Goal: Information Seeking & Learning: Learn about a topic

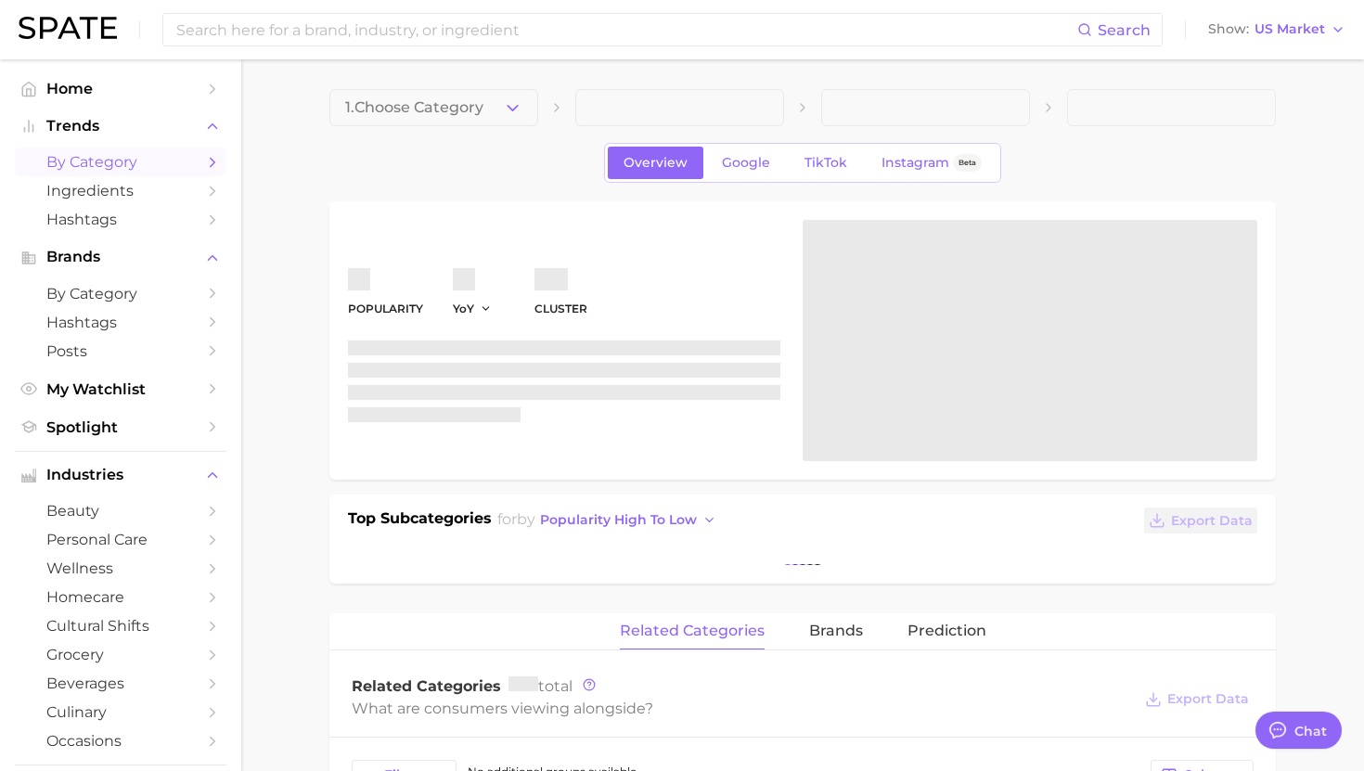
scroll to position [1863, 0]
click at [132, 158] on span "by Category" at bounding box center [120, 162] width 148 height 18
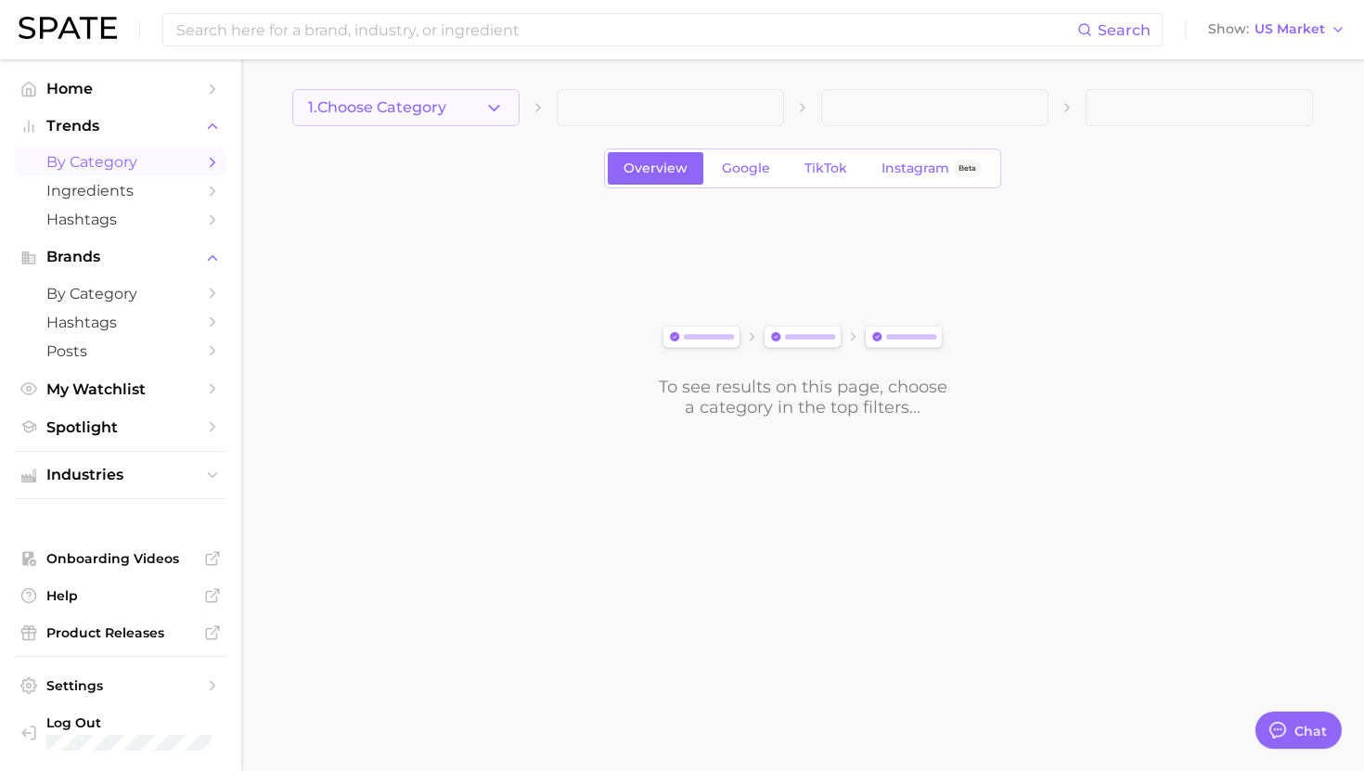
click at [443, 106] on span "1. Choose Category" at bounding box center [377, 107] width 138 height 17
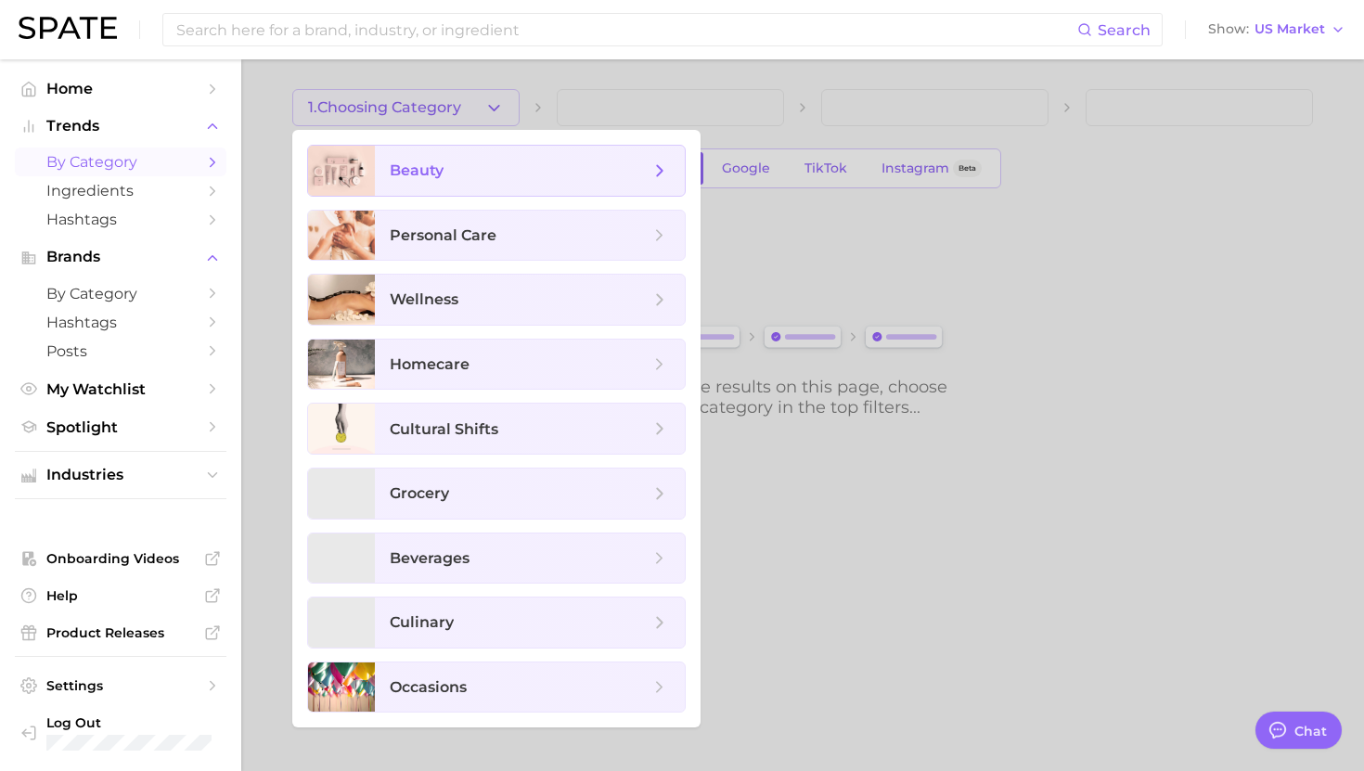
click at [457, 147] on span "beauty" at bounding box center [530, 171] width 310 height 50
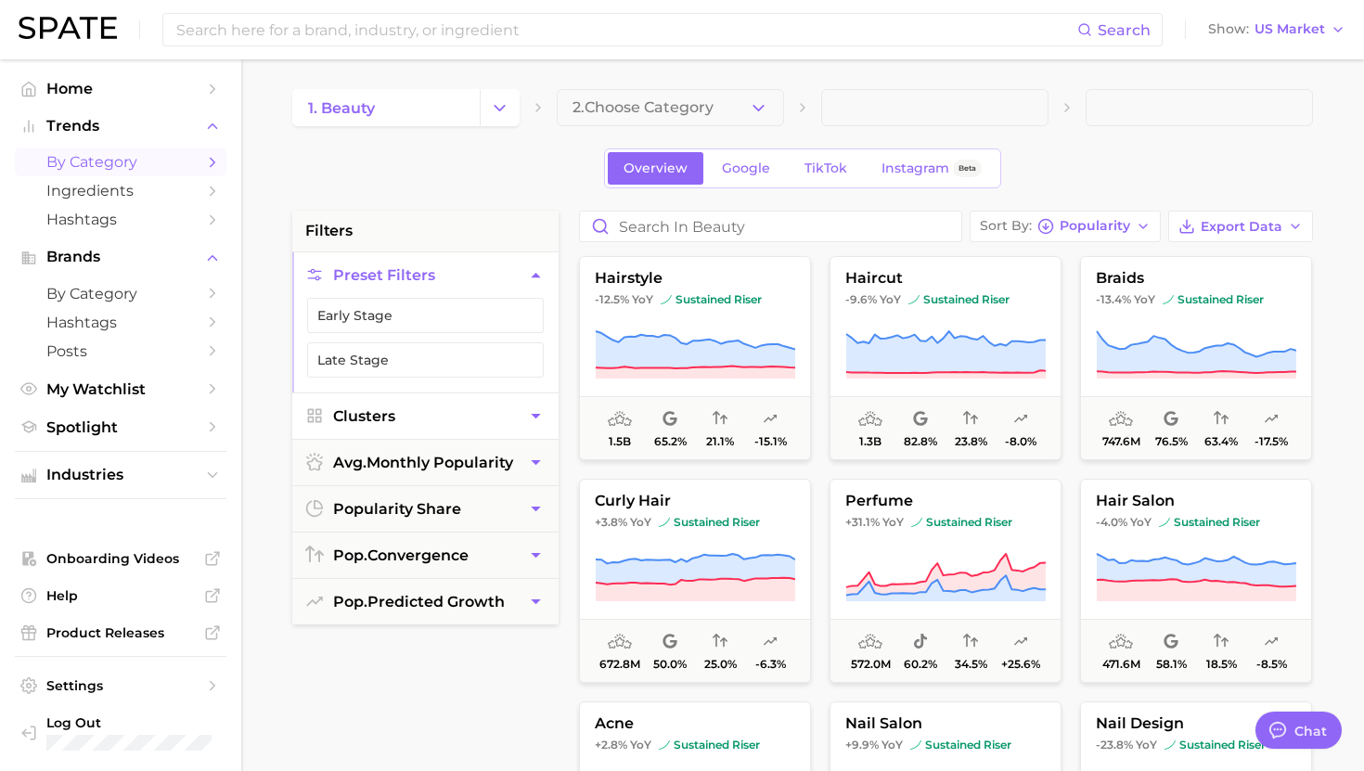
click at [396, 419] on button "Clusters" at bounding box center [425, 415] width 266 height 45
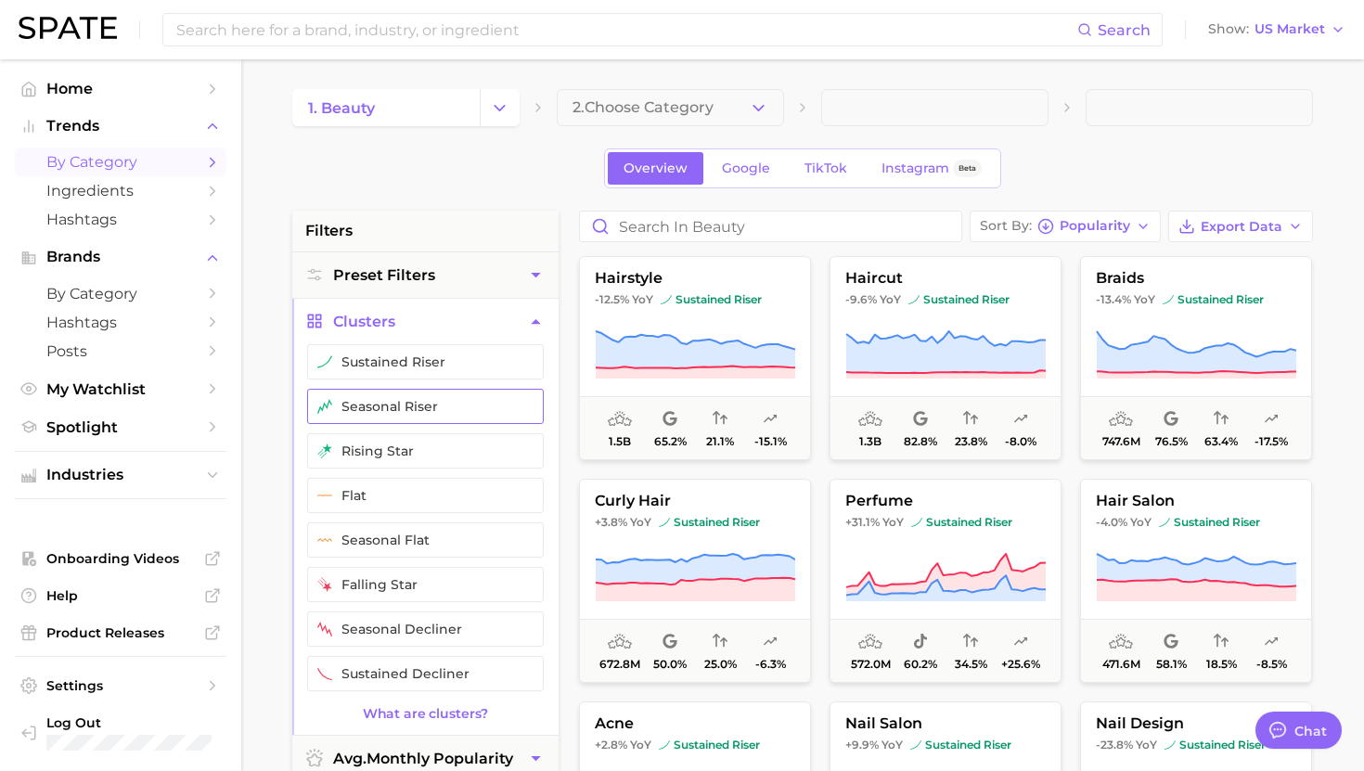
click at [405, 364] on button "sustained riser" at bounding box center [425, 361] width 237 height 35
click at [405, 413] on button "seasonal riser" at bounding box center [425, 406] width 237 height 35
click at [405, 454] on button "rising star" at bounding box center [425, 450] width 237 height 35
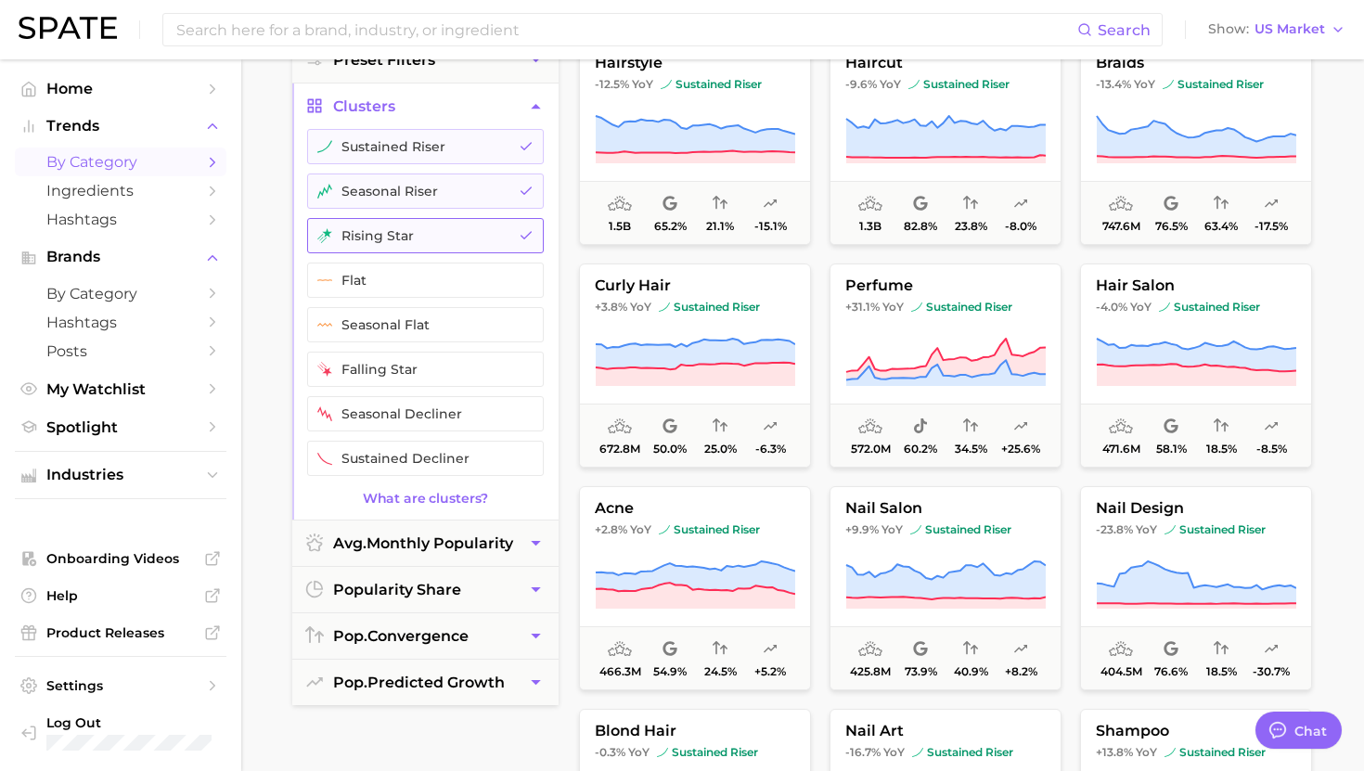
scroll to position [265, 0]
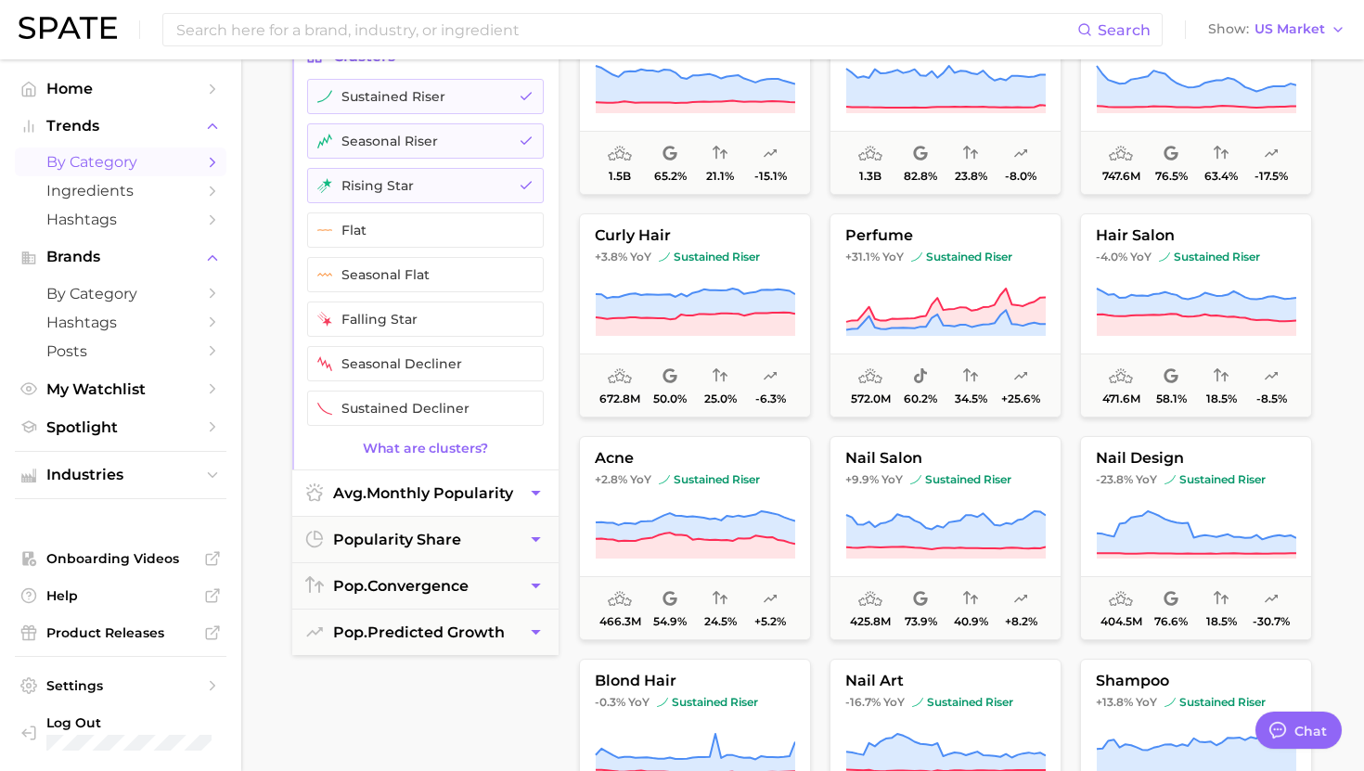
click at [402, 488] on span "avg. monthly popularity" at bounding box center [423, 493] width 180 height 18
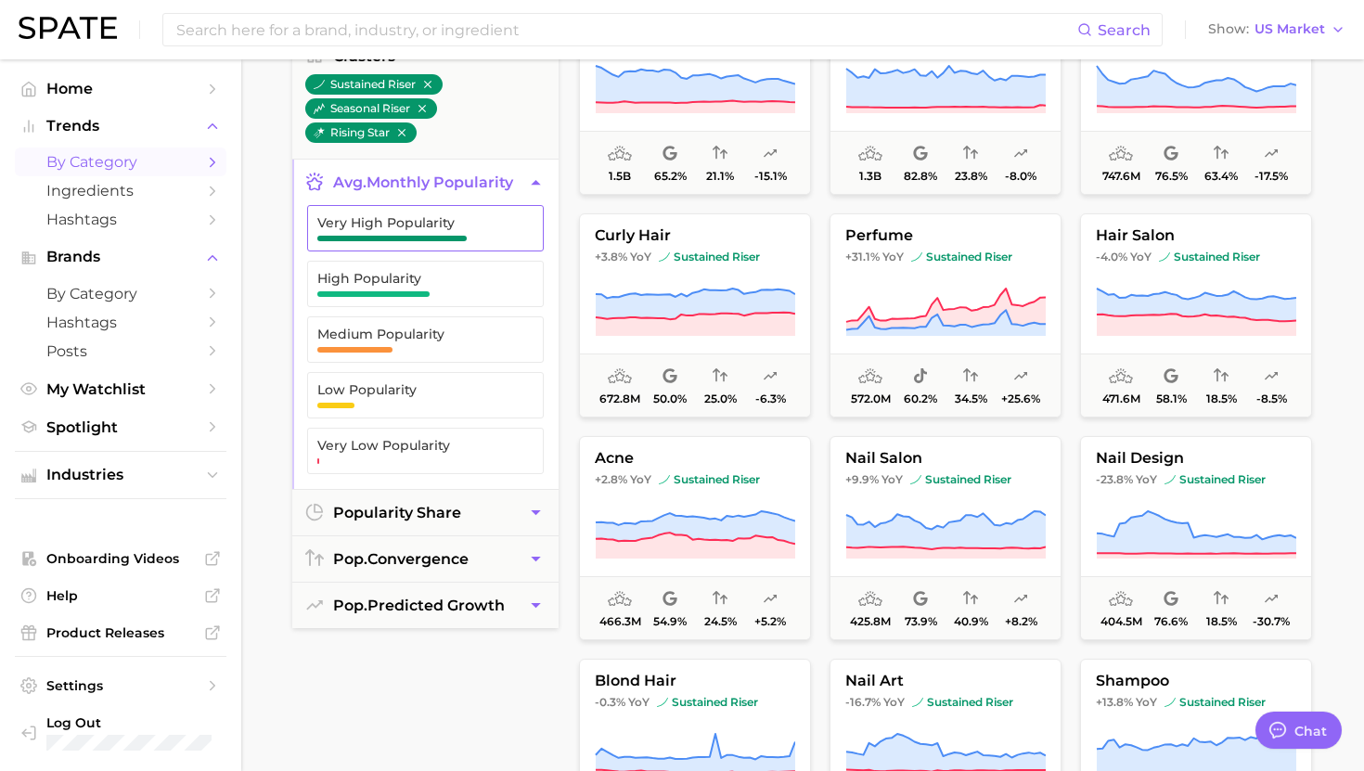
click at [400, 234] on span "Very High Popularity" at bounding box center [410, 228] width 187 height 26
click at [400, 291] on span "button" at bounding box center [373, 294] width 112 height 6
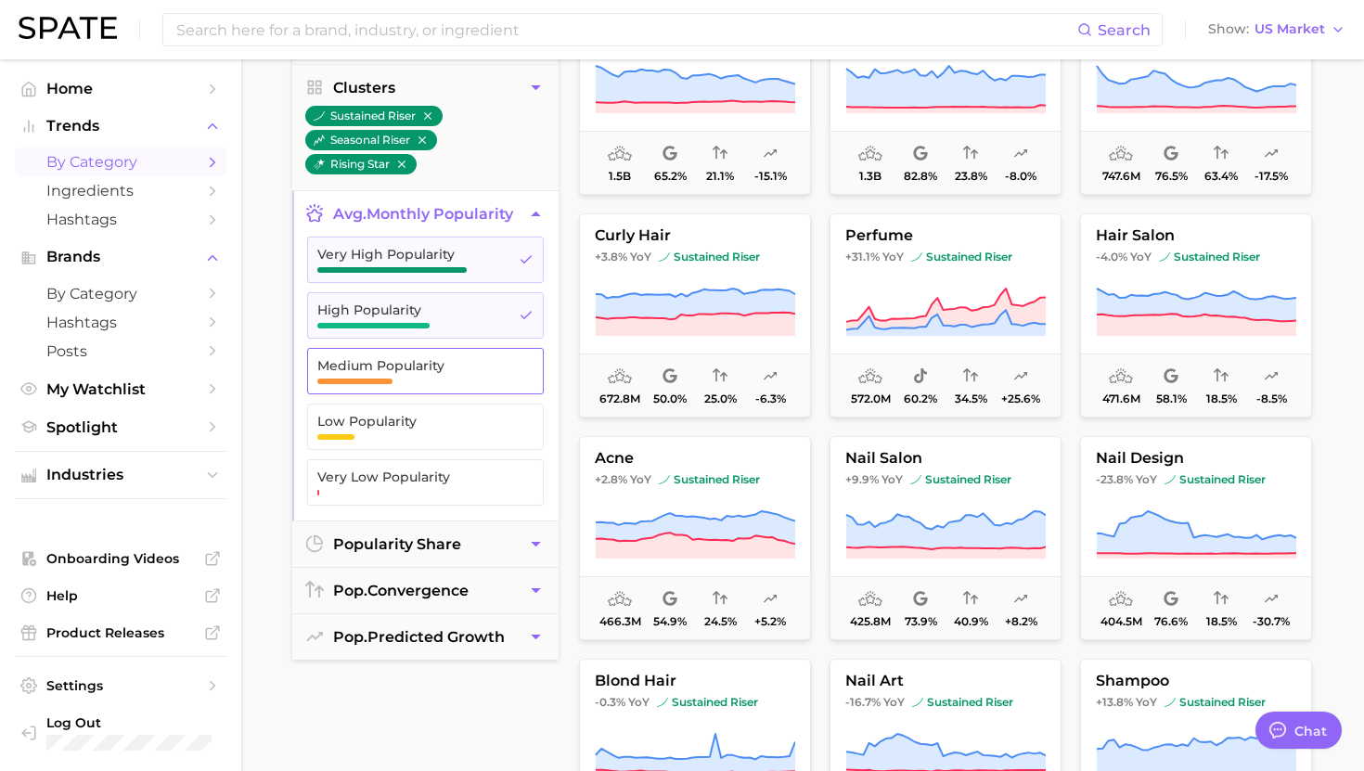
click at [399, 364] on span "Medium Popularity" at bounding box center [410, 365] width 187 height 15
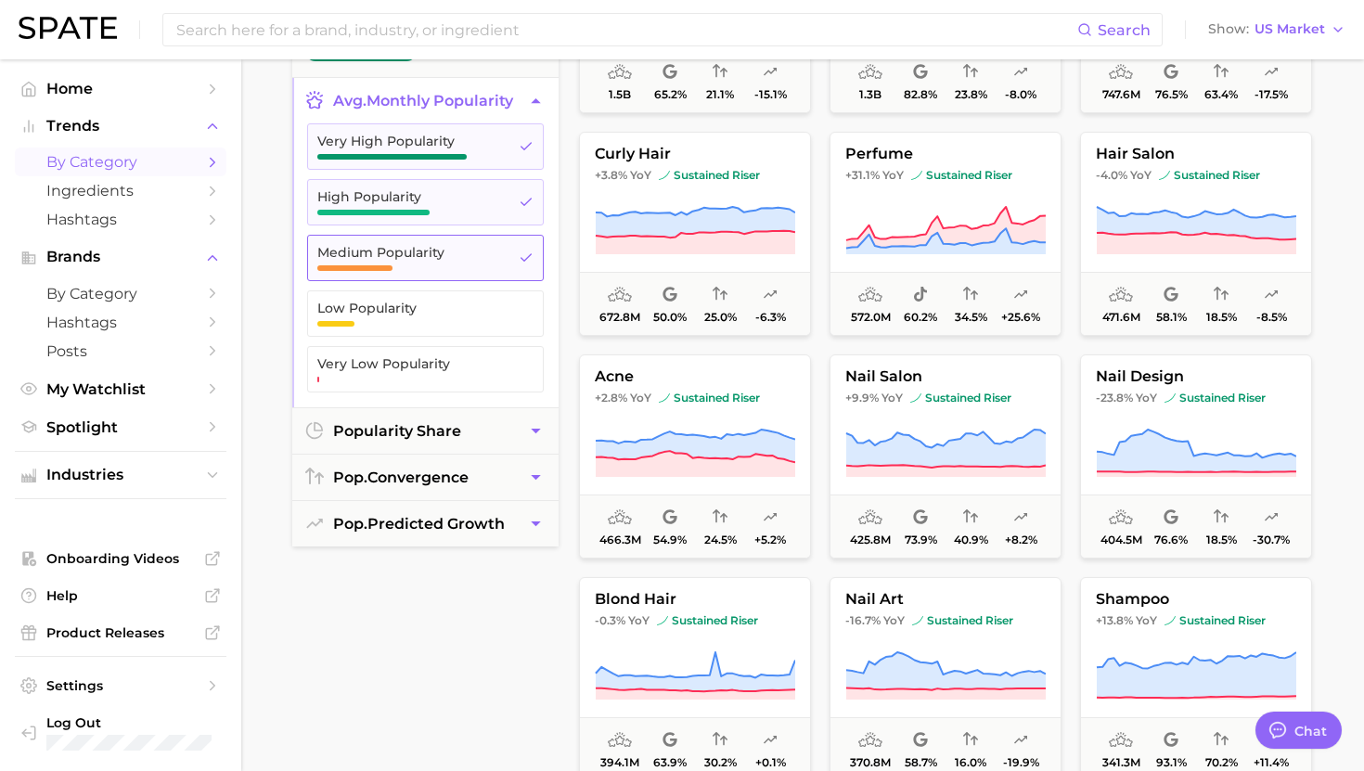
scroll to position [379, 0]
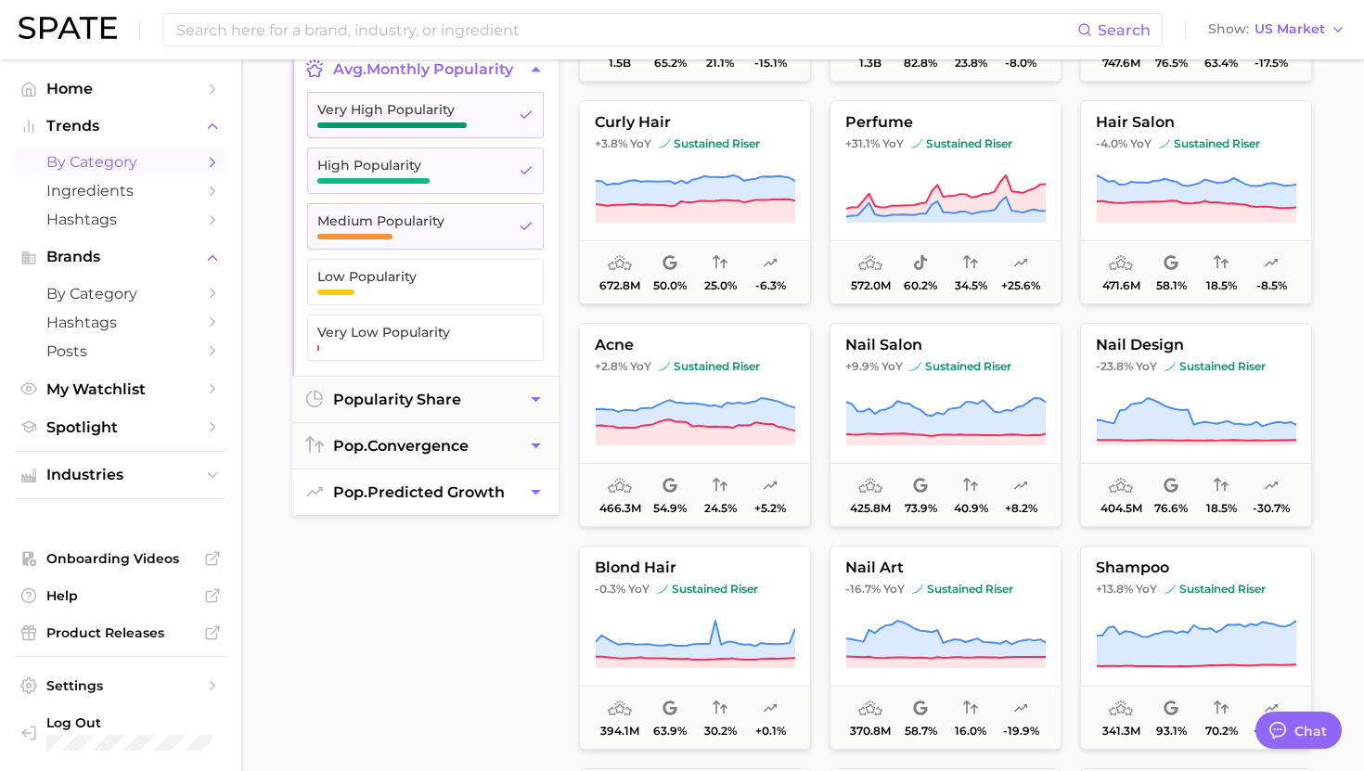
click at [395, 494] on span "pop. predicted growth" at bounding box center [419, 492] width 172 height 18
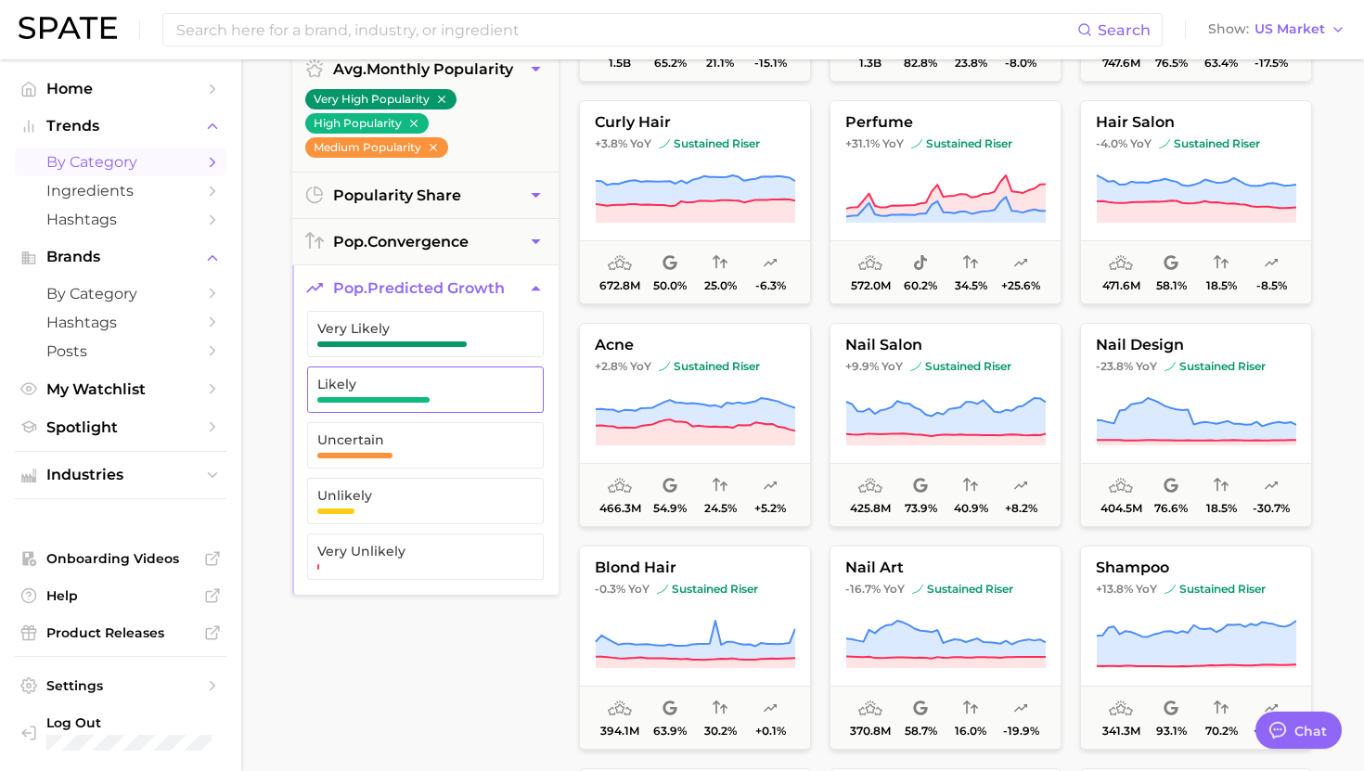
click at [393, 392] on span "Likely" at bounding box center [410, 390] width 187 height 26
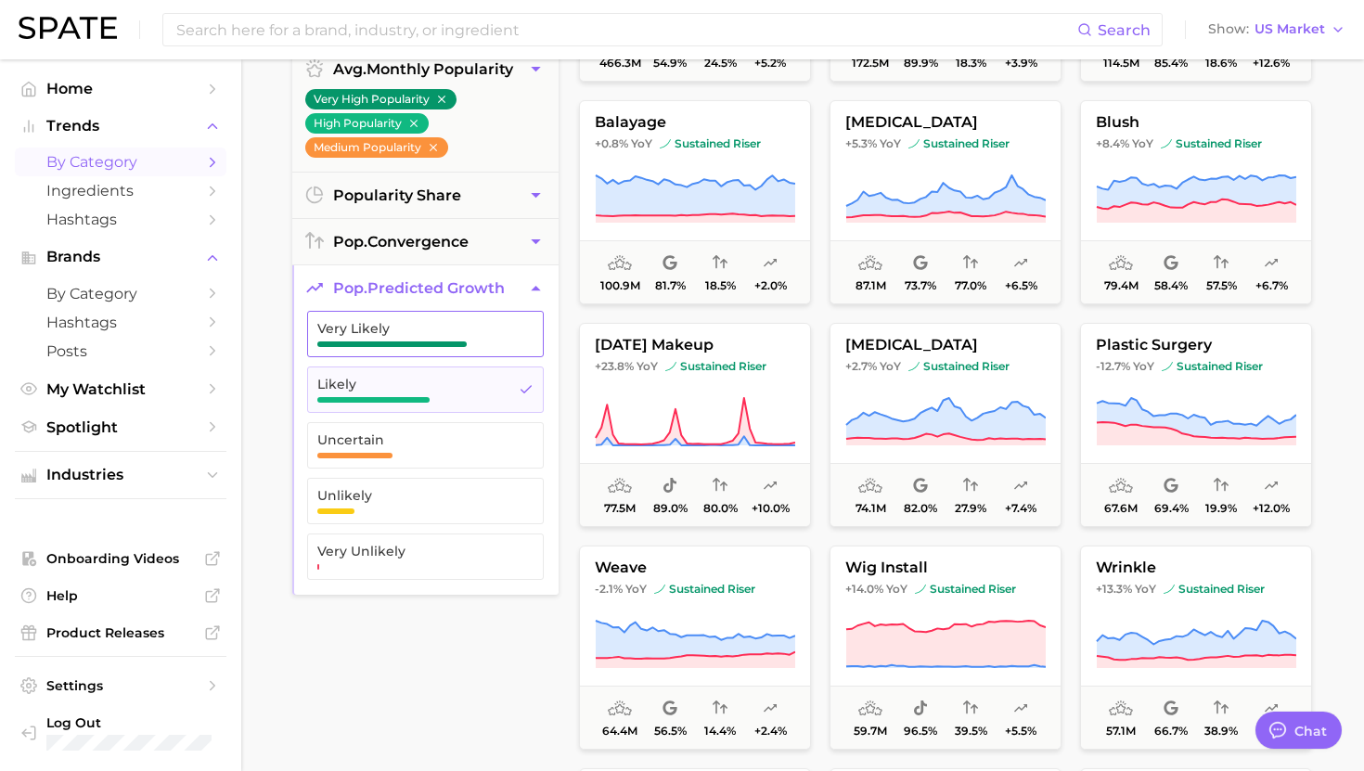
click at [393, 350] on button "Very Likely" at bounding box center [425, 334] width 237 height 46
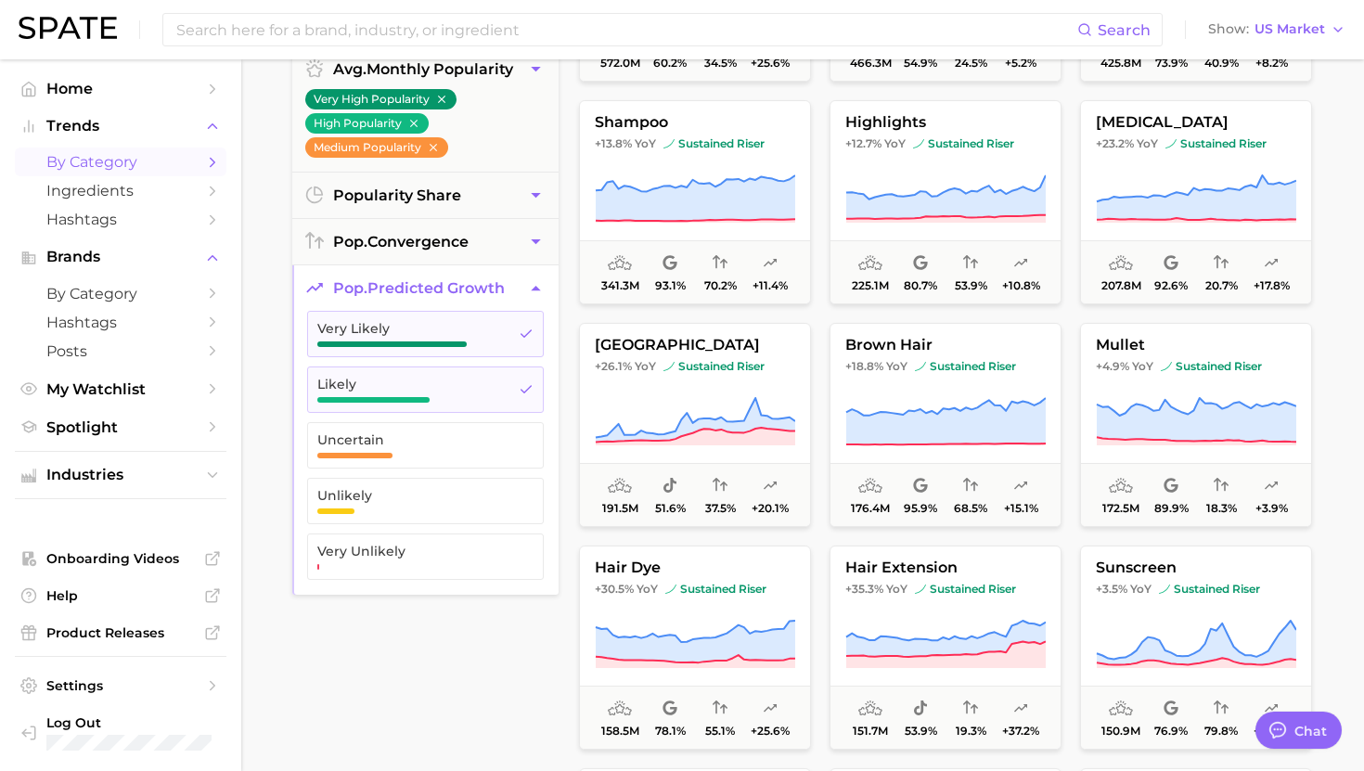
click at [274, 344] on main "1. beauty 2. Choose Category Overview Google TikTok Instagram Beta filters 8 Fi…" at bounding box center [802, 385] width 1123 height 1408
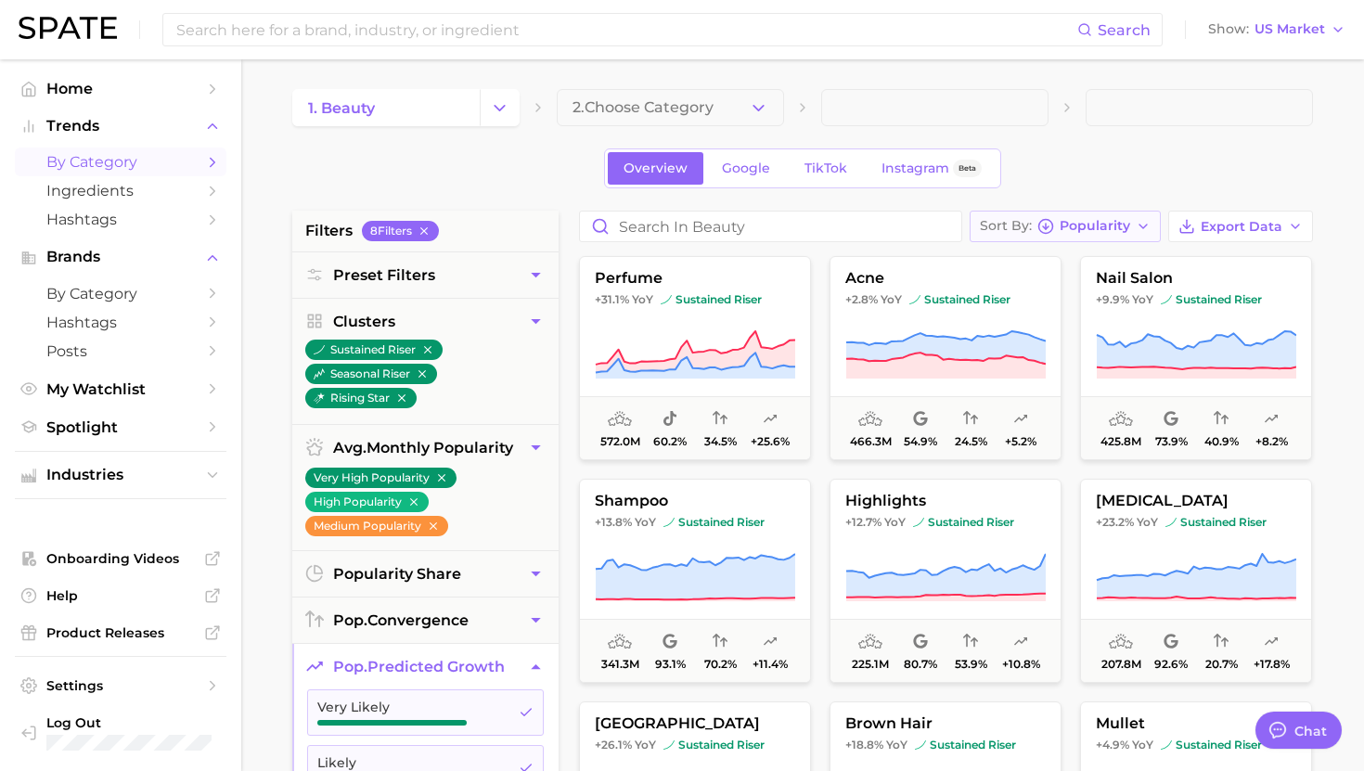
click at [1094, 230] on span "Popularity" at bounding box center [1095, 226] width 71 height 10
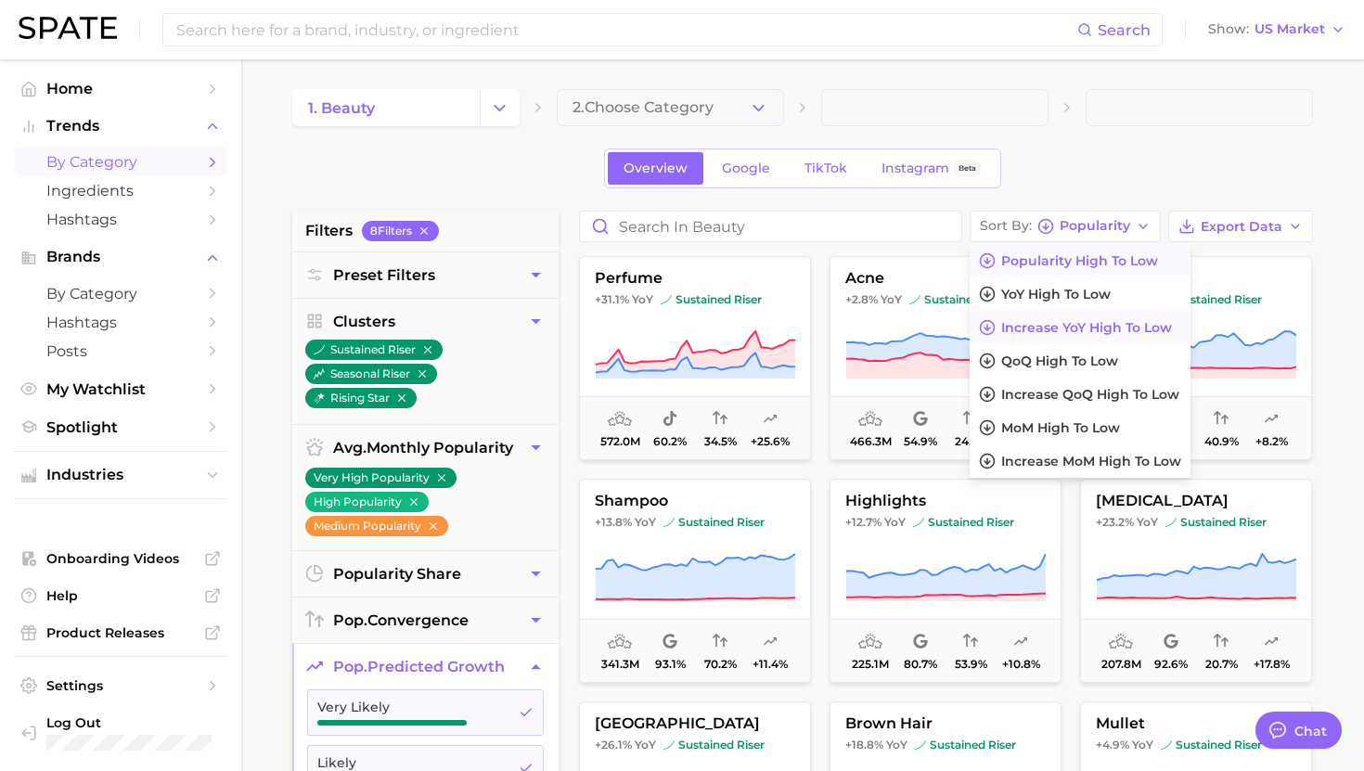
click at [1064, 329] on span "Increase YoY high to low" at bounding box center [1086, 328] width 171 height 16
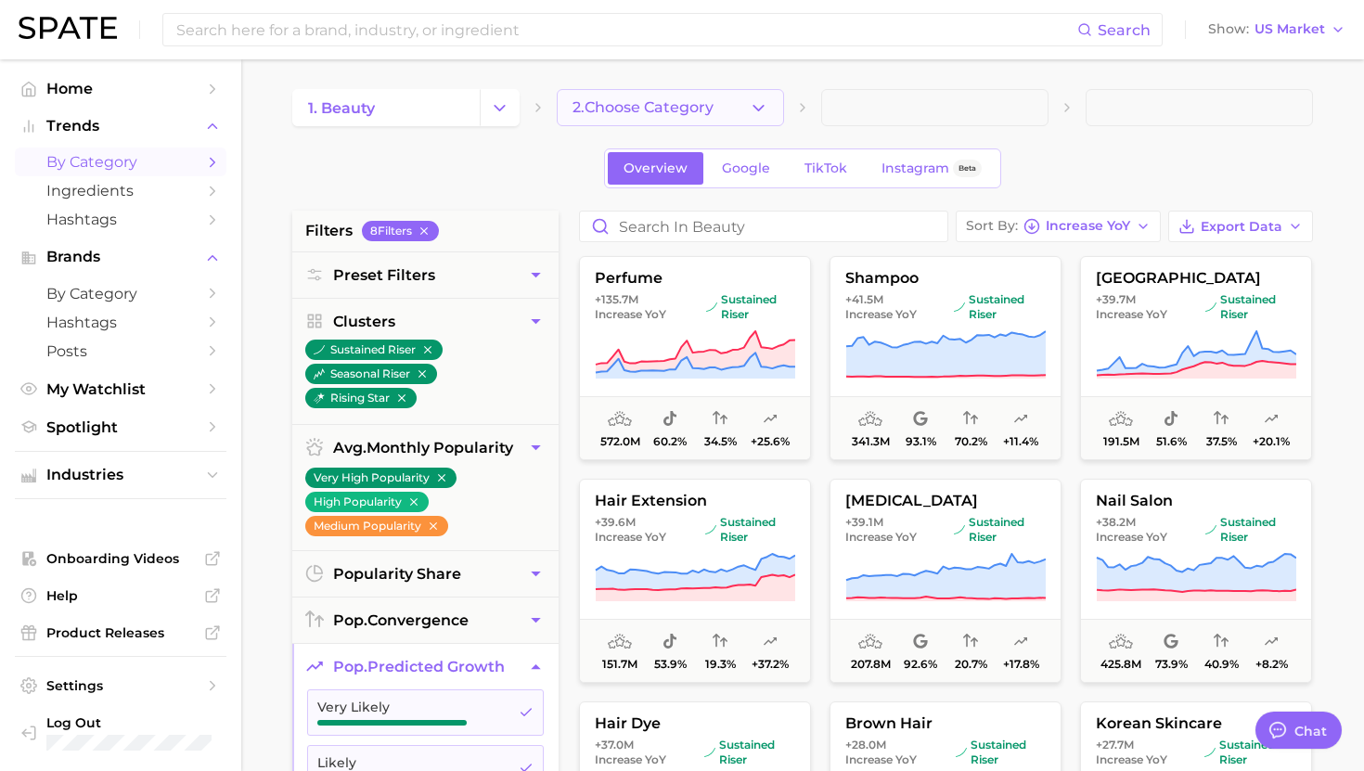
click at [719, 112] on button "2. Choose Category" at bounding box center [670, 107] width 227 height 37
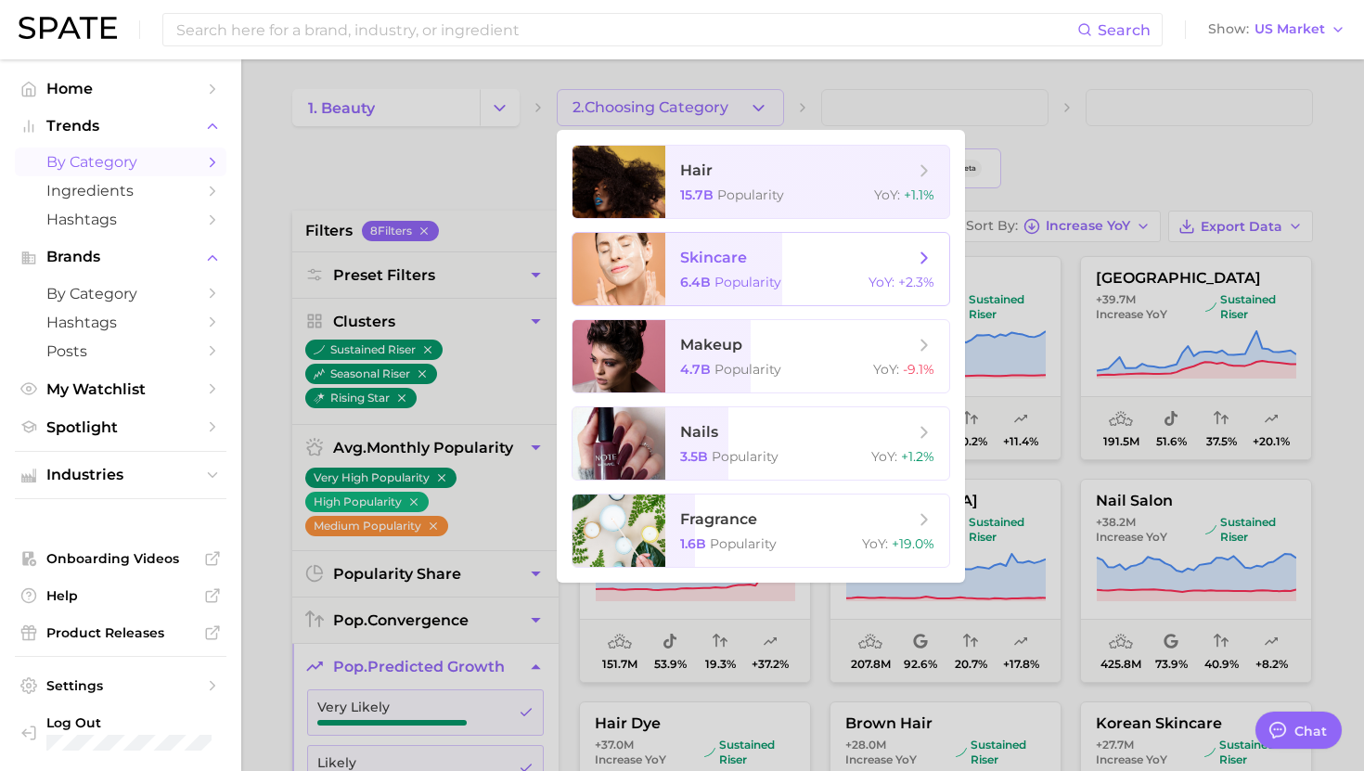
click at [718, 284] on span "Popularity" at bounding box center [748, 282] width 67 height 17
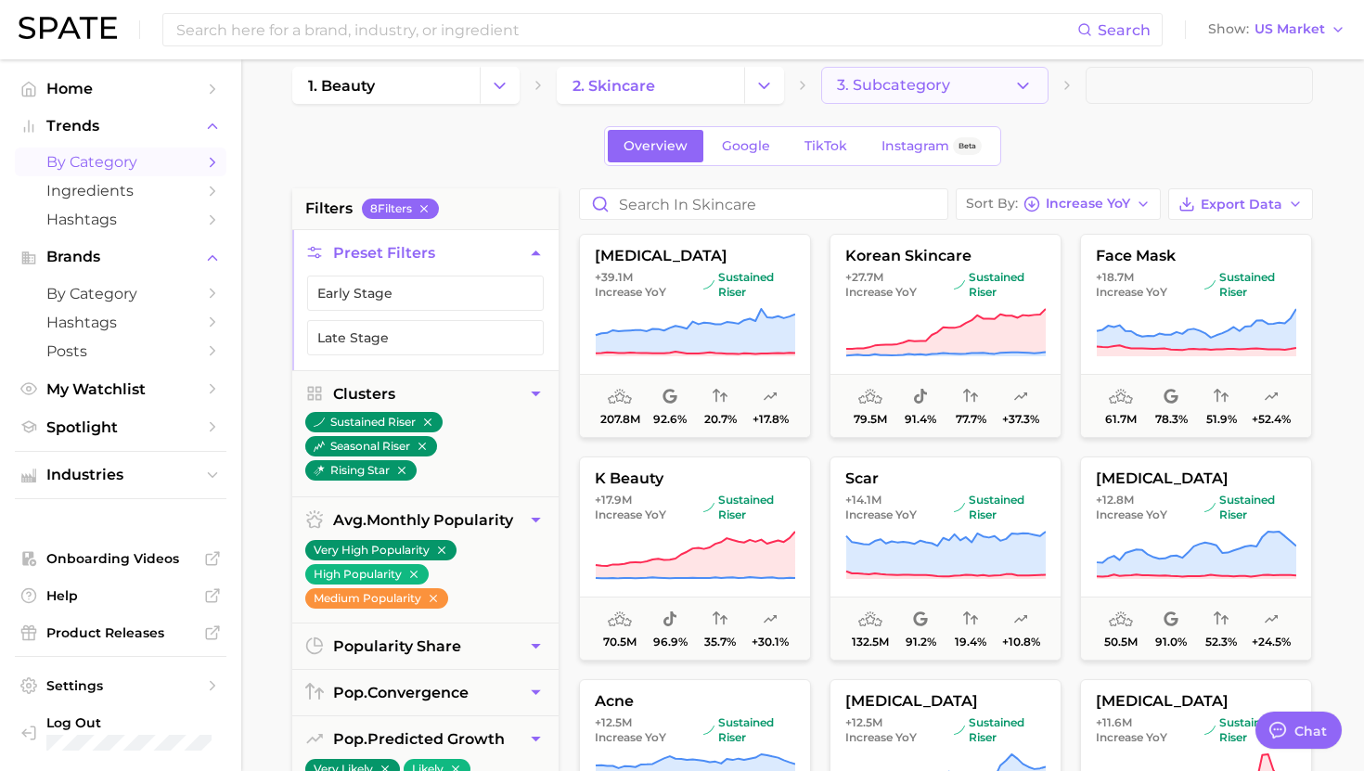
click at [928, 64] on main "1. beauty 2. skincare 3. Subcategory Overview Google TikTok Instagram Beta filt…" at bounding box center [802, 741] width 1123 height 1408
click at [915, 102] on button "3. Subcategory" at bounding box center [934, 85] width 227 height 37
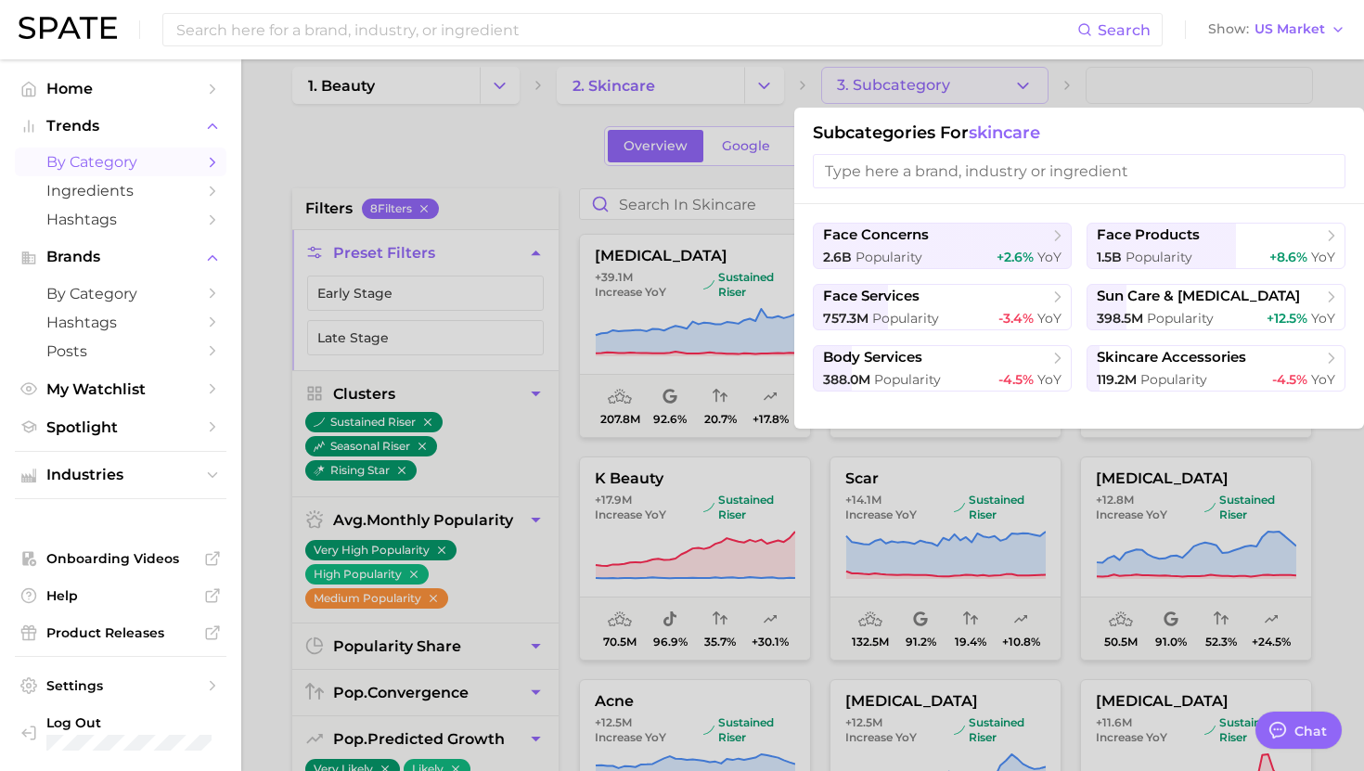
click at [912, 87] on div at bounding box center [682, 385] width 1364 height 771
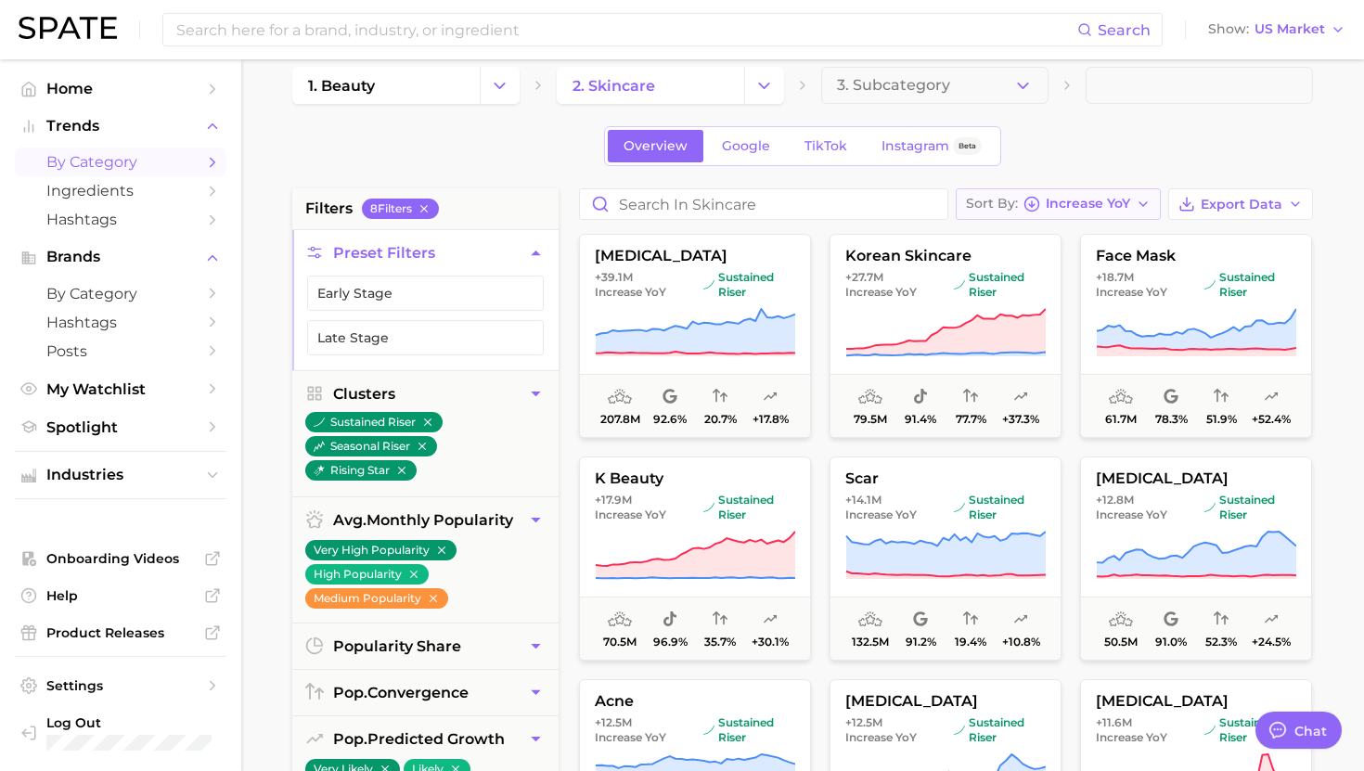
click at [1076, 201] on span "Increase YoY" at bounding box center [1088, 204] width 84 height 10
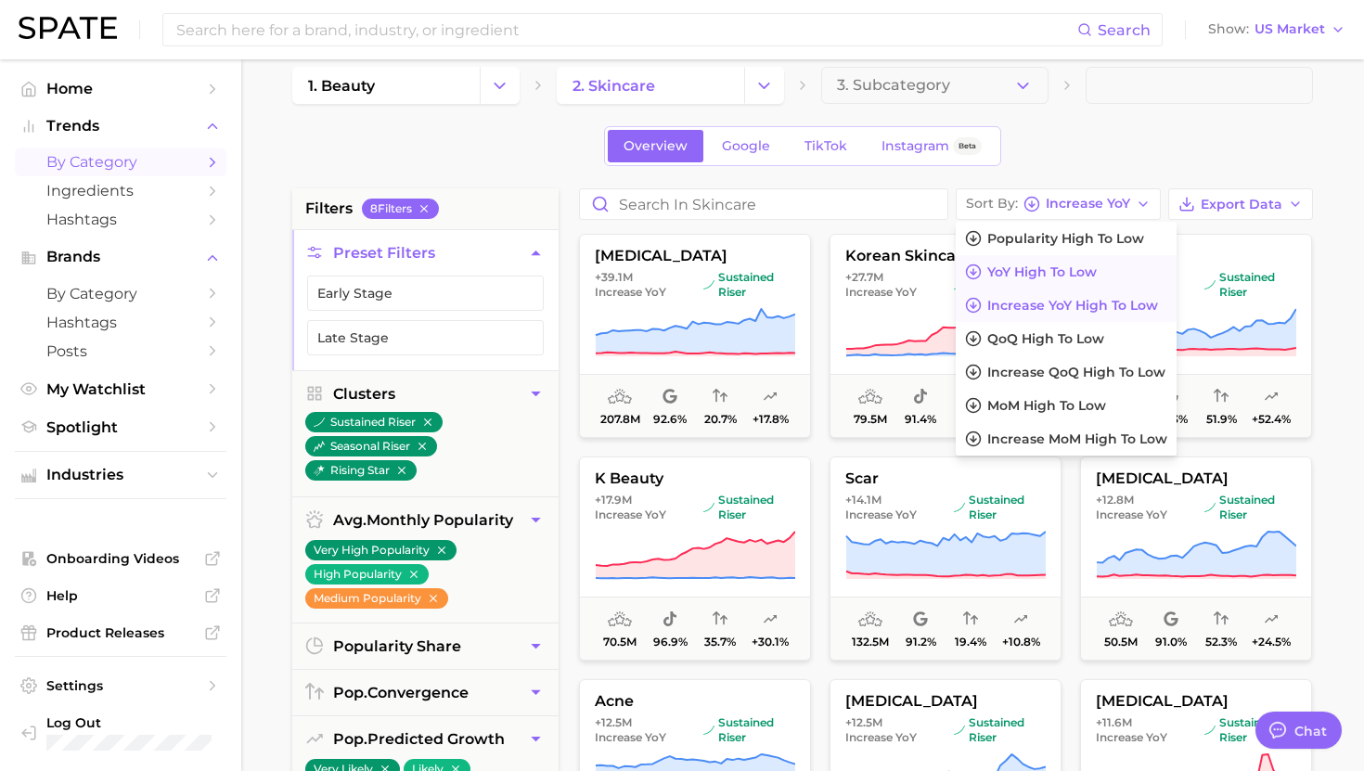
click at [1051, 281] on button "YoY high to low" at bounding box center [1066, 271] width 221 height 33
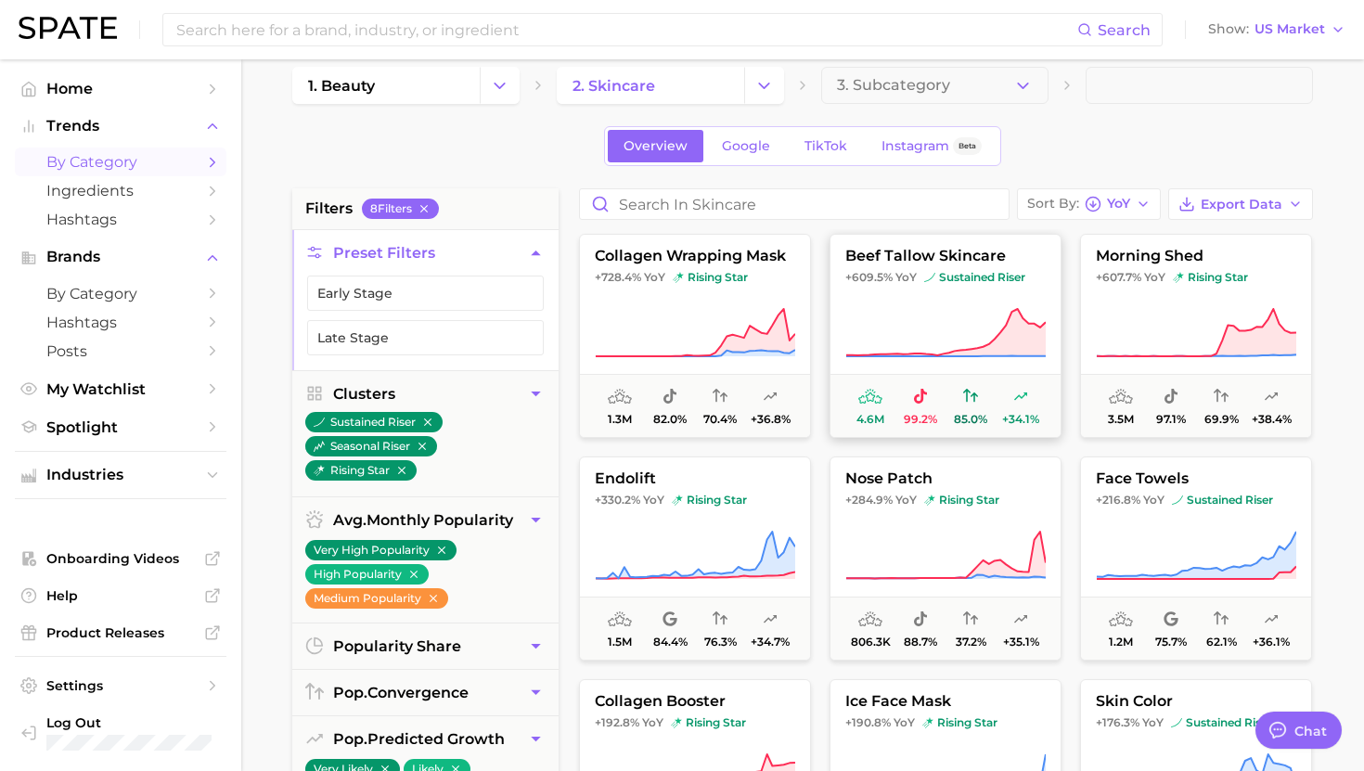
click at [927, 300] on button "beef tallow skincare +609.5% YoY sustained riser 4.6m 99.2% 85.0% +34.1%" at bounding box center [946, 336] width 232 height 204
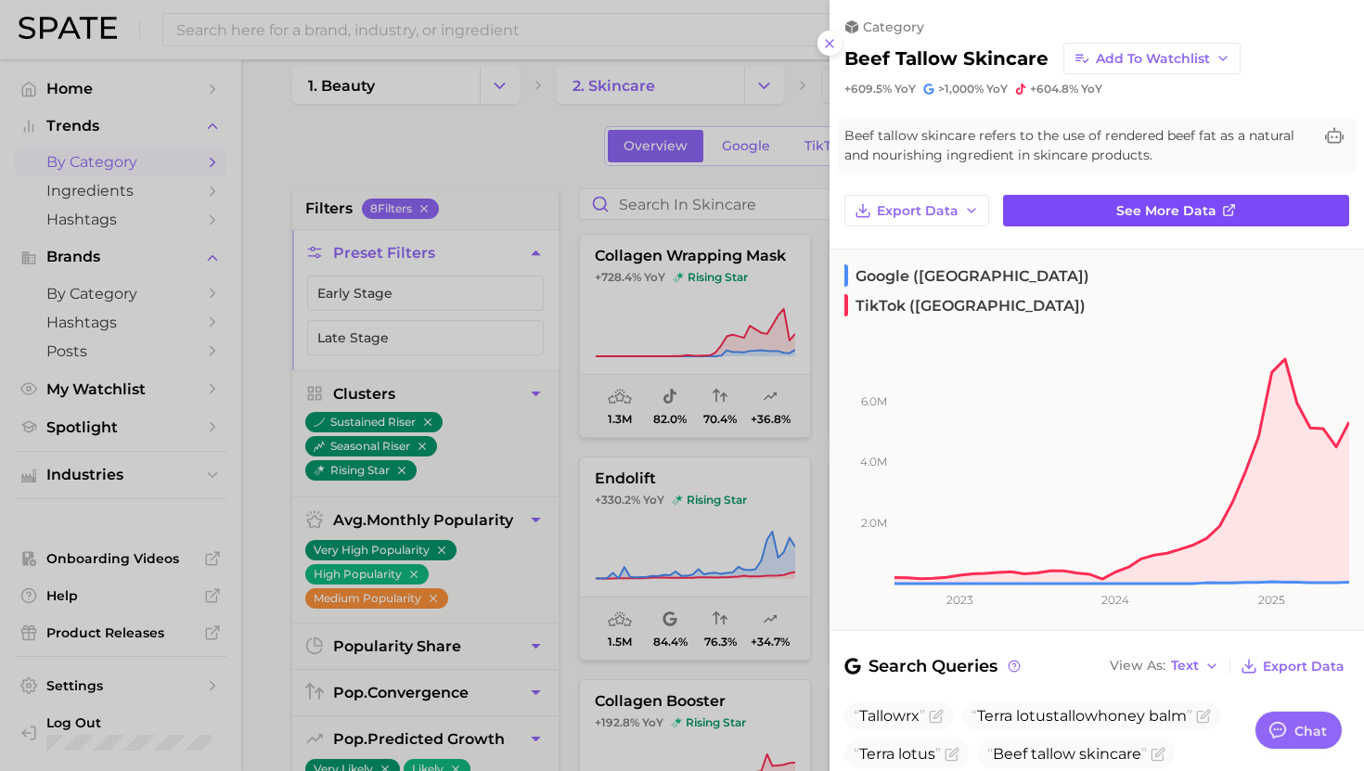
click at [1085, 208] on link "See more data" at bounding box center [1176, 211] width 346 height 32
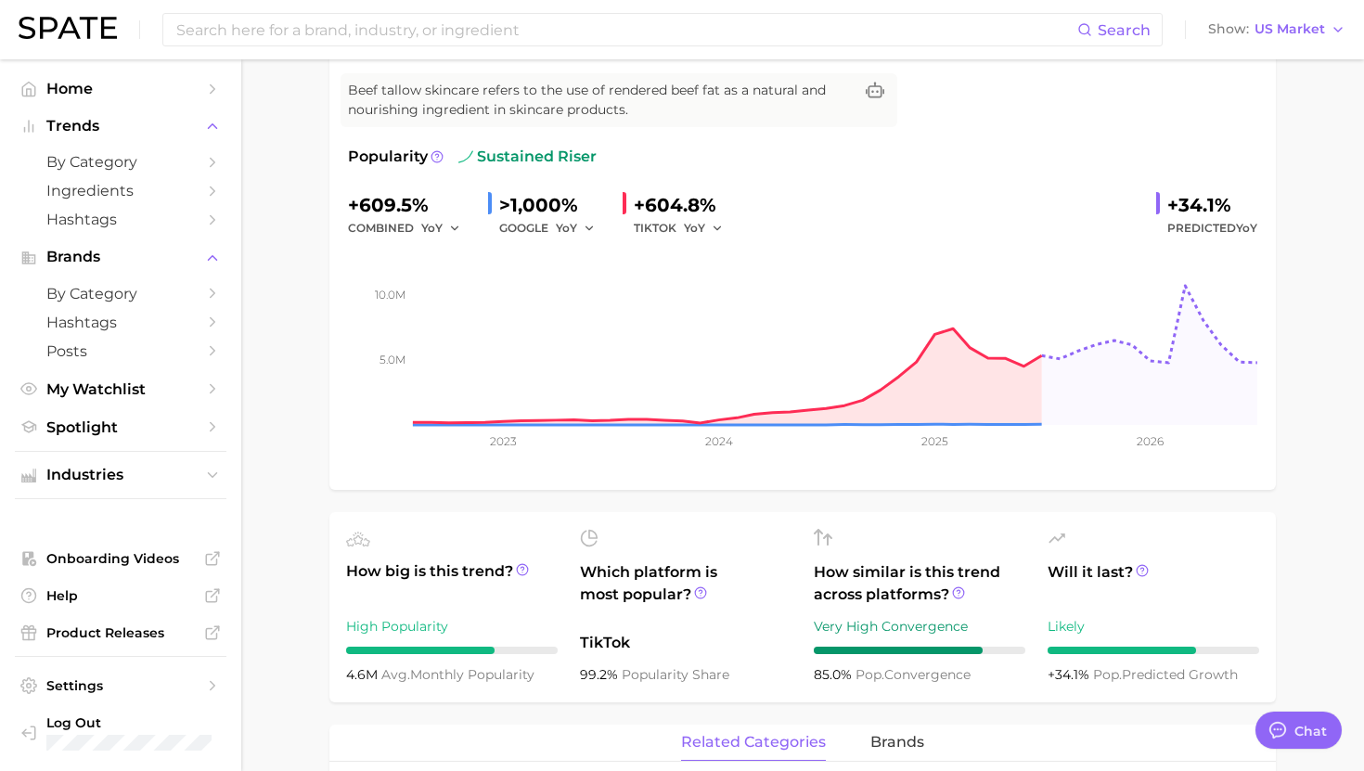
type textarea "x"
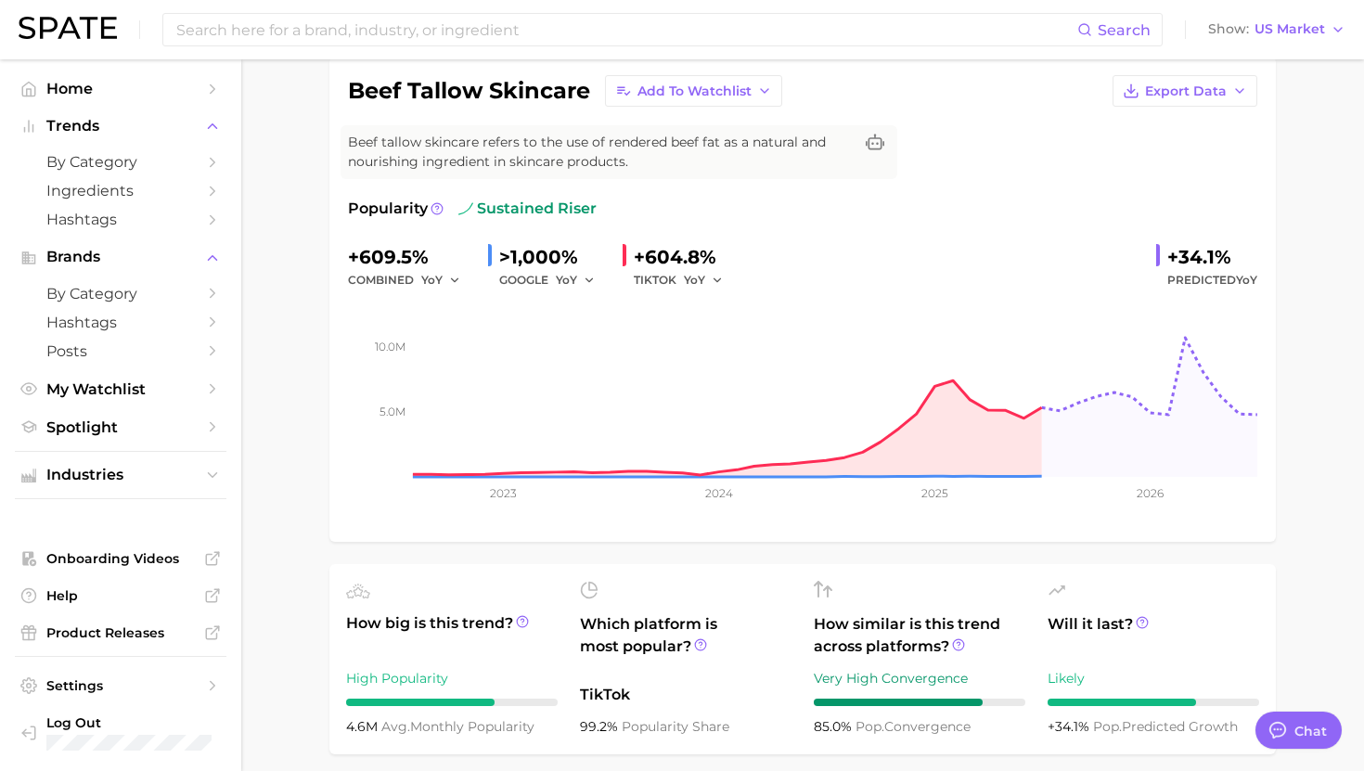
scroll to position [90, 0]
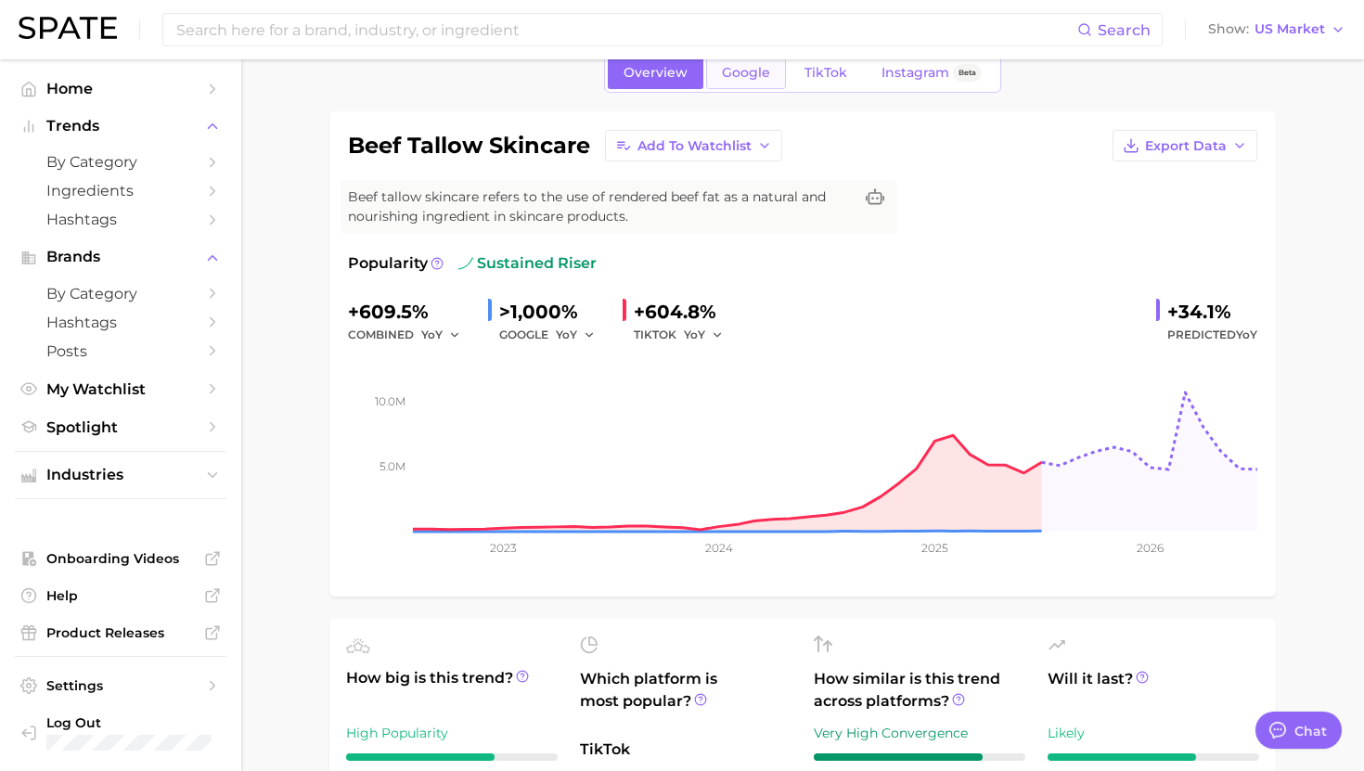
click at [748, 74] on span "Google" at bounding box center [746, 73] width 48 height 16
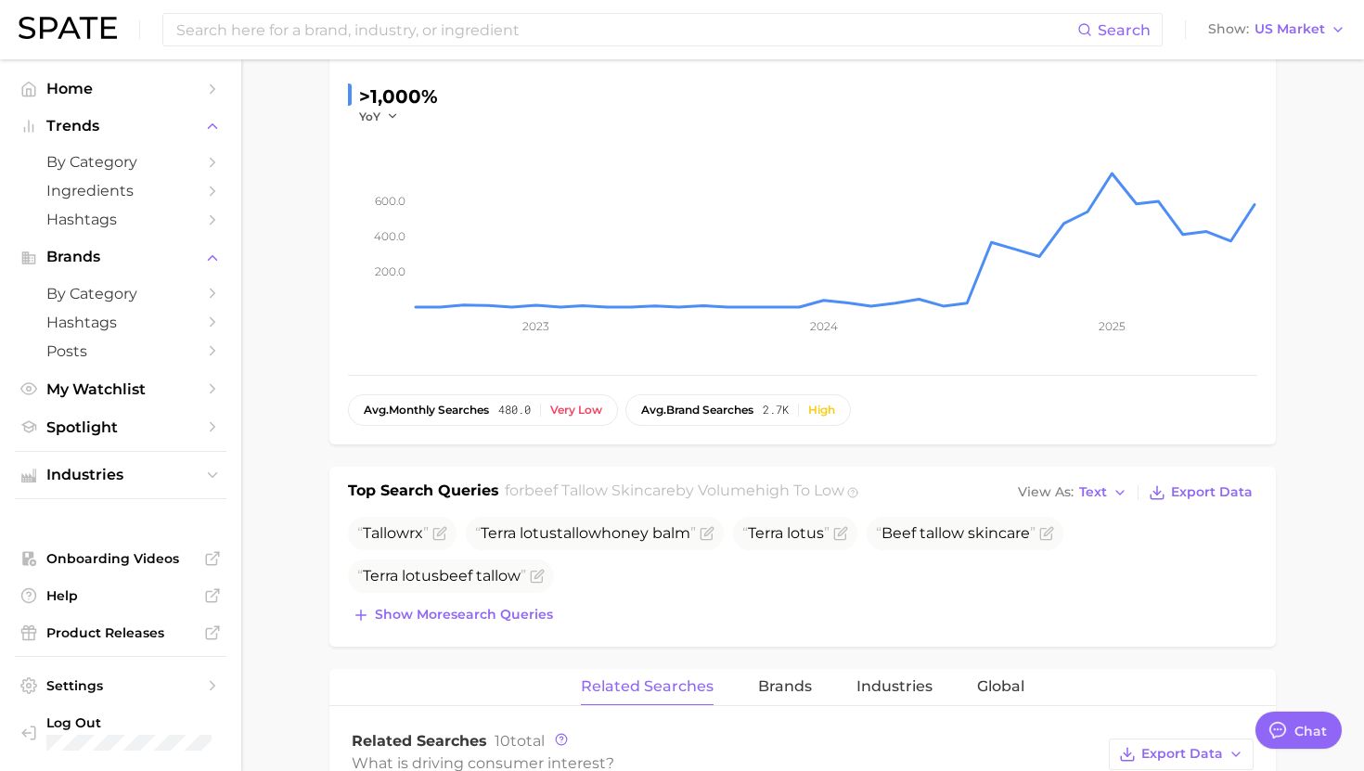
scroll to position [306, 0]
click at [430, 612] on span "Show more search queries" at bounding box center [464, 614] width 178 height 16
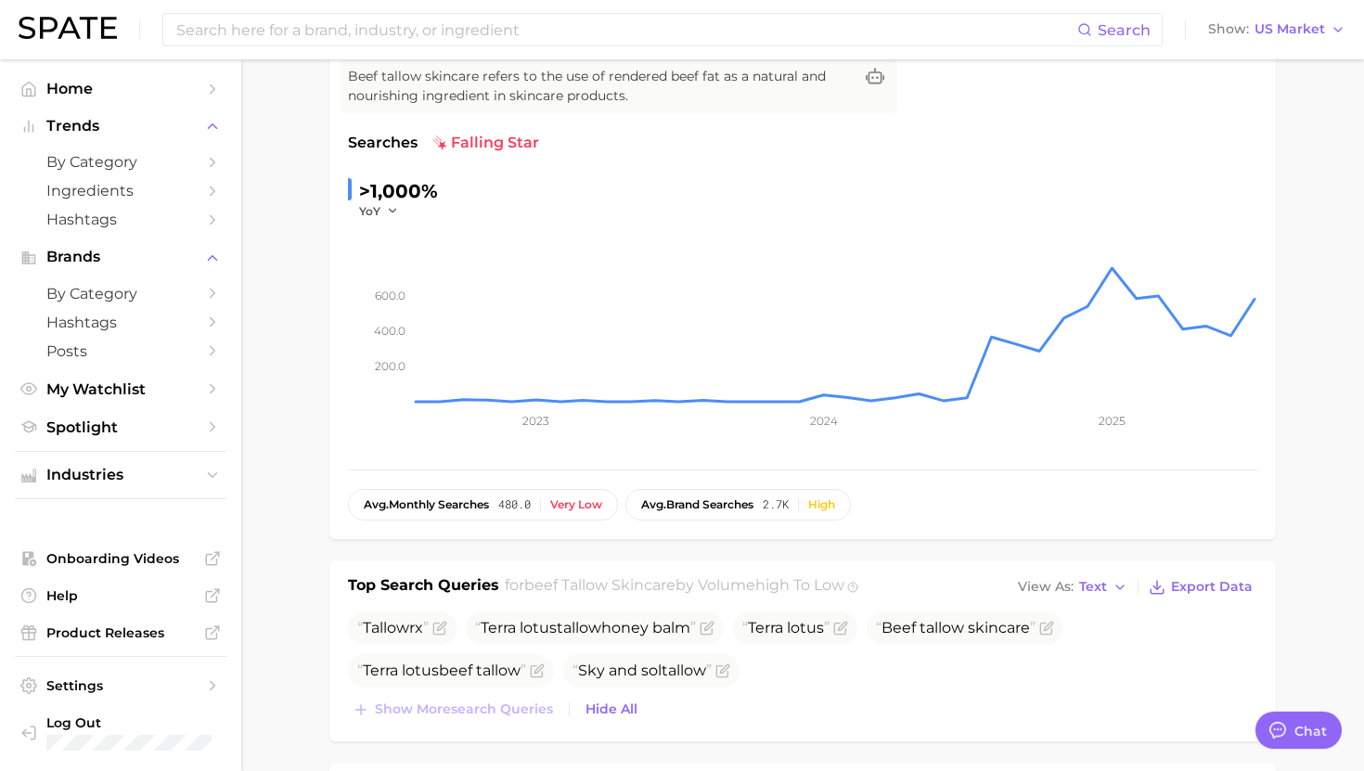
scroll to position [0, 0]
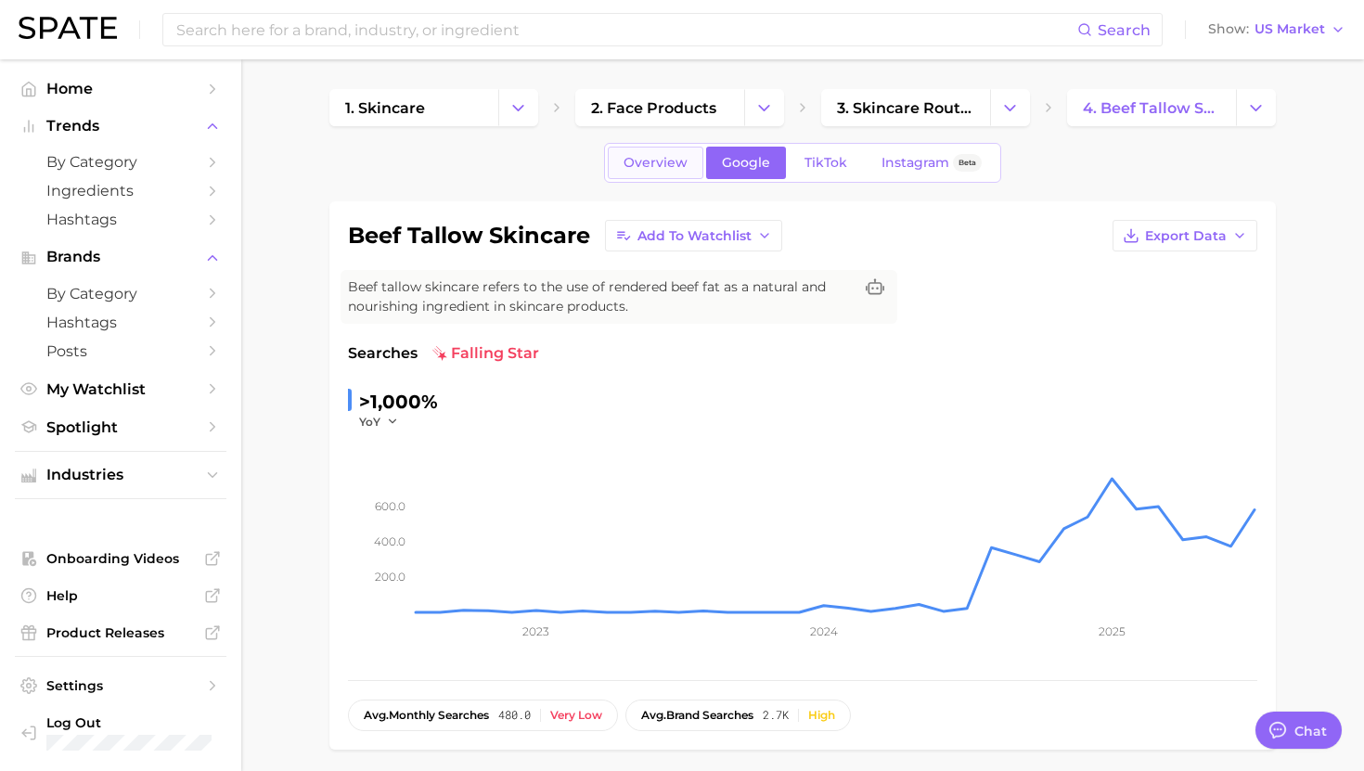
click at [673, 158] on span "Overview" at bounding box center [656, 163] width 64 height 16
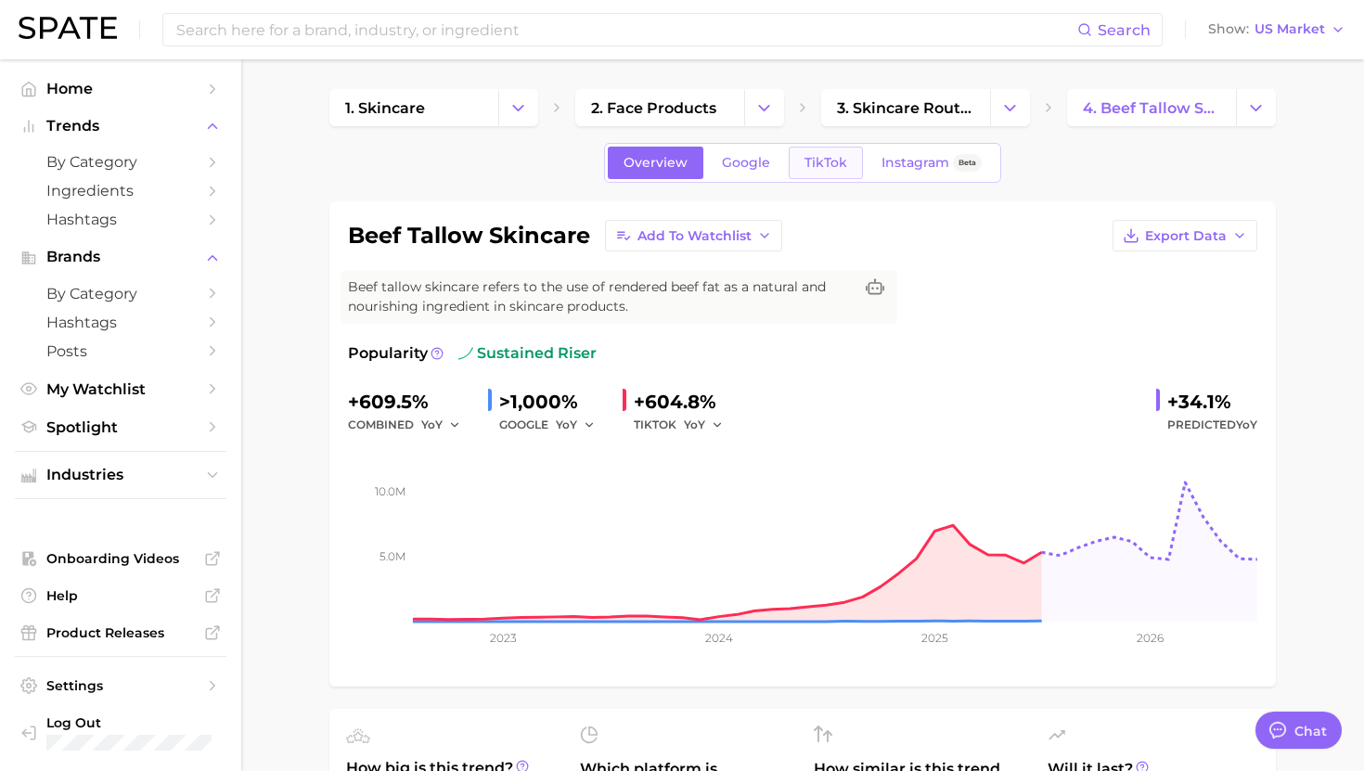
click at [817, 157] on span "TikTok" at bounding box center [826, 163] width 43 height 16
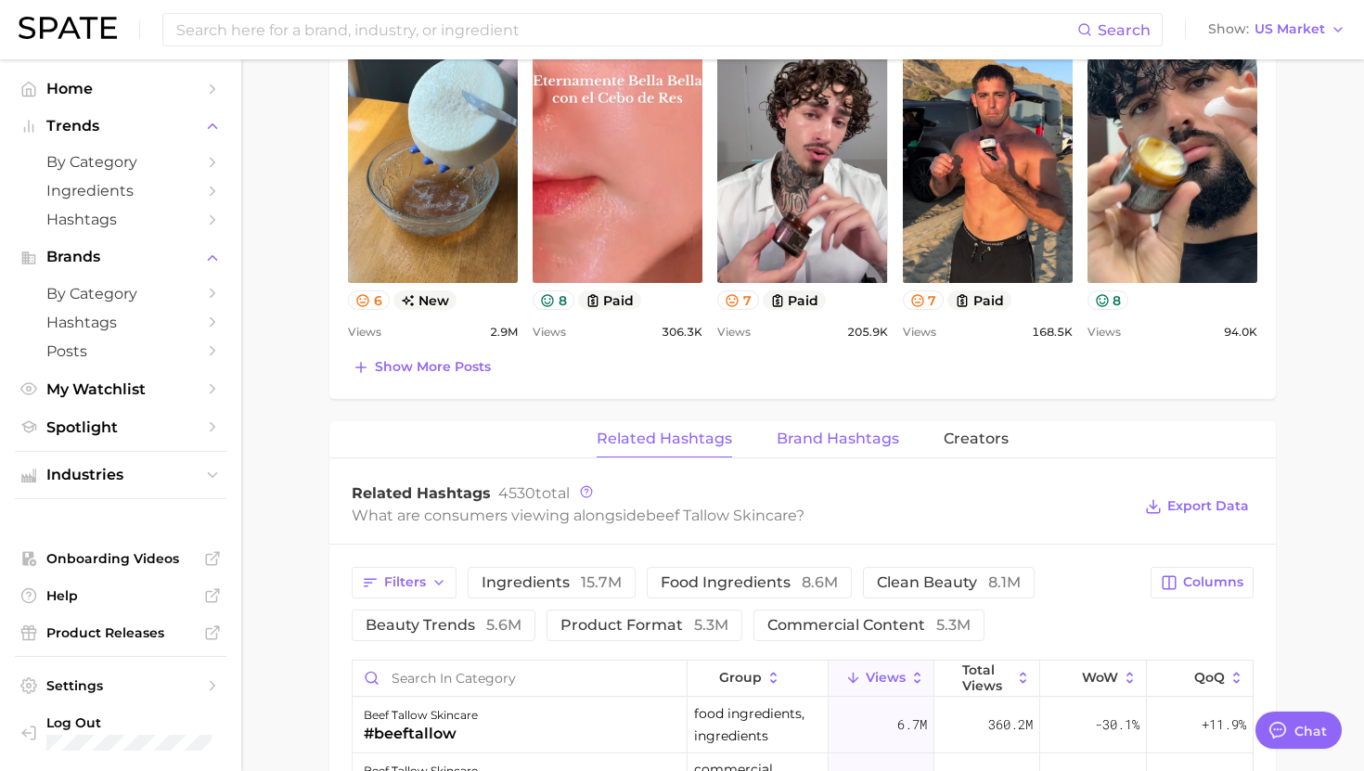
click at [816, 446] on span "Brand Hashtags" at bounding box center [838, 439] width 122 height 17
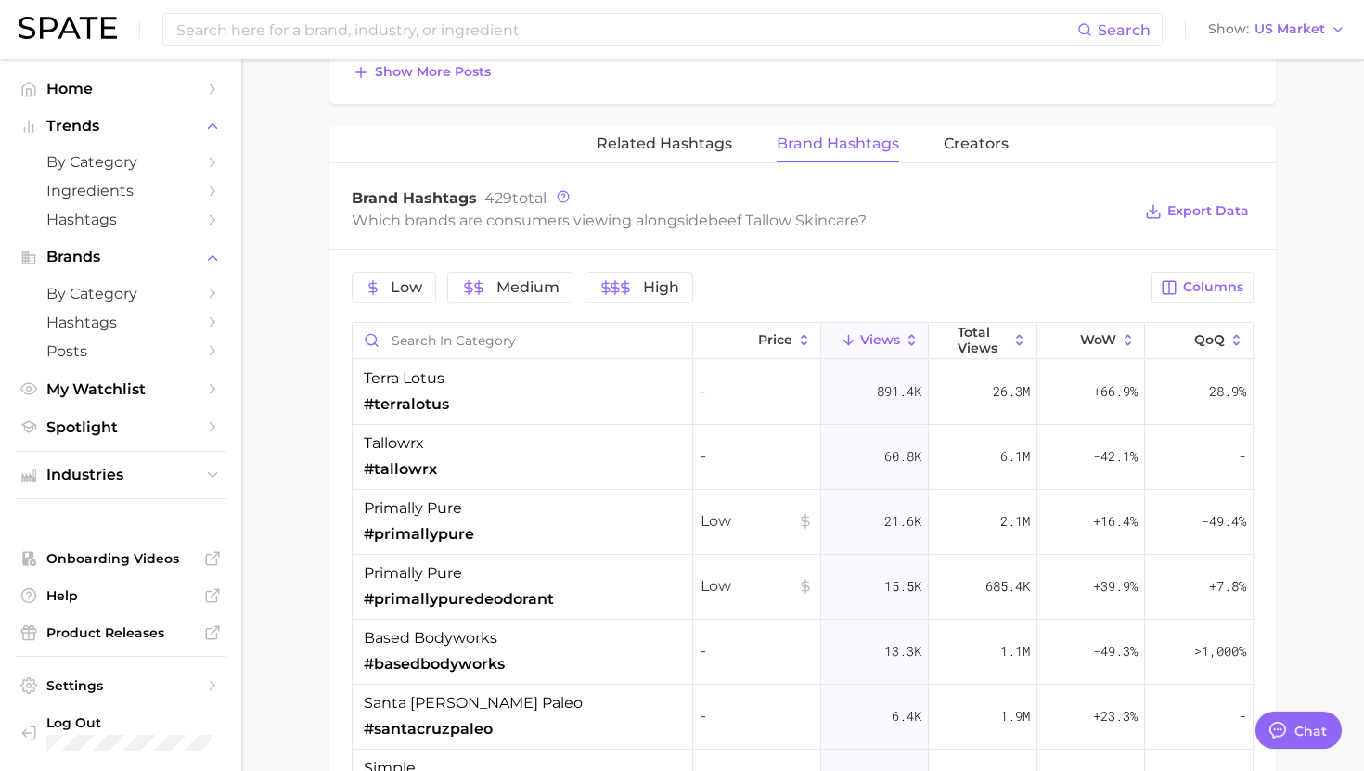
scroll to position [1365, 0]
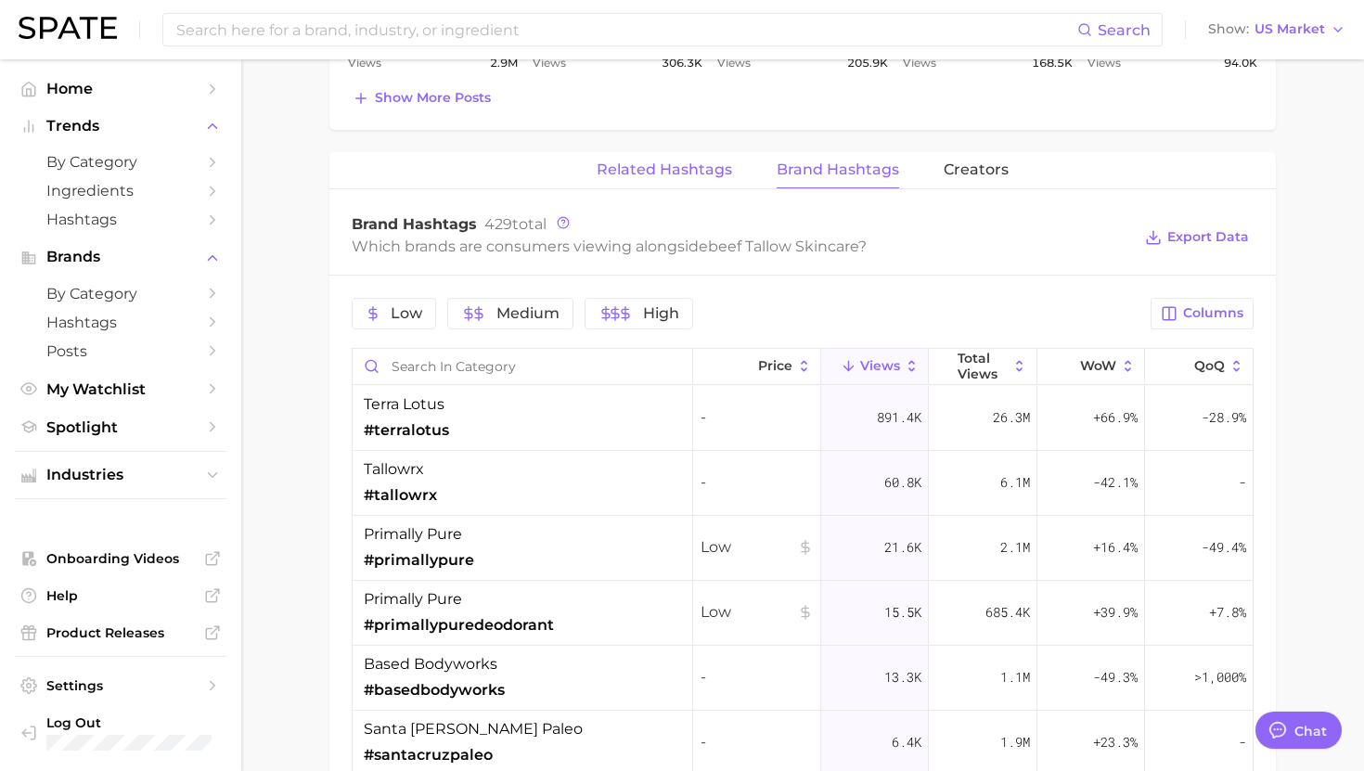
click at [673, 161] on span "Related Hashtags" at bounding box center [664, 169] width 135 height 17
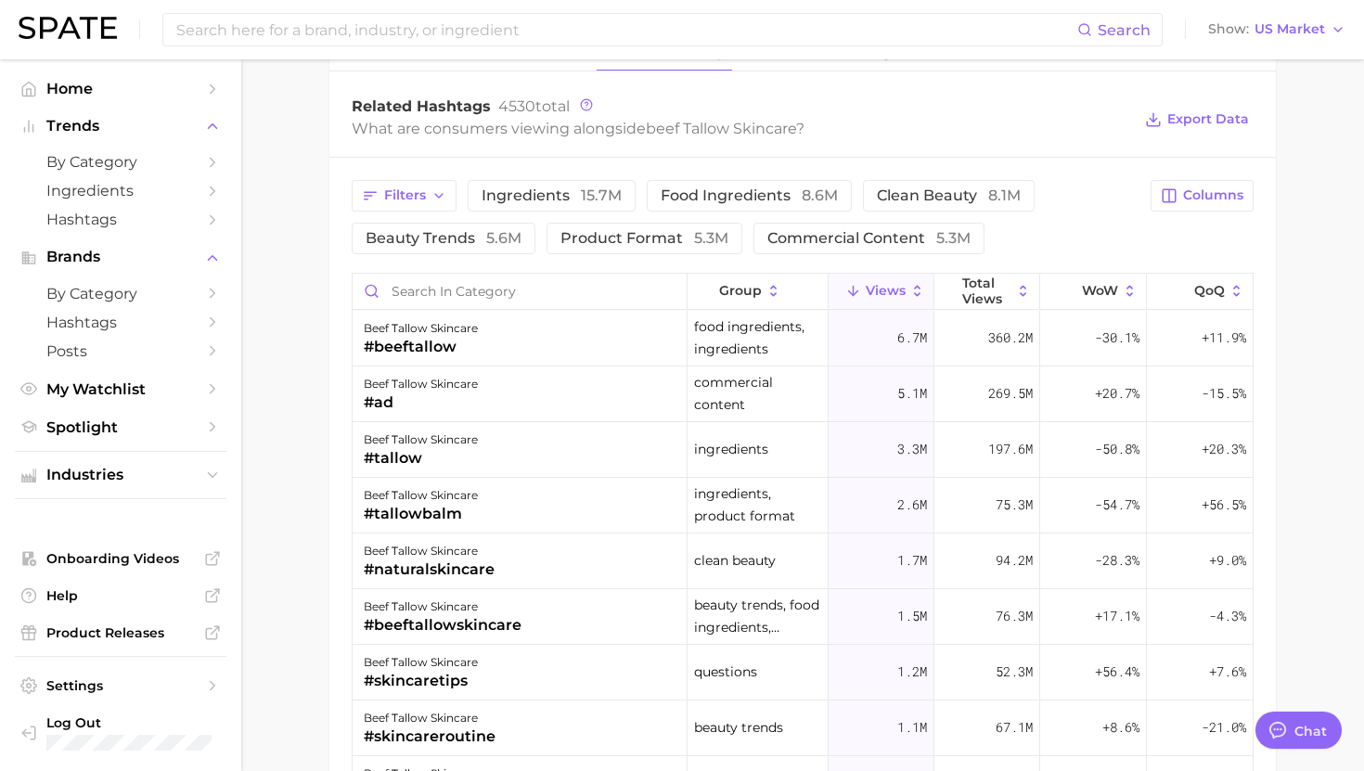
scroll to position [1491, 0]
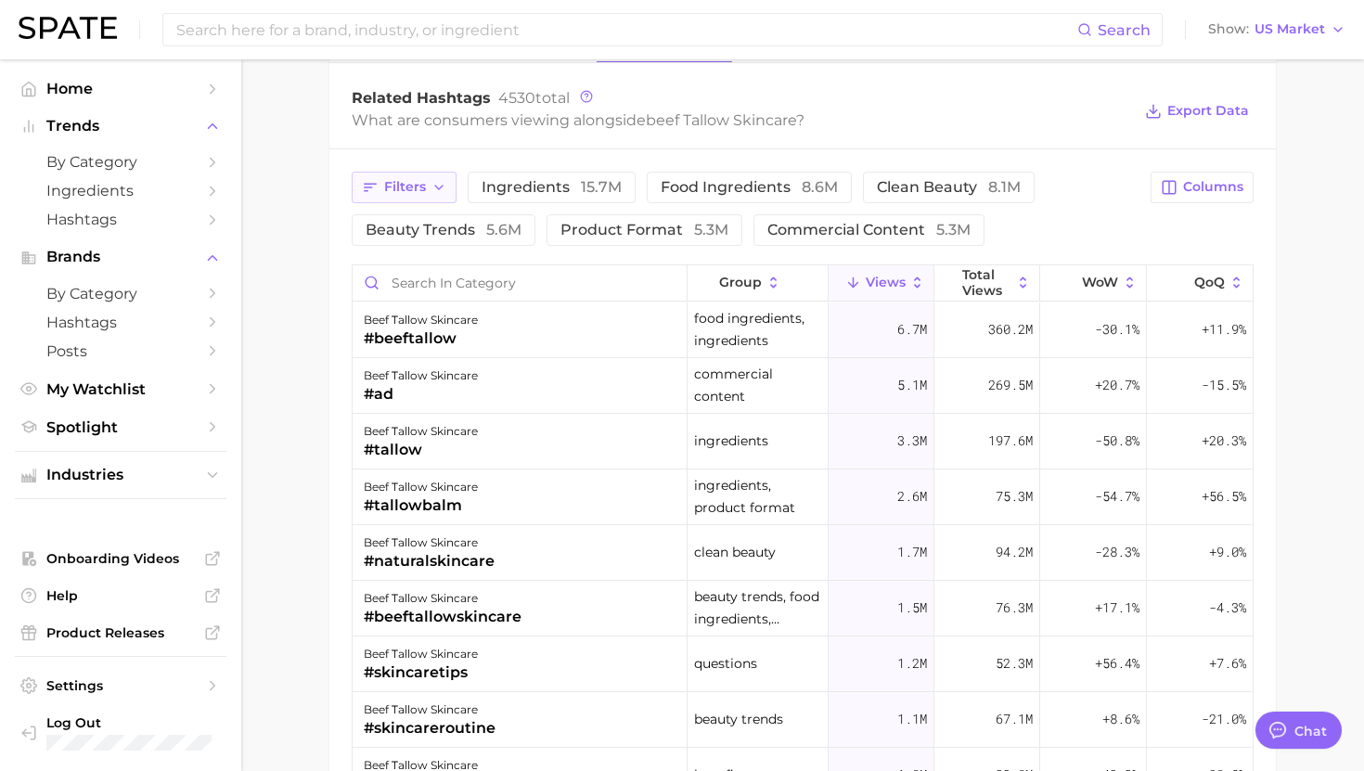
click at [455, 173] on button "Filters" at bounding box center [404, 188] width 105 height 32
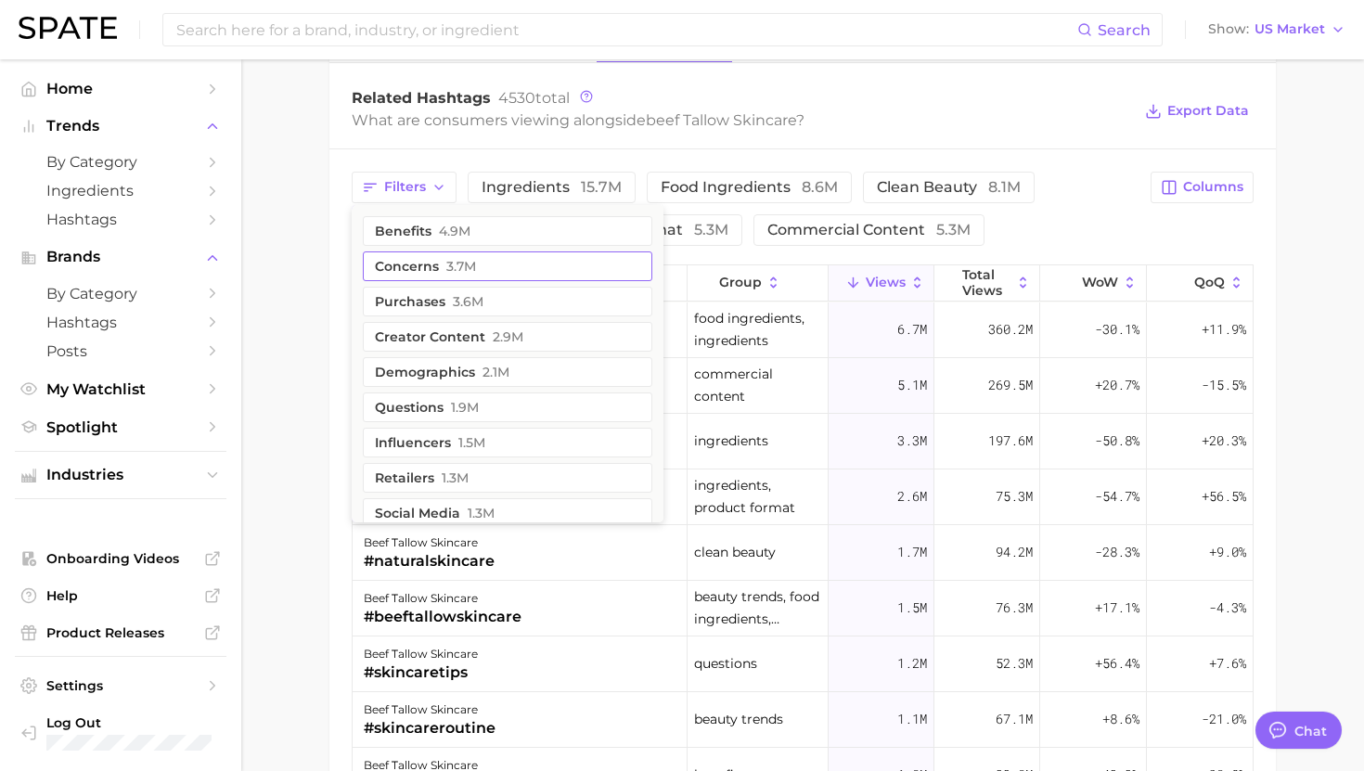
click at [455, 259] on span "3.7m" at bounding box center [461, 266] width 30 height 15
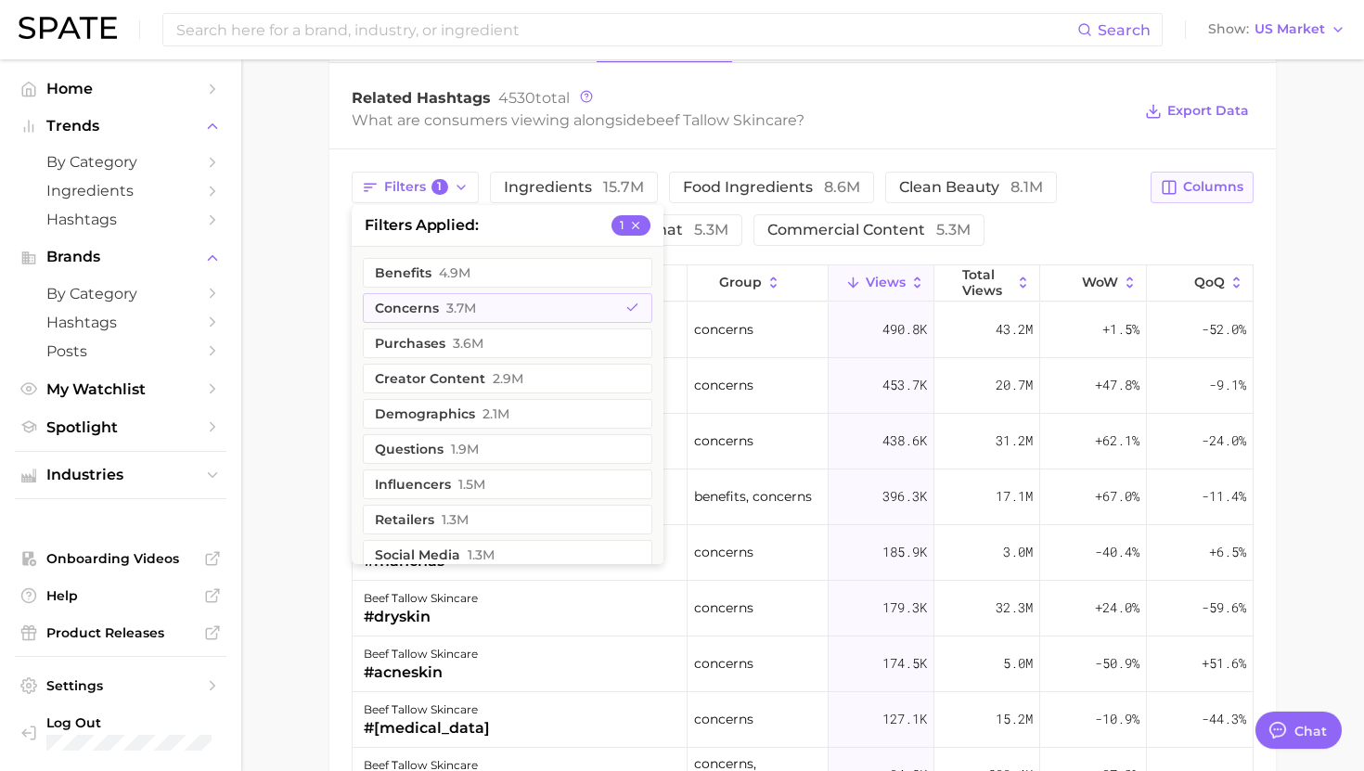
click at [1192, 181] on span "Columns" at bounding box center [1213, 187] width 60 height 16
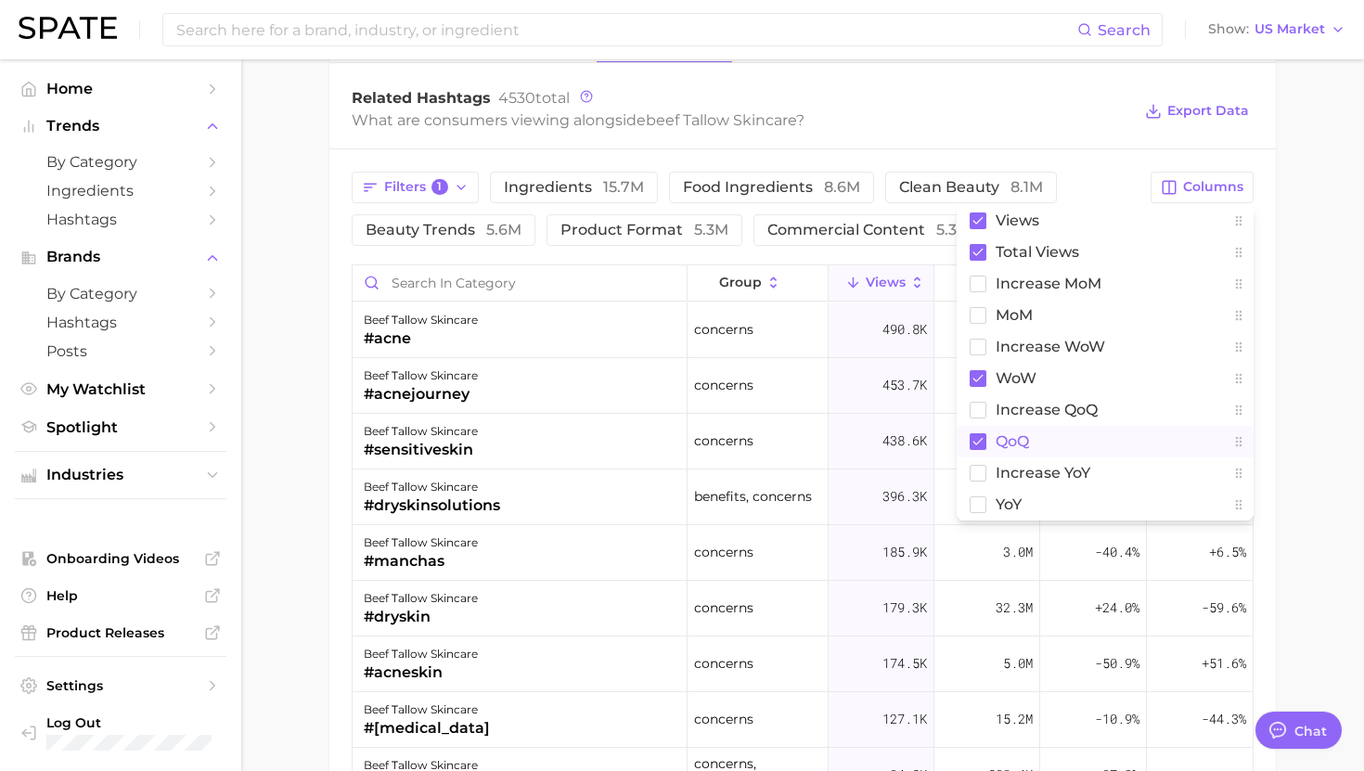
click at [1023, 435] on span "QoQ" at bounding box center [1012, 441] width 33 height 16
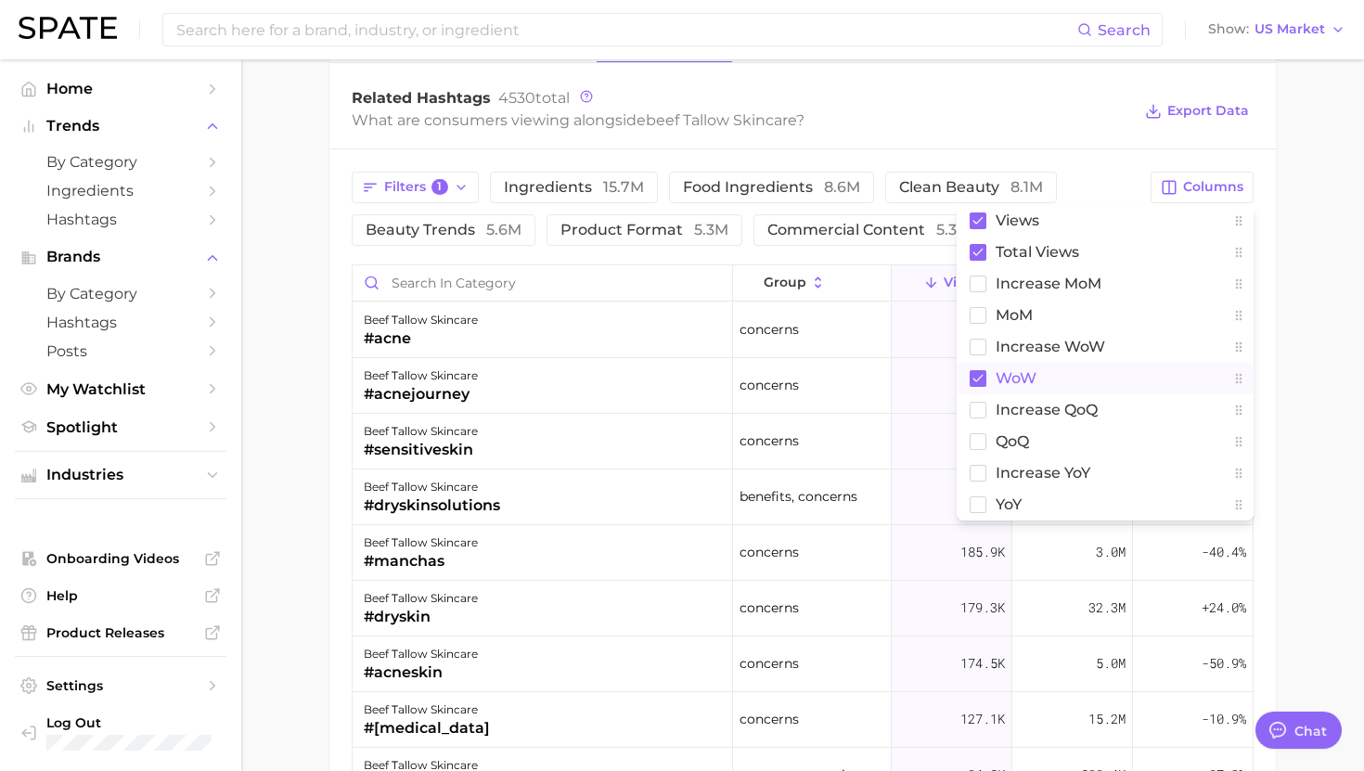
click at [1021, 389] on button "WoW" at bounding box center [1105, 379] width 297 height 32
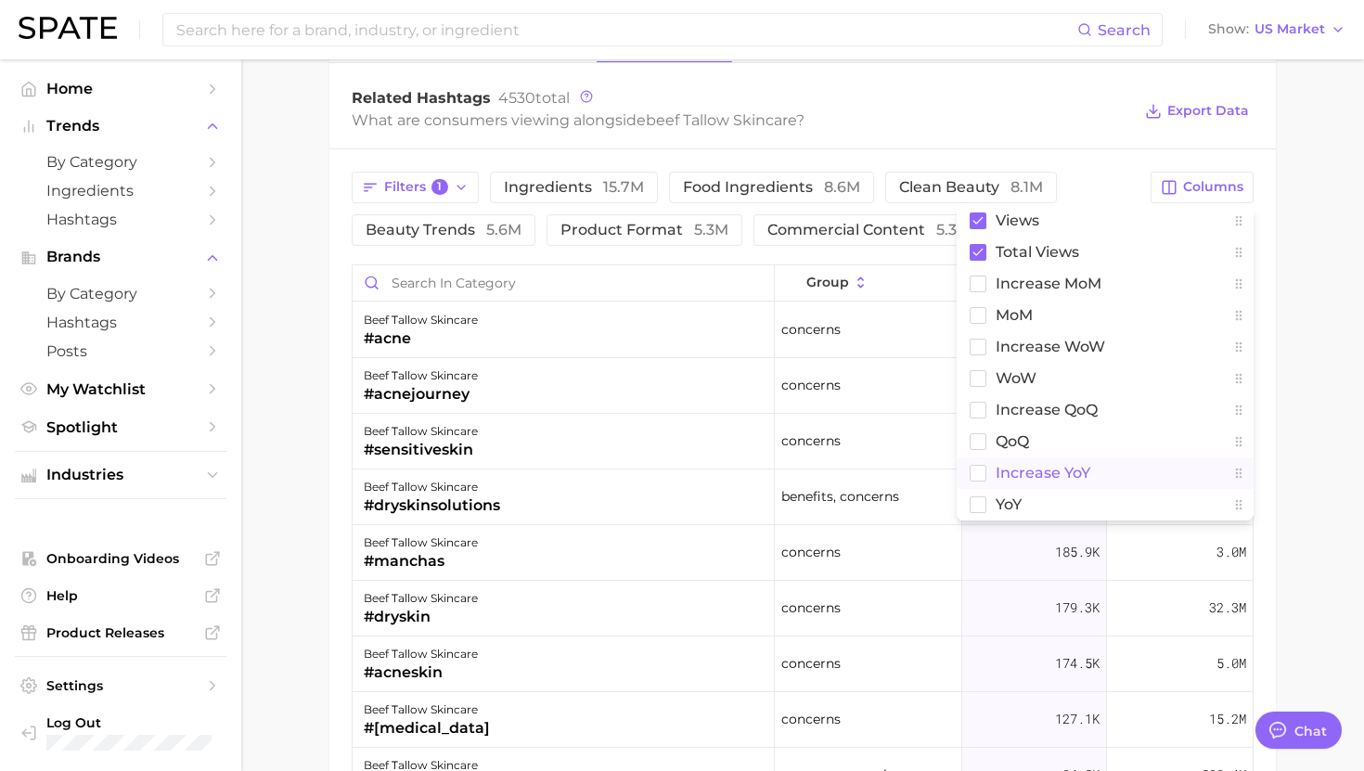
click at [1021, 474] on span "increase YoY" at bounding box center [1043, 473] width 95 height 16
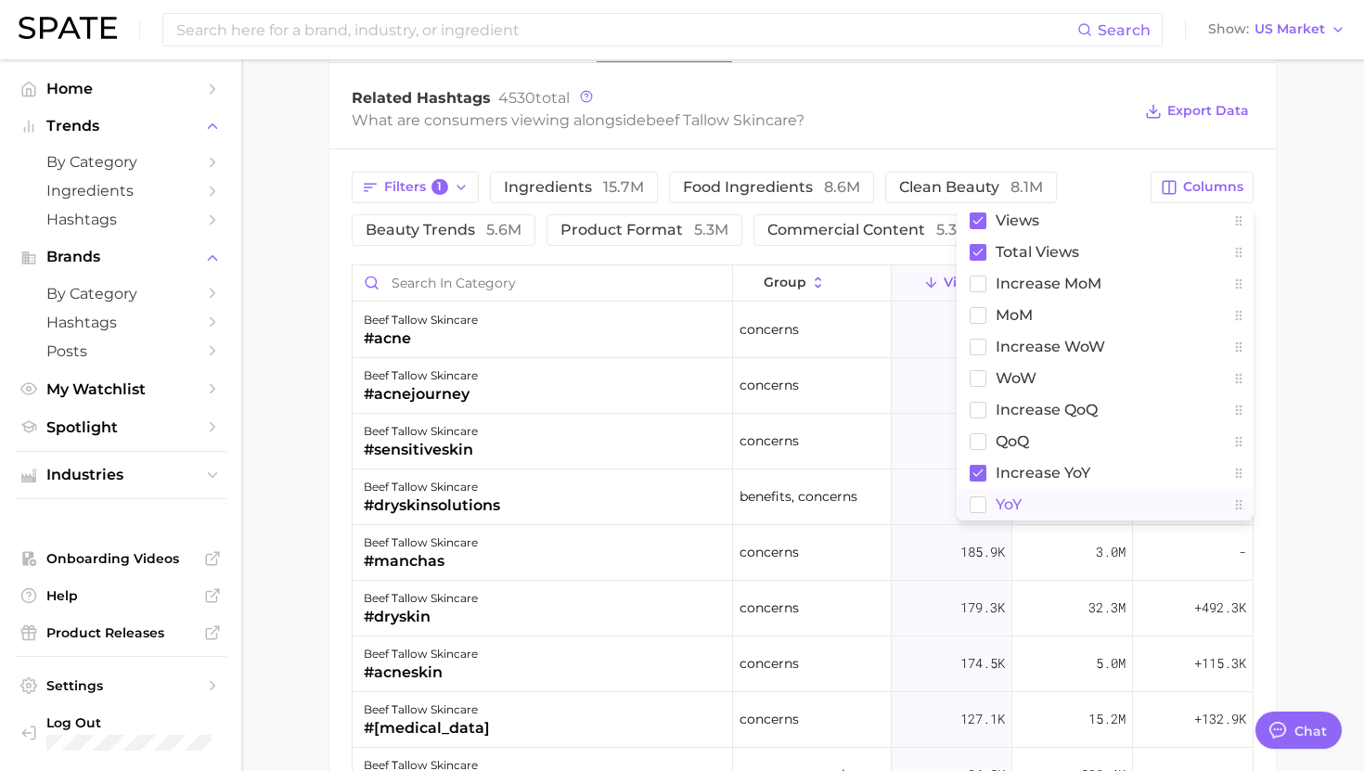
click at [1019, 496] on span "YoY" at bounding box center [1009, 504] width 26 height 16
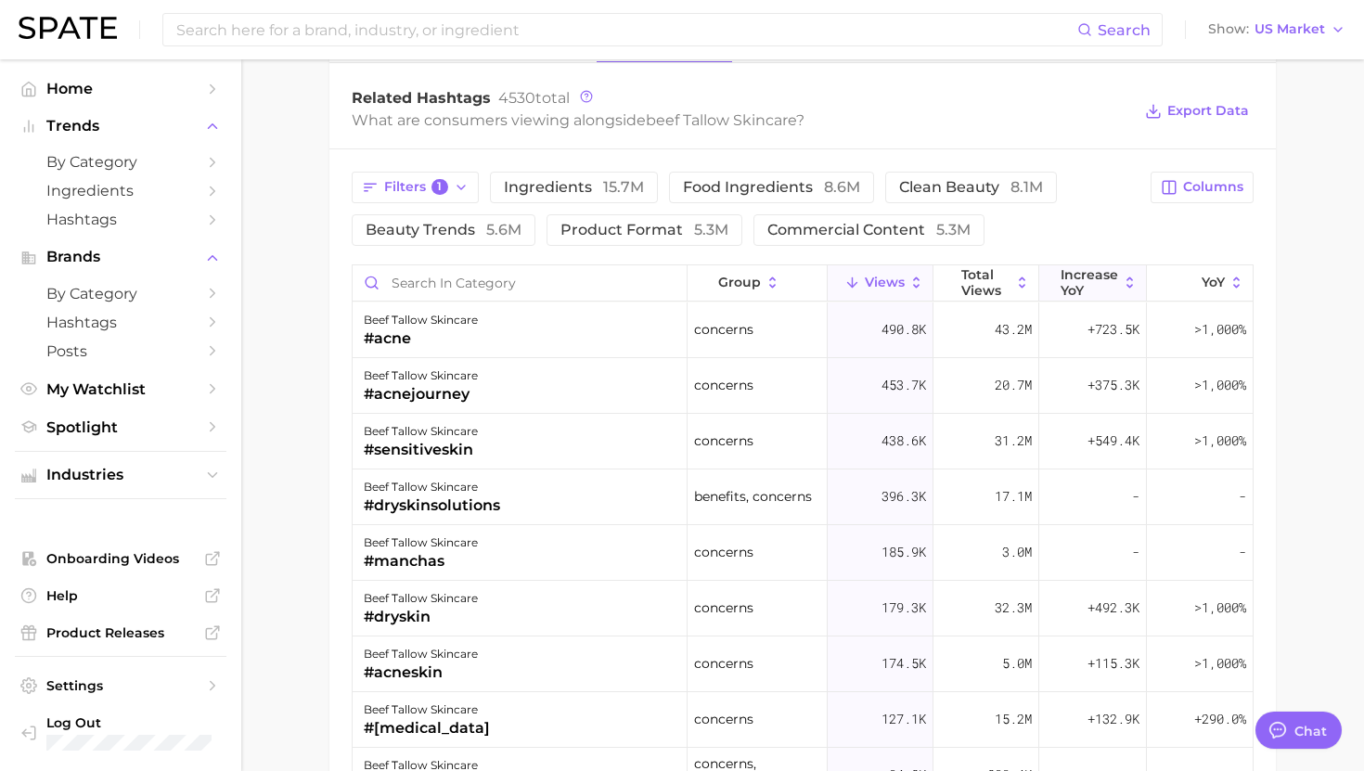
click at [1110, 278] on span "increase YoY" at bounding box center [1090, 282] width 58 height 30
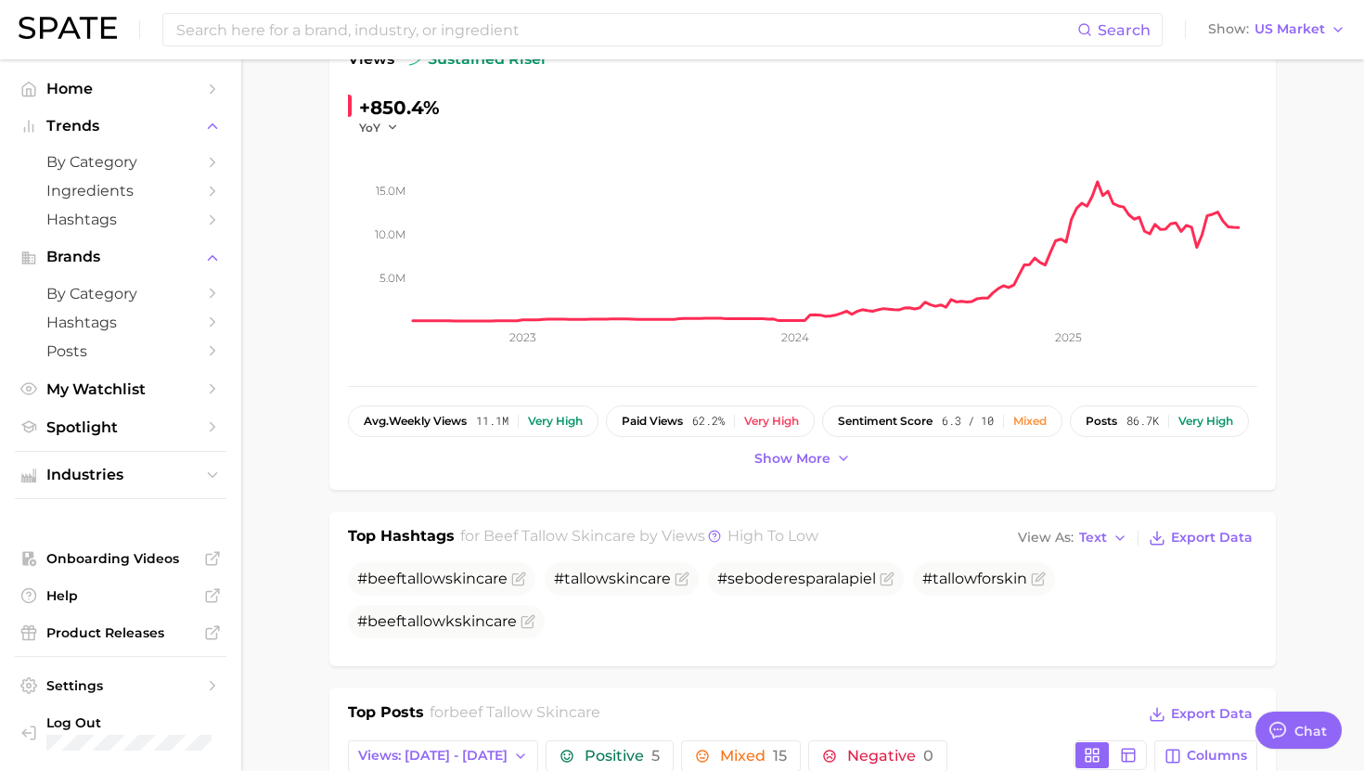
scroll to position [0, 0]
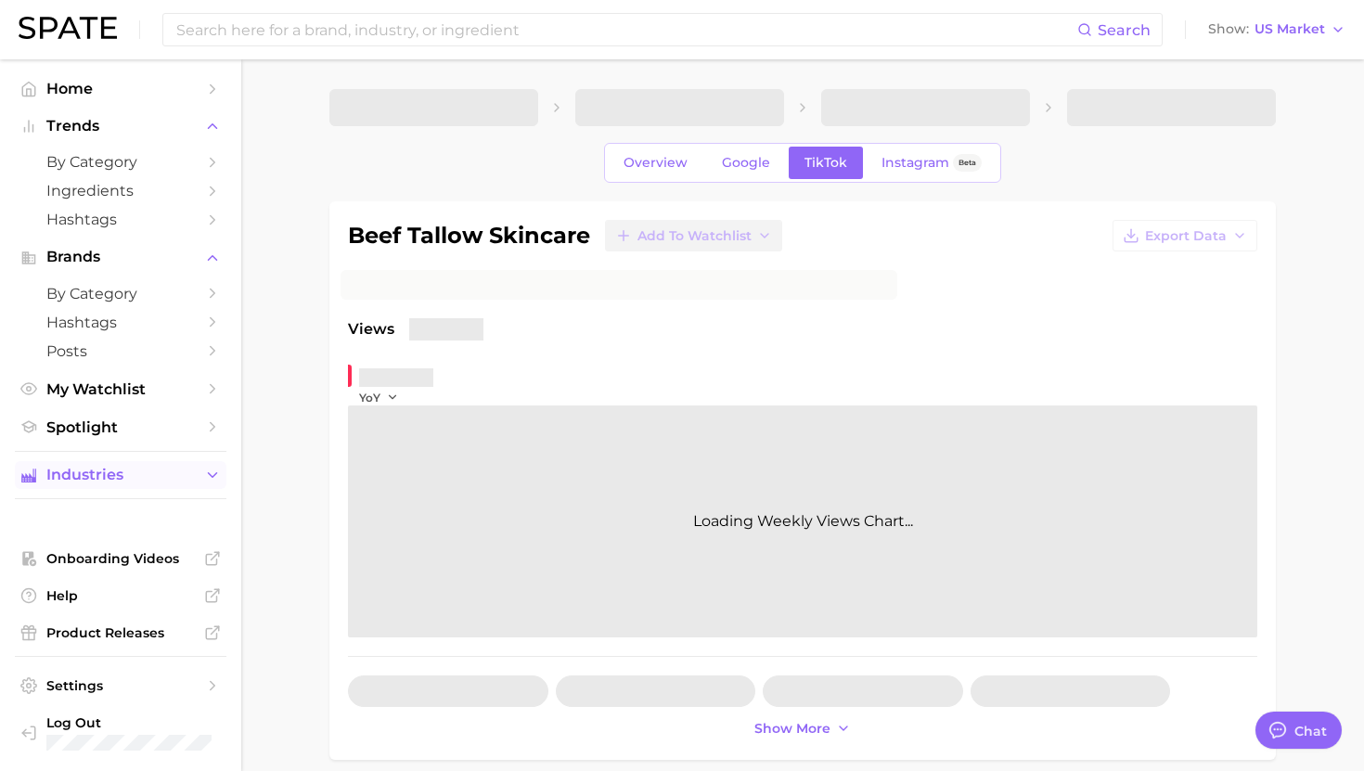
click at [129, 468] on button "Industries" at bounding box center [121, 475] width 212 height 28
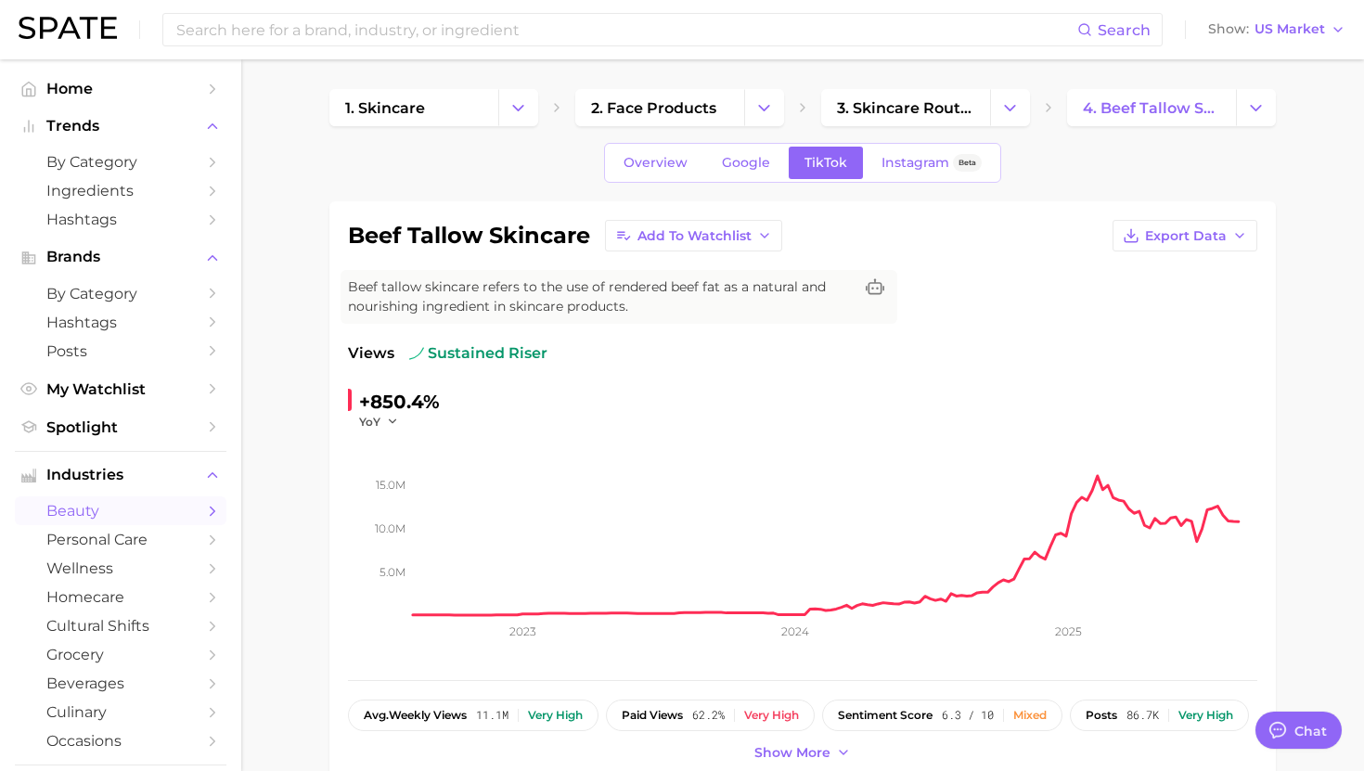
click at [104, 518] on span "beauty" at bounding box center [120, 511] width 148 height 18
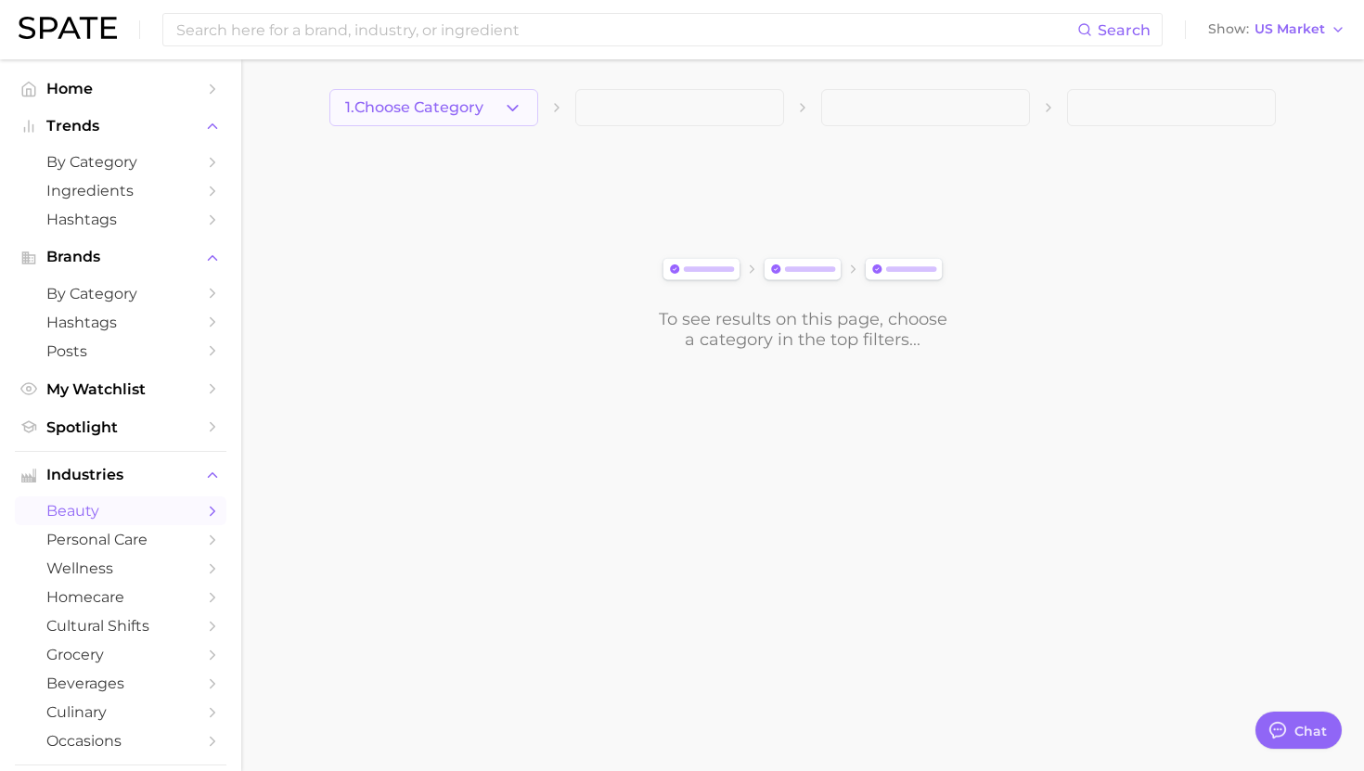
click at [431, 109] on span "1. Choose Category" at bounding box center [414, 107] width 138 height 17
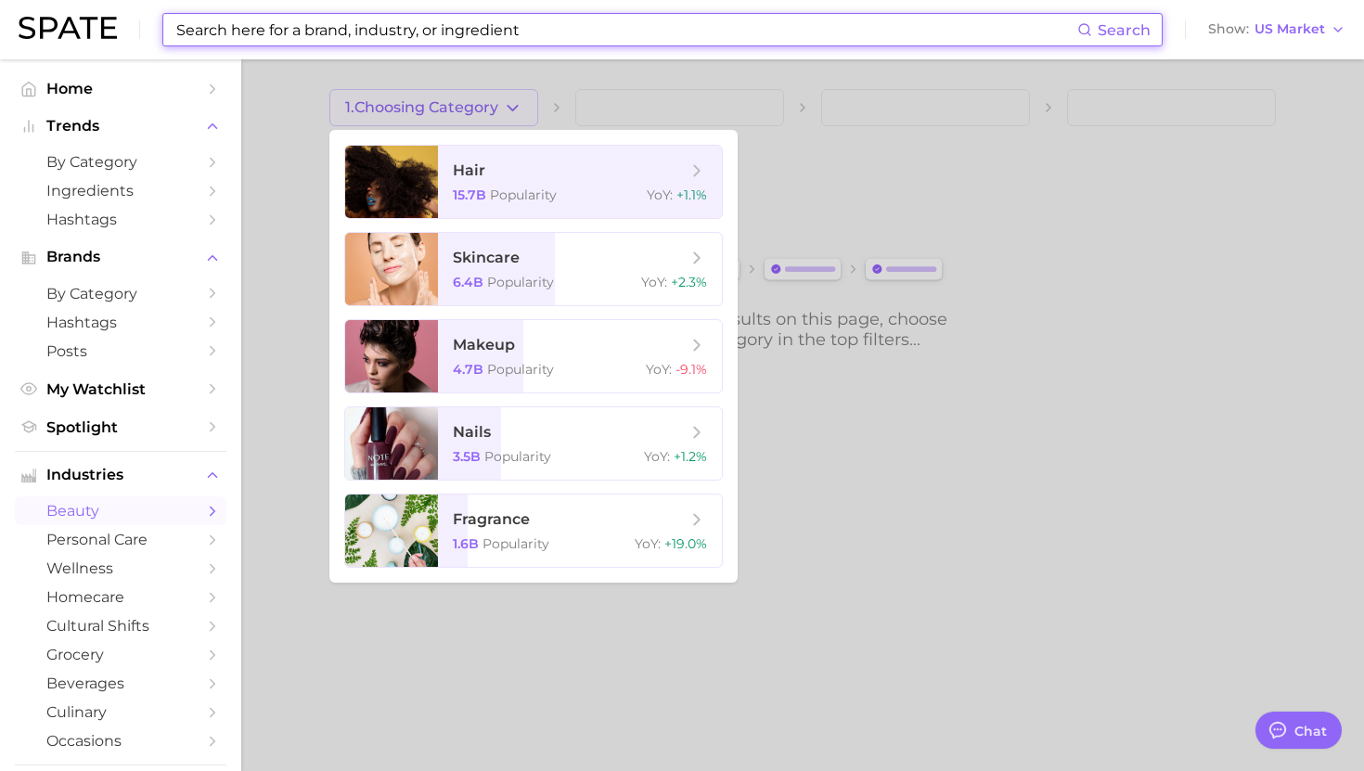
click at [423, 25] on input at bounding box center [625, 30] width 903 height 32
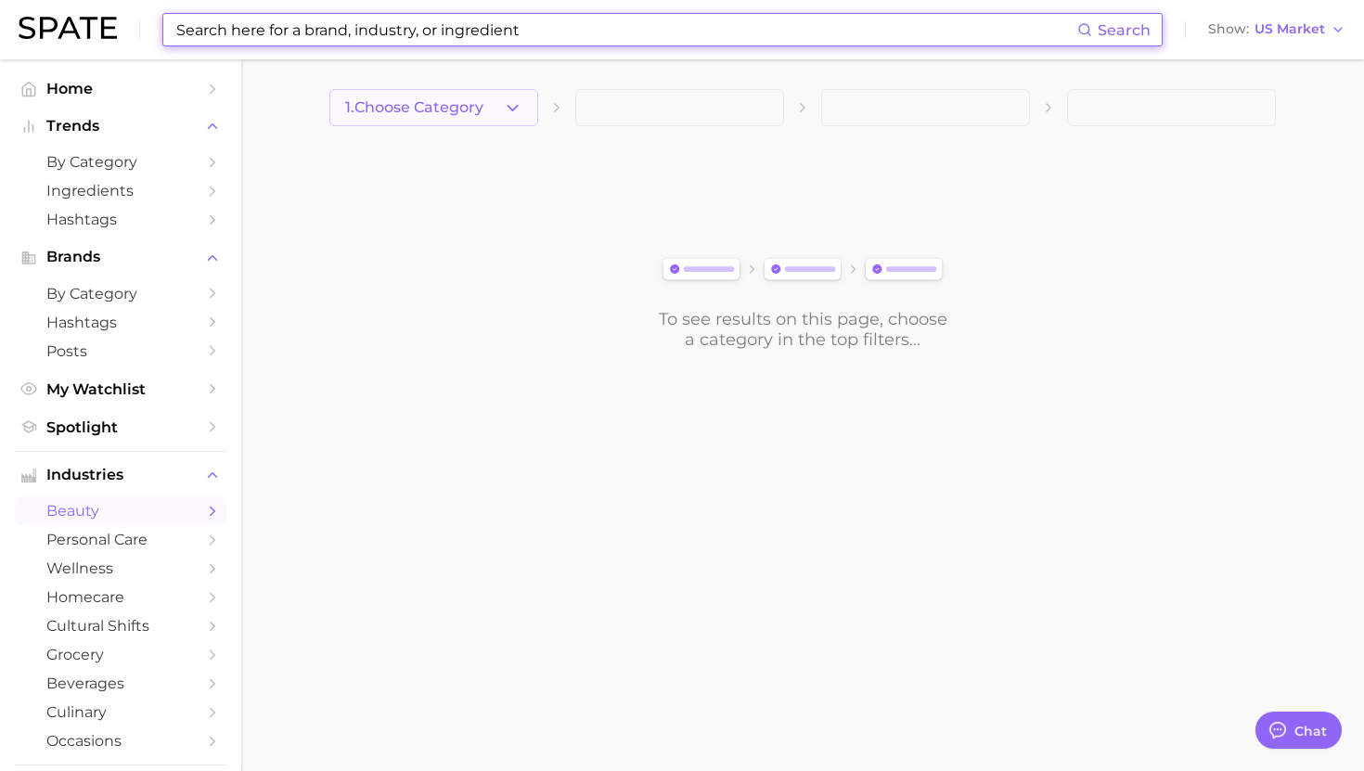
click at [406, 119] on button "1. Choose Category" at bounding box center [433, 107] width 209 height 37
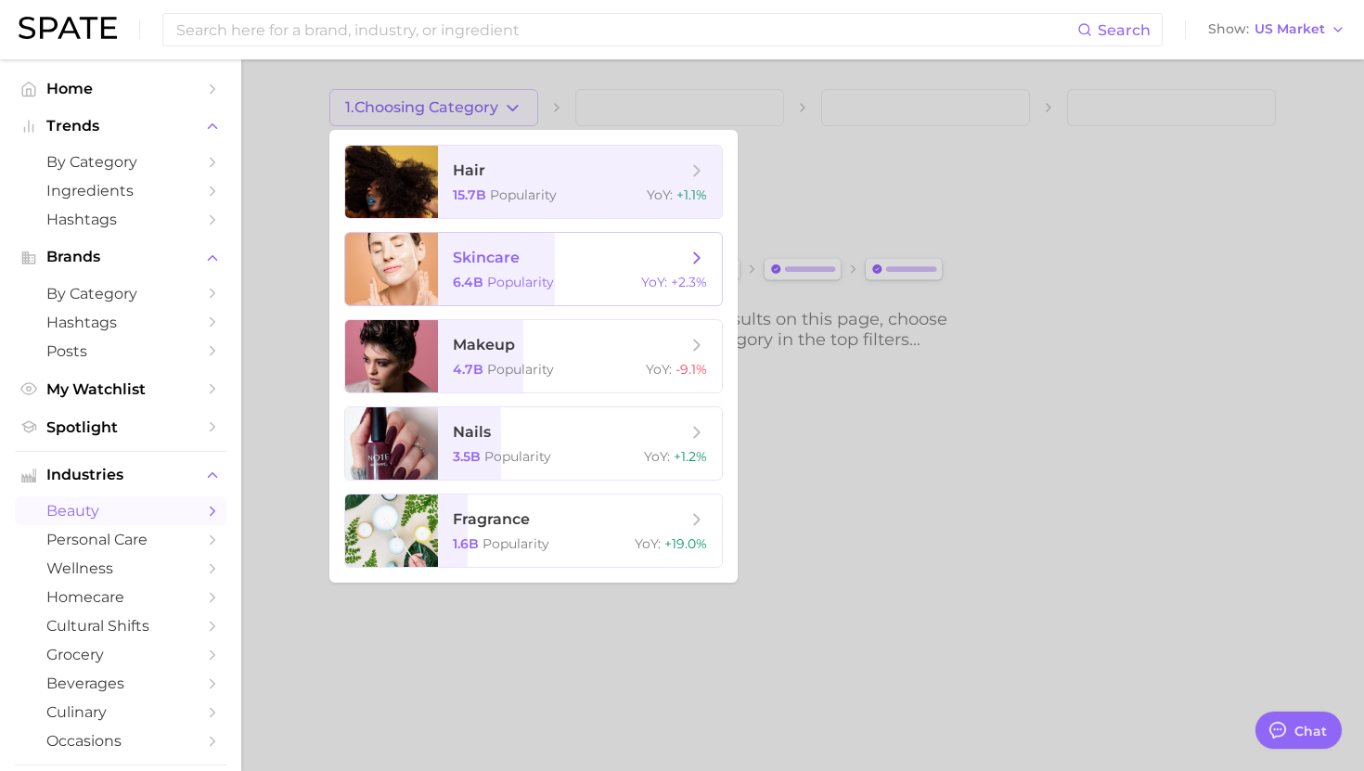
click at [436, 251] on div at bounding box center [391, 269] width 93 height 72
type textarea "x"
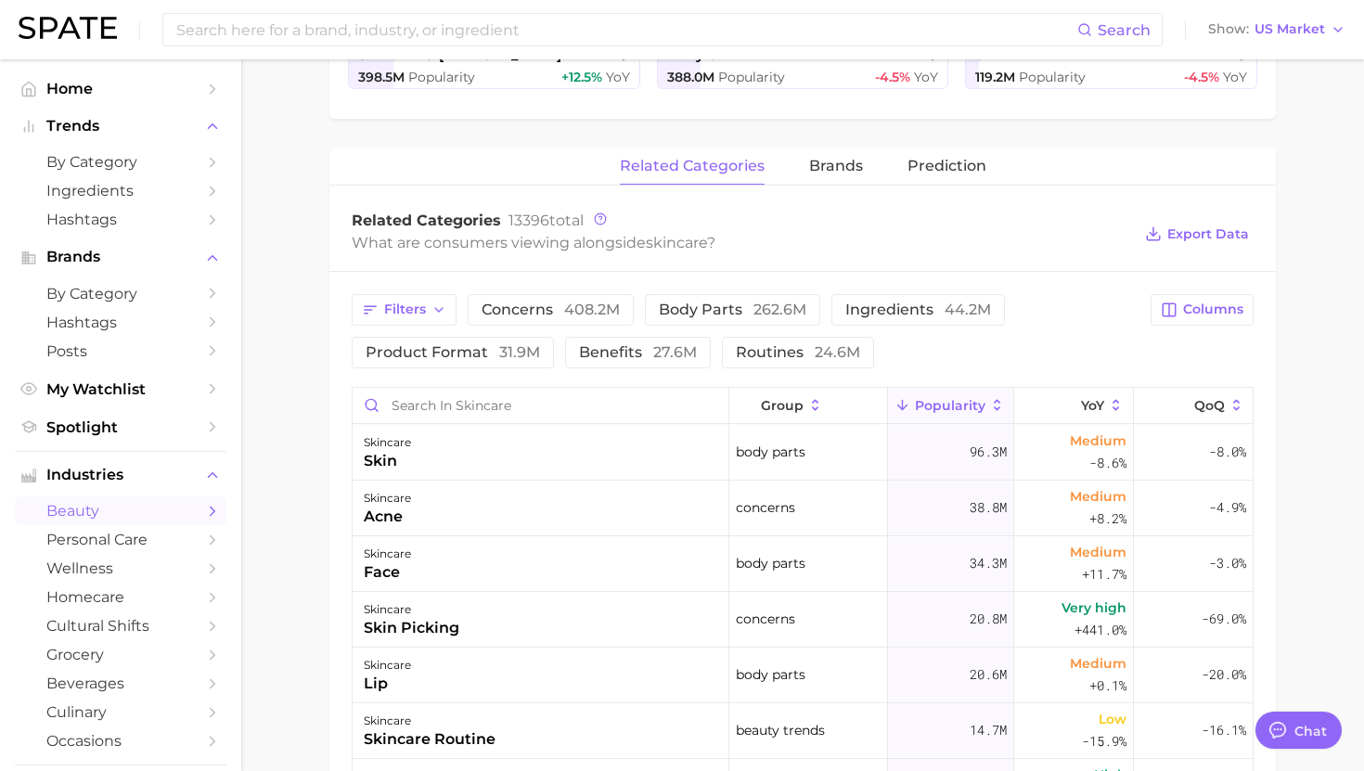
scroll to position [581, 0]
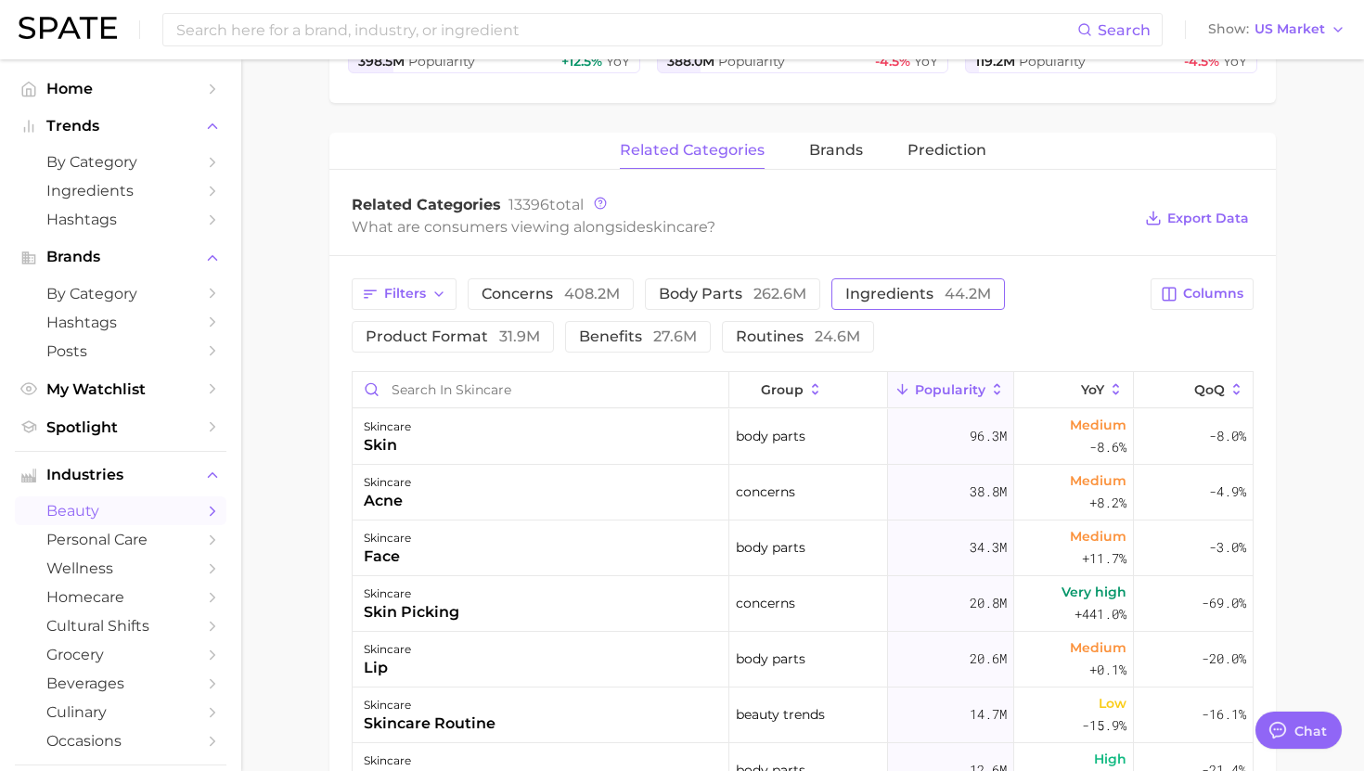
click at [831, 304] on button "ingredients 44.2m" at bounding box center [918, 294] width 174 height 32
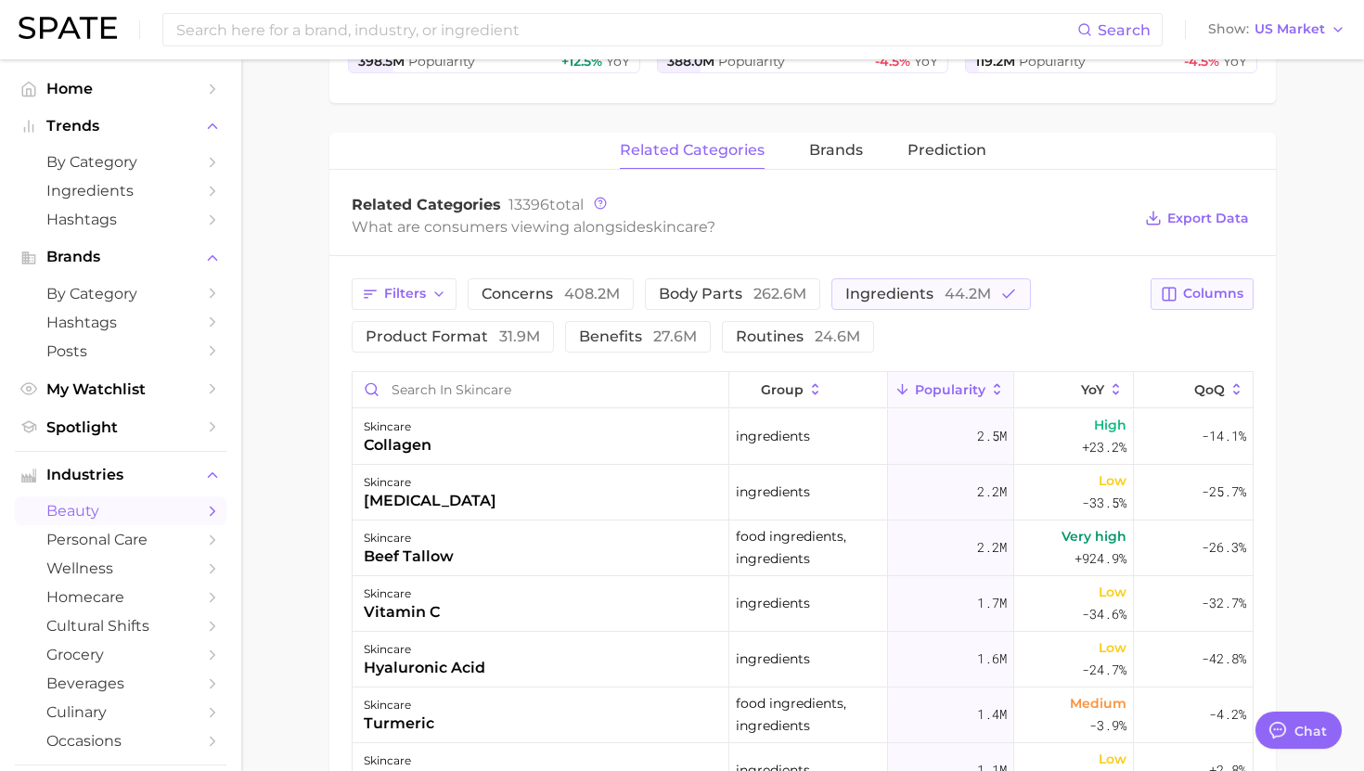
click at [1205, 298] on span "Columns" at bounding box center [1213, 294] width 60 height 16
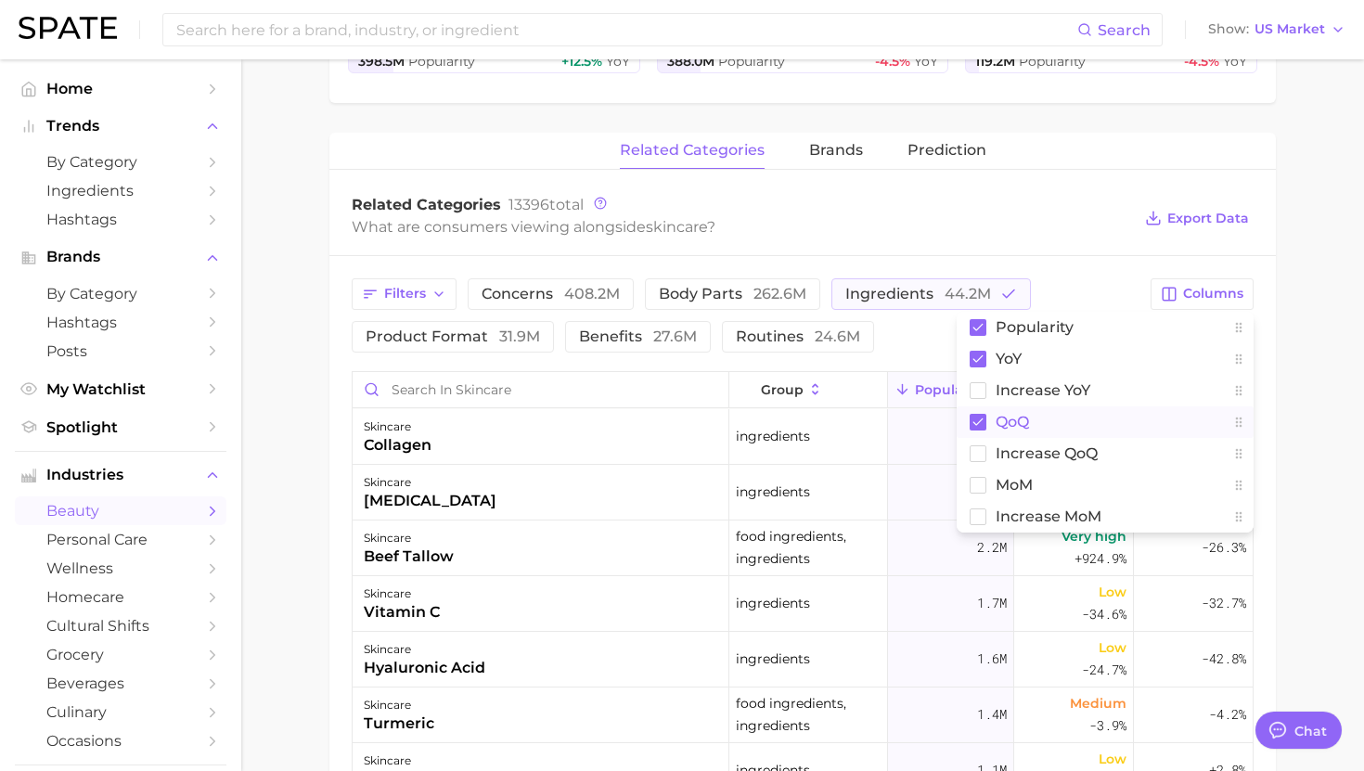
click at [1037, 423] on button "QoQ" at bounding box center [1105, 422] width 297 height 32
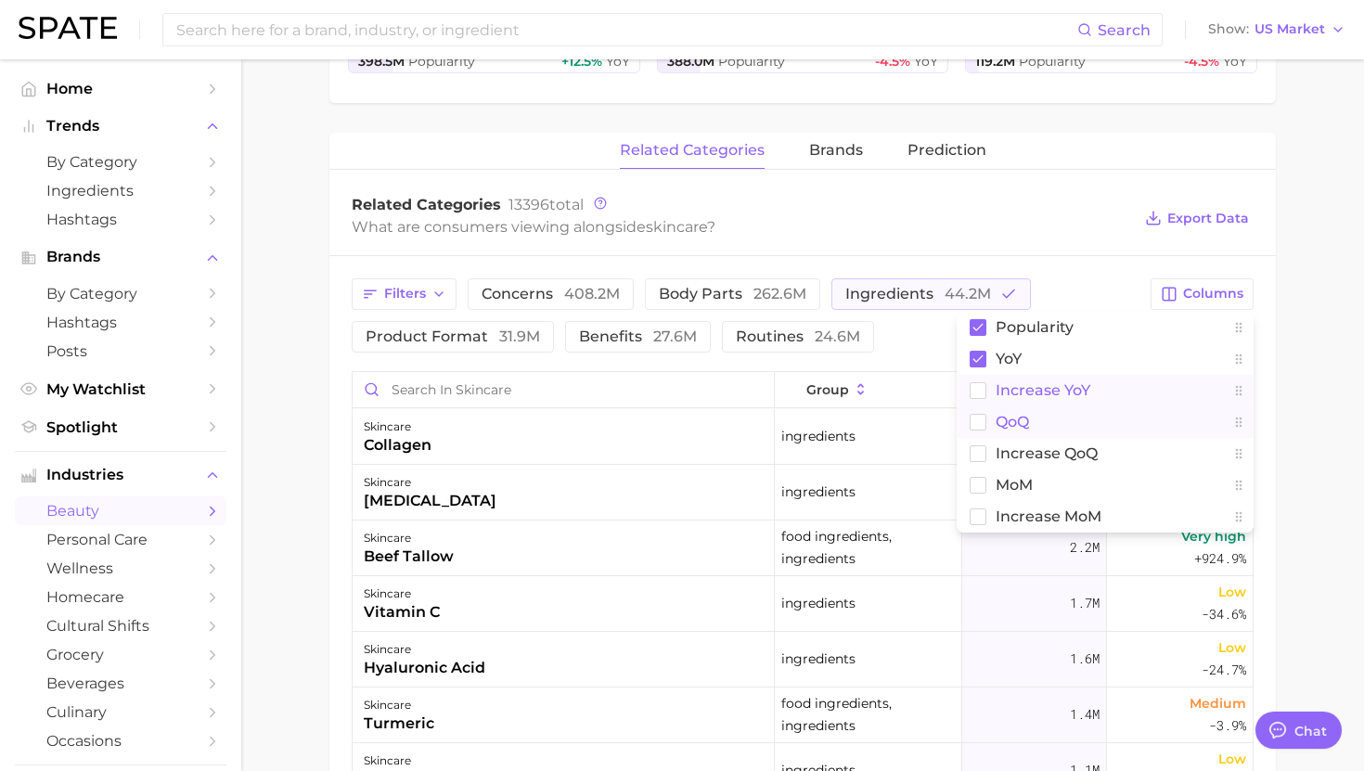
click at [1046, 382] on span "Increase YoY" at bounding box center [1043, 390] width 95 height 16
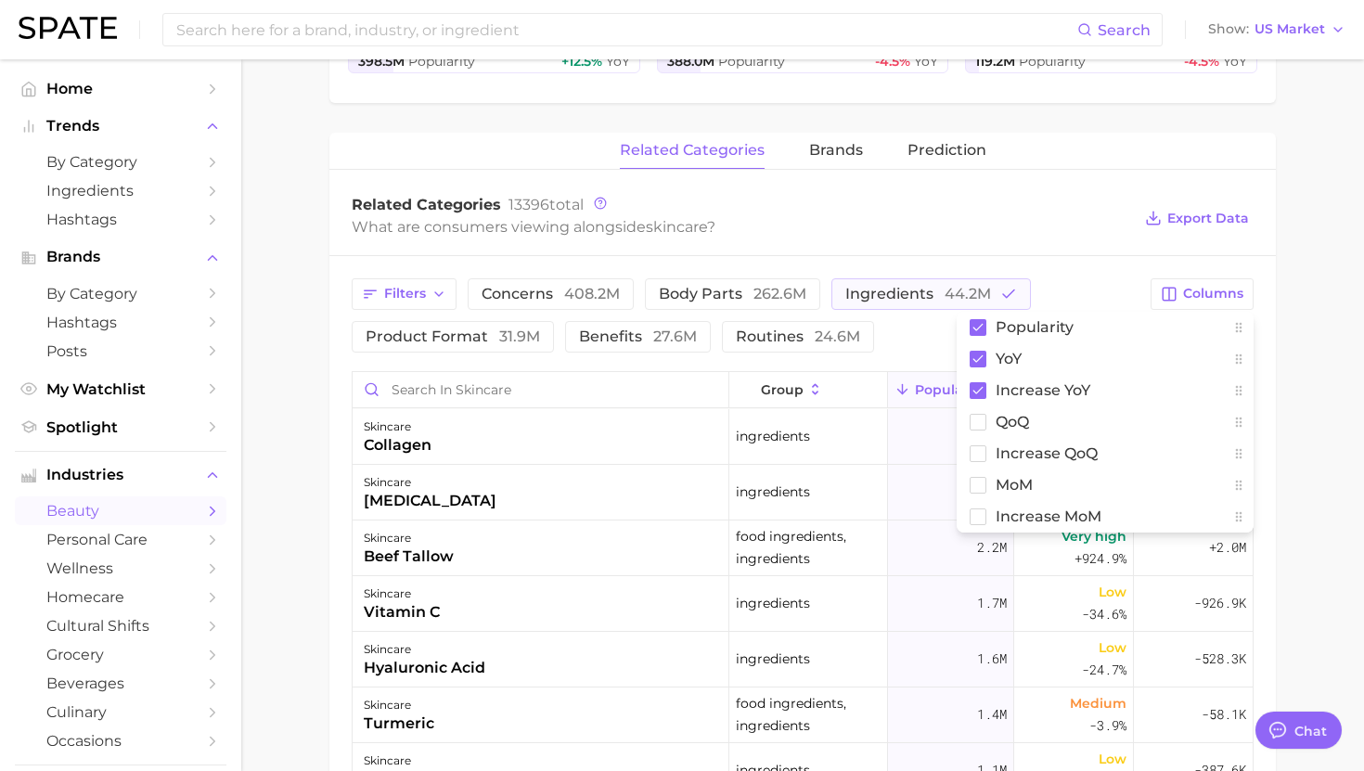
click at [1102, 235] on div "What are consumers viewing alongside skincare ?" at bounding box center [742, 226] width 780 height 25
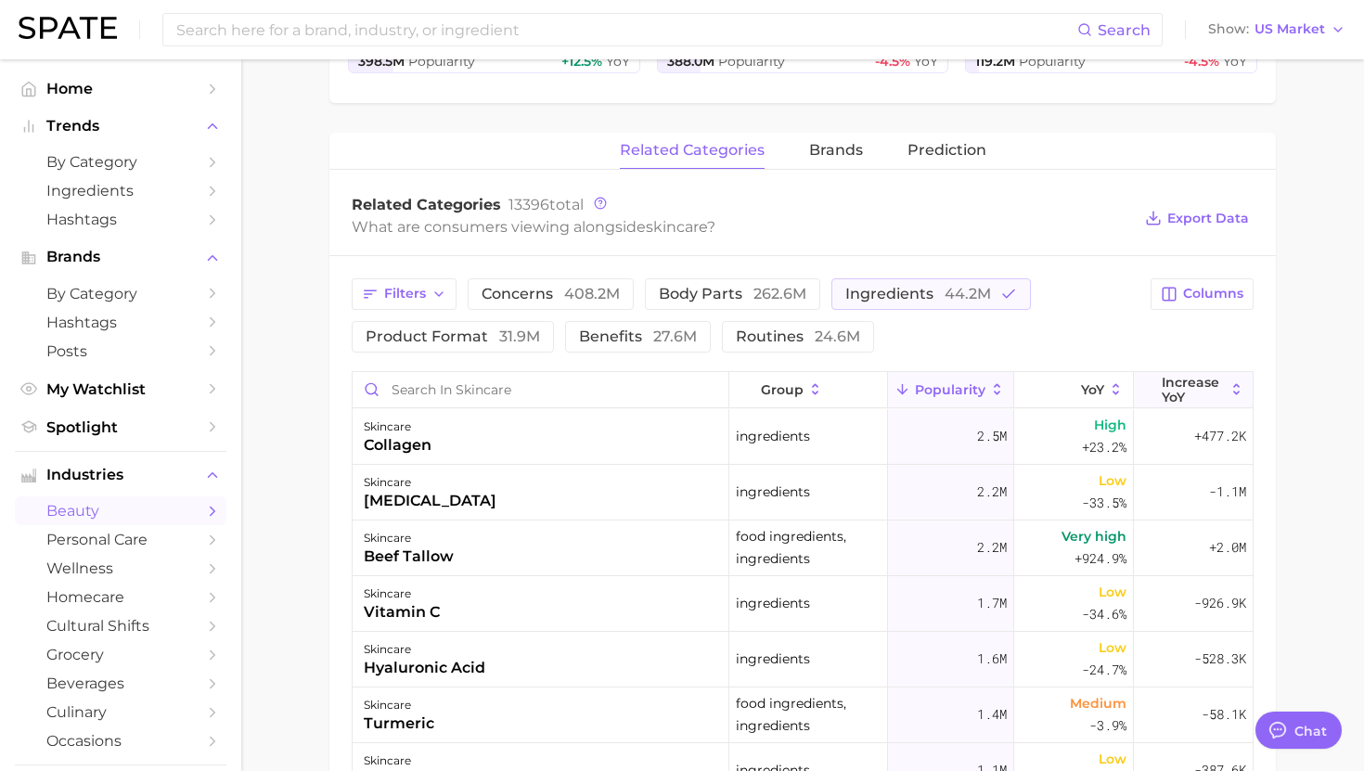
click at [1196, 388] on span "Increase YoY" at bounding box center [1193, 390] width 63 height 30
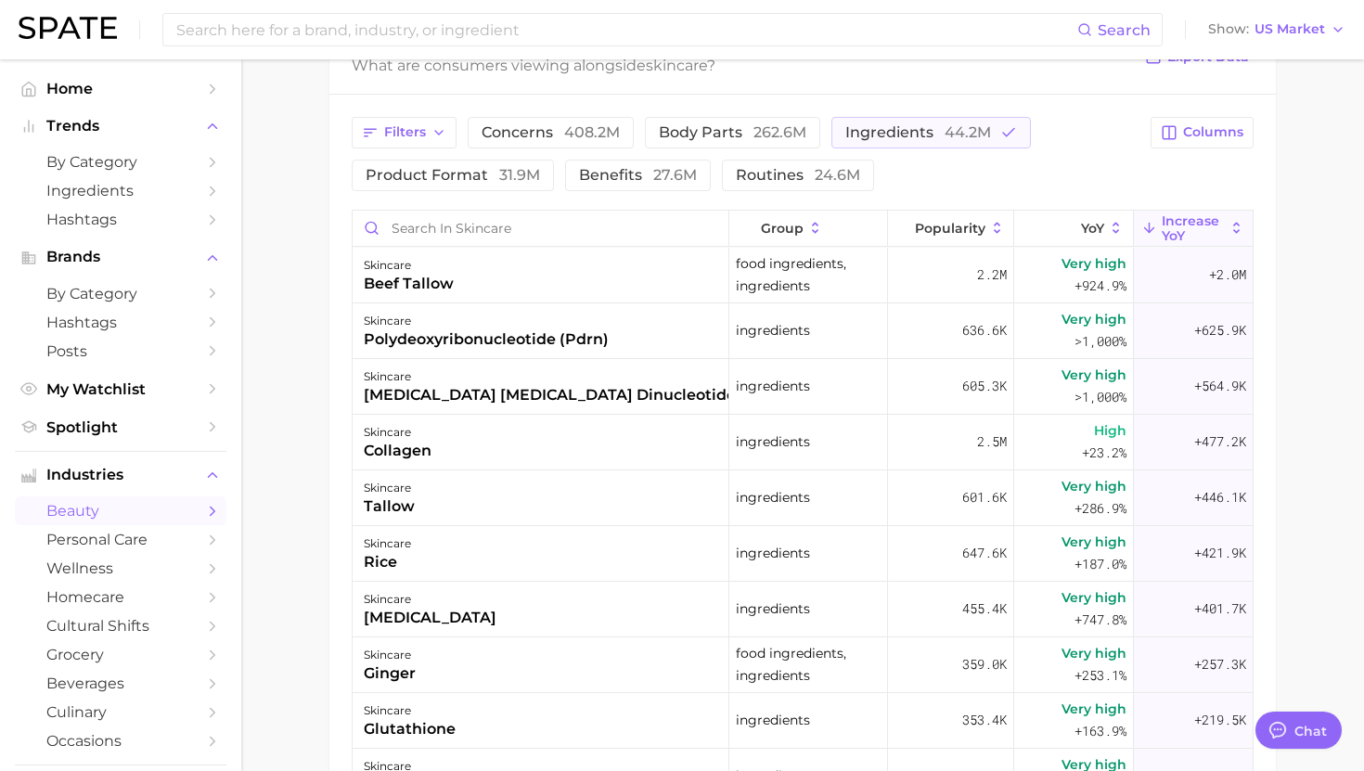
scroll to position [744, 0]
click at [561, 389] on div "nicotinamide adenine dinucleotide (nad)" at bounding box center [573, 393] width 419 height 22
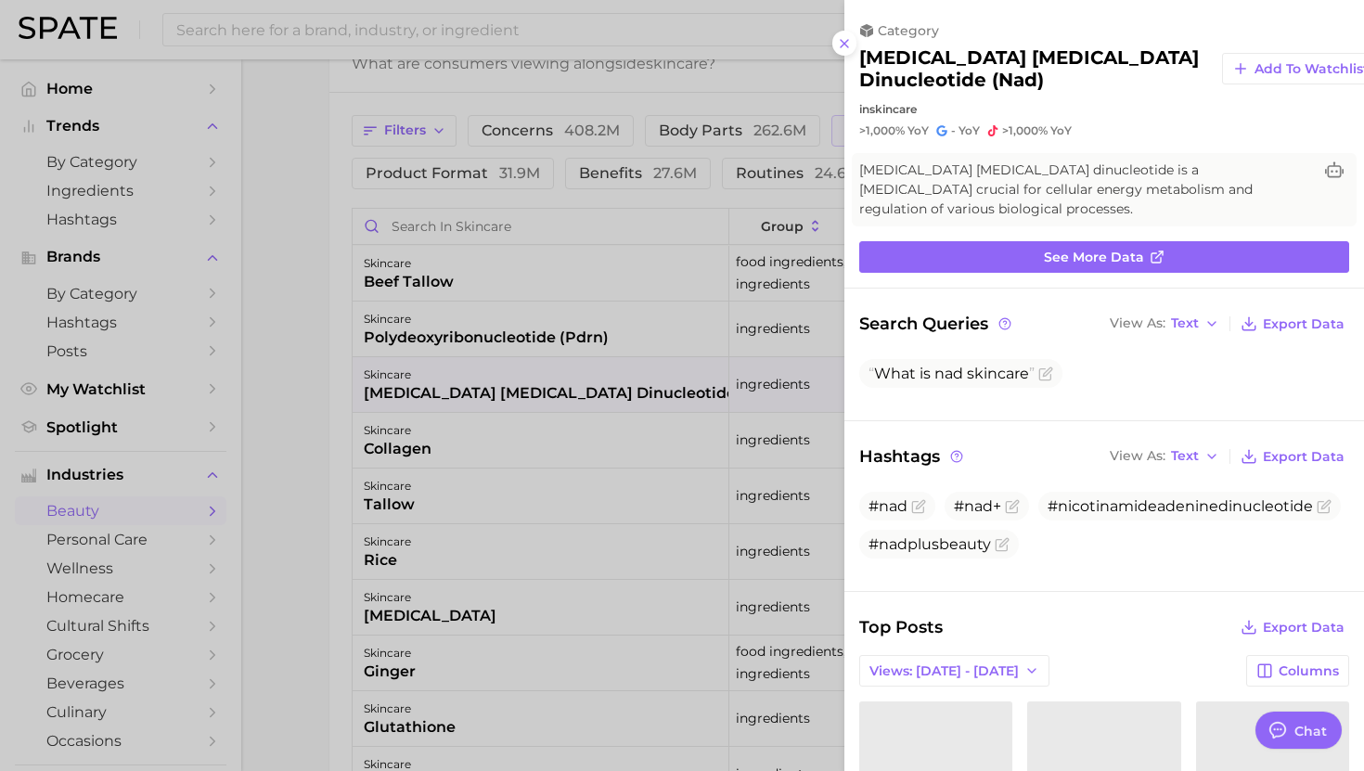
click at [951, 65] on h2 "nicotinamide adenine dinucleotide (nad)" at bounding box center [1033, 68] width 348 height 45
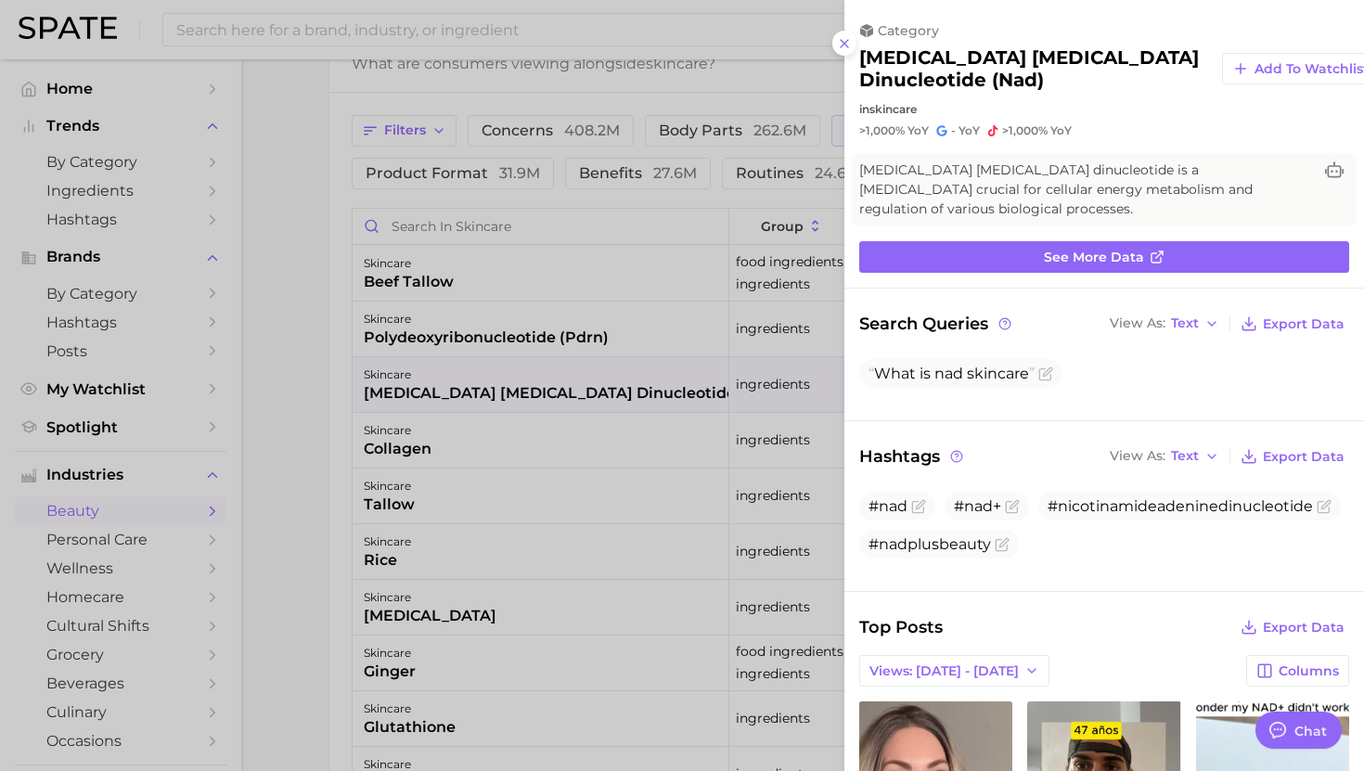
scroll to position [0, 0]
click at [951, 65] on h2 "nicotinamide adenine dinucleotide (nad)" at bounding box center [1033, 68] width 348 height 45
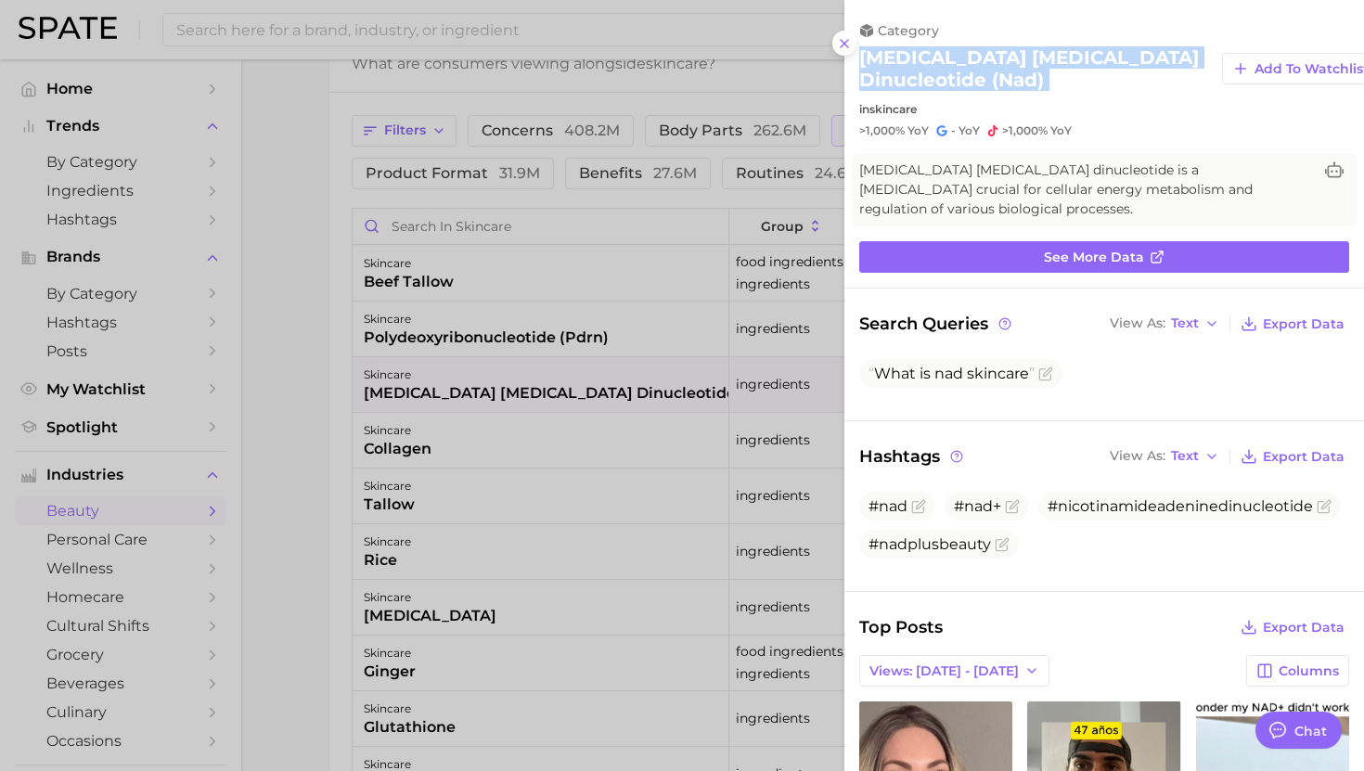
click at [951, 65] on h2 "nicotinamide adenine dinucleotide (nad)" at bounding box center [1033, 68] width 348 height 45
copy div "nicotinamide adenine dinucleotide (nad) Add to Watchlist"
click at [641, 394] on div at bounding box center [682, 385] width 1364 height 771
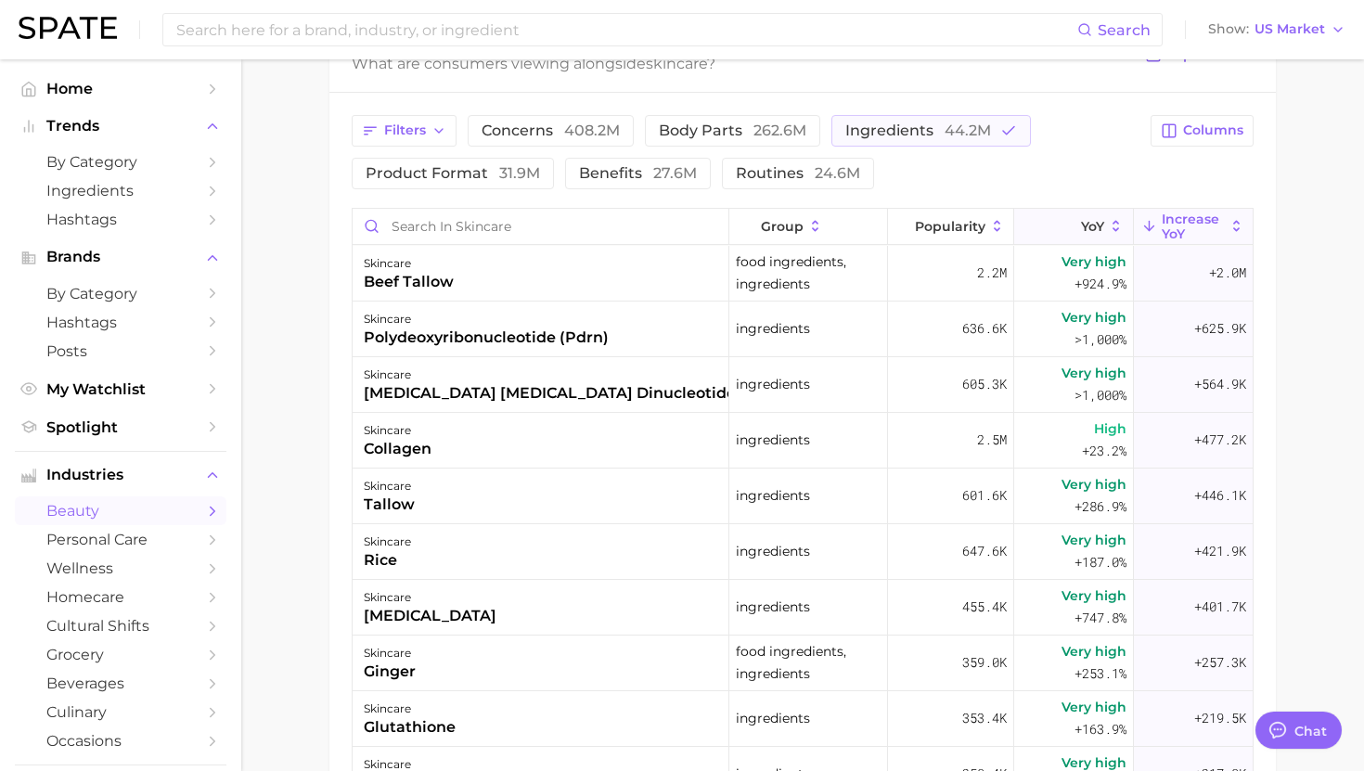
click at [1098, 222] on span "YoY" at bounding box center [1092, 226] width 23 height 15
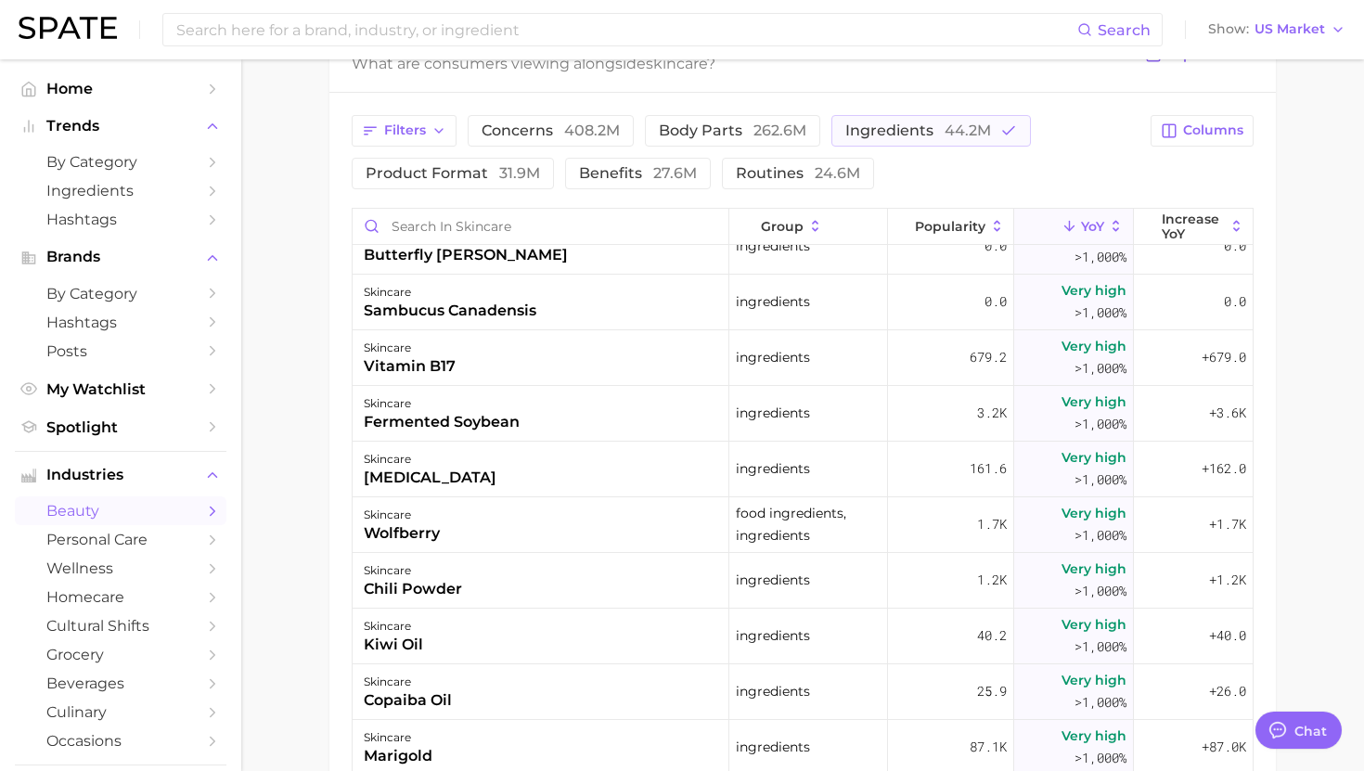
scroll to position [817, 0]
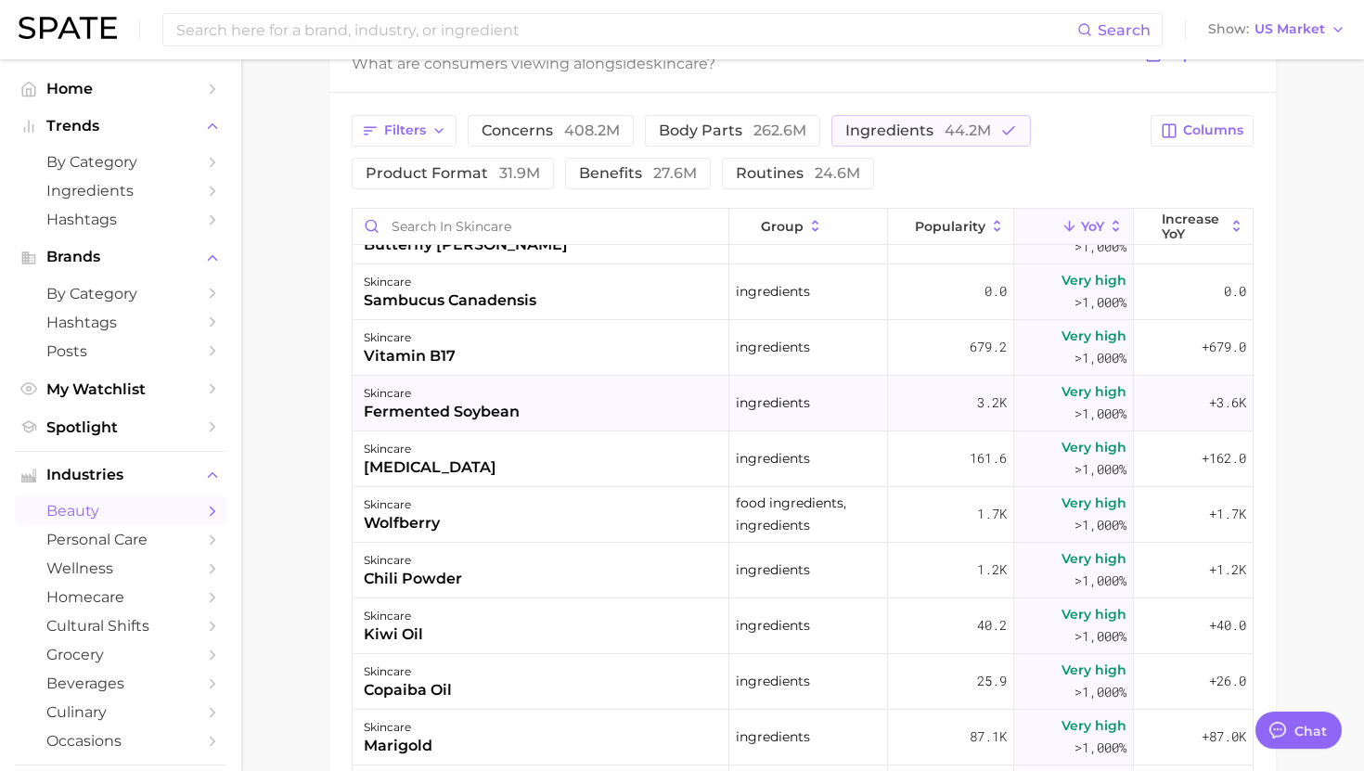
click at [557, 393] on div "skincare fermented soybean" at bounding box center [541, 404] width 377 height 56
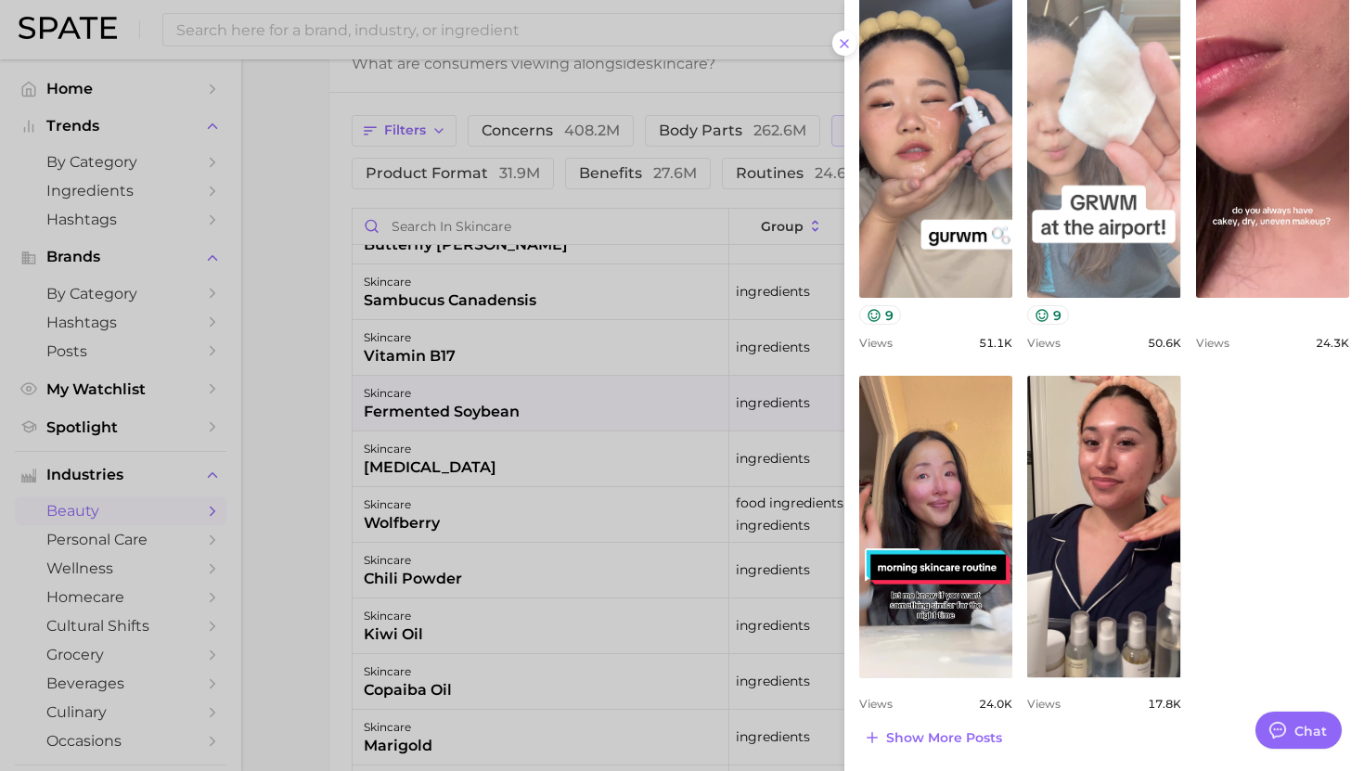
scroll to position [427, 0]
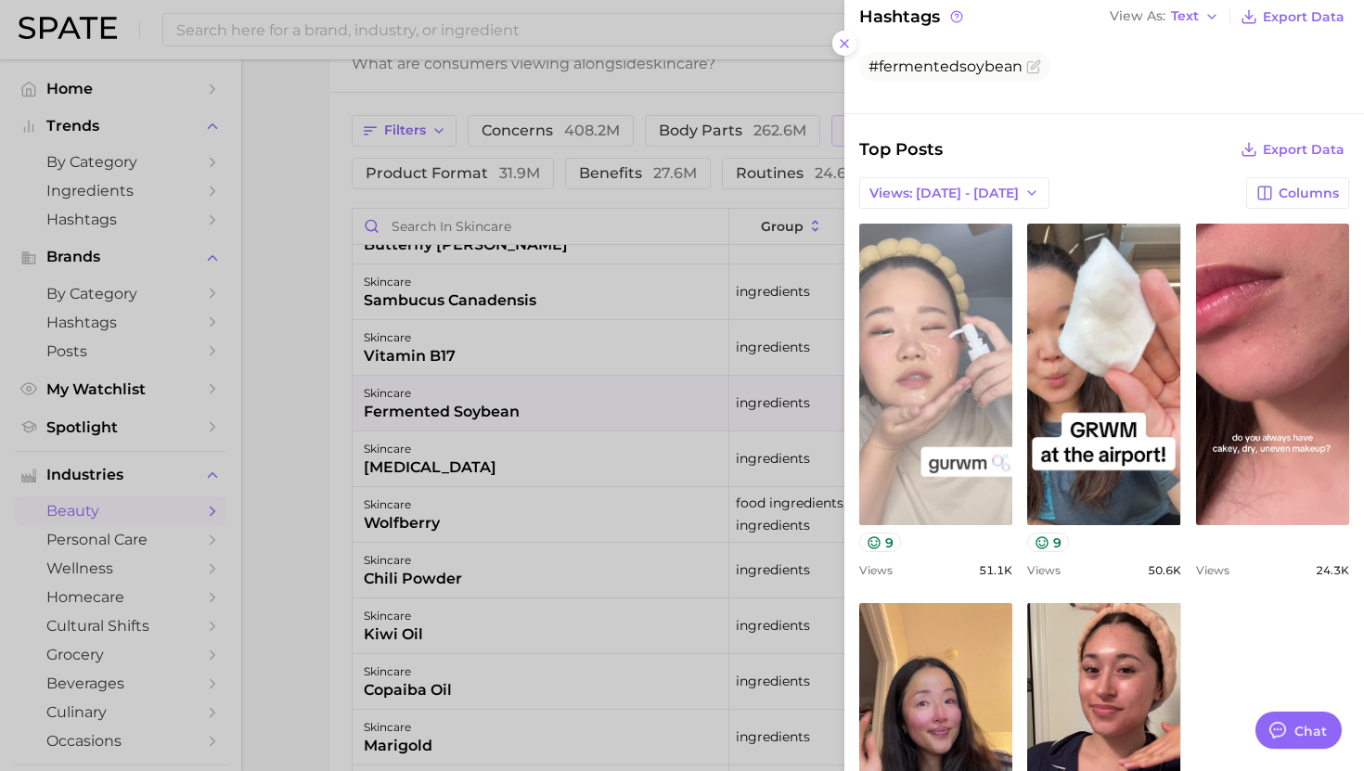
click at [947, 460] on link "view post on TikTok" at bounding box center [935, 375] width 153 height 302
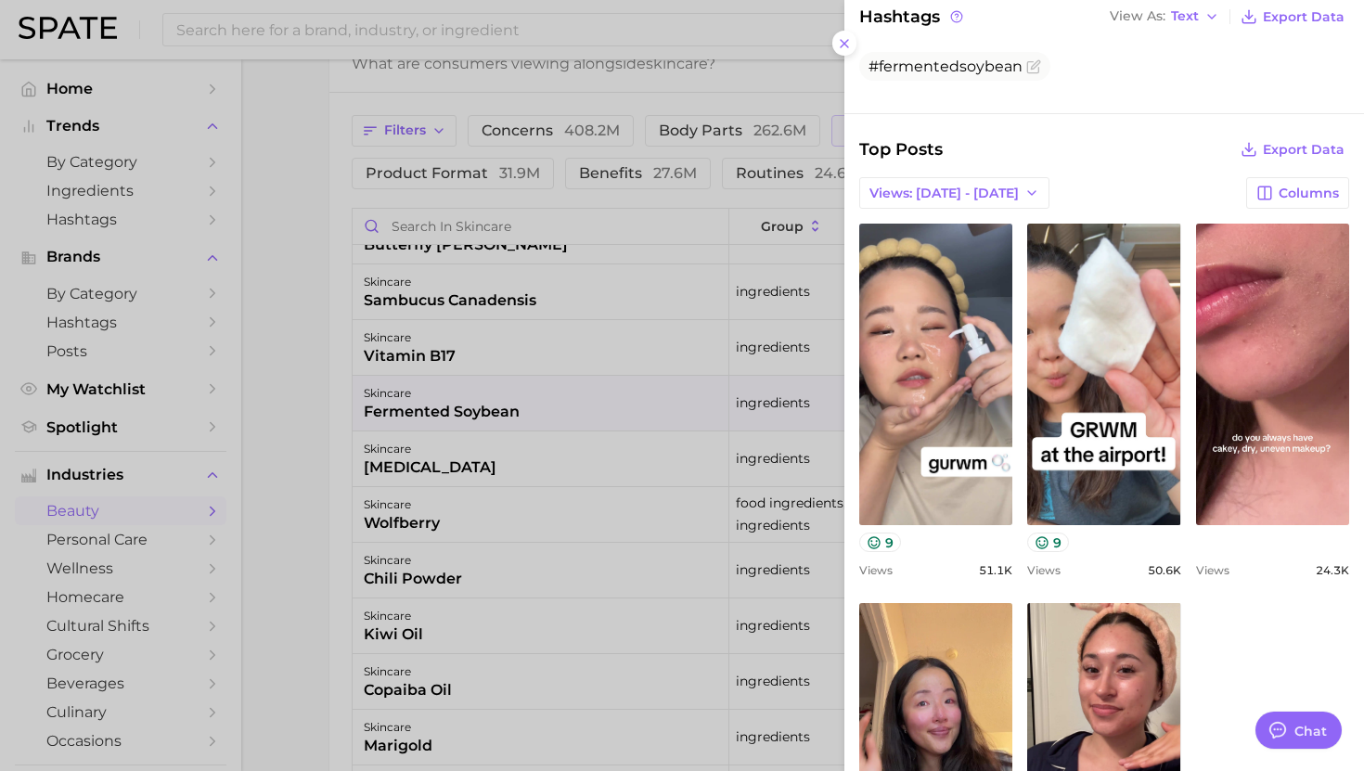
click at [684, 435] on div at bounding box center [682, 385] width 1364 height 771
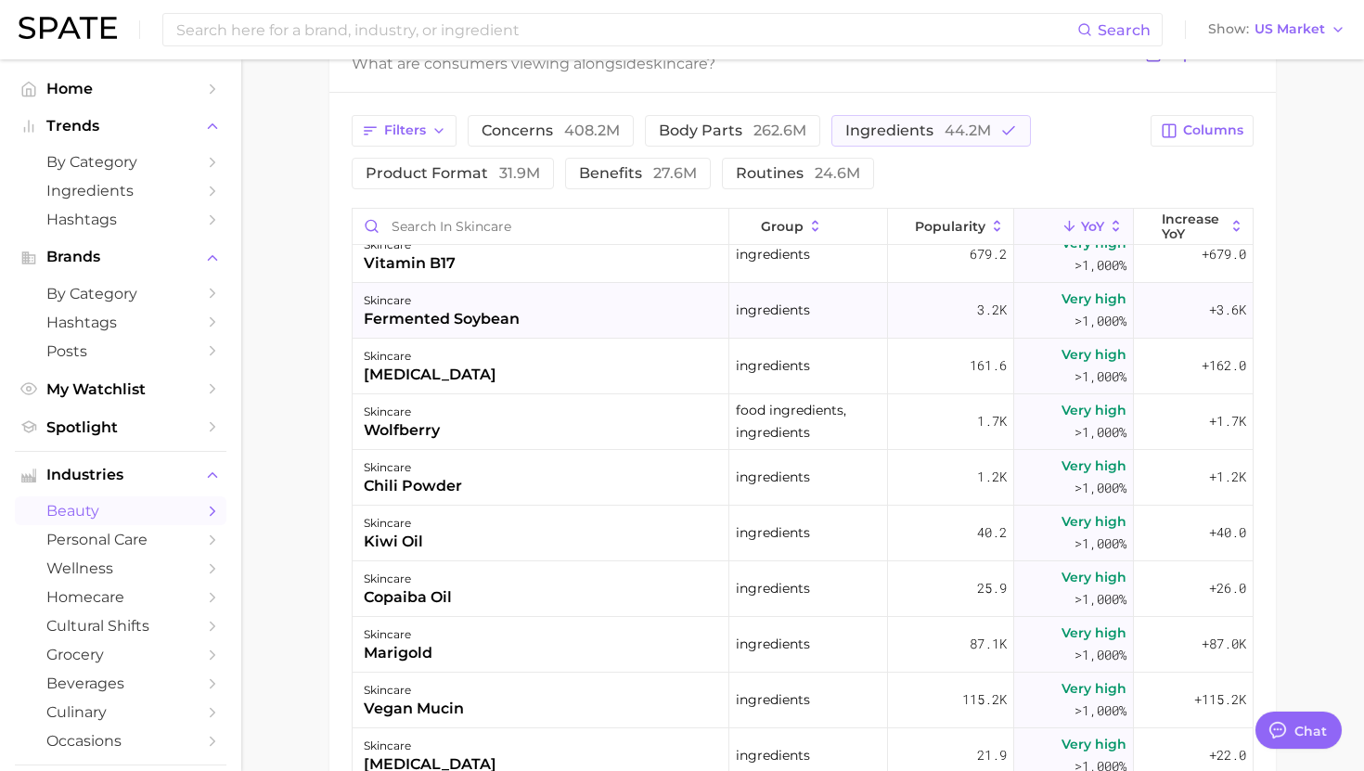
scroll to position [911, 0]
click at [494, 414] on div "skincare wolfberry" at bounding box center [541, 421] width 377 height 56
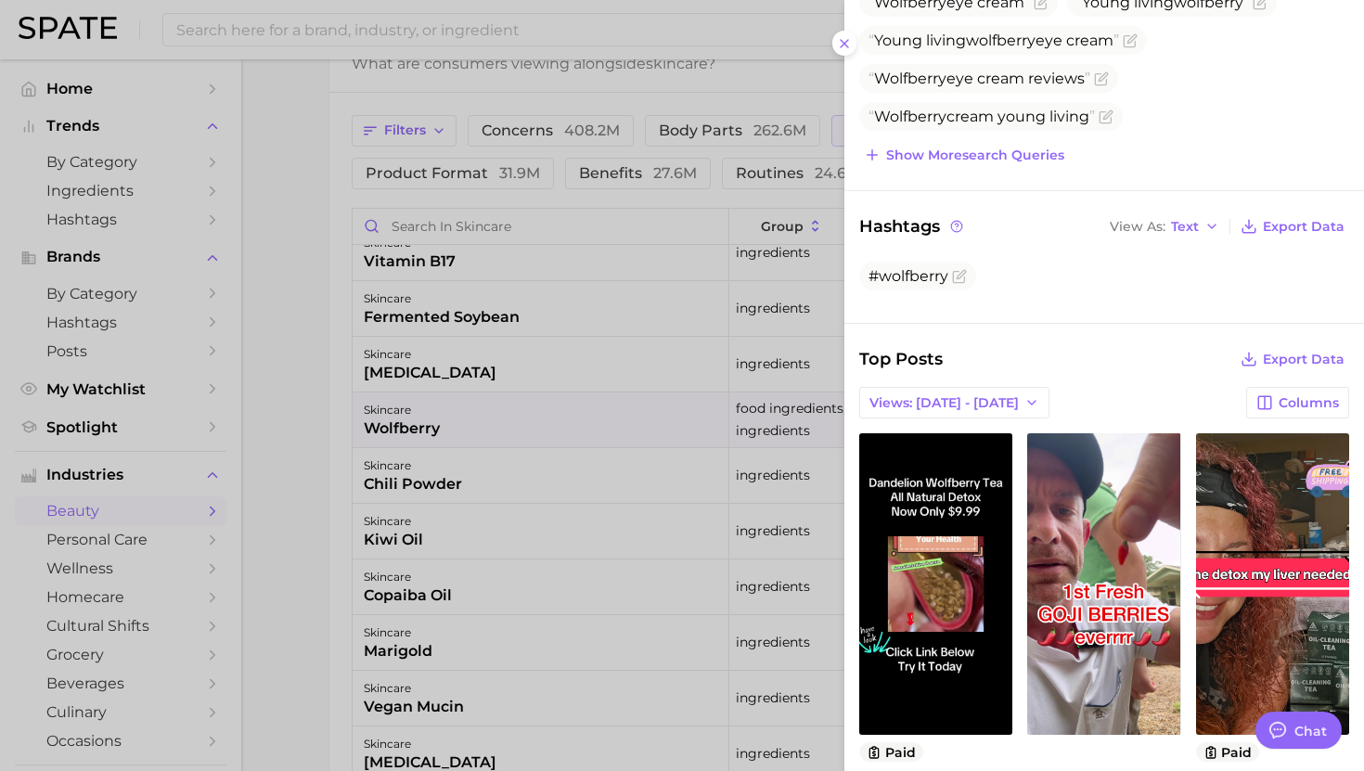
scroll to position [190, 0]
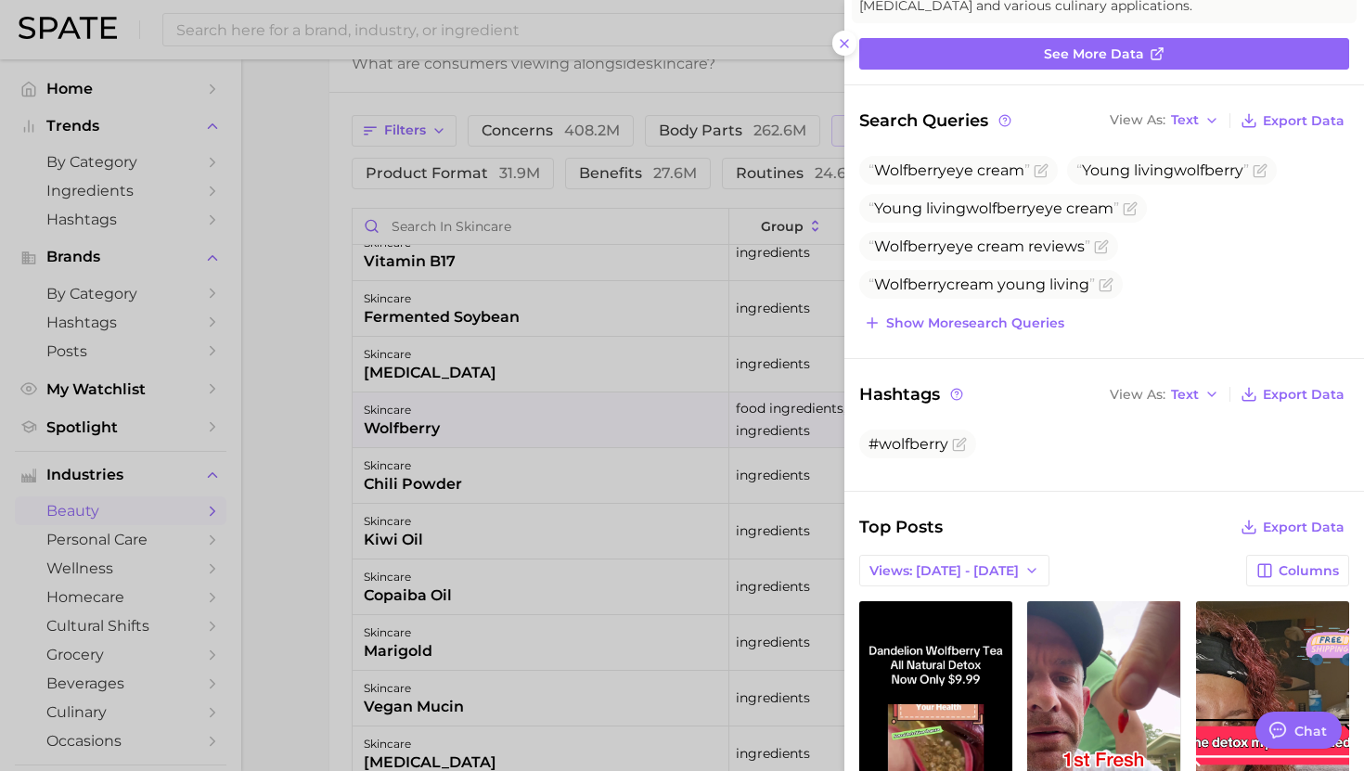
click at [535, 516] on div at bounding box center [682, 385] width 1364 height 771
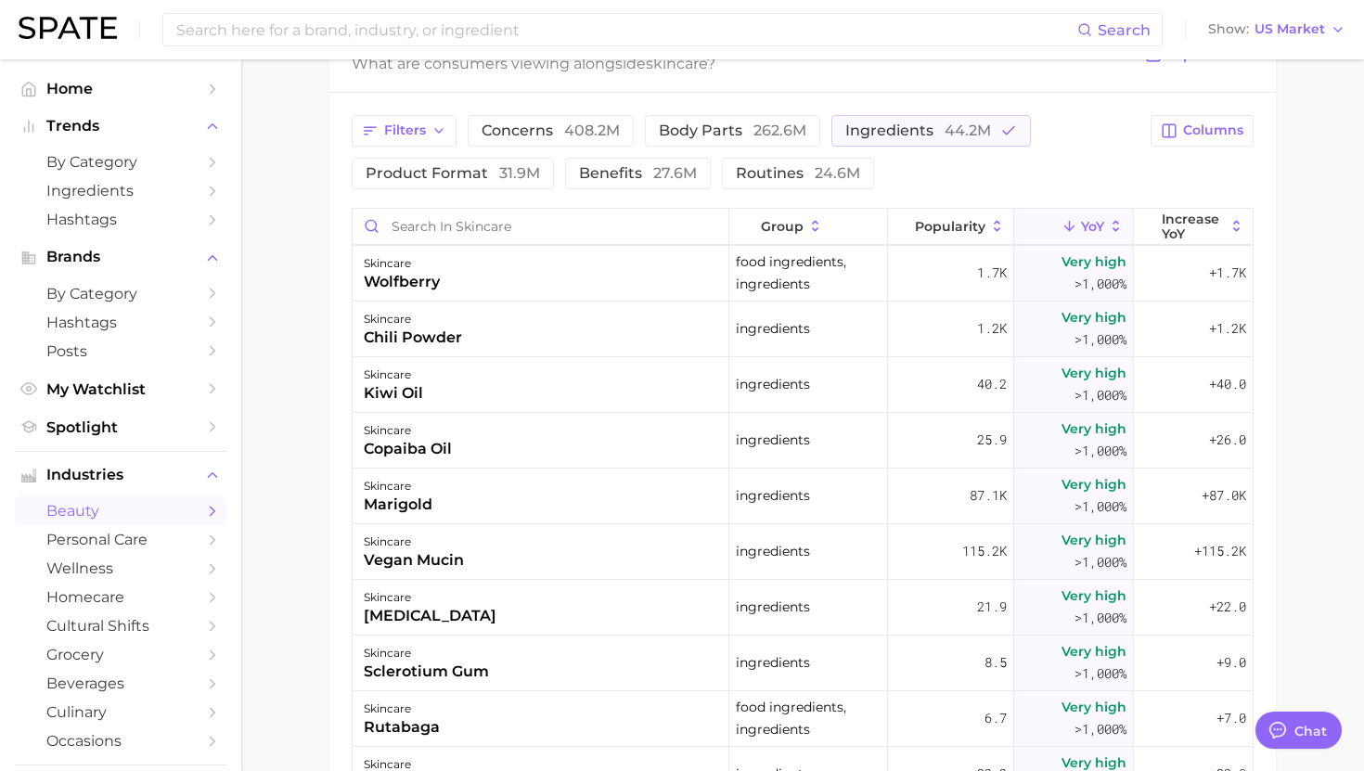
scroll to position [1064, 0]
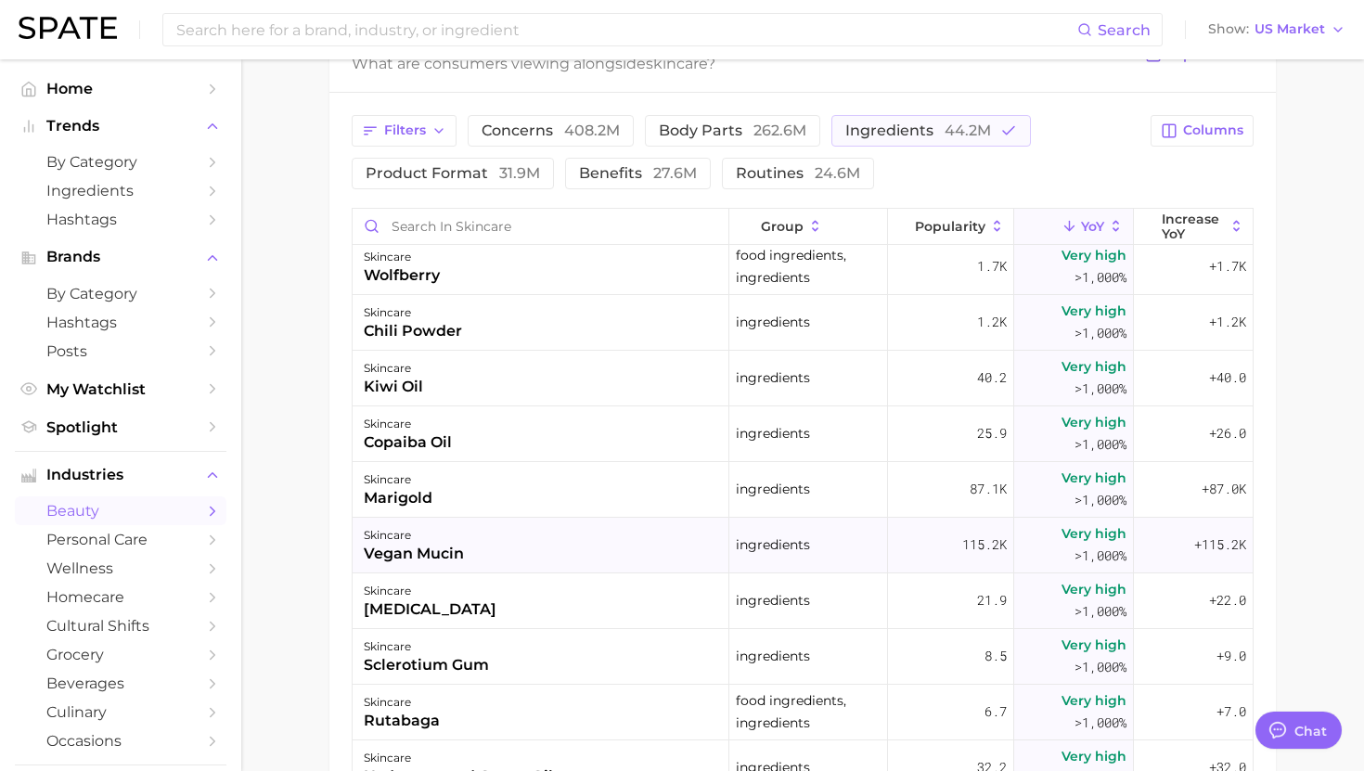
click at [513, 548] on div "skincare vegan mucin" at bounding box center [541, 546] width 377 height 56
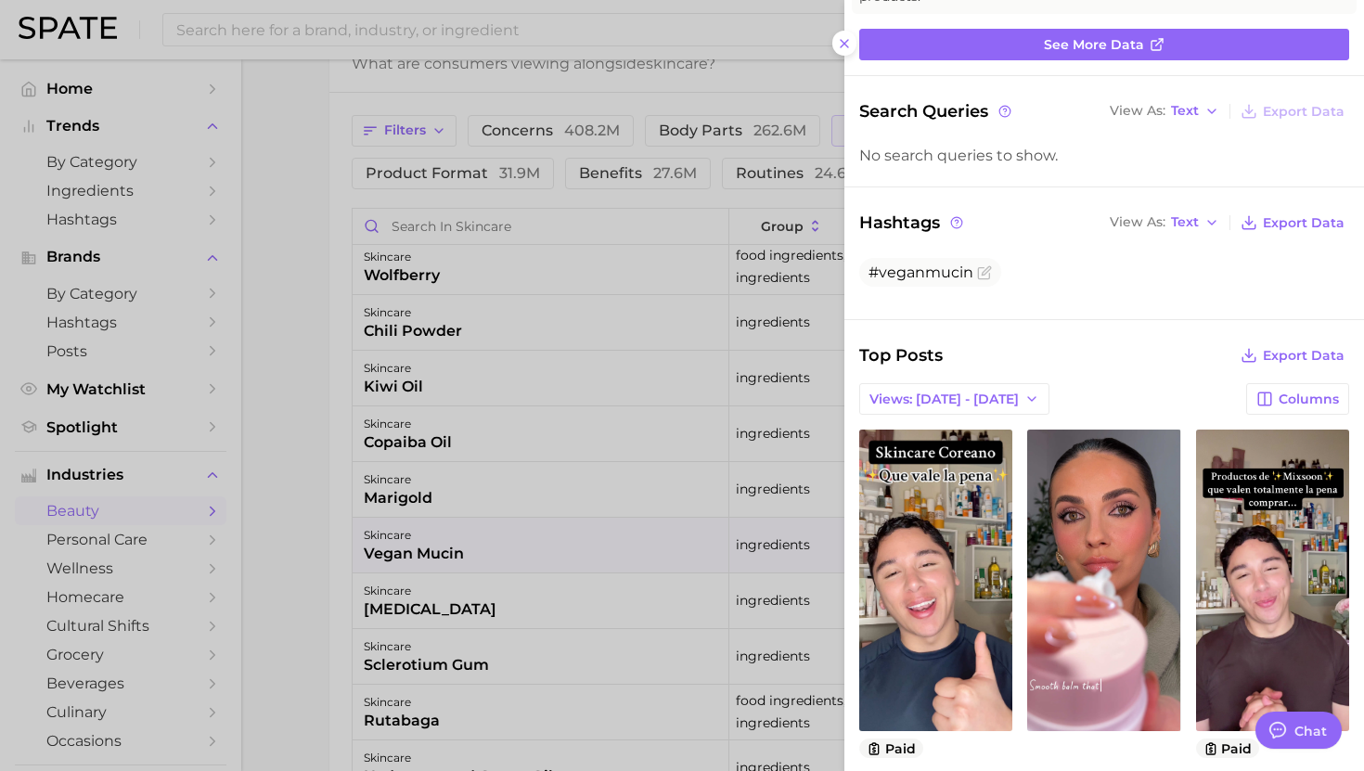
scroll to position [221, 0]
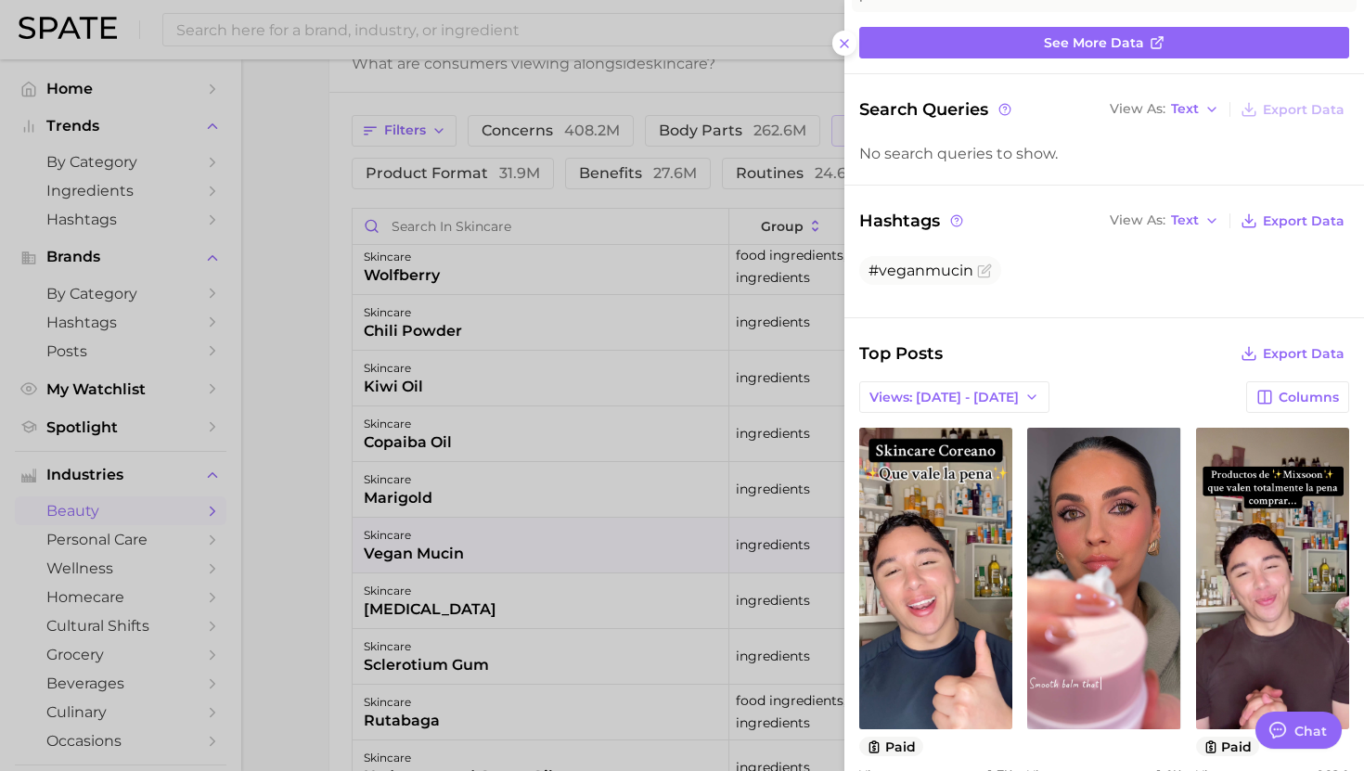
click at [568, 517] on div at bounding box center [682, 385] width 1364 height 771
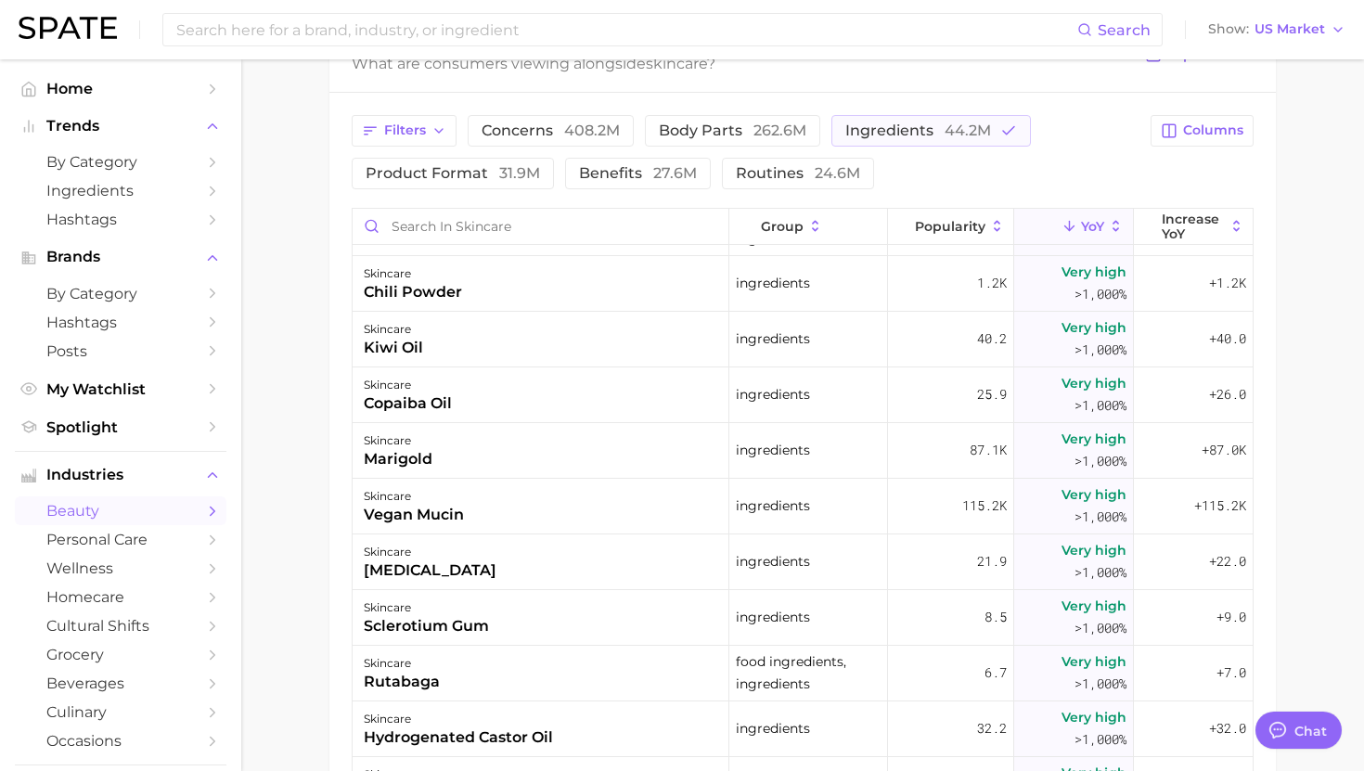
scroll to position [1109, 0]
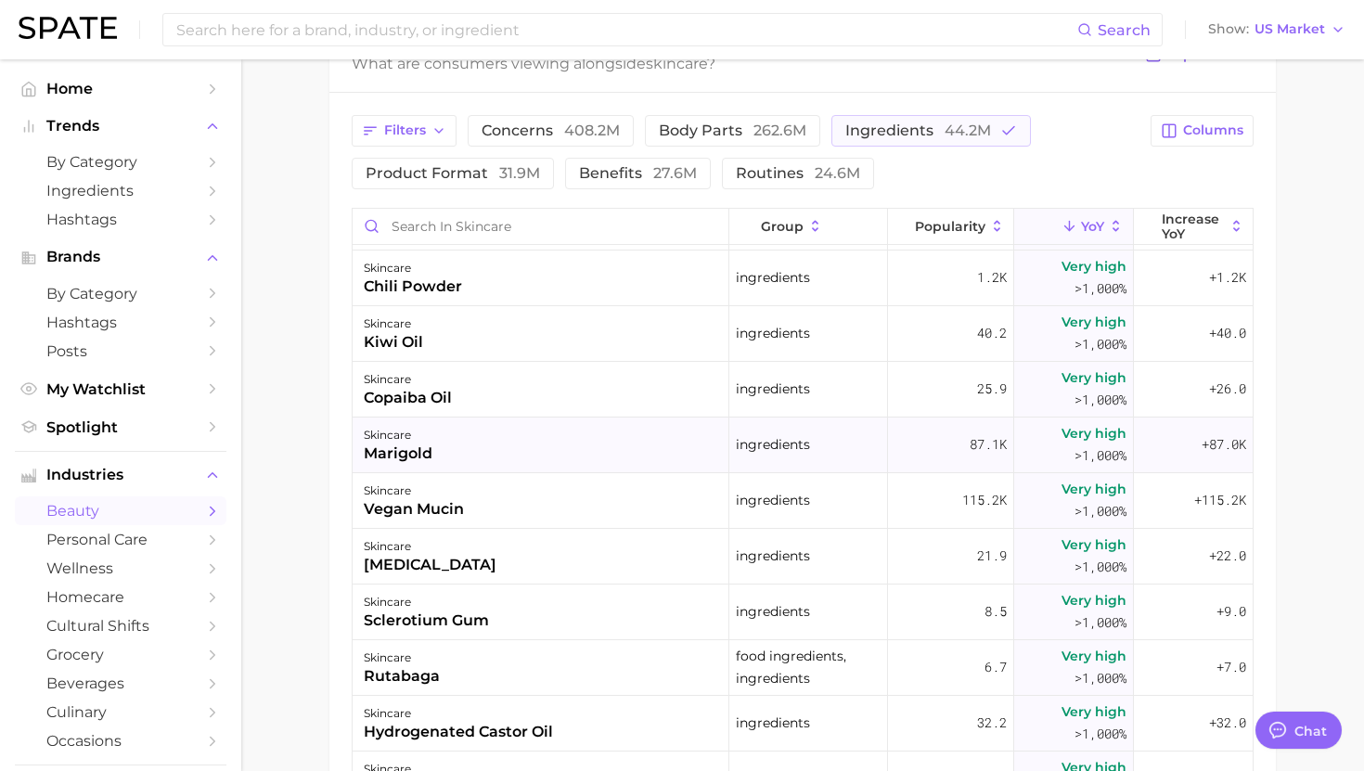
click at [572, 423] on div "skincare marigold" at bounding box center [541, 446] width 377 height 56
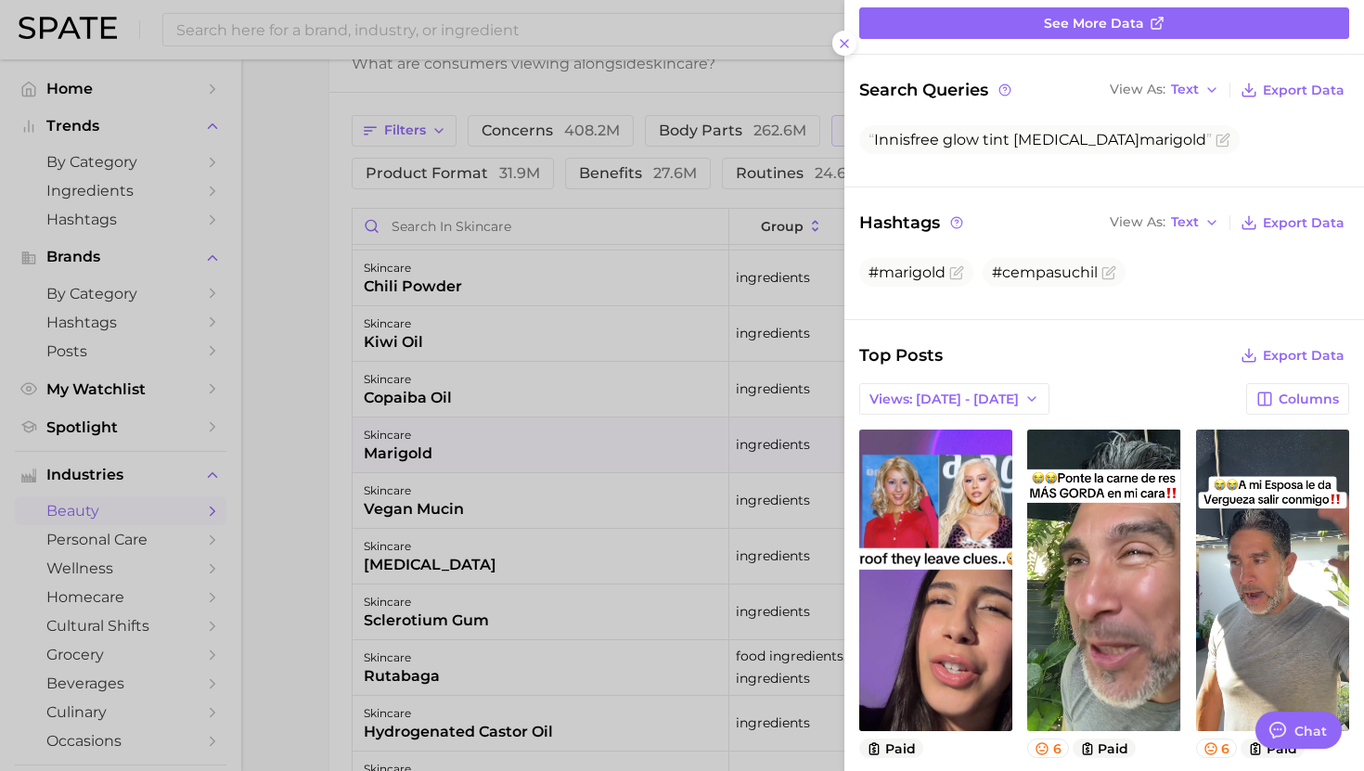
scroll to position [0, 0]
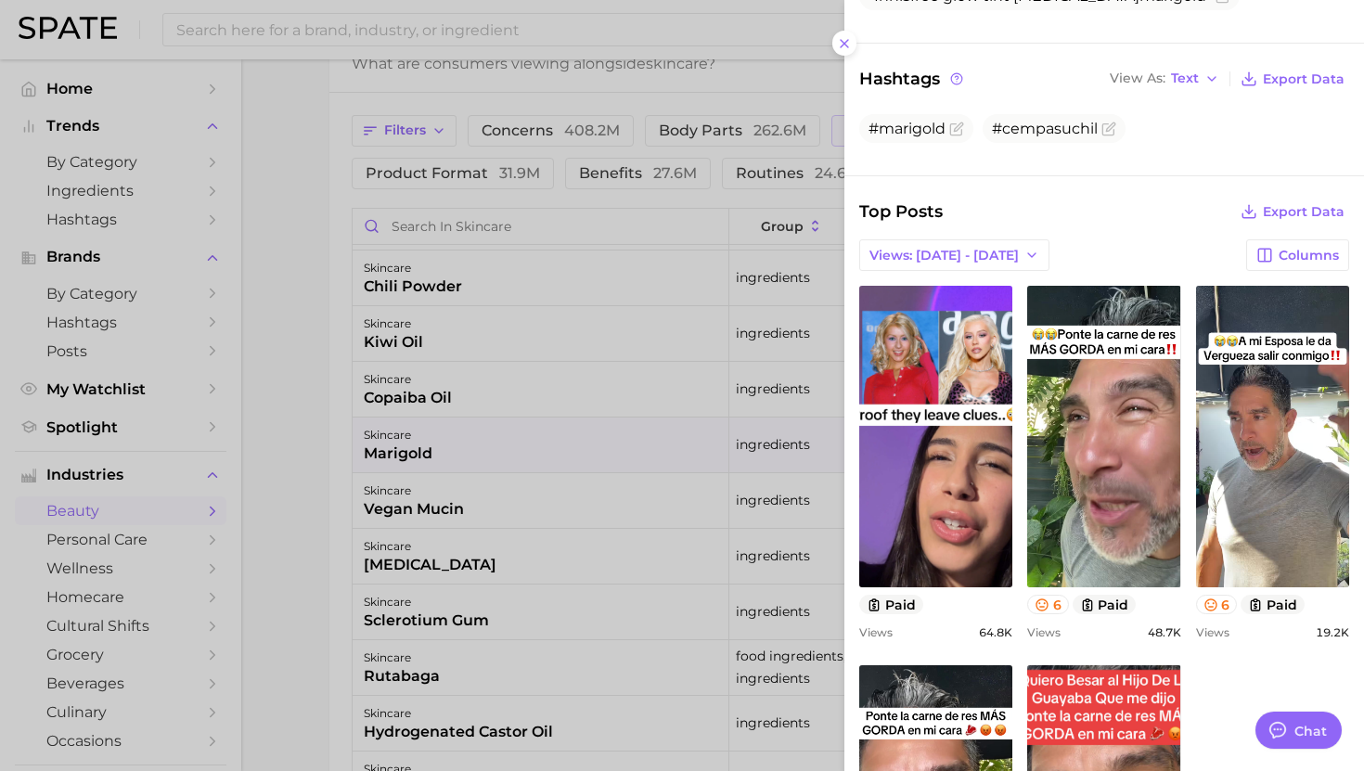
click at [521, 510] on div at bounding box center [682, 385] width 1364 height 771
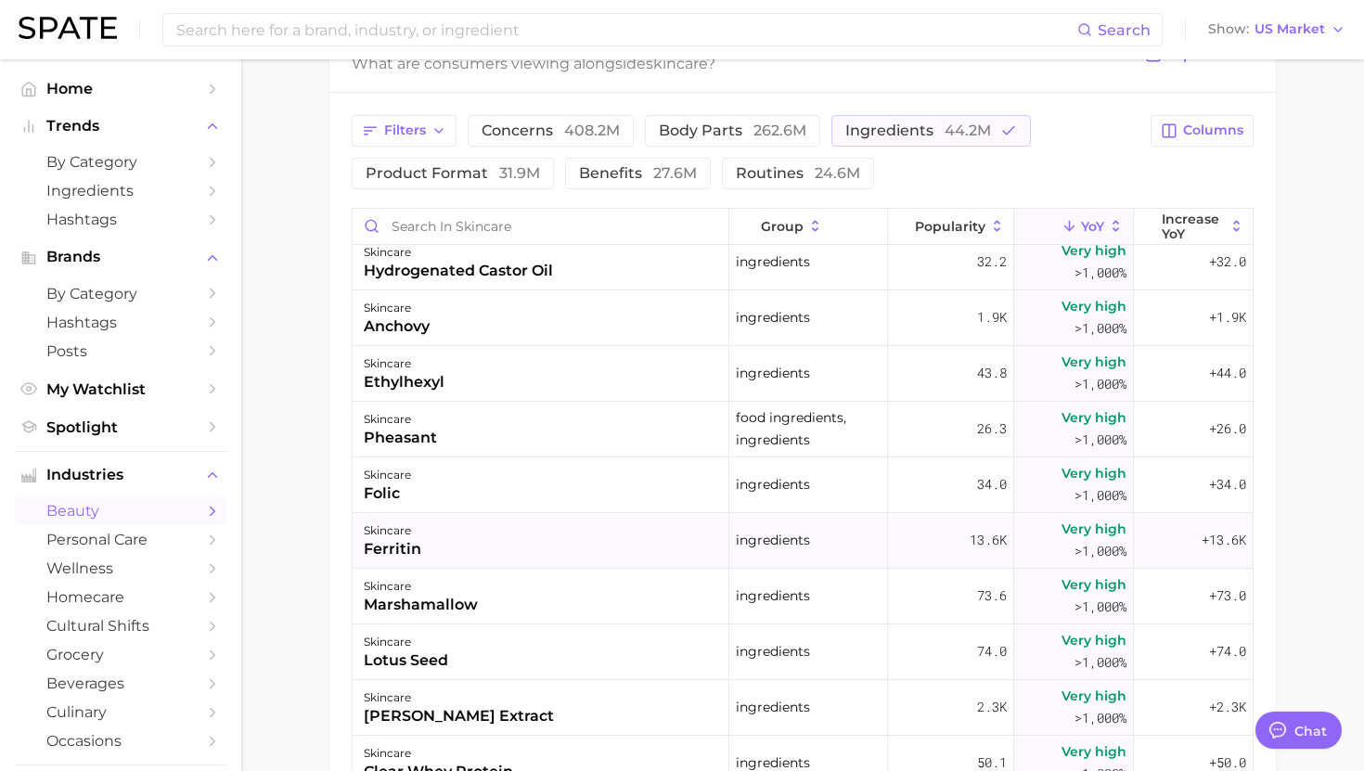
click at [514, 543] on div "skincare ferritin" at bounding box center [541, 541] width 377 height 56
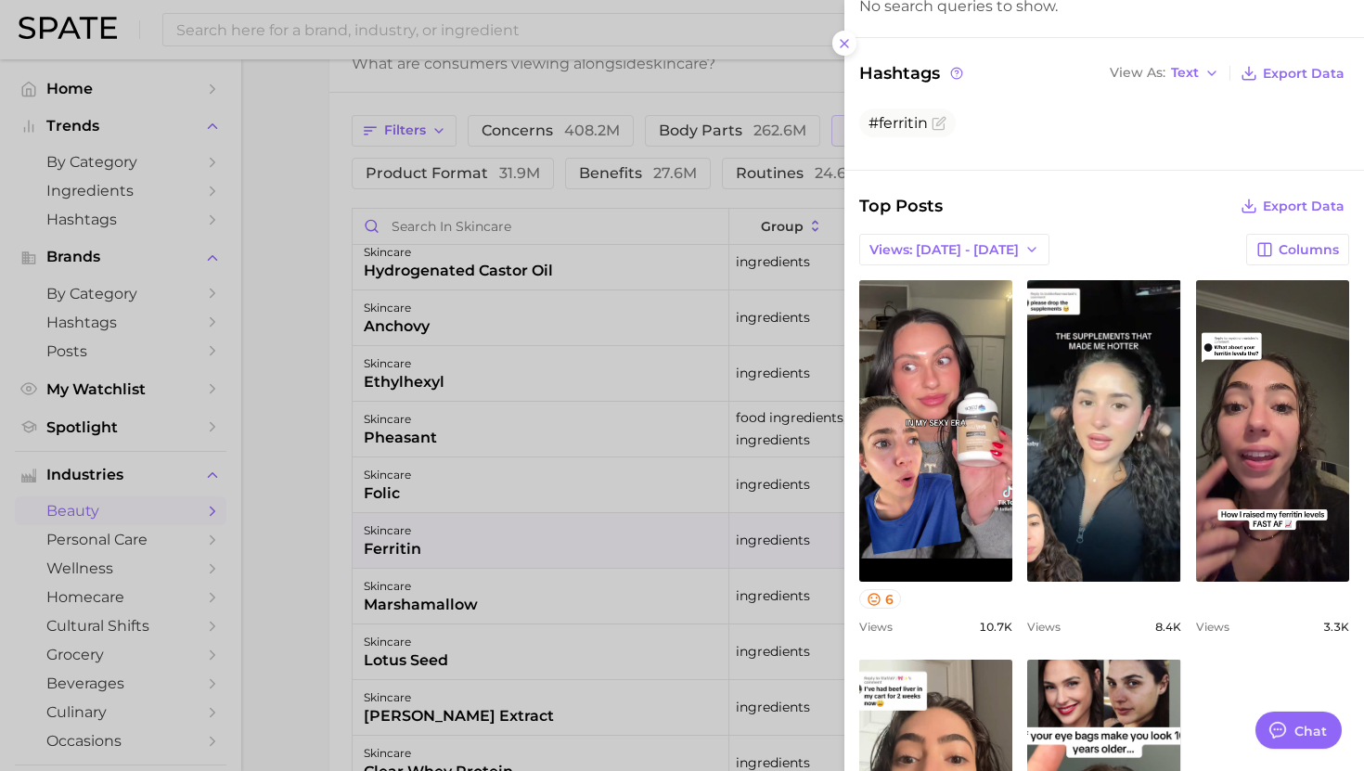
click at [518, 623] on div at bounding box center [682, 385] width 1364 height 771
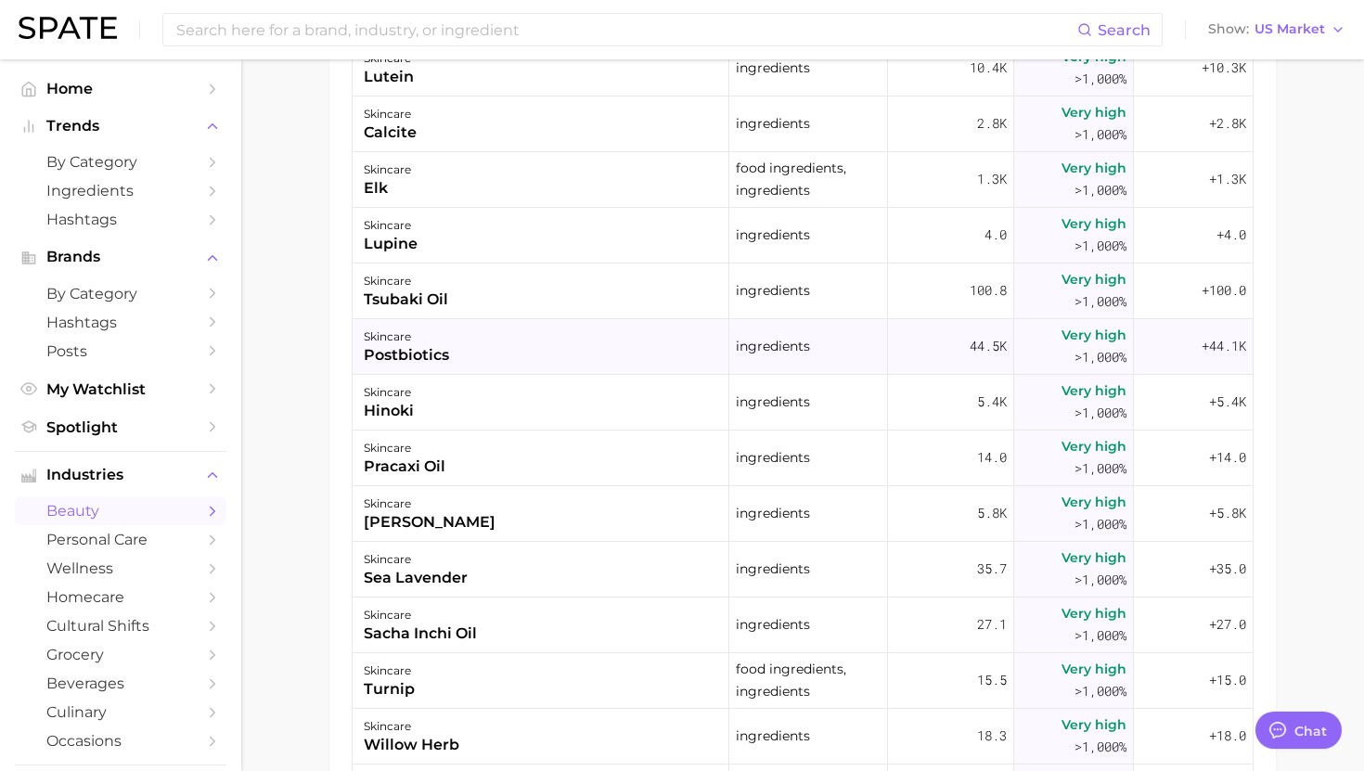
click at [571, 346] on div "skincare postbiotics" at bounding box center [541, 347] width 377 height 56
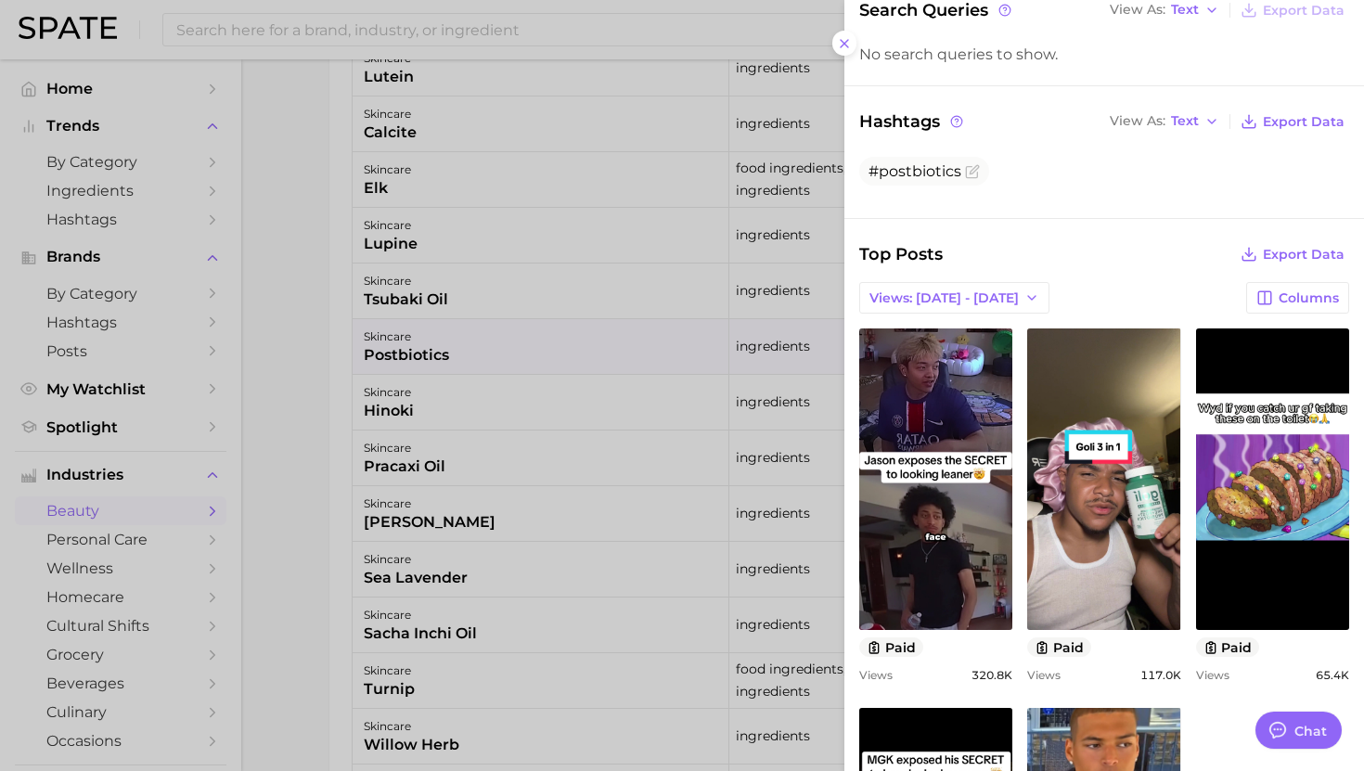
click at [538, 610] on div at bounding box center [682, 385] width 1364 height 771
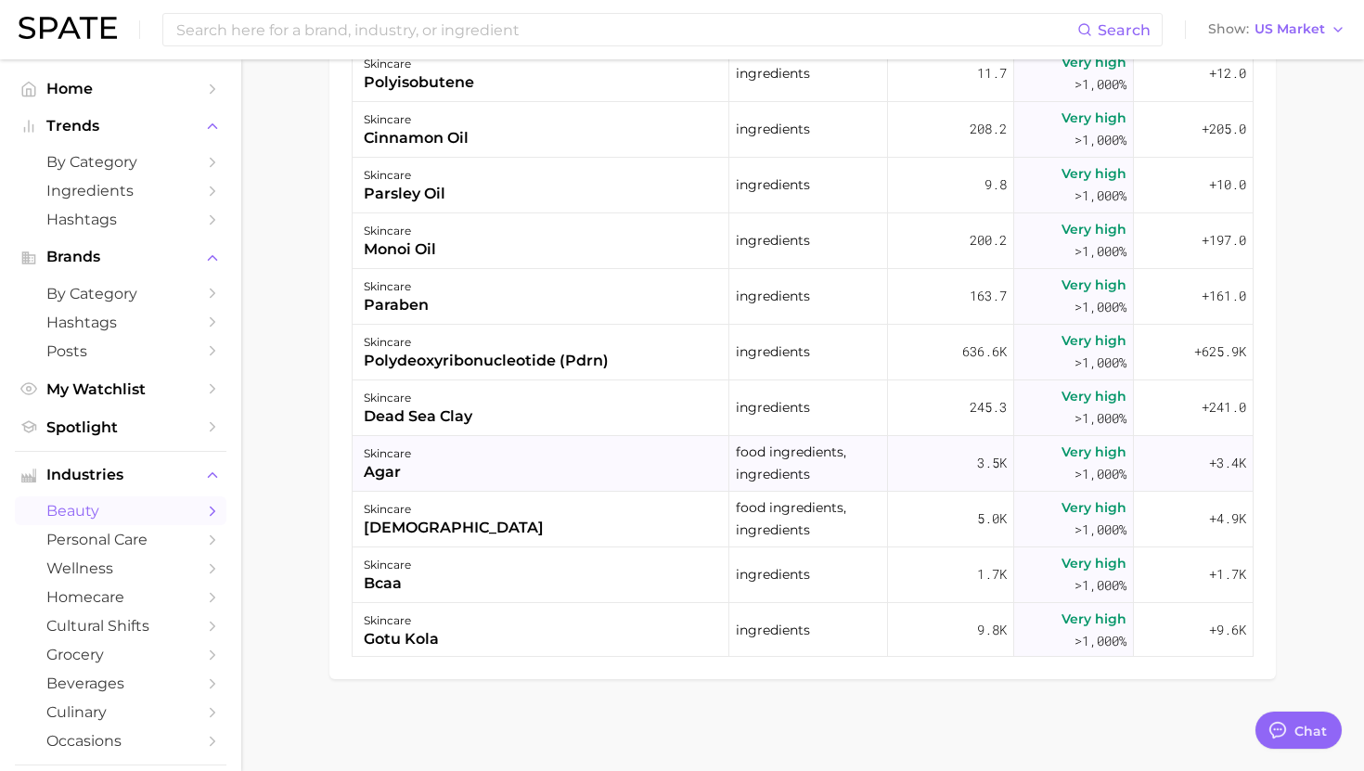
click at [630, 458] on div "skincare agar" at bounding box center [541, 464] width 377 height 56
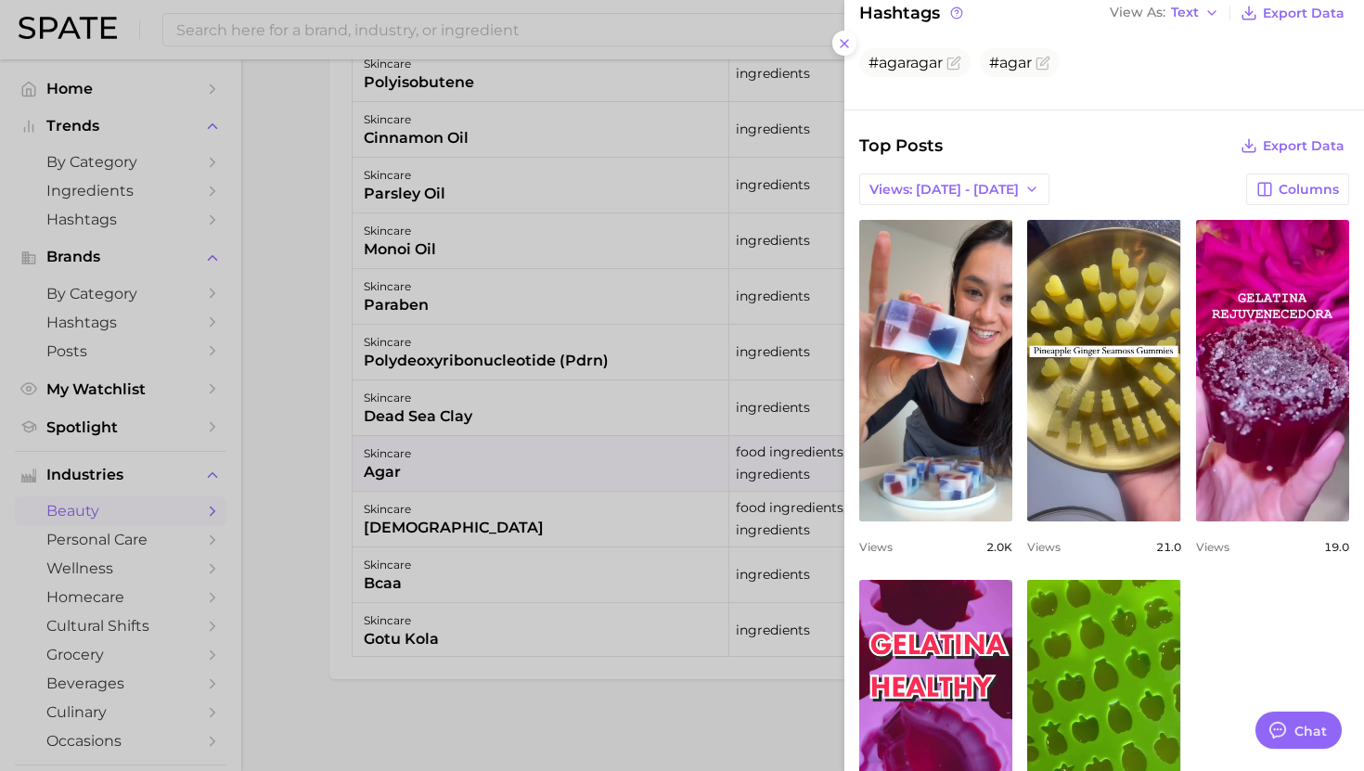
click at [516, 496] on div at bounding box center [682, 385] width 1364 height 771
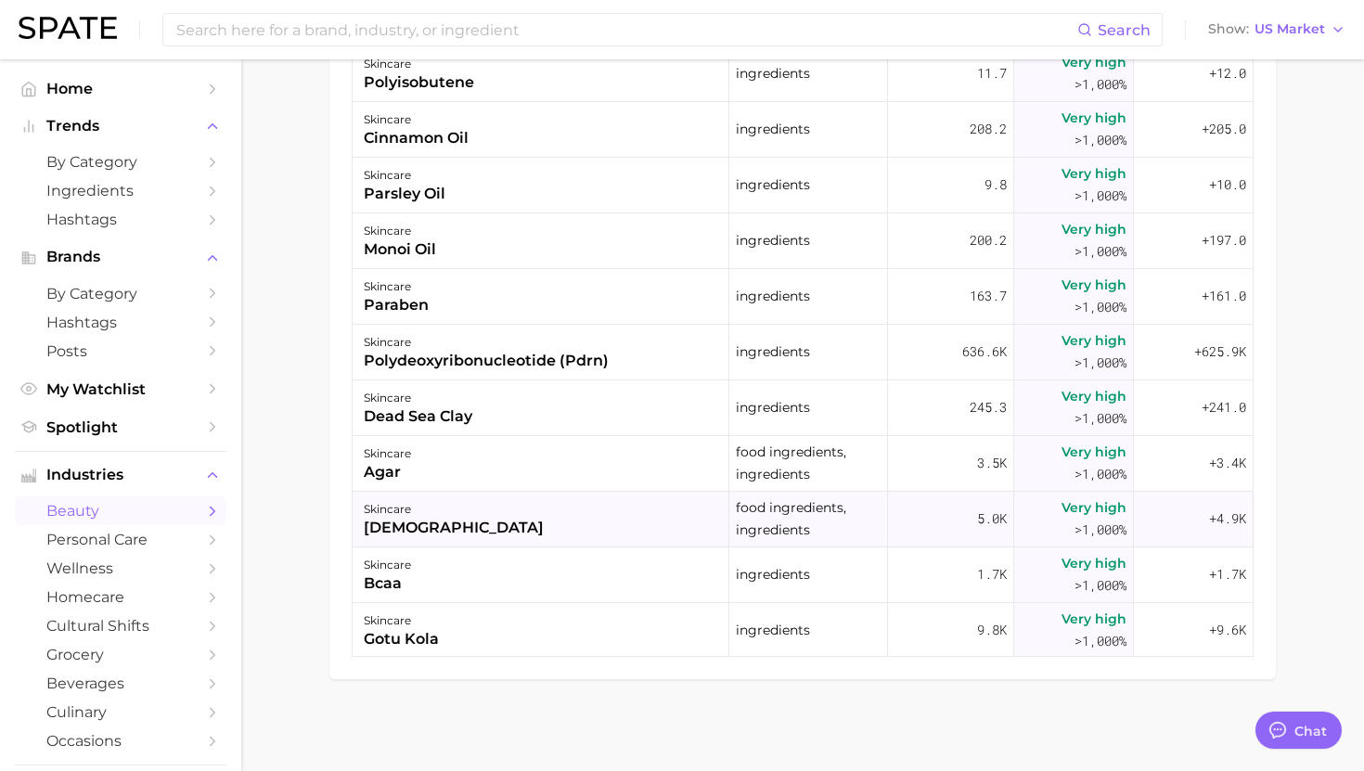
click at [468, 518] on div "skincare holy basil" at bounding box center [541, 520] width 377 height 56
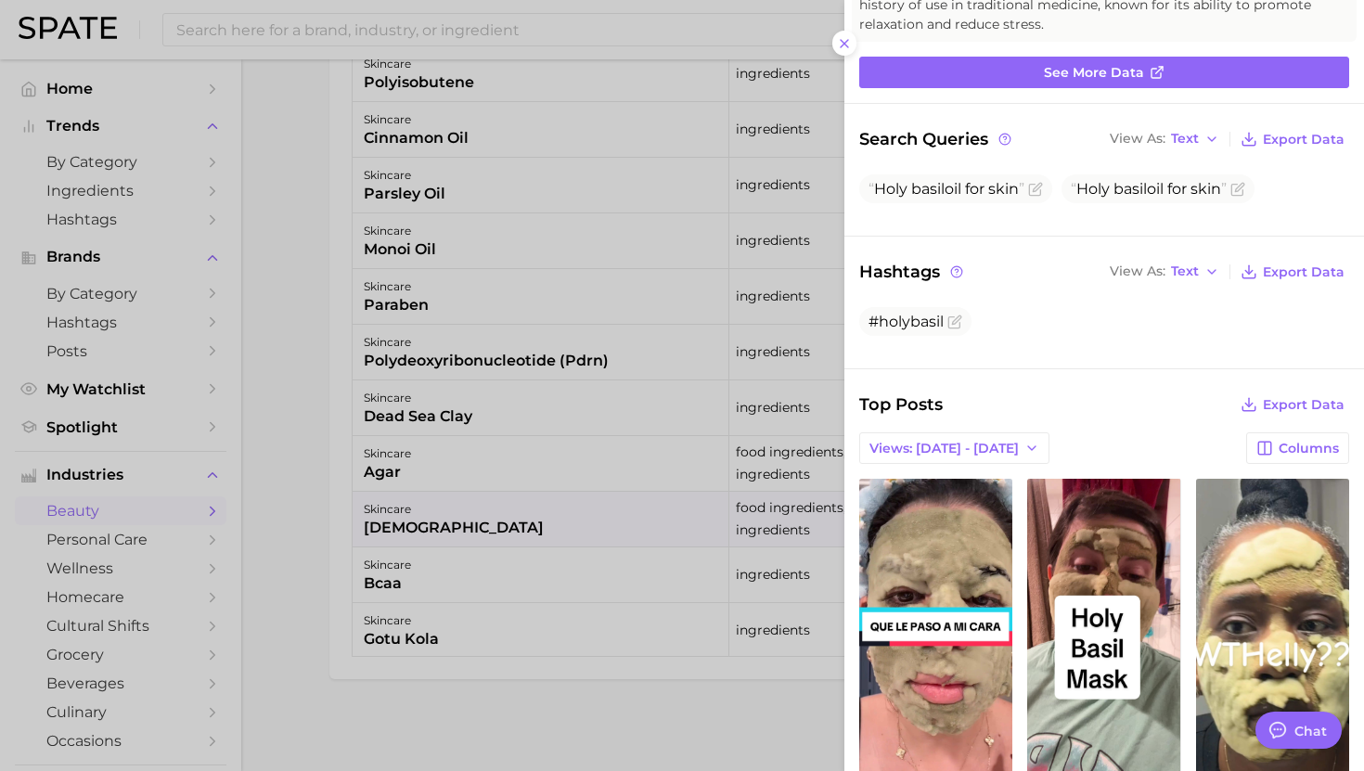
click at [506, 497] on div at bounding box center [682, 385] width 1364 height 771
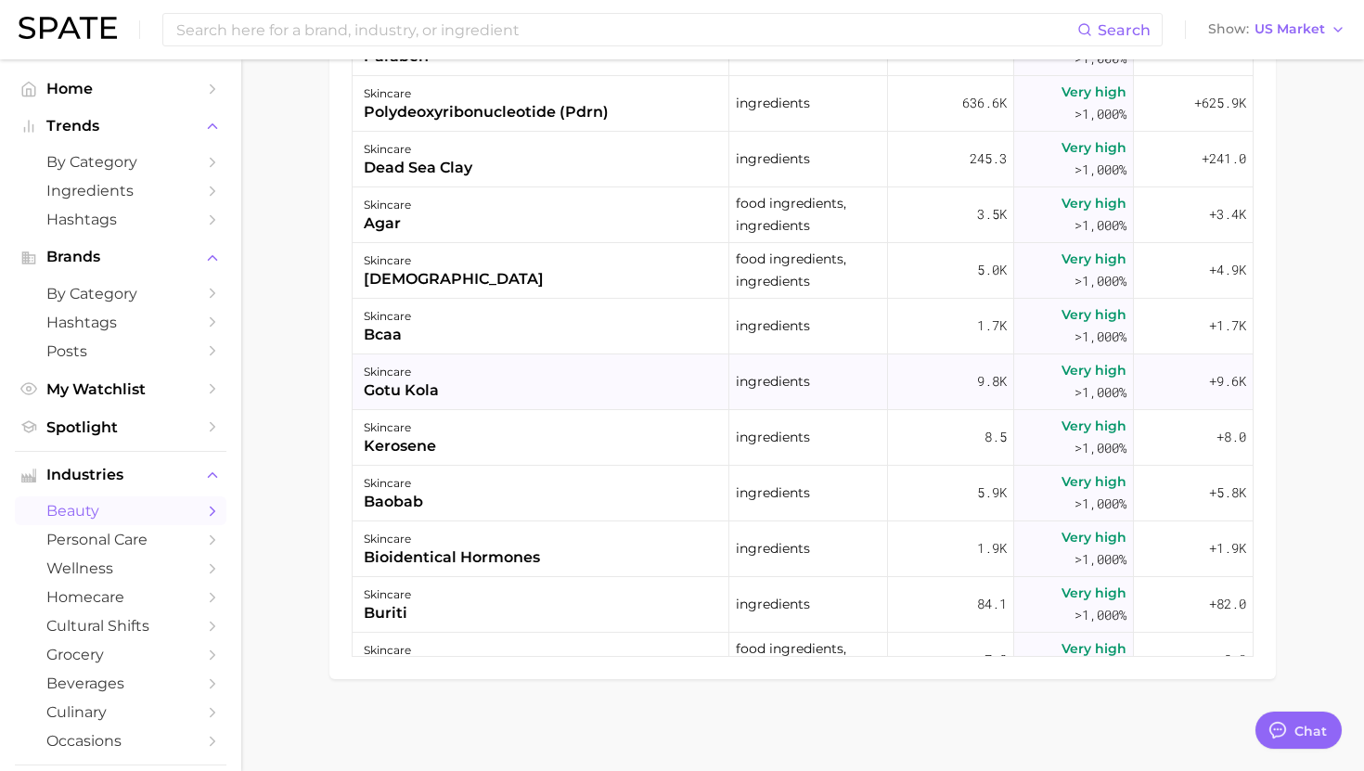
click at [504, 388] on div "skincare gotu kola" at bounding box center [541, 382] width 377 height 56
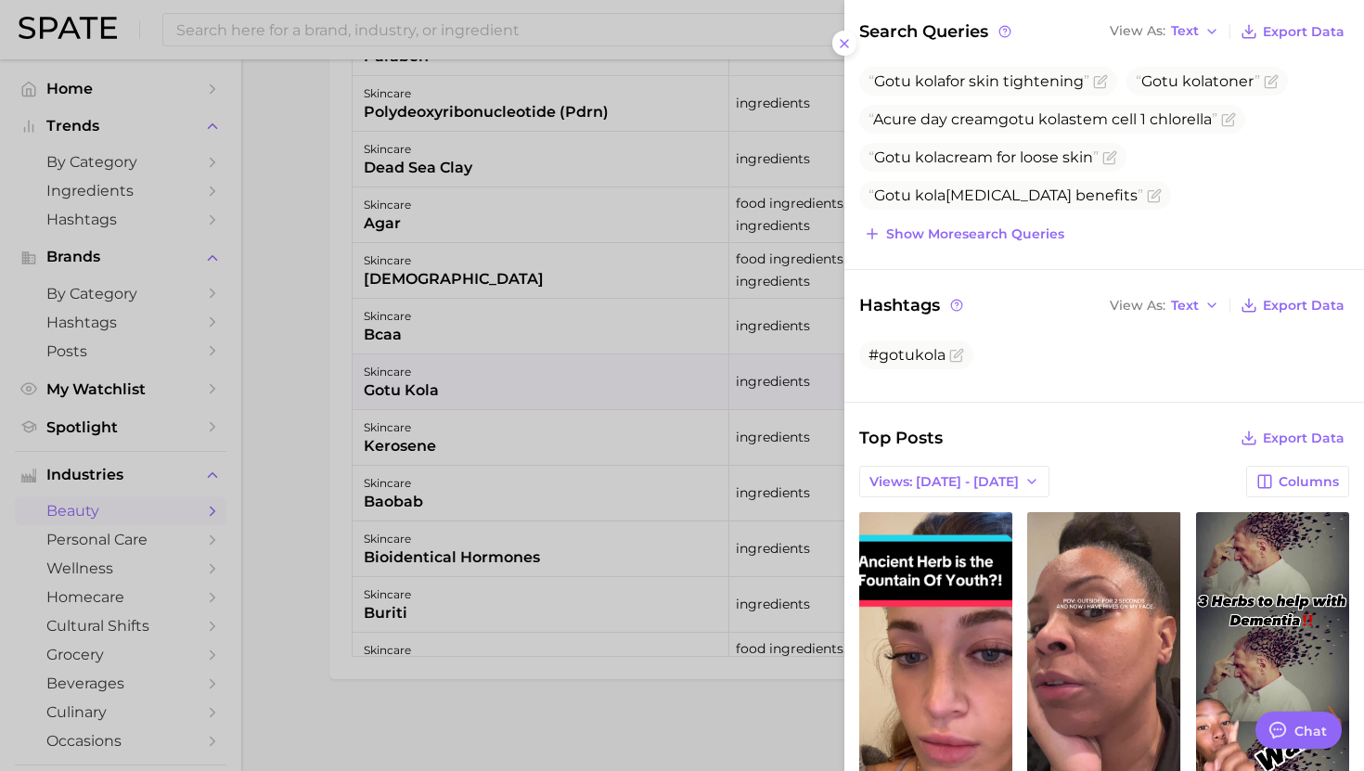
click at [617, 558] on div at bounding box center [682, 385] width 1364 height 771
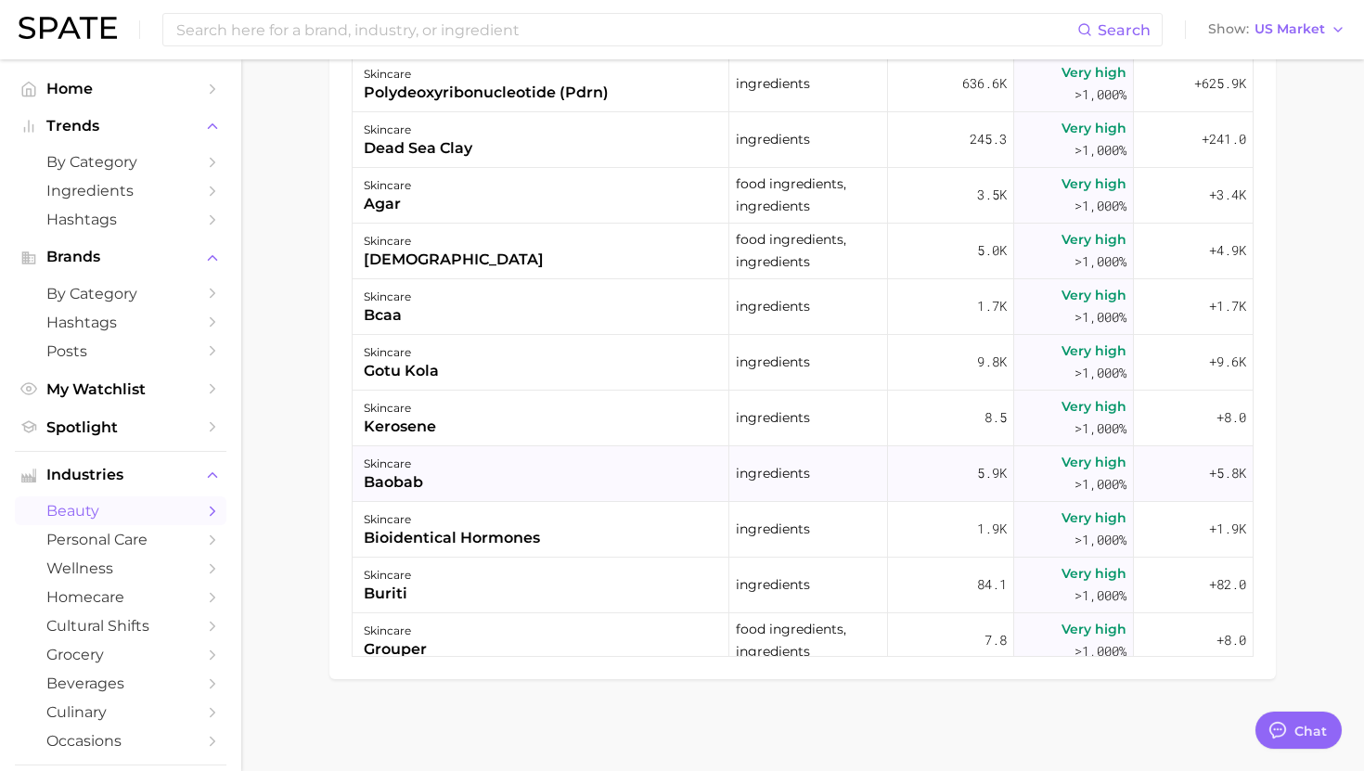
click at [606, 475] on div "skincare baobab" at bounding box center [541, 474] width 377 height 56
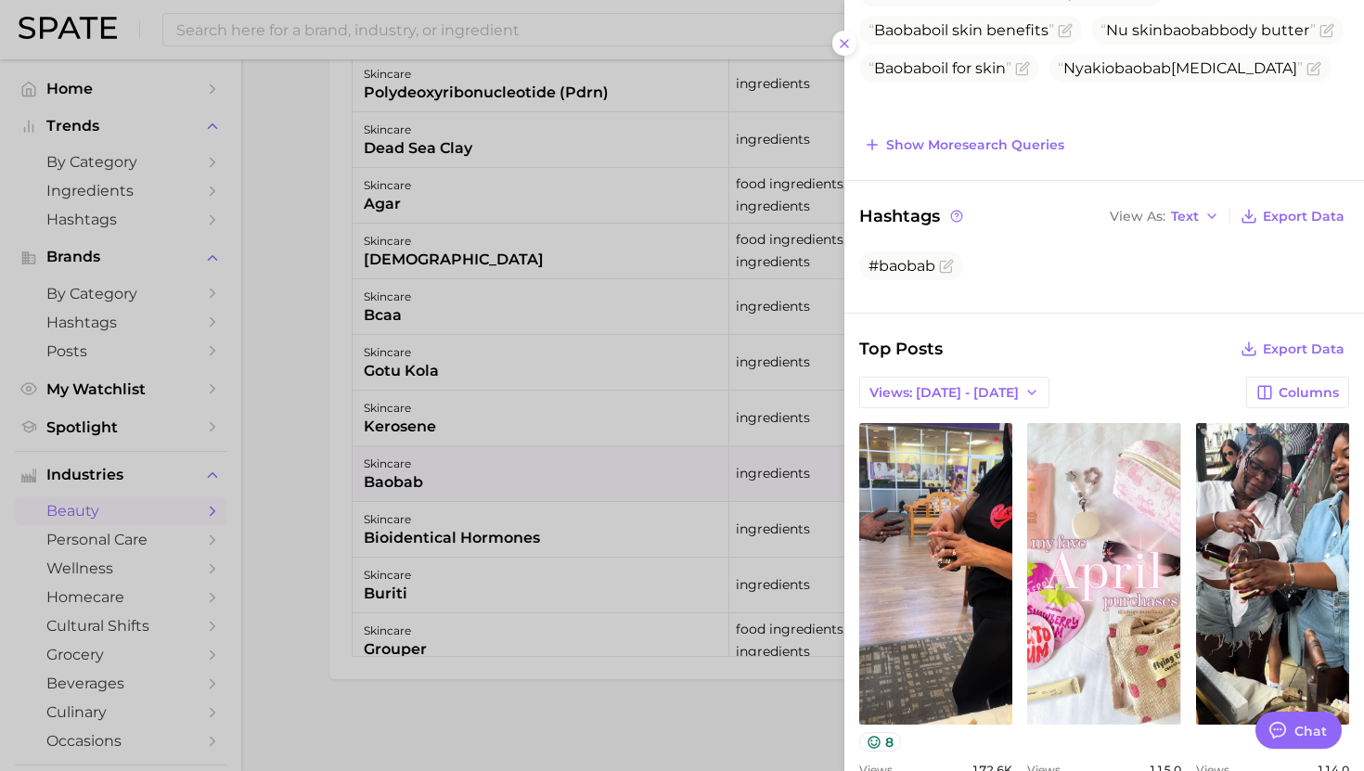
click at [529, 542] on div at bounding box center [682, 385] width 1364 height 771
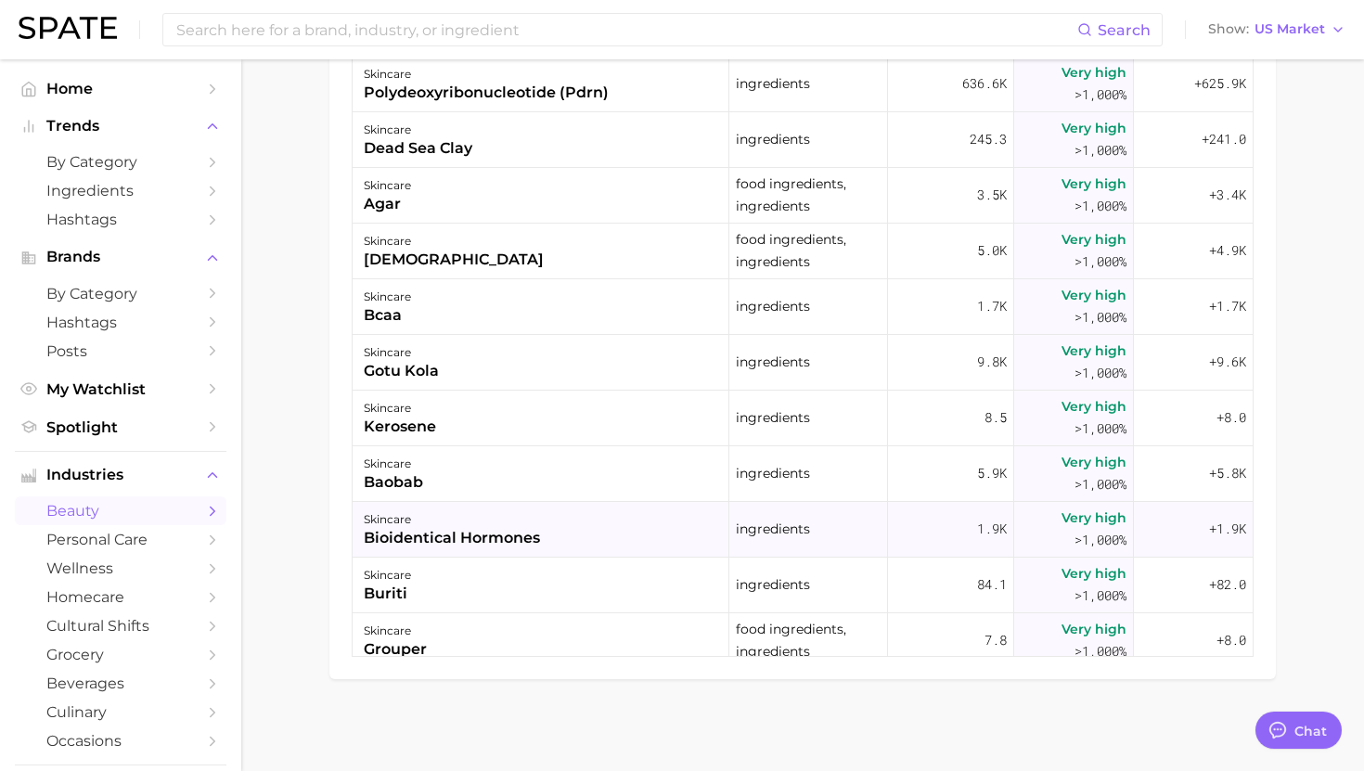
click at [517, 531] on div "bioidentical hormones" at bounding box center [452, 538] width 176 height 22
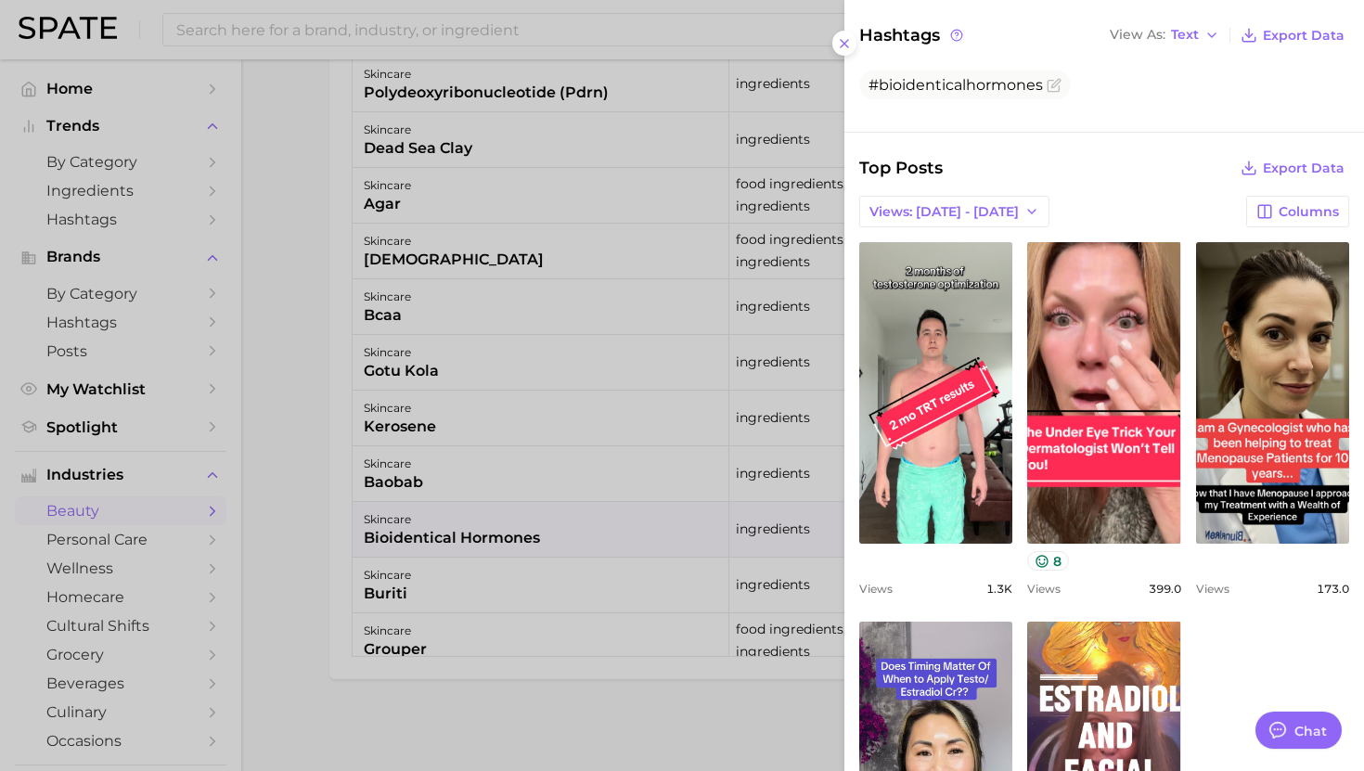
click at [578, 559] on div at bounding box center [682, 385] width 1364 height 771
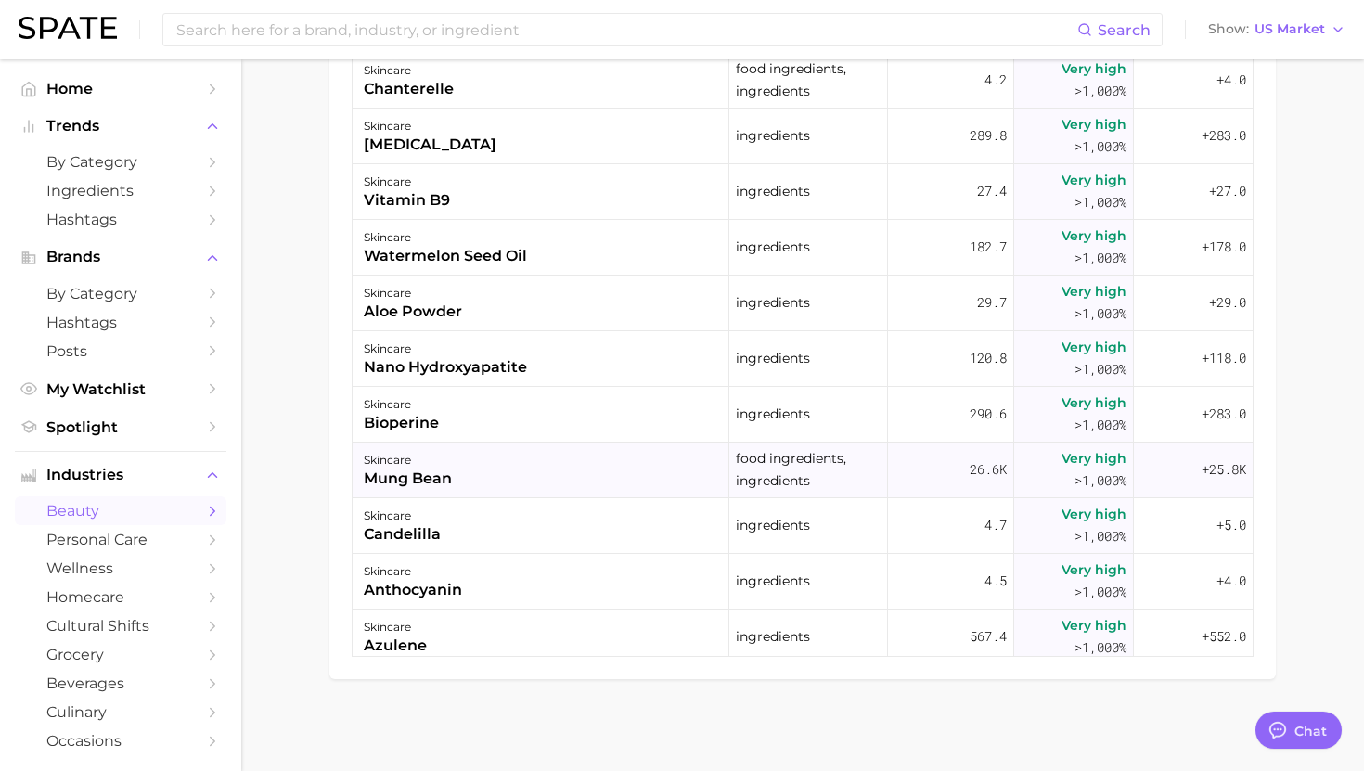
click at [584, 472] on div "skincare mung bean" at bounding box center [541, 471] width 377 height 56
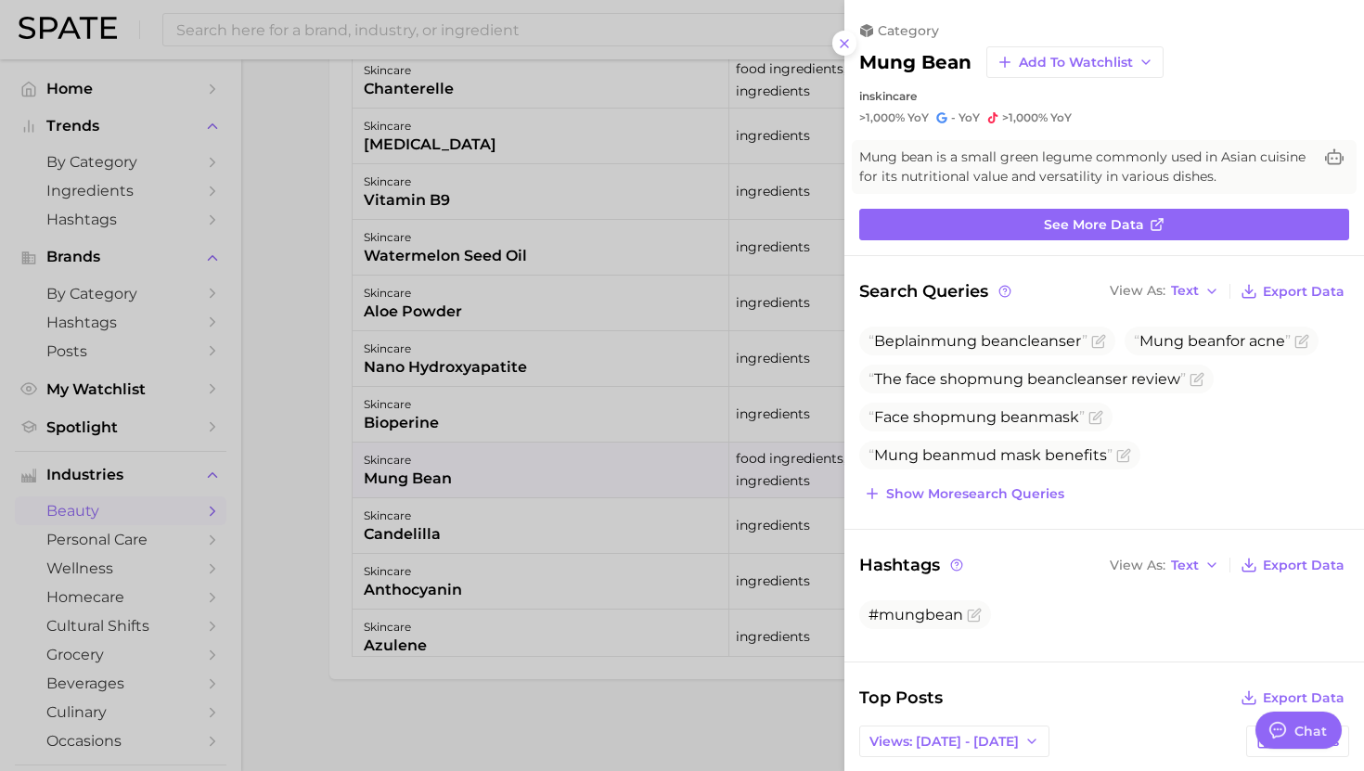
click at [575, 468] on div at bounding box center [682, 385] width 1364 height 771
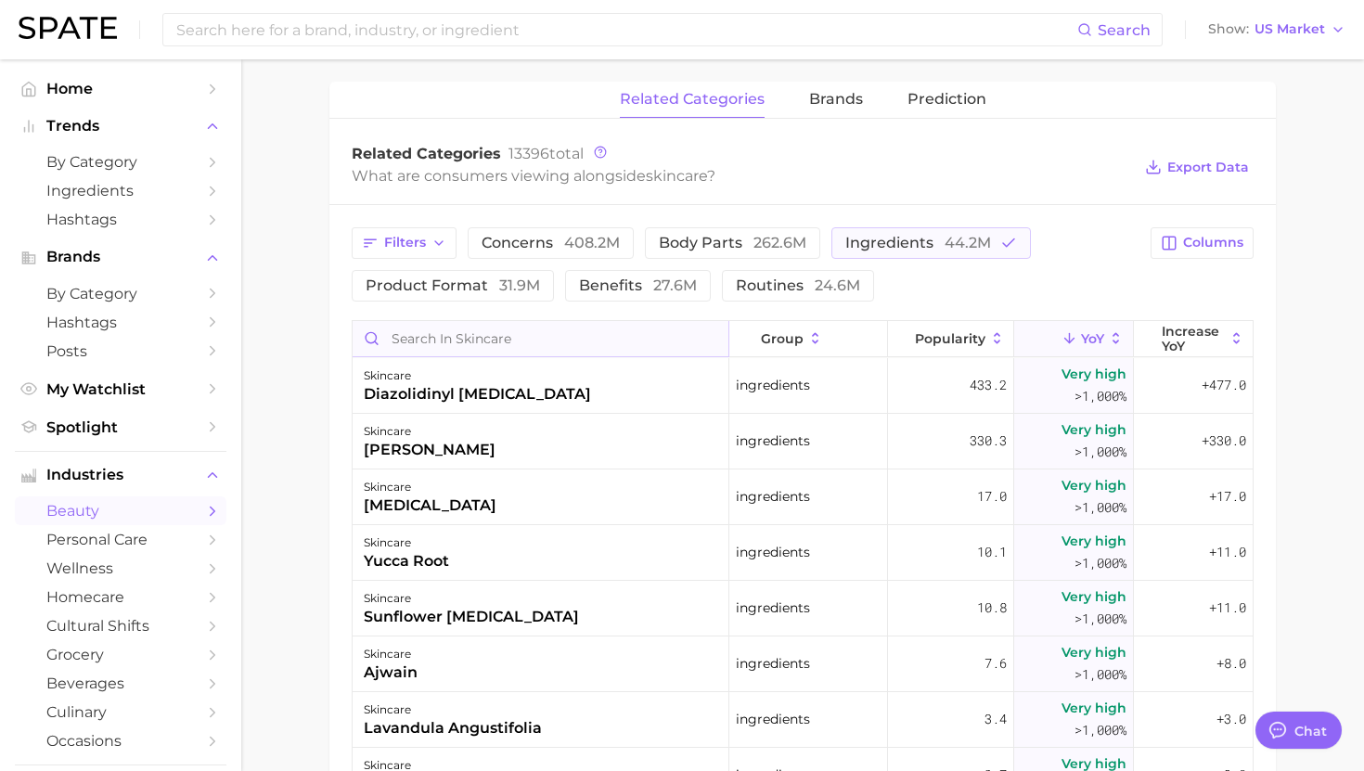
click at [537, 341] on input "Search in skincare" at bounding box center [541, 338] width 376 height 35
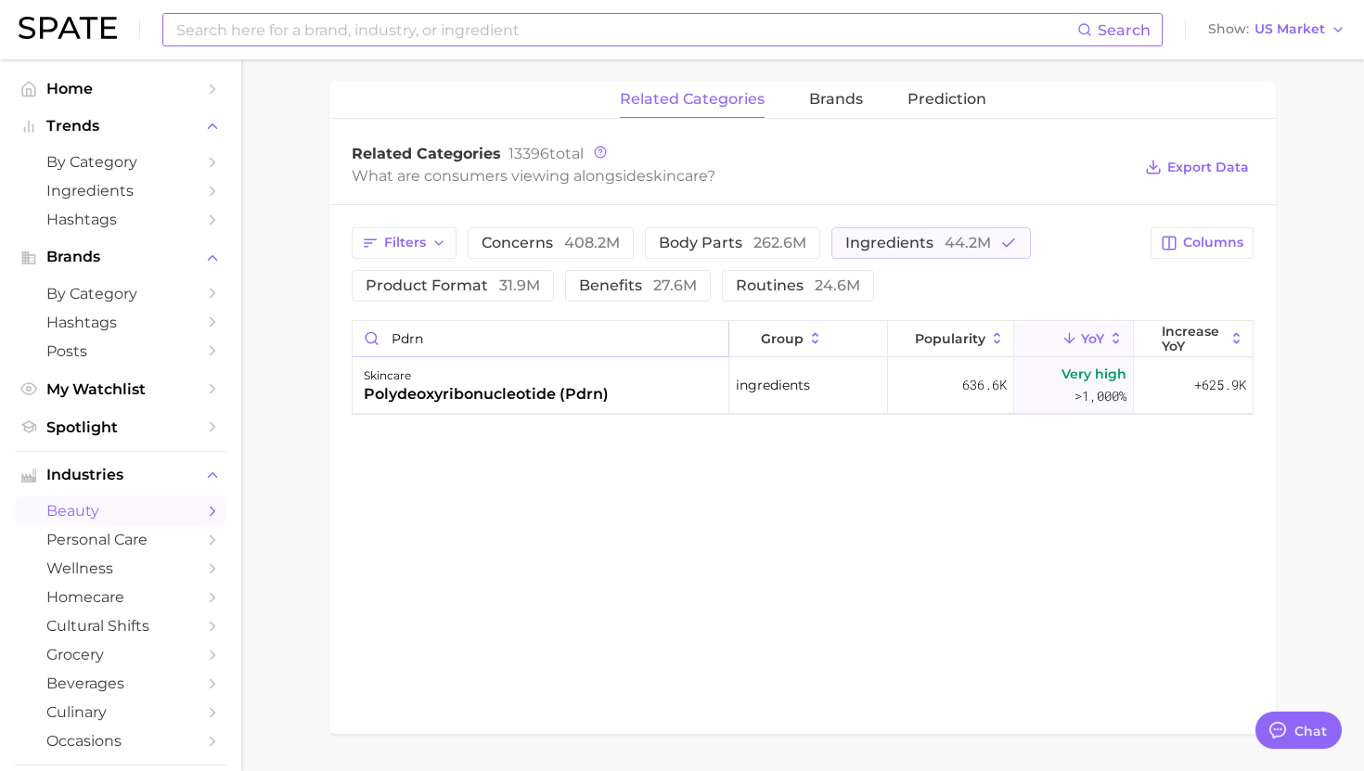
type input "pdrn"
click at [509, 379] on div "skincare" at bounding box center [486, 376] width 245 height 22
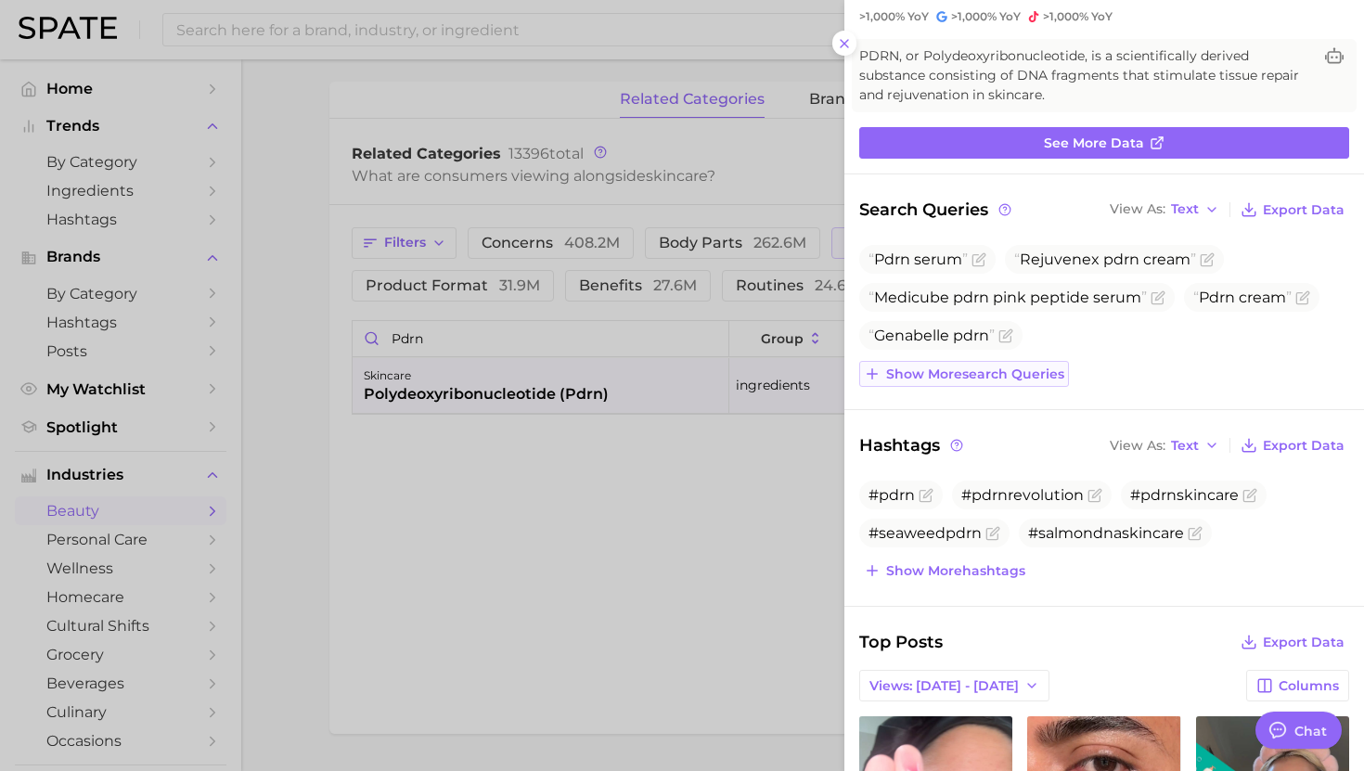
click at [948, 373] on span "Show more search queries" at bounding box center [975, 375] width 178 height 16
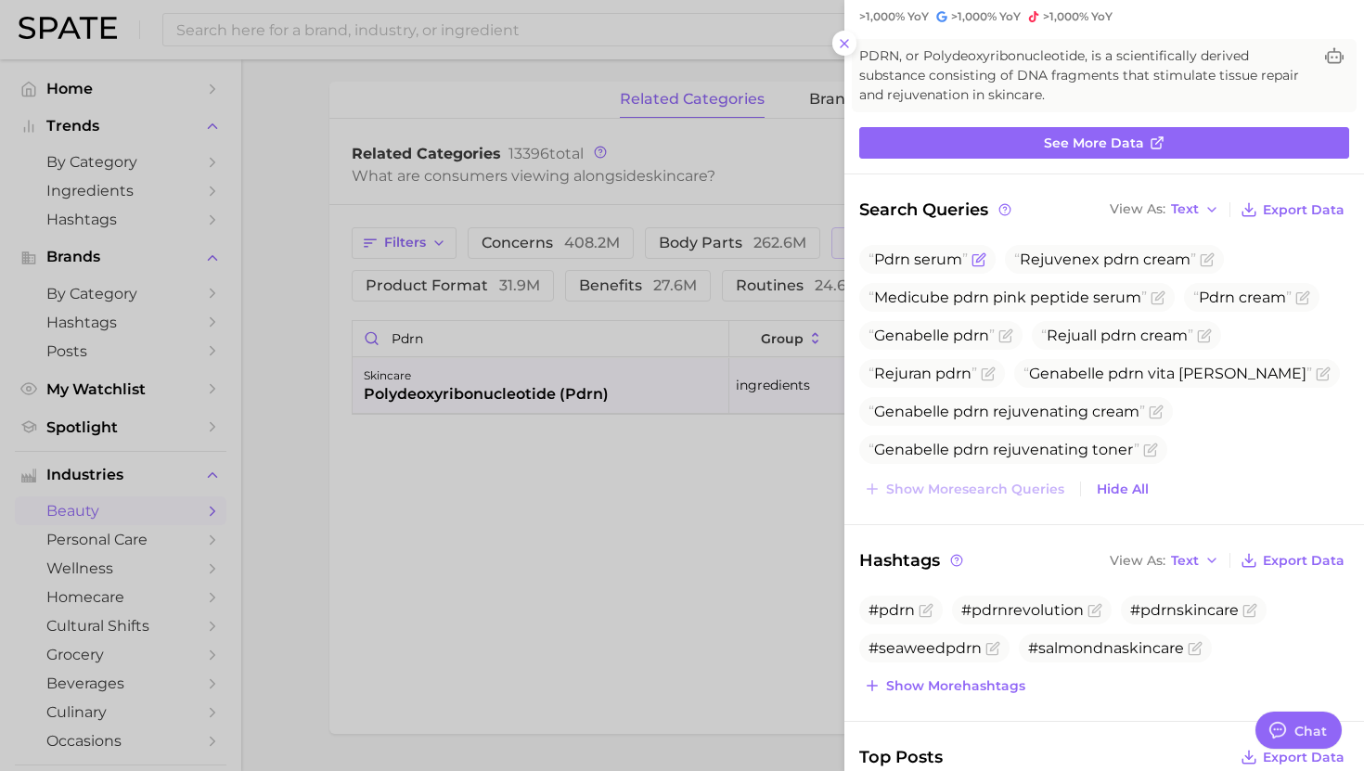
click at [877, 257] on span "Pdrn serum" at bounding box center [918, 260] width 99 height 18
click at [677, 404] on div at bounding box center [682, 385] width 1364 height 771
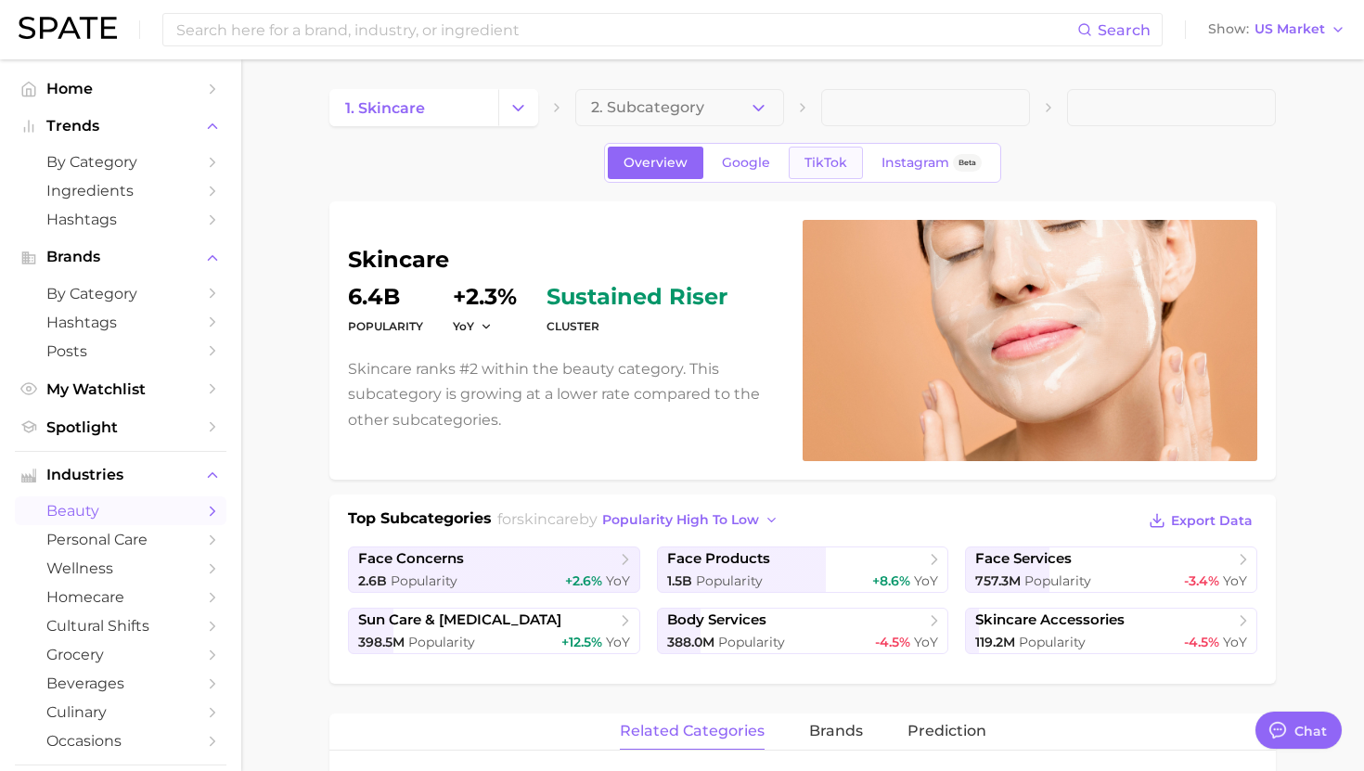
click at [813, 168] on span "TikTok" at bounding box center [826, 163] width 43 height 16
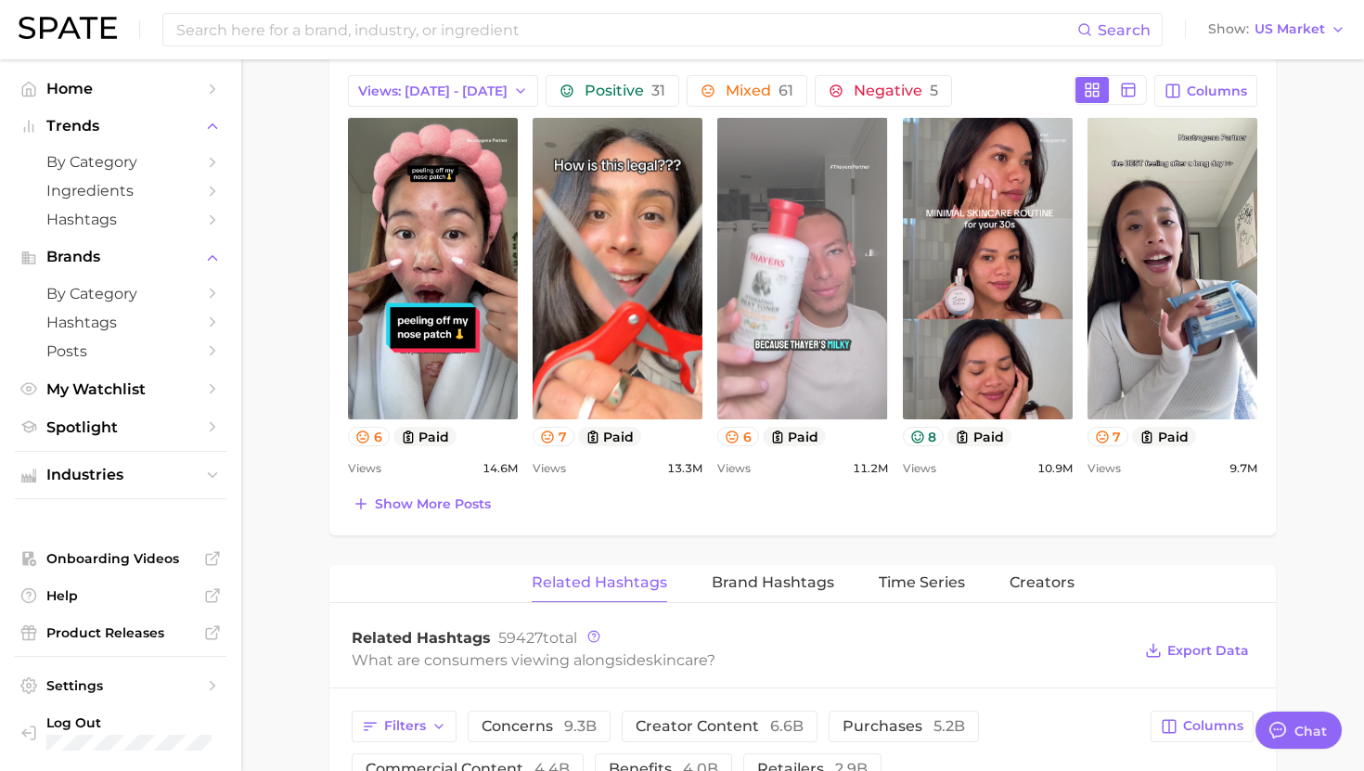
scroll to position [827, 0]
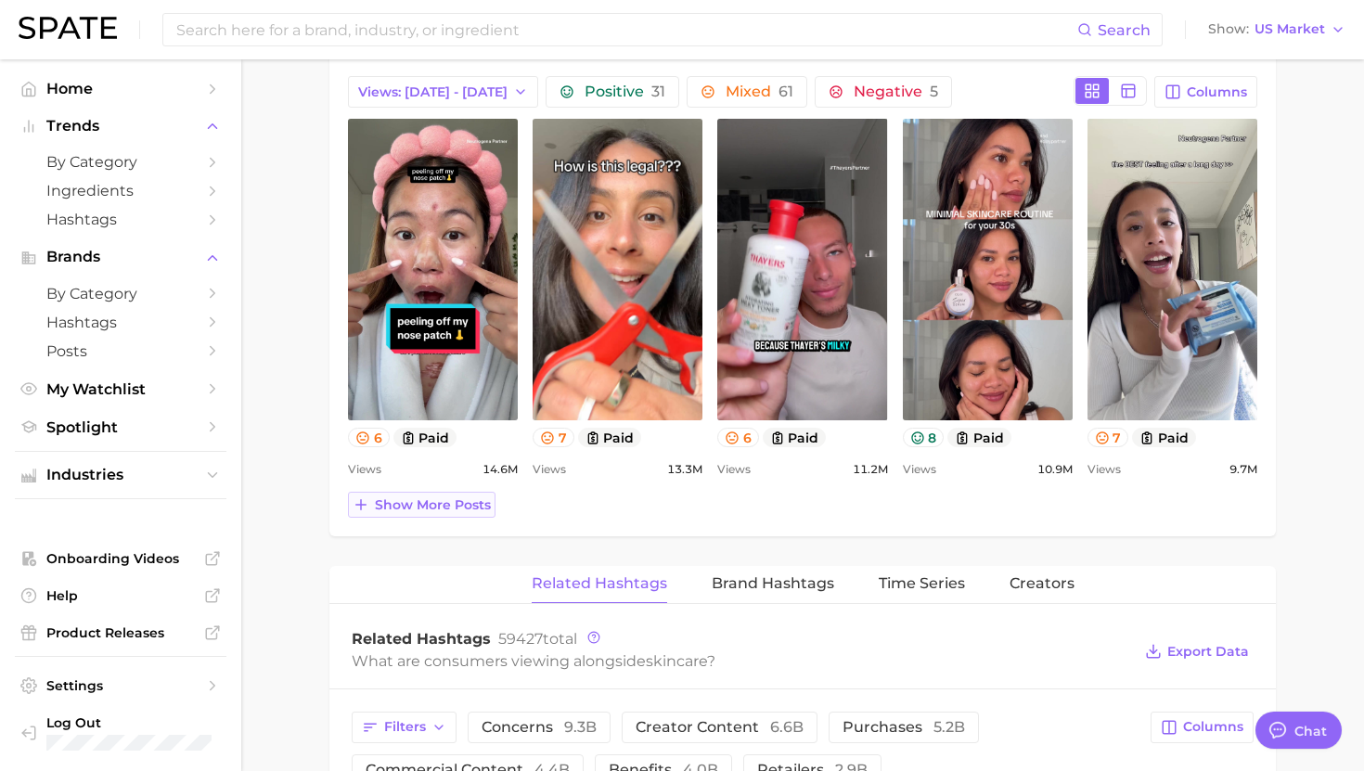
click at [439, 497] on span "Show more posts" at bounding box center [433, 505] width 116 height 16
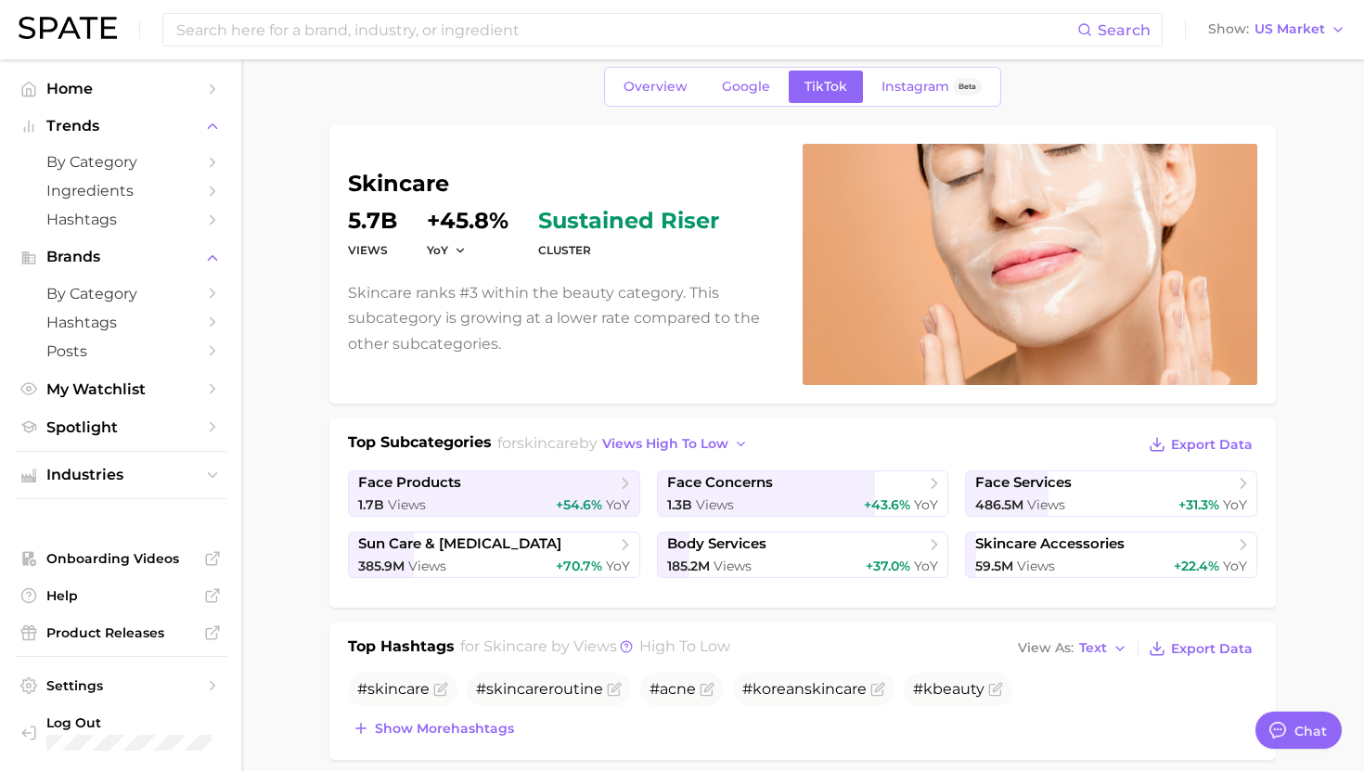
scroll to position [0, 0]
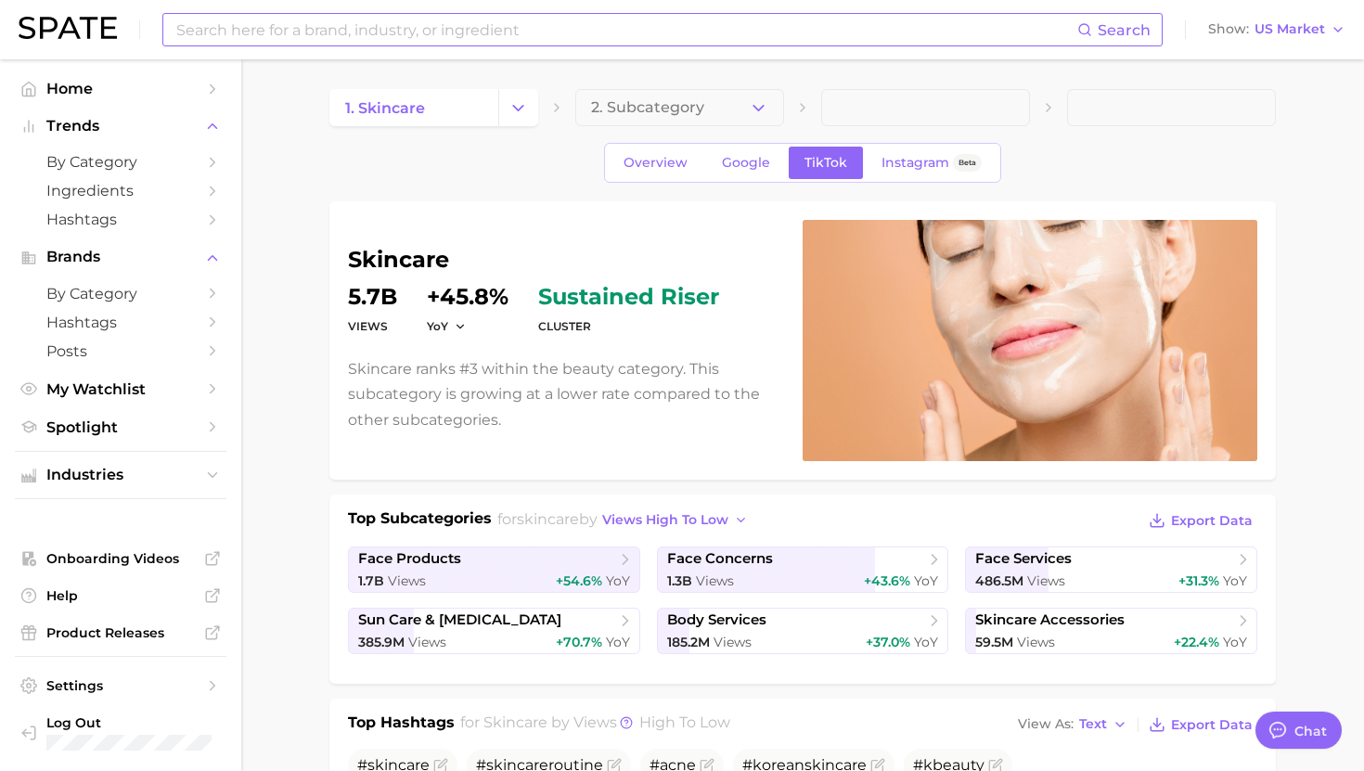
click at [533, 39] on input at bounding box center [625, 30] width 903 height 32
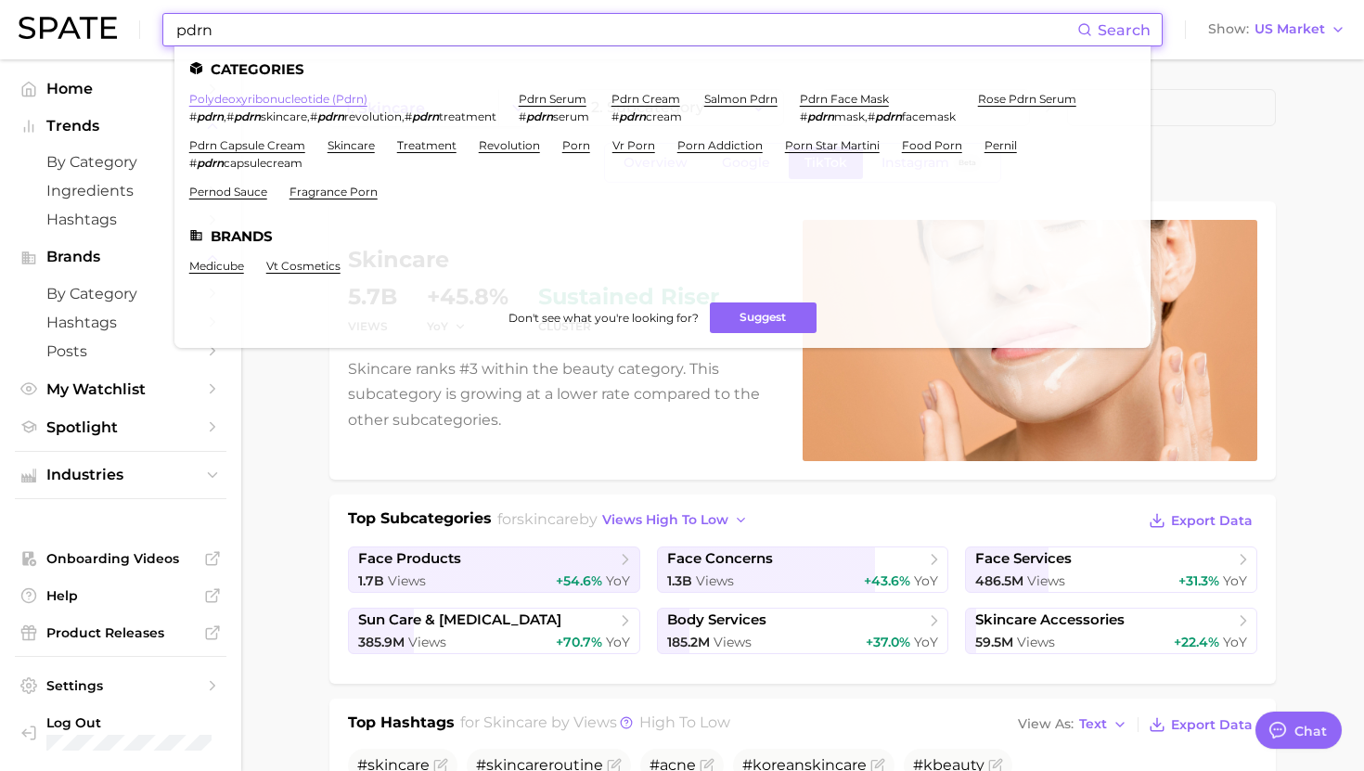
type input "pdrn"
click at [286, 97] on link "polydeoxyribonucleotide (pdrn)" at bounding box center [278, 99] width 178 height 14
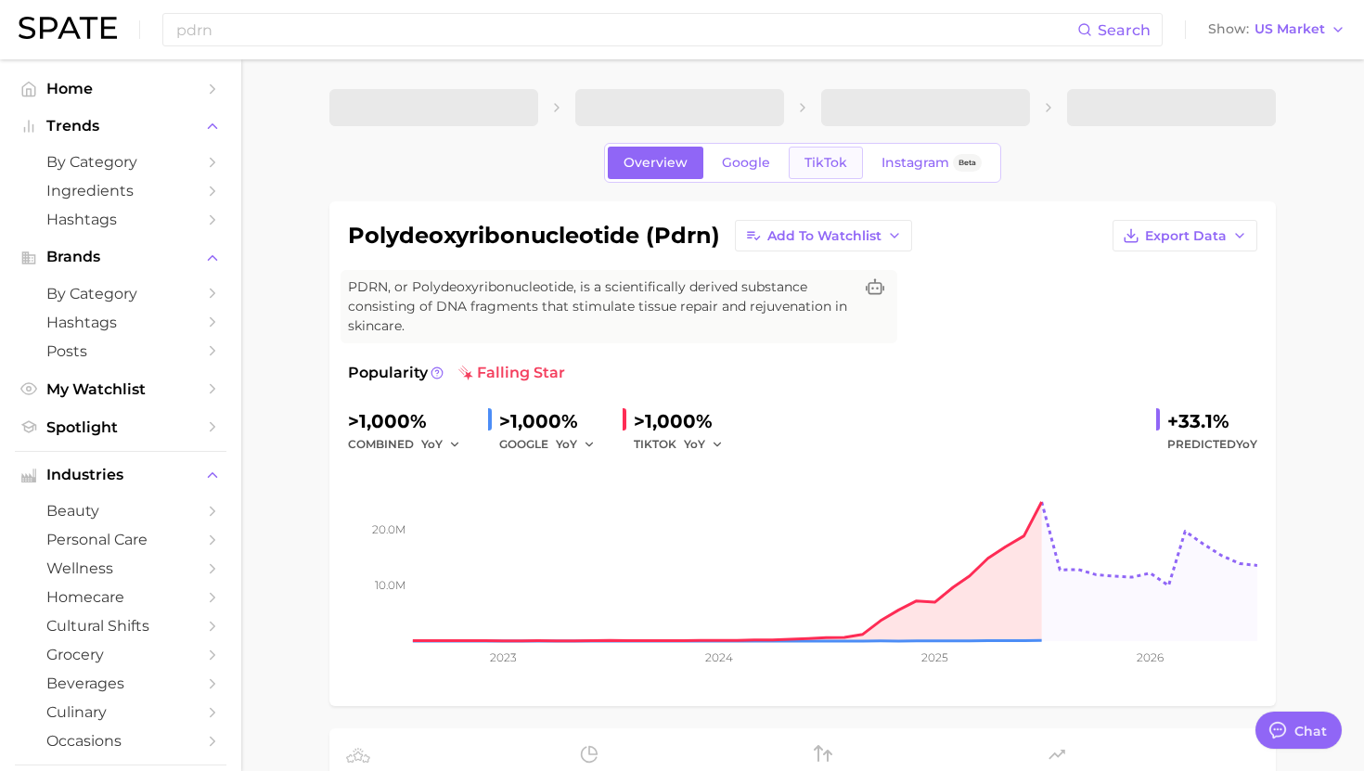
click at [814, 168] on span "TikTok" at bounding box center [826, 163] width 43 height 16
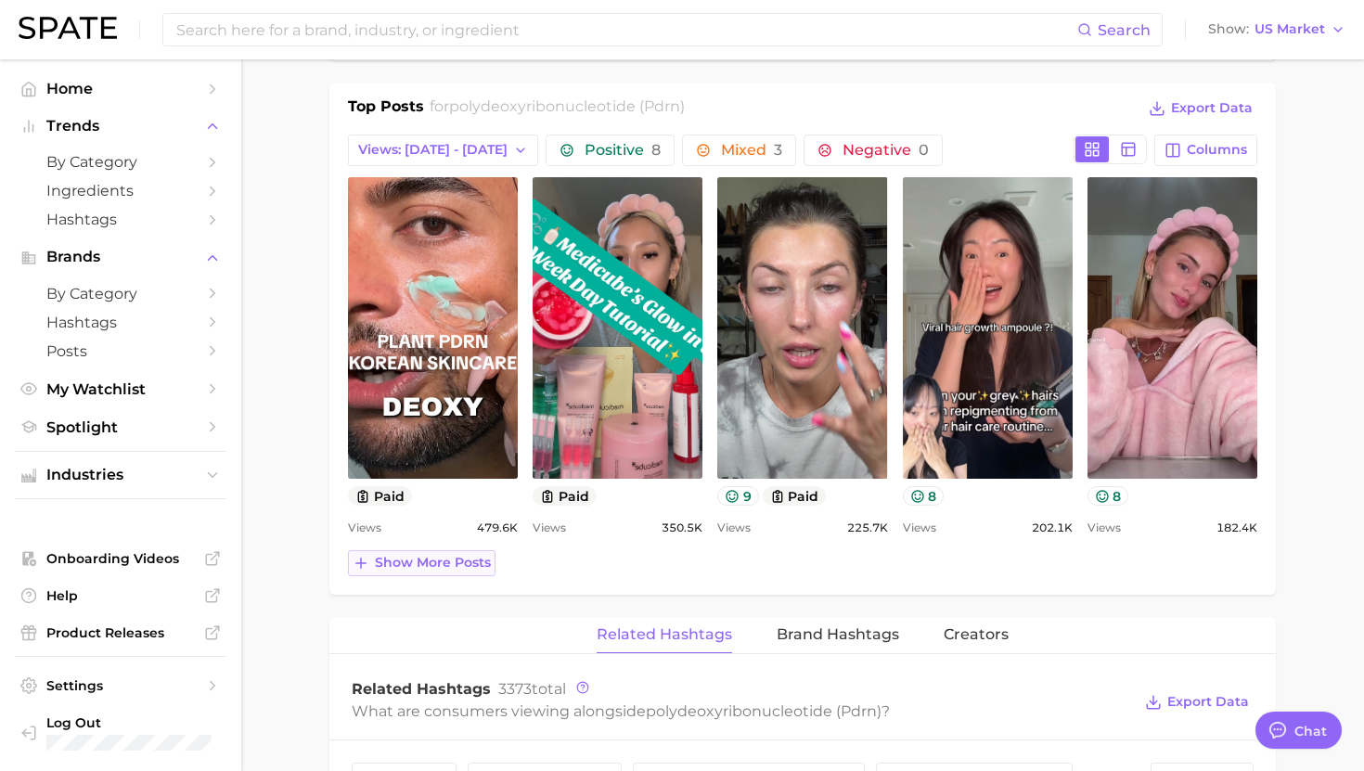
click at [442, 565] on span "Show more posts" at bounding box center [433, 563] width 116 height 16
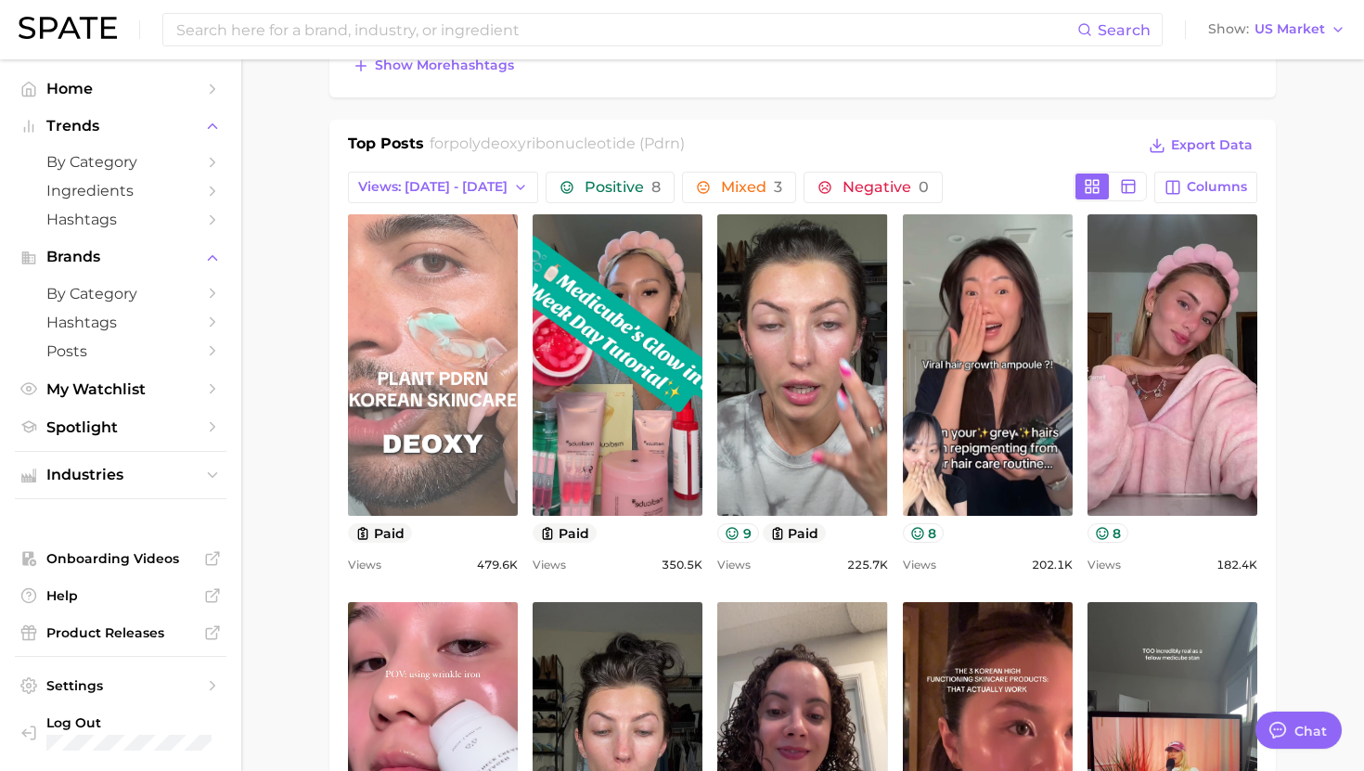
click at [450, 288] on link "view post on TikTok" at bounding box center [433, 365] width 170 height 302
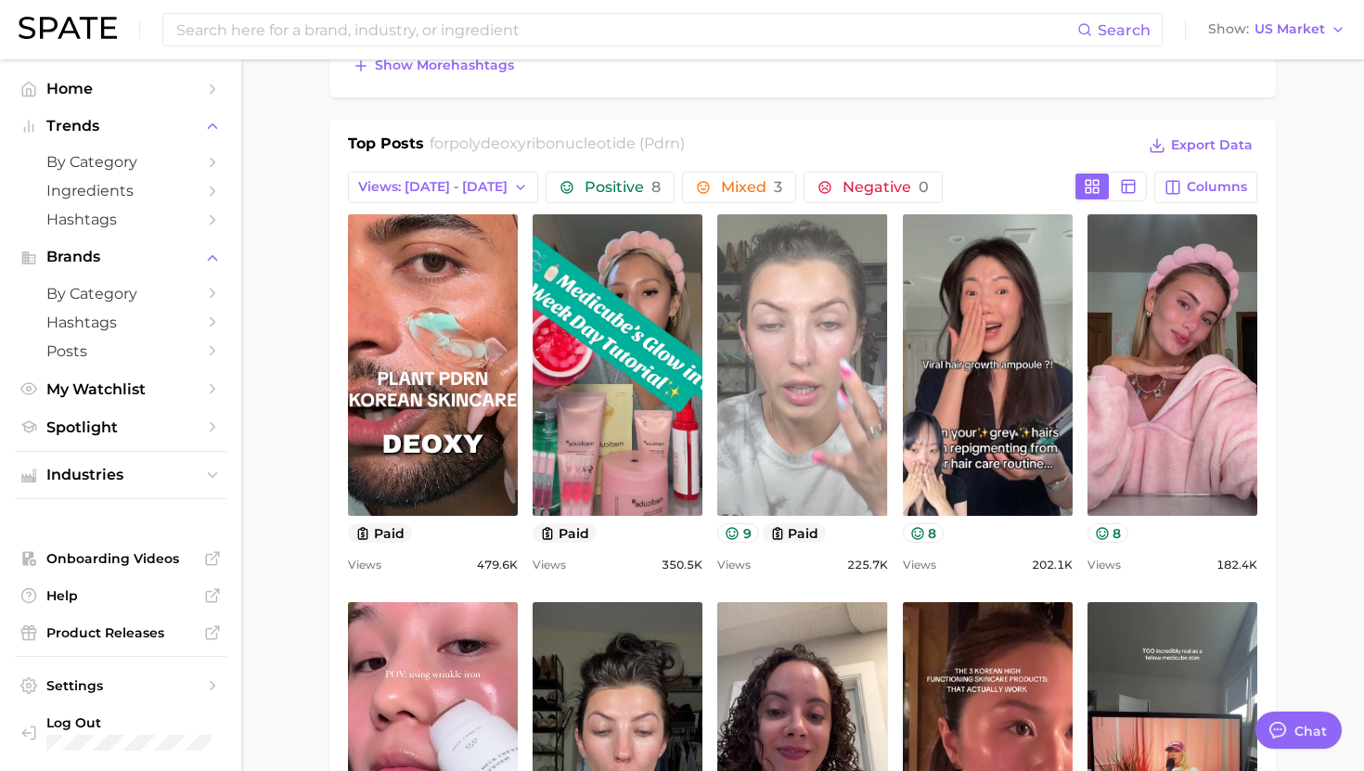
click at [795, 418] on link "view post on TikTok" at bounding box center [802, 365] width 170 height 302
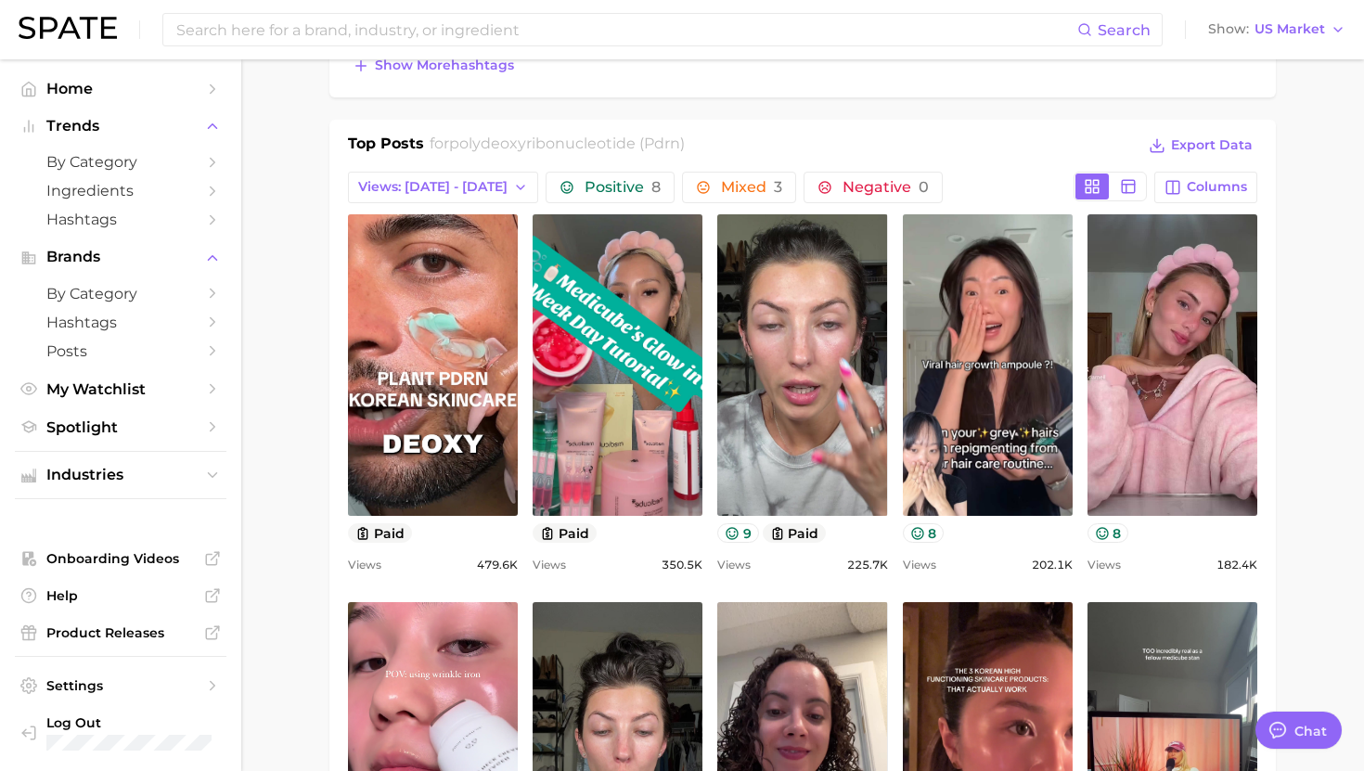
click at [984, 98] on div "polydeoxyribonucleotide (pdrn) Add to Watchlist Export Data PDRN, or Polydeoxyr…" at bounding box center [802, 705] width 947 height 2739
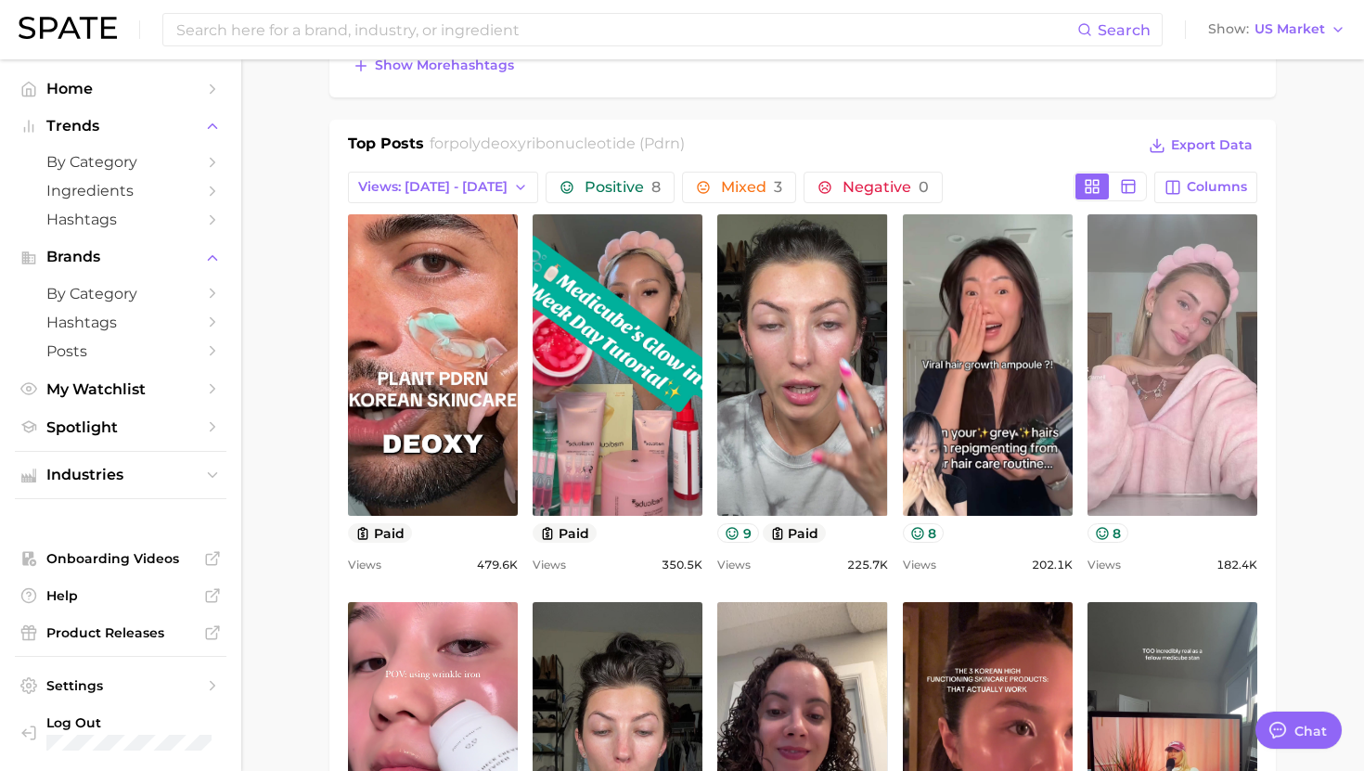
click at [1212, 401] on link "view post on TikTok" at bounding box center [1173, 365] width 170 height 302
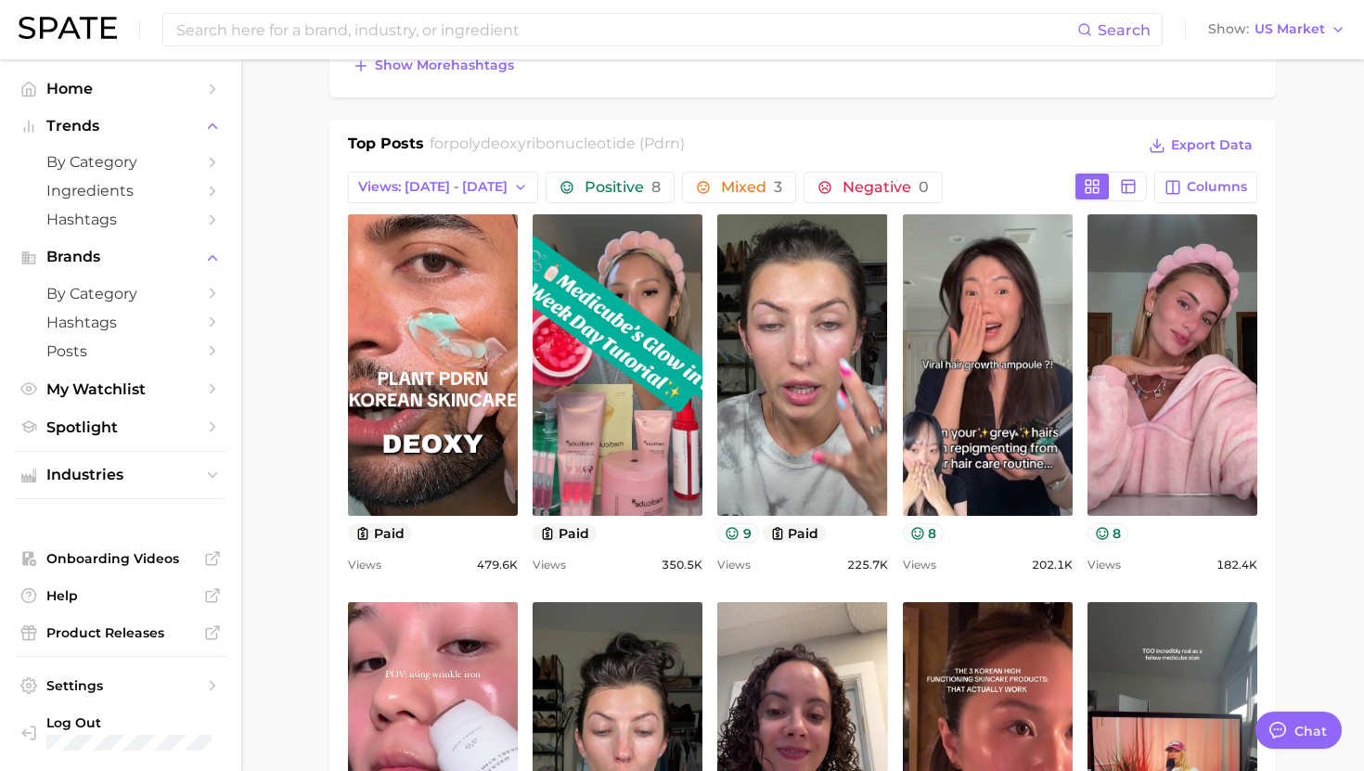
click at [1290, 187] on main "1. ingredients 2. scientific products 3. polydeoxyribonucleotide (pdrn) Overvie…" at bounding box center [802, 681] width 1123 height 2974
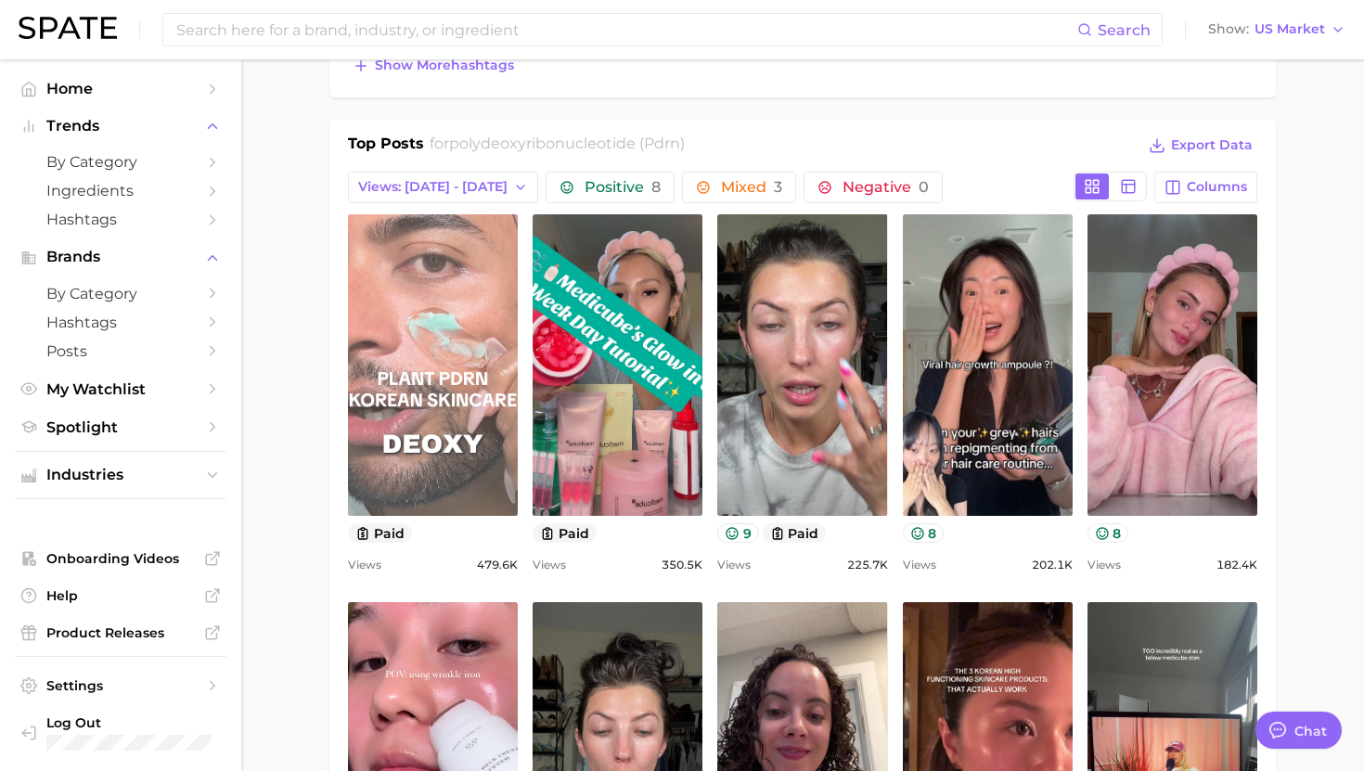
click at [442, 296] on link "view post on TikTok" at bounding box center [433, 365] width 170 height 302
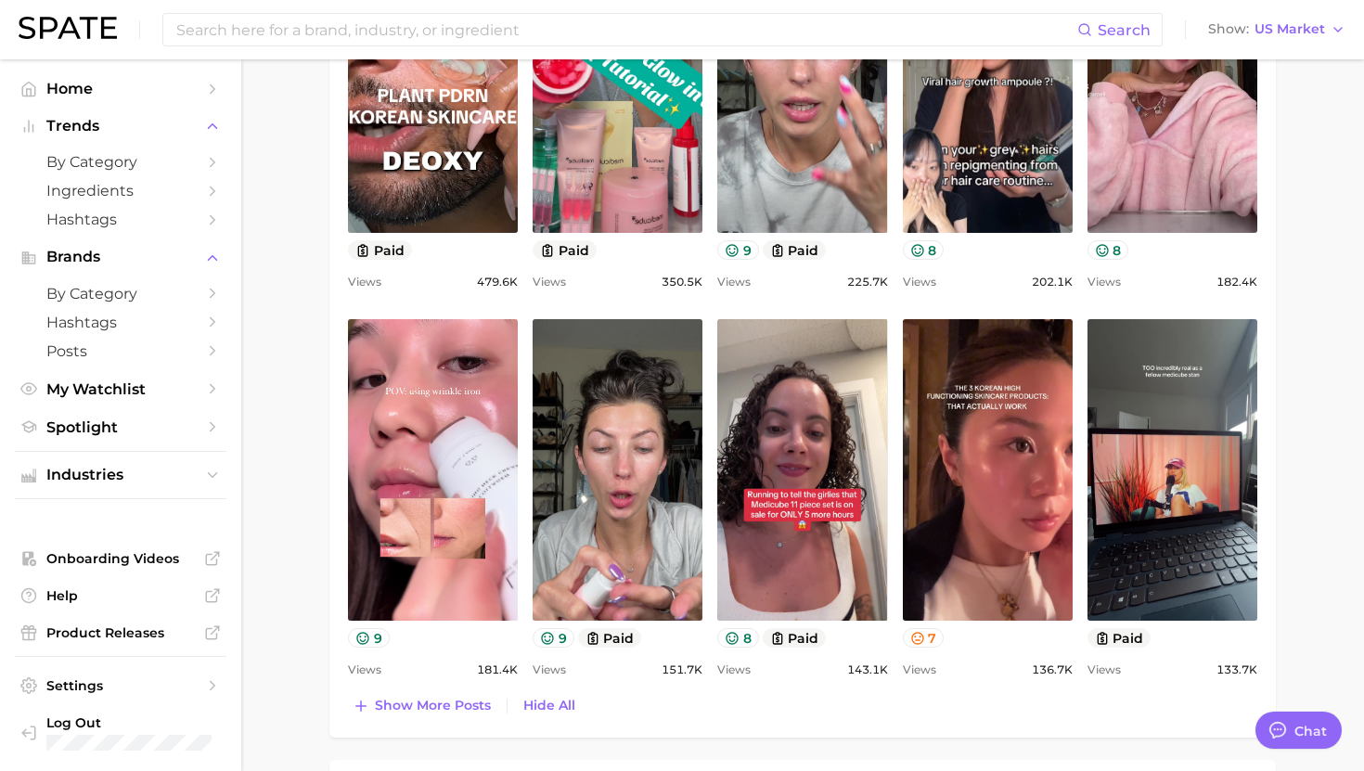
scroll to position [1160, 0]
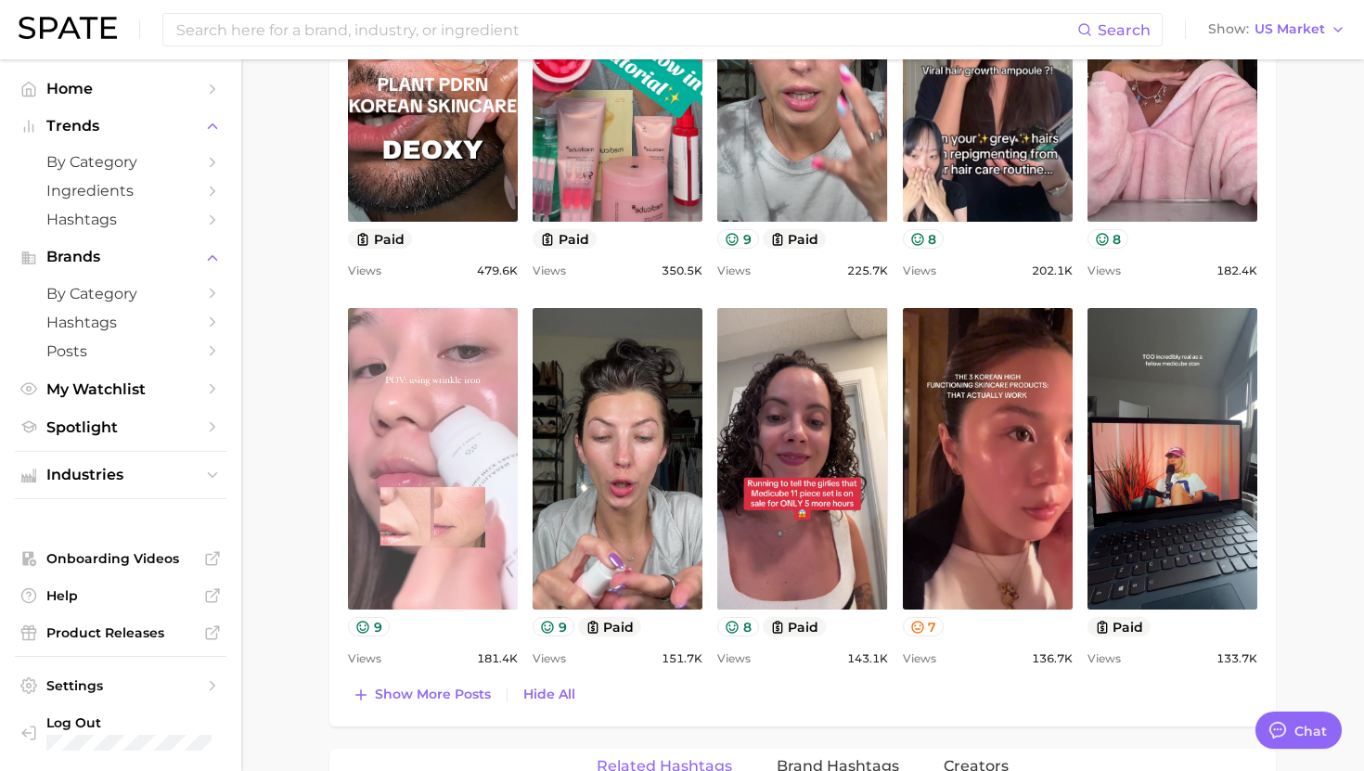
click at [443, 427] on link "view post on TikTok" at bounding box center [433, 459] width 170 height 302
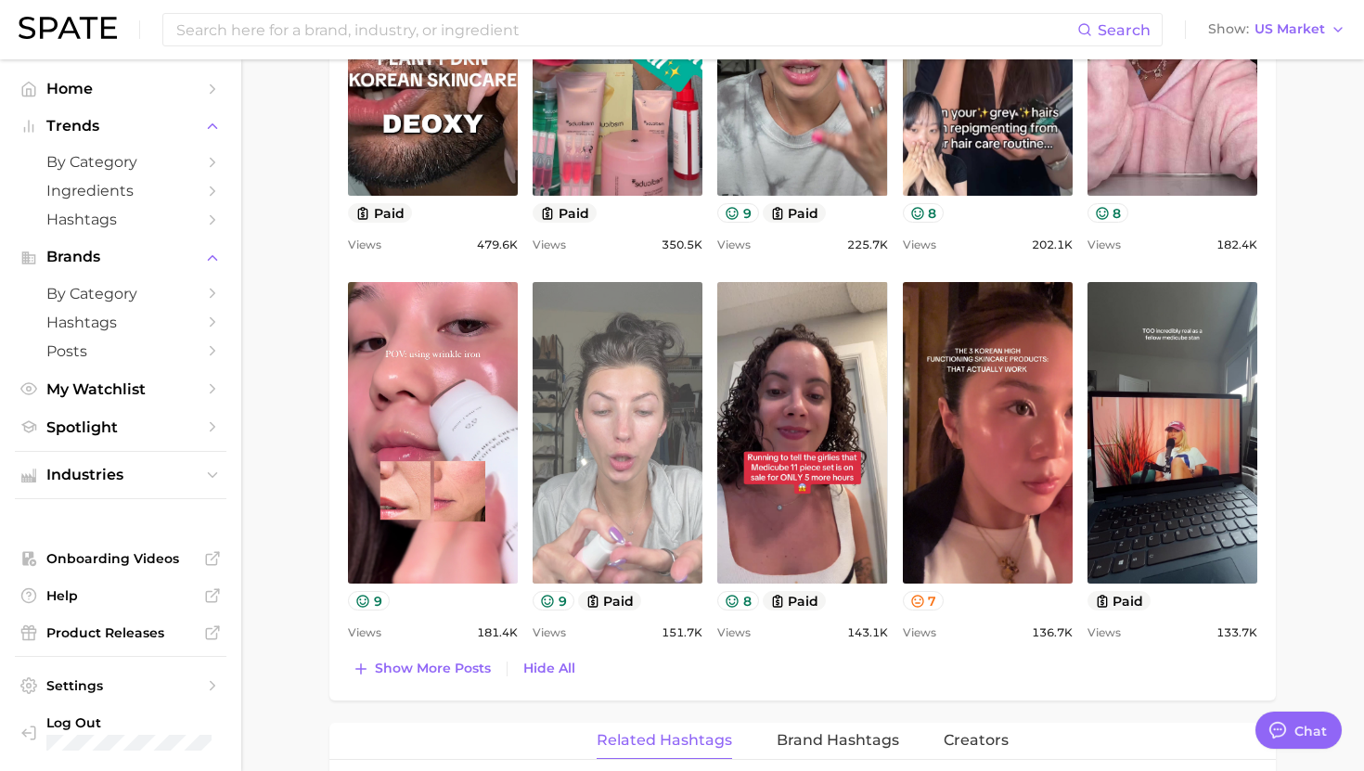
scroll to position [1192, 0]
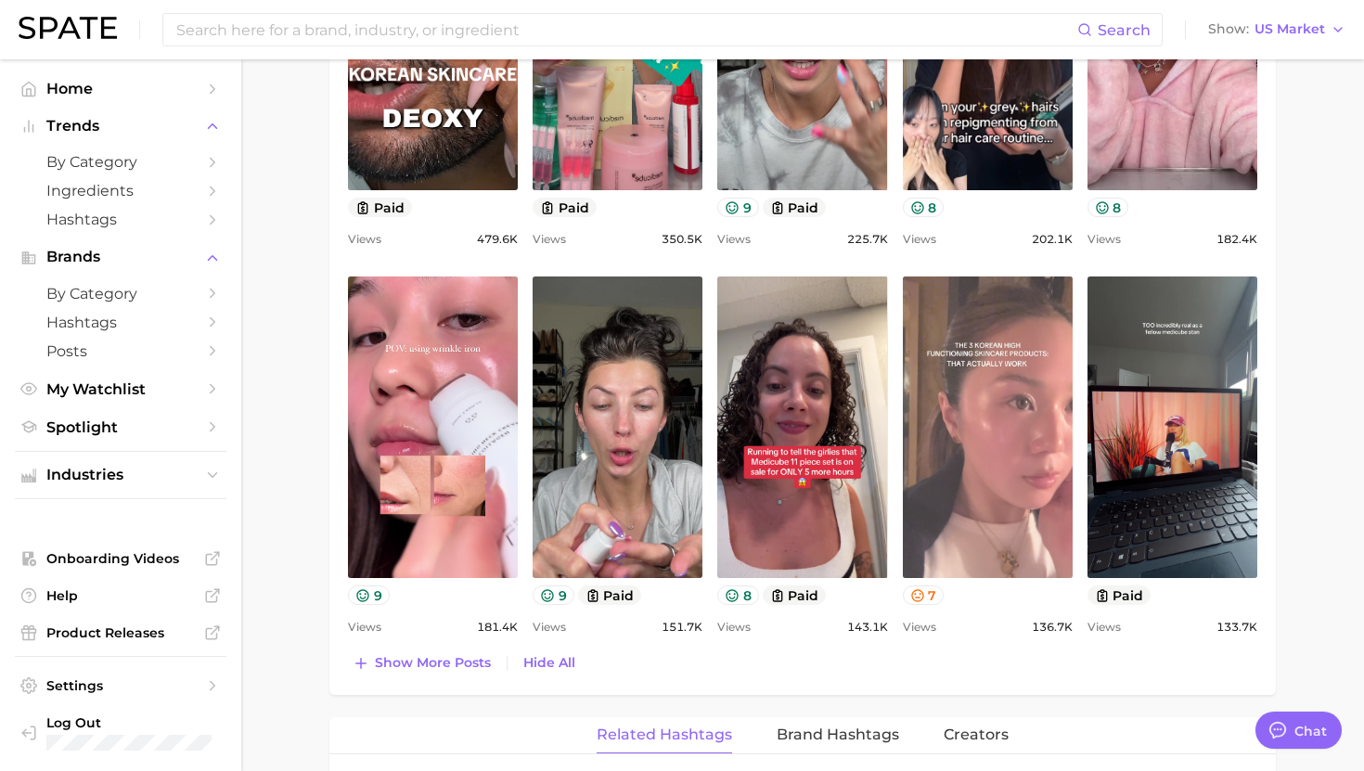
click at [1045, 474] on link "view post on TikTok" at bounding box center [988, 428] width 170 height 302
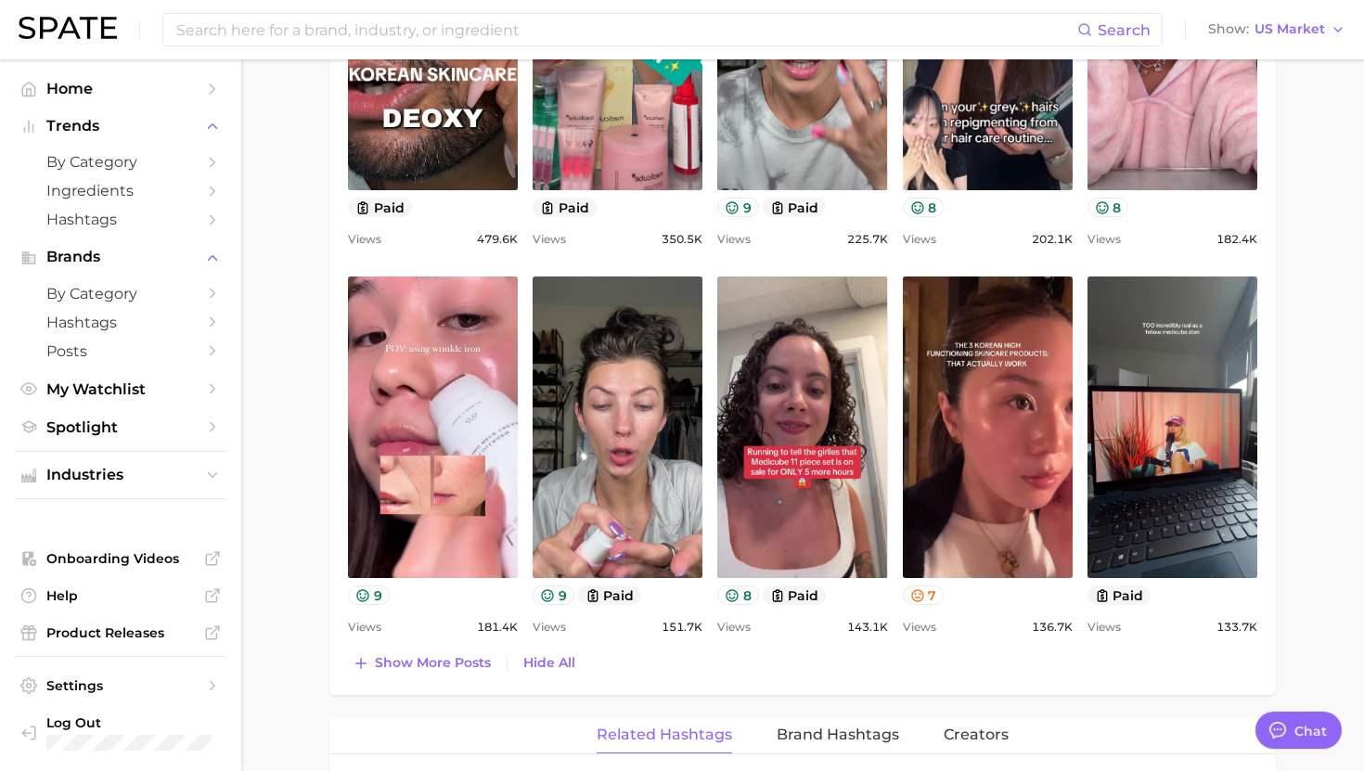
click at [1314, 225] on main "1. ingredients 2. scientific products 3. polydeoxyribonucleotide (pdrn) Overvie…" at bounding box center [802, 355] width 1123 height 2974
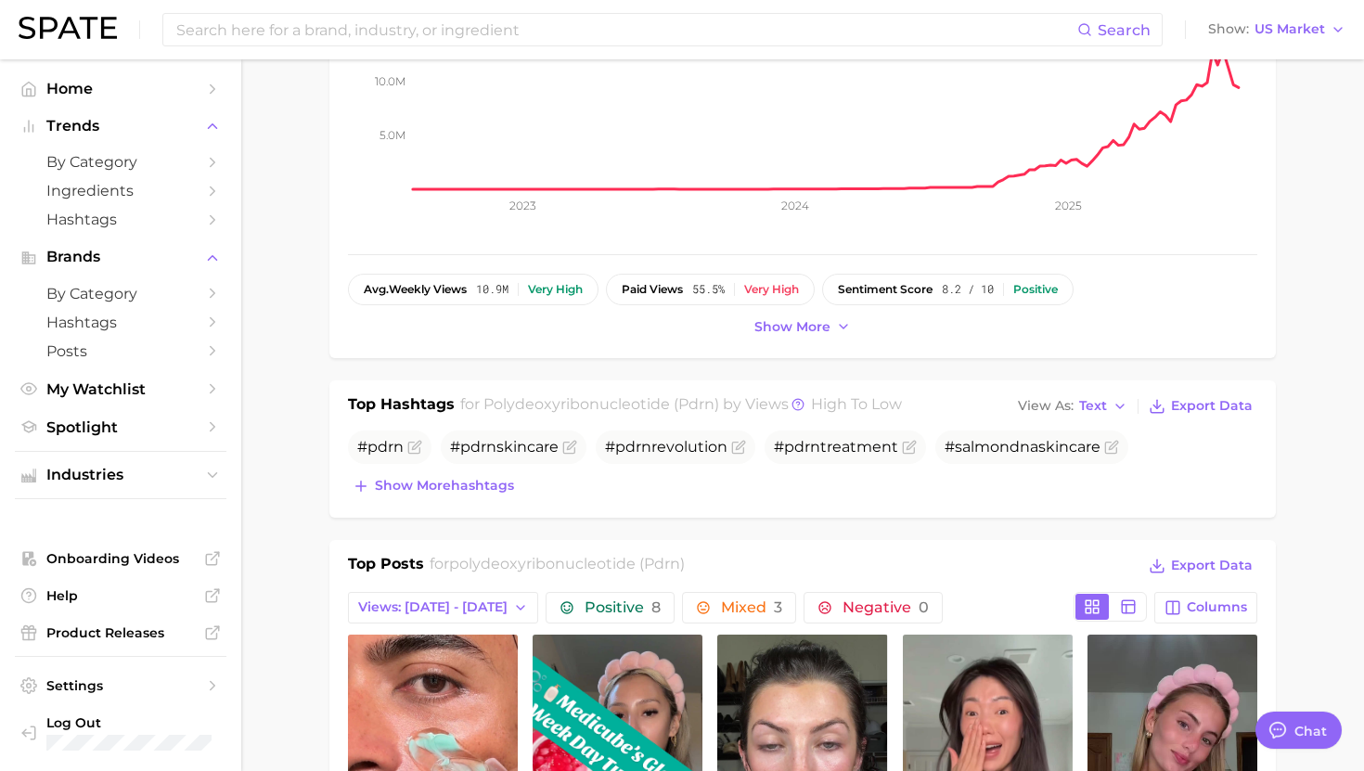
scroll to position [0, 0]
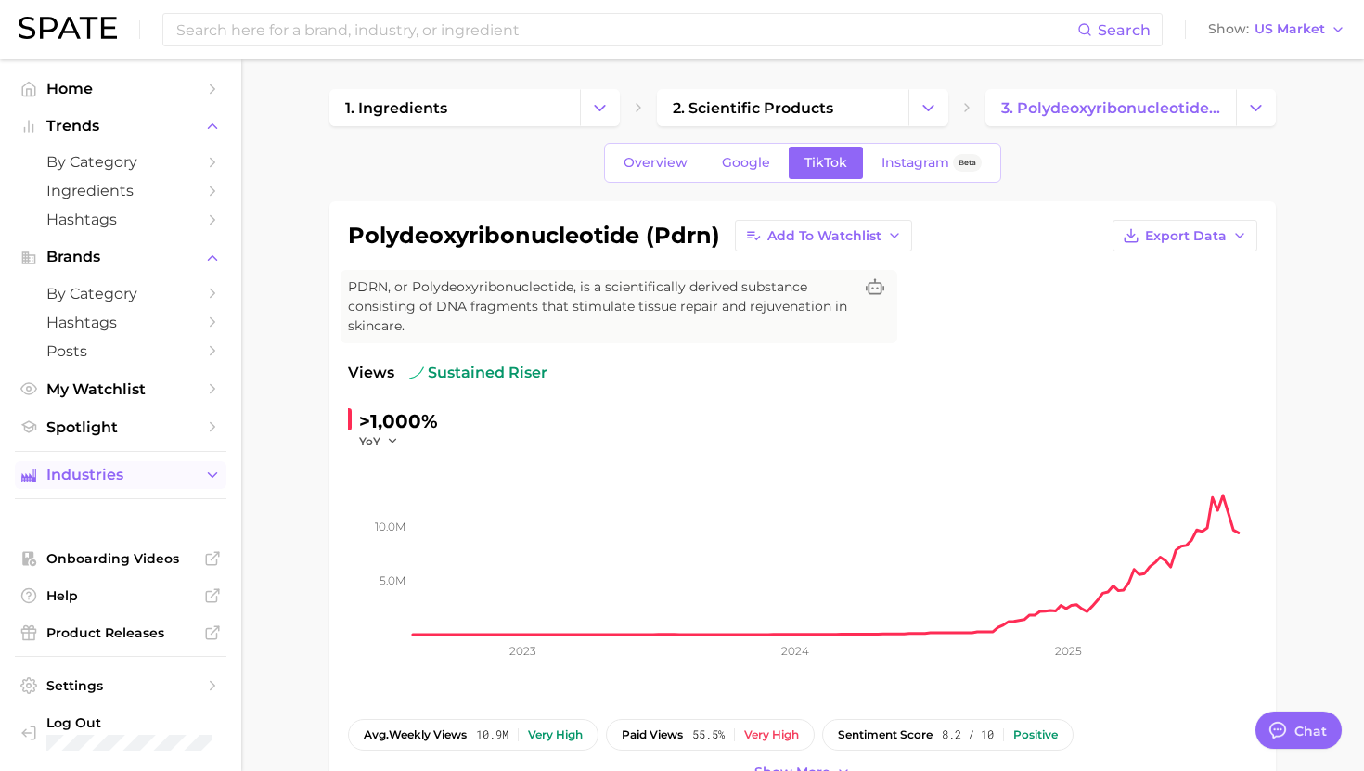
click at [107, 477] on span "Industries" at bounding box center [120, 475] width 148 height 17
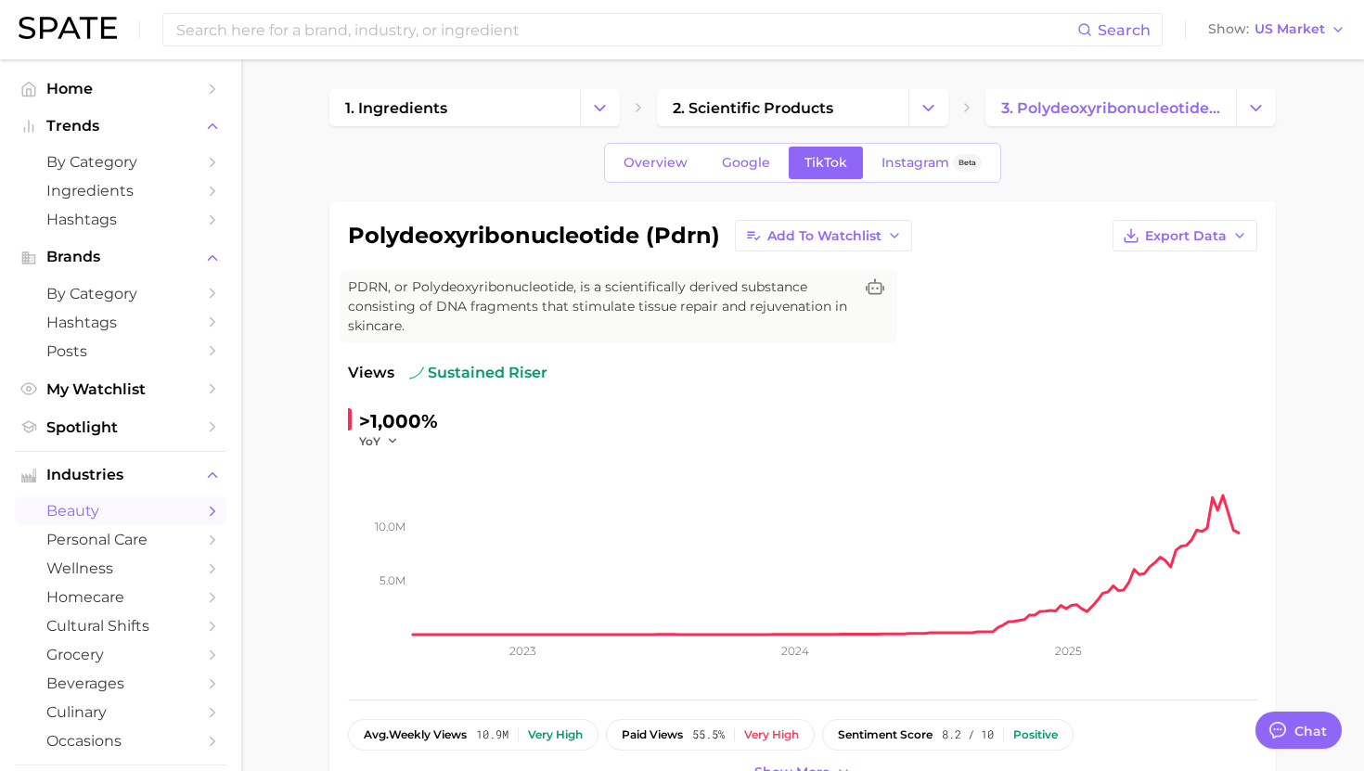
click at [107, 519] on span "beauty" at bounding box center [120, 511] width 148 height 18
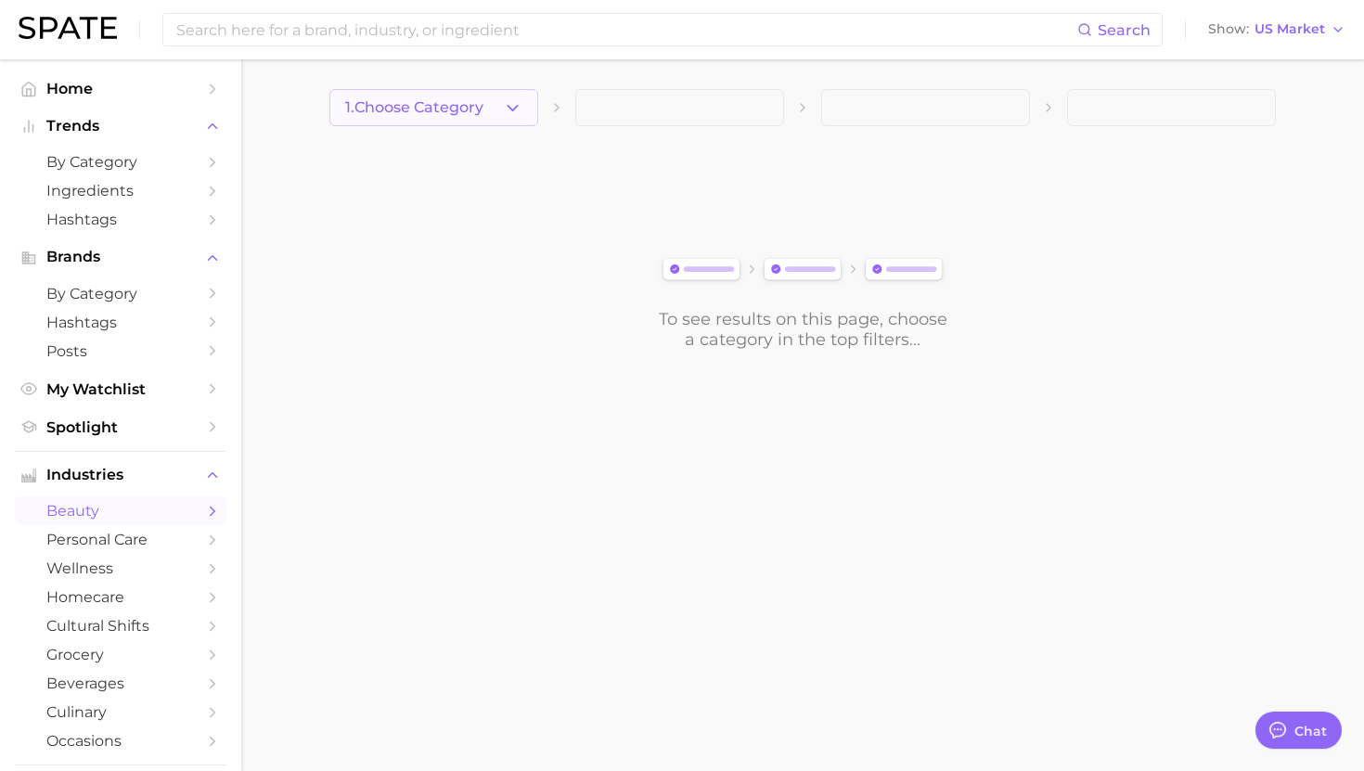
click at [449, 109] on span "1. Choose Category" at bounding box center [414, 107] width 138 height 17
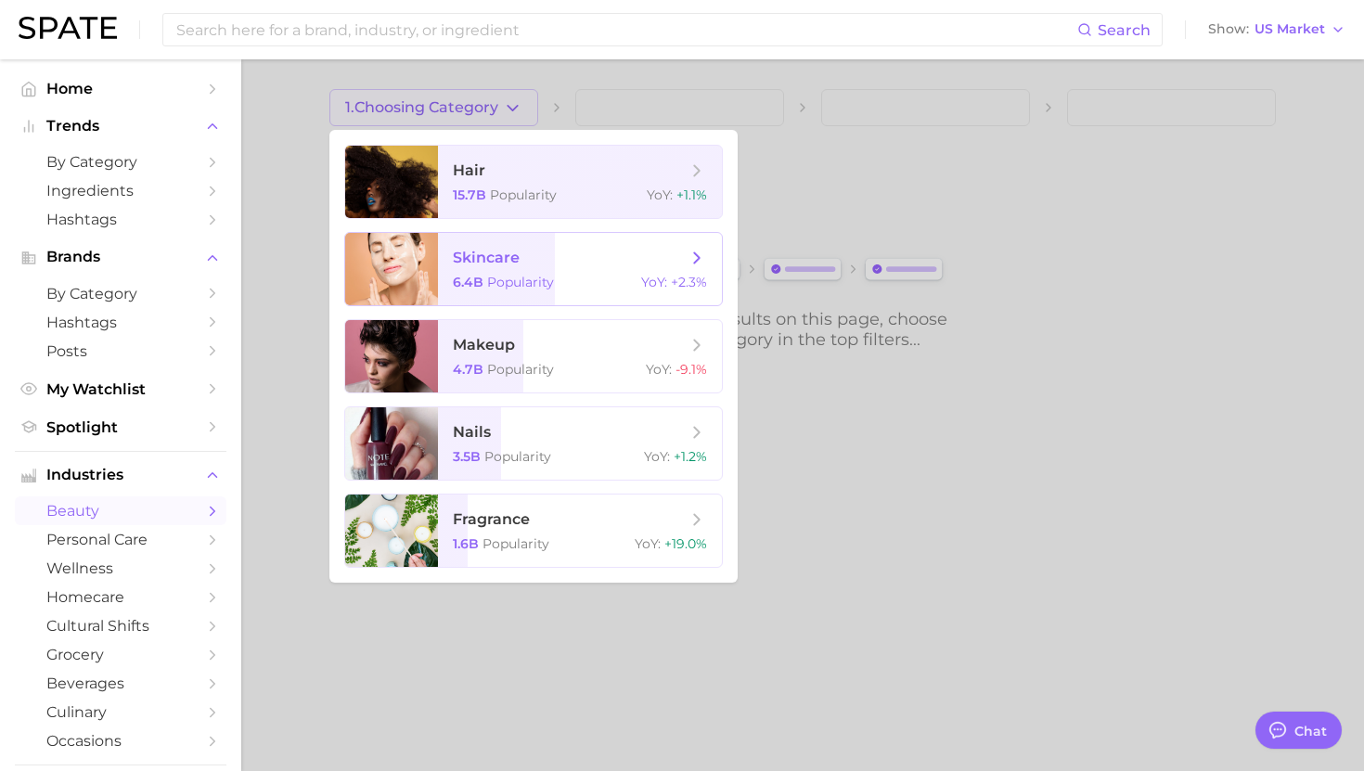
click at [487, 269] on span "skincare 6.4b Popularity YoY : +2.3%" at bounding box center [580, 269] width 284 height 72
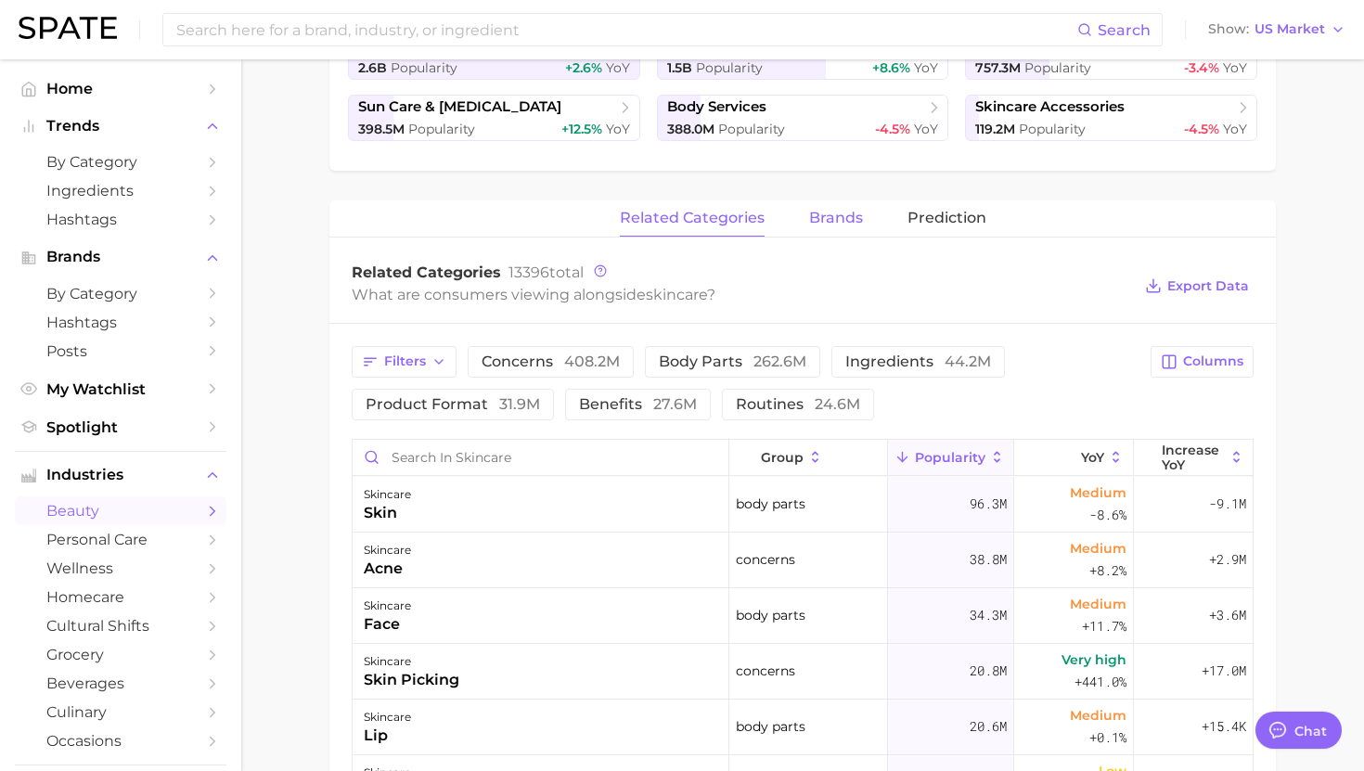
click at [821, 226] on span "brands" at bounding box center [836, 218] width 54 height 17
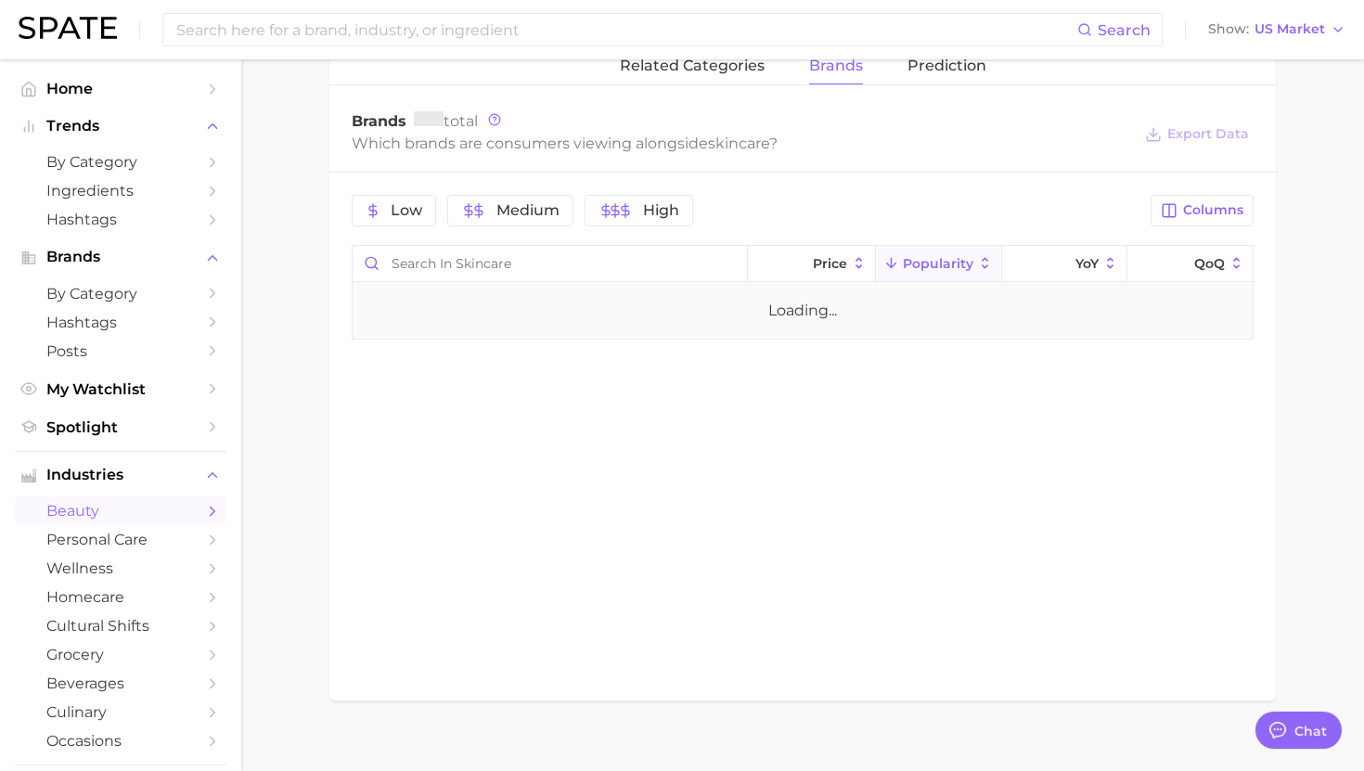
scroll to position [687, 0]
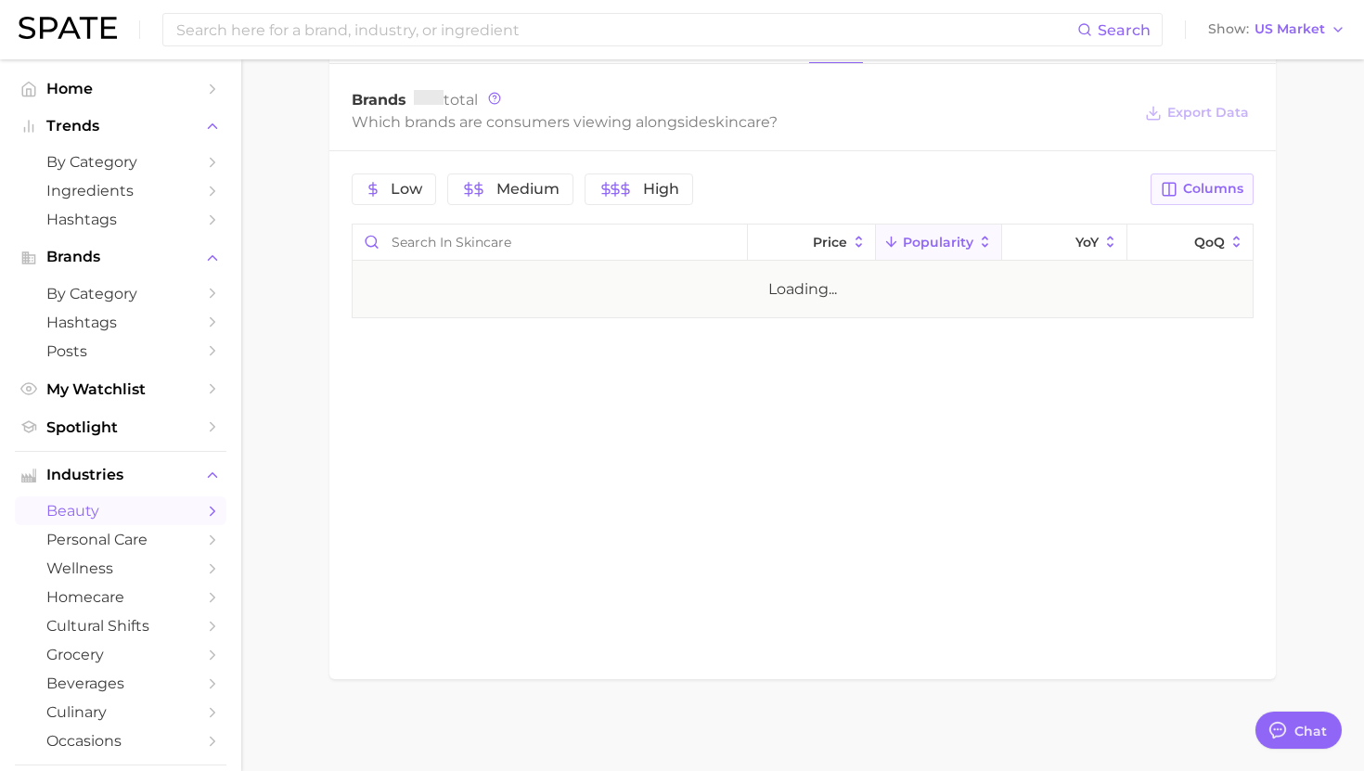
click at [1201, 177] on button "Columns" at bounding box center [1202, 190] width 103 height 32
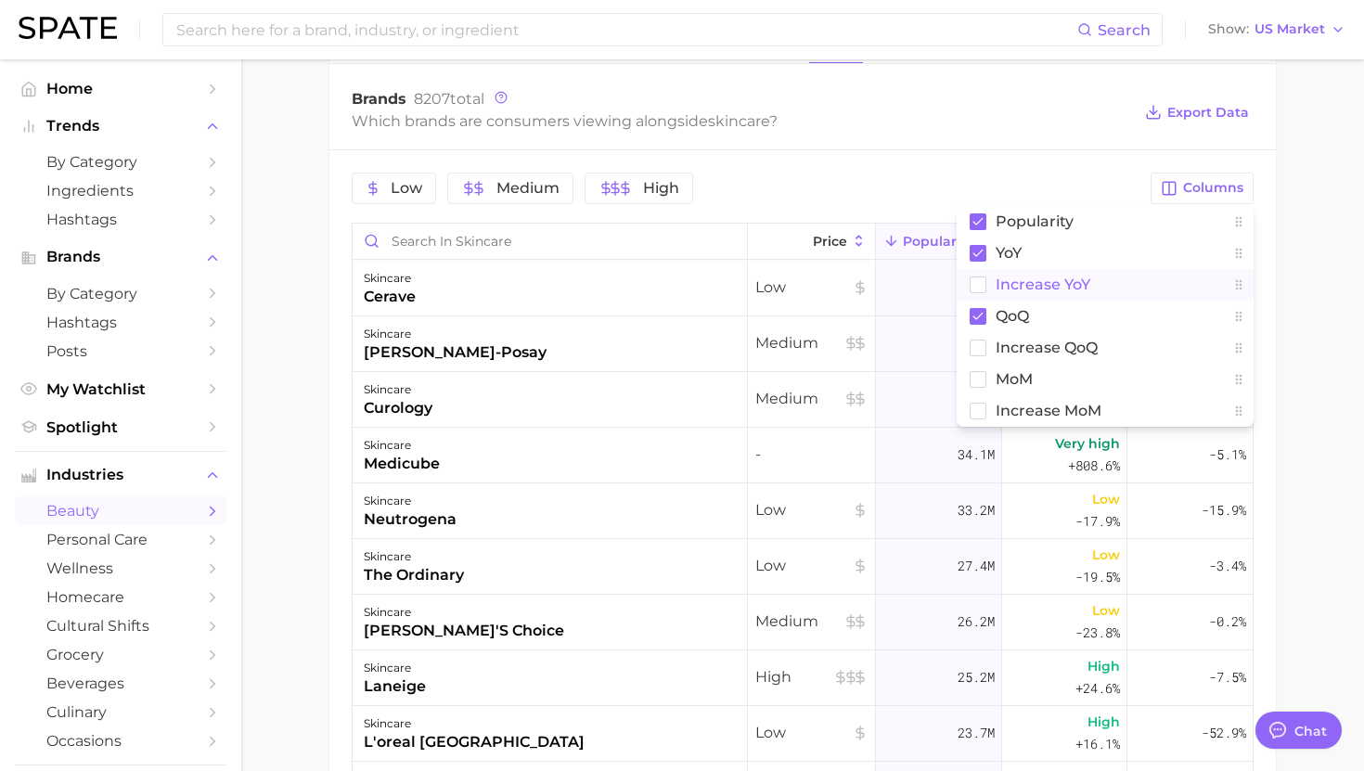
click at [1023, 288] on span "Increase YoY" at bounding box center [1043, 285] width 95 height 16
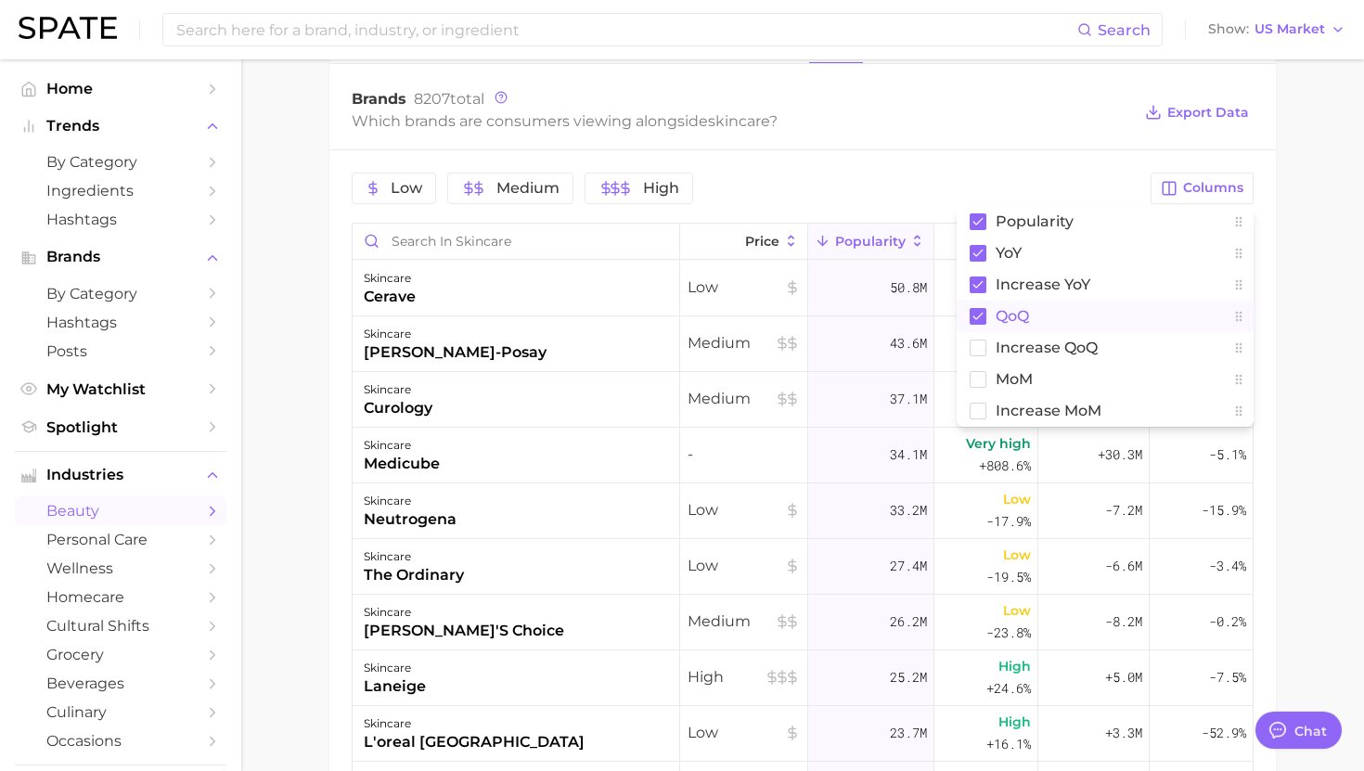
click at [1002, 319] on span "QoQ" at bounding box center [1012, 316] width 33 height 16
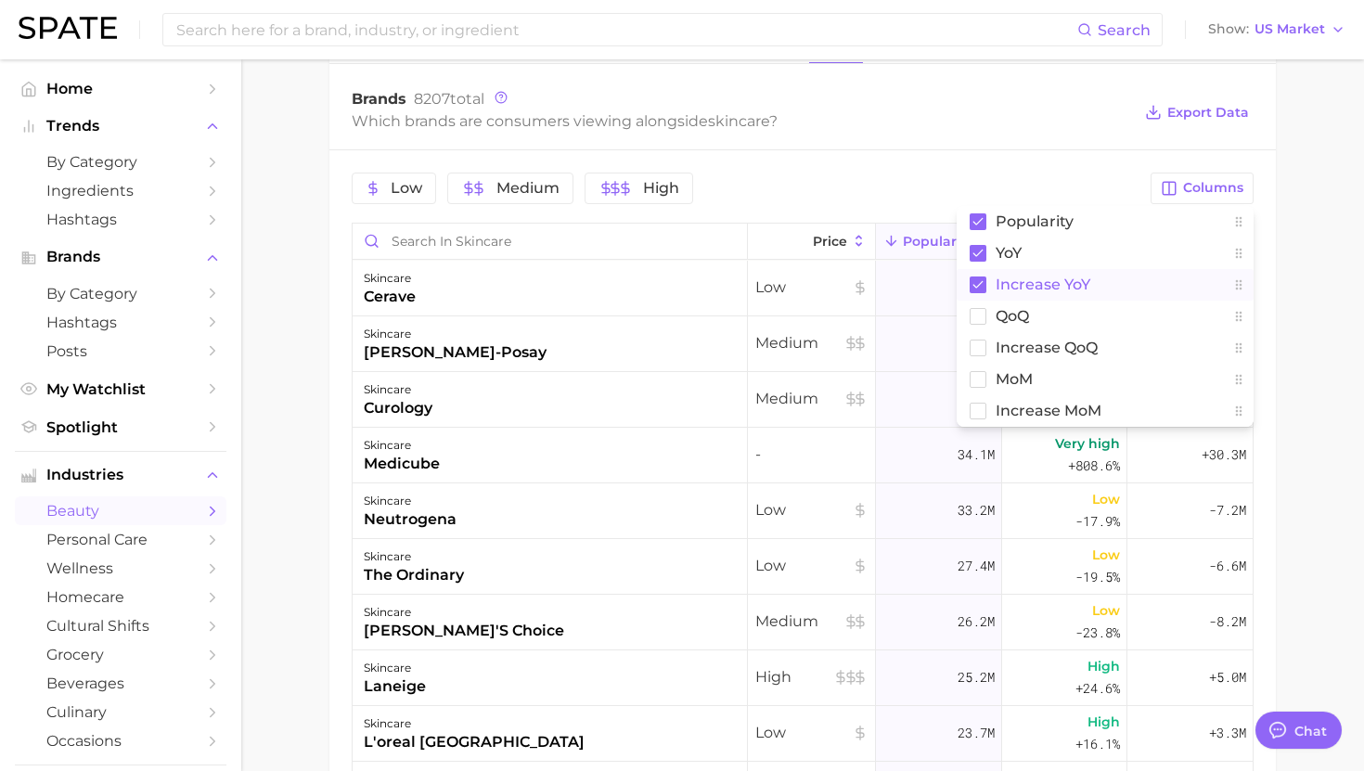
click at [1013, 121] on div "Which brands are consumers viewing alongside skincare ?" at bounding box center [742, 121] width 780 height 25
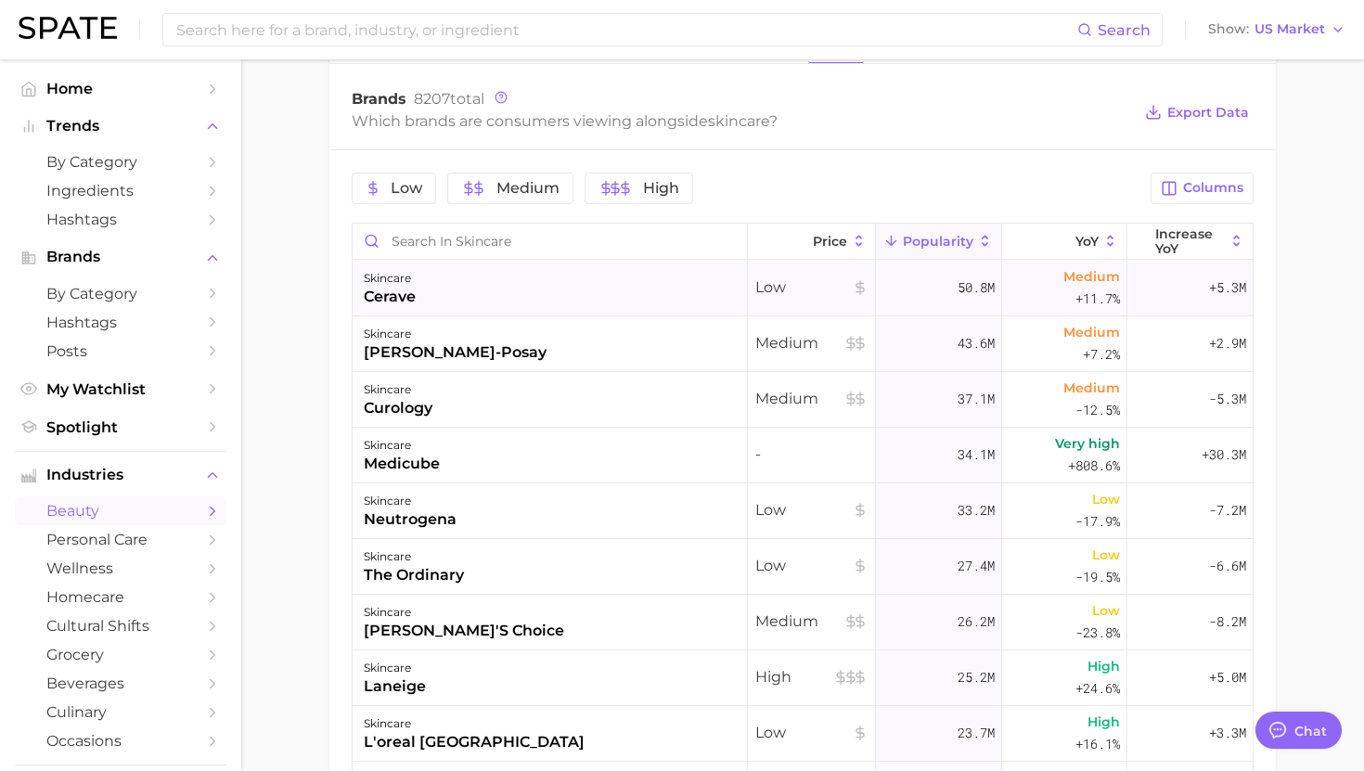
click at [1179, 262] on div "+5.3m" at bounding box center [1190, 289] width 125 height 56
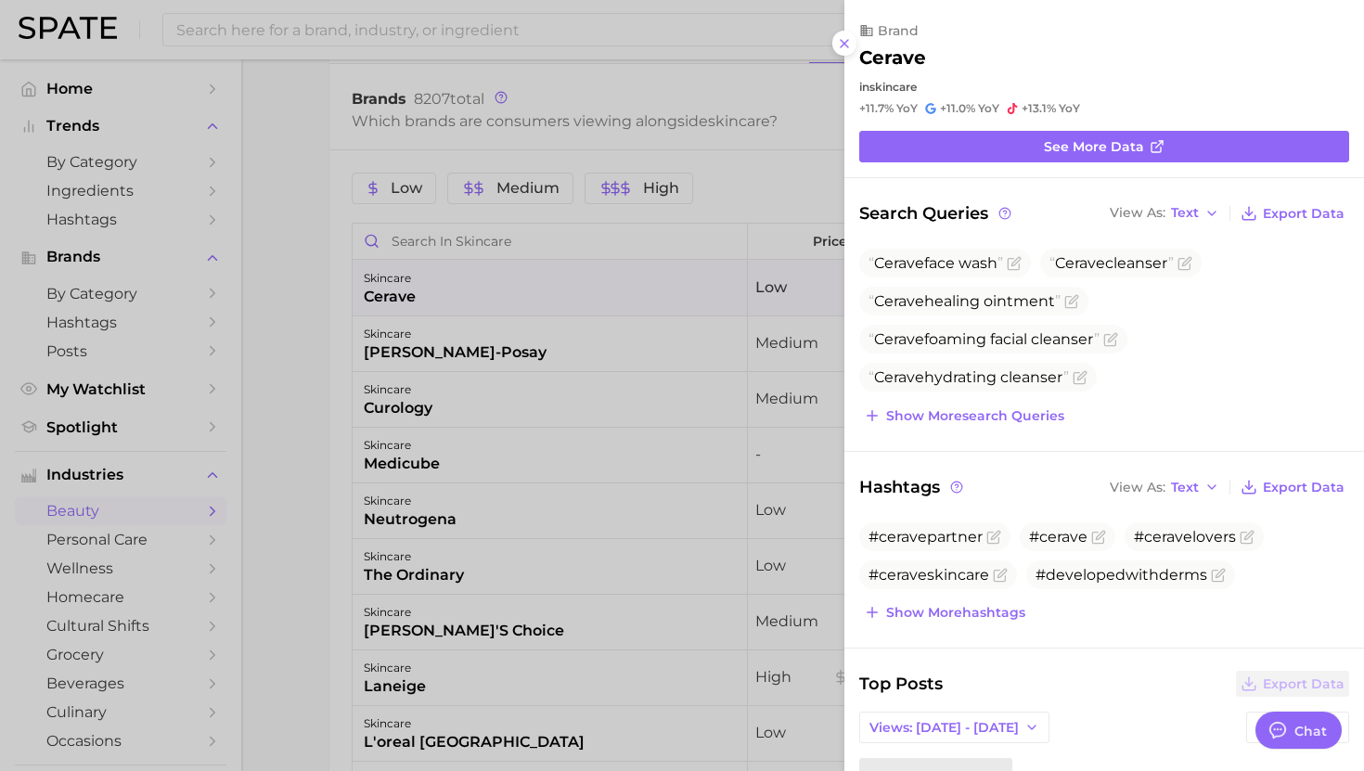
drag, startPoint x: 679, startPoint y: 241, endPoint x: 1163, endPoint y: 179, distance: 487.5
click at [679, 241] on div at bounding box center [682, 385] width 1364 height 771
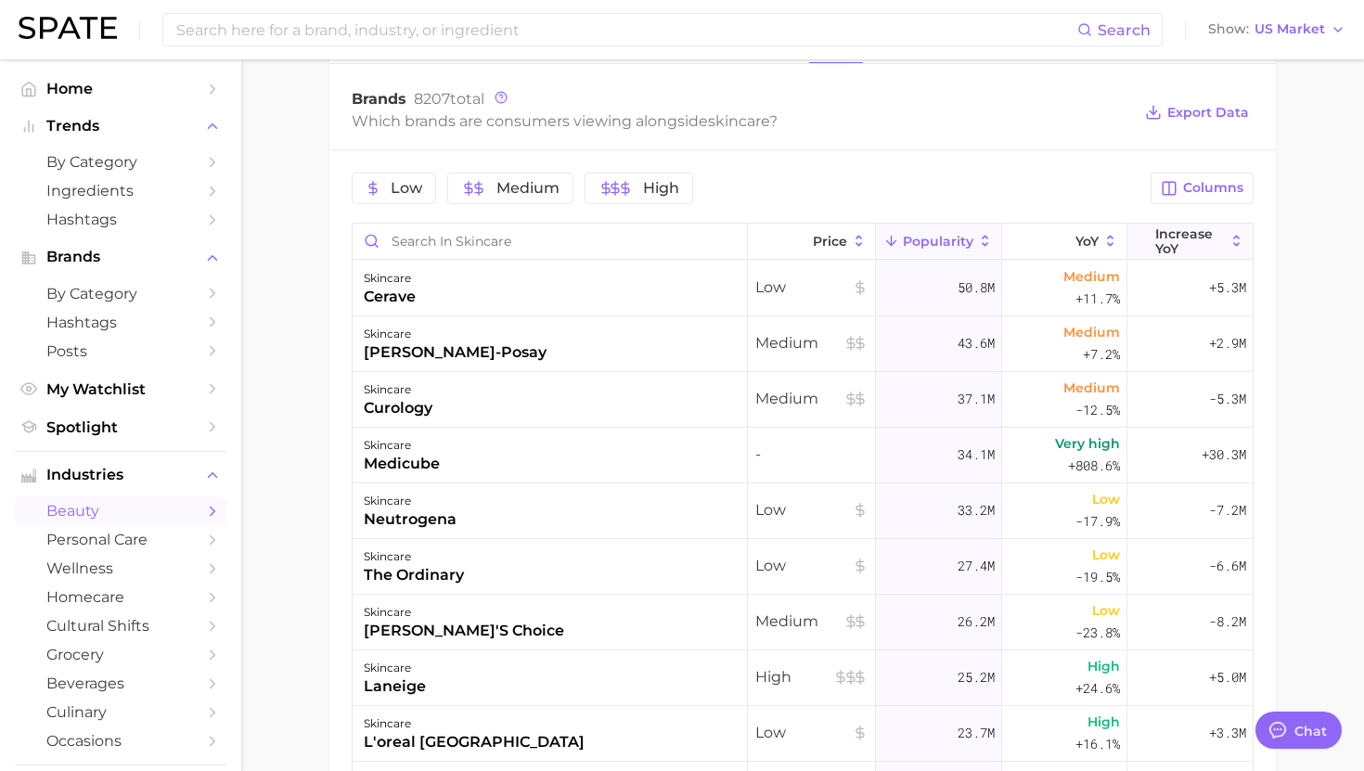
click at [1198, 238] on span "Increase YoY" at bounding box center [1189, 241] width 69 height 30
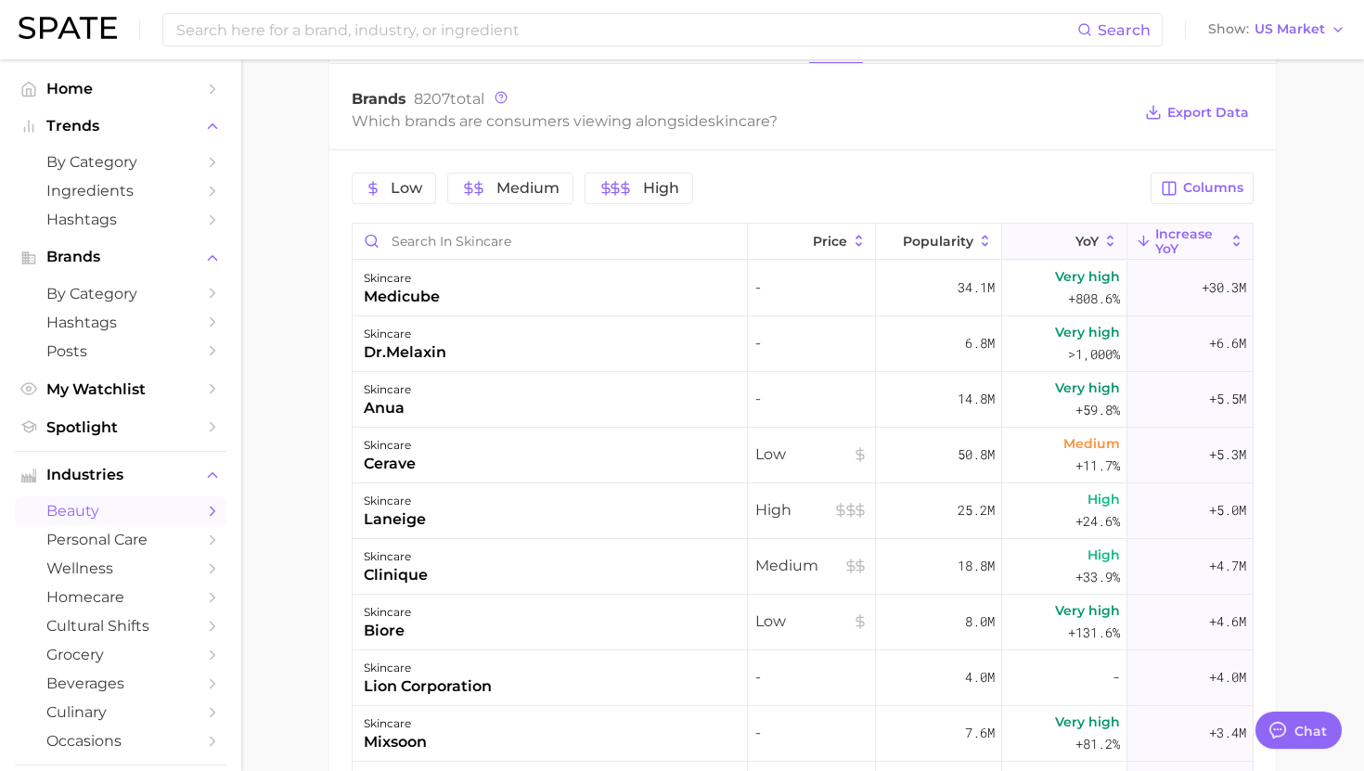
click at [1057, 241] on icon at bounding box center [1063, 241] width 17 height 17
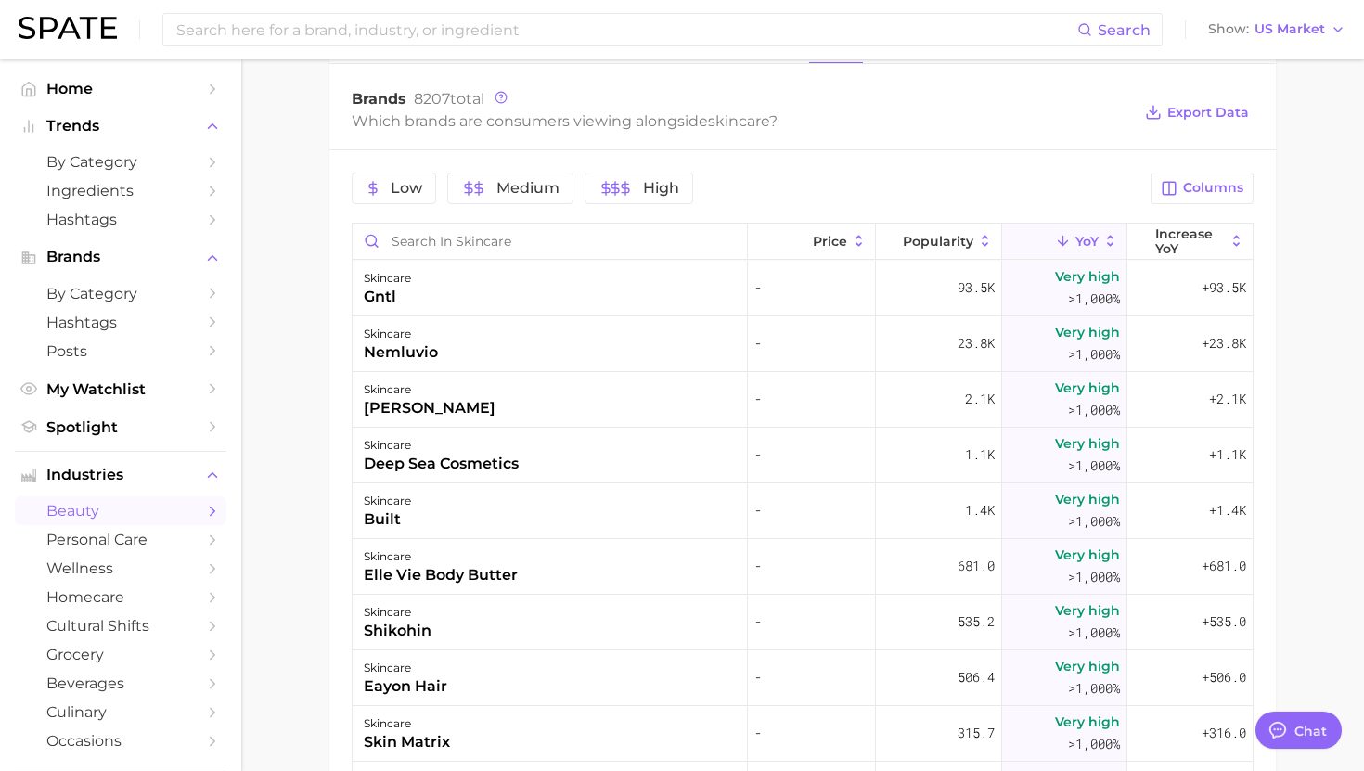
click at [1055, 180] on div "Low Medium High" at bounding box center [746, 189] width 788 height 32
click at [546, 296] on div "skincare gntl" at bounding box center [550, 289] width 395 height 56
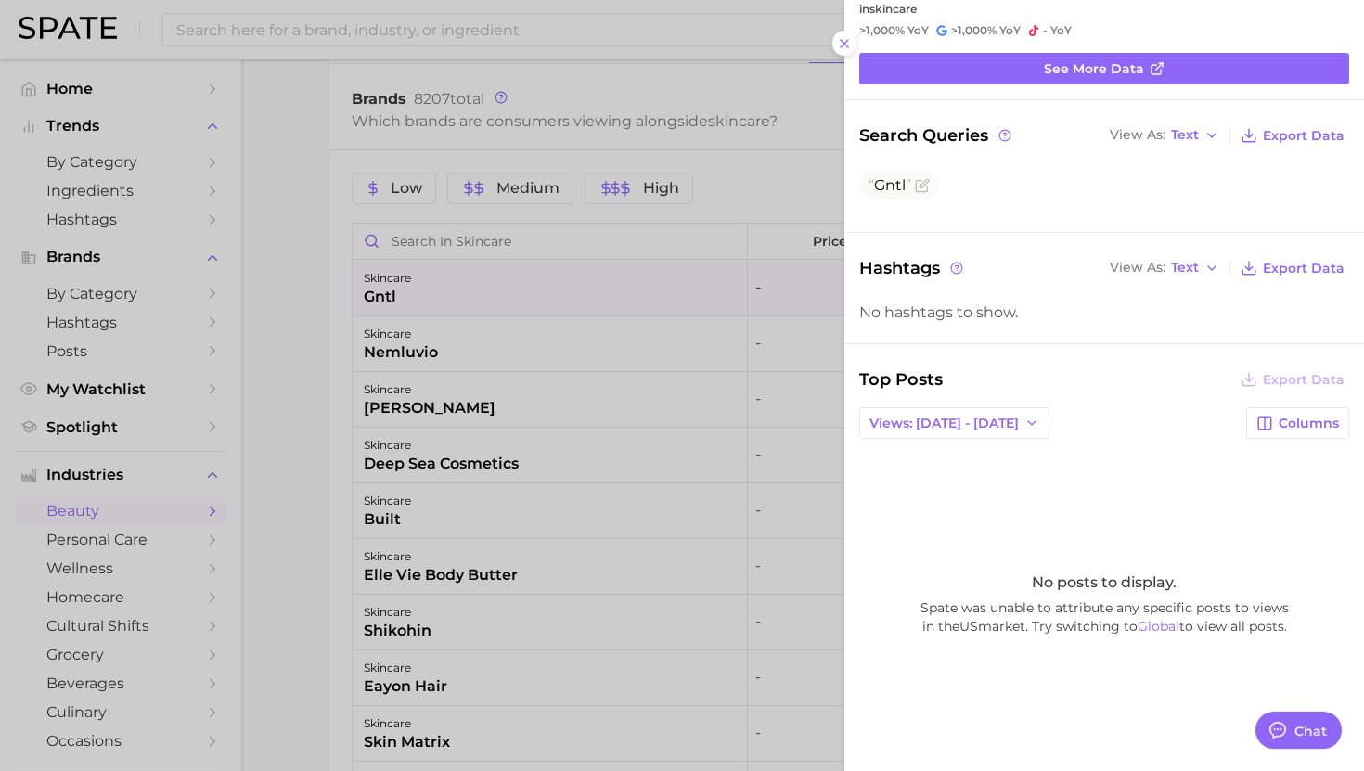
scroll to position [99, 0]
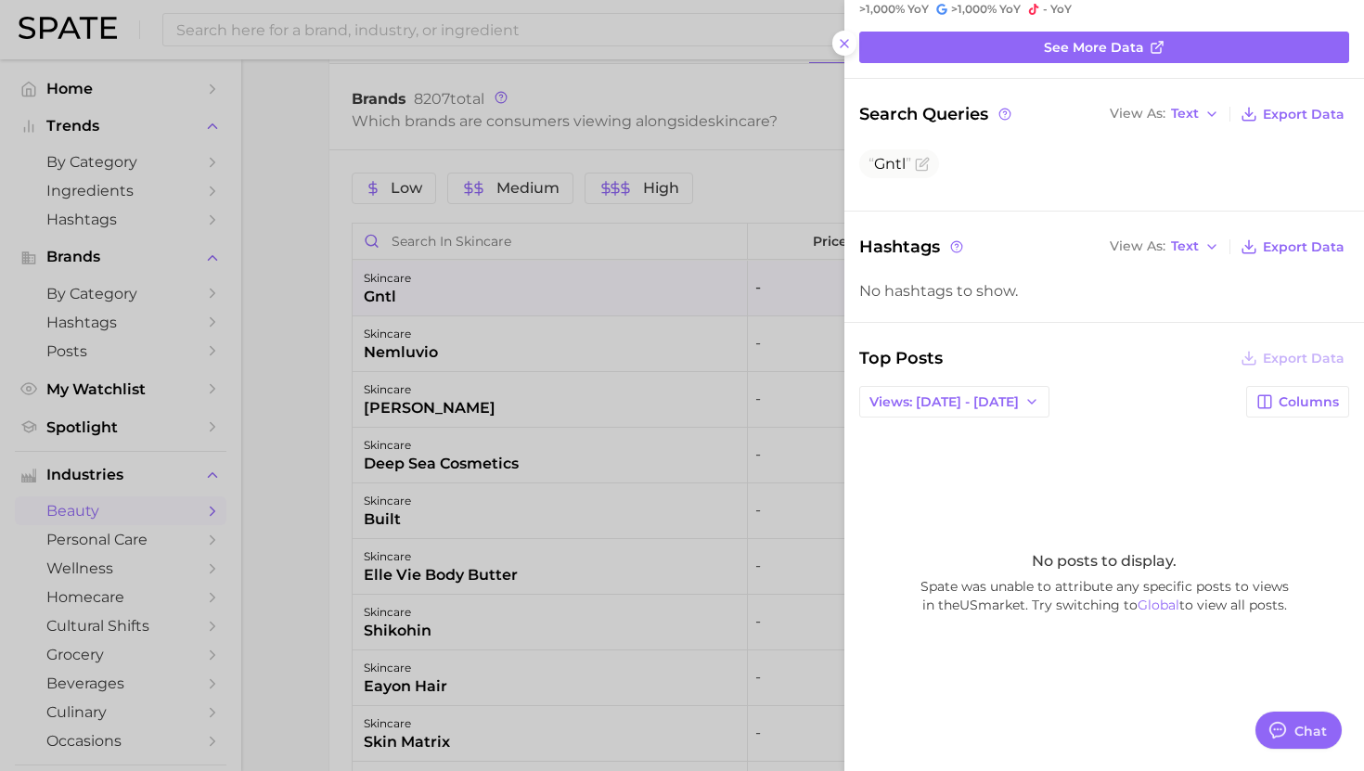
click at [589, 402] on div at bounding box center [682, 385] width 1364 height 771
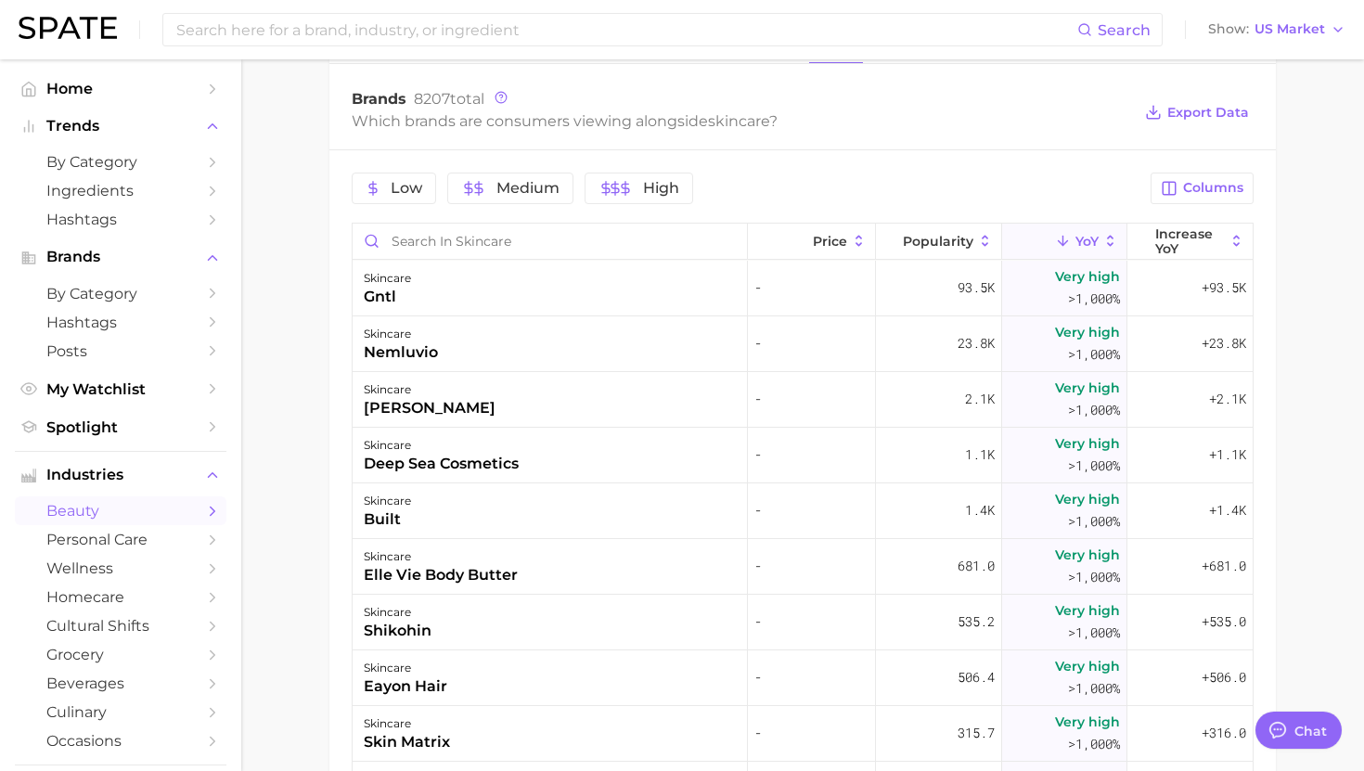
click at [583, 323] on div "skincare nemluvio" at bounding box center [550, 344] width 395 height 56
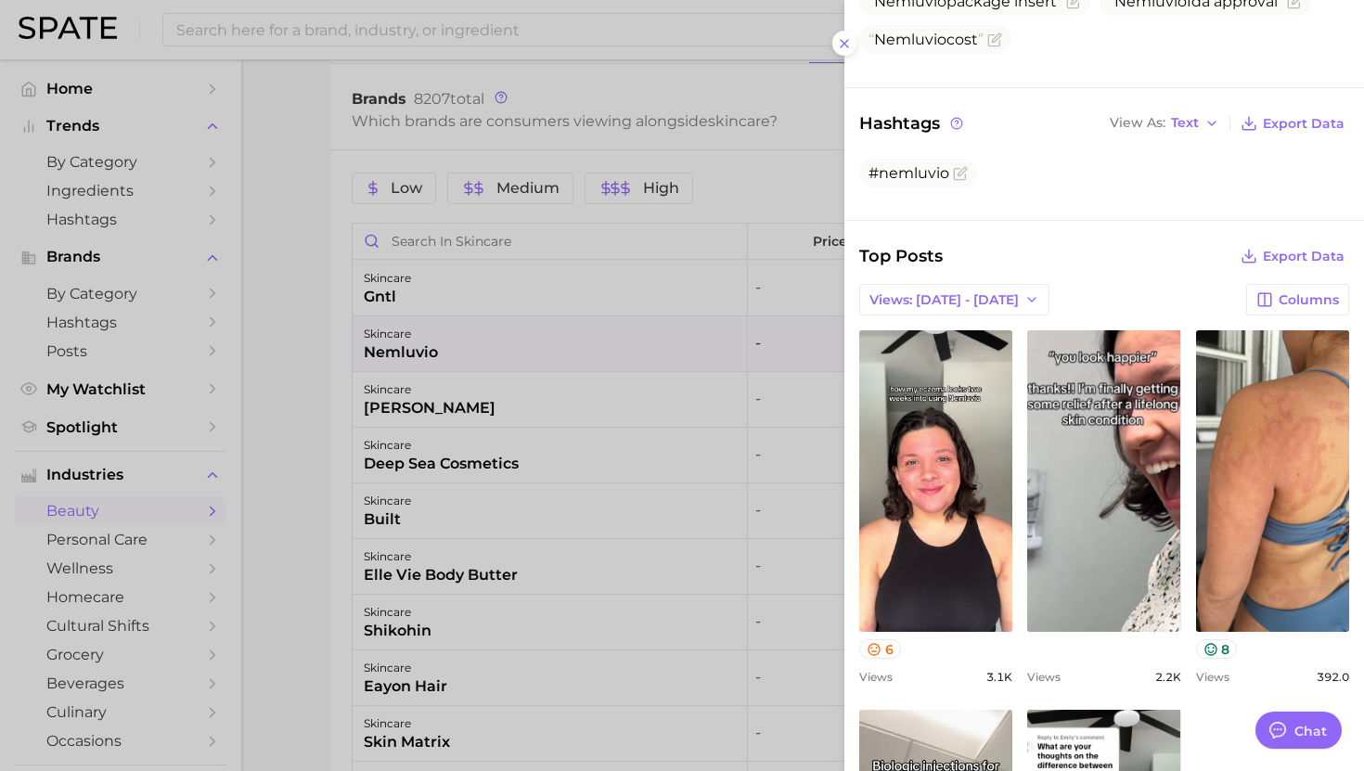
scroll to position [311, 0]
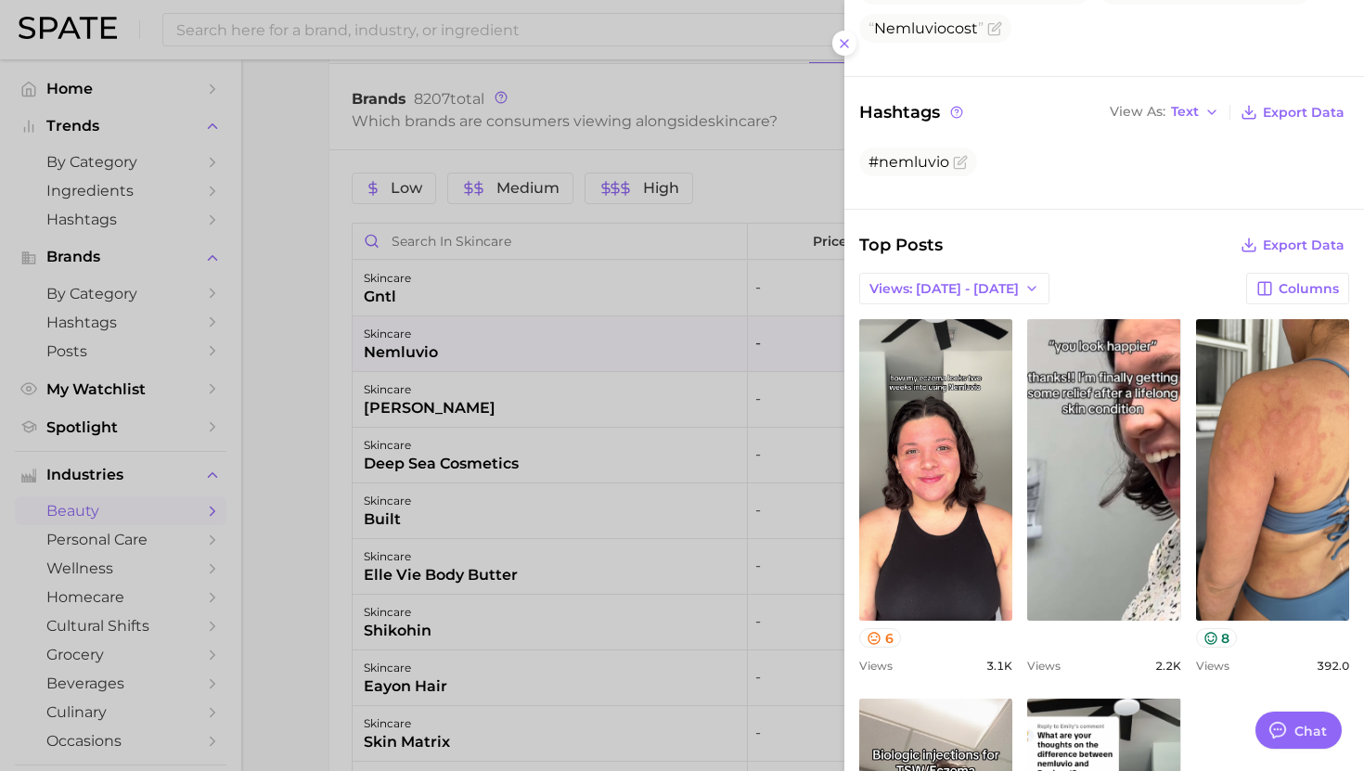
click at [578, 460] on div at bounding box center [682, 385] width 1364 height 771
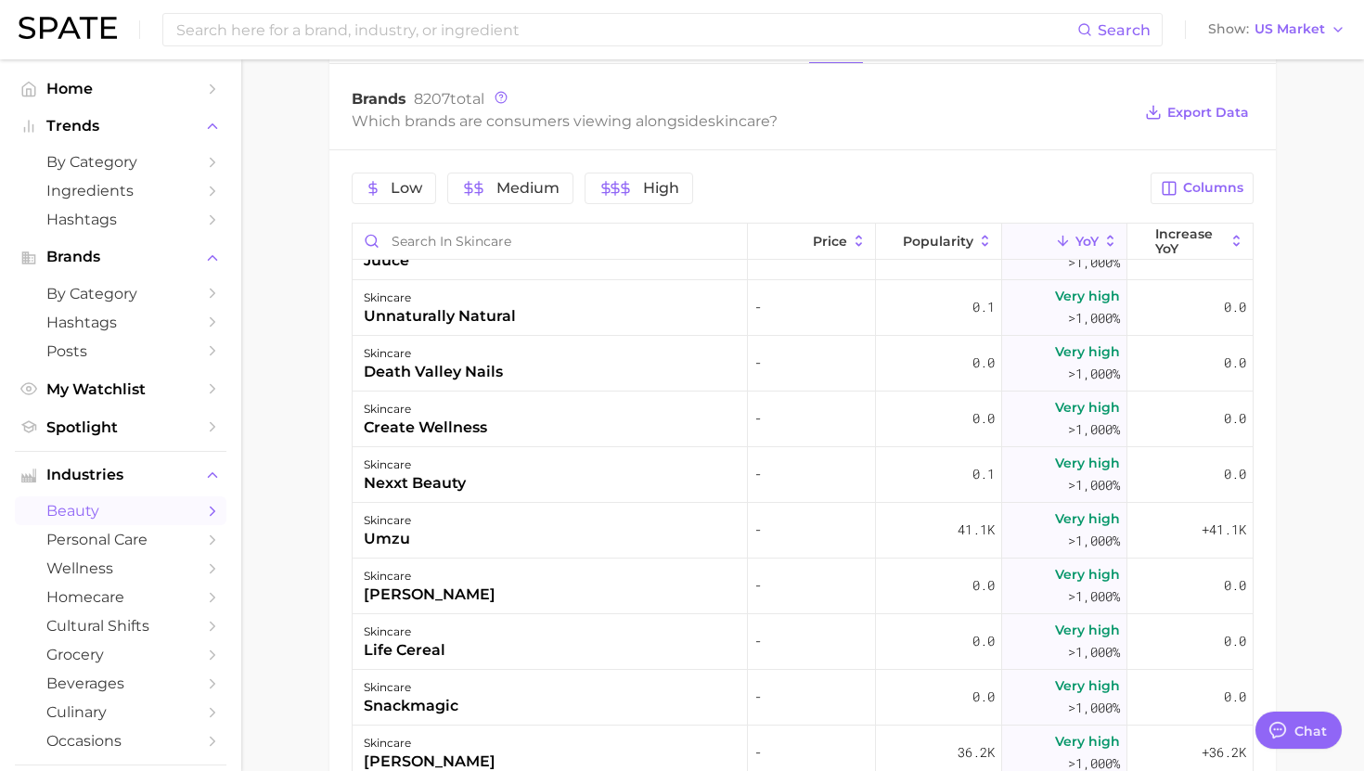
scroll to position [2618, 0]
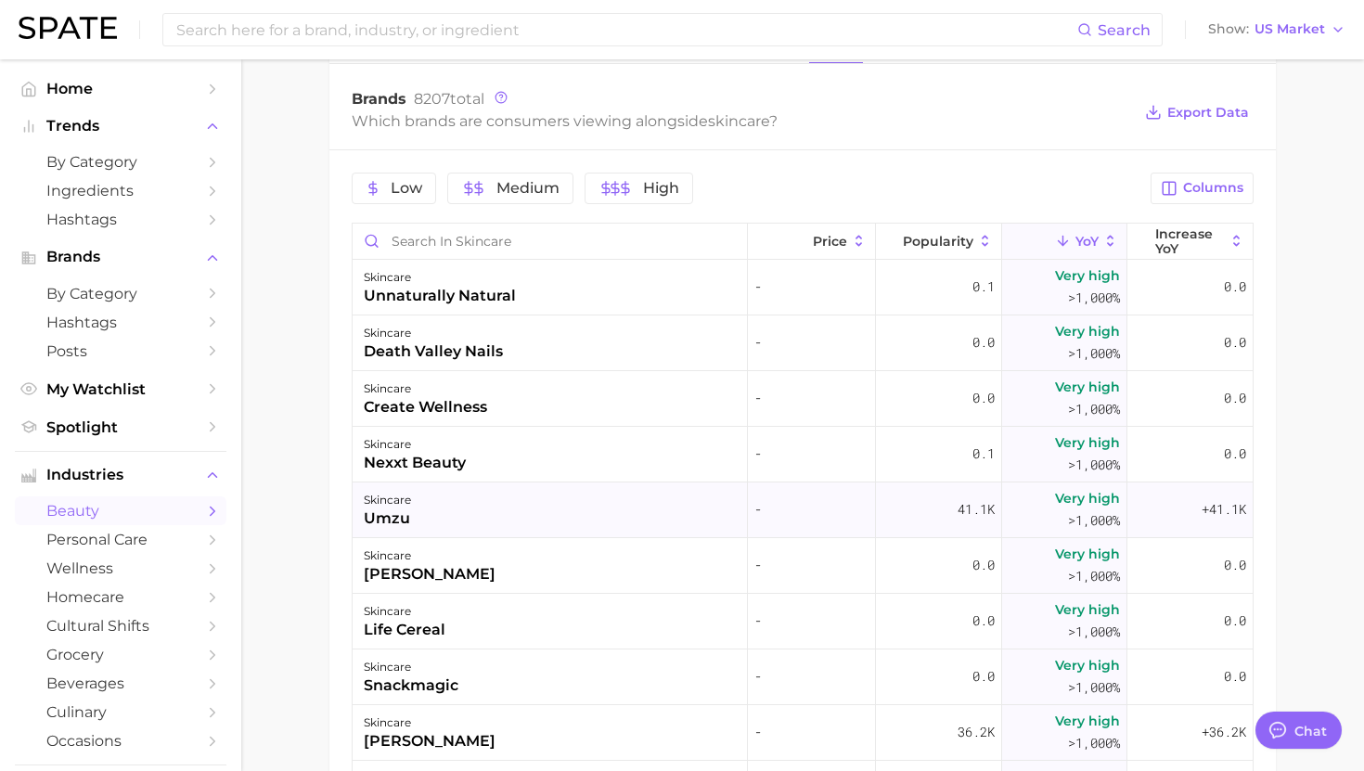
click at [560, 517] on div "skincare umzu" at bounding box center [550, 511] width 395 height 56
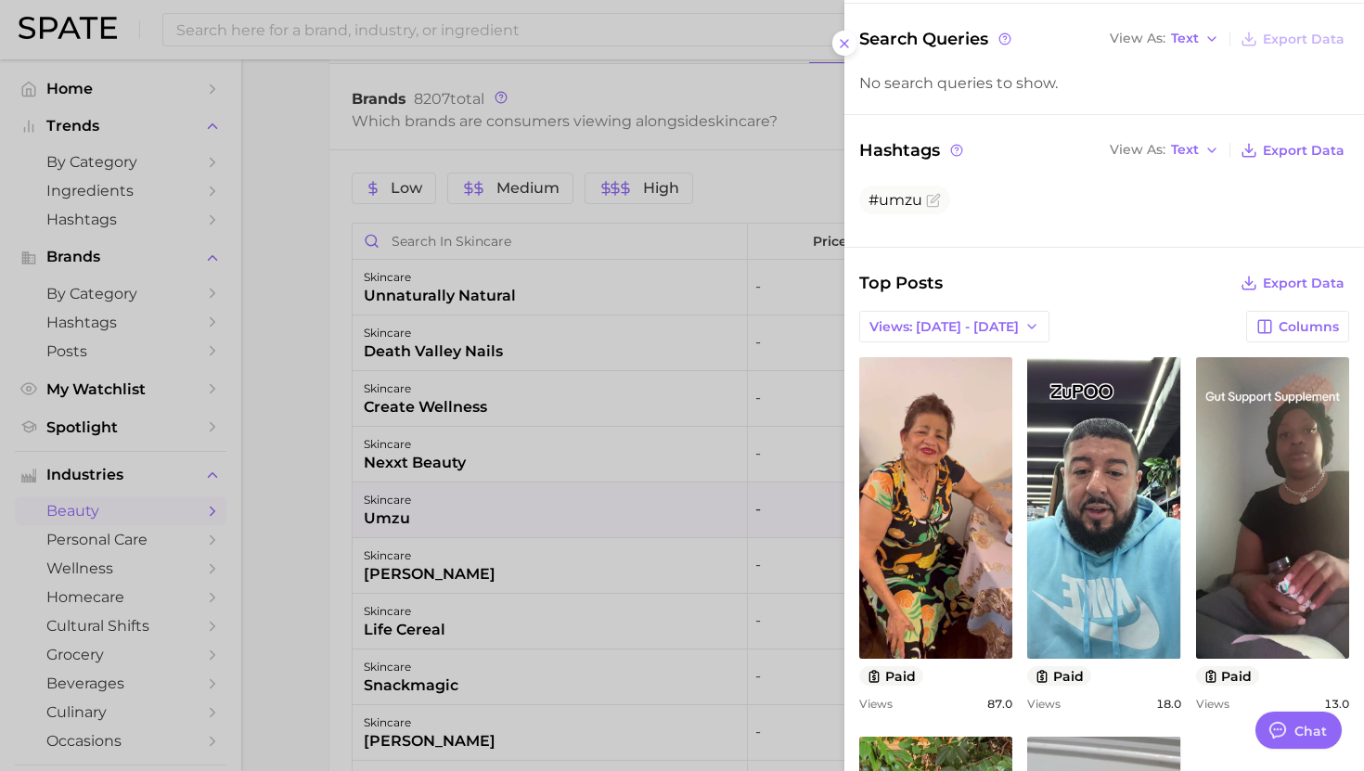
scroll to position [209, 0]
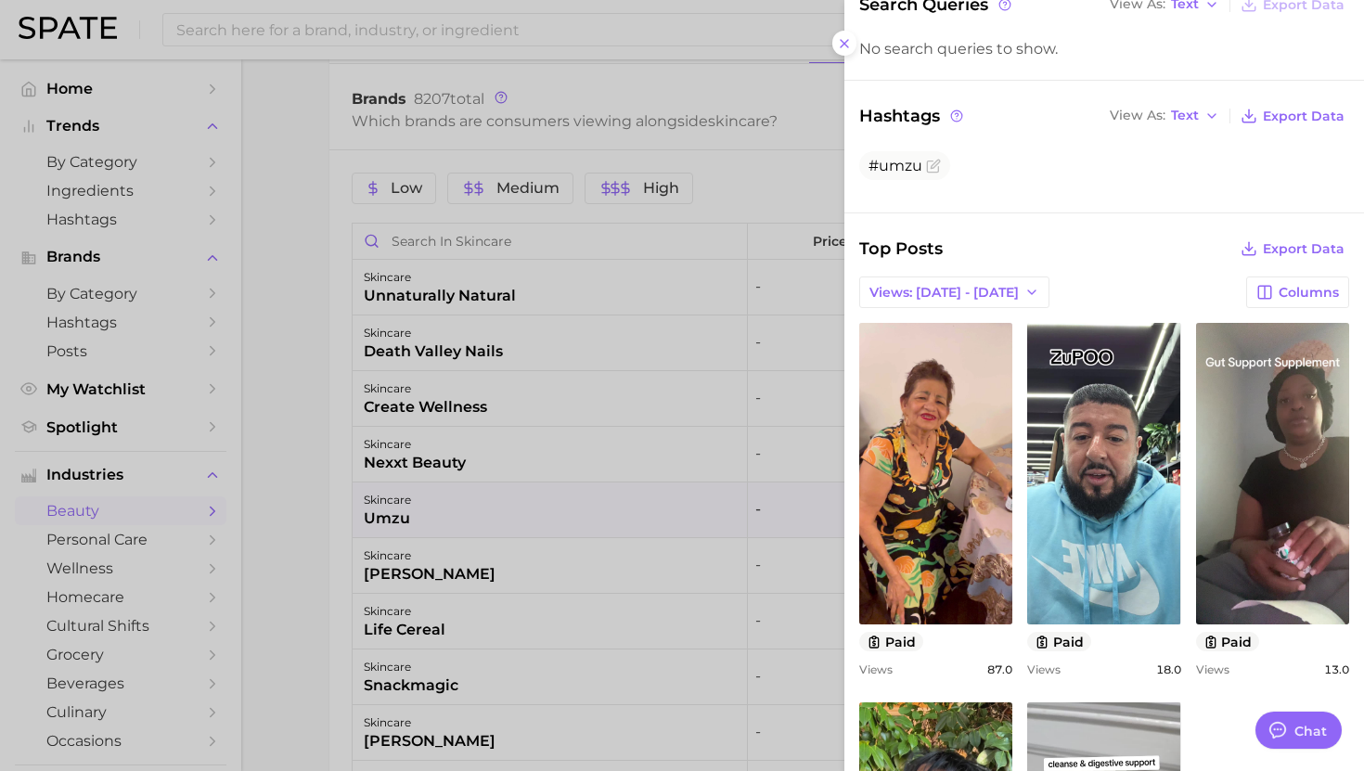
click at [554, 569] on div at bounding box center [682, 385] width 1364 height 771
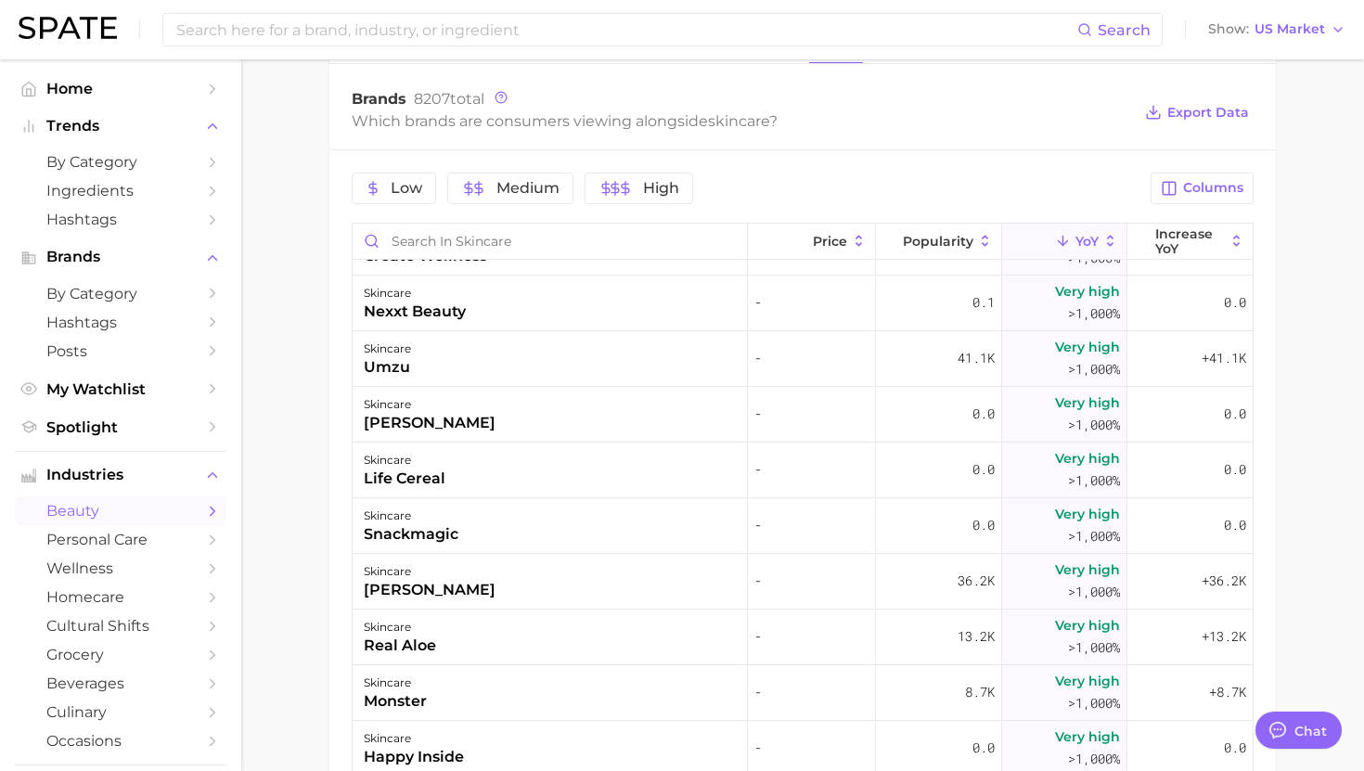
scroll to position [2784, 0]
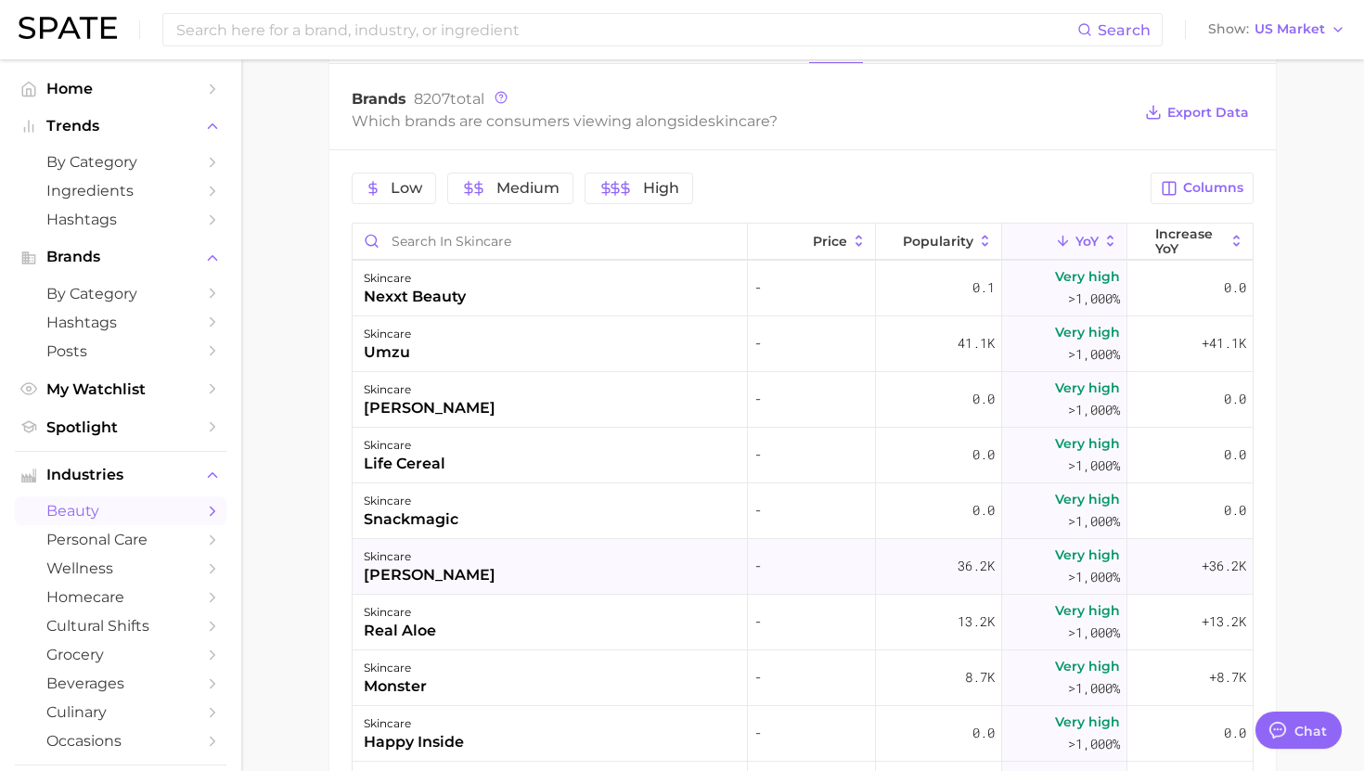
click at [551, 566] on div "skincare huxley" at bounding box center [550, 567] width 395 height 56
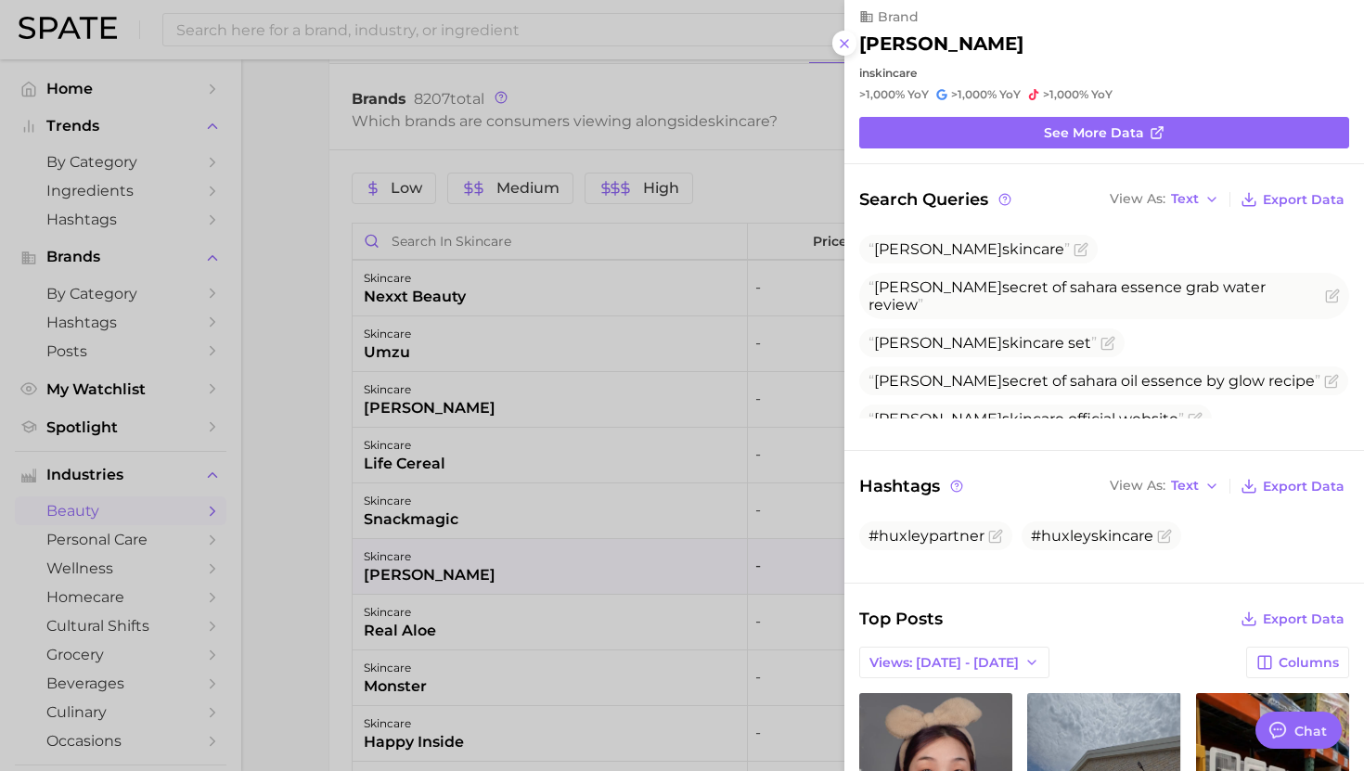
scroll to position [12, 0]
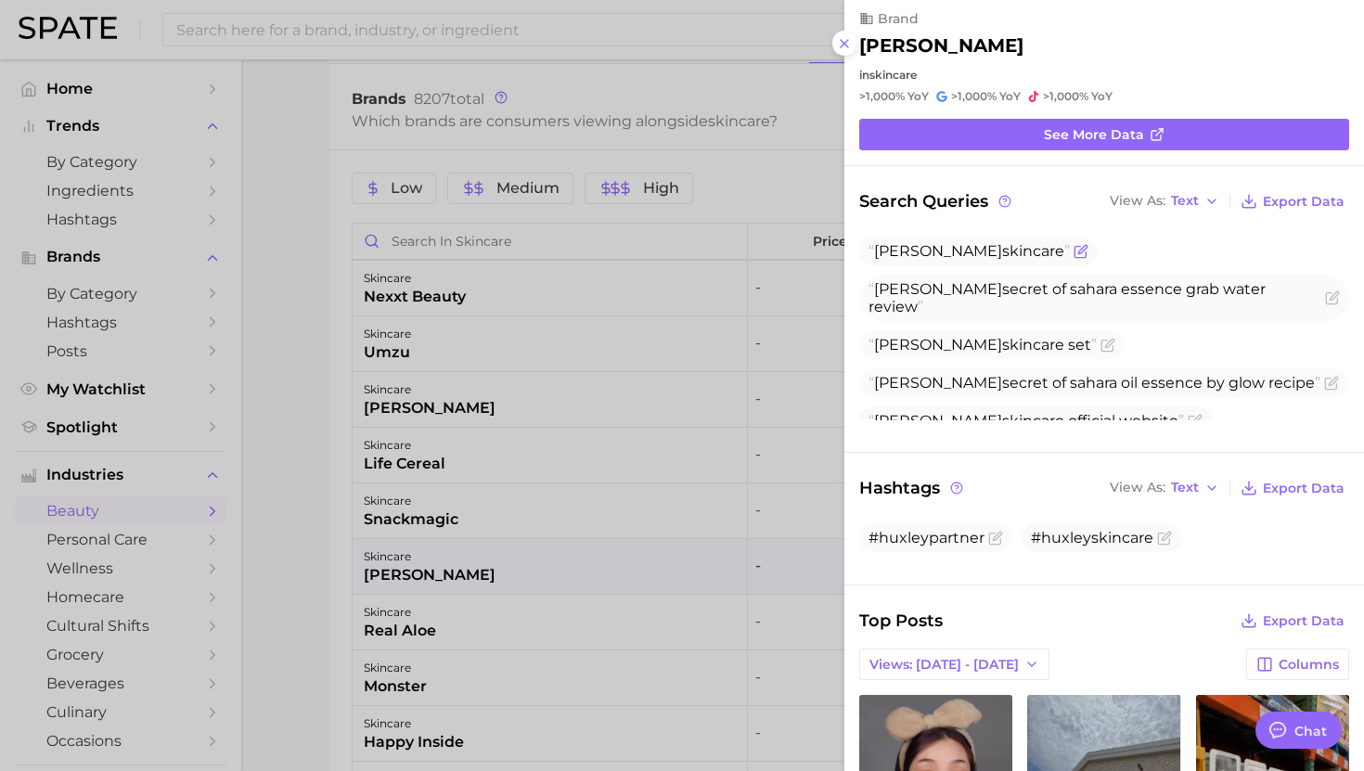
click at [920, 242] on span "Huxley" at bounding box center [938, 251] width 128 height 18
copy span "Huxley skincare"
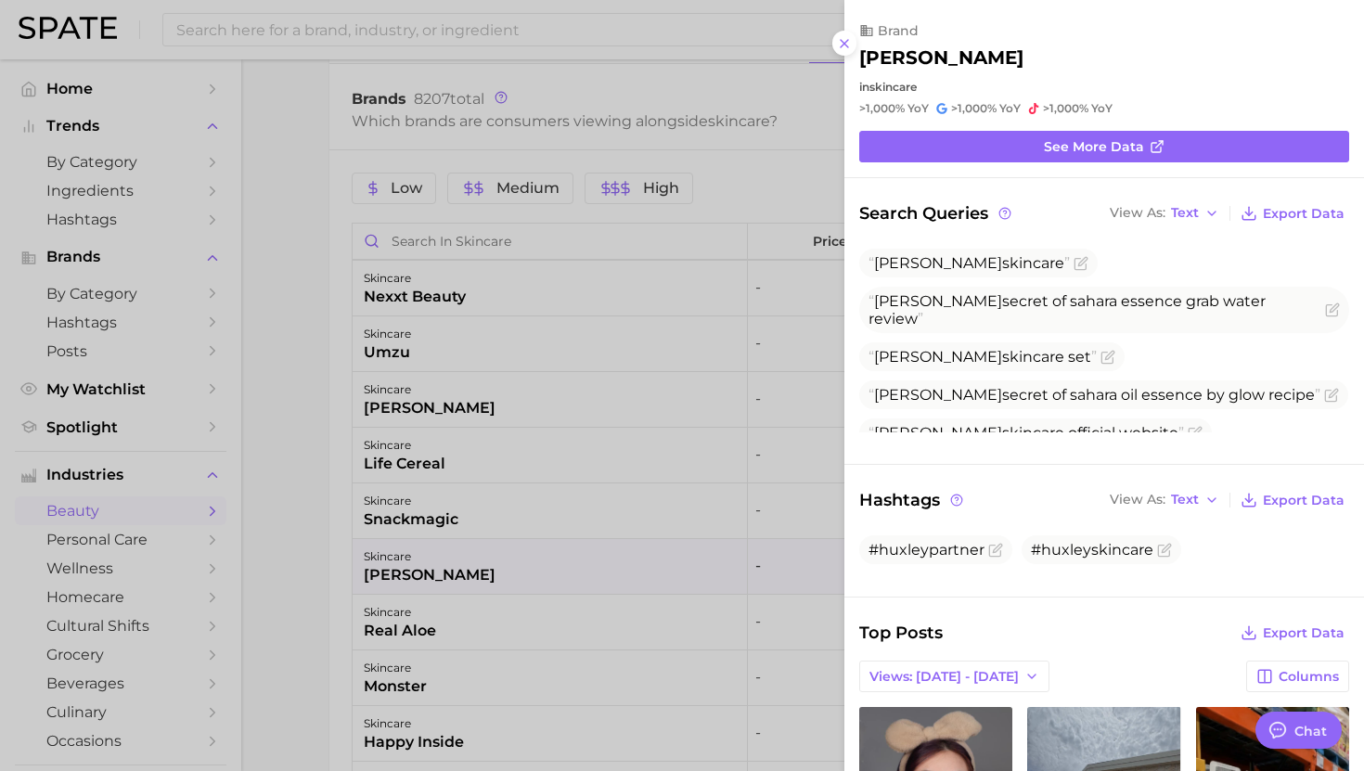
click at [666, 533] on div at bounding box center [682, 385] width 1364 height 771
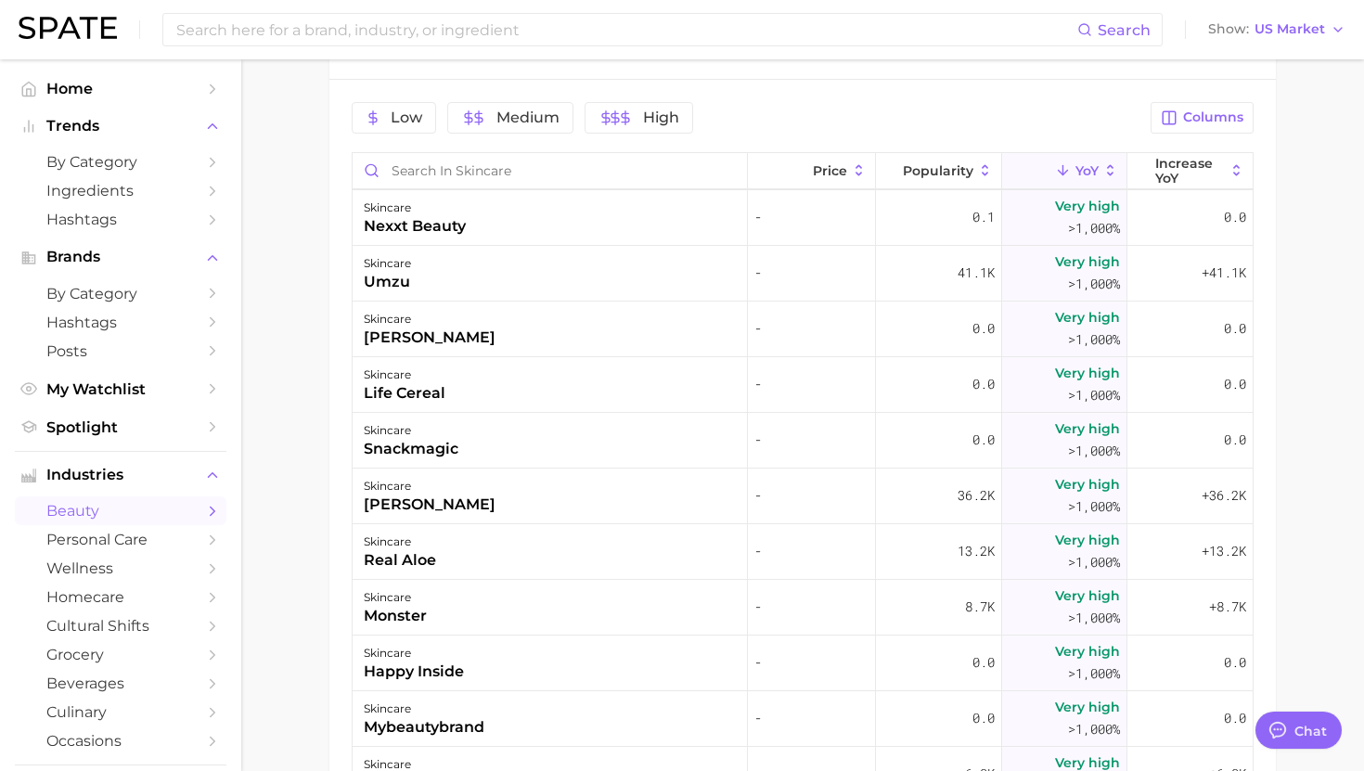
scroll to position [758, 0]
click at [633, 544] on div "skincare real aloe" at bounding box center [550, 551] width 395 height 56
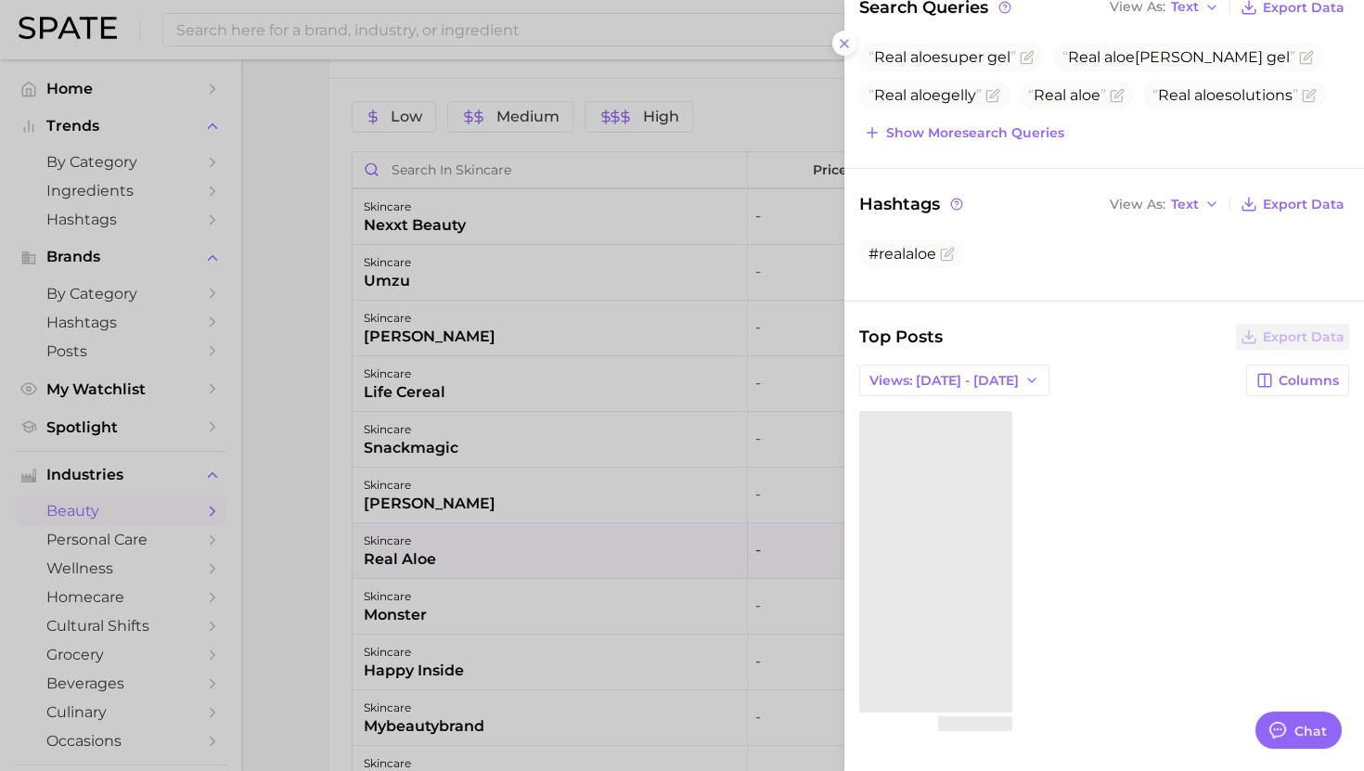
scroll to position [184, 0]
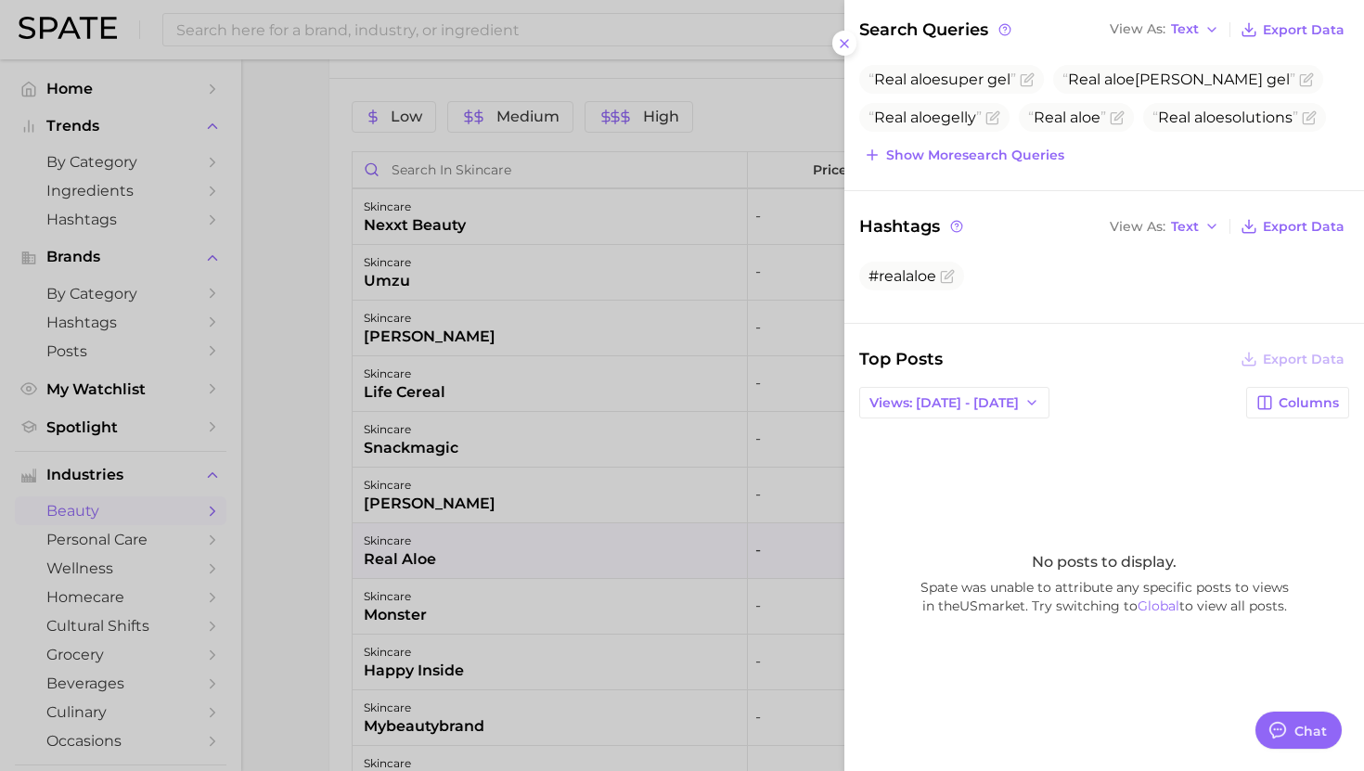
click at [496, 583] on div at bounding box center [682, 385] width 1364 height 771
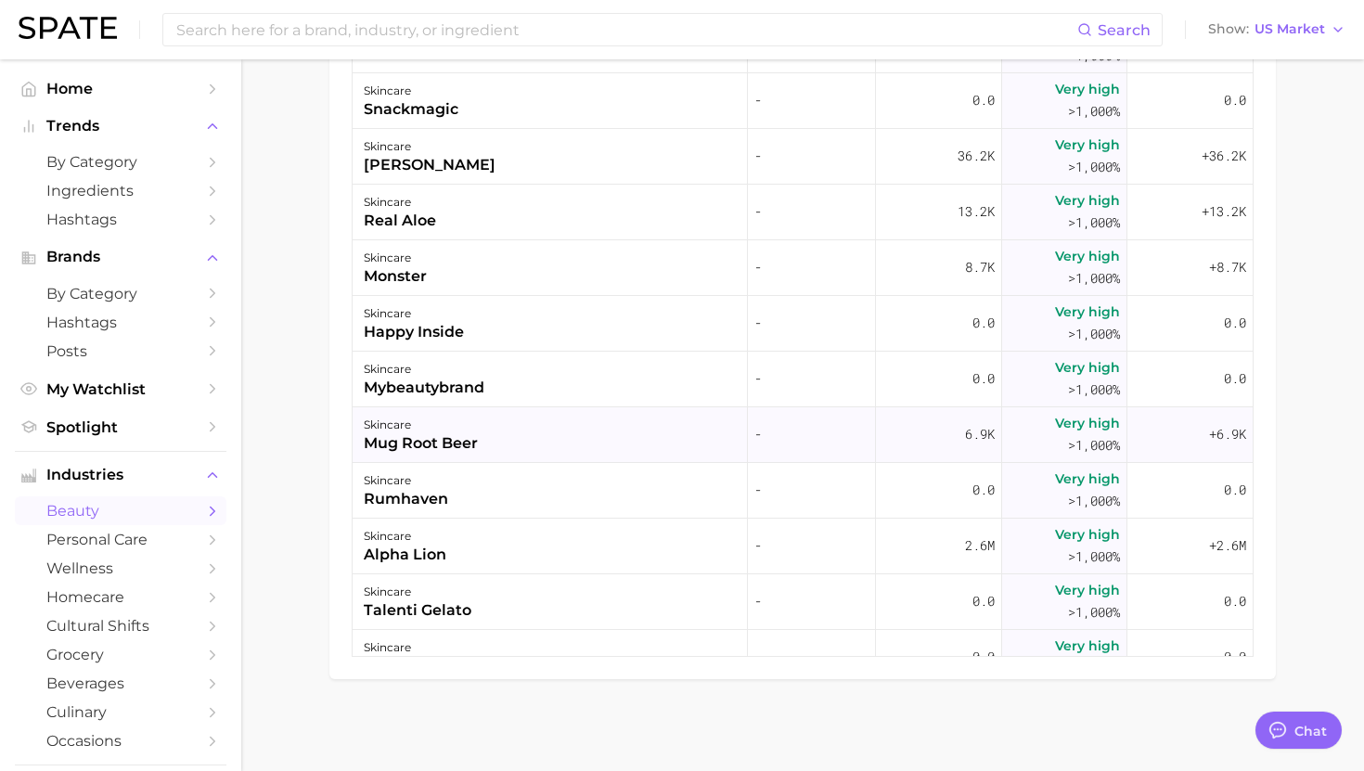
scroll to position [2887, 0]
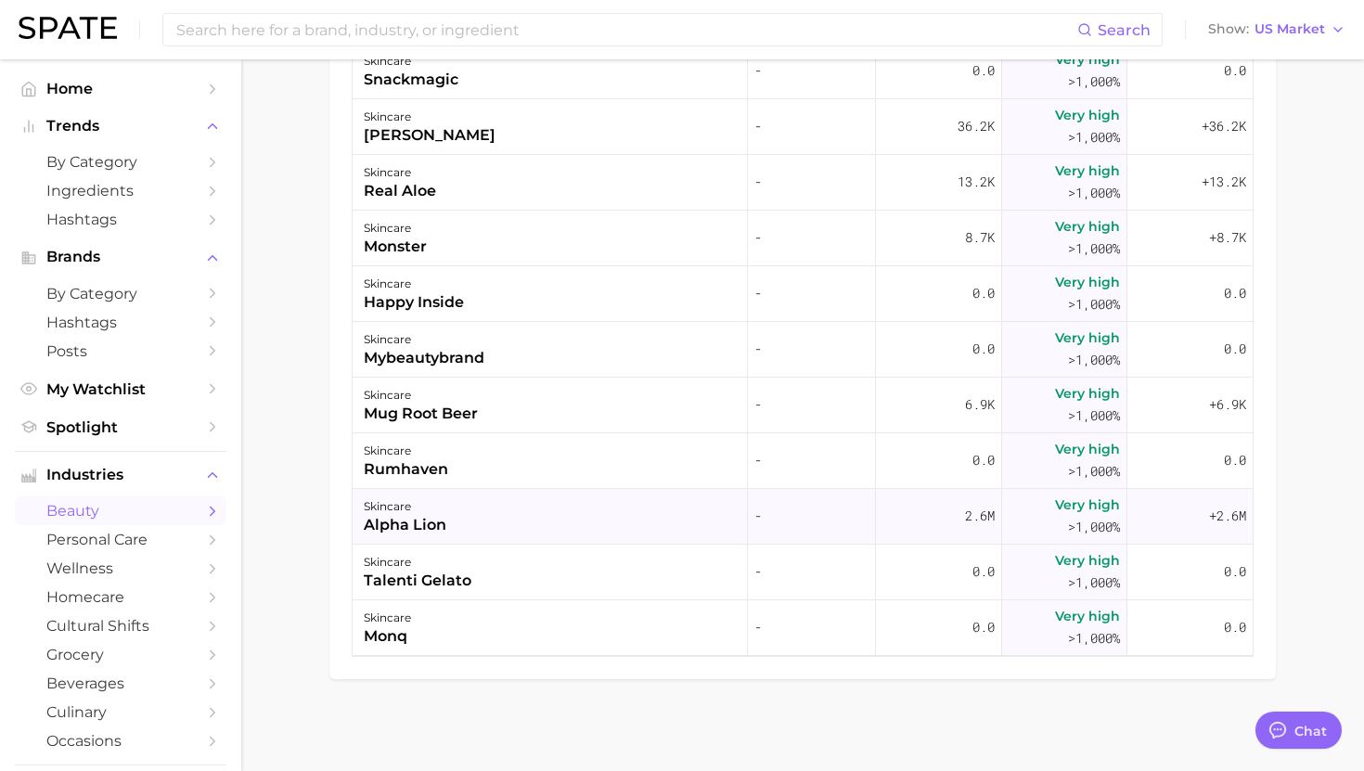
click at [501, 503] on div "skincare alpha lion" at bounding box center [550, 517] width 395 height 56
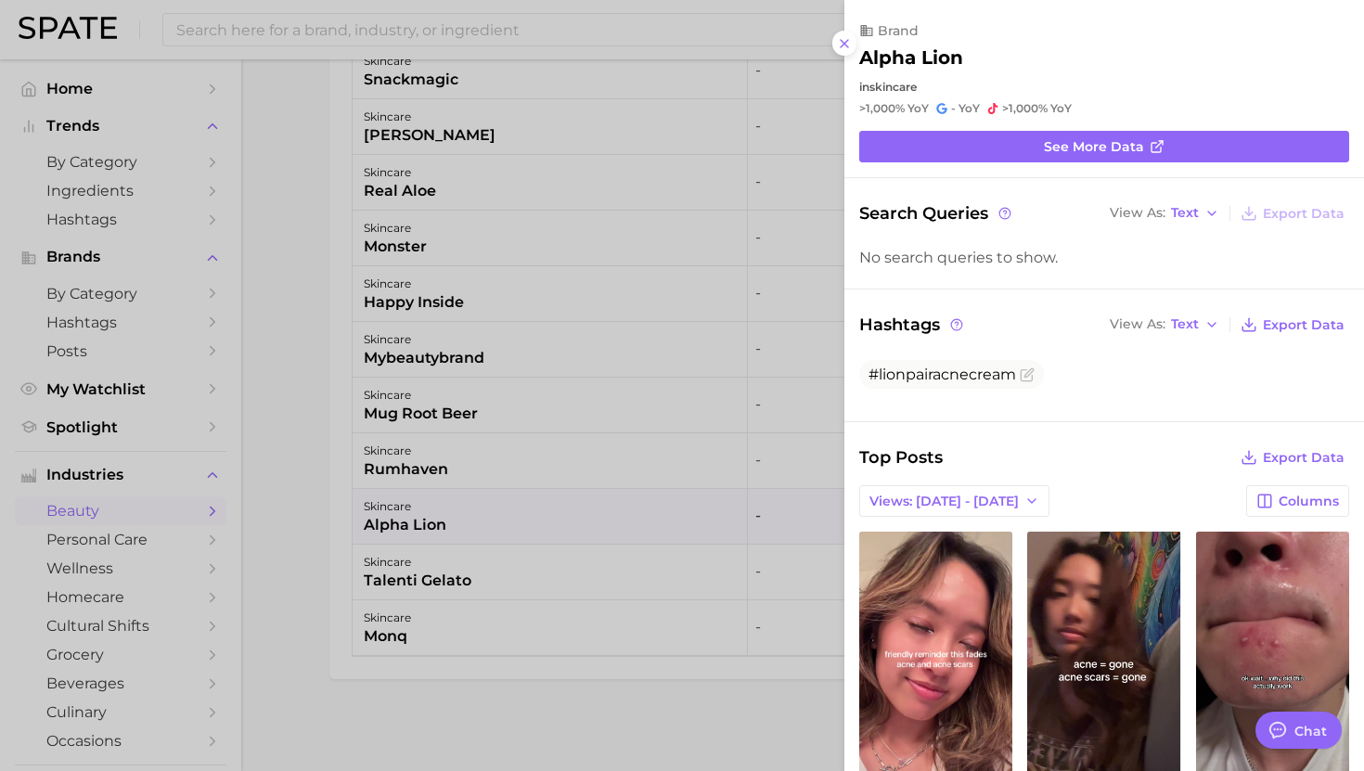
scroll to position [0, 0]
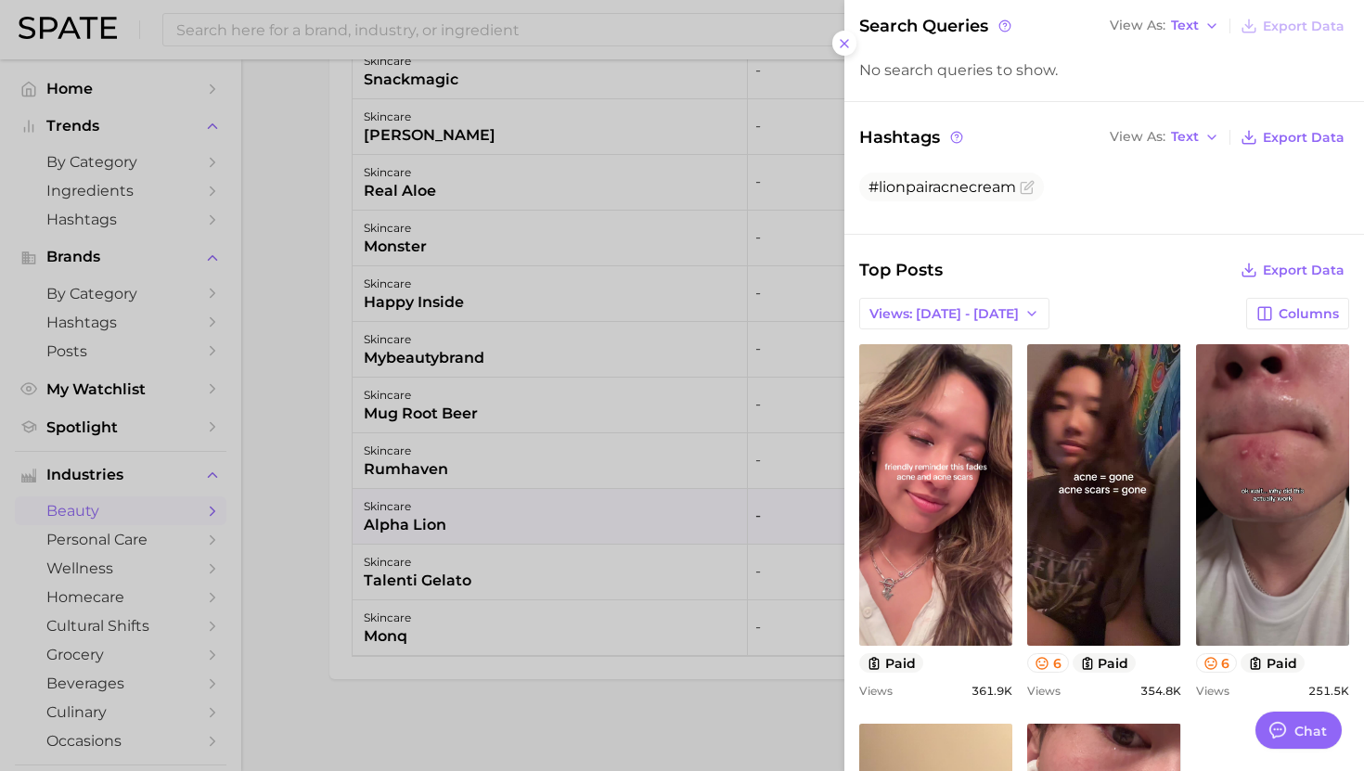
click at [586, 554] on div at bounding box center [682, 385] width 1364 height 771
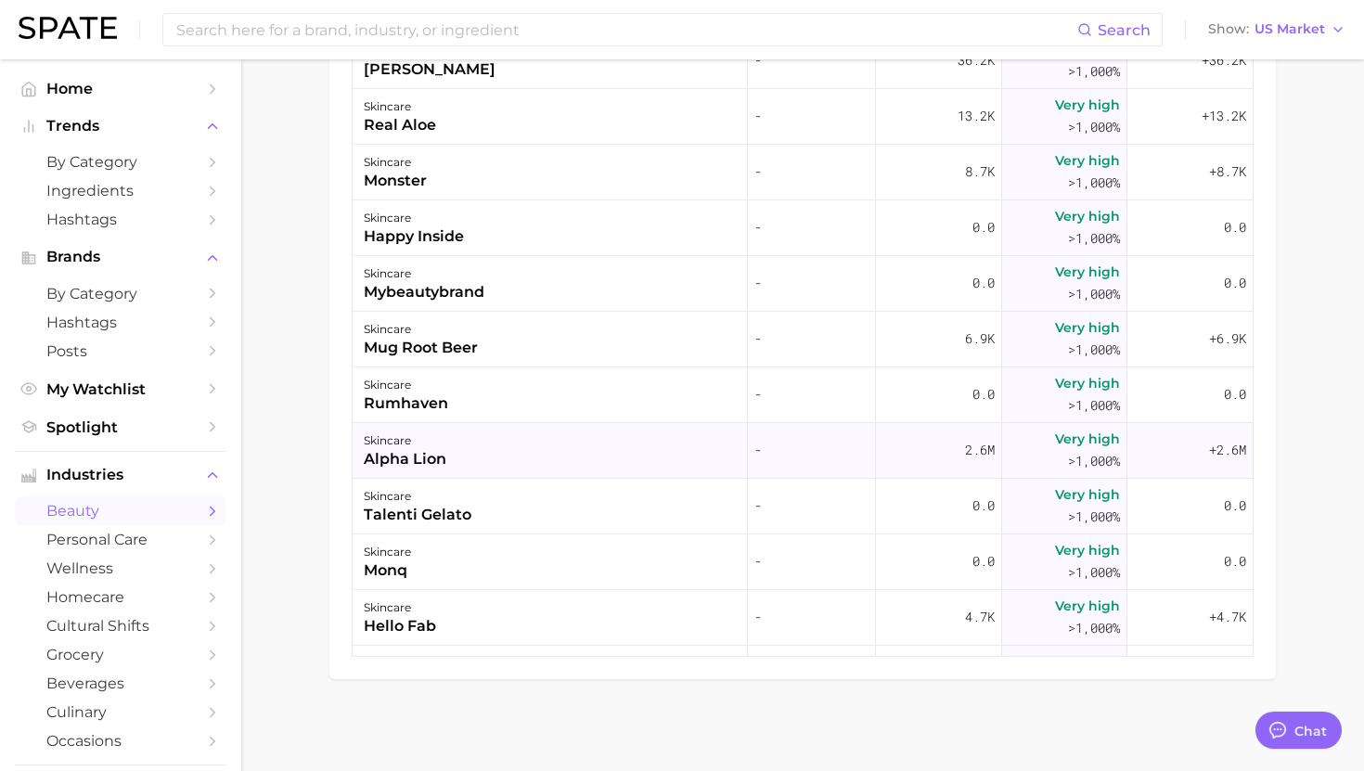
click at [569, 474] on div "skincare alpha lion" at bounding box center [550, 451] width 395 height 56
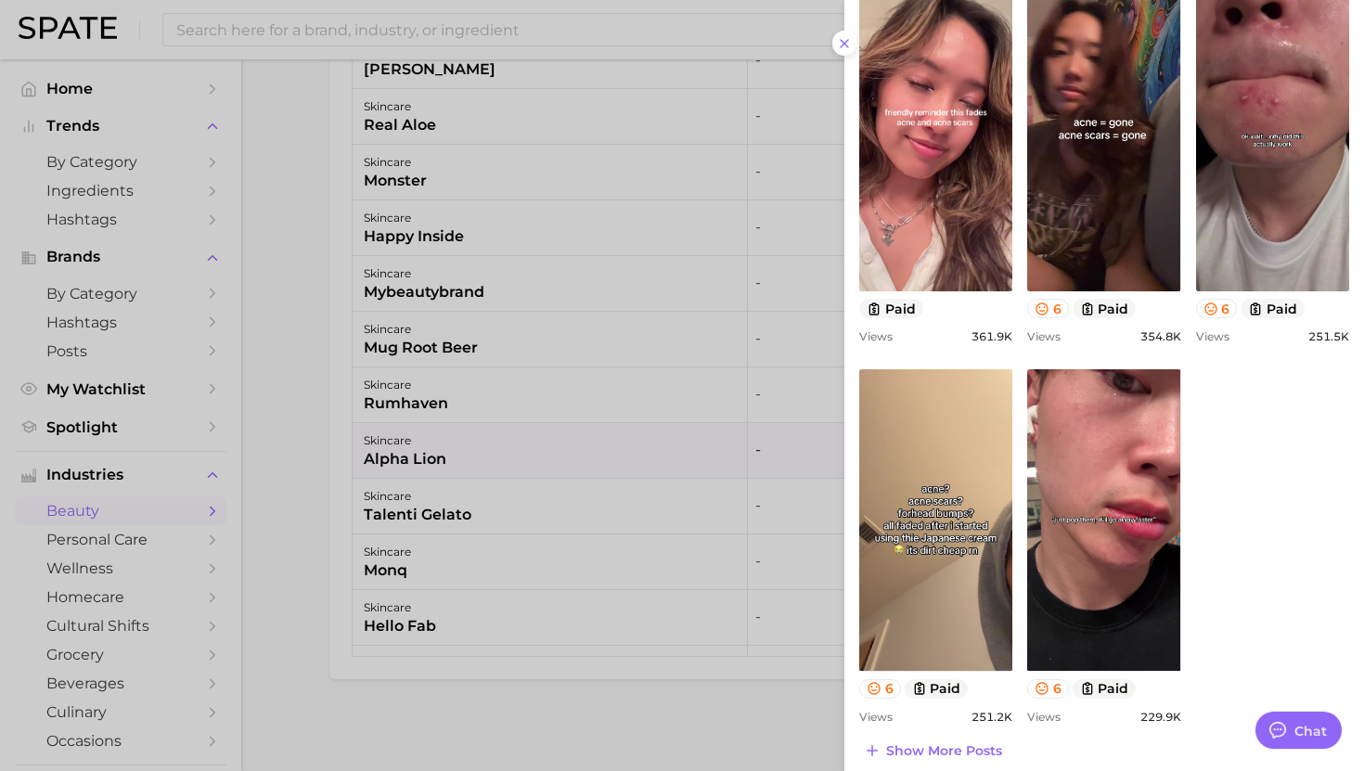
click at [509, 407] on div at bounding box center [682, 385] width 1364 height 771
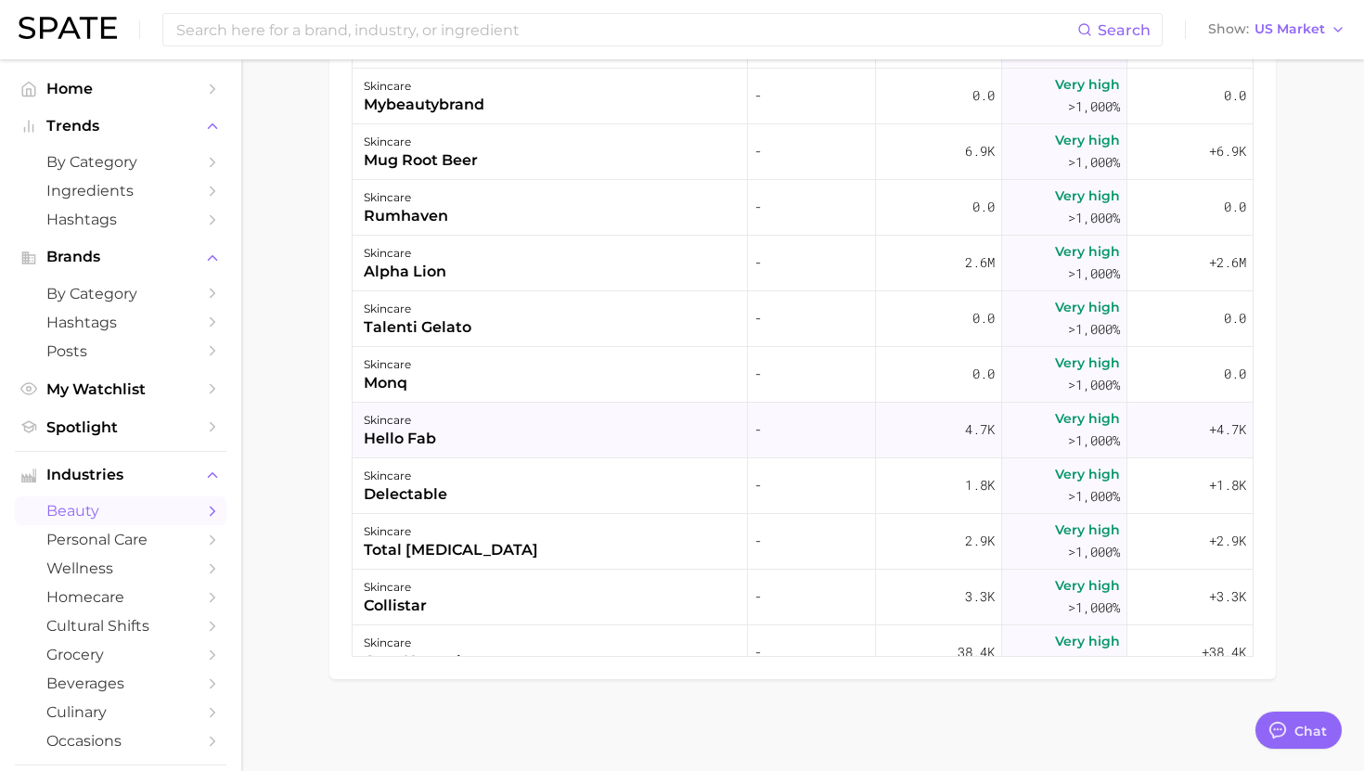
click at [497, 429] on div "skincare hello fab" at bounding box center [550, 431] width 395 height 56
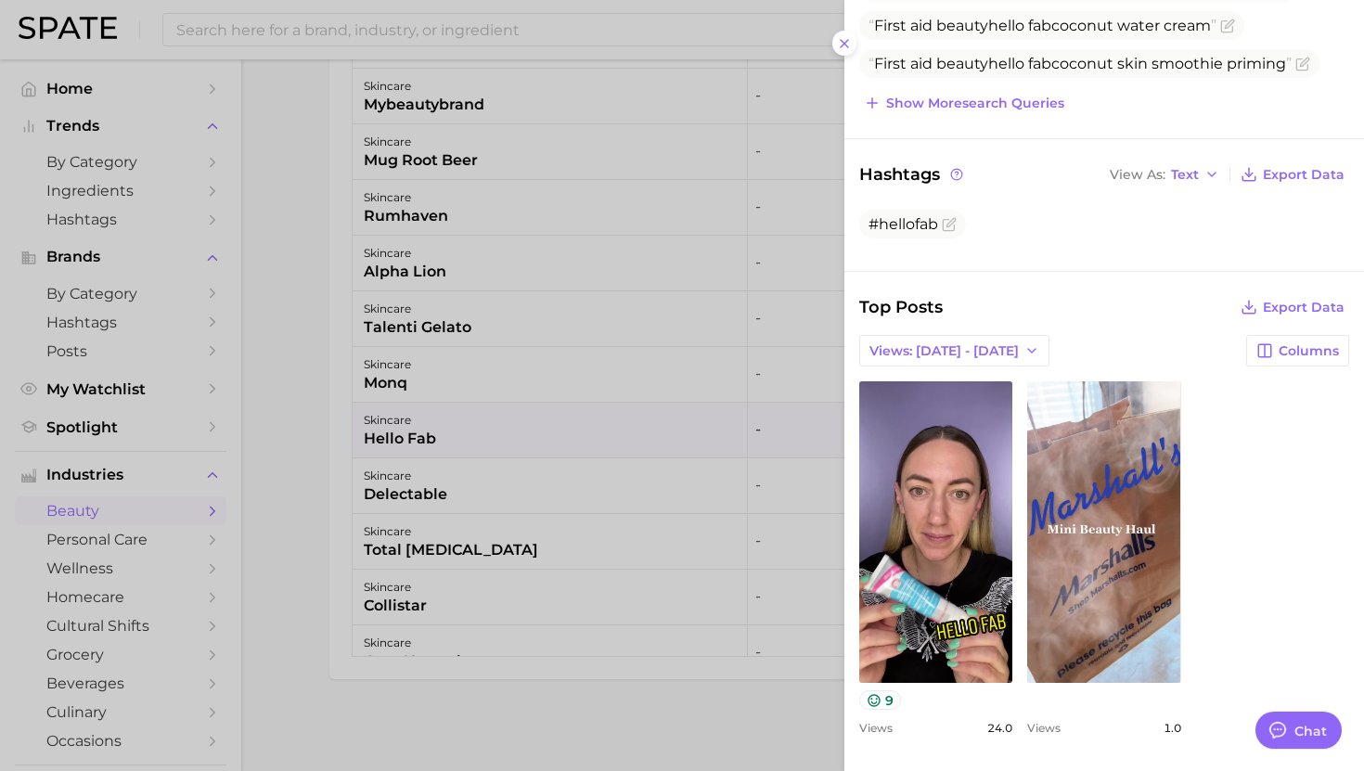
click at [602, 428] on div at bounding box center [682, 385] width 1364 height 771
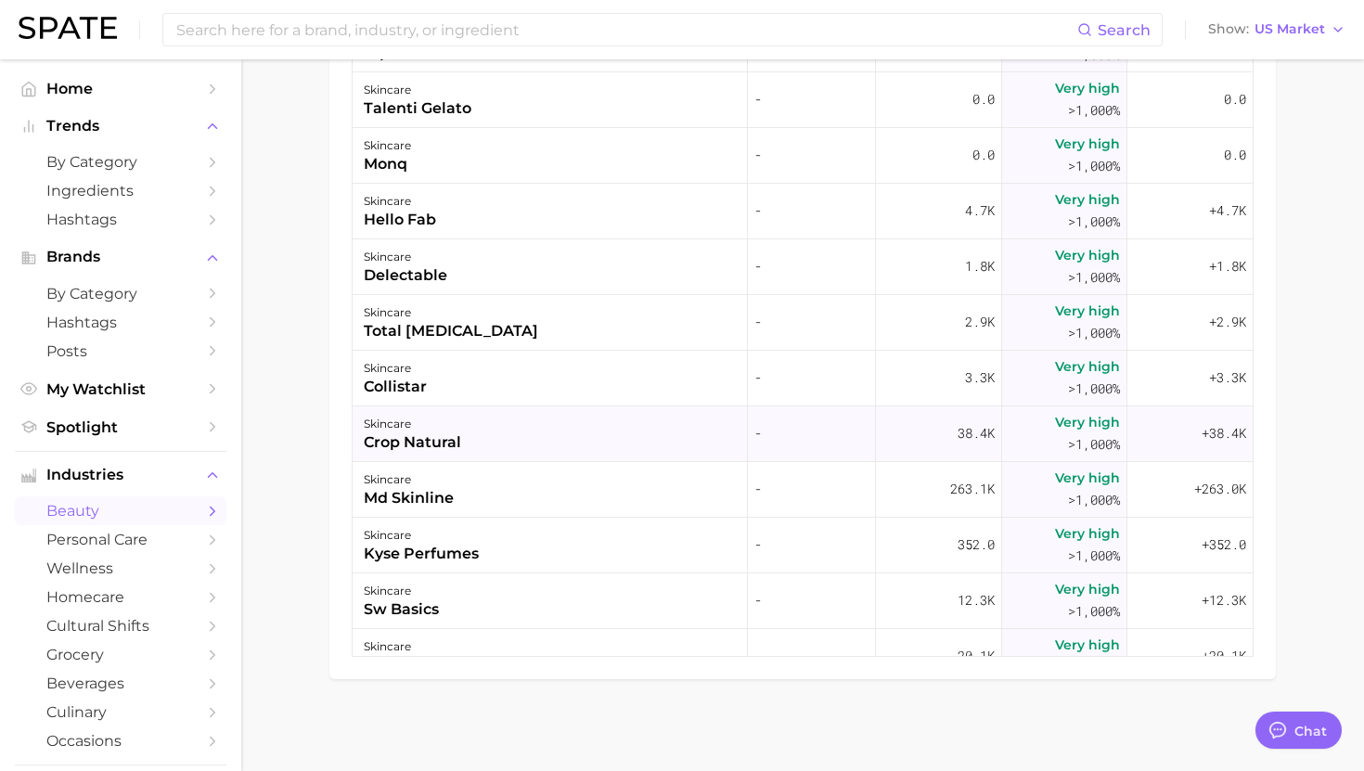
click at [595, 434] on div "skincare crop natural" at bounding box center [550, 434] width 395 height 56
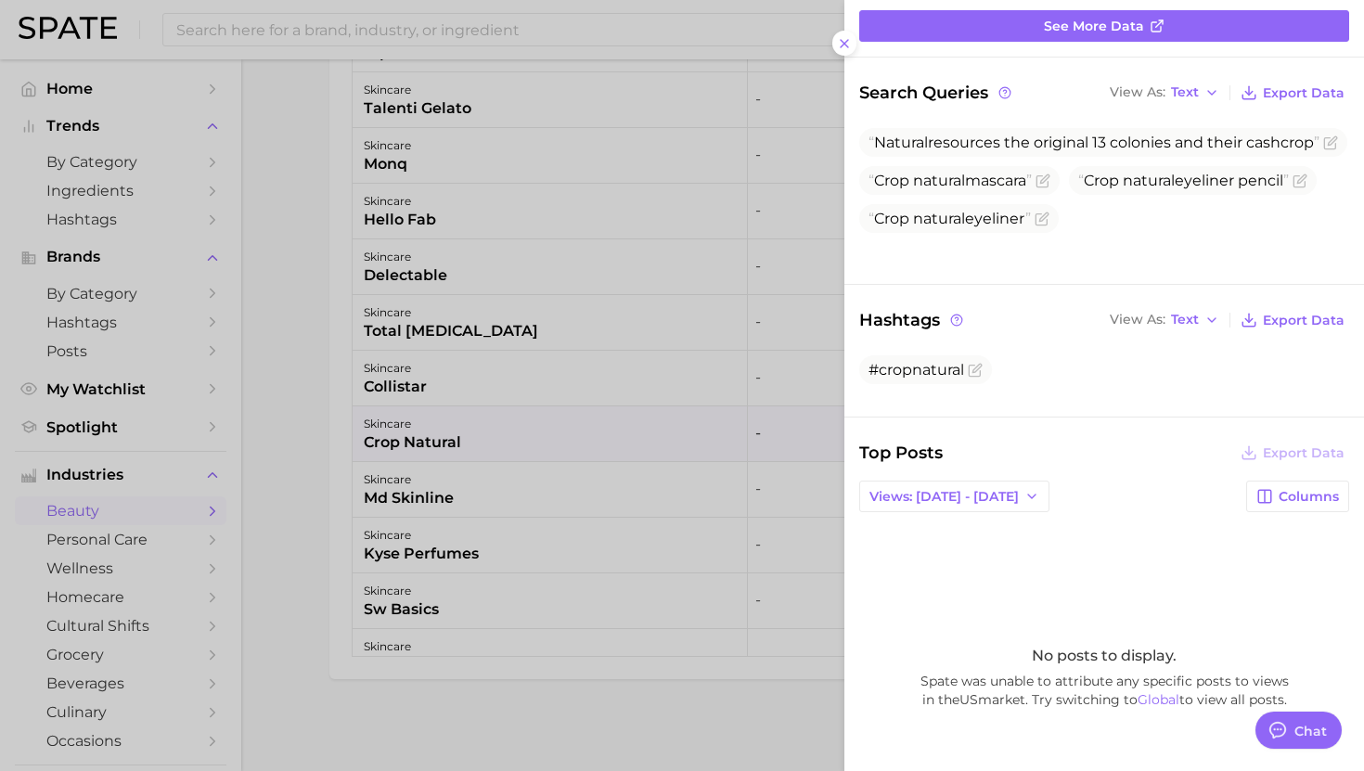
click at [571, 445] on div at bounding box center [682, 385] width 1364 height 771
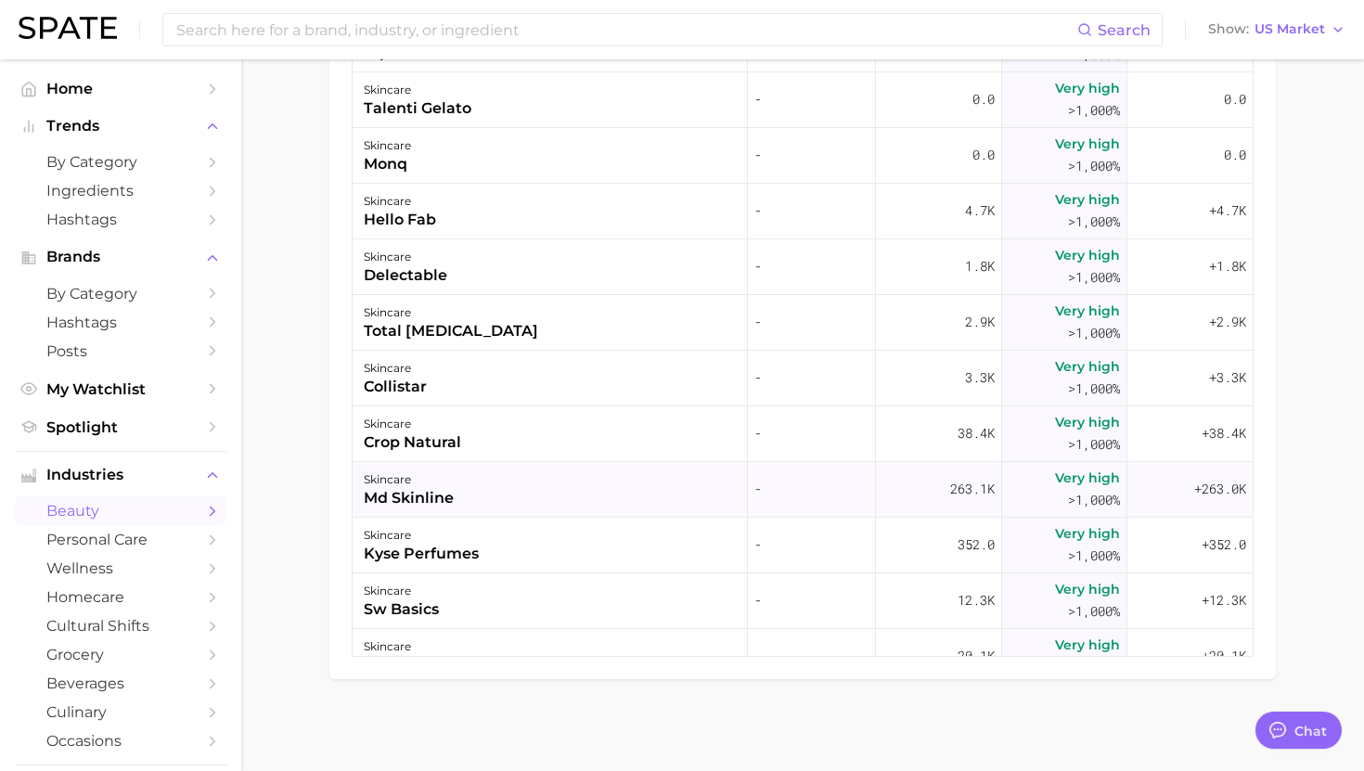
click at [540, 488] on div "skincare md skinline" at bounding box center [550, 490] width 395 height 56
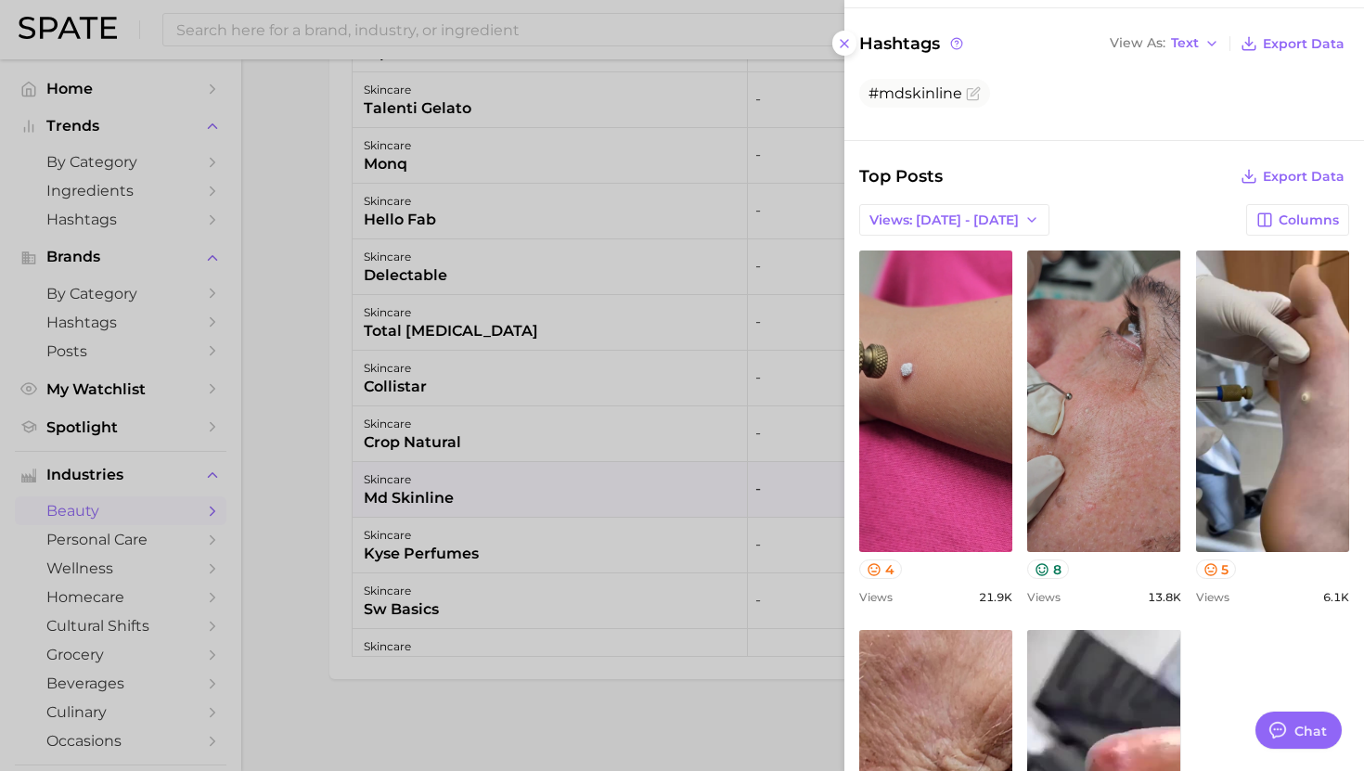
click at [486, 534] on div at bounding box center [682, 385] width 1364 height 771
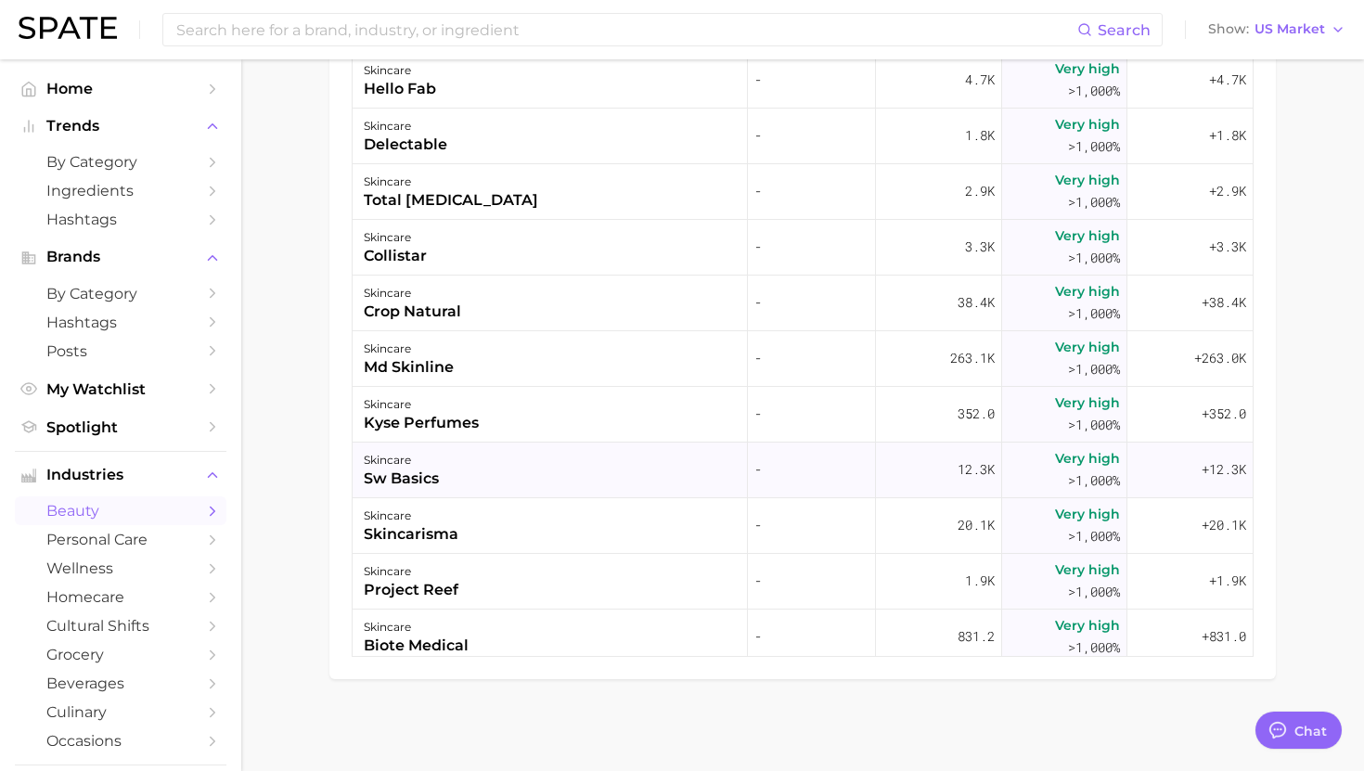
click at [490, 470] on div "skincare sw basics" at bounding box center [550, 471] width 395 height 56
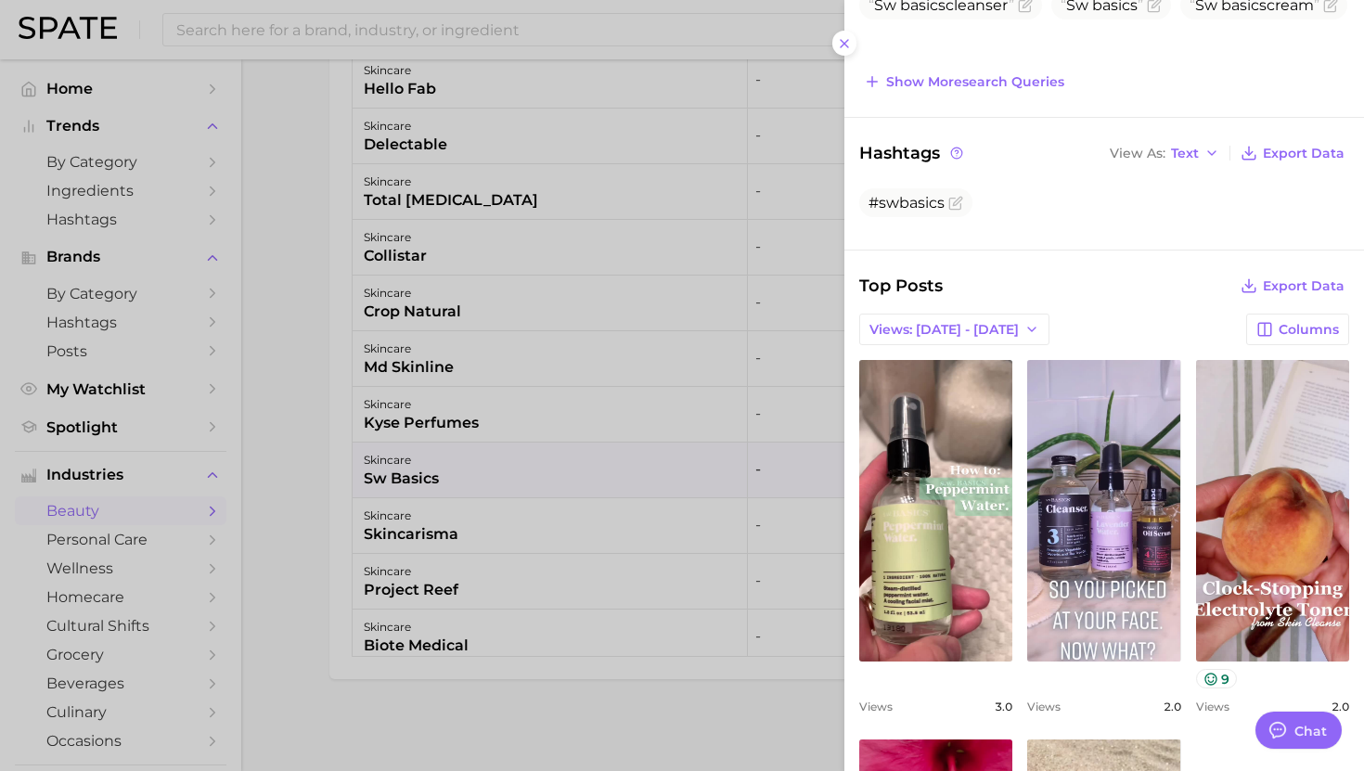
click at [511, 516] on div at bounding box center [682, 385] width 1364 height 771
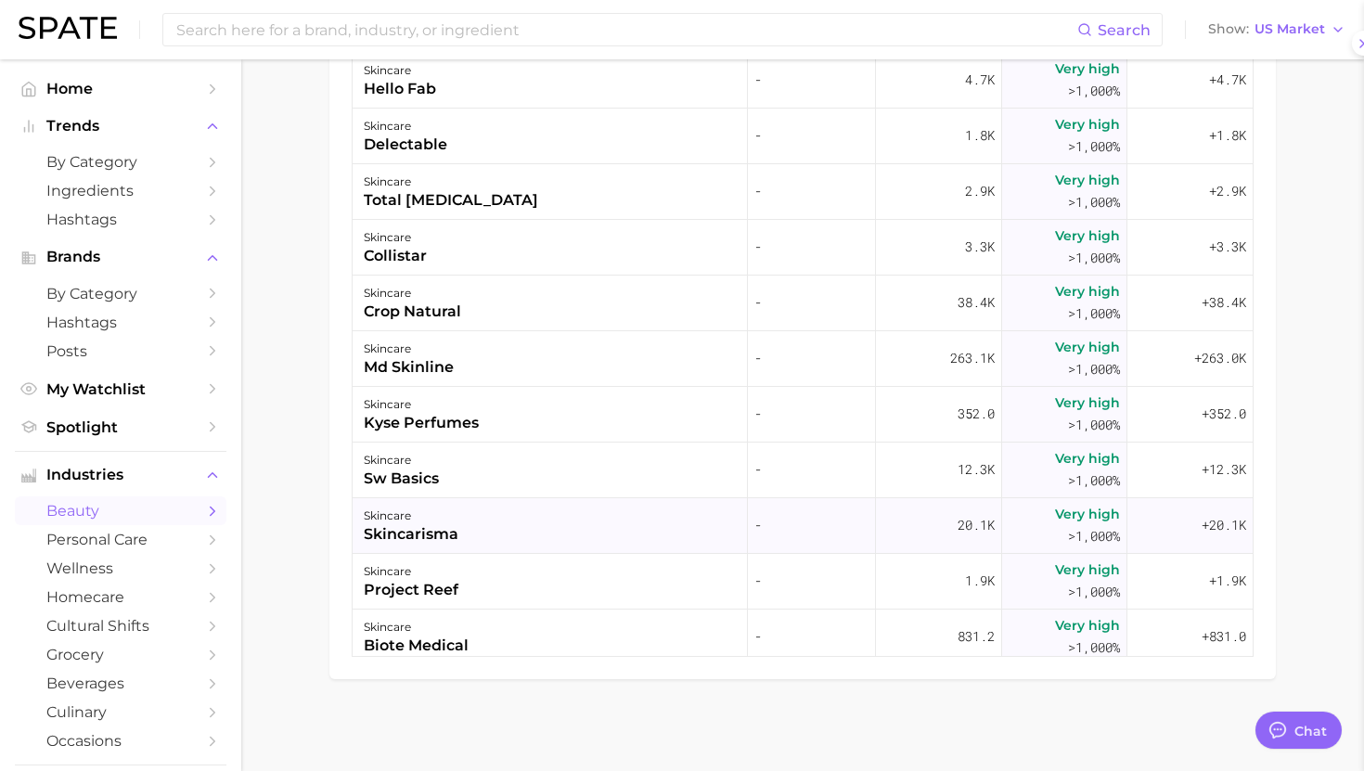
click at [501, 518] on div "skincare skincarisma" at bounding box center [550, 526] width 395 height 56
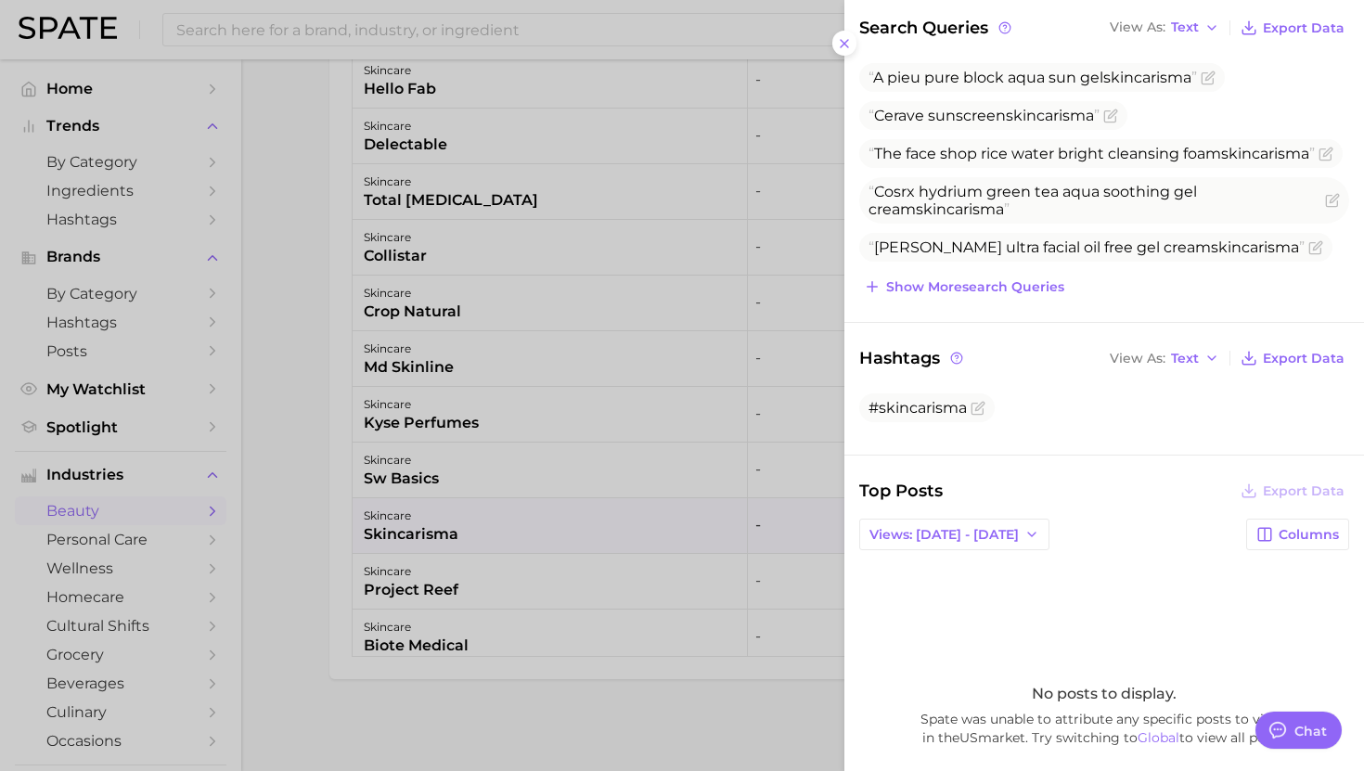
click at [505, 573] on div at bounding box center [682, 385] width 1364 height 771
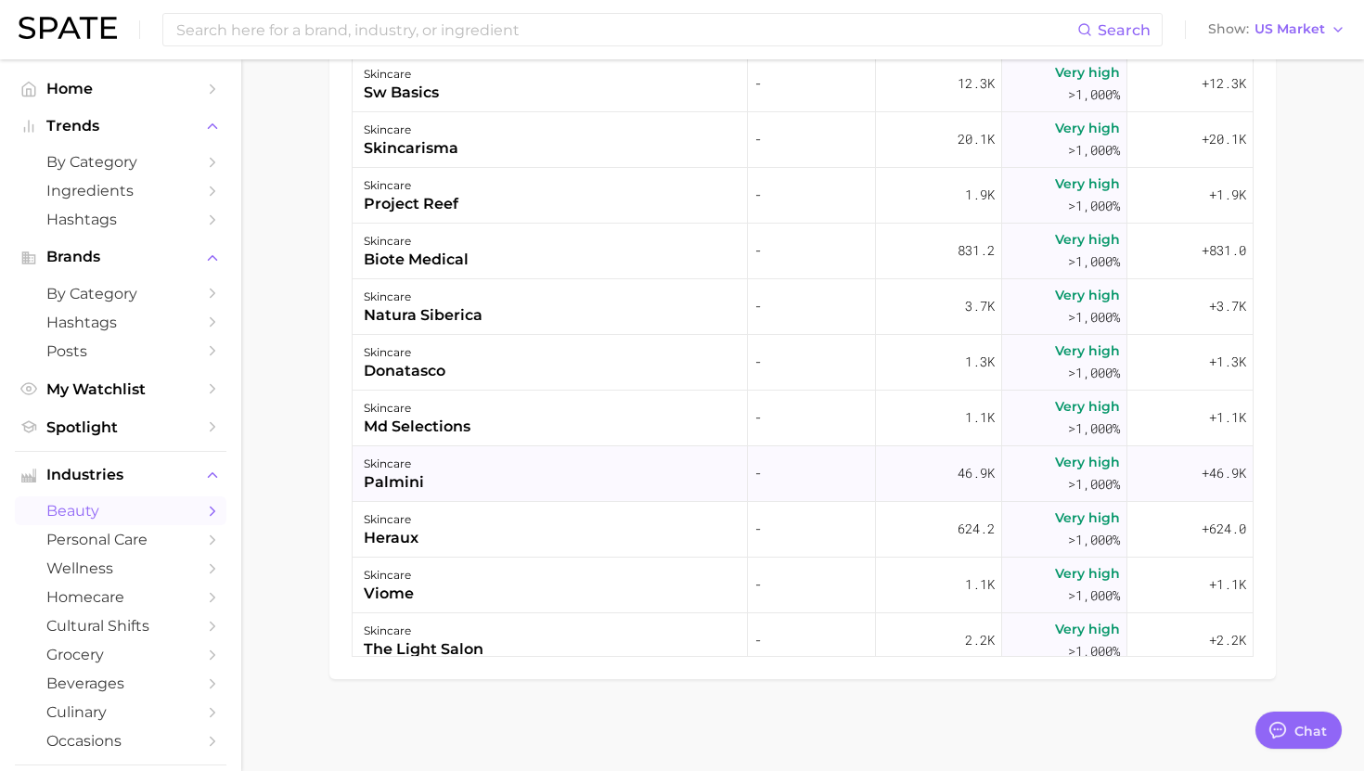
click at [542, 453] on div "skincare palmini" at bounding box center [550, 474] width 395 height 56
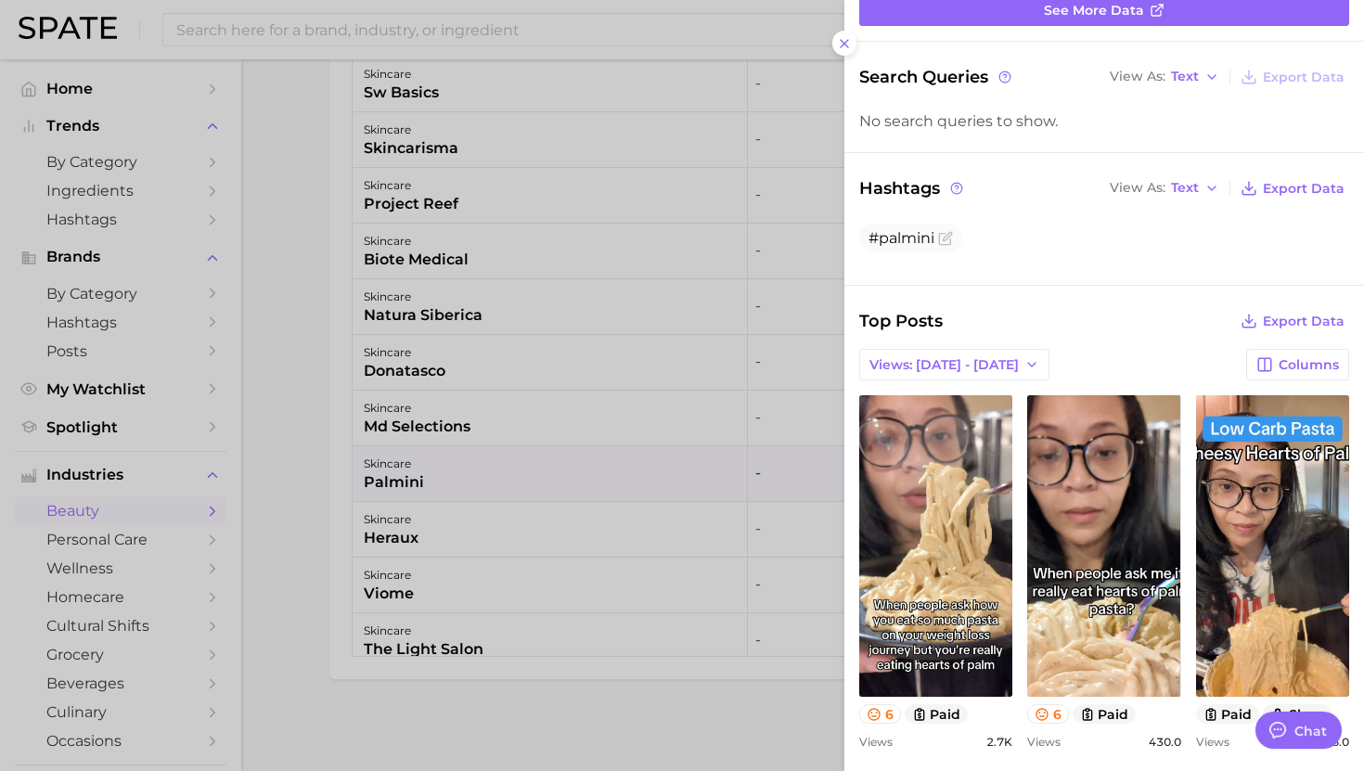
click at [488, 530] on div at bounding box center [682, 385] width 1364 height 771
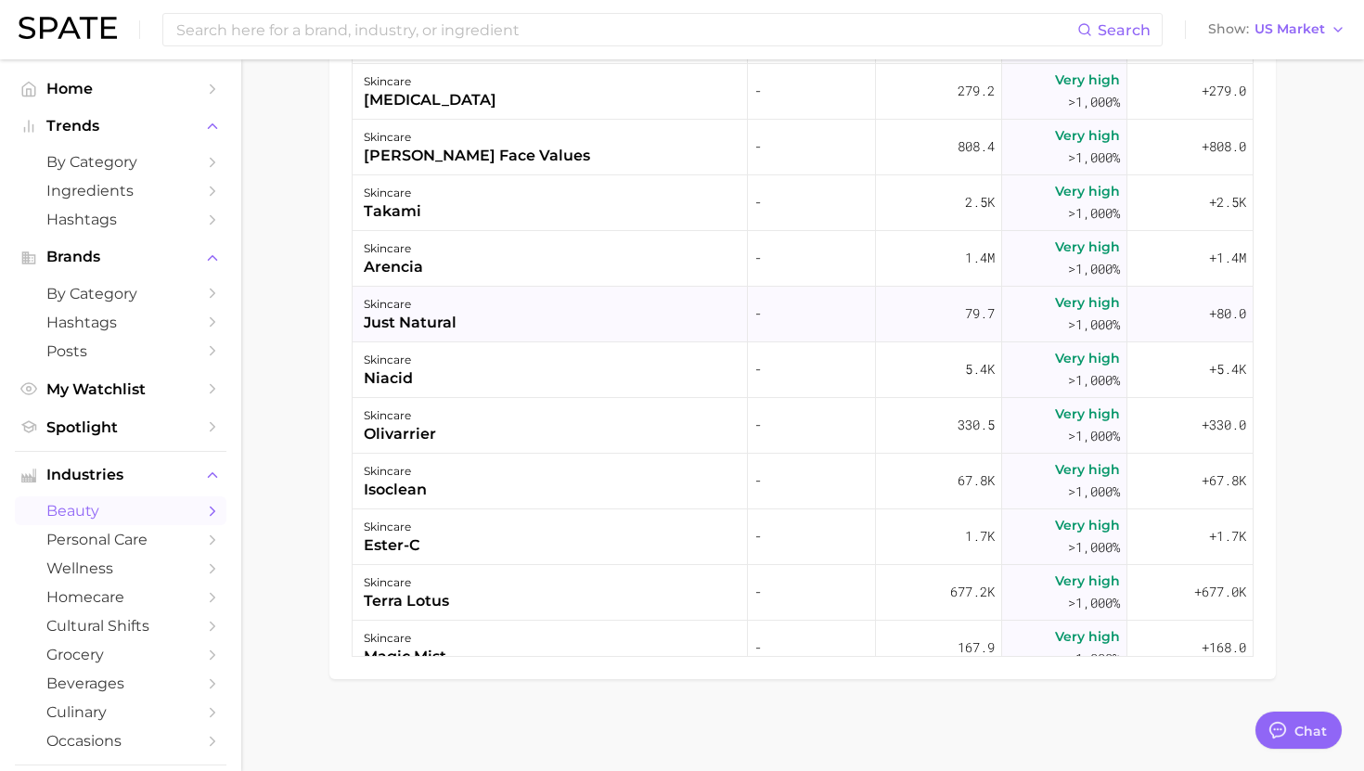
click at [483, 289] on div "skincare just natural" at bounding box center [550, 315] width 395 height 56
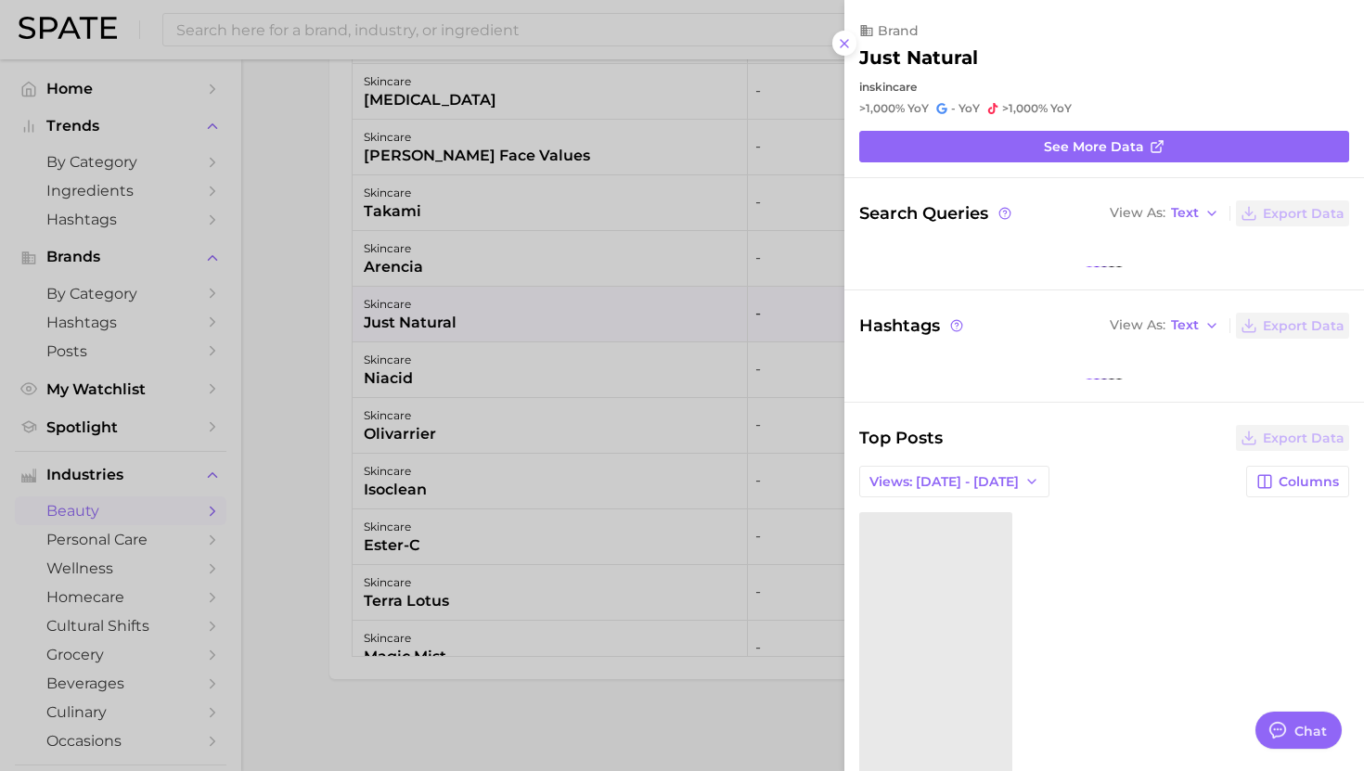
click at [483, 277] on div at bounding box center [682, 385] width 1364 height 771
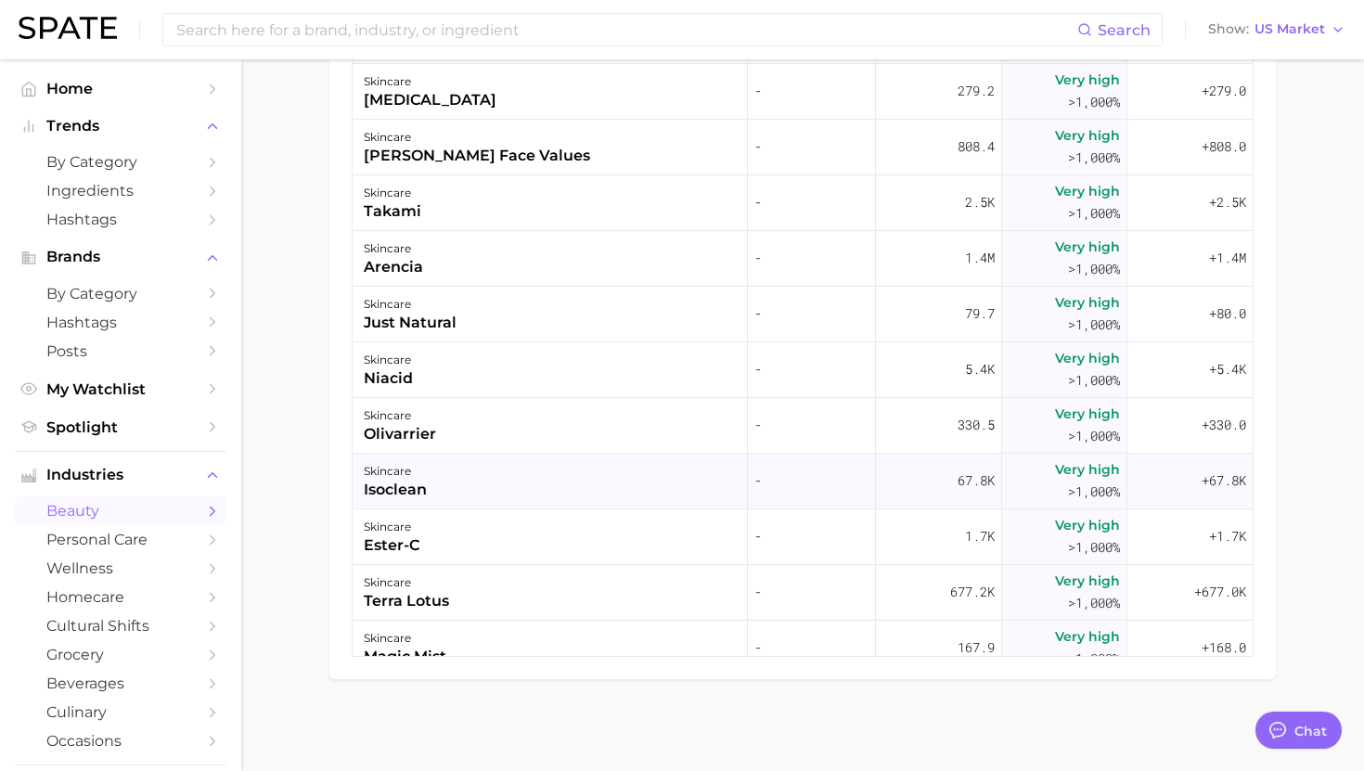
click at [579, 484] on div "skincare isoclean" at bounding box center [550, 482] width 395 height 56
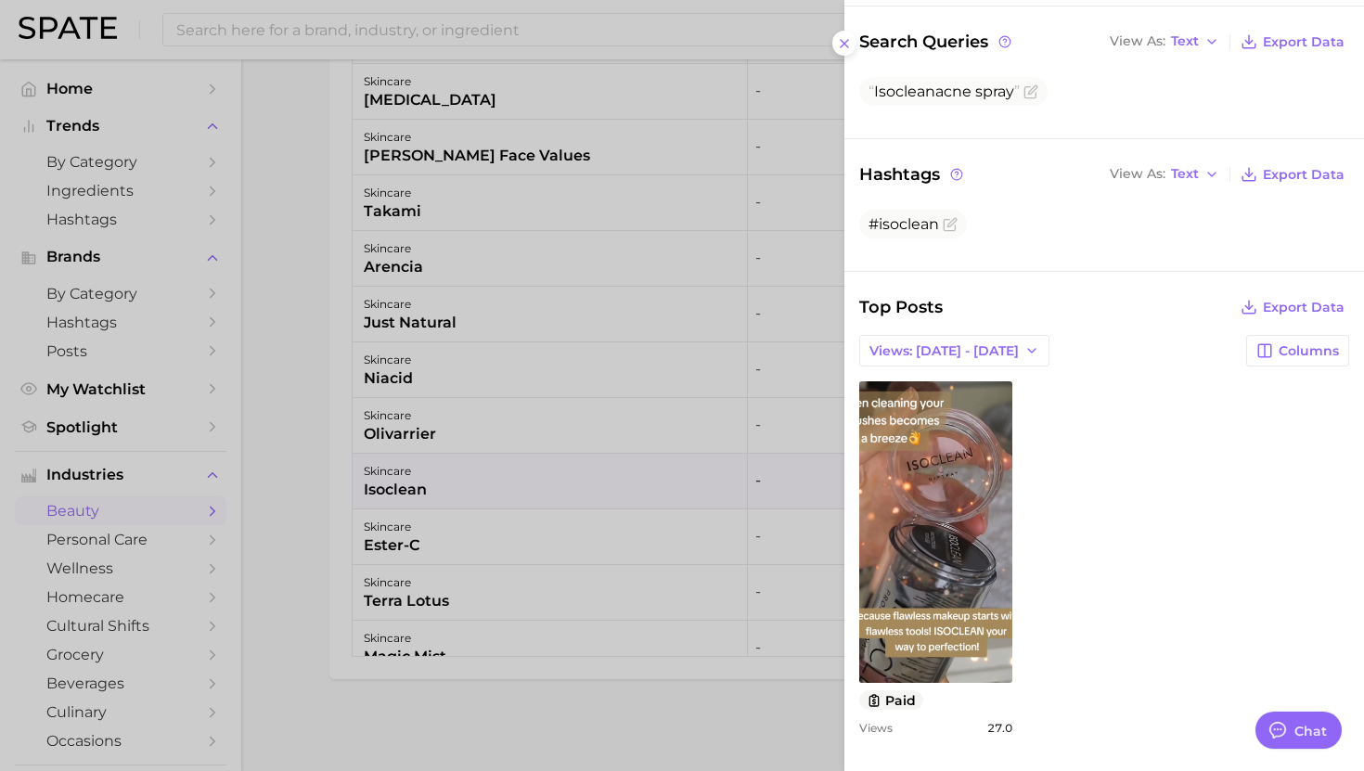
click at [438, 477] on div at bounding box center [682, 385] width 1364 height 771
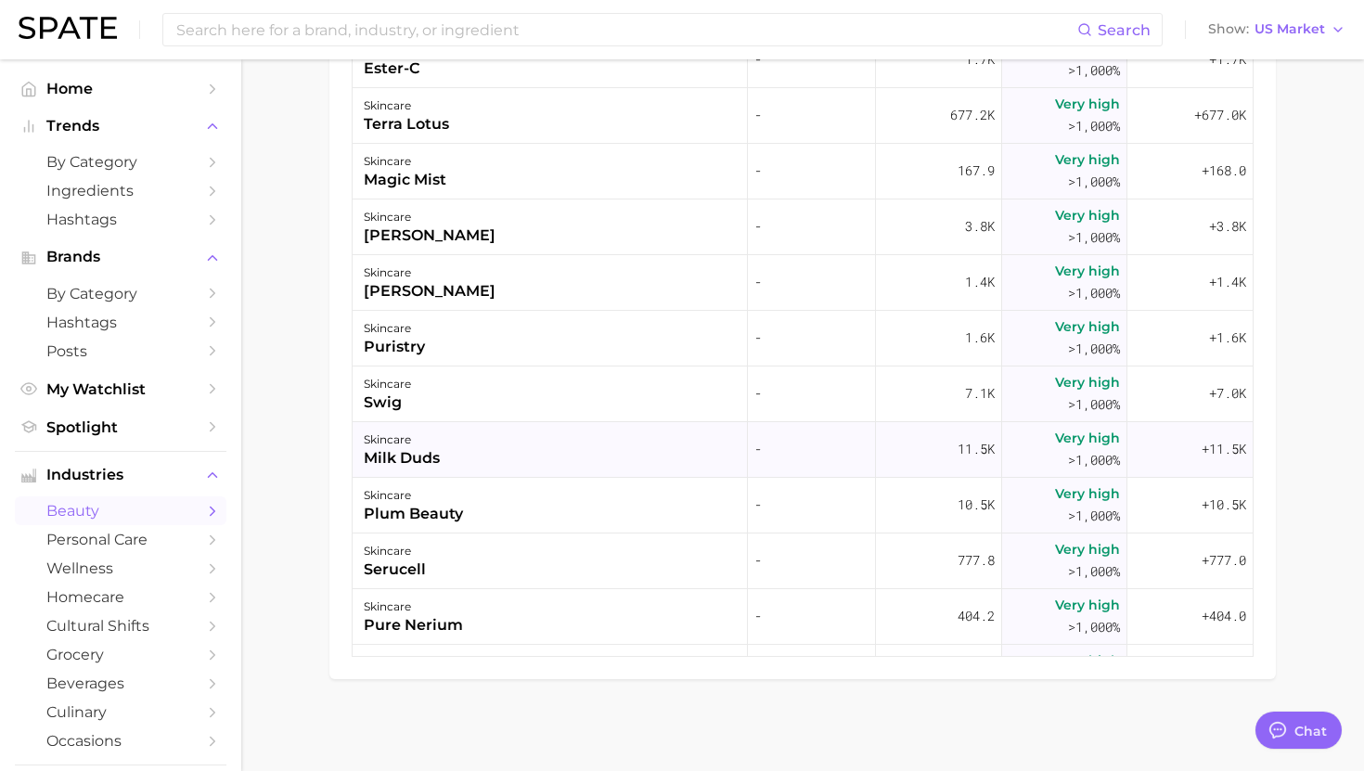
click at [459, 470] on div "skincare milk duds" at bounding box center [550, 450] width 395 height 56
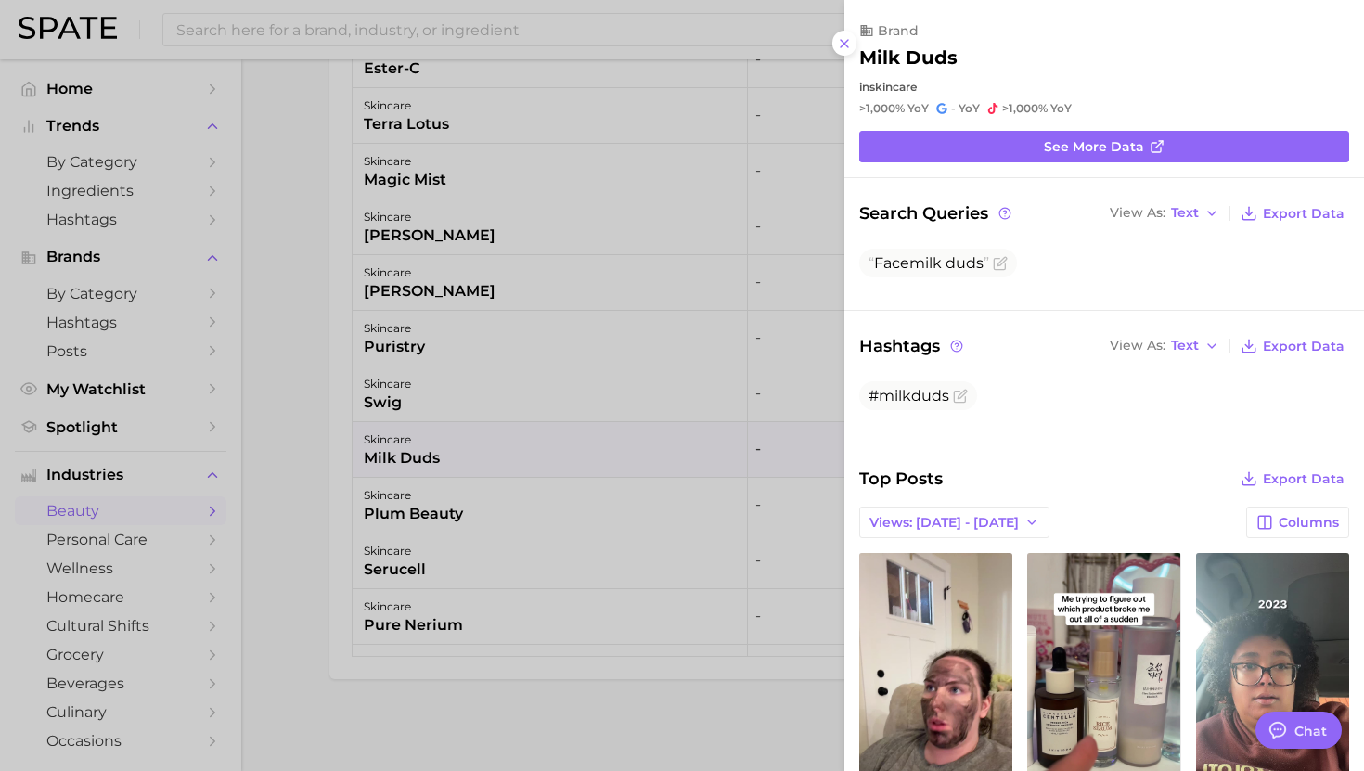
click at [459, 456] on div at bounding box center [682, 385] width 1364 height 771
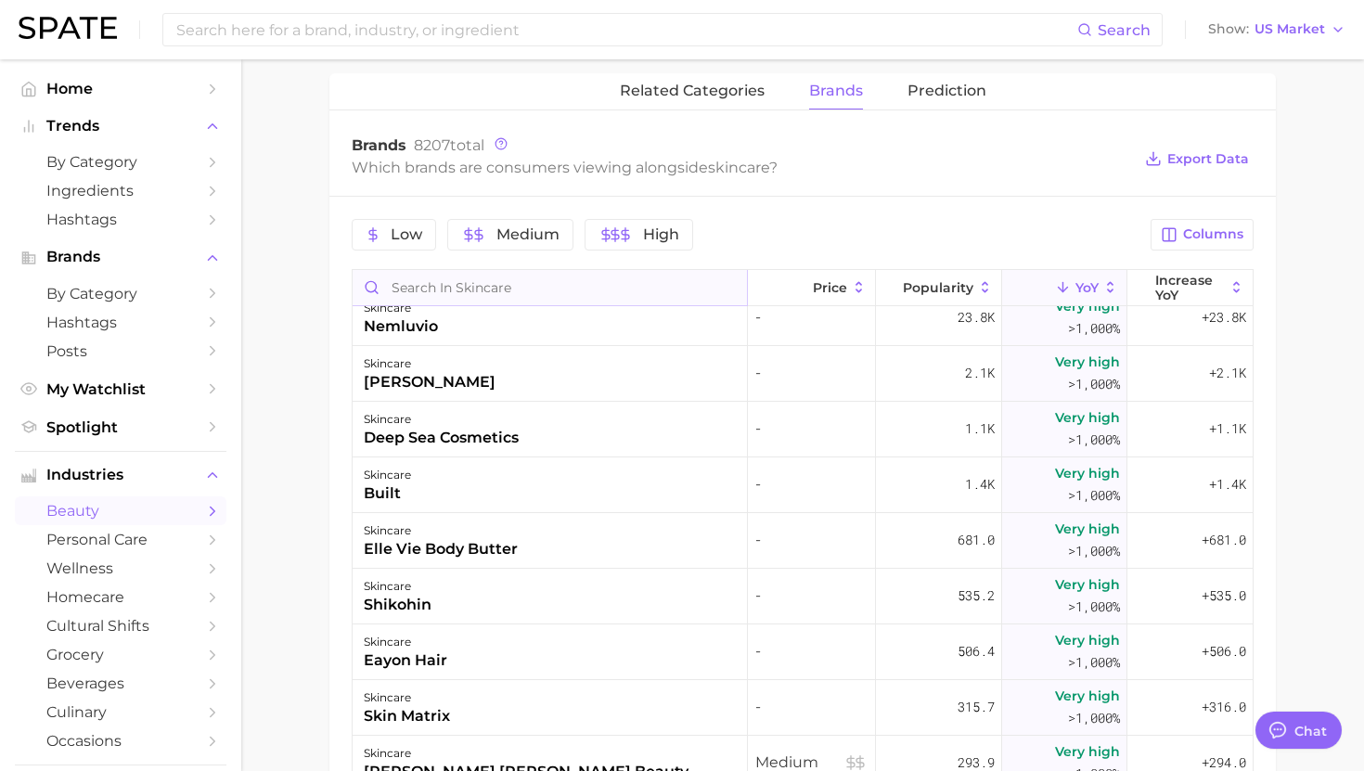
click at [474, 277] on input "Search in skincare" at bounding box center [550, 287] width 394 height 35
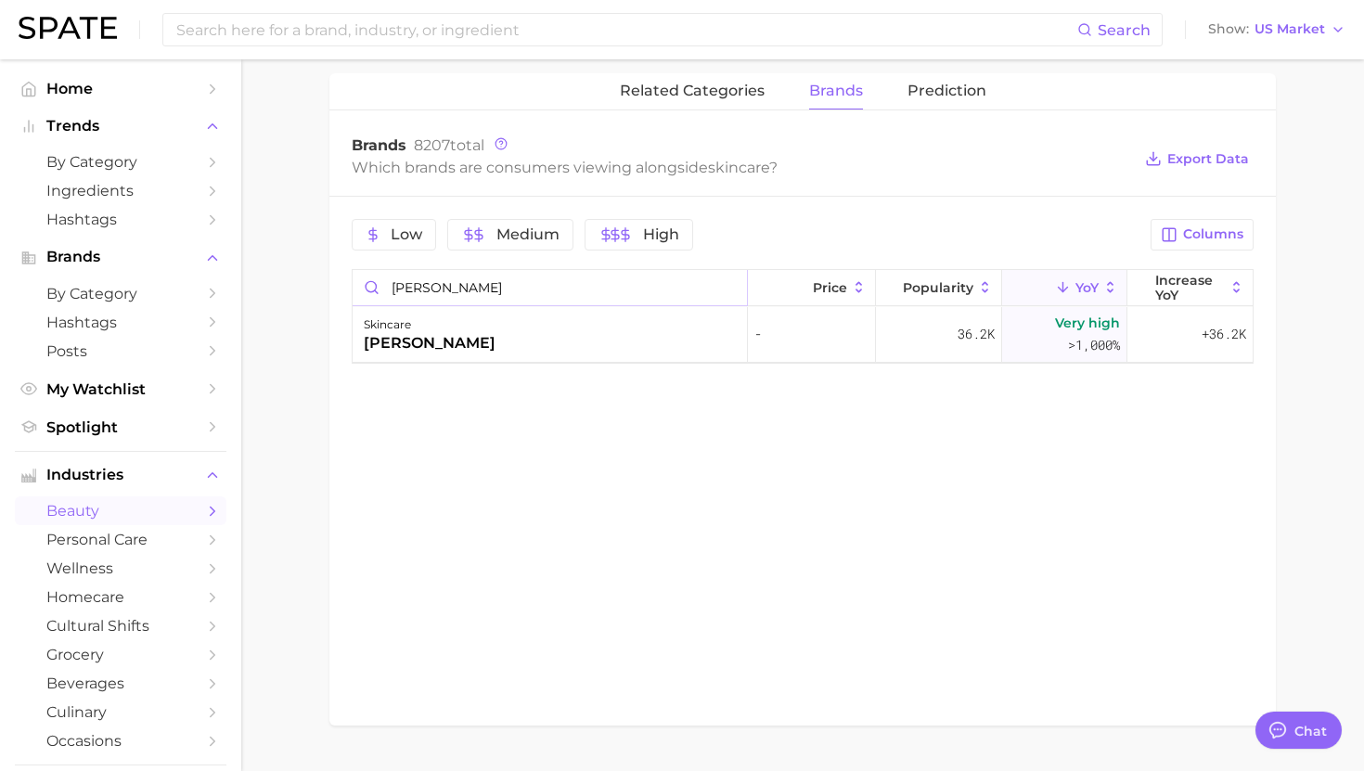
type input "huxley"
click at [470, 327] on div "skincare huxley" at bounding box center [550, 335] width 395 height 56
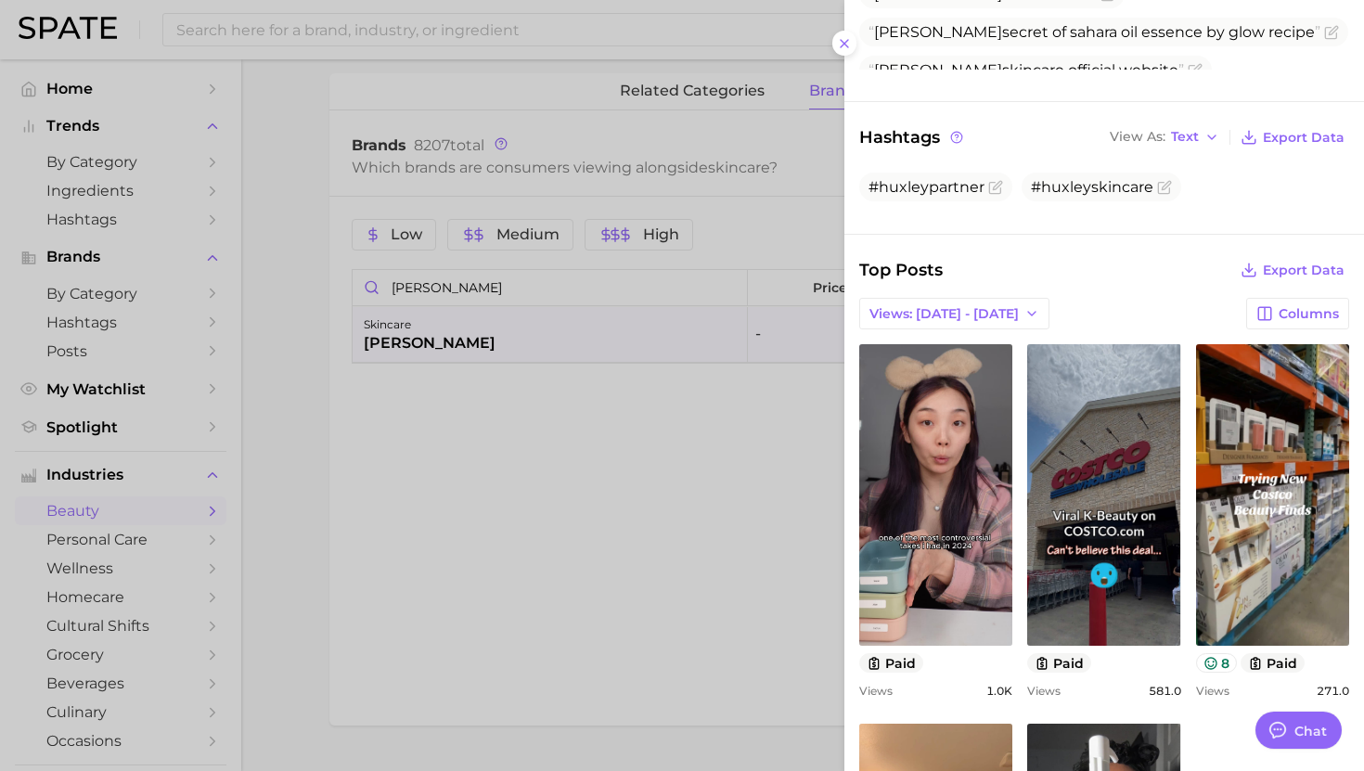
click at [953, 295] on div "Top Posts Export Data Views: Aug 10 - 17 Columns view post on TikTok paid Views…" at bounding box center [1104, 687] width 490 height 861
click at [950, 312] on span "Views: Aug 10 - 17" at bounding box center [944, 314] width 149 height 16
click at [926, 385] on span "Total Views" at bounding box center [907, 382] width 76 height 16
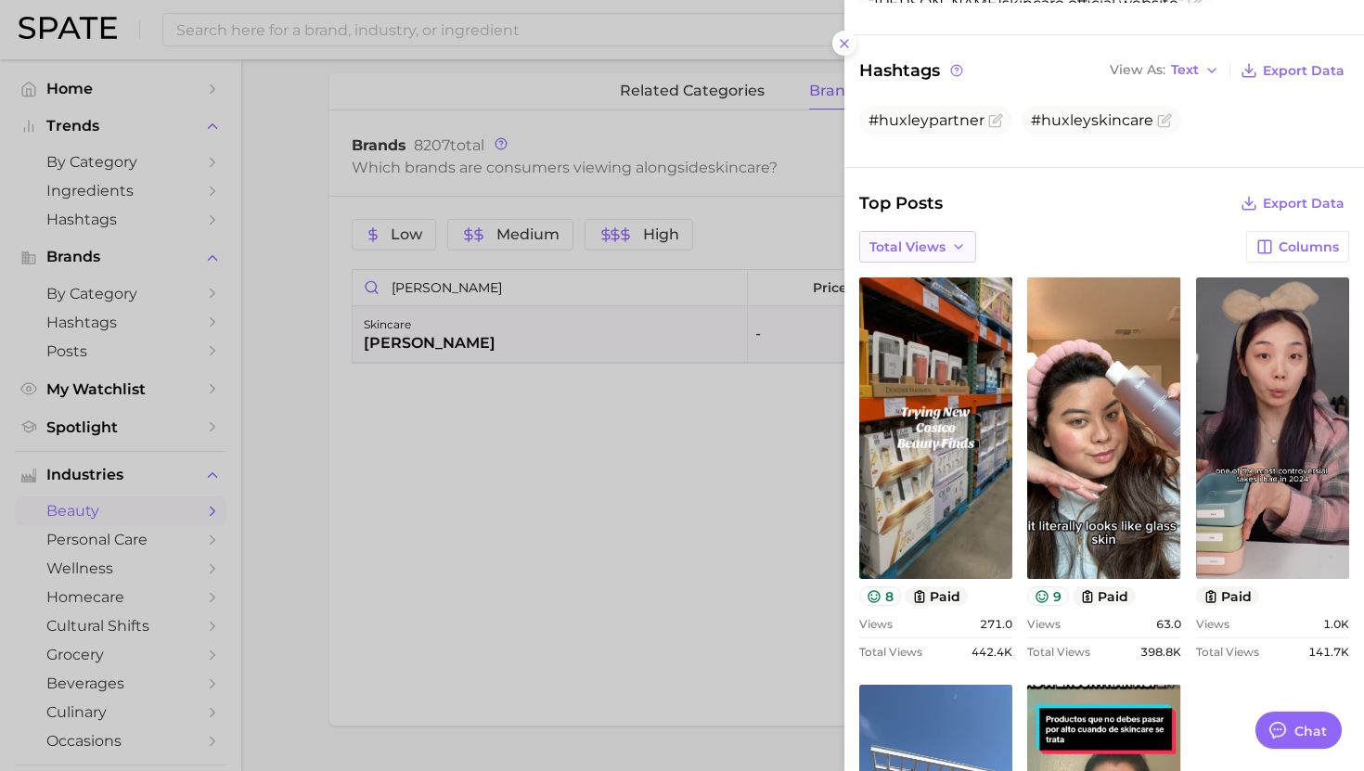
click at [909, 231] on button "Total Views" at bounding box center [917, 247] width 117 height 32
click at [909, 275] on span "Views: Aug 10 - 17" at bounding box center [943, 282] width 149 height 16
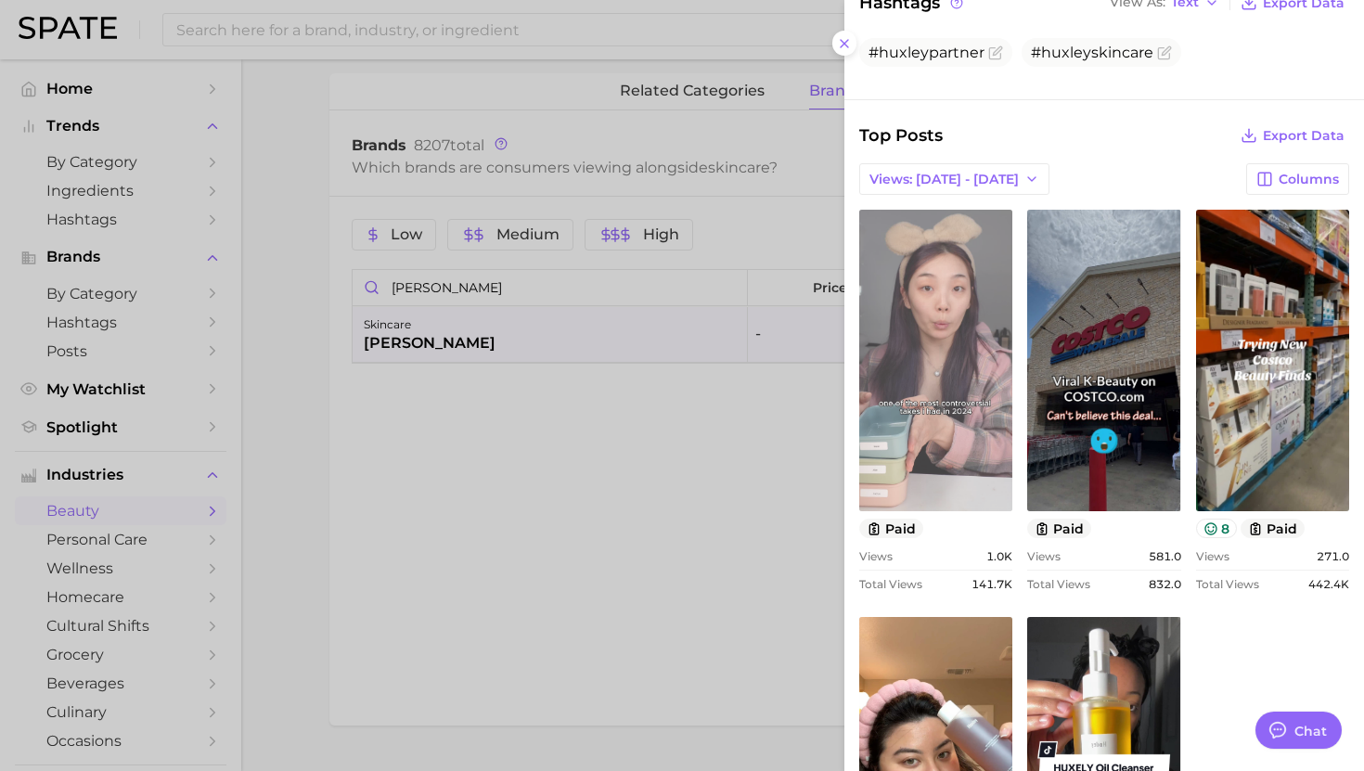
click at [927, 458] on link "view post on TikTok" at bounding box center [935, 361] width 153 height 302
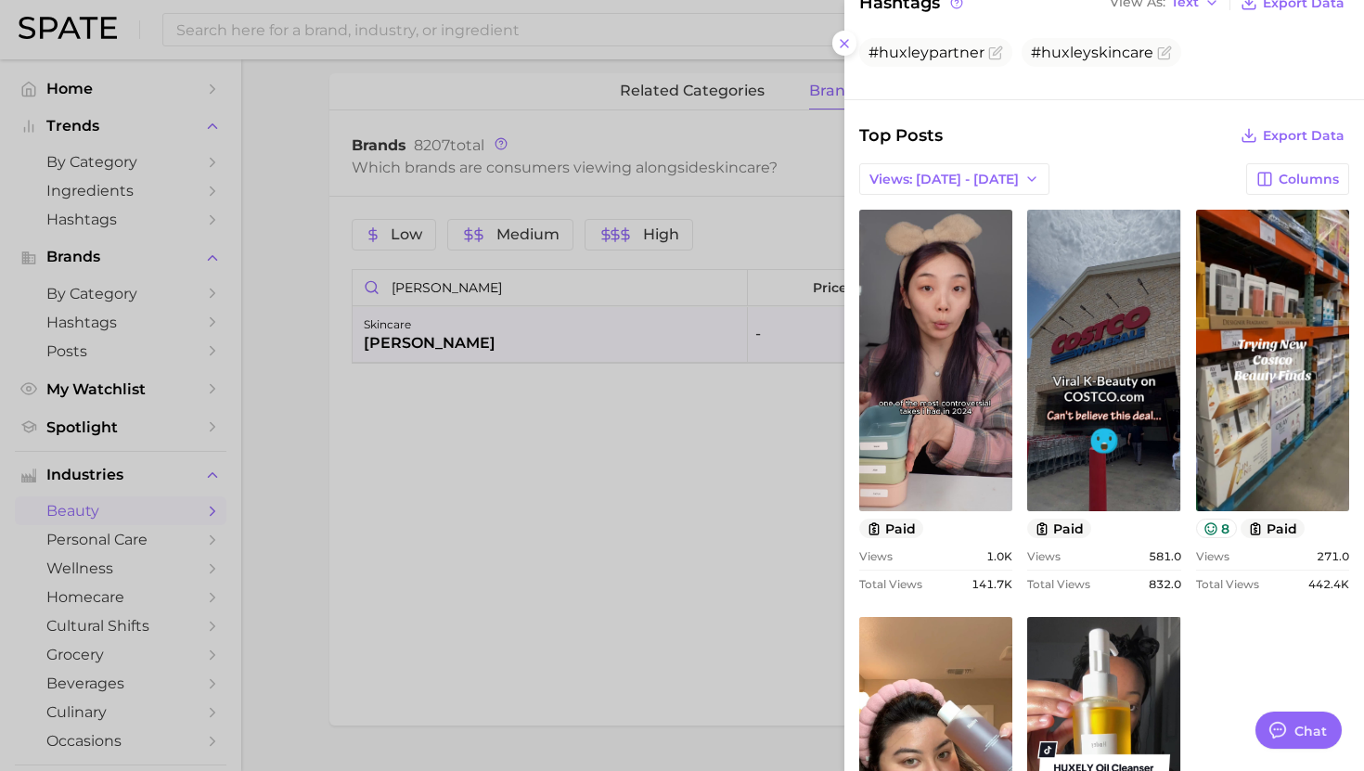
click at [693, 373] on div at bounding box center [682, 385] width 1364 height 771
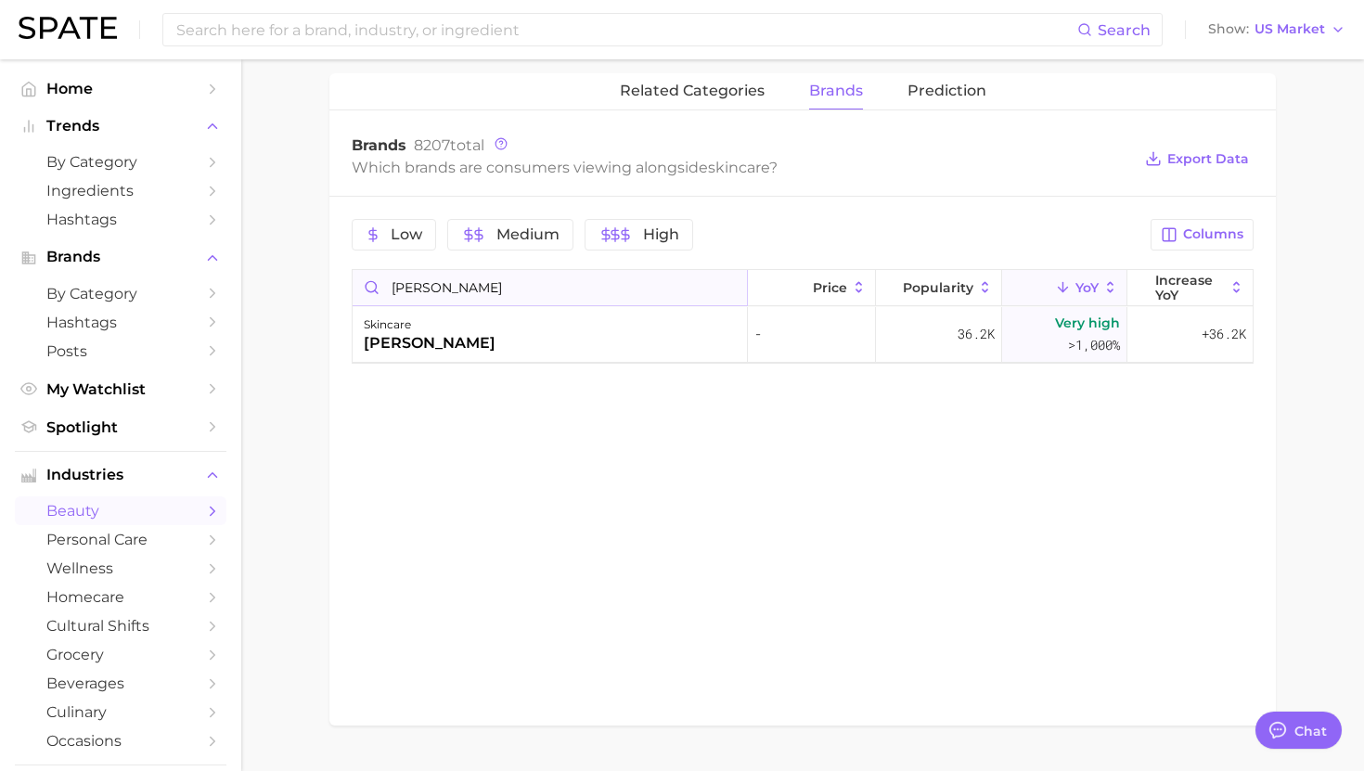
click at [725, 287] on input "huxley" at bounding box center [550, 287] width 394 height 35
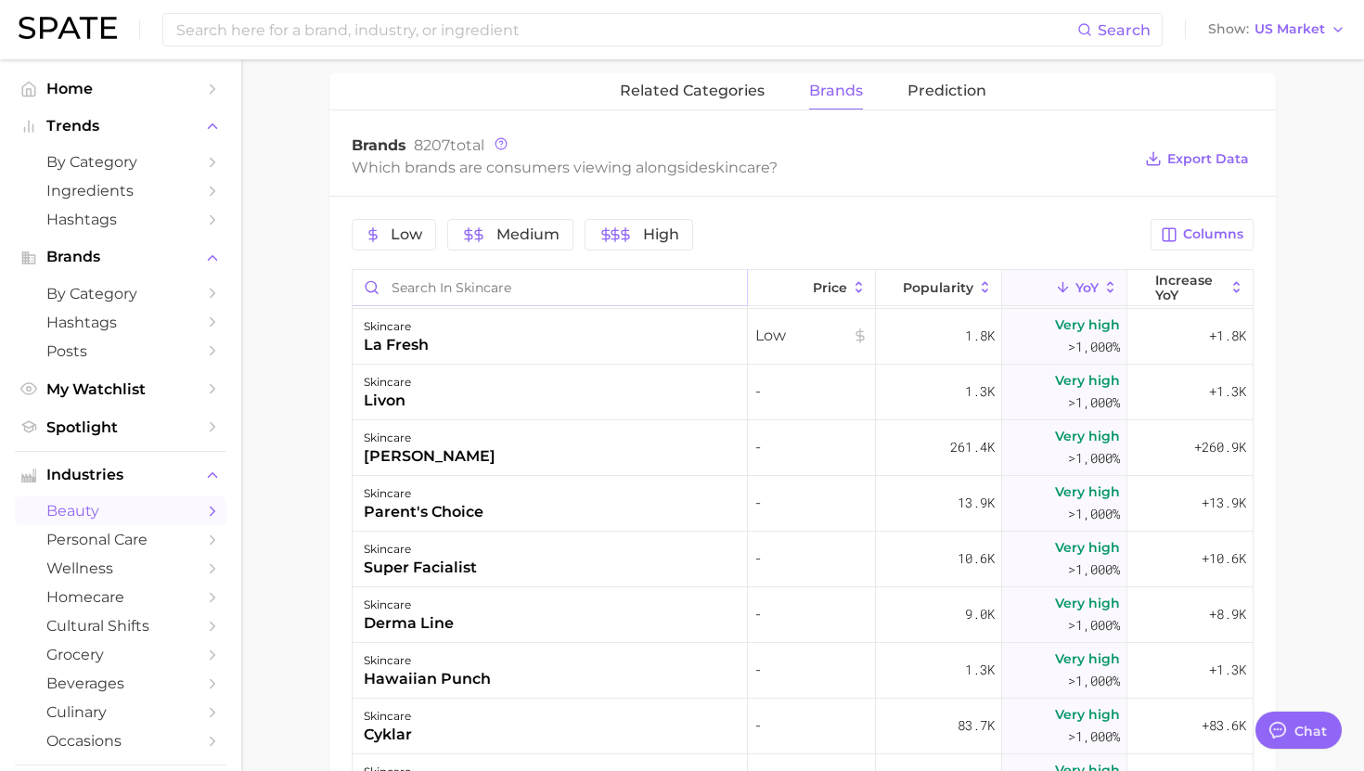
scroll to position [8296, 0]
click at [687, 432] on div "skincare parnell" at bounding box center [550, 447] width 395 height 56
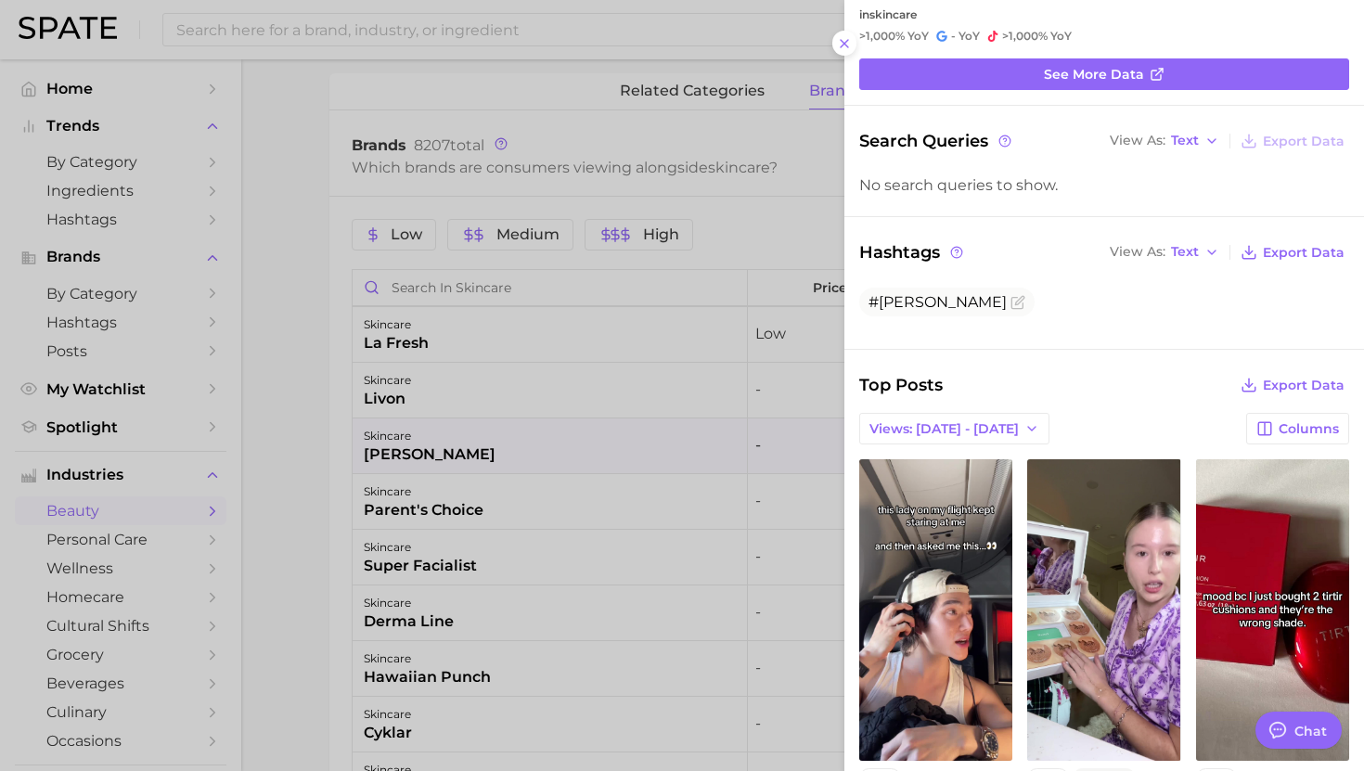
scroll to position [205, 0]
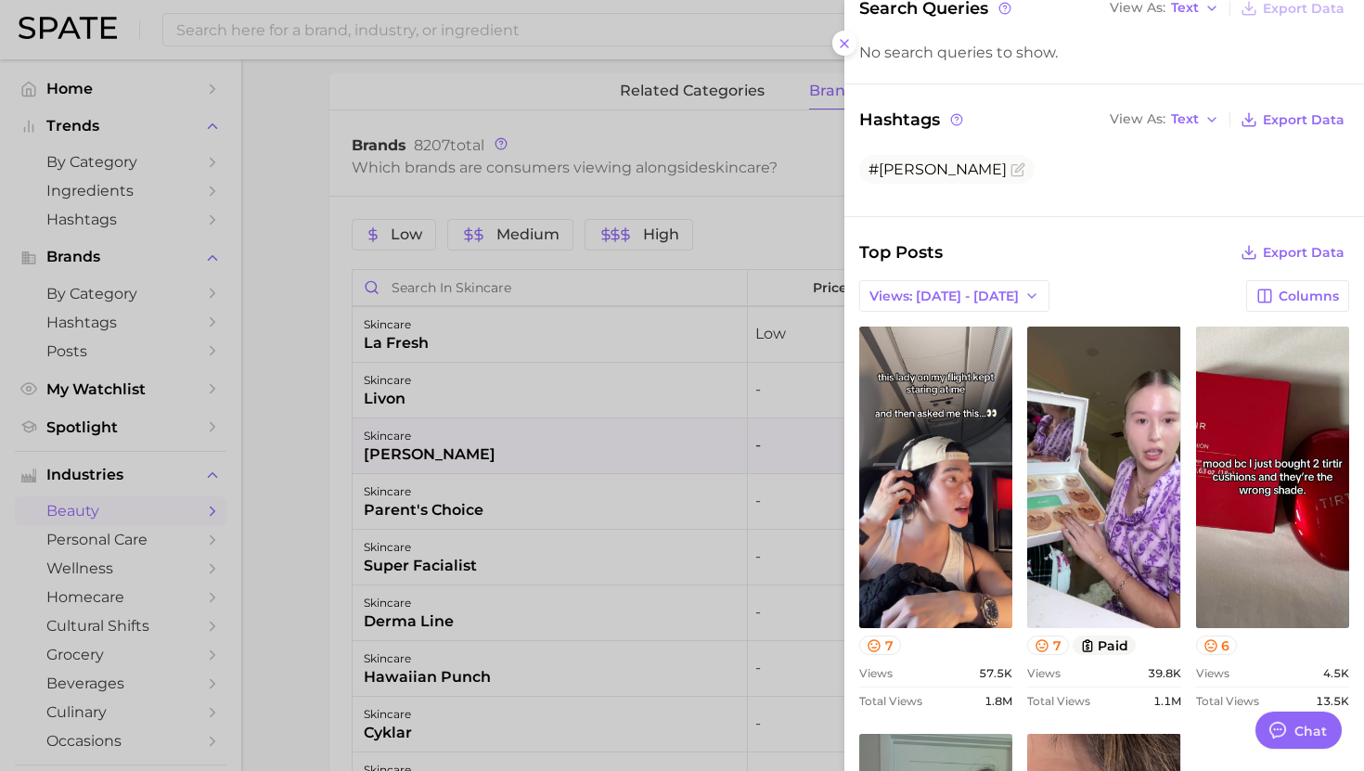
click at [561, 489] on div at bounding box center [682, 385] width 1364 height 771
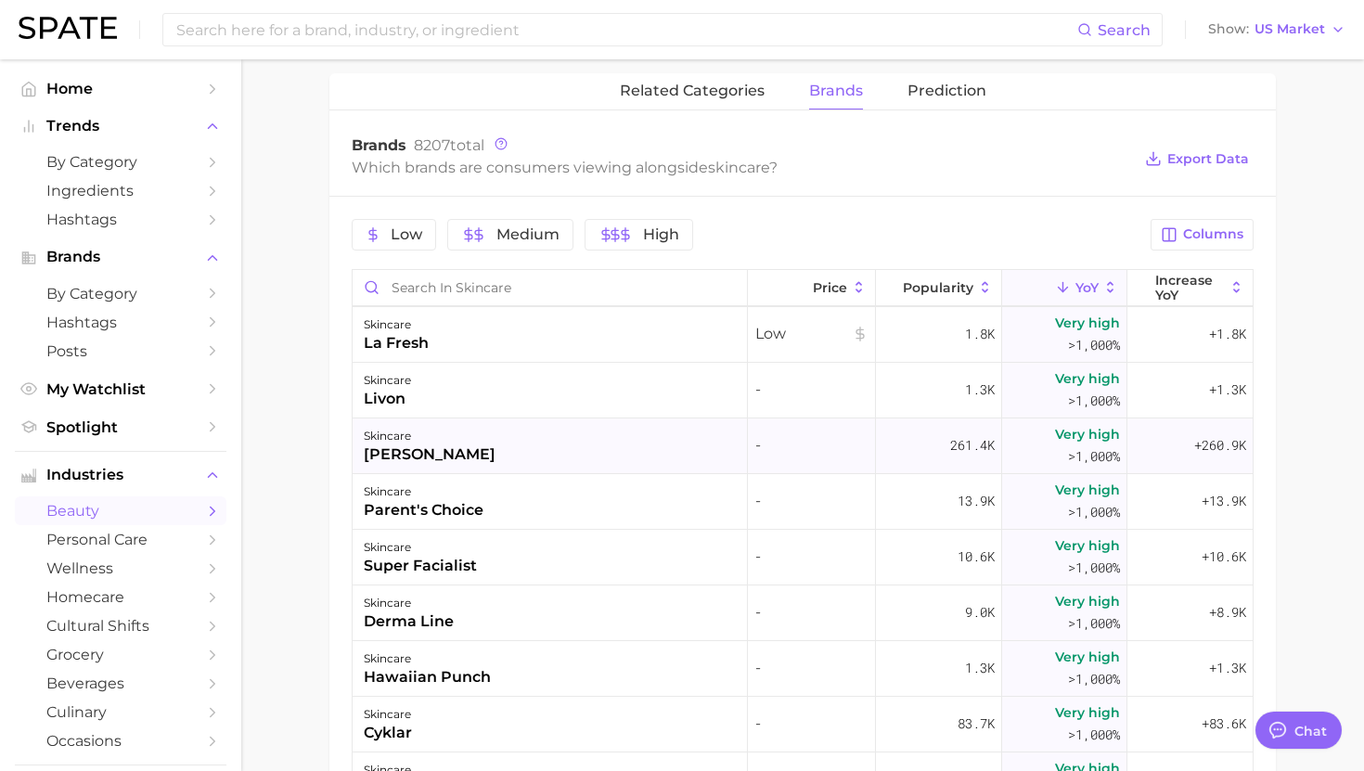
click at [561, 447] on div "skincare parnell" at bounding box center [550, 447] width 395 height 56
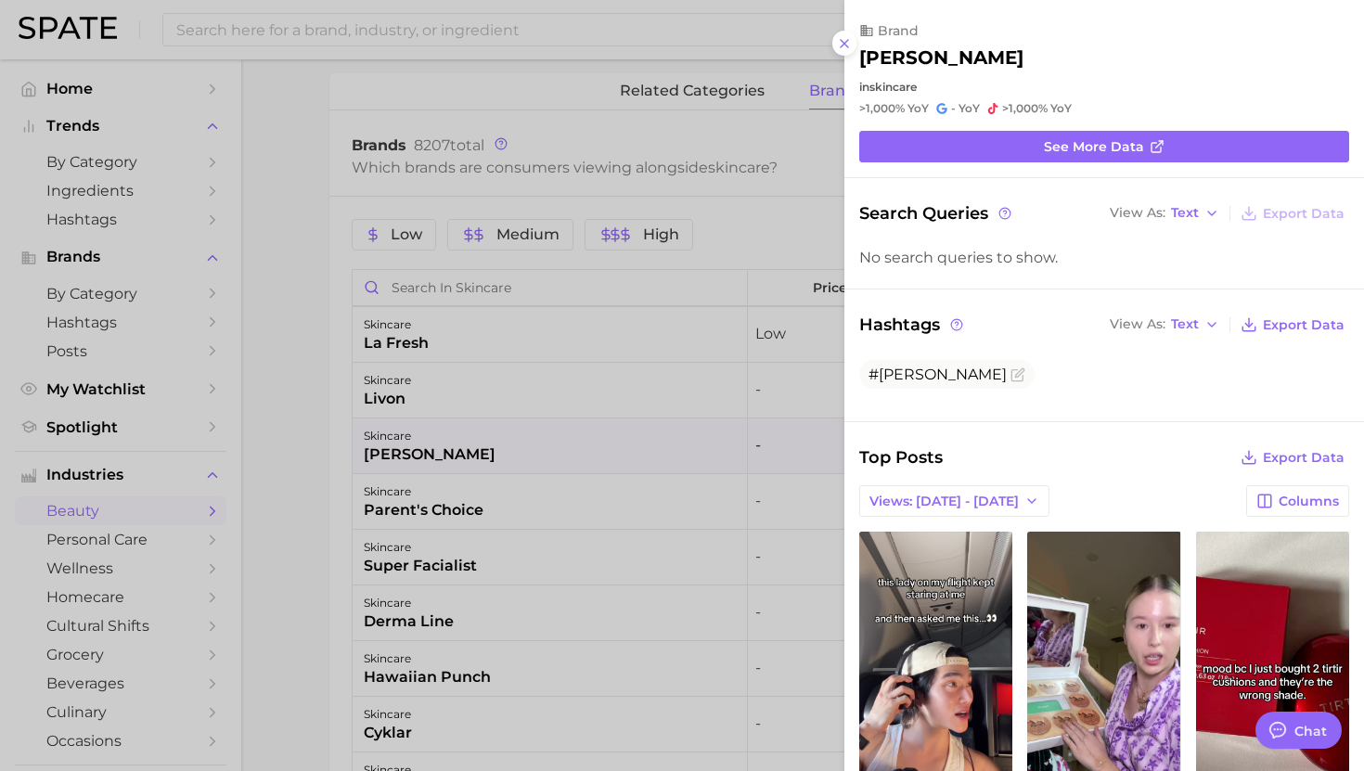
scroll to position [0, 0]
click at [561, 447] on div at bounding box center [682, 385] width 1364 height 771
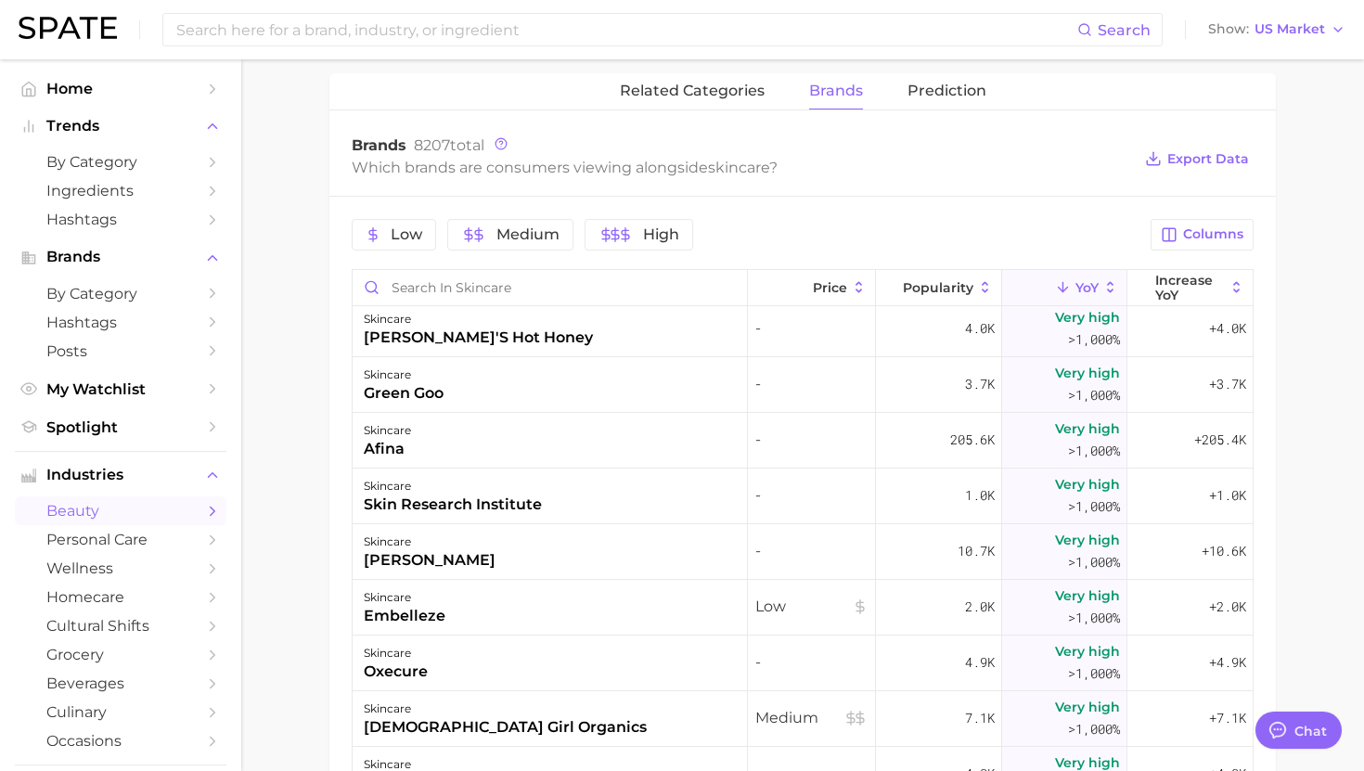
scroll to position [7185, 0]
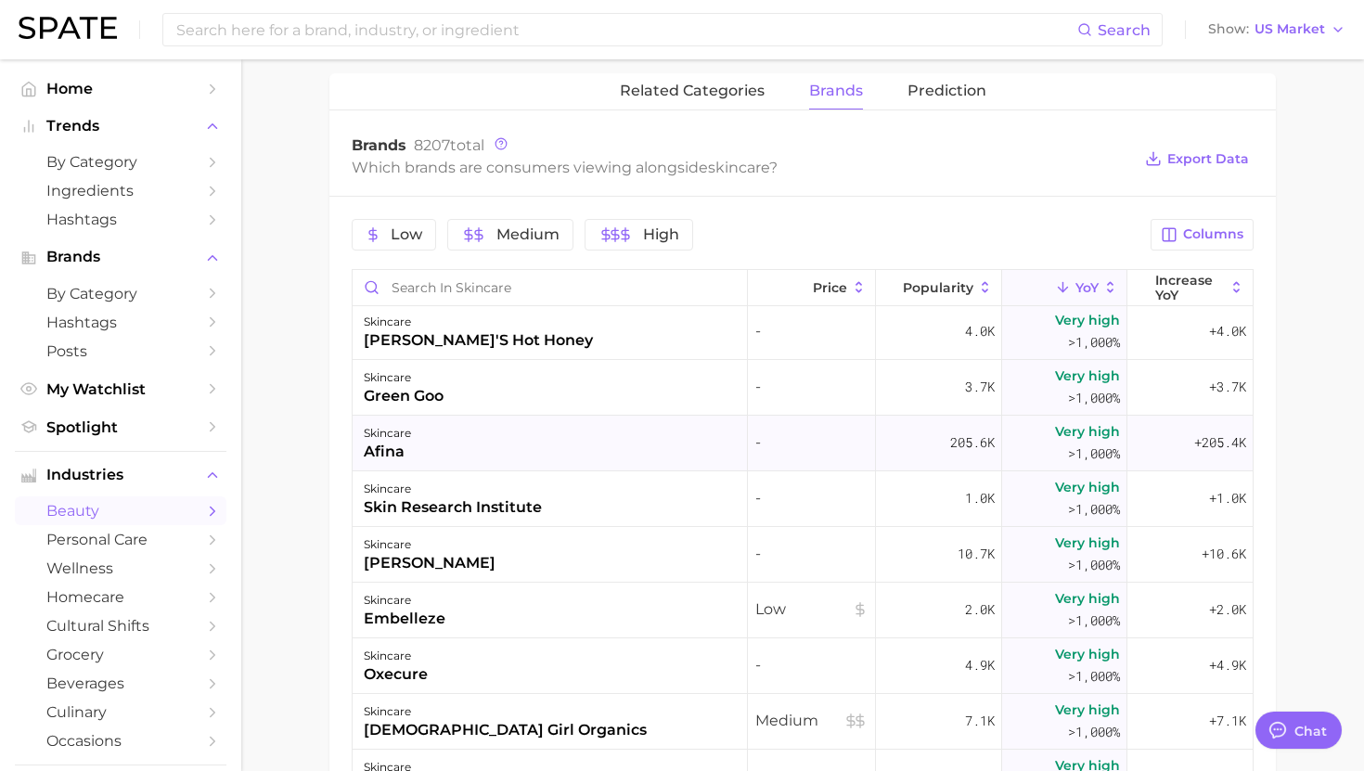
click at [553, 460] on div "skincare afina" at bounding box center [550, 444] width 395 height 56
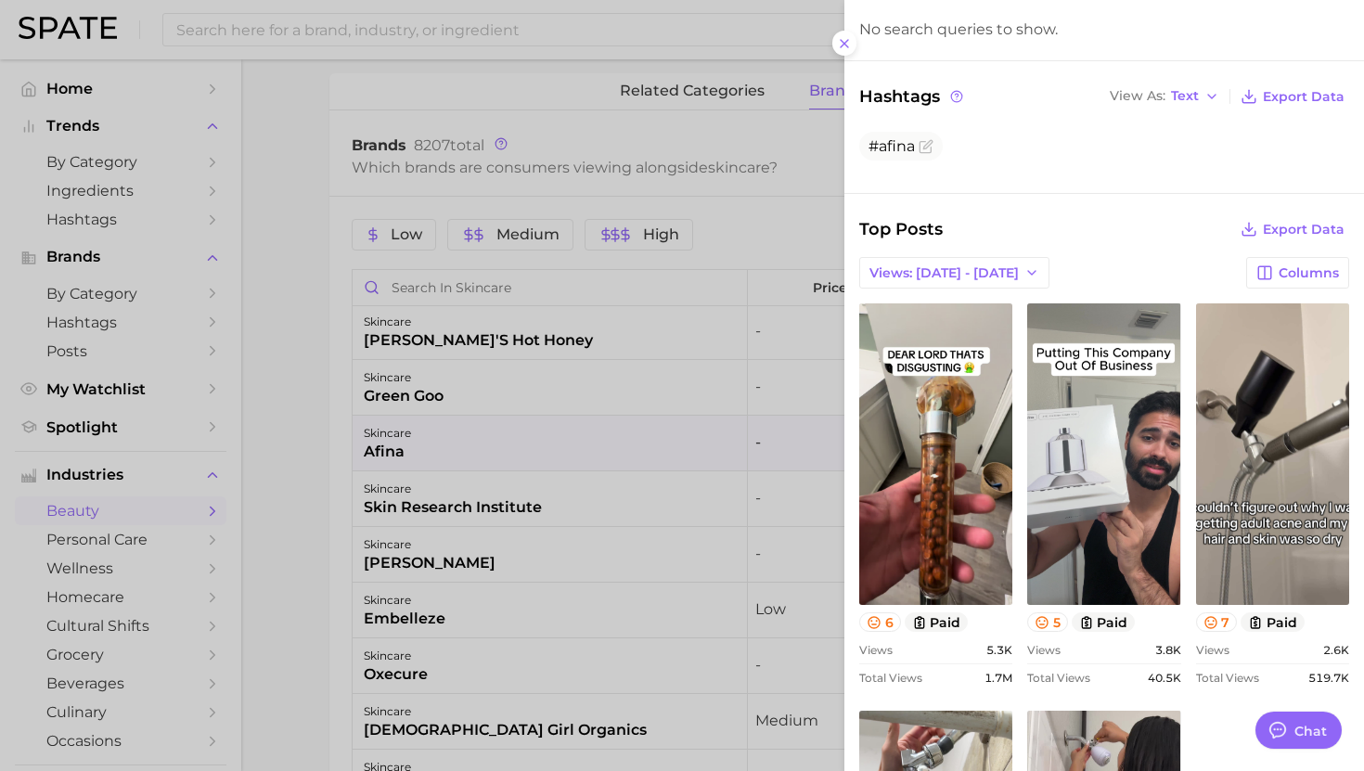
scroll to position [244, 0]
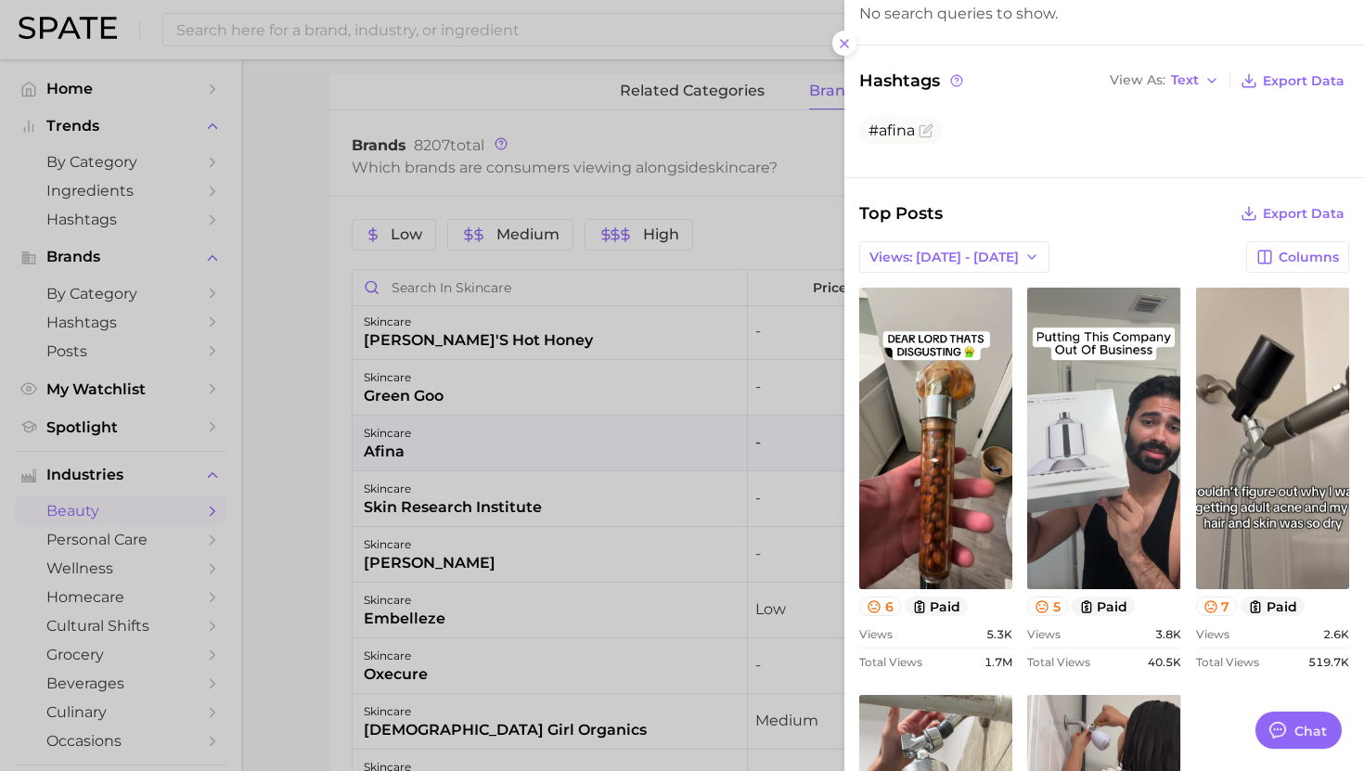
click at [492, 473] on div at bounding box center [682, 385] width 1364 height 771
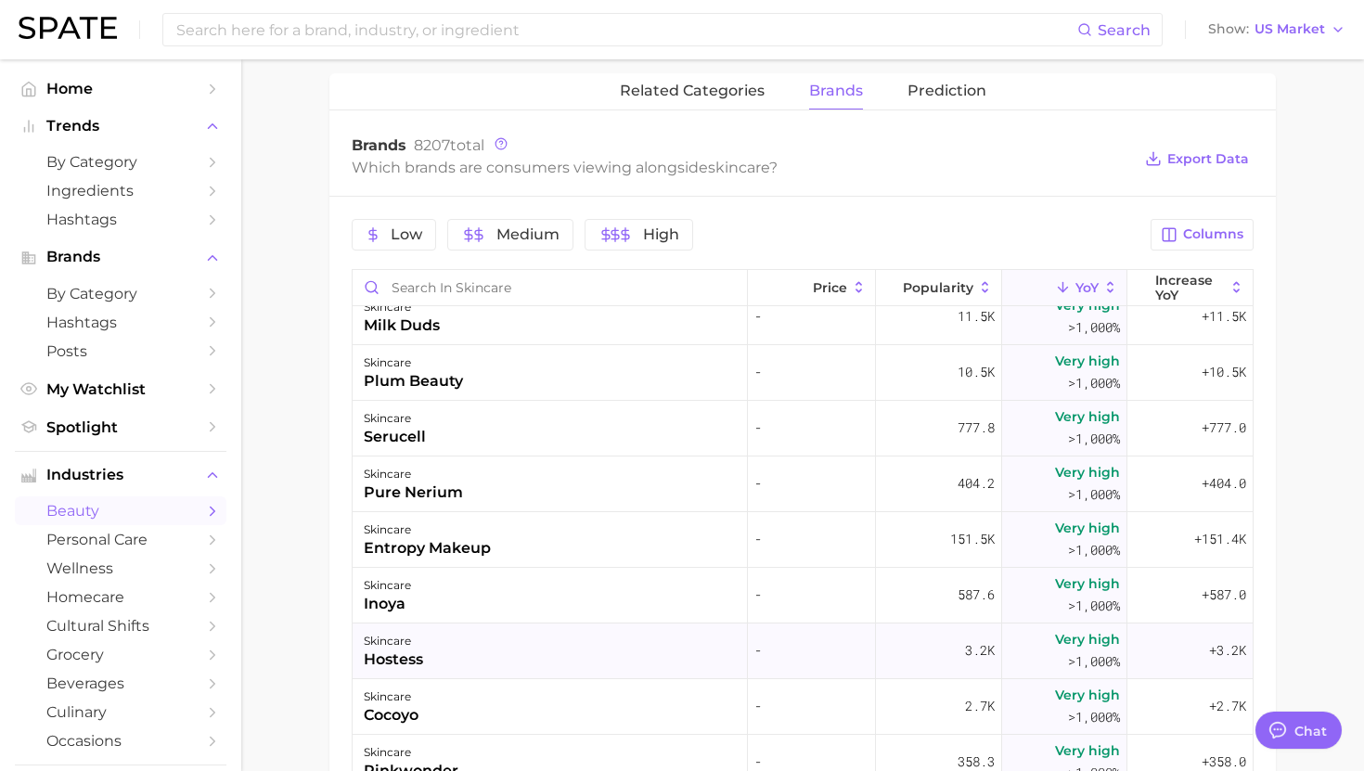
scroll to position [5584, 0]
click at [485, 539] on div "entropy makeup" at bounding box center [427, 550] width 127 height 22
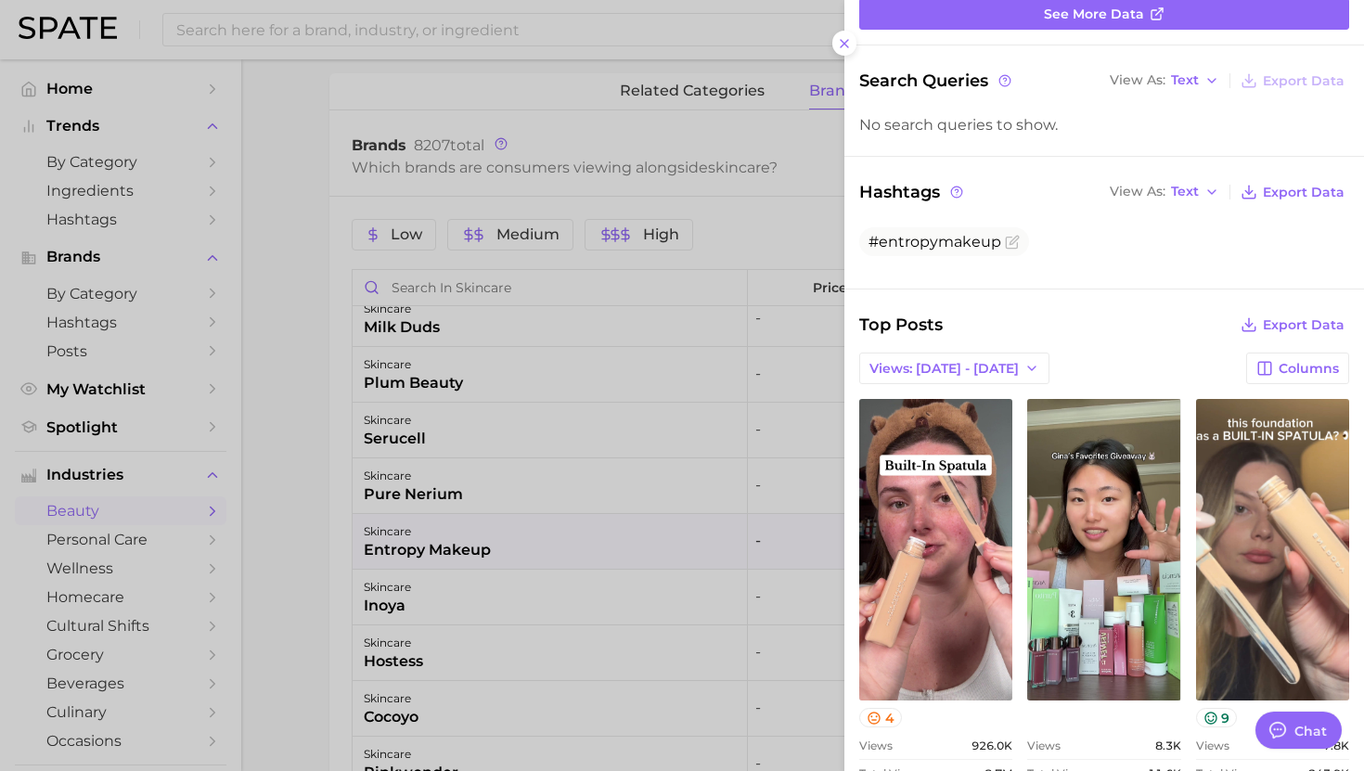
scroll to position [154, 0]
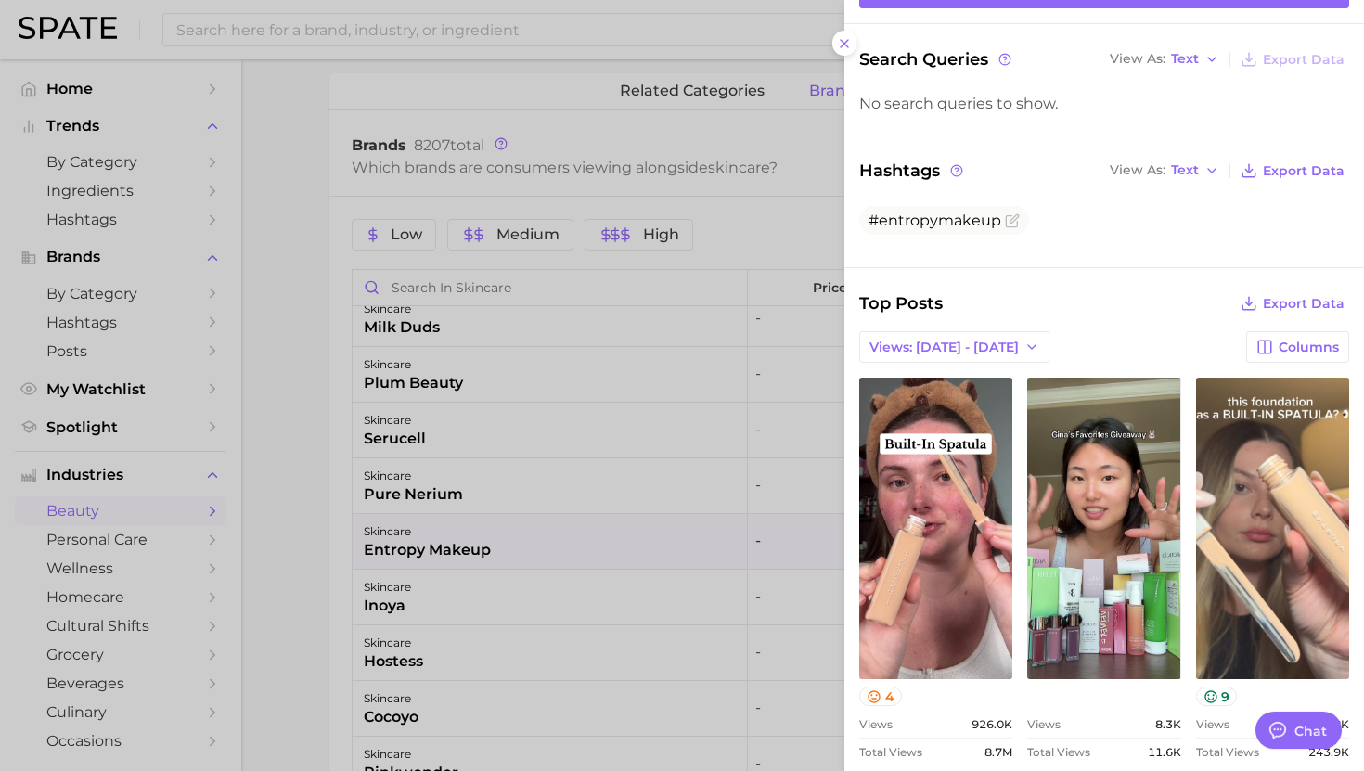
click at [499, 429] on div at bounding box center [682, 385] width 1364 height 771
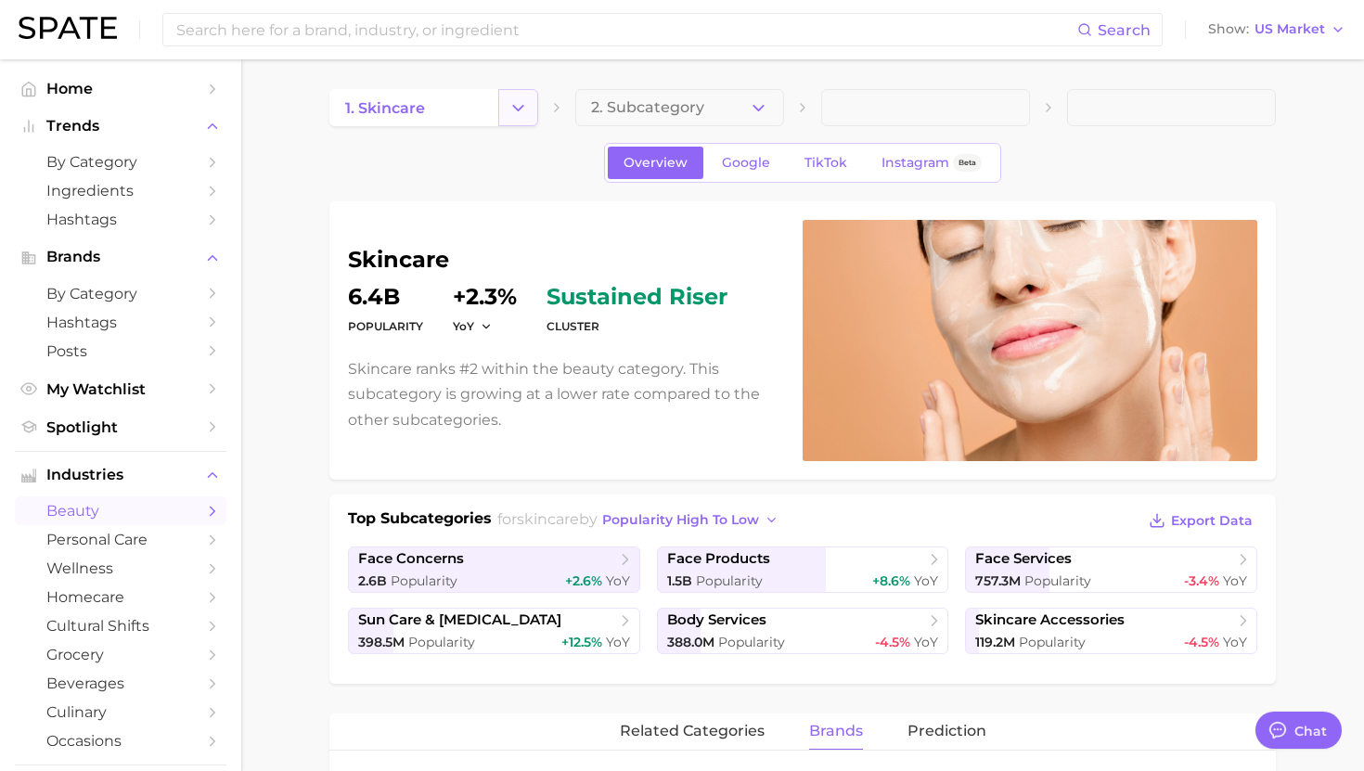
click at [516, 120] on button "Change Category" at bounding box center [518, 107] width 40 height 37
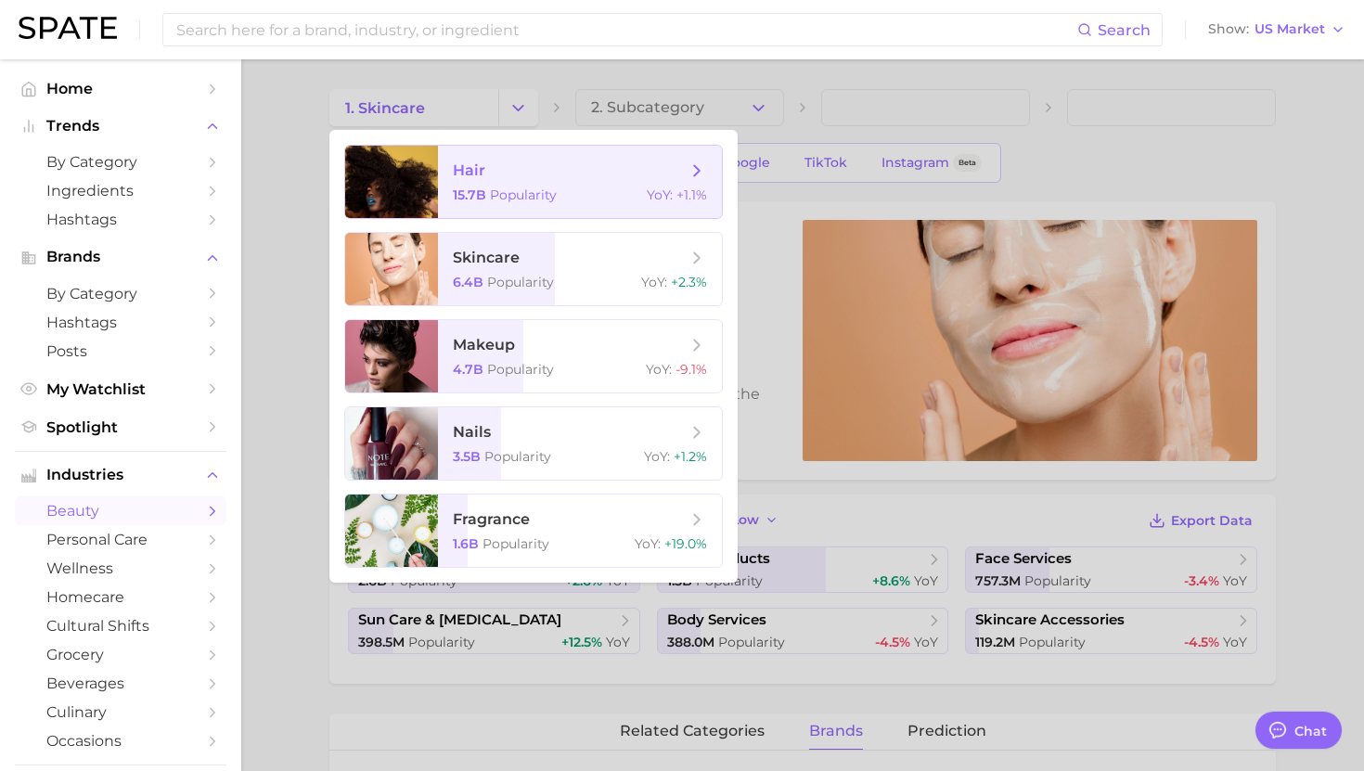
click at [504, 195] on span "Popularity" at bounding box center [523, 195] width 67 height 17
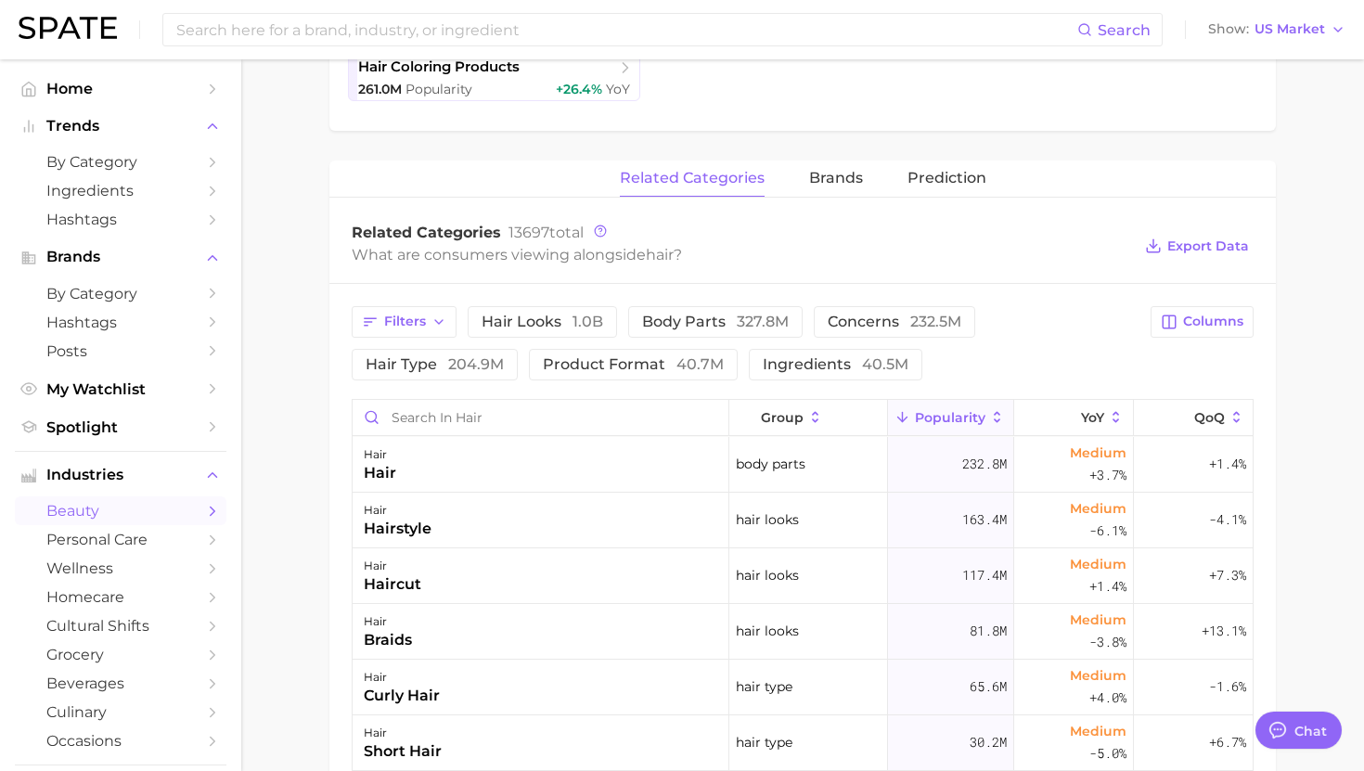
scroll to position [621, 0]
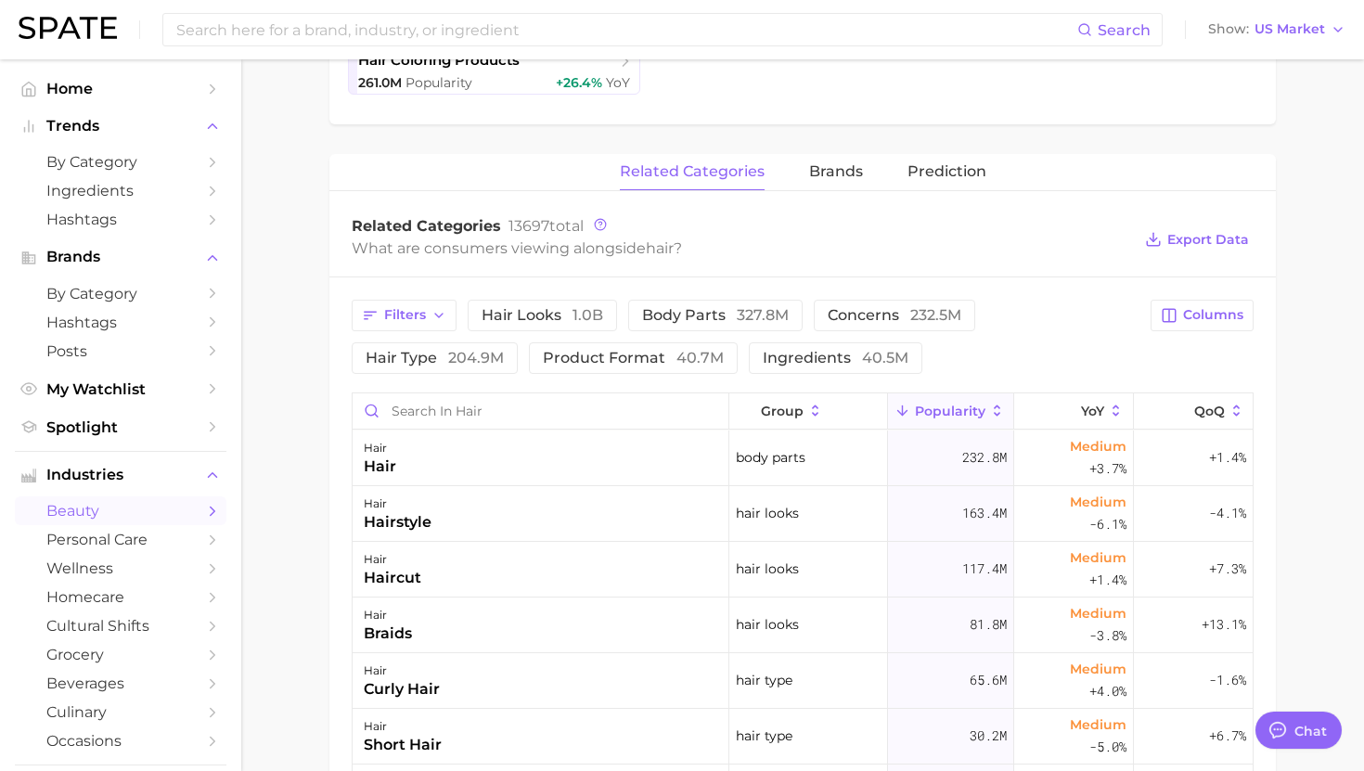
click at [810, 323] on div "Filters hair looks 1.0b body parts 327.8m concerns 232.5m hair type 204.9m prod…" at bounding box center [746, 337] width 788 height 74
click at [841, 316] on span "concerns 232.5m" at bounding box center [895, 315] width 134 height 15
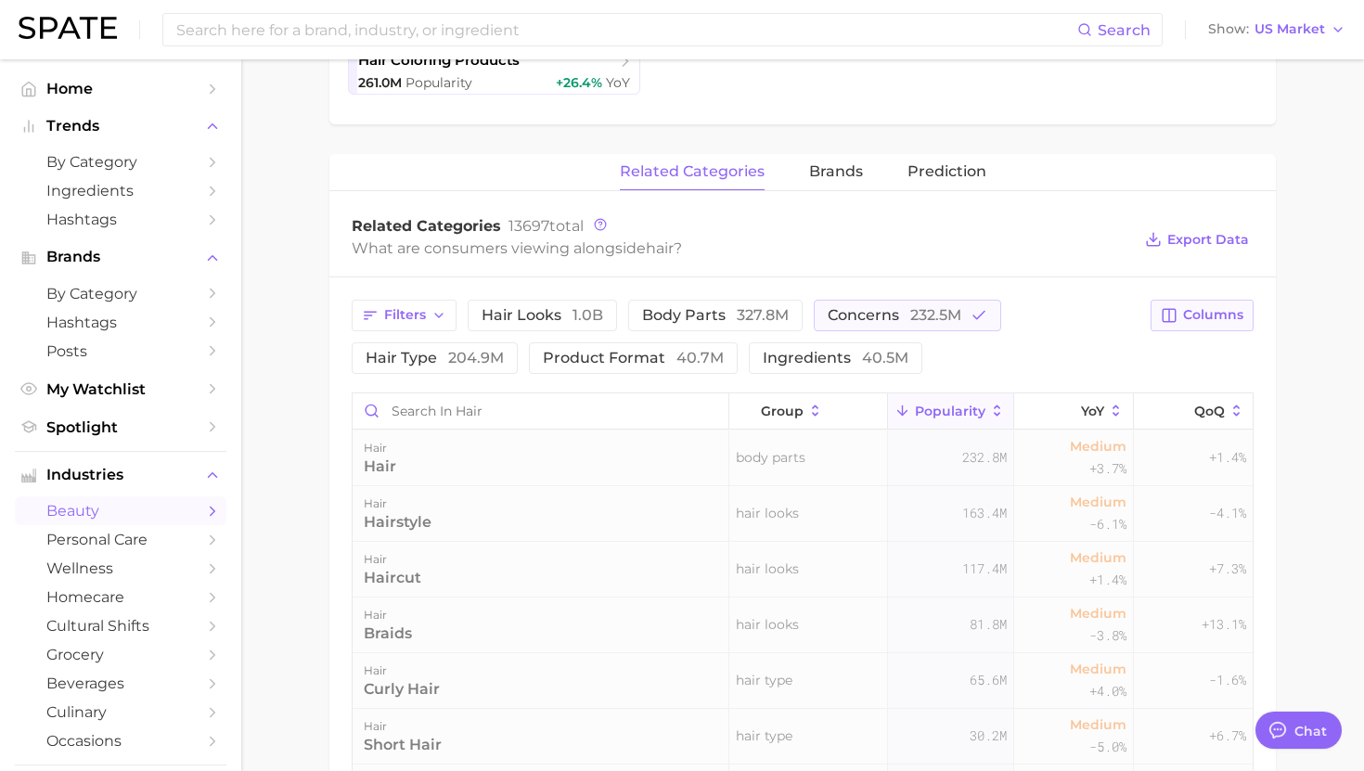
click at [1171, 314] on icon "button" at bounding box center [1169, 315] width 17 height 17
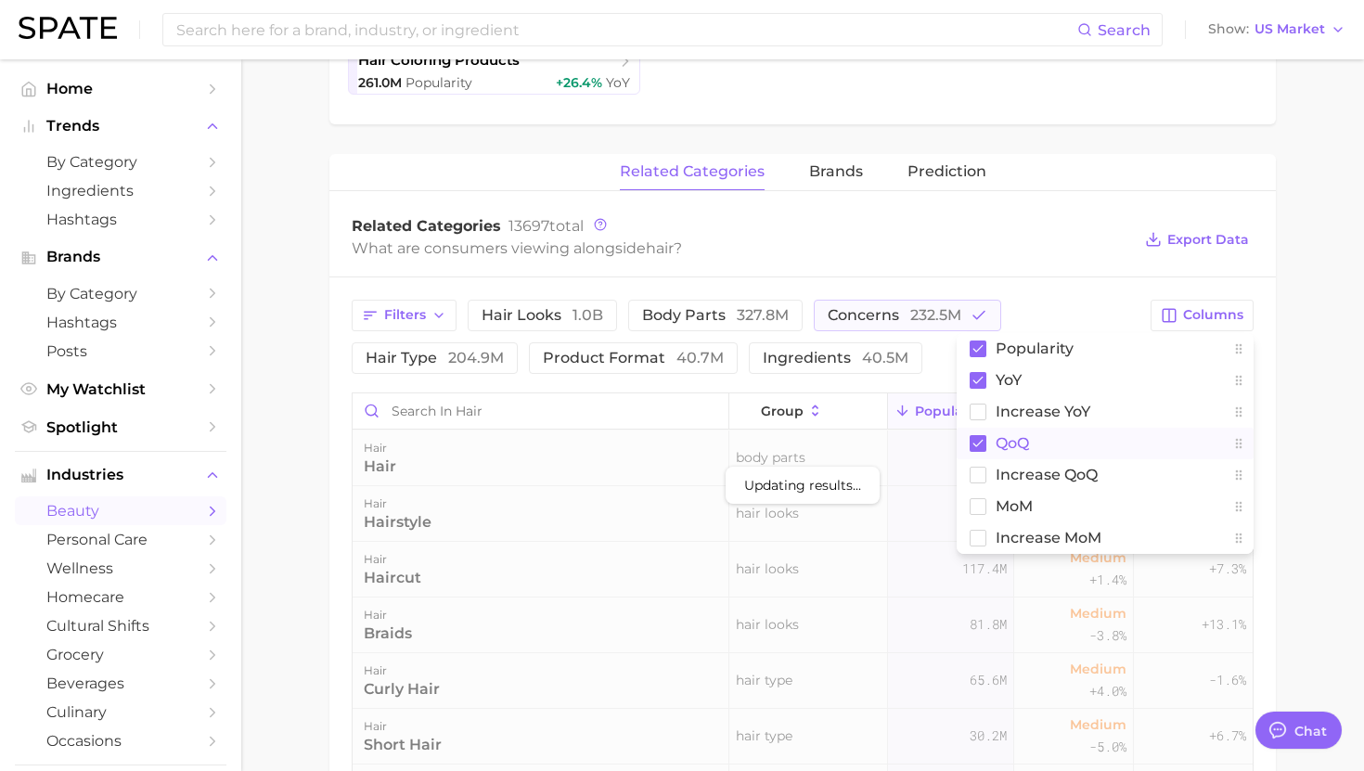
click at [1063, 434] on button "QoQ" at bounding box center [1105, 444] width 297 height 32
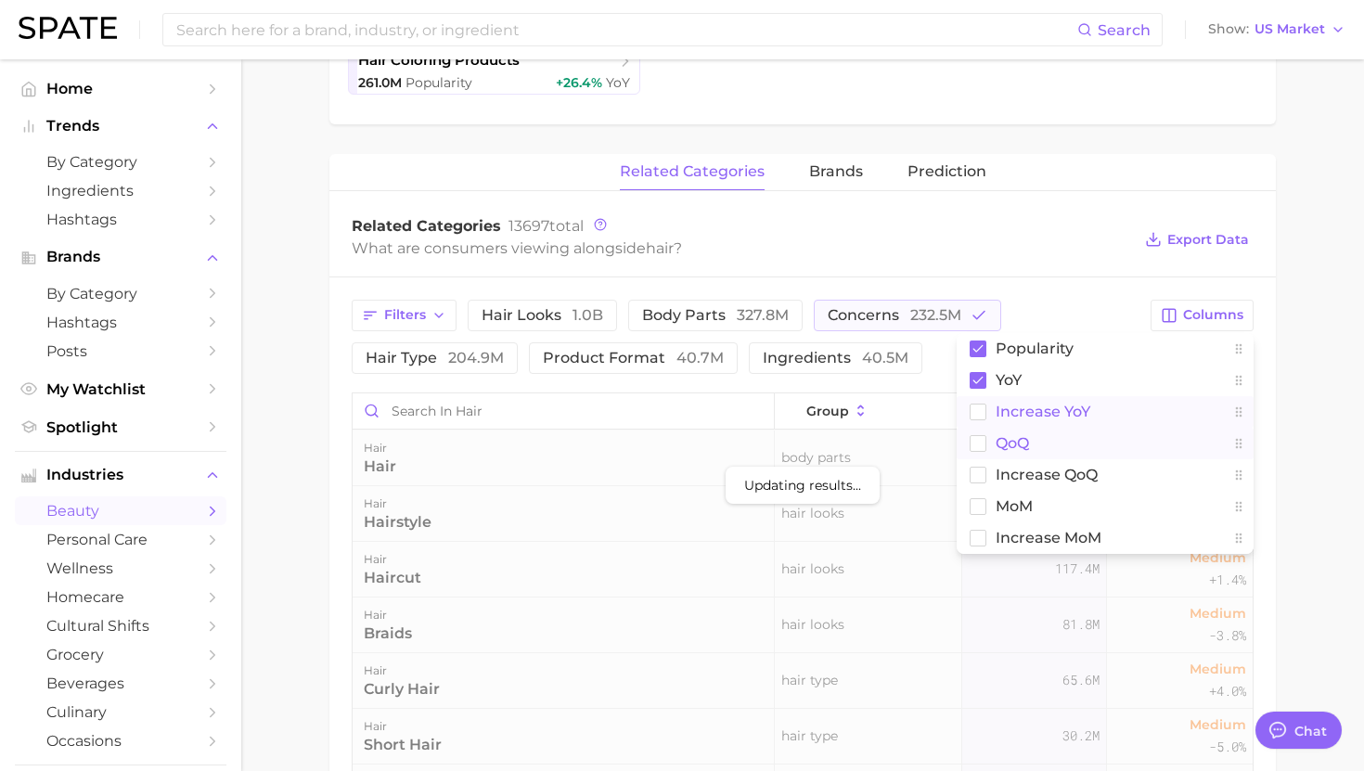
click at [1063, 407] on span "Increase YoY" at bounding box center [1043, 412] width 95 height 16
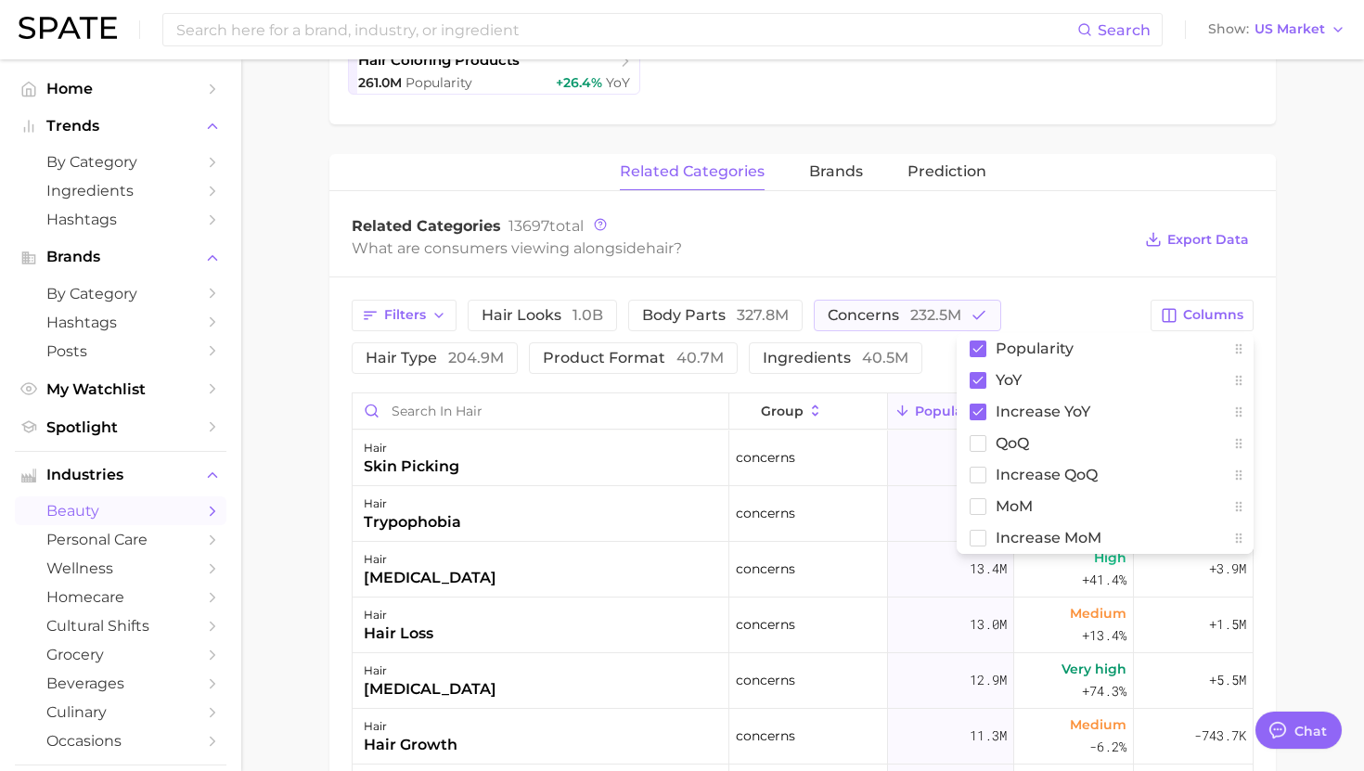
click at [1063, 292] on div "Filters hair looks 1.0b body parts 327.8m concerns 232.5m hair type 204.9m prod…" at bounding box center [802, 731] width 947 height 909
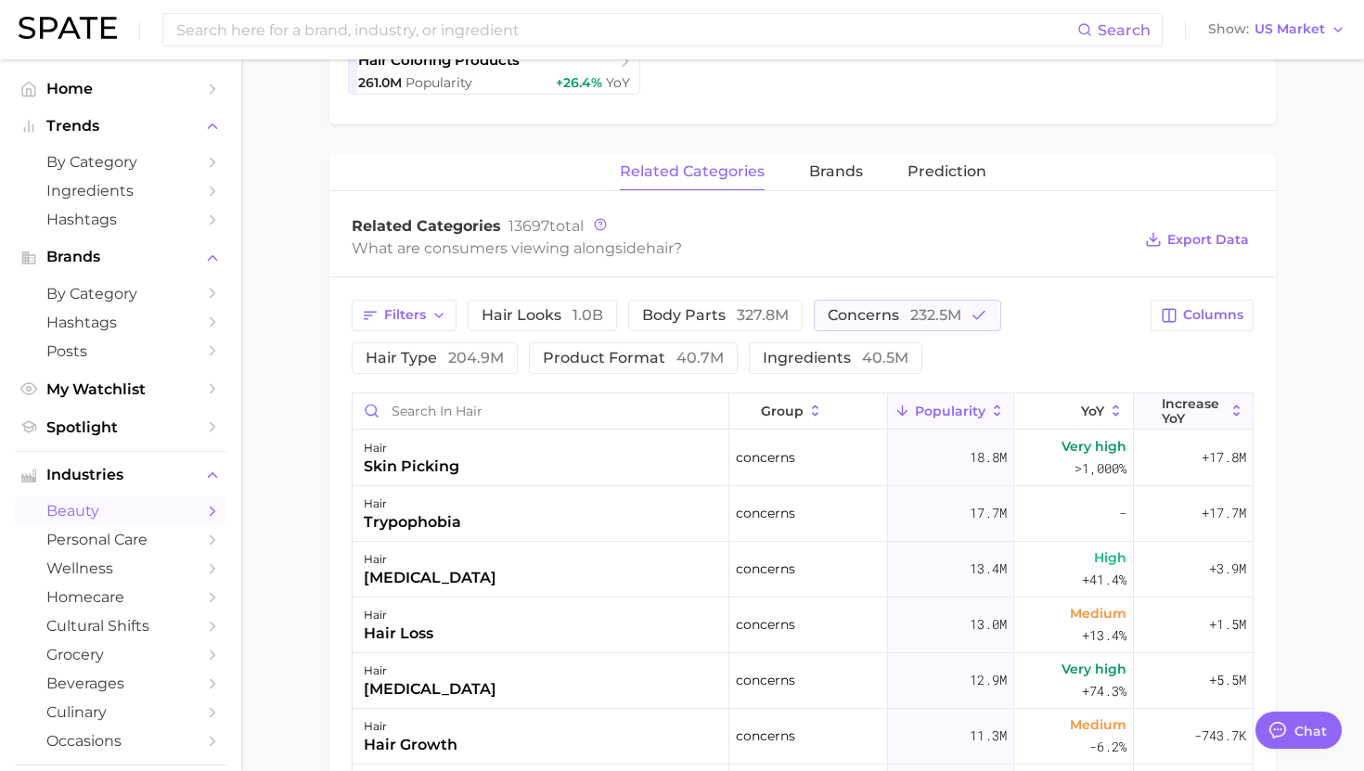
click at [1185, 416] on span "Increase YoY" at bounding box center [1193, 411] width 63 height 30
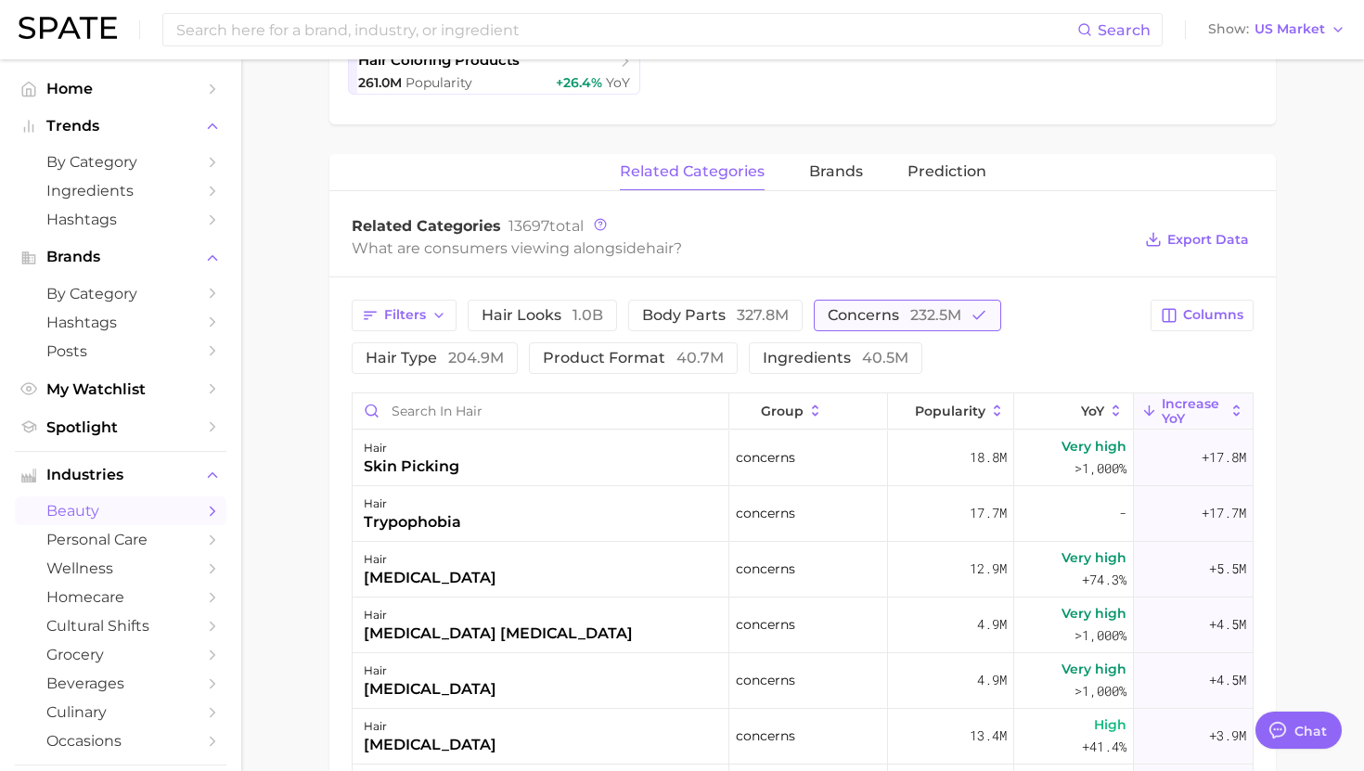
click at [937, 306] on span "232.5m" at bounding box center [935, 315] width 51 height 18
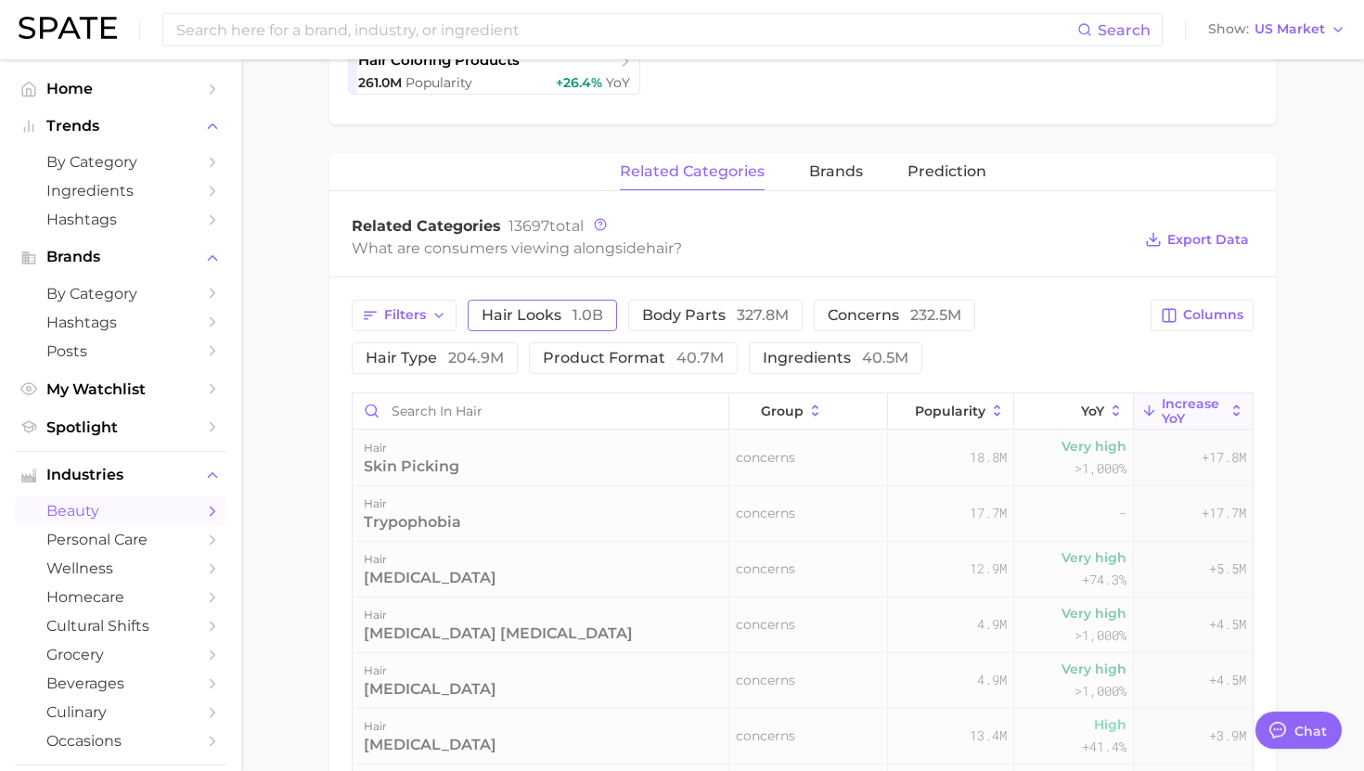
click at [550, 314] on span "hair looks 1.0b" at bounding box center [543, 315] width 122 height 15
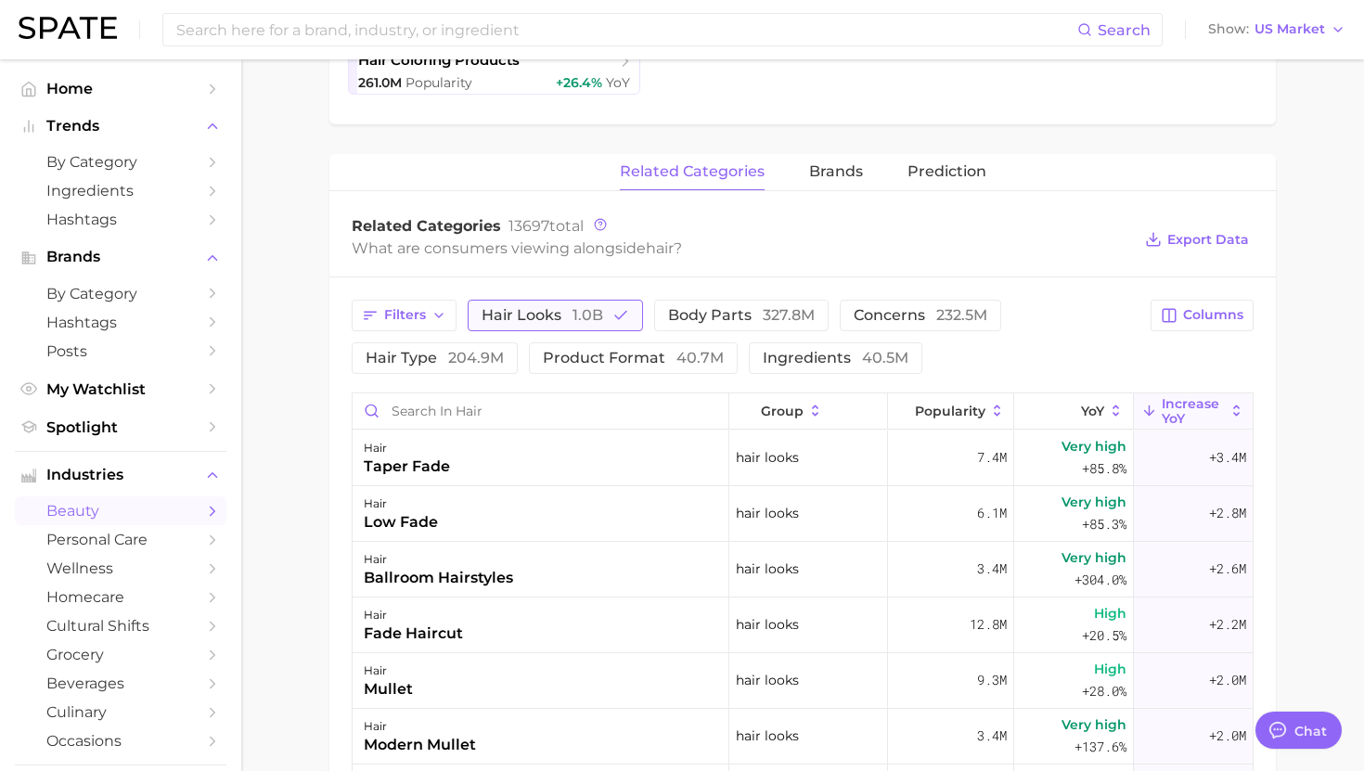
click at [553, 316] on span "hair looks 1.0b" at bounding box center [543, 315] width 122 height 15
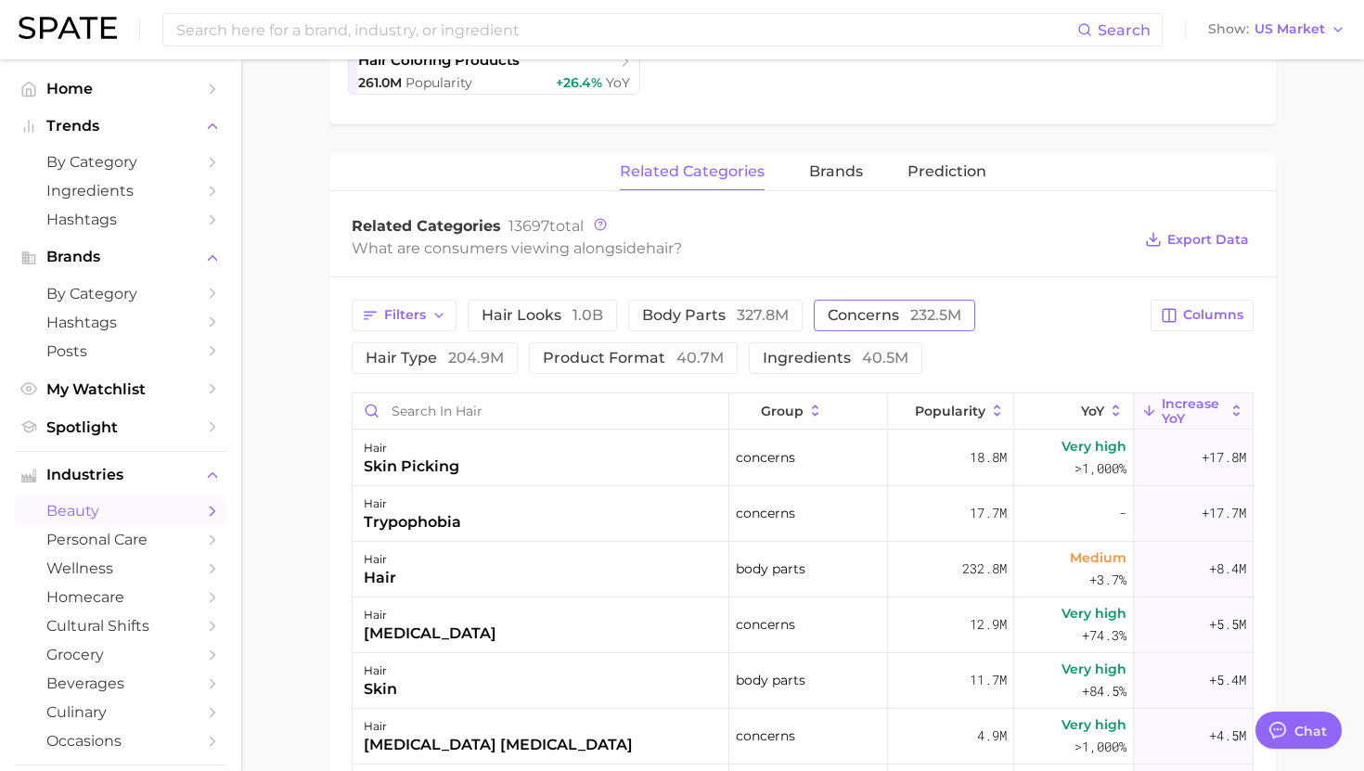
click at [822, 314] on button "concerns 232.5m" at bounding box center [894, 316] width 161 height 32
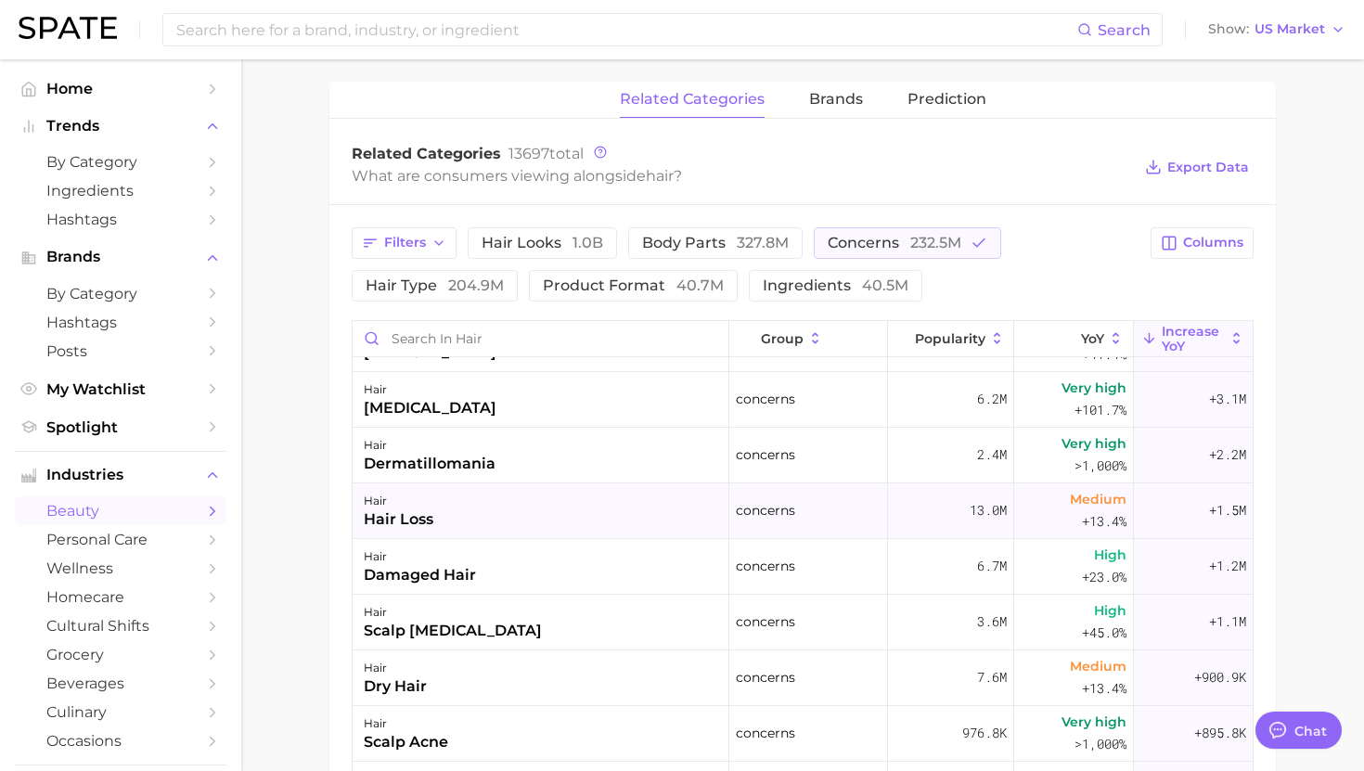
scroll to position [329, 0]
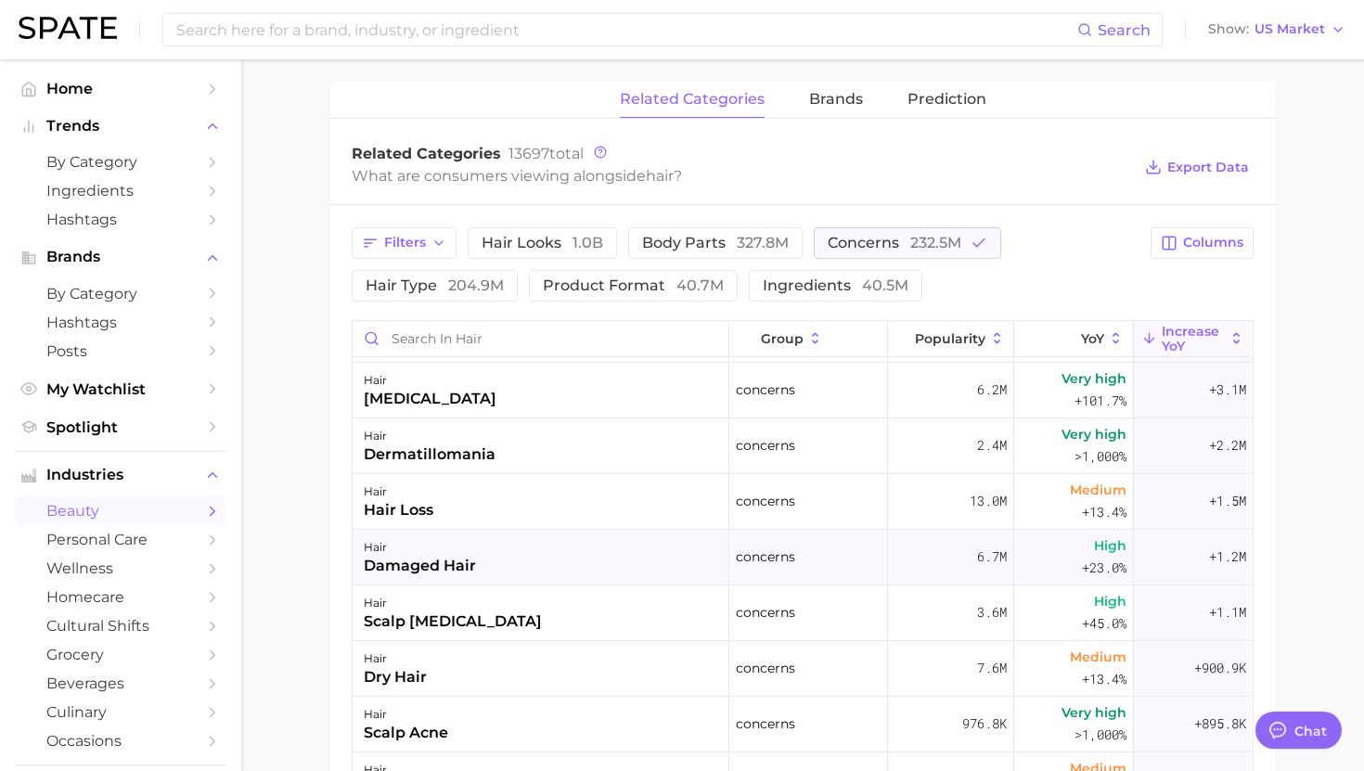
click at [548, 550] on div "hair damaged hair" at bounding box center [541, 558] width 377 height 56
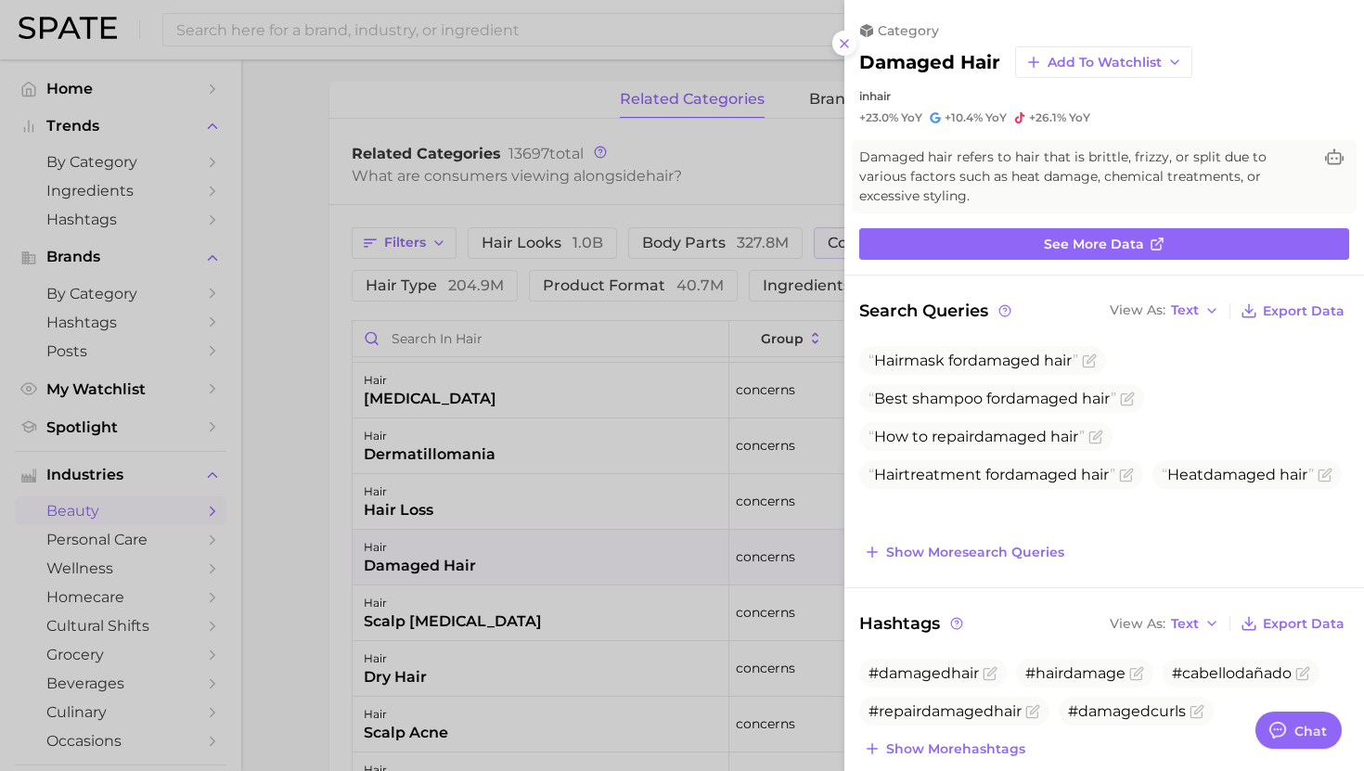
click at [510, 538] on div at bounding box center [682, 385] width 1364 height 771
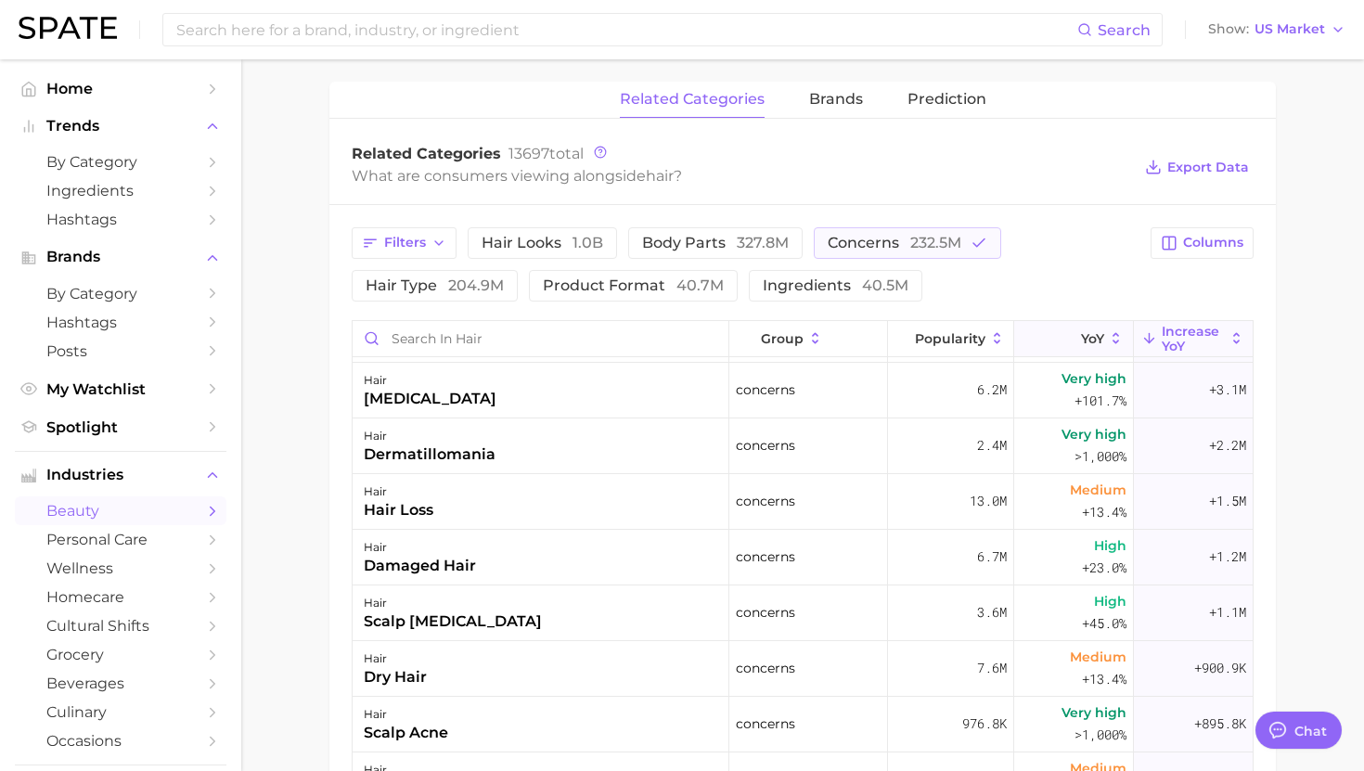
click at [1089, 341] on span "YoY" at bounding box center [1092, 338] width 23 height 15
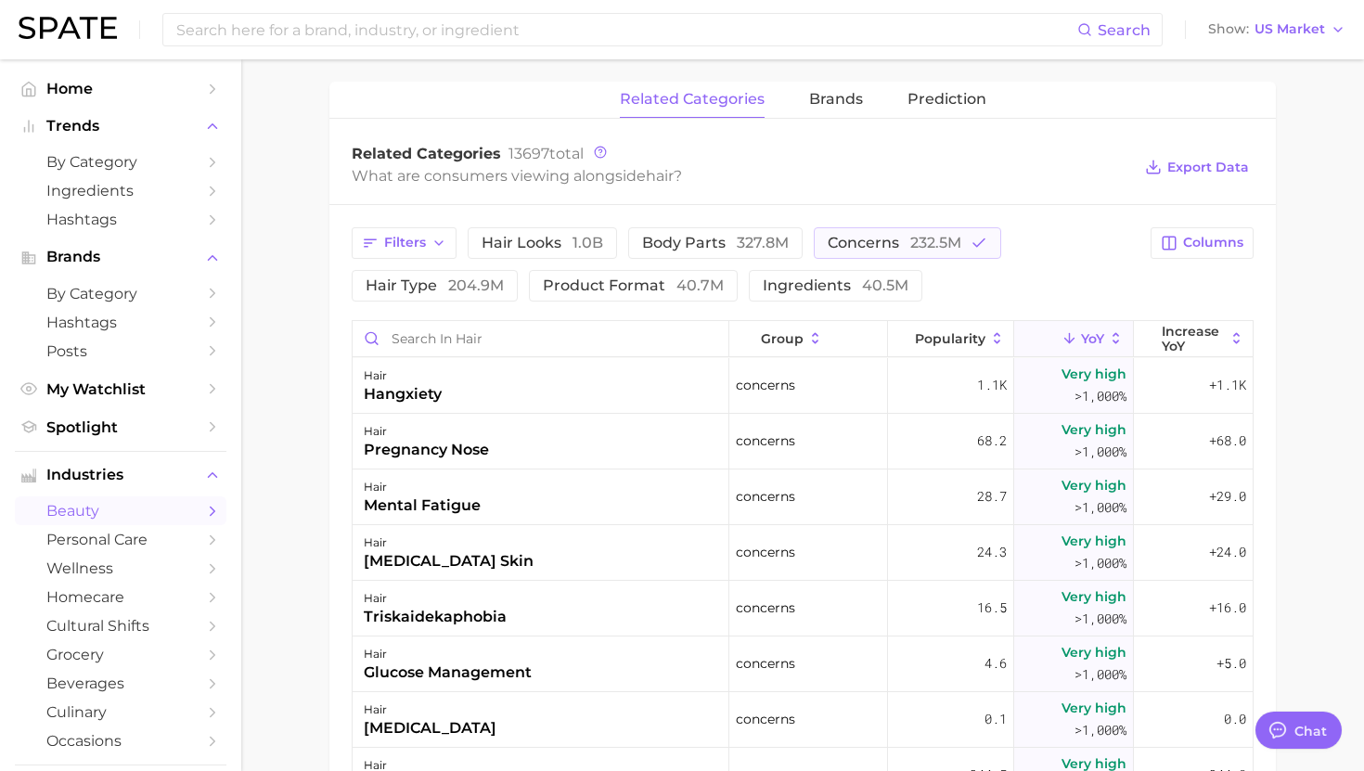
scroll to position [8, 0]
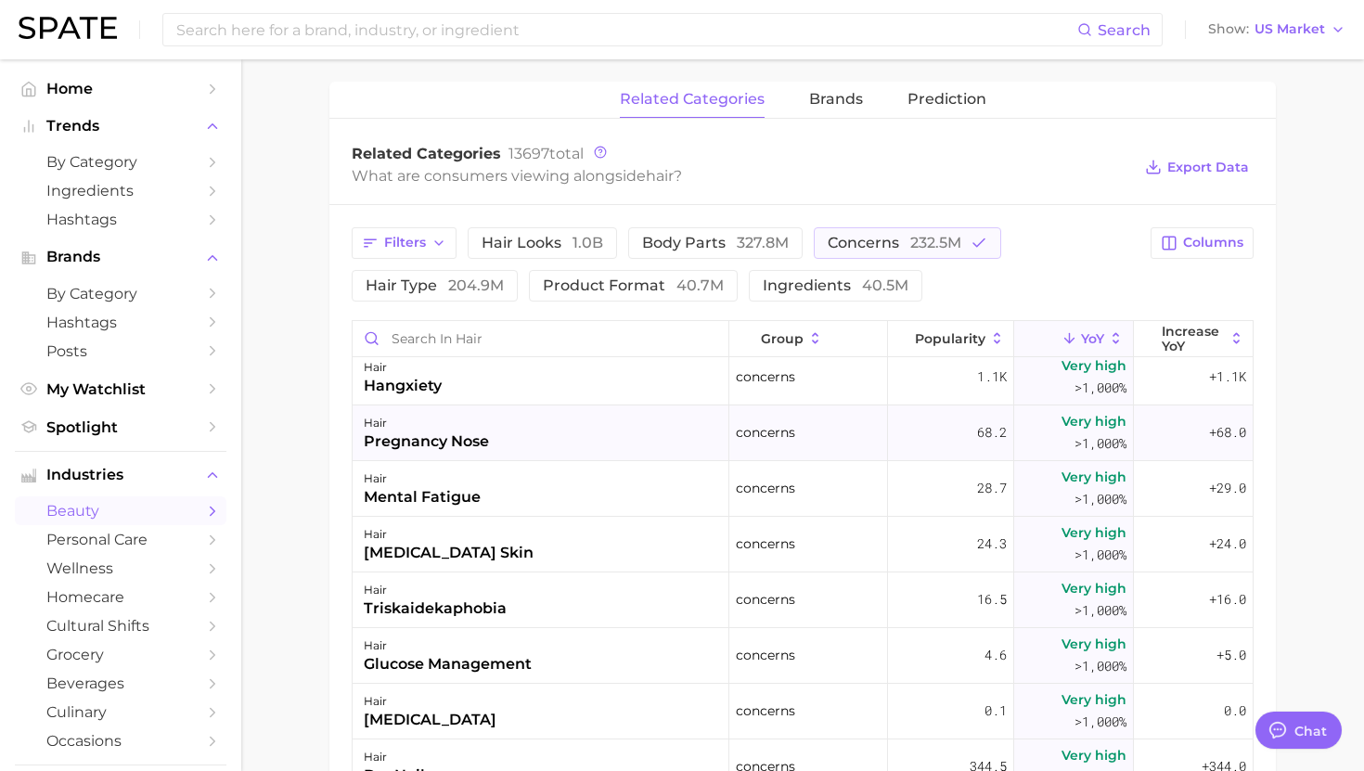
click at [636, 406] on div "hair pregnancy nose" at bounding box center [541, 434] width 377 height 56
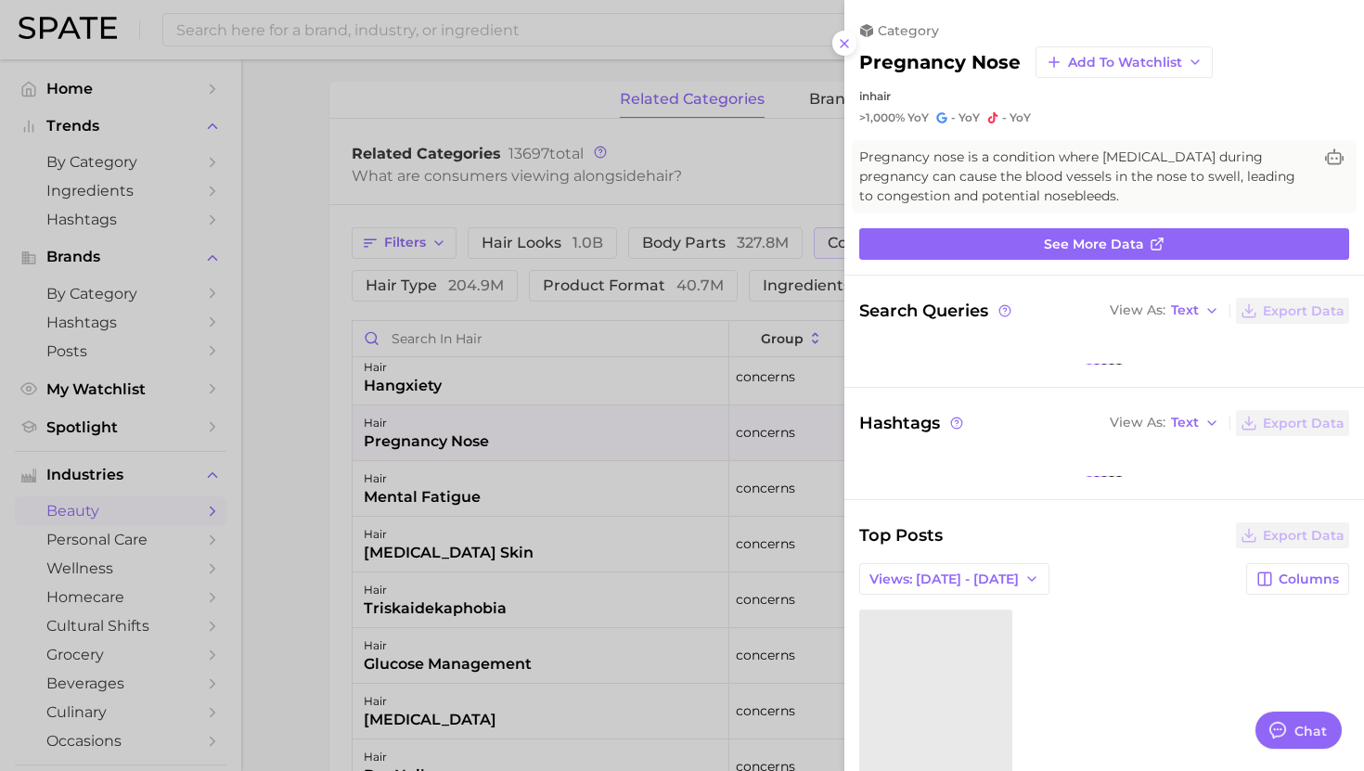
click at [636, 393] on div at bounding box center [682, 385] width 1364 height 771
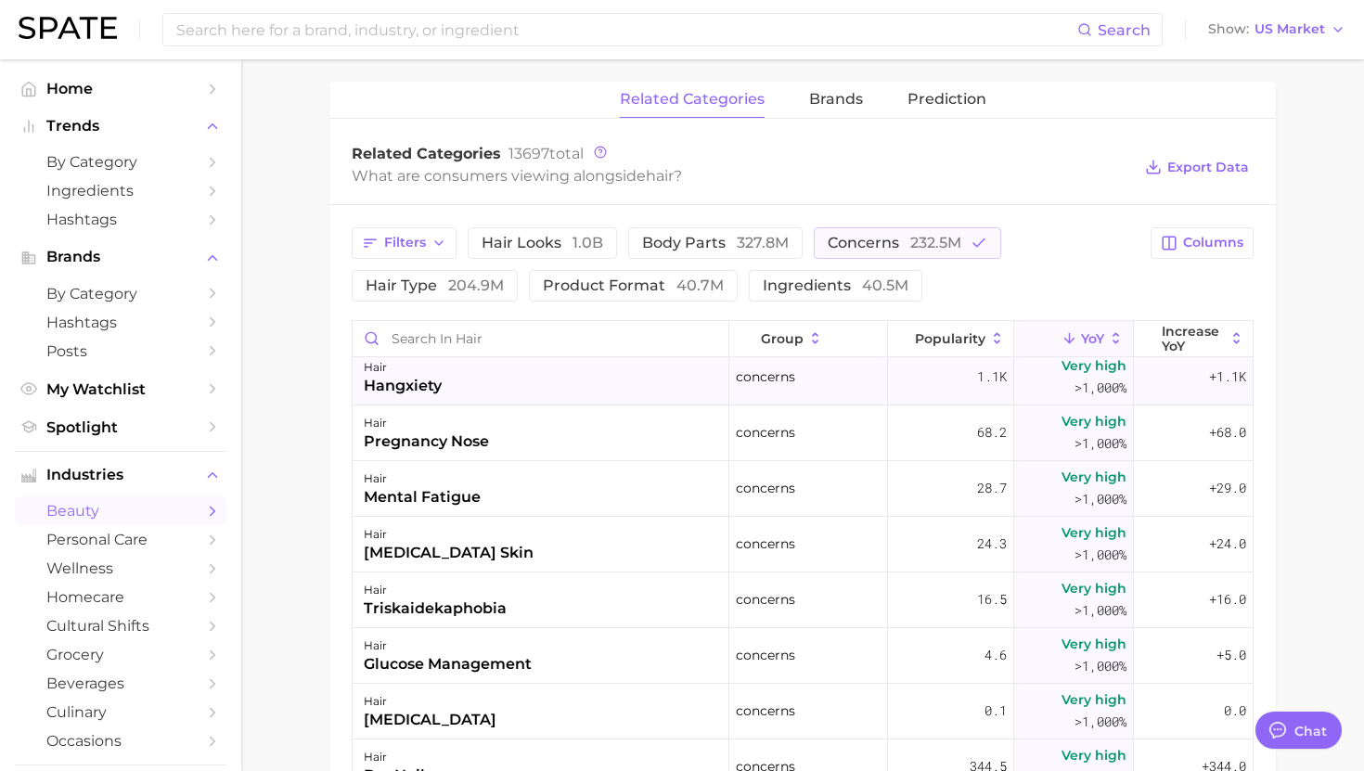
click at [634, 387] on div "hair hangxiety" at bounding box center [541, 378] width 377 height 56
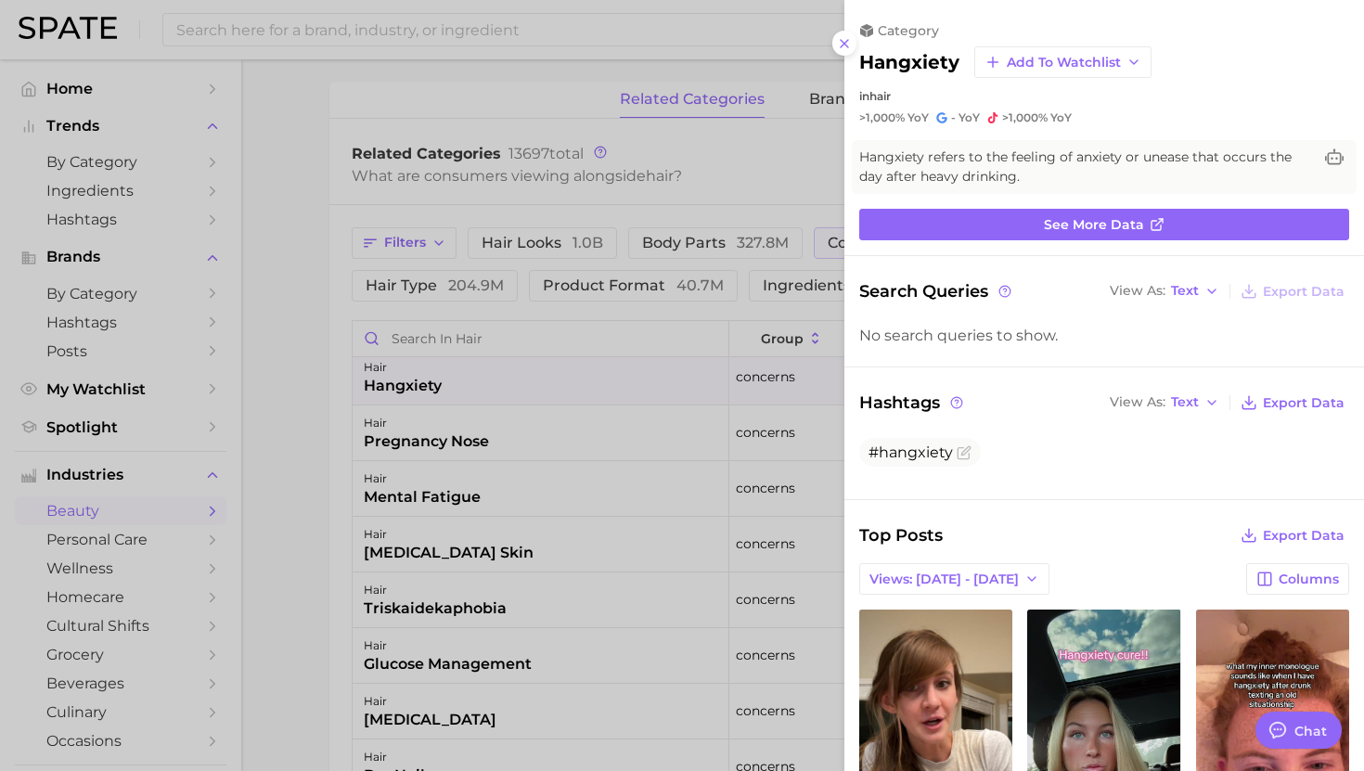
scroll to position [0, 0]
click at [631, 382] on div at bounding box center [682, 385] width 1364 height 771
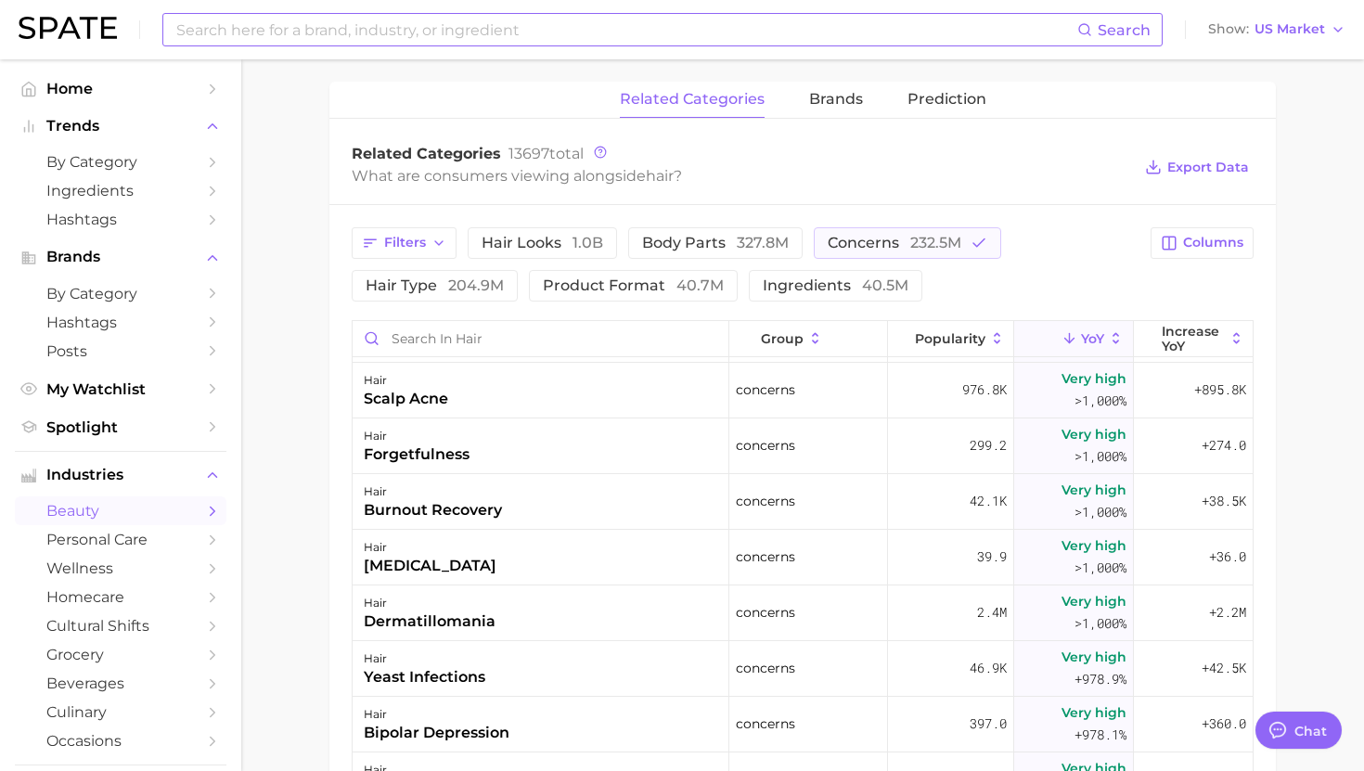
scroll to position [6125, 0]
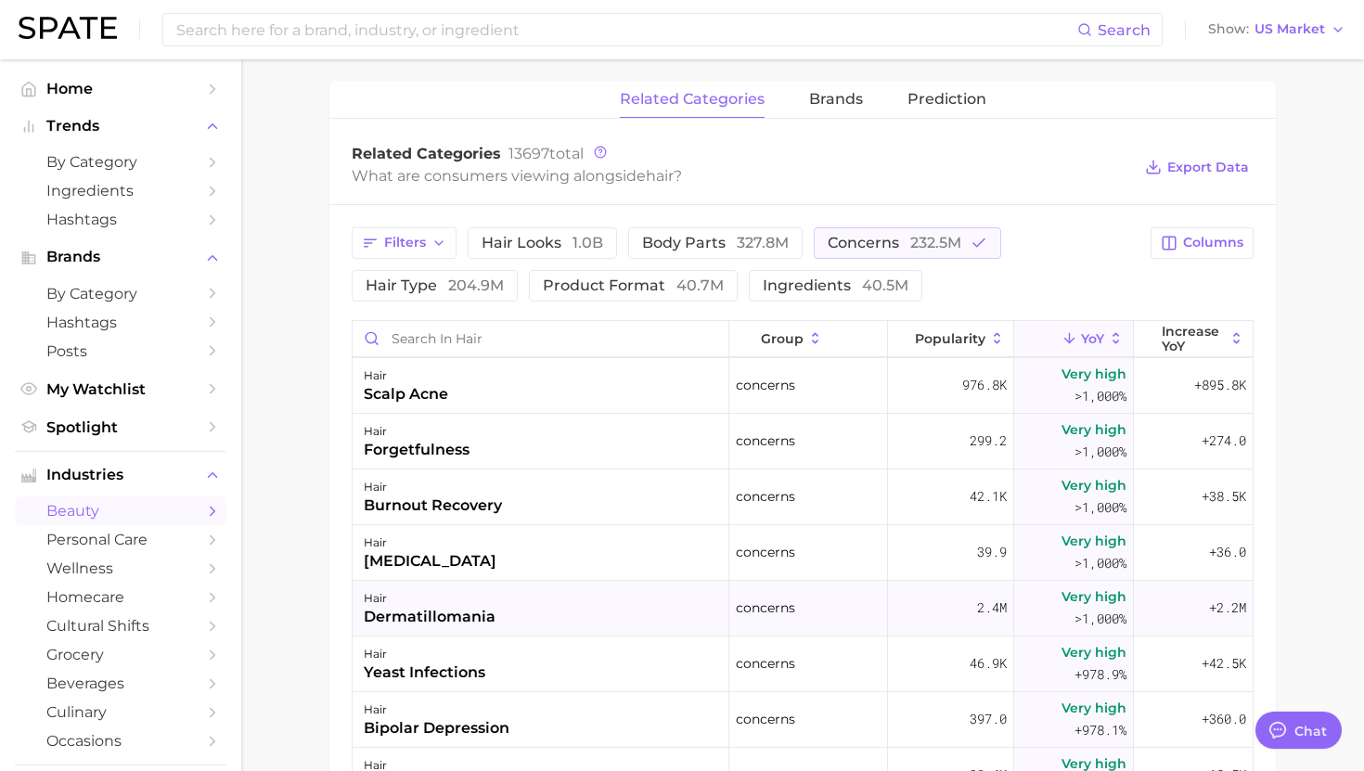
click at [576, 602] on div "hair dermatillomania" at bounding box center [541, 609] width 377 height 56
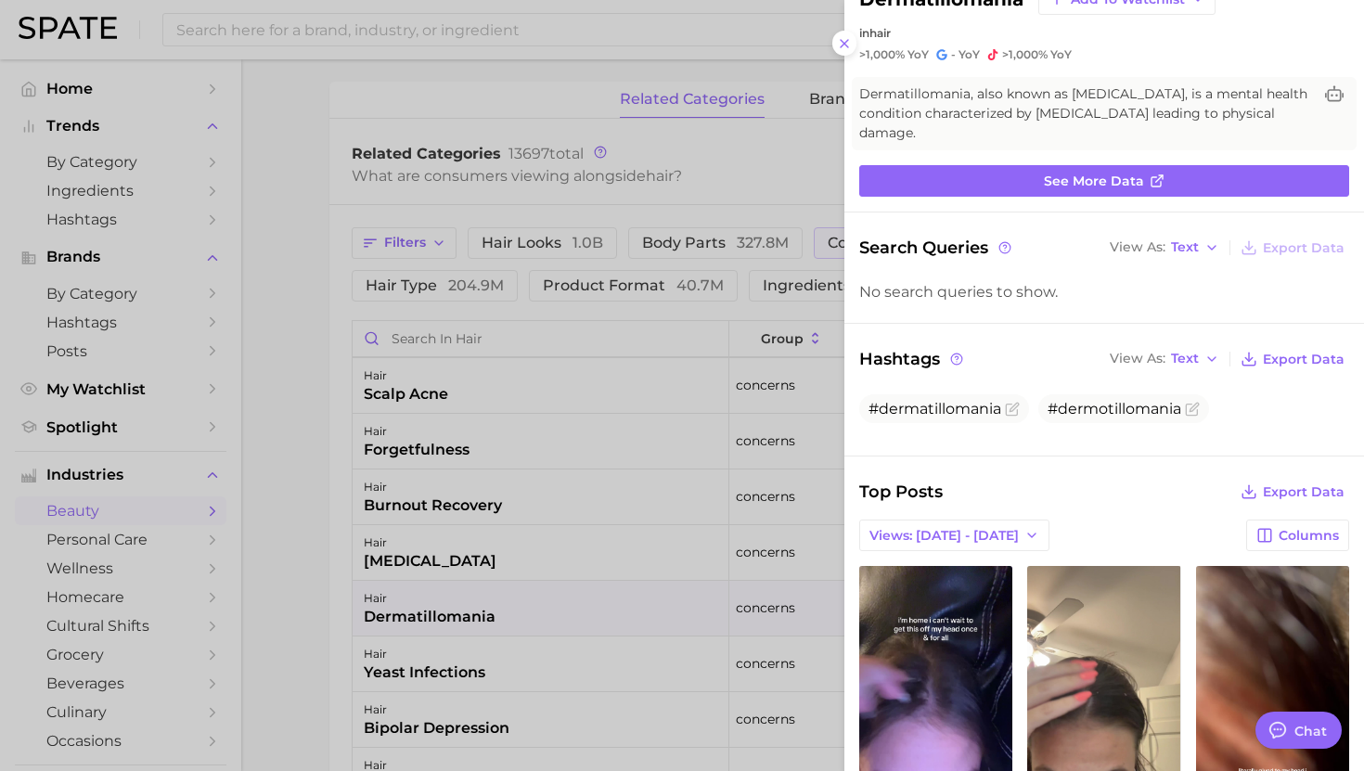
scroll to position [183, 0]
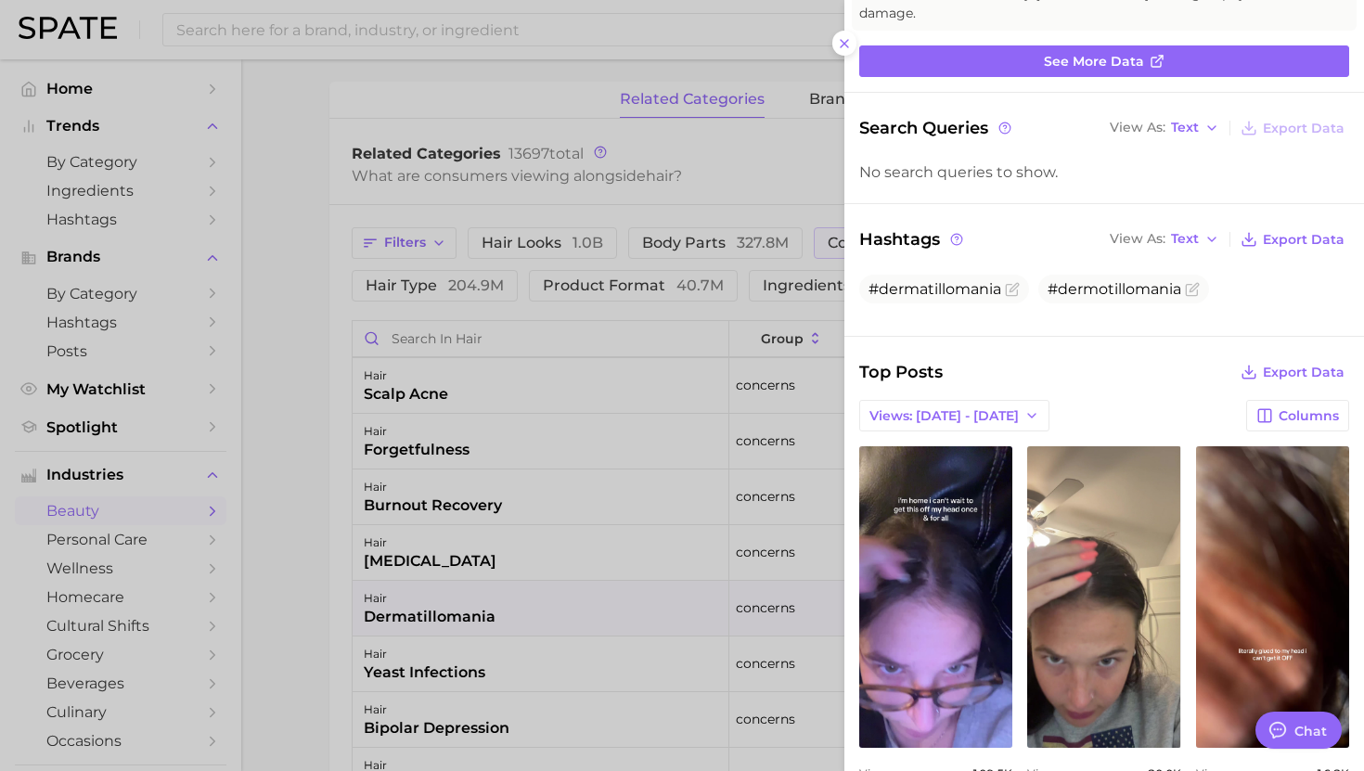
click at [638, 664] on div at bounding box center [682, 385] width 1364 height 771
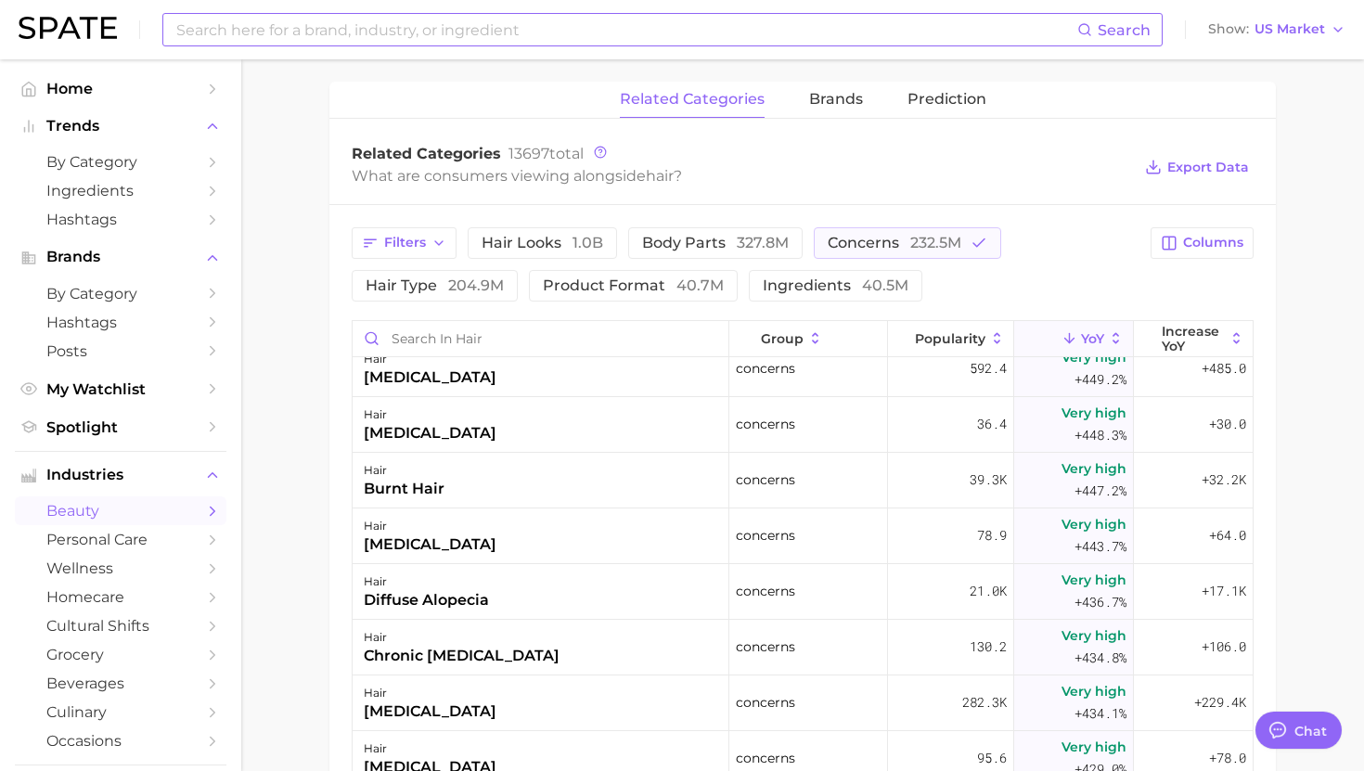
scroll to position [9096, 0]
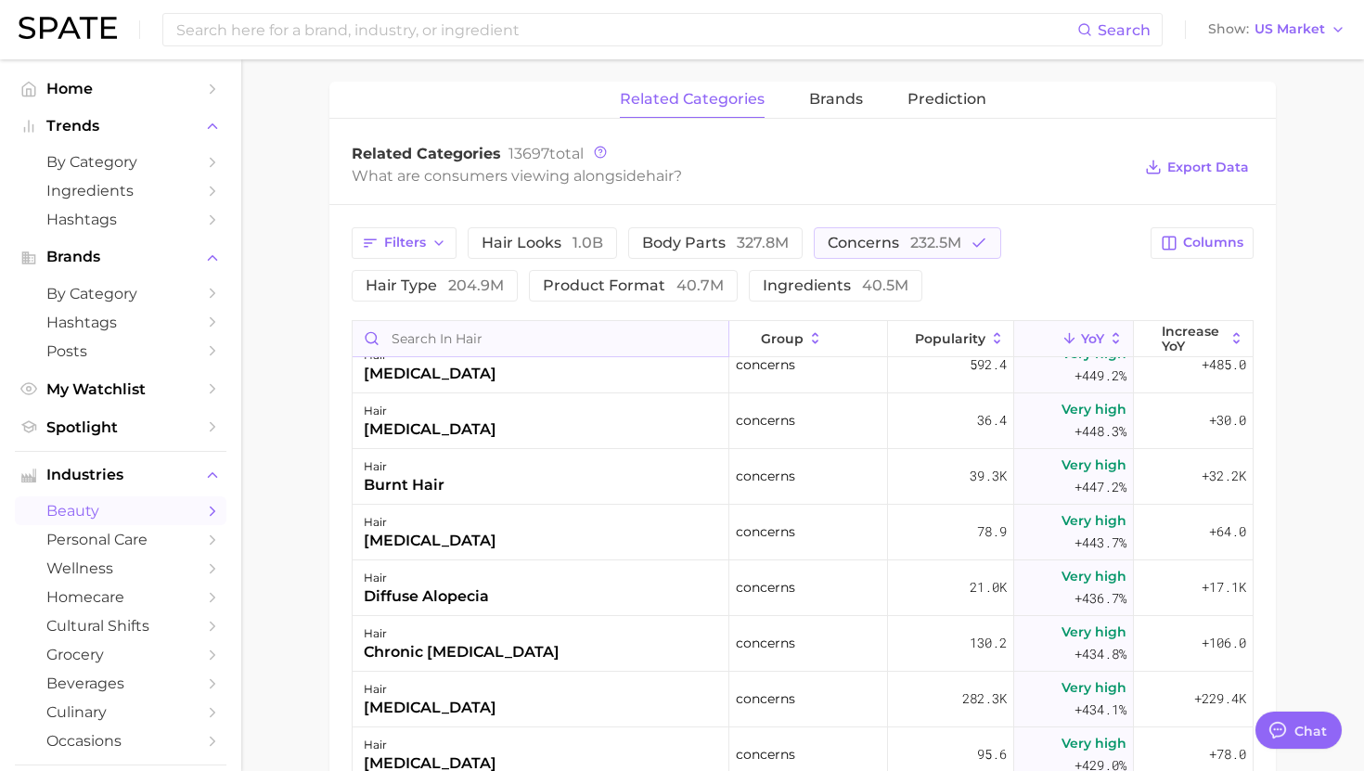
click at [439, 329] on input "Search in hair" at bounding box center [541, 338] width 376 height 35
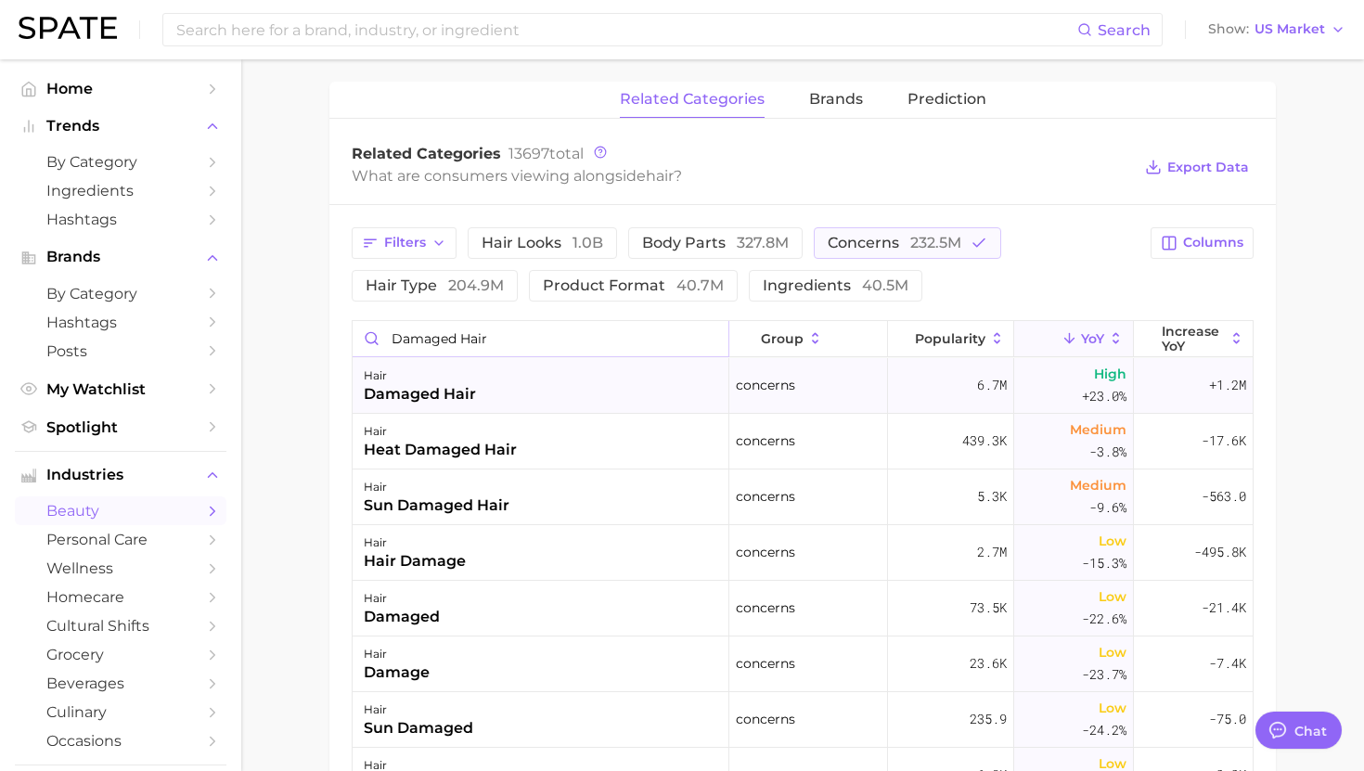
type input "damaged hair"
click at [456, 383] on div "damaged hair" at bounding box center [420, 394] width 112 height 22
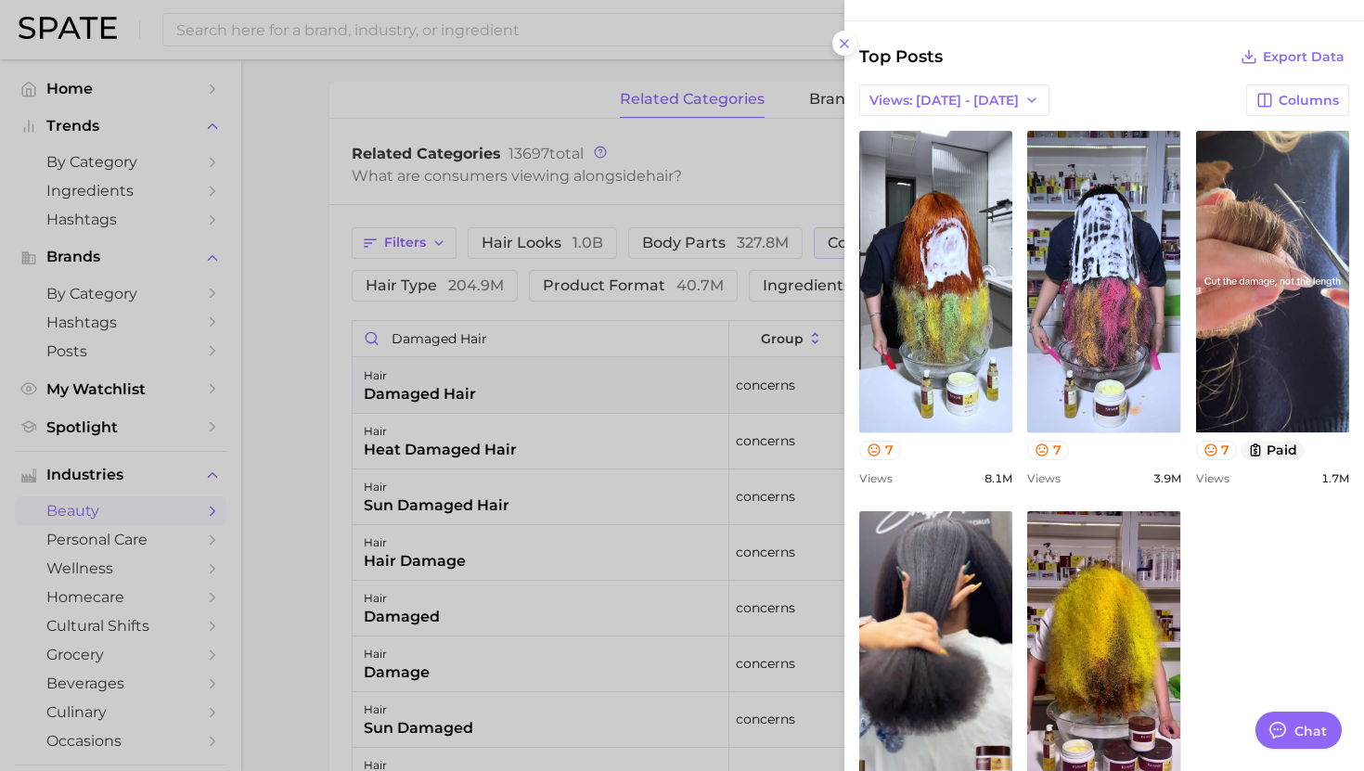
scroll to position [896, 0]
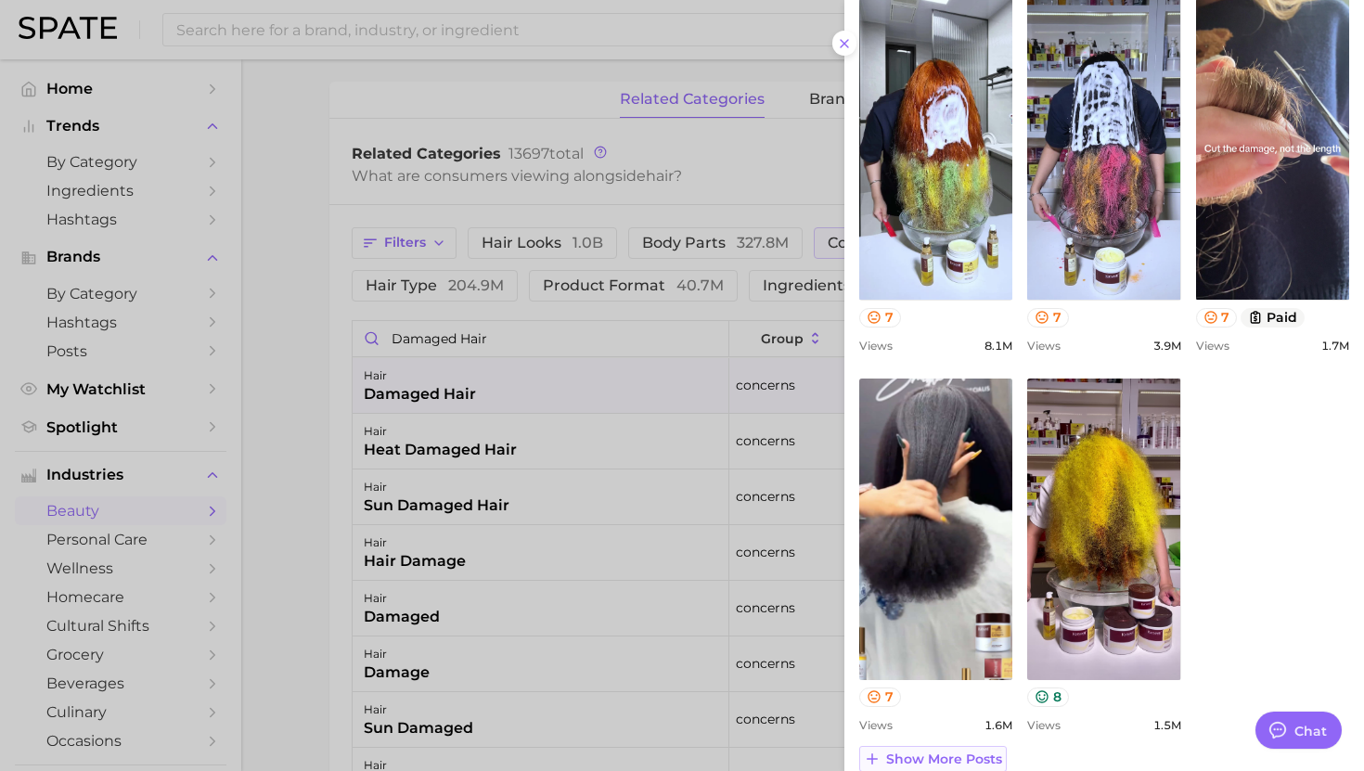
click at [921, 758] on span "Show more posts" at bounding box center [944, 760] width 116 height 16
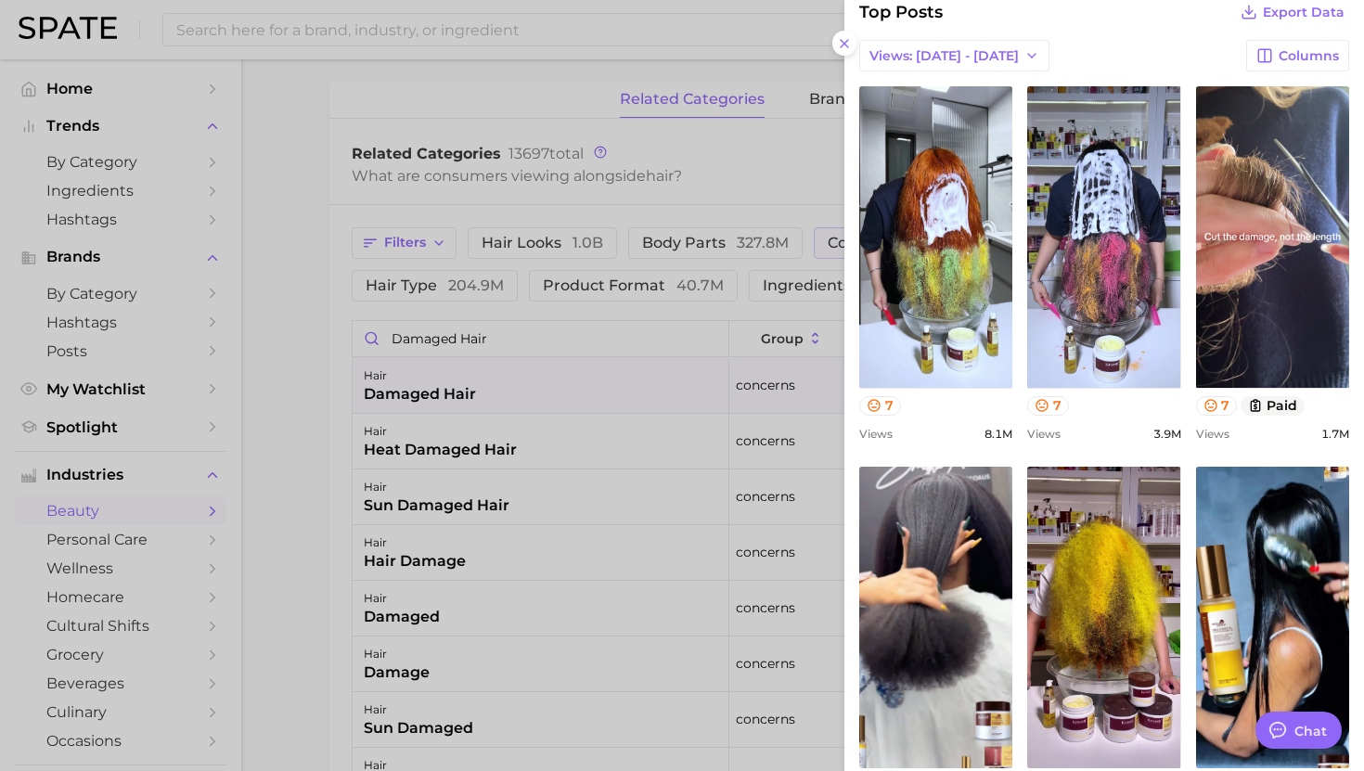
scroll to position [397, 0]
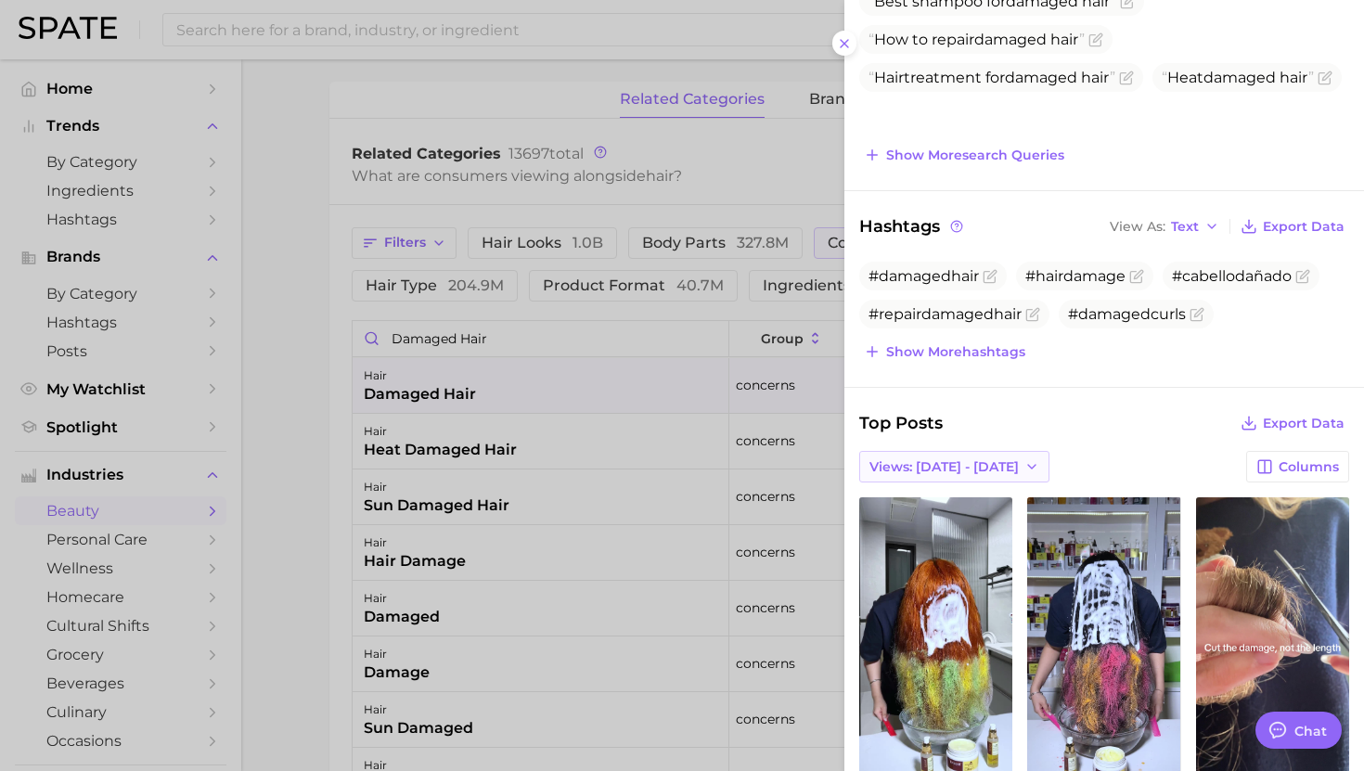
click at [934, 460] on span "Views: Aug 10 - 17" at bounding box center [944, 467] width 149 height 16
click at [930, 531] on span "Total Views" at bounding box center [907, 535] width 76 height 16
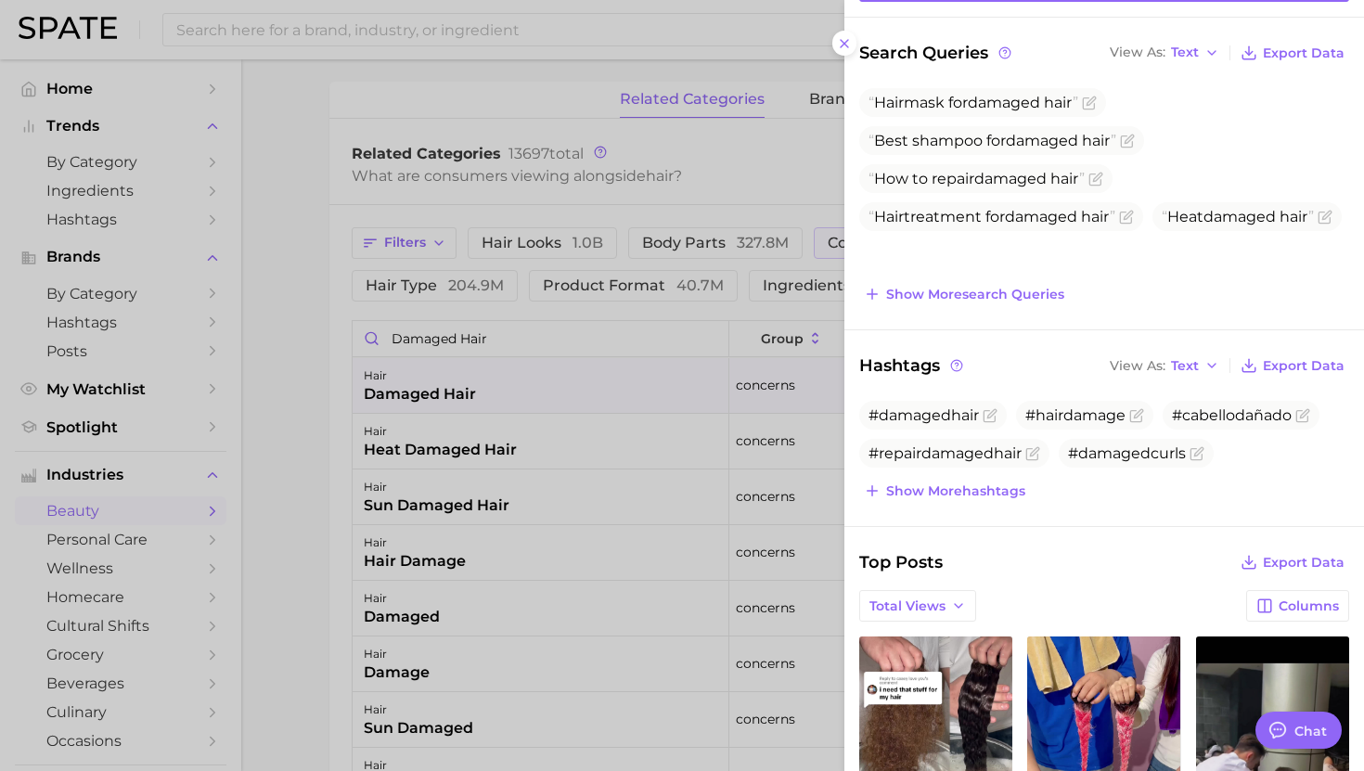
scroll to position [0, 0]
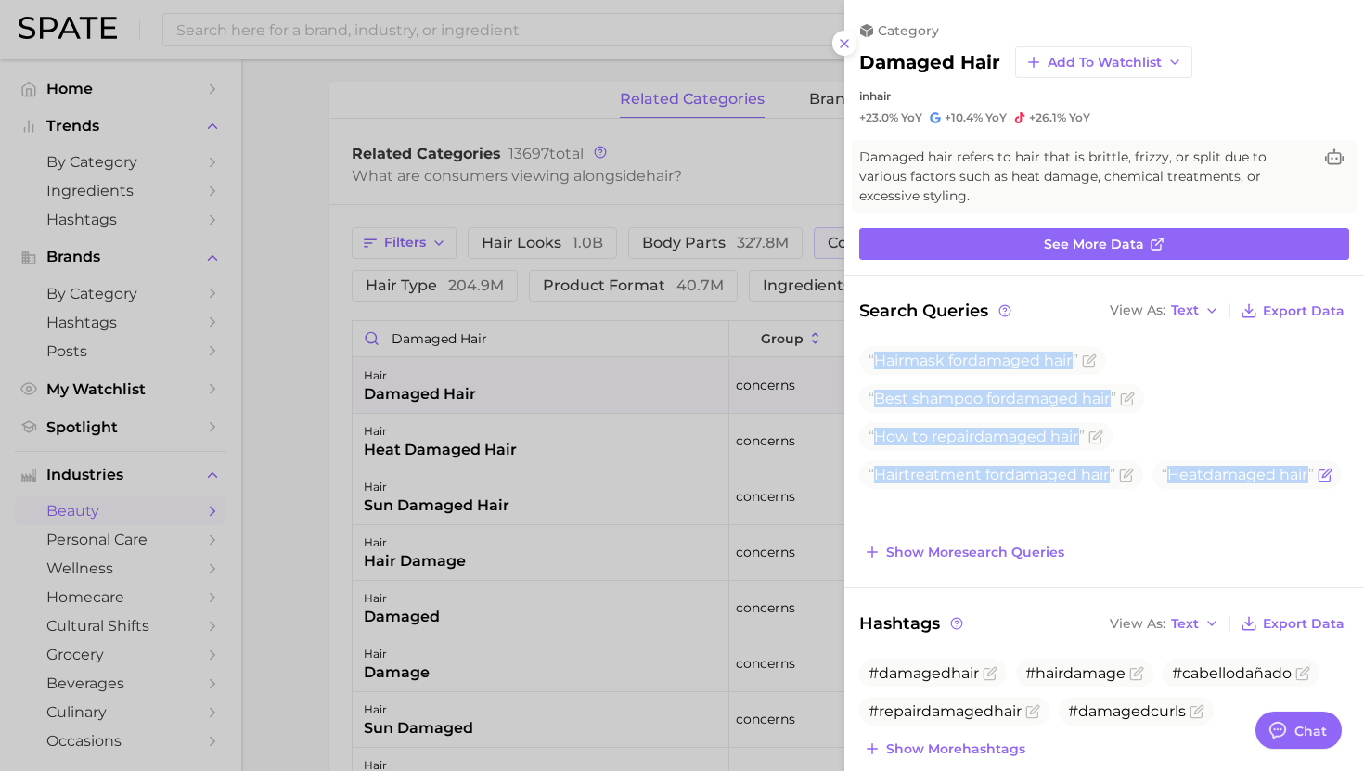
drag, startPoint x: 876, startPoint y: 358, endPoint x: 1026, endPoint y: 517, distance: 218.6
click at [1026, 489] on ul "Hair mask for damaged hair Best shampoo for damaged hair How to repair damaged …" at bounding box center [1104, 417] width 490 height 143
copy div "Hair mask for damaged hair Best shampoo for damaged hair How to repair damaged …"
click at [936, 547] on span "Show more search queries" at bounding box center [975, 553] width 178 height 16
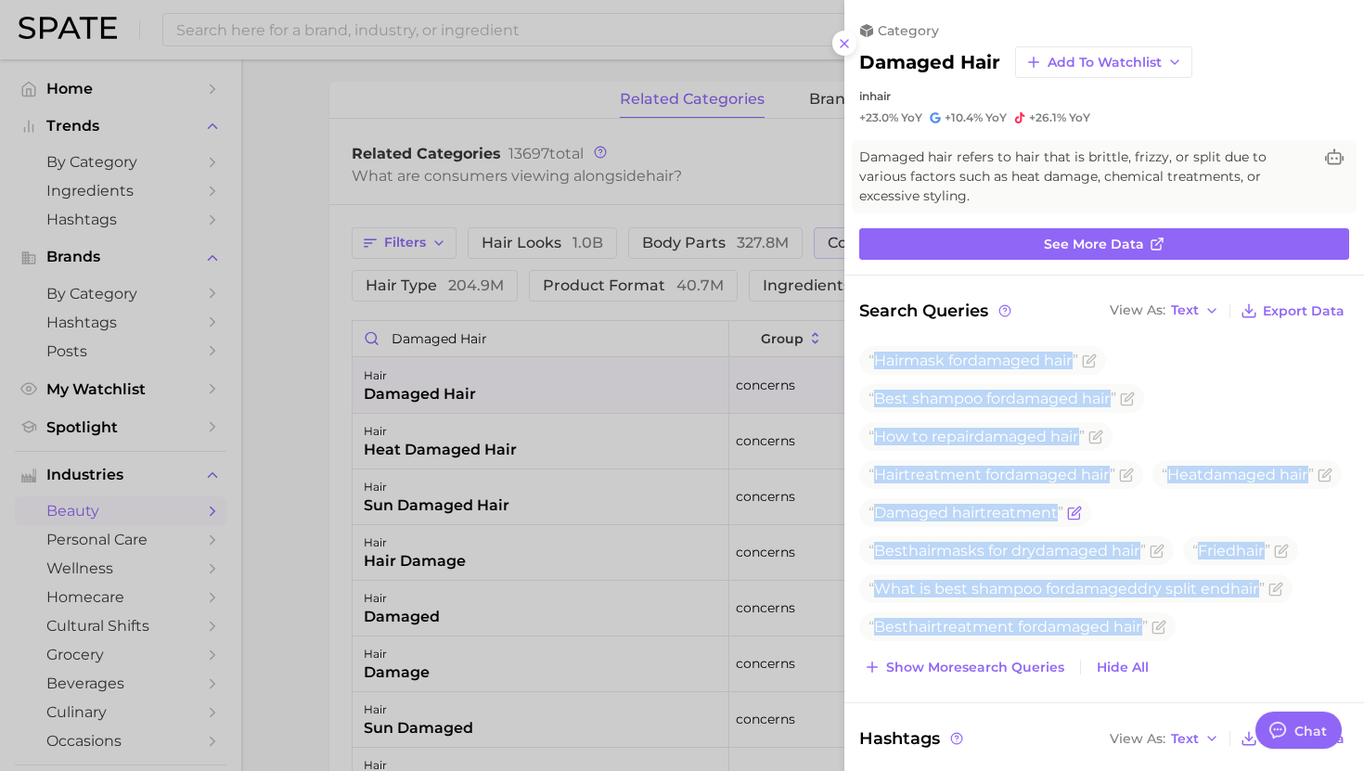
click at [1091, 499] on span "Damaged hair treatment" at bounding box center [975, 512] width 232 height 29
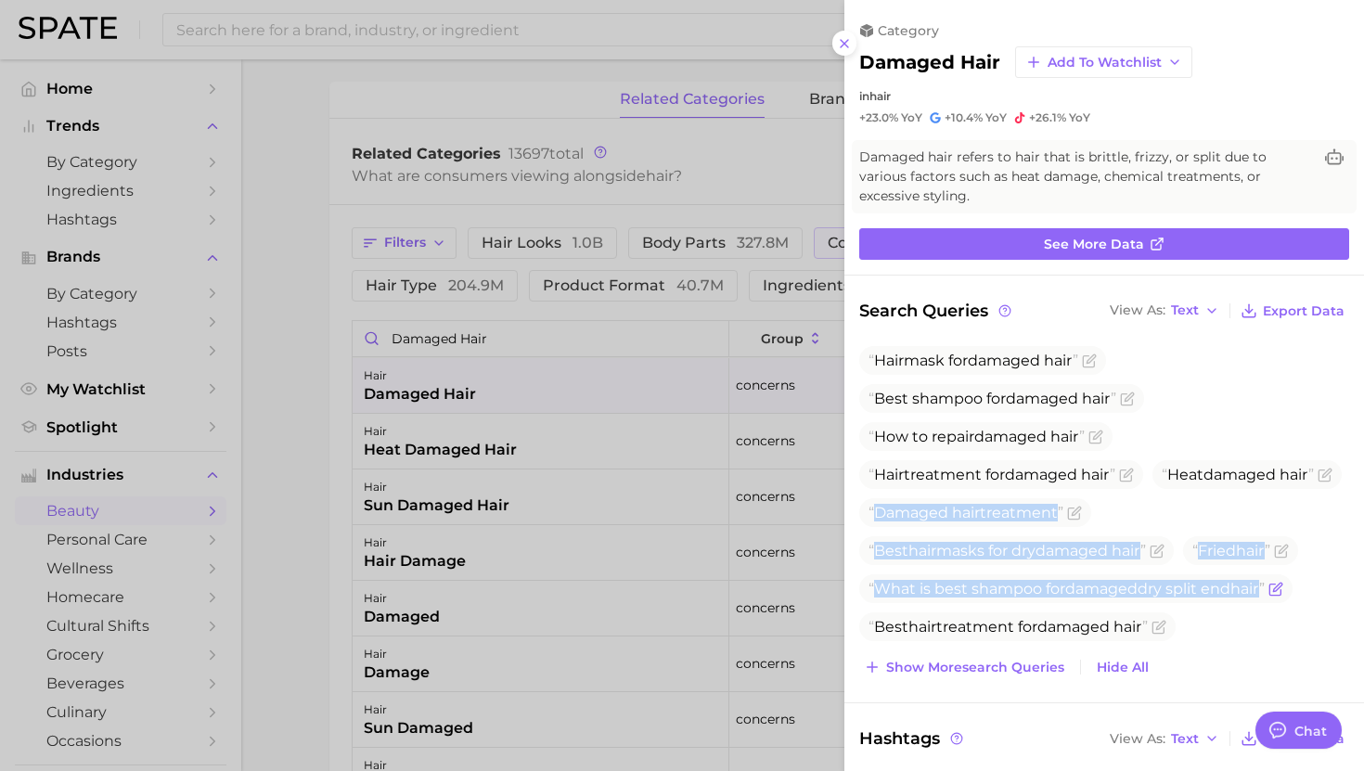
drag, startPoint x: 1081, startPoint y: 514, endPoint x: 1287, endPoint y: 583, distance: 217.2
click at [1288, 583] on ul "Hair mask for damaged hair Best shampoo for damaged hair How to repair damaged …" at bounding box center [1104, 493] width 490 height 295
copy ul "Damaged hair treatment Best hair masks for dry damaged hair Fried hair What is …"
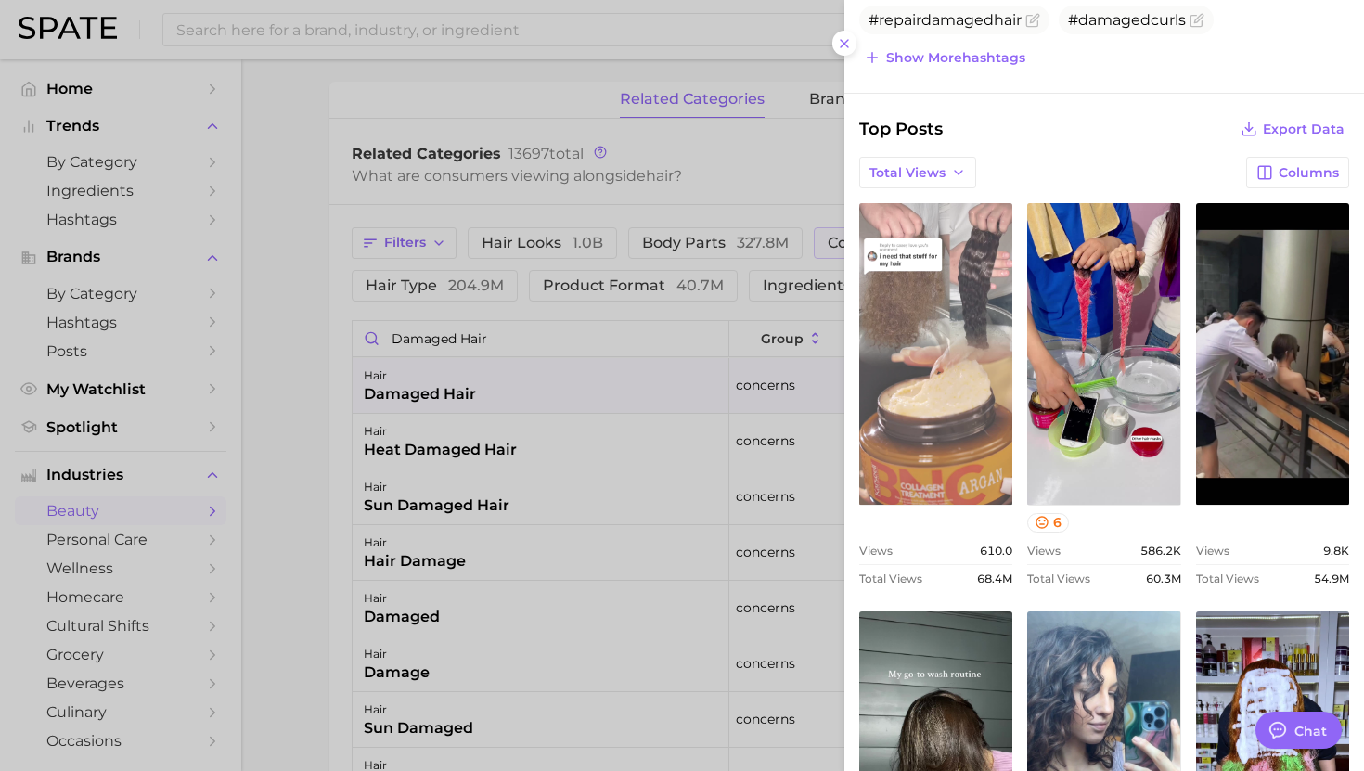
scroll to position [827, 0]
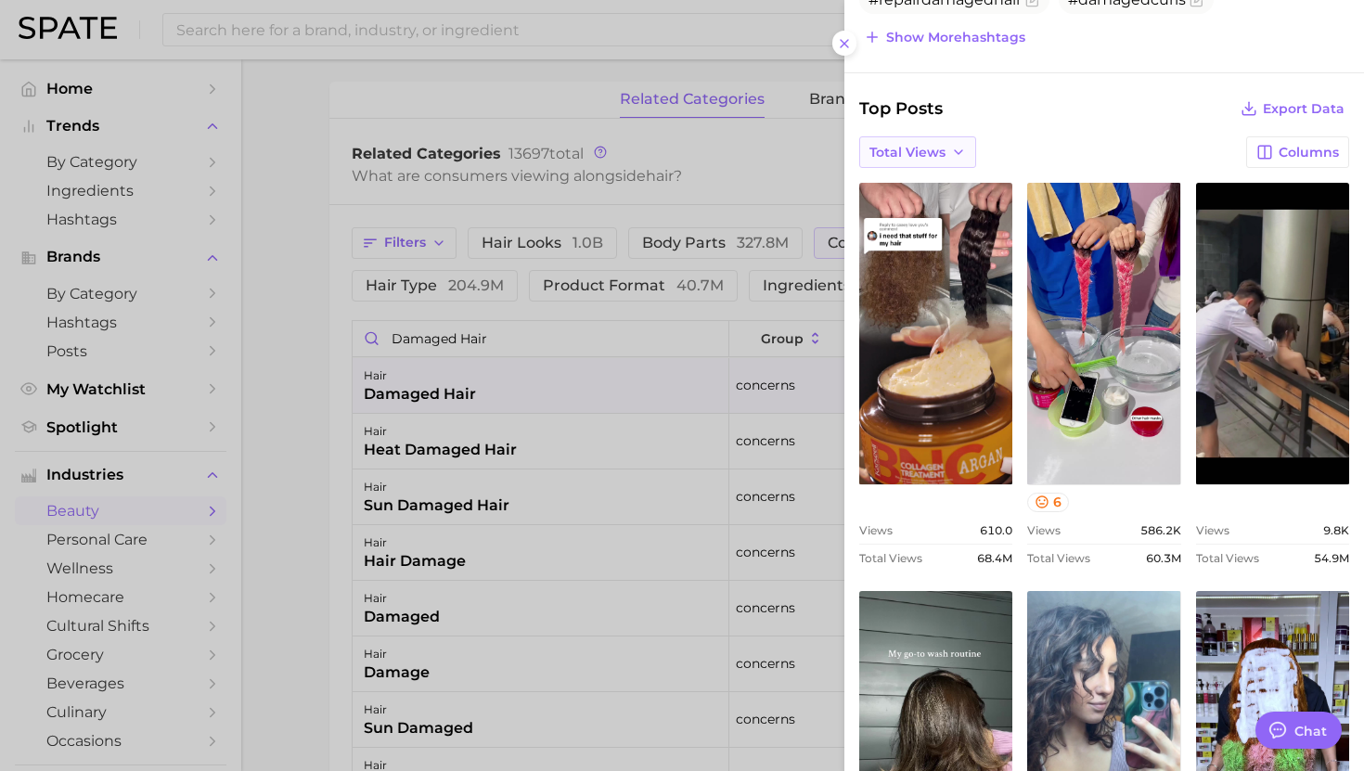
click at [914, 145] on span "Total Views" at bounding box center [908, 153] width 76 height 16
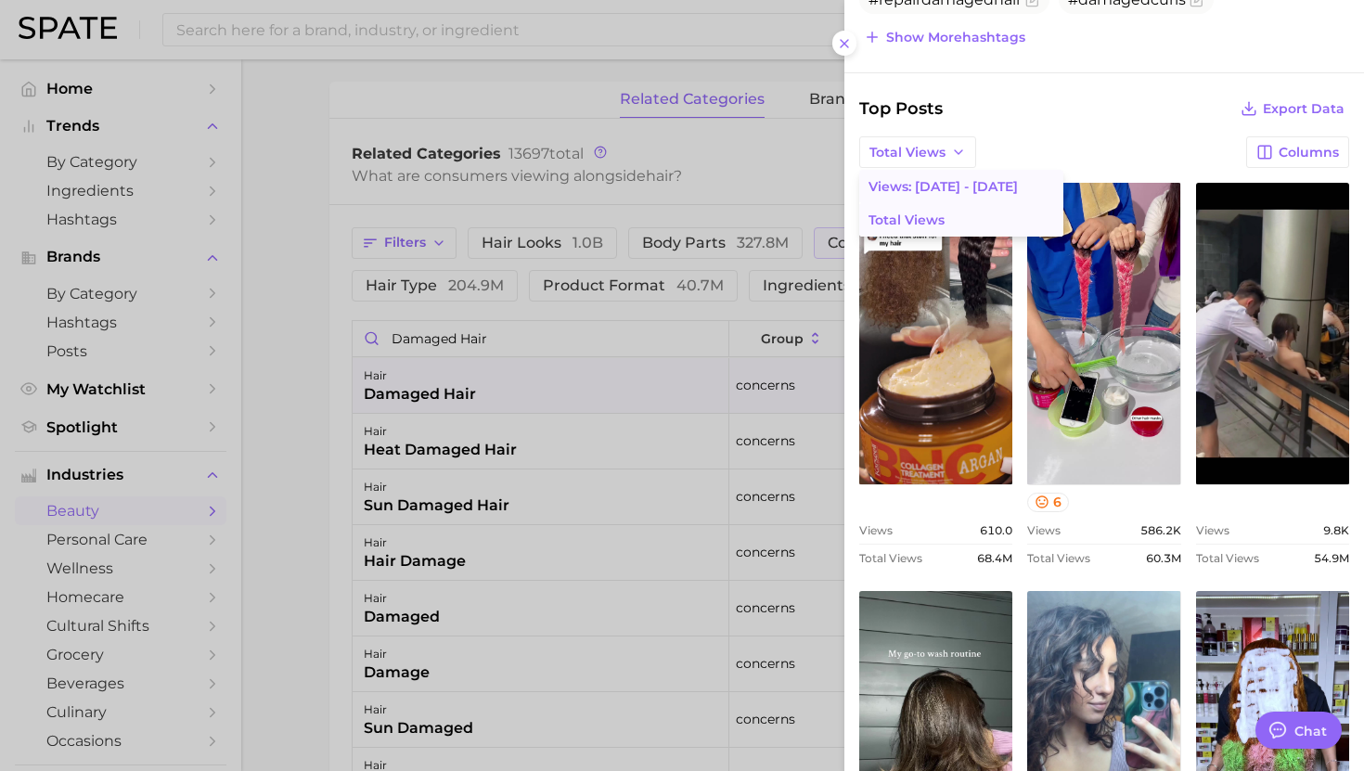
click at [914, 187] on span "Views: Aug 10 - 17" at bounding box center [943, 187] width 149 height 16
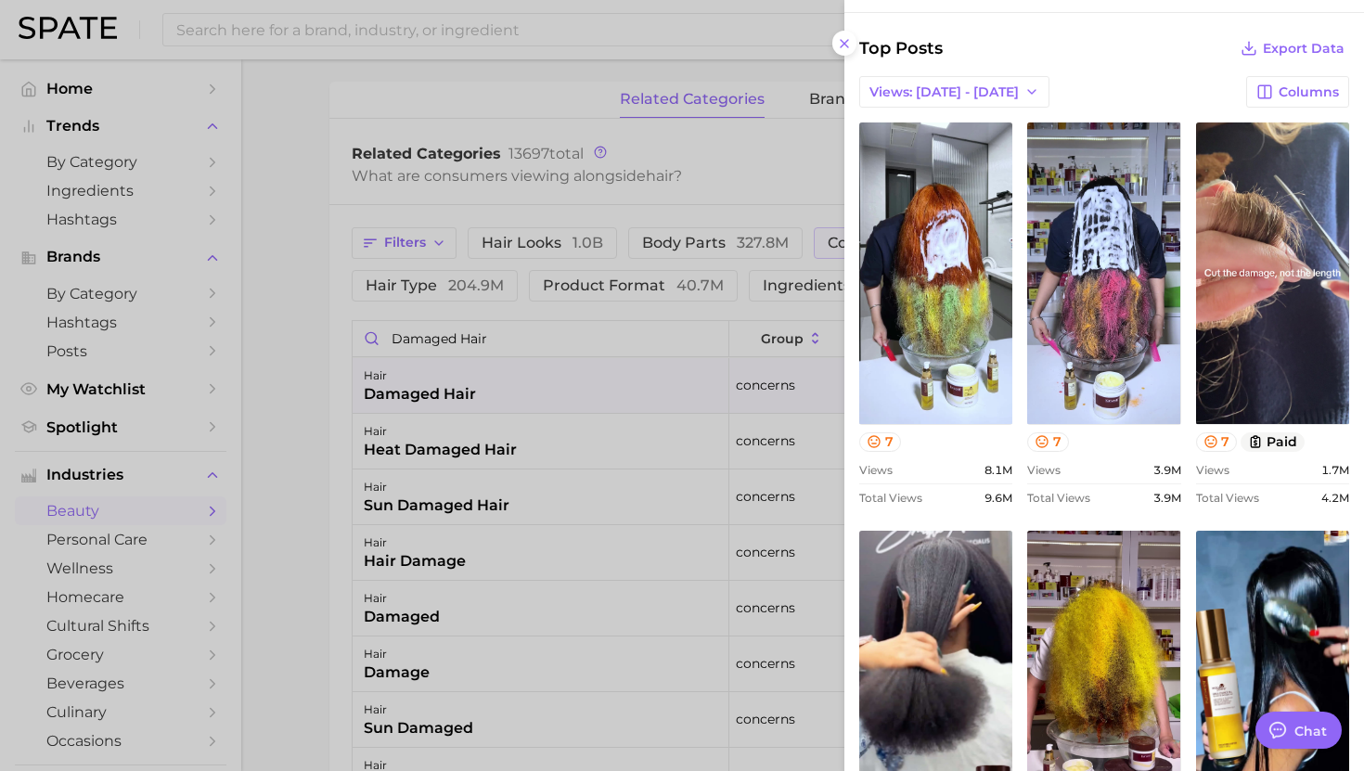
scroll to position [892, 0]
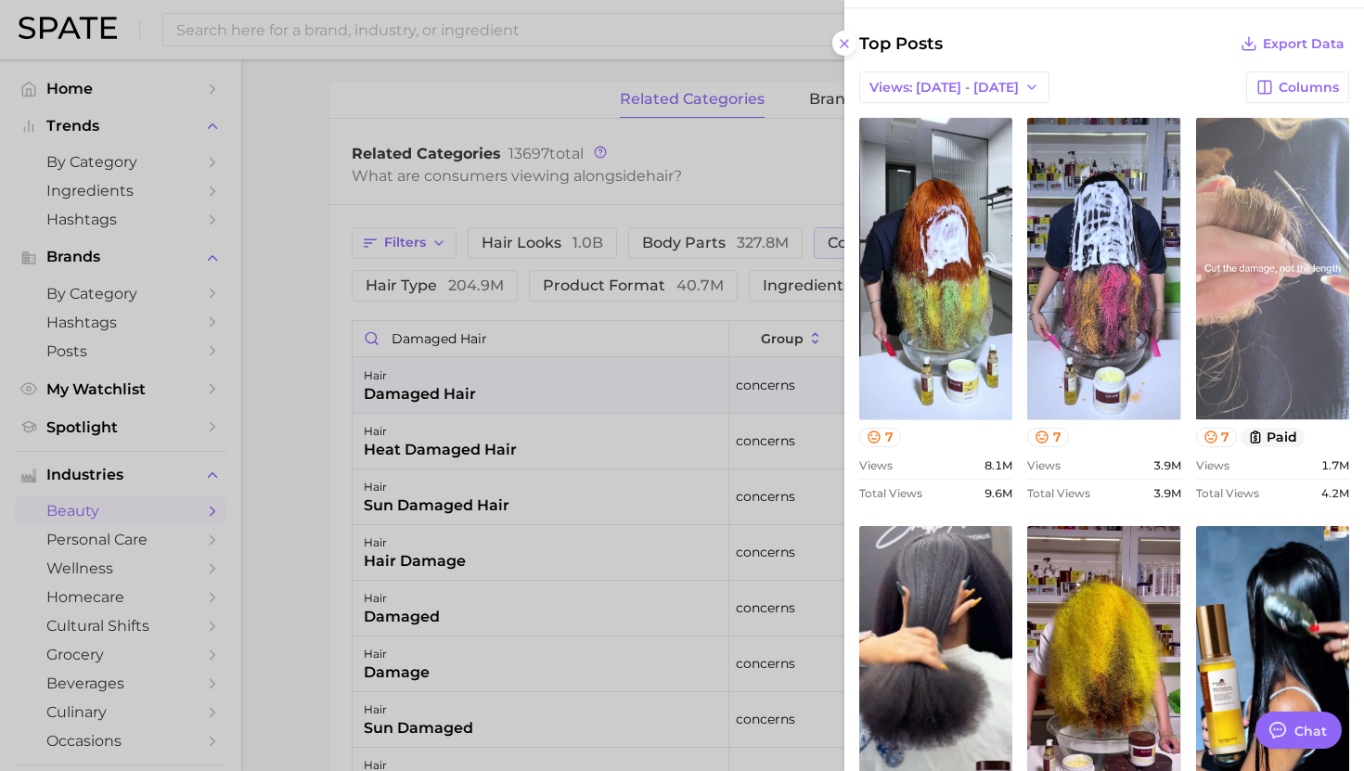
click at [1271, 234] on link "view post on TikTok" at bounding box center [1272, 269] width 153 height 302
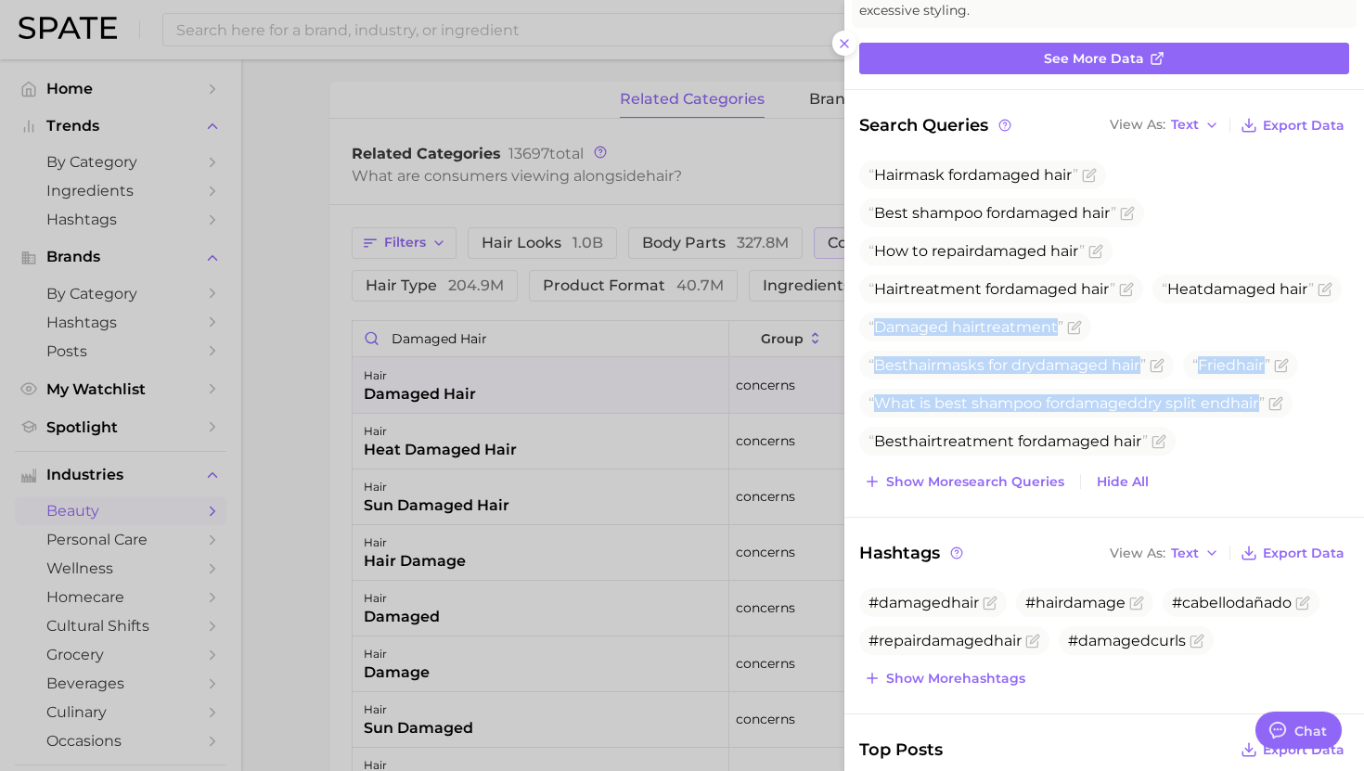
scroll to position [149, 0]
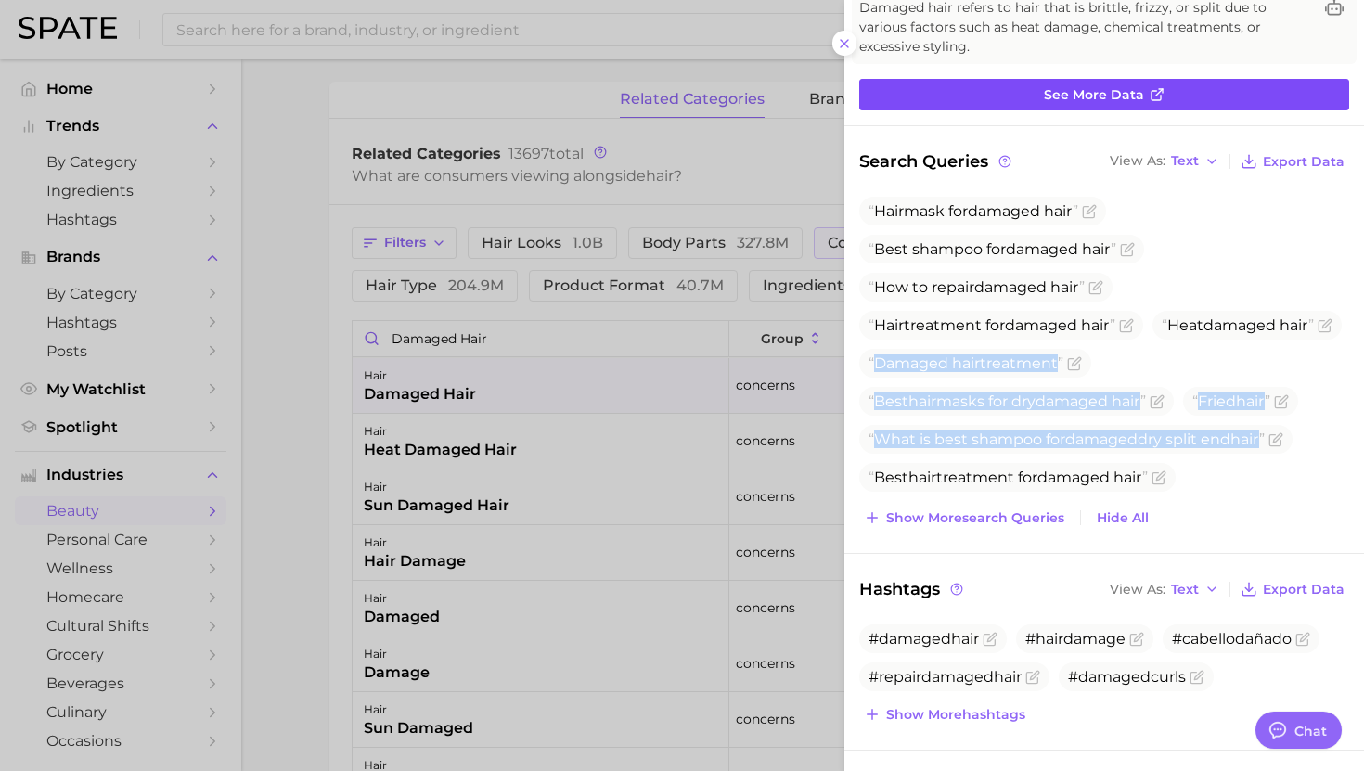
click at [1115, 87] on span "See more data" at bounding box center [1094, 95] width 100 height 16
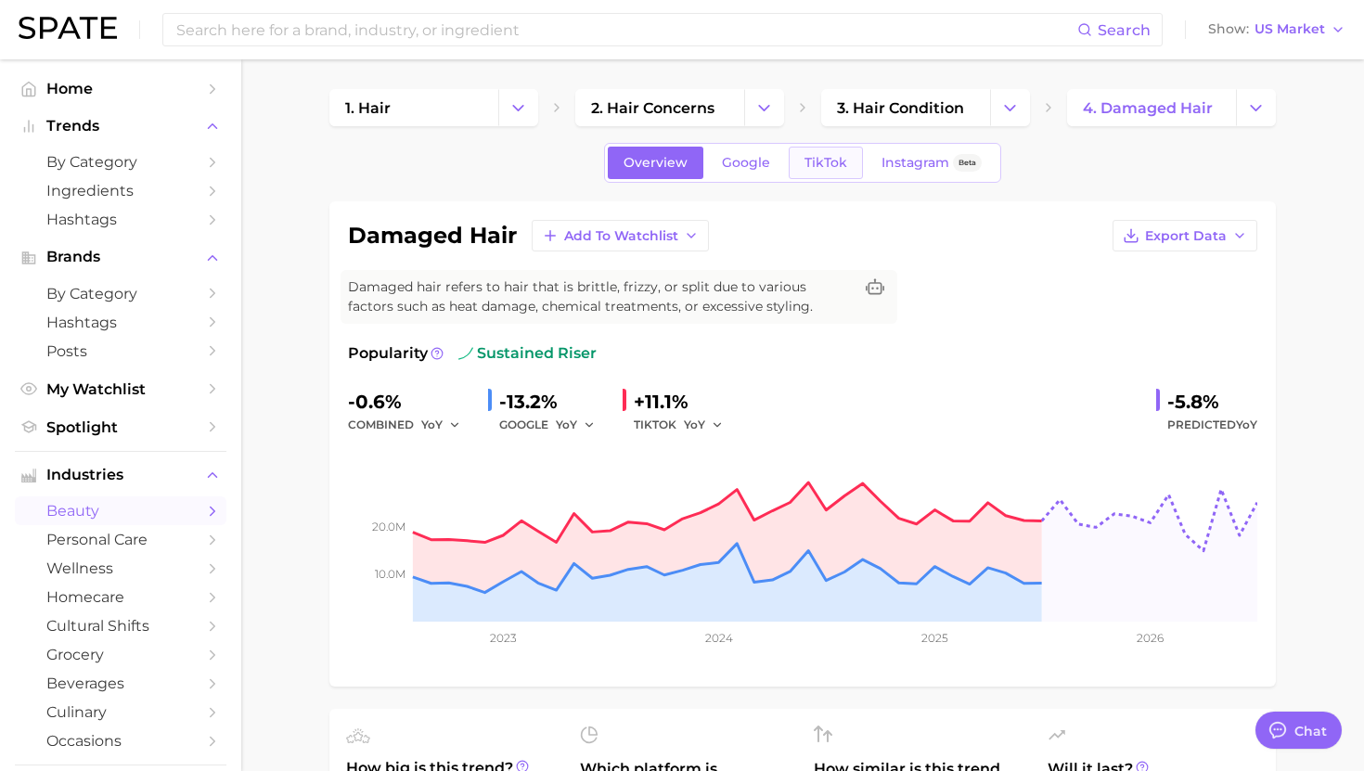
click at [844, 162] on span "TikTok" at bounding box center [826, 163] width 43 height 16
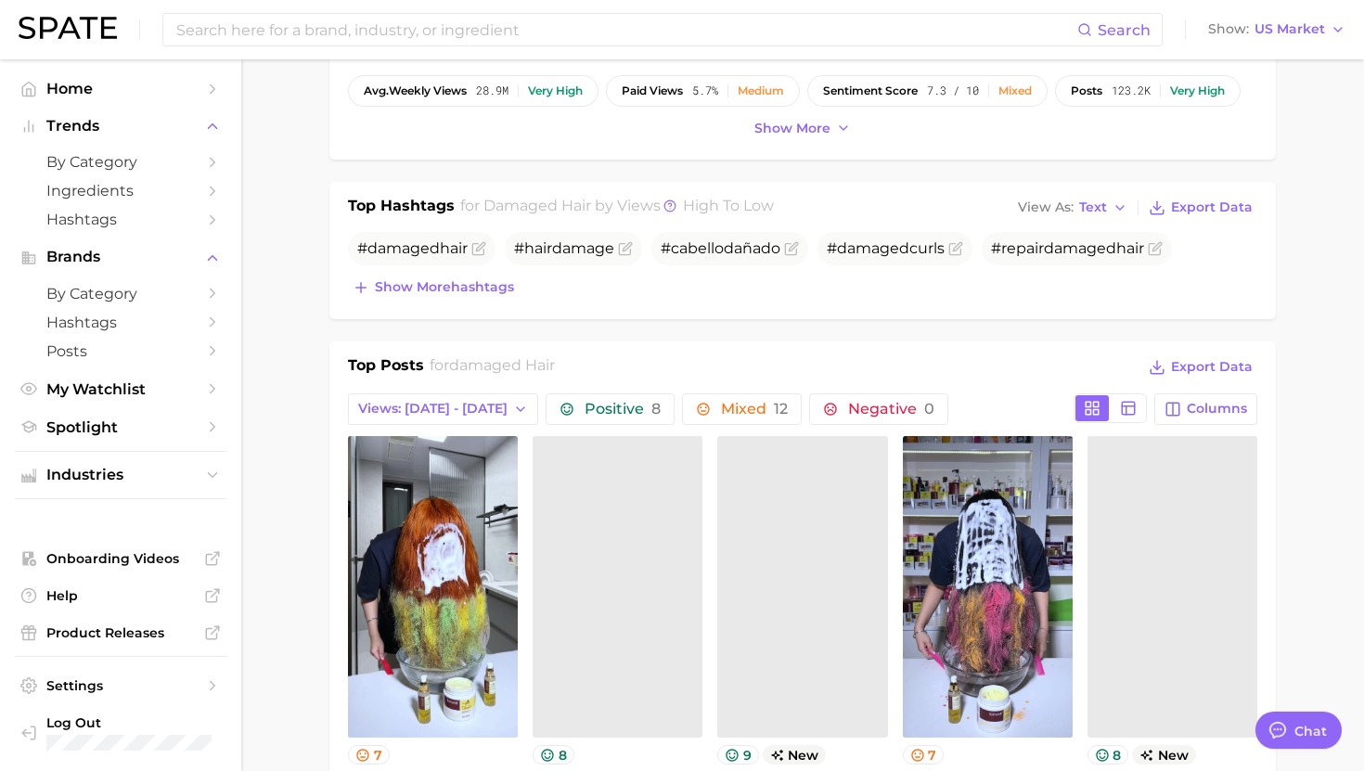
scroll to position [698, 0]
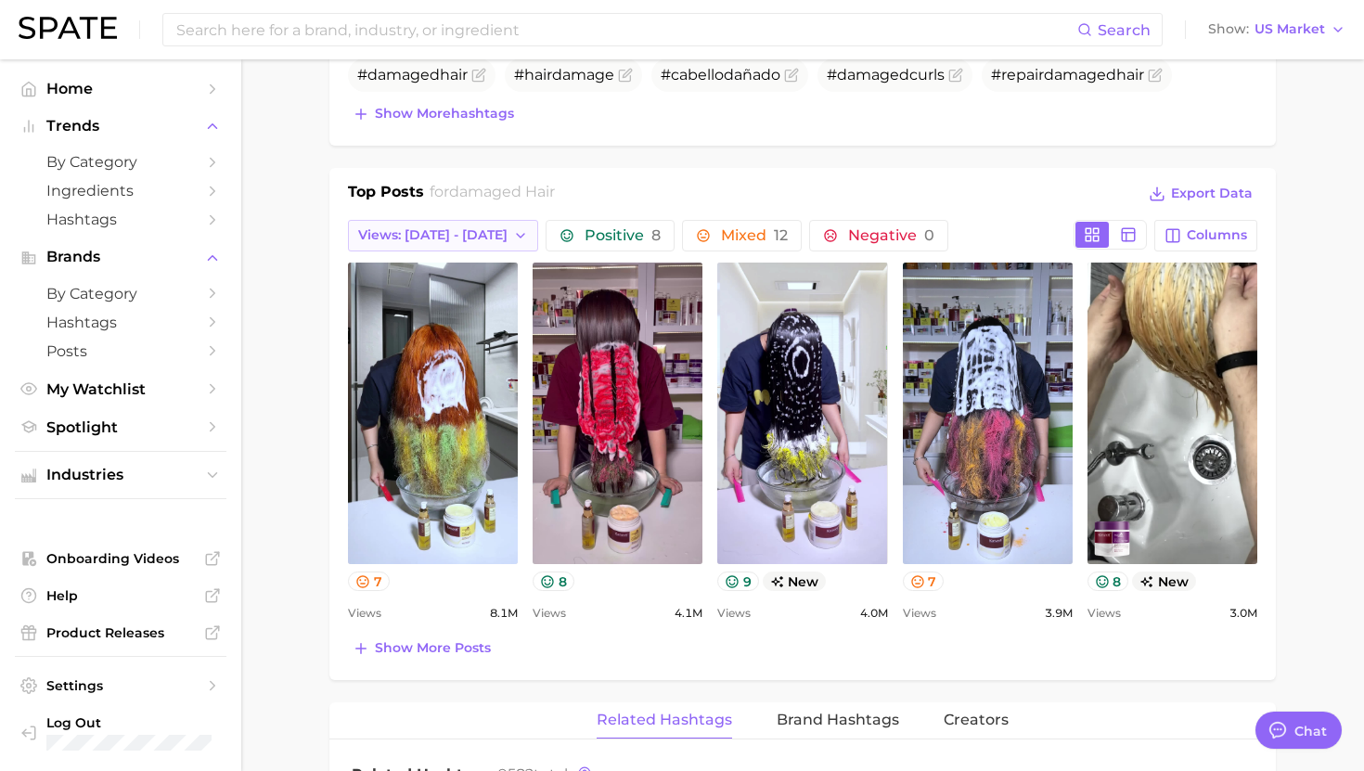
click at [450, 238] on span "Views: Aug 10 - 17" at bounding box center [432, 235] width 149 height 16
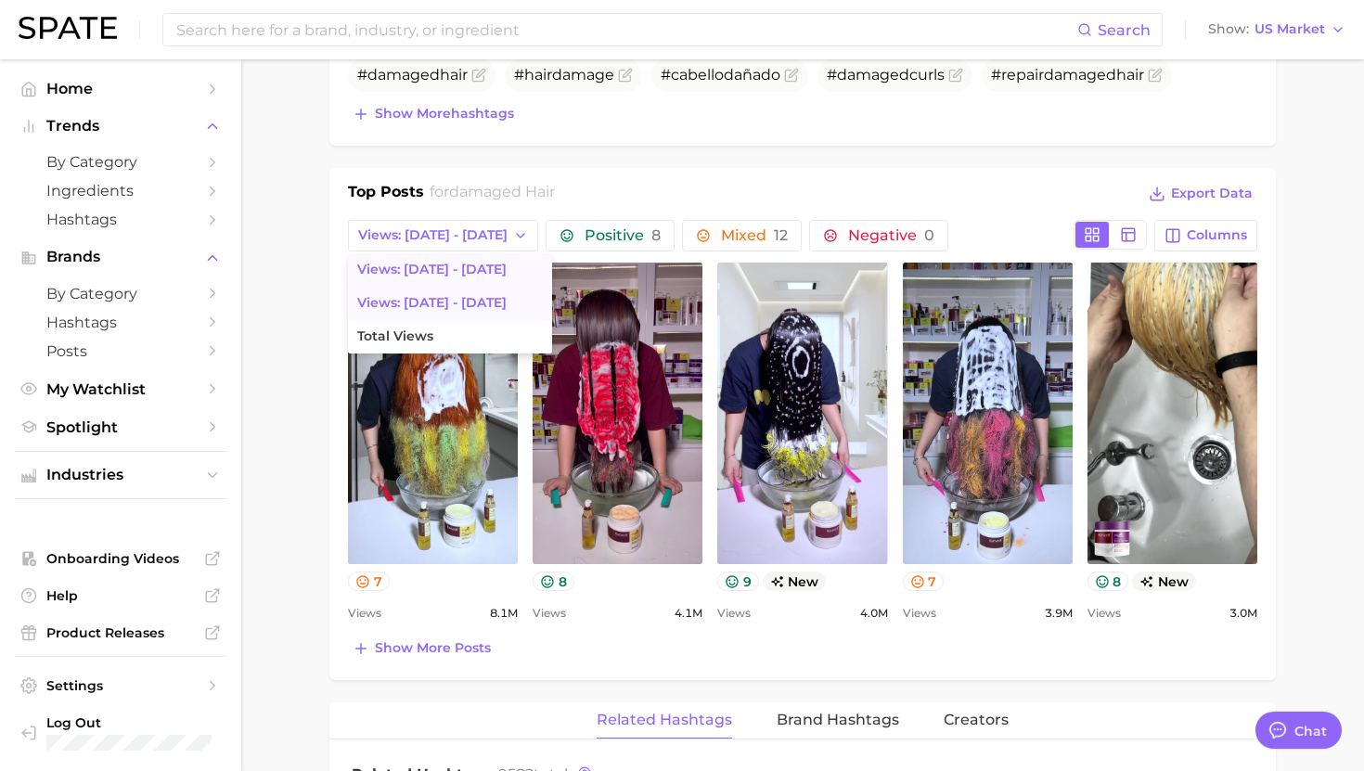
click at [437, 290] on button "Views: Aug 3 - 10" at bounding box center [450, 303] width 204 height 33
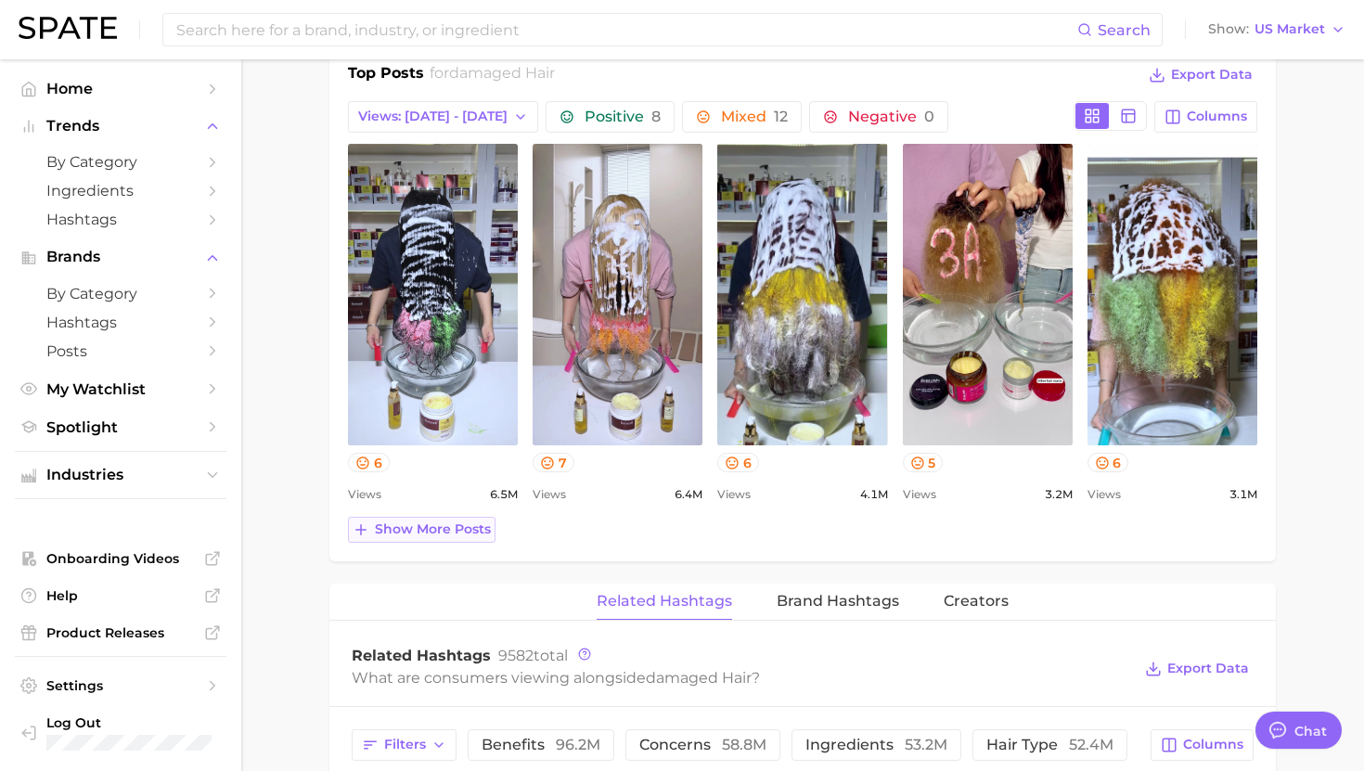
click at [449, 528] on span "Show more posts" at bounding box center [433, 530] width 116 height 16
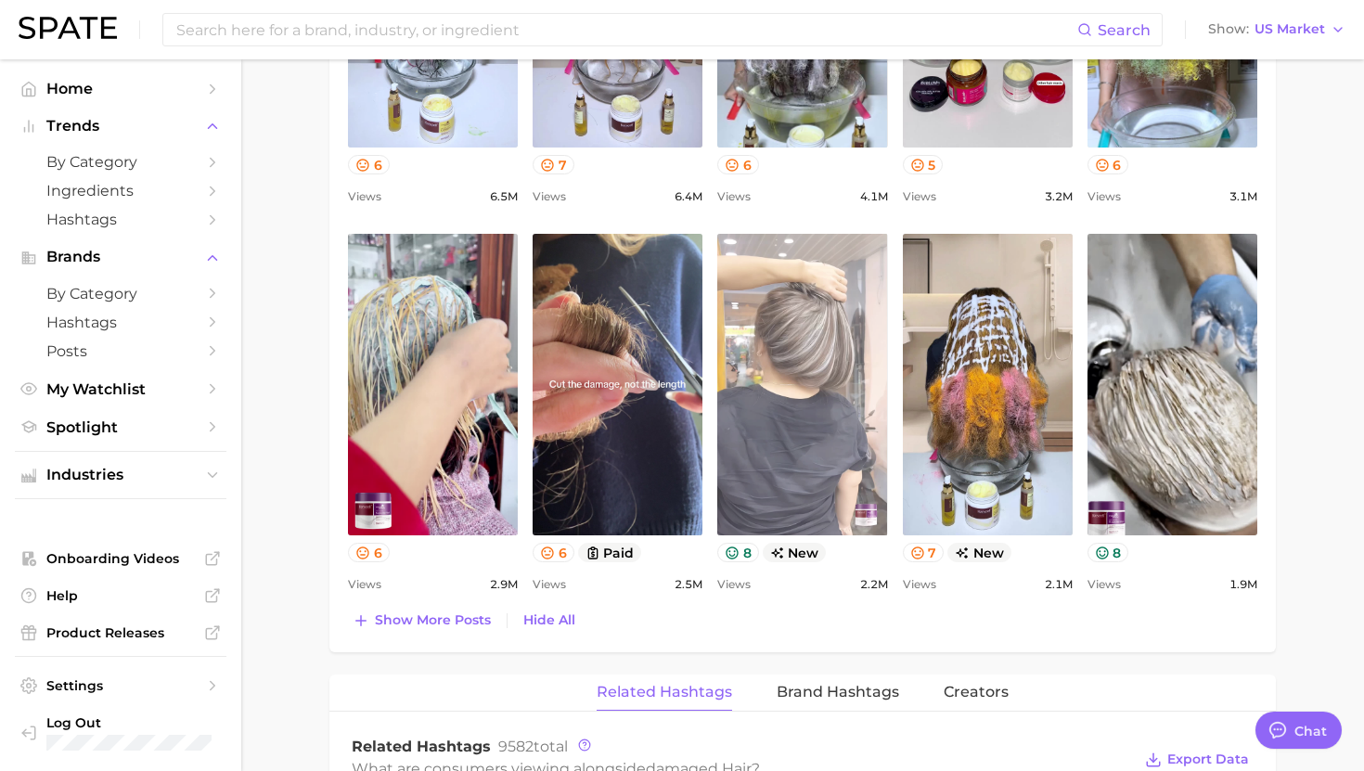
click at [775, 504] on link "view post on TikTok" at bounding box center [802, 385] width 170 height 302
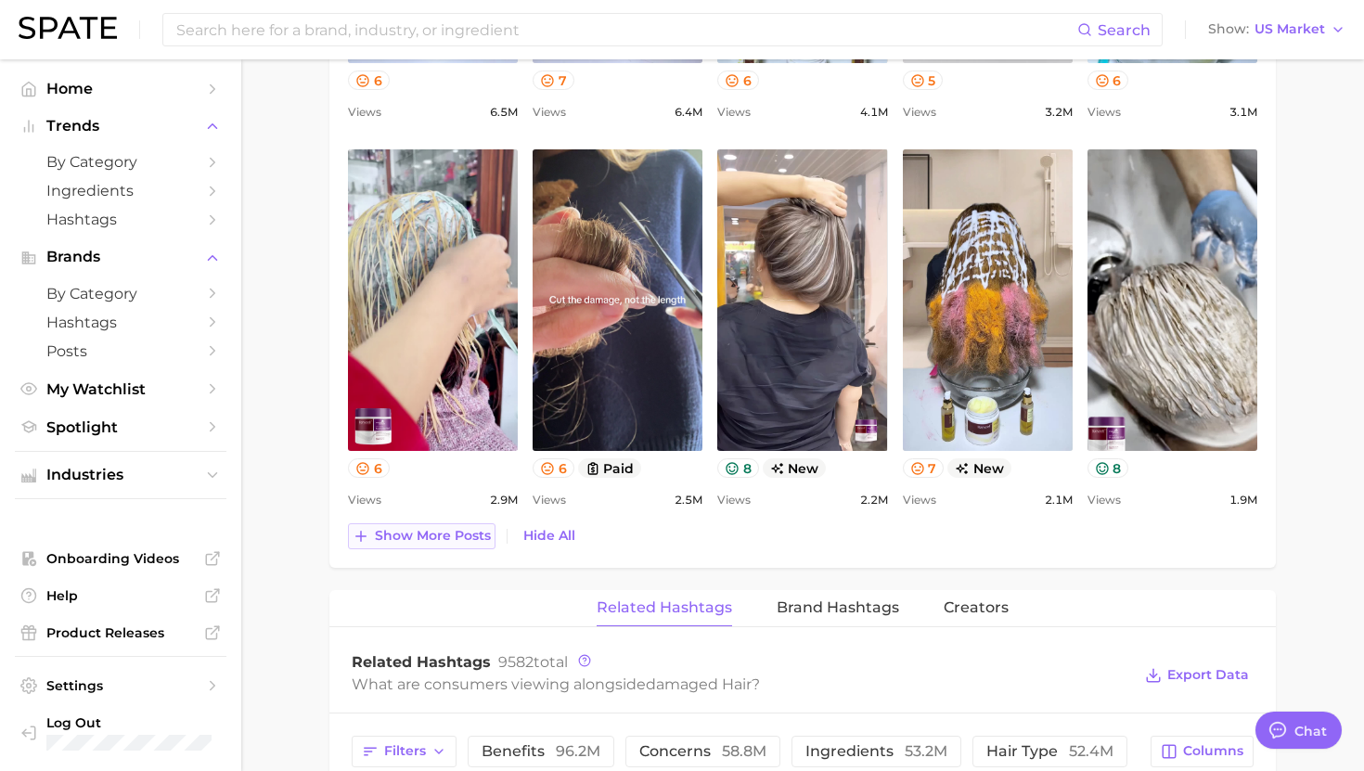
click at [470, 525] on button "Show more posts" at bounding box center [422, 536] width 148 height 26
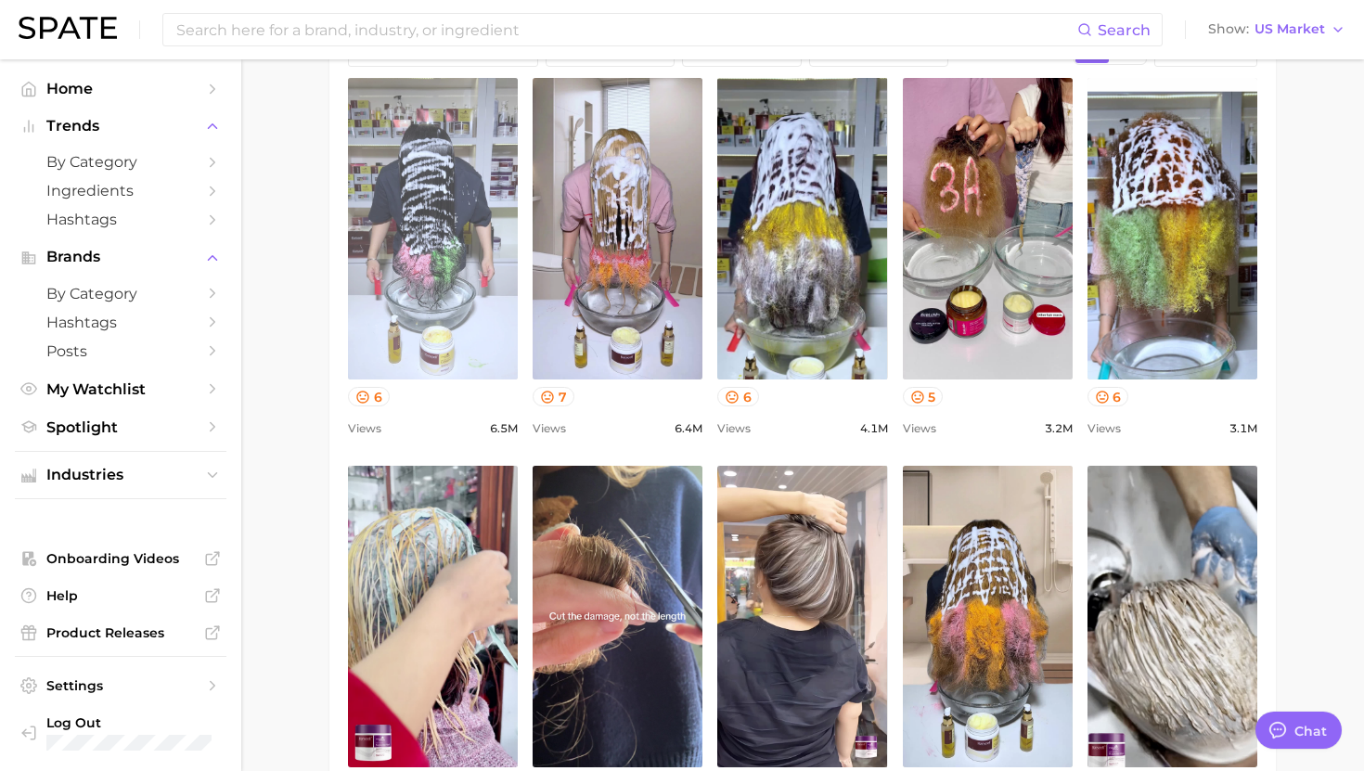
click at [439, 271] on link "view post on TikTok" at bounding box center [433, 229] width 170 height 302
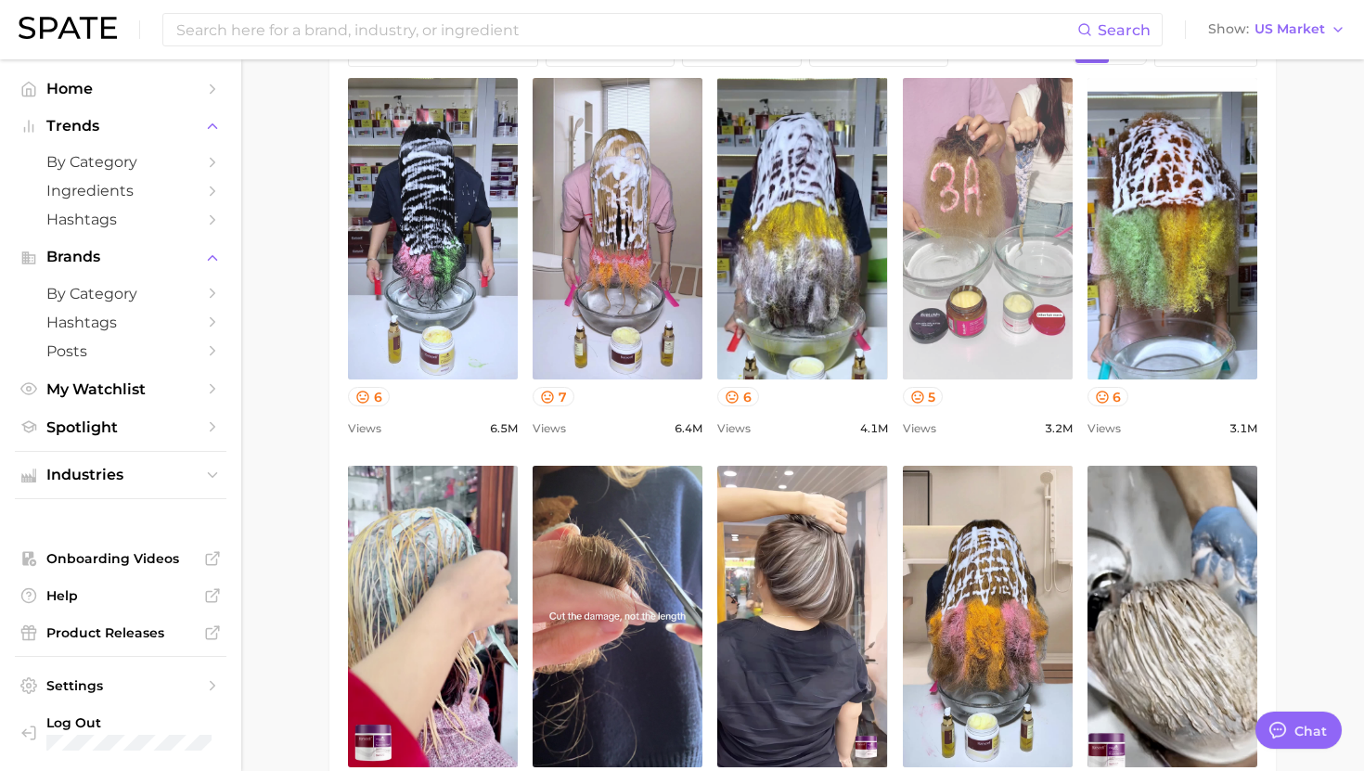
click at [969, 220] on link "view post on TikTok" at bounding box center [988, 229] width 170 height 302
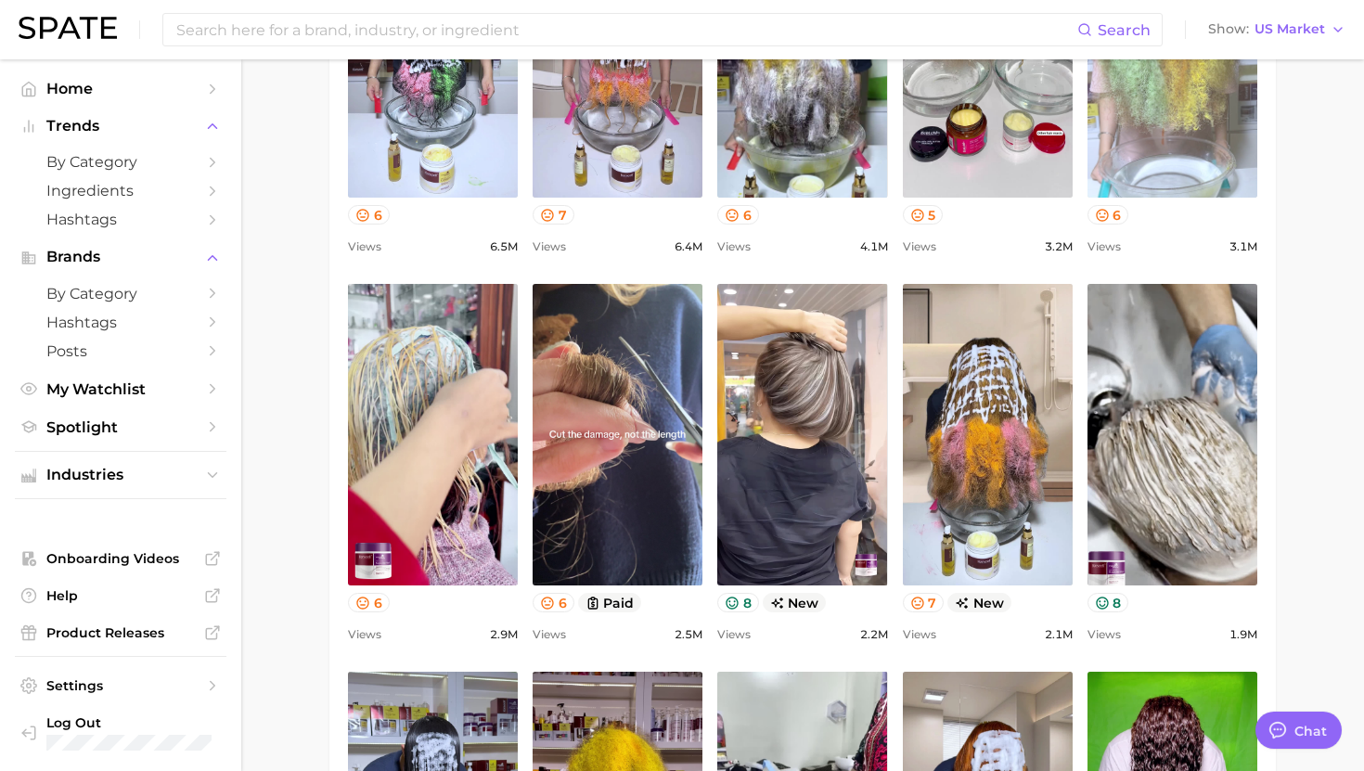
scroll to position [1166, 0]
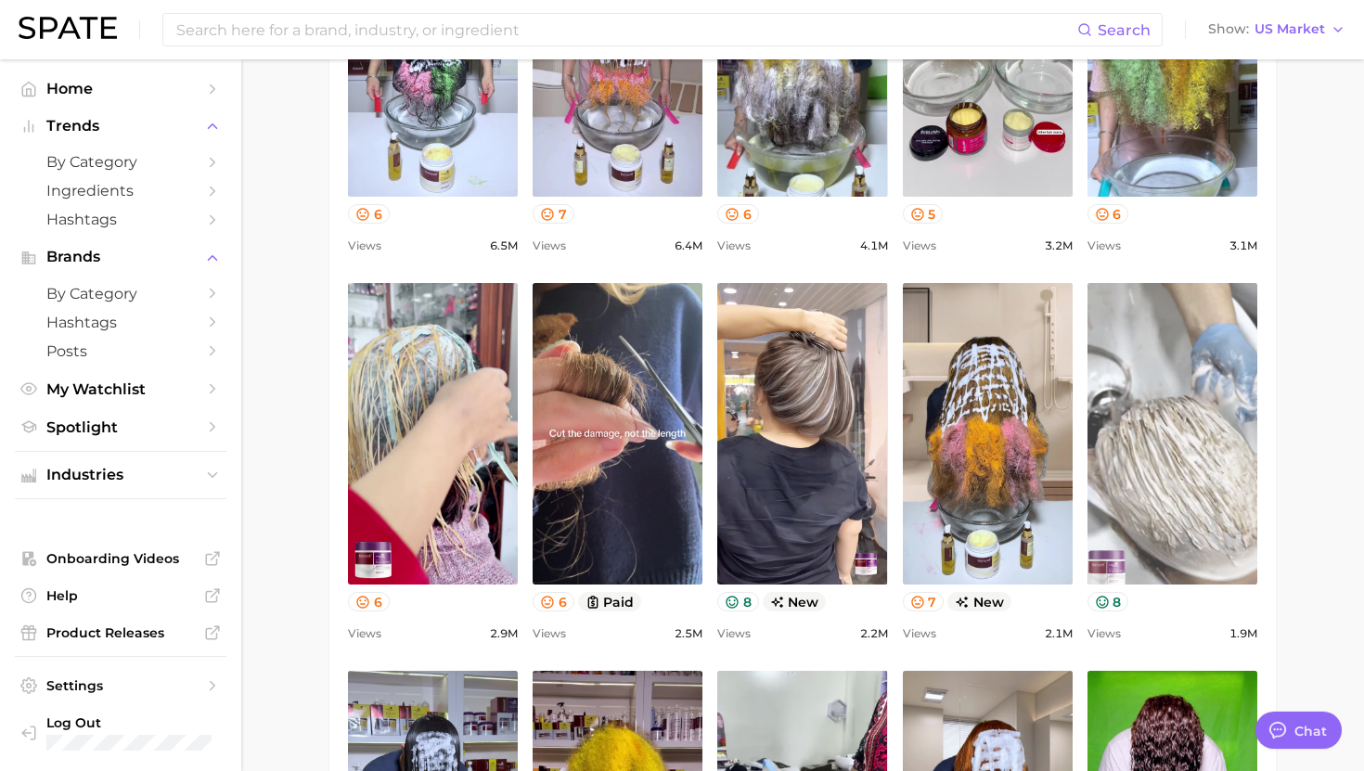
click at [1166, 454] on link "view post on TikTok" at bounding box center [1173, 434] width 170 height 302
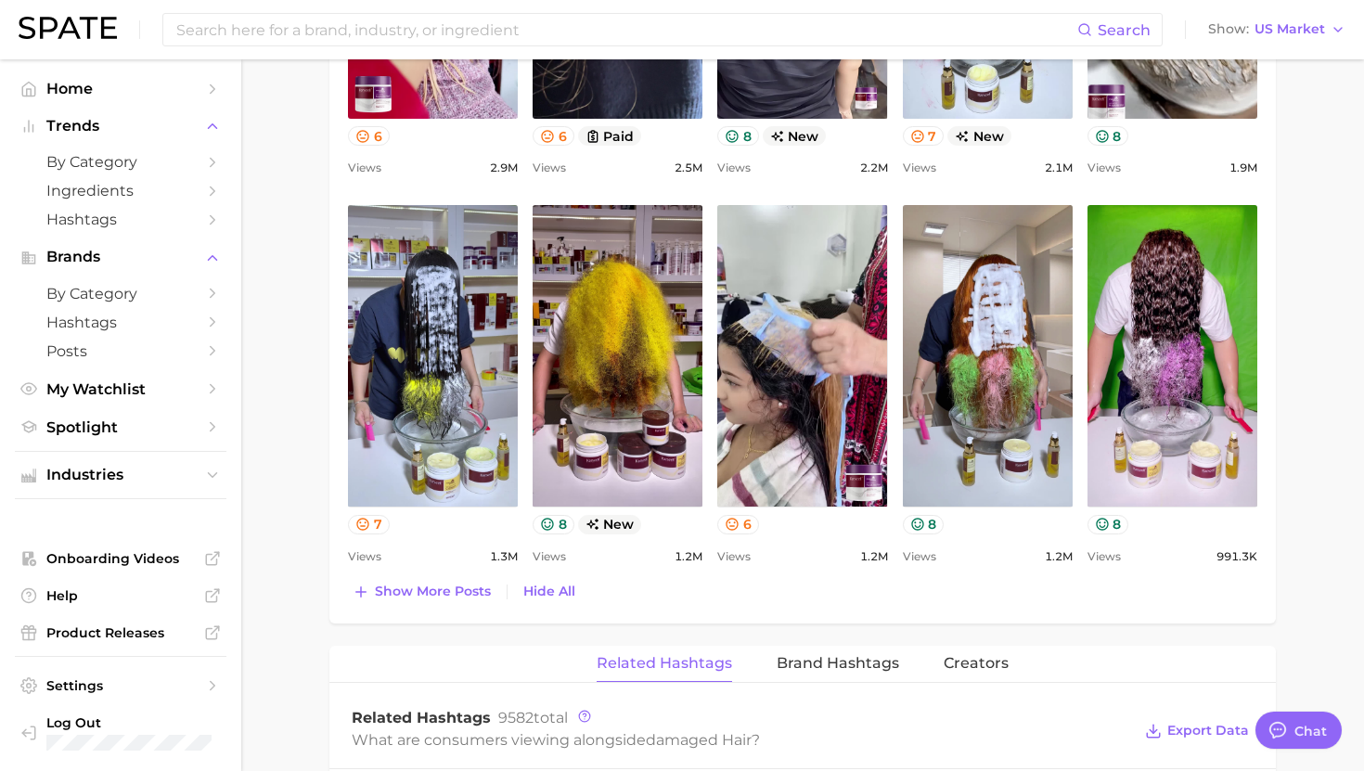
scroll to position [1634, 0]
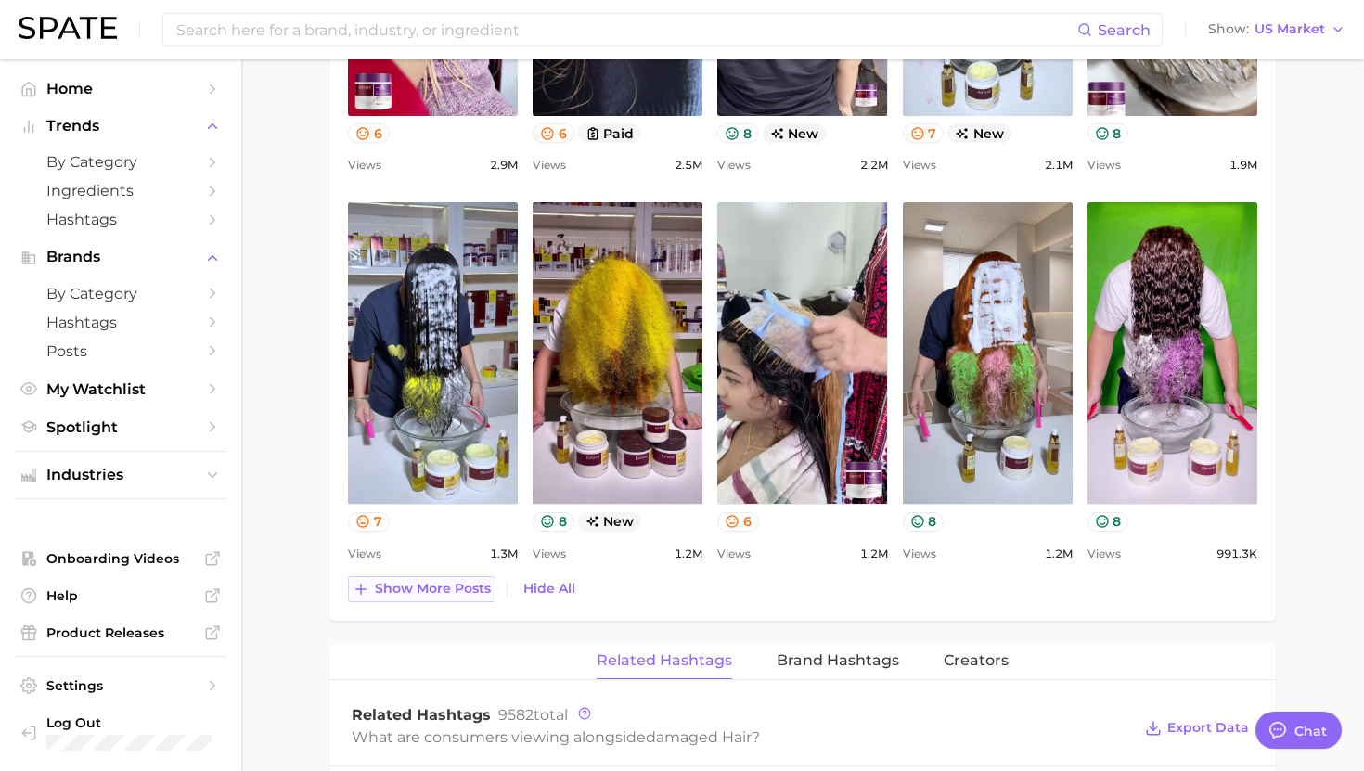
click at [471, 589] on span "Show more posts" at bounding box center [433, 589] width 116 height 16
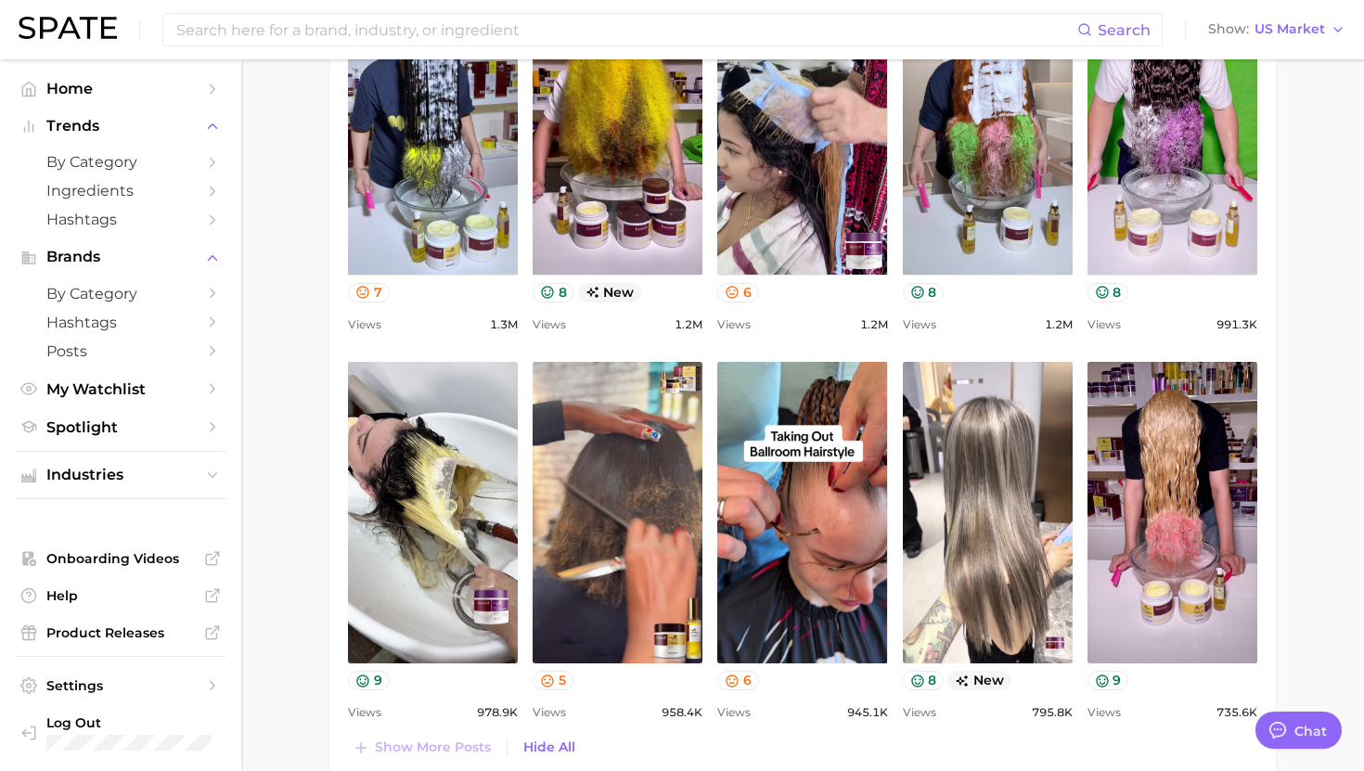
scroll to position [1864, 0]
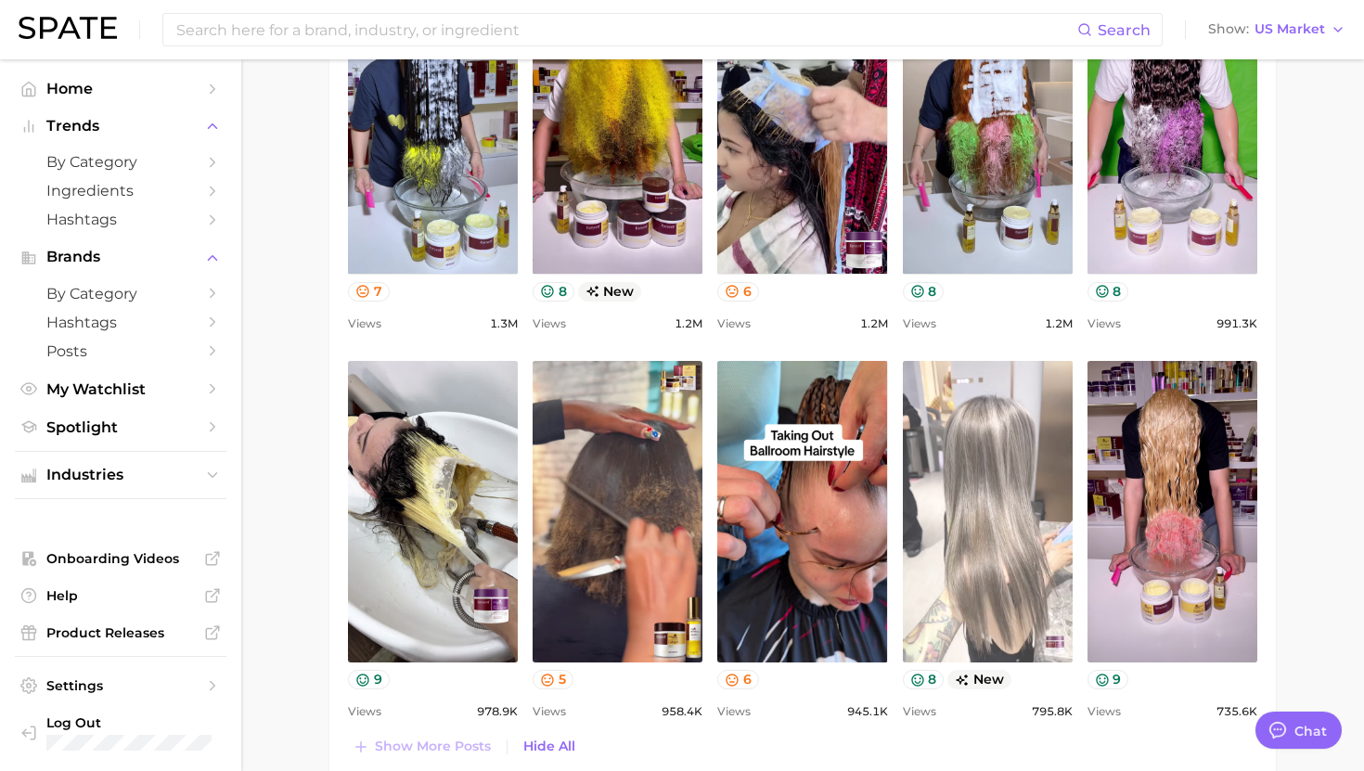
click at [1016, 532] on link "view post on TikTok" at bounding box center [988, 512] width 170 height 302
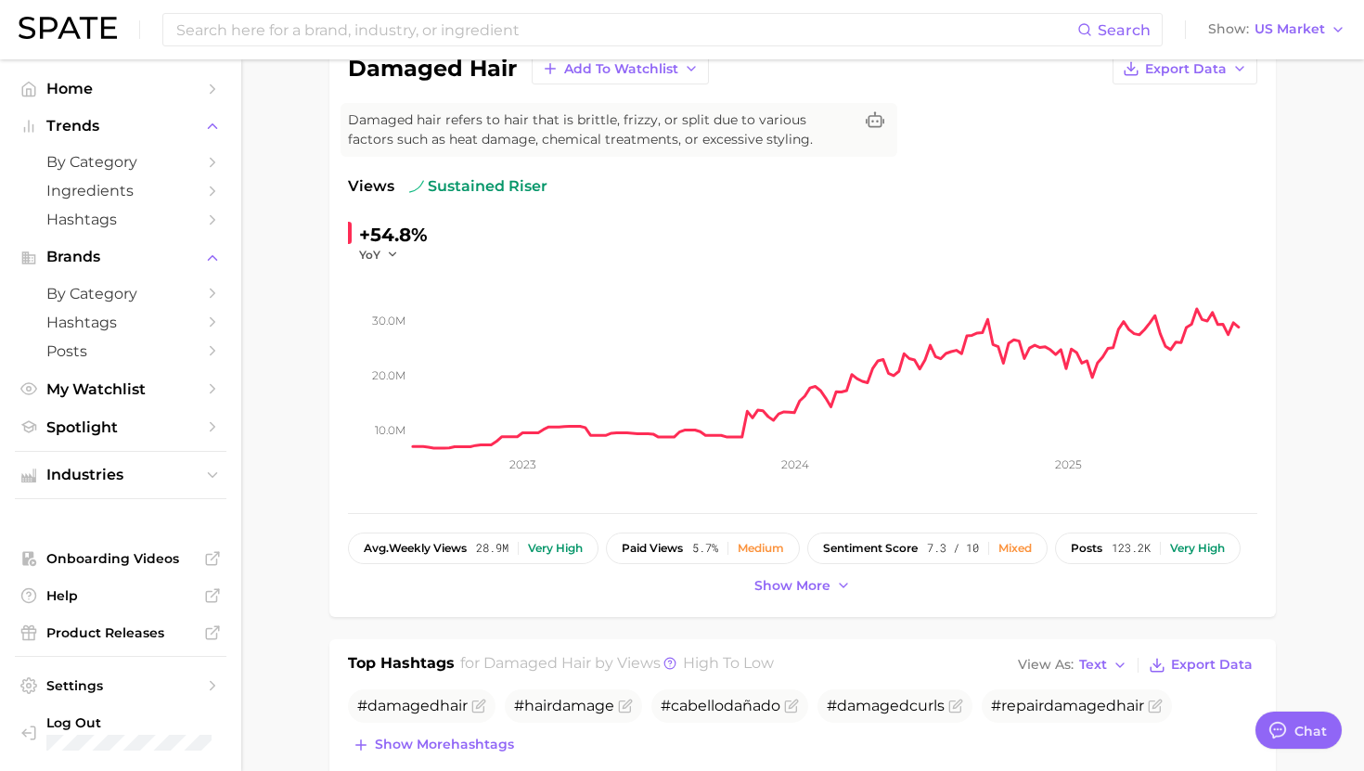
scroll to position [164, 0]
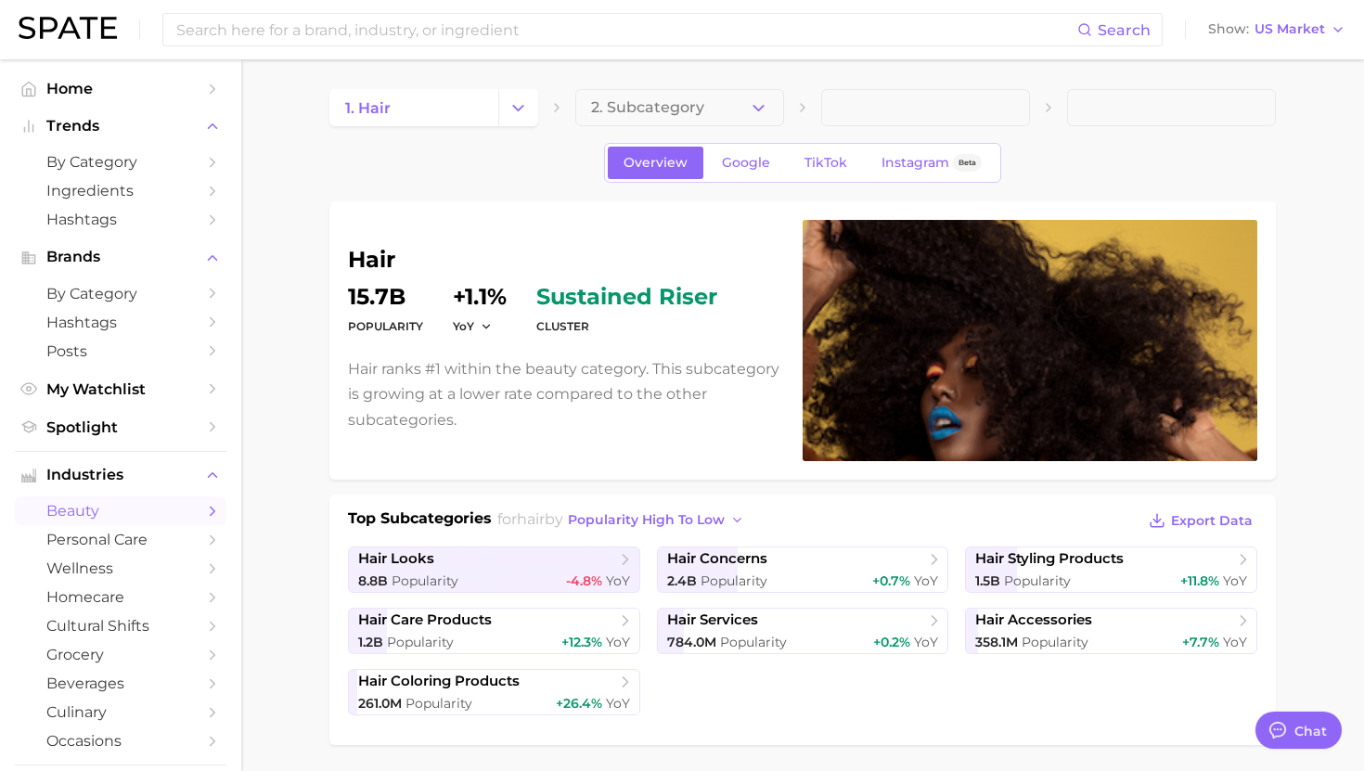
scroll to position [693, 0]
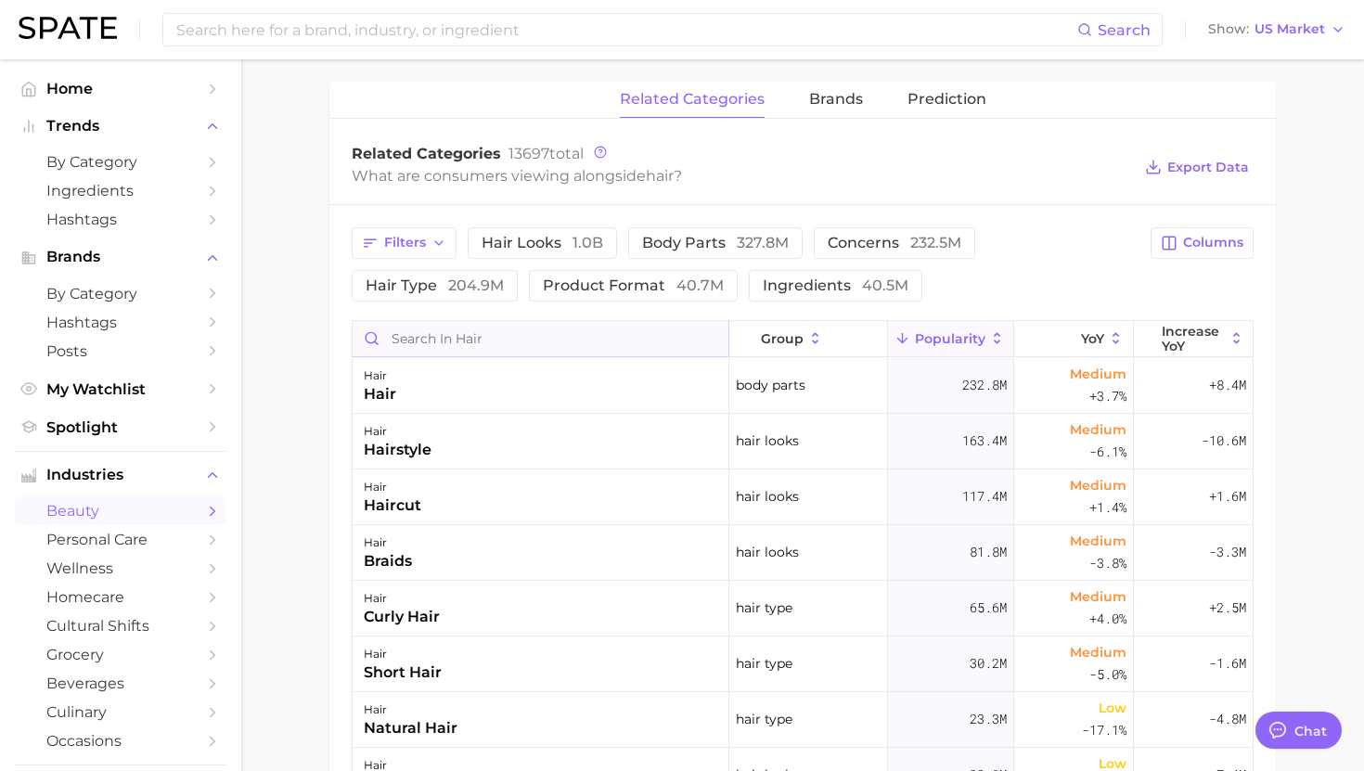
click at [496, 333] on input "Search in hair" at bounding box center [541, 338] width 376 height 35
click at [420, 336] on input "Search in hair" at bounding box center [541, 338] width 376 height 35
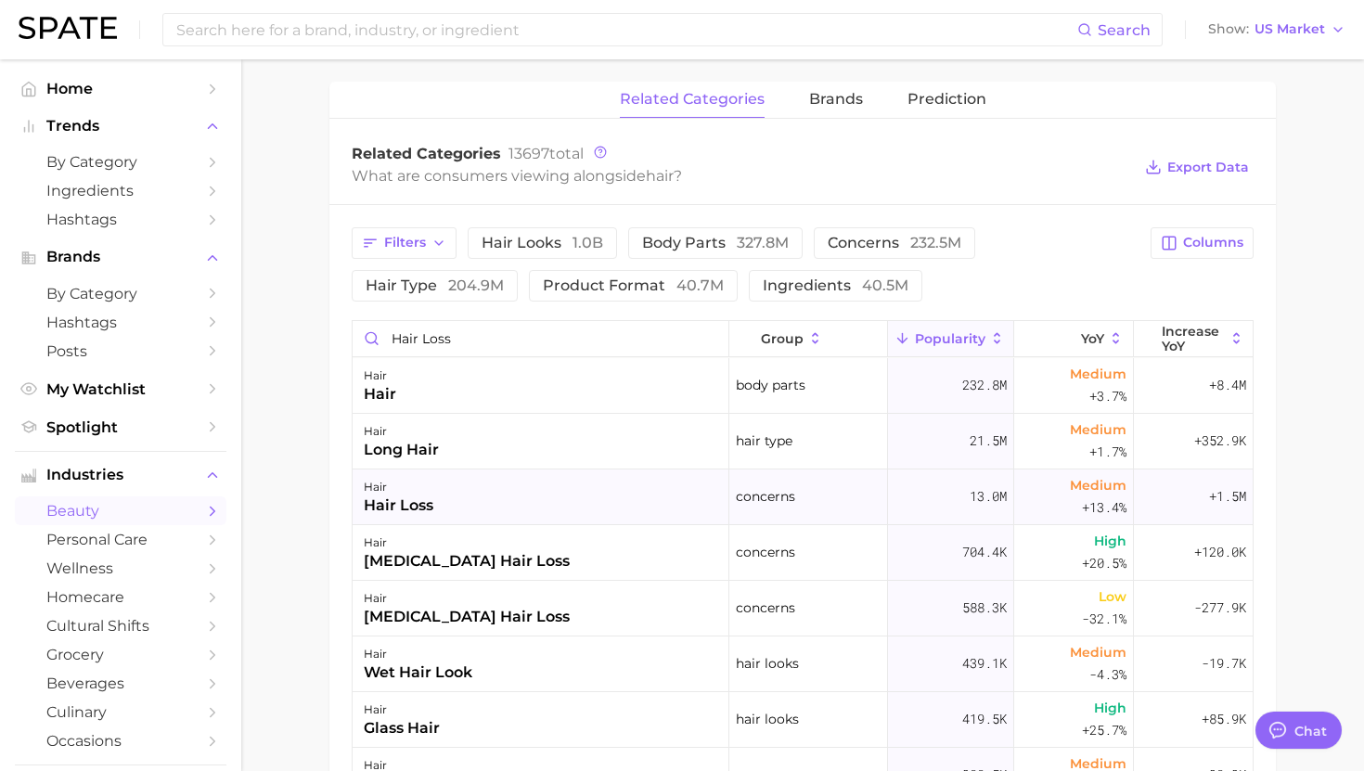
click at [529, 499] on div "hair hair loss" at bounding box center [541, 498] width 377 height 56
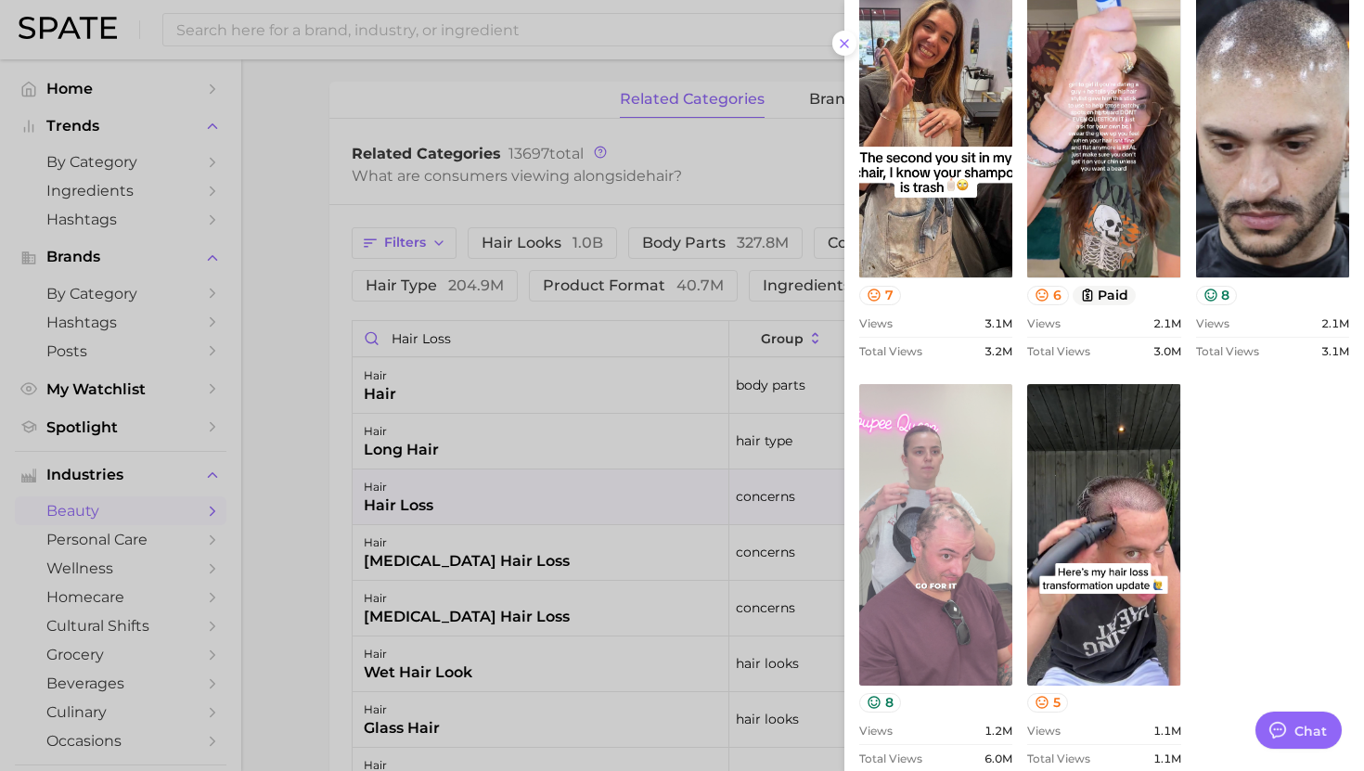
scroll to position [877, 0]
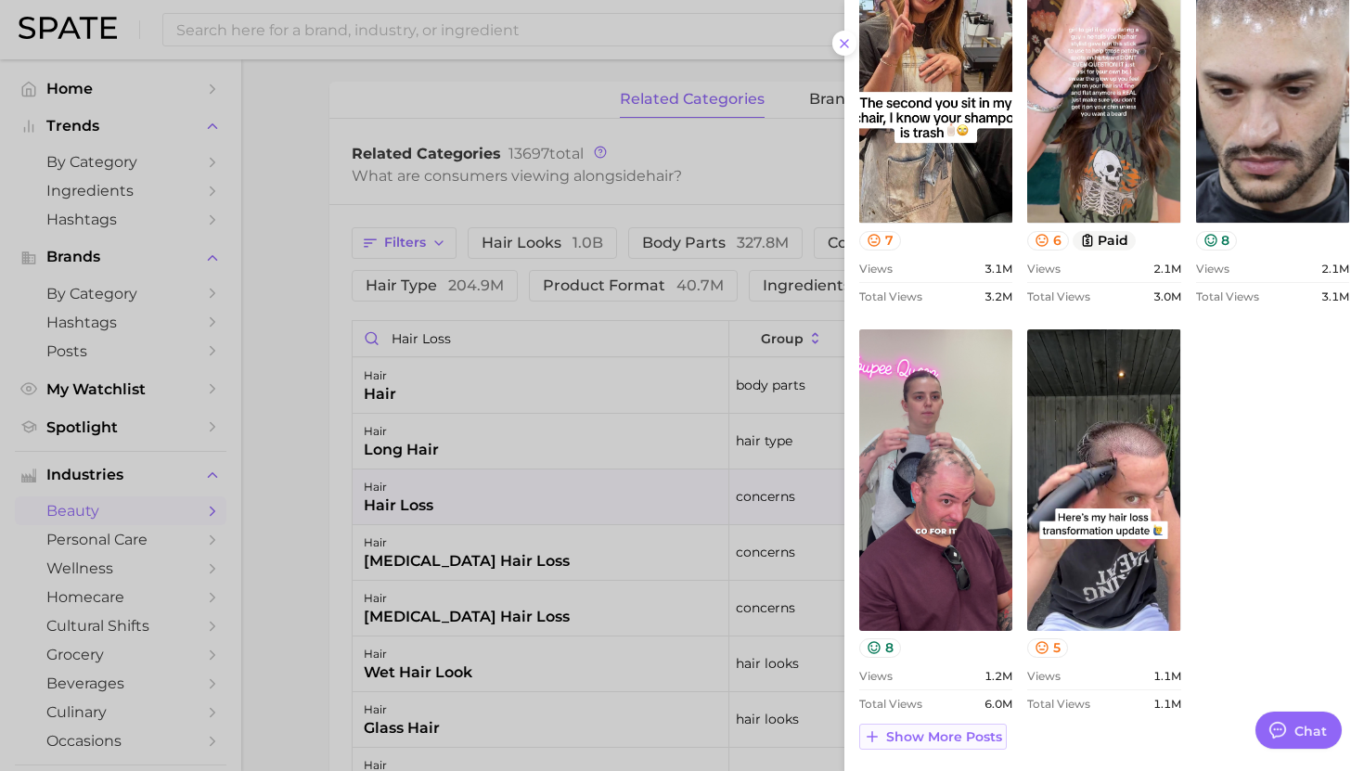
click at [918, 735] on span "Show more posts" at bounding box center [944, 737] width 116 height 16
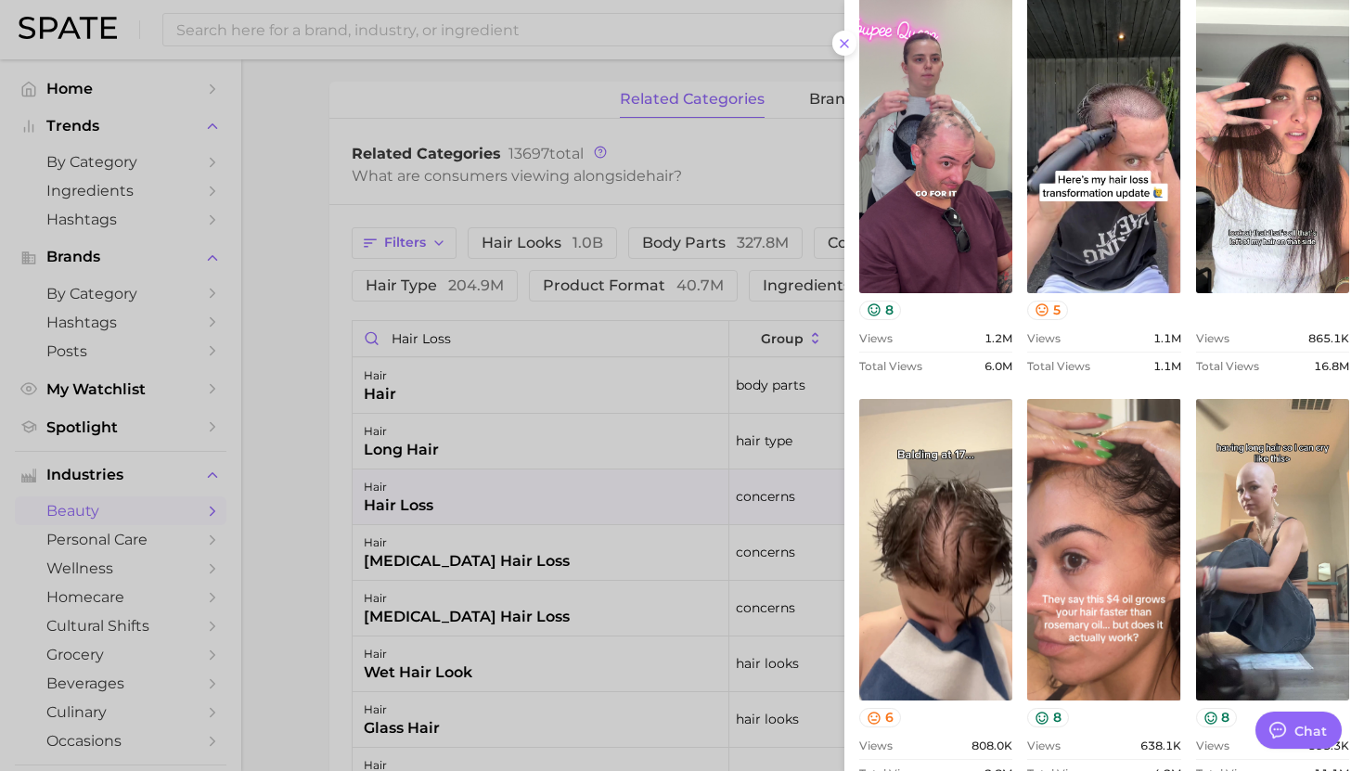
scroll to position [1207, 0]
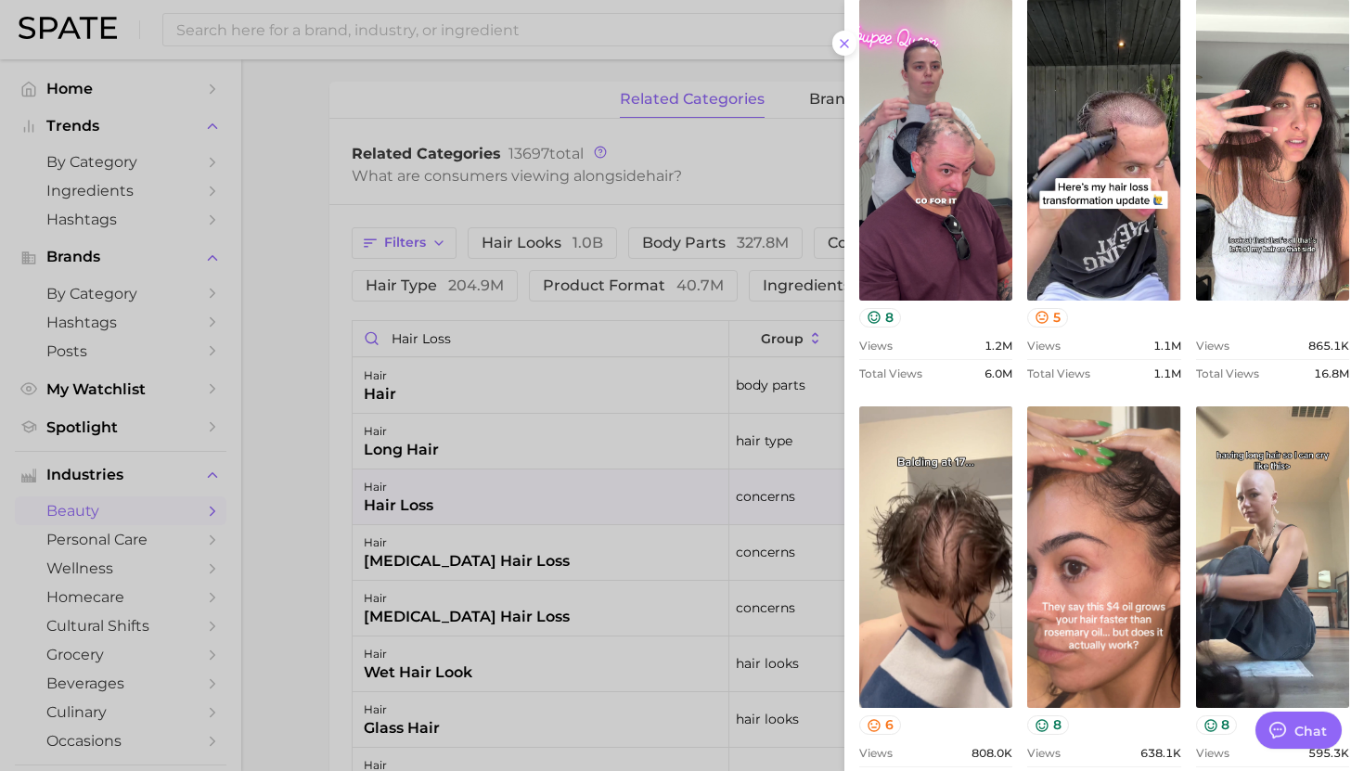
click at [448, 557] on div at bounding box center [682, 385] width 1364 height 771
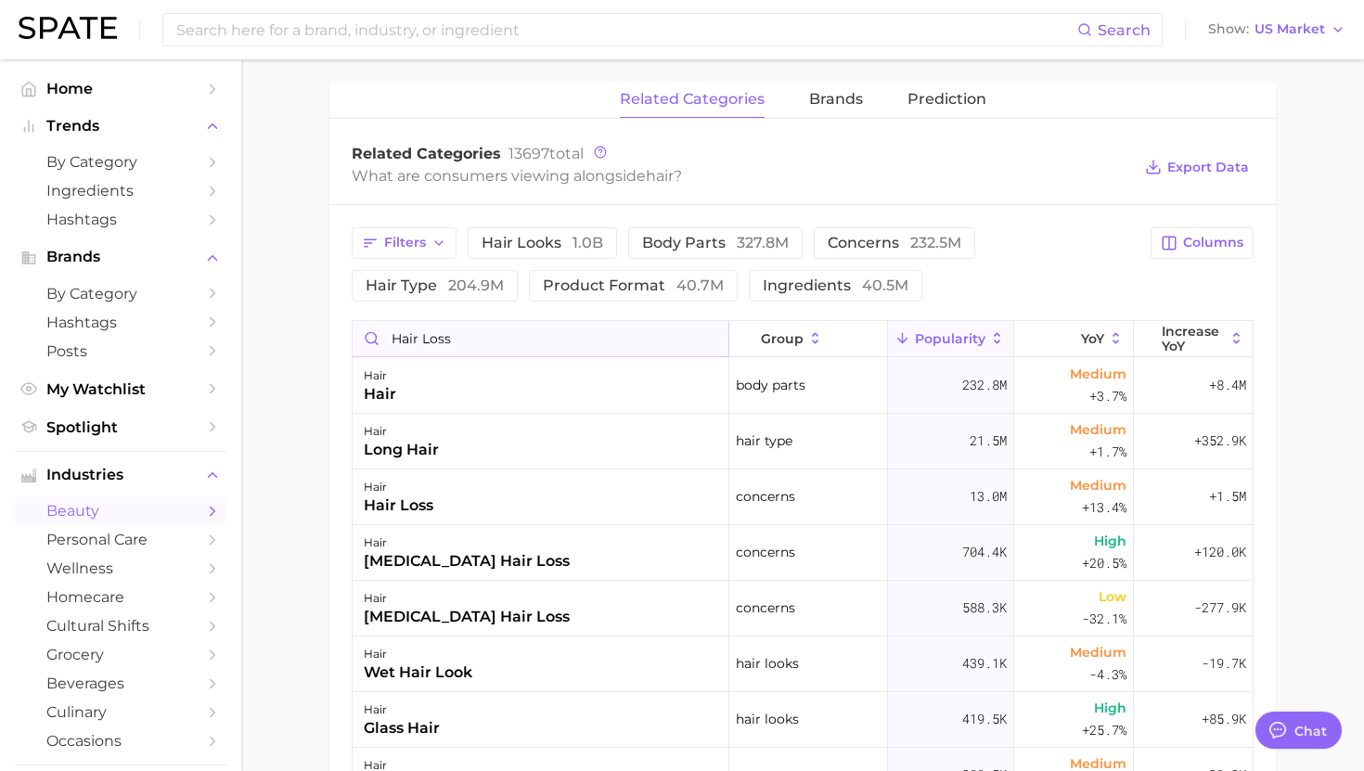
click at [465, 335] on input "hair loss" at bounding box center [541, 338] width 376 height 35
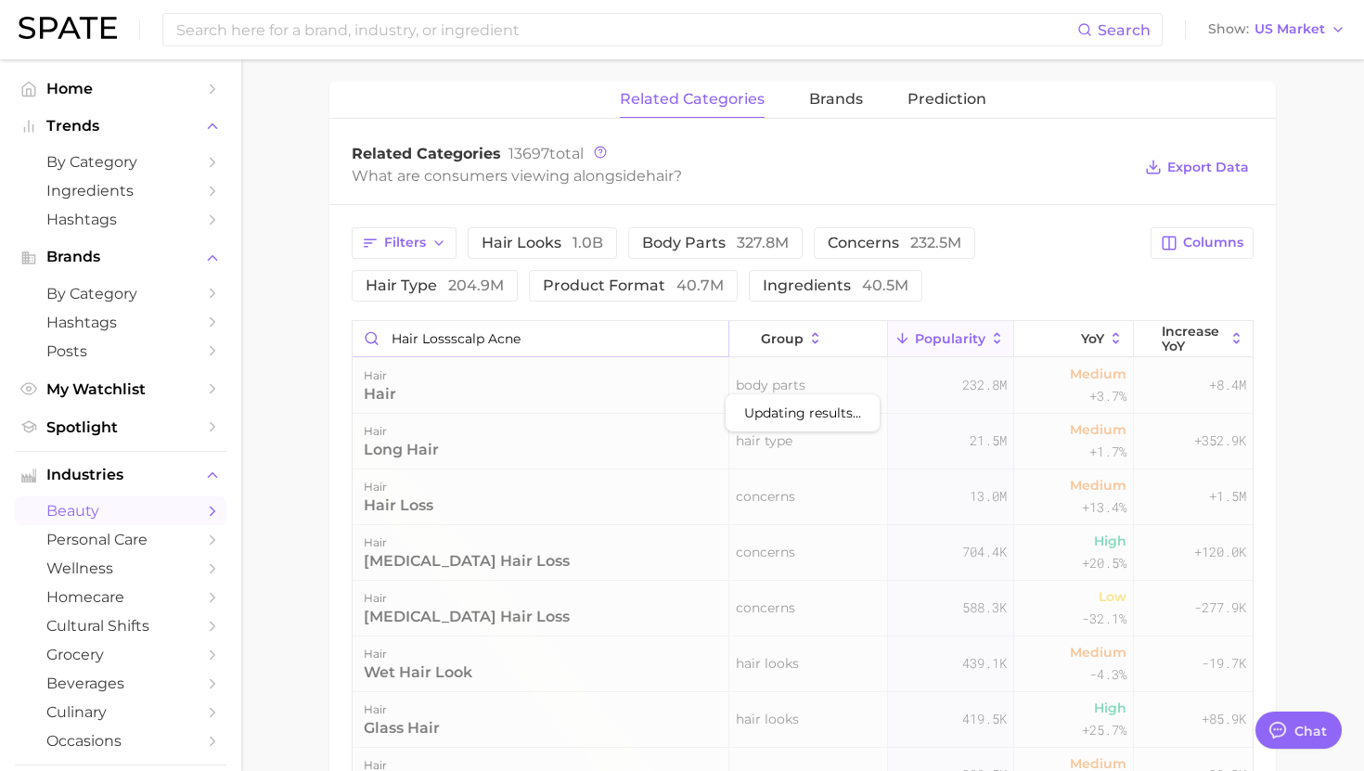
scroll to position [0, 0]
drag, startPoint x: 449, startPoint y: 341, endPoint x: 277, endPoint y: 334, distance: 171.8
click at [277, 334] on main "1. hair 2. Subcategory Overview Google TikTok Instagram Beta hair Popularity 15…" at bounding box center [802, 286] width 1123 height 1840
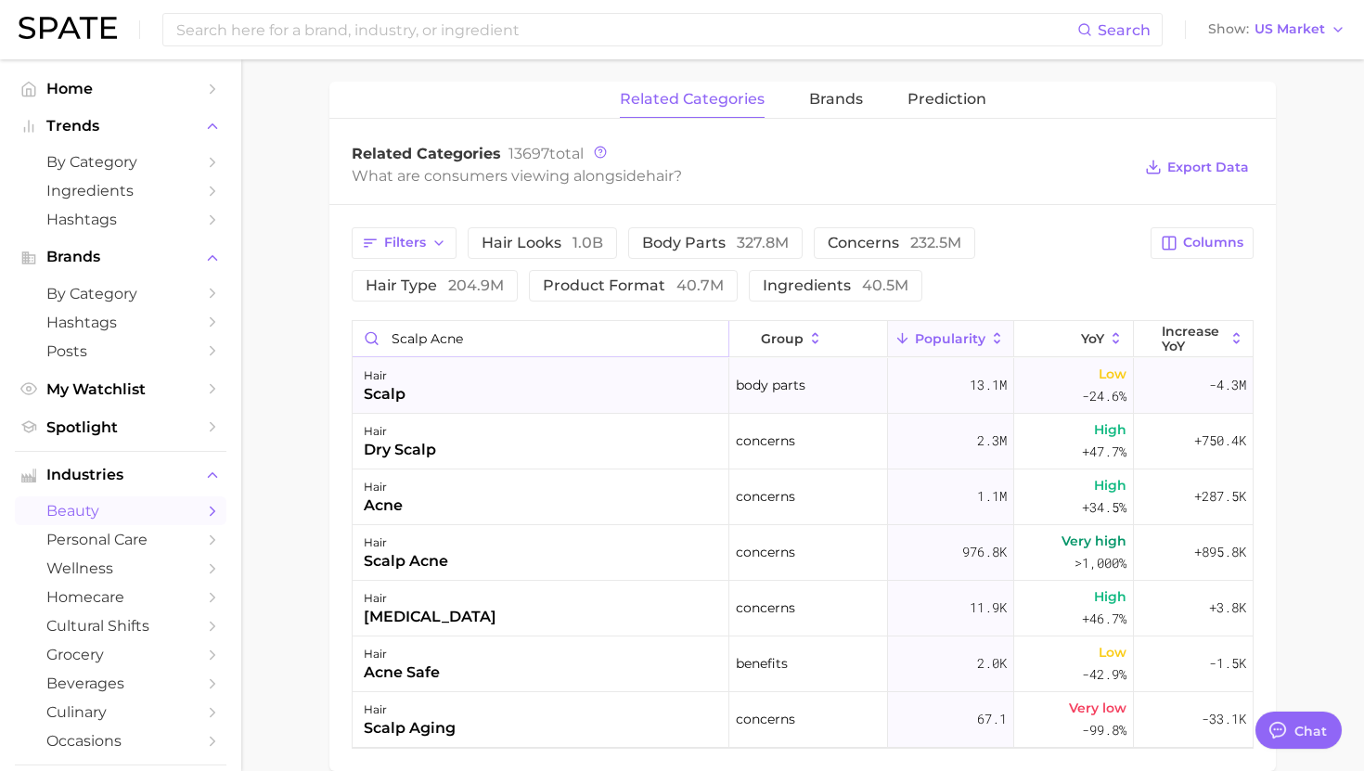
scroll to position [696, 0]
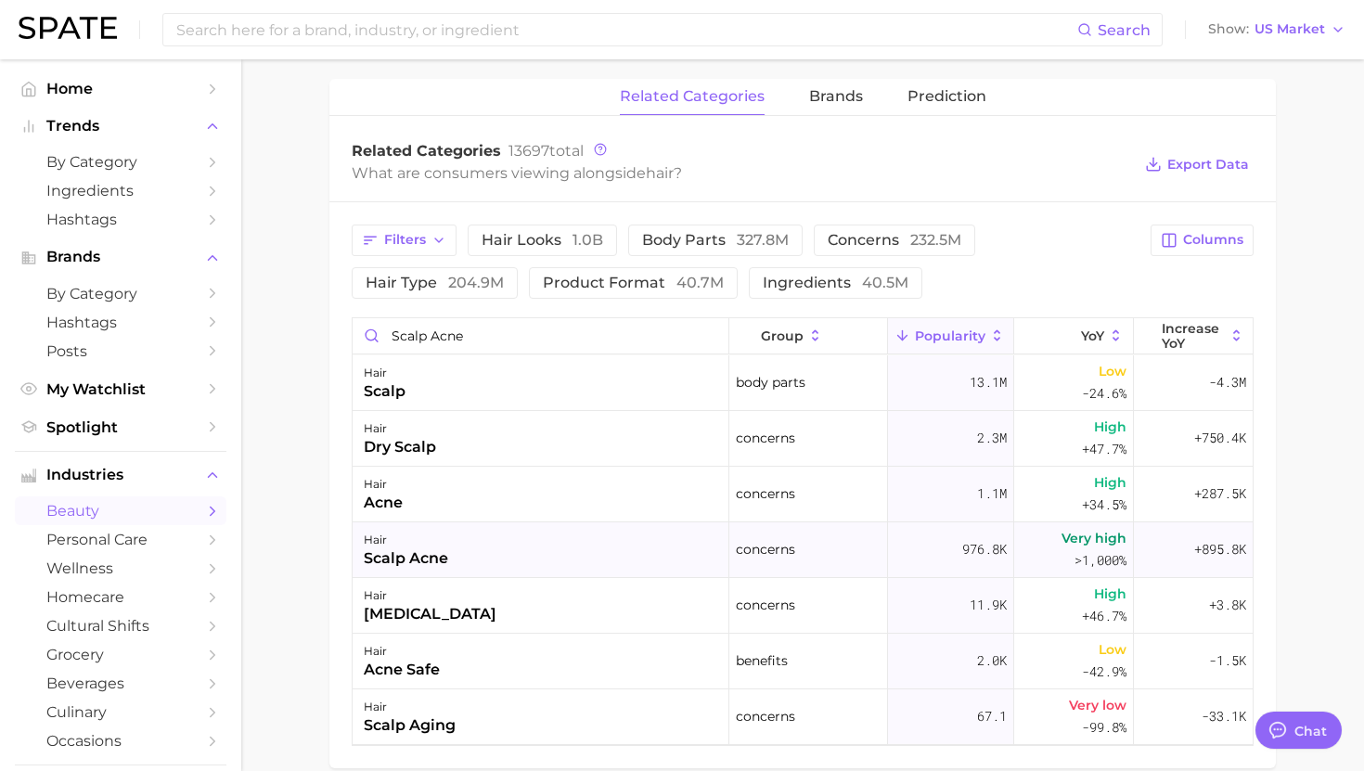
click at [435, 553] on div "scalp acne" at bounding box center [406, 559] width 84 height 22
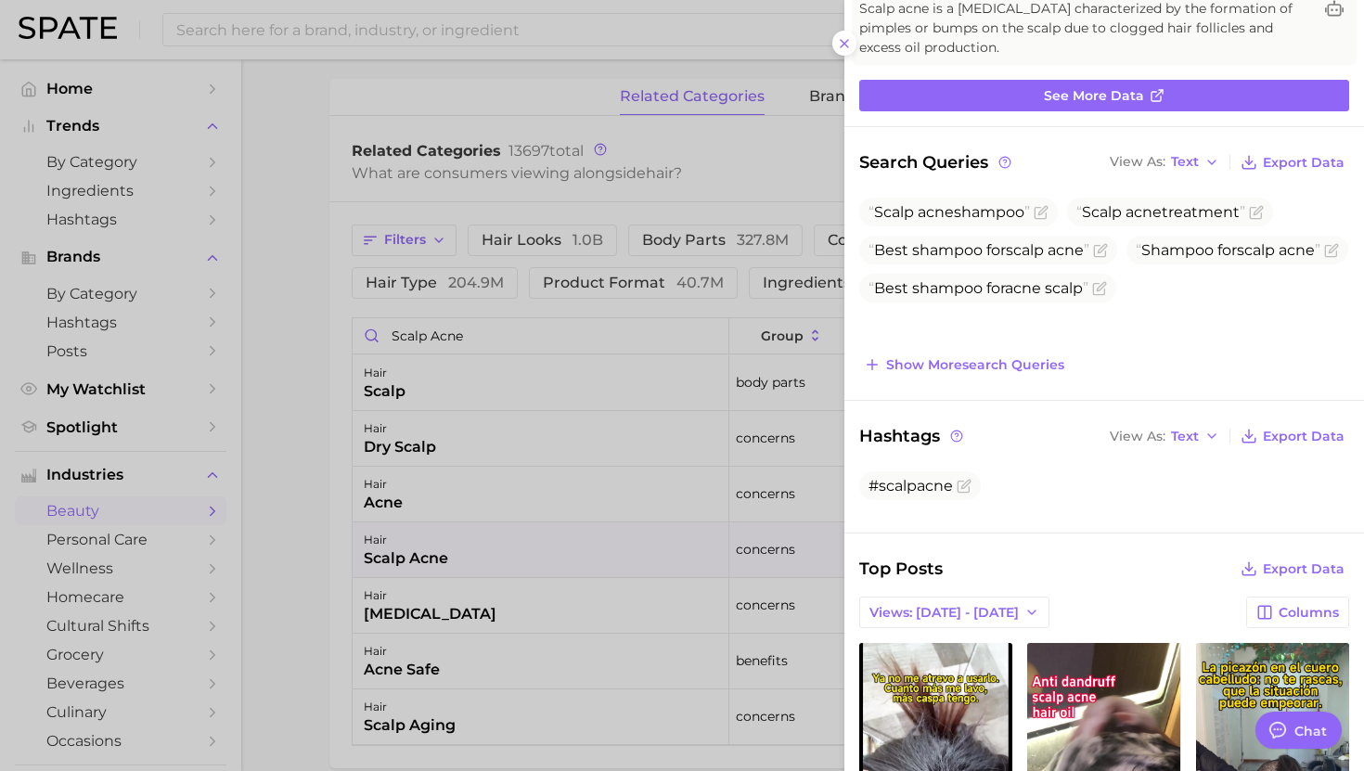
scroll to position [96, 0]
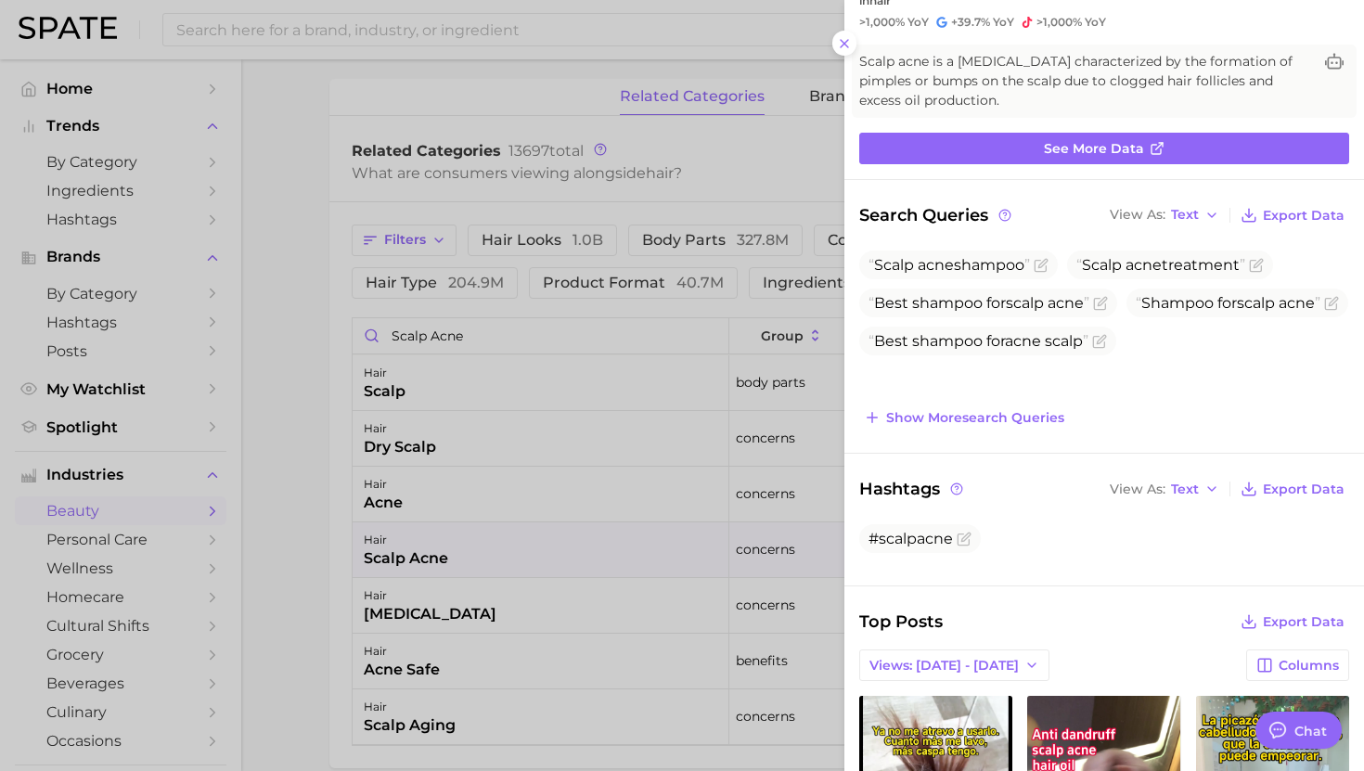
click at [632, 443] on div at bounding box center [682, 385] width 1364 height 771
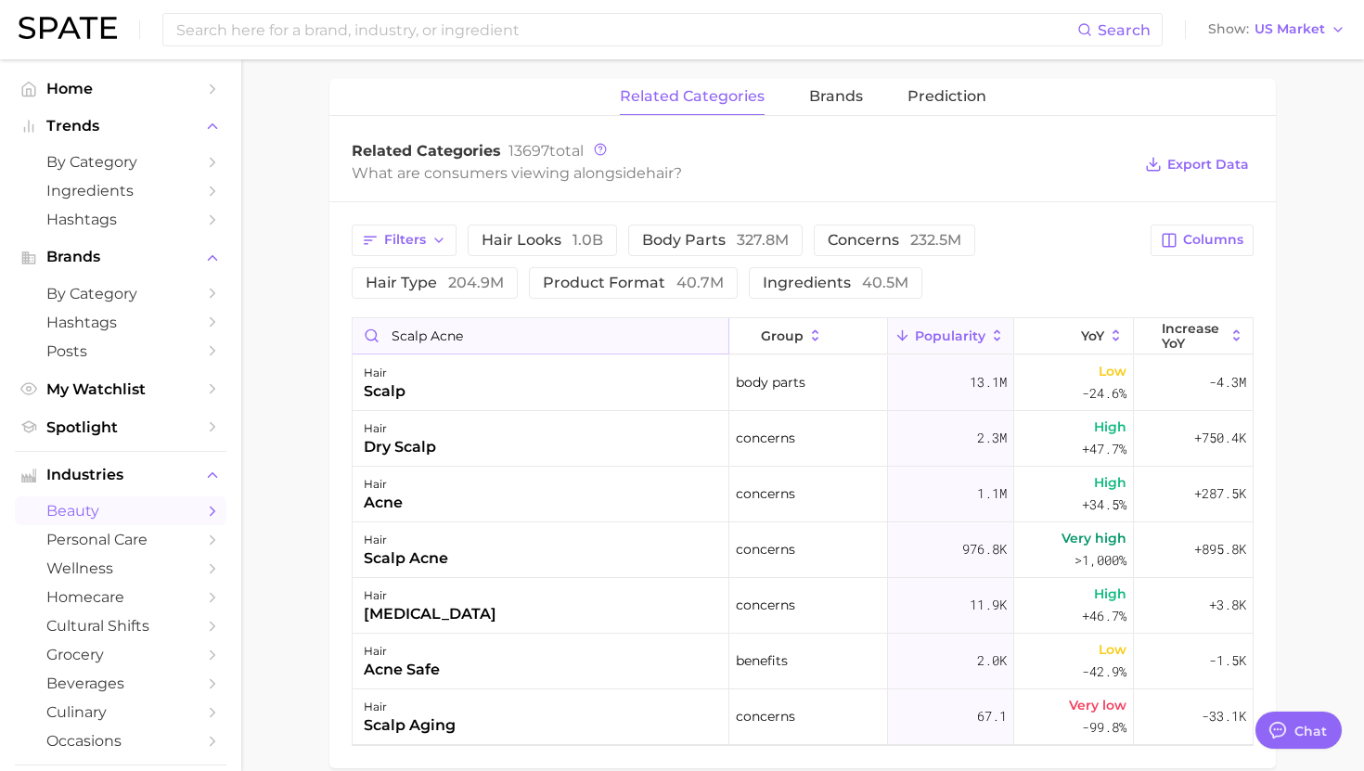
click at [438, 329] on input "scalp acne" at bounding box center [541, 335] width 376 height 35
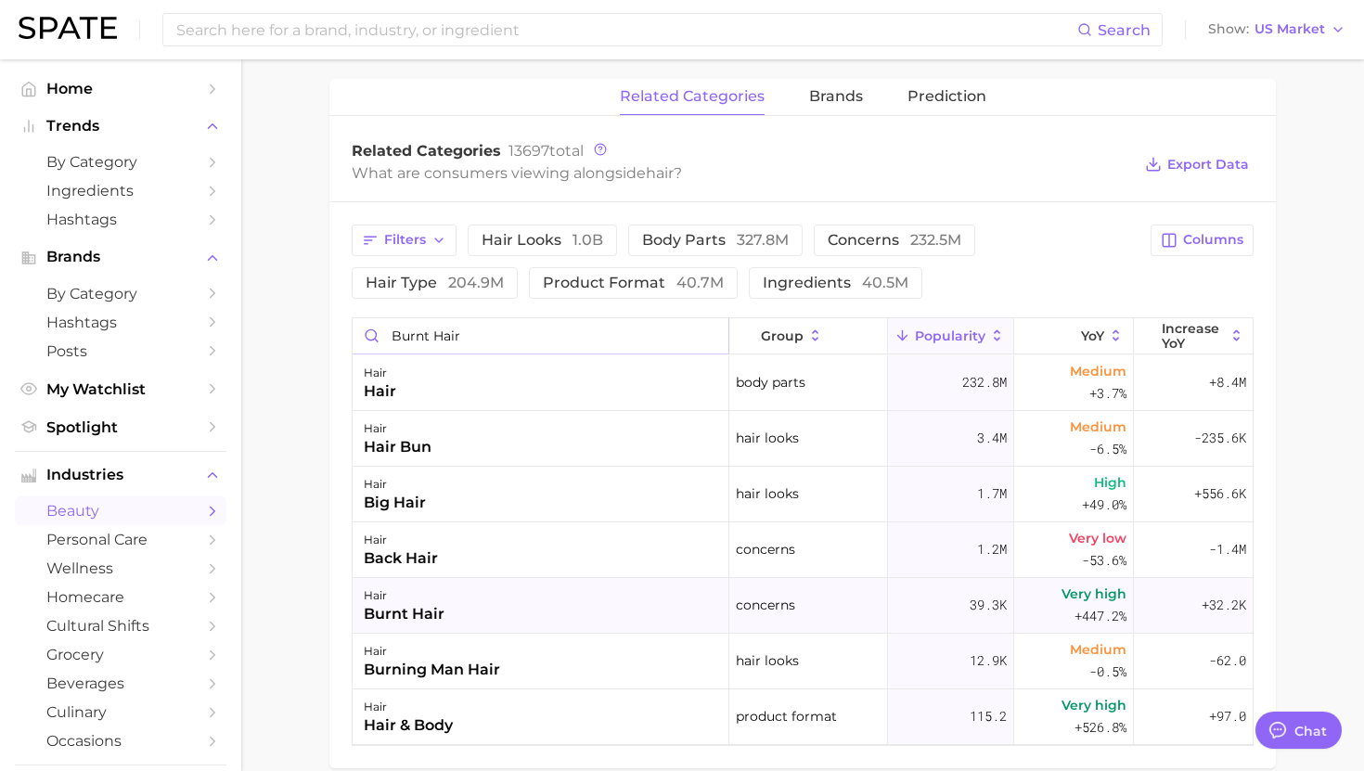
scroll to position [707, 0]
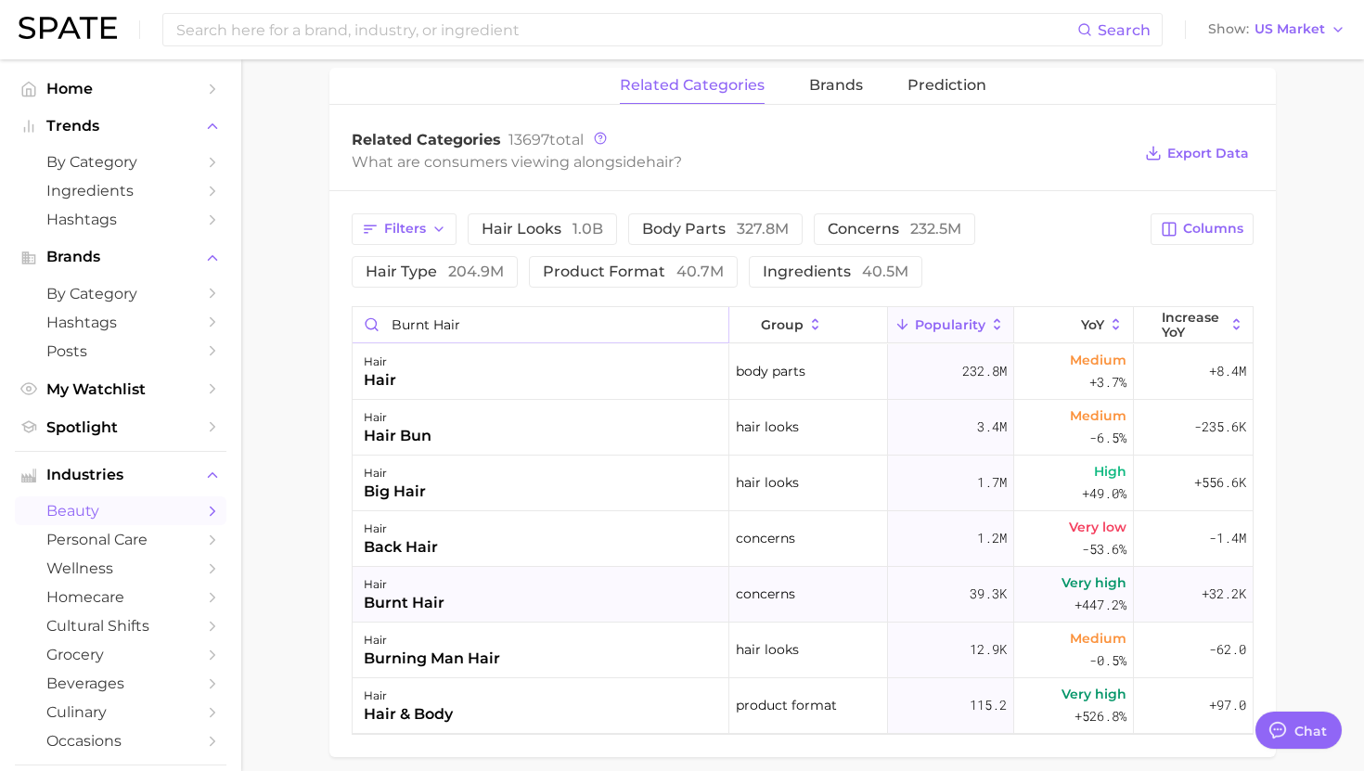
type input "burnt hair"
click at [456, 590] on div "hair burnt hair" at bounding box center [541, 595] width 377 height 56
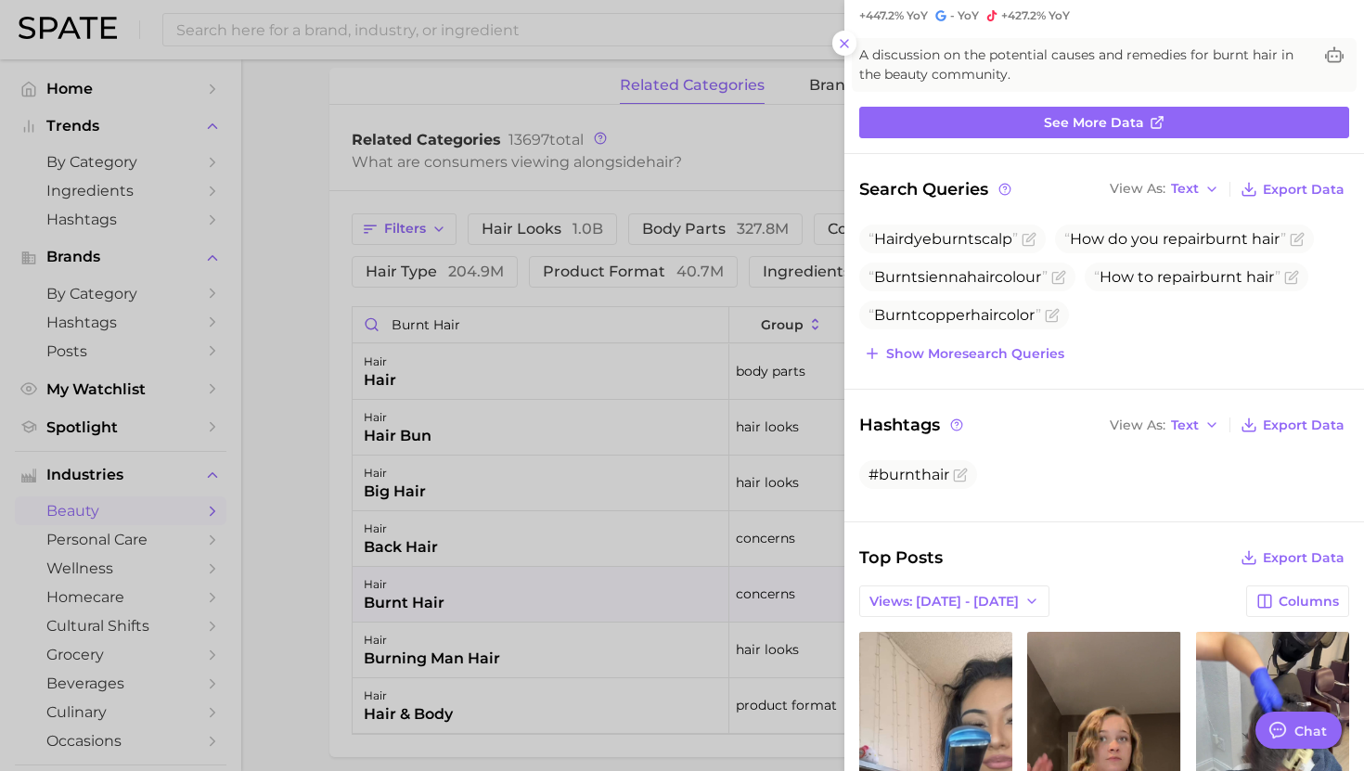
scroll to position [107, 0]
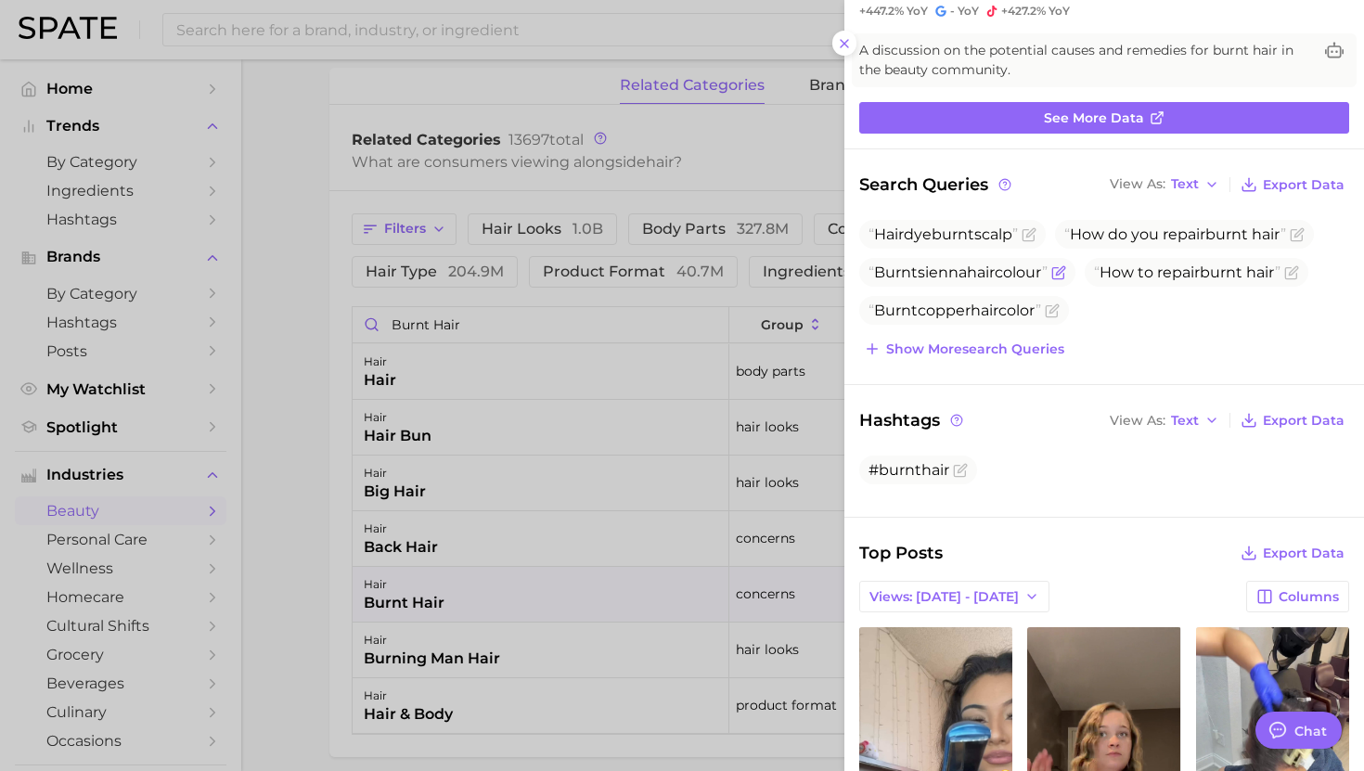
click at [1066, 270] on icon "Flag as miscategorized or irrelevant" at bounding box center [1058, 272] width 15 height 15
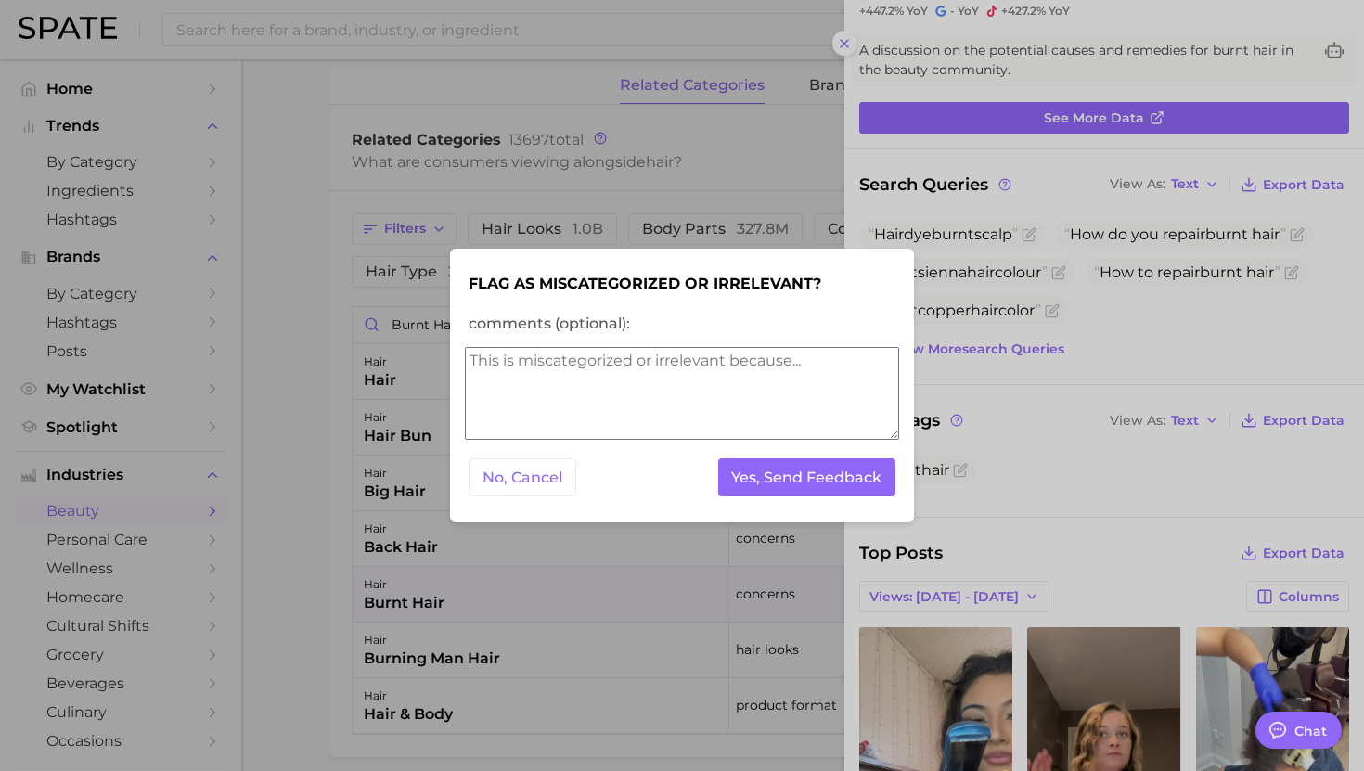
click at [705, 382] on textarea "comments (optional):" at bounding box center [682, 393] width 434 height 93
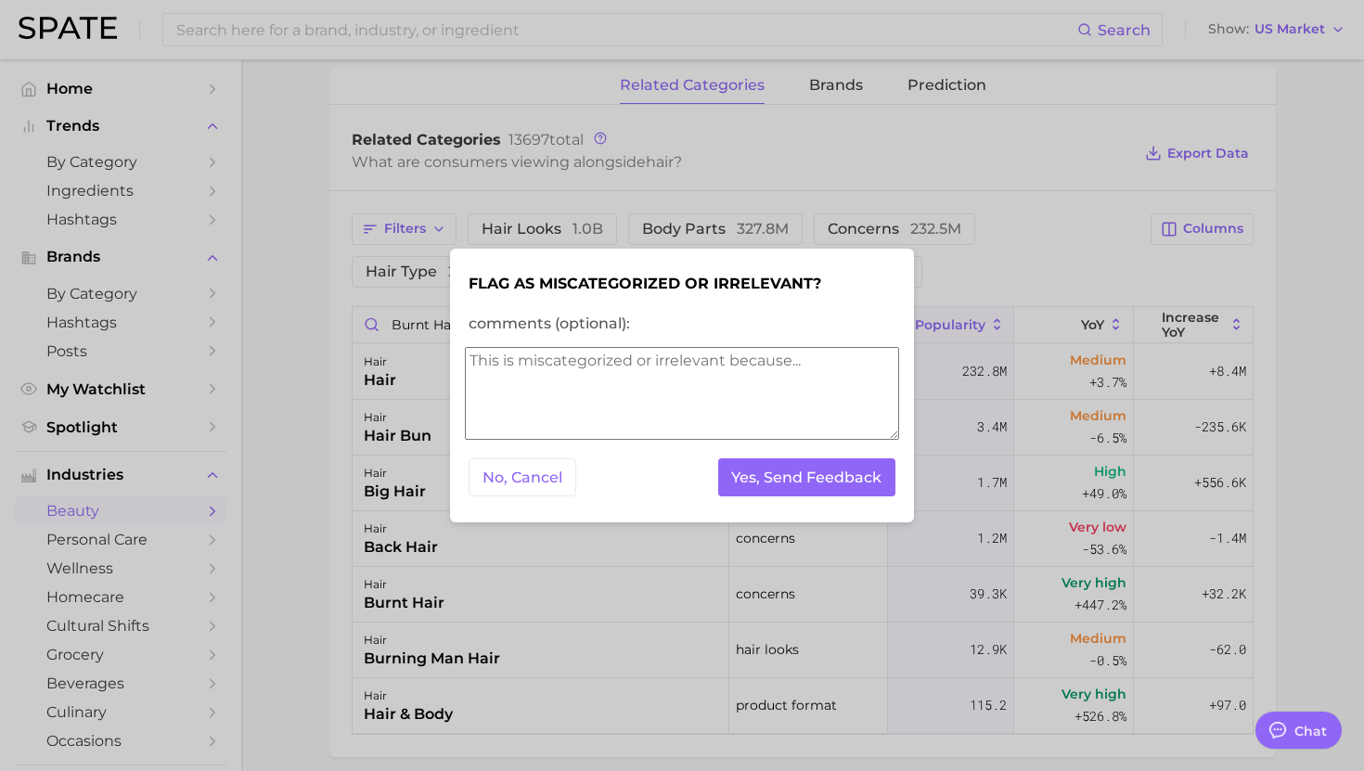
click at [705, 382] on textarea "comments (optional):" at bounding box center [682, 393] width 434 height 93
type textarea "irrelevant"
click at [817, 467] on button "Yes, Send Feedback" at bounding box center [807, 477] width 178 height 38
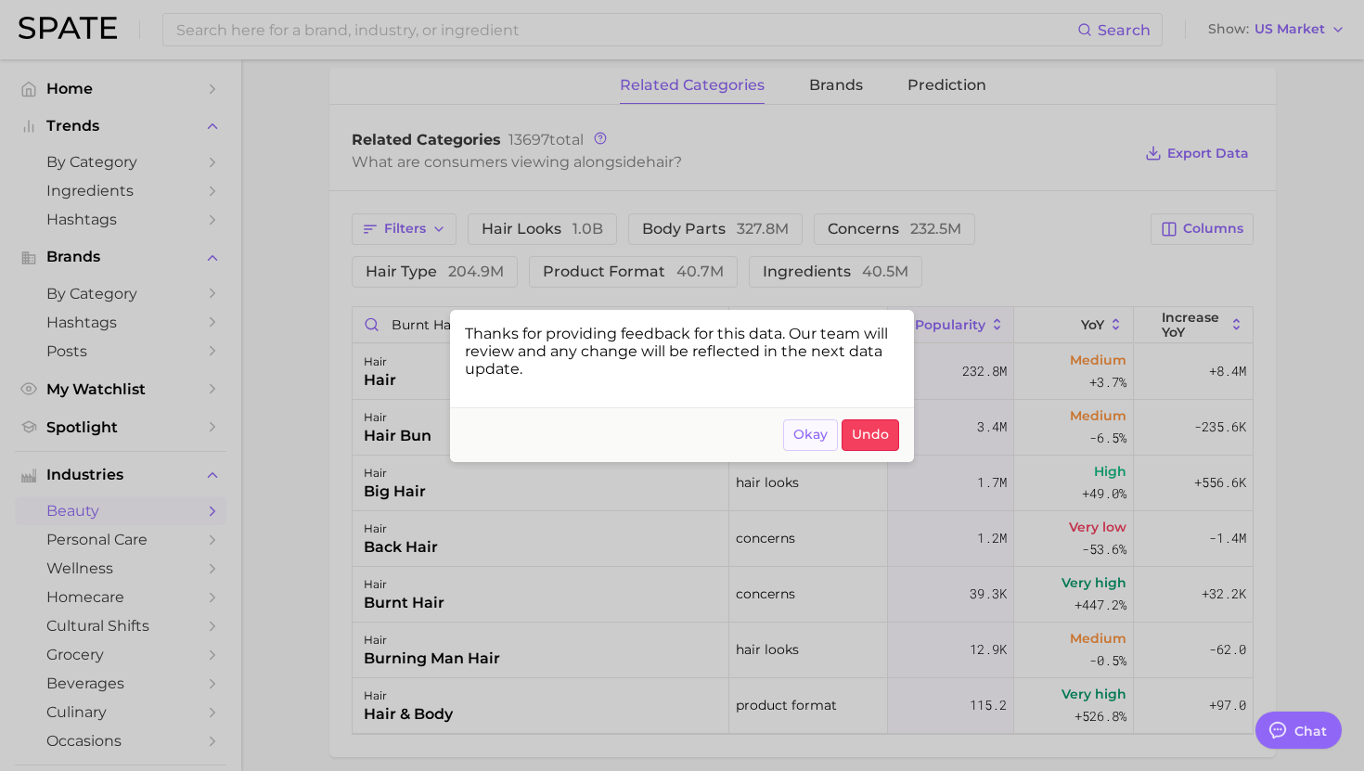
click at [812, 441] on span "Okay" at bounding box center [810, 435] width 34 height 16
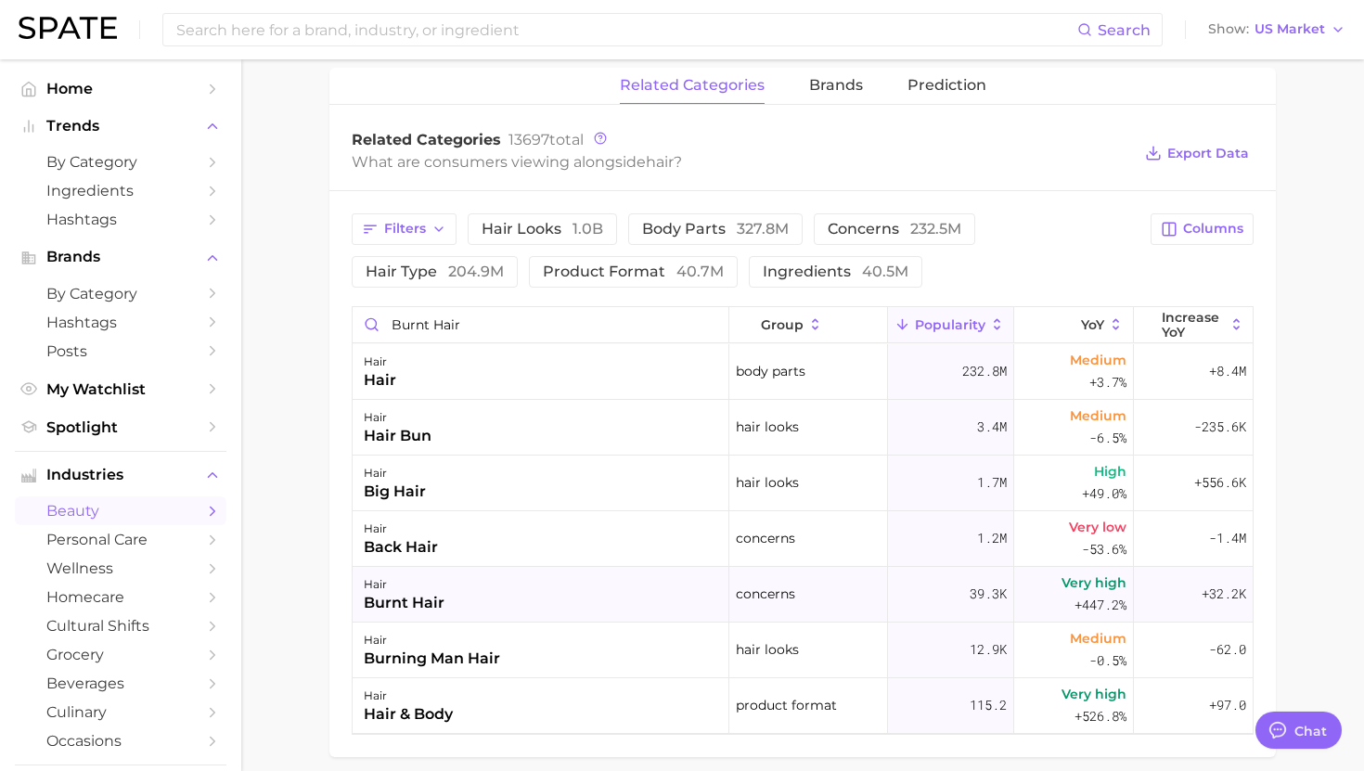
click at [573, 604] on div "hair burnt hair" at bounding box center [541, 595] width 377 height 56
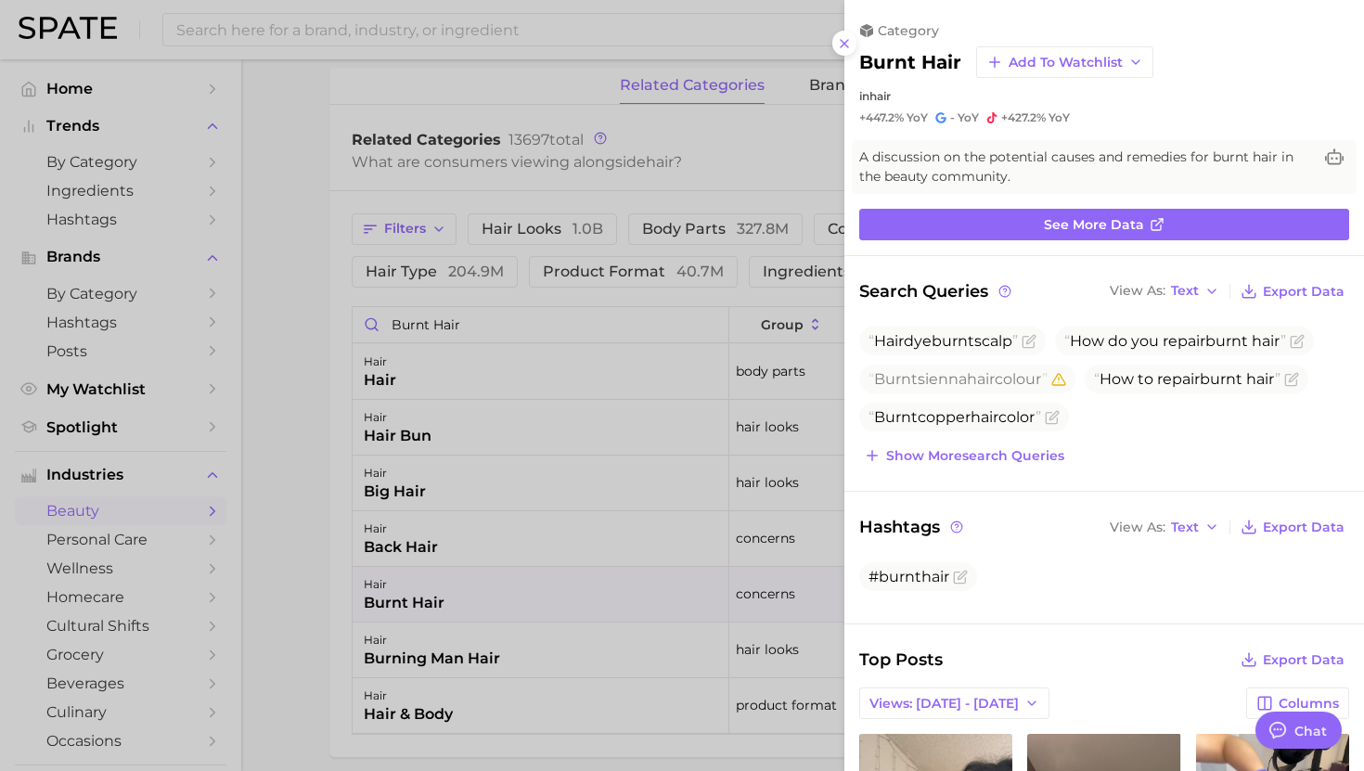
scroll to position [0, 0]
click at [957, 457] on span "Show more search queries" at bounding box center [975, 456] width 178 height 16
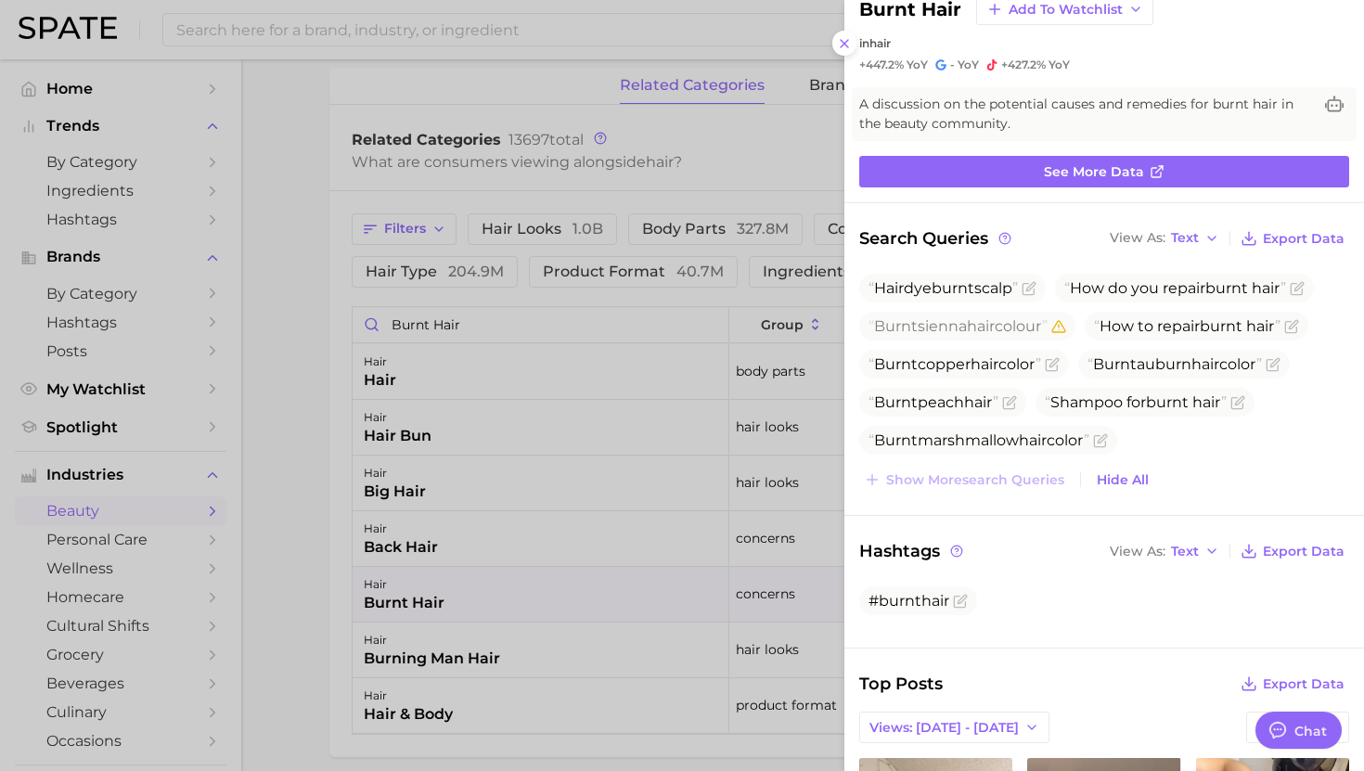
scroll to position [58, 0]
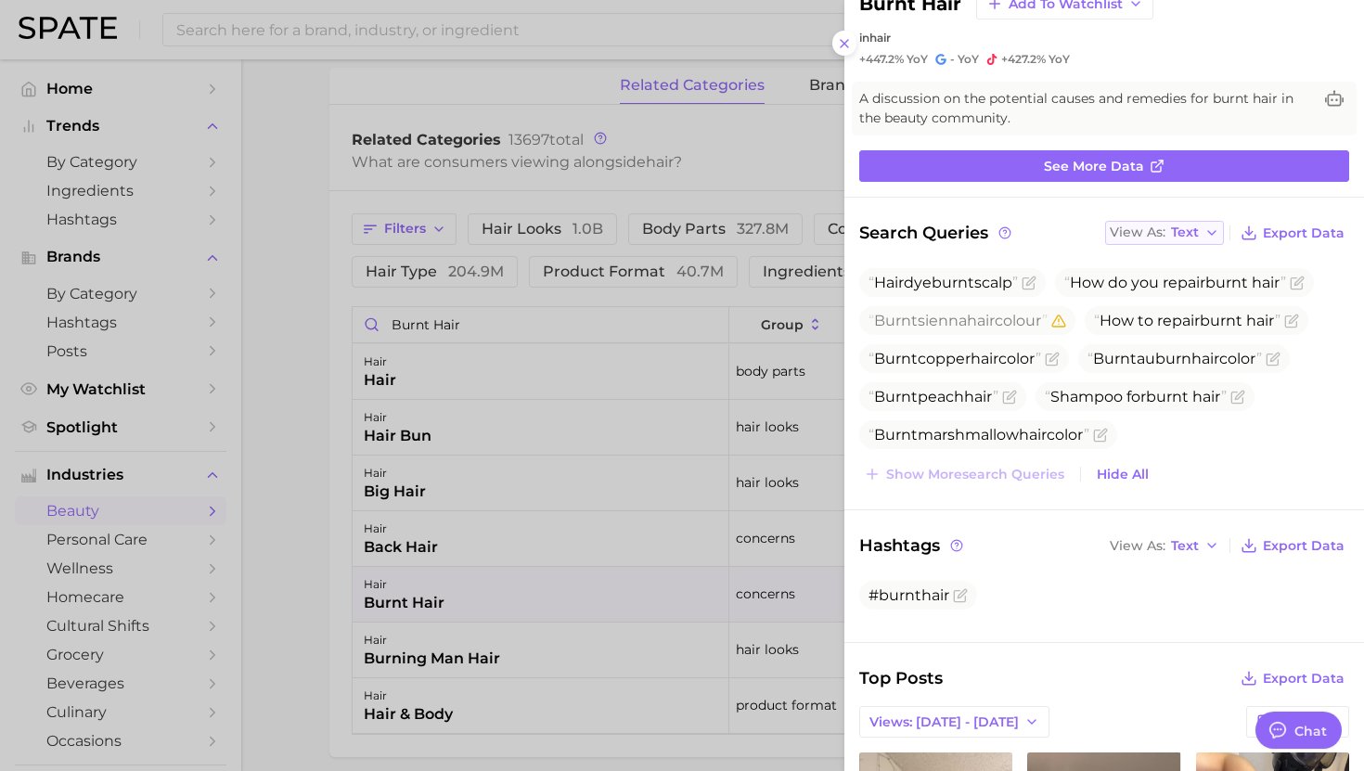
click at [1162, 231] on span "View As" at bounding box center [1138, 232] width 56 height 10
click at [1141, 290] on span "Table" at bounding box center [1155, 298] width 36 height 16
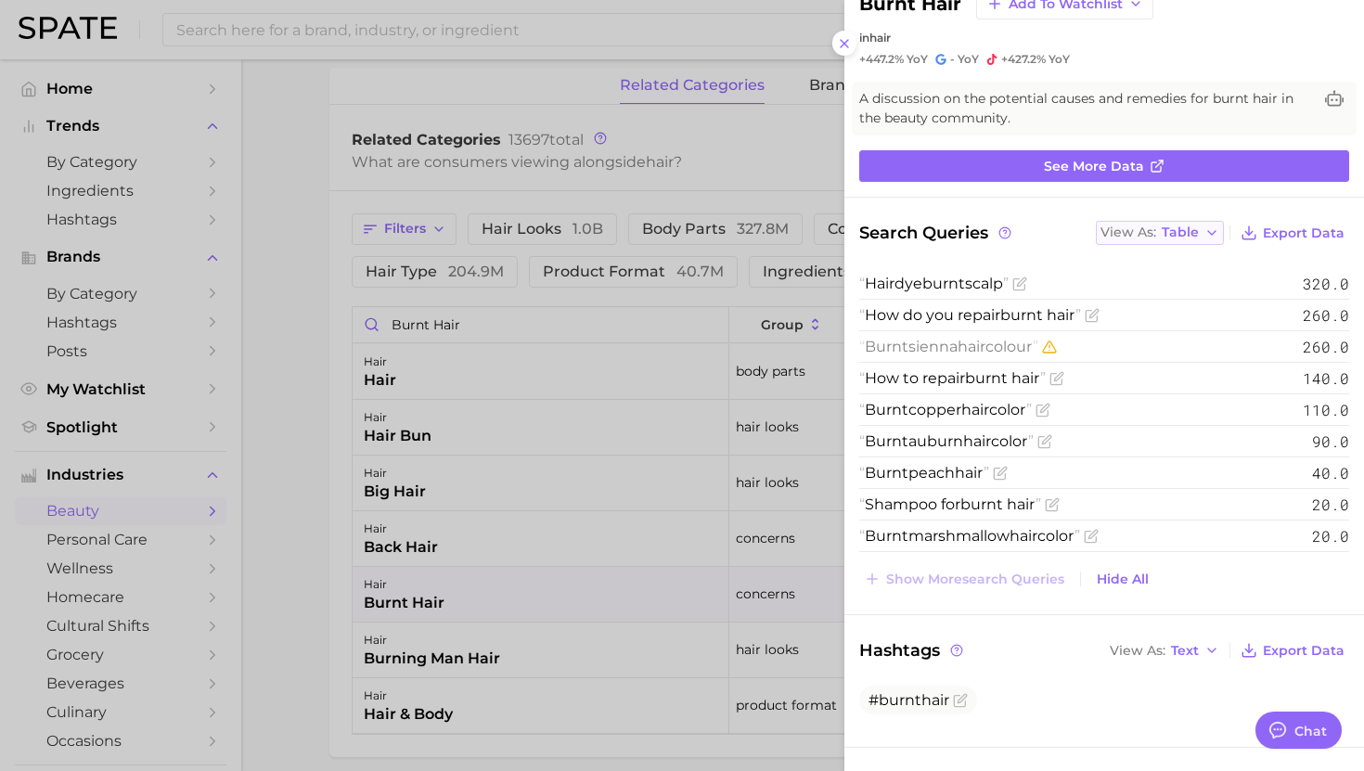
click at [1148, 230] on span "View As" at bounding box center [1129, 232] width 56 height 10
click at [1146, 260] on span "Text" at bounding box center [1142, 264] width 28 height 16
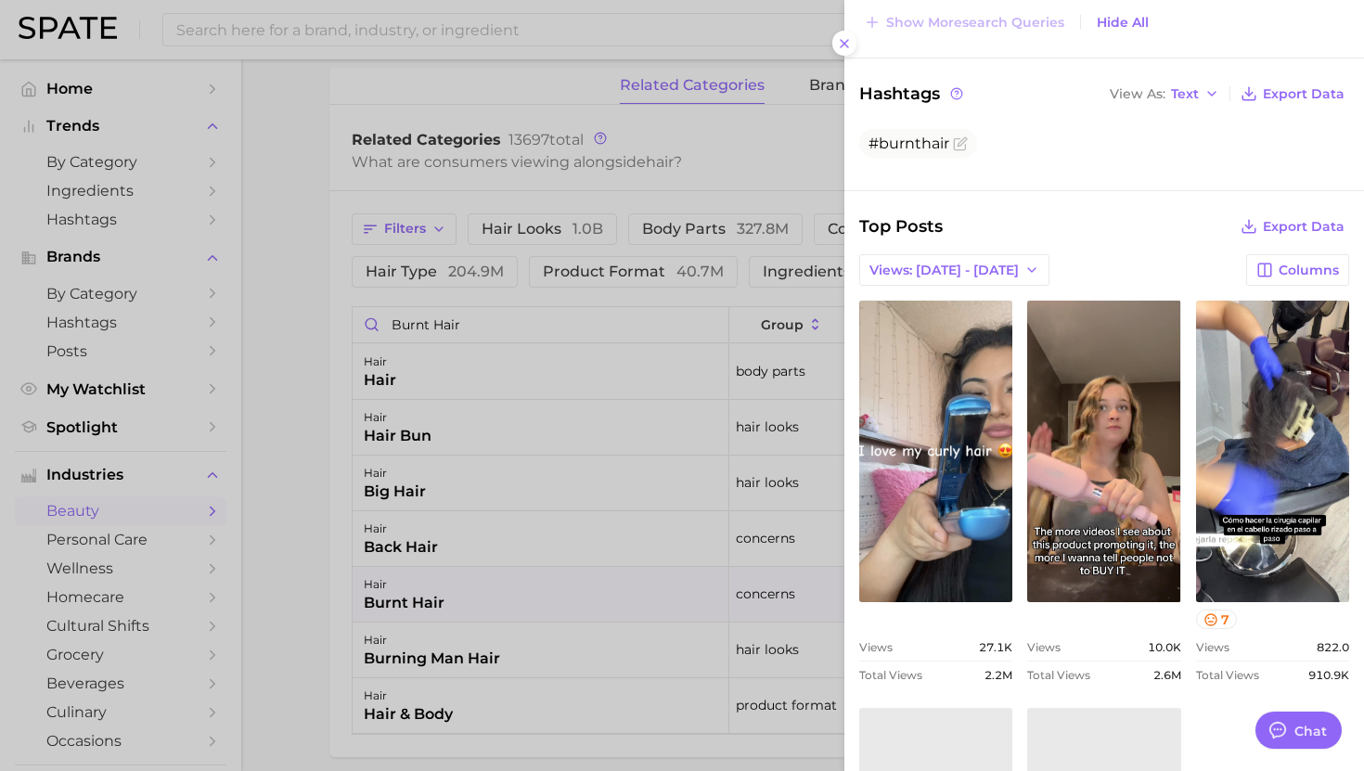
scroll to position [458, 0]
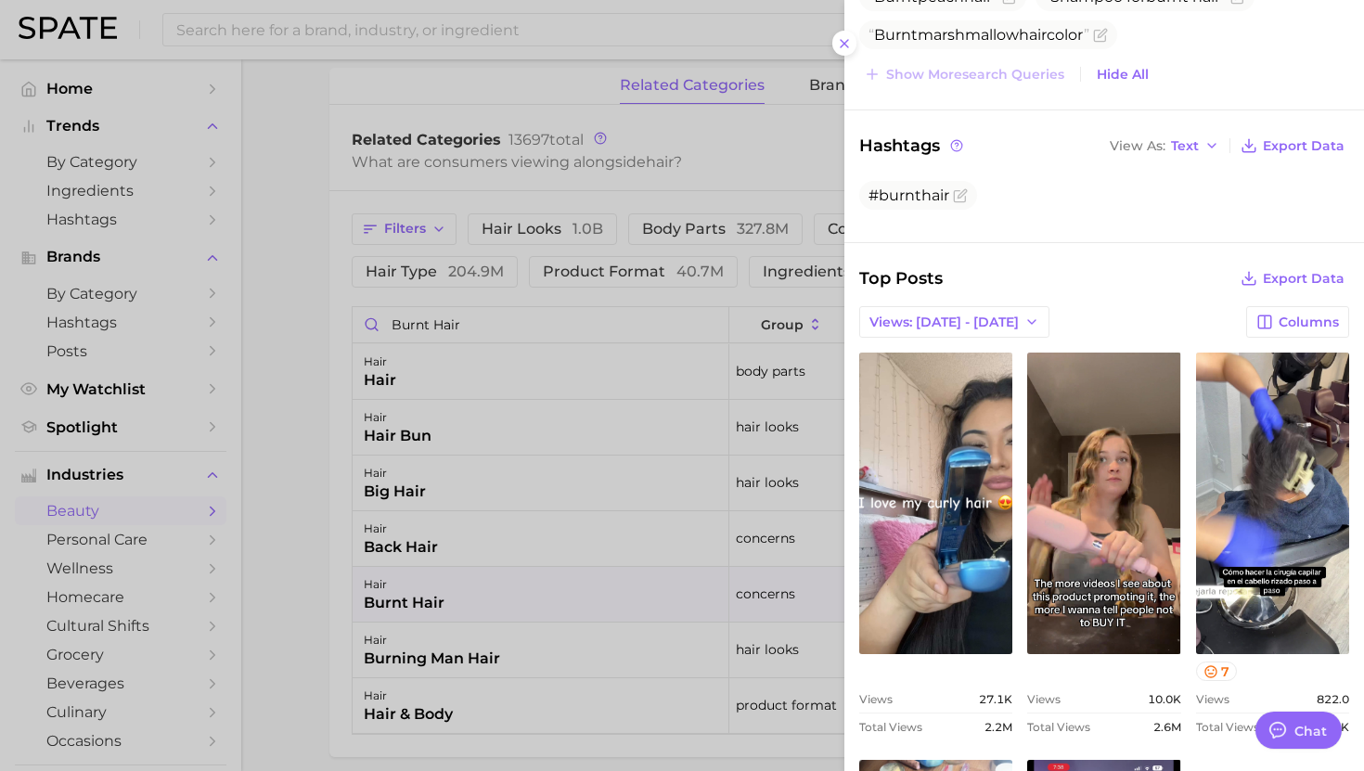
click at [634, 378] on div at bounding box center [682, 385] width 1364 height 771
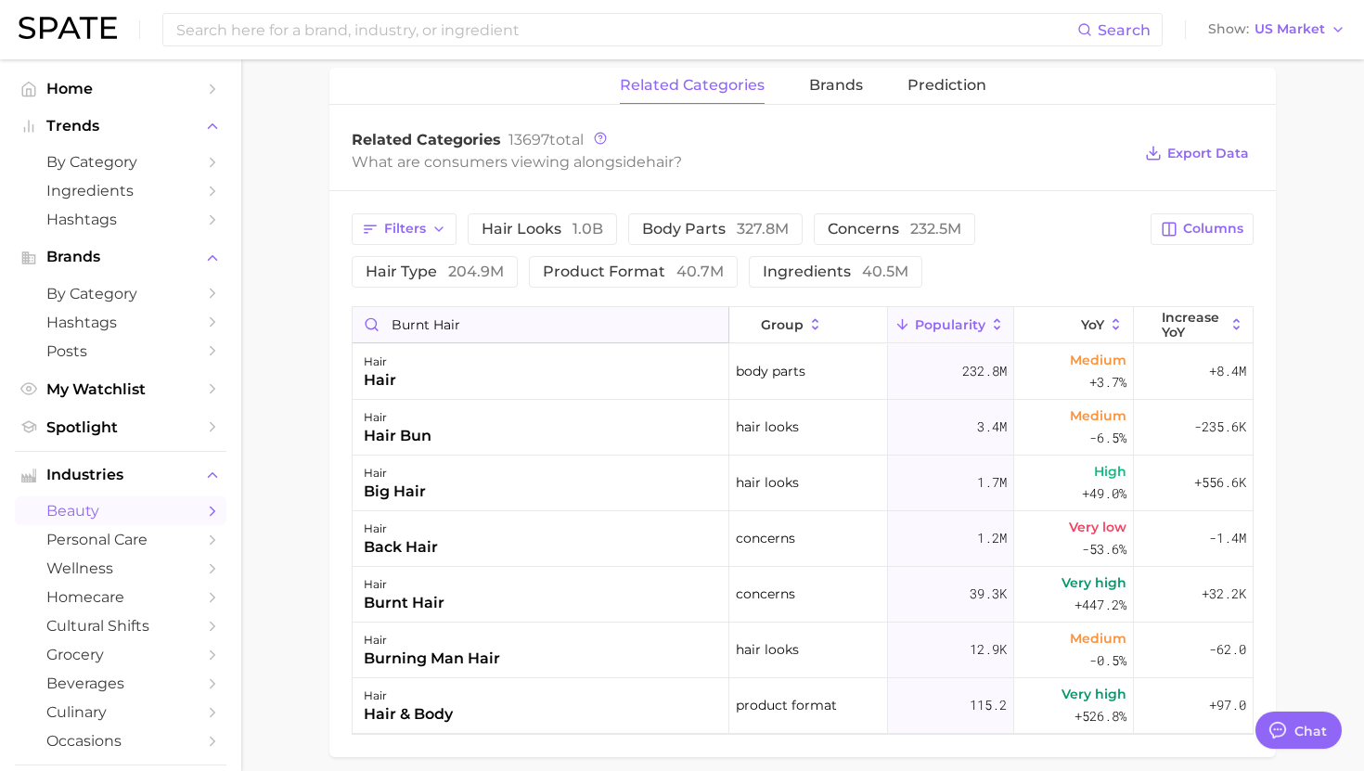
click at [489, 319] on input "burnt hair" at bounding box center [541, 324] width 376 height 35
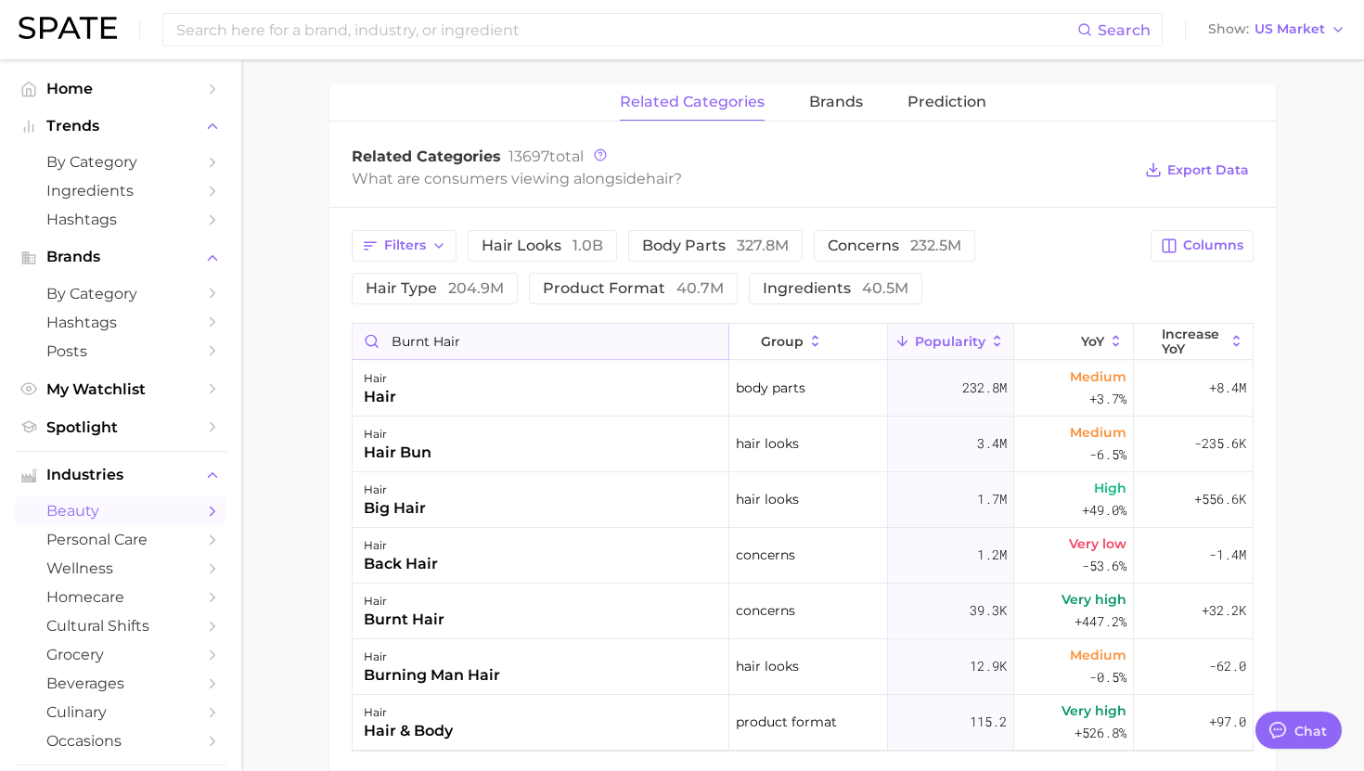
click at [485, 344] on input "burnt hair" at bounding box center [541, 341] width 376 height 35
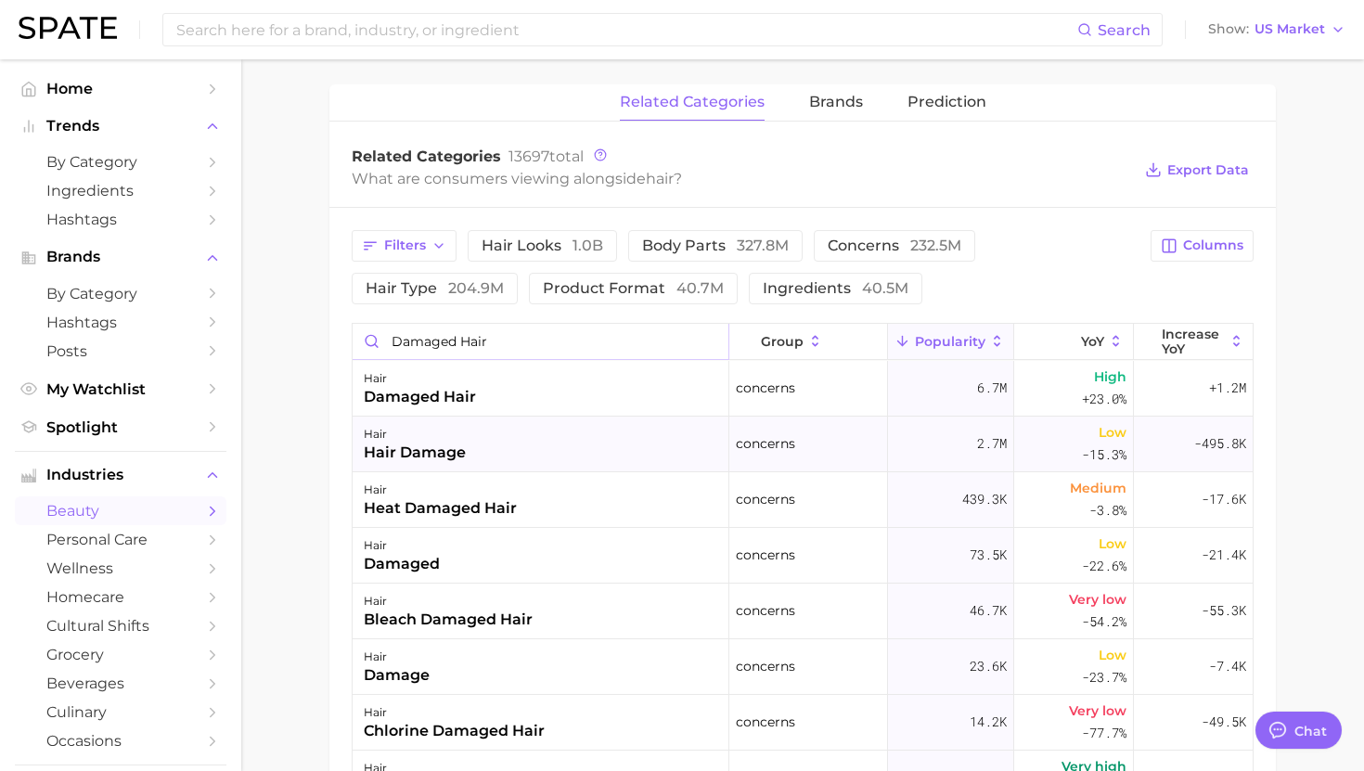
type input "damaged hair"
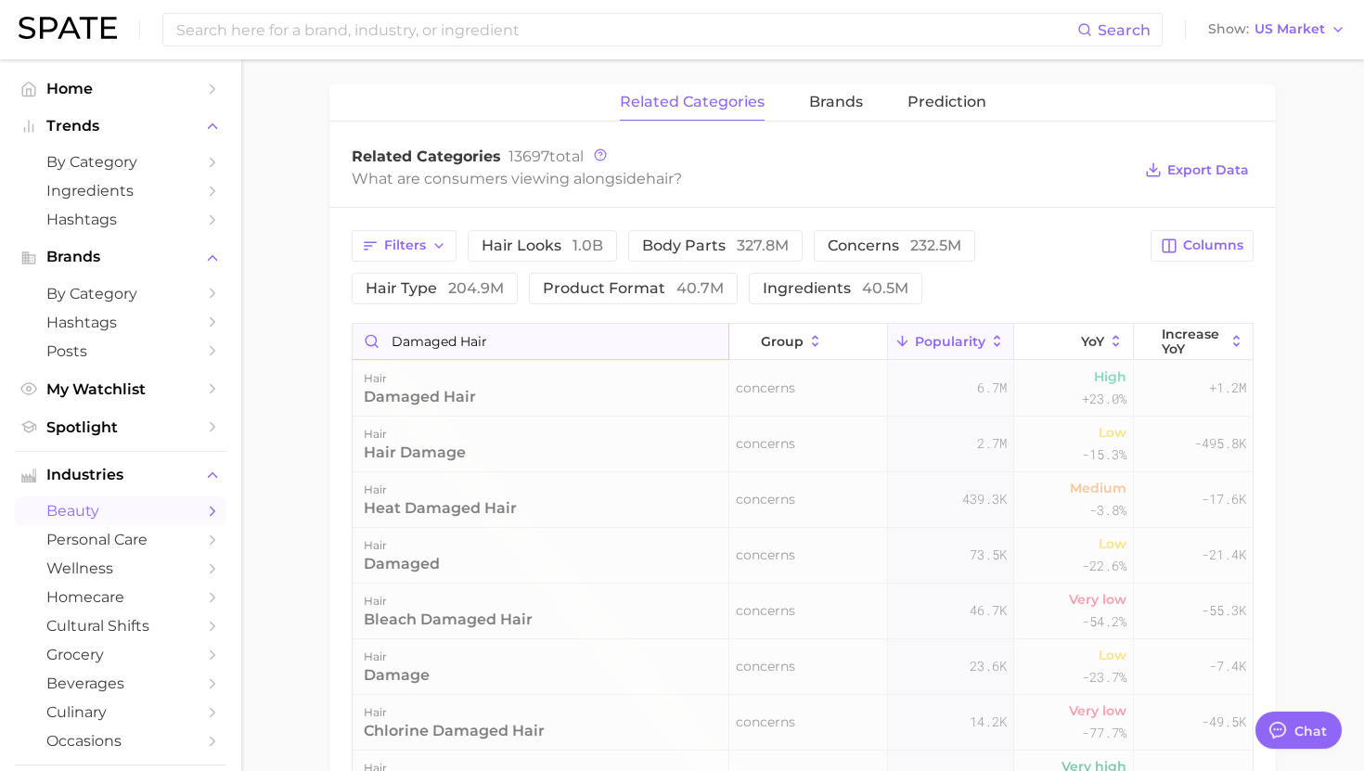
click at [496, 348] on input "damaged hair" at bounding box center [541, 341] width 376 height 35
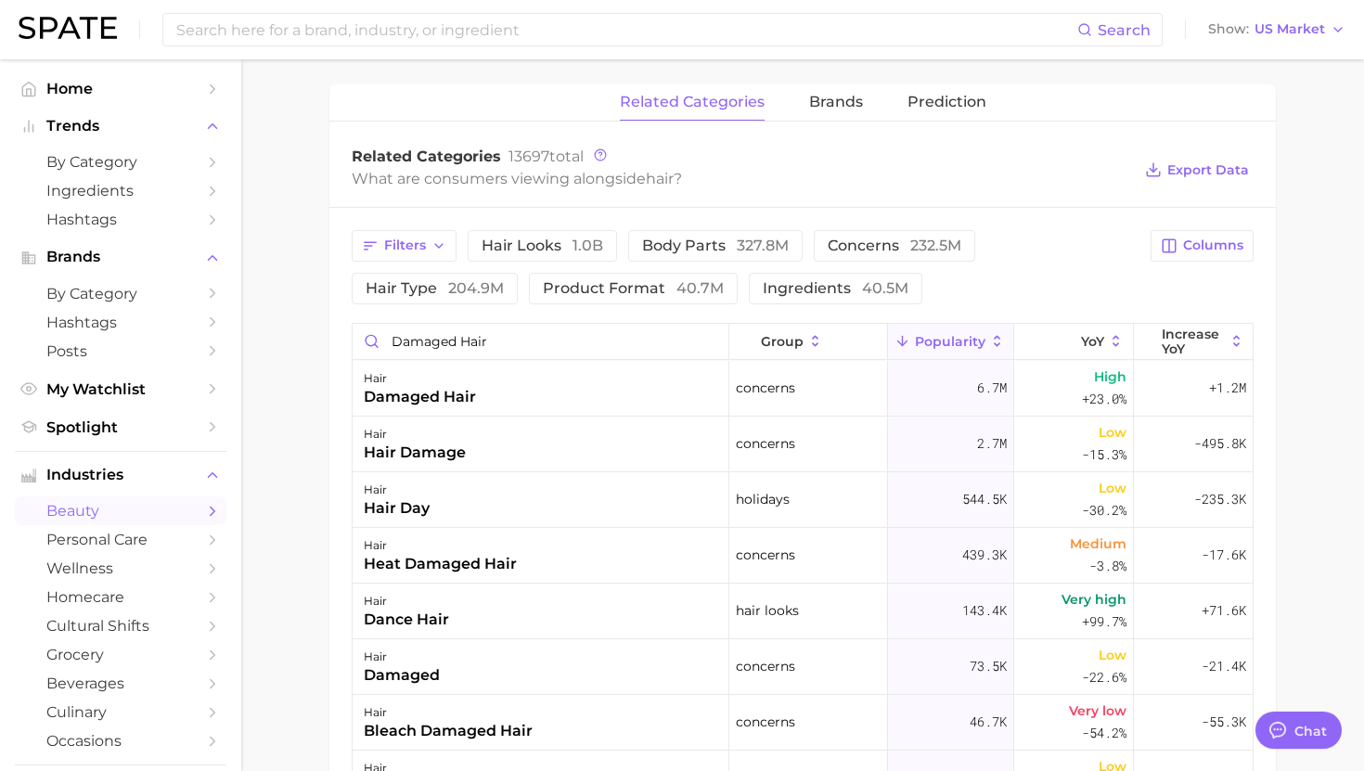
click at [493, 377] on div "hair damaged hair" at bounding box center [541, 389] width 377 height 56
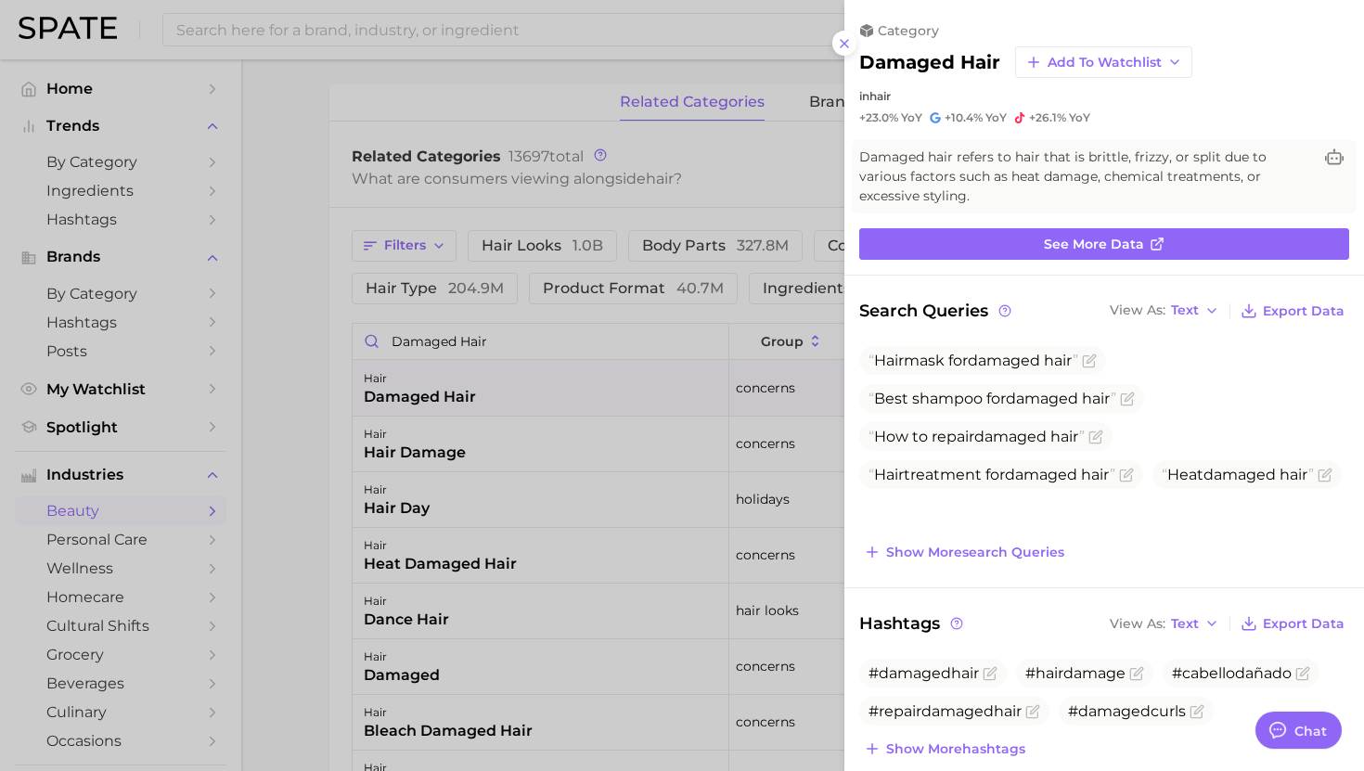
scroll to position [0, 0]
click at [1038, 245] on link "See more data" at bounding box center [1104, 244] width 490 height 32
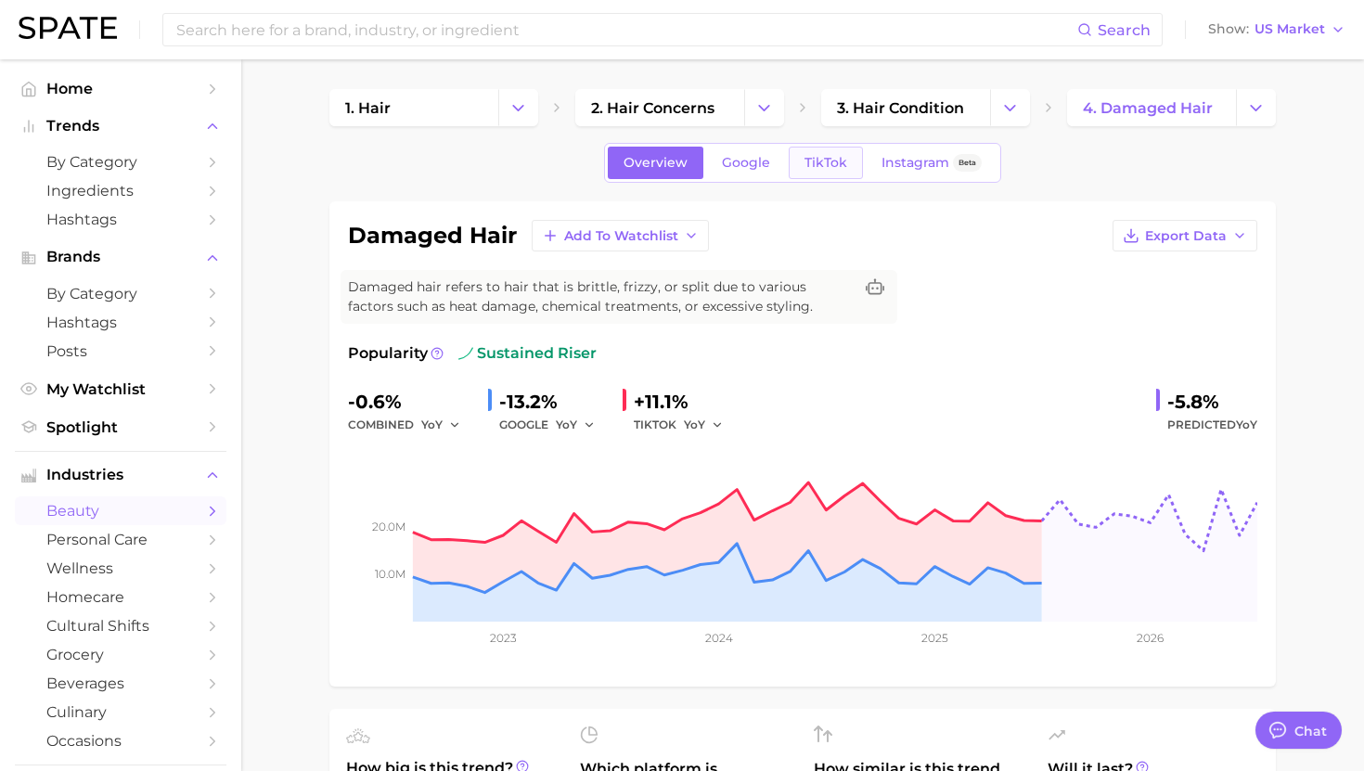
click at [833, 168] on span "TikTok" at bounding box center [826, 163] width 43 height 16
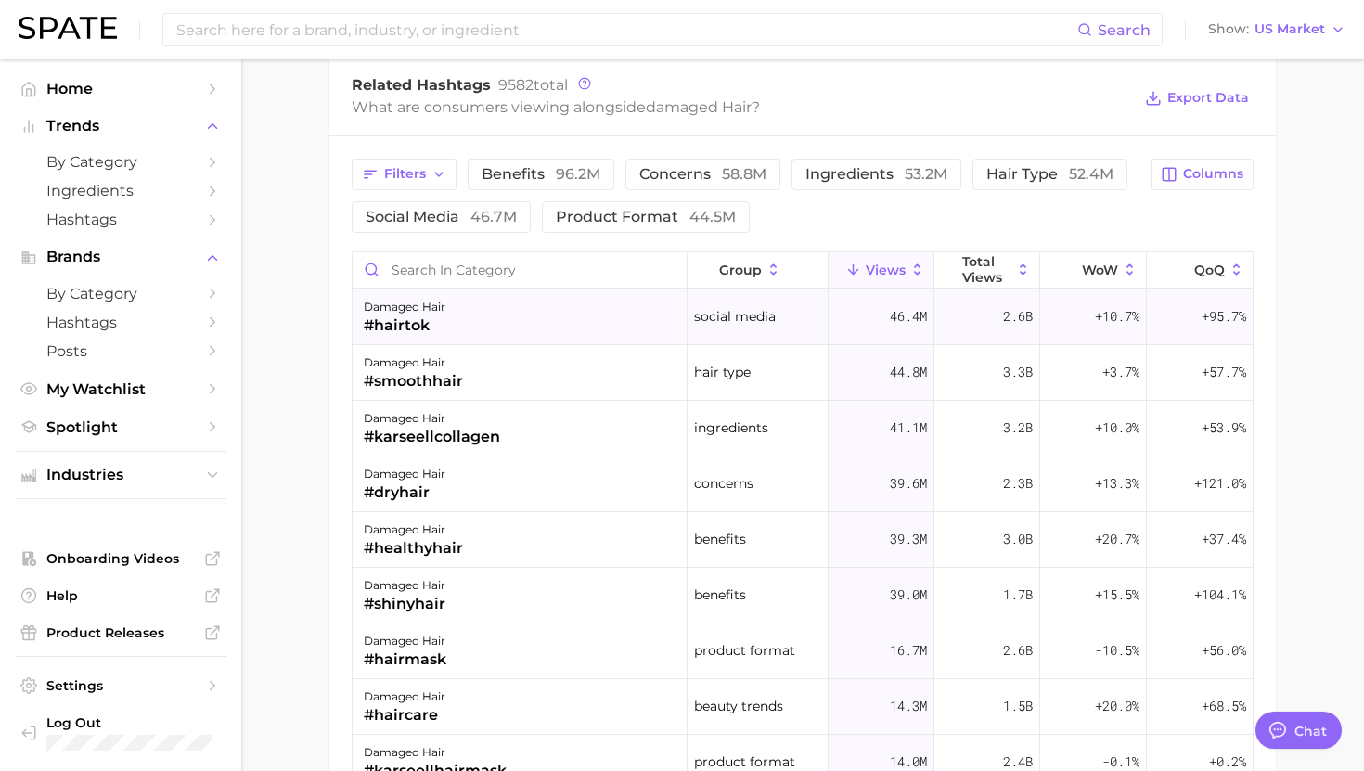
click at [530, 312] on div "damaged hair #hairtok" at bounding box center [520, 318] width 335 height 56
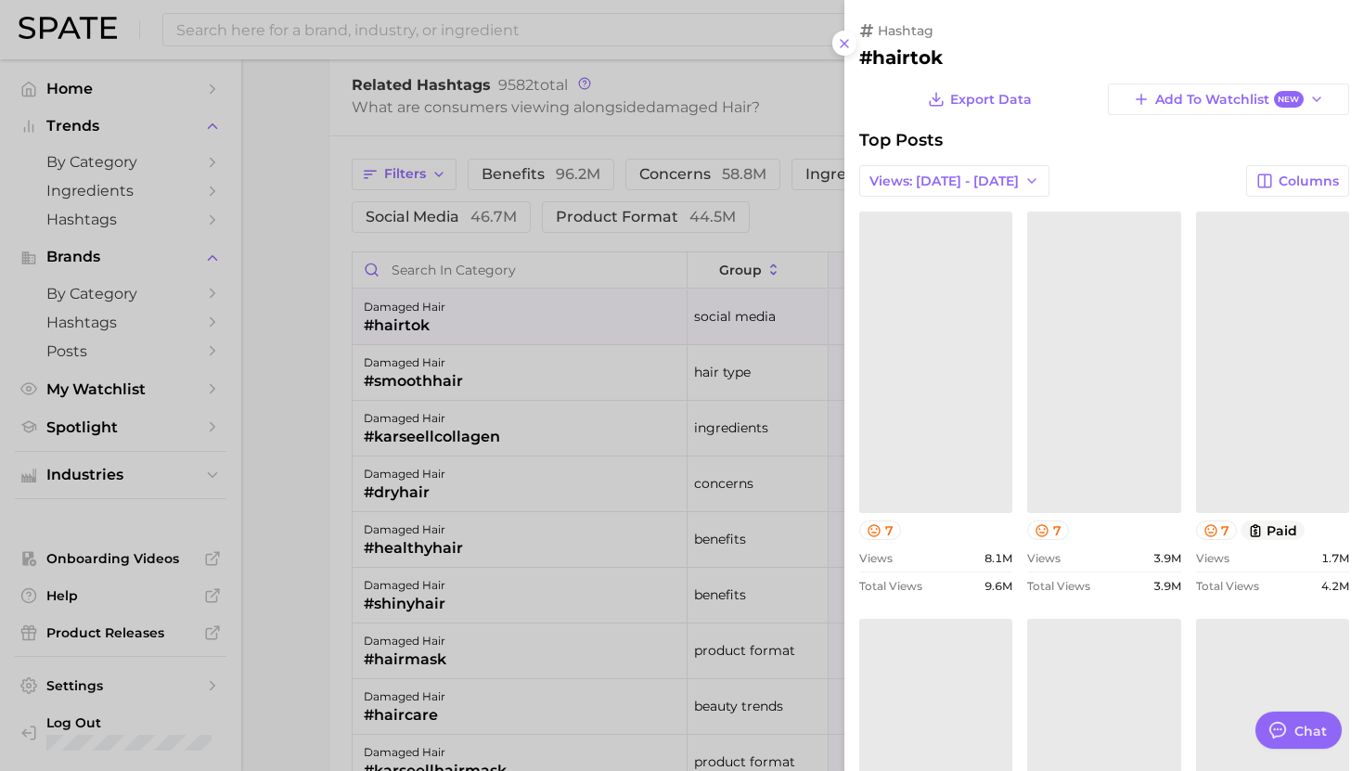
click at [530, 312] on div at bounding box center [682, 385] width 1364 height 771
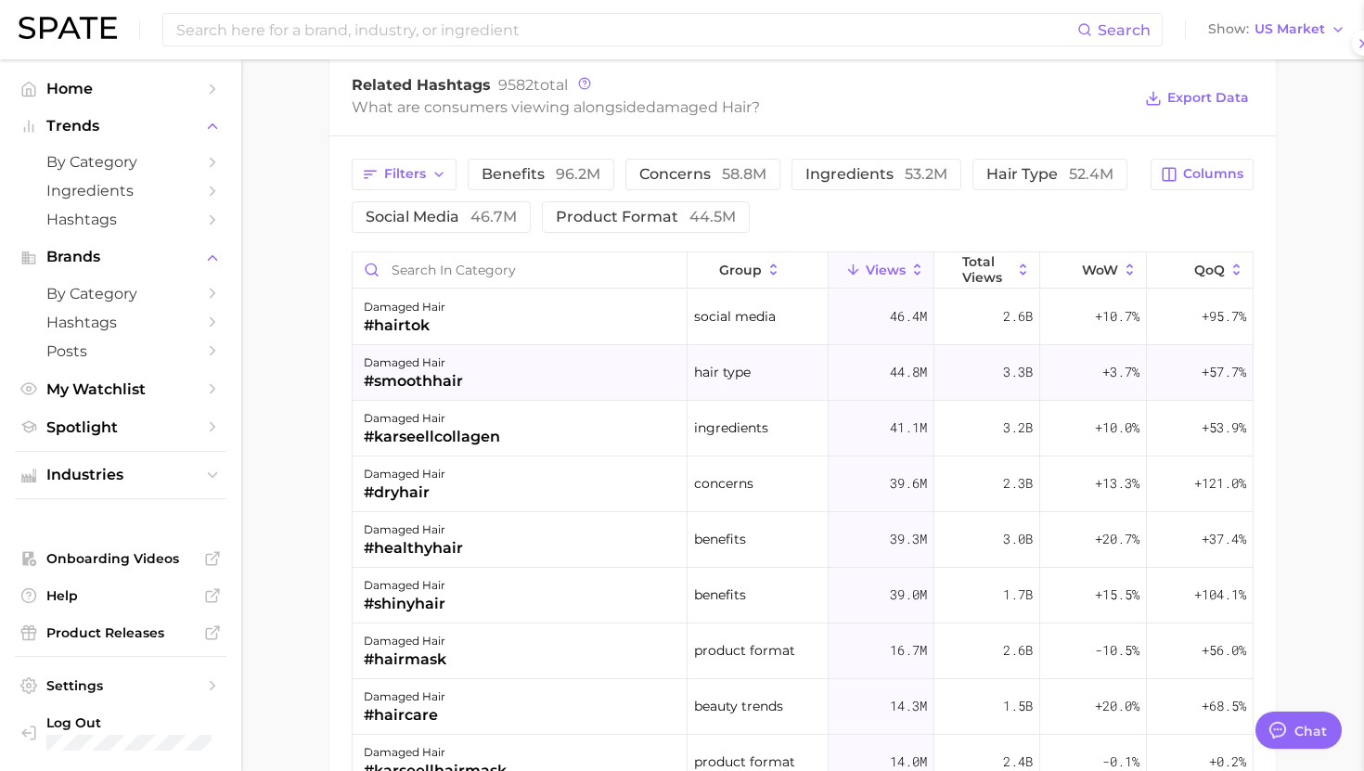
click at [526, 385] on div "damaged hair #smoothhair" at bounding box center [520, 373] width 335 height 56
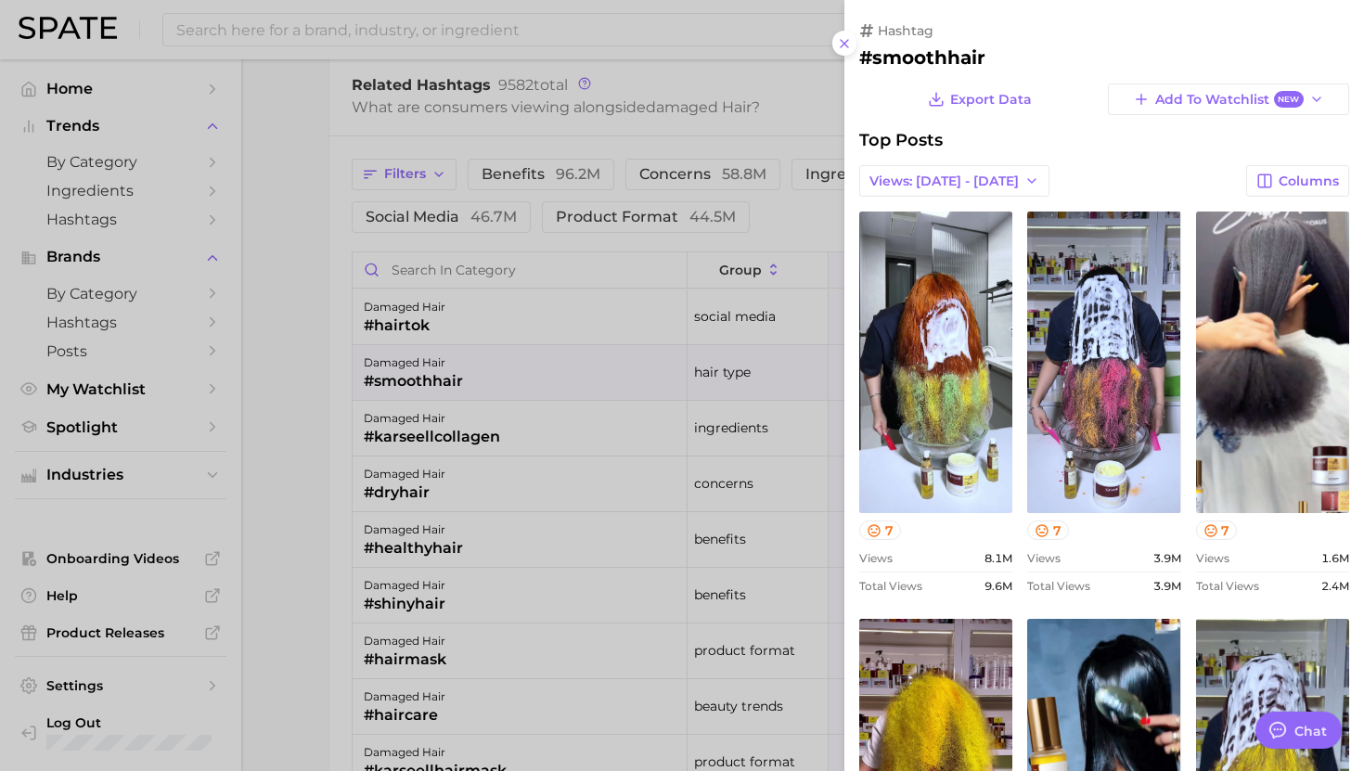
click at [525, 381] on div at bounding box center [682, 385] width 1364 height 771
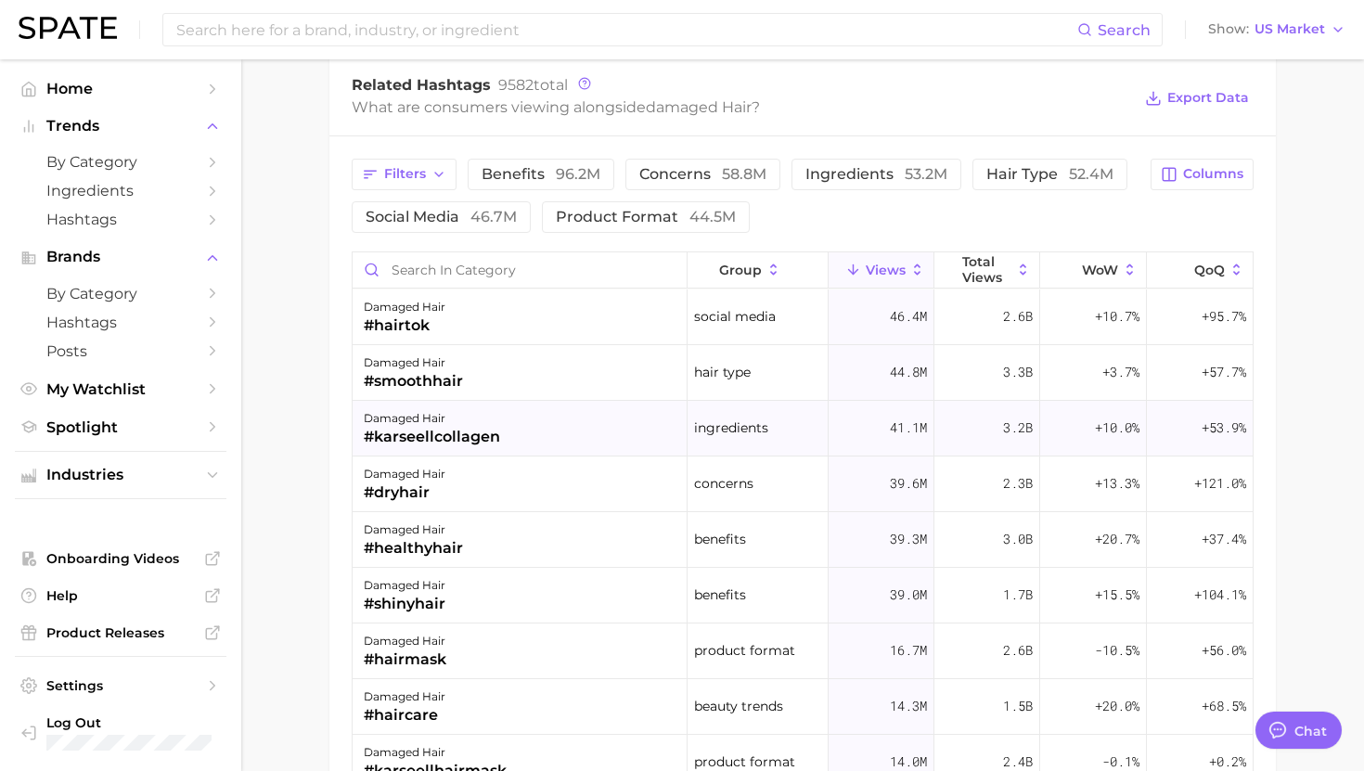
click at [524, 452] on div "damaged hair #karseellcollagen" at bounding box center [520, 429] width 335 height 56
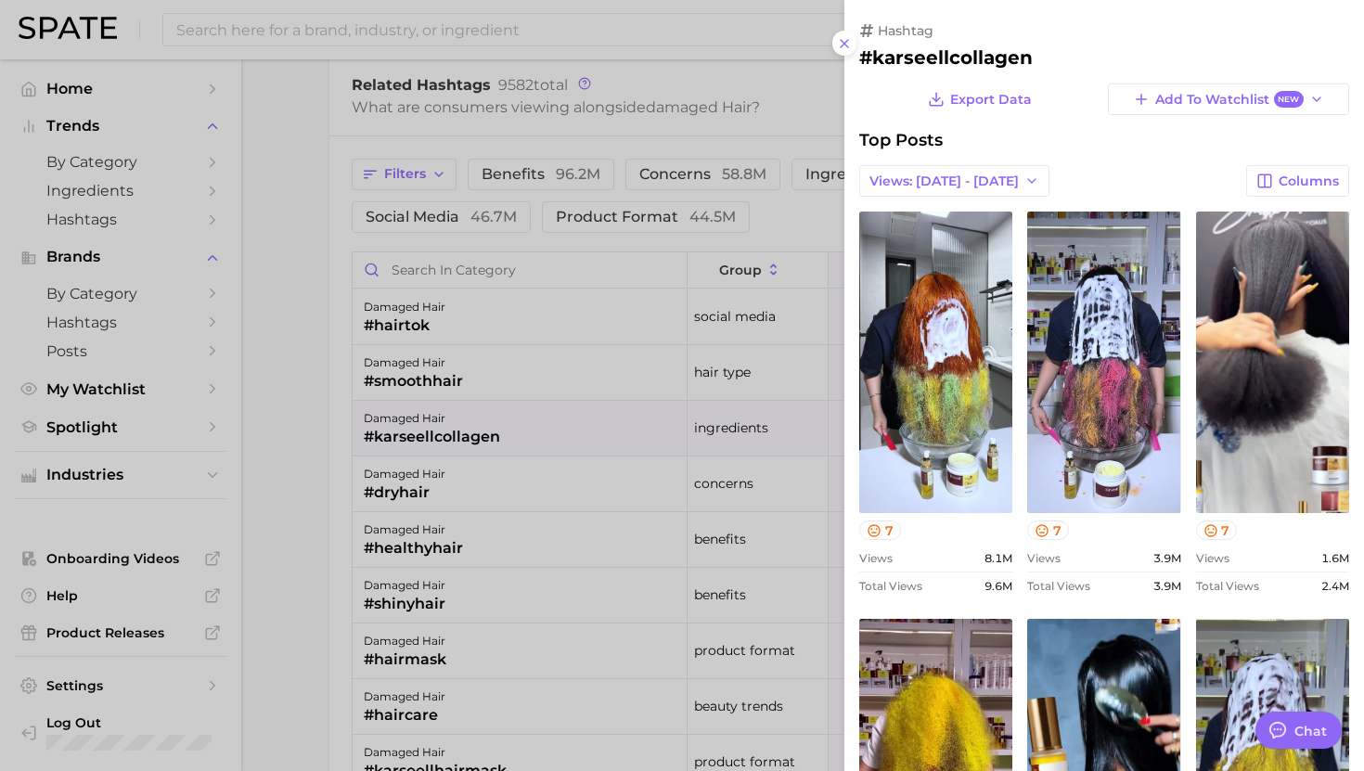
click at [520, 434] on div at bounding box center [682, 385] width 1364 height 771
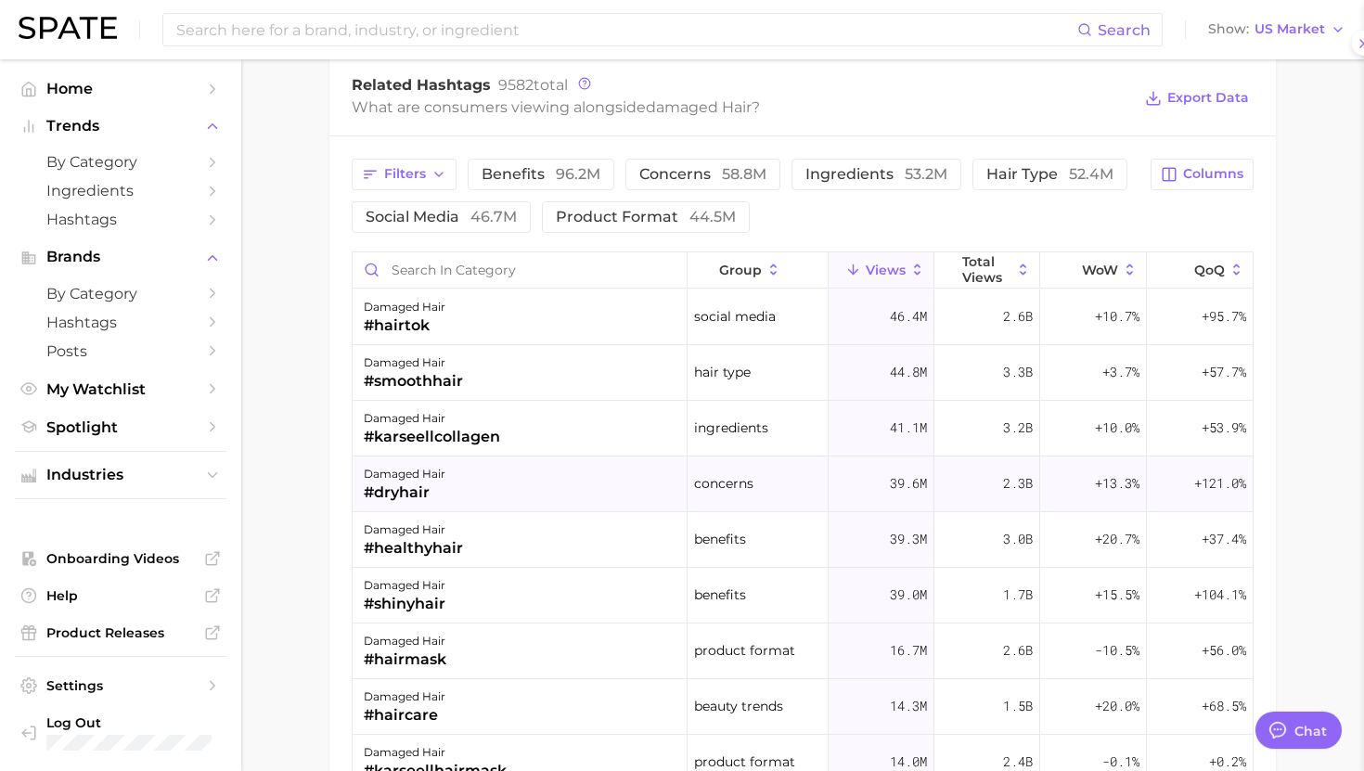
click at [520, 505] on div "damaged hair #dryhair" at bounding box center [520, 485] width 335 height 56
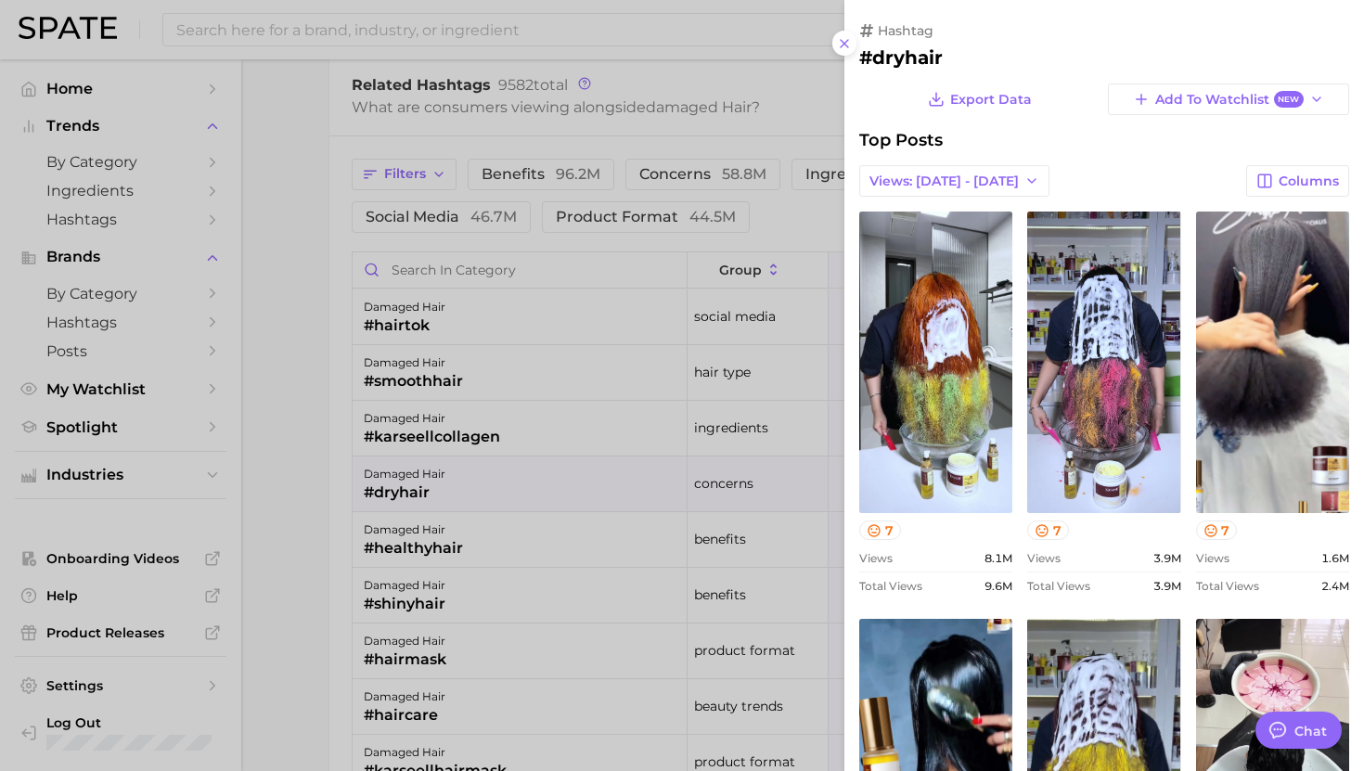
click at [520, 491] on div at bounding box center [682, 385] width 1364 height 771
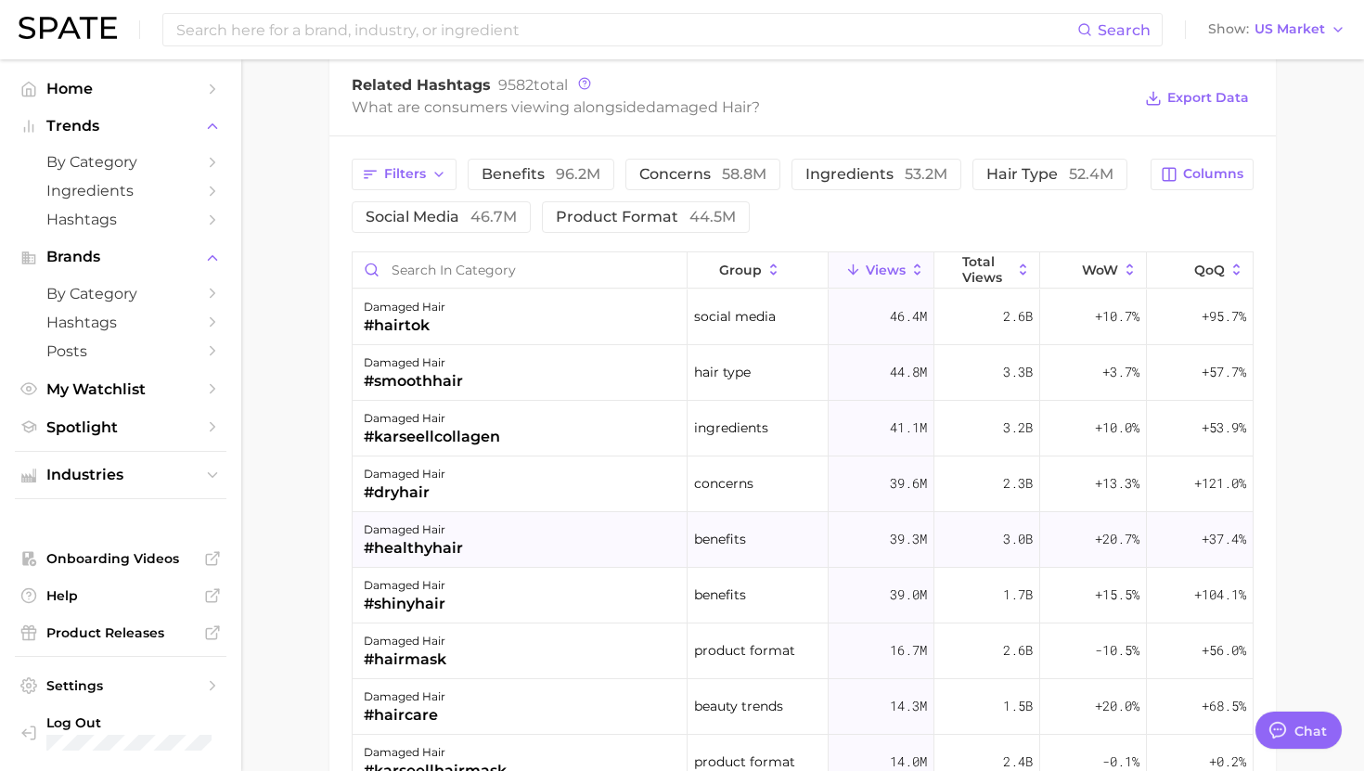
click at [519, 540] on div "damaged hair #healthyhair" at bounding box center [520, 540] width 335 height 56
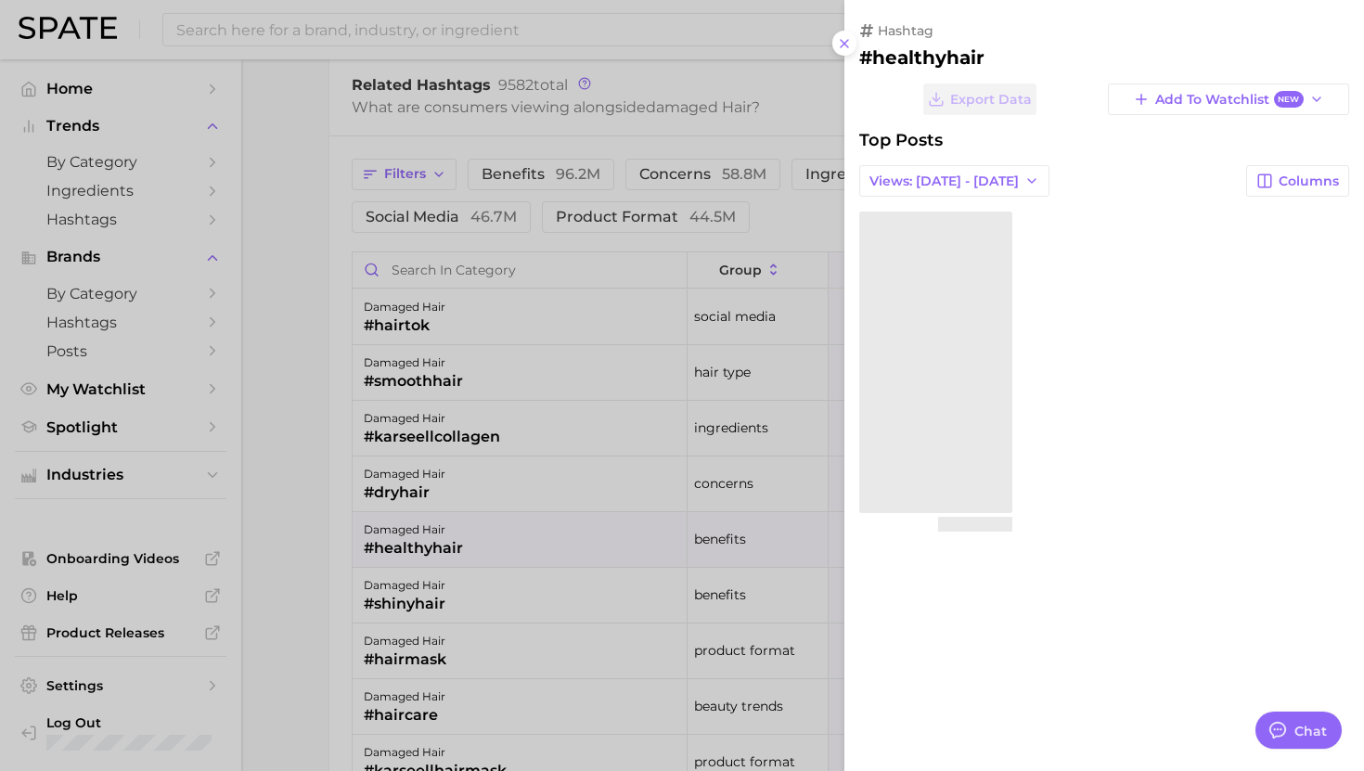
click at [519, 540] on div at bounding box center [682, 385] width 1364 height 771
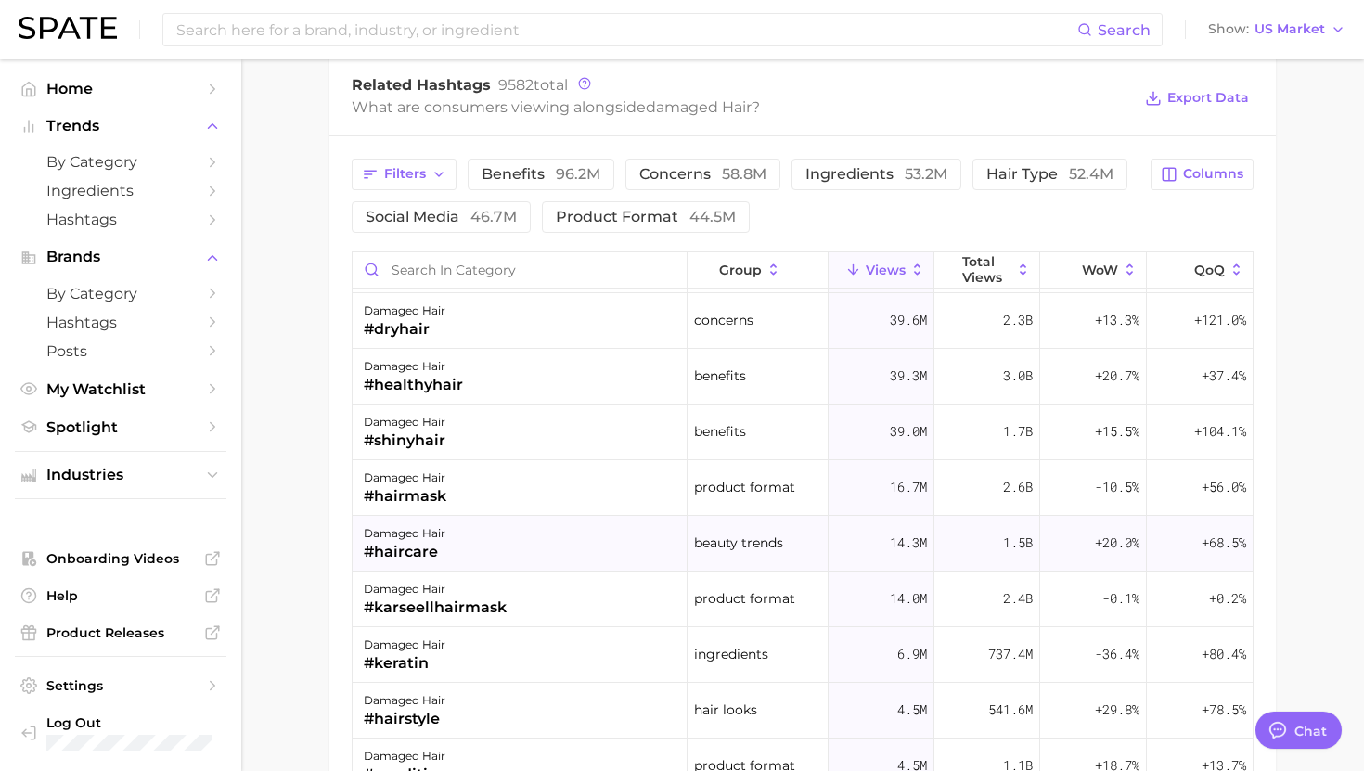
click at [514, 554] on div "damaged hair #haircare" at bounding box center [520, 544] width 335 height 56
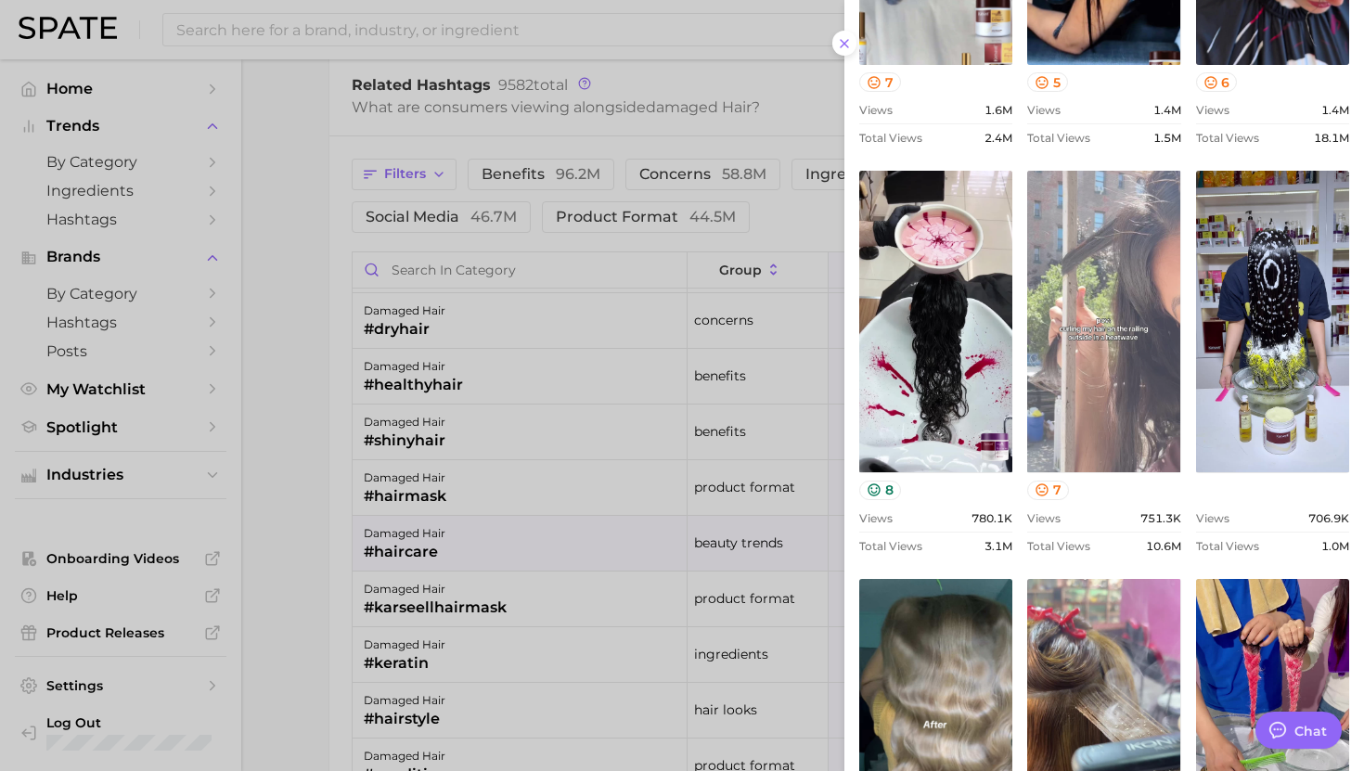
click at [1102, 388] on link "view post on TikTok" at bounding box center [1103, 322] width 153 height 302
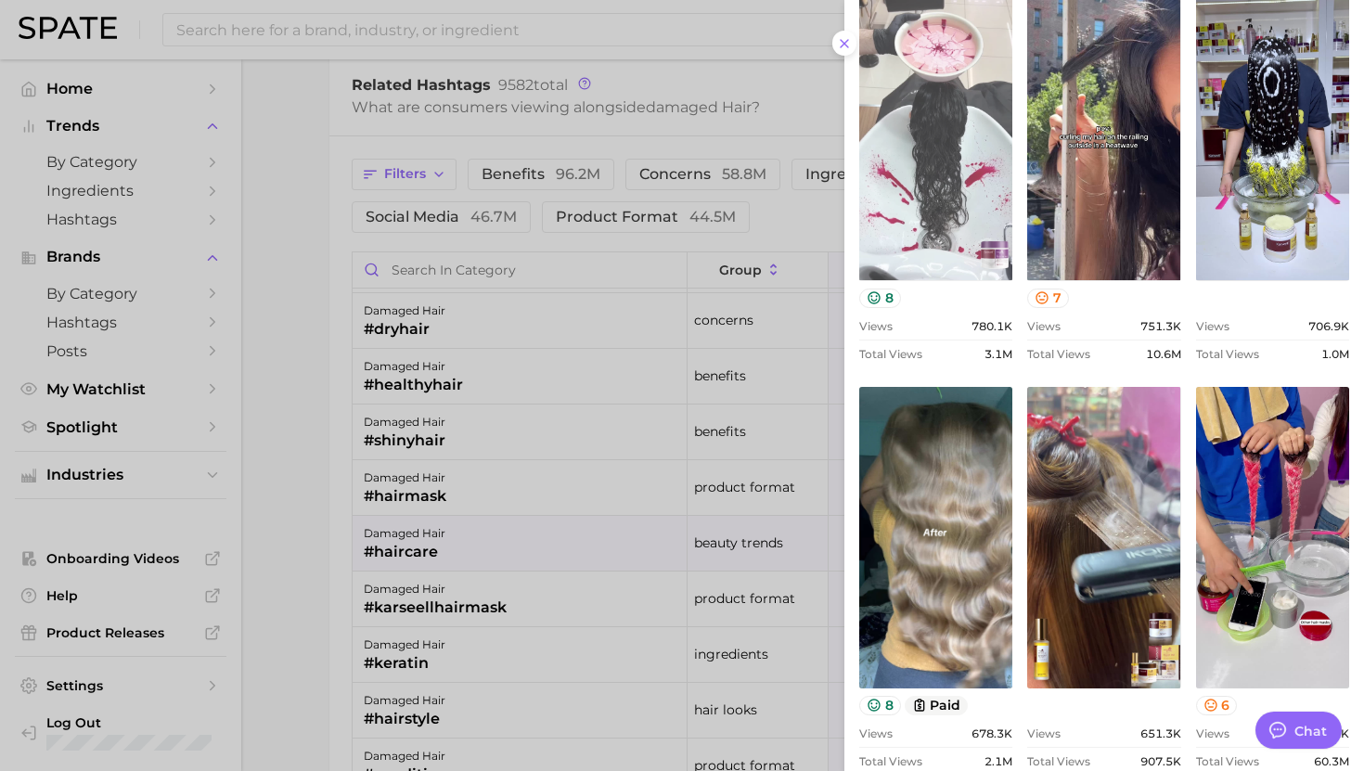
click at [986, 191] on link "view post on TikTok" at bounding box center [935, 130] width 153 height 302
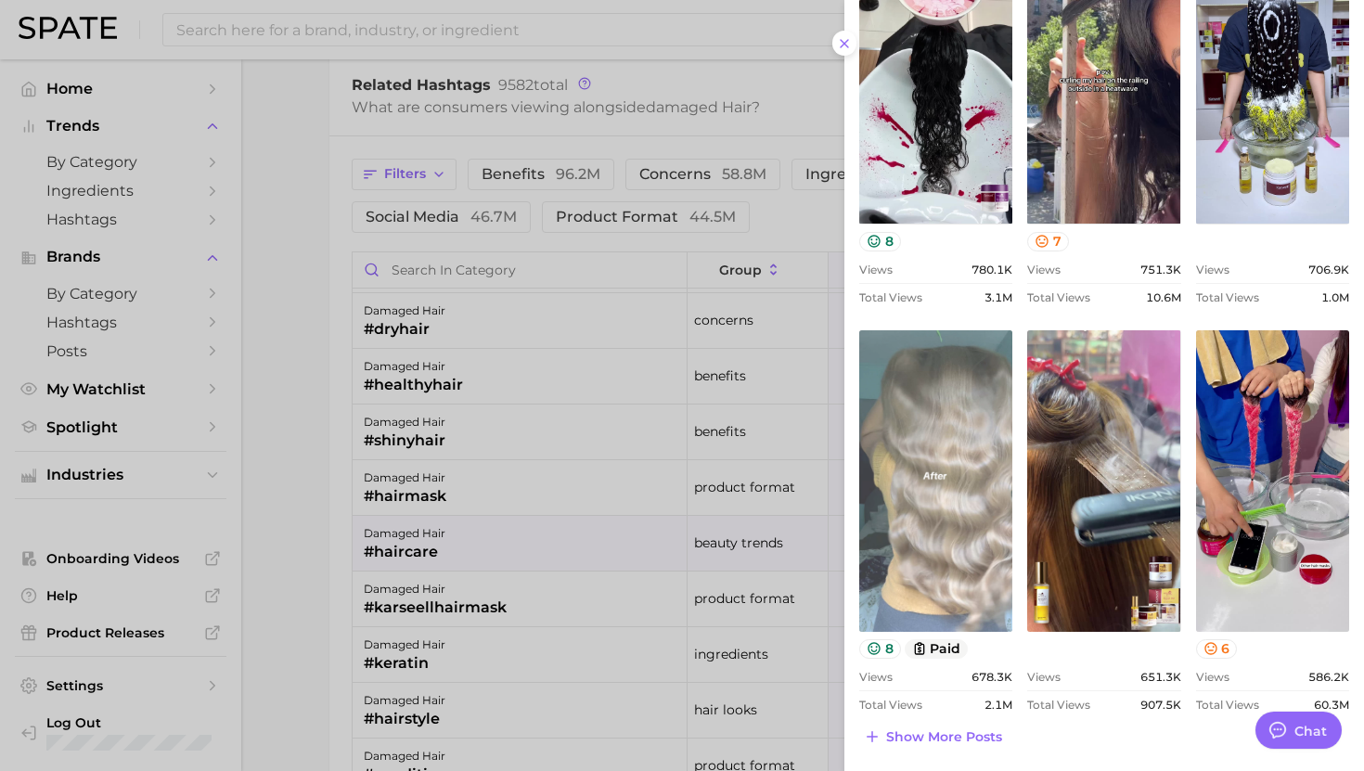
click at [935, 470] on link "view post on TikTok" at bounding box center [935, 481] width 153 height 302
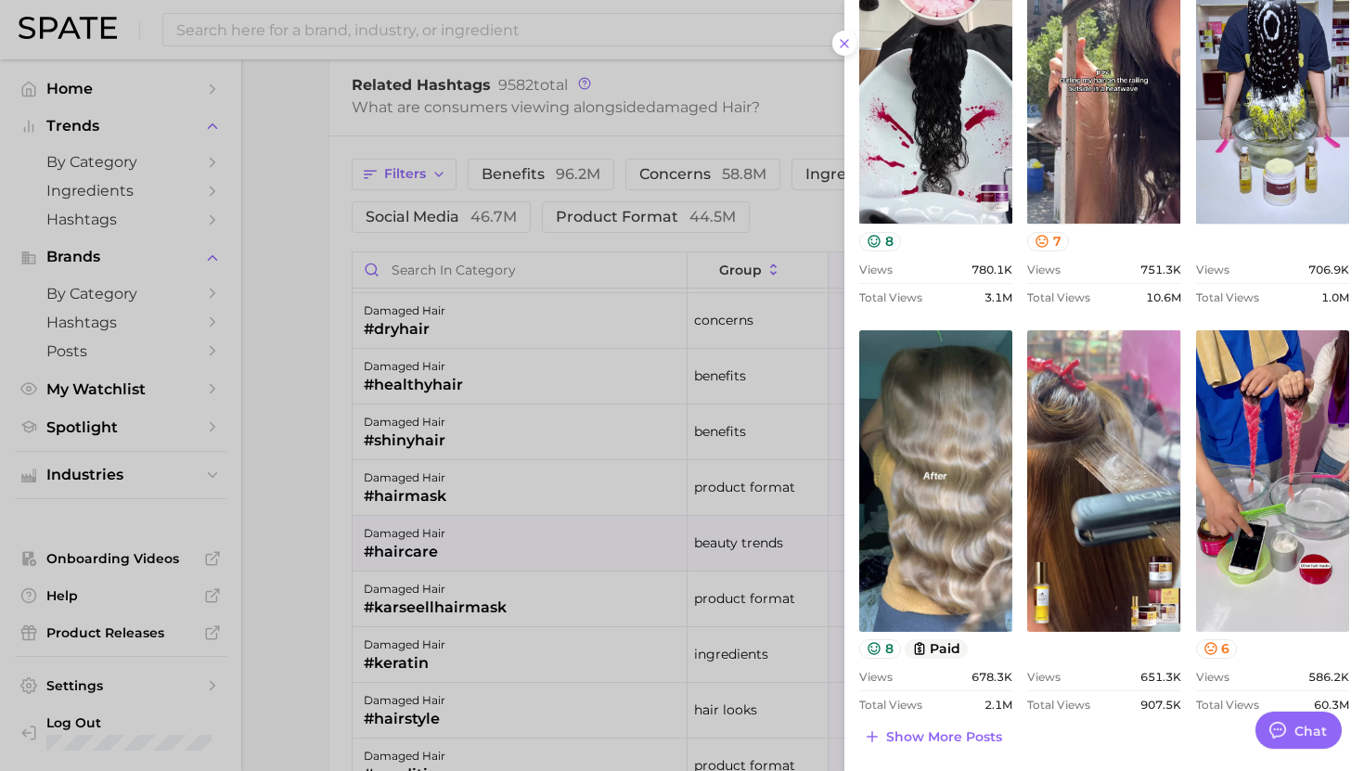
click at [852, 664] on div "hashtag #haircare Export Data Add to Watchlist New Top Posts Views: Aug 10 - 17…" at bounding box center [1104, 37] width 520 height 1469
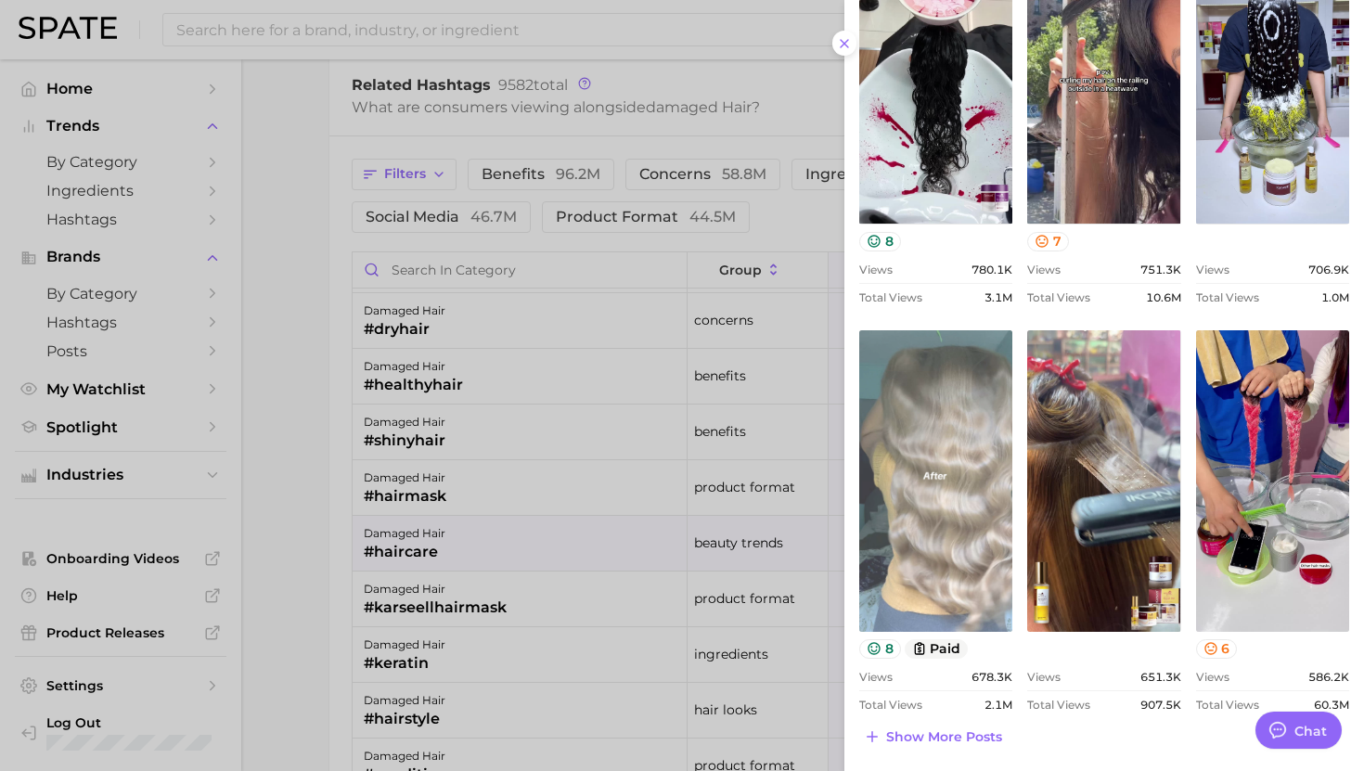
click at [964, 507] on link "view post on TikTok" at bounding box center [935, 481] width 153 height 302
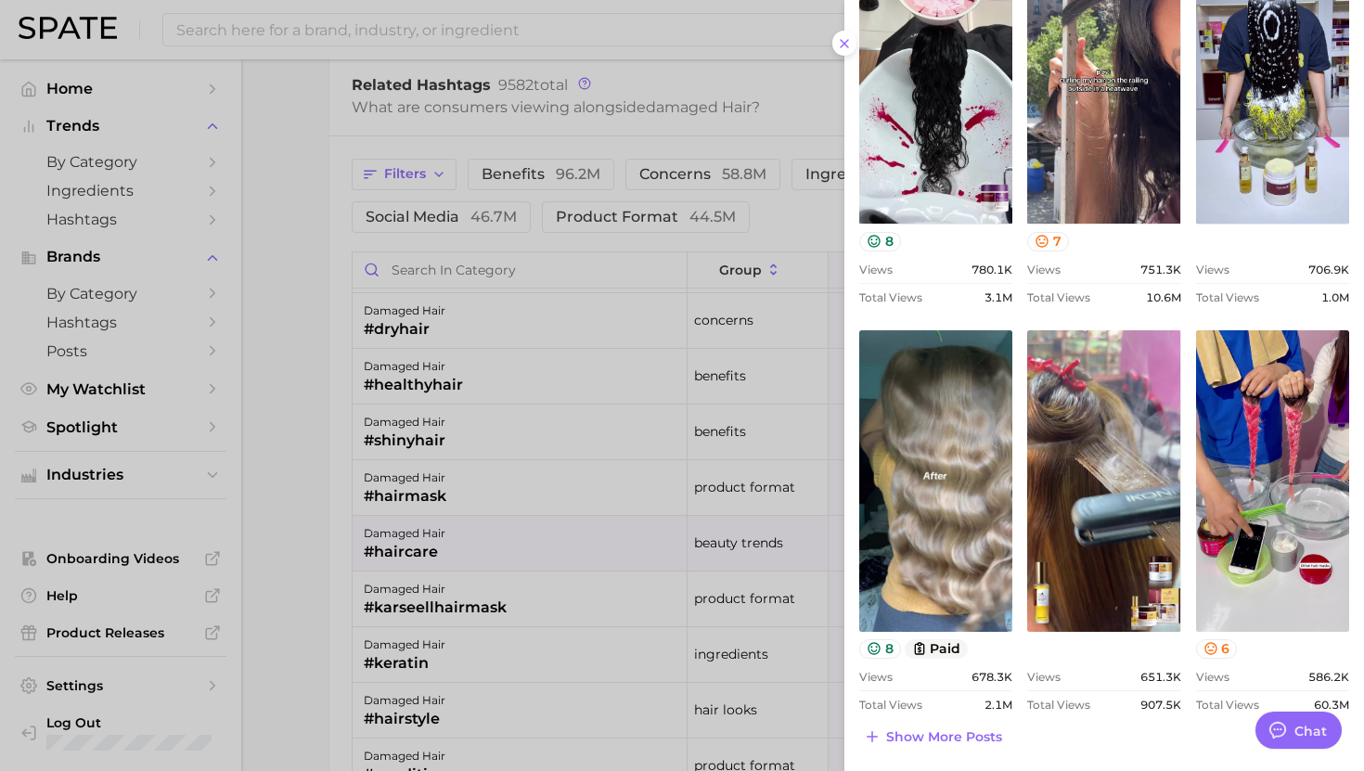
click at [584, 564] on div at bounding box center [682, 385] width 1364 height 771
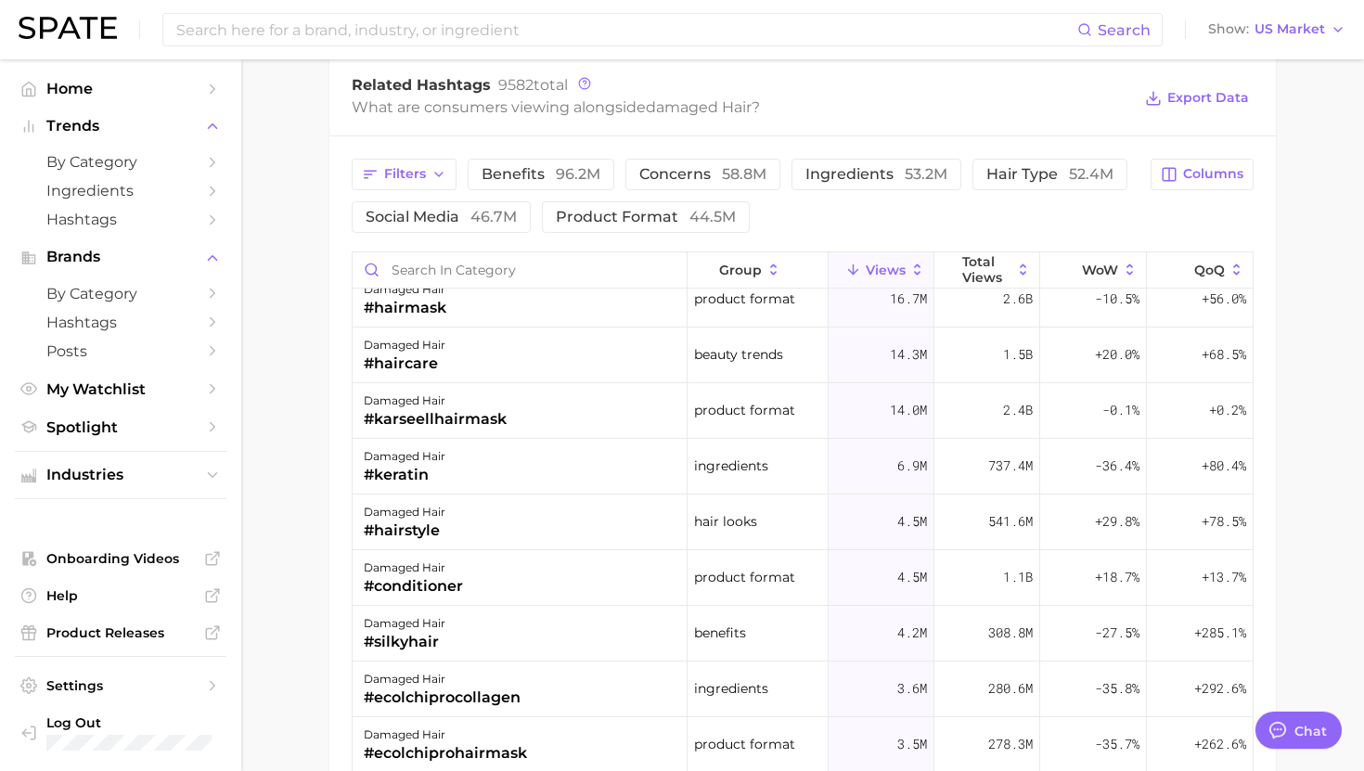
scroll to position [373, 0]
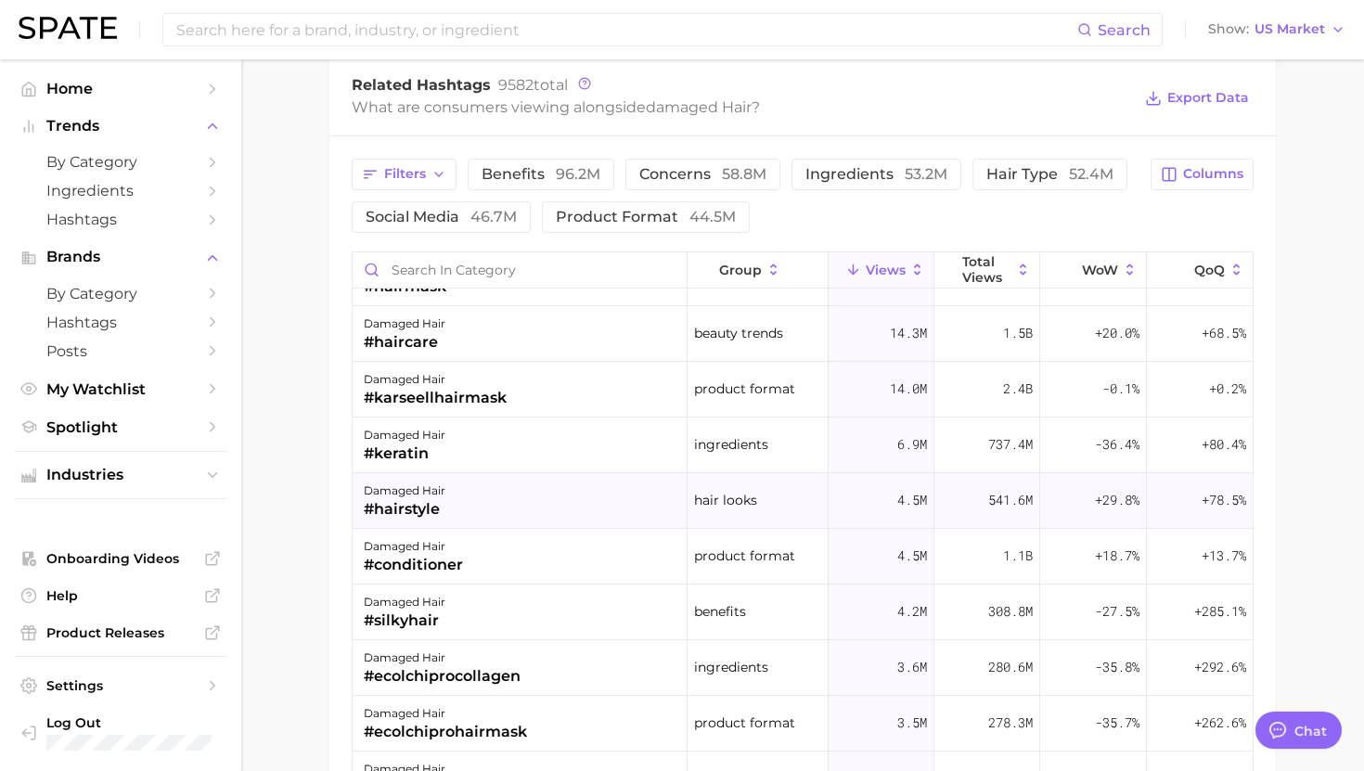
click at [535, 499] on div "damaged hair #hairstyle" at bounding box center [520, 501] width 335 height 56
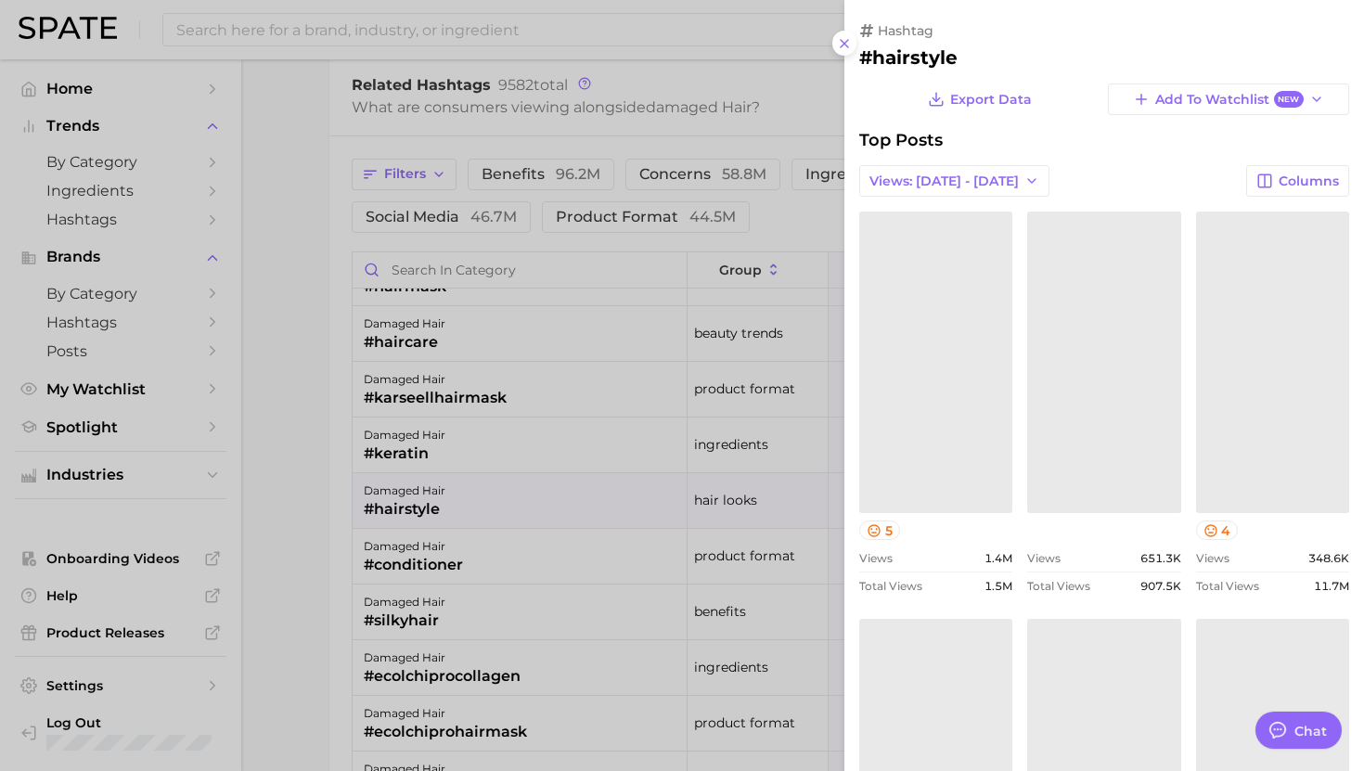
click at [535, 499] on div at bounding box center [682, 385] width 1364 height 771
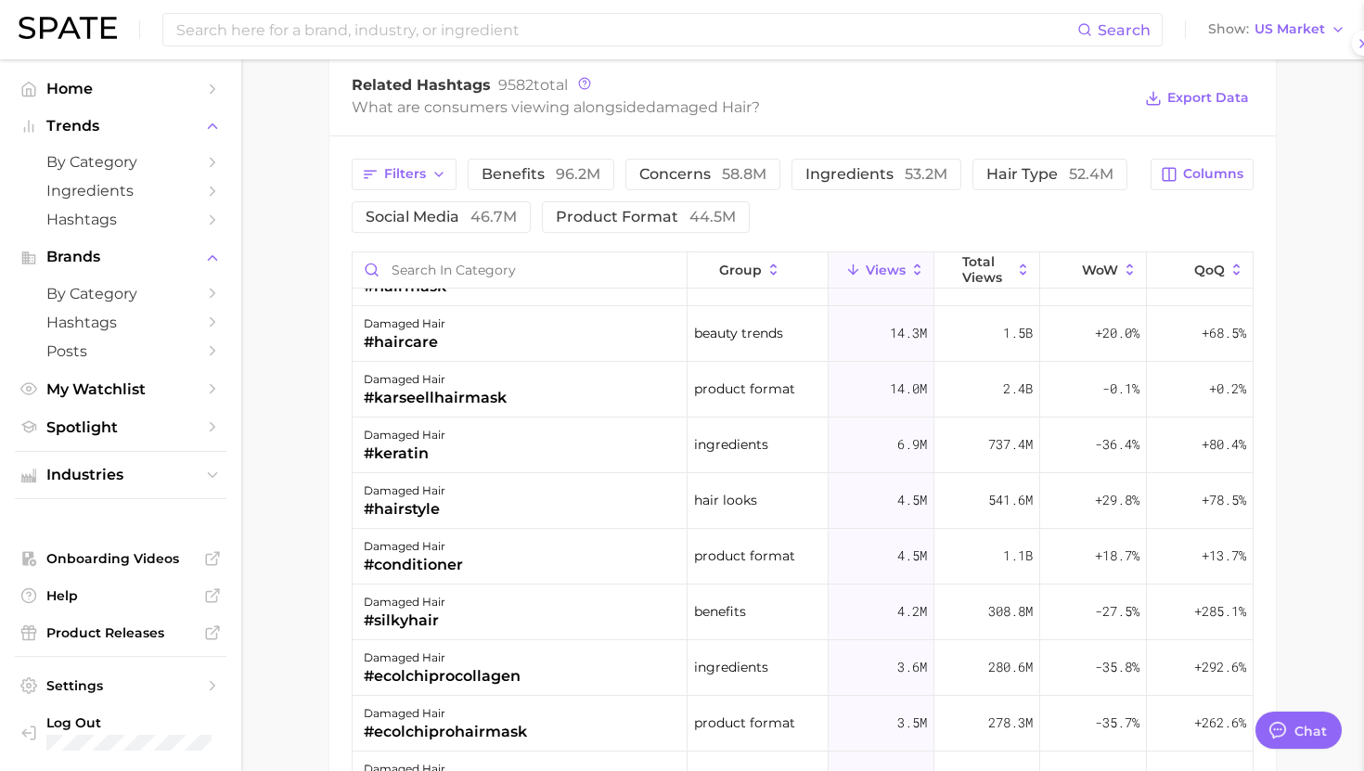
scroll to position [0, 0]
click at [534, 449] on div at bounding box center [682, 385] width 1364 height 771
click at [534, 449] on div "damaged hair #keratin" at bounding box center [520, 446] width 335 height 56
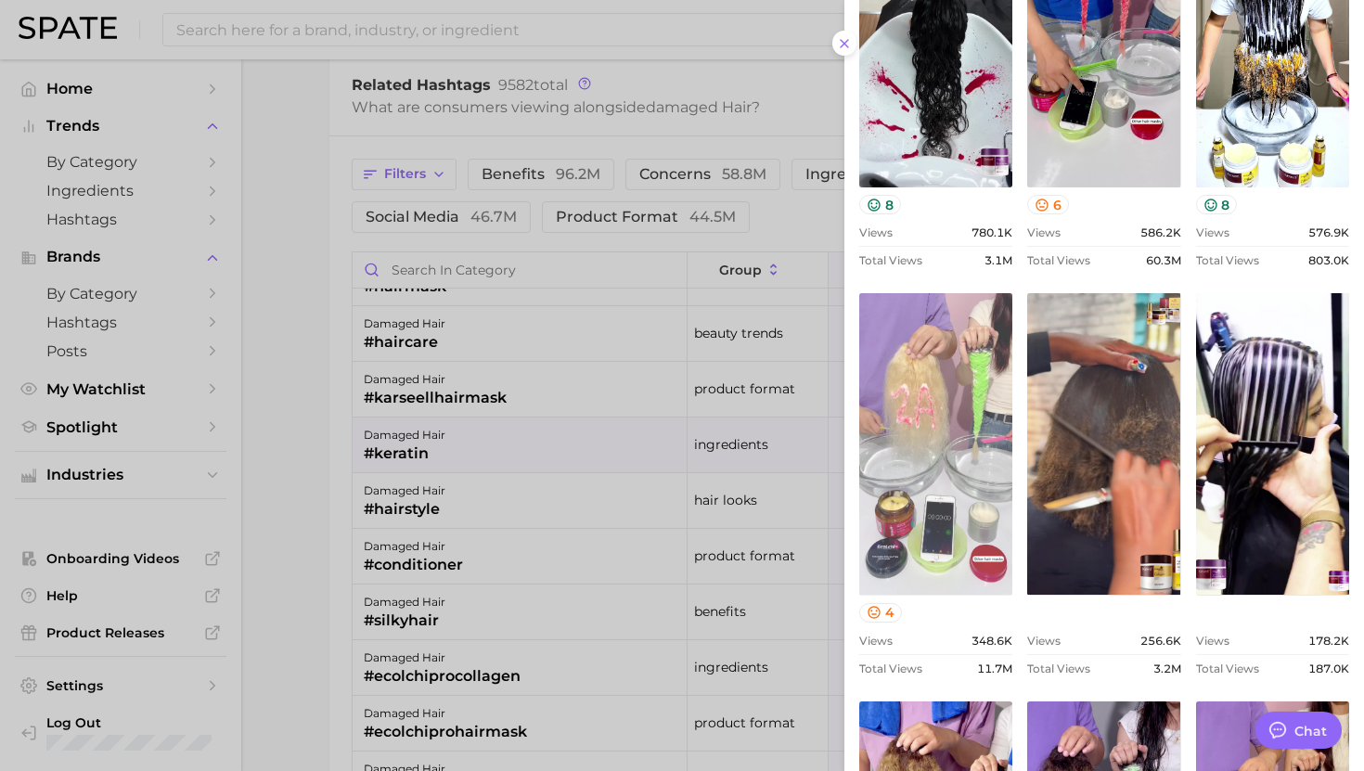
scroll to position [677, 0]
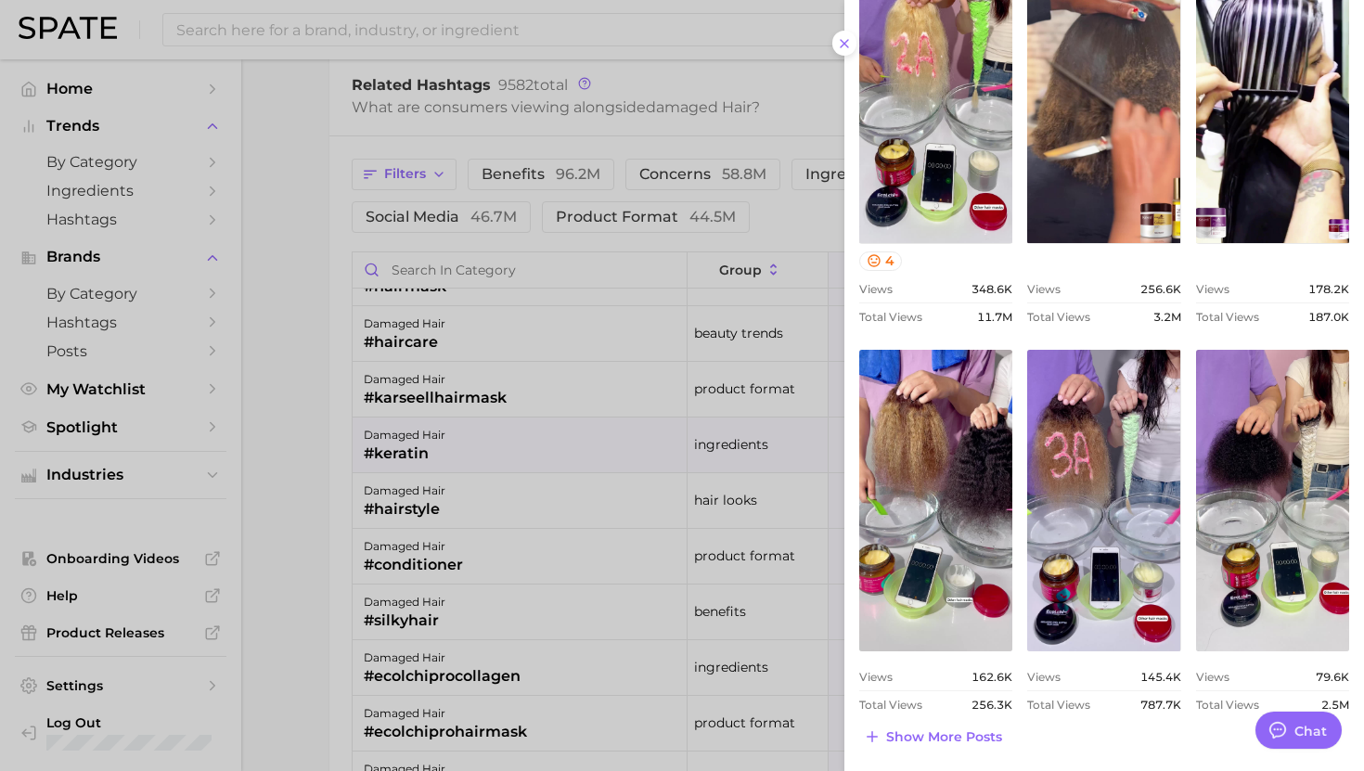
click at [465, 613] on div at bounding box center [682, 385] width 1364 height 771
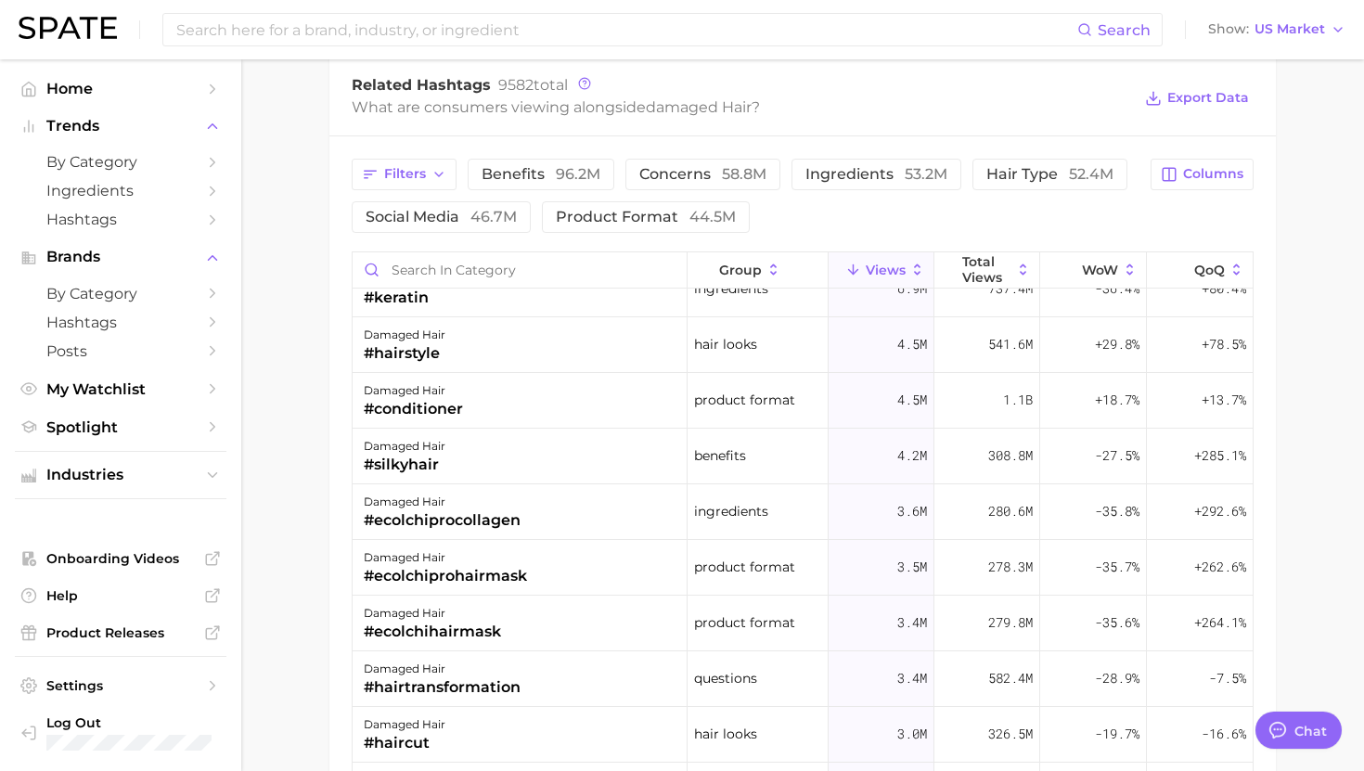
scroll to position [545, 0]
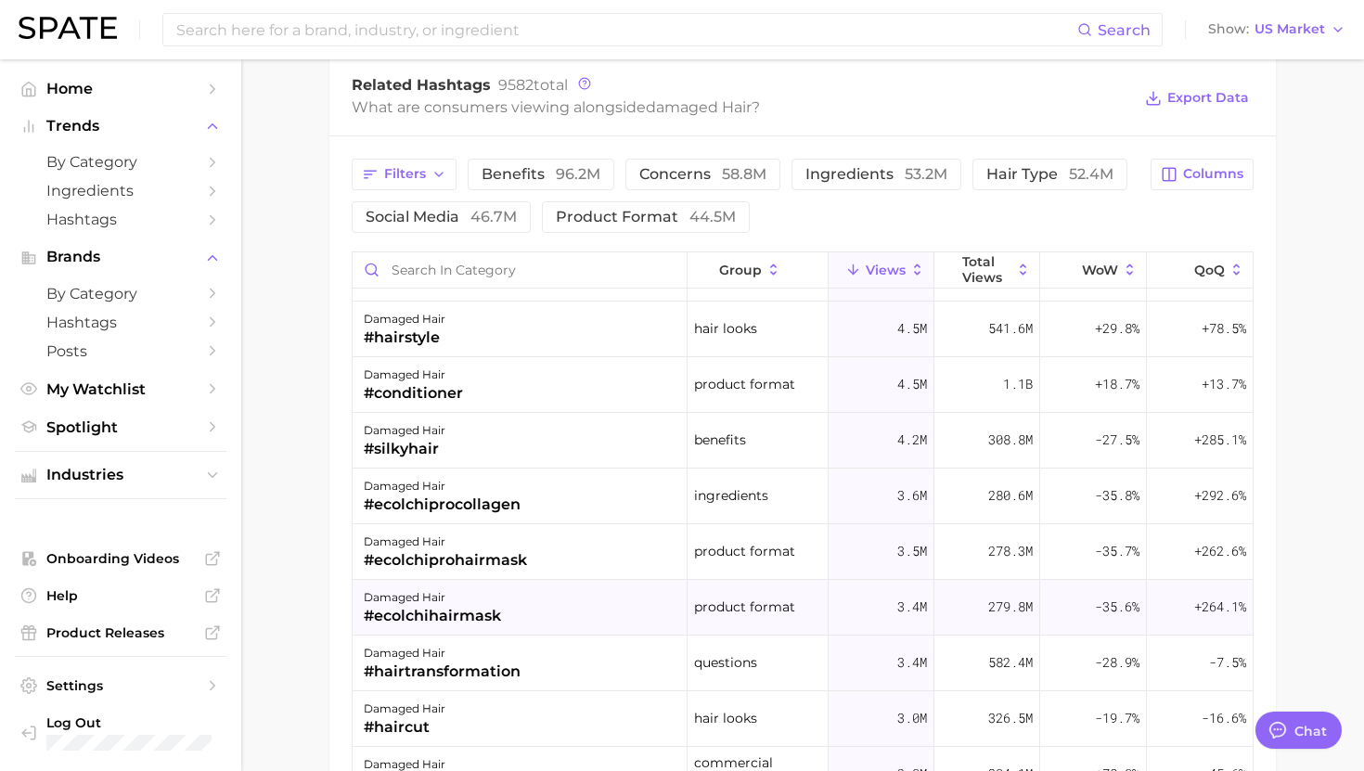
click at [490, 600] on div "damaged hair" at bounding box center [432, 597] width 137 height 22
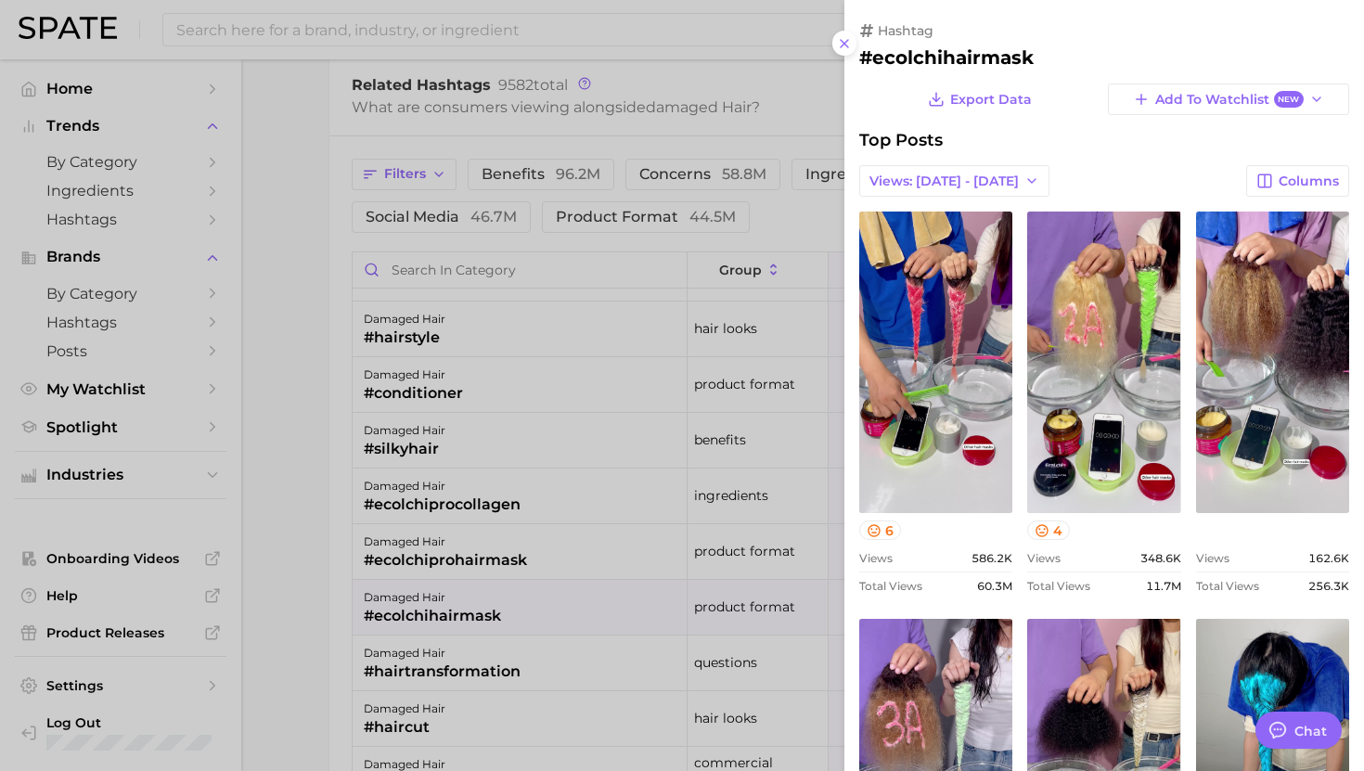
scroll to position [0, 0]
click at [342, 704] on div at bounding box center [682, 385] width 1364 height 771
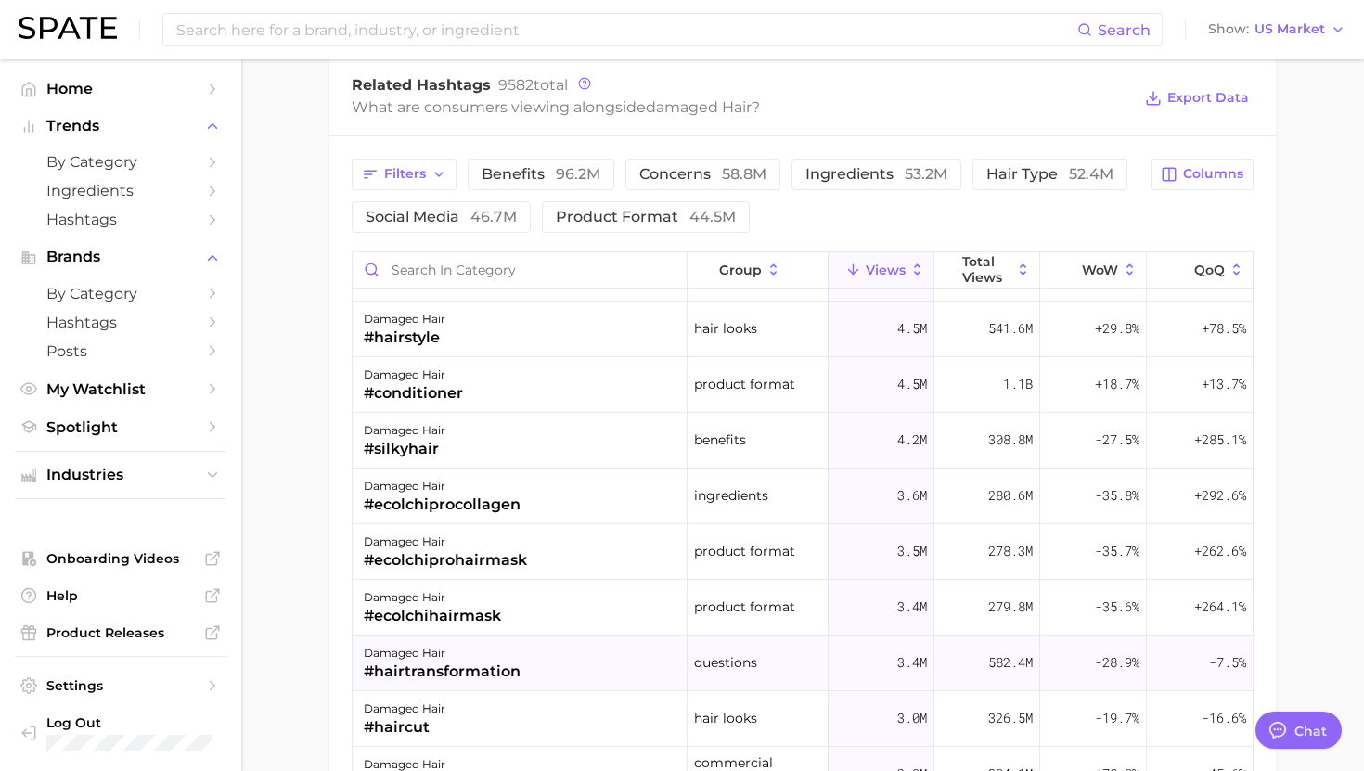
click at [425, 656] on div "damaged hair" at bounding box center [442, 653] width 157 height 22
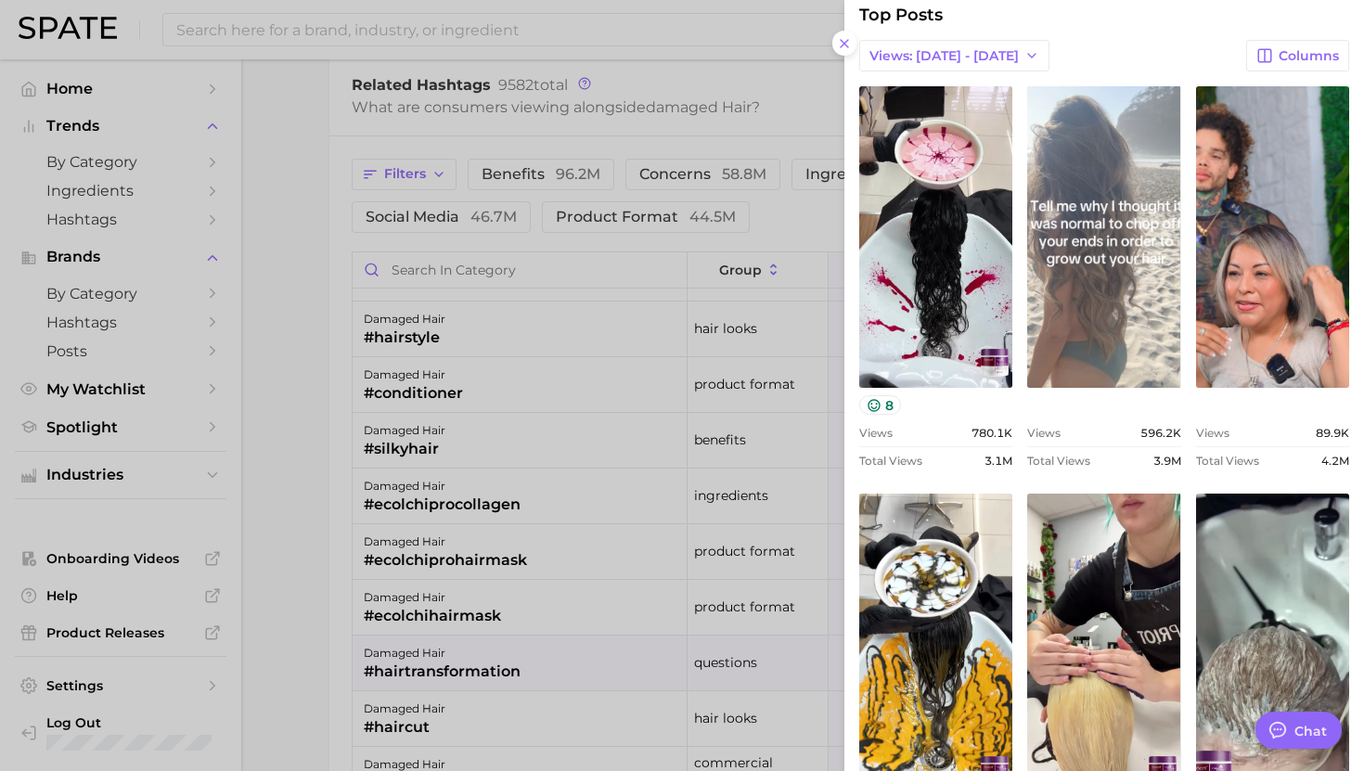
click at [1127, 319] on link "view post on TikTok" at bounding box center [1103, 237] width 153 height 302
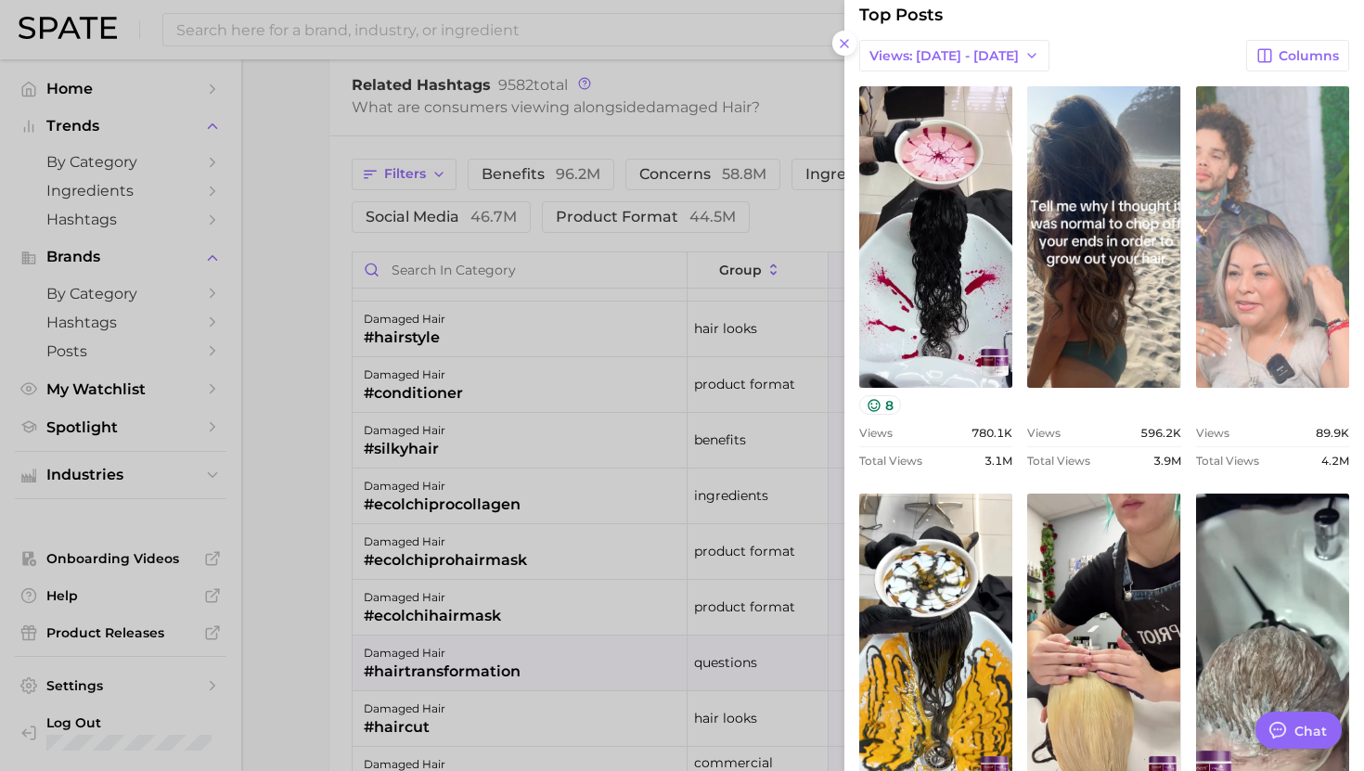
click at [1309, 302] on link "view post on TikTok" at bounding box center [1272, 237] width 153 height 302
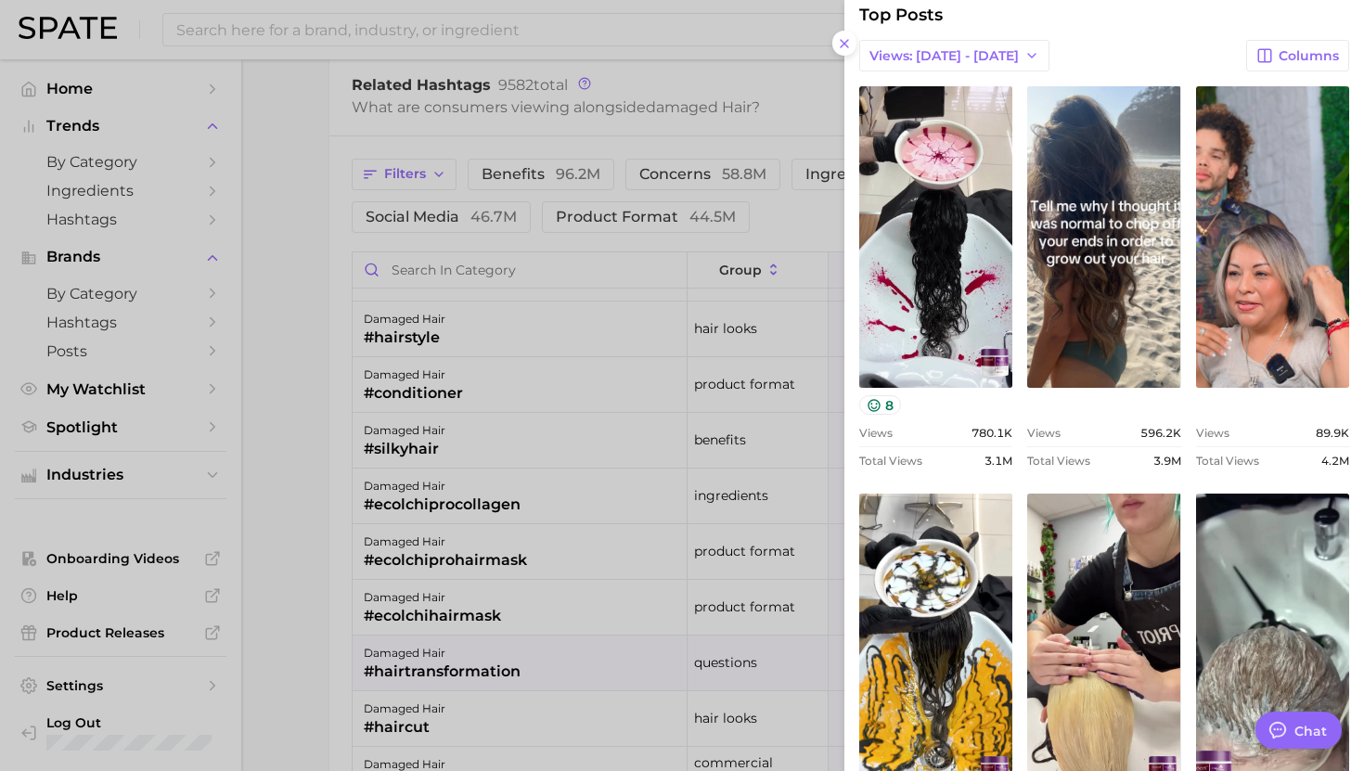
click at [563, 293] on div at bounding box center [682, 385] width 1364 height 771
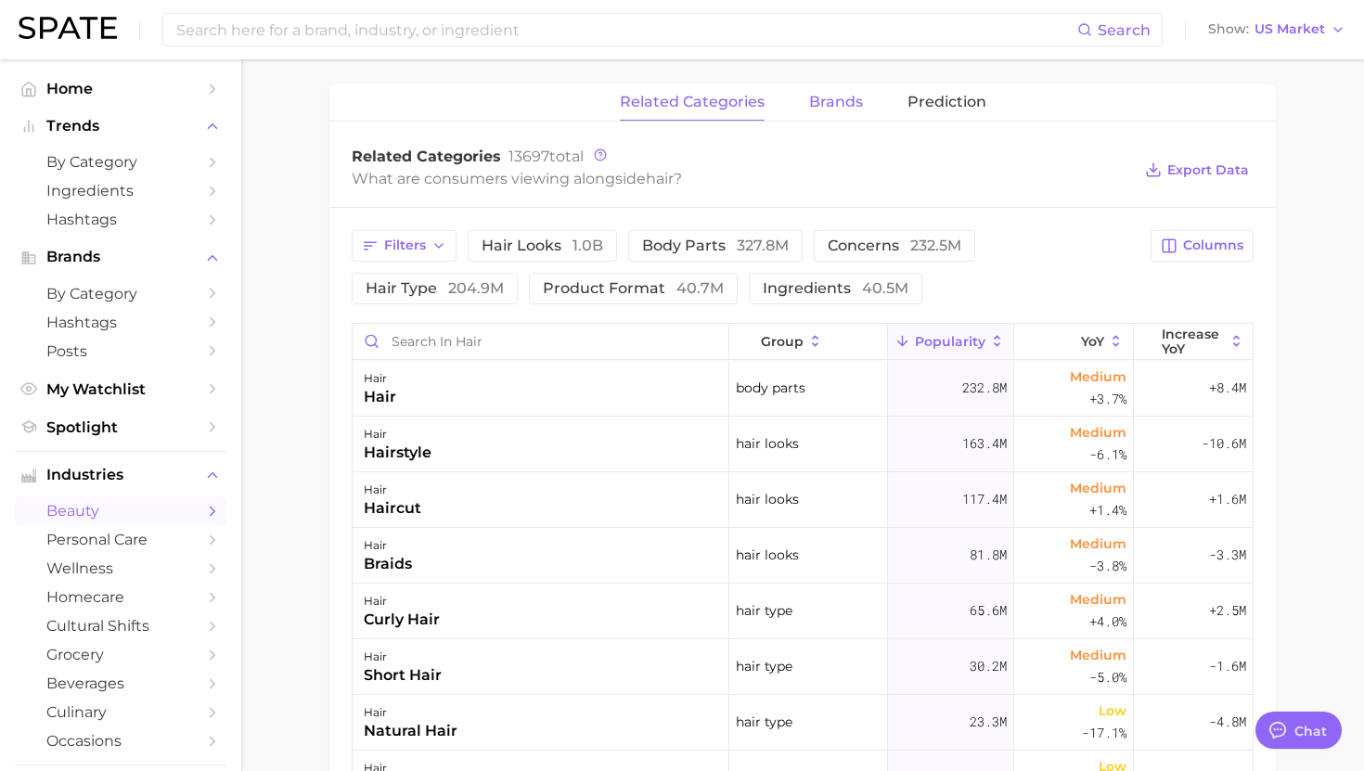
click at [837, 110] on button "brands" at bounding box center [836, 102] width 54 height 36
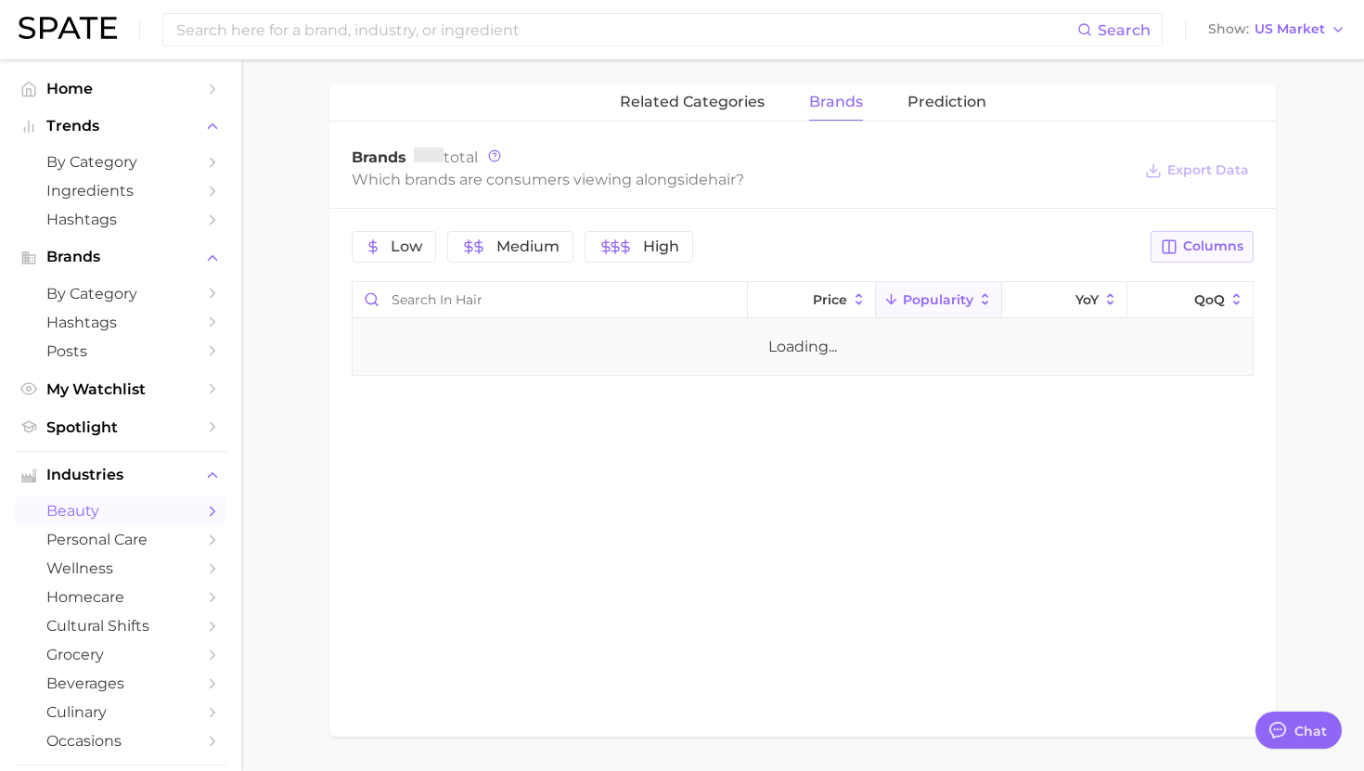
click at [1184, 244] on span "Columns" at bounding box center [1213, 246] width 60 height 16
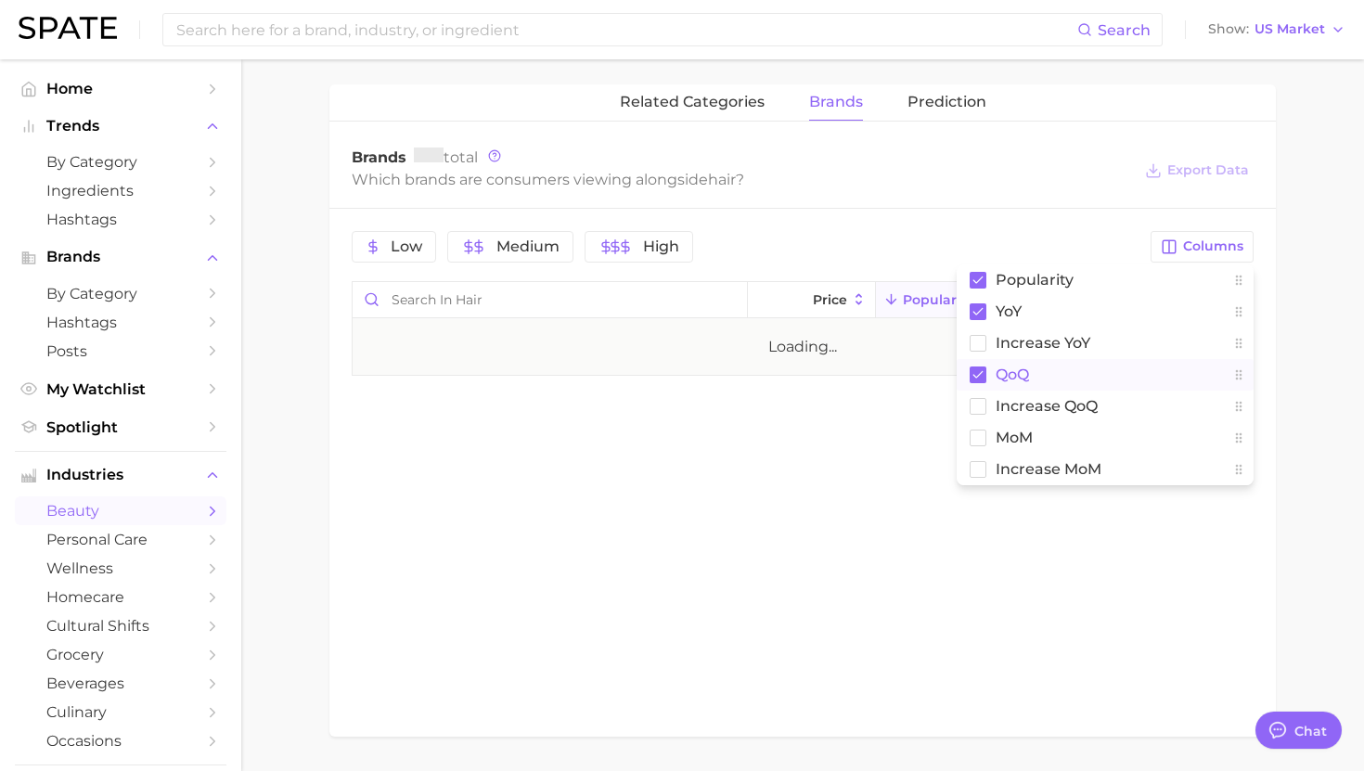
click at [1012, 378] on span "QoQ" at bounding box center [1012, 375] width 33 height 16
click at [1023, 348] on span "Increase YoY" at bounding box center [1043, 343] width 95 height 16
click at [1019, 202] on div "Brands total Which brands are consumers viewing alongside hair ? Export Data" at bounding box center [802, 170] width 947 height 75
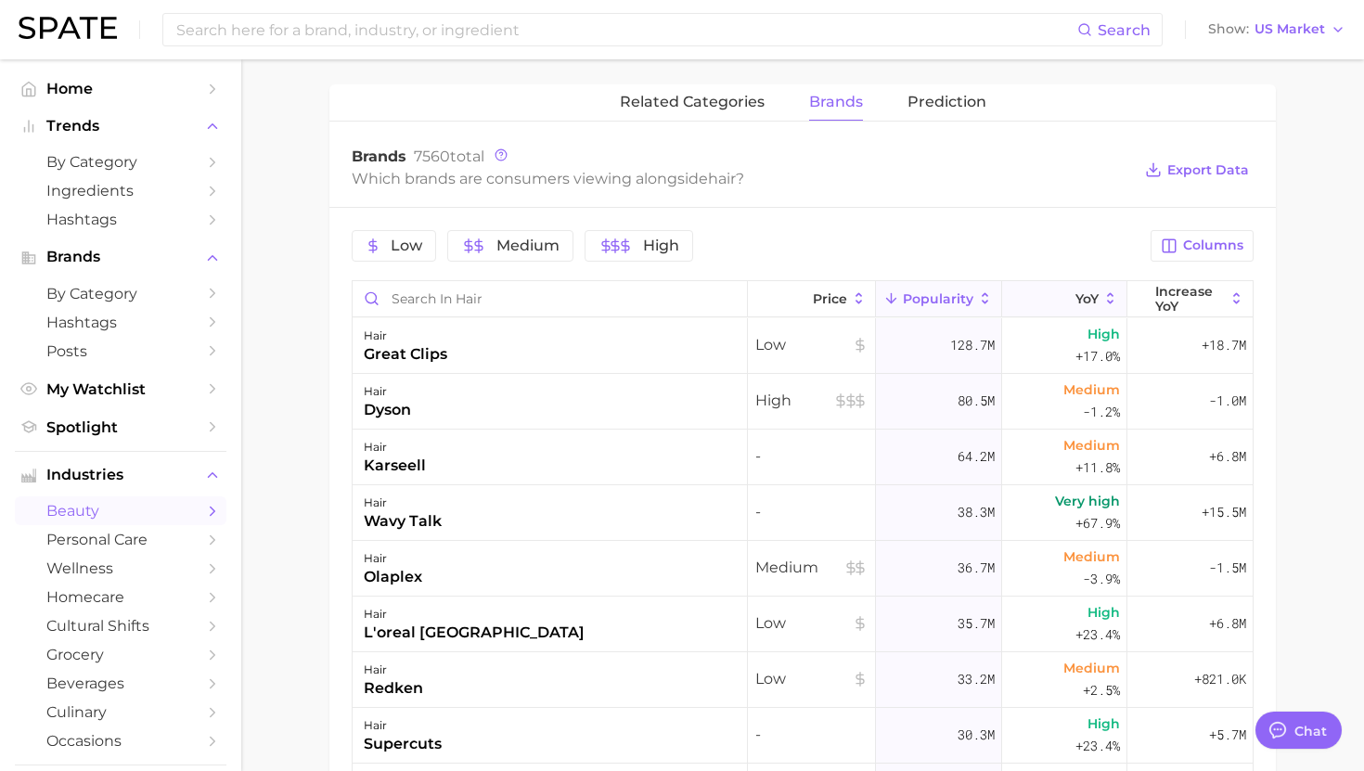
click at [1052, 299] on button "YoY" at bounding box center [1064, 299] width 125 height 36
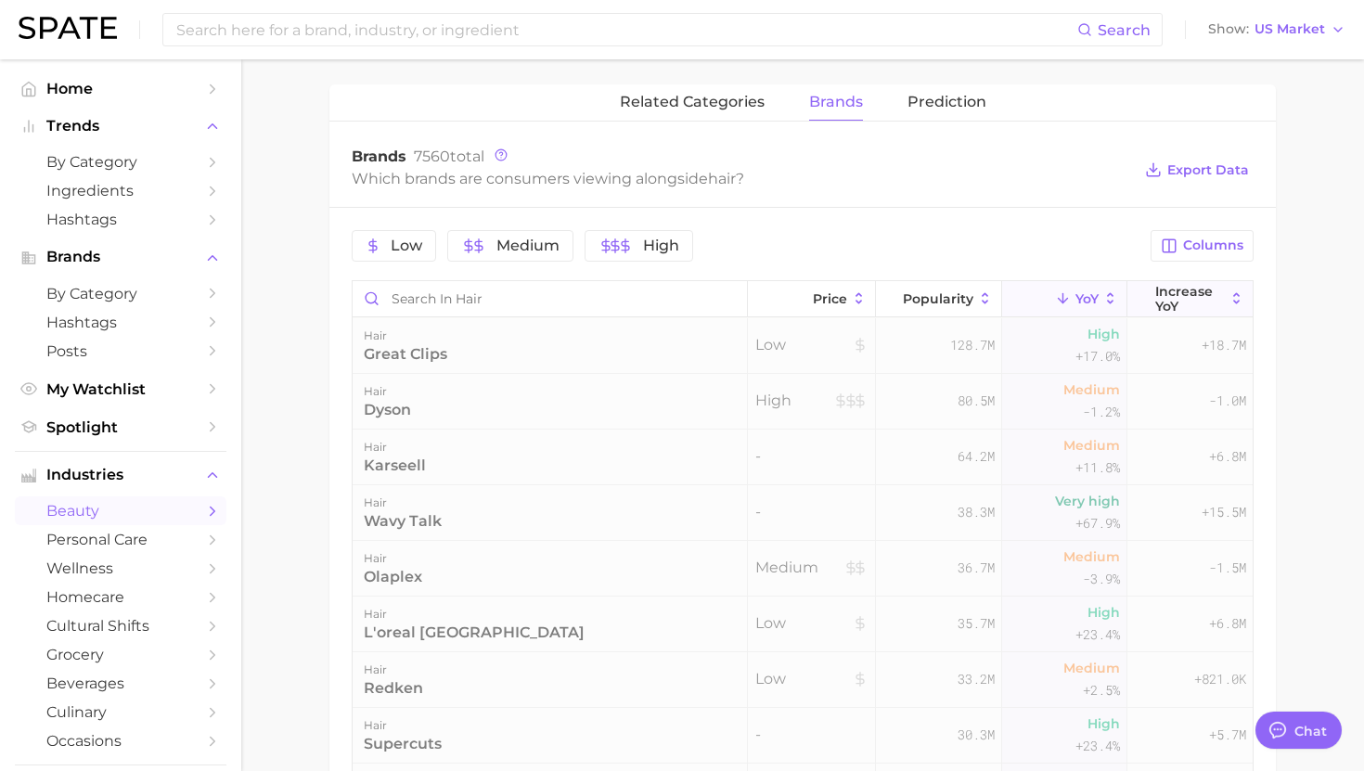
click at [1166, 285] on span "Increase YoY" at bounding box center [1189, 299] width 69 height 30
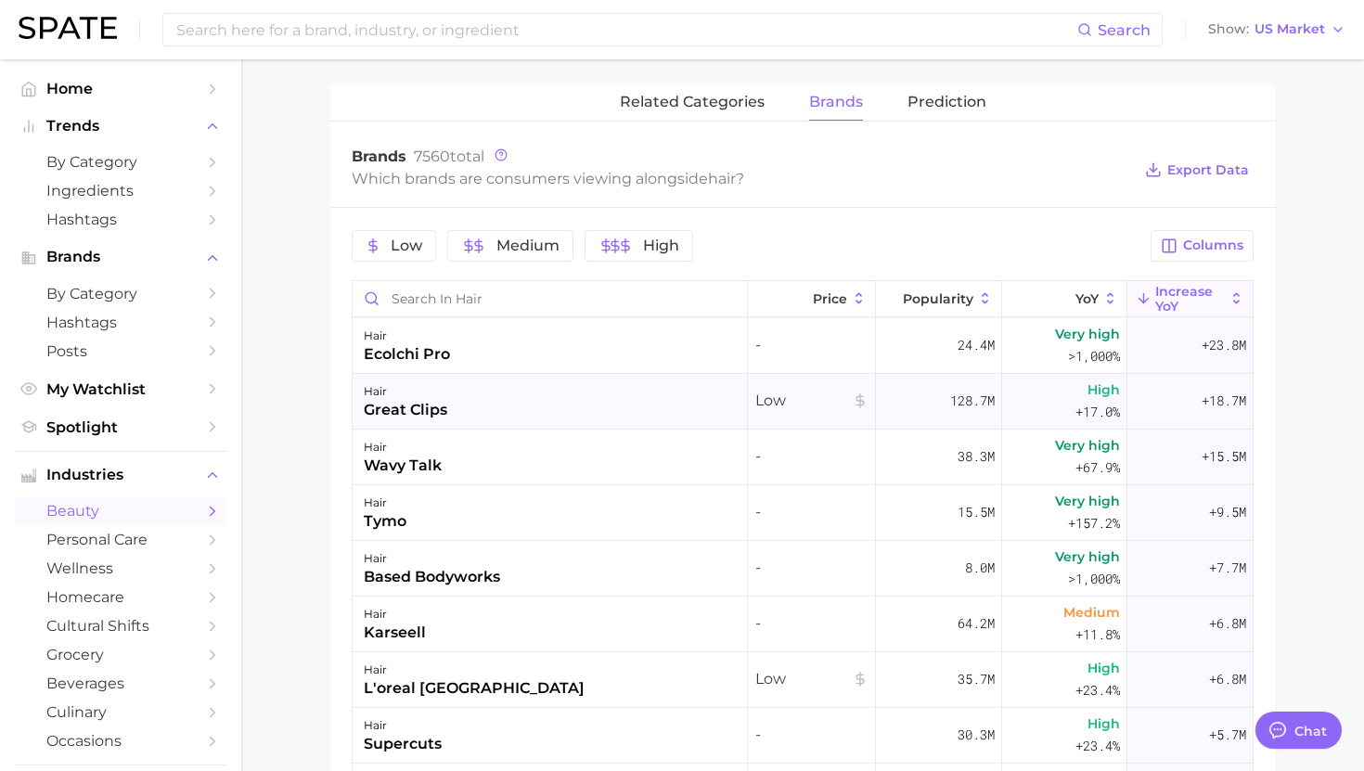
click at [529, 405] on div "hair great clips" at bounding box center [550, 402] width 395 height 56
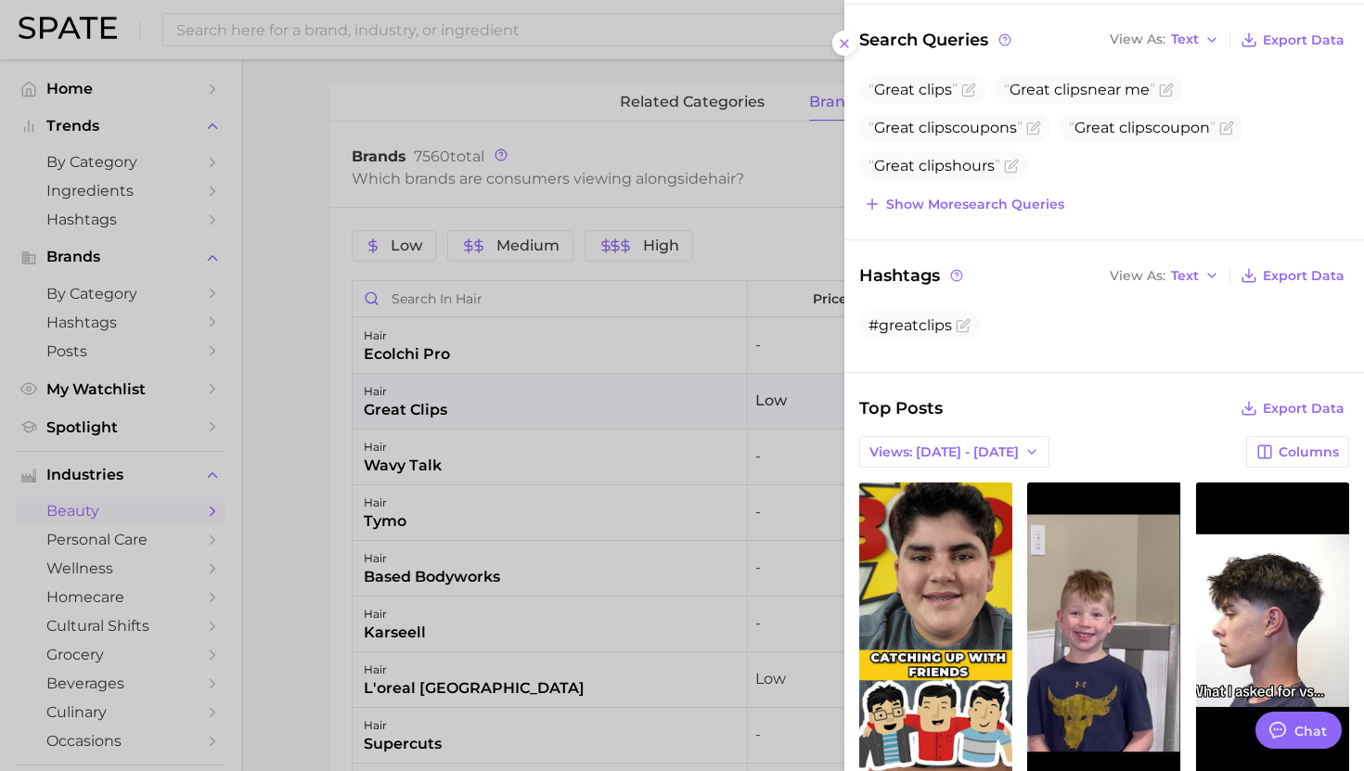
scroll to position [80, 0]
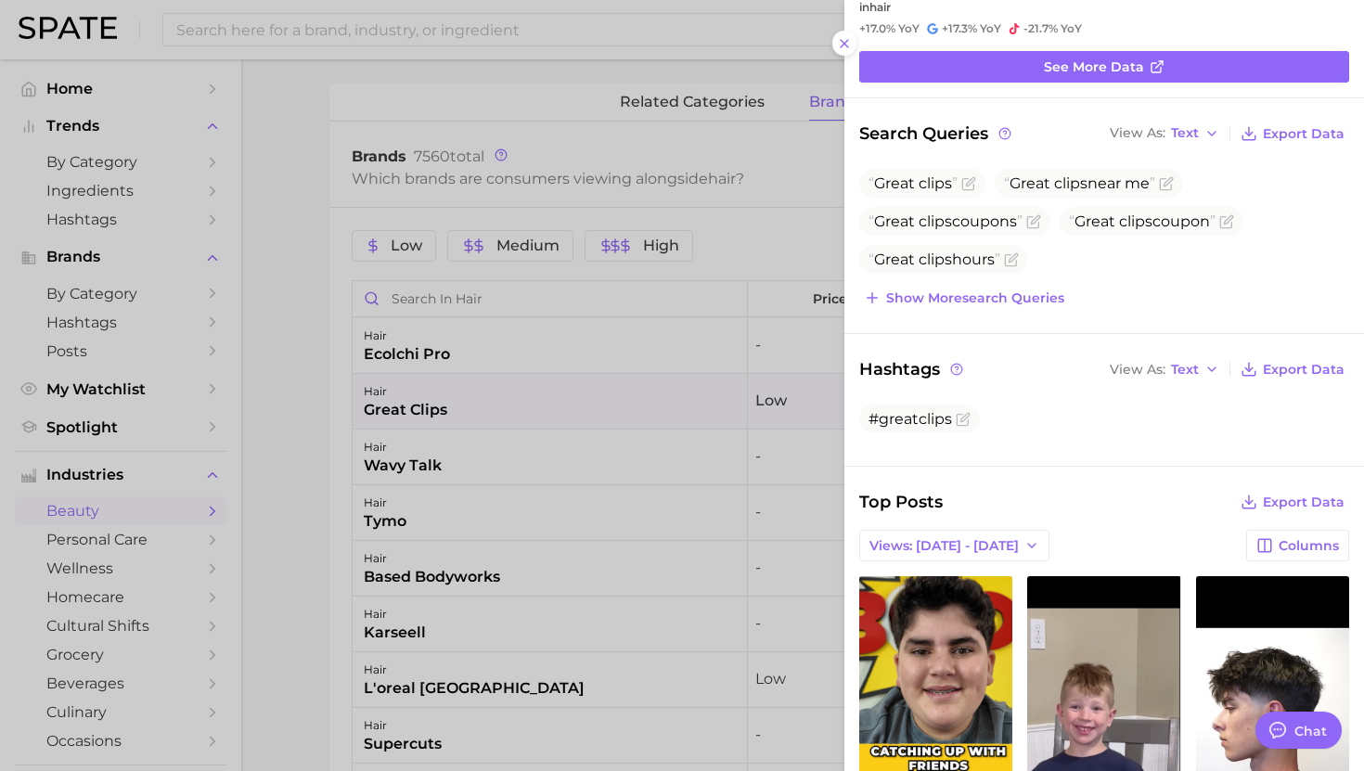
click at [490, 522] on div at bounding box center [682, 385] width 1364 height 771
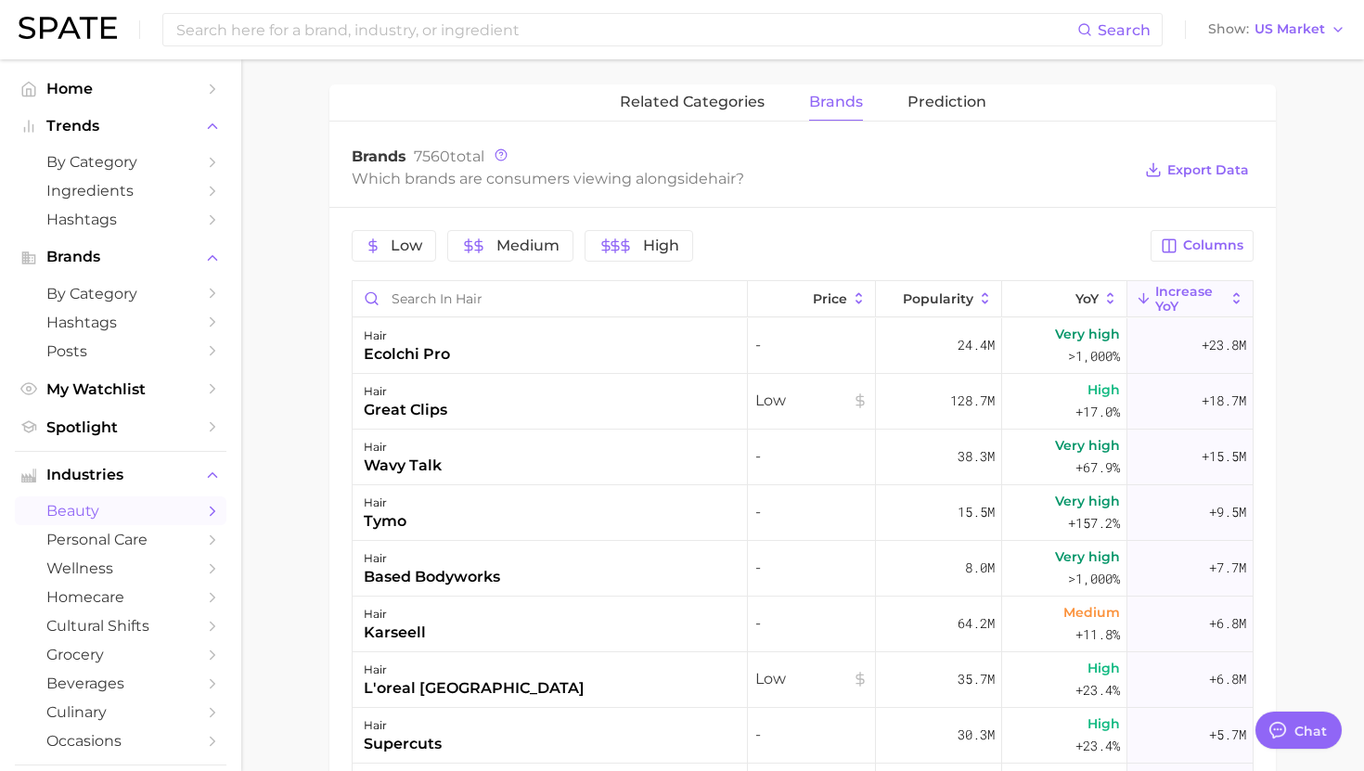
scroll to position [35, 0]
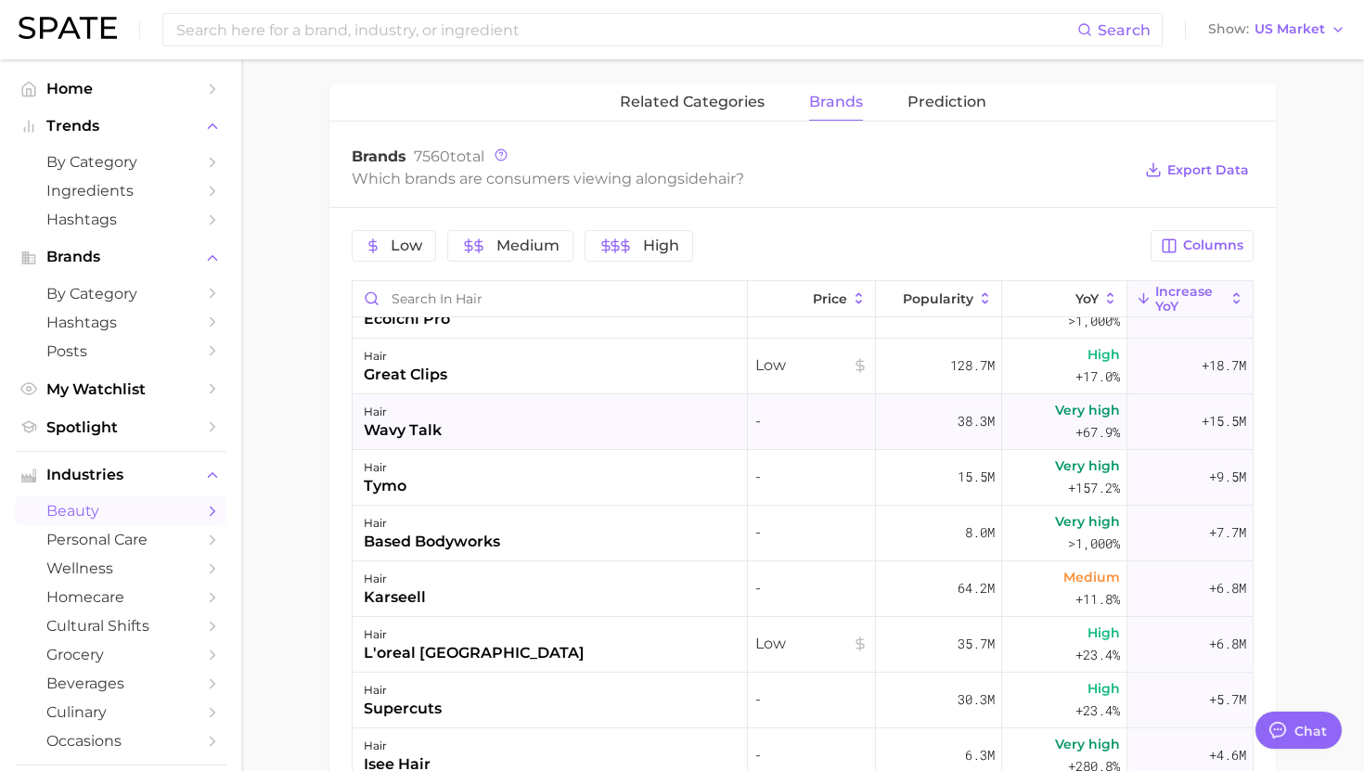
click at [533, 419] on div "hair wavy talk" at bounding box center [550, 422] width 395 height 56
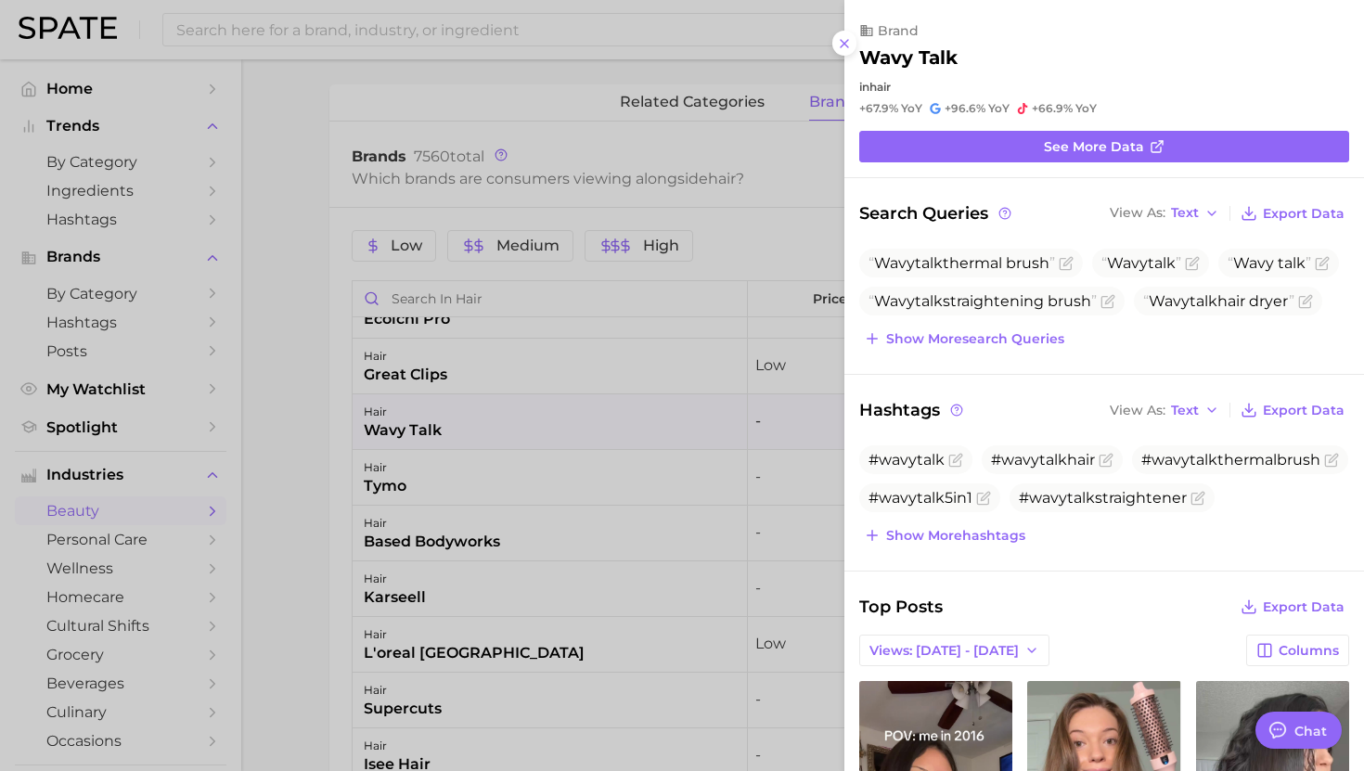
scroll to position [0, 0]
click at [522, 429] on div at bounding box center [682, 385] width 1364 height 771
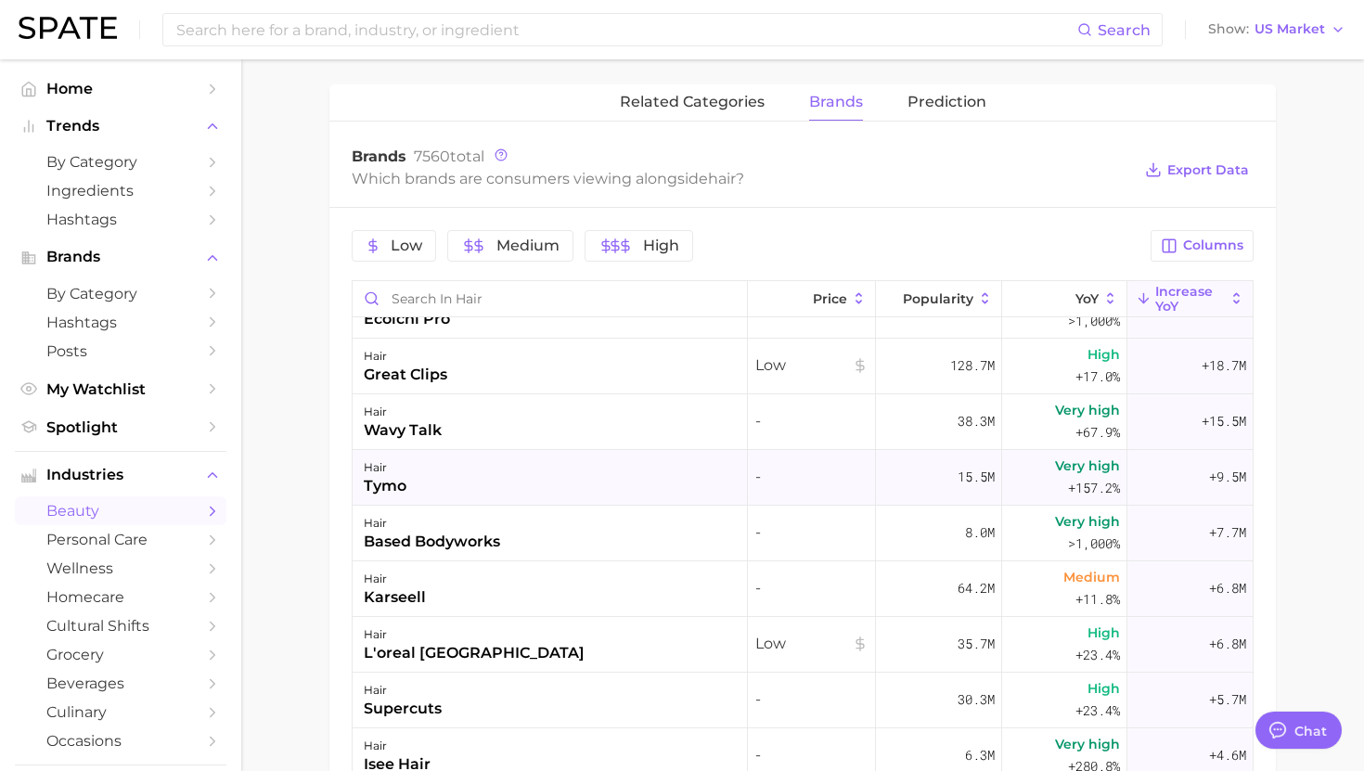
click at [539, 474] on div "hair tymo" at bounding box center [550, 478] width 395 height 56
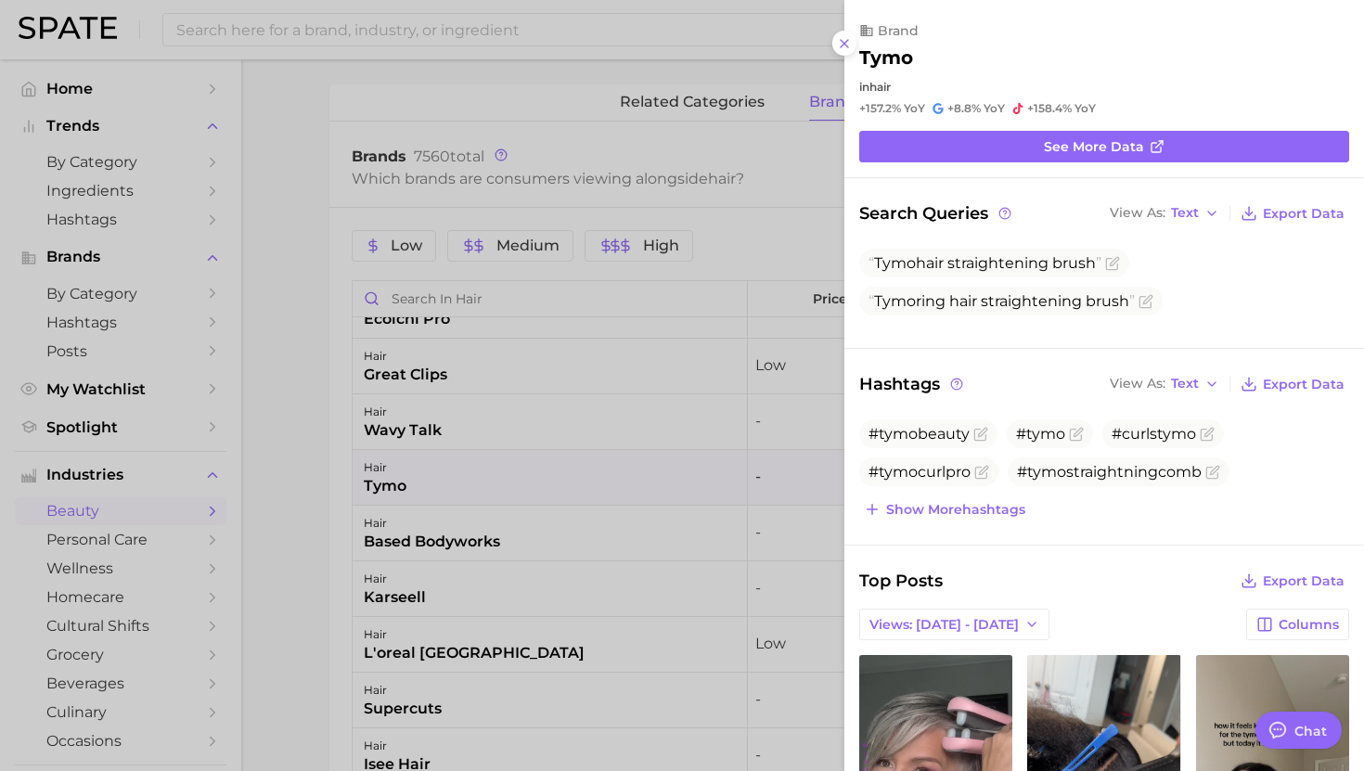
click at [895, 56] on h2 "tymo" at bounding box center [886, 57] width 54 height 22
copy h2 "tymo"
click at [533, 467] on div at bounding box center [682, 385] width 1364 height 771
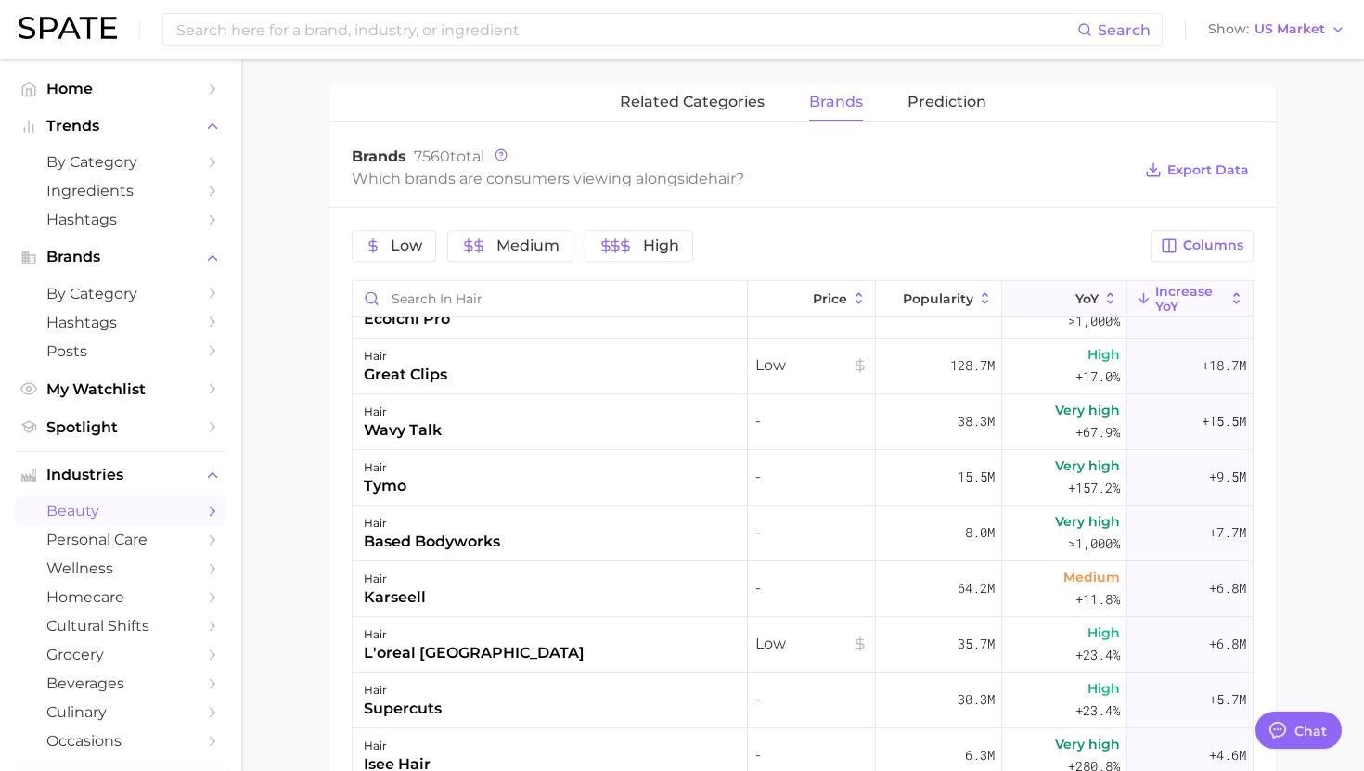
click at [1074, 306] on button "YoY" at bounding box center [1064, 299] width 125 height 36
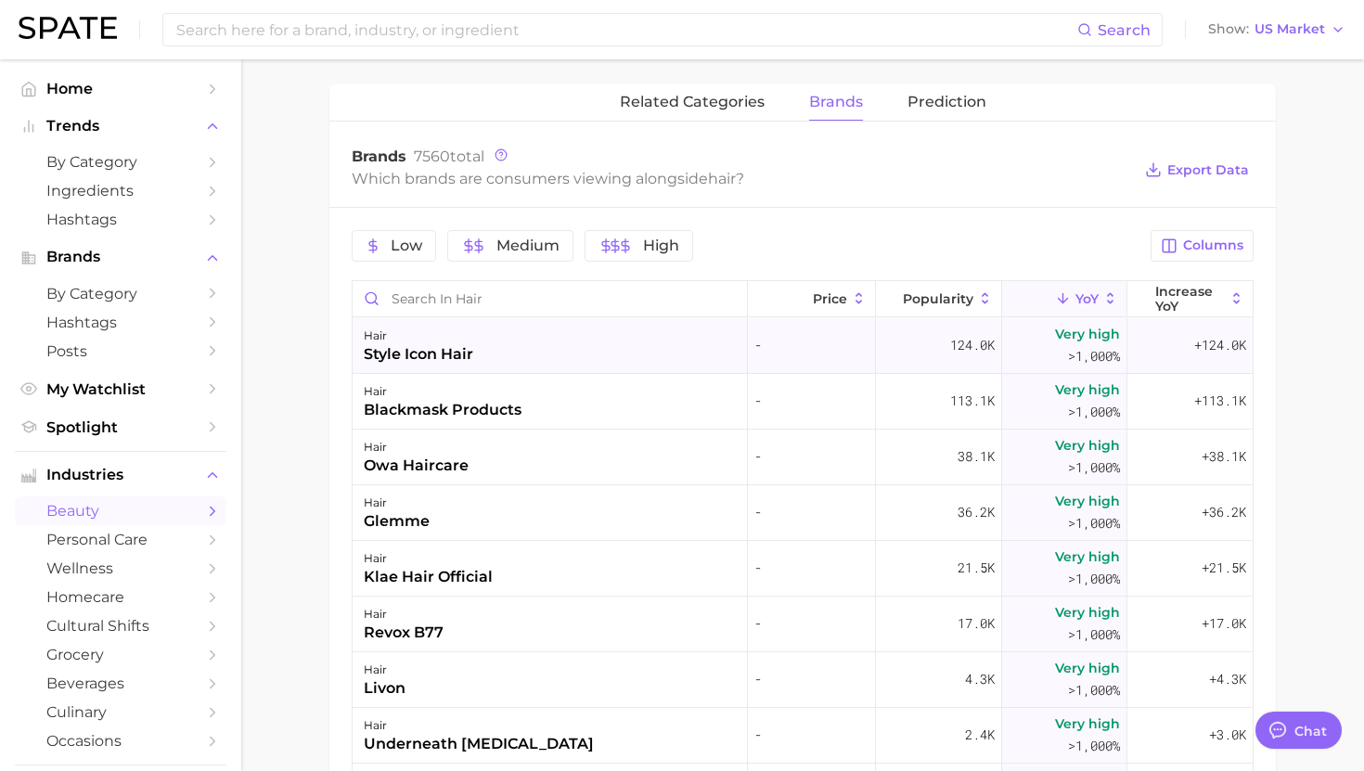
click at [604, 336] on div "hair style icon hair" at bounding box center [550, 346] width 395 height 56
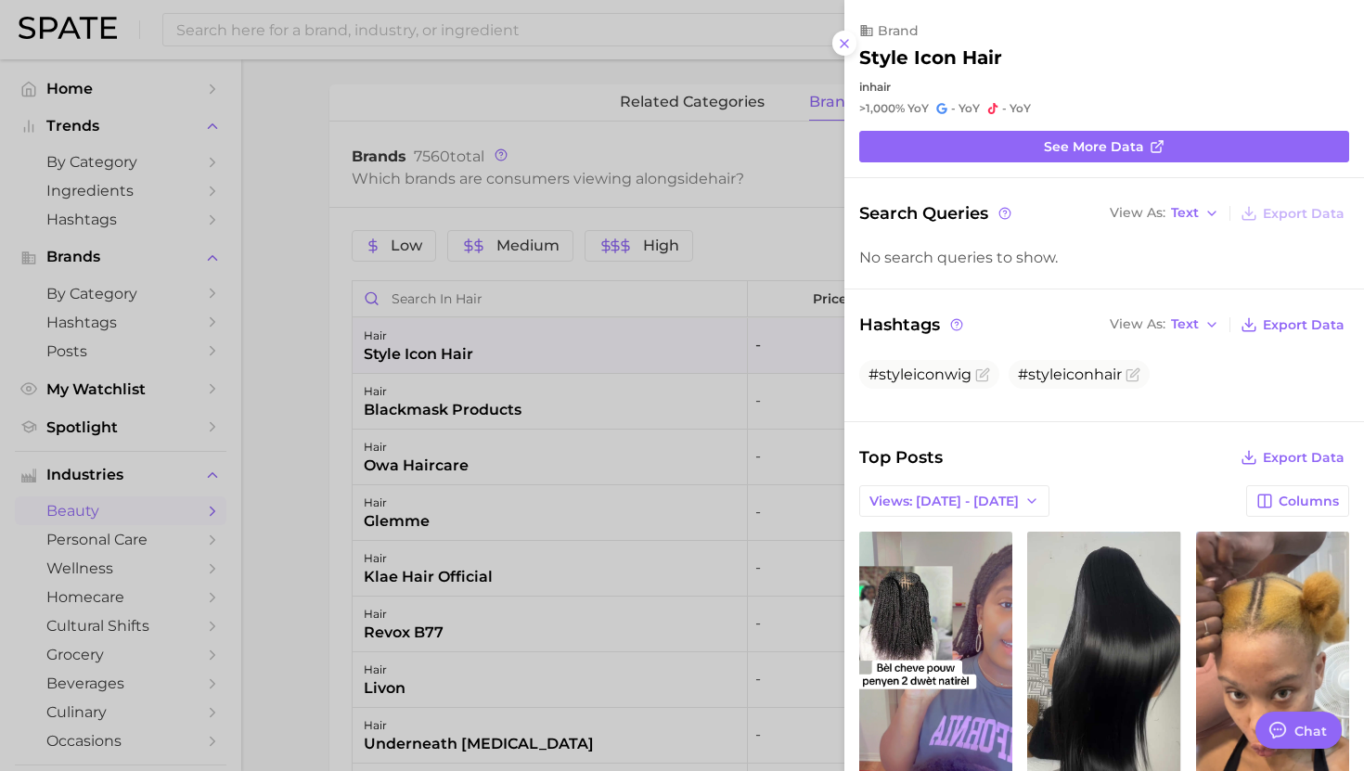
scroll to position [118, 0]
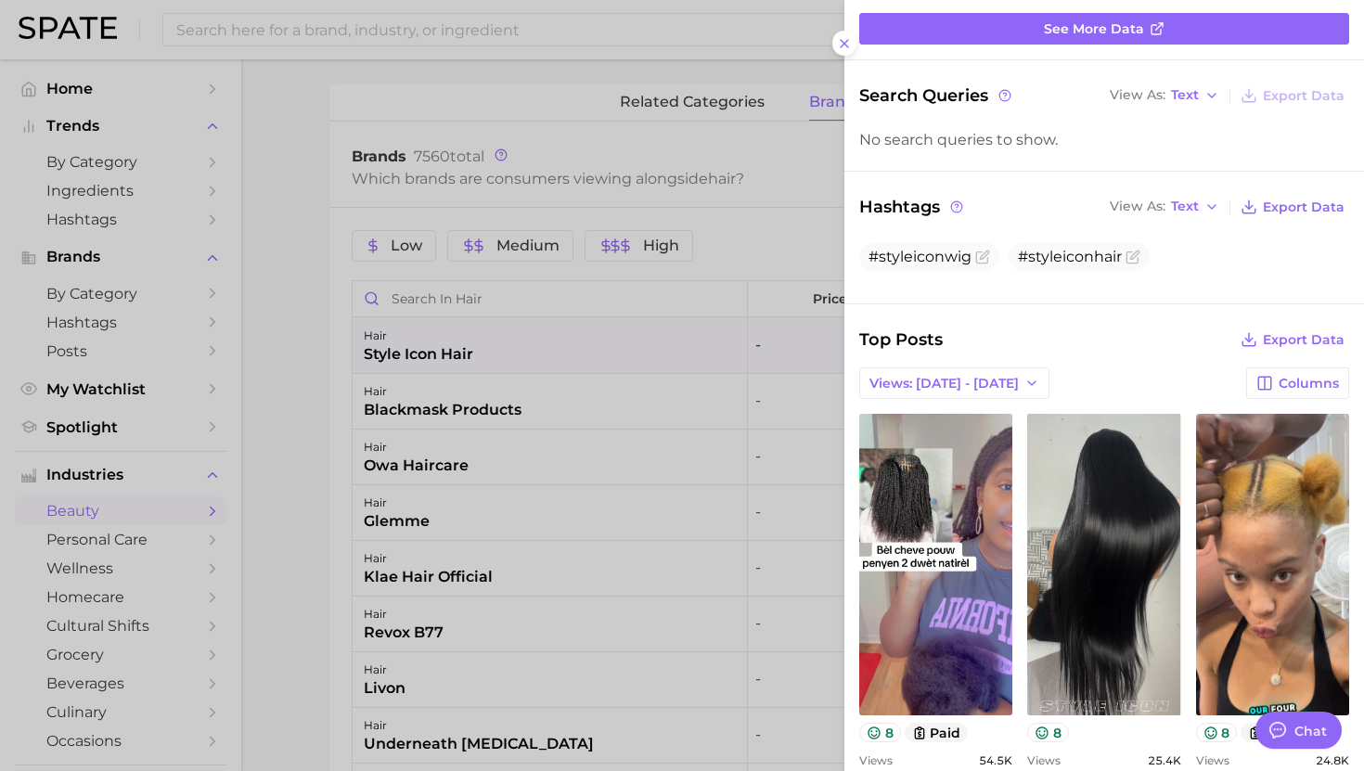
click at [515, 467] on div at bounding box center [682, 385] width 1364 height 771
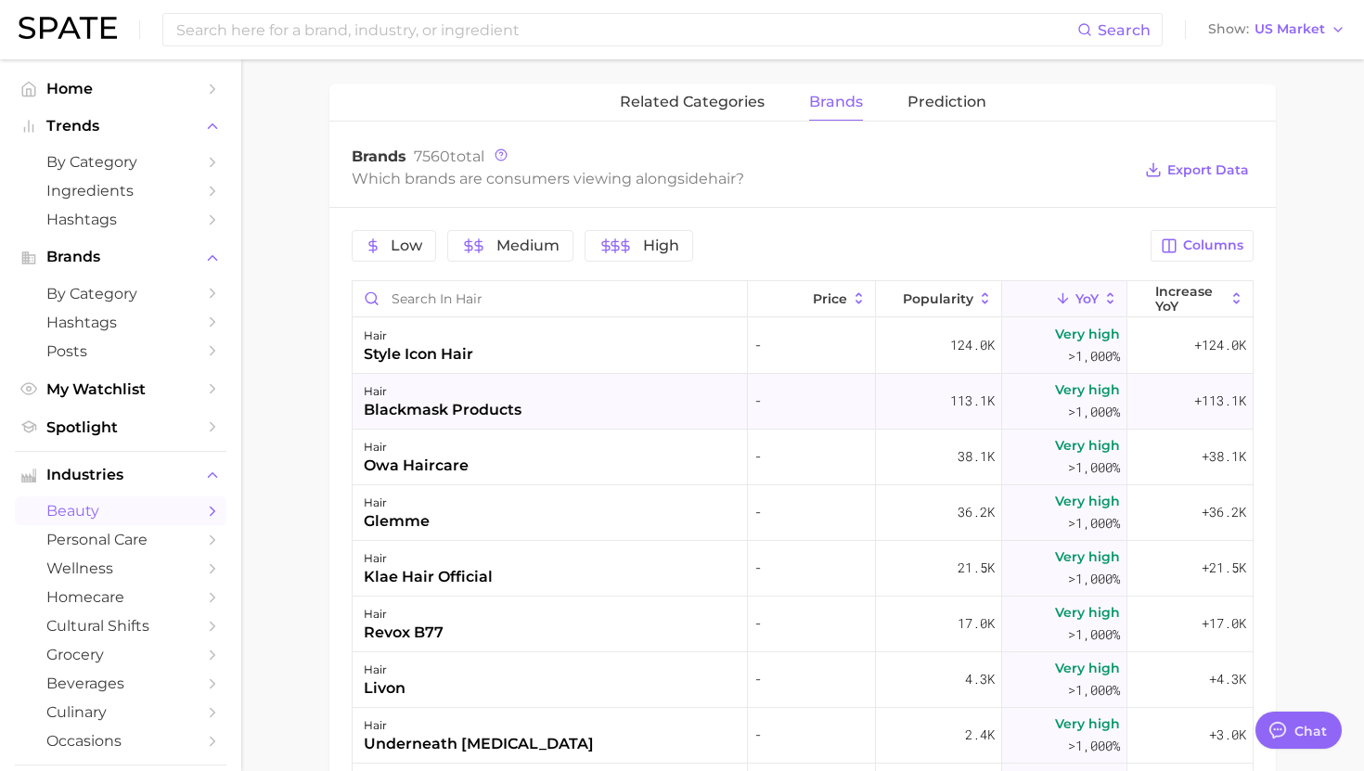
click at [509, 409] on div "blackmask products" at bounding box center [443, 410] width 158 height 22
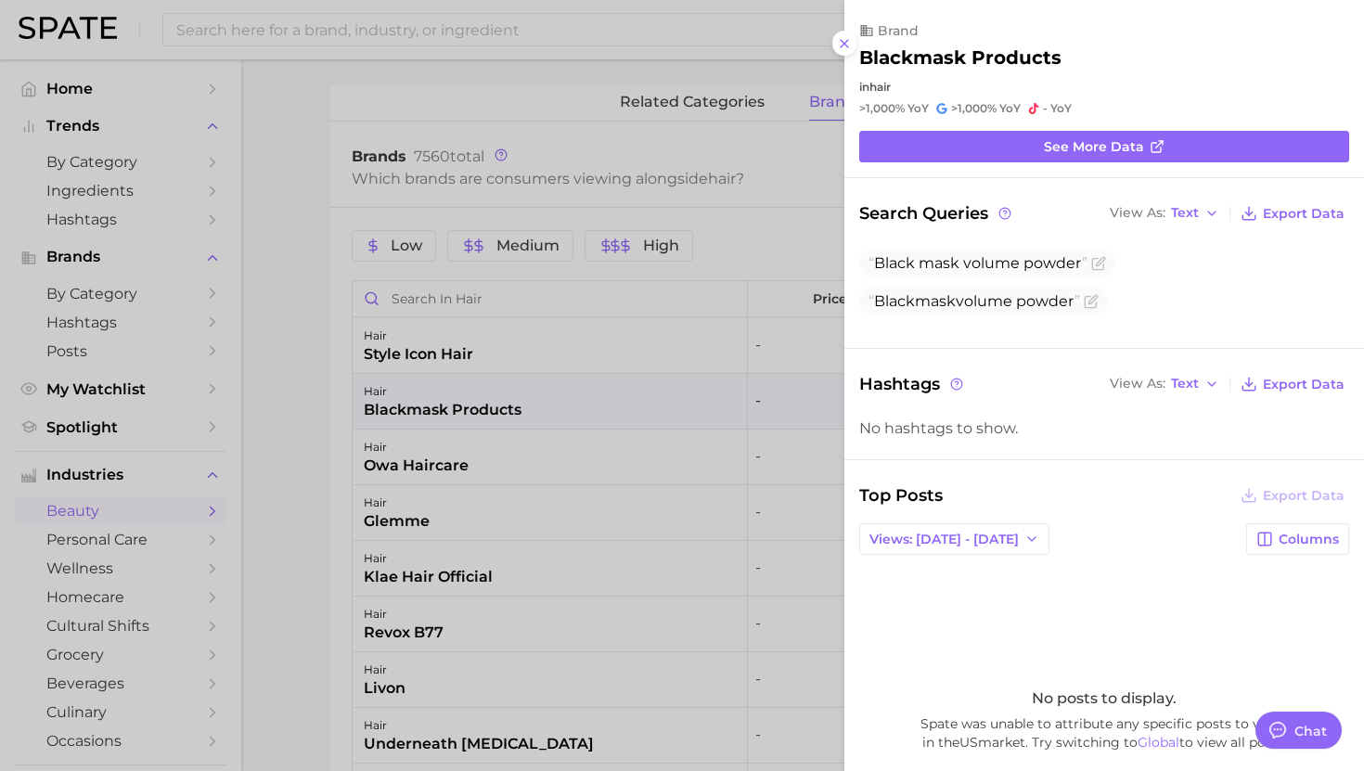
click at [587, 518] on div at bounding box center [682, 385] width 1364 height 771
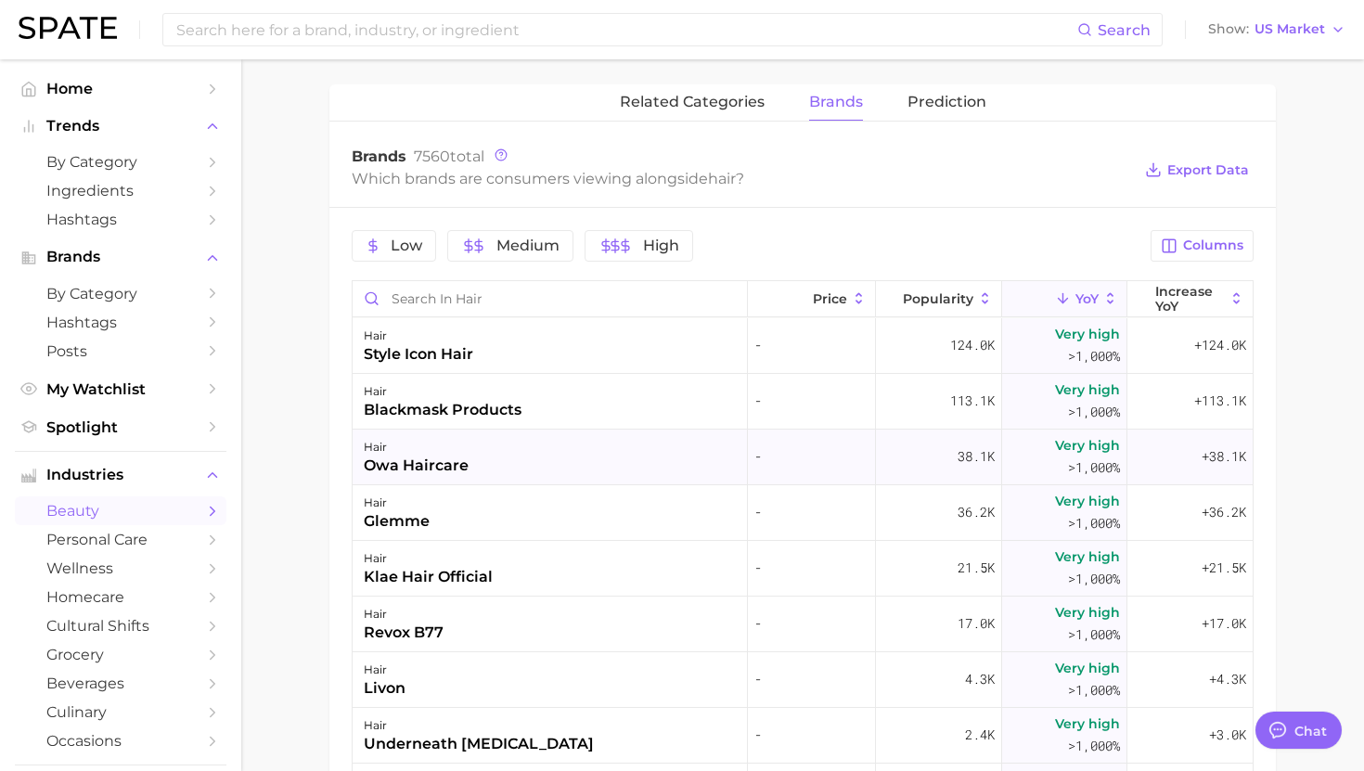
click at [590, 466] on div "hair owa haircare" at bounding box center [550, 458] width 395 height 56
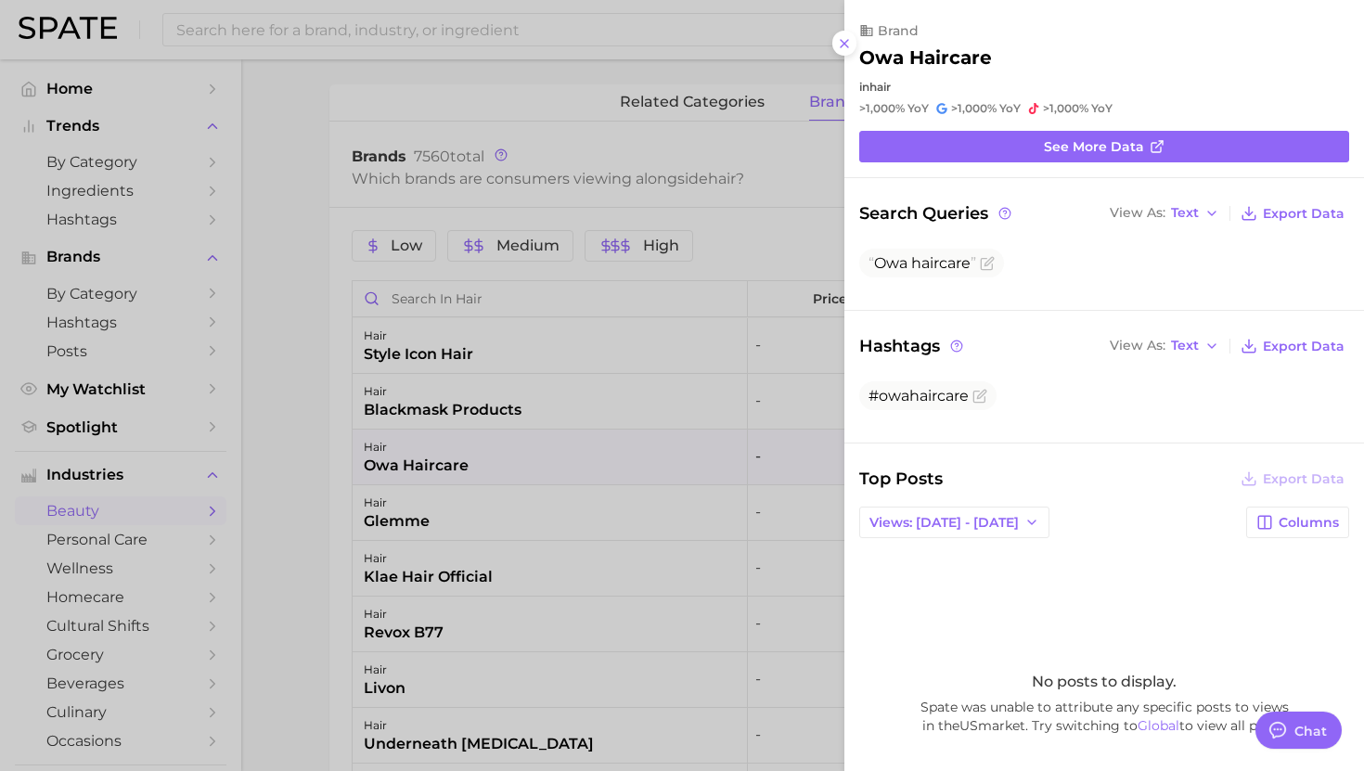
click at [590, 491] on div at bounding box center [682, 385] width 1364 height 771
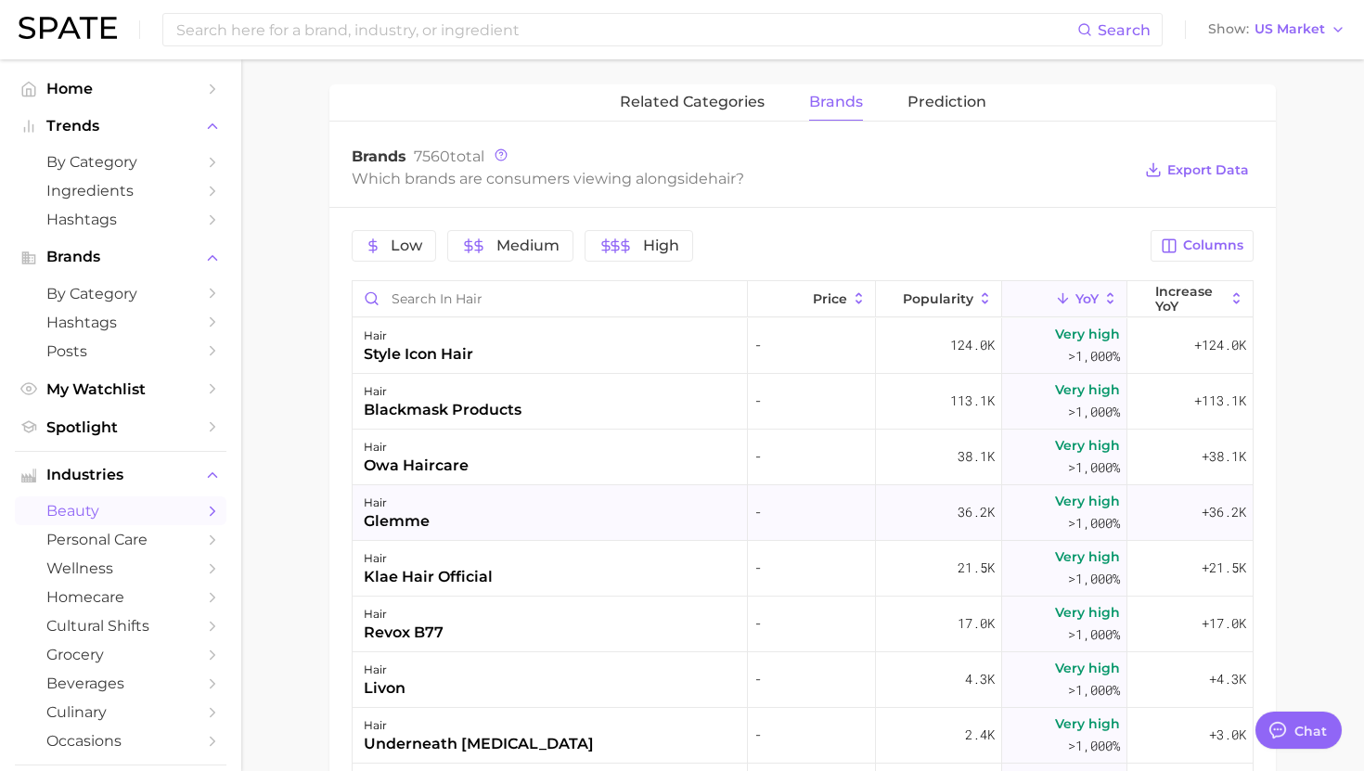
click at [589, 519] on div "hair glemme" at bounding box center [550, 513] width 395 height 56
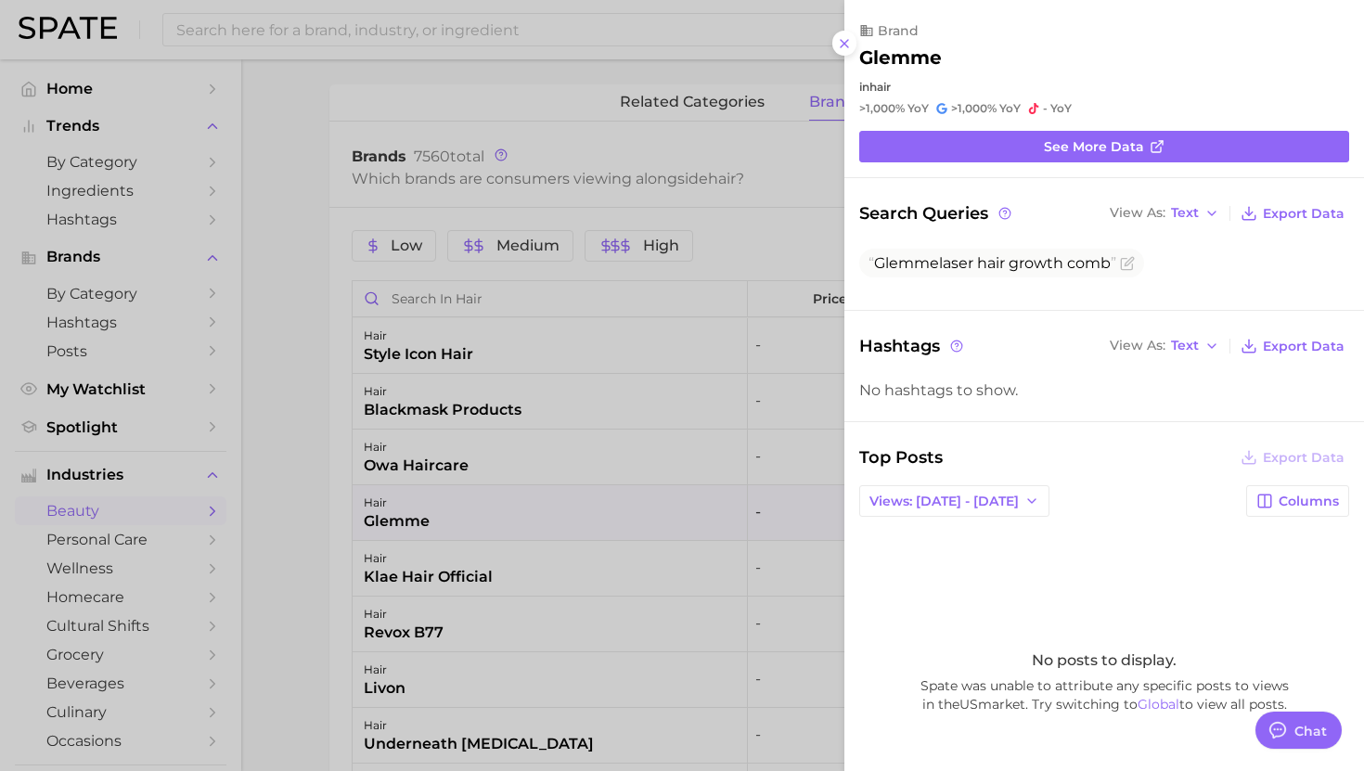
click at [588, 517] on div at bounding box center [682, 385] width 1364 height 771
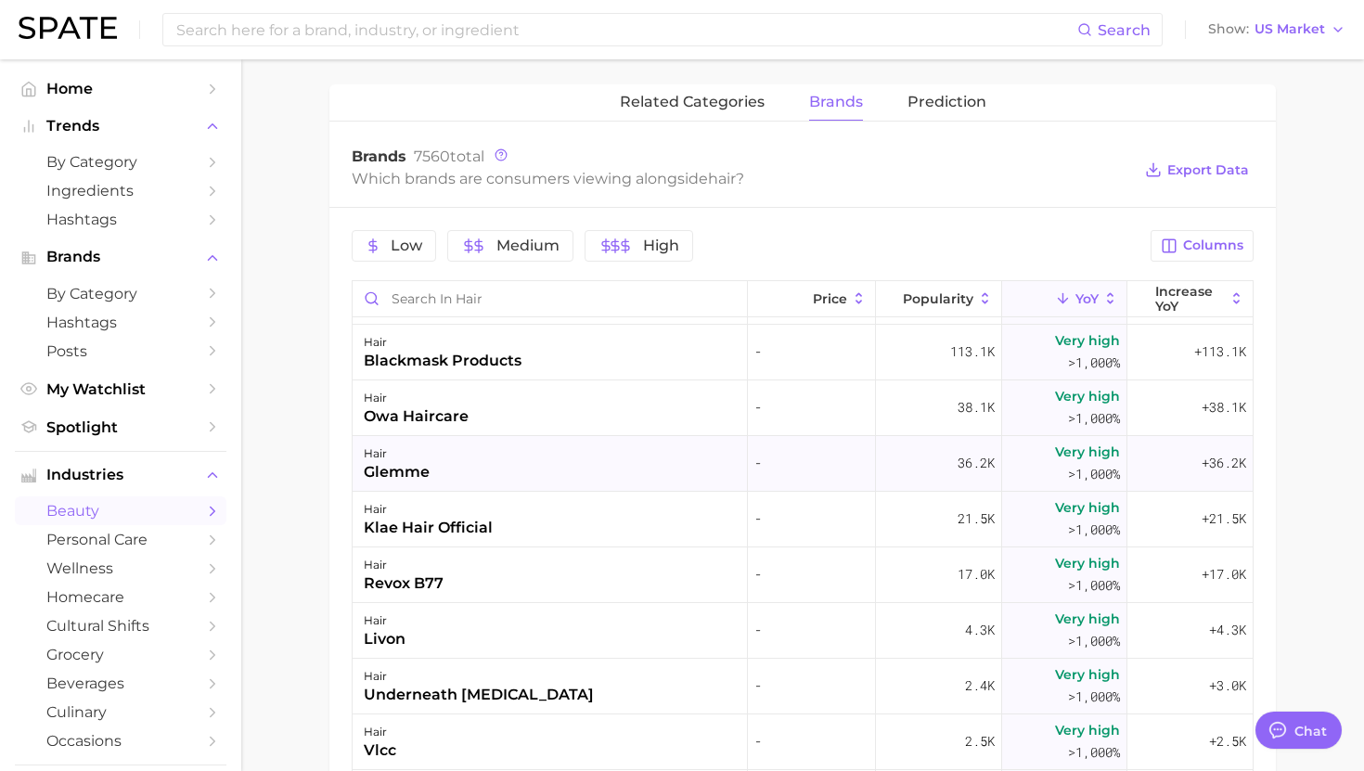
scroll to position [57, 0]
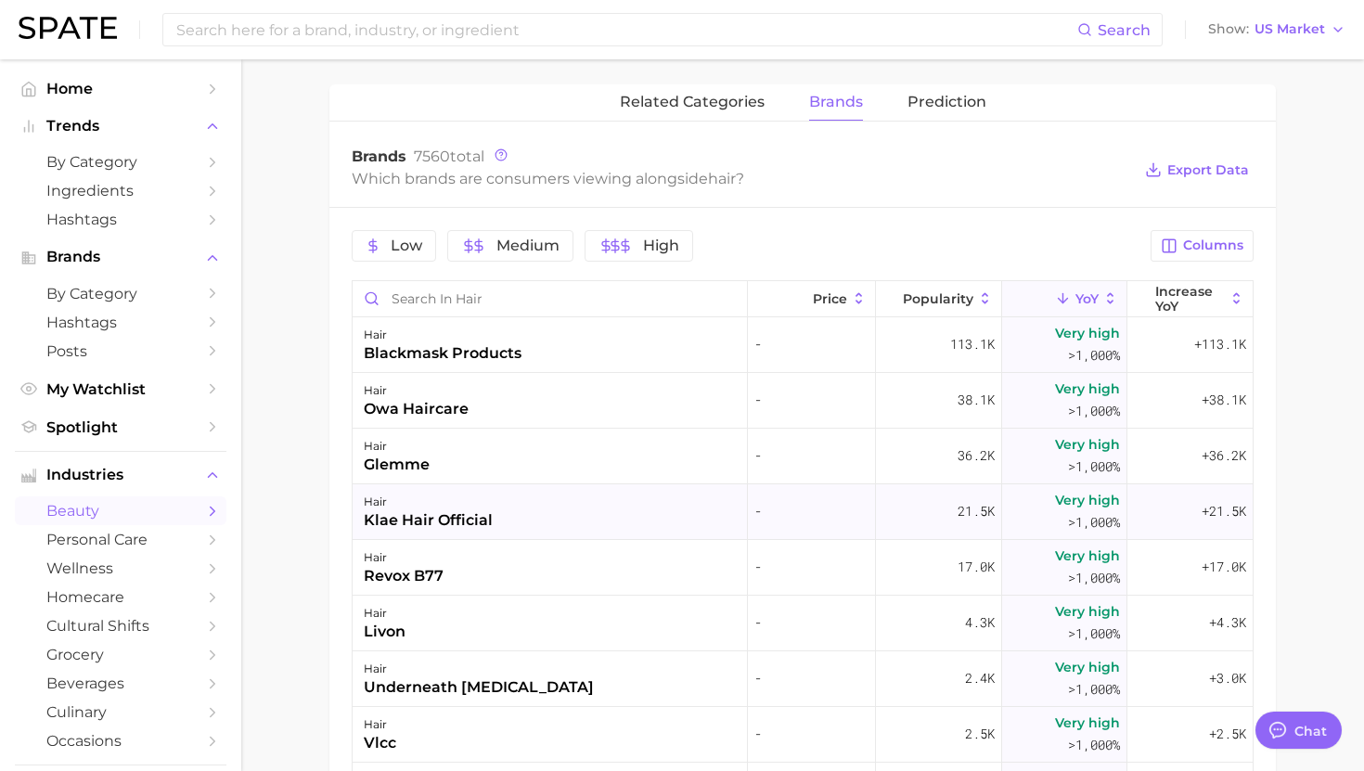
click at [581, 505] on div "hair klae hair official" at bounding box center [550, 512] width 395 height 56
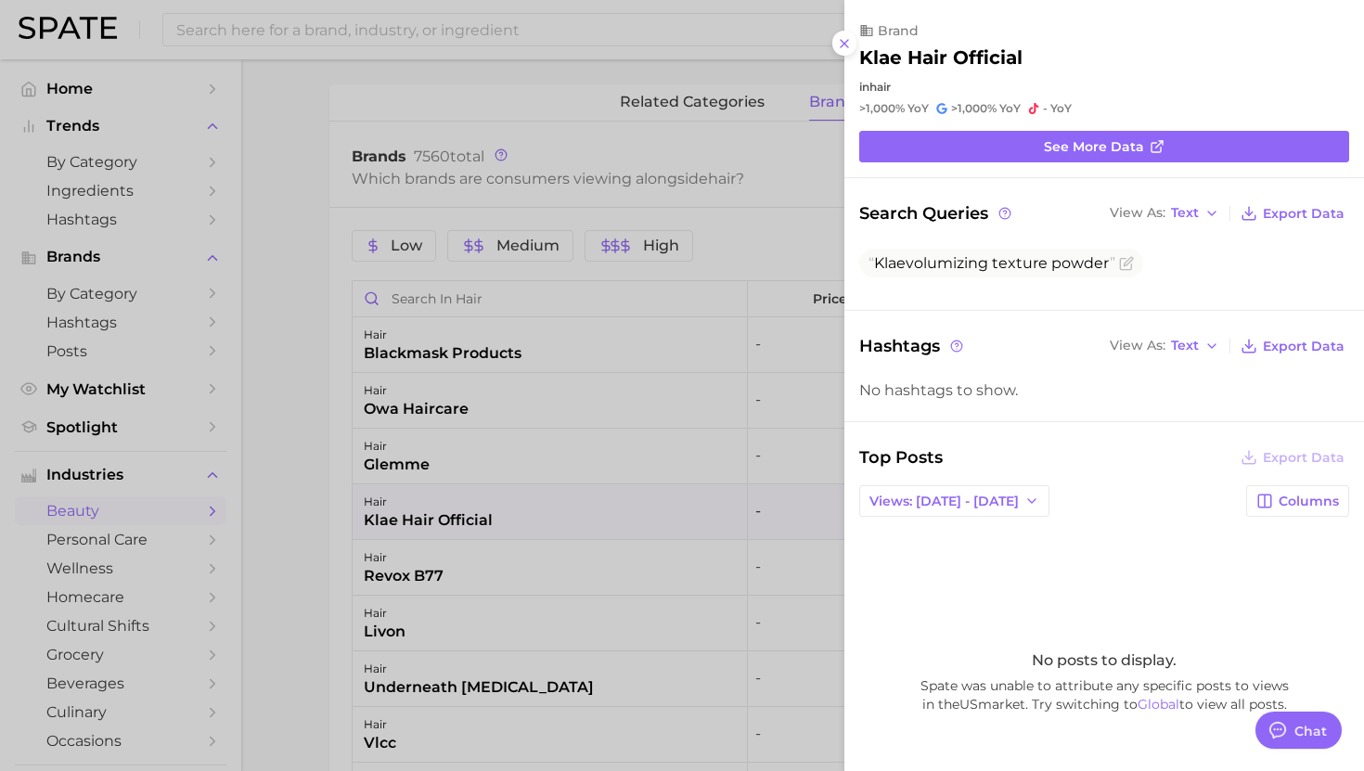
click at [581, 505] on div at bounding box center [682, 385] width 1364 height 771
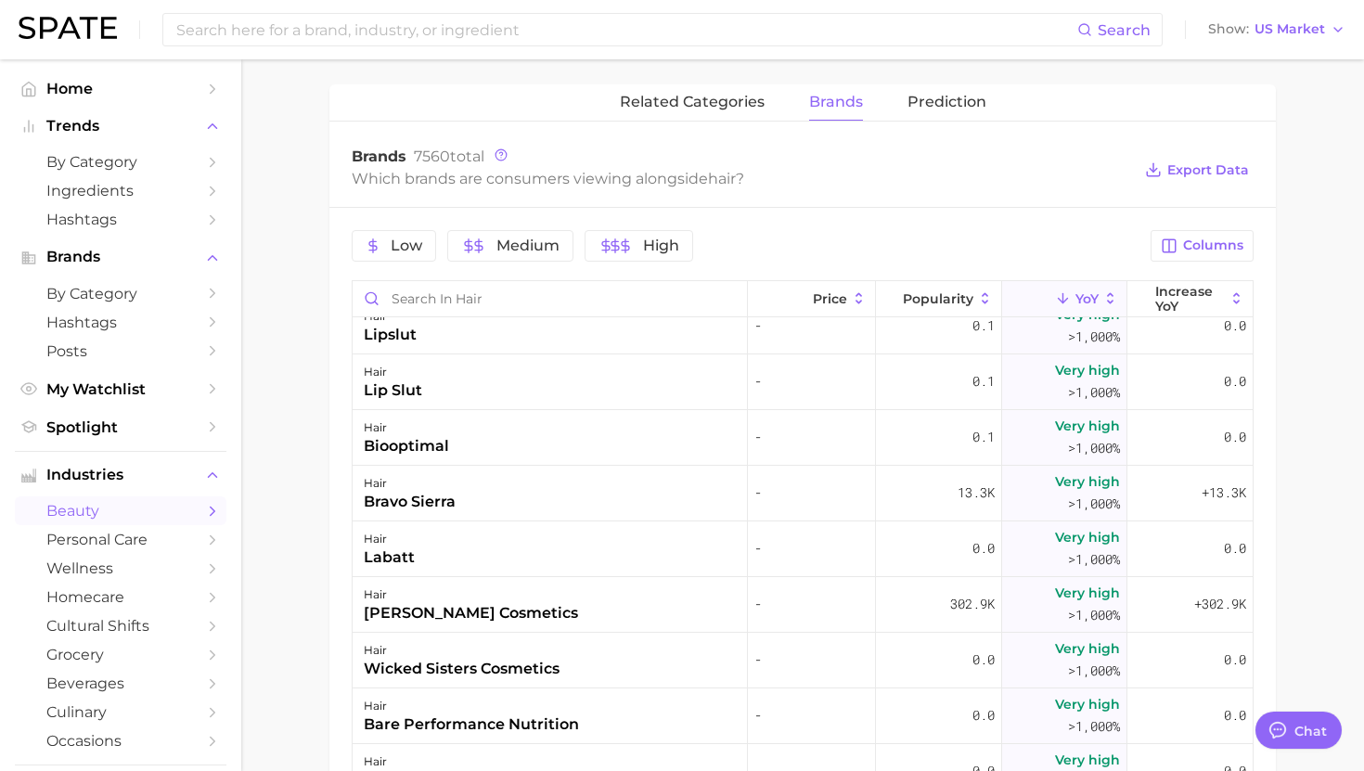
scroll to position [3755, 0]
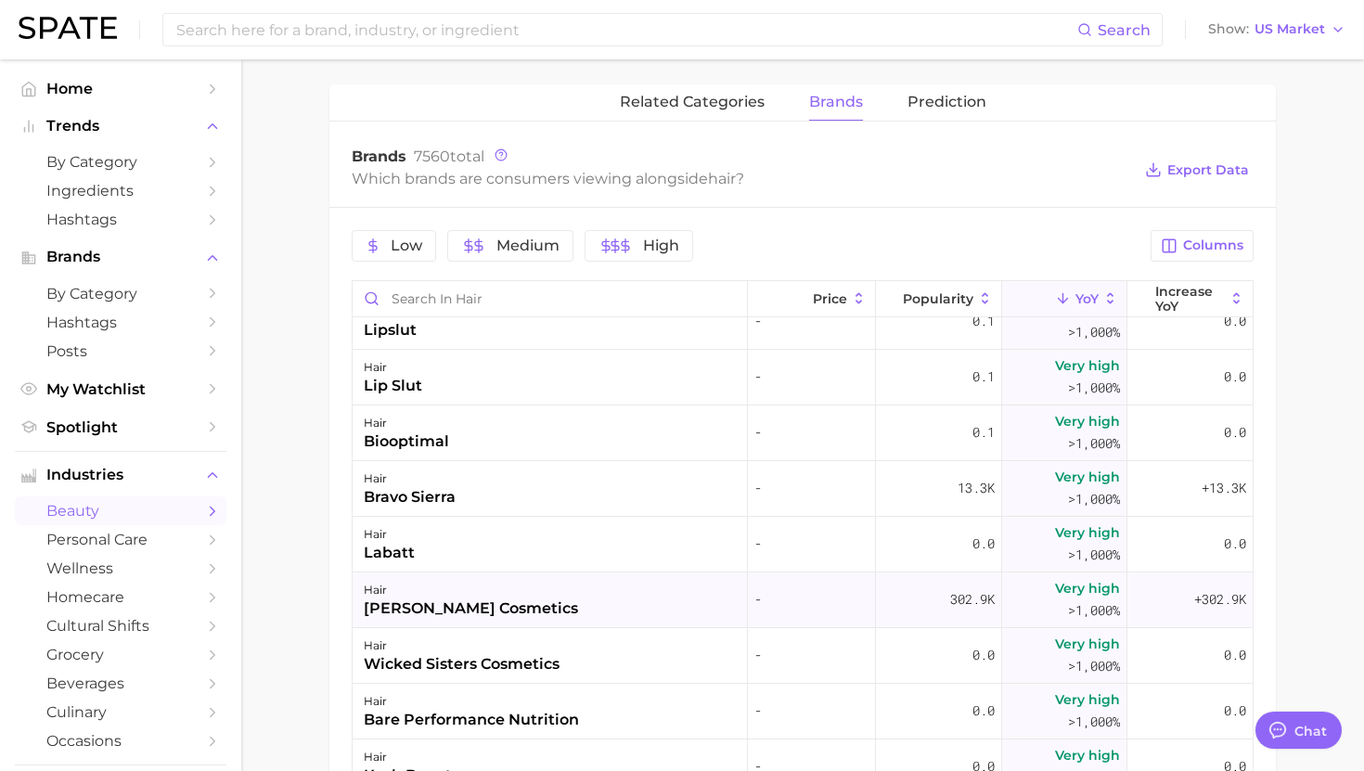
click at [448, 595] on div "hair" at bounding box center [471, 590] width 214 height 22
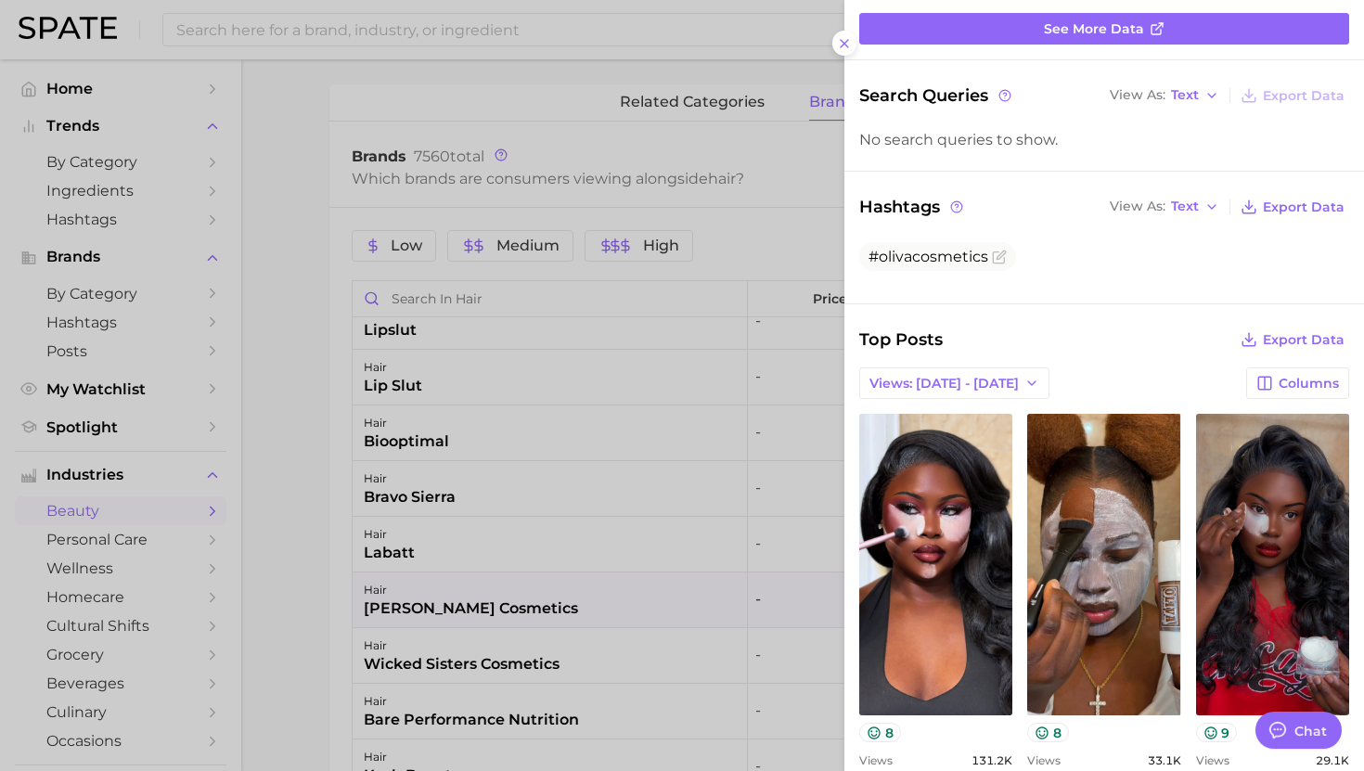
scroll to position [125, 0]
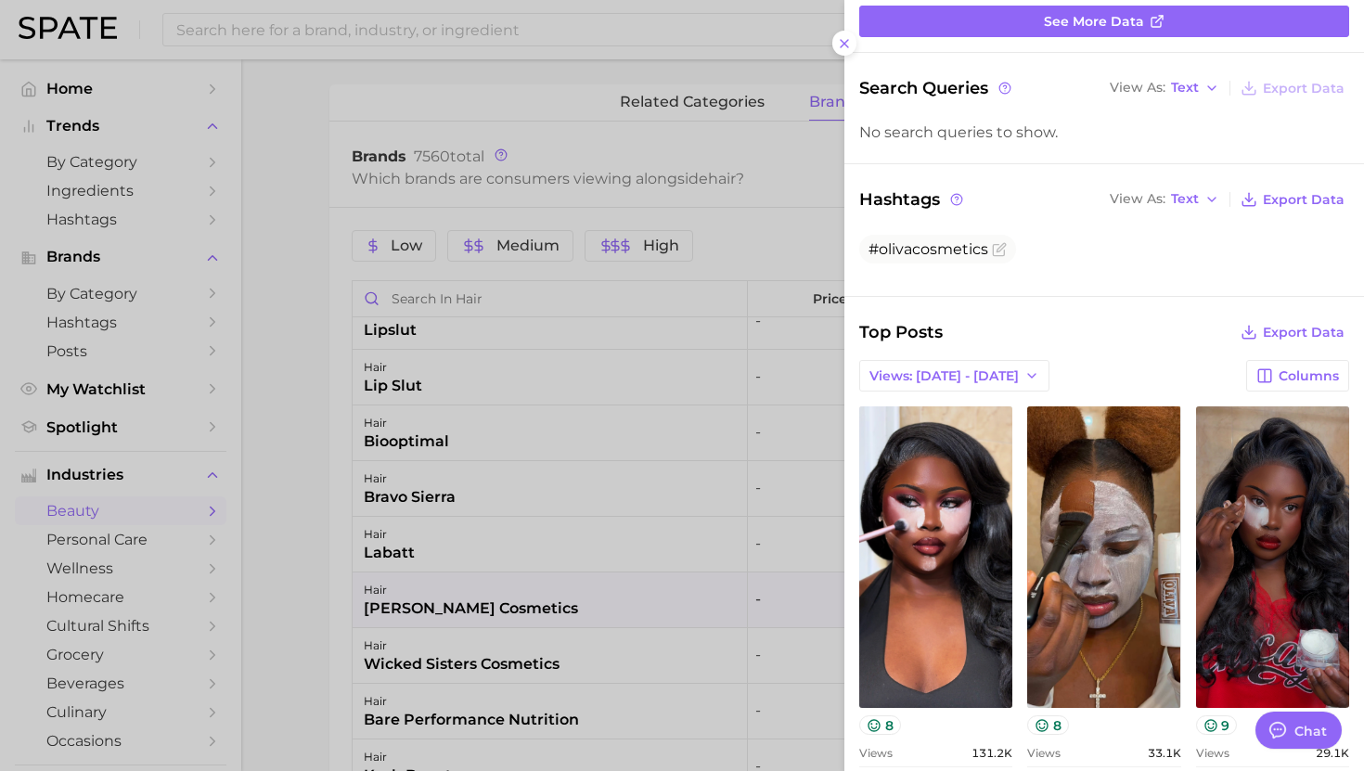
click at [535, 661] on div at bounding box center [682, 385] width 1364 height 771
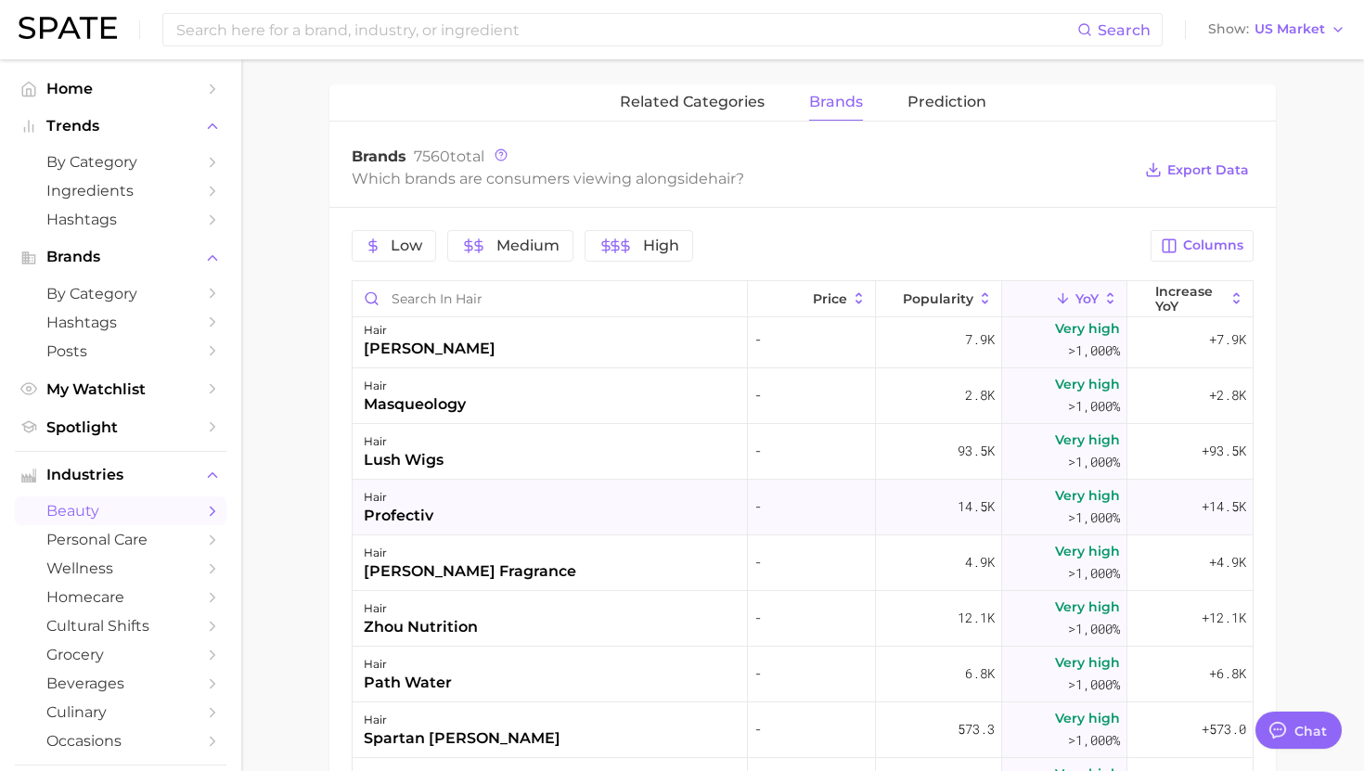
scroll to position [5038, 0]
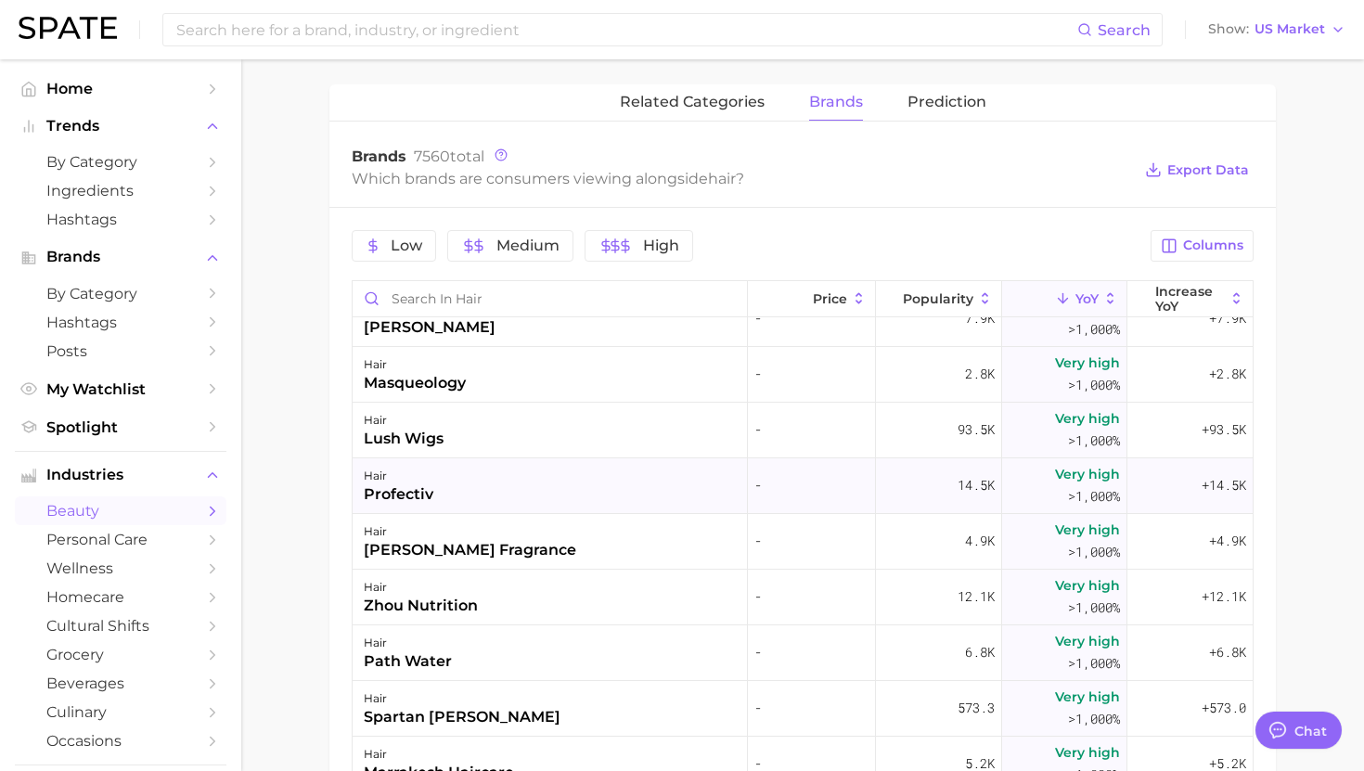
click at [516, 505] on div "hair profectiv" at bounding box center [550, 486] width 395 height 56
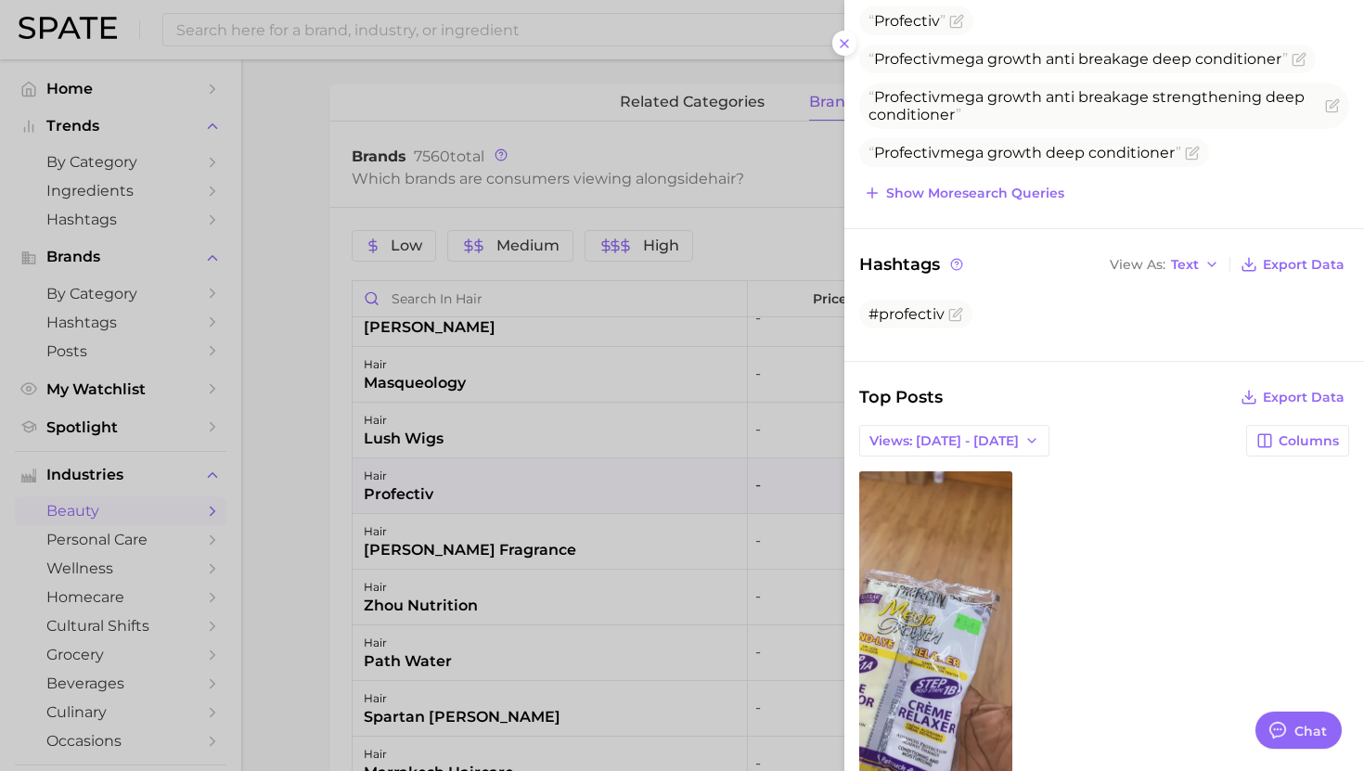
scroll to position [299, 0]
click at [486, 595] on div at bounding box center [682, 385] width 1364 height 771
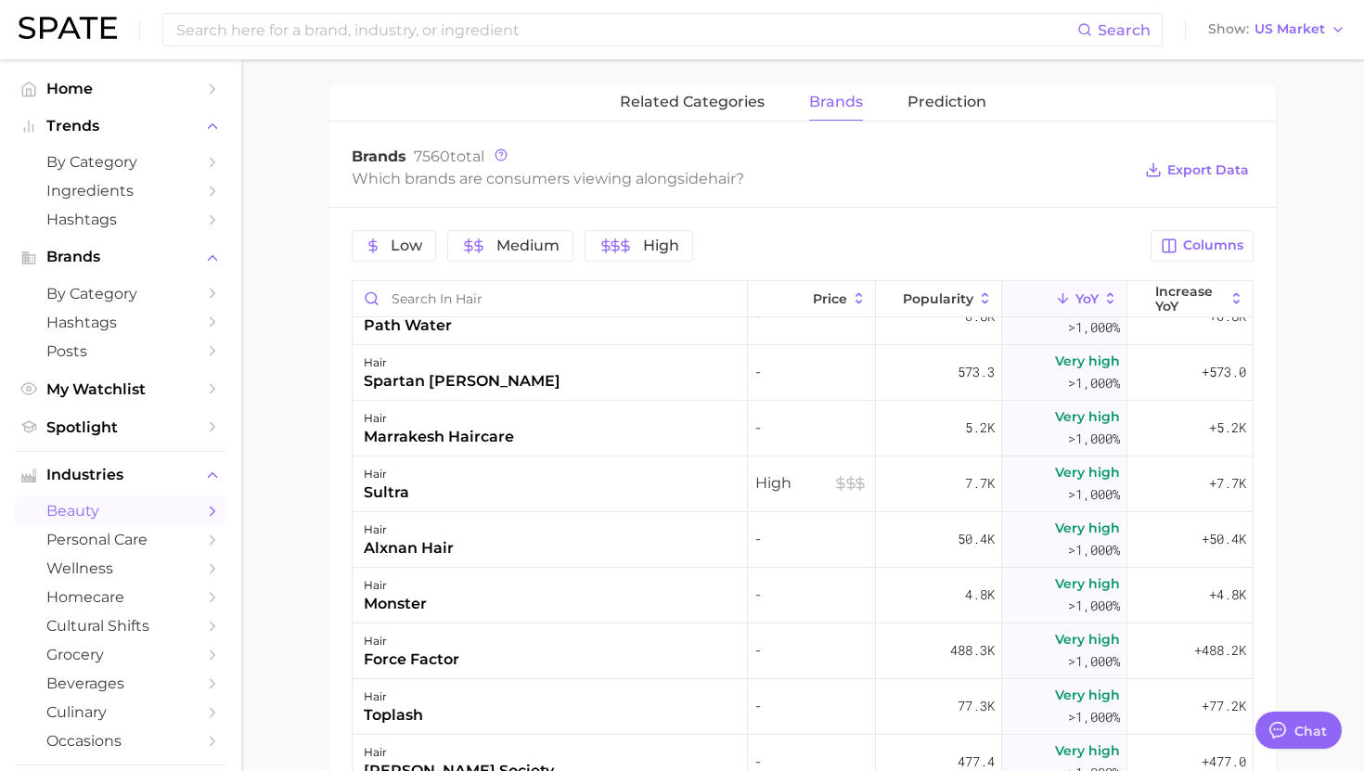
scroll to position [5378, 0]
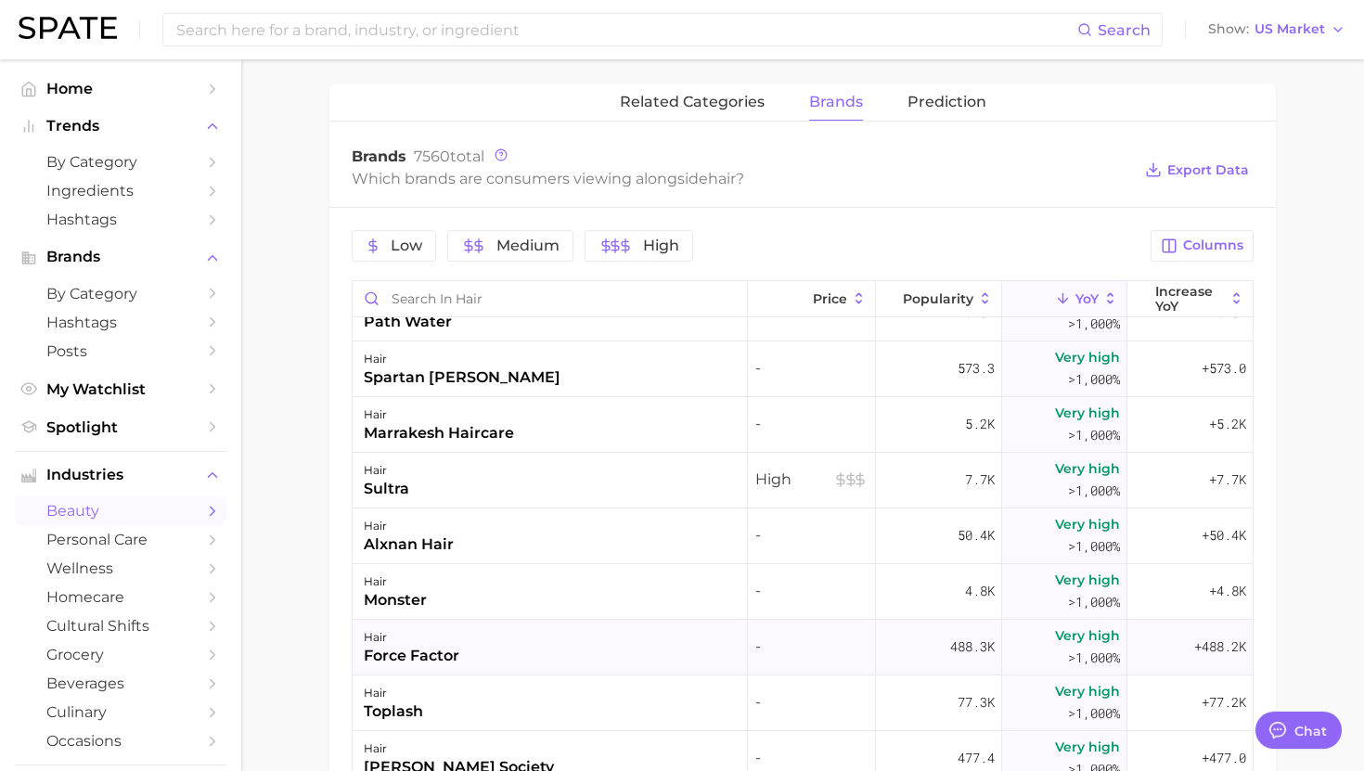
click at [498, 642] on div "hair force factor" at bounding box center [550, 648] width 395 height 56
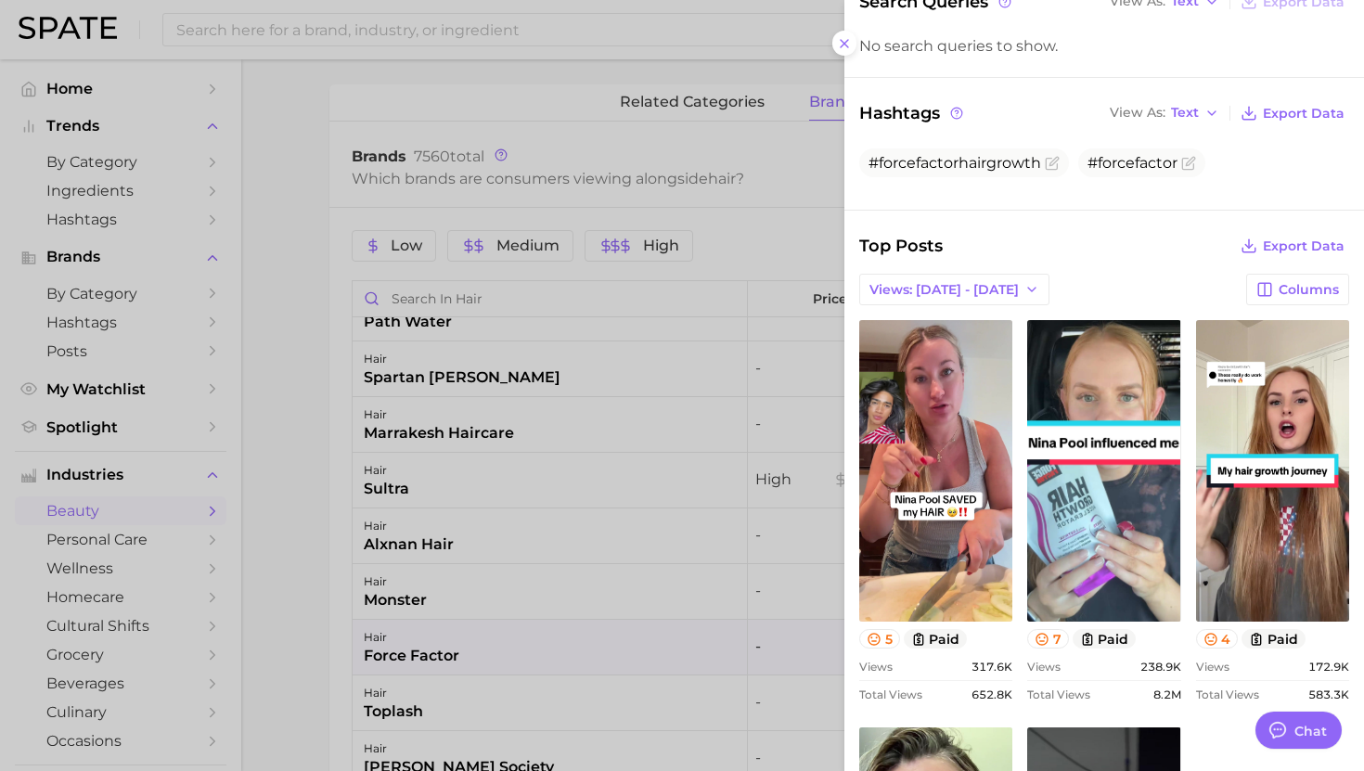
click at [536, 635] on div at bounding box center [682, 385] width 1364 height 771
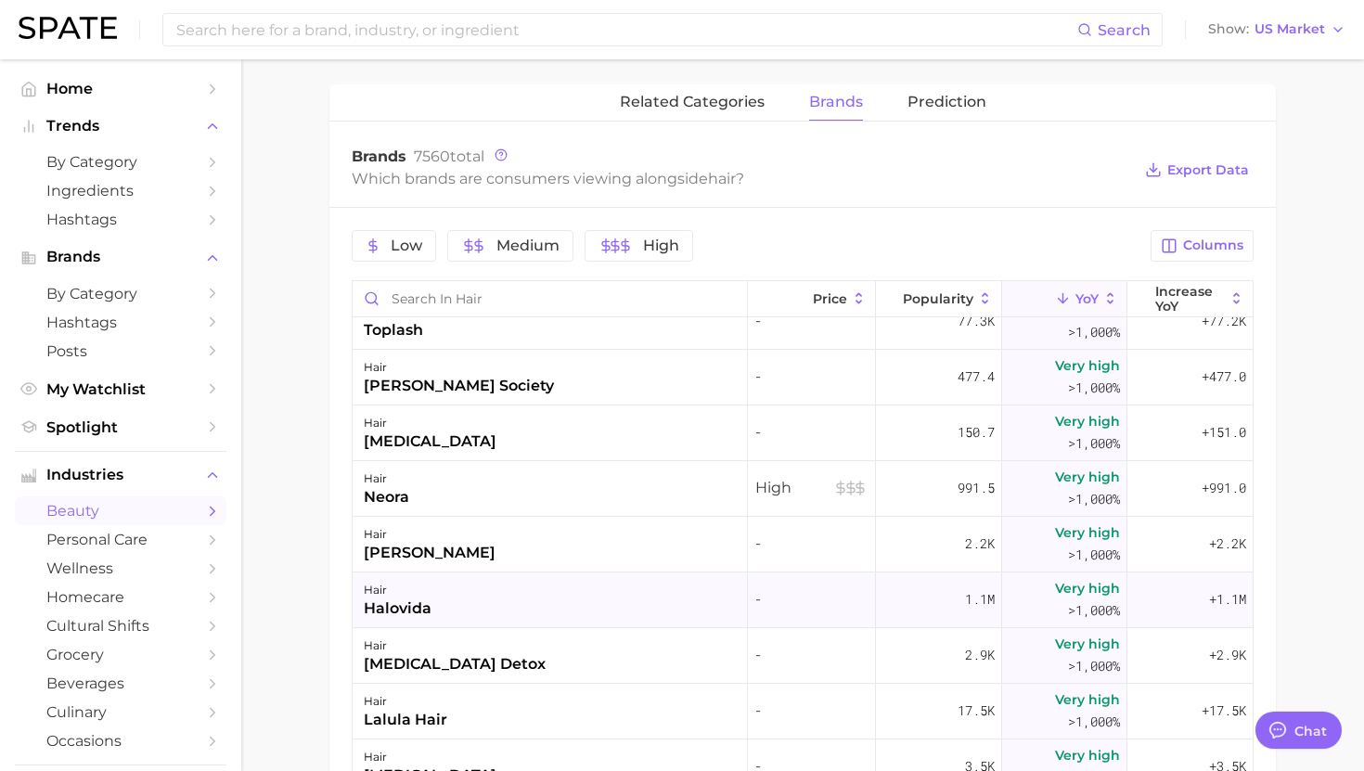
click at [506, 612] on div "hair halovida" at bounding box center [550, 601] width 395 height 56
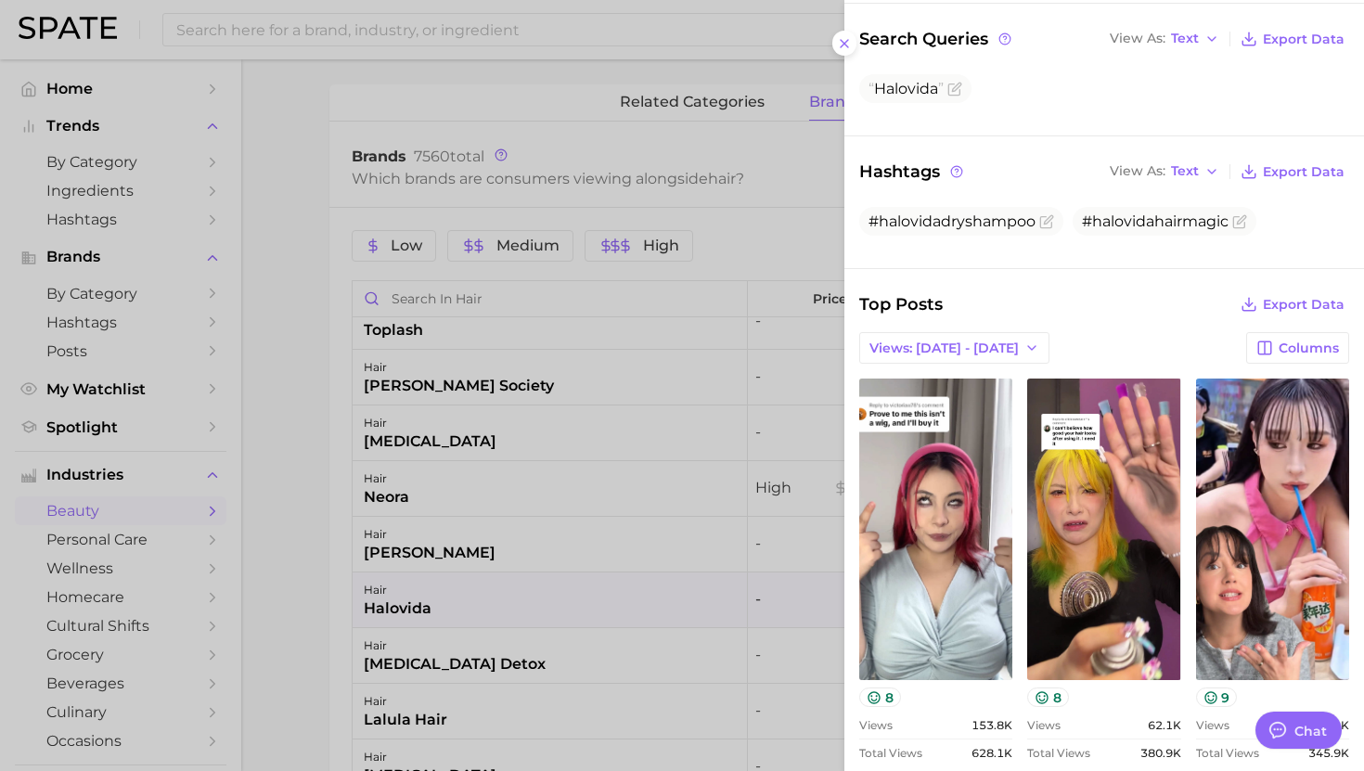
click at [555, 566] on div at bounding box center [682, 385] width 1364 height 771
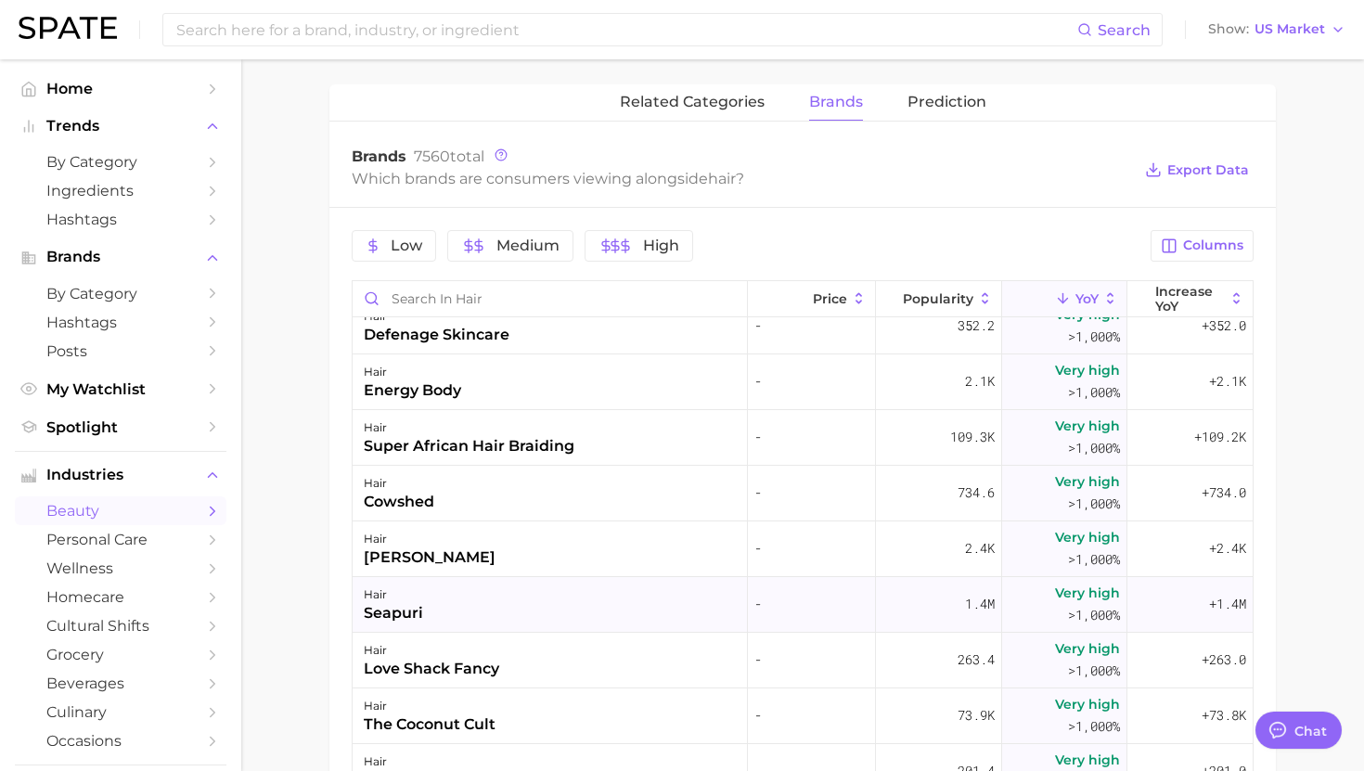
click at [503, 601] on div "hair seapuri" at bounding box center [550, 605] width 395 height 56
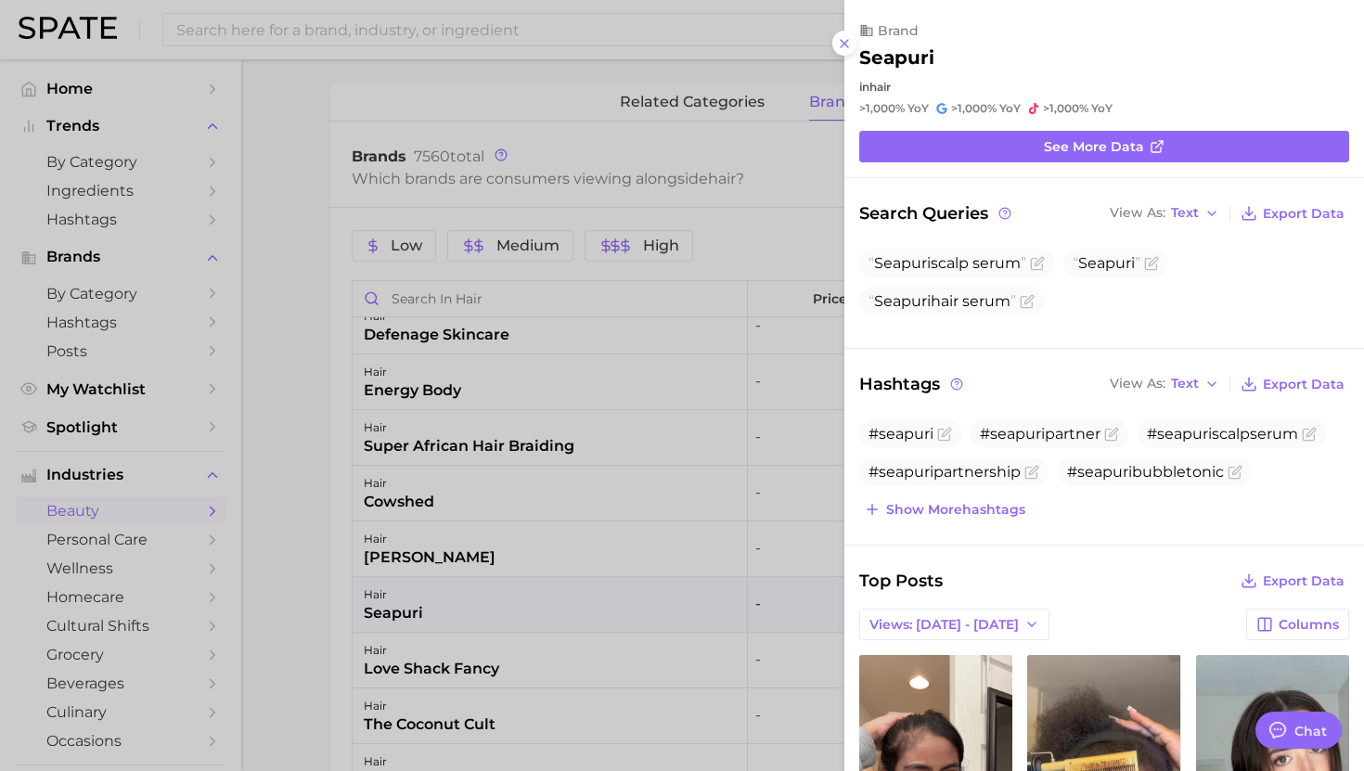
click at [695, 620] on div at bounding box center [682, 385] width 1364 height 771
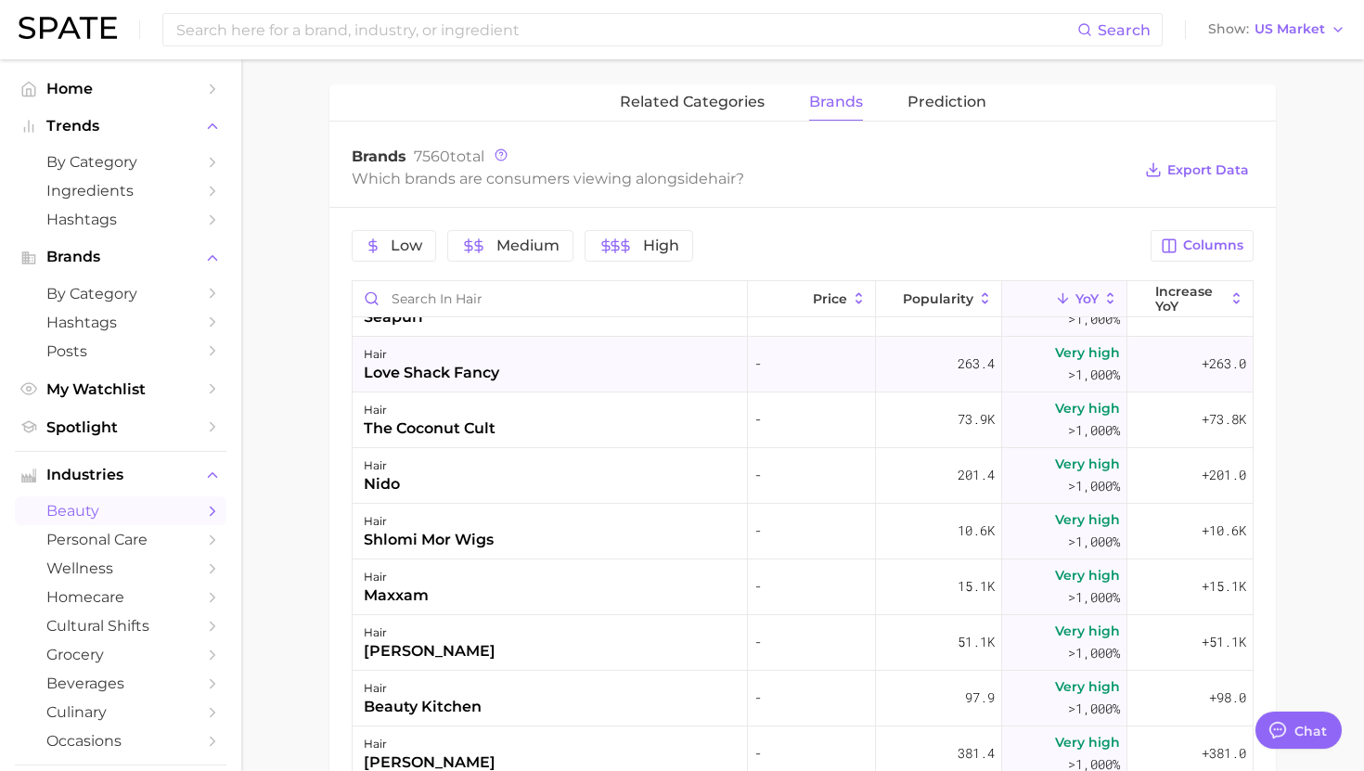
click at [540, 367] on div "hair love shack fancy" at bounding box center [550, 365] width 395 height 56
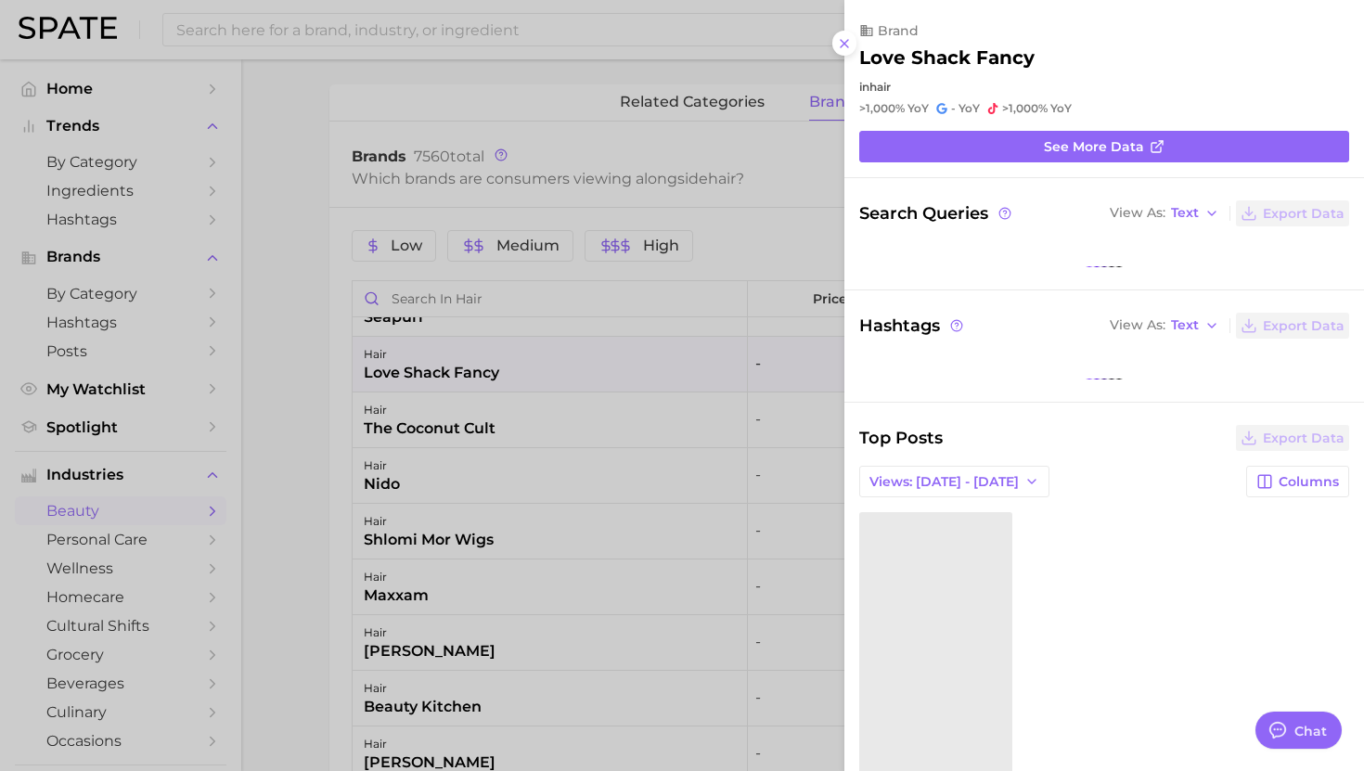
click at [538, 416] on div at bounding box center [682, 385] width 1364 height 771
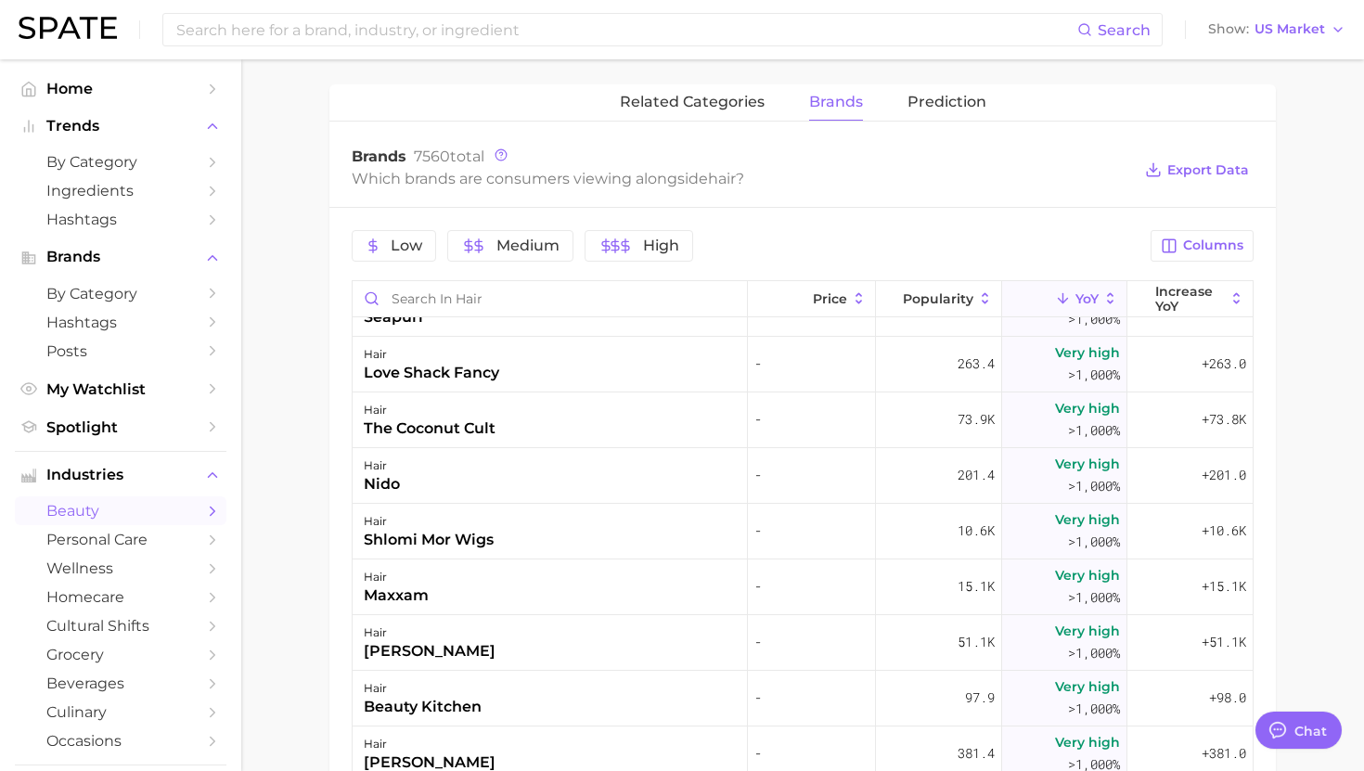
click at [525, 417] on div "hair the coconut cult" at bounding box center [550, 421] width 395 height 56
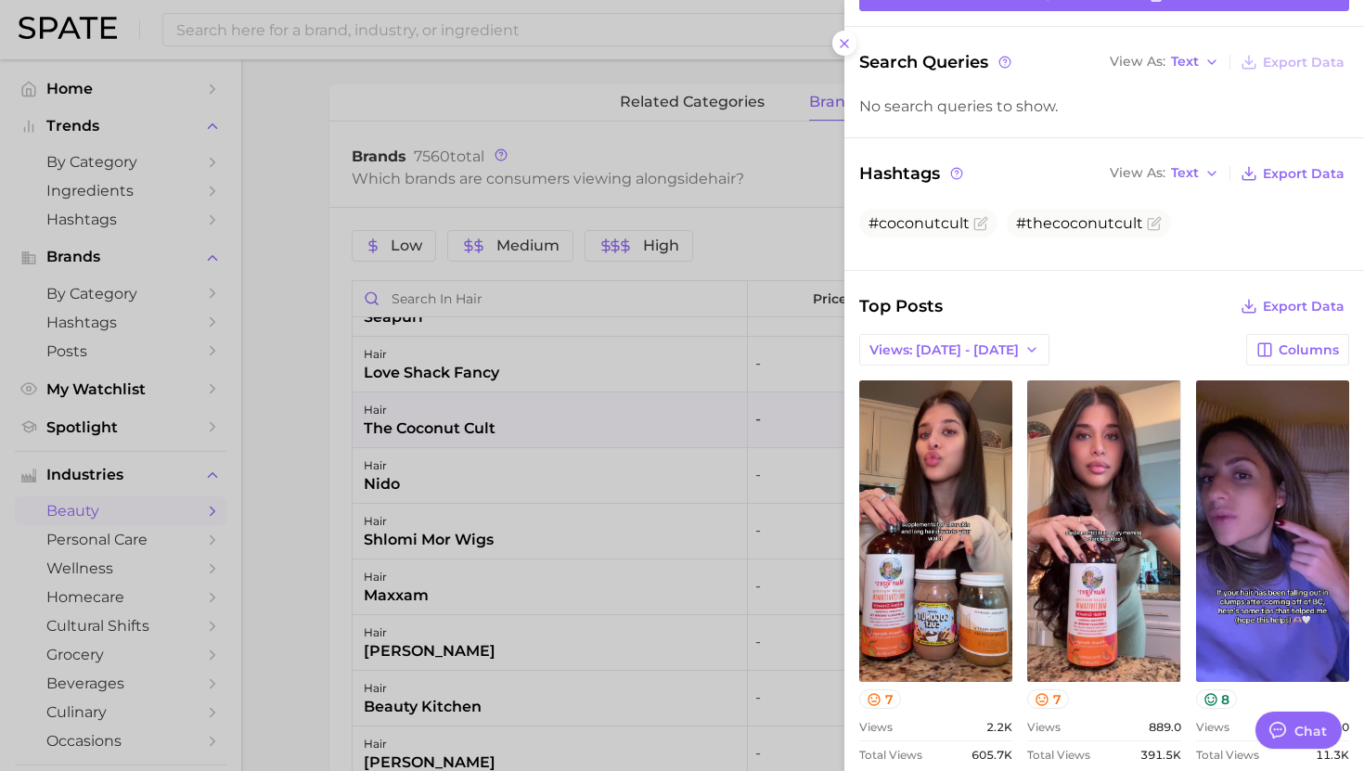
click at [550, 566] on div at bounding box center [682, 385] width 1364 height 771
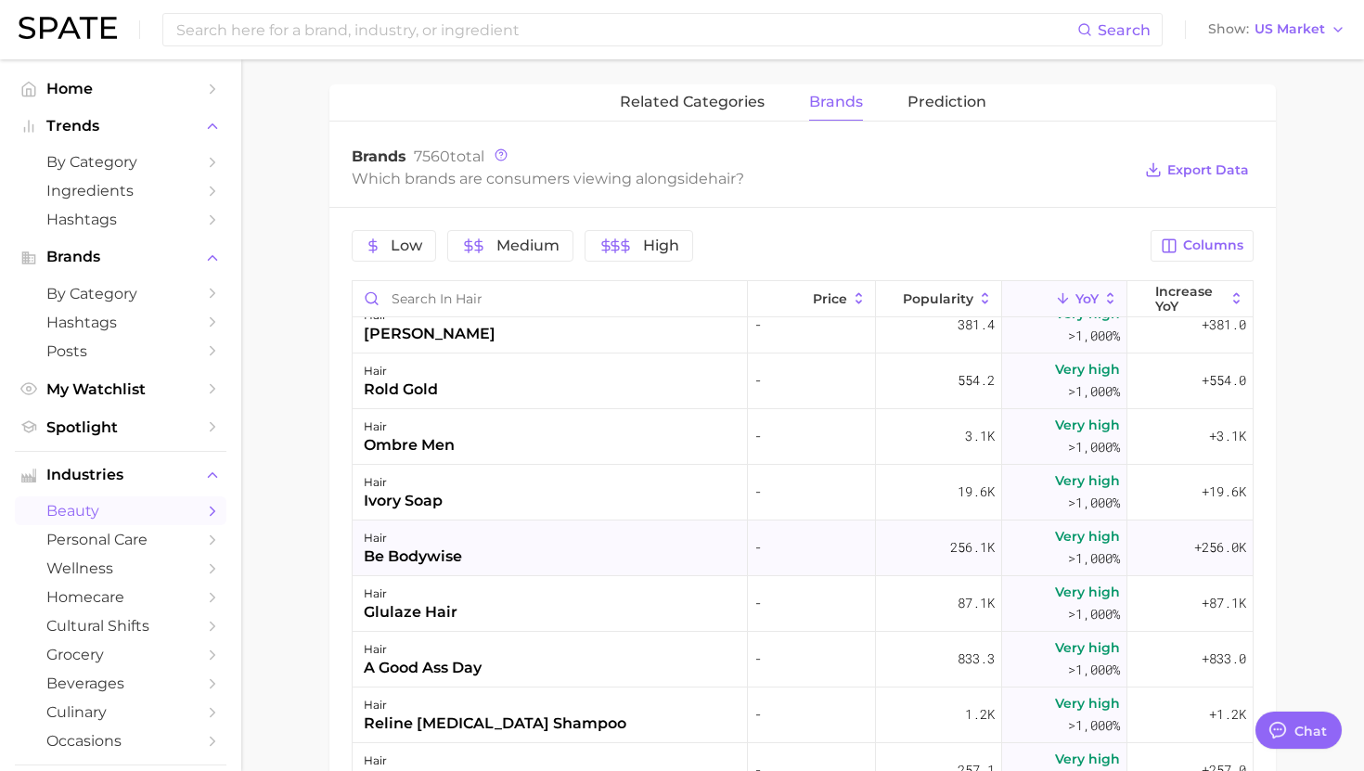
click at [551, 549] on div "hair be bodywise" at bounding box center [550, 549] width 395 height 56
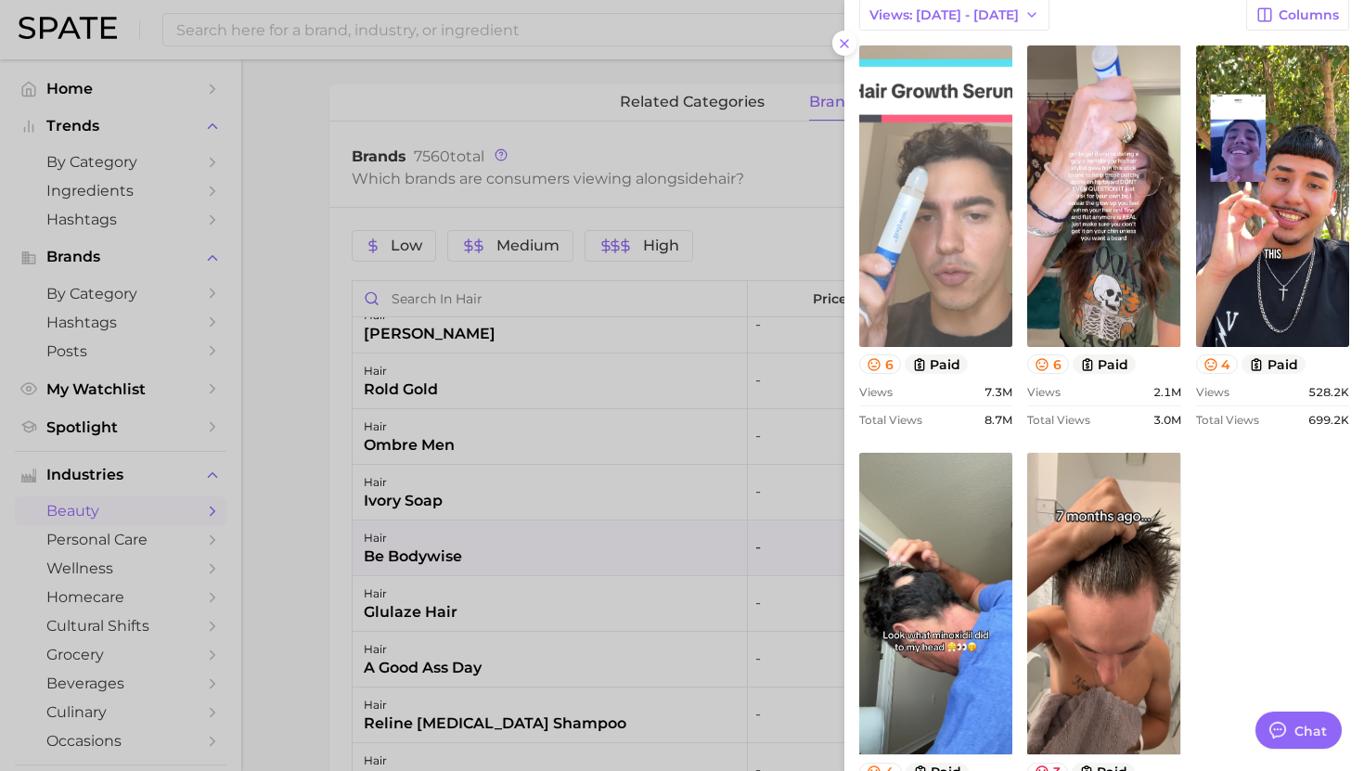
click at [926, 295] on link "view post on TikTok" at bounding box center [935, 196] width 153 height 302
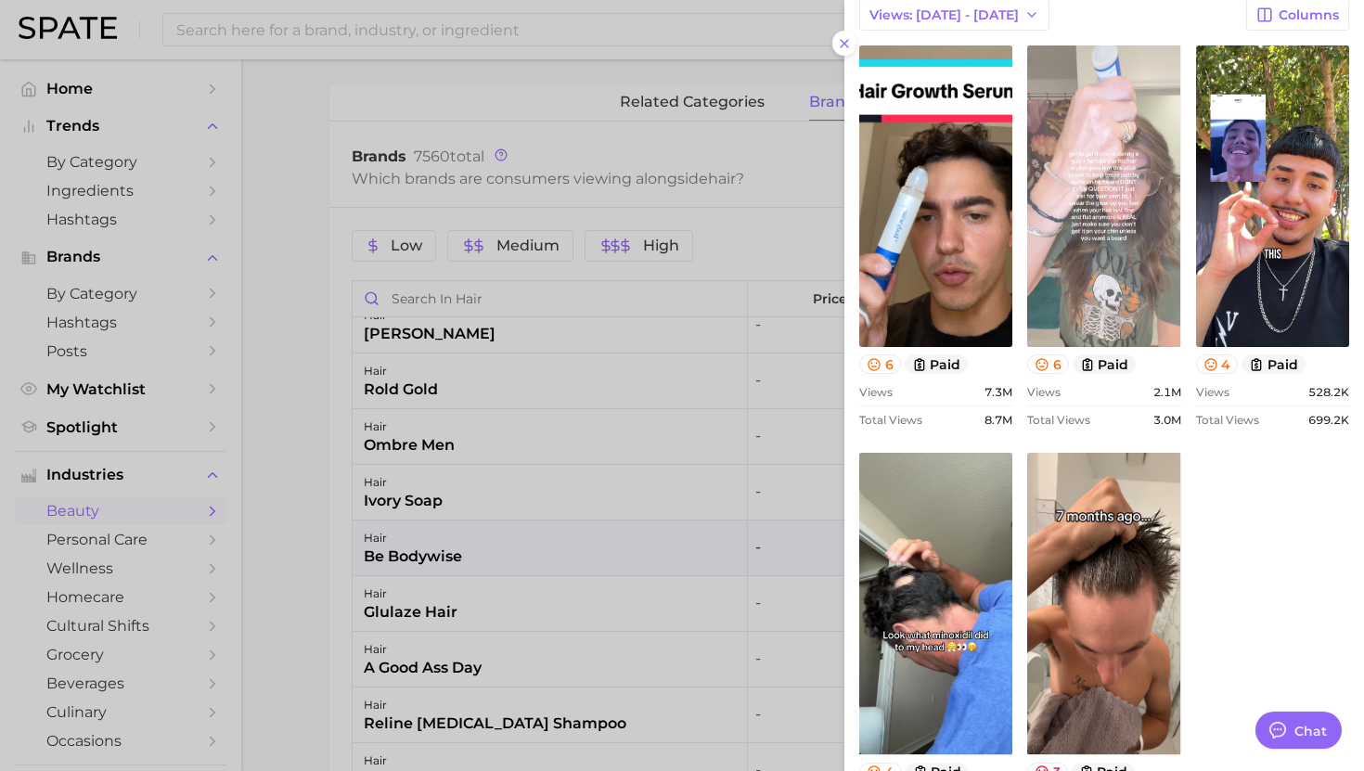
click at [1081, 270] on link "view post on TikTok" at bounding box center [1103, 196] width 153 height 302
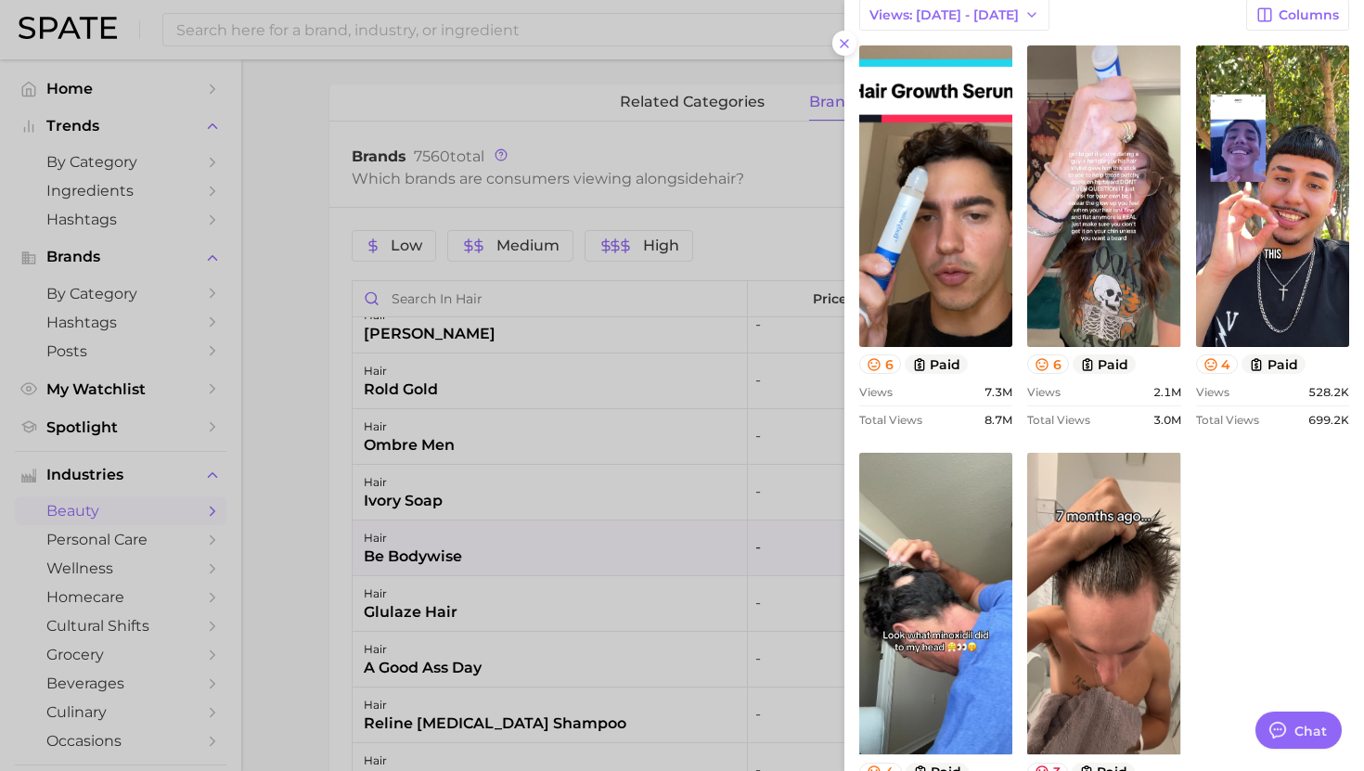
click at [698, 548] on div at bounding box center [682, 385] width 1364 height 771
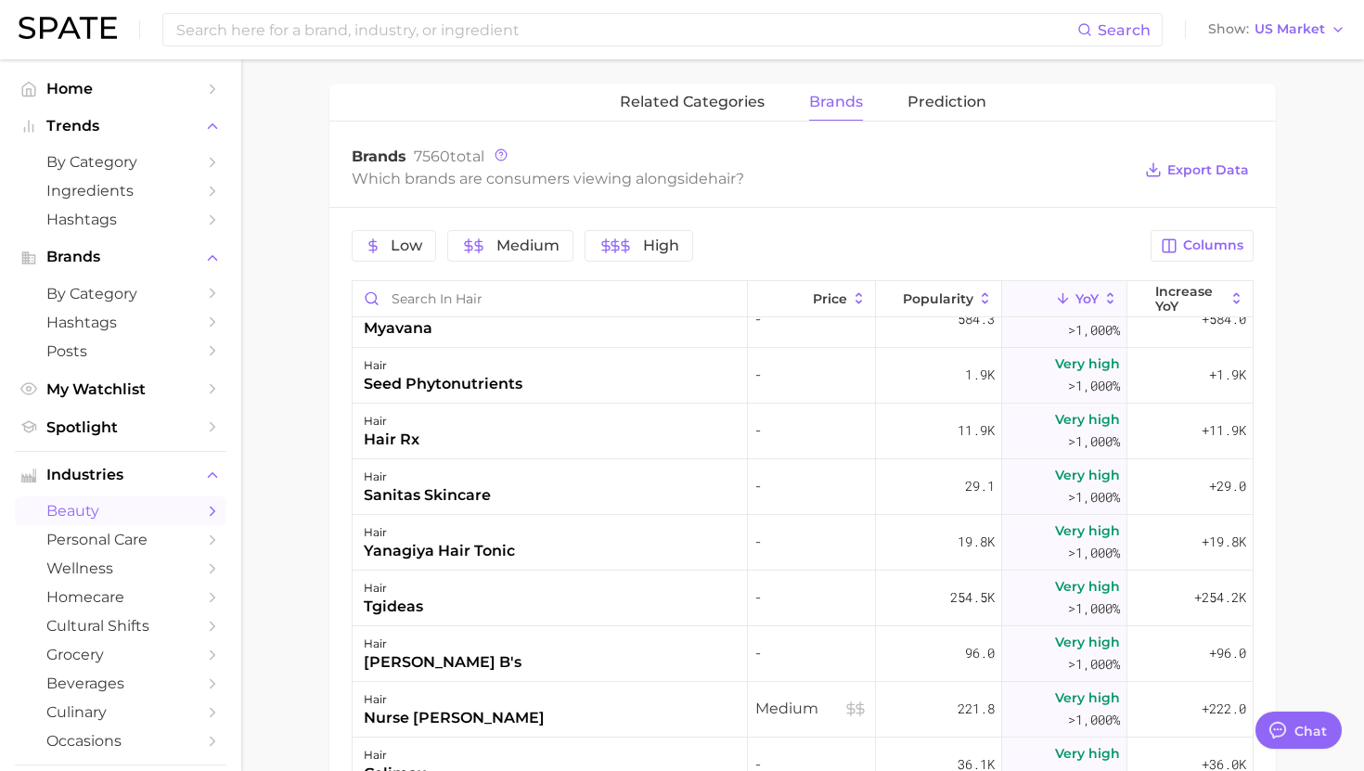
scroll to position [8226, 0]
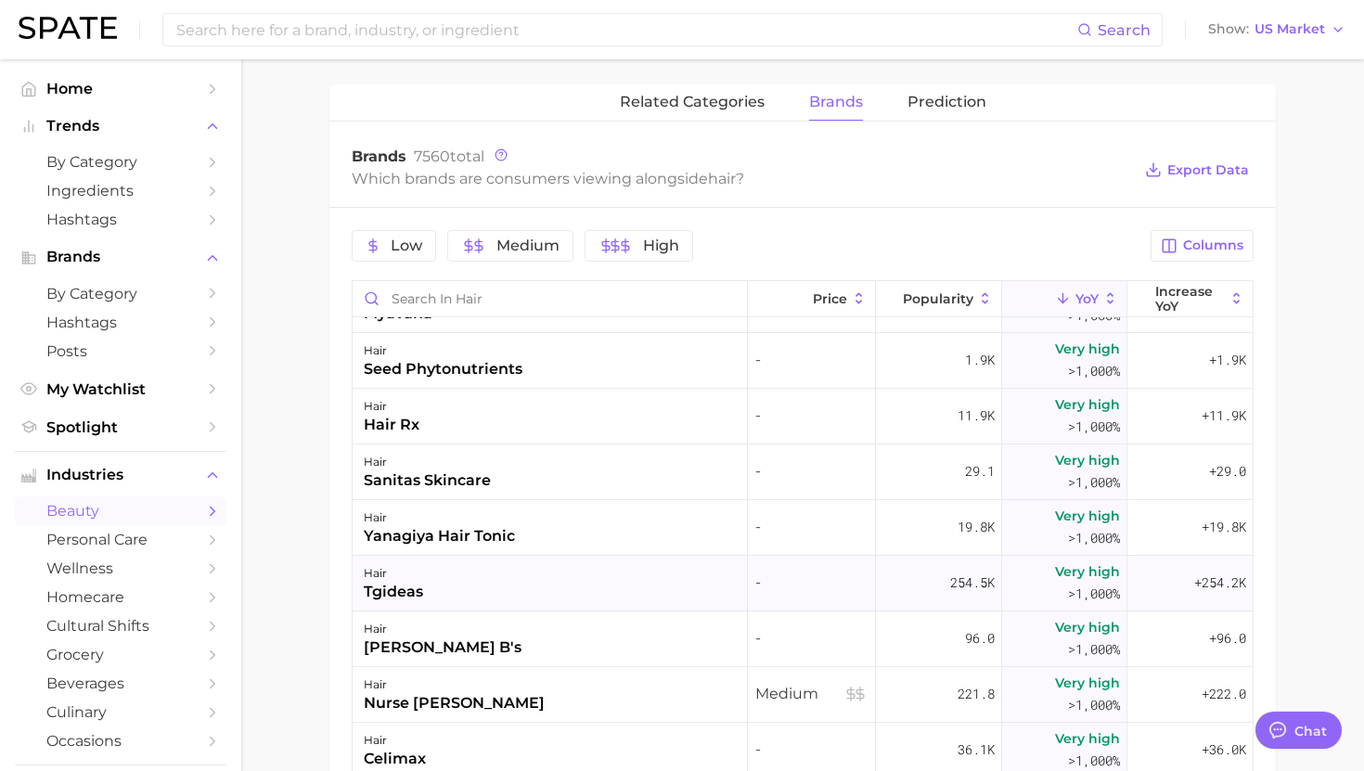
click at [659, 580] on div "hair tgideas" at bounding box center [550, 584] width 395 height 56
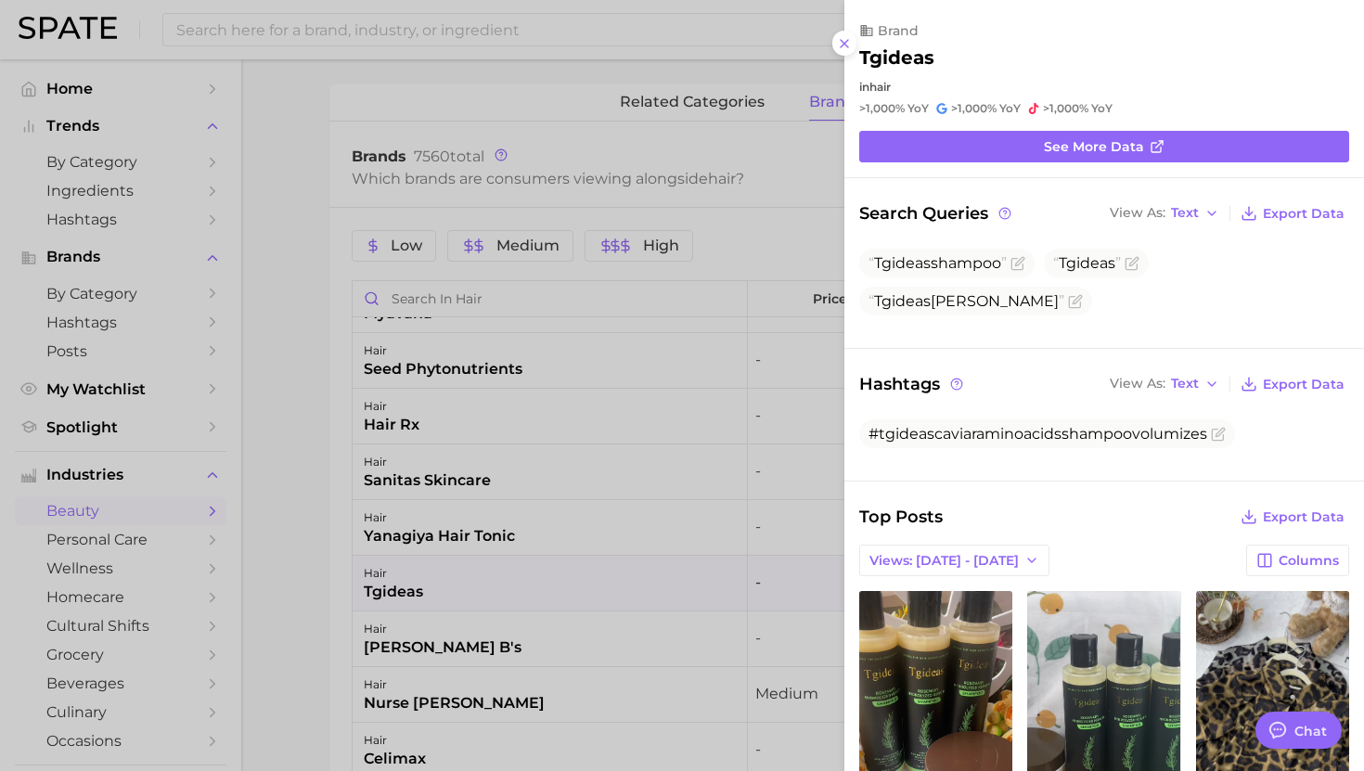
scroll to position [0, 0]
click at [658, 577] on div at bounding box center [682, 385] width 1364 height 771
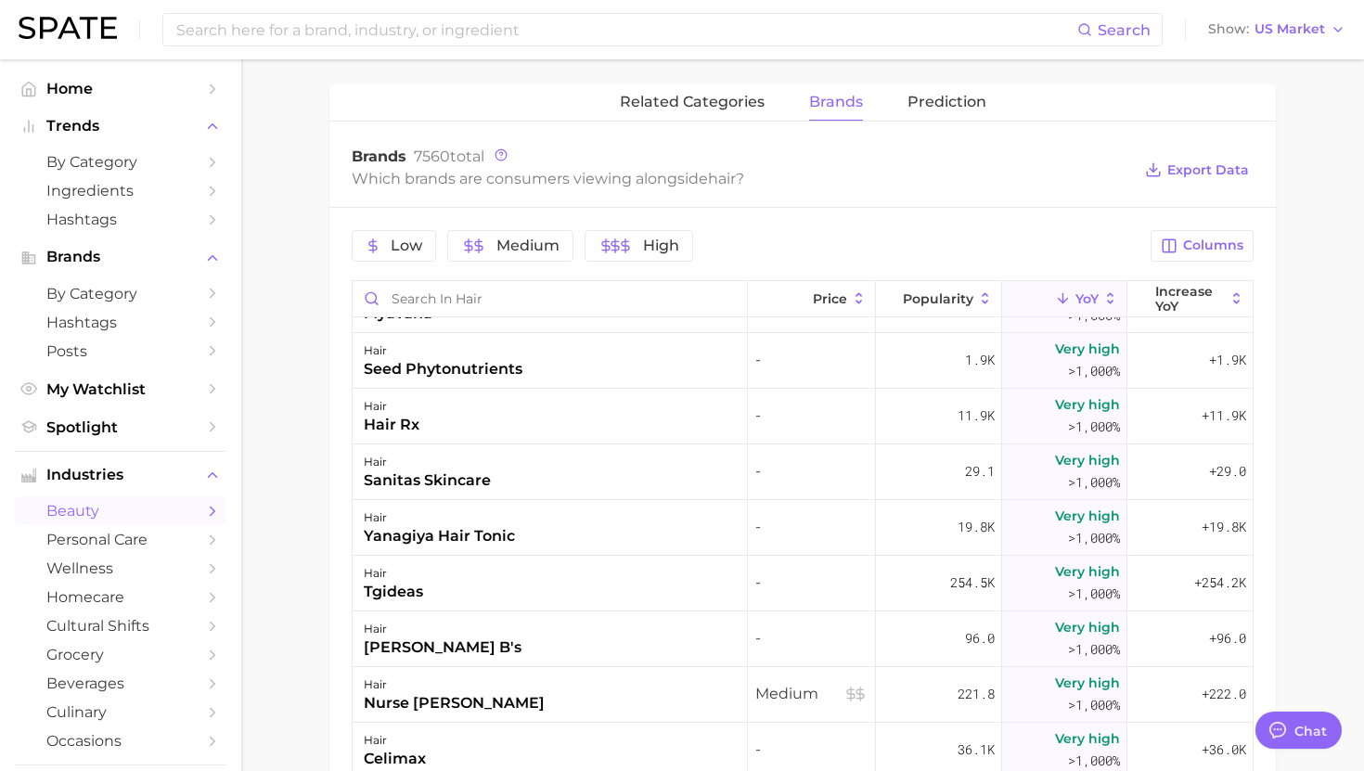
scroll to position [8235, 0]
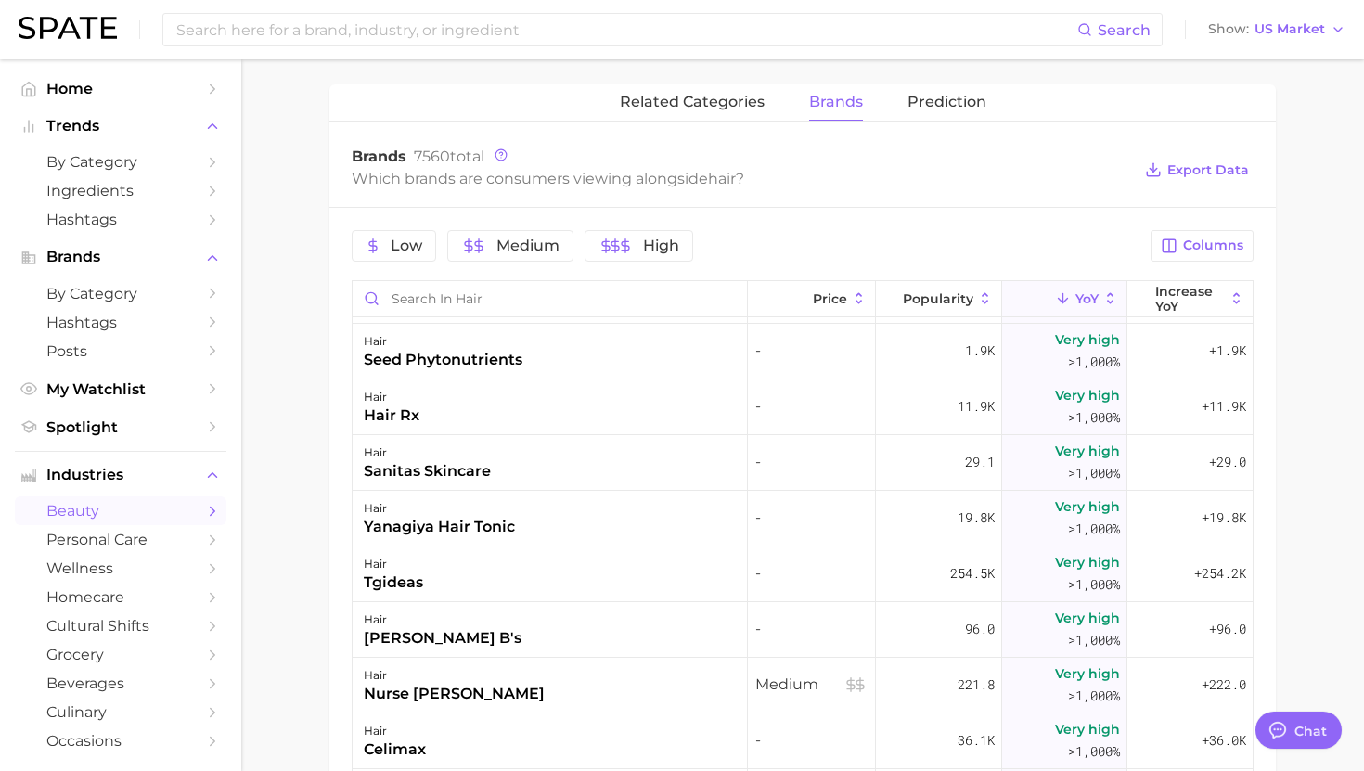
click at [658, 577] on div "hair tgideas" at bounding box center [550, 575] width 395 height 56
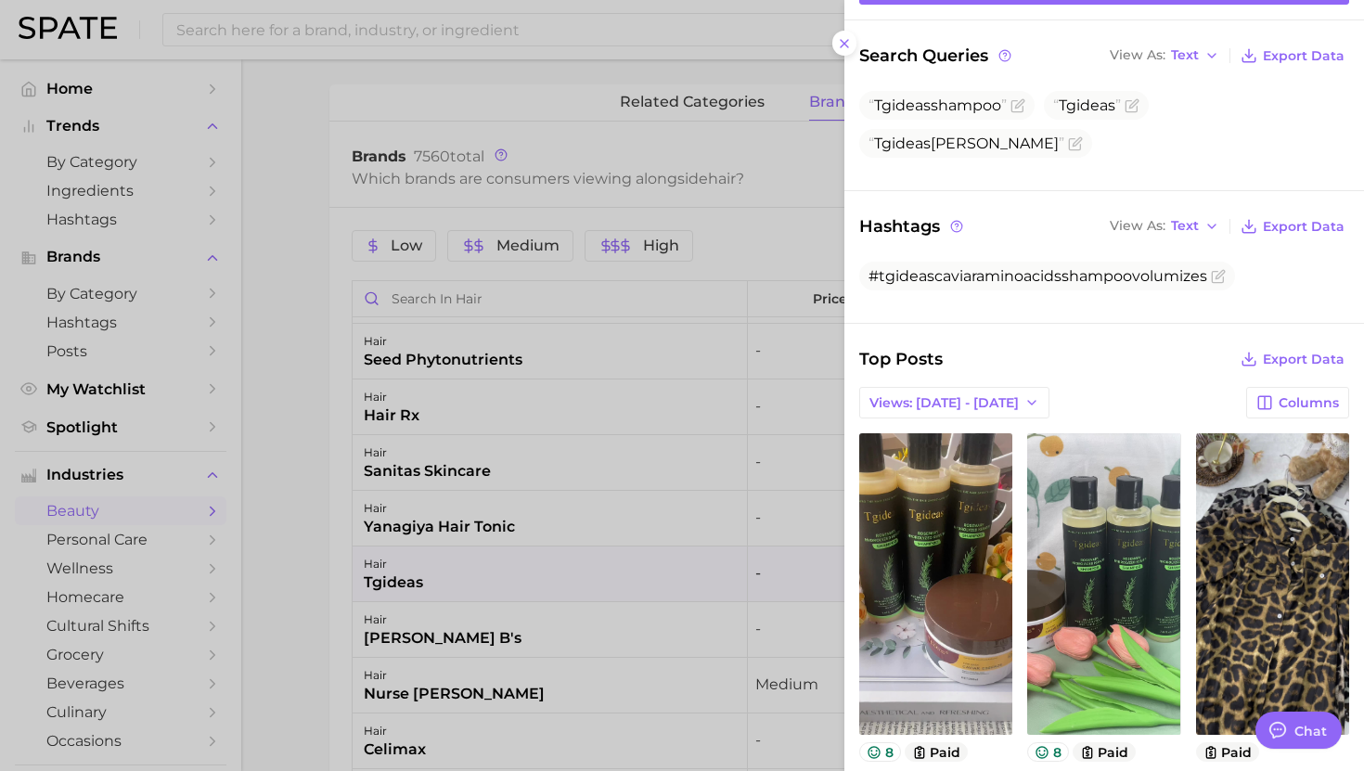
scroll to position [188, 0]
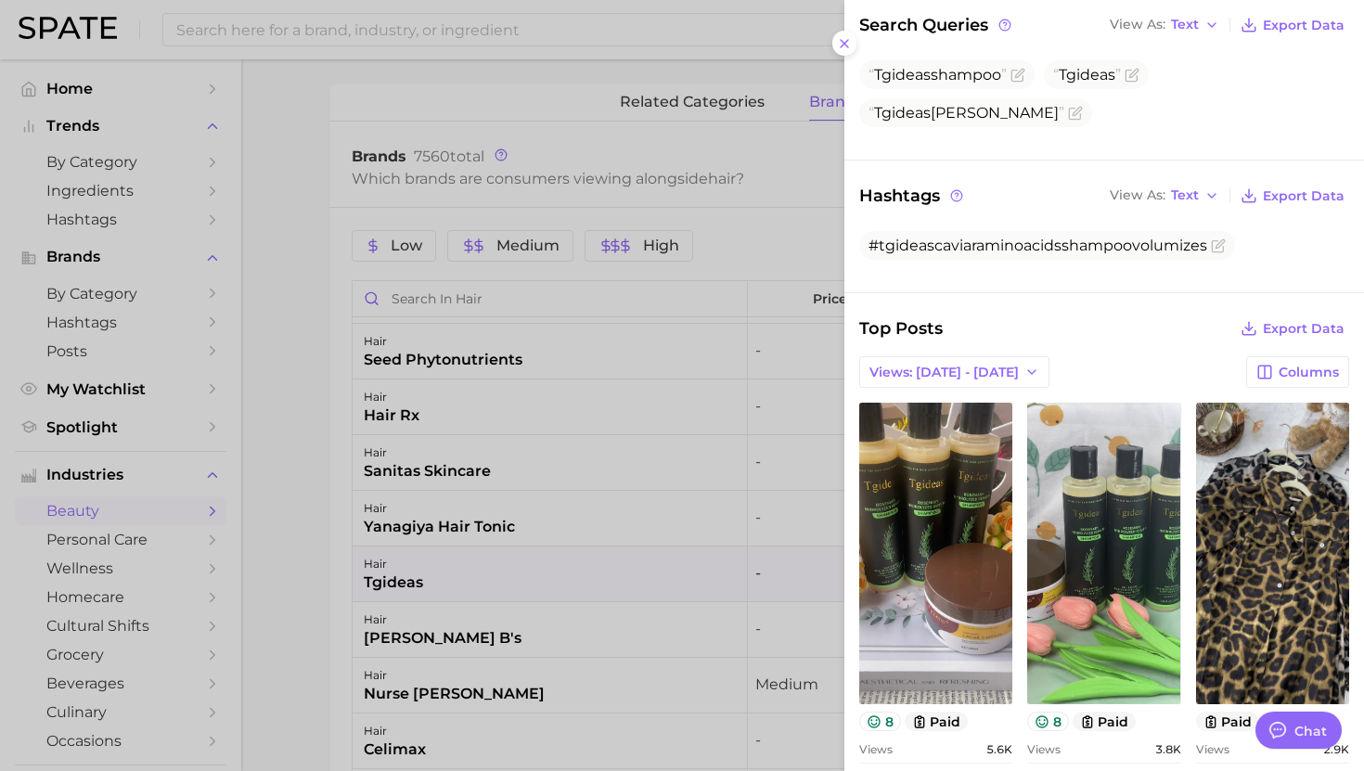
click at [616, 567] on div at bounding box center [682, 385] width 1364 height 771
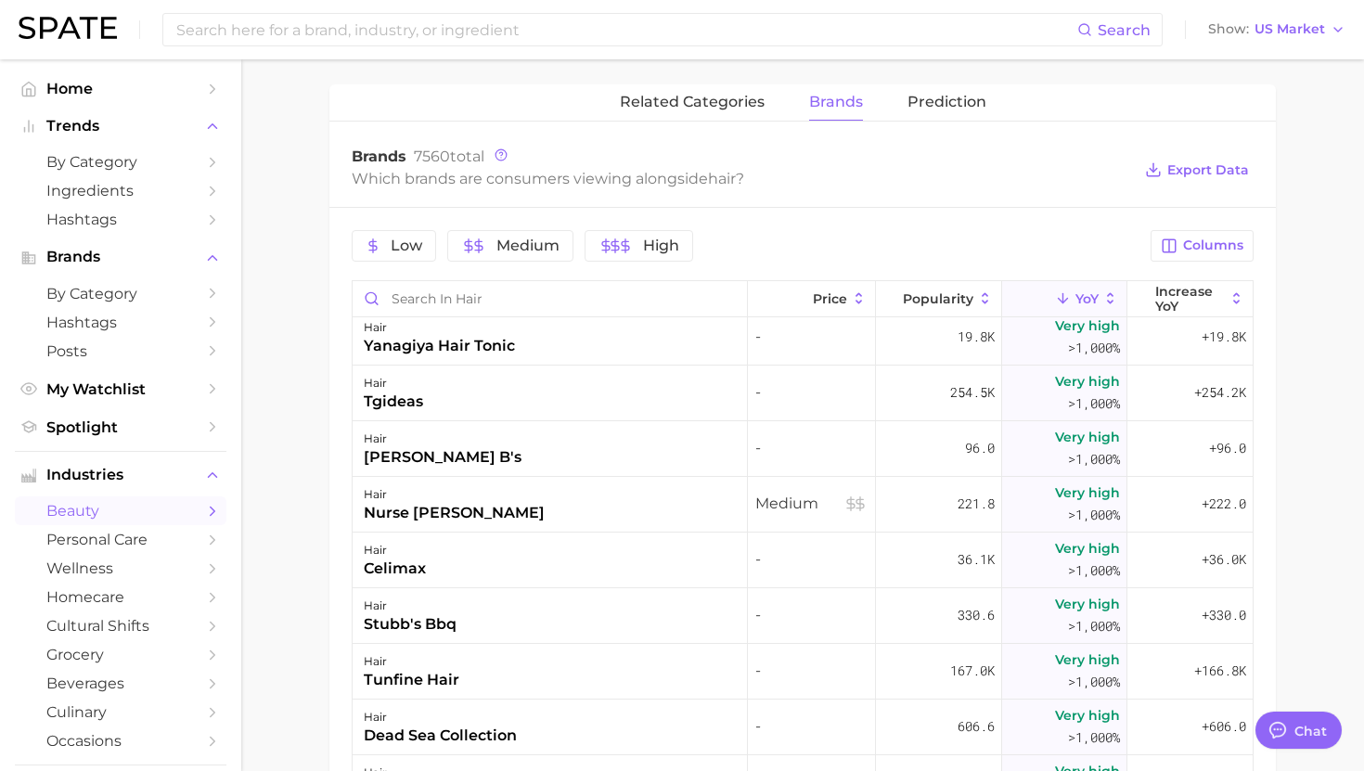
scroll to position [8433, 0]
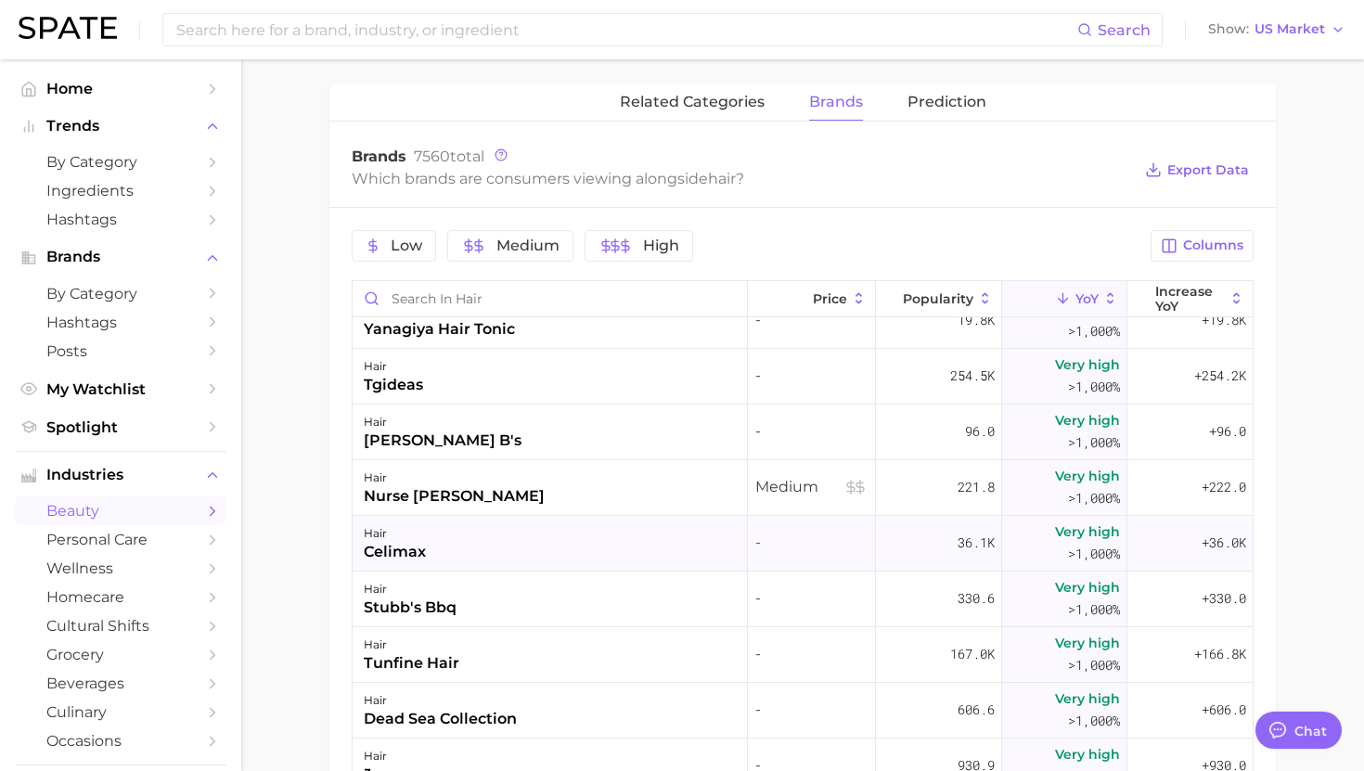
click at [587, 556] on div "hair celimax" at bounding box center [550, 544] width 395 height 56
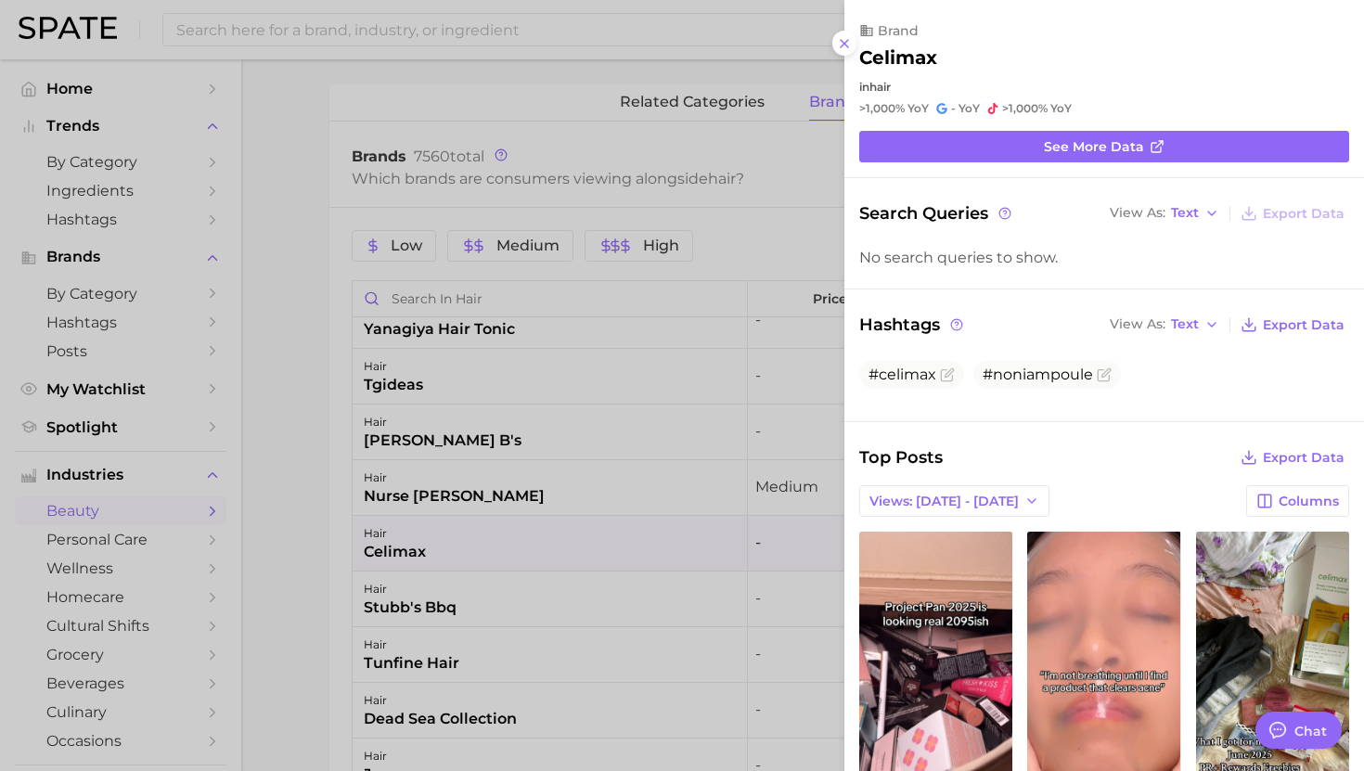
scroll to position [0, 0]
click at [587, 556] on div at bounding box center [682, 385] width 1364 height 771
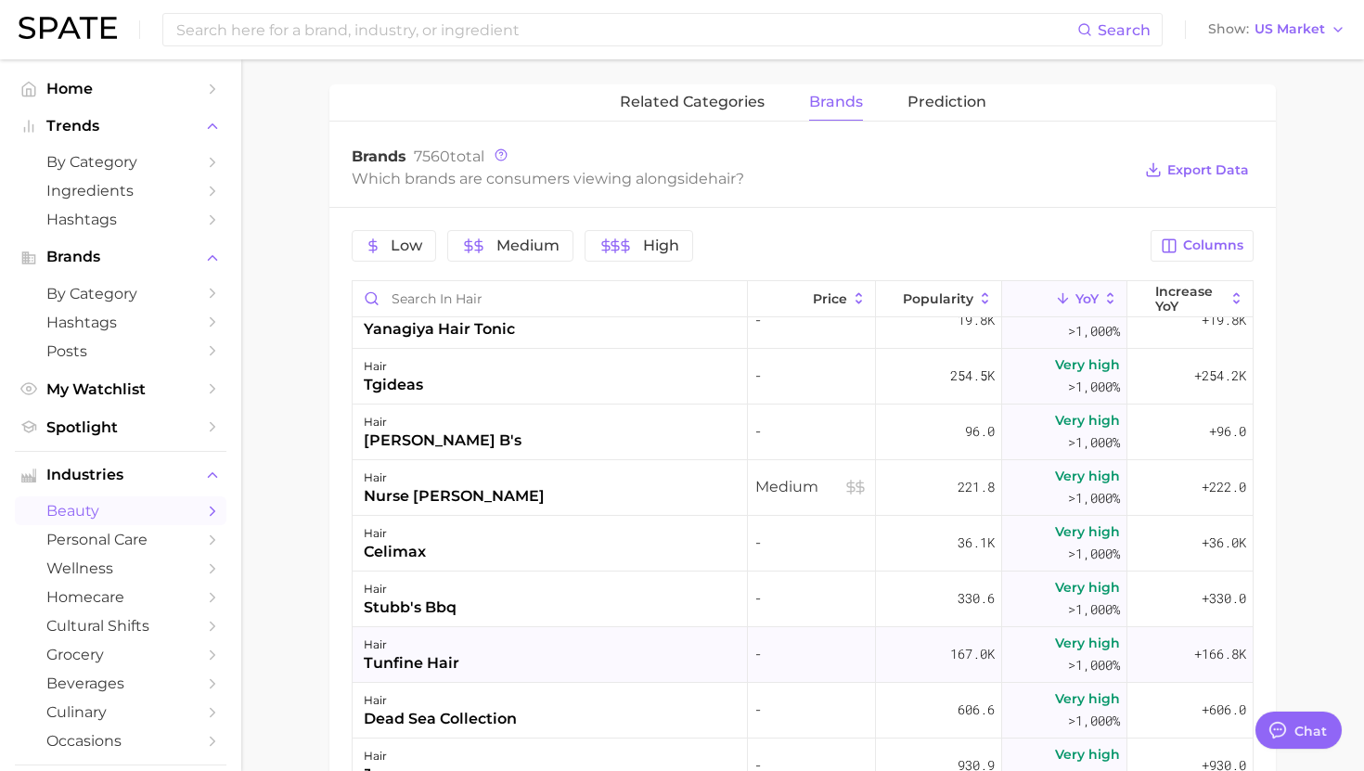
click at [589, 633] on div "hair tunfine hair" at bounding box center [550, 655] width 395 height 56
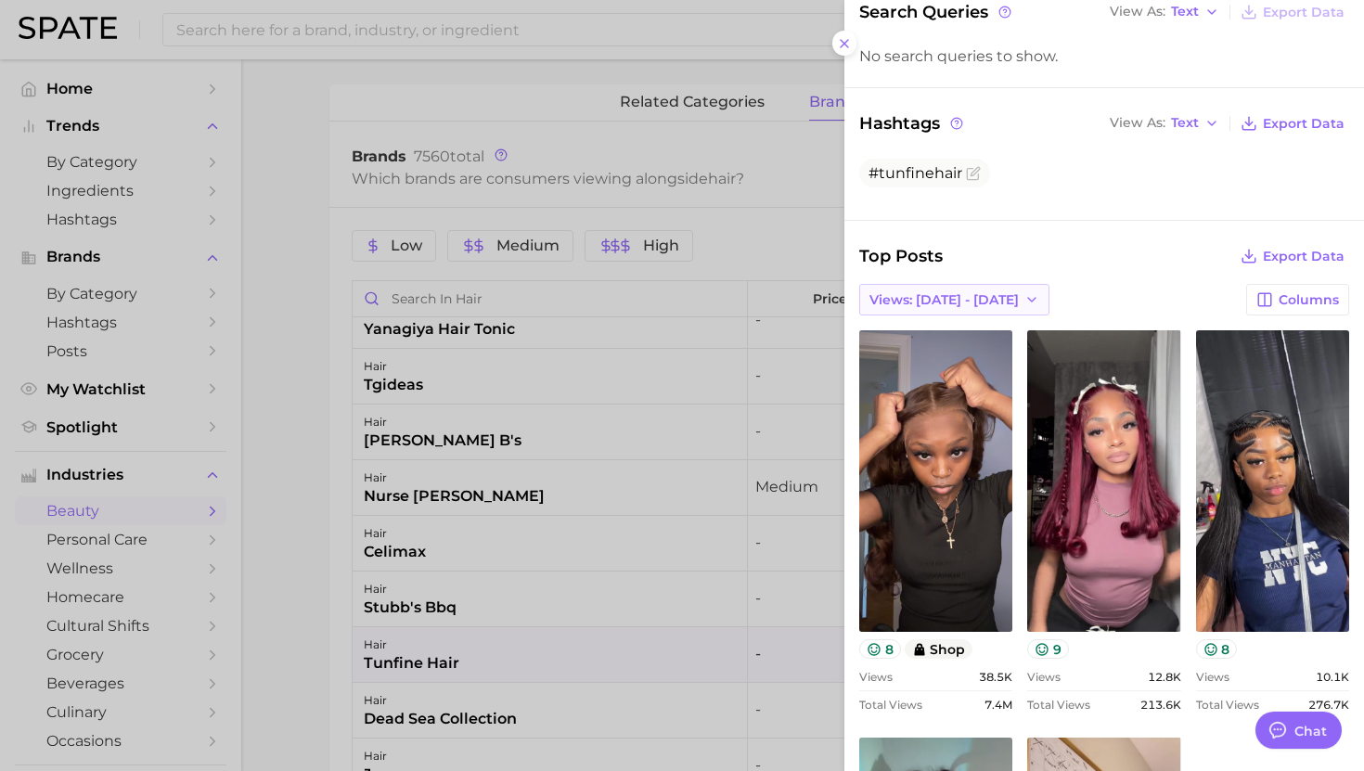
scroll to position [204, 0]
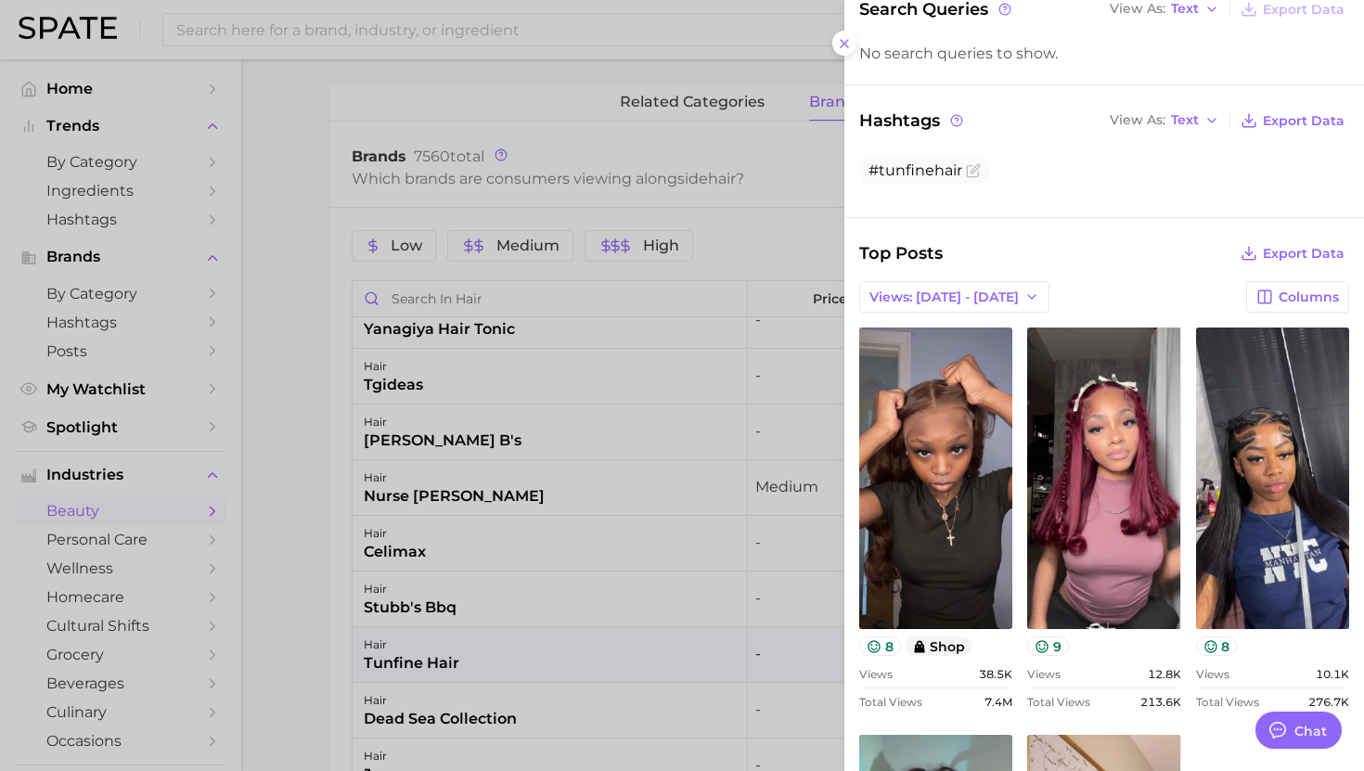
click at [614, 664] on div at bounding box center [682, 385] width 1364 height 771
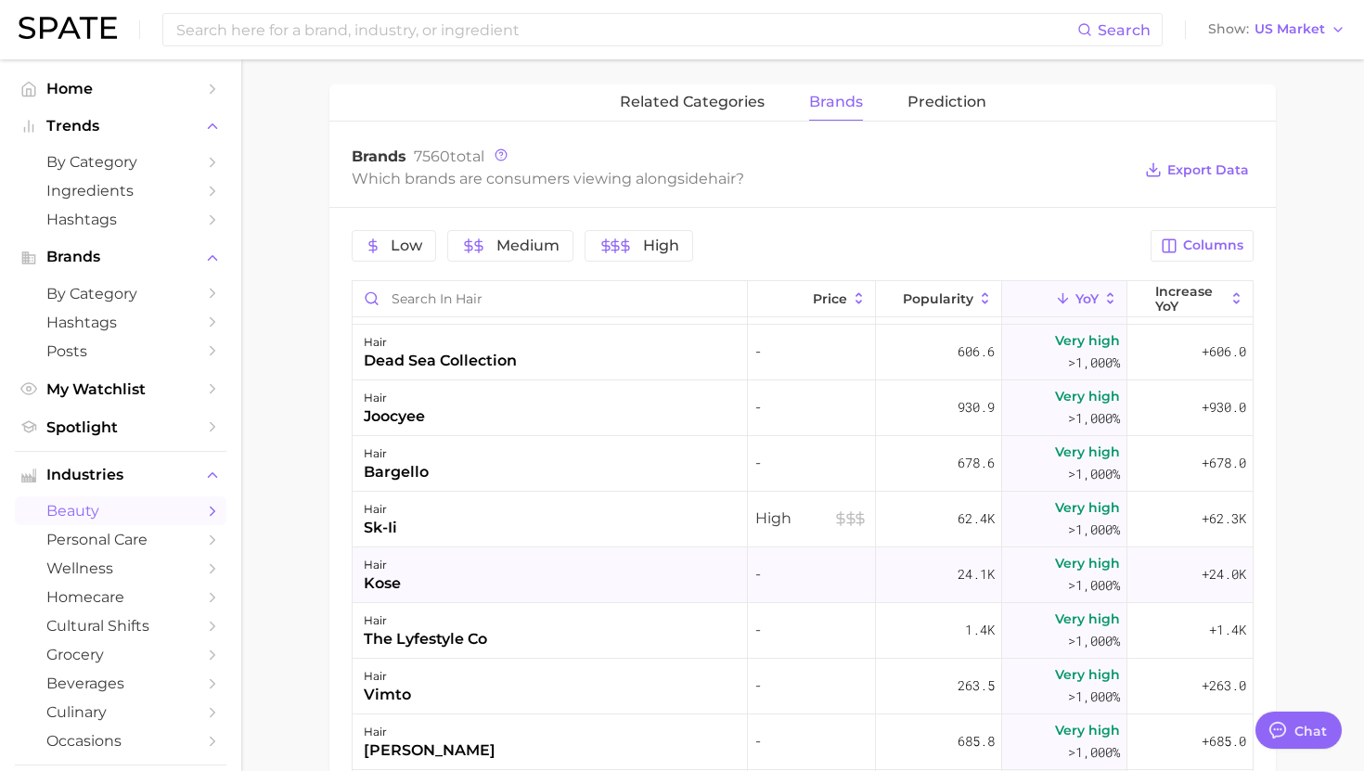
scroll to position [8802, 0]
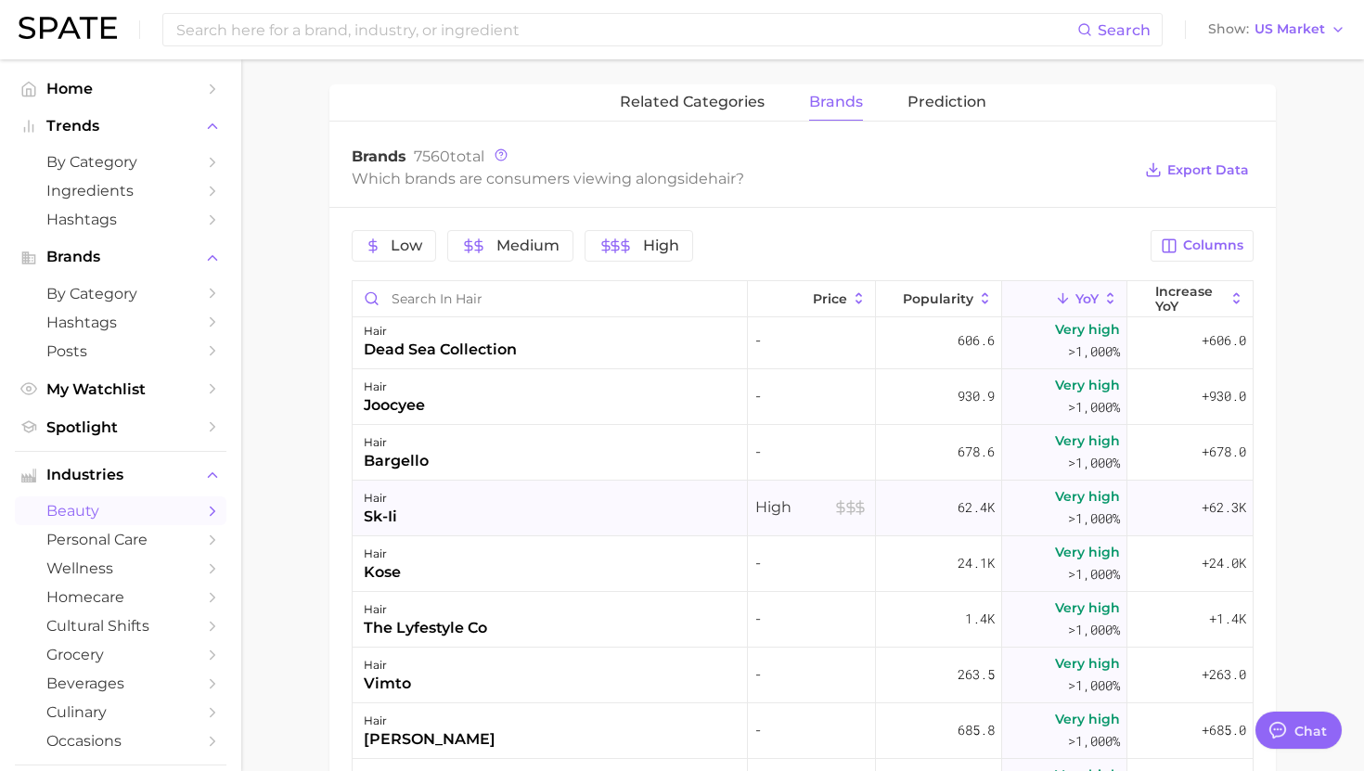
click at [610, 515] on div "hair sk-ii" at bounding box center [550, 509] width 395 height 56
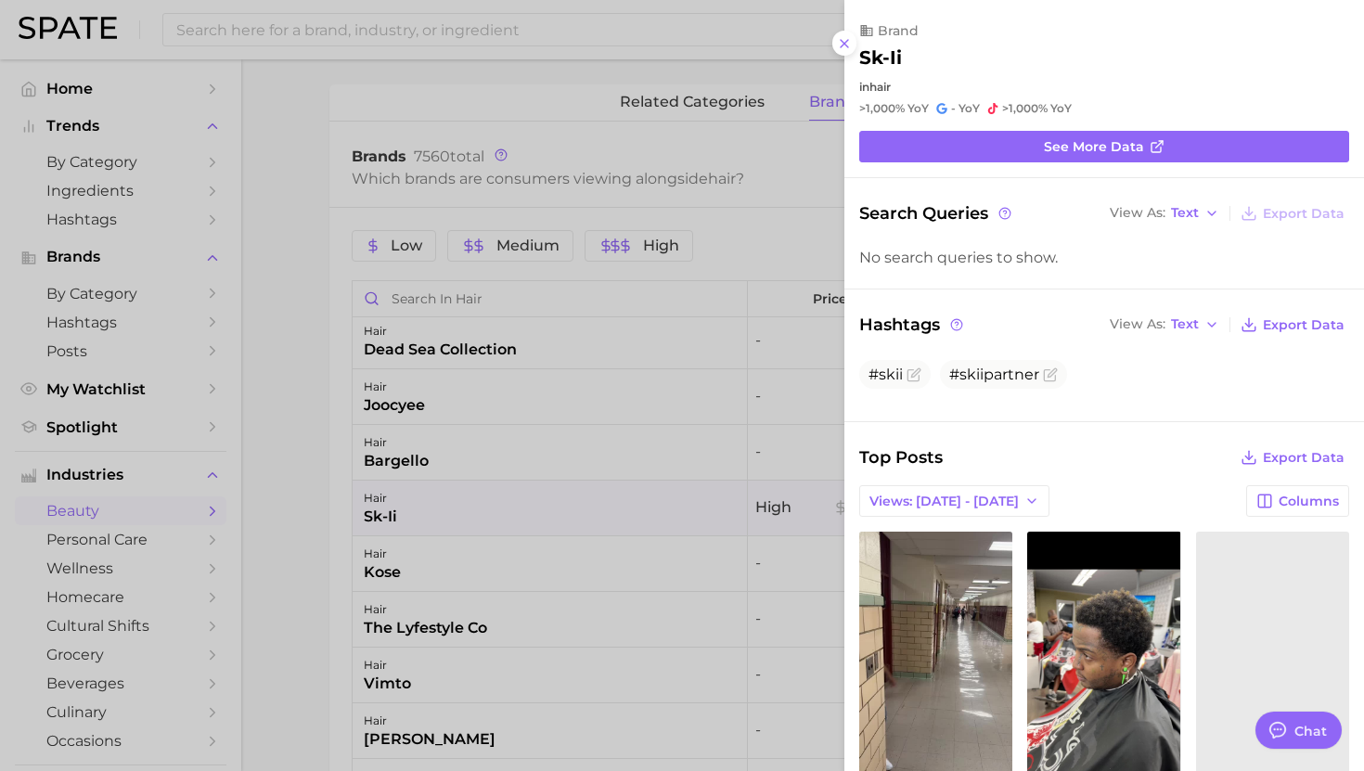
scroll to position [0, 0]
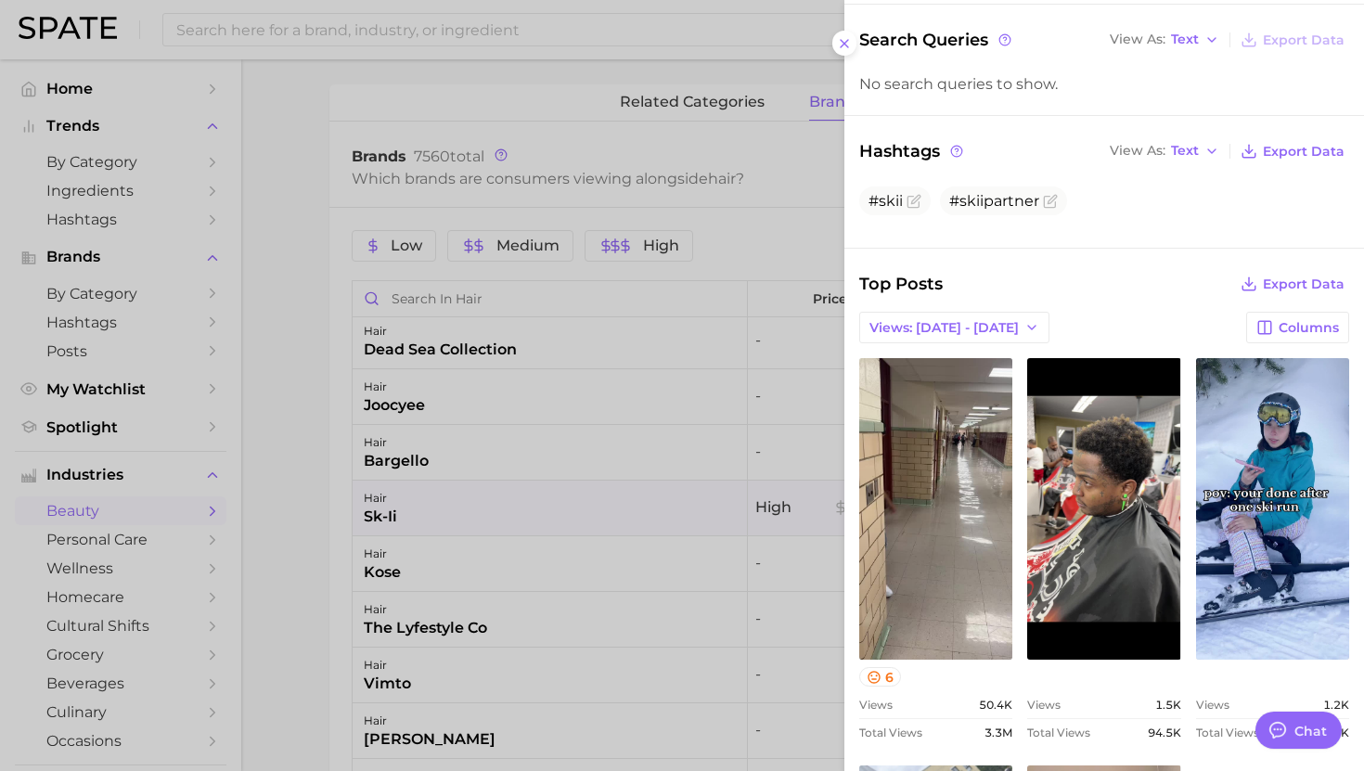
click at [674, 594] on div at bounding box center [682, 385] width 1364 height 771
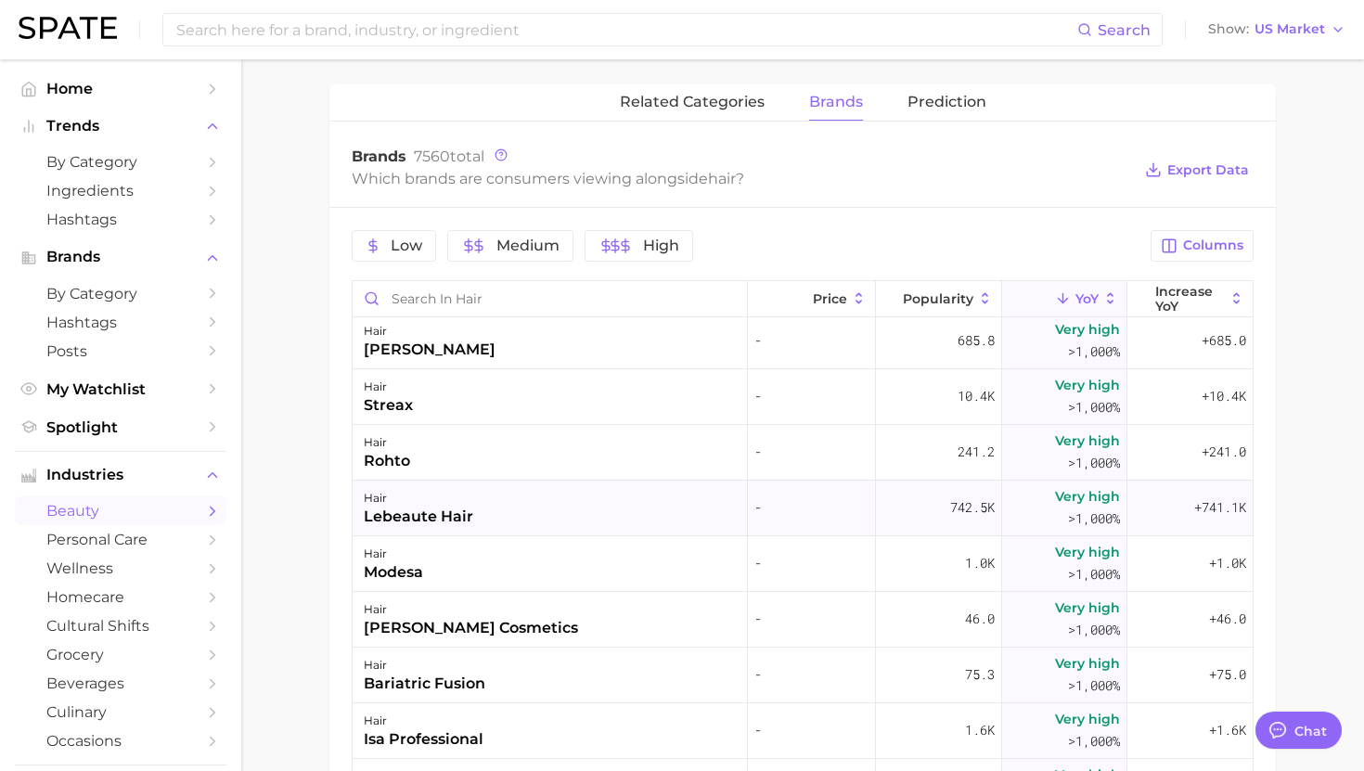
click at [641, 520] on div "hair lebeaute hair" at bounding box center [550, 509] width 395 height 56
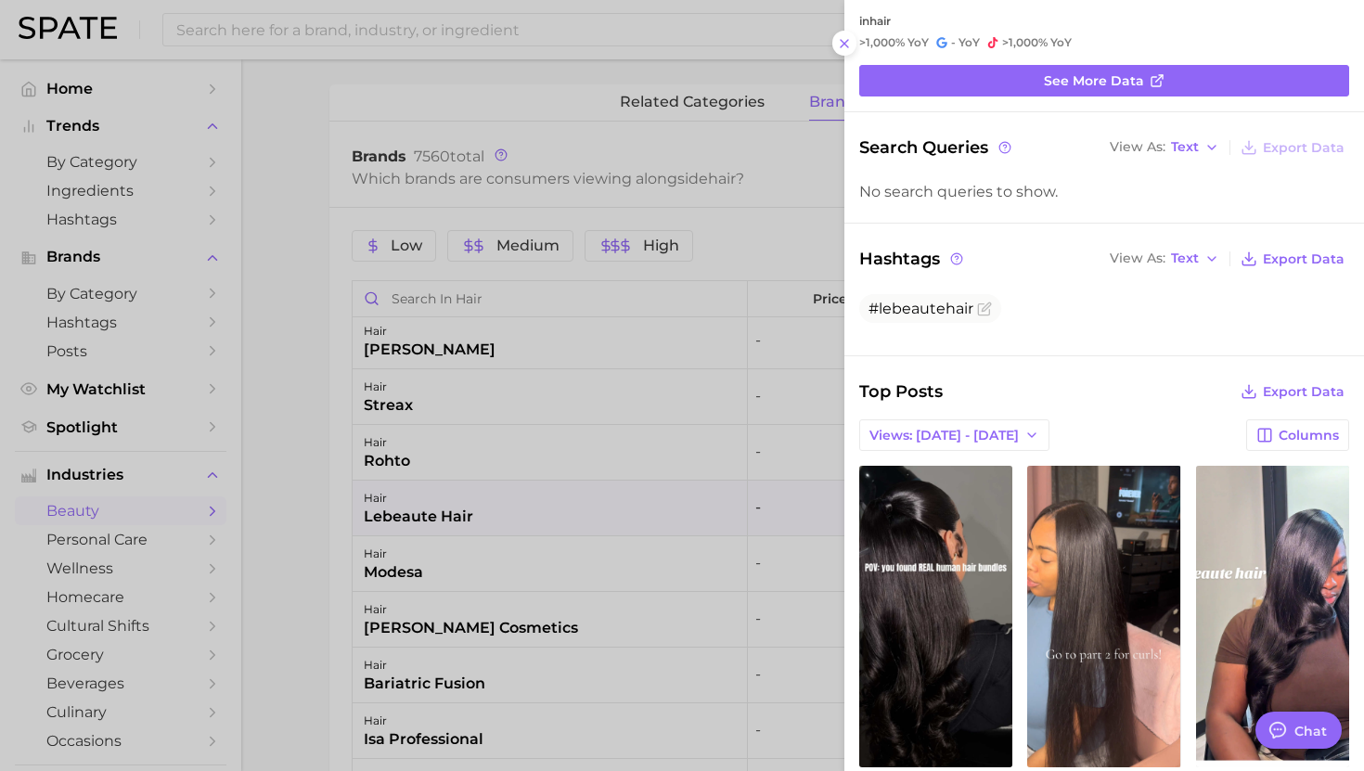
click at [635, 609] on div at bounding box center [682, 385] width 1364 height 771
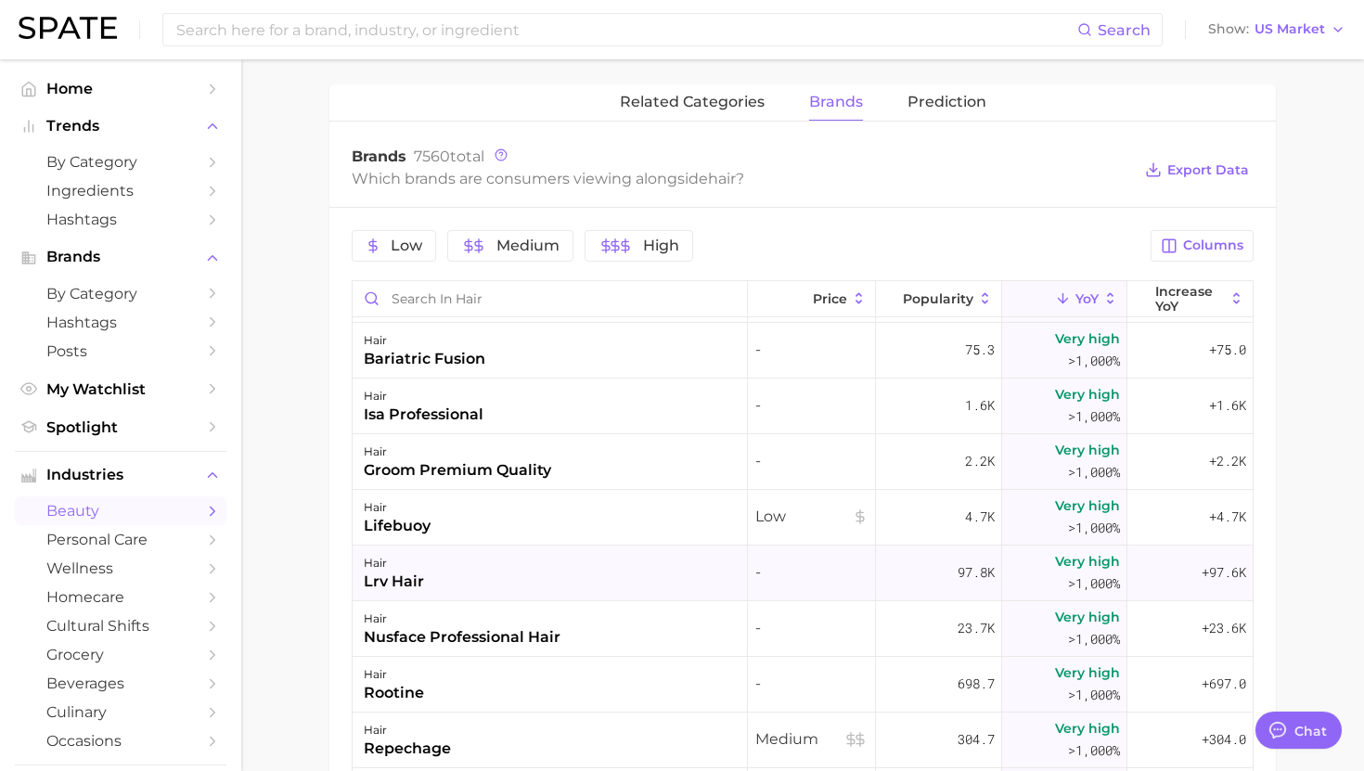
click at [632, 574] on div "hair lrv hair" at bounding box center [550, 574] width 395 height 56
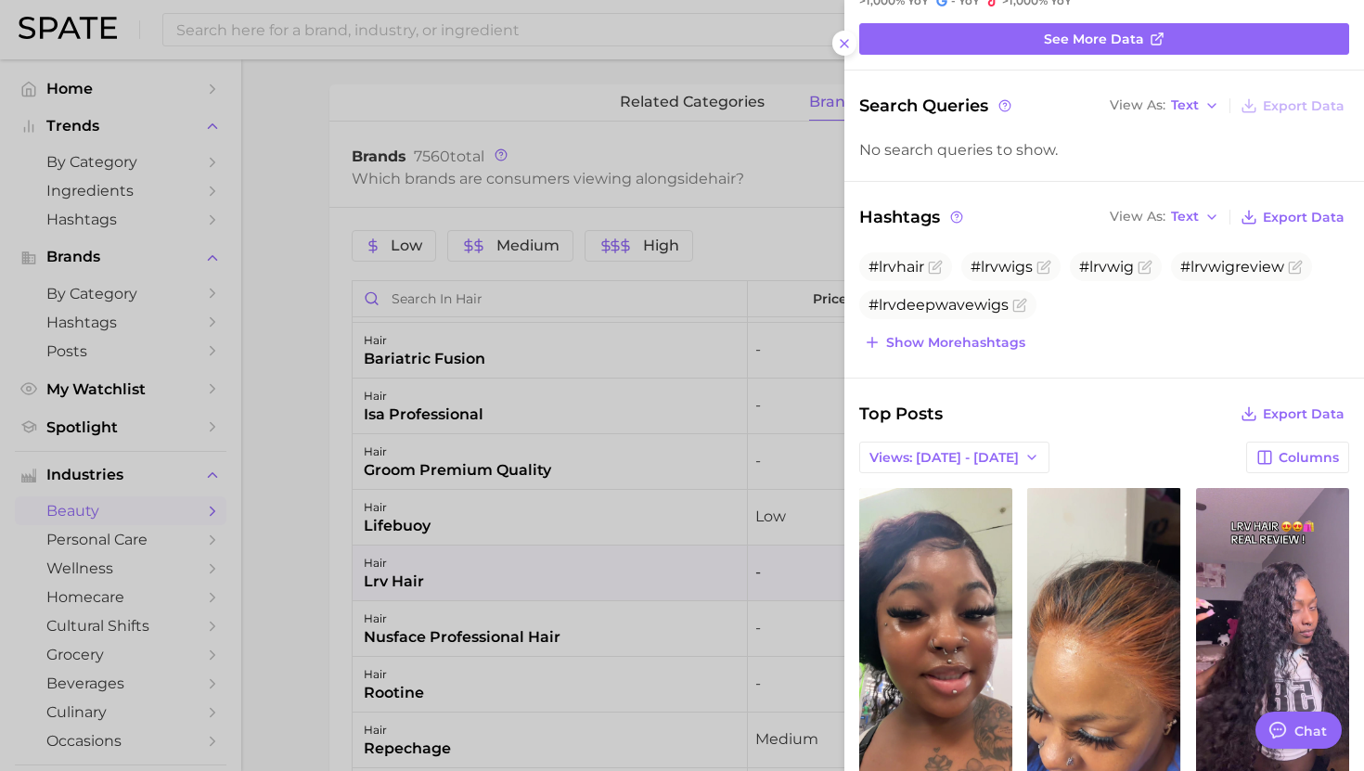
click at [683, 605] on div at bounding box center [682, 385] width 1364 height 771
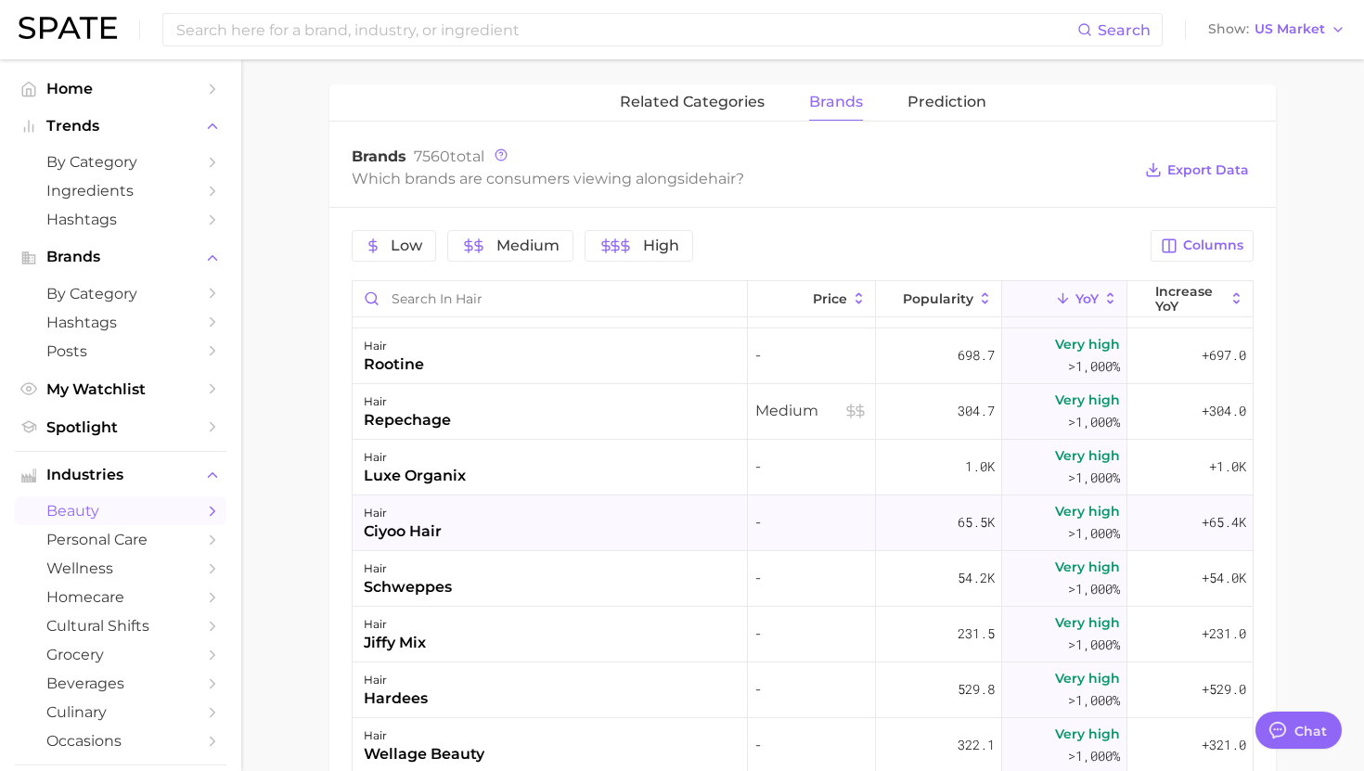
click at [542, 535] on div "hair ciyoo hair" at bounding box center [550, 524] width 395 height 56
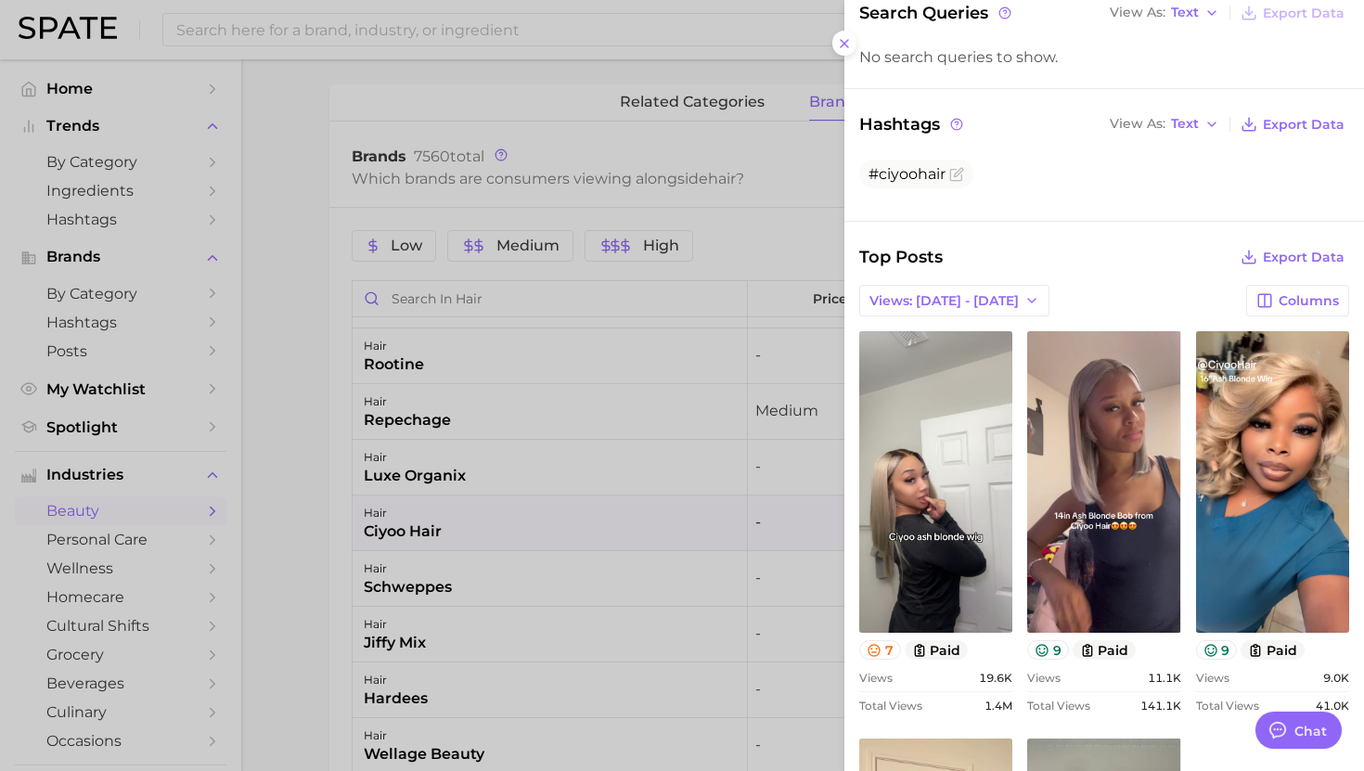
click at [625, 612] on div at bounding box center [682, 385] width 1364 height 771
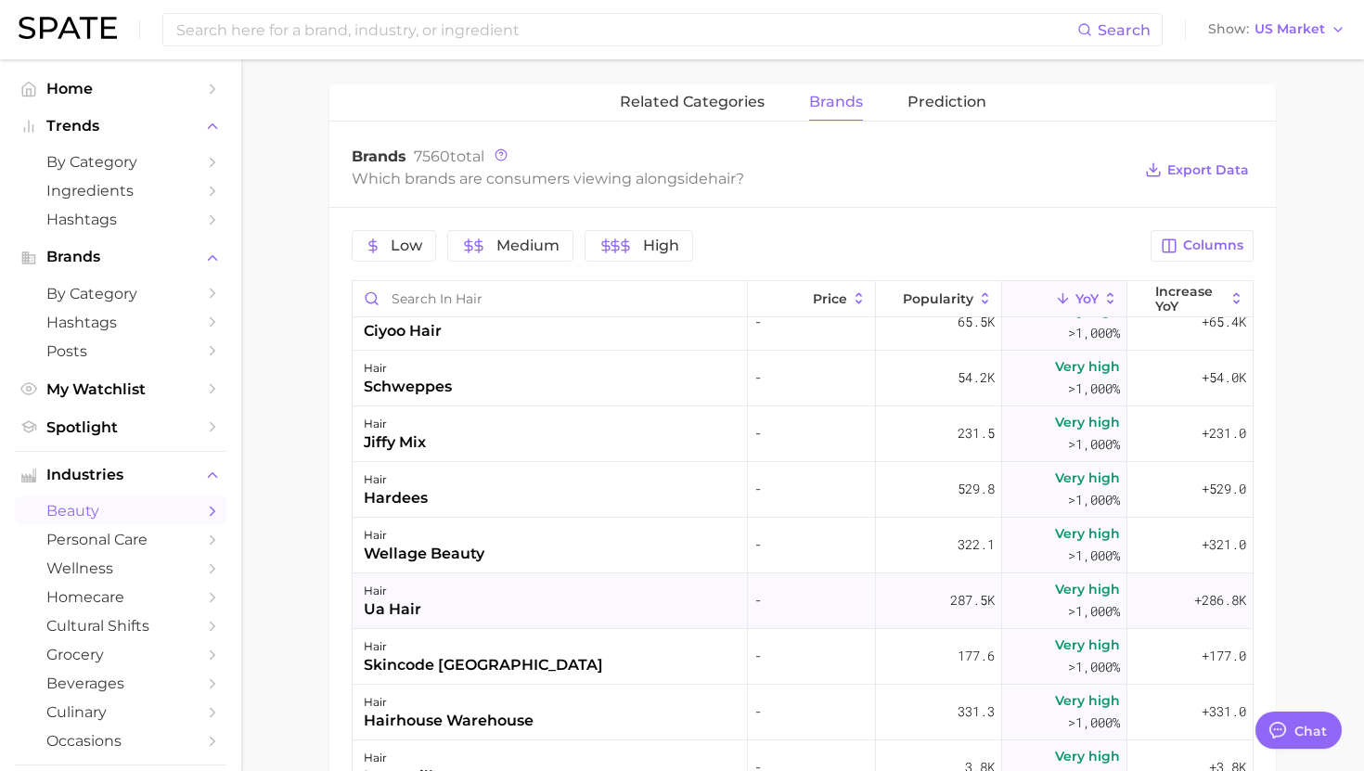
click at [621, 597] on div "hair ua hair" at bounding box center [550, 601] width 395 height 56
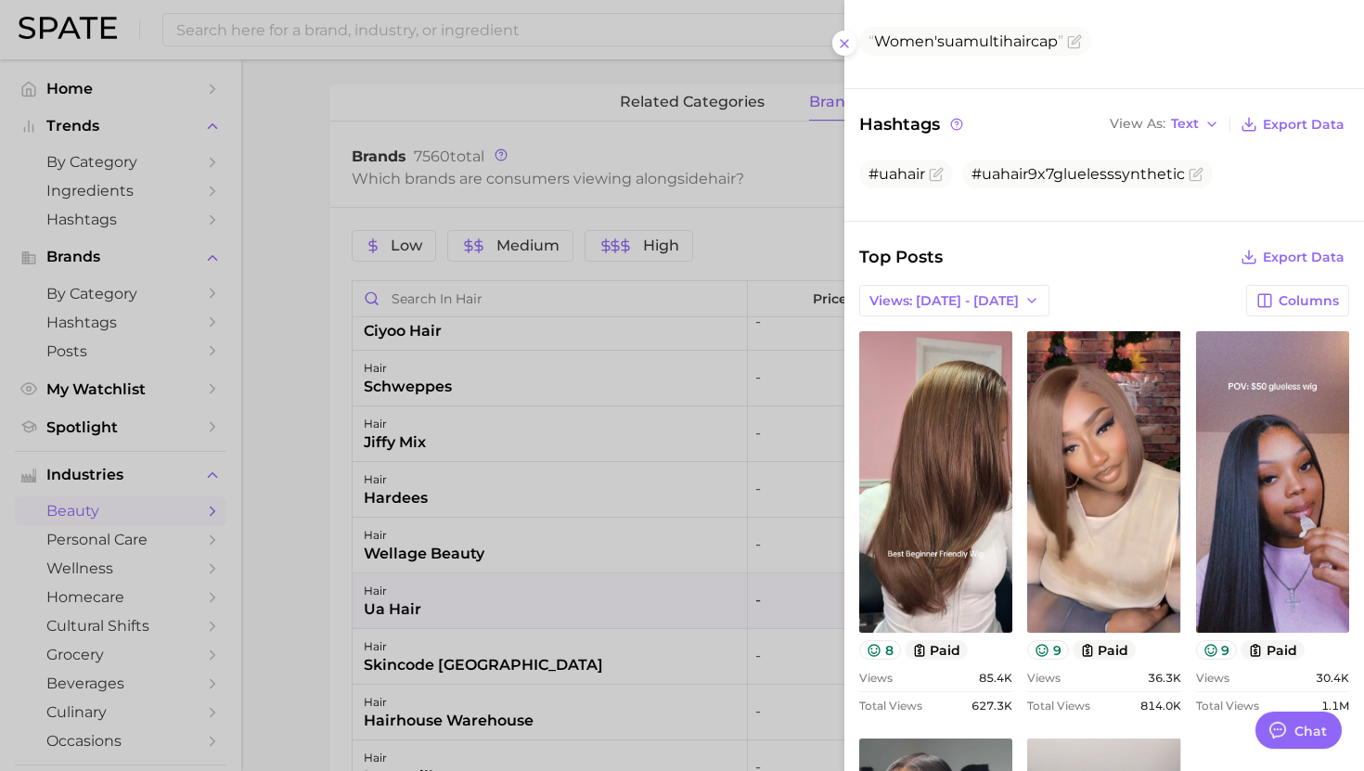
click at [633, 505] on div at bounding box center [682, 385] width 1364 height 771
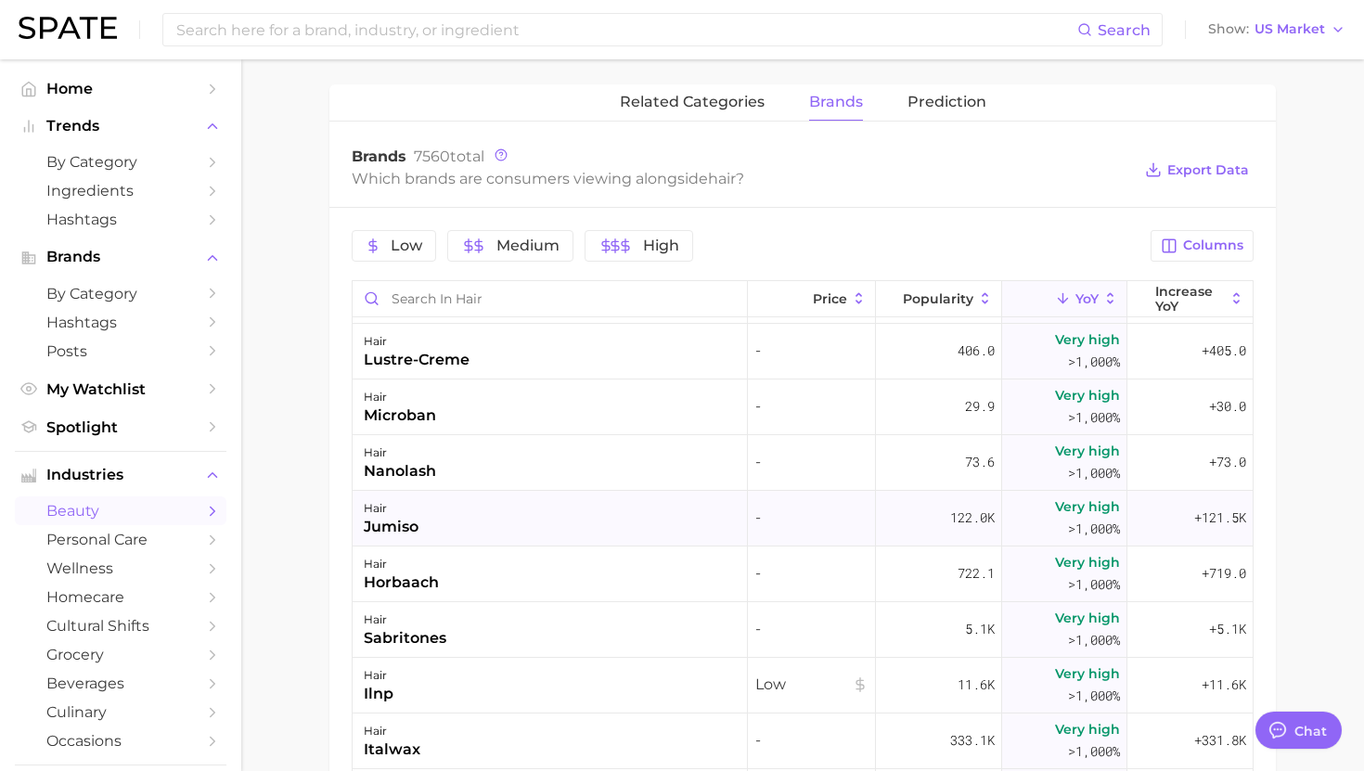
click at [609, 520] on div "hair jumiso" at bounding box center [550, 519] width 395 height 56
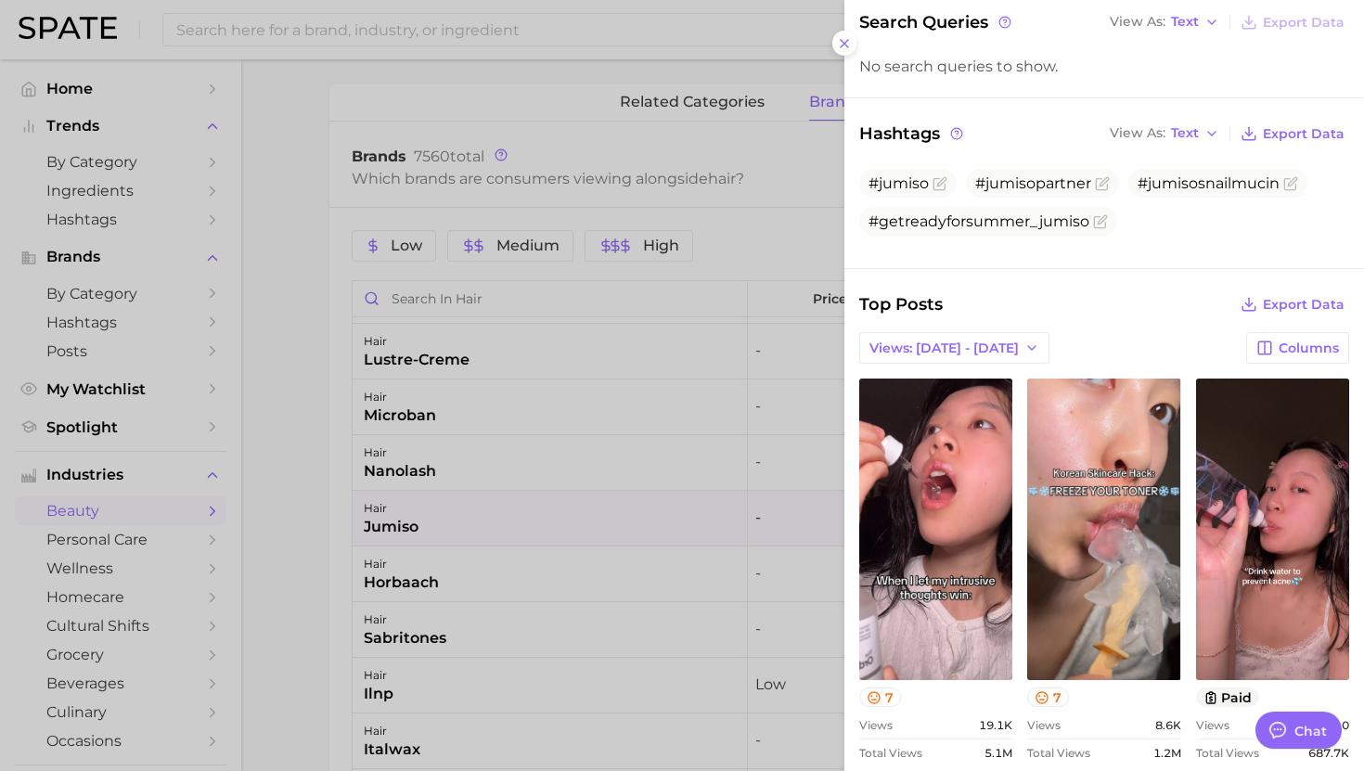
click at [632, 516] on div at bounding box center [682, 385] width 1364 height 771
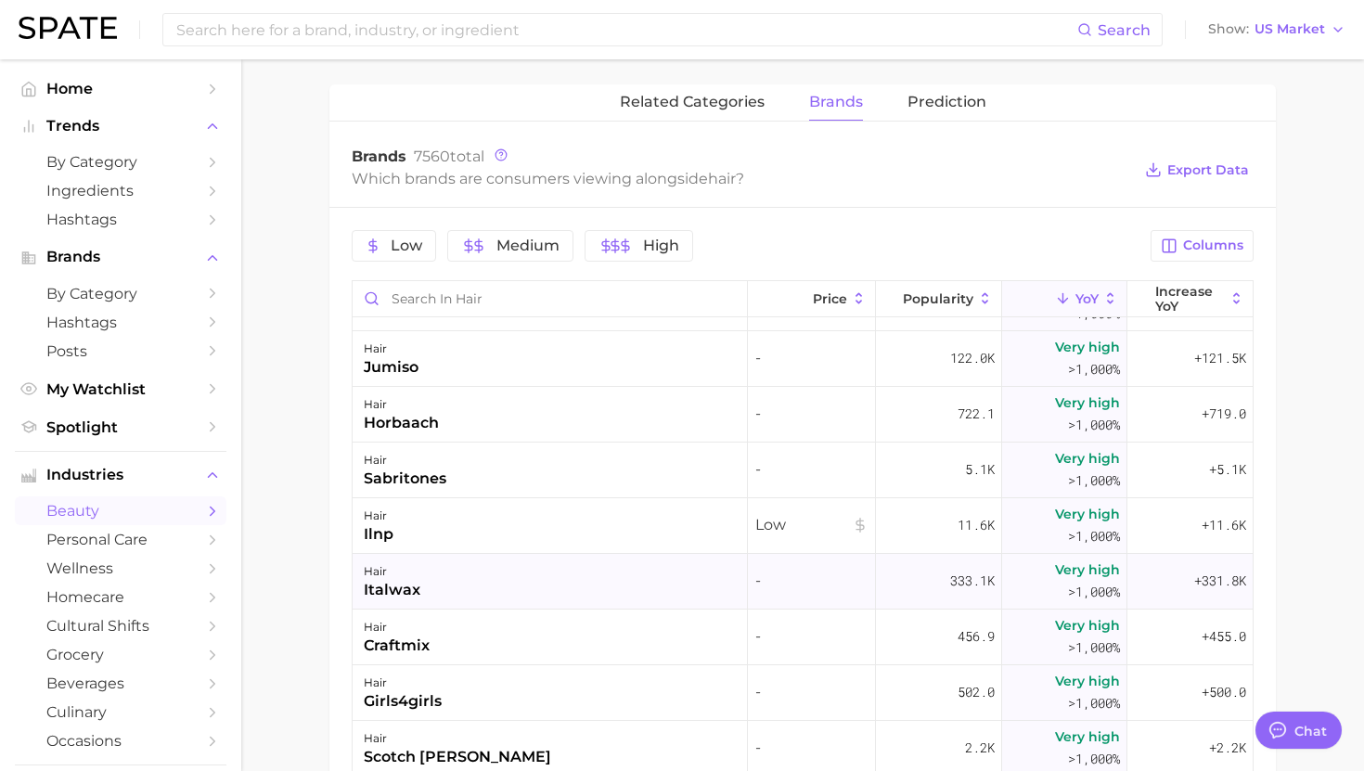
click at [597, 576] on div "hair italwax" at bounding box center [550, 582] width 395 height 56
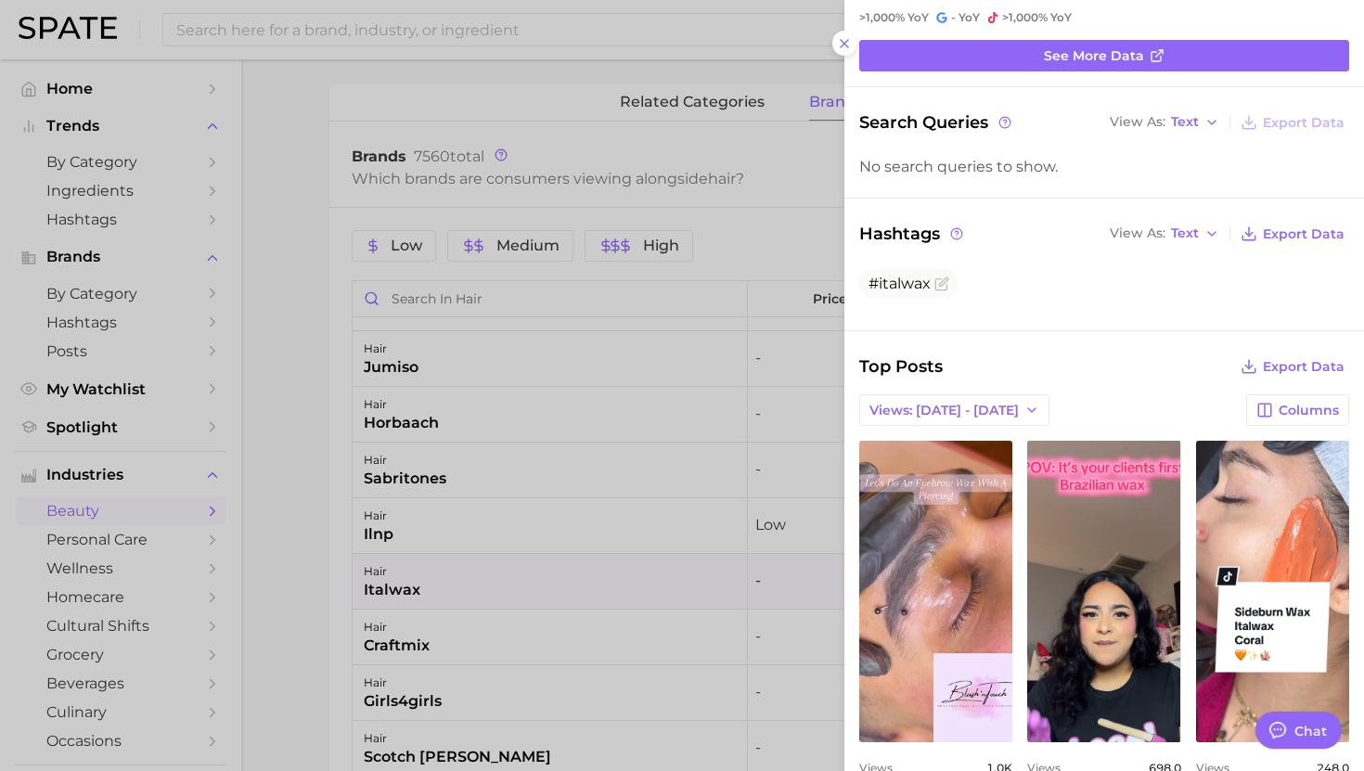
click at [532, 602] on div at bounding box center [682, 385] width 1364 height 771
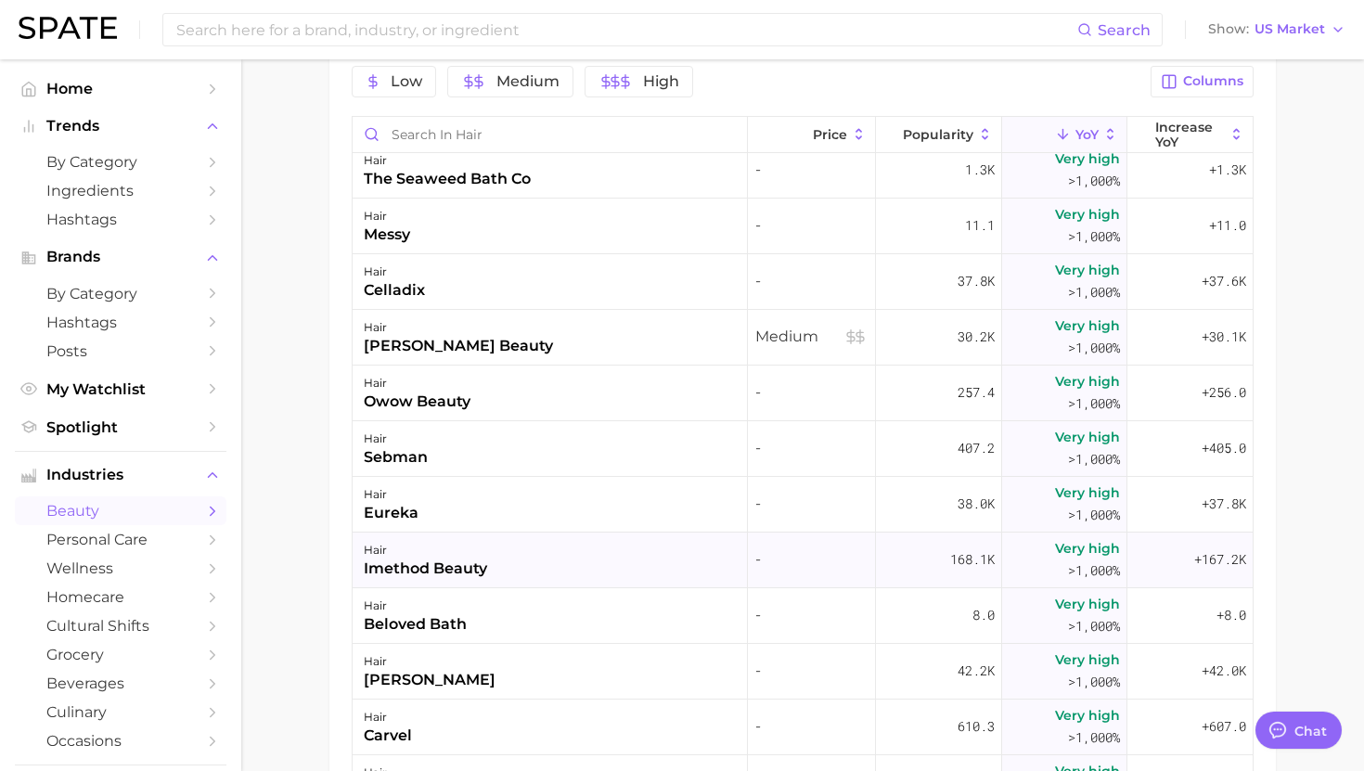
click at [535, 564] on div "hair imethod beauty" at bounding box center [550, 561] width 395 height 56
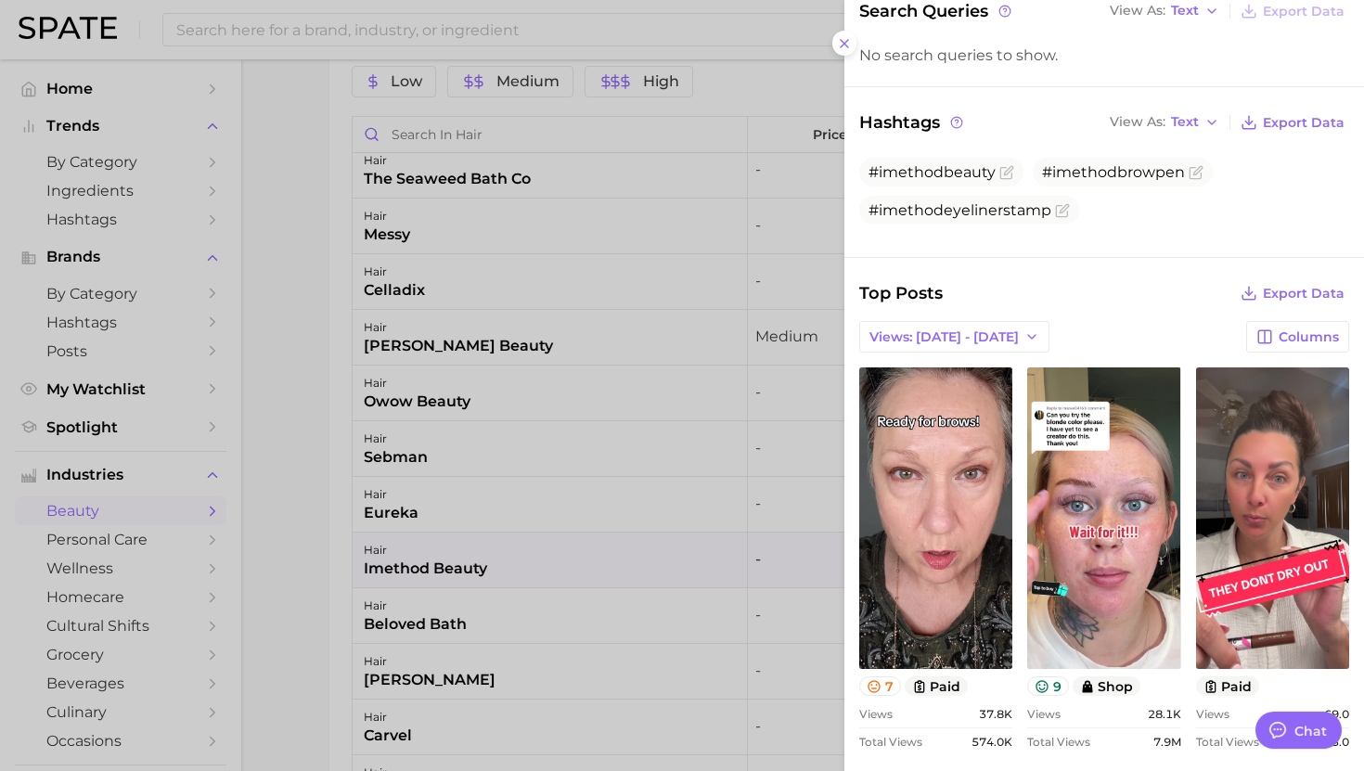
click at [613, 583] on div at bounding box center [682, 385] width 1364 height 771
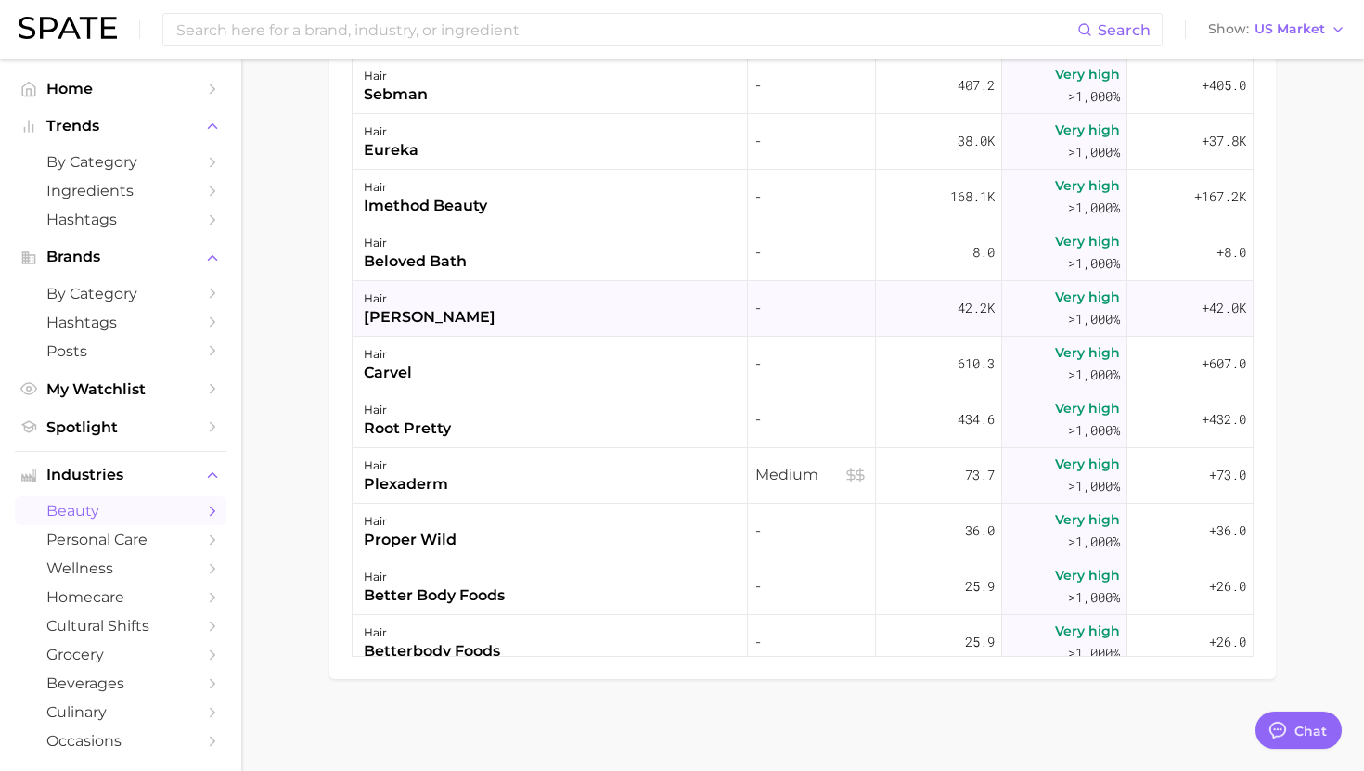
click at [598, 317] on div "hair juul" at bounding box center [550, 309] width 395 height 56
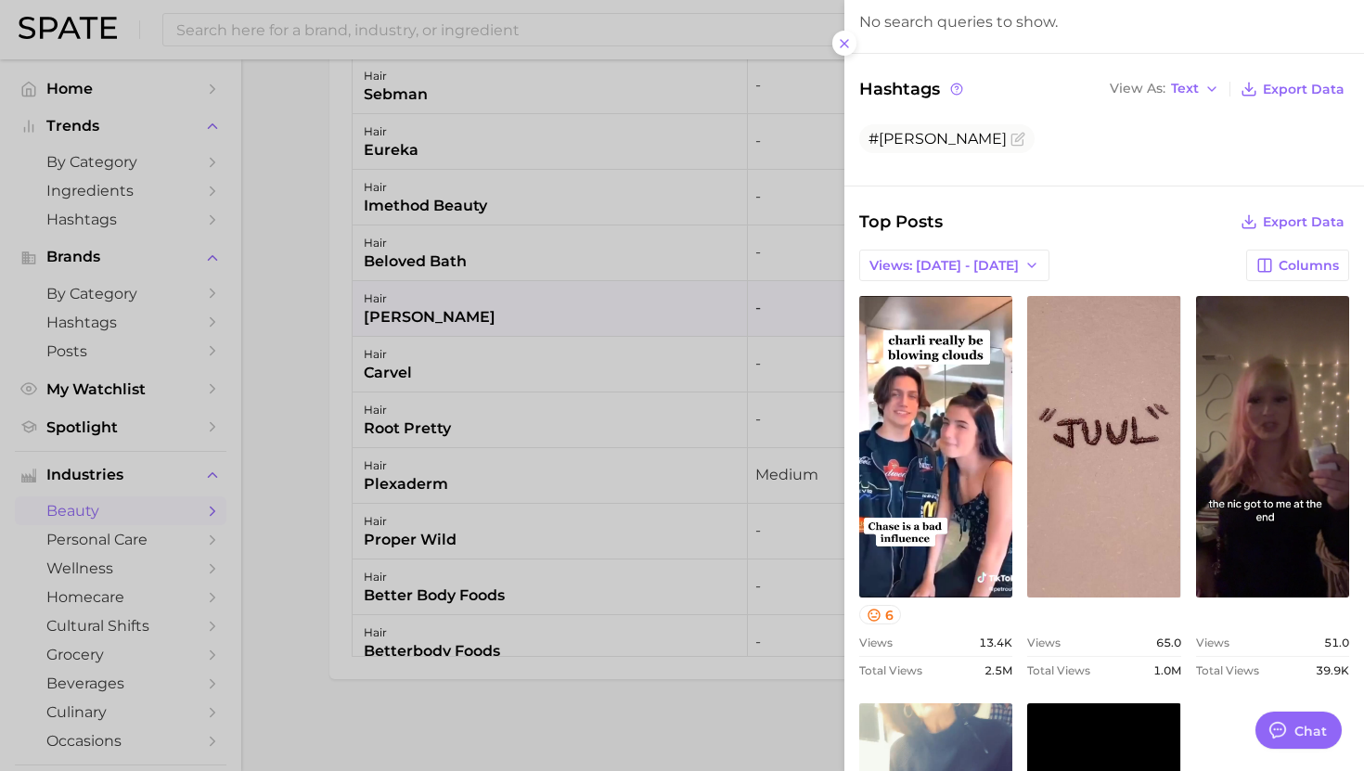
click at [590, 514] on div at bounding box center [682, 385] width 1364 height 771
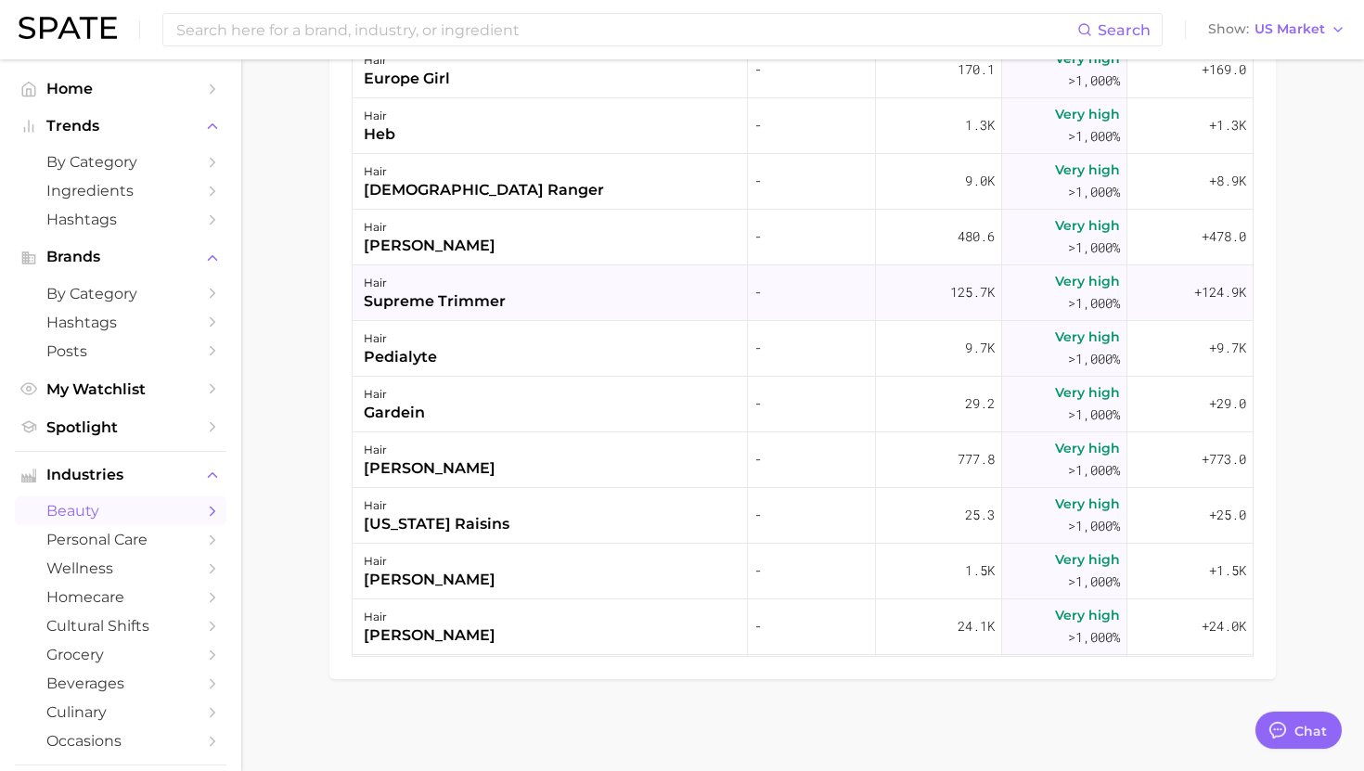
click at [583, 296] on div "hair supreme trimmer" at bounding box center [550, 293] width 395 height 56
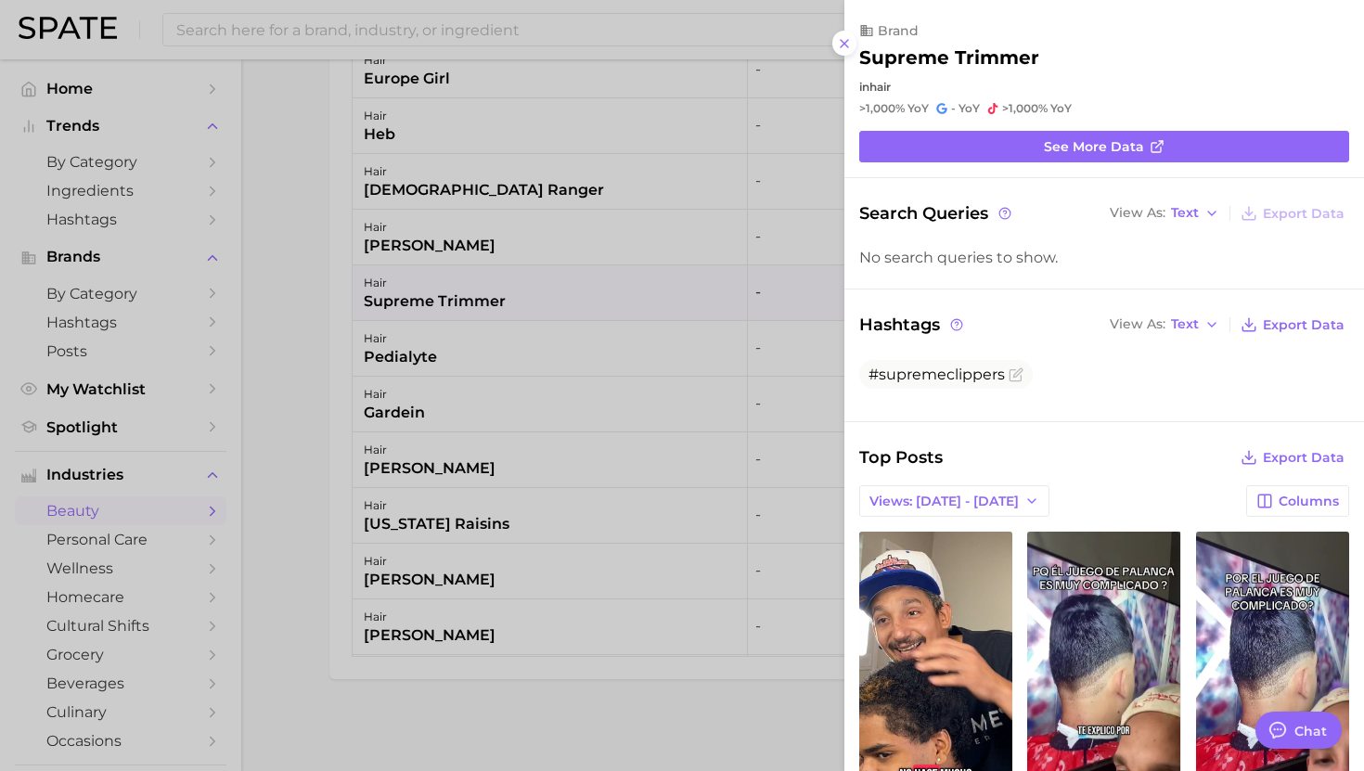
click at [627, 406] on div at bounding box center [682, 385] width 1364 height 771
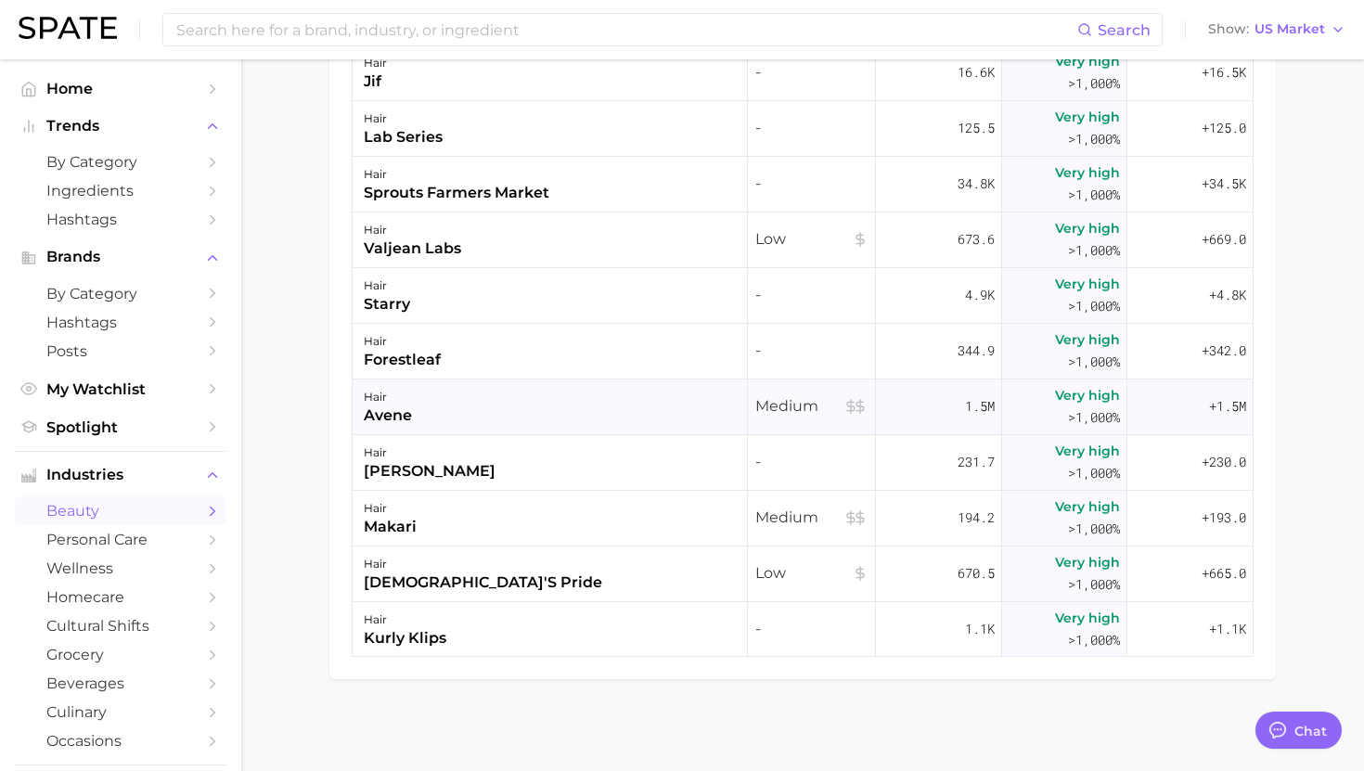
click at [549, 412] on div "hair avene" at bounding box center [550, 408] width 395 height 56
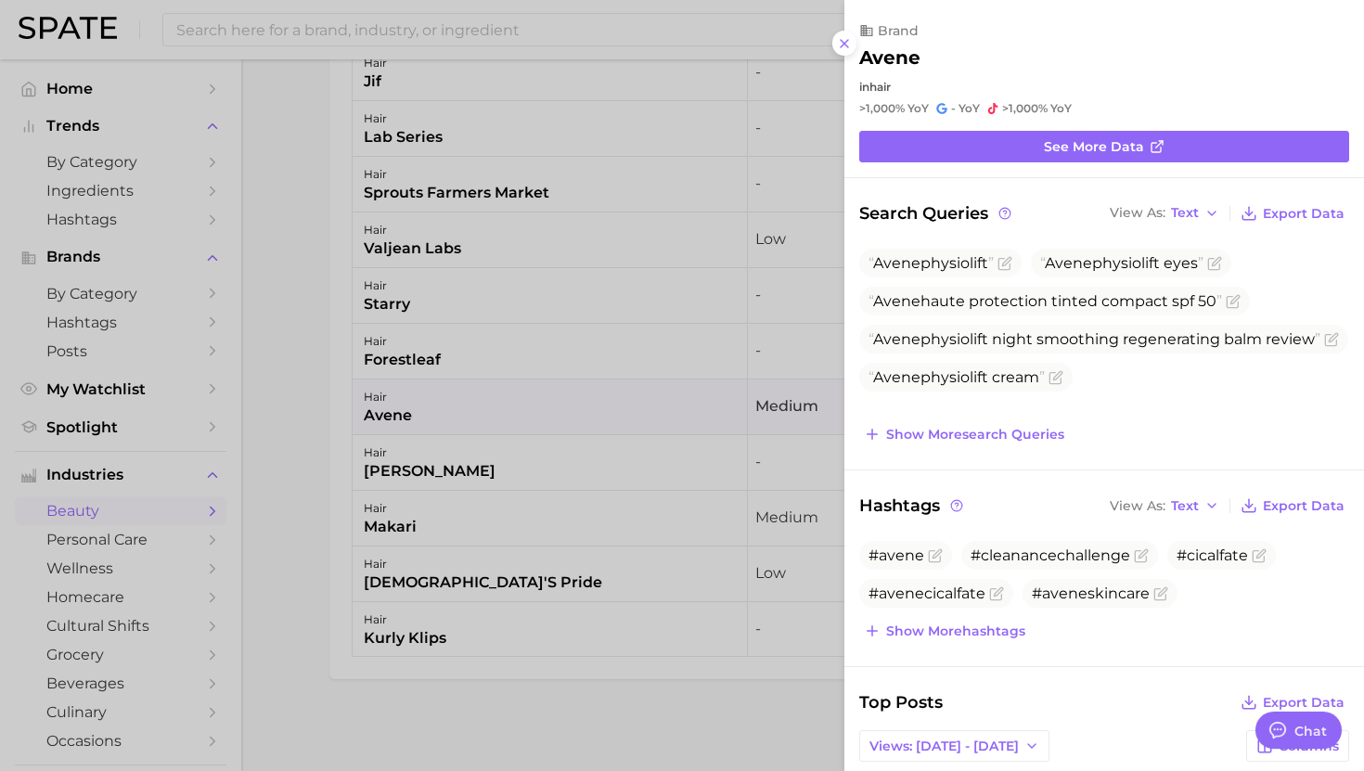
click at [563, 410] on div at bounding box center [682, 385] width 1364 height 771
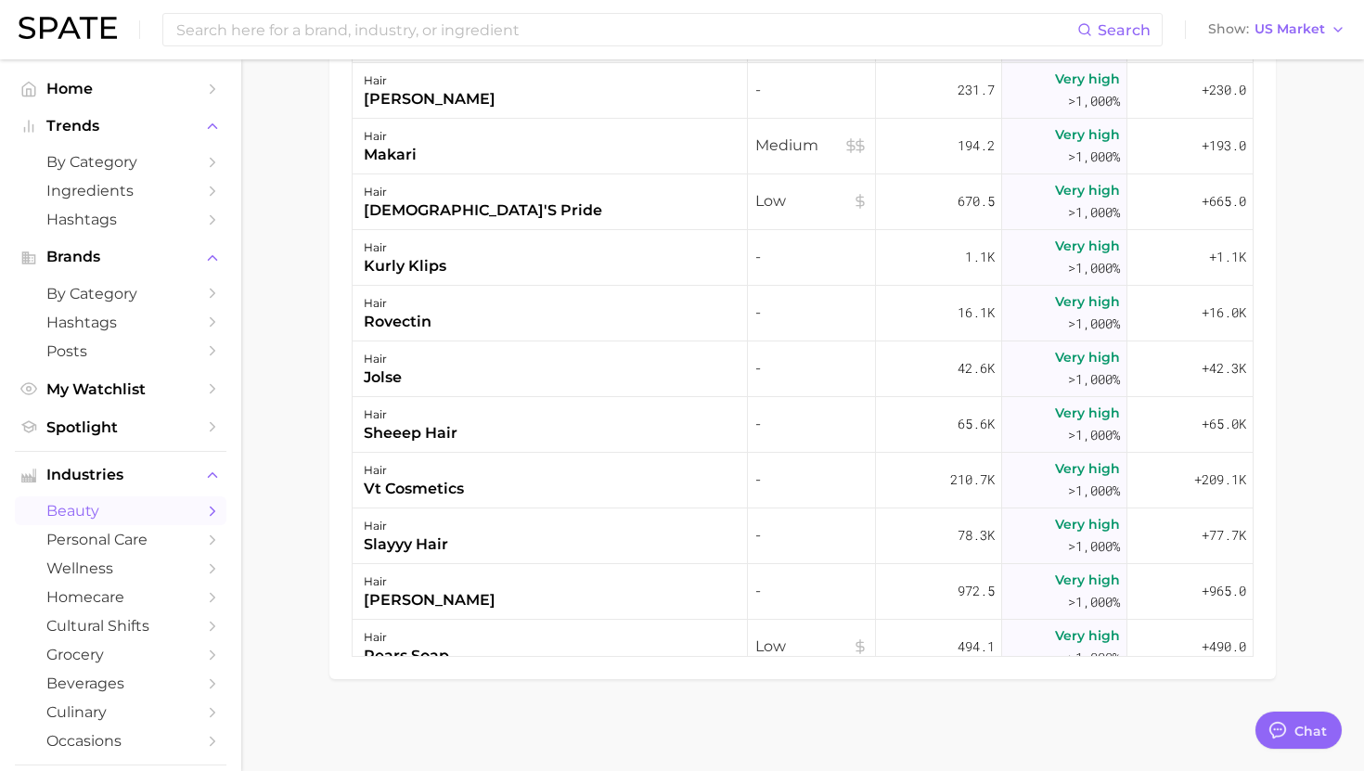
click at [563, 410] on div "hair sheeep hair" at bounding box center [550, 425] width 395 height 56
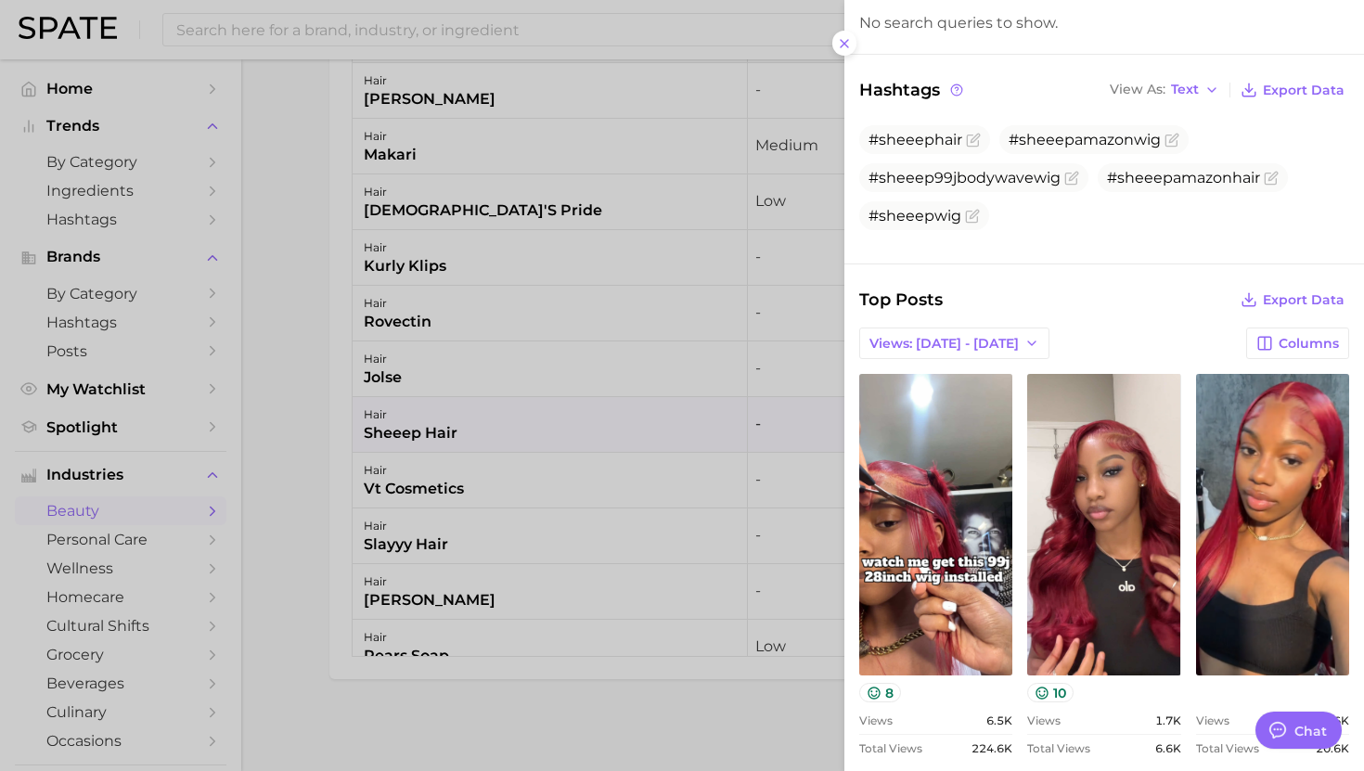
click at [664, 510] on div at bounding box center [682, 385] width 1364 height 771
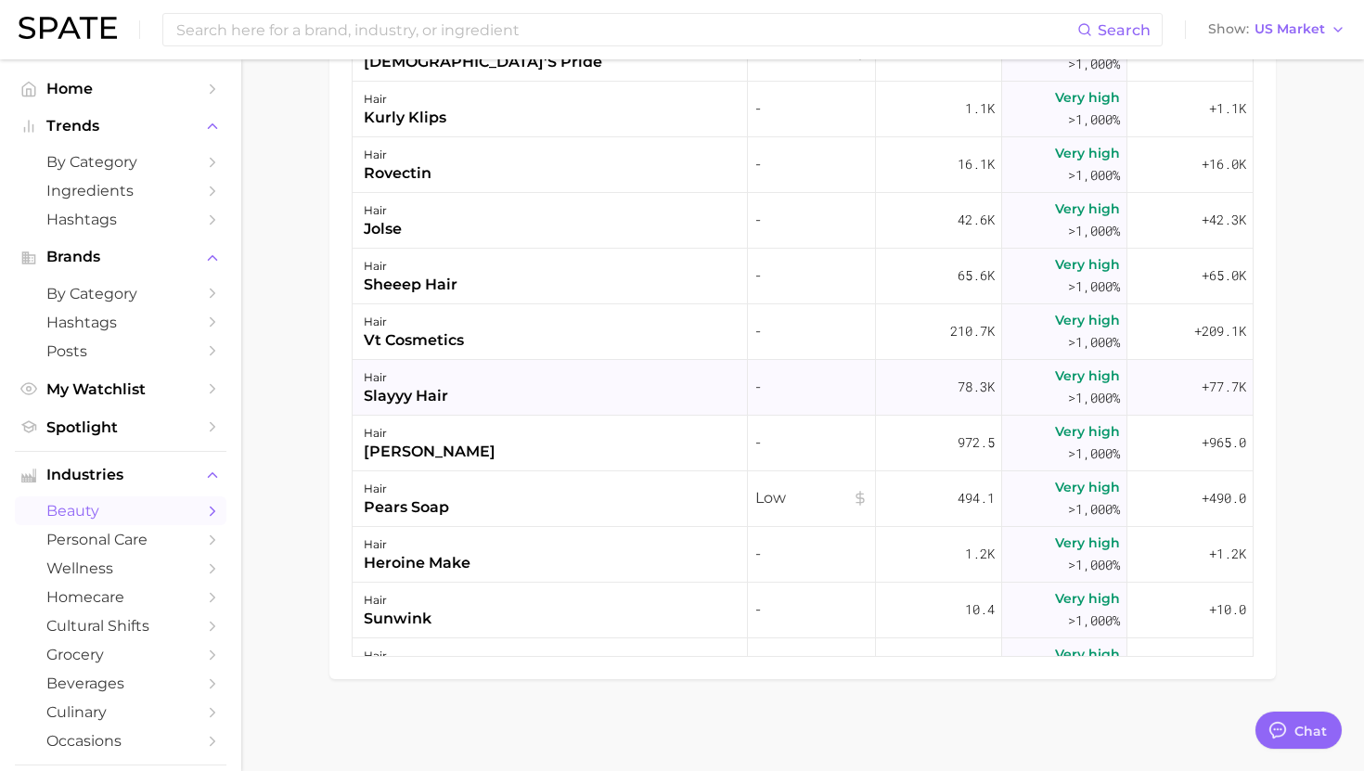
click at [593, 403] on div "hair slayyy hair" at bounding box center [550, 388] width 395 height 56
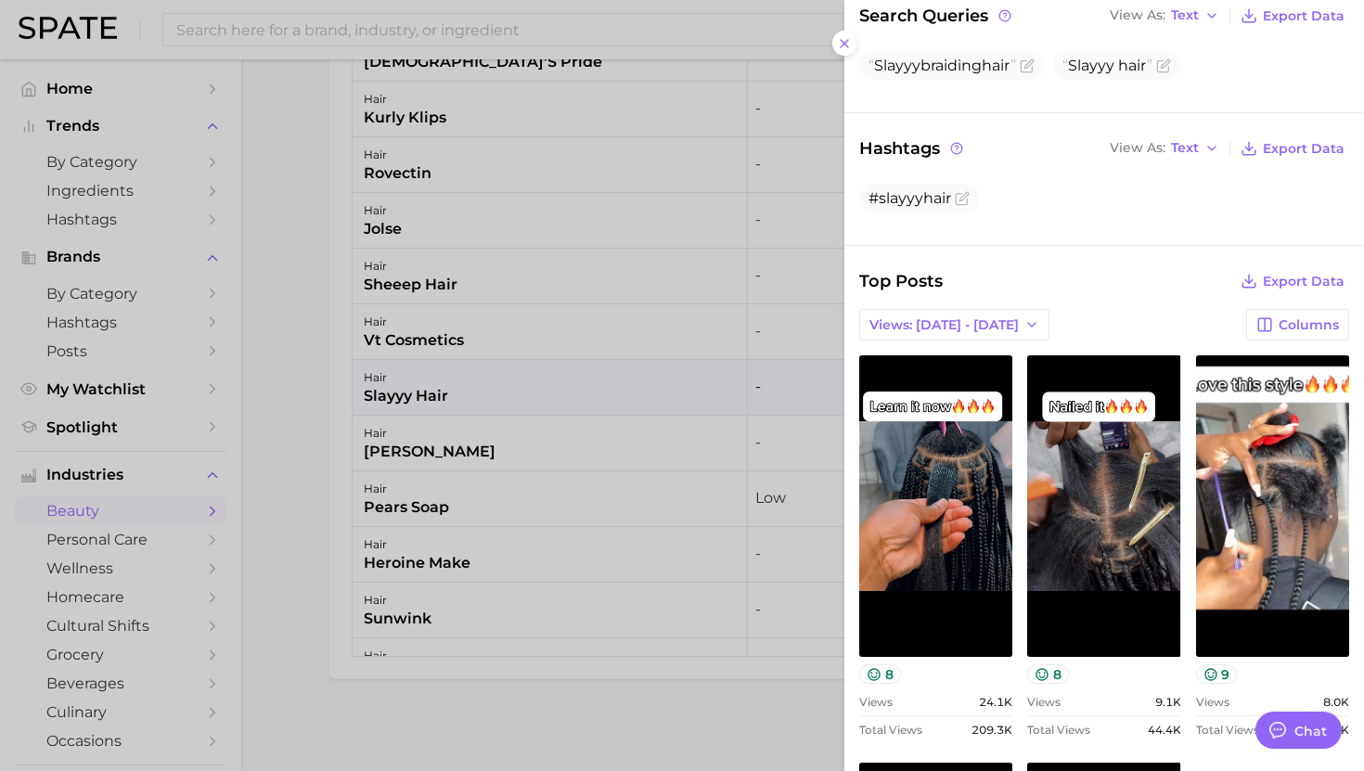
click at [663, 481] on div at bounding box center [682, 385] width 1364 height 771
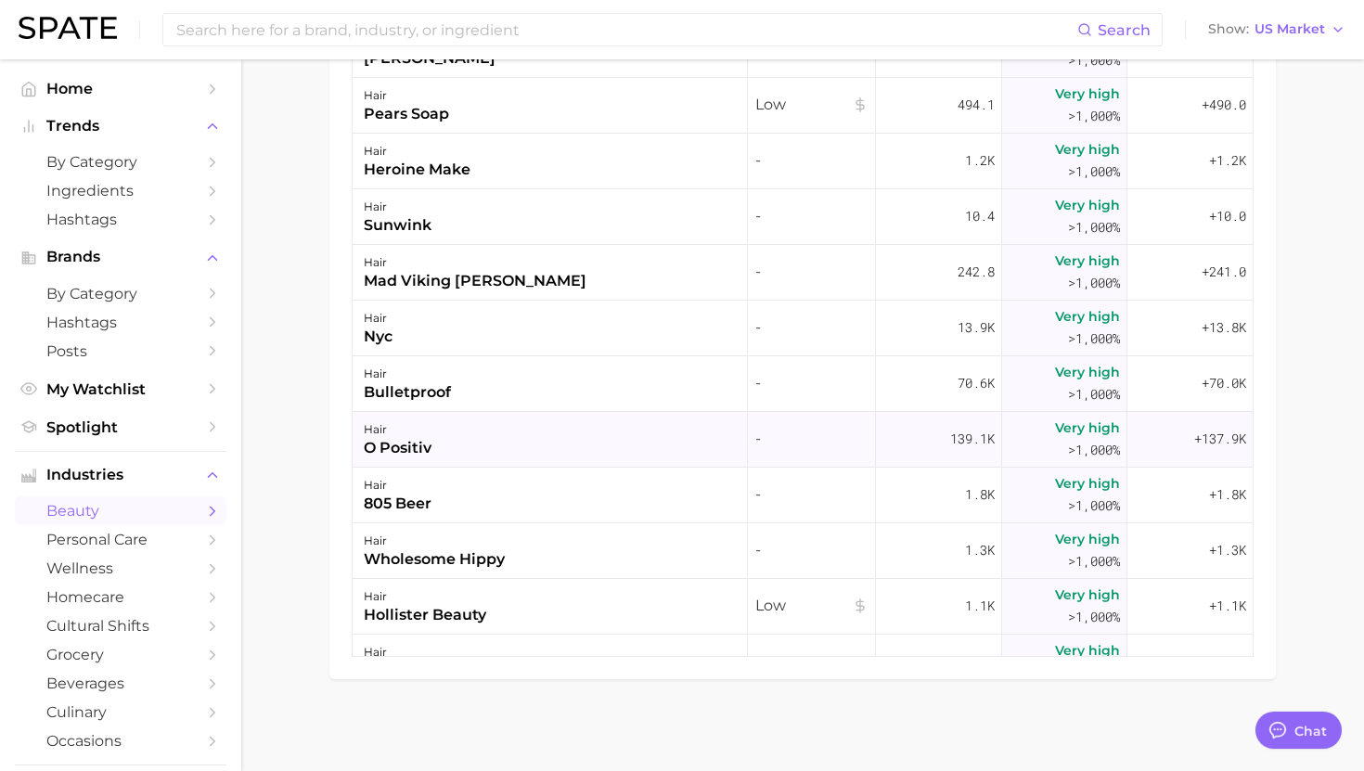
click at [645, 432] on div "hair o positiv" at bounding box center [550, 440] width 395 height 56
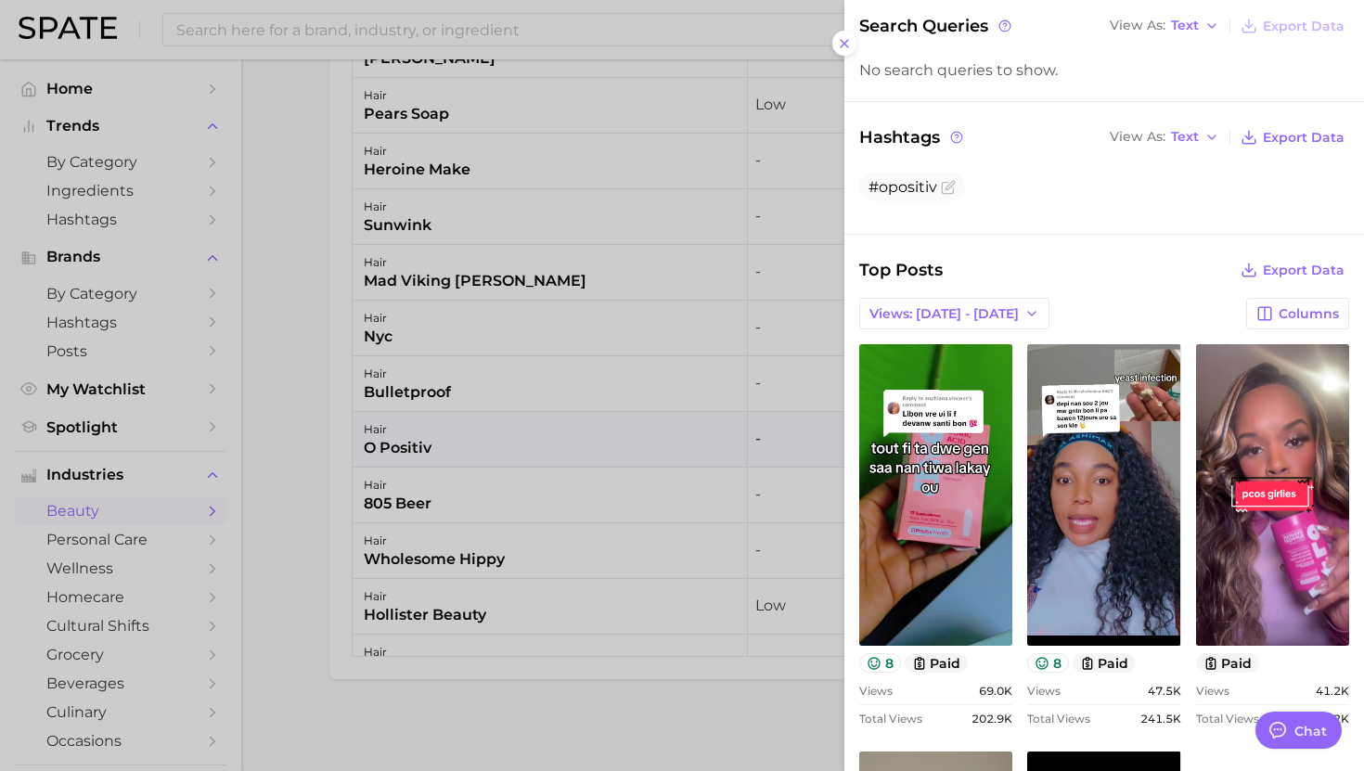
click at [700, 496] on div at bounding box center [682, 385] width 1364 height 771
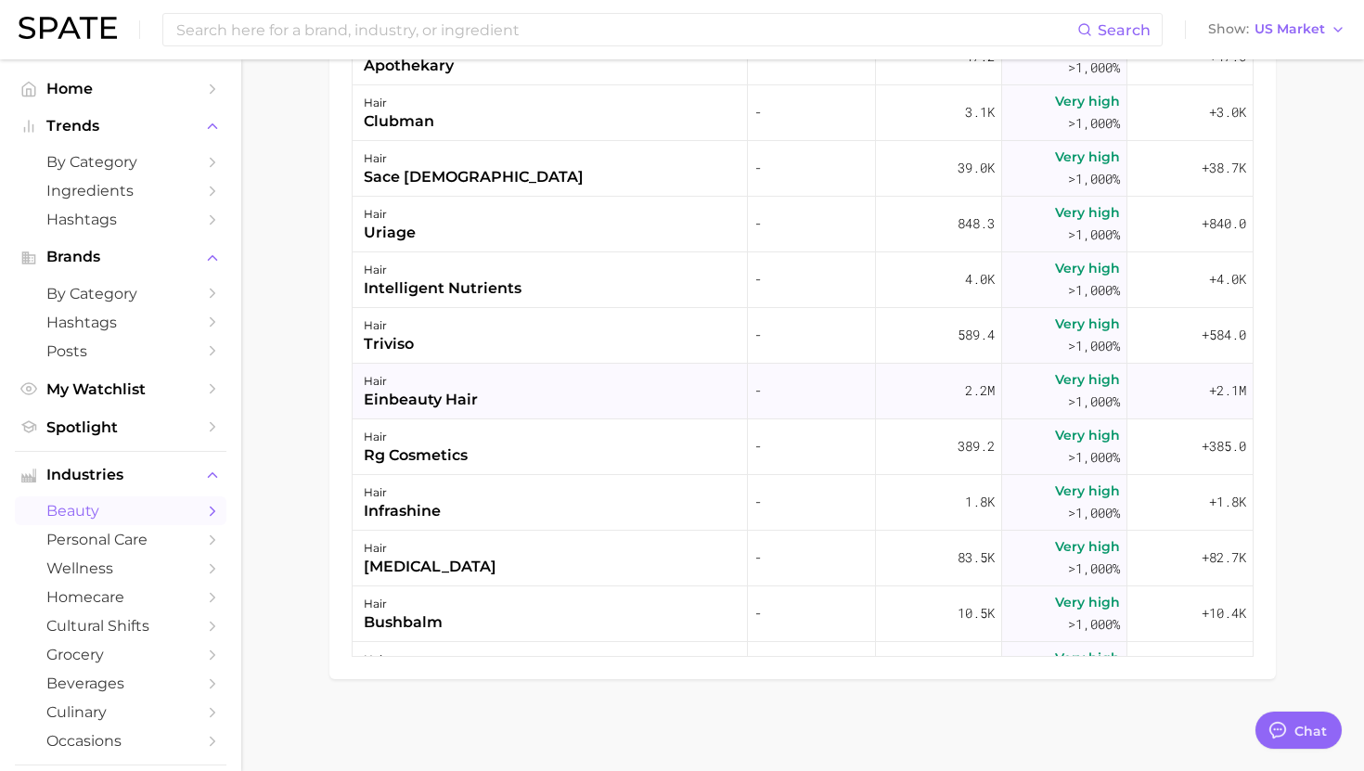
click at [569, 380] on div "hair einbeauty hair" at bounding box center [550, 392] width 395 height 56
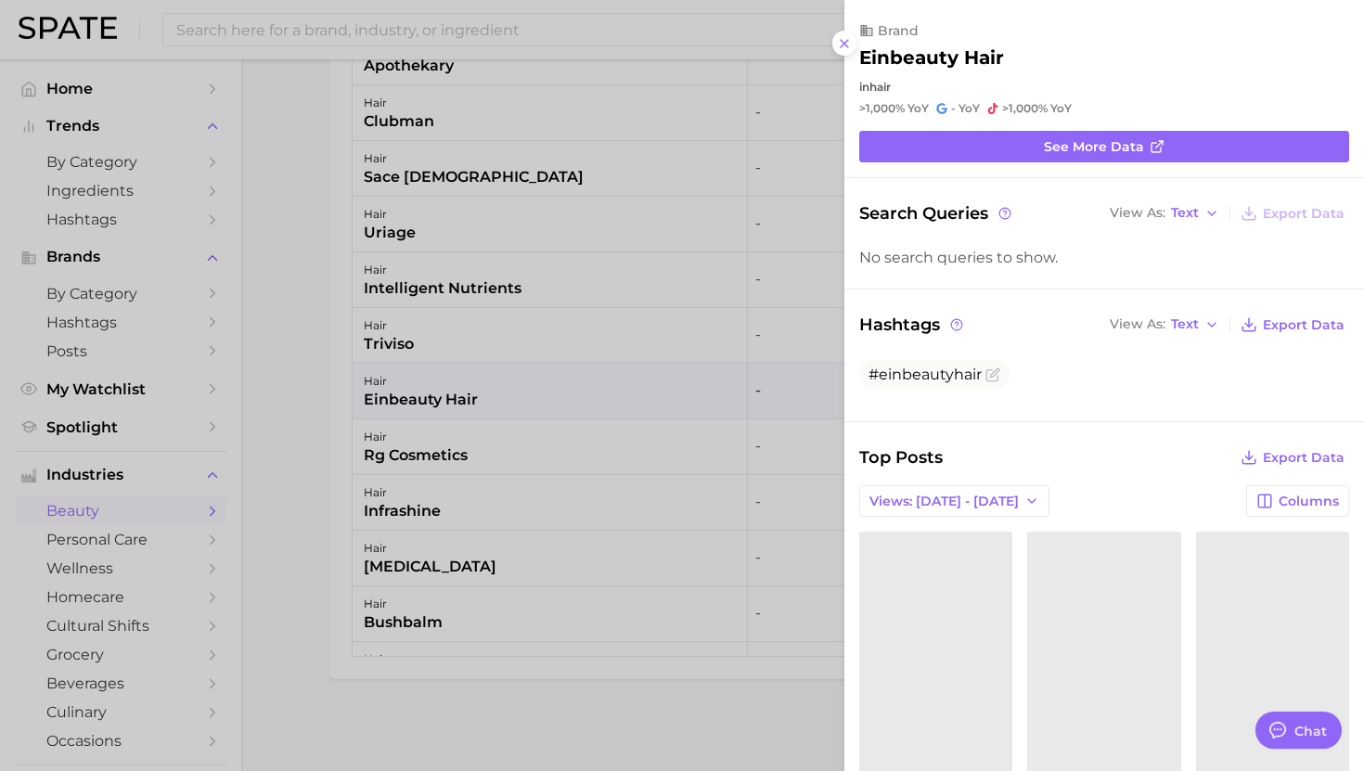
click at [448, 494] on div at bounding box center [682, 385] width 1364 height 771
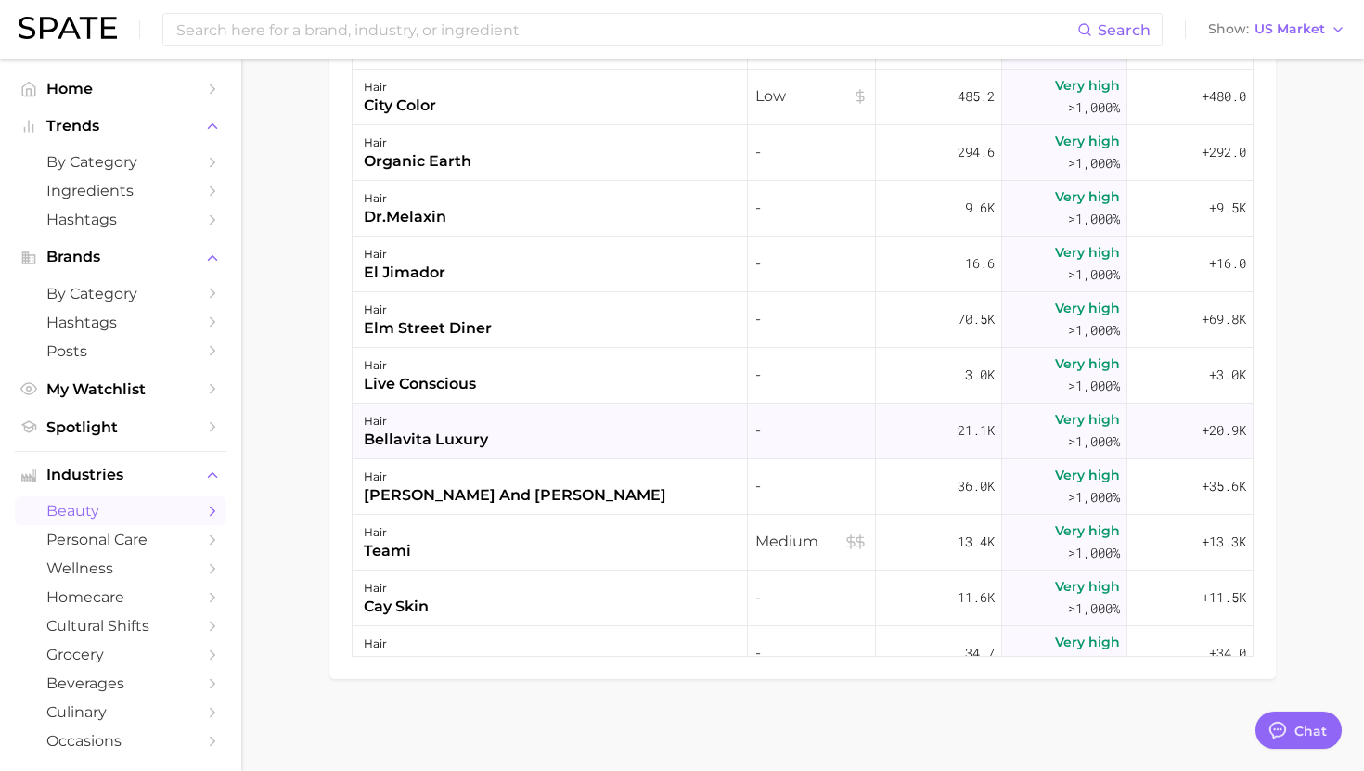
click at [494, 438] on div "hair bellavita luxury" at bounding box center [550, 432] width 395 height 56
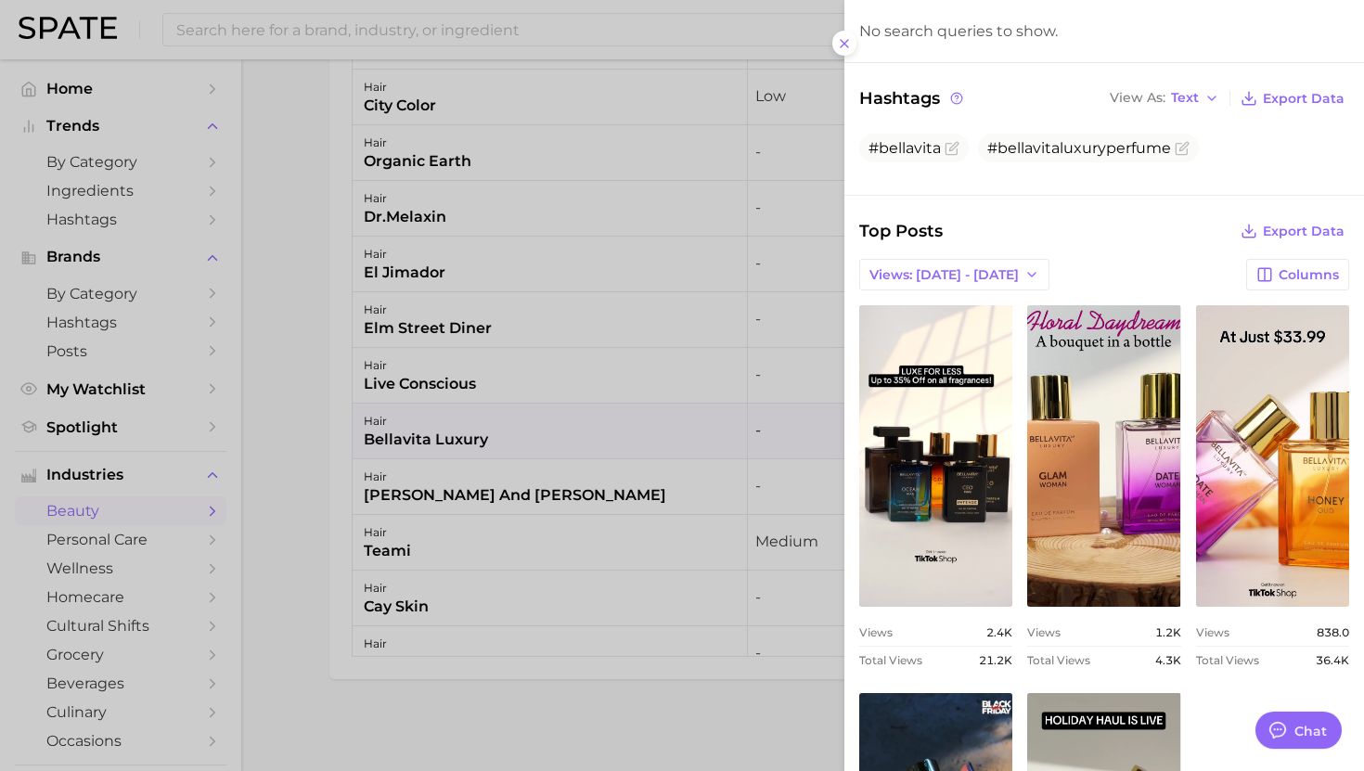
click at [499, 458] on div at bounding box center [682, 385] width 1364 height 771
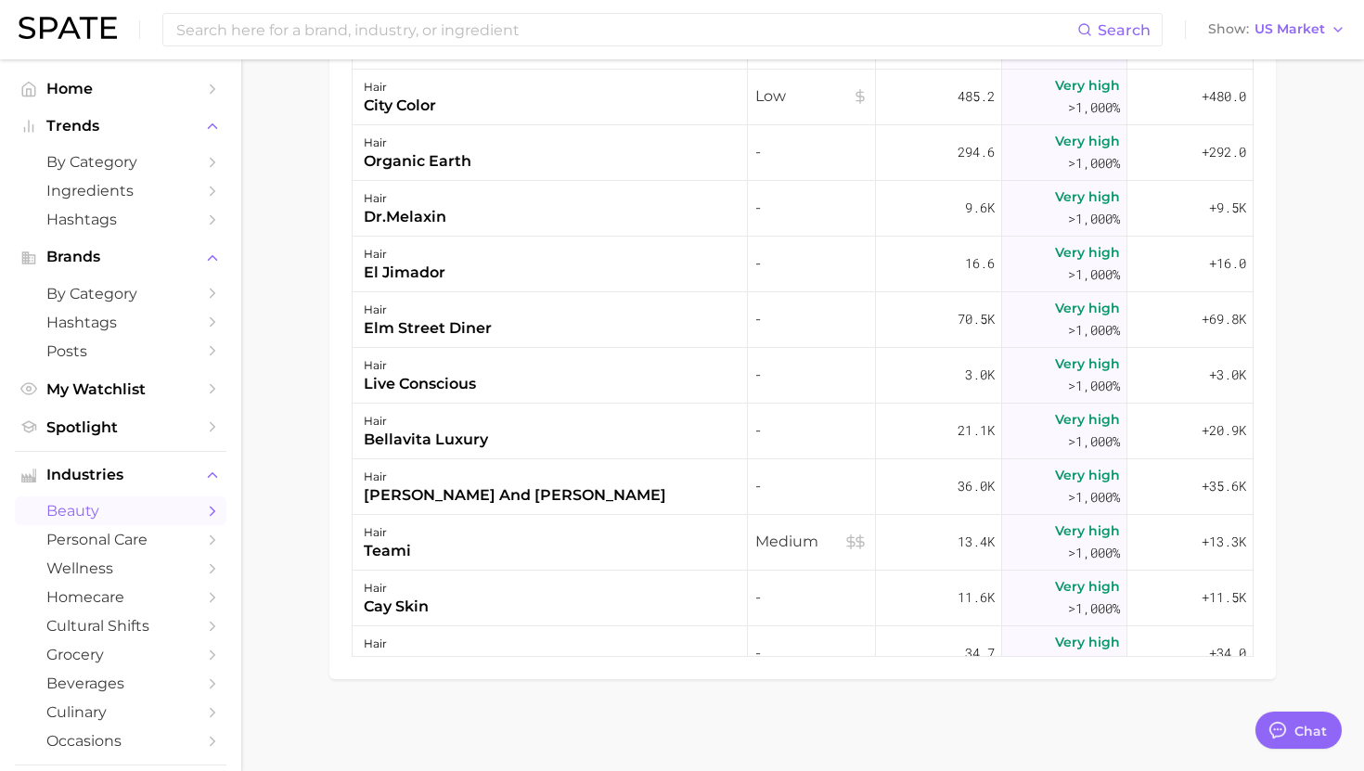
click at [495, 497] on div "melissa and doug" at bounding box center [515, 495] width 303 height 22
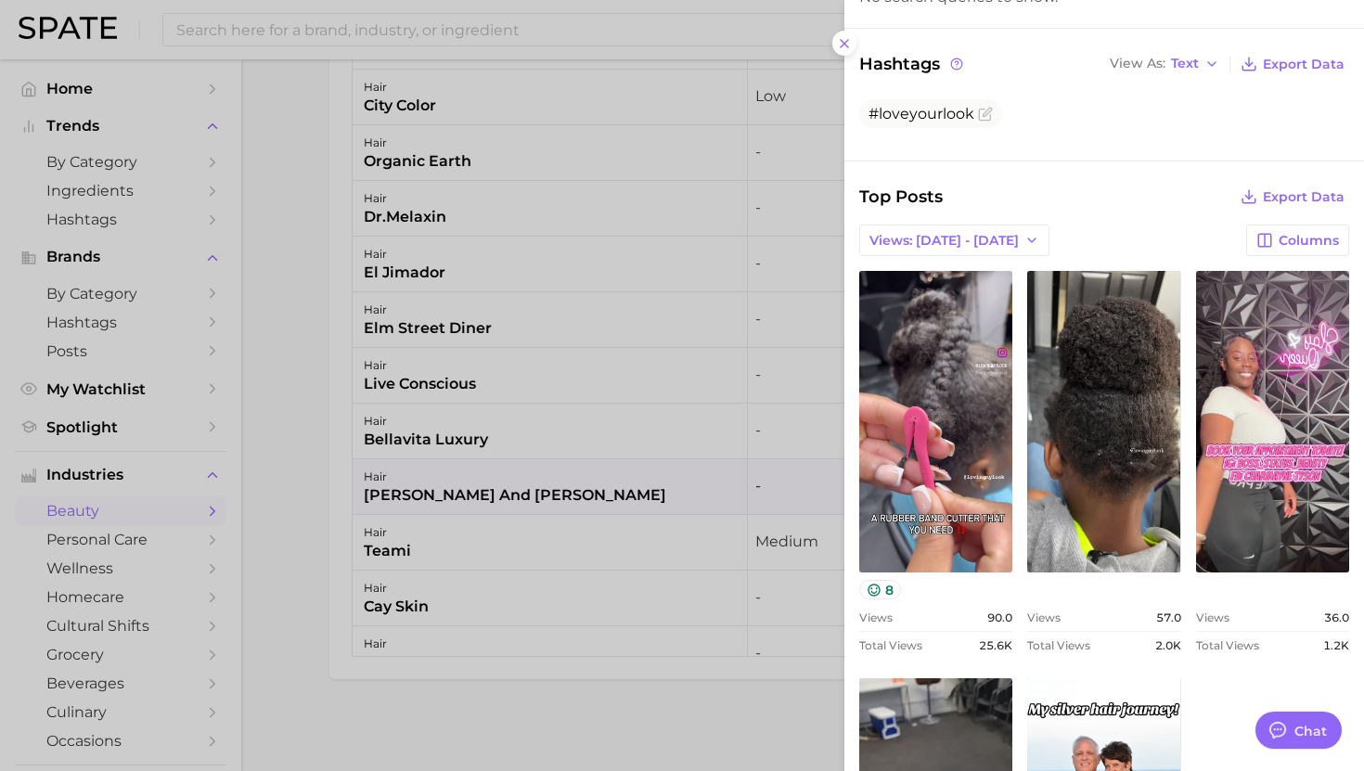
click at [621, 546] on div at bounding box center [682, 385] width 1364 height 771
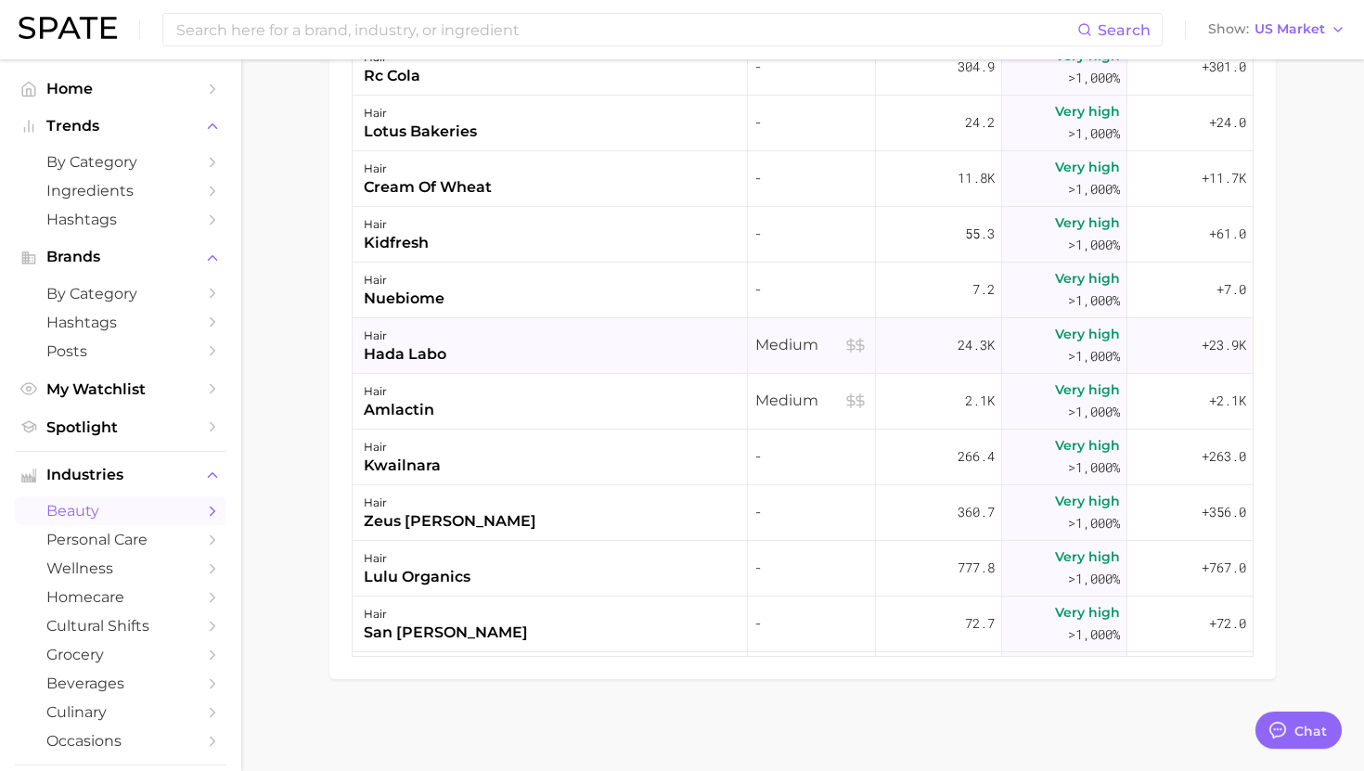
click at [609, 341] on div "hair hada labo" at bounding box center [550, 346] width 395 height 56
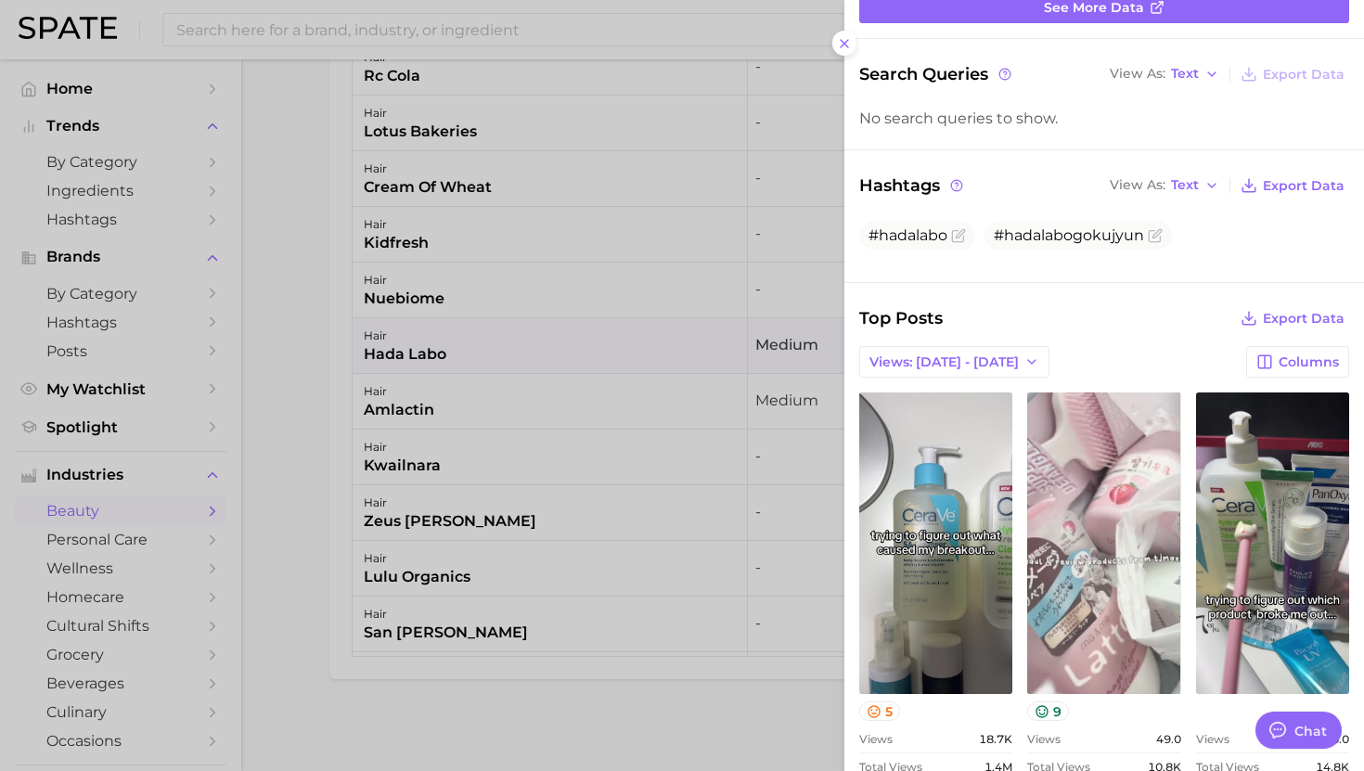
click at [625, 505] on div at bounding box center [682, 385] width 1364 height 771
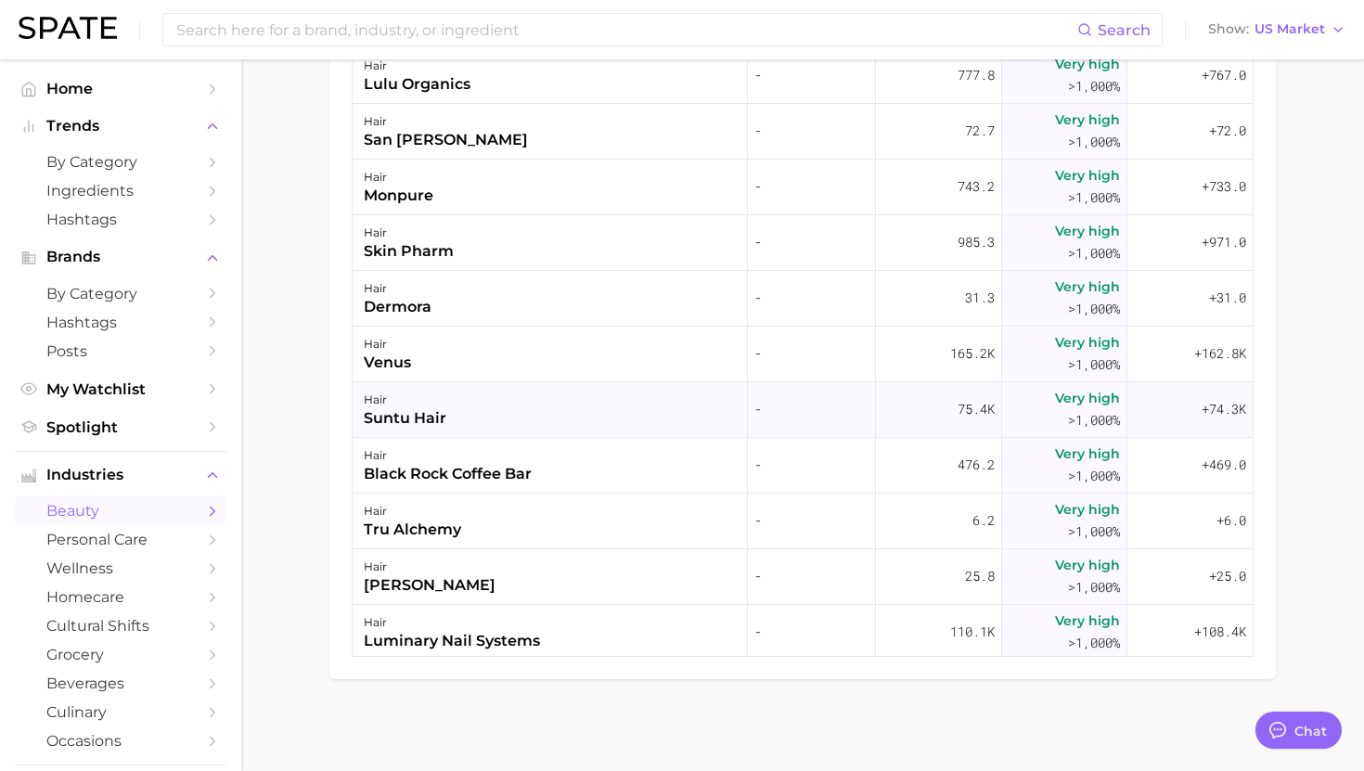
click at [621, 382] on div "hair suntu hair" at bounding box center [550, 410] width 395 height 56
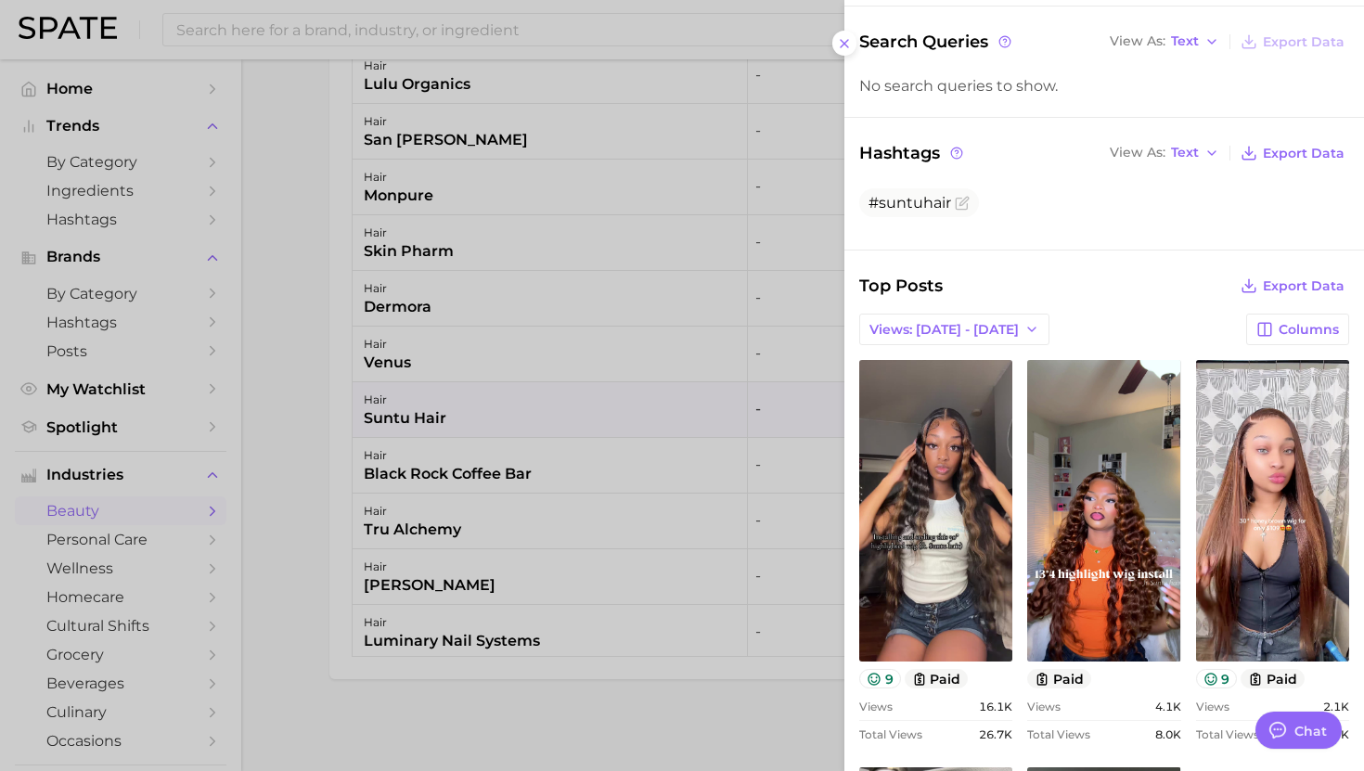
click at [694, 556] on div at bounding box center [682, 385] width 1364 height 771
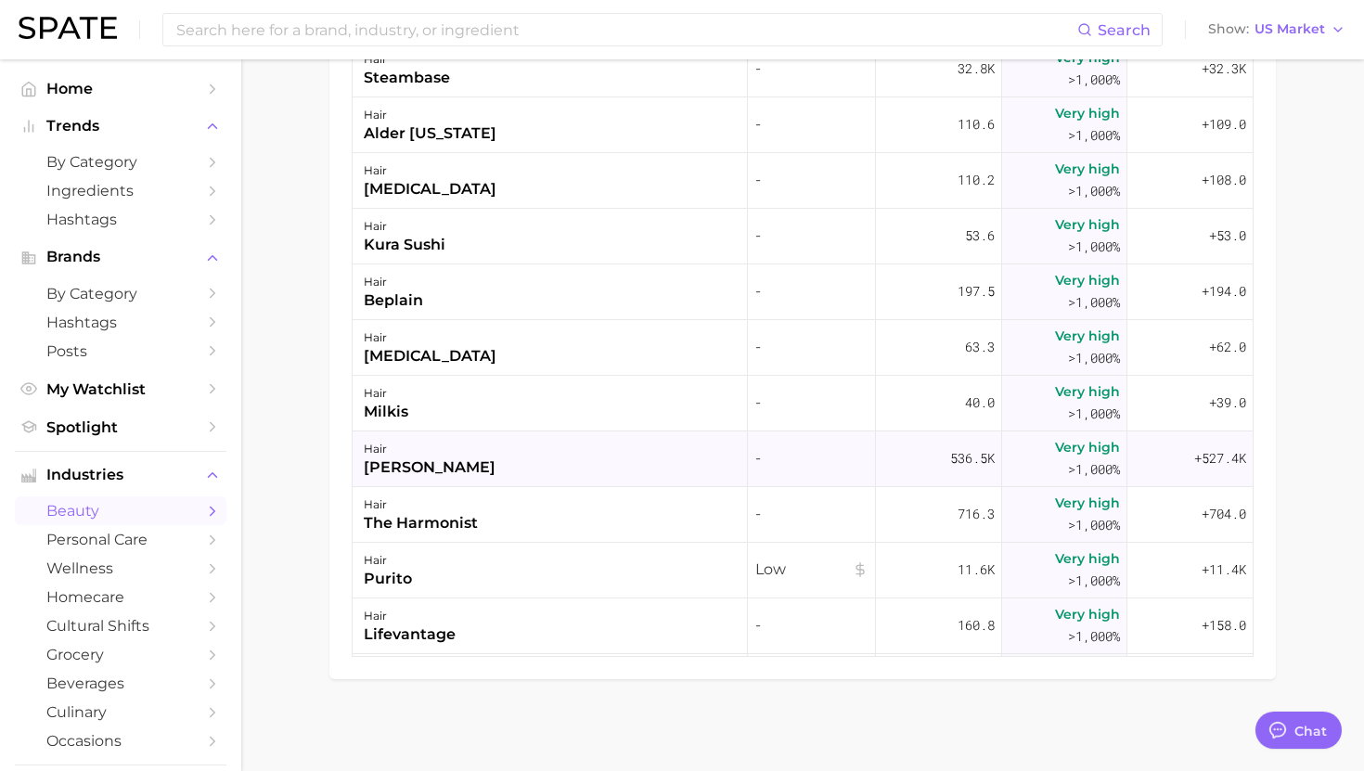
click at [632, 459] on div "hair blake brown" at bounding box center [550, 460] width 395 height 56
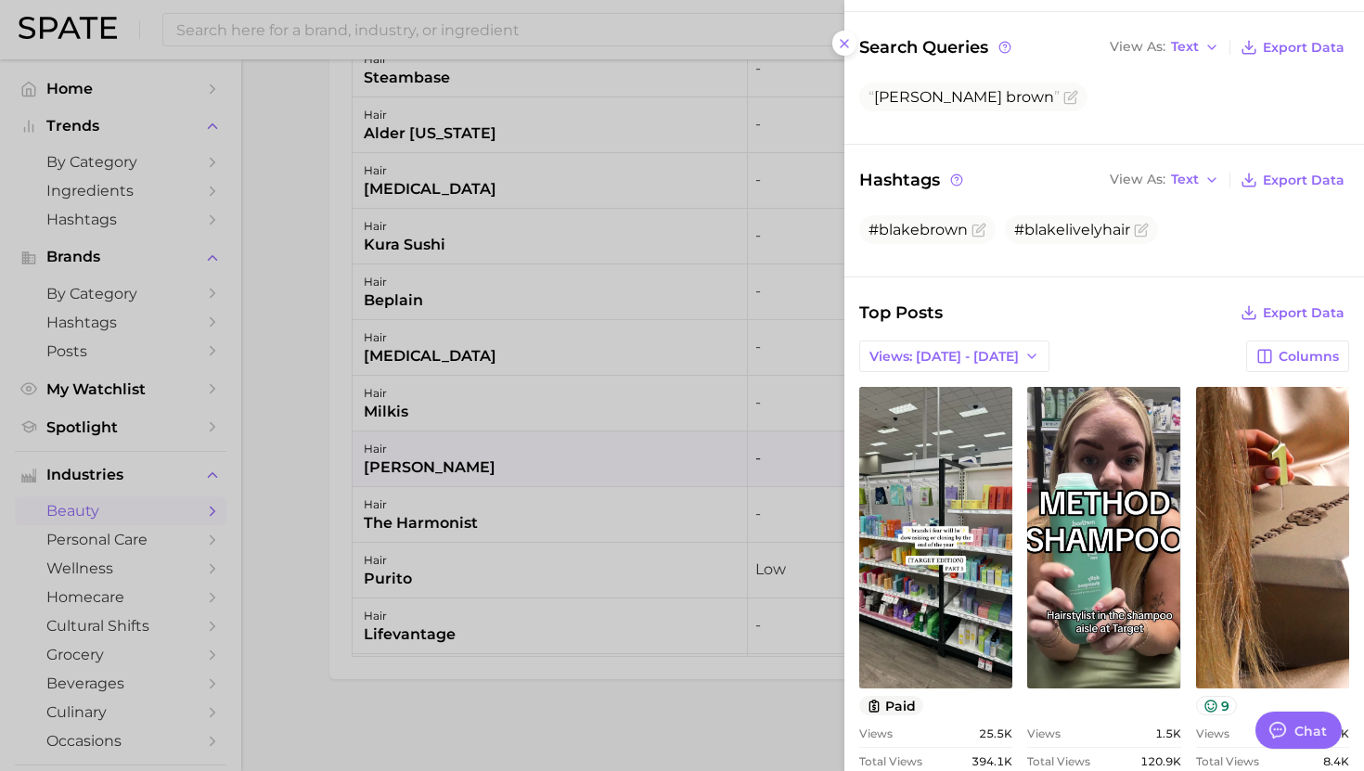
click at [624, 539] on div at bounding box center [682, 385] width 1364 height 771
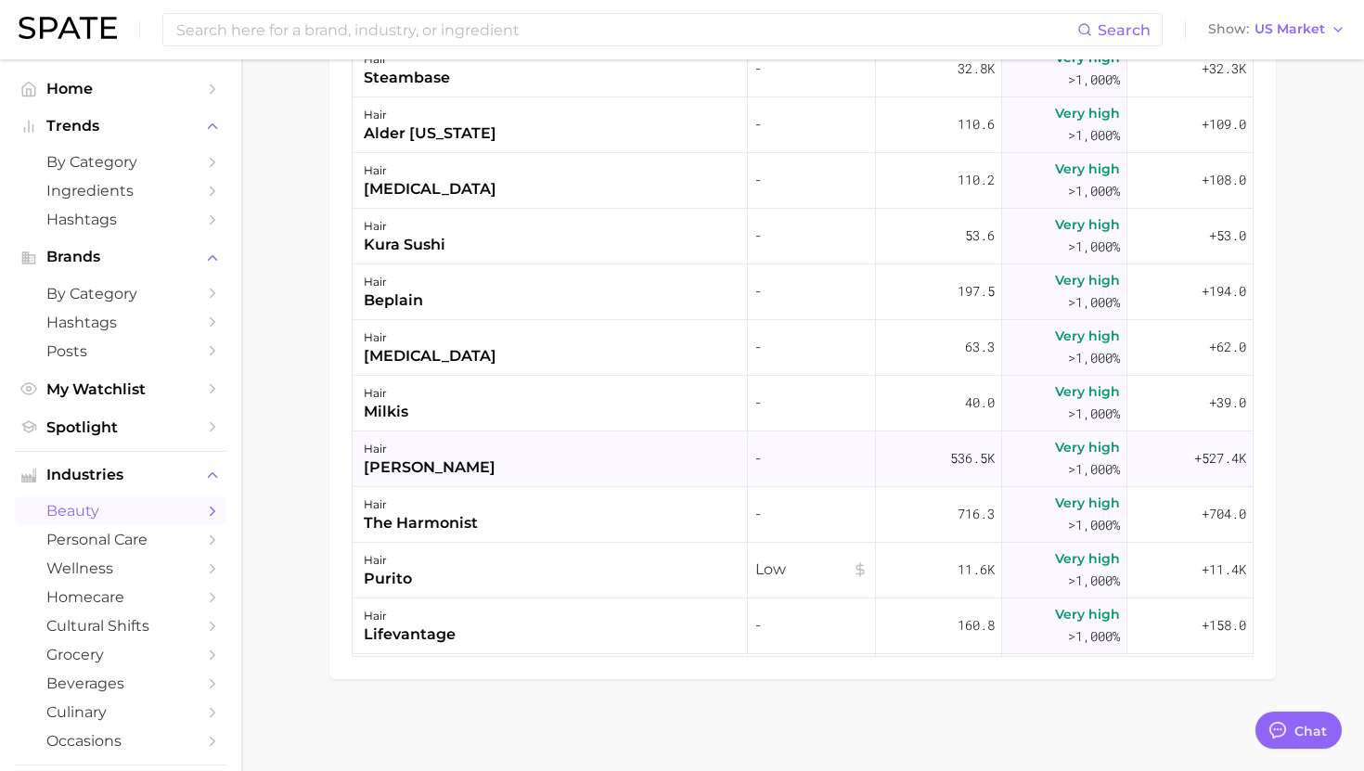
click at [605, 473] on div "hair blake brown" at bounding box center [550, 460] width 395 height 56
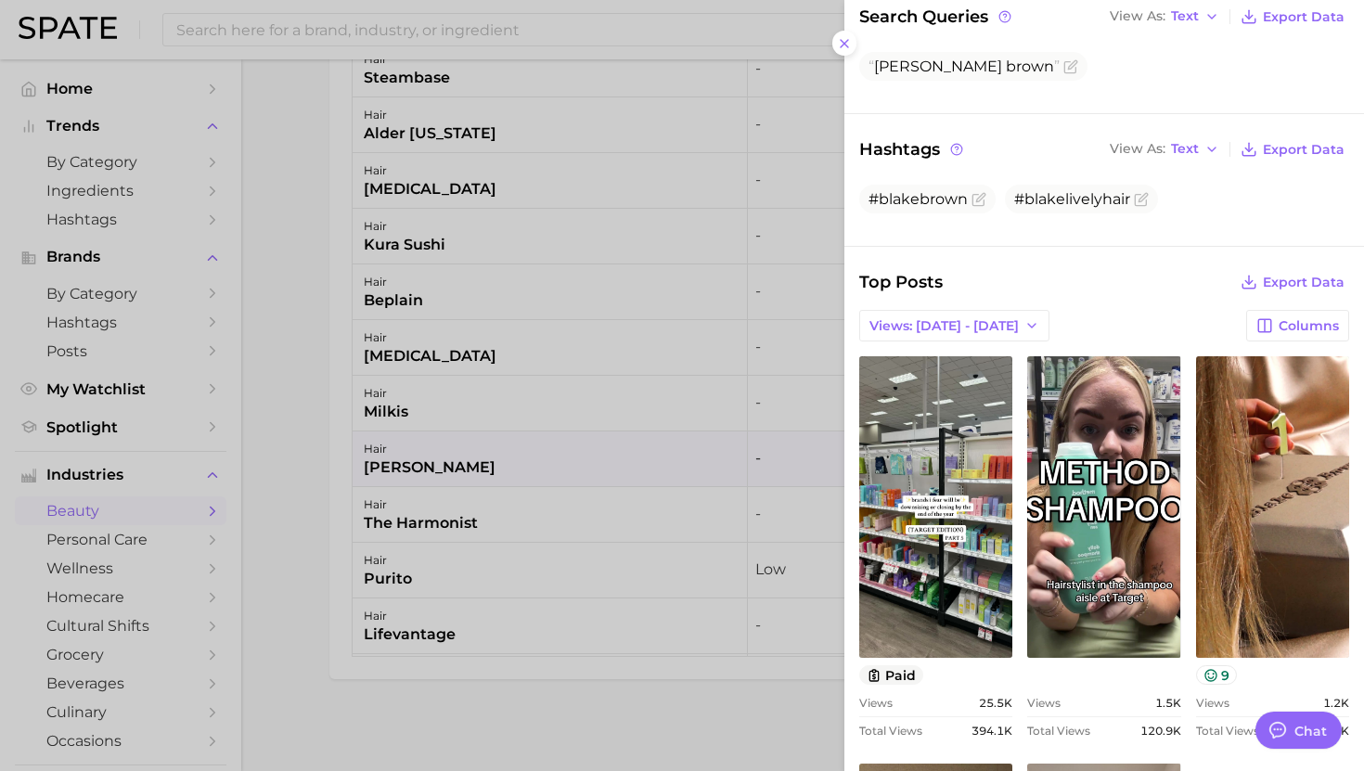
click at [584, 437] on div at bounding box center [682, 385] width 1364 height 771
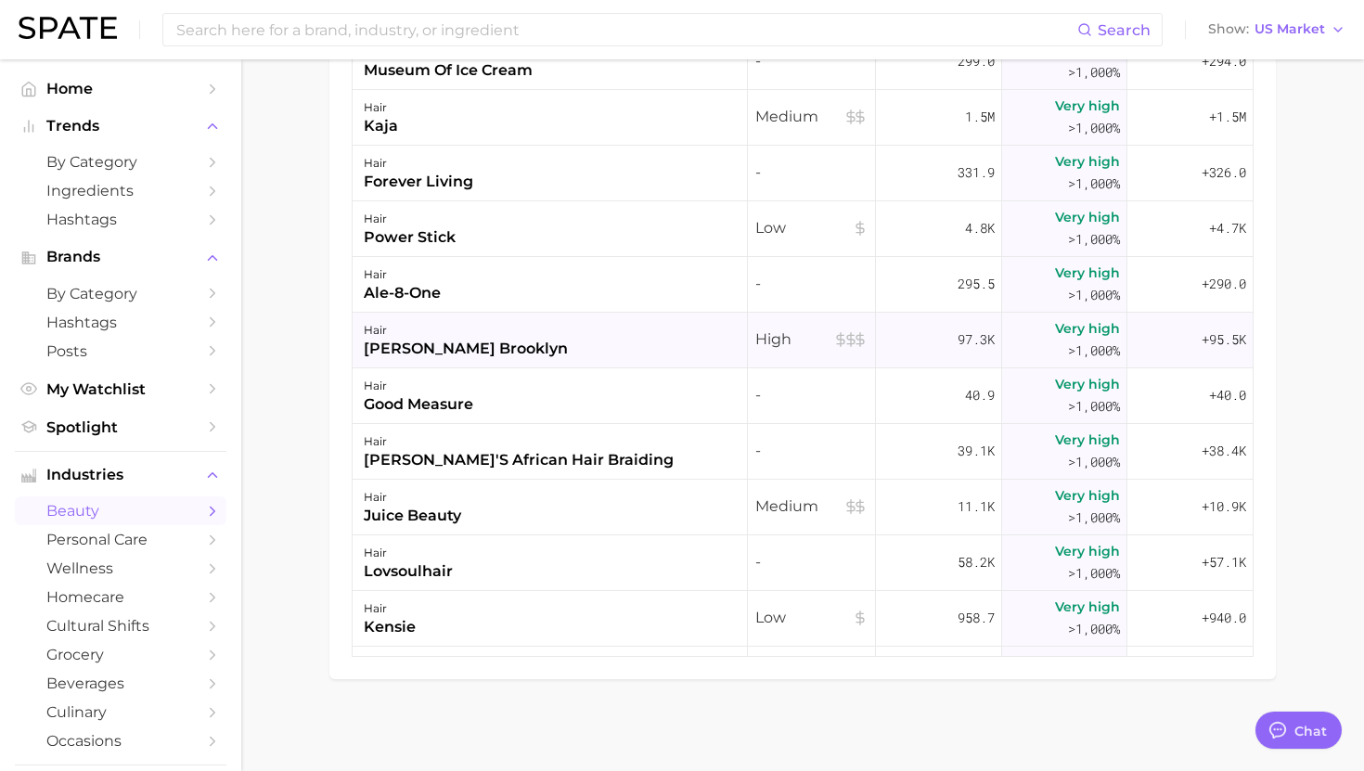
click at [575, 353] on div "hair ellis brooklyn" at bounding box center [550, 341] width 395 height 56
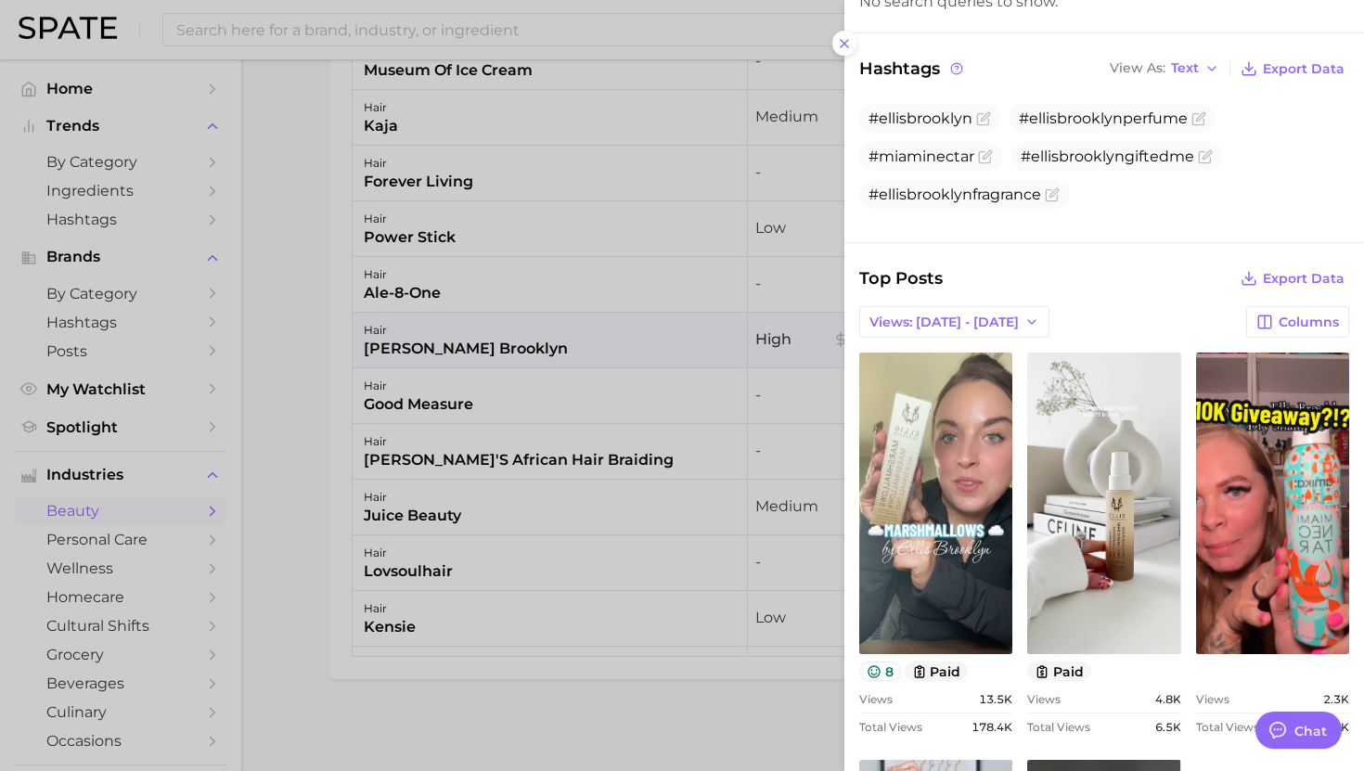
click at [577, 454] on div at bounding box center [682, 385] width 1364 height 771
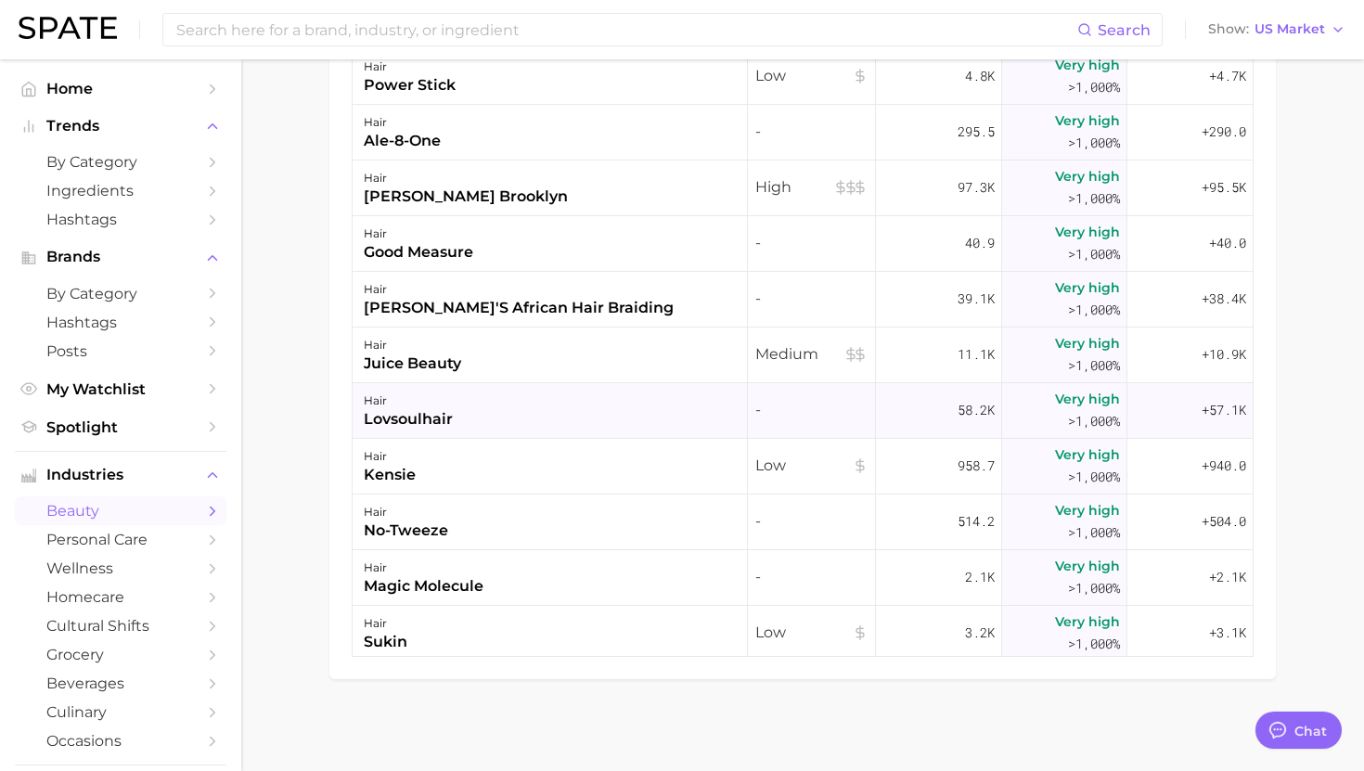
click at [574, 392] on div "hair lovsoulhair" at bounding box center [550, 411] width 395 height 56
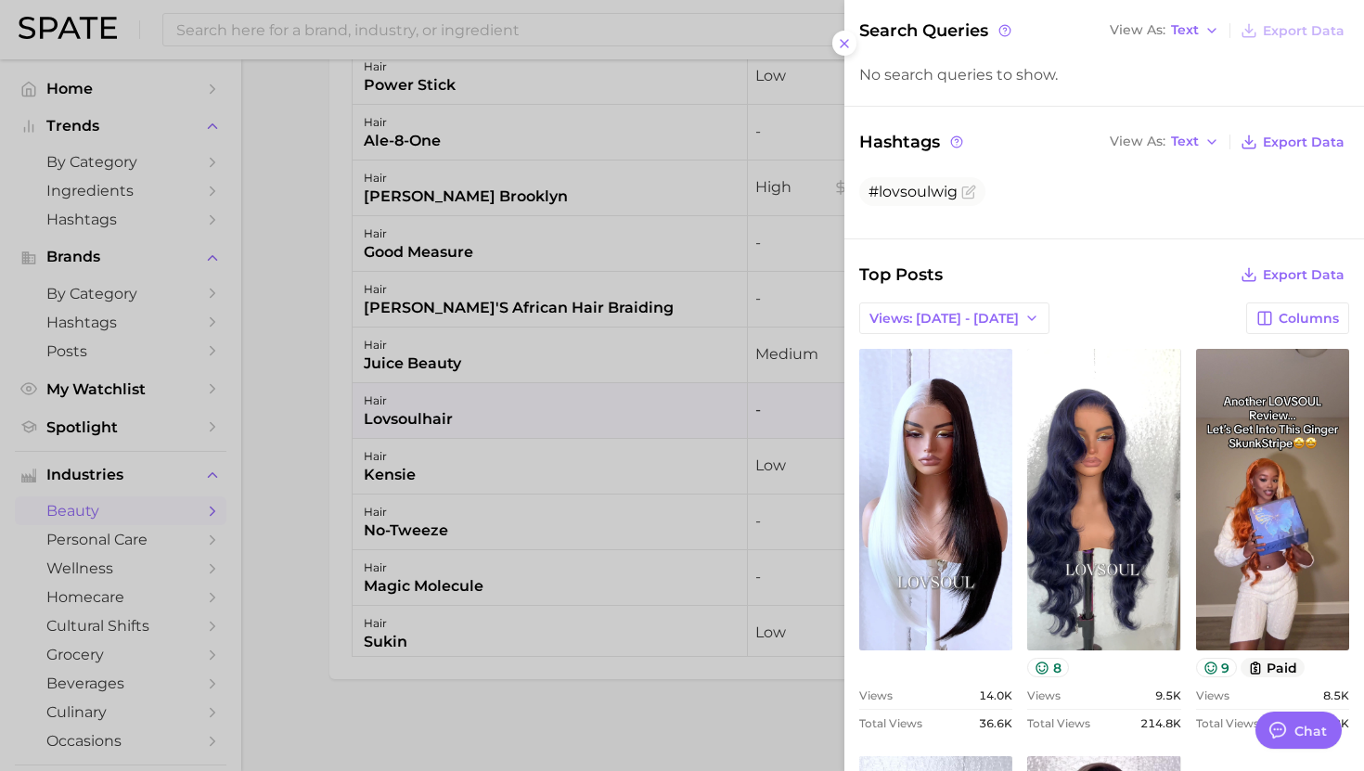
click at [664, 546] on div at bounding box center [682, 385] width 1364 height 771
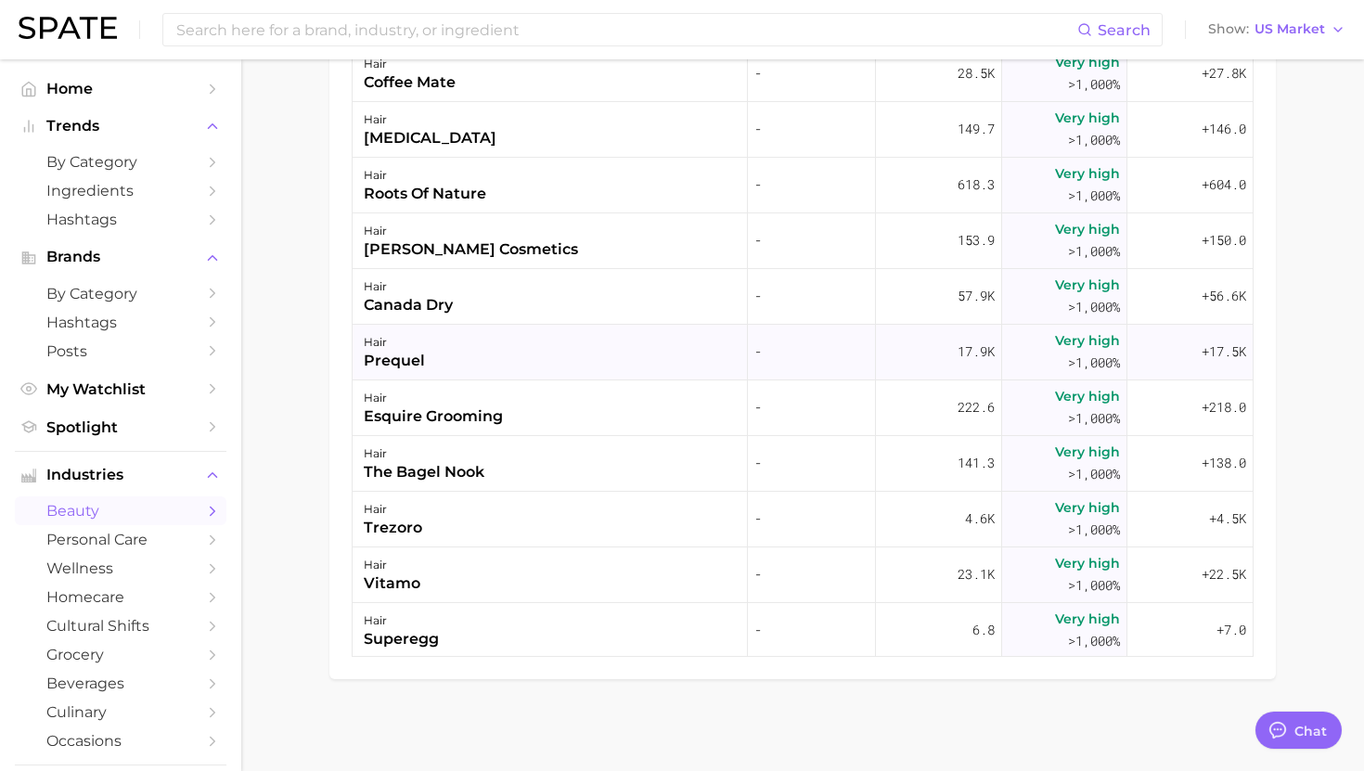
click at [626, 355] on div "hair prequel" at bounding box center [550, 353] width 395 height 56
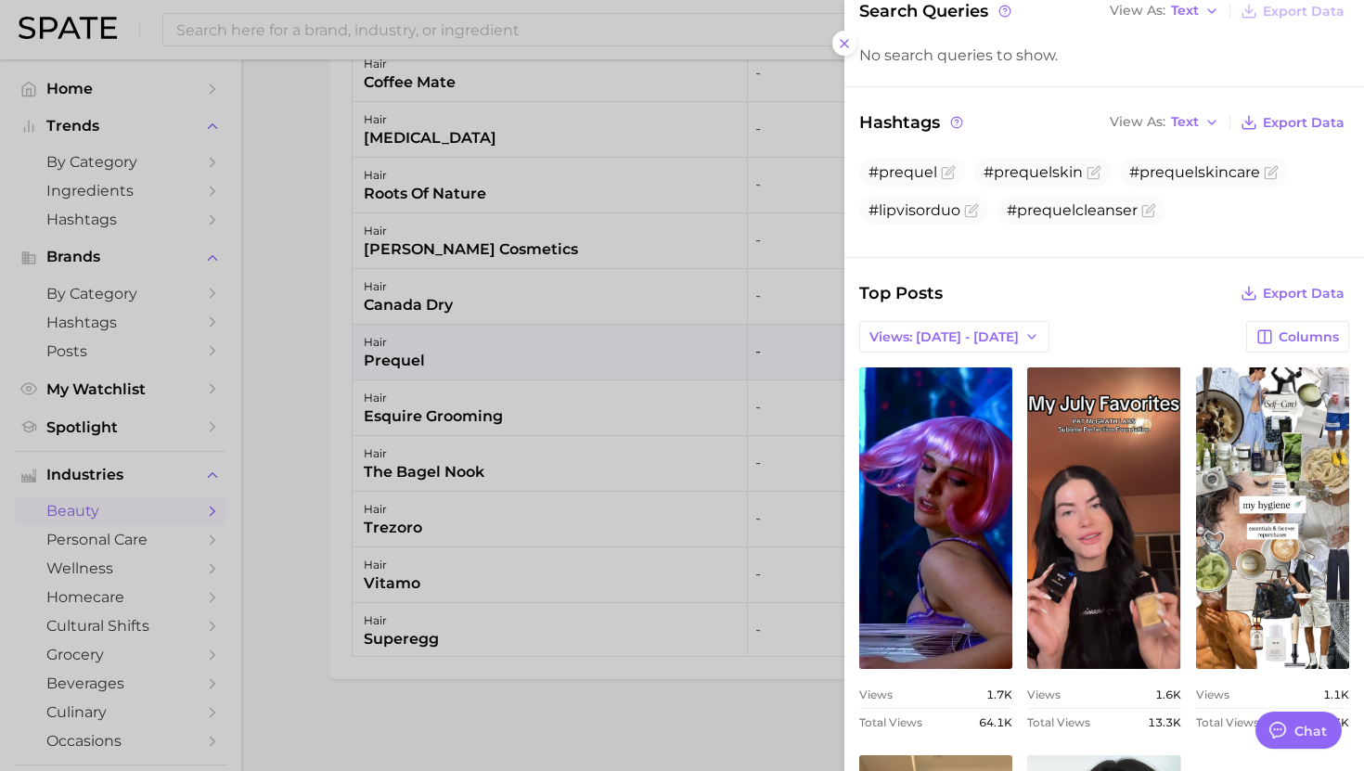
click at [652, 509] on div at bounding box center [682, 385] width 1364 height 771
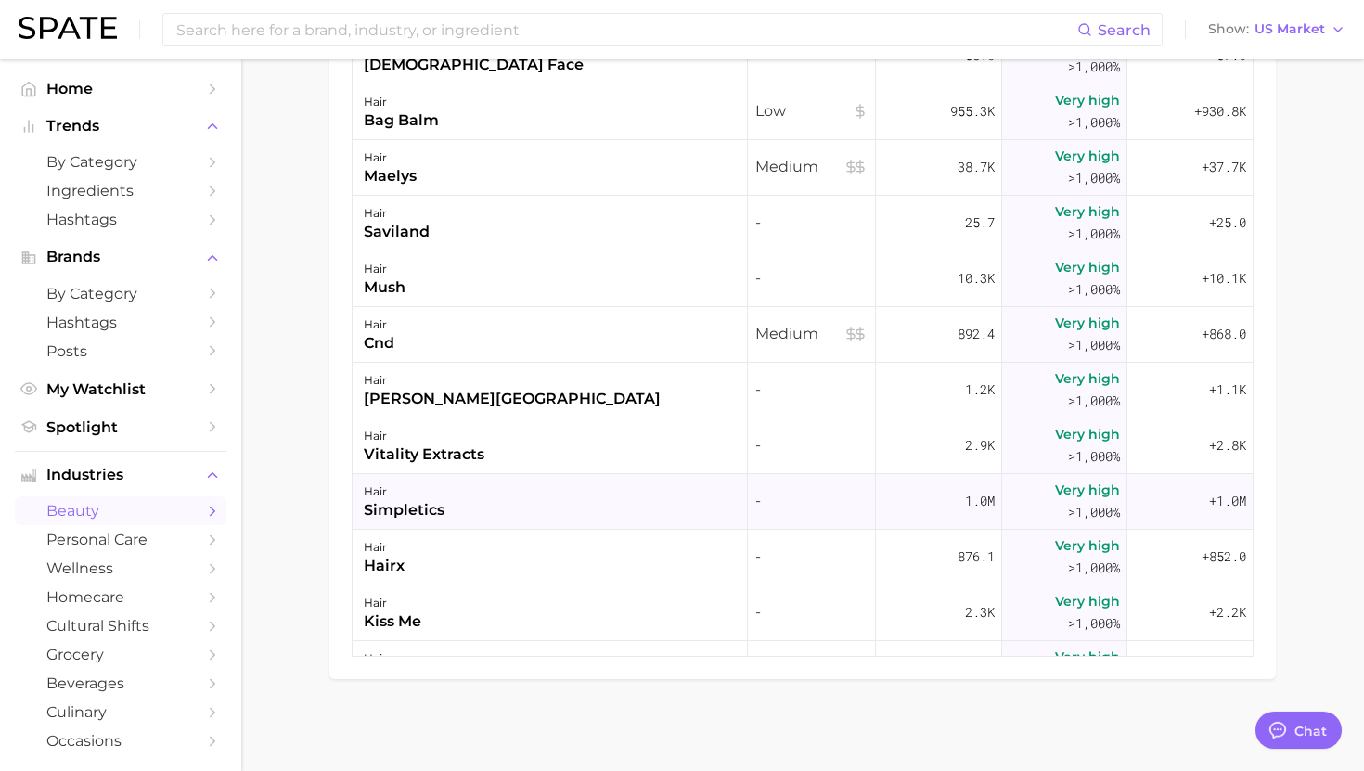
click at [621, 496] on div "hair simpletics" at bounding box center [550, 502] width 395 height 56
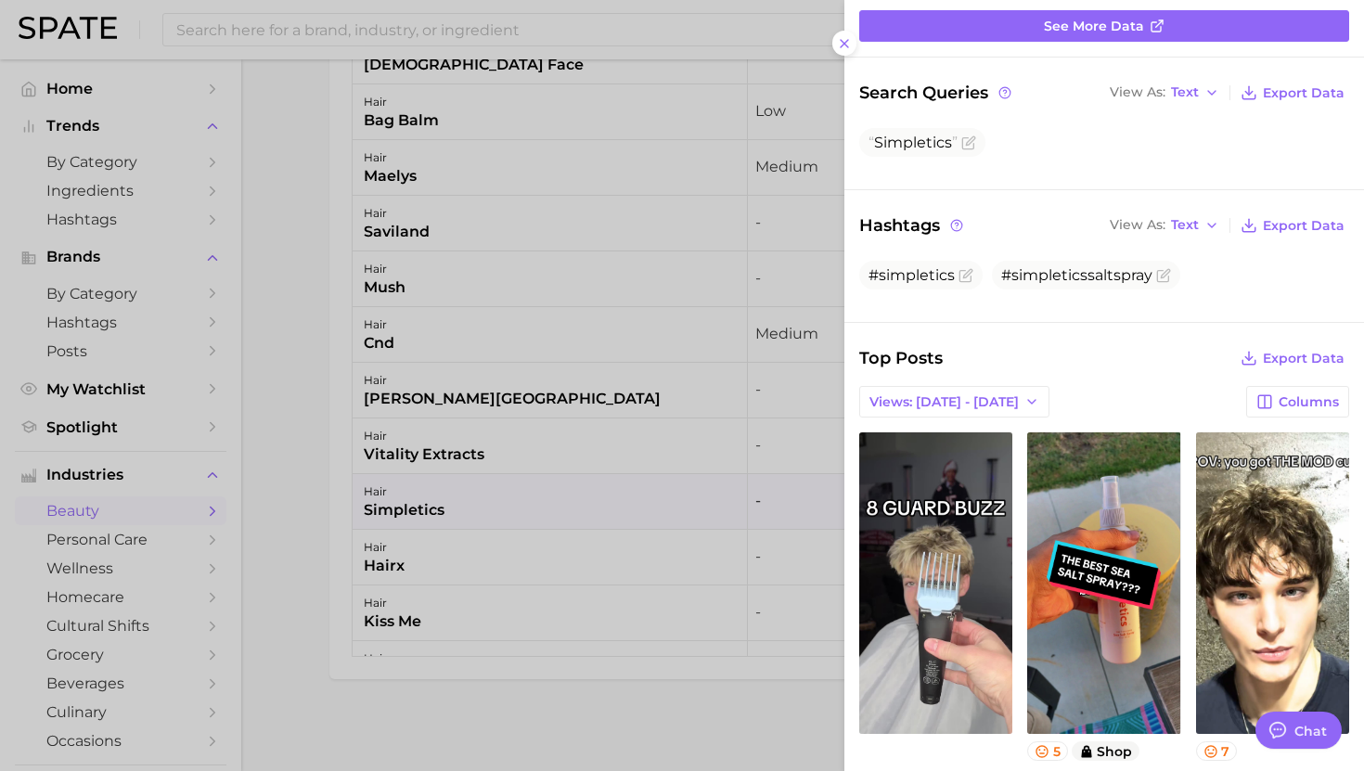
click at [533, 509] on div at bounding box center [682, 385] width 1364 height 771
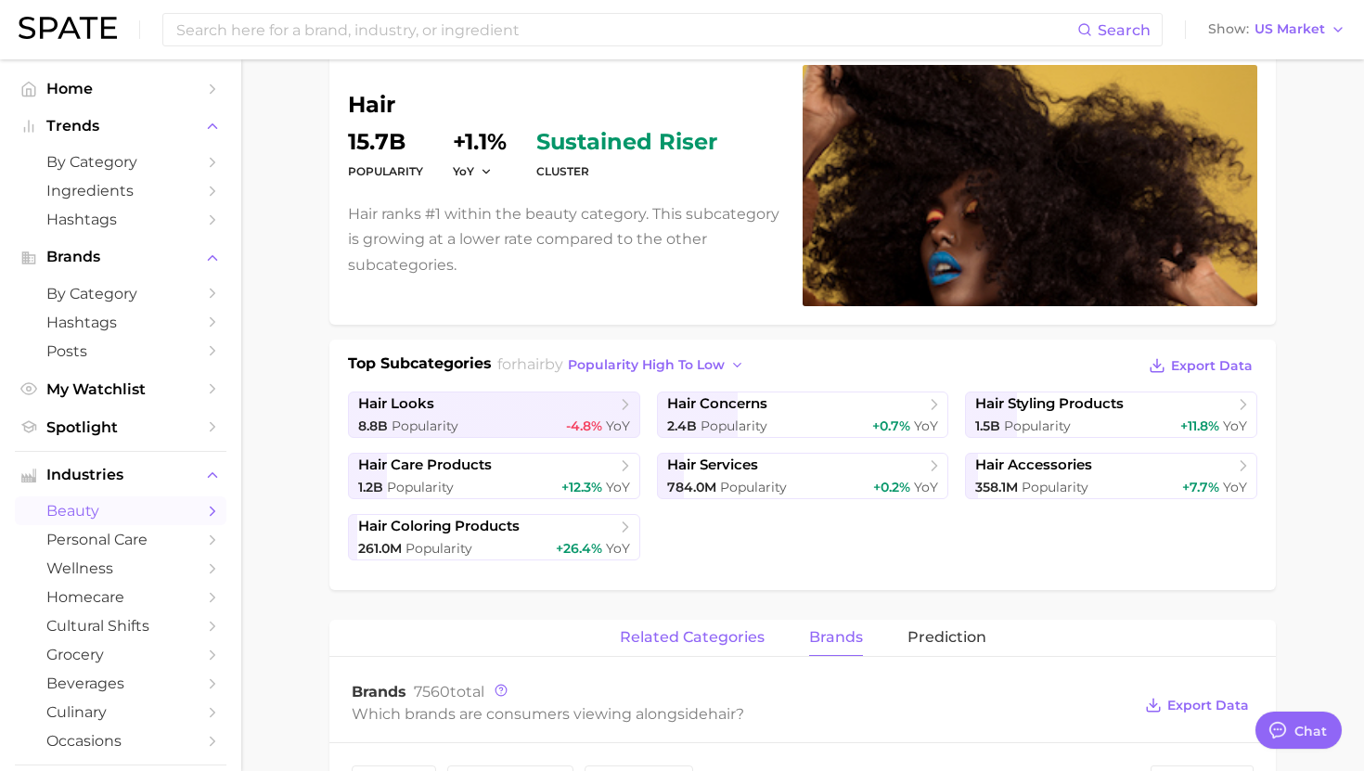
click at [660, 630] on span "related categories" at bounding box center [692, 637] width 145 height 17
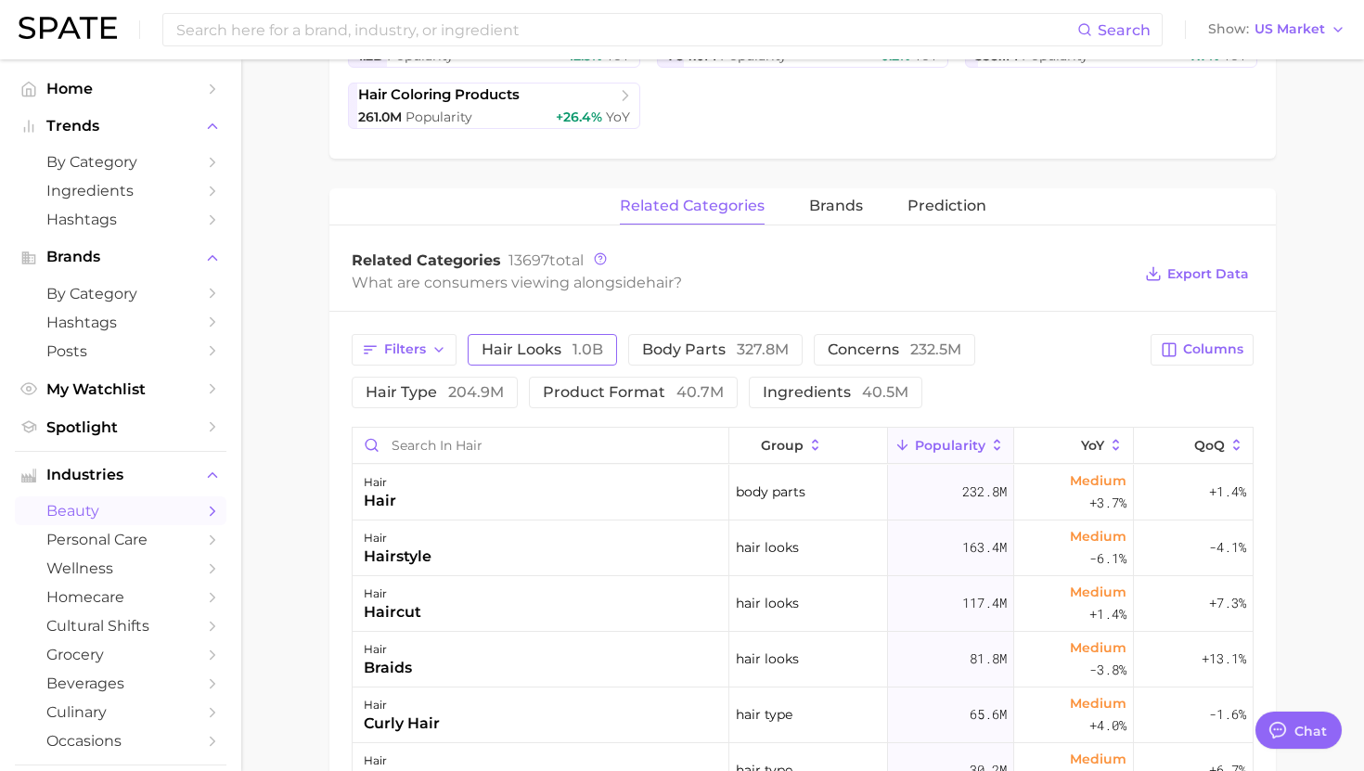
click at [558, 346] on span "hair looks 1.0b" at bounding box center [543, 349] width 122 height 15
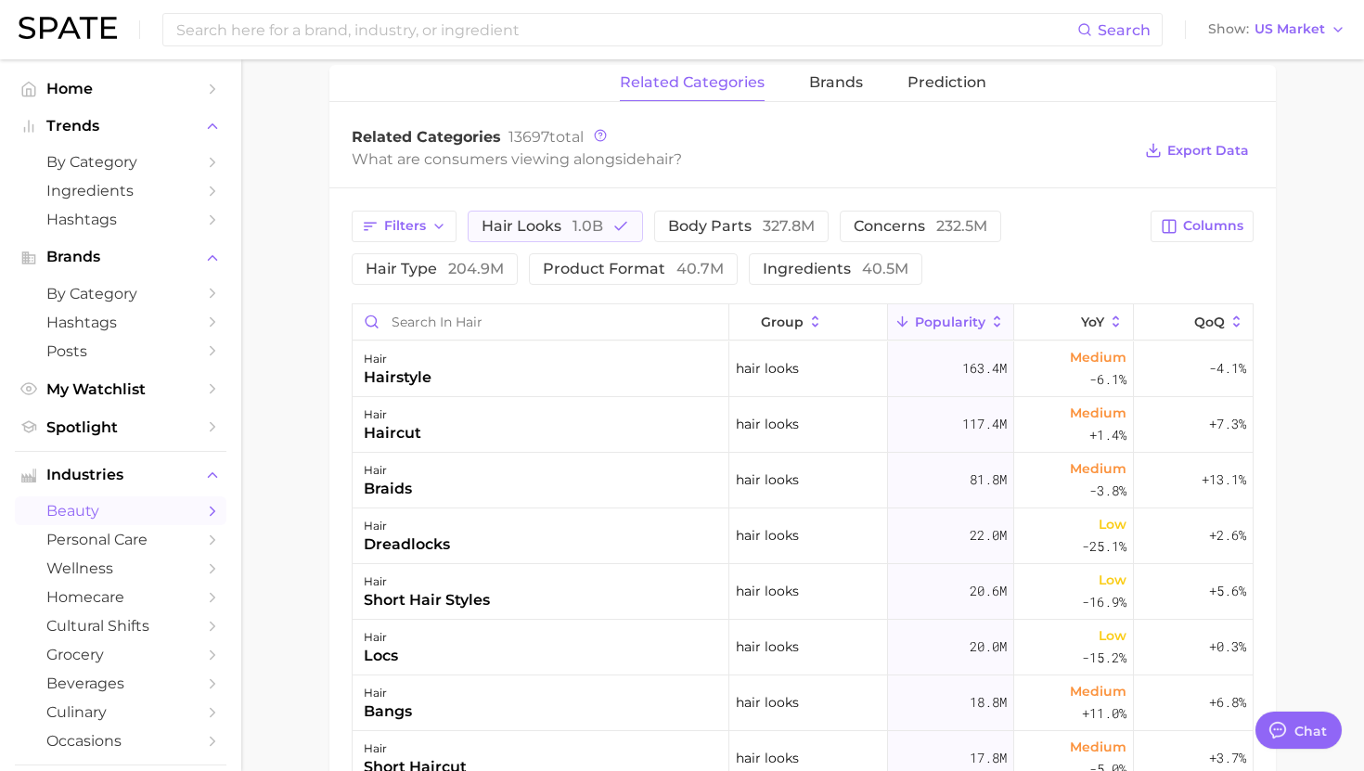
click at [1184, 246] on div "Filters hair looks 1.0b body parts 327.8m concerns 232.5m hair type 204.9m prod…" at bounding box center [803, 248] width 902 height 74
click at [1194, 226] on span "Columns" at bounding box center [1213, 226] width 60 height 16
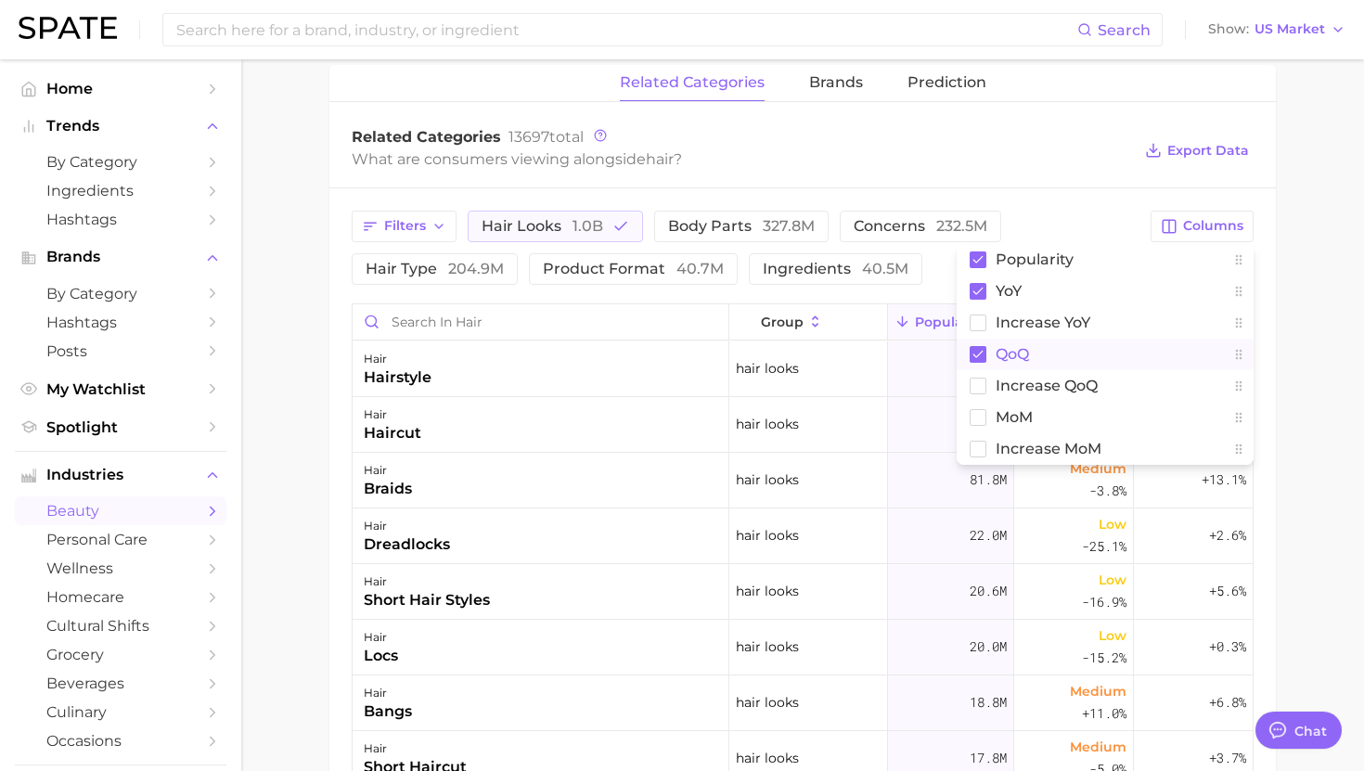
click at [1031, 354] on button "QoQ" at bounding box center [1105, 355] width 297 height 32
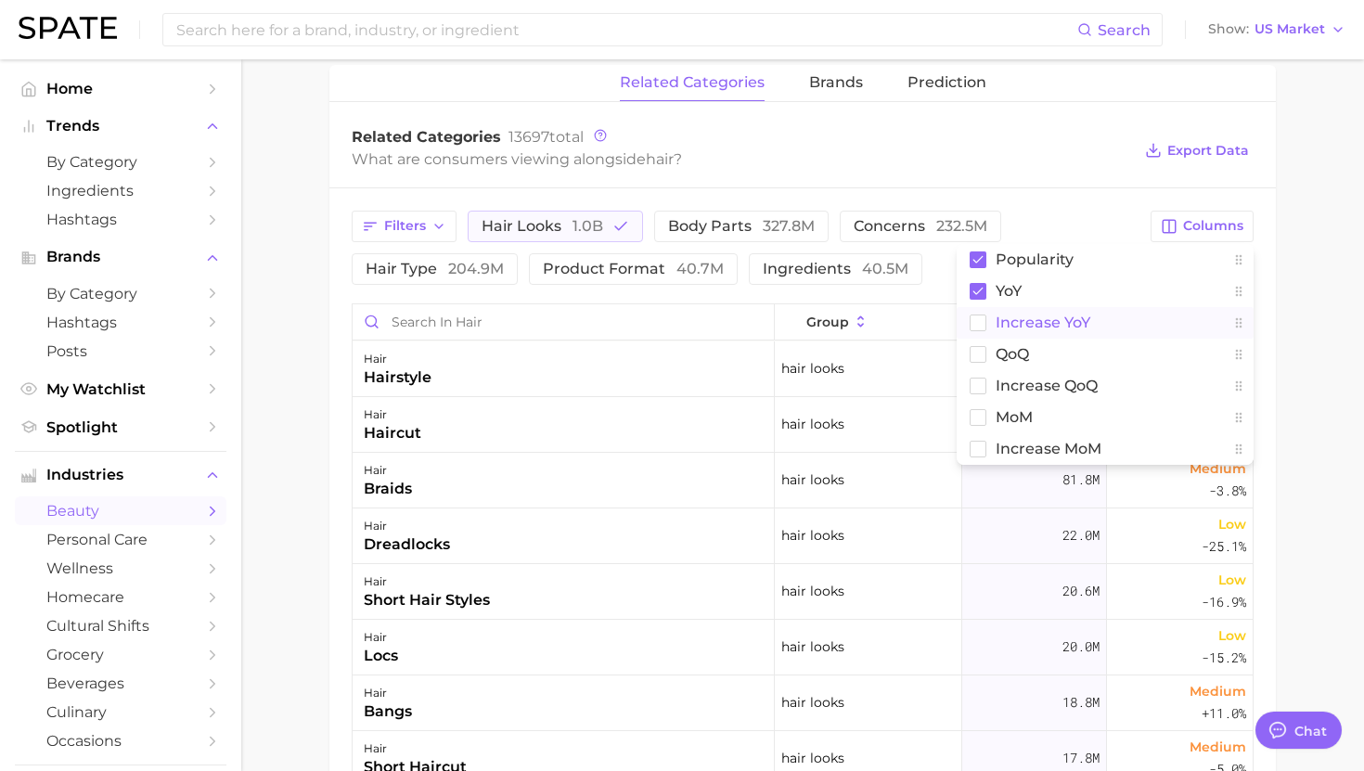
click at [1031, 329] on span "Increase YoY" at bounding box center [1043, 323] width 95 height 16
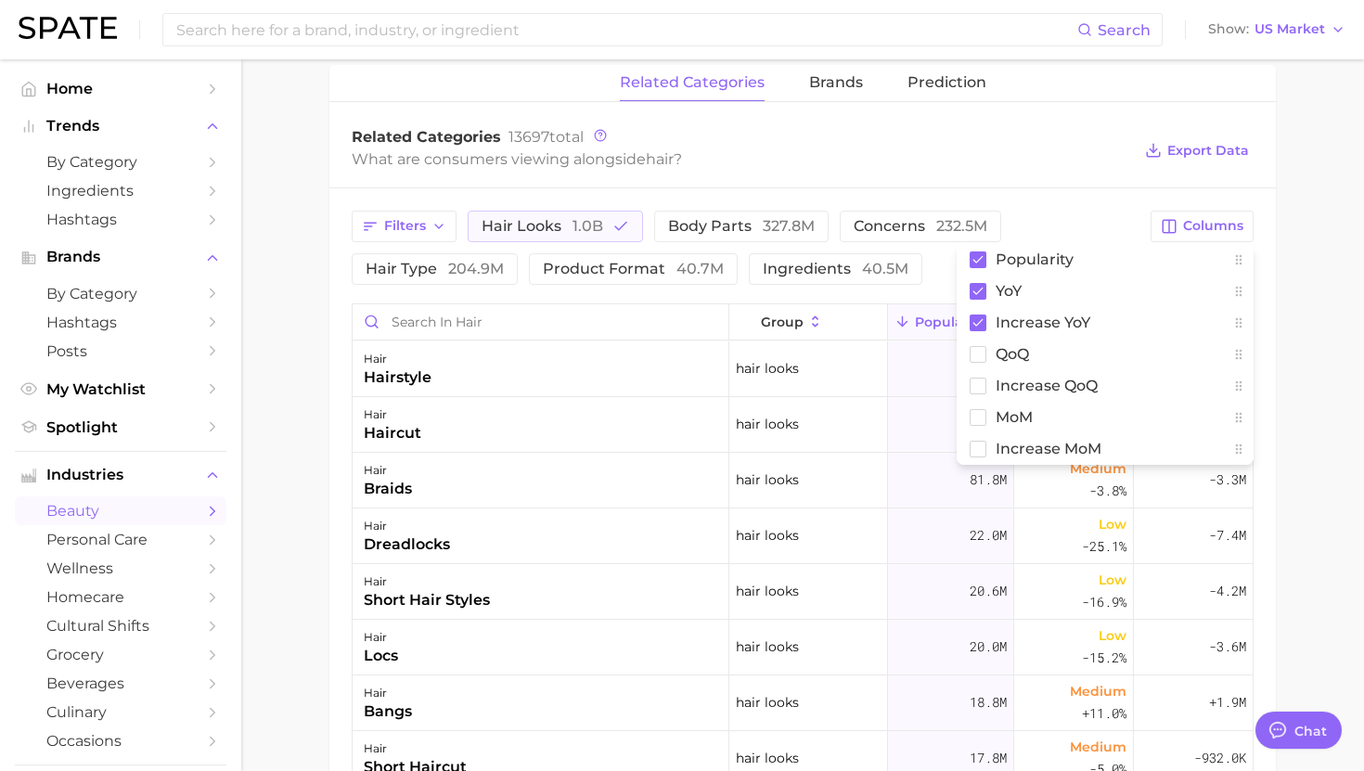
click at [1054, 169] on div "What are consumers viewing alongside hair ?" at bounding box center [742, 159] width 780 height 25
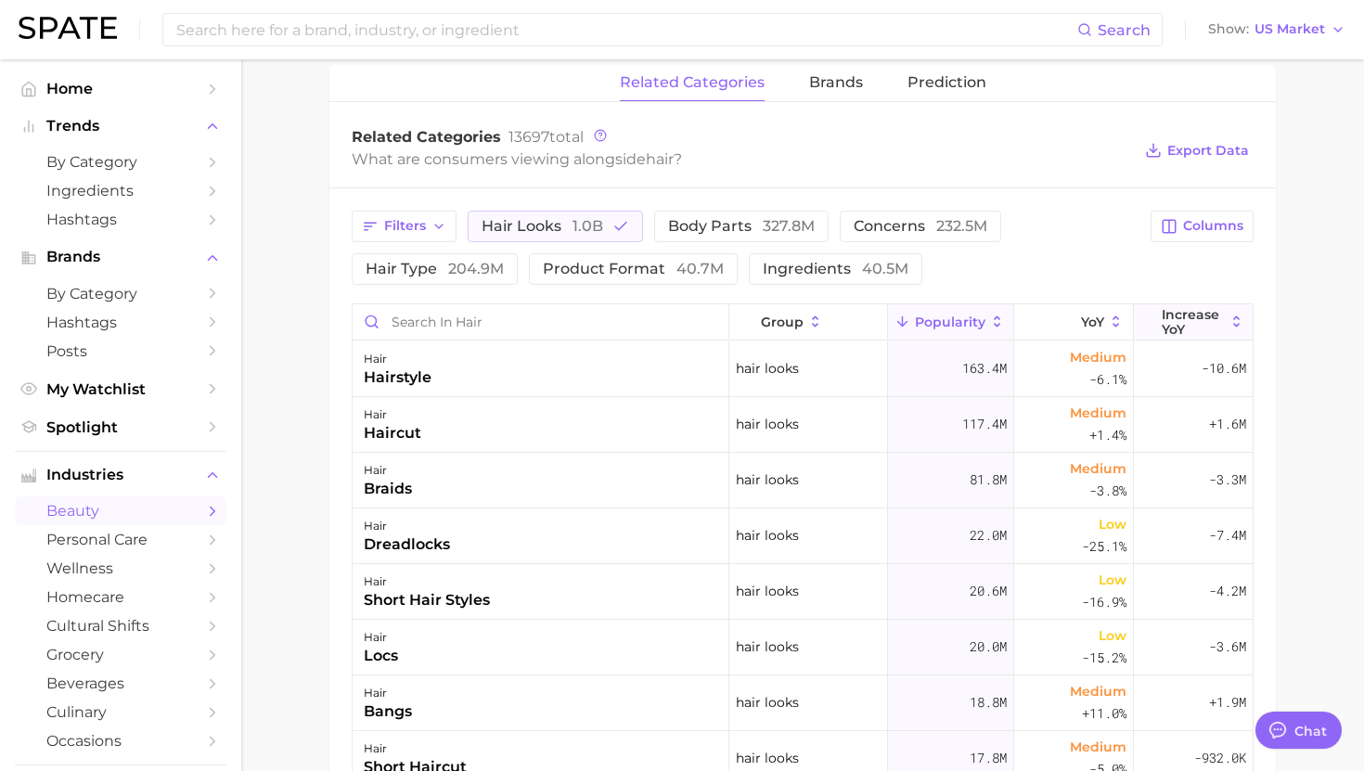
click at [1186, 327] on span "Increase YoY" at bounding box center [1193, 322] width 63 height 30
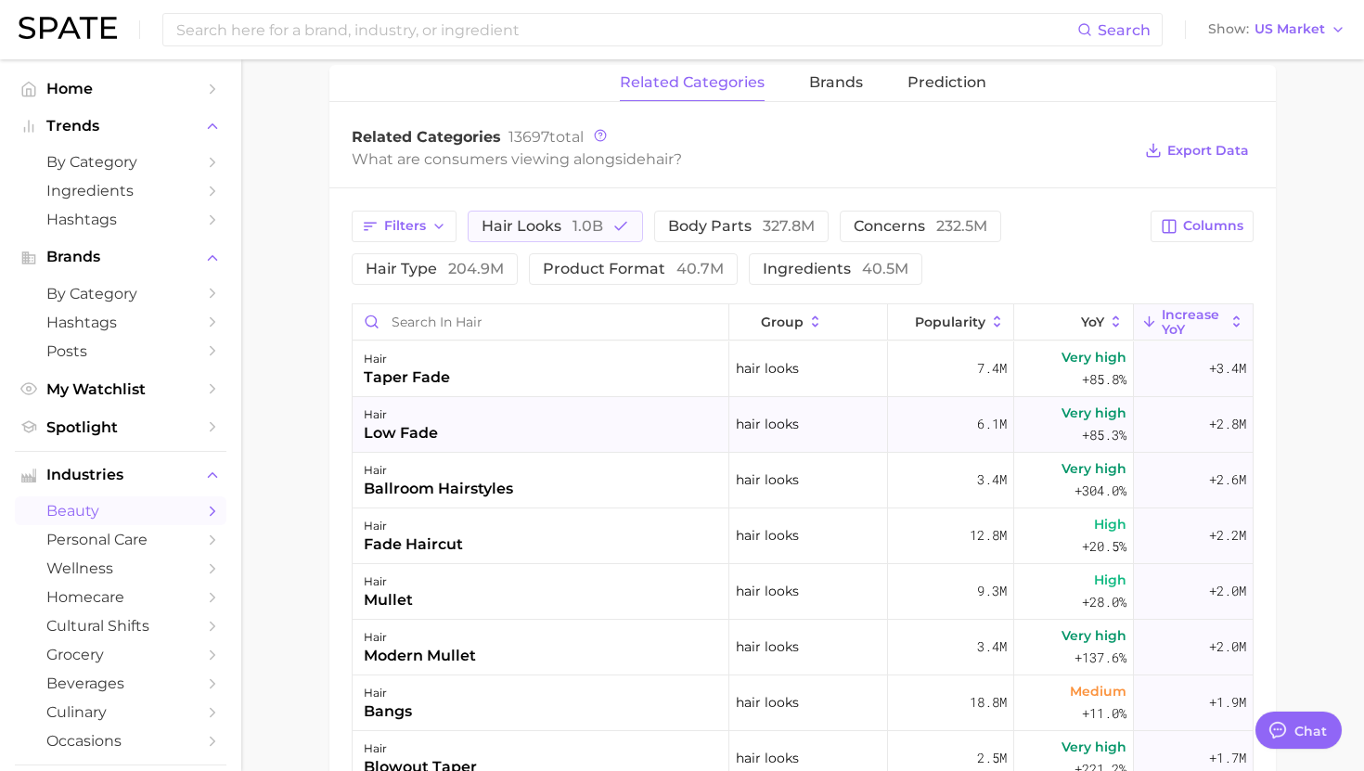
click at [523, 404] on div "hair low fade" at bounding box center [541, 425] width 377 height 56
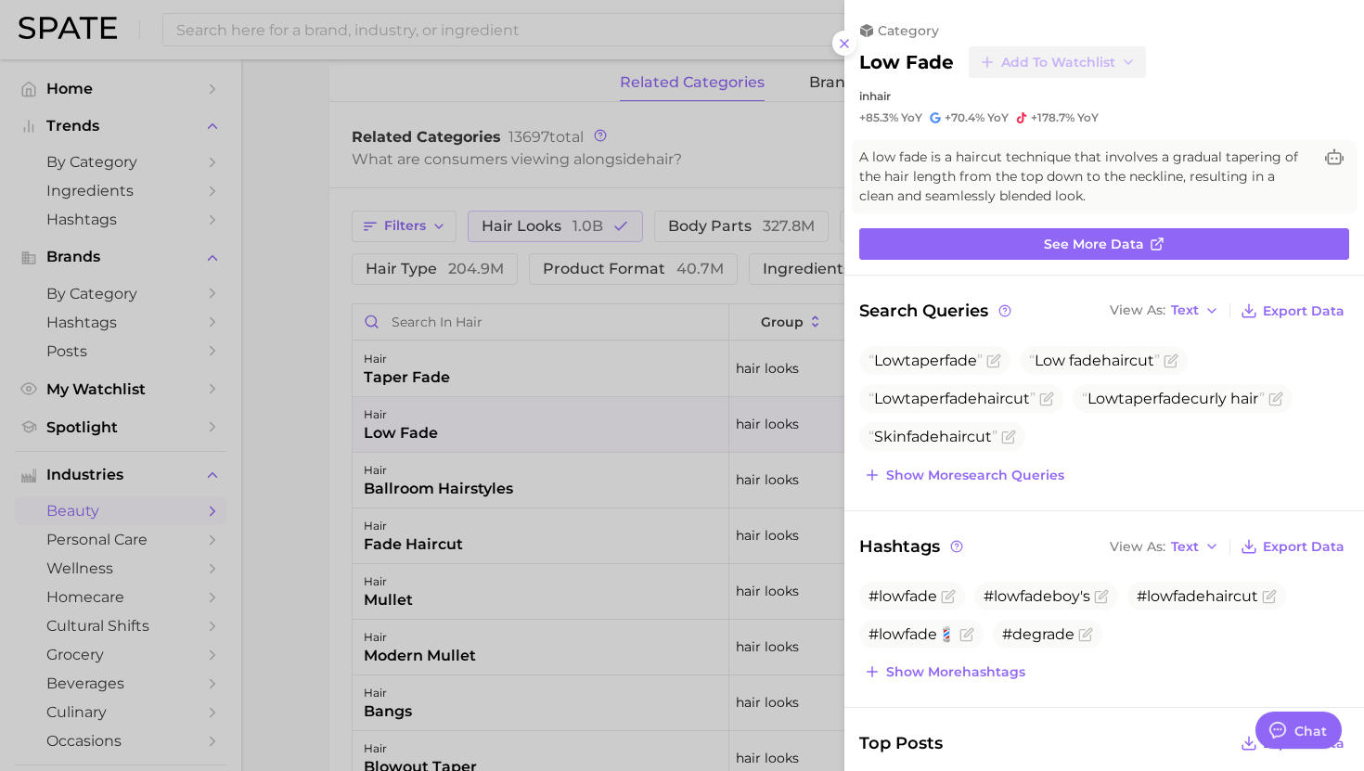
click at [516, 415] on div at bounding box center [682, 385] width 1364 height 771
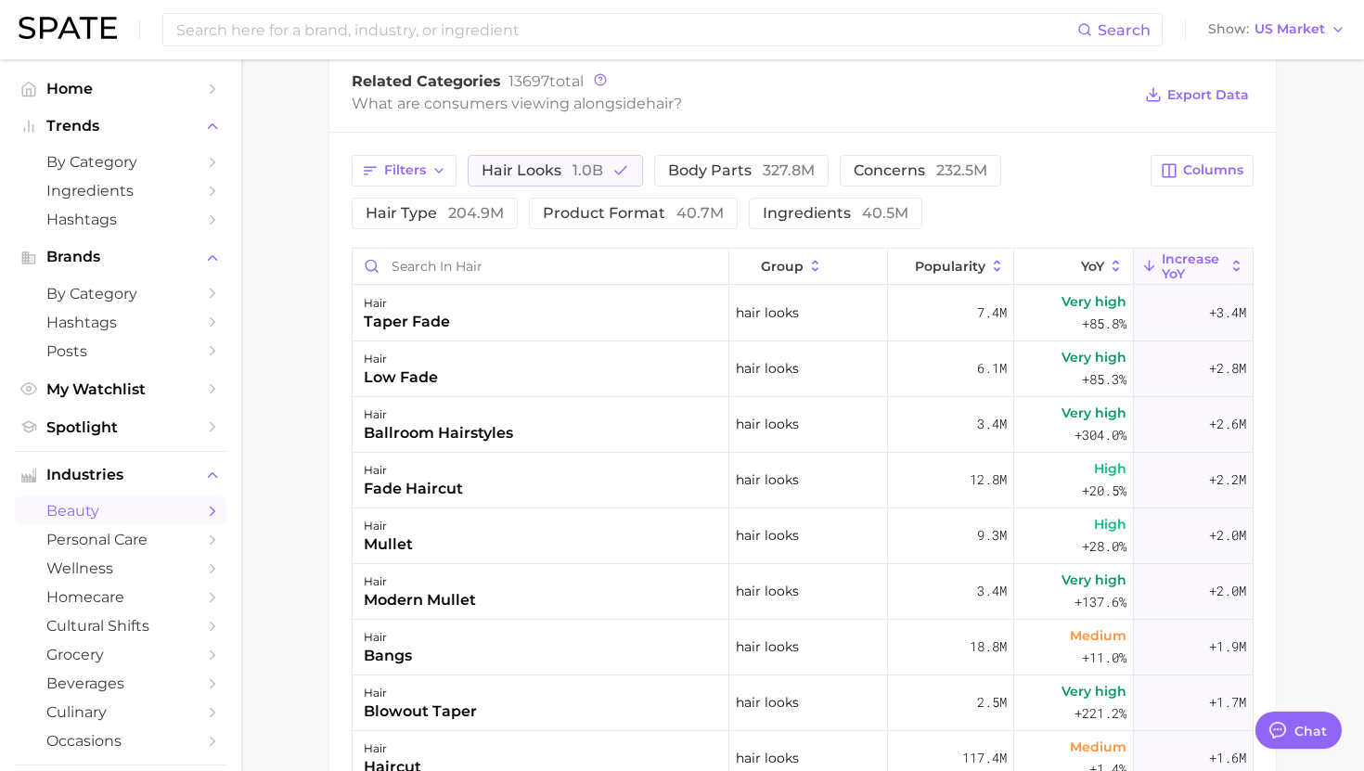
scroll to position [768, 0]
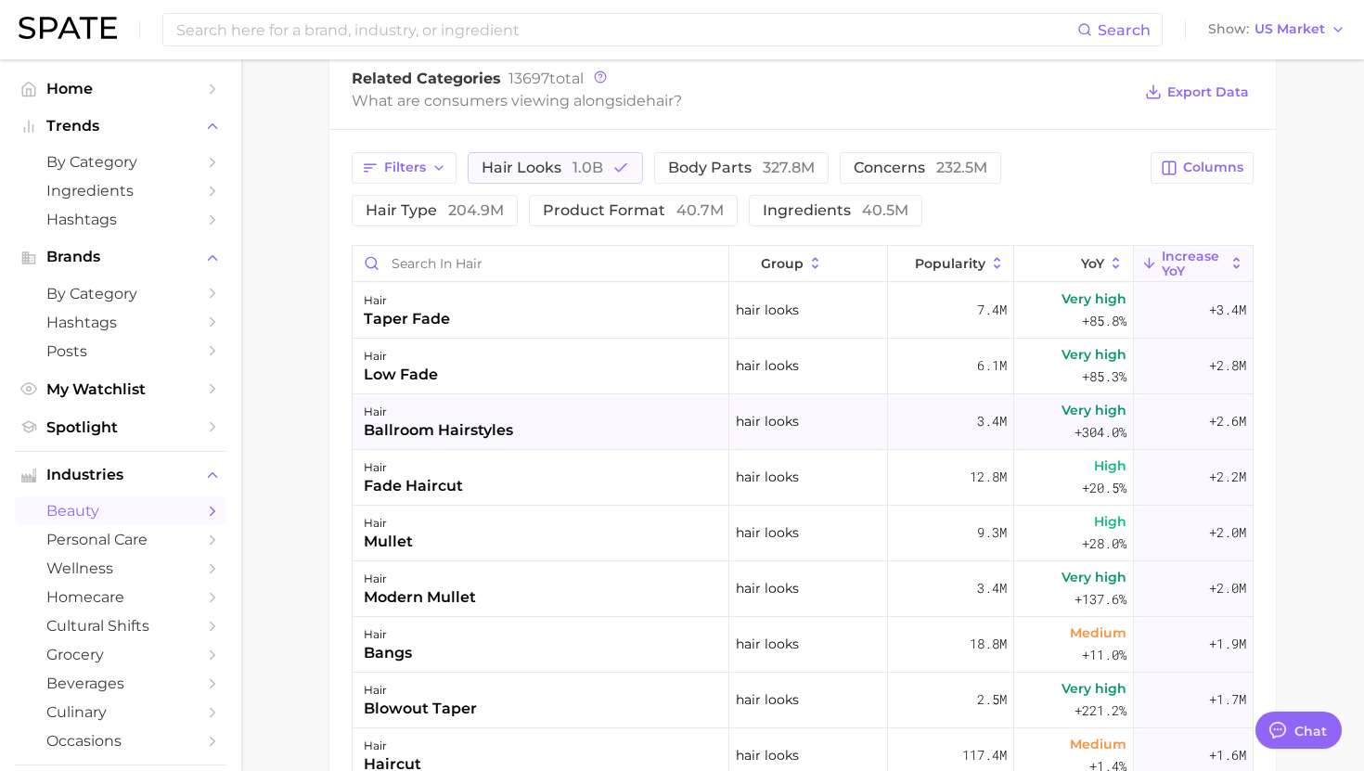
click at [517, 418] on div "hair ballroom hairstyles" at bounding box center [541, 422] width 377 height 56
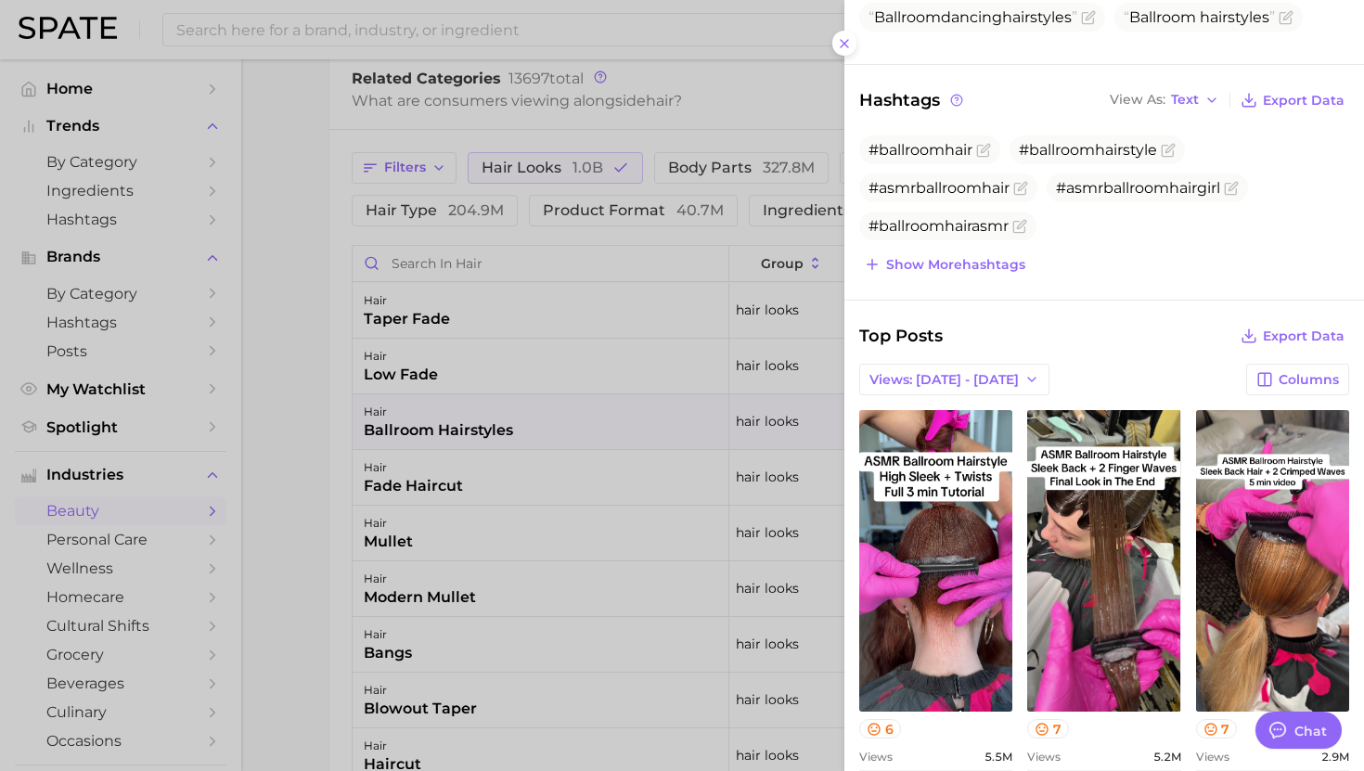
scroll to position [325, 0]
click at [537, 509] on div at bounding box center [682, 385] width 1364 height 771
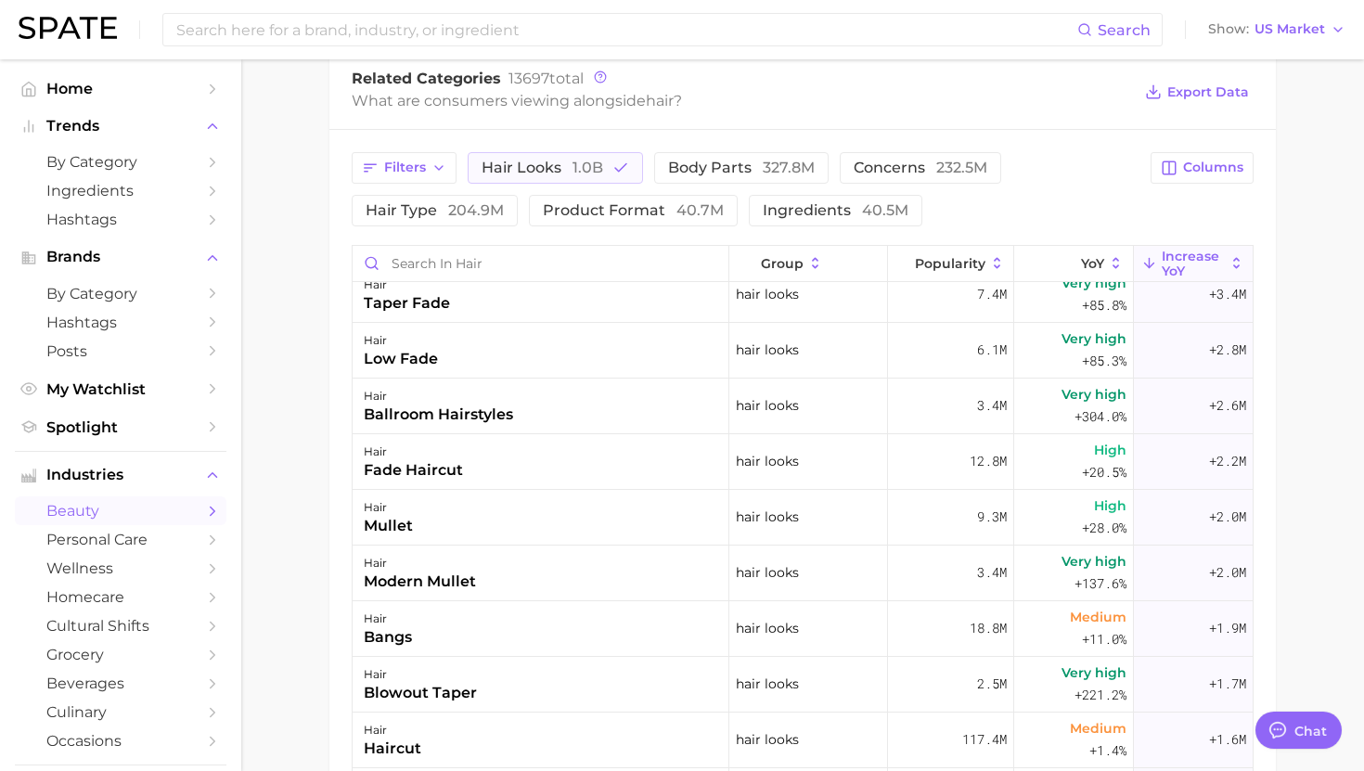
scroll to position [19, 0]
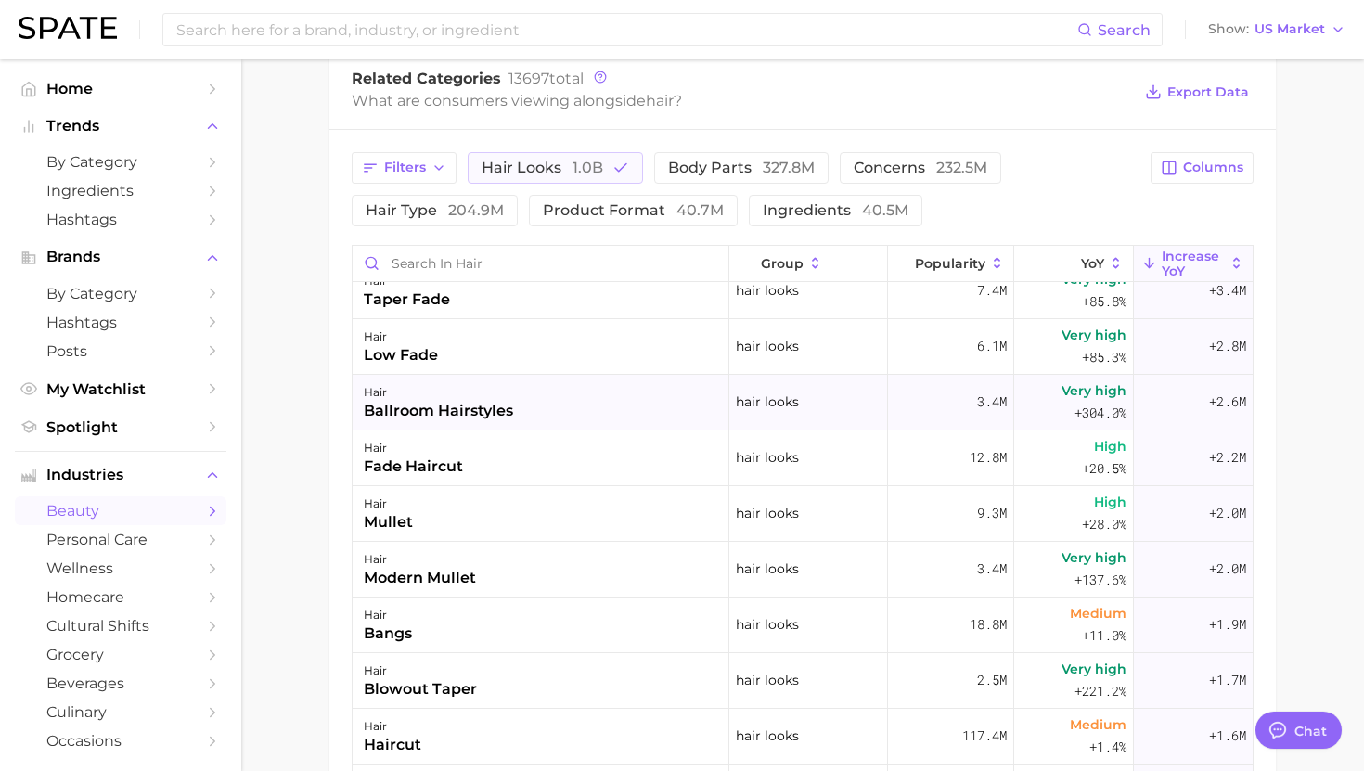
click at [514, 405] on div "hair ballroom hairstyles" at bounding box center [541, 403] width 377 height 56
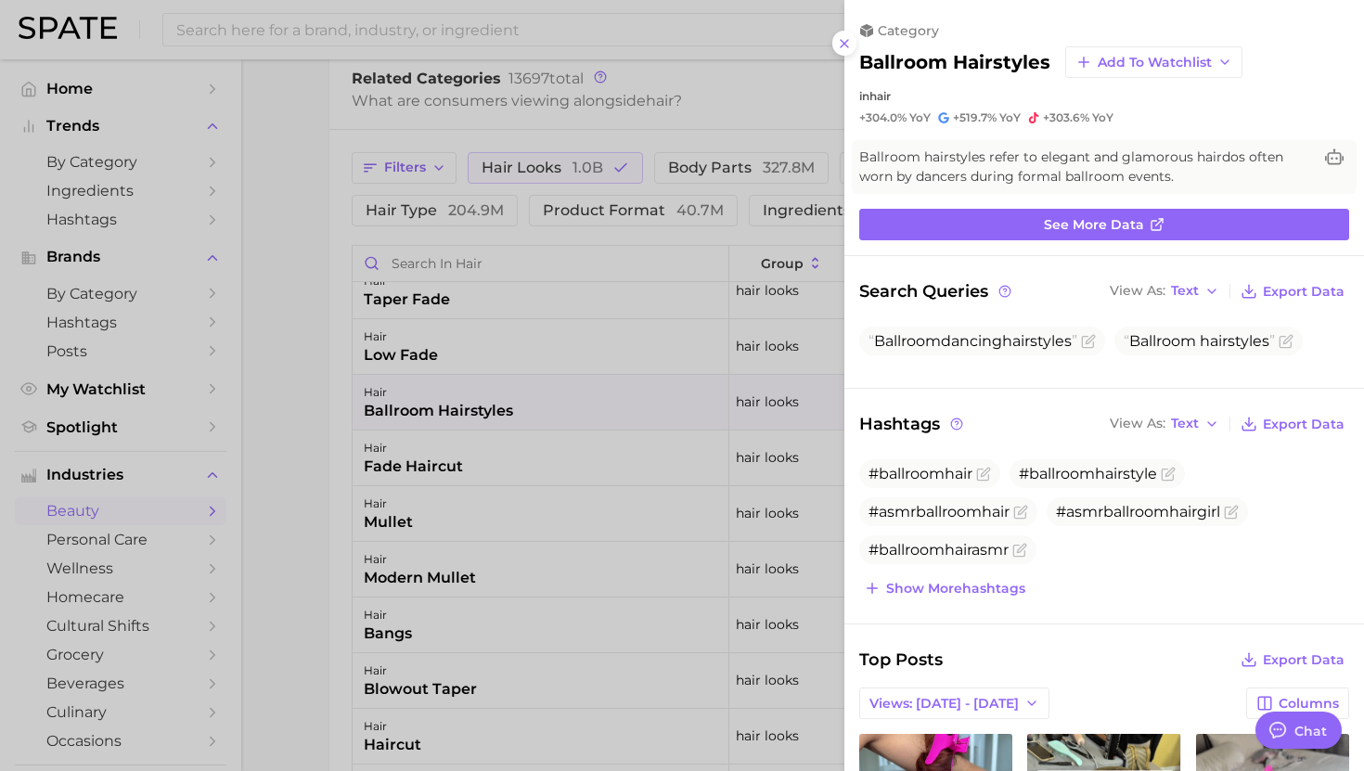
scroll to position [0, 0]
click at [938, 59] on h2 "ballroom hairstyles" at bounding box center [954, 62] width 191 height 22
copy div "ballroom hairstyles Add to Watchlist"
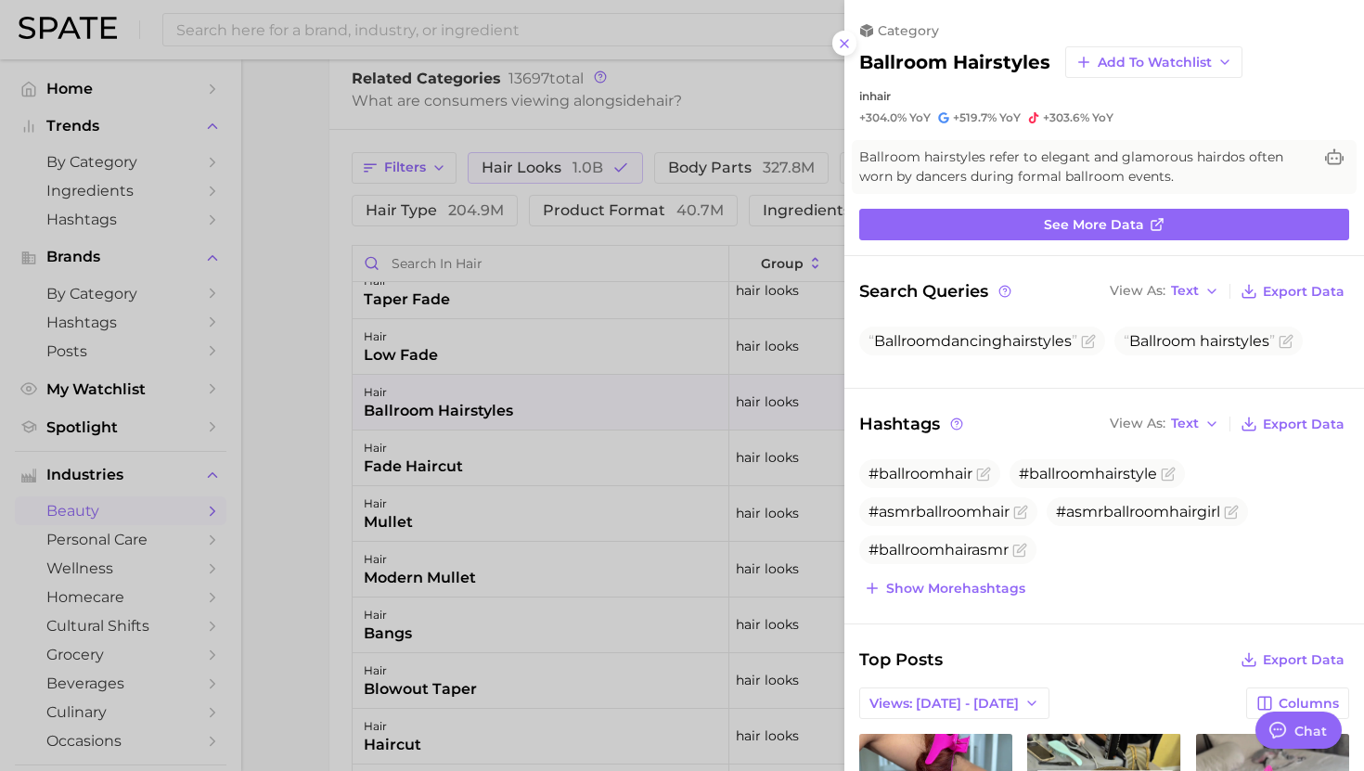
click at [668, 362] on div at bounding box center [682, 385] width 1364 height 771
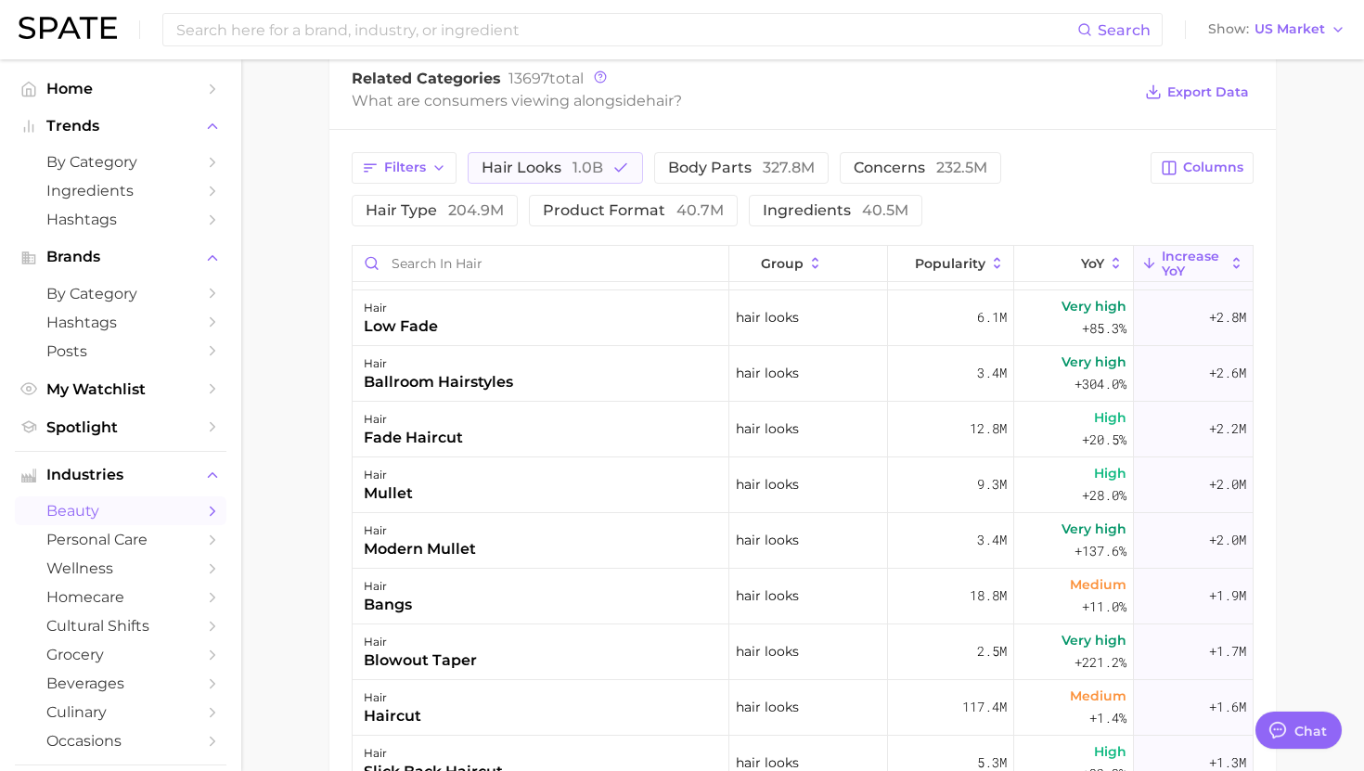
scroll to position [50, 0]
click at [566, 492] on div "hair mullet" at bounding box center [541, 484] width 377 height 56
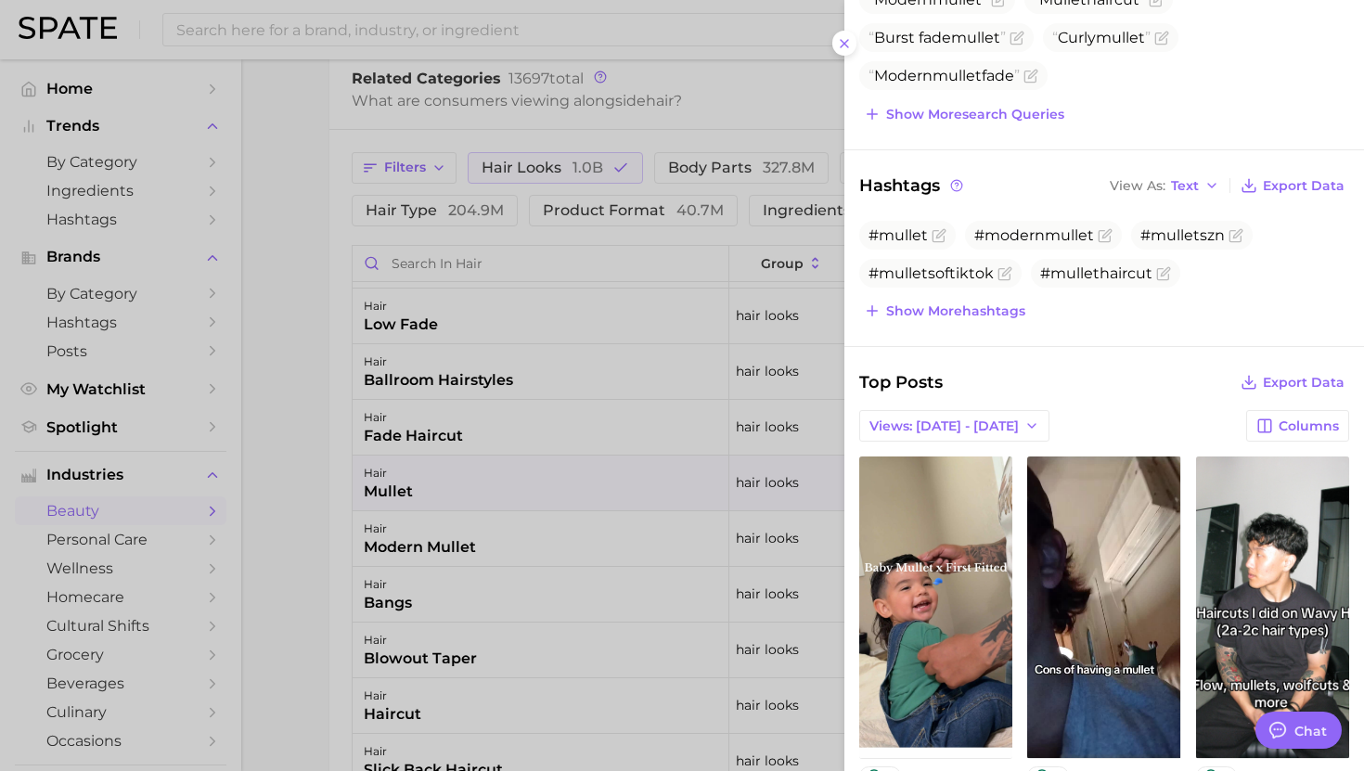
scroll to position [341, 0]
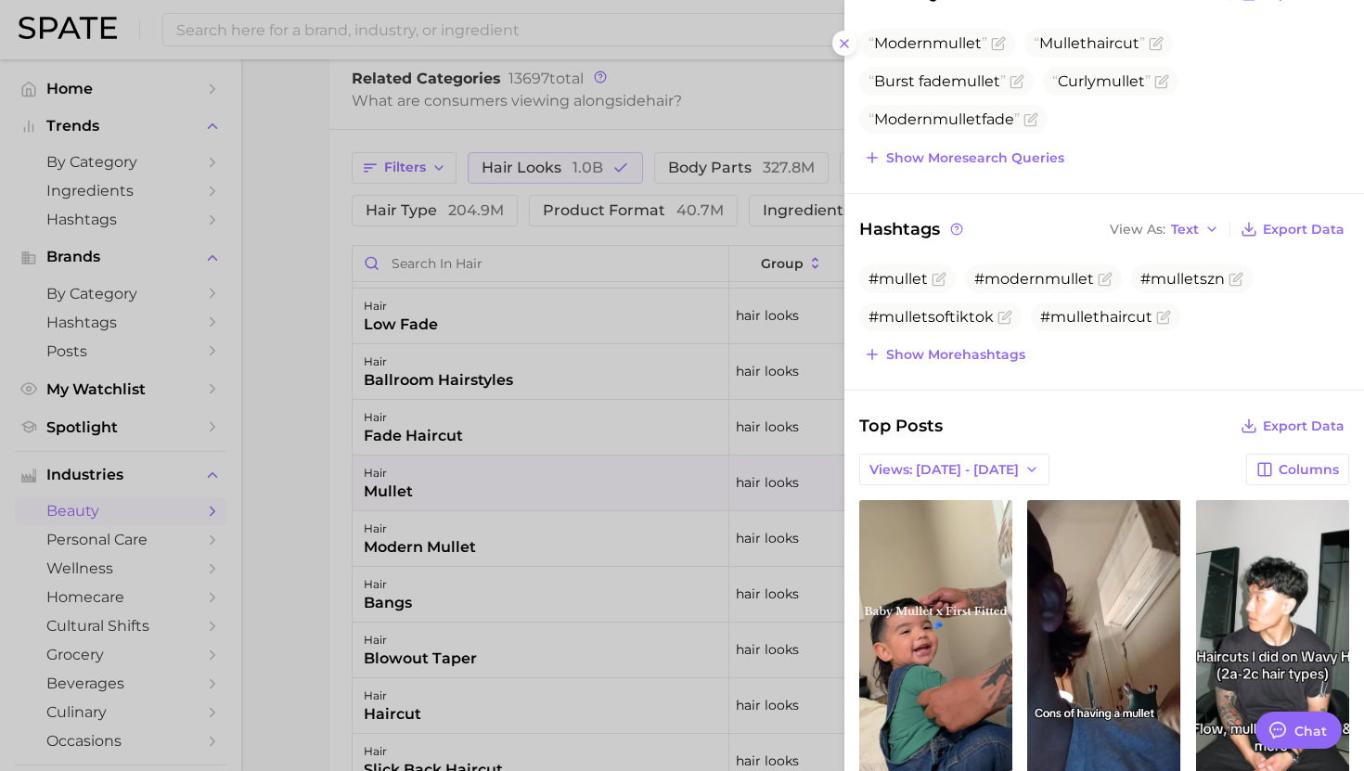
click at [523, 482] on div at bounding box center [682, 385] width 1364 height 771
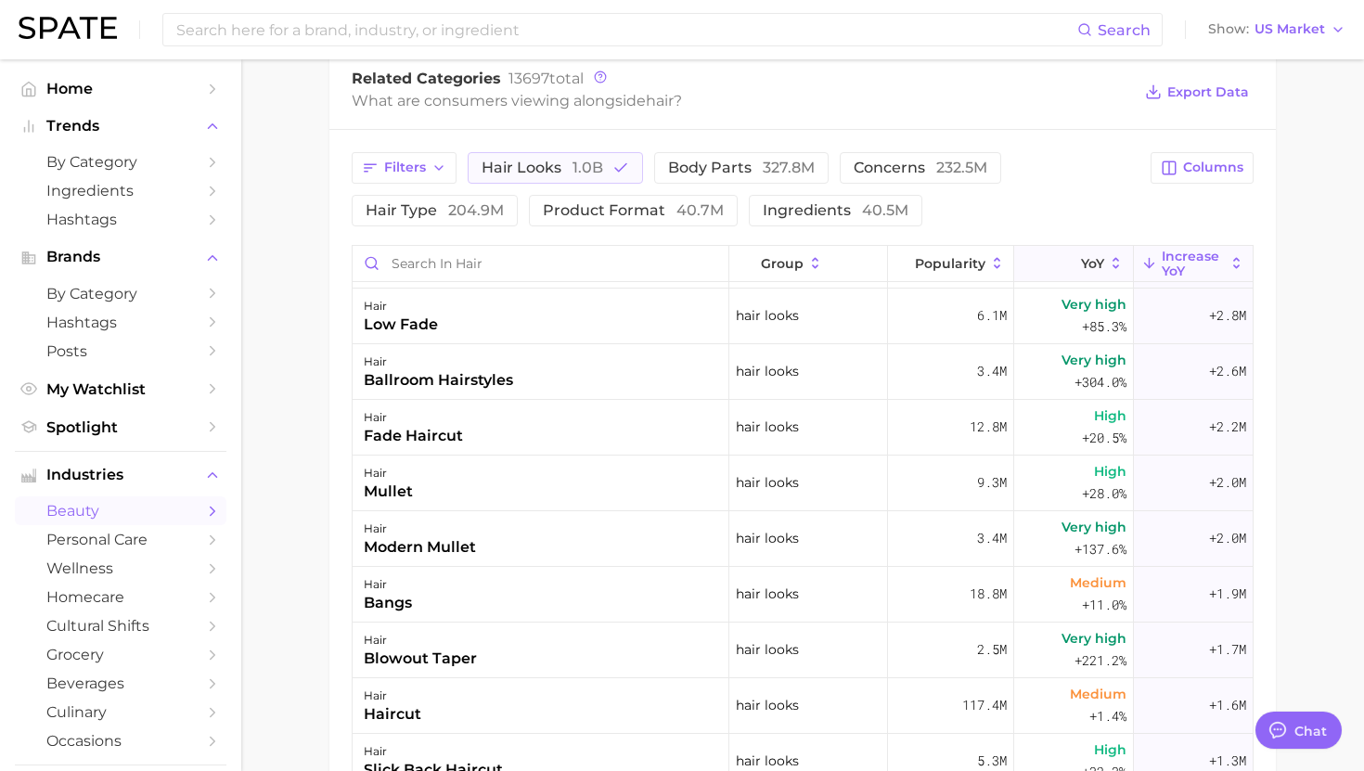
click at [1072, 246] on button "YoY" at bounding box center [1074, 264] width 120 height 36
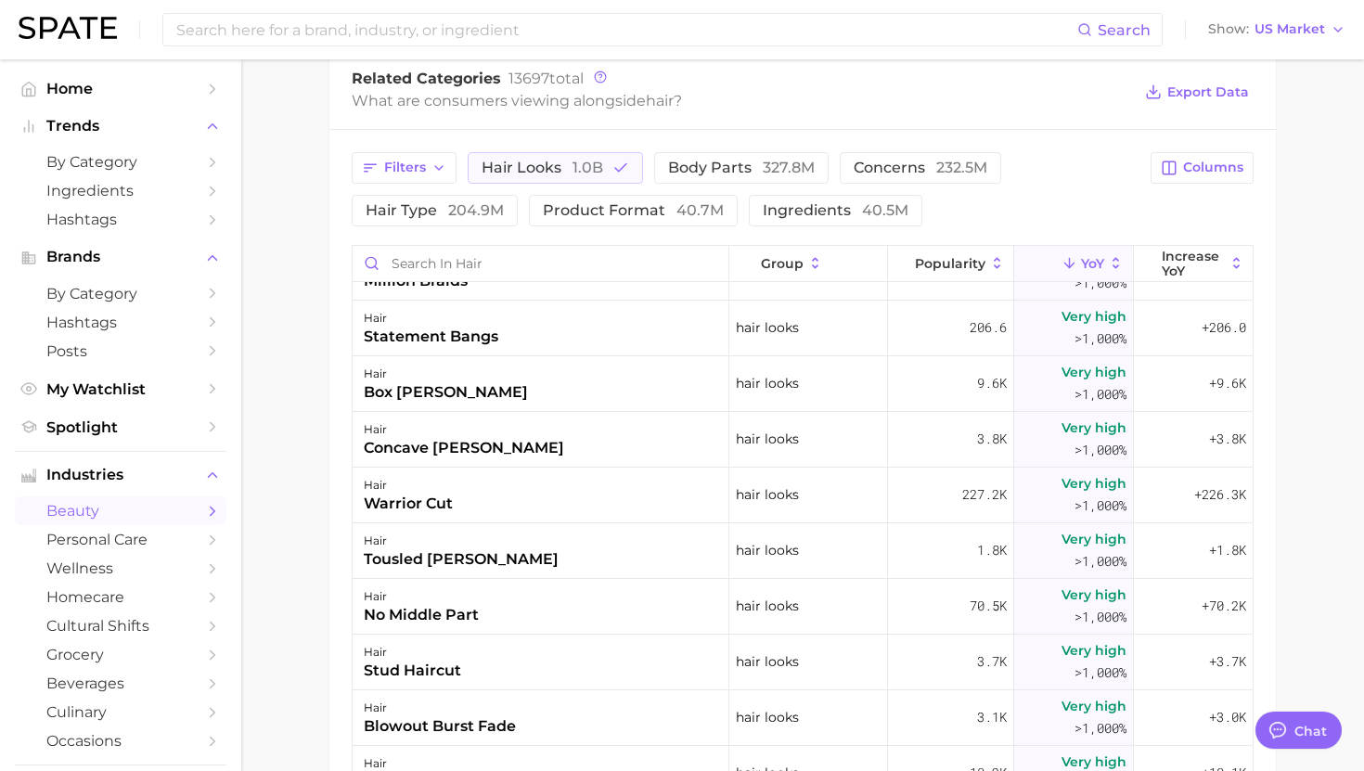
scroll to position [174, 0]
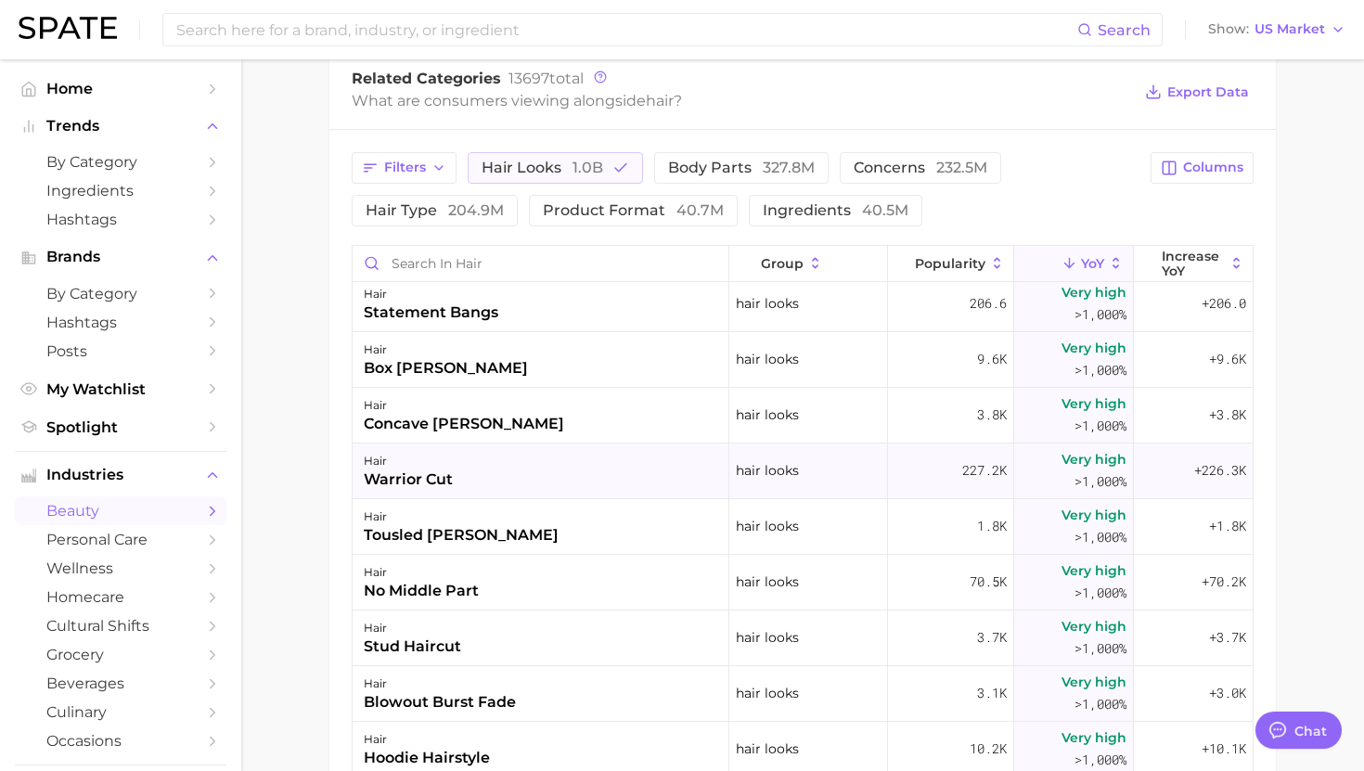
click at [582, 482] on div "hair warrior cut" at bounding box center [541, 472] width 377 height 56
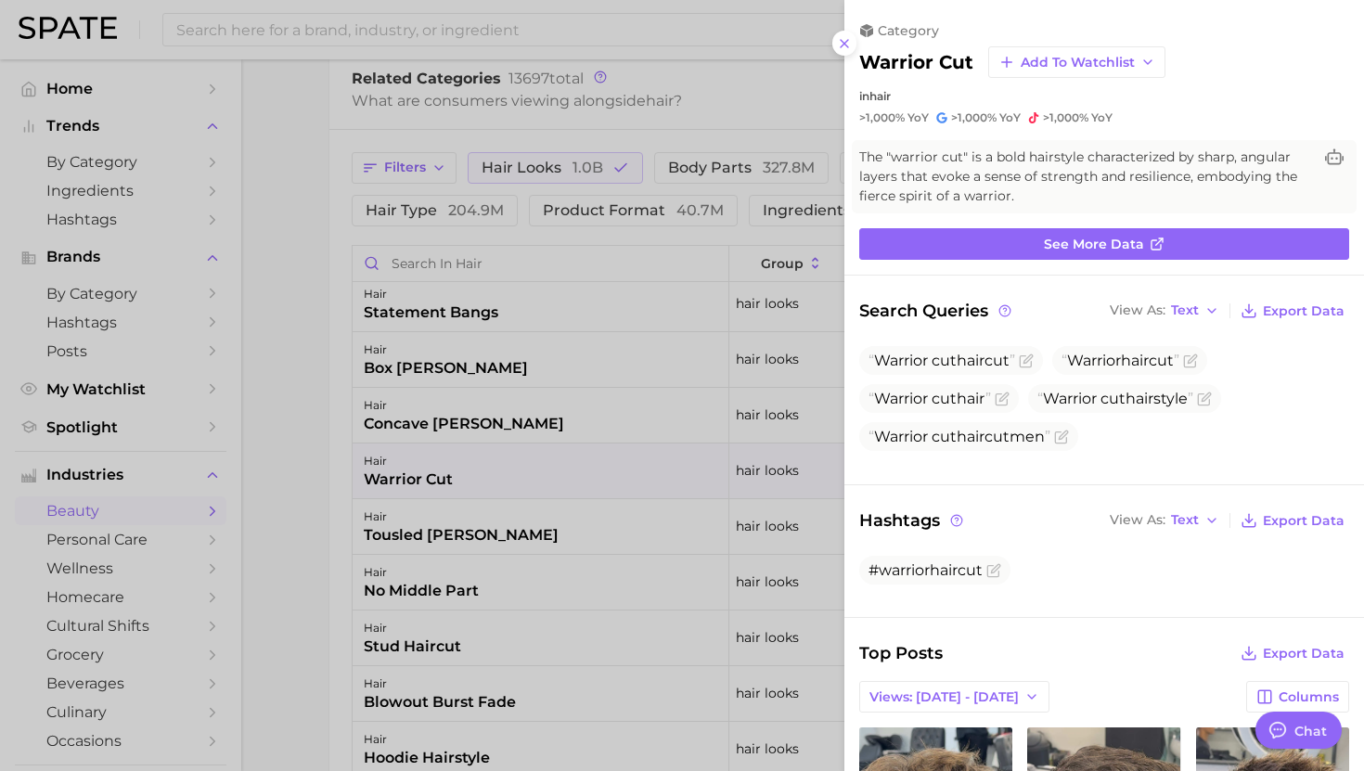
scroll to position [0, 0]
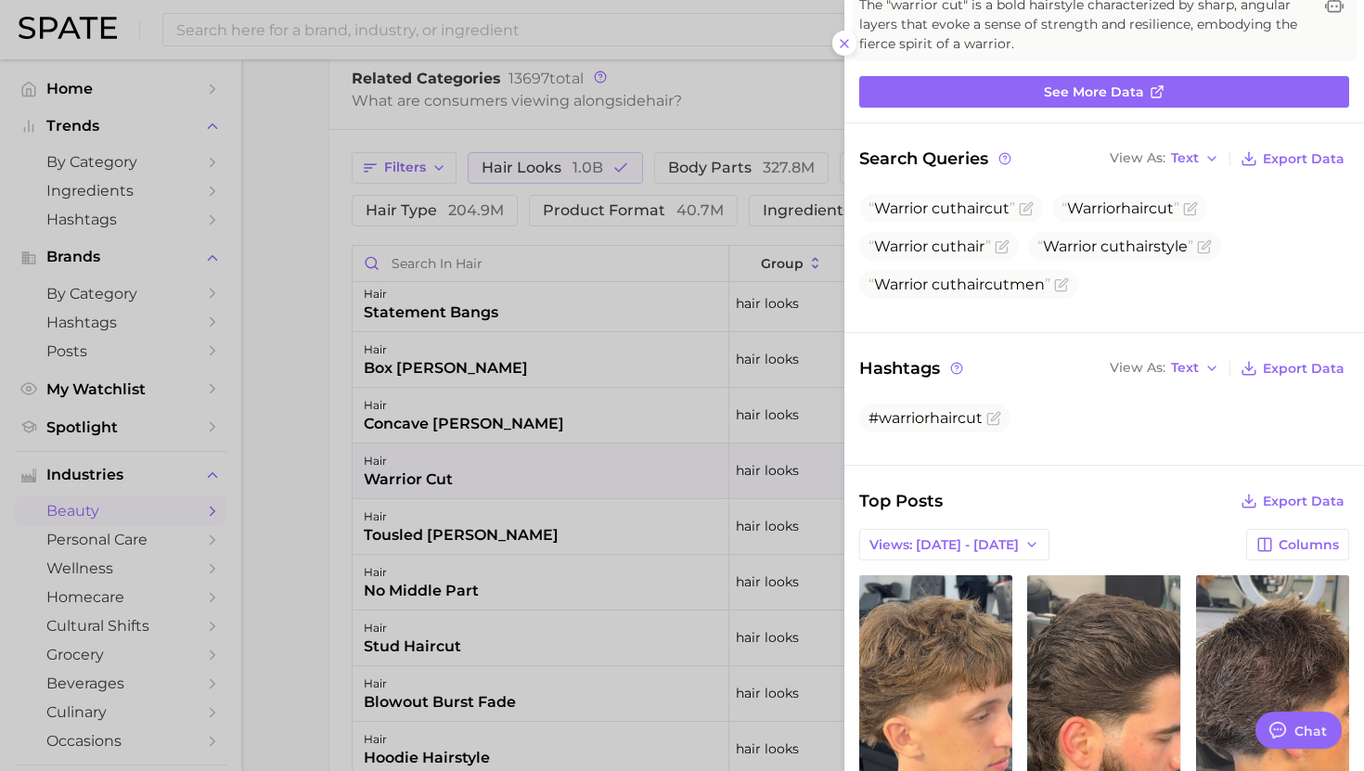
click at [527, 413] on div at bounding box center [682, 385] width 1364 height 771
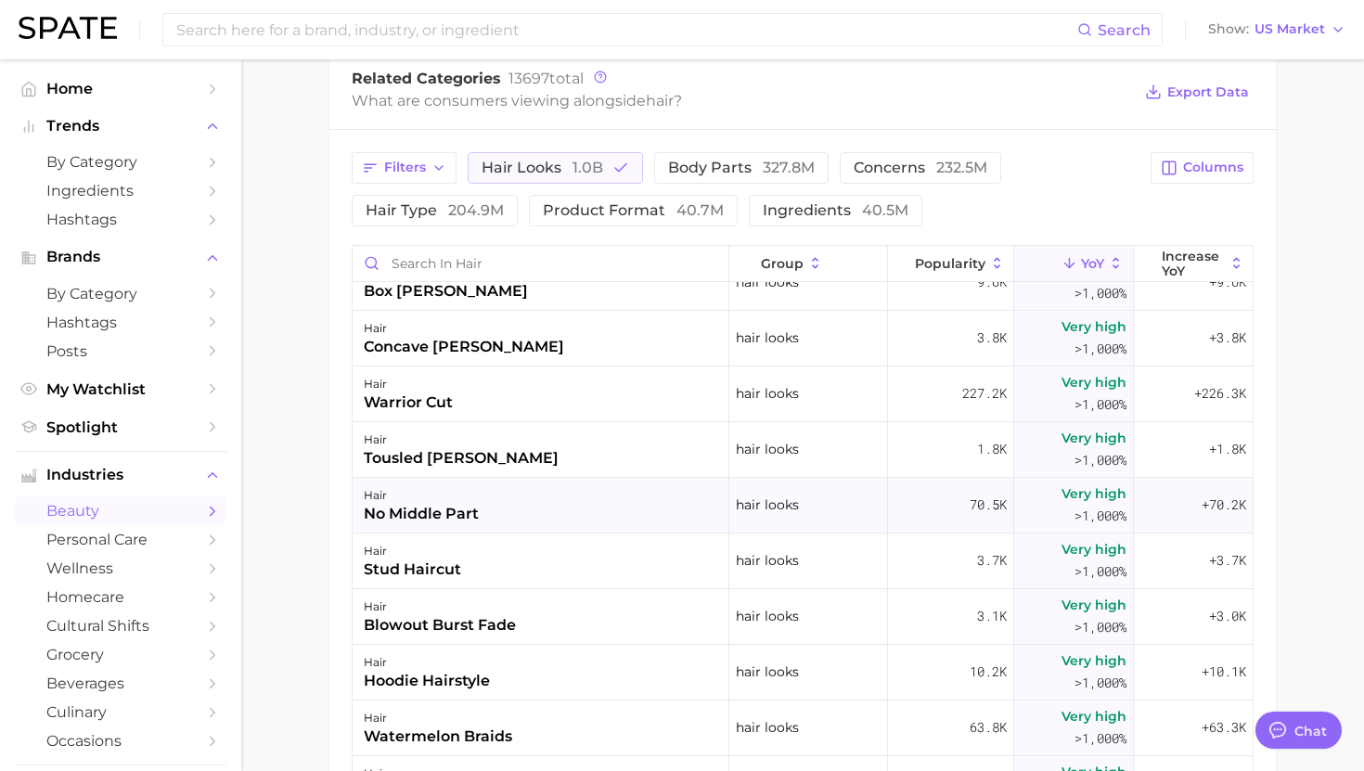
click at [577, 488] on div "hair no middle part" at bounding box center [541, 506] width 377 height 56
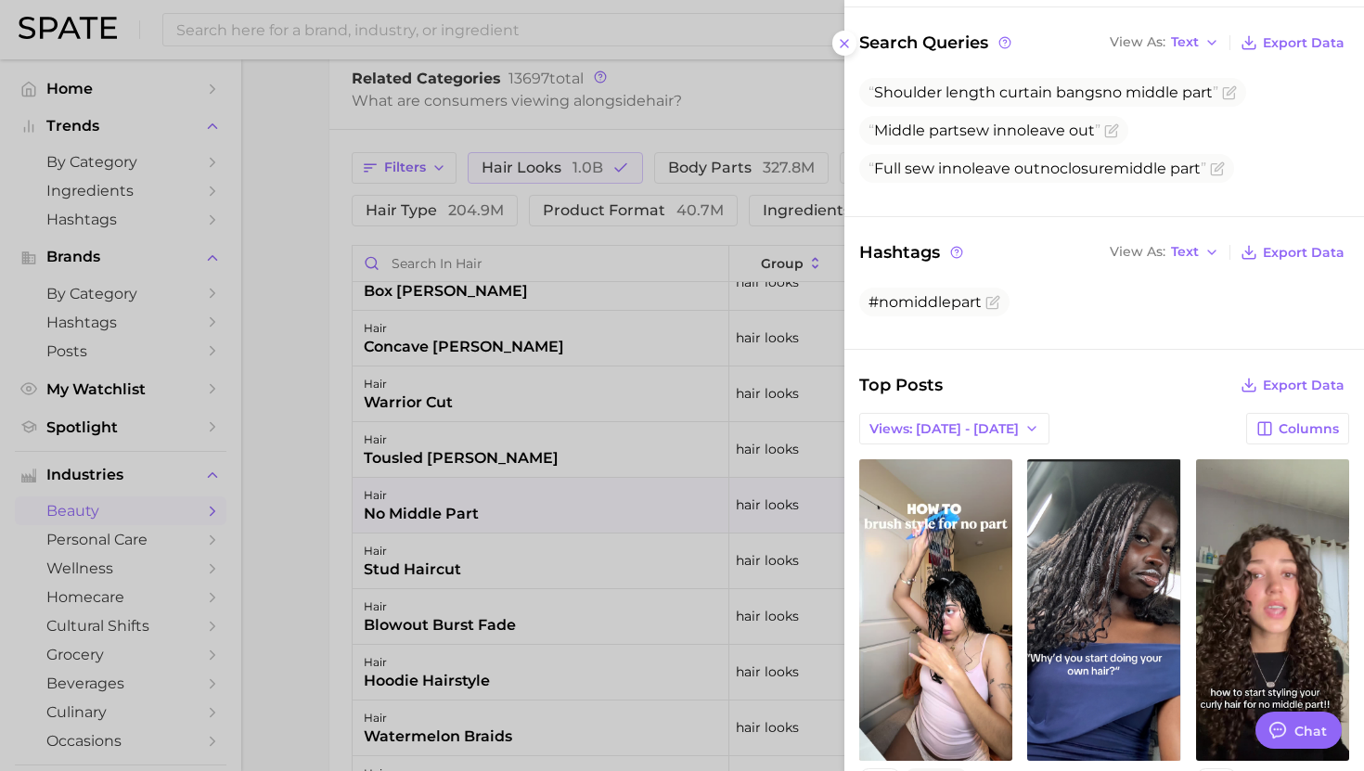
click at [470, 459] on div at bounding box center [682, 385] width 1364 height 771
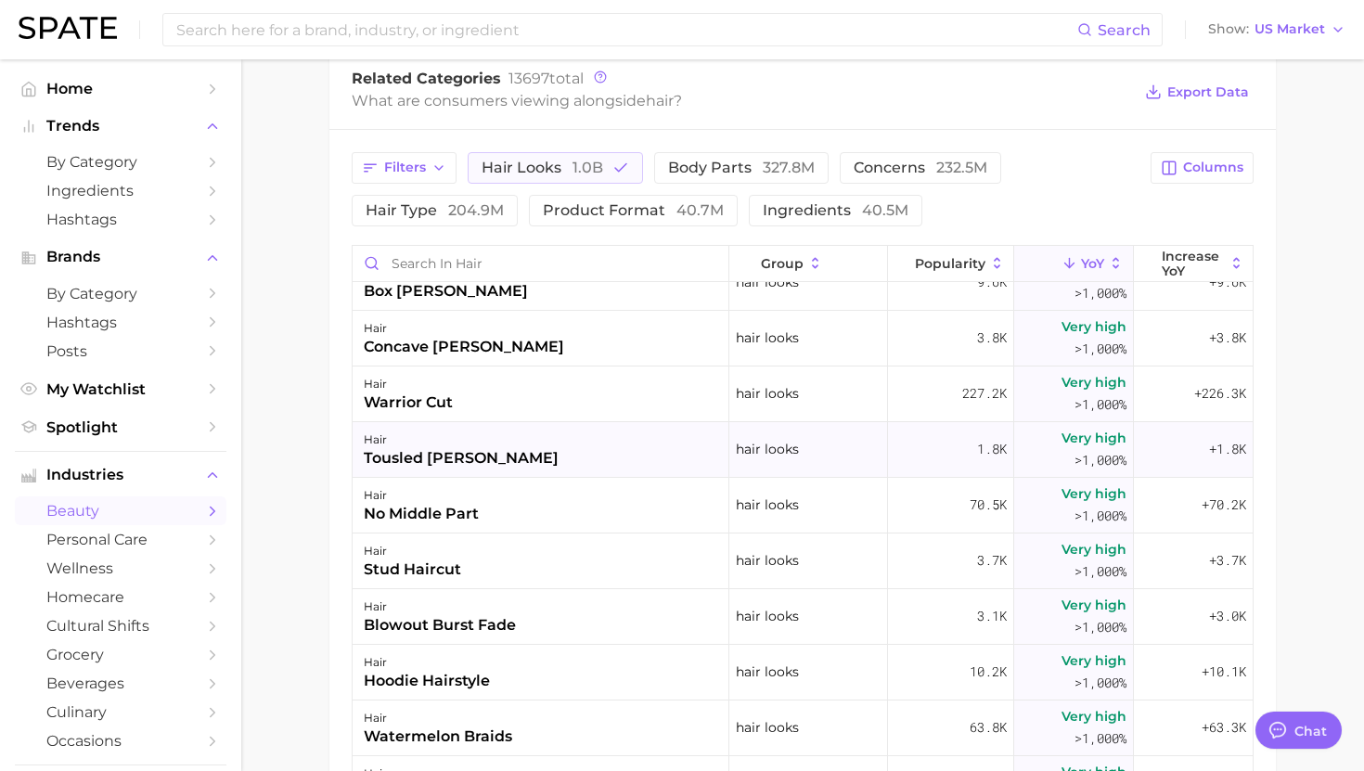
click at [456, 459] on div "tousled bob" at bounding box center [461, 458] width 195 height 22
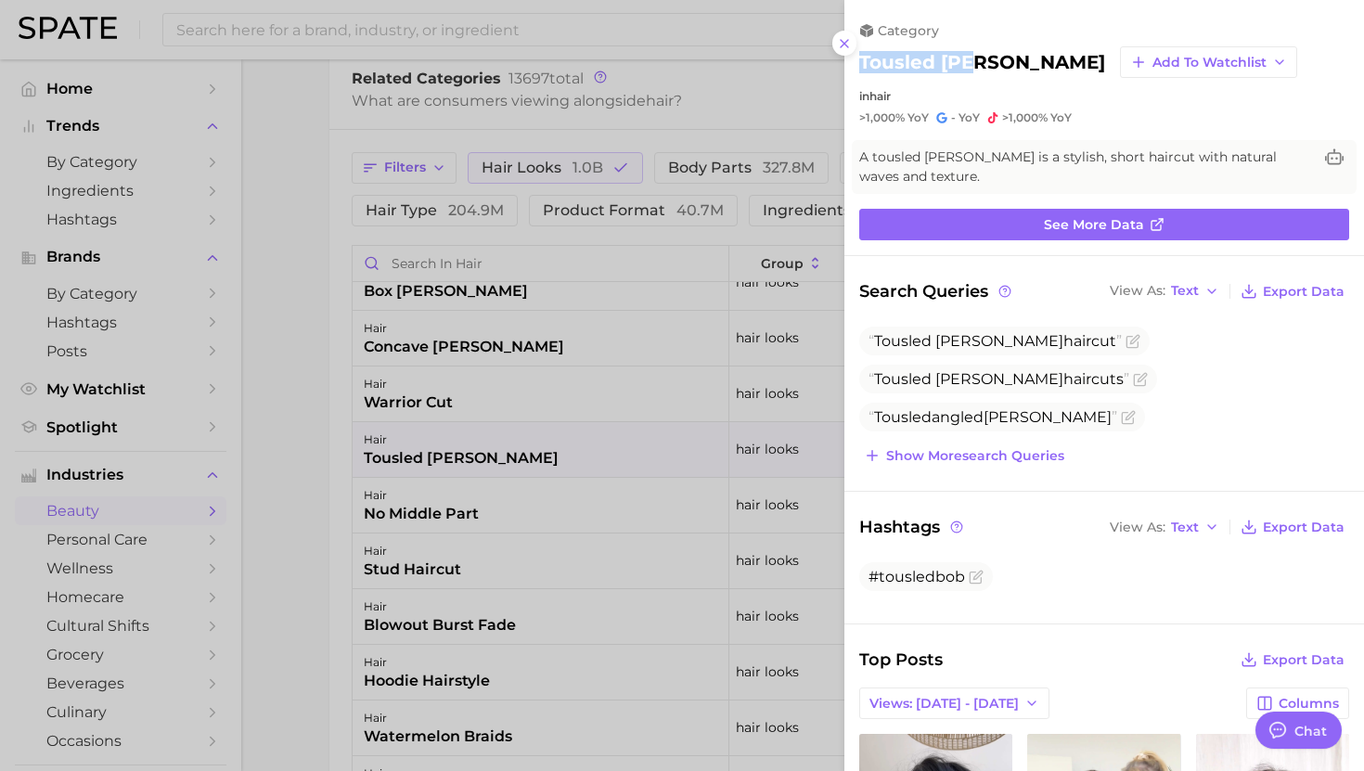
drag, startPoint x: 978, startPoint y: 64, endPoint x: 856, endPoint y: 64, distance: 122.5
click at [856, 64] on div "category tousled bob Add to Watchlist in hair >1,000% YoY - YoY >1,000% YoY" at bounding box center [1104, 73] width 520 height 103
copy h2 "tousled bob"
click at [604, 529] on div at bounding box center [682, 385] width 1364 height 771
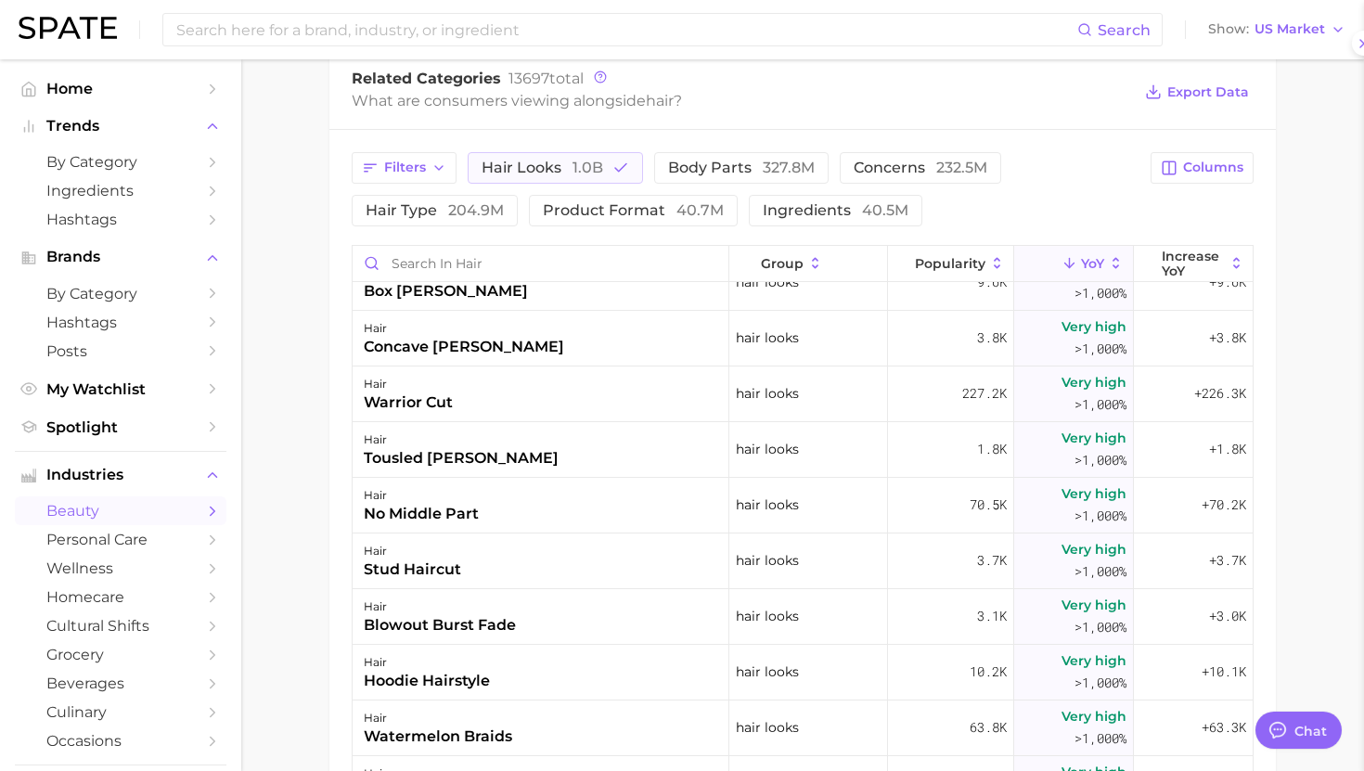
click at [604, 529] on div at bounding box center [682, 385] width 1364 height 771
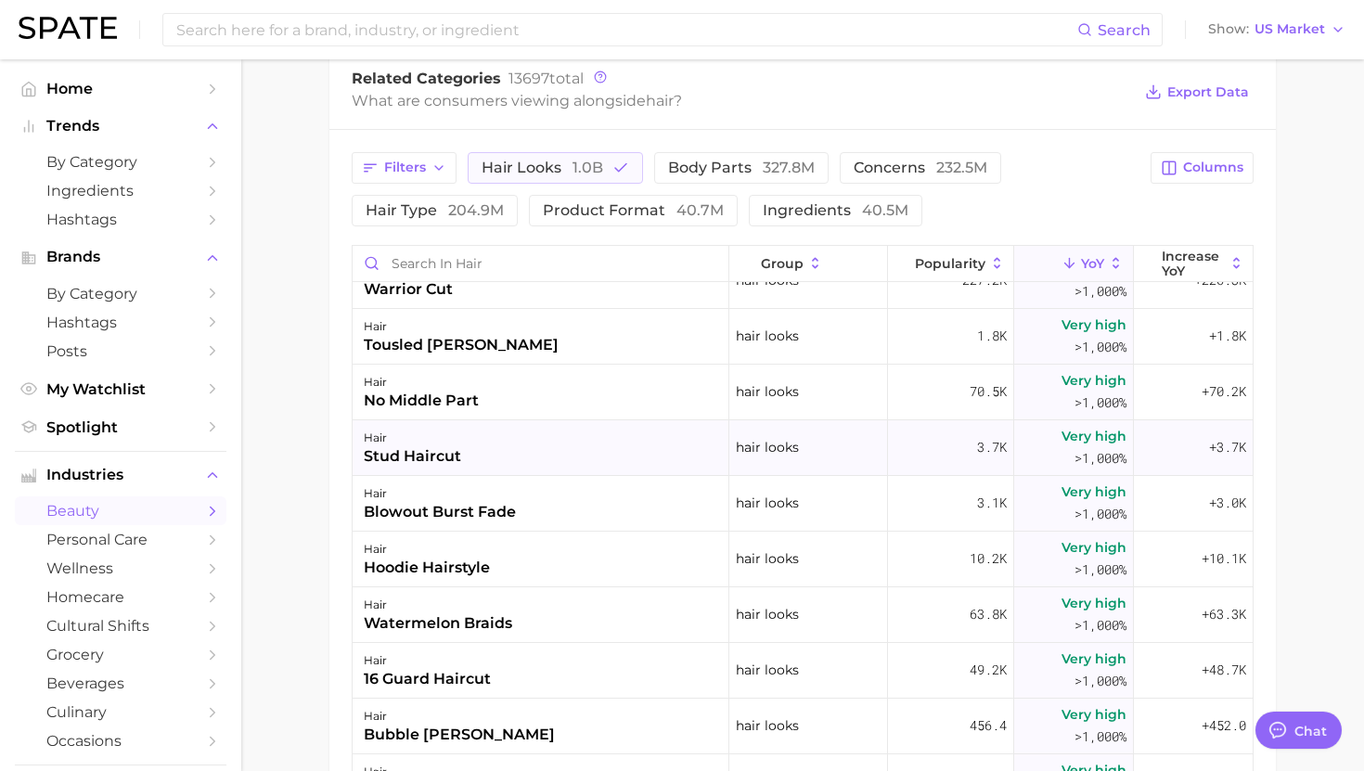
click at [593, 467] on div "hair stud haircut" at bounding box center [541, 448] width 377 height 56
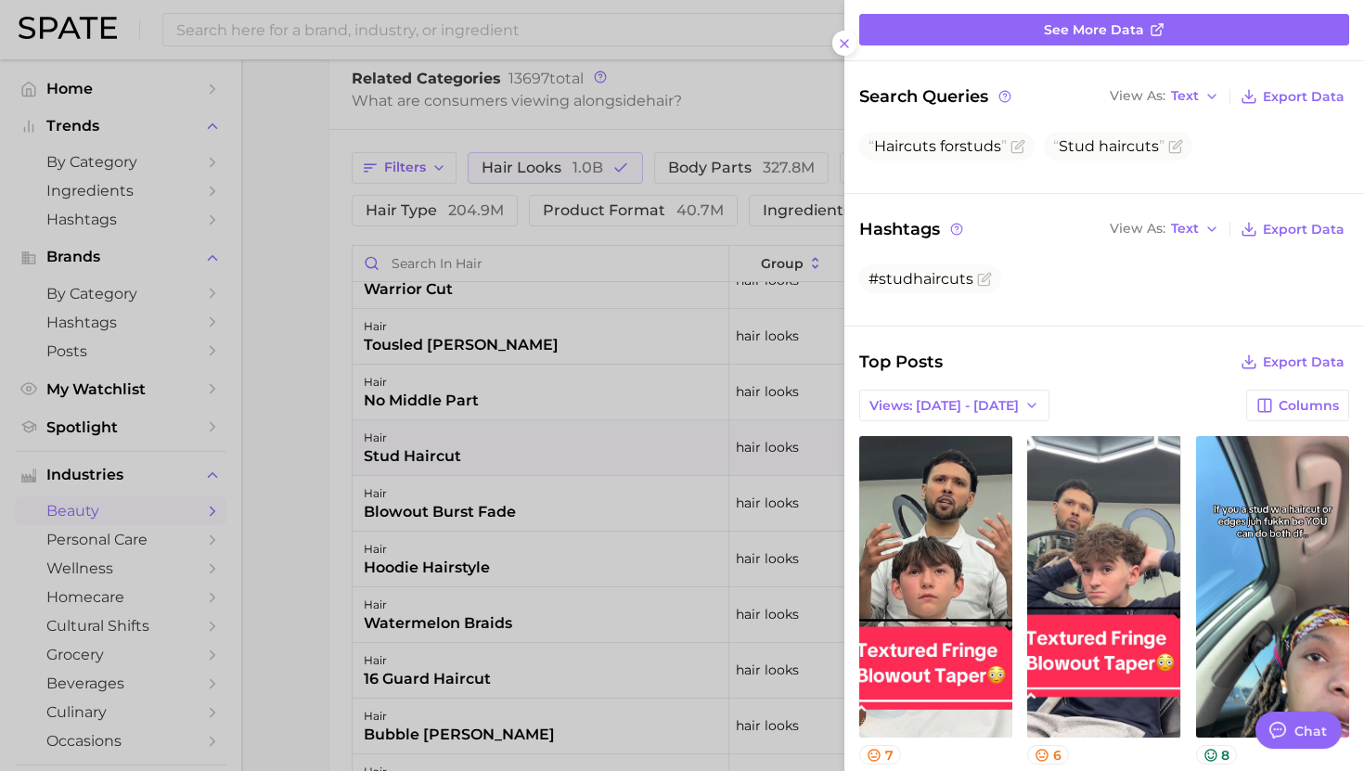
click at [620, 528] on div at bounding box center [682, 385] width 1364 height 771
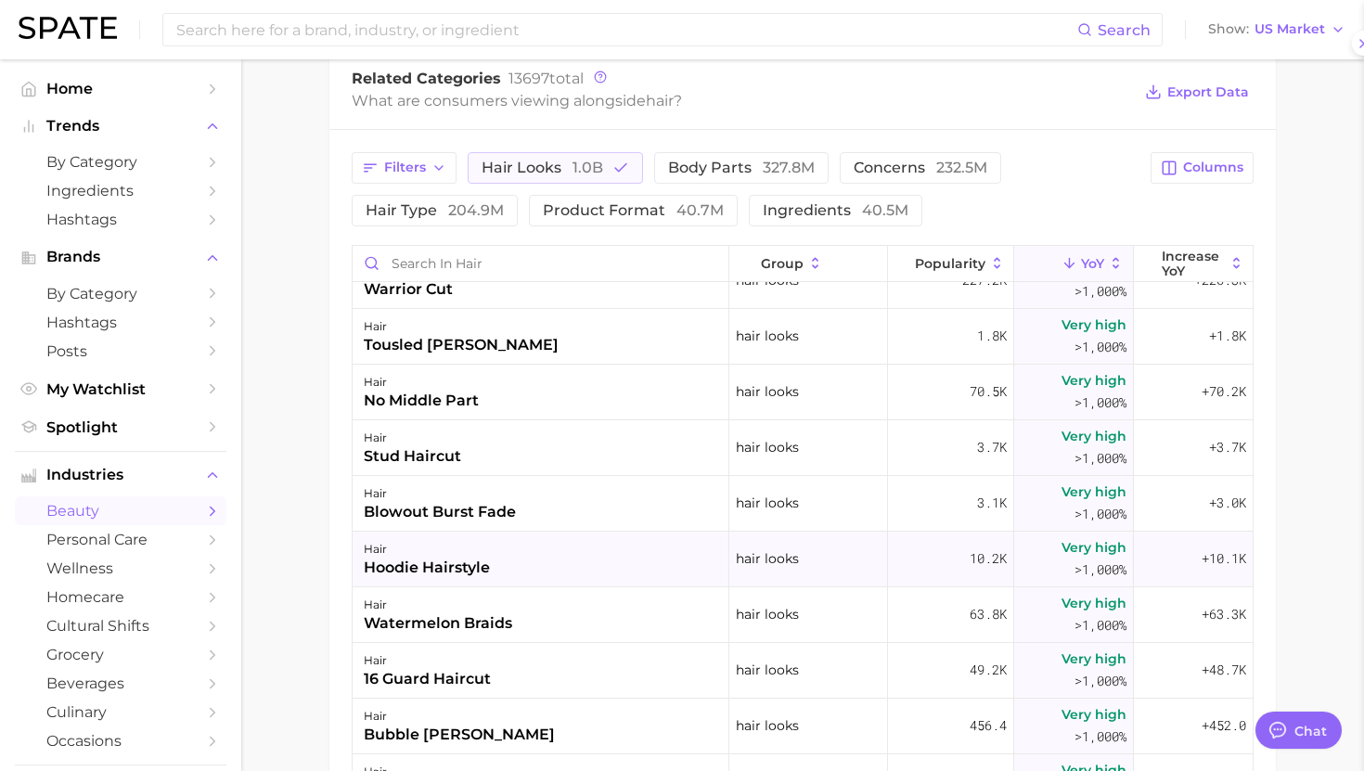
click at [590, 565] on div "hair hoodie hairstyle" at bounding box center [541, 560] width 377 height 56
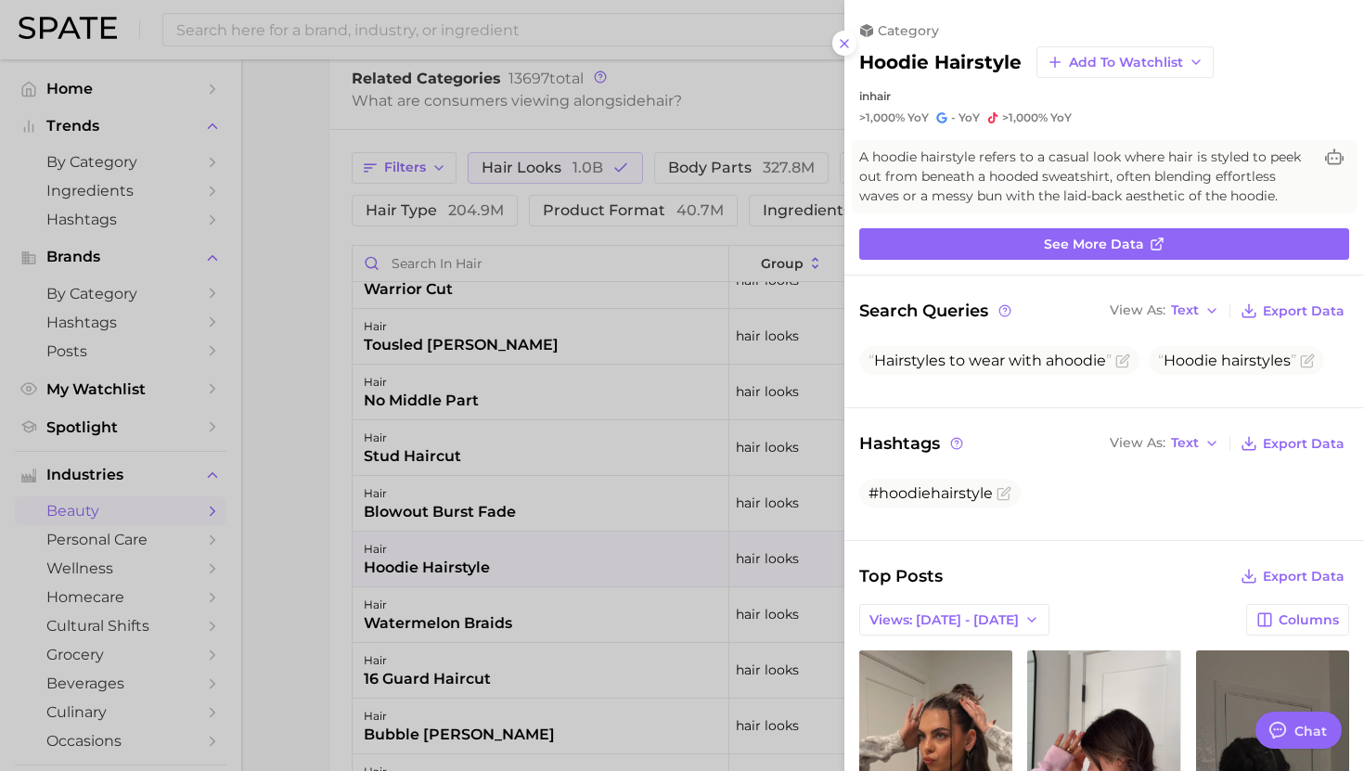
click at [963, 66] on h2 "hoodie hairstyle" at bounding box center [940, 62] width 162 height 22
copy div "hoodie hairstyle Add to Watchlist"
click at [662, 349] on div at bounding box center [682, 385] width 1364 height 771
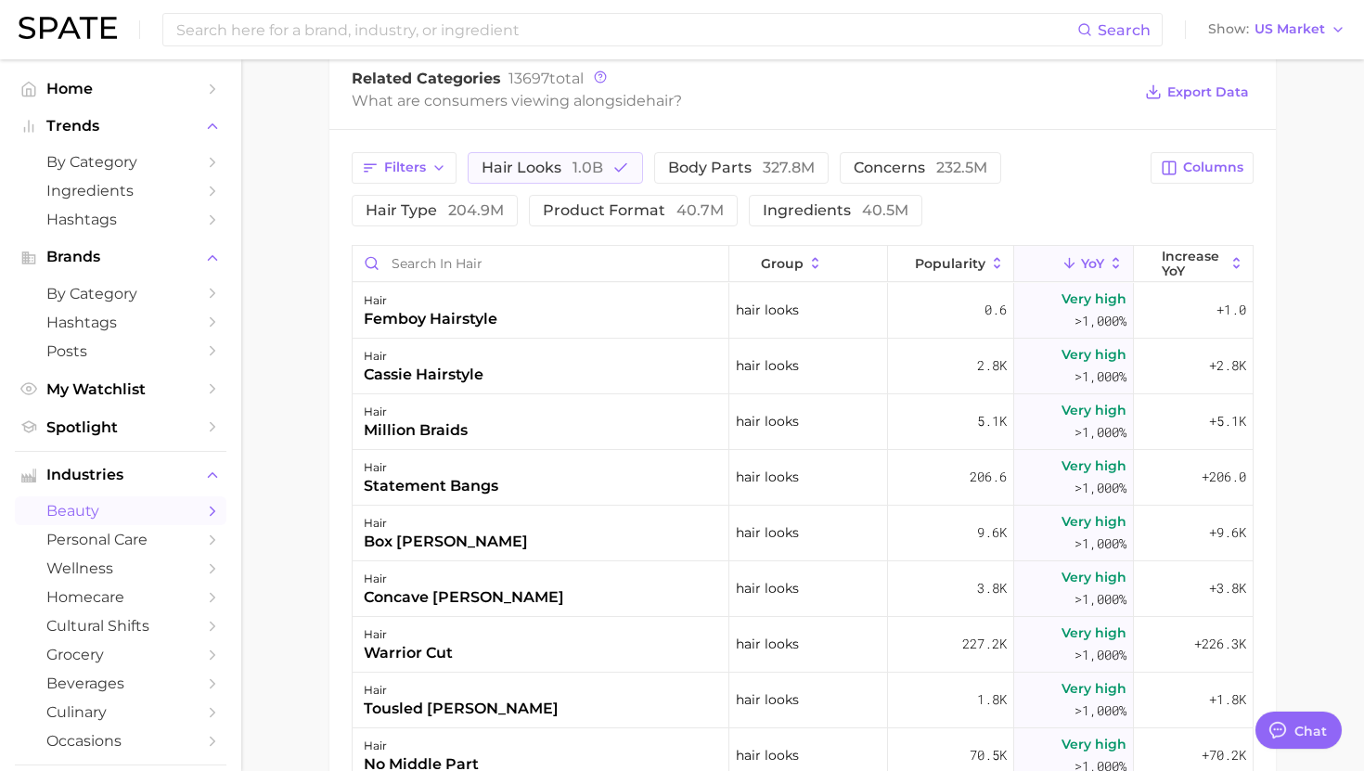
click at [267, 285] on main "1. hair 2. Subcategory Overview Google TikTok Instagram Beta hair Popularity 15…" at bounding box center [802, 211] width 1123 height 1840
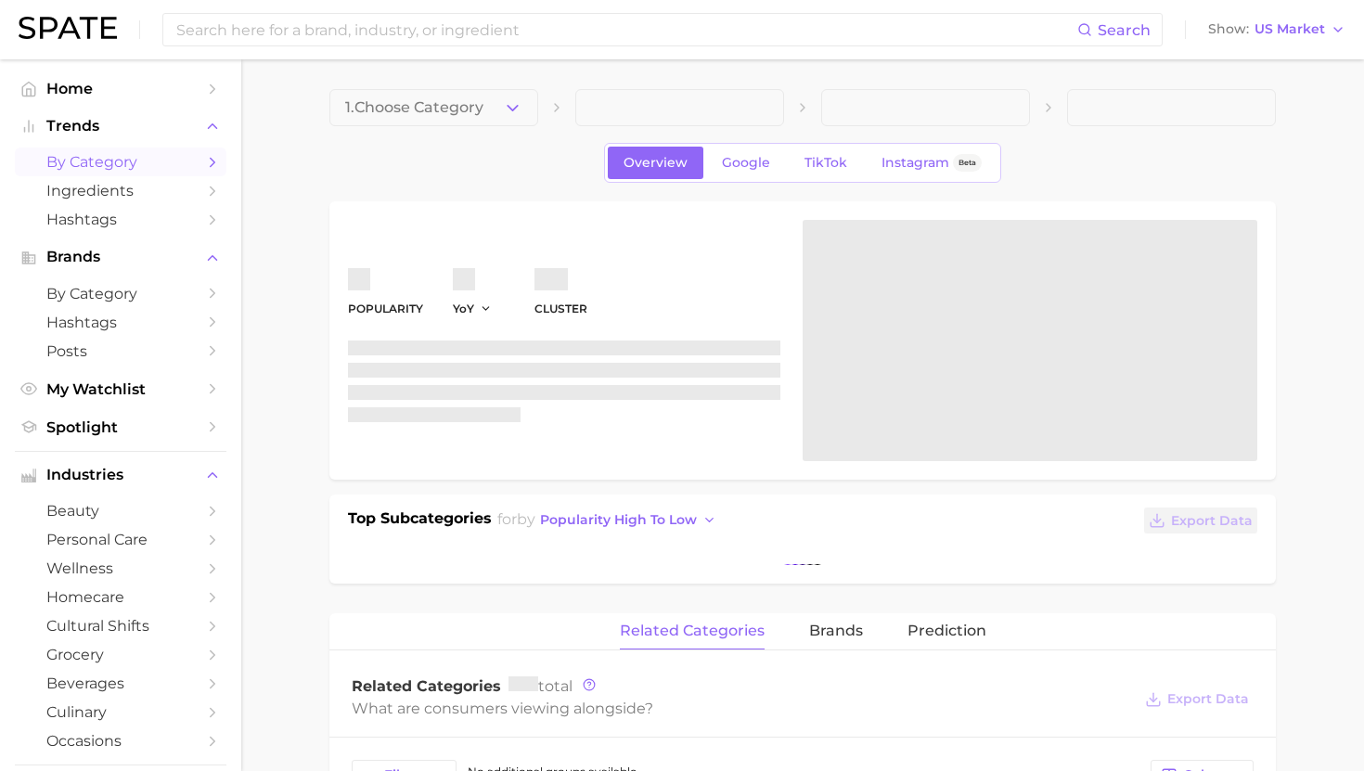
click at [125, 170] on span "by Category" at bounding box center [120, 162] width 148 height 18
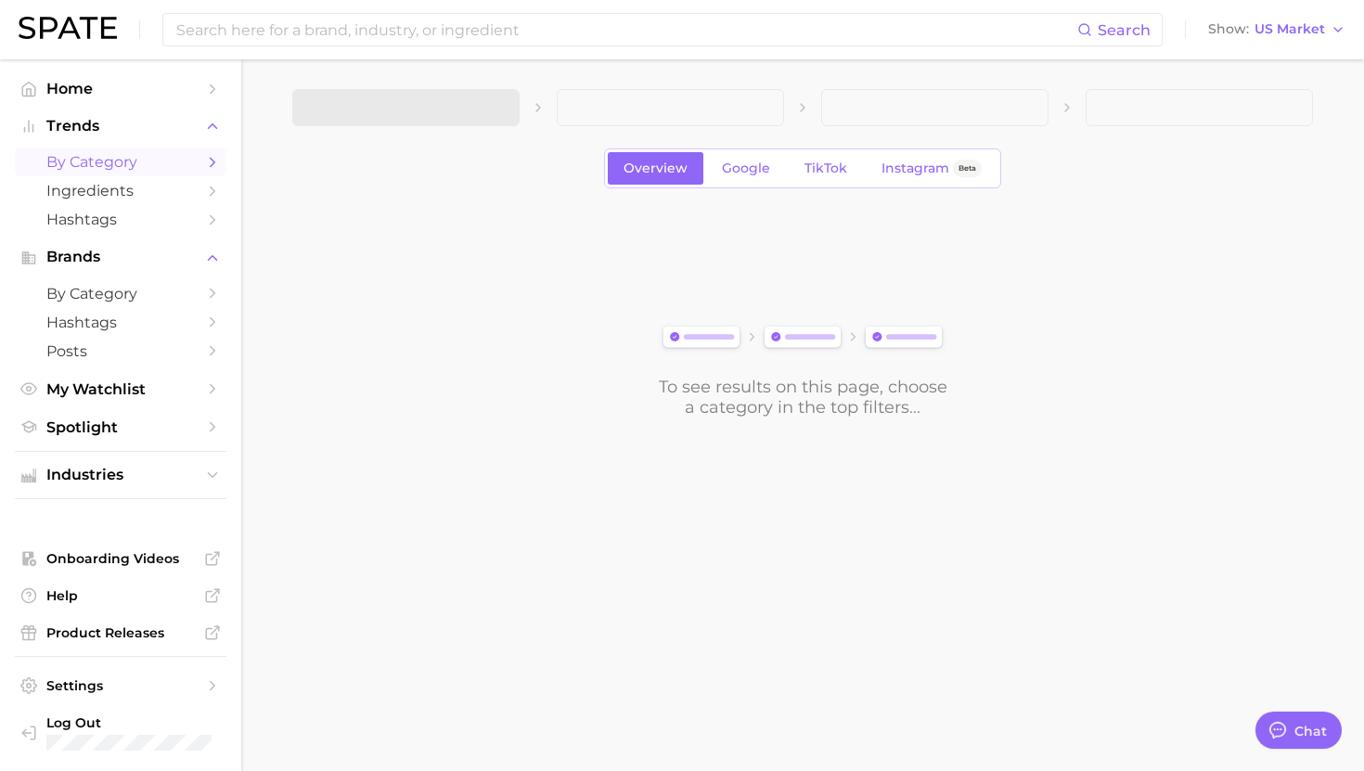
click at [401, 96] on span at bounding box center [405, 107] width 227 height 37
click at [404, 119] on span at bounding box center [405, 107] width 227 height 37
click at [404, 119] on button "1. Choose Category" at bounding box center [405, 107] width 227 height 37
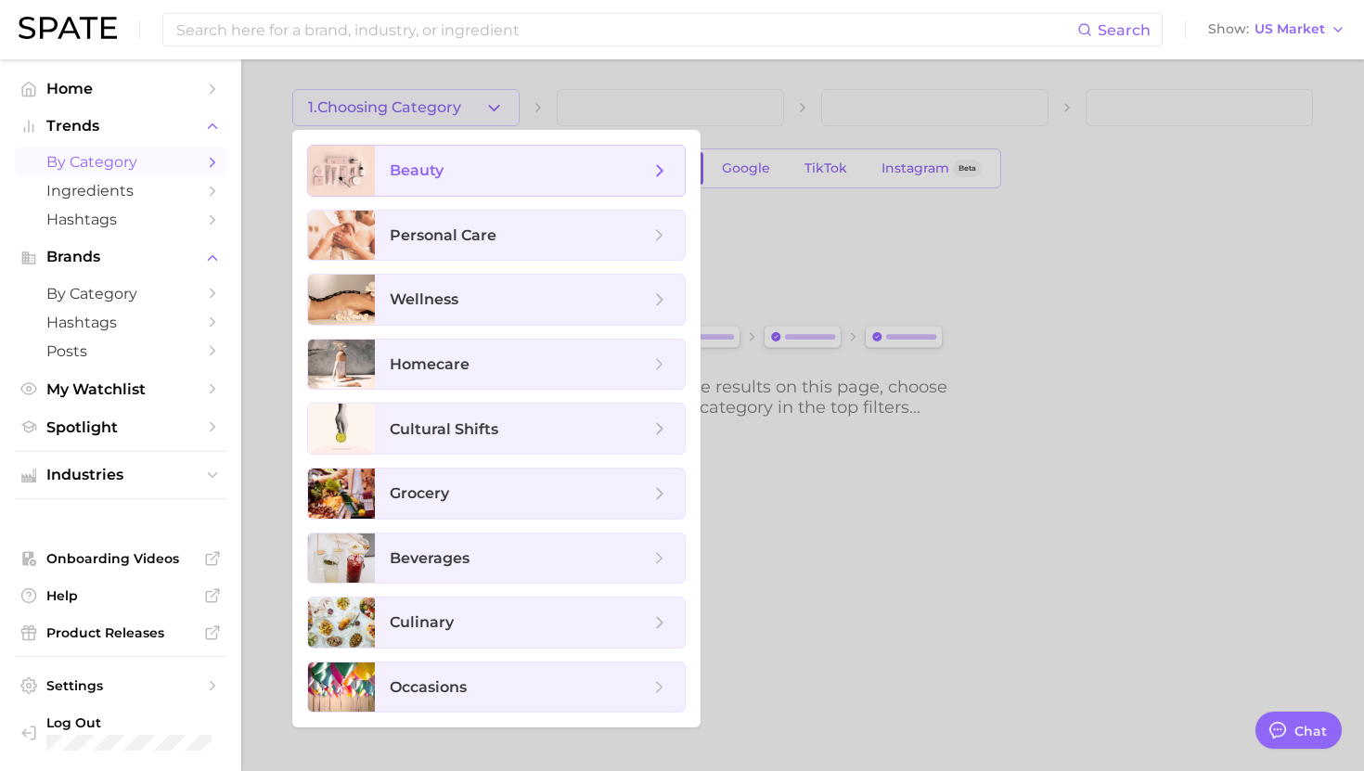
click at [421, 165] on span "beauty" at bounding box center [417, 170] width 54 height 18
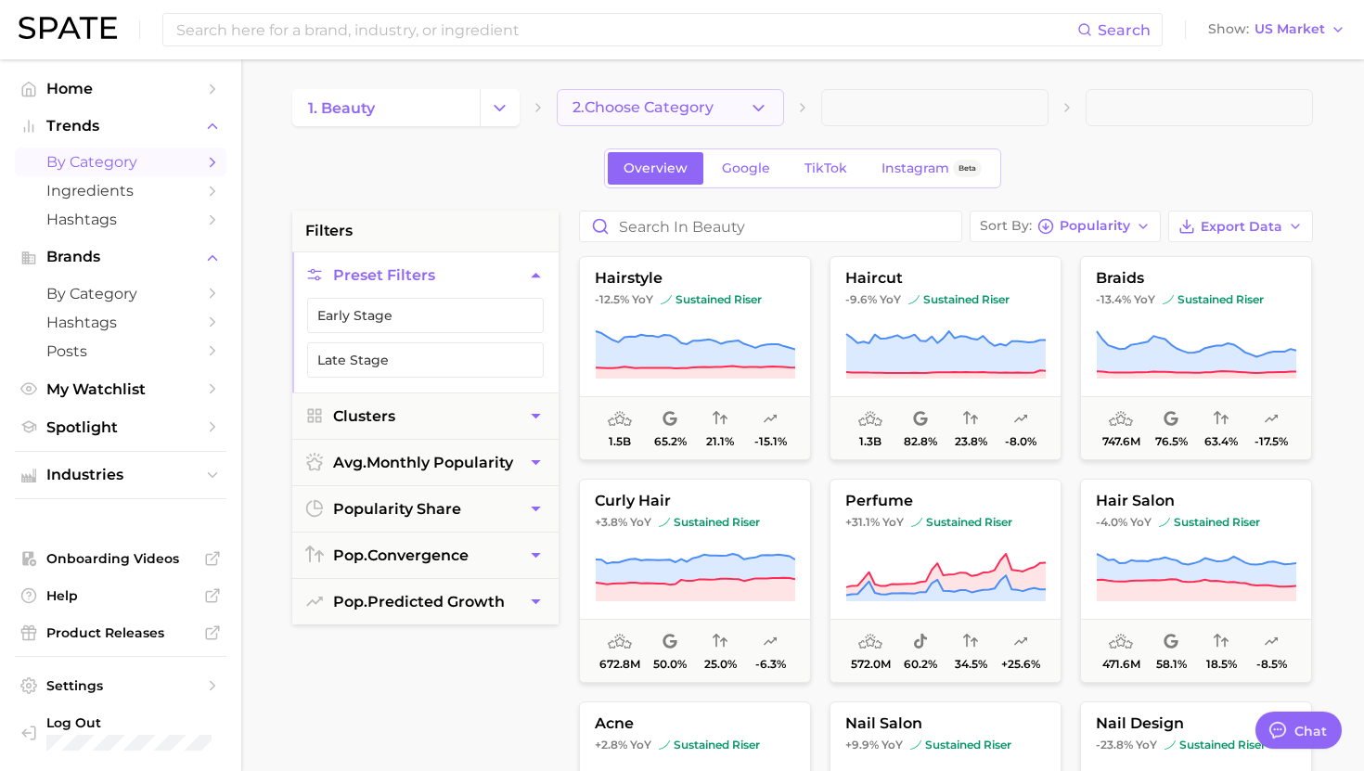
click at [705, 113] on span "2. Choose Category" at bounding box center [643, 107] width 141 height 17
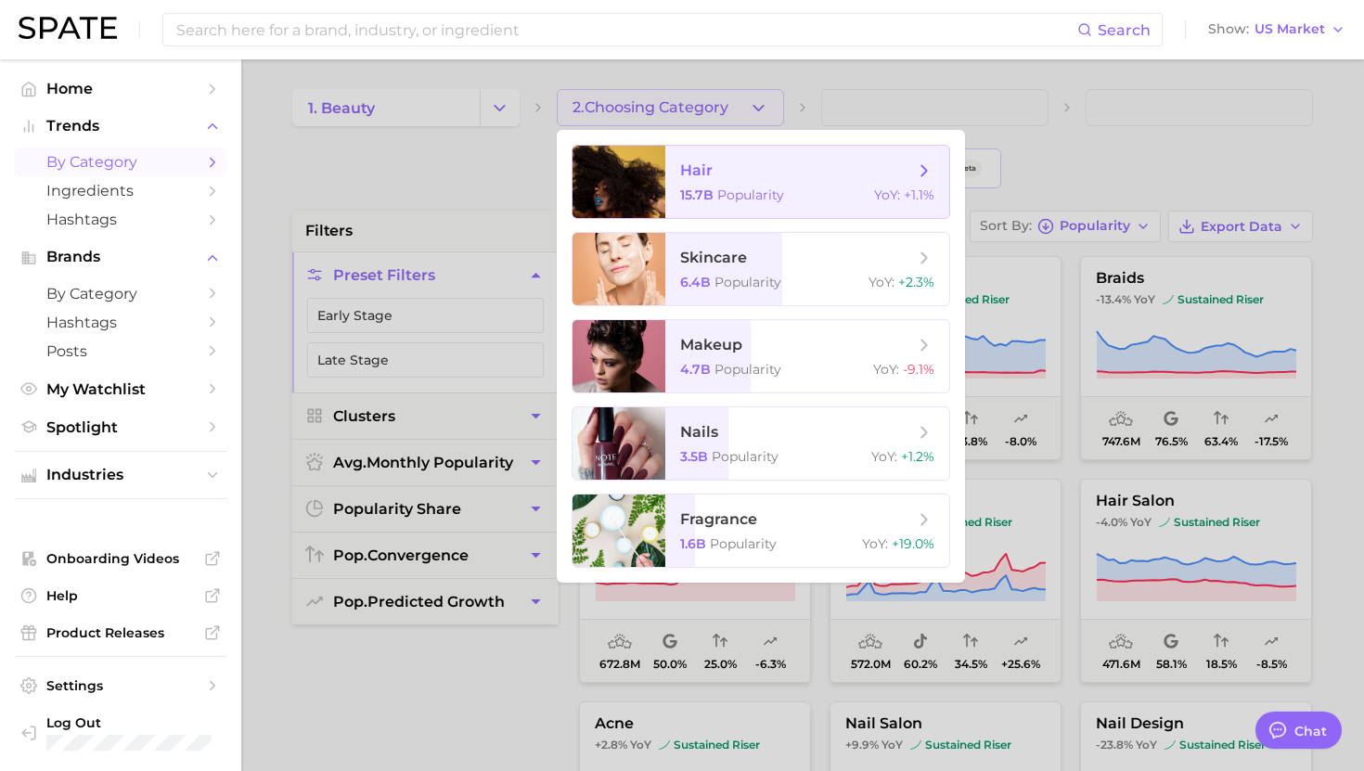
click at [693, 180] on span "hair" at bounding box center [797, 171] width 234 height 20
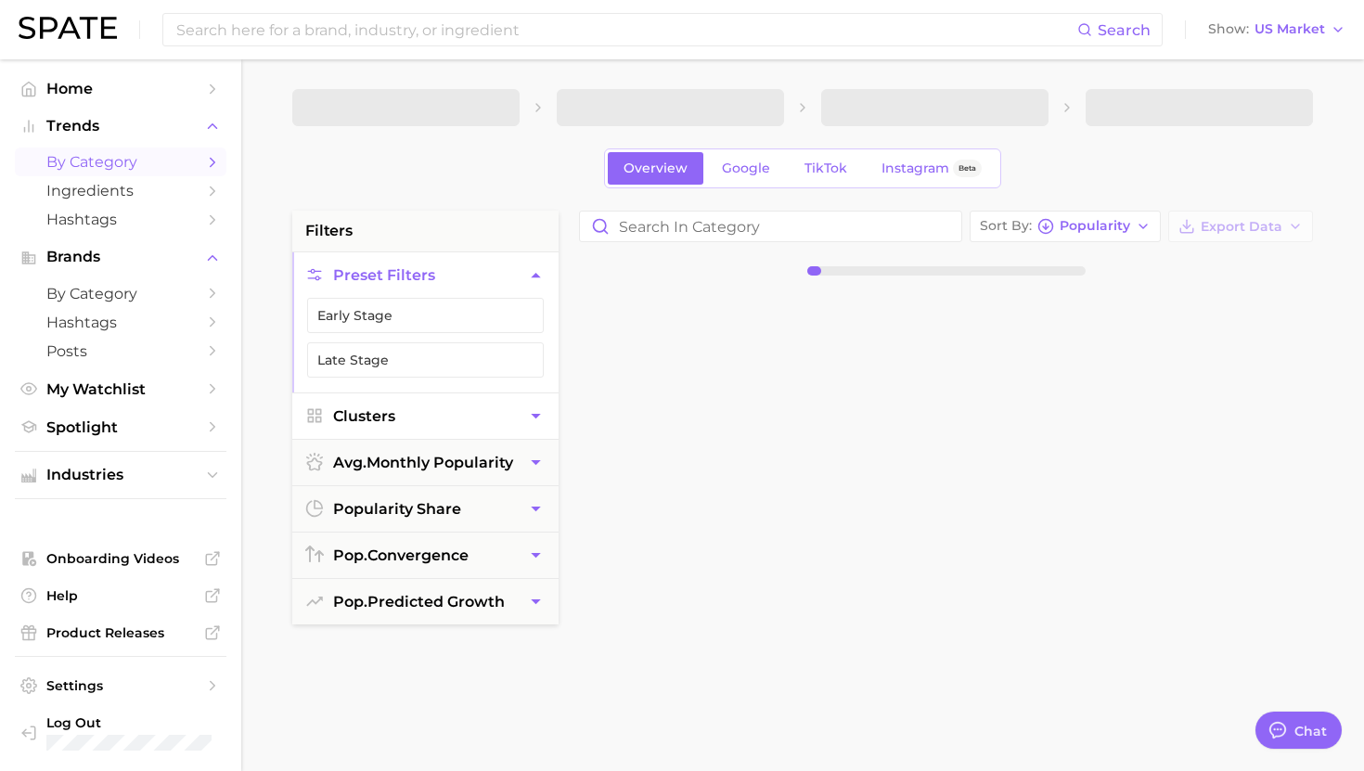
click at [404, 424] on button "Clusters" at bounding box center [425, 415] width 266 height 45
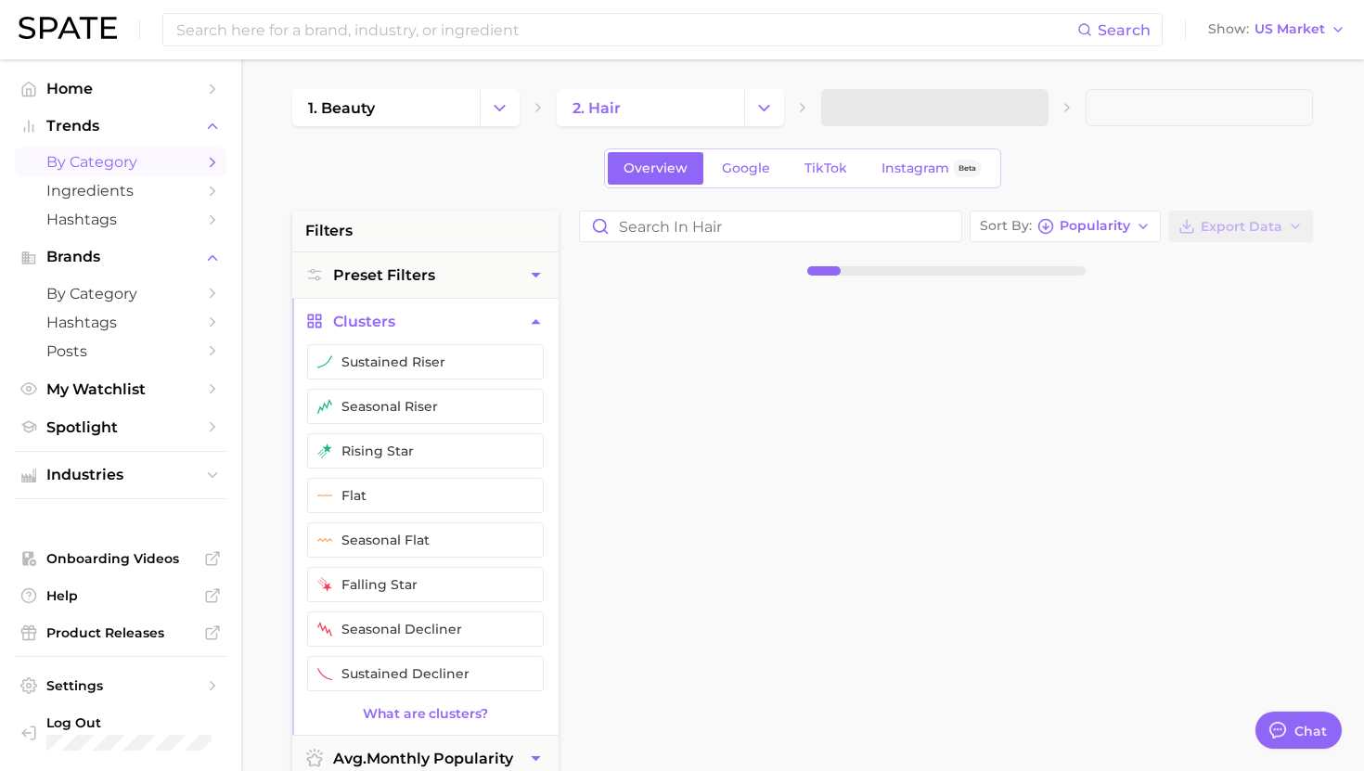
drag, startPoint x: 386, startPoint y: 366, endPoint x: 386, endPoint y: 380, distance: 13.9
click at [386, 366] on button "sustained riser" at bounding box center [425, 361] width 237 height 35
click at [386, 419] on button "seasonal riser" at bounding box center [425, 406] width 237 height 35
click at [386, 440] on button "rising star" at bounding box center [425, 450] width 237 height 35
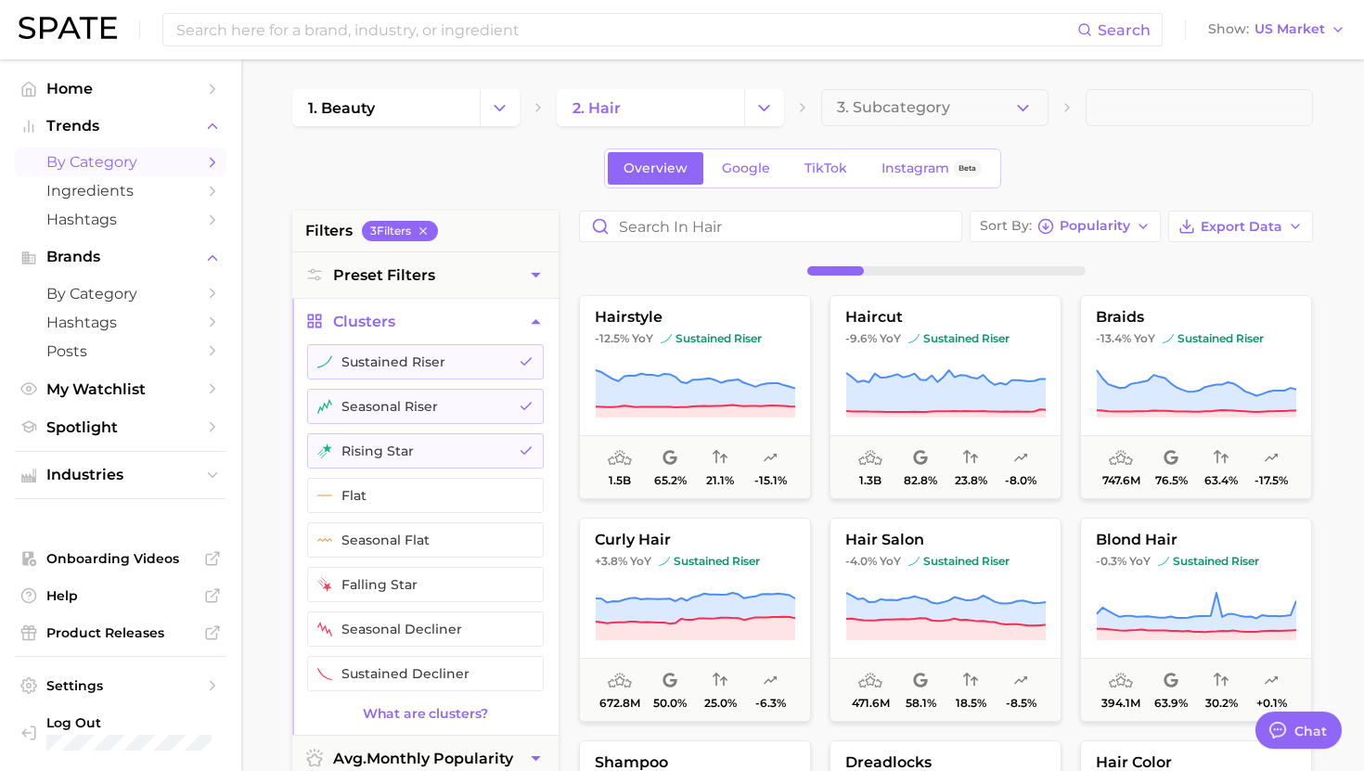
click at [400, 325] on button "Clusters" at bounding box center [425, 321] width 266 height 45
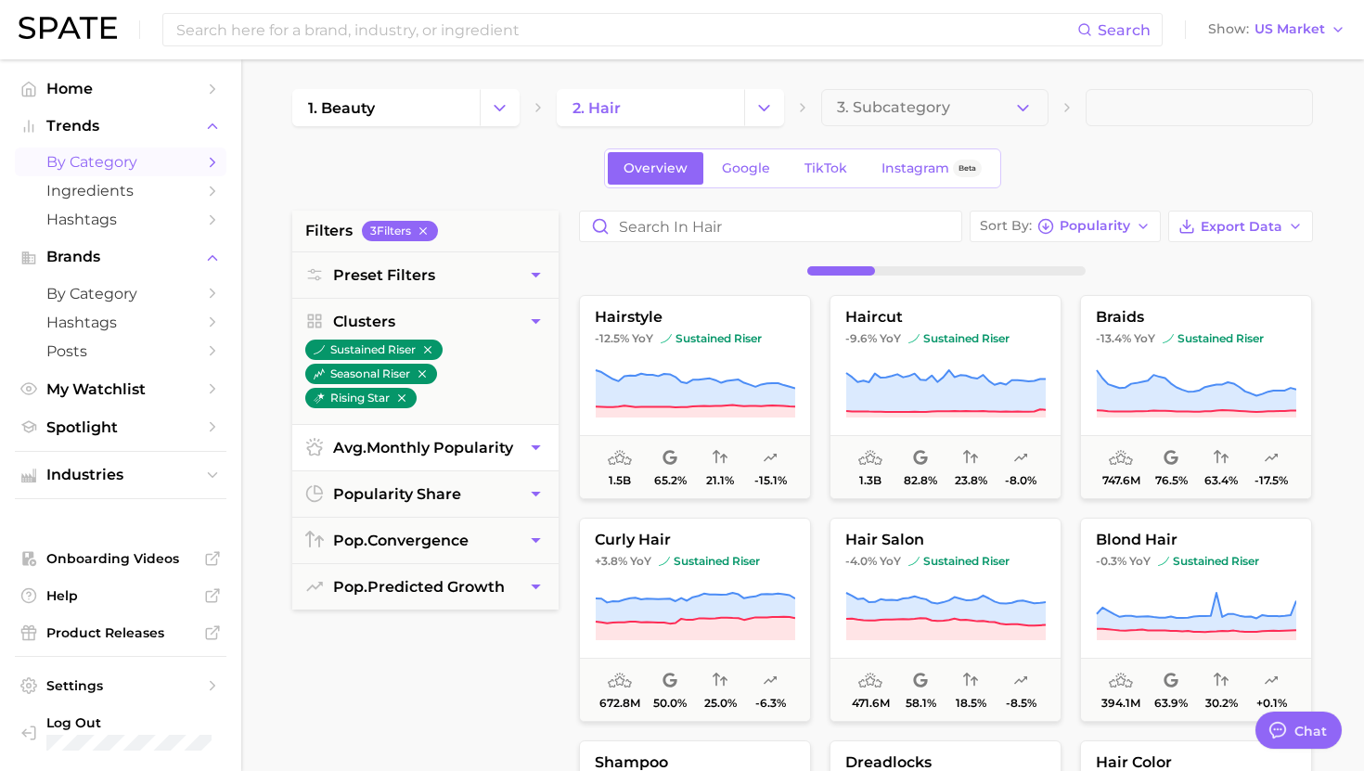
click at [396, 447] on span "avg. monthly popularity" at bounding box center [423, 448] width 180 height 18
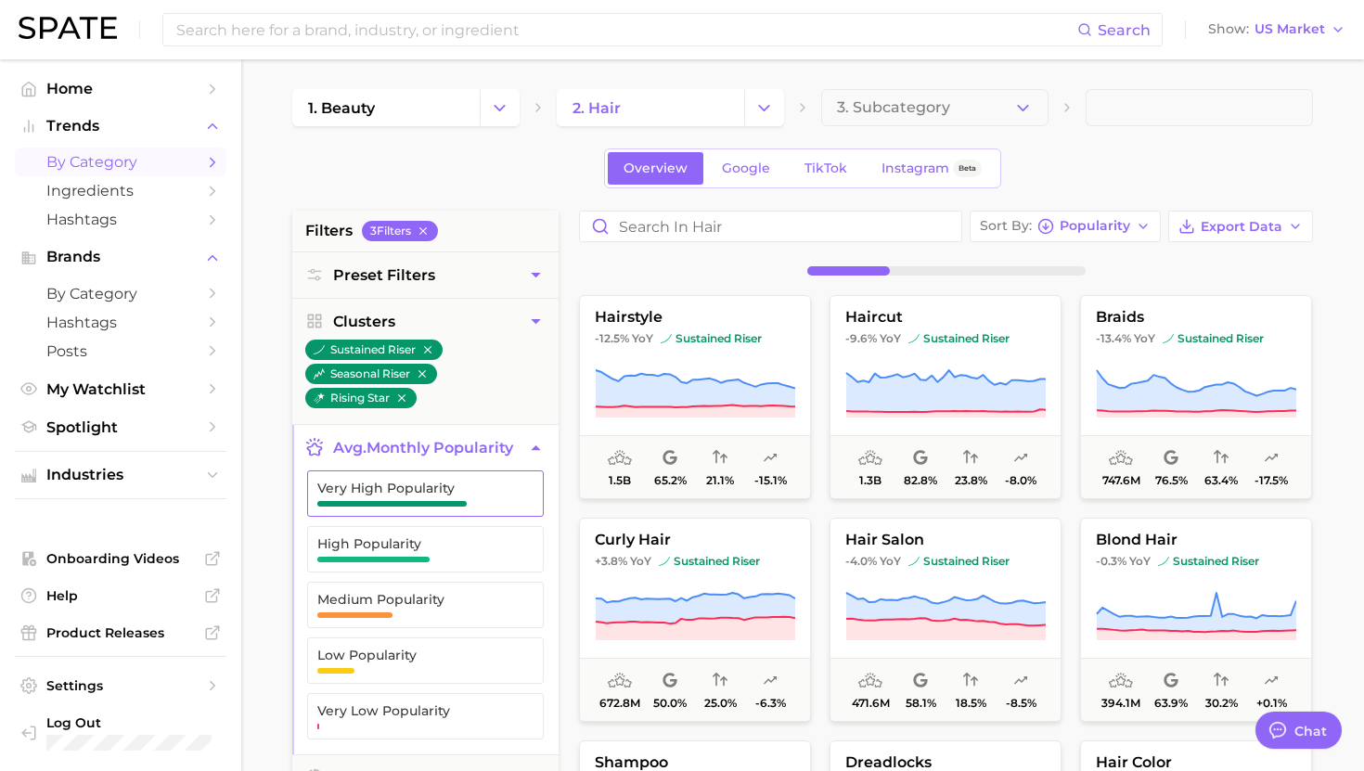
click at [379, 478] on button "Very High Popularity" at bounding box center [425, 493] width 237 height 46
click at [379, 540] on span "High Popularity" at bounding box center [410, 543] width 187 height 15
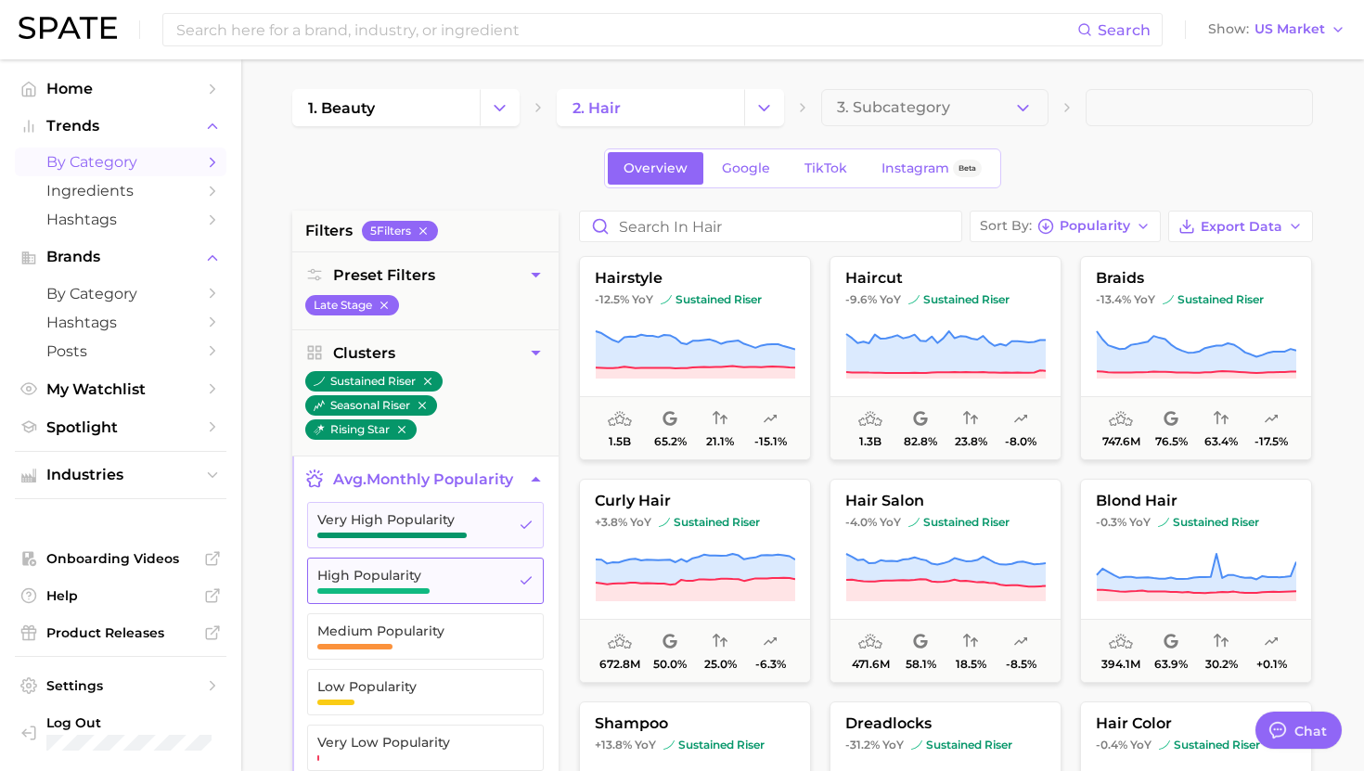
click at [379, 598] on button "High Popularity" at bounding box center [425, 581] width 237 height 46
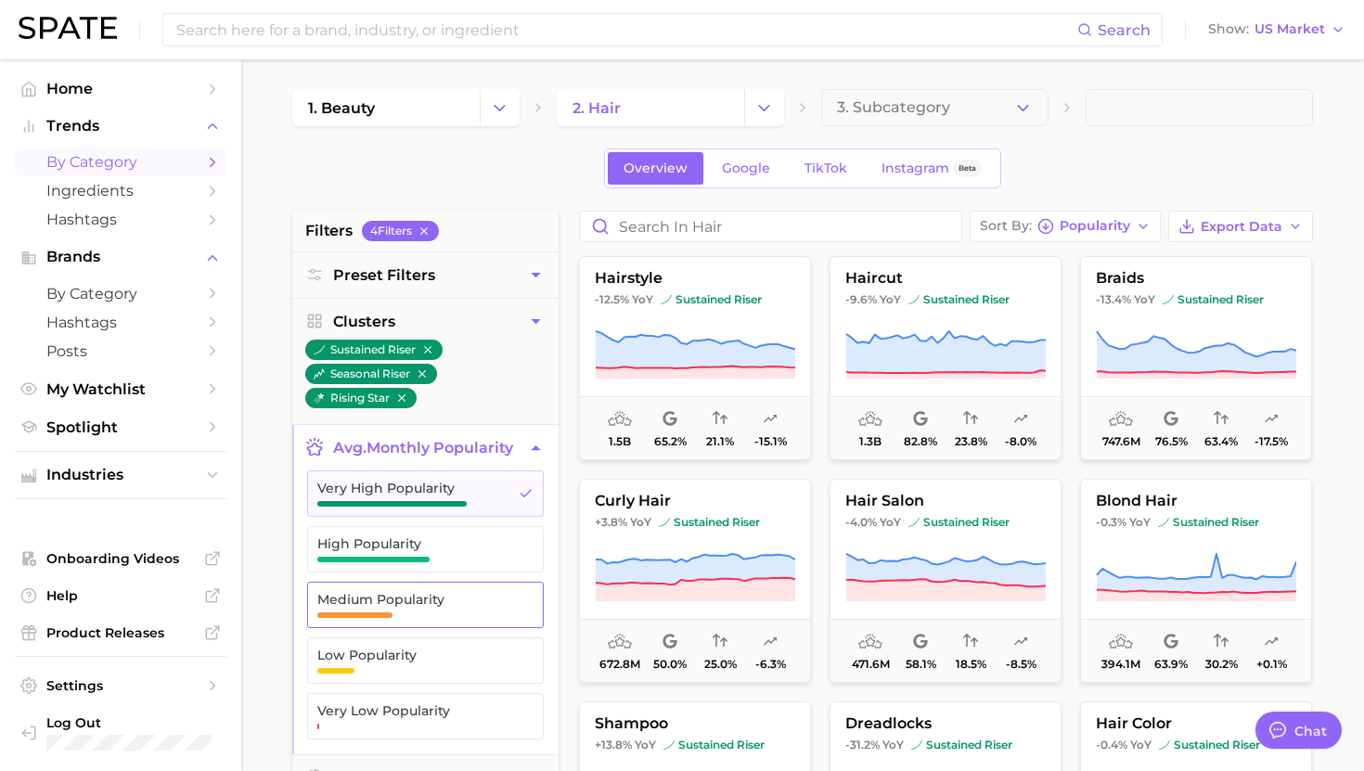
click at [376, 613] on span "button" at bounding box center [354, 615] width 75 height 6
click at [376, 558] on span "button" at bounding box center [373, 560] width 112 height 6
click at [376, 444] on span "avg. monthly popularity" at bounding box center [423, 448] width 180 height 18
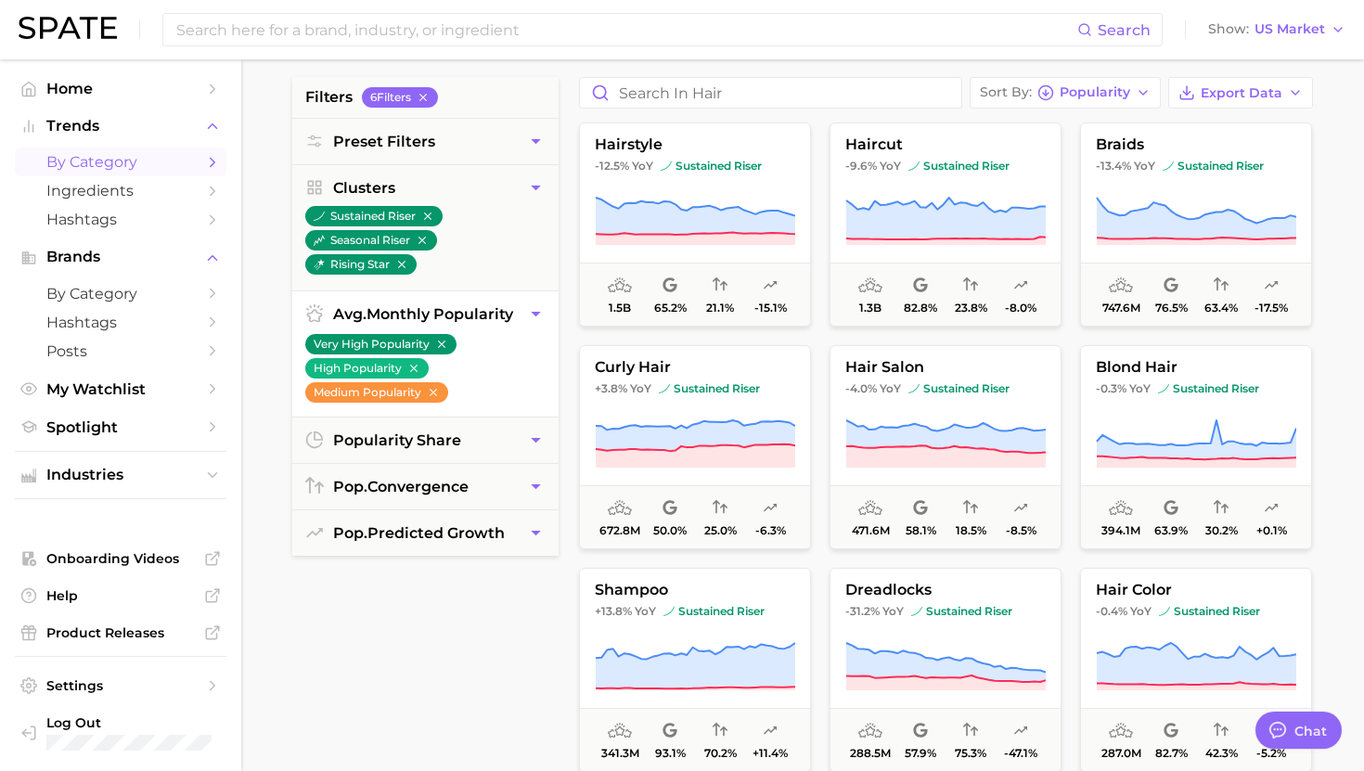
scroll to position [158, 0]
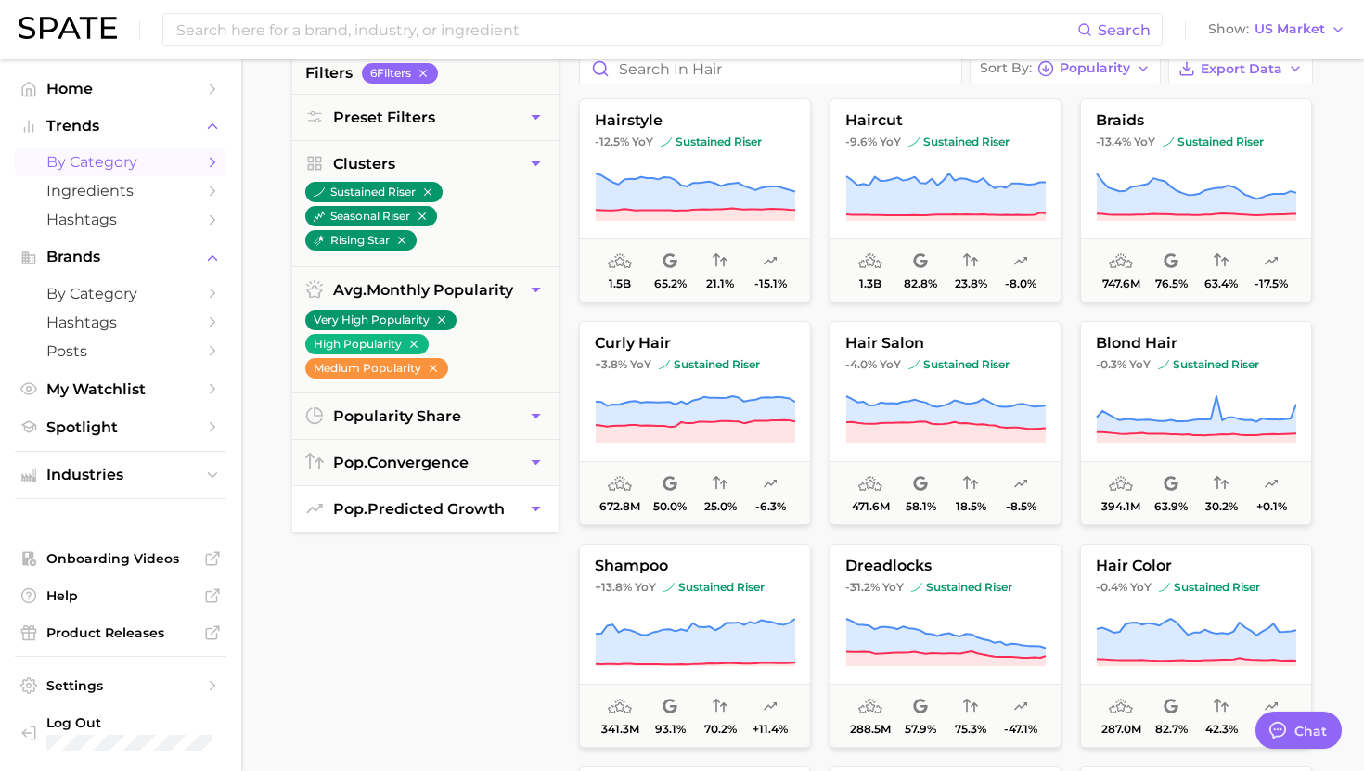
click at [378, 515] on span "pop. predicted growth" at bounding box center [419, 509] width 172 height 18
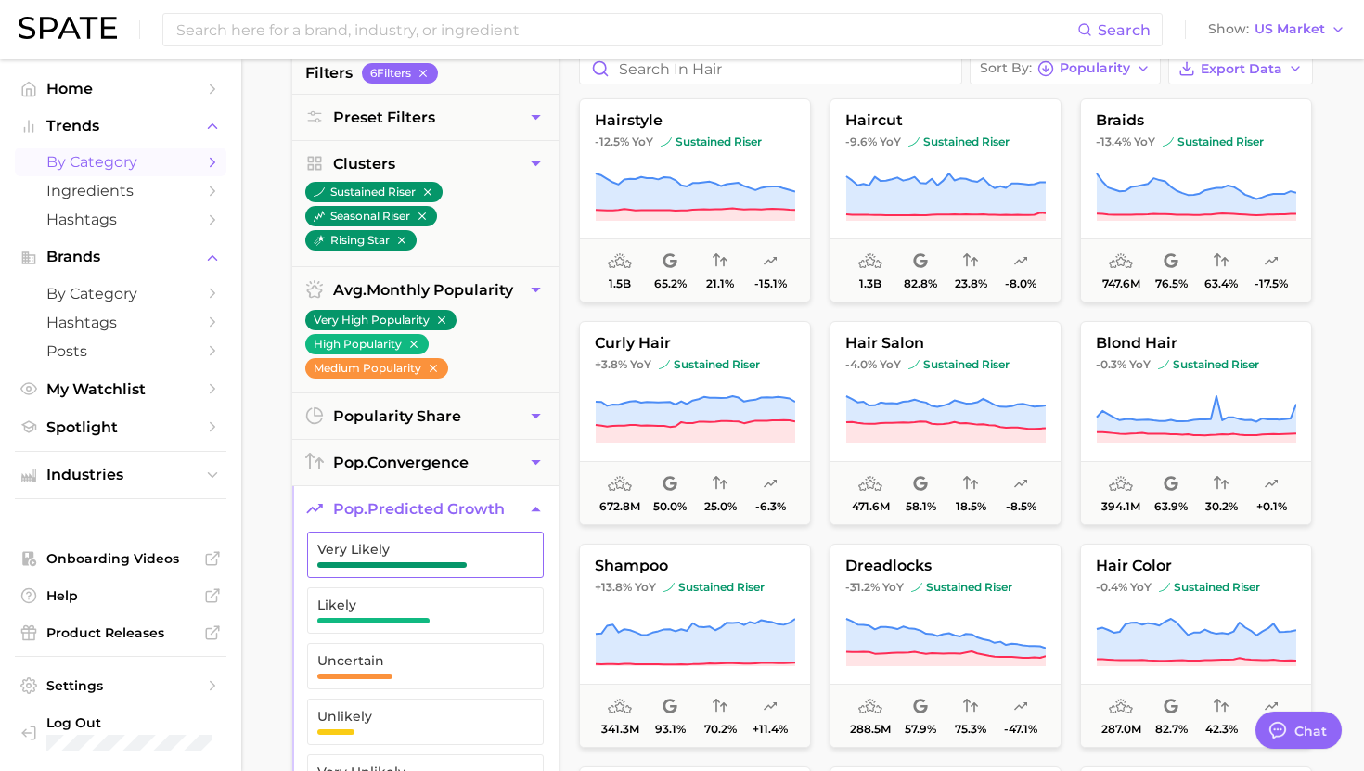
click at [371, 548] on span "Very Likely" at bounding box center [410, 549] width 187 height 15
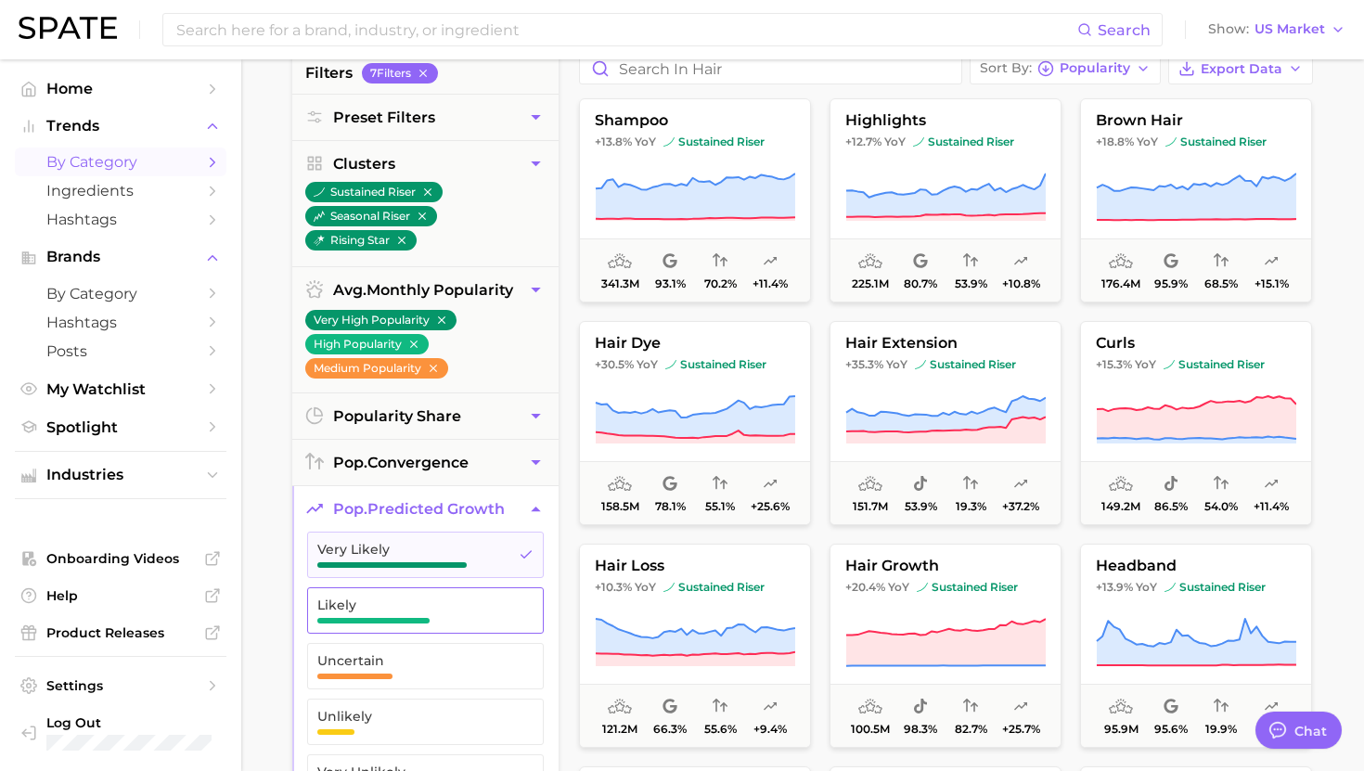
click at [371, 598] on span "Likely" at bounding box center [410, 605] width 187 height 15
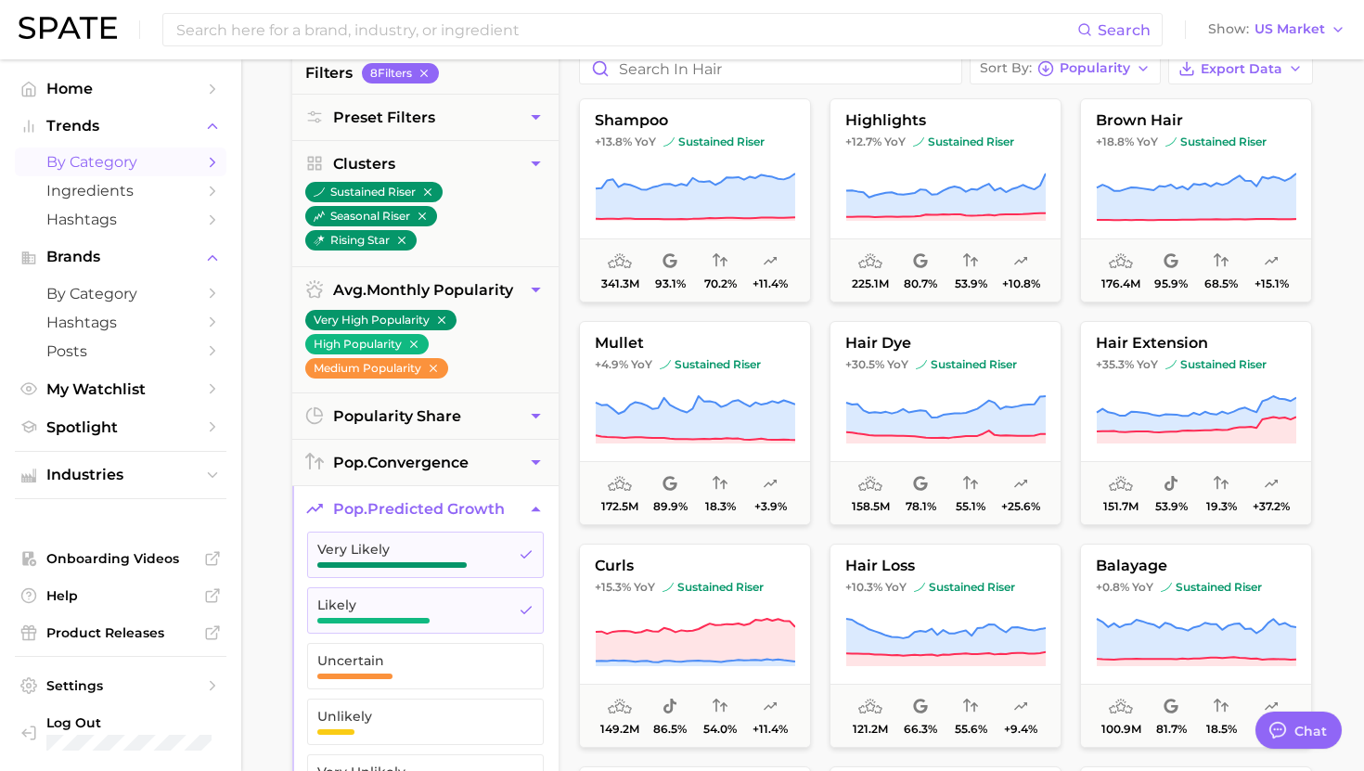
click at [377, 495] on button "pop. predicted growth" at bounding box center [425, 508] width 266 height 45
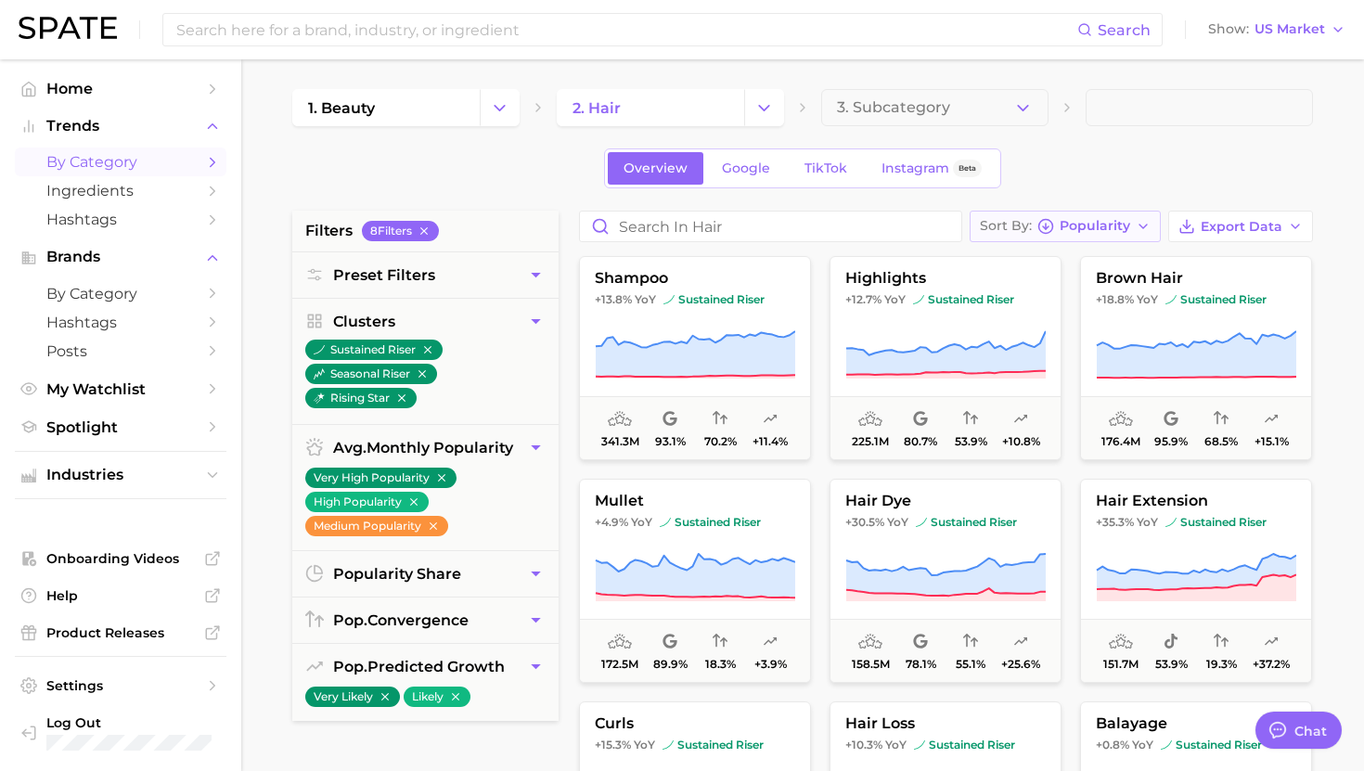
click at [1067, 237] on button "Sort By Popularity" at bounding box center [1065, 227] width 191 height 32
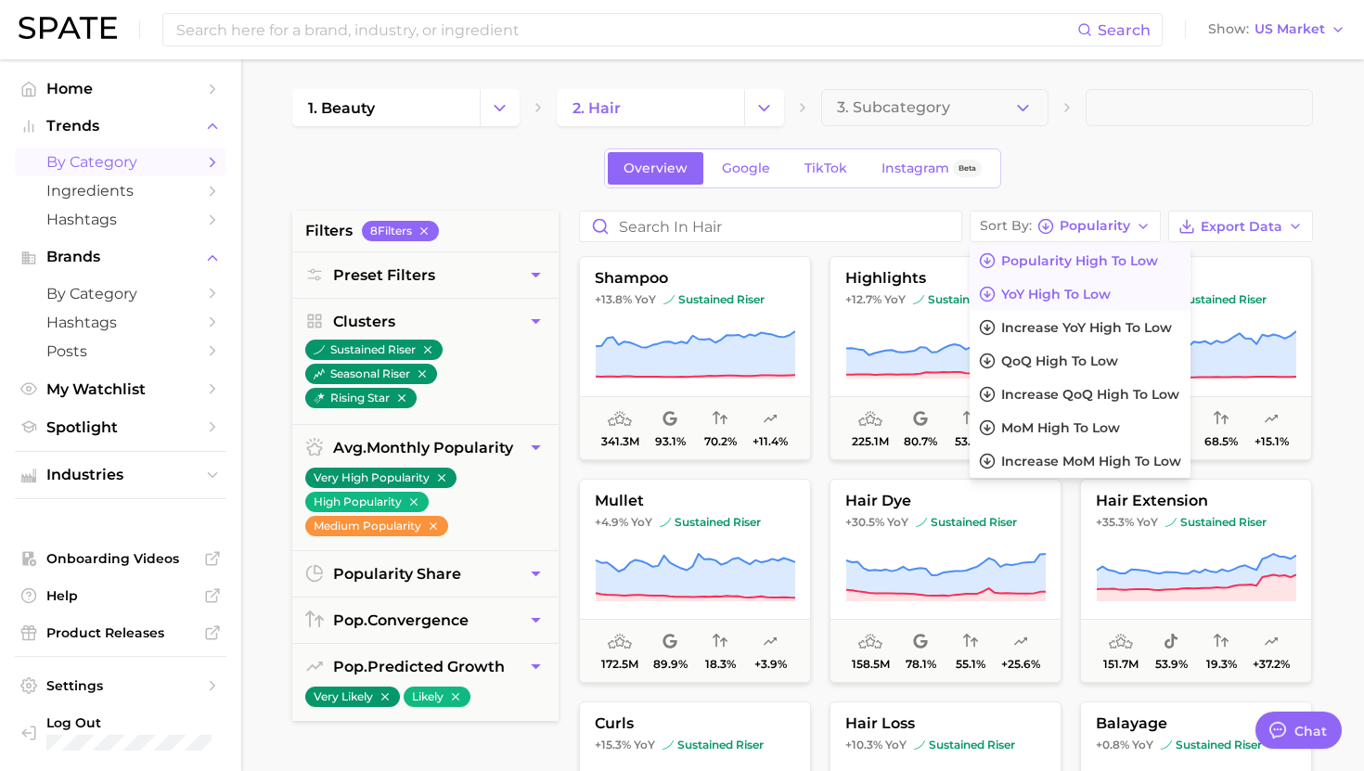
click at [1054, 292] on span "YoY high to low" at bounding box center [1056, 295] width 110 height 16
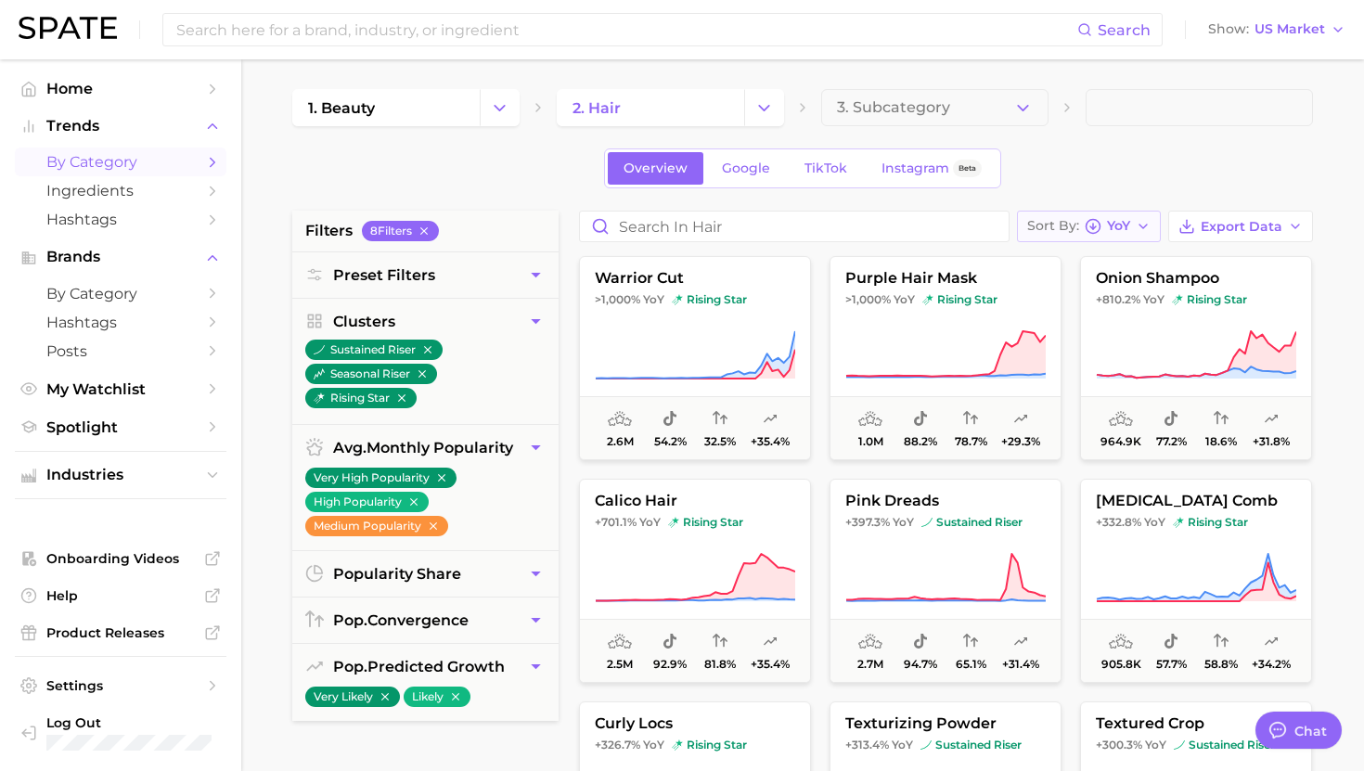
click at [1067, 238] on button "Sort By [PERSON_NAME]" at bounding box center [1089, 227] width 144 height 32
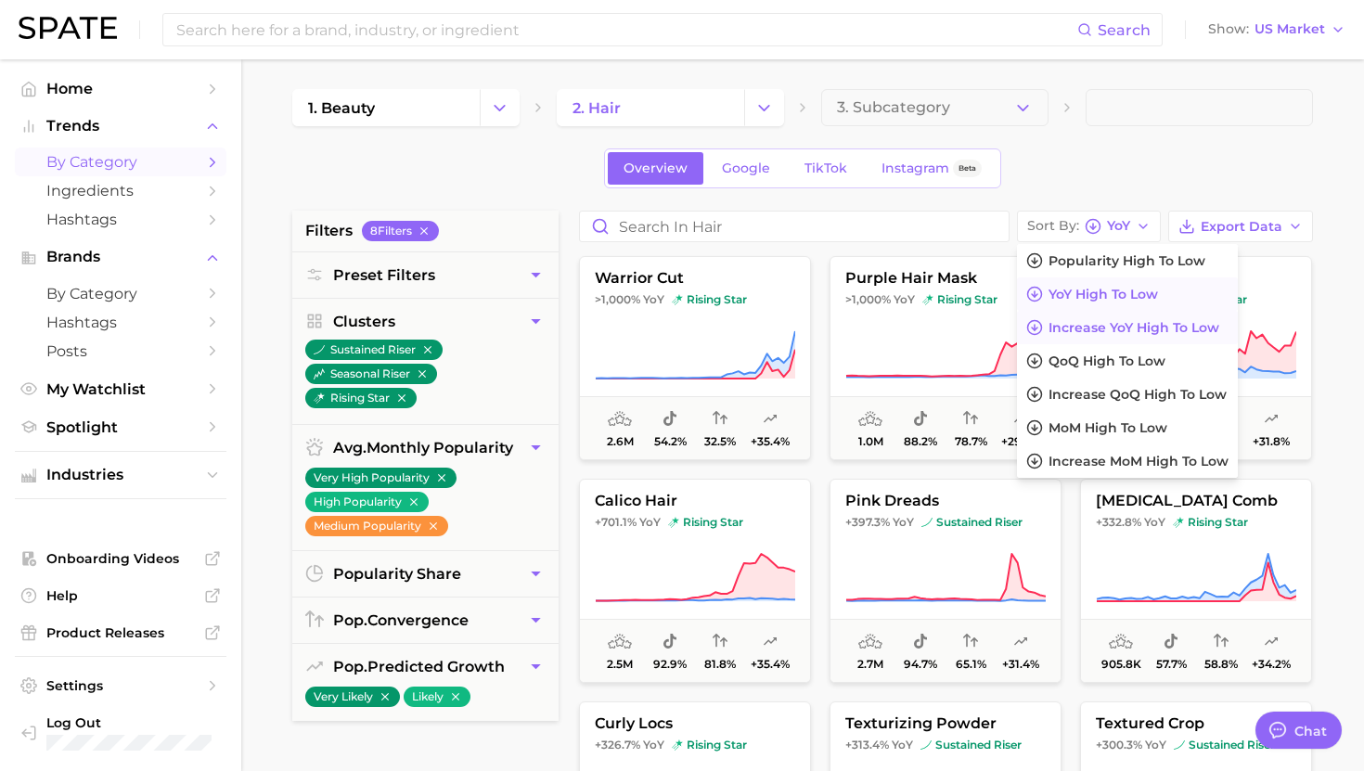
click at [1069, 329] on span "Increase YoY high to low" at bounding box center [1134, 328] width 171 height 16
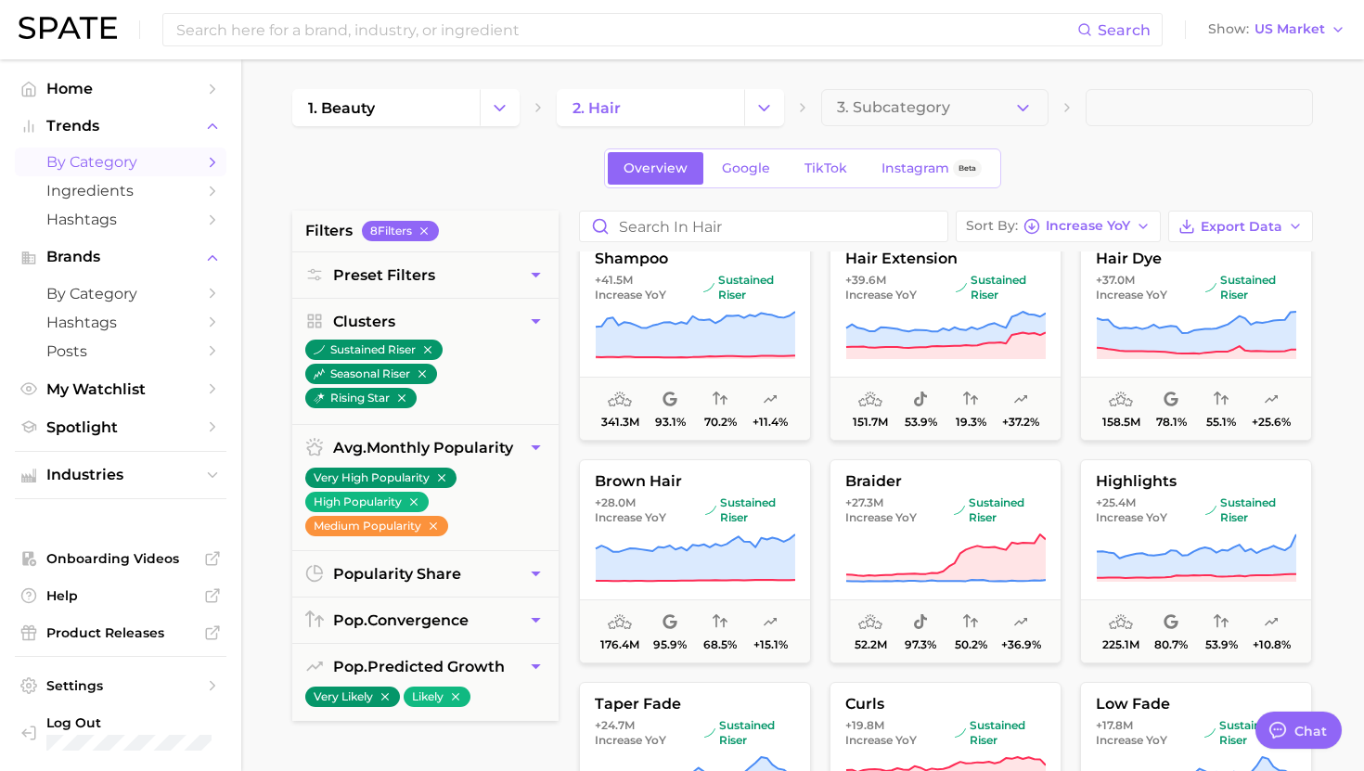
scroll to position [41, 0]
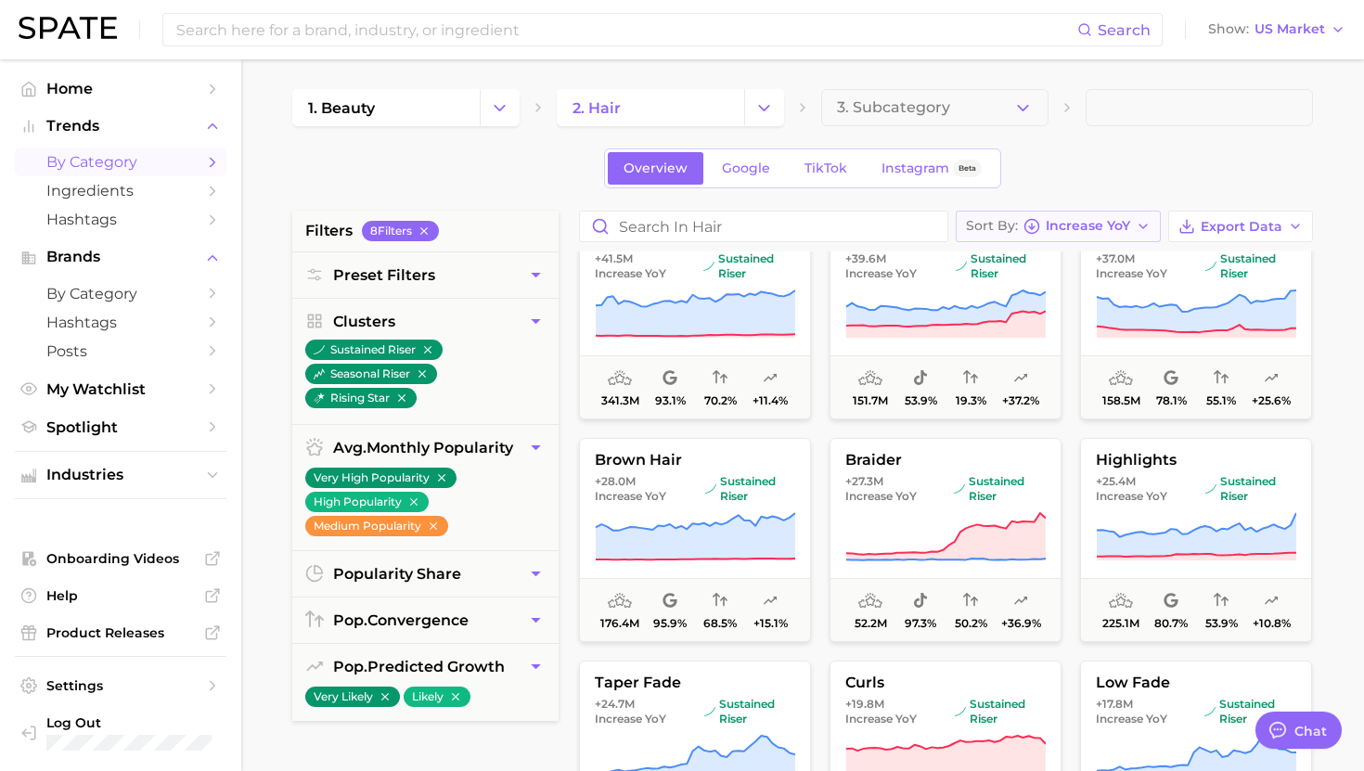
click at [1120, 226] on span "Increase YoY" at bounding box center [1088, 226] width 84 height 10
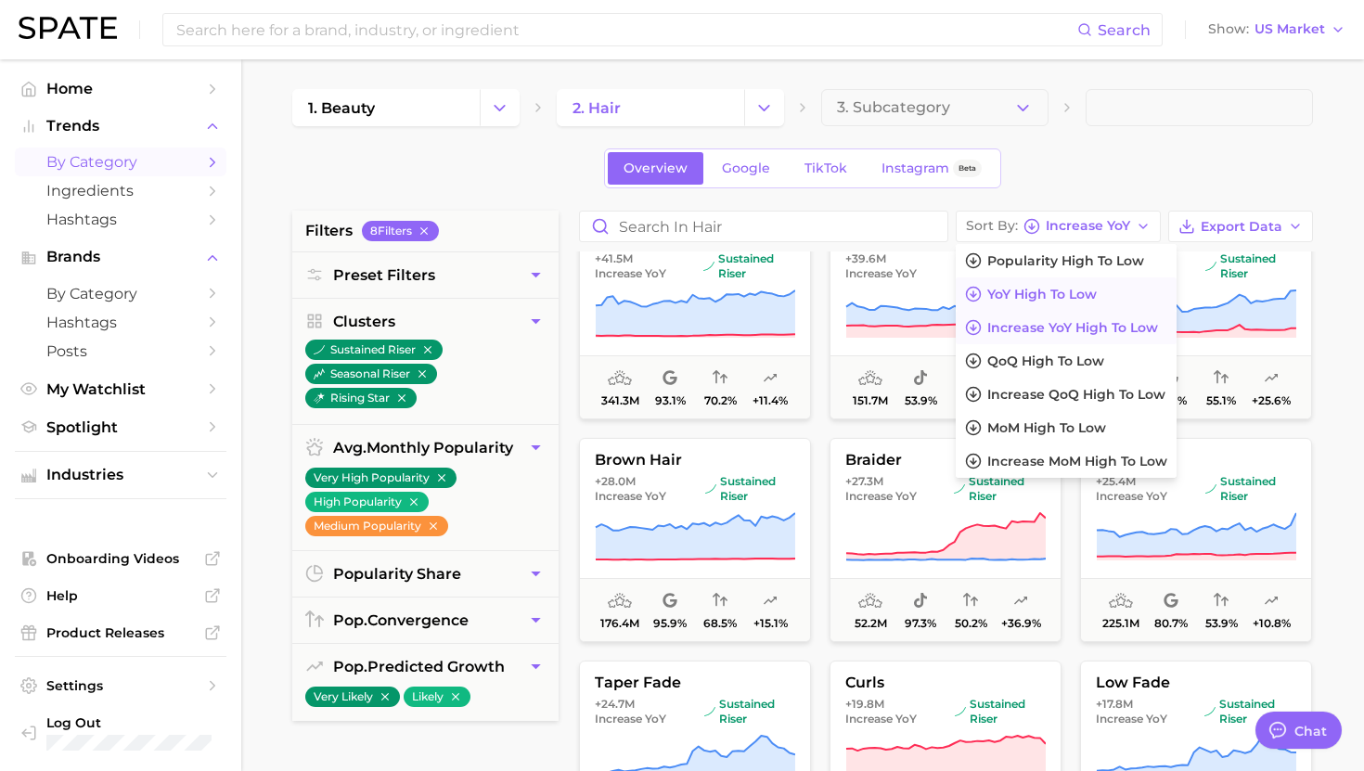
click at [1071, 293] on span "YoY high to low" at bounding box center [1042, 295] width 110 height 16
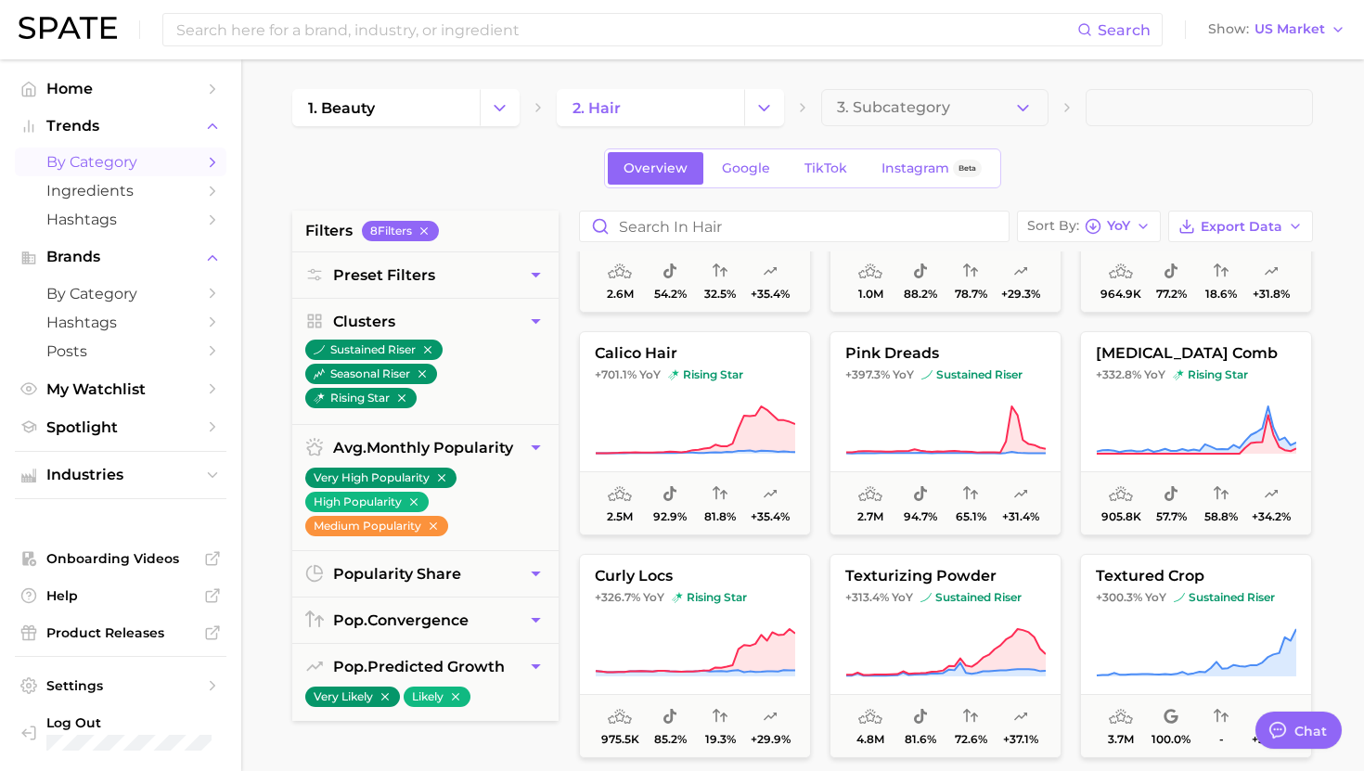
scroll to position [132, 0]
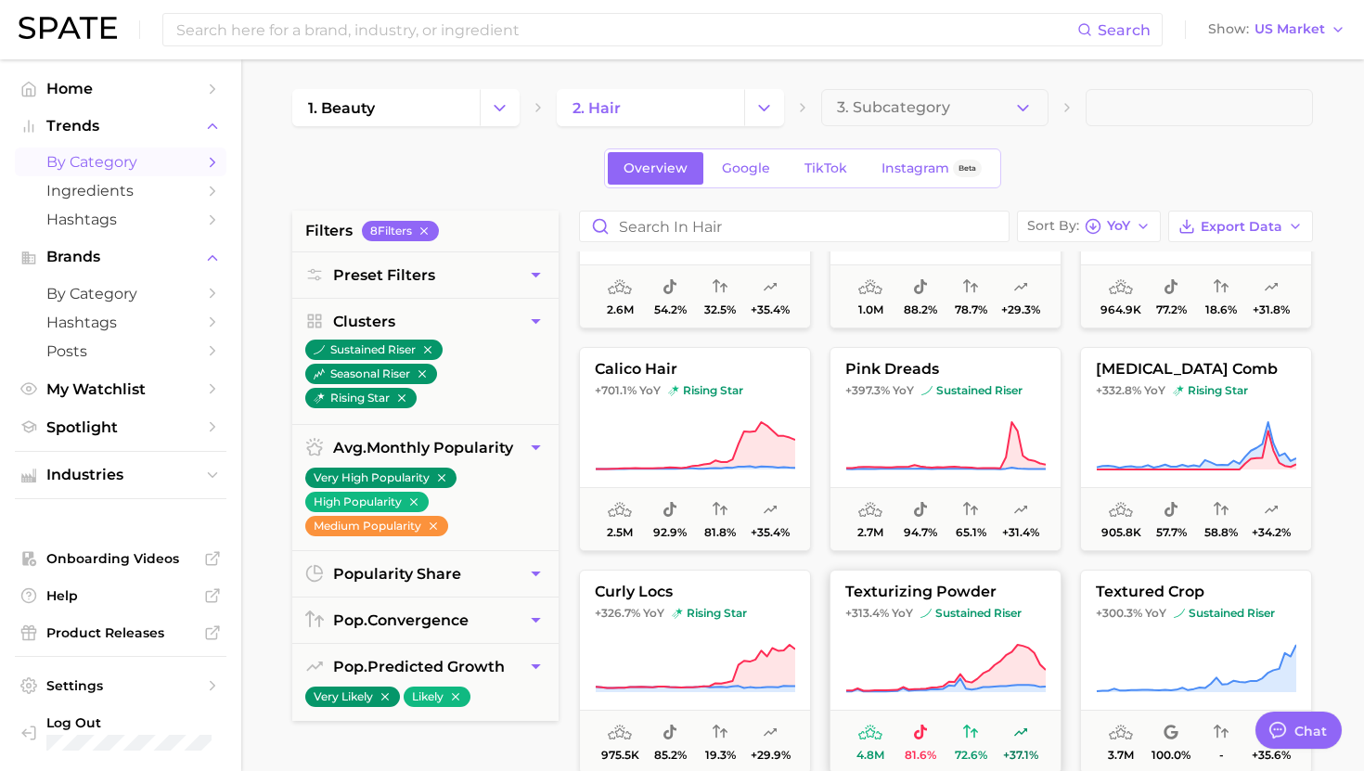
click at [920, 648] on icon at bounding box center [945, 669] width 200 height 52
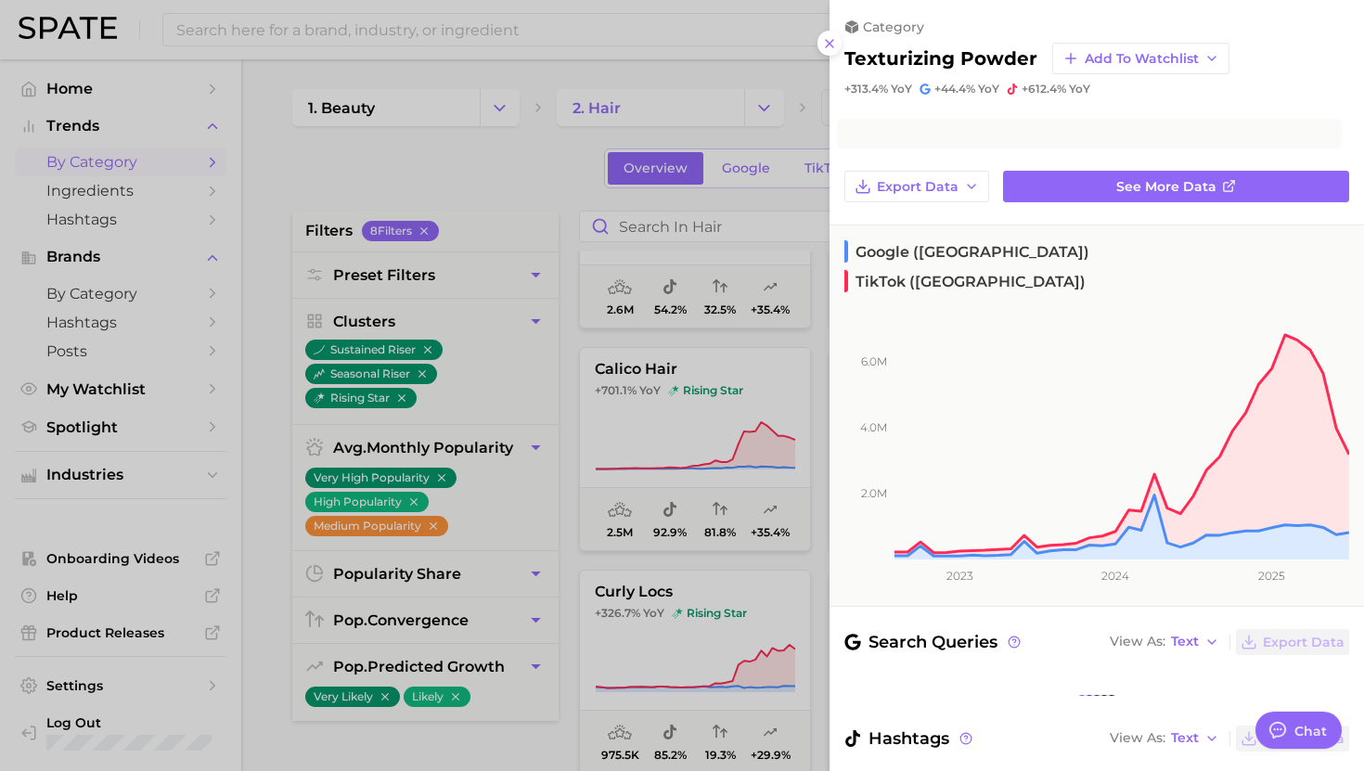
click at [924, 643] on div "Search Queries View As Text Export Data" at bounding box center [1096, 662] width 505 height 67
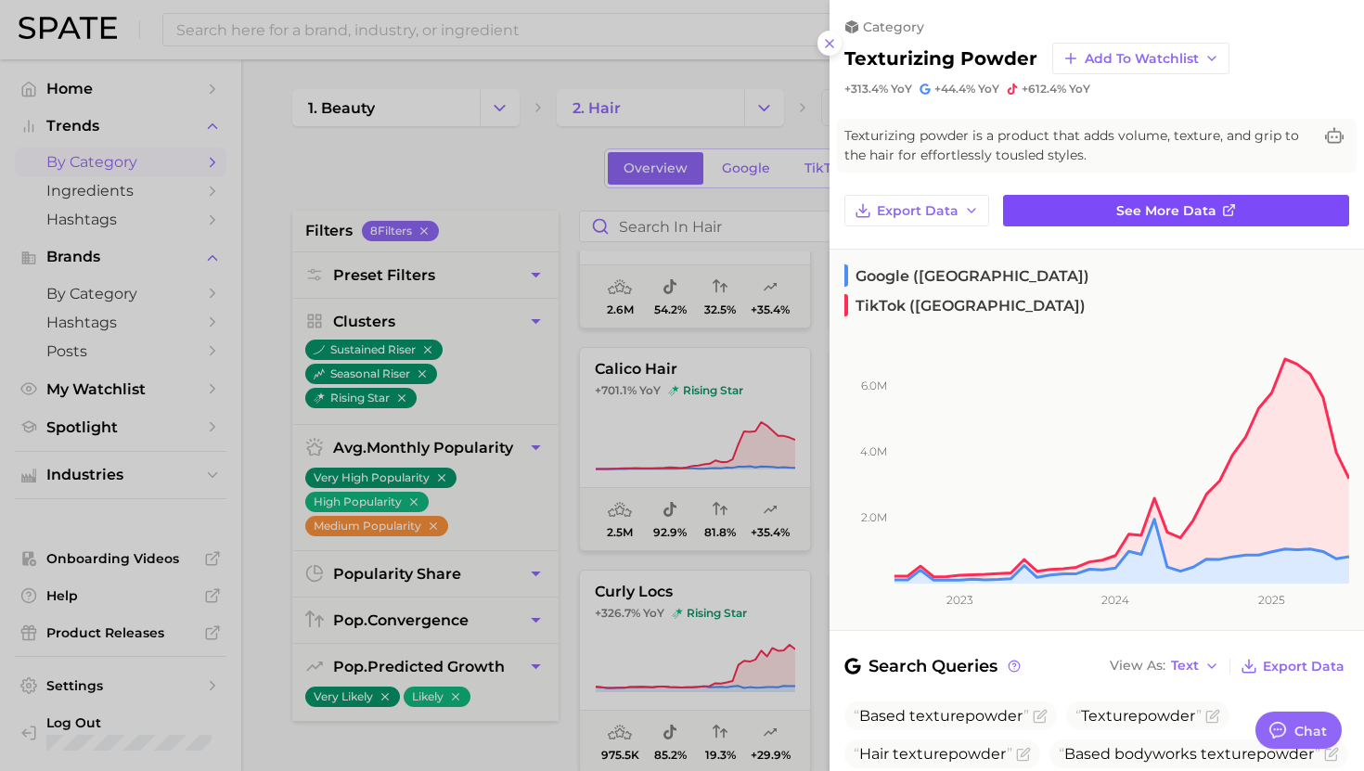
click at [1051, 197] on link "See more data" at bounding box center [1176, 211] width 346 height 32
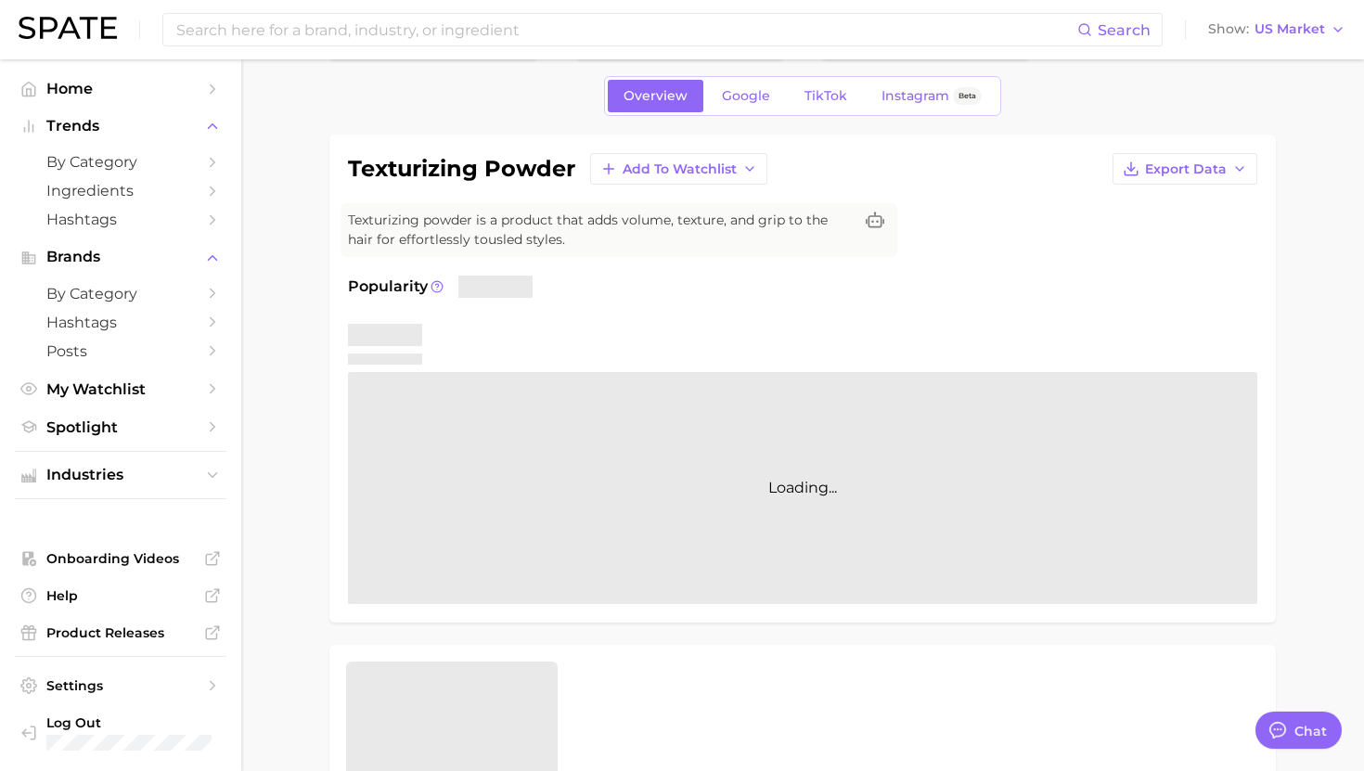
type textarea "x"
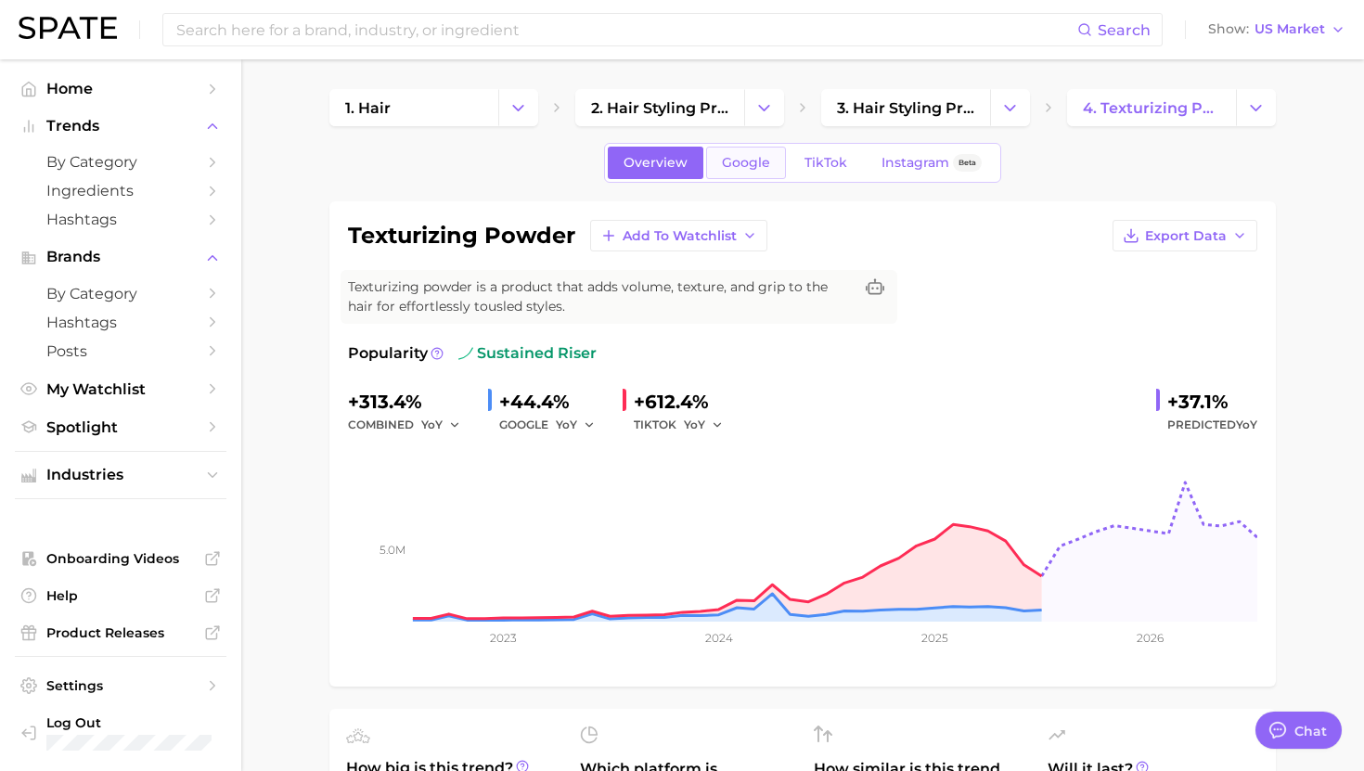
click at [736, 163] on span "Google" at bounding box center [746, 163] width 48 height 16
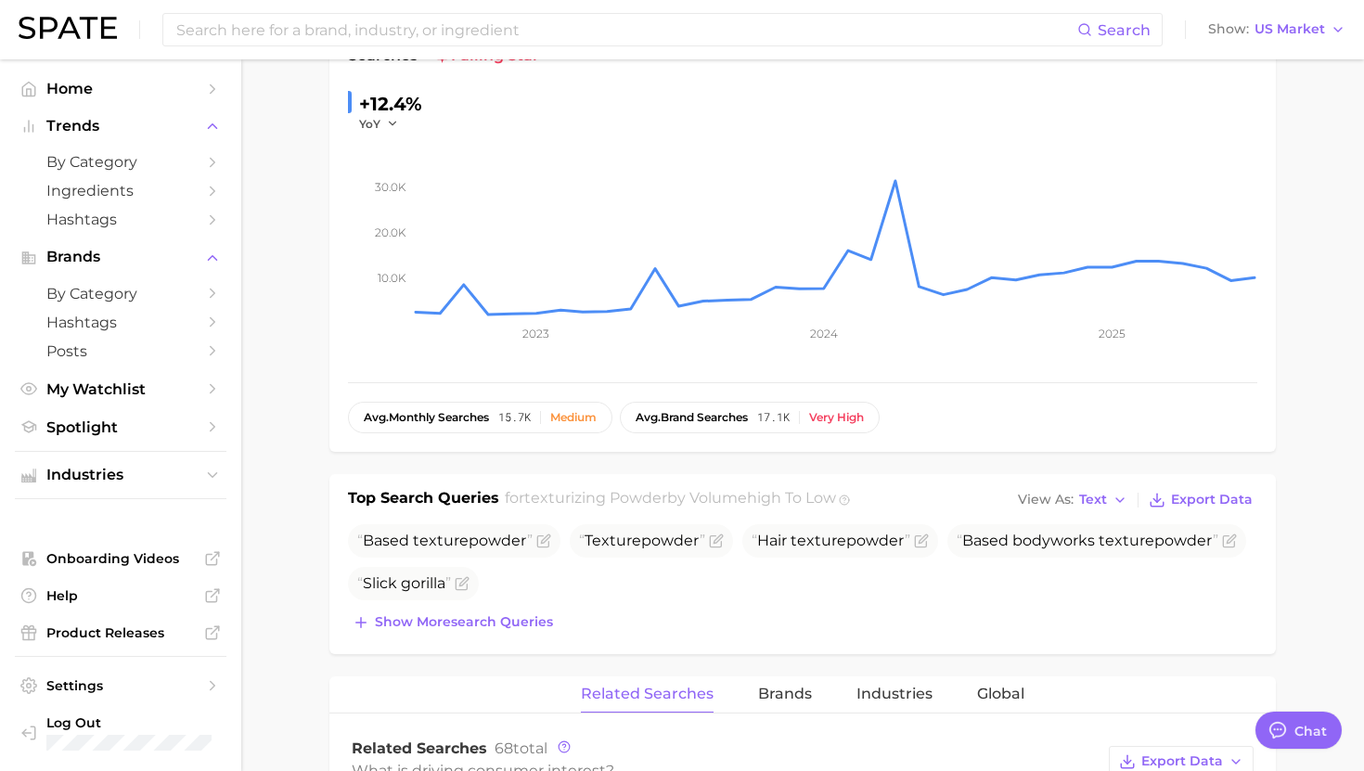
scroll to position [344, 0]
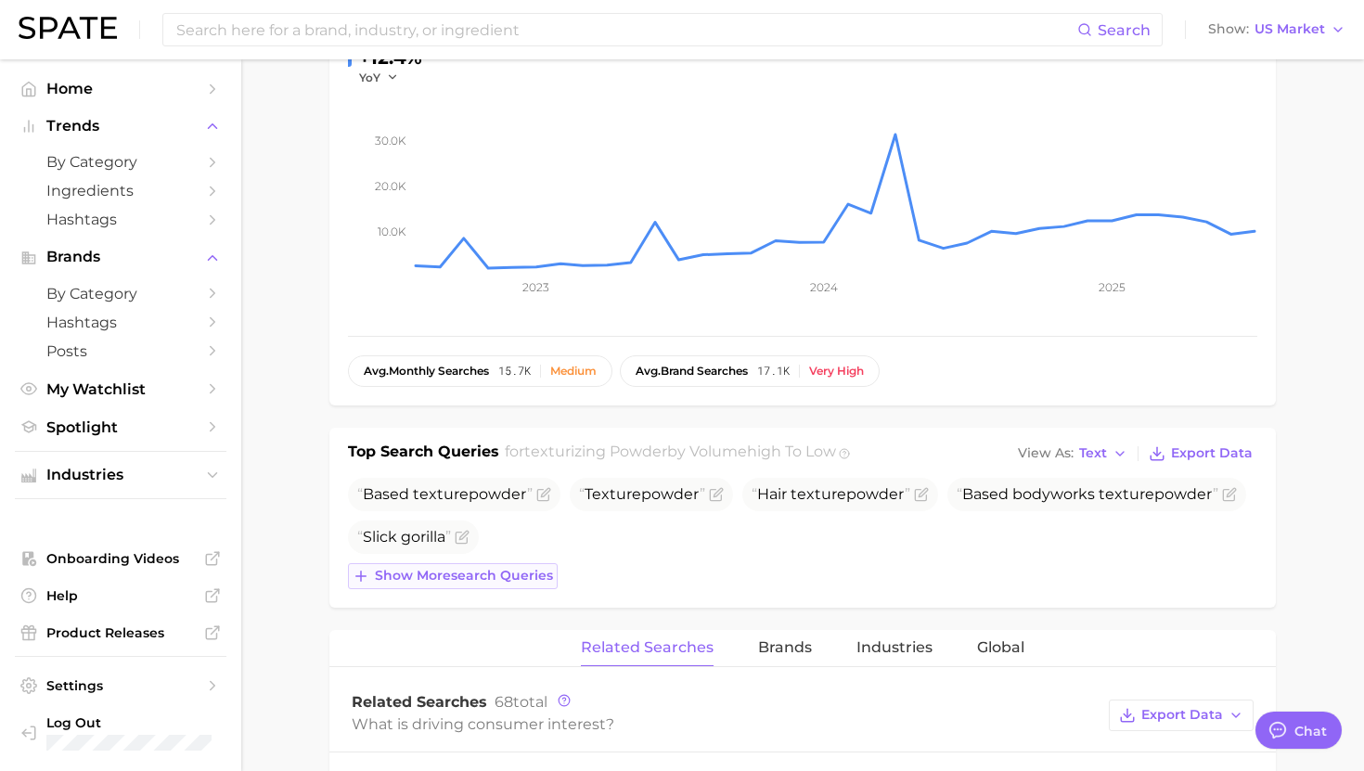
click at [459, 576] on span "Show more search queries" at bounding box center [464, 576] width 178 height 16
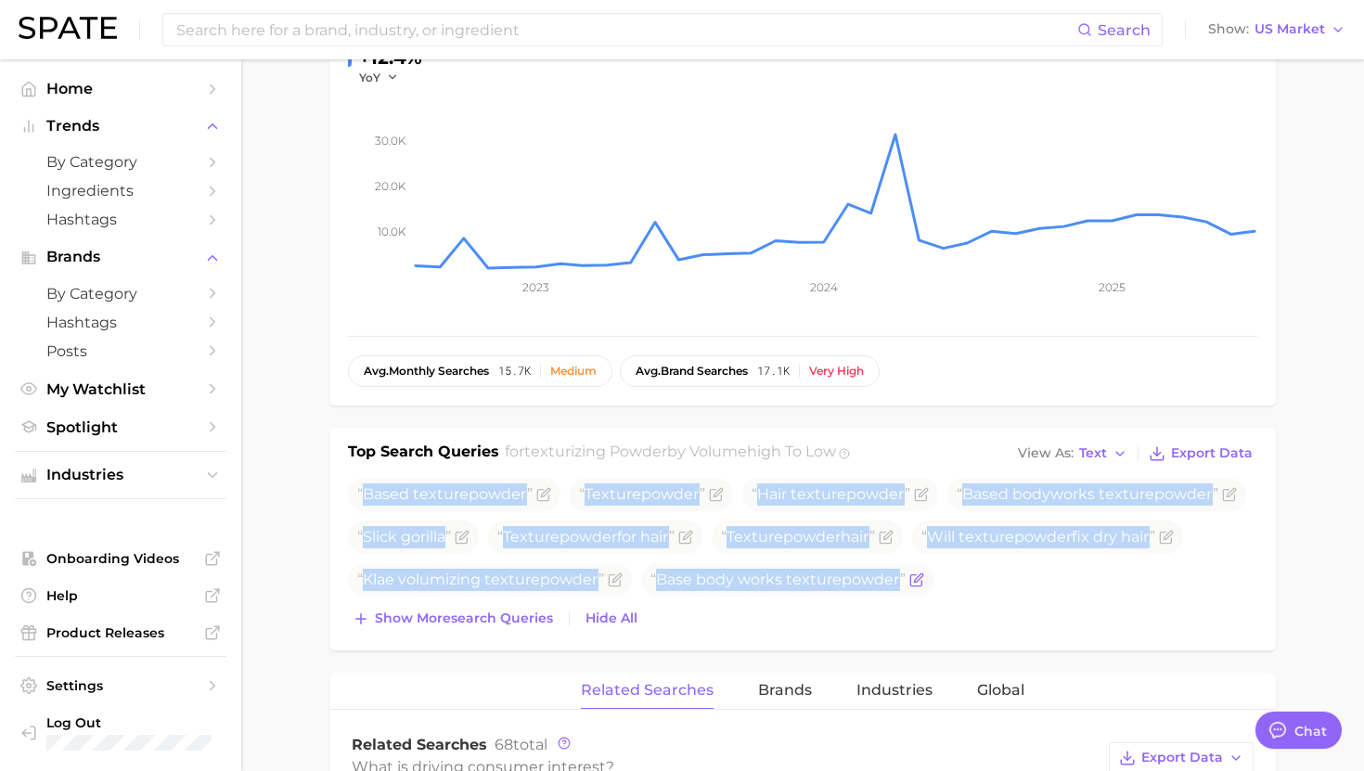
drag, startPoint x: 364, startPoint y: 494, endPoint x: 905, endPoint y: 589, distance: 549.4
click at [907, 589] on ul "Based texture powder Texture powder Hair texture powder Based bodyworks texture…" at bounding box center [802, 537] width 909 height 119
copy ul "Based texture powder Texture powder Hair texture powder Based bodyworks texture…"
click at [413, 626] on span "Show more search queries" at bounding box center [464, 619] width 178 height 16
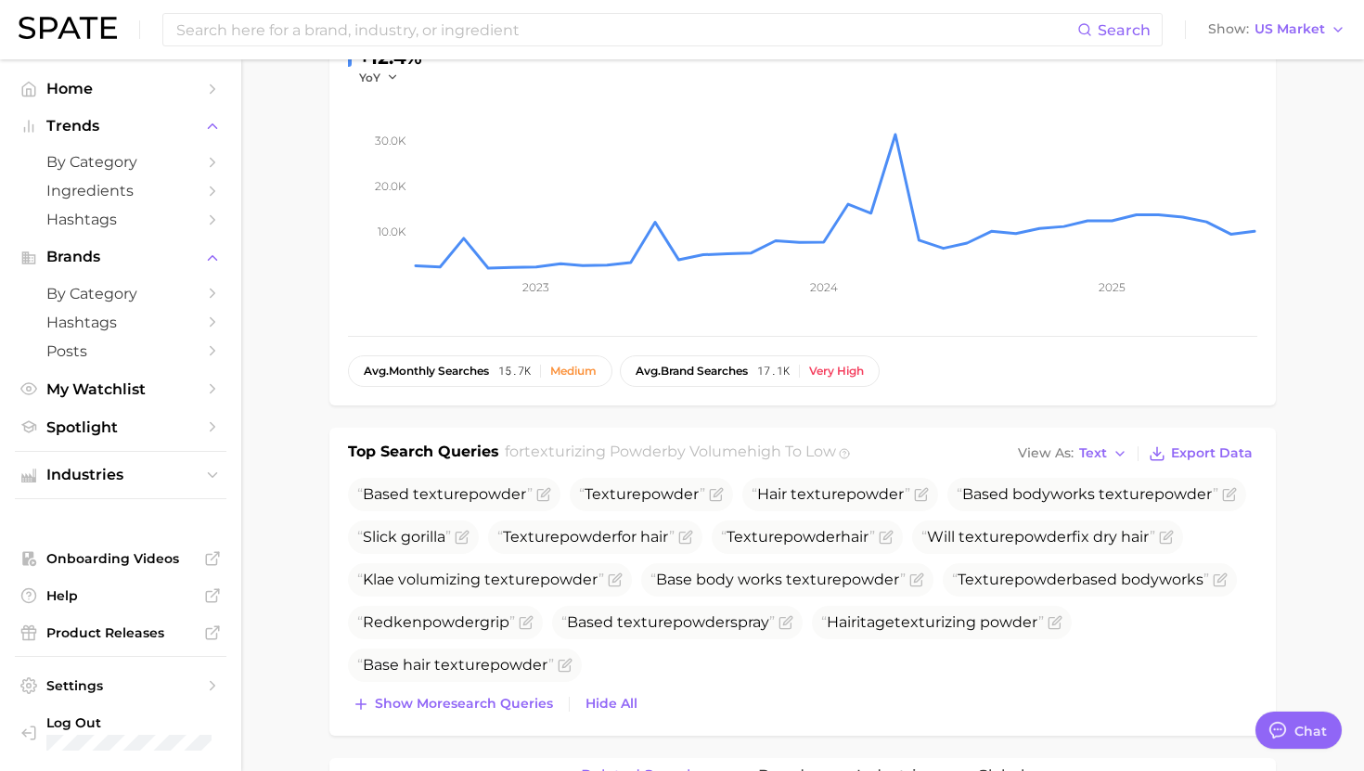
drag, startPoint x: 960, startPoint y: 581, endPoint x: 514, endPoint y: 625, distance: 447.7
click at [514, 625] on ul "Based texture powder Texture powder Hair texture powder Based bodyworks texture…" at bounding box center [802, 580] width 909 height 204
copy ul "Texture powder based bodyworks Redken powder grip"
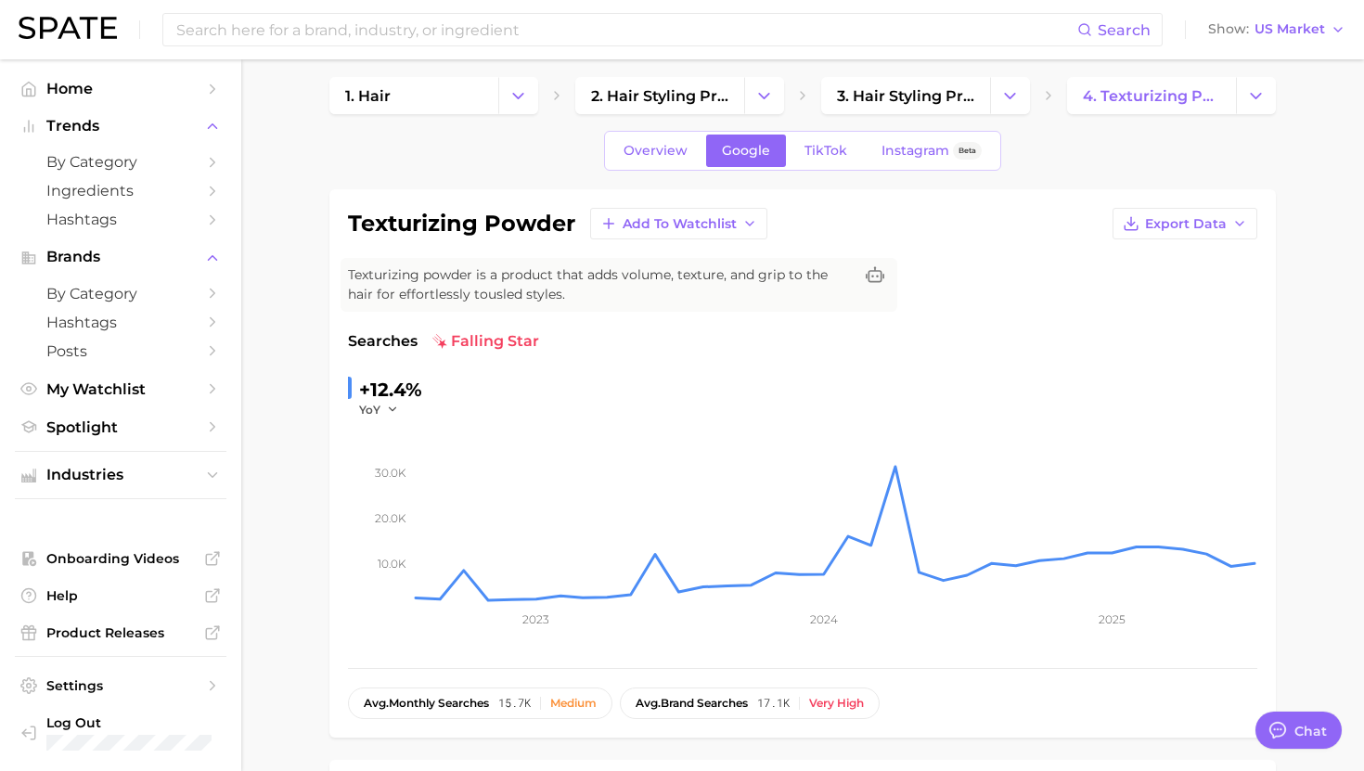
scroll to position [0, 0]
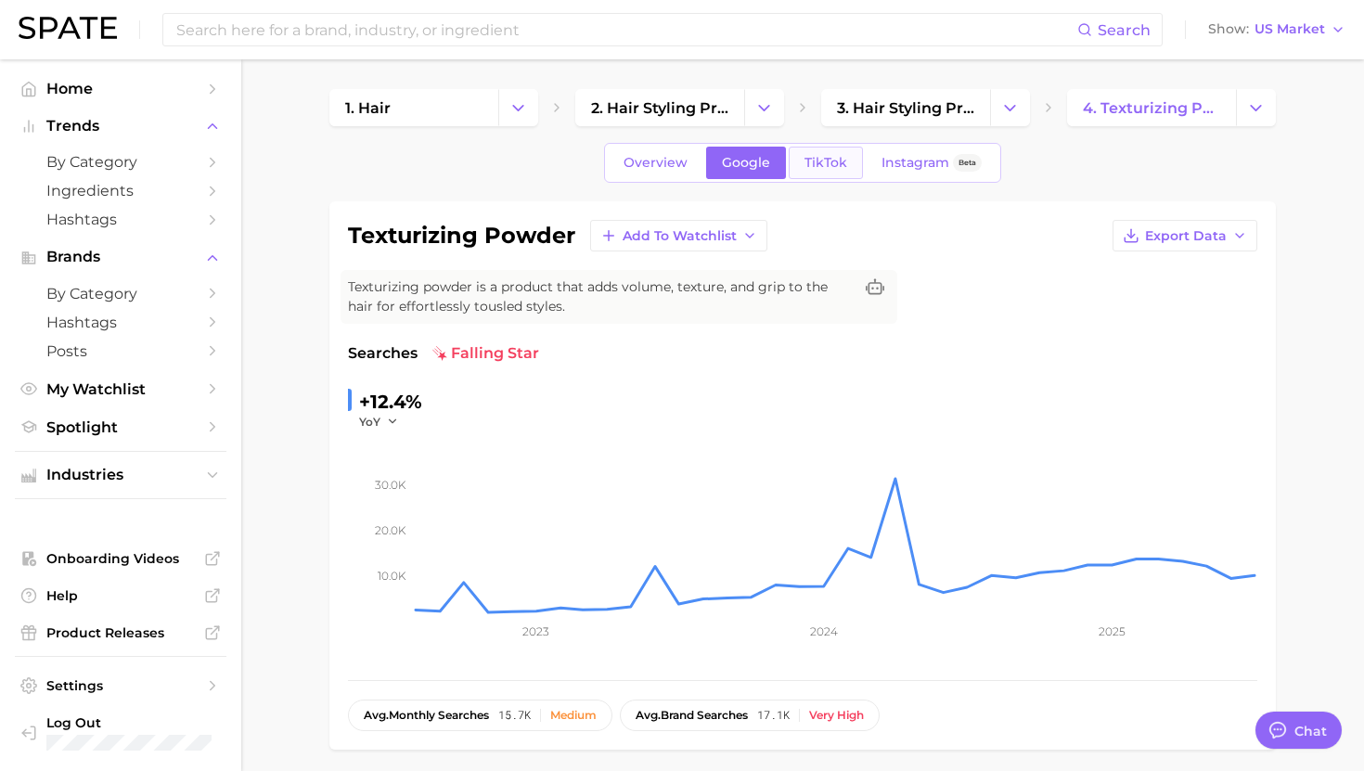
click at [819, 161] on span "TikTok" at bounding box center [826, 163] width 43 height 16
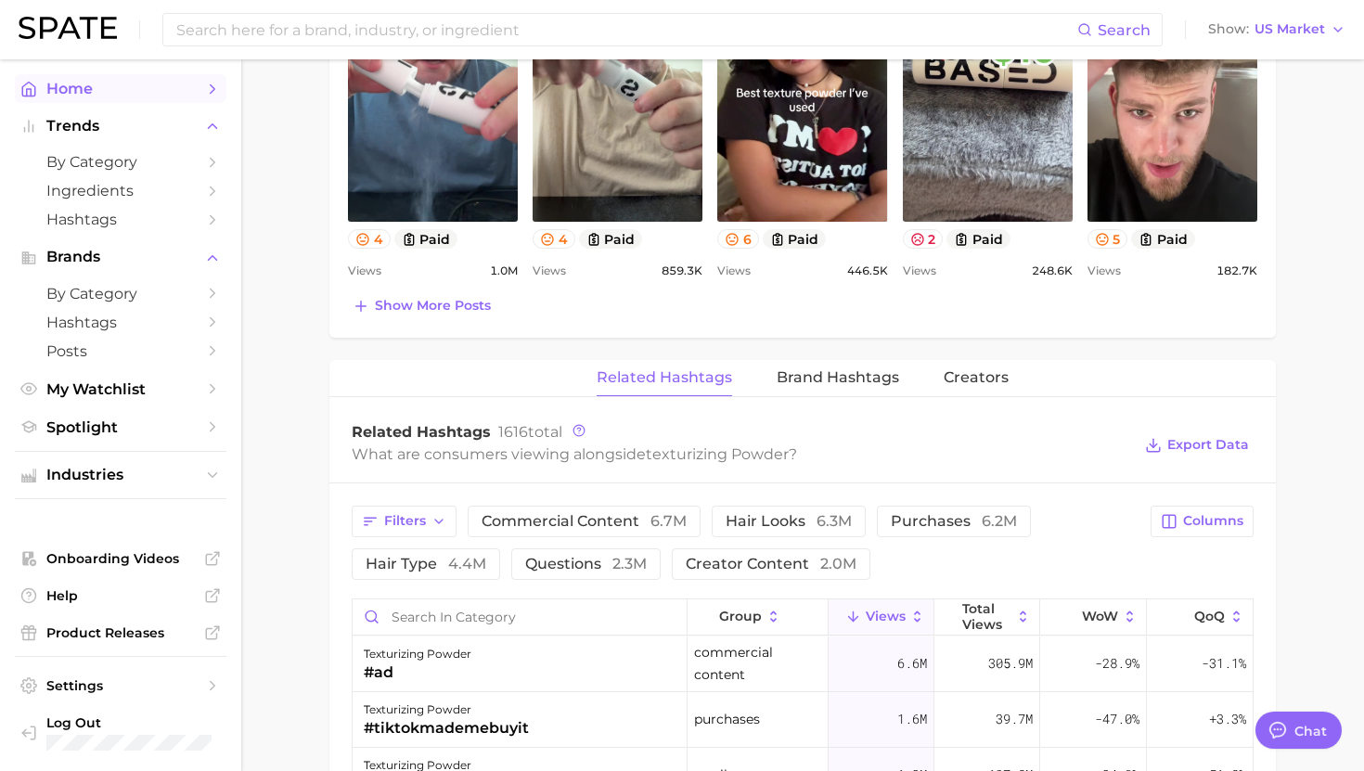
scroll to position [1183, 0]
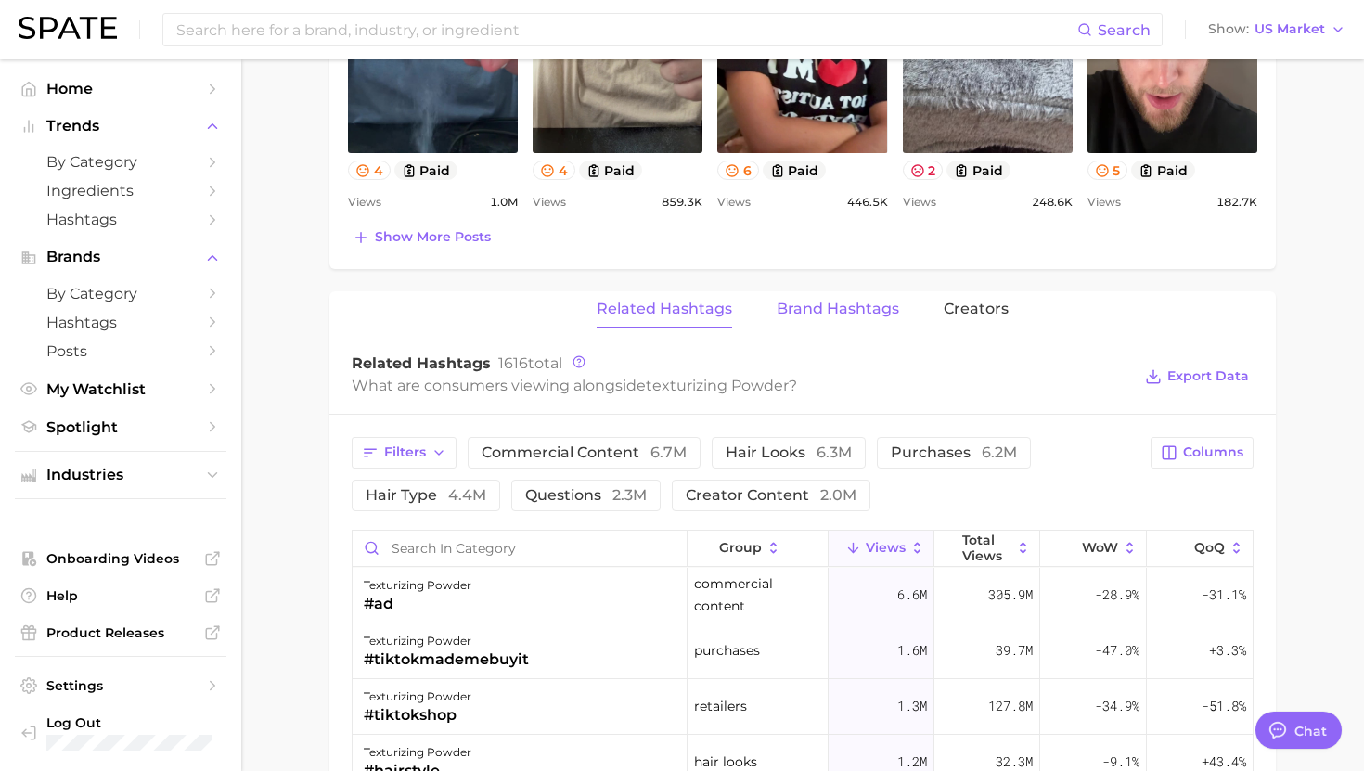
click at [824, 316] on span "Brand Hashtags" at bounding box center [838, 309] width 122 height 17
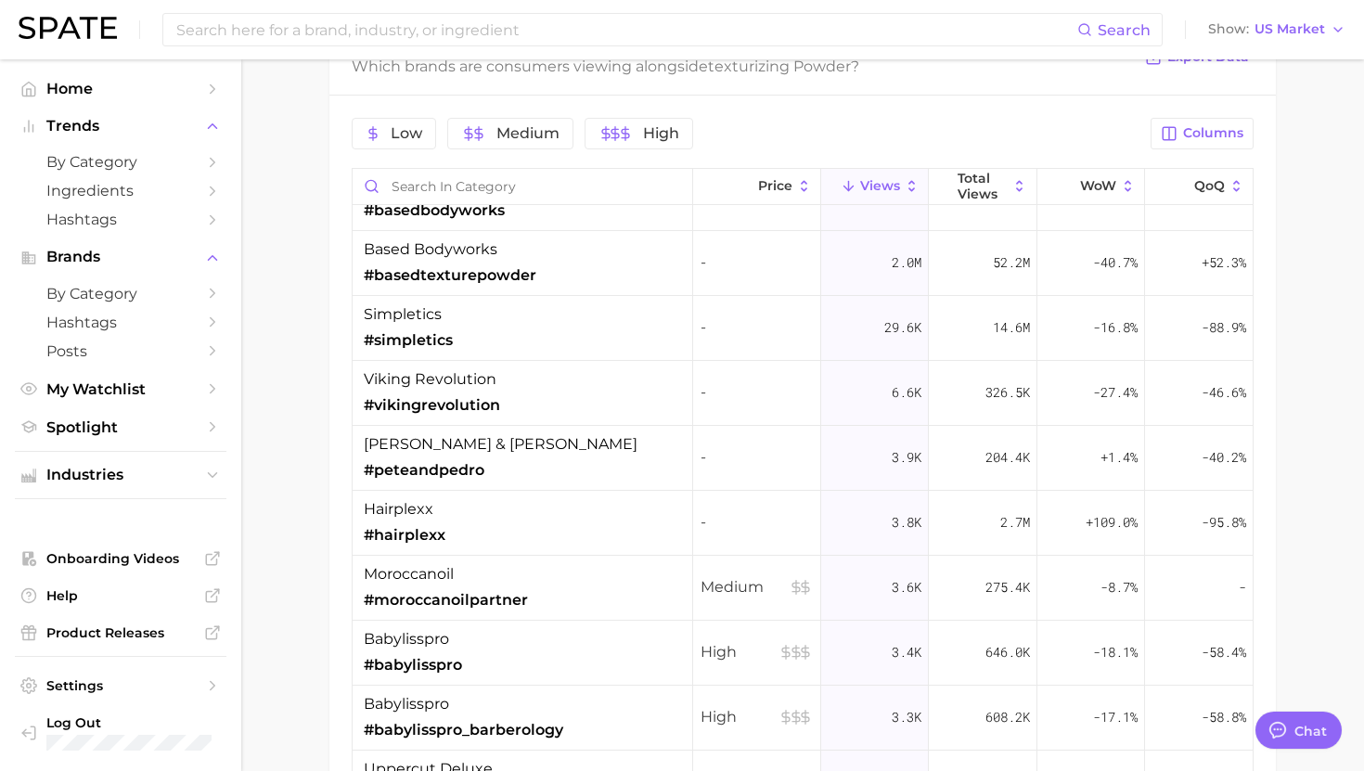
scroll to position [0, 0]
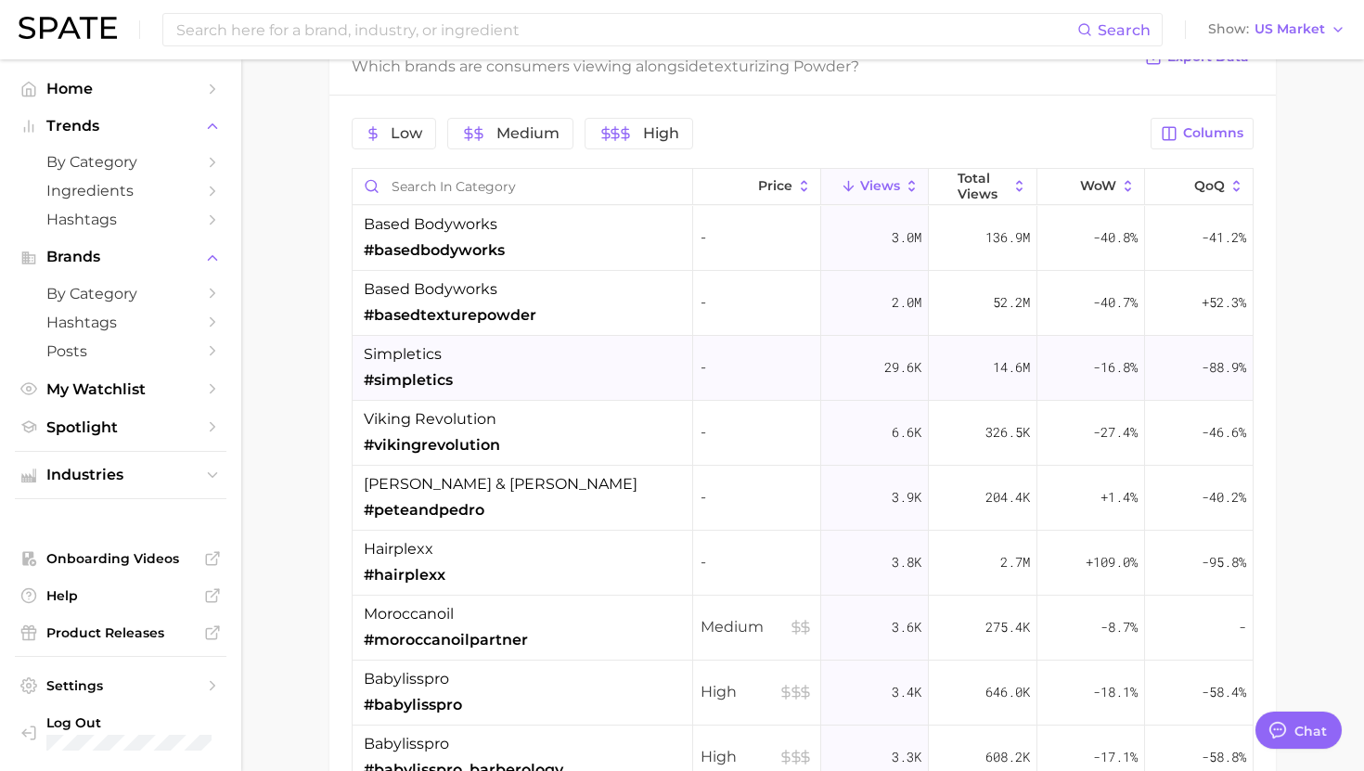
click at [561, 372] on div "simpletics #simpletics" at bounding box center [523, 368] width 341 height 65
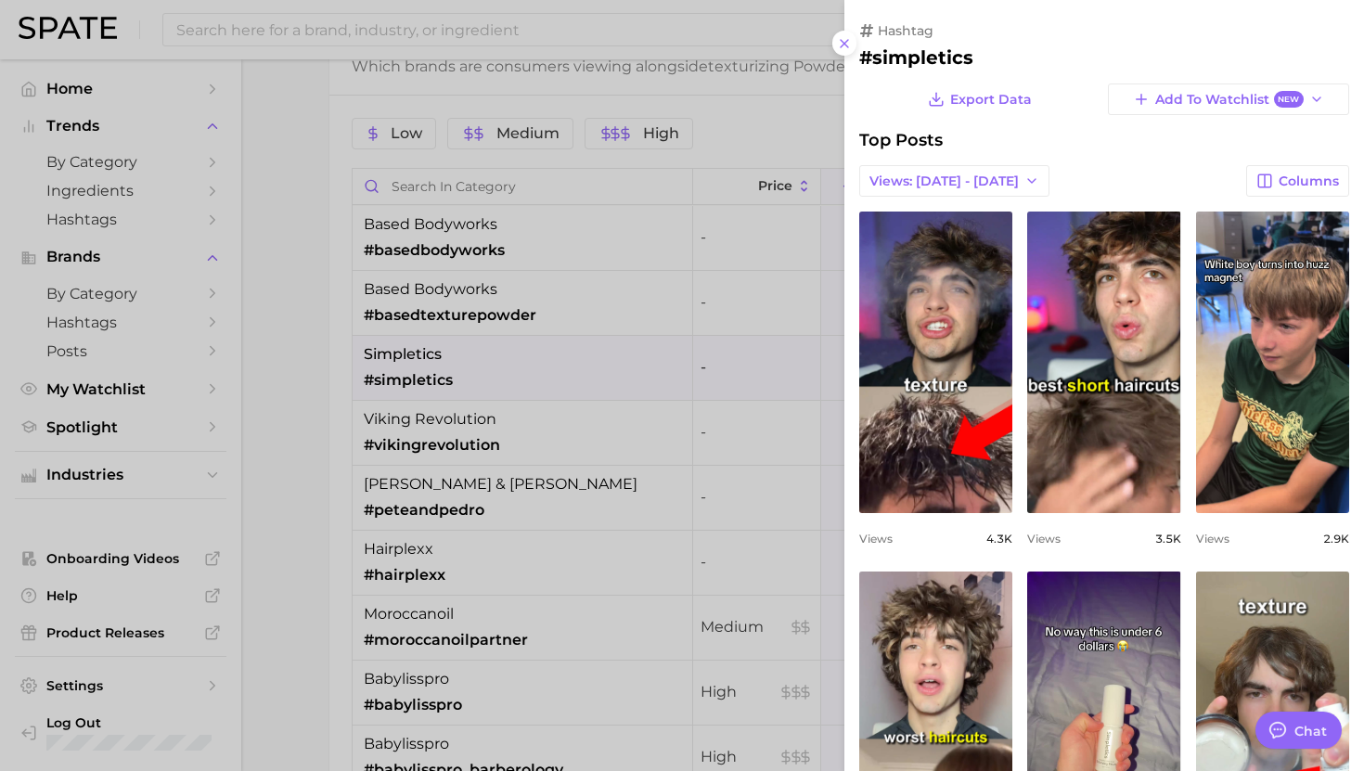
click at [561, 372] on div at bounding box center [682, 385] width 1364 height 771
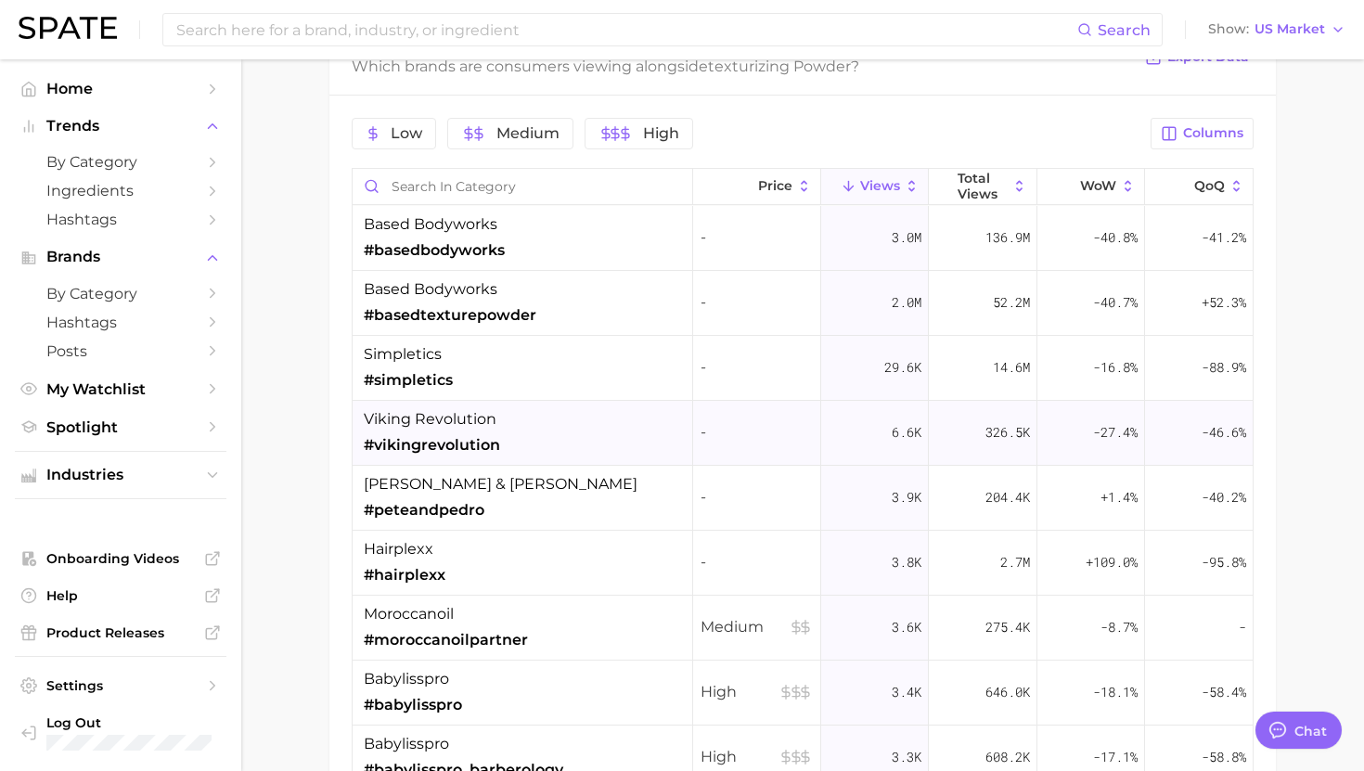
click at [563, 424] on div "viking revolution #vikingrevolution" at bounding box center [523, 433] width 341 height 65
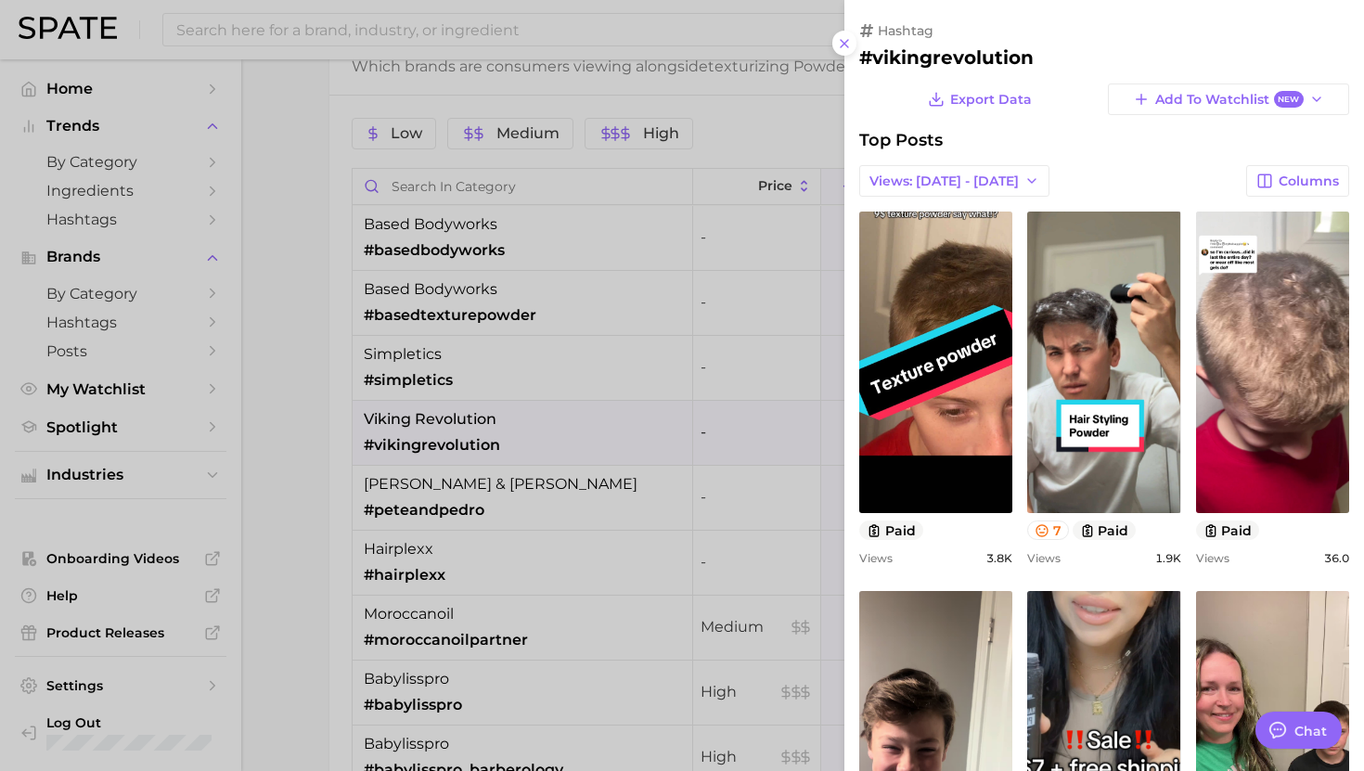
click at [581, 463] on div at bounding box center [682, 385] width 1364 height 771
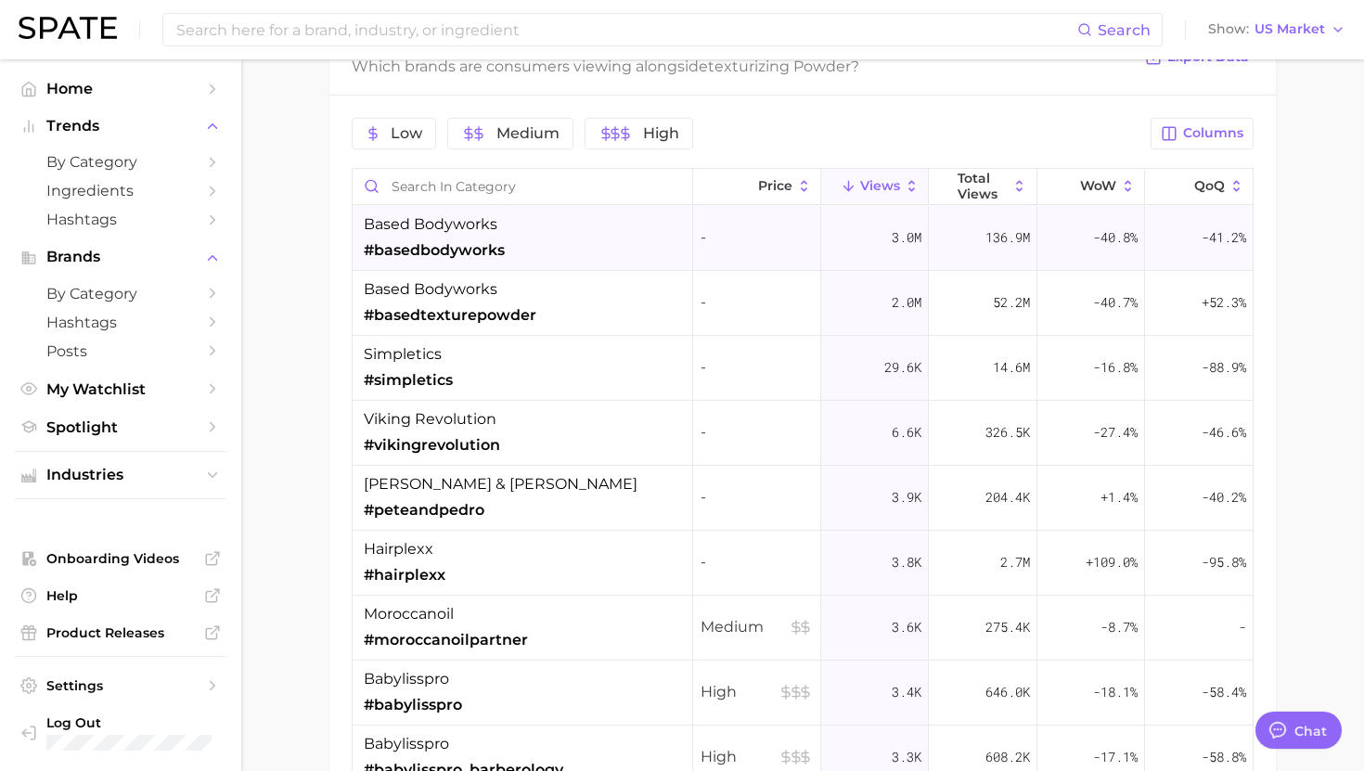
click at [524, 243] on div "based bodyworks #basedbodyworks" at bounding box center [523, 238] width 341 height 65
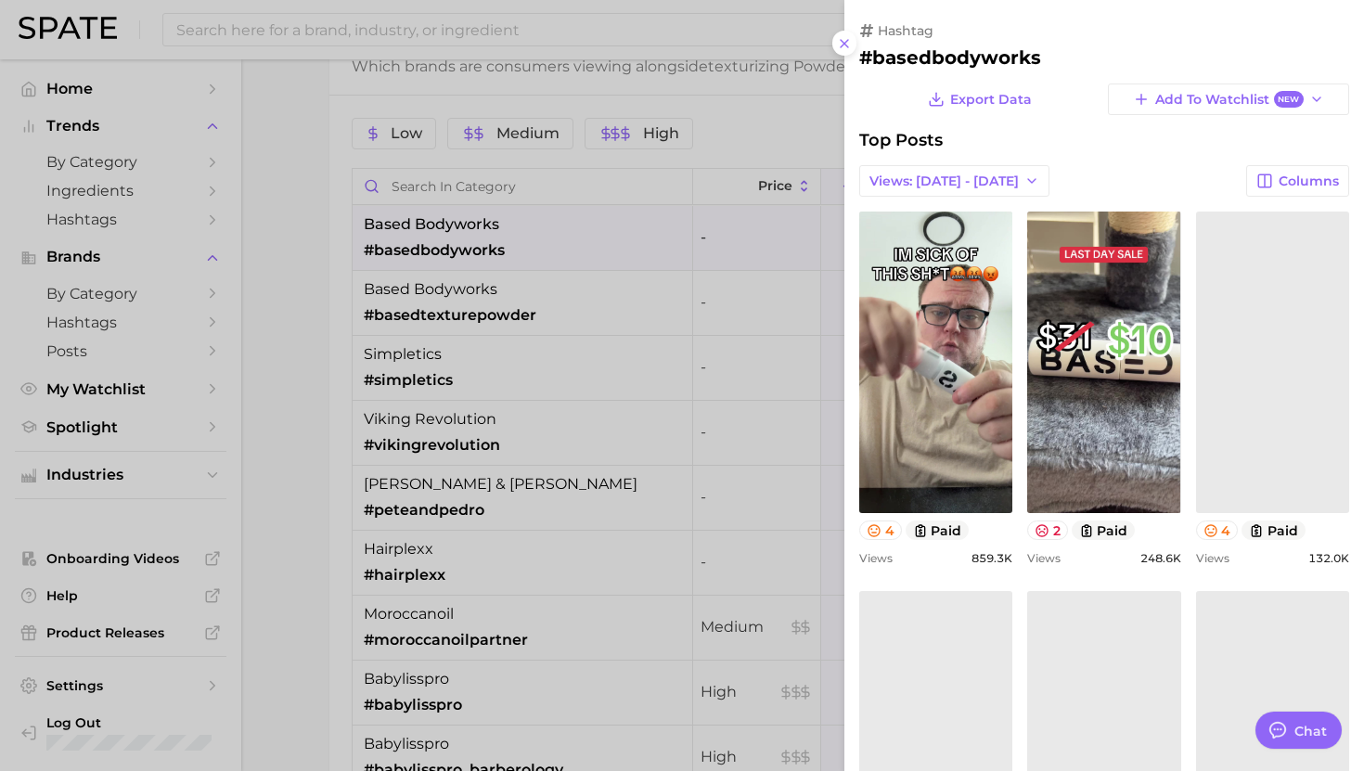
click at [961, 47] on h2 "#basedbodyworks" at bounding box center [1104, 57] width 490 height 22
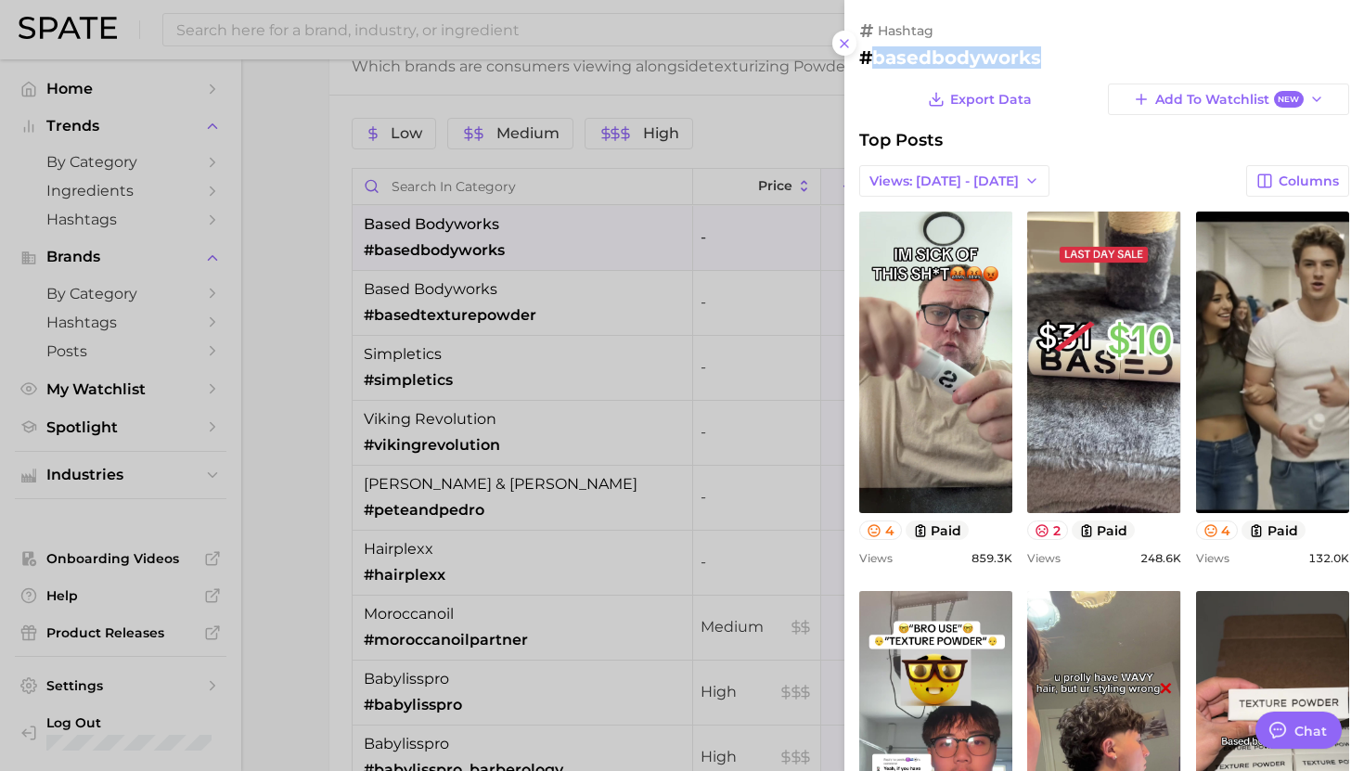
click at [961, 48] on h2 "#basedbodyworks" at bounding box center [1104, 57] width 490 height 22
copy div "#basedbodyworks Export Data Add to Watchlist New"
click at [530, 316] on div at bounding box center [682, 385] width 1364 height 771
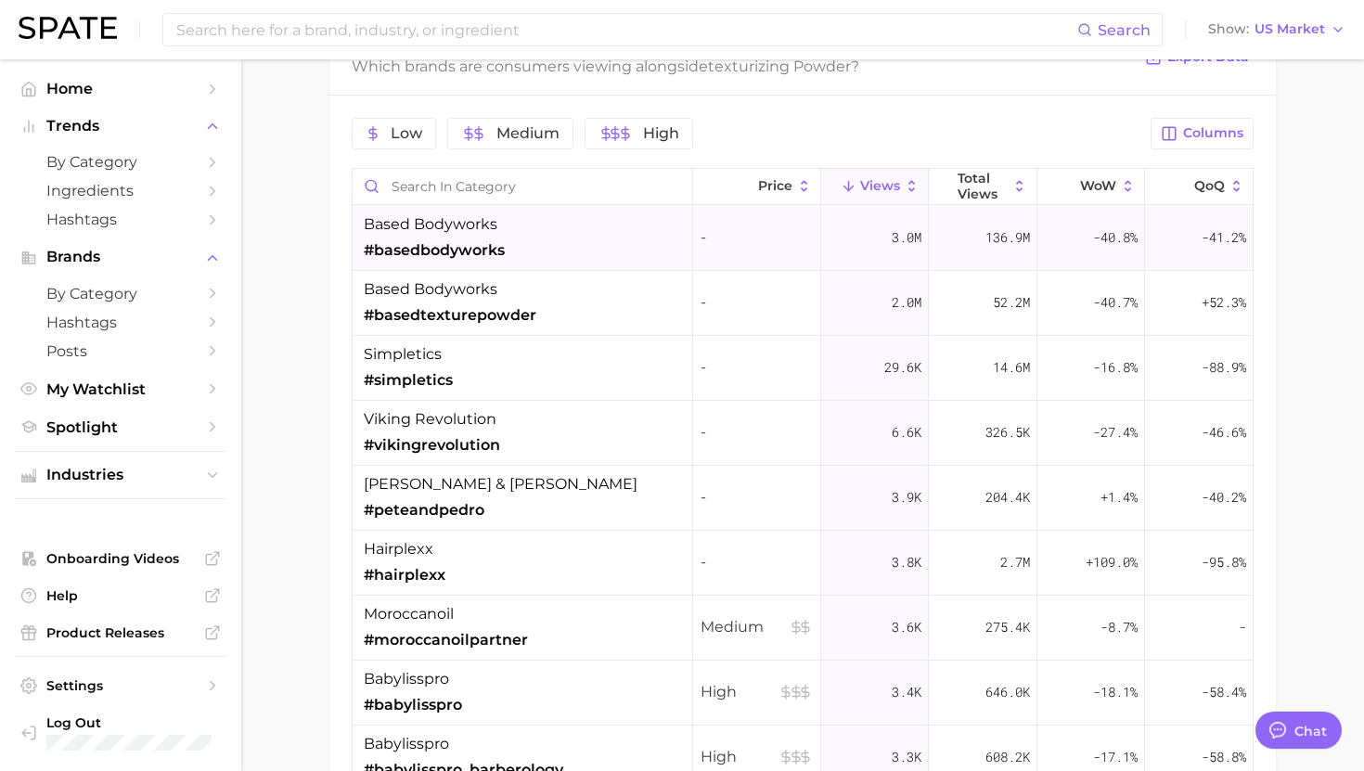
click at [486, 246] on span "#basedbodyworks" at bounding box center [434, 250] width 141 height 22
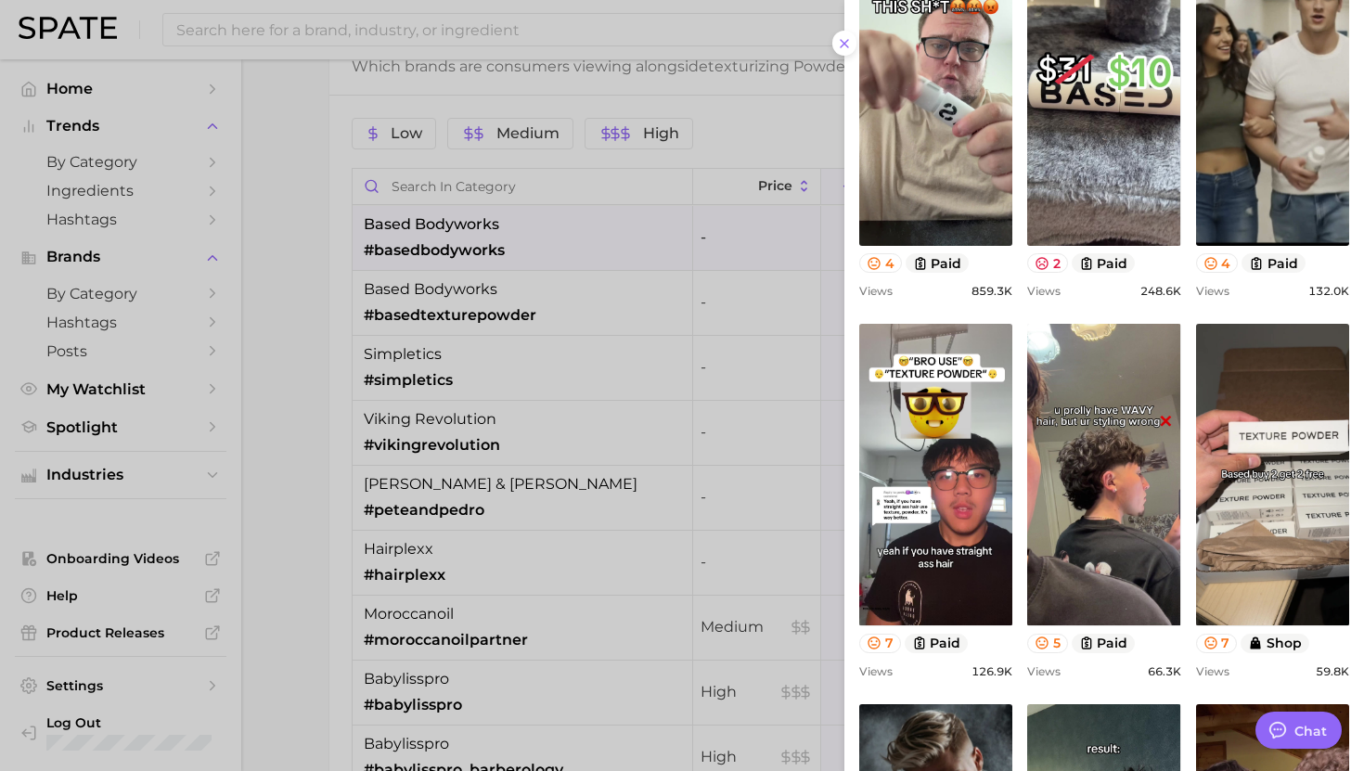
click at [509, 307] on div at bounding box center [682, 385] width 1364 height 771
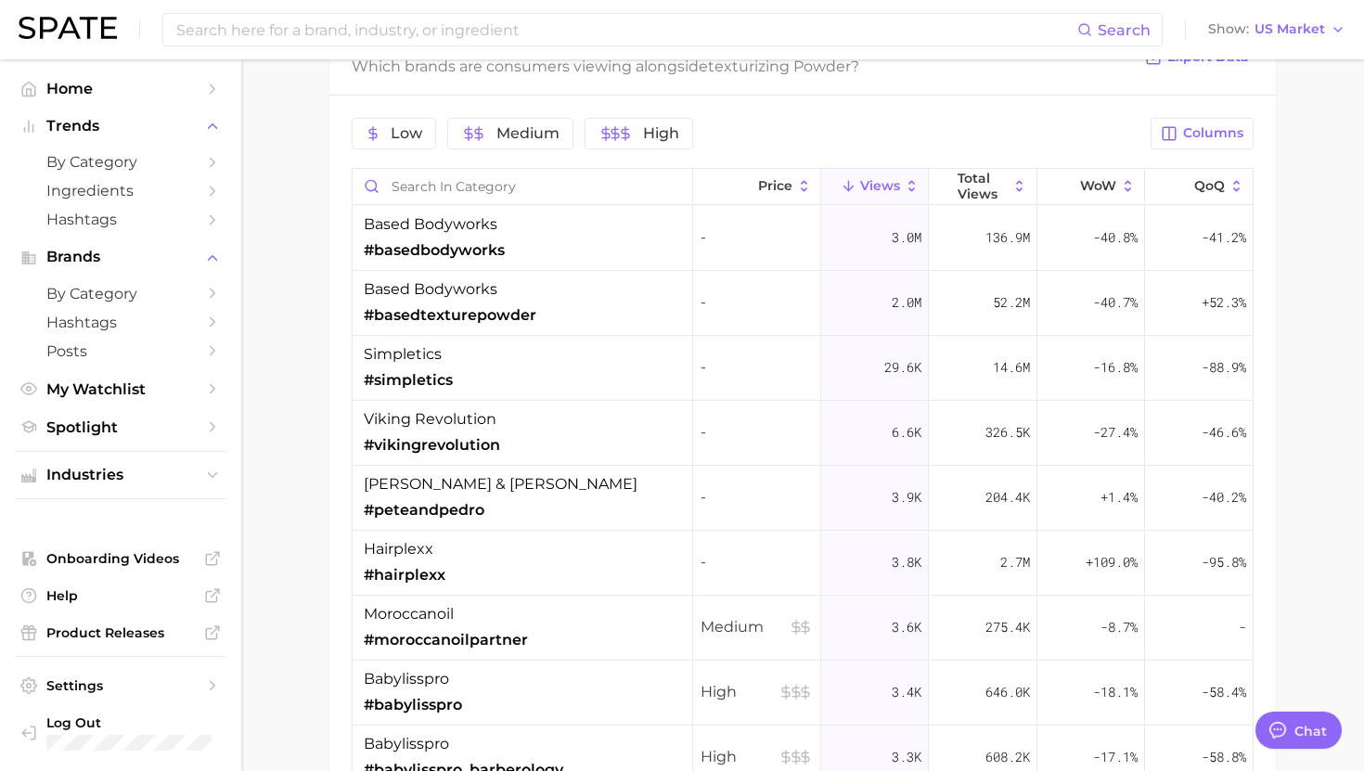
click at [533, 307] on span "#basedtexturepowder" at bounding box center [450, 315] width 173 height 22
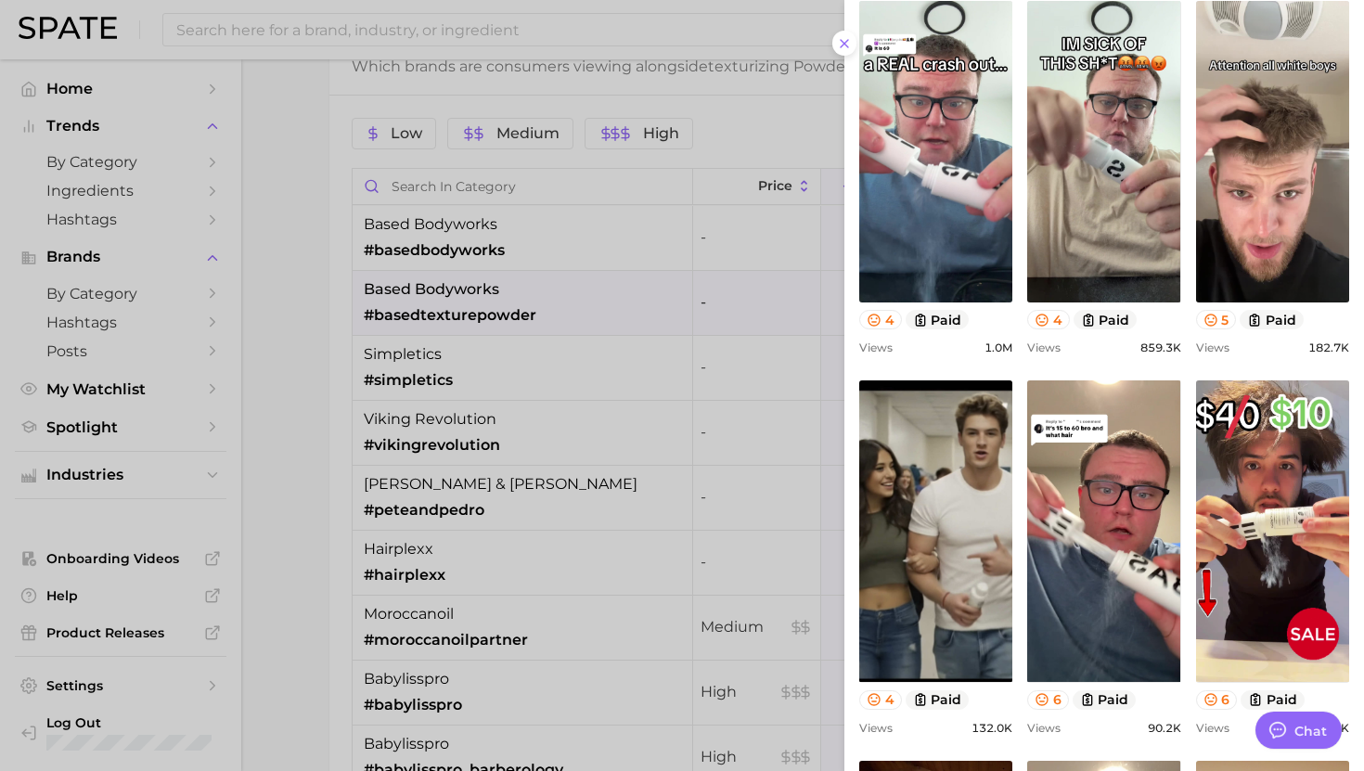
click at [514, 270] on div at bounding box center [682, 385] width 1364 height 771
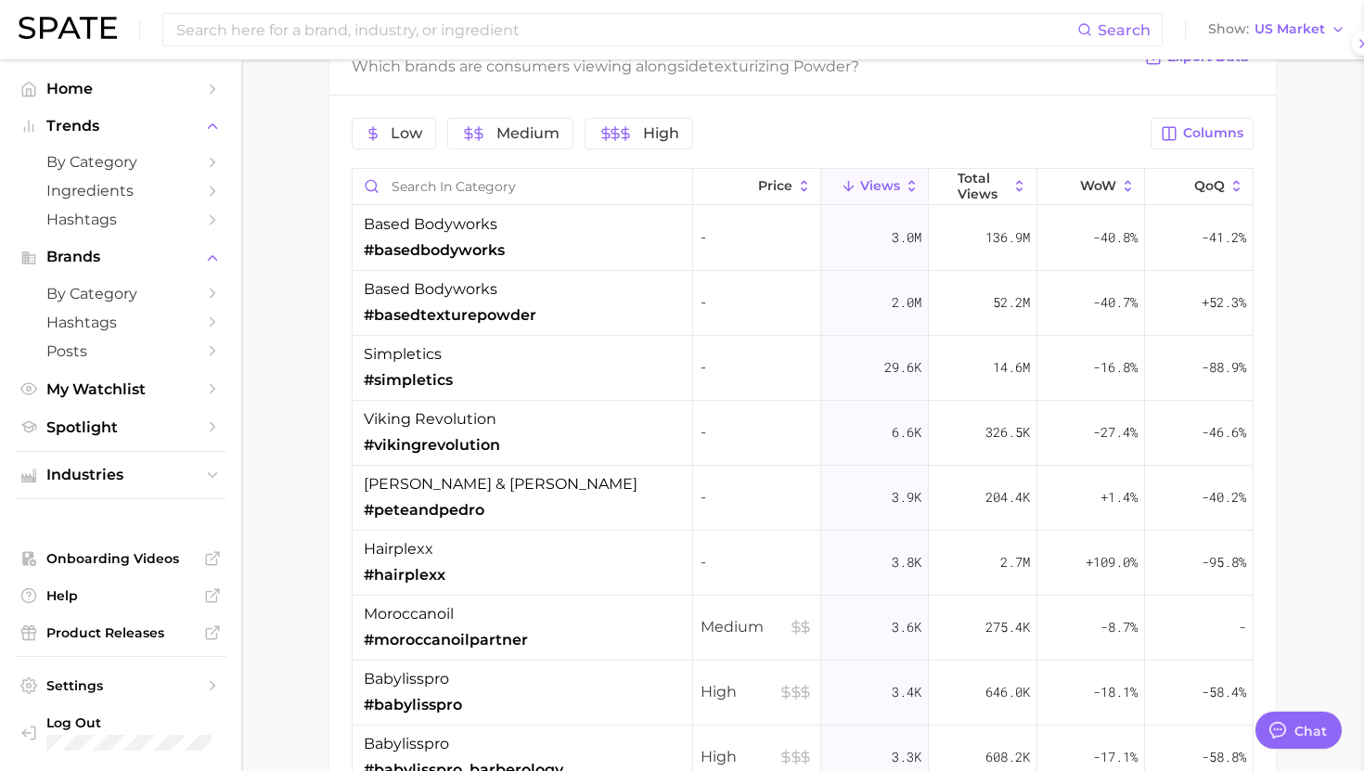
click at [514, 235] on div at bounding box center [682, 385] width 1364 height 771
click at [514, 235] on div "based bodyworks #basedbodyworks" at bounding box center [523, 238] width 341 height 65
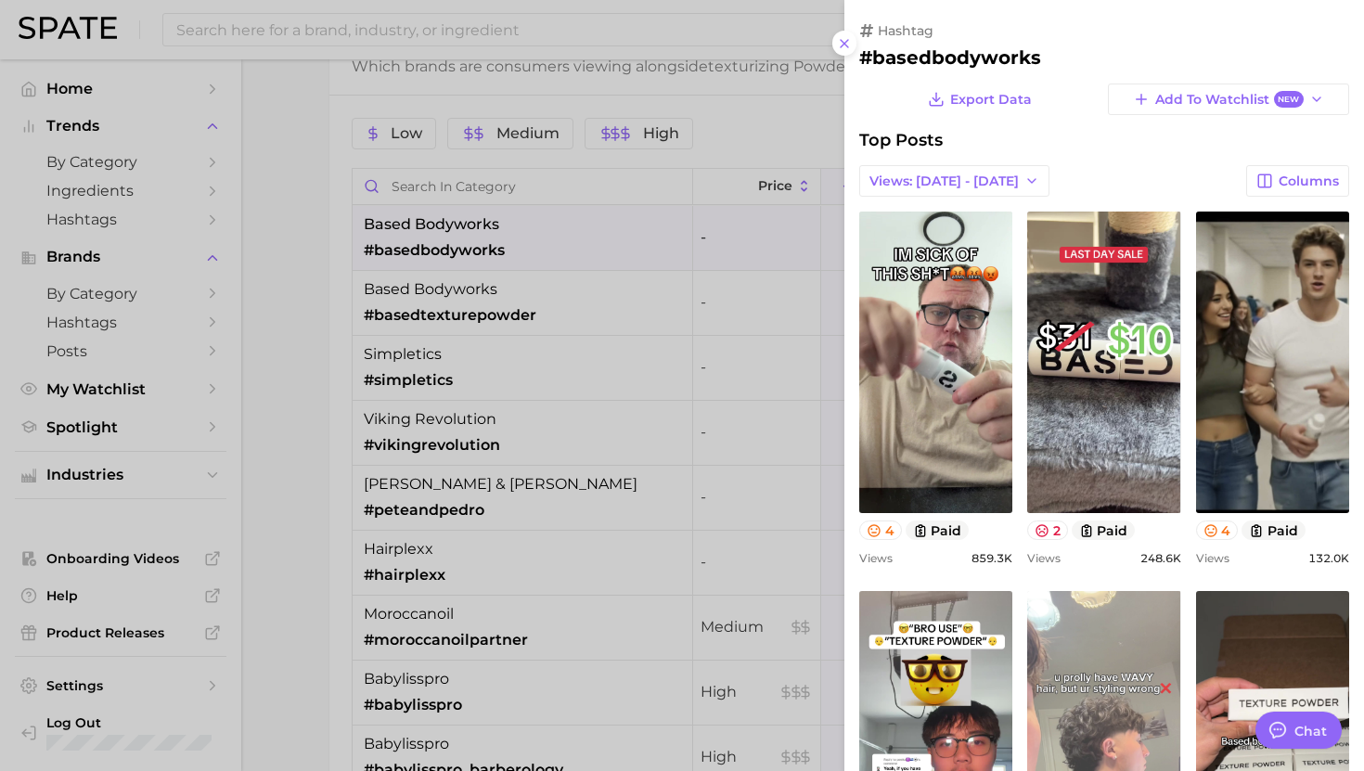
click at [1136, 651] on link "view post on TikTok" at bounding box center [1103, 742] width 153 height 302
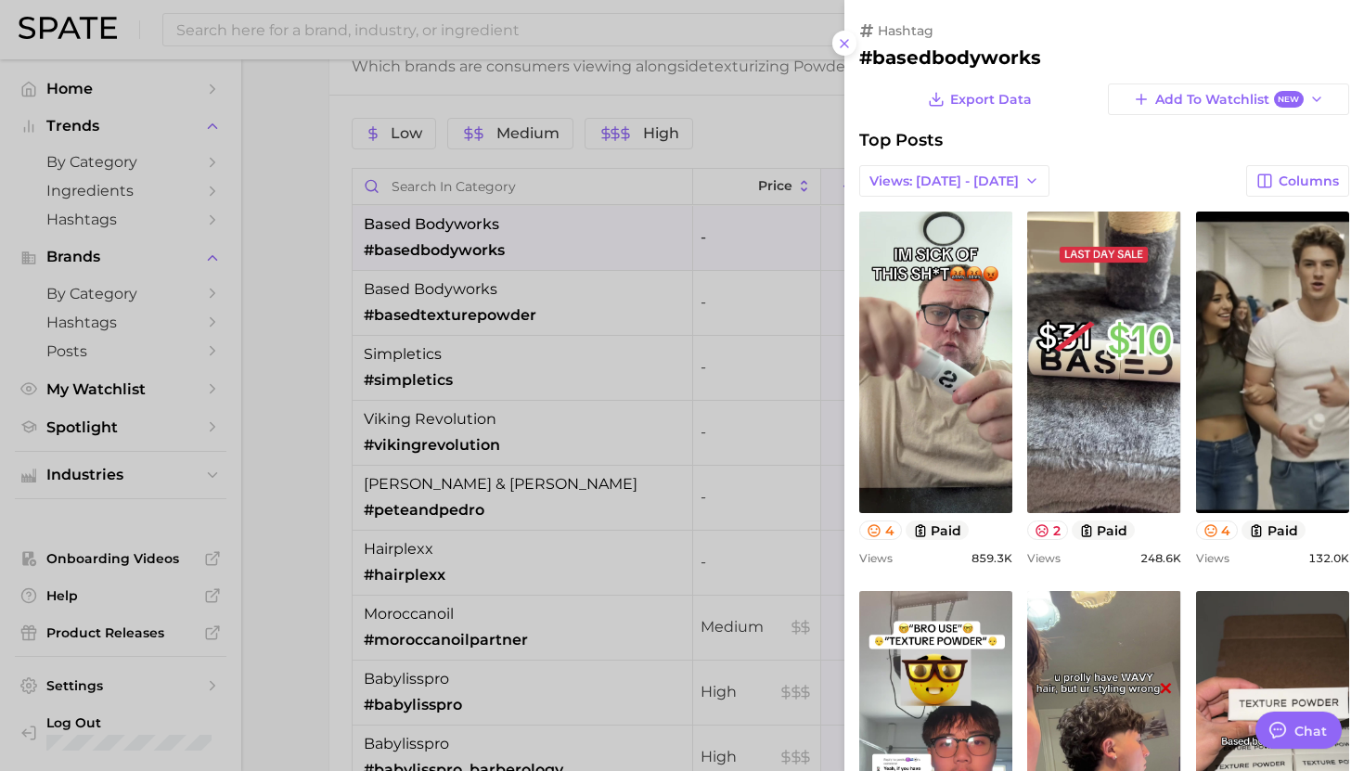
click at [631, 366] on div at bounding box center [682, 385] width 1364 height 771
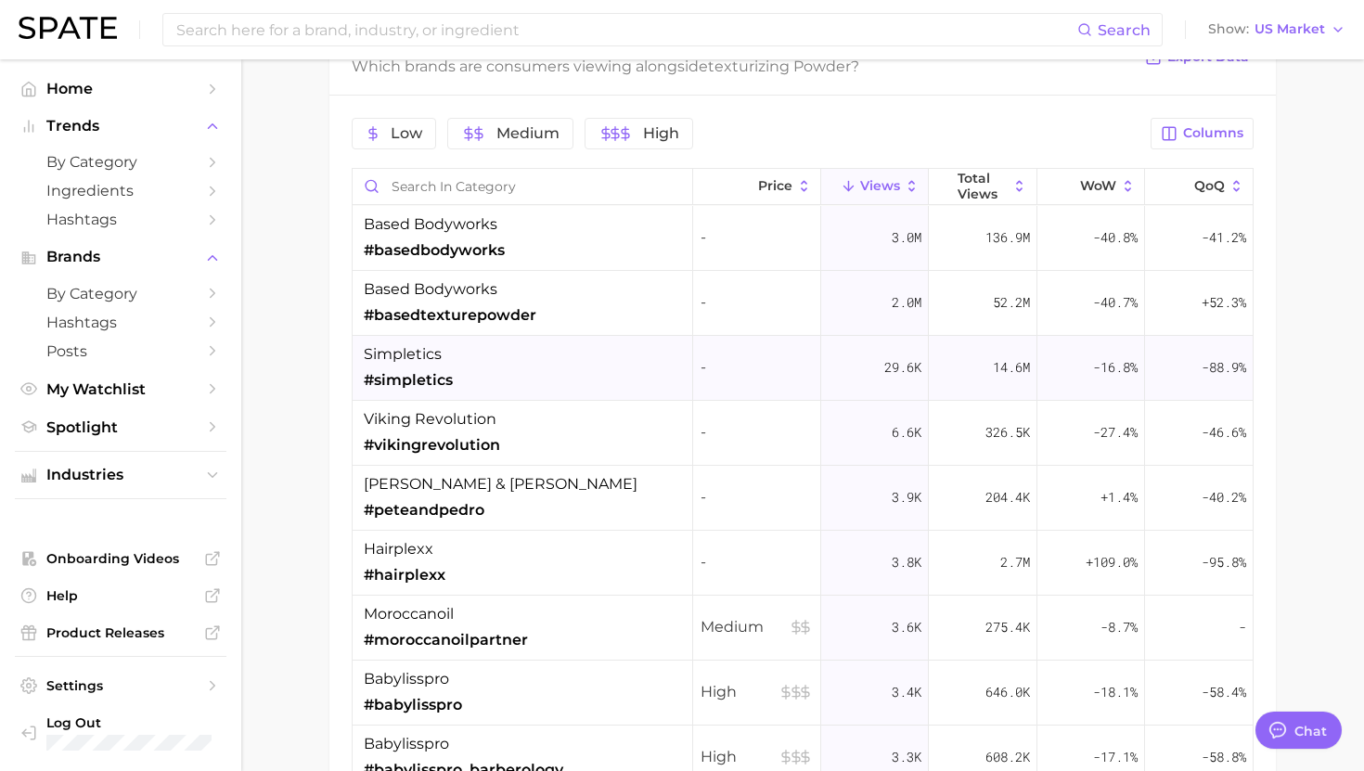
click at [576, 371] on div "simpletics #simpletics" at bounding box center [523, 368] width 341 height 65
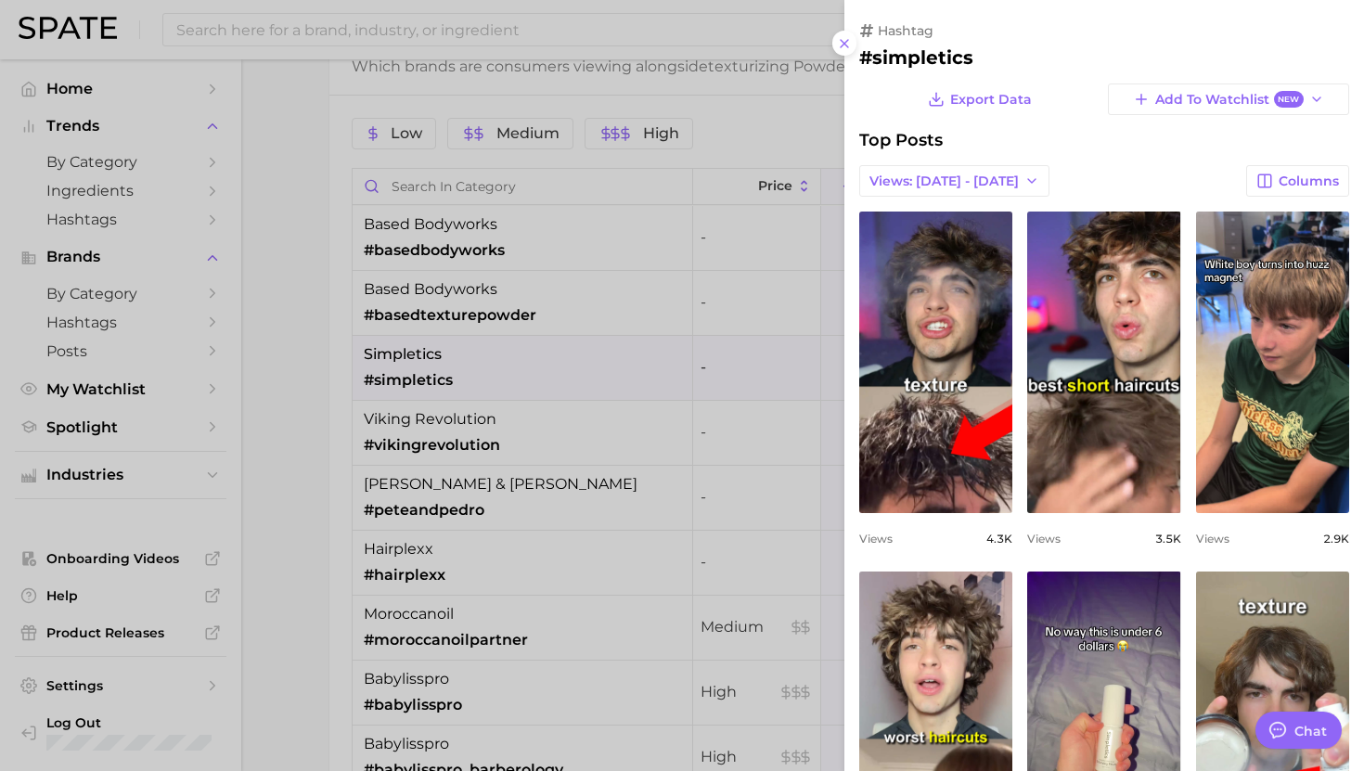
click at [931, 46] on h2 "#simpletics" at bounding box center [1104, 57] width 490 height 22
click at [931, 53] on h2 "#simpletics" at bounding box center [1104, 57] width 490 height 22
copy div "#simpletics Export Data Add to Watchlist New"
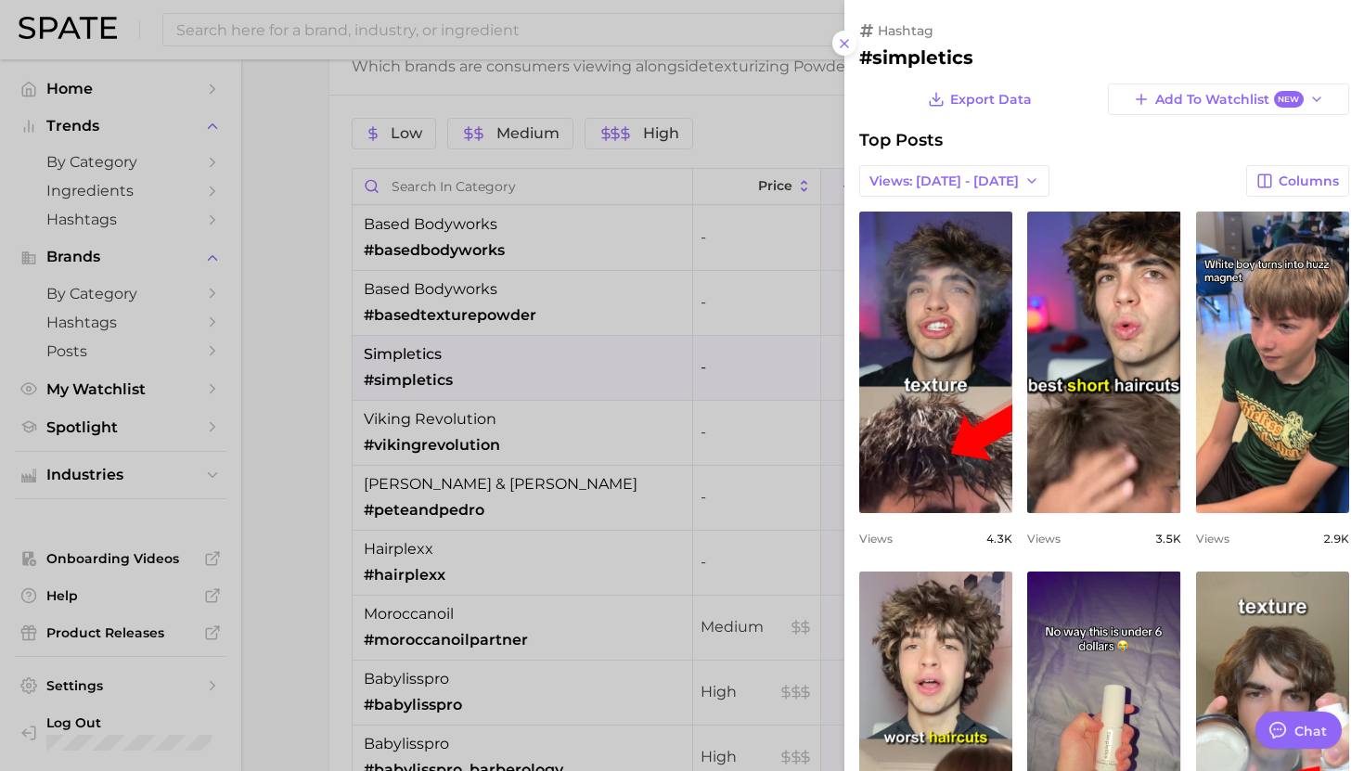
click at [461, 382] on div at bounding box center [682, 385] width 1364 height 771
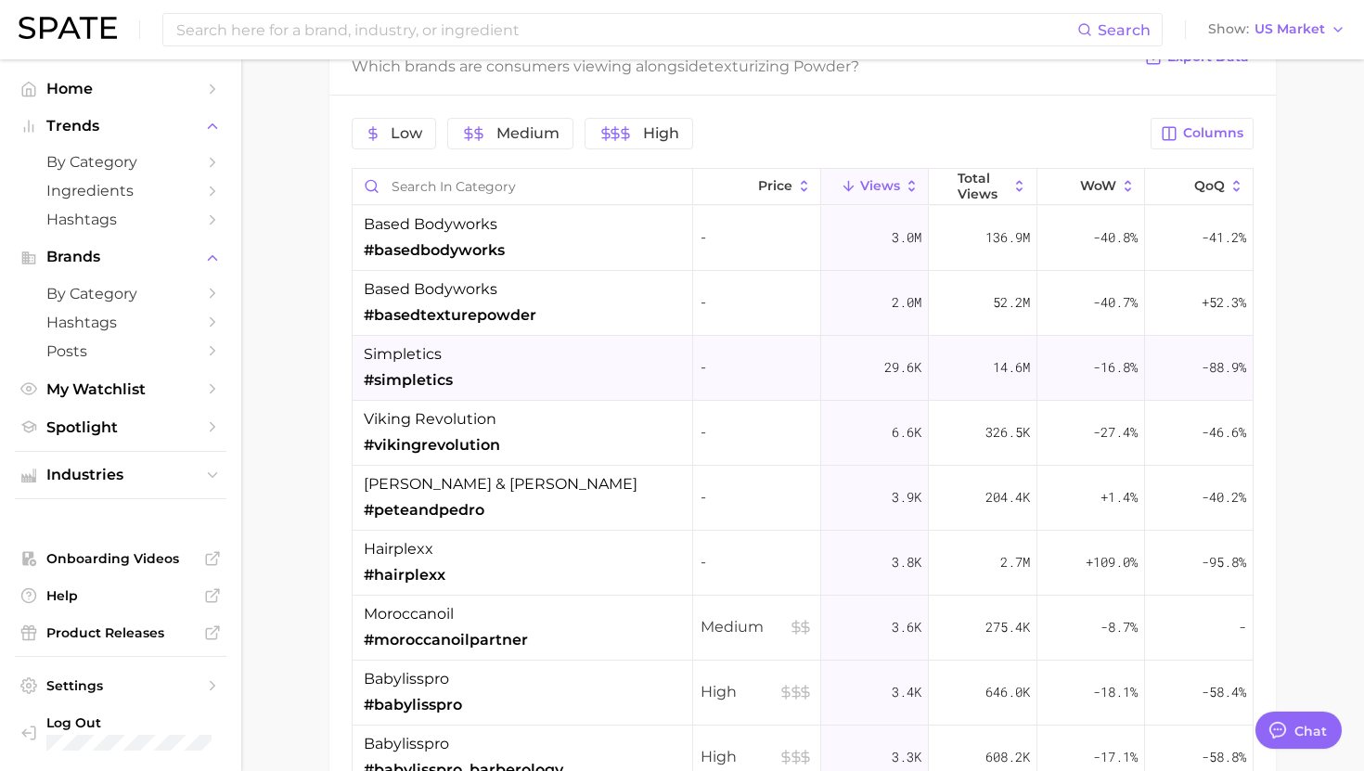
click at [442, 380] on span "#simpletics" at bounding box center [408, 380] width 89 height 22
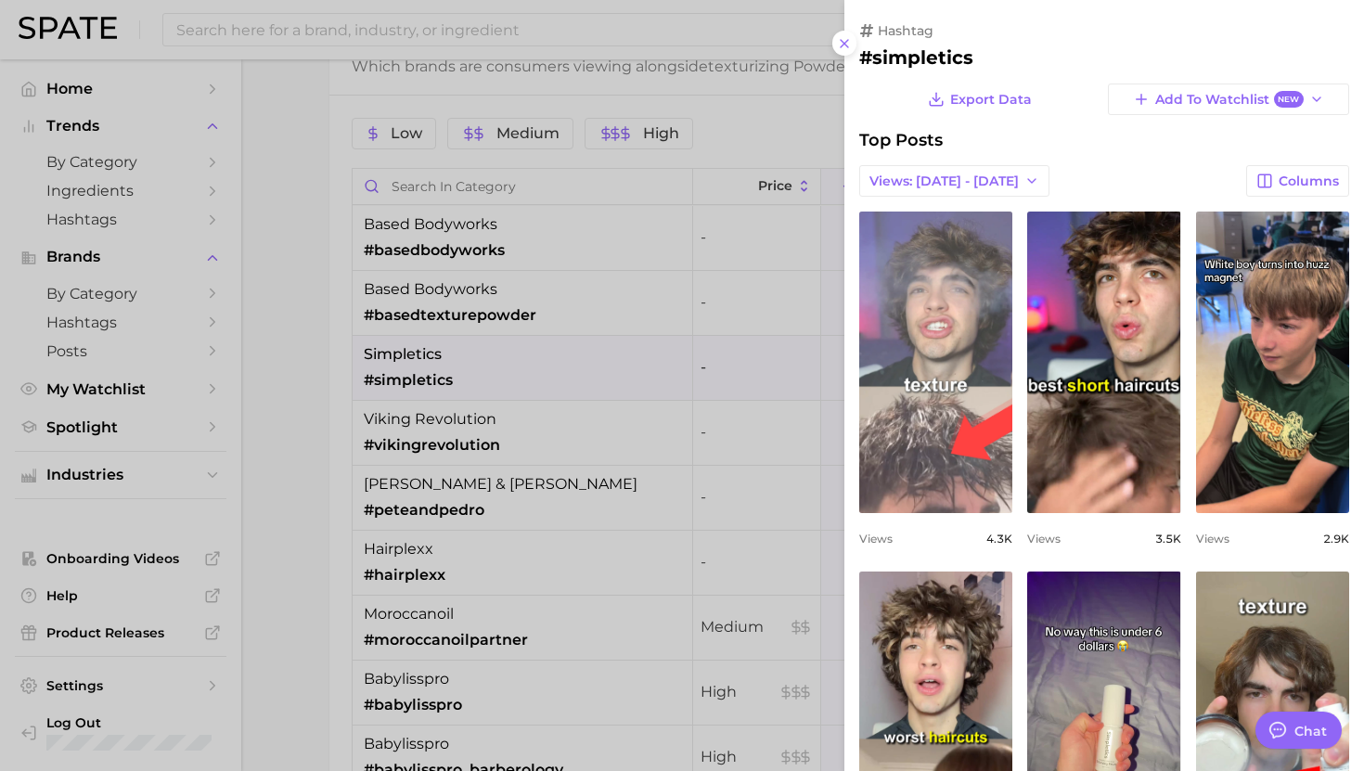
click at [969, 464] on link "view post on TikTok" at bounding box center [935, 363] width 153 height 302
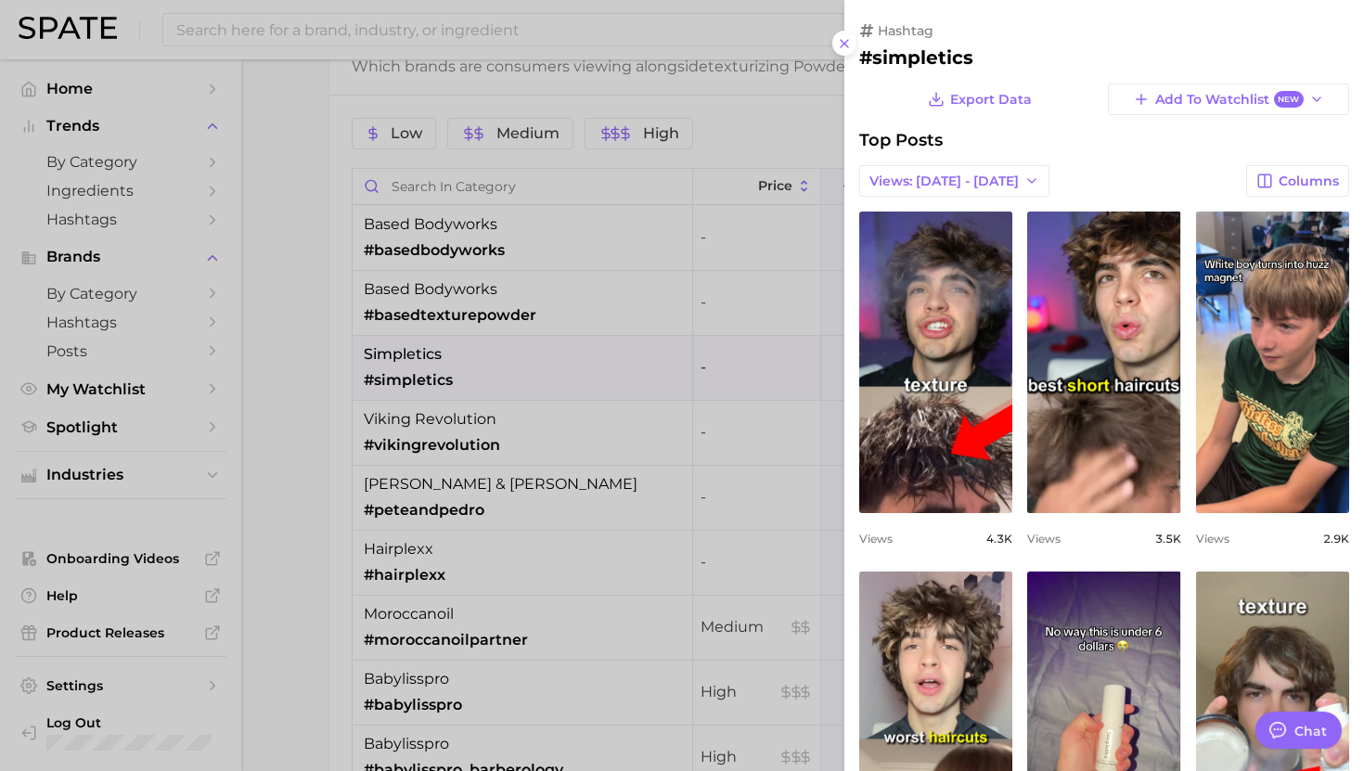
click at [506, 390] on div at bounding box center [682, 385] width 1364 height 771
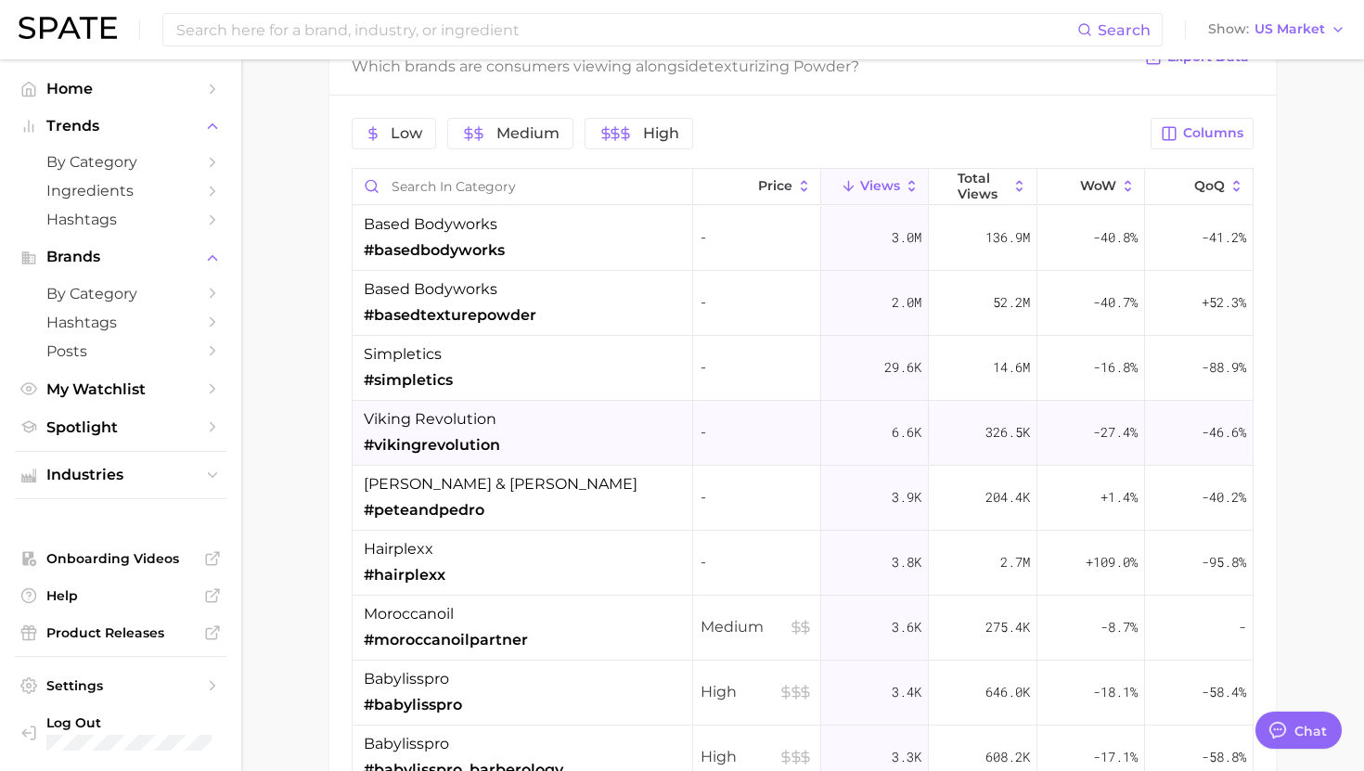
click at [512, 437] on div "viking revolution #vikingrevolution" at bounding box center [523, 433] width 341 height 65
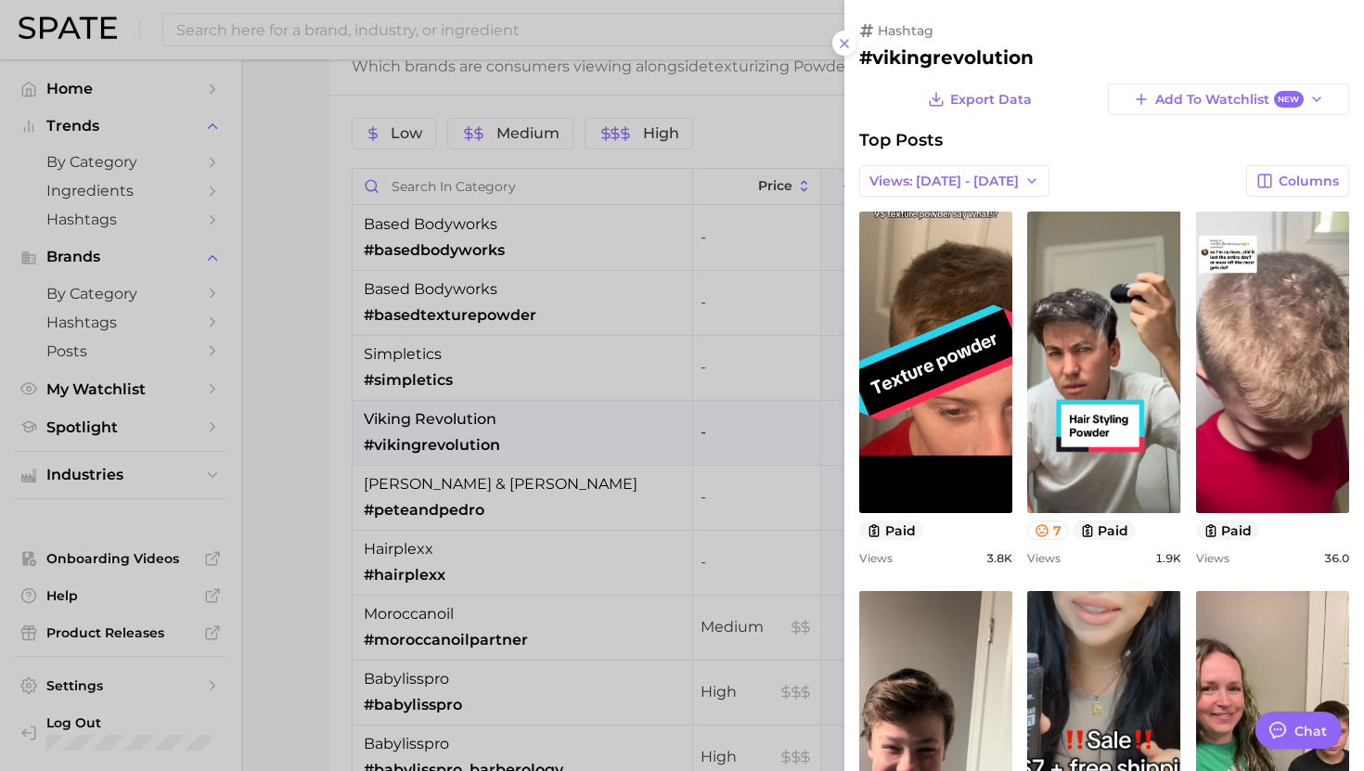
click at [910, 61] on h2 "#vikingrevolution" at bounding box center [1104, 57] width 490 height 22
copy h2 "vikingrevolution"
click at [640, 408] on div at bounding box center [682, 385] width 1364 height 771
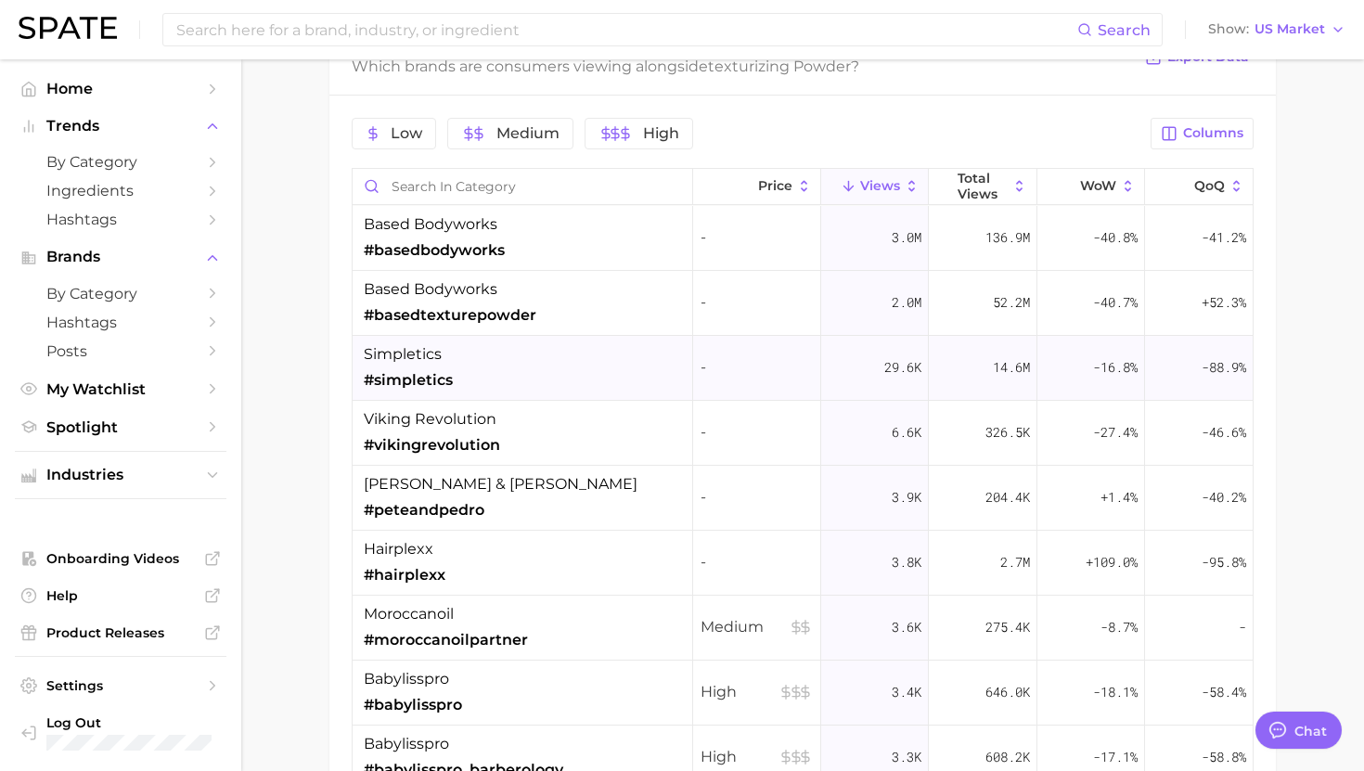
click at [516, 368] on div "simpletics #simpletics" at bounding box center [523, 368] width 341 height 65
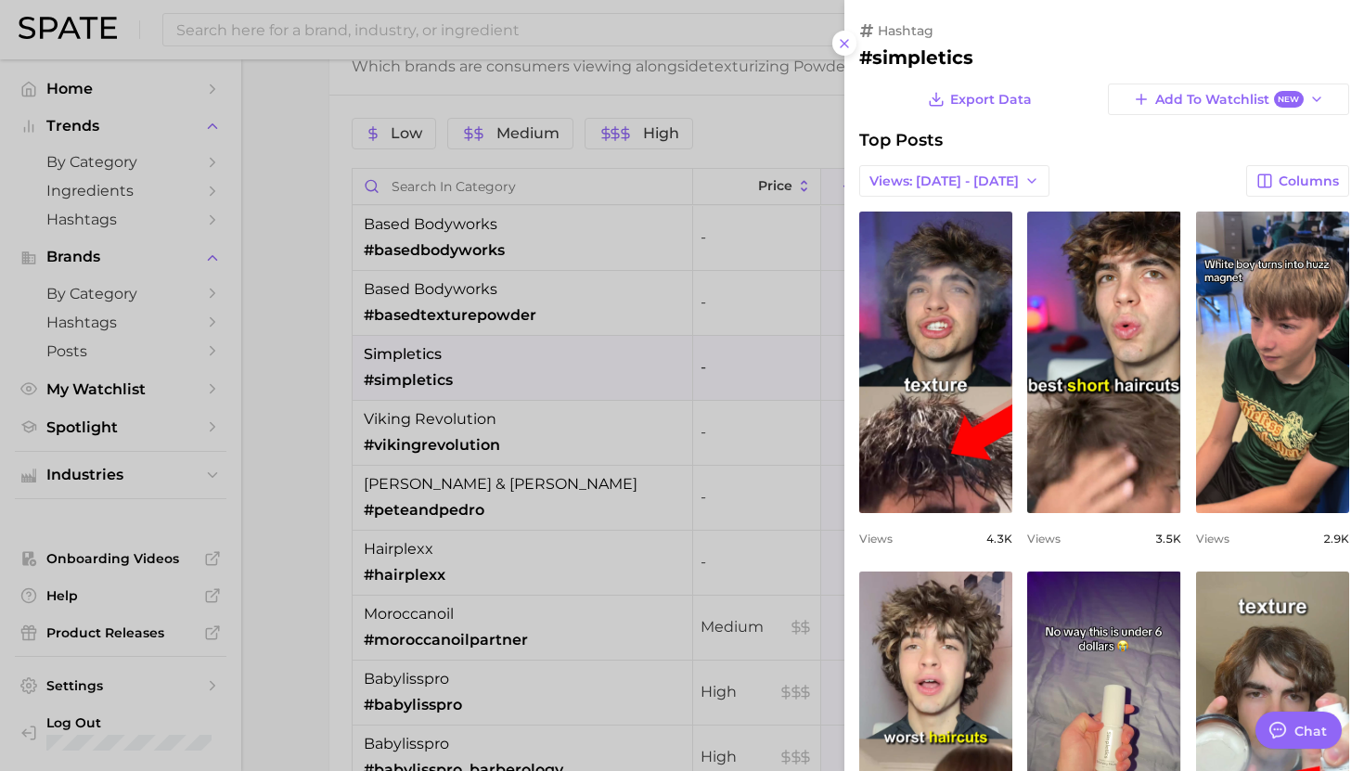
click at [511, 458] on div at bounding box center [682, 385] width 1364 height 771
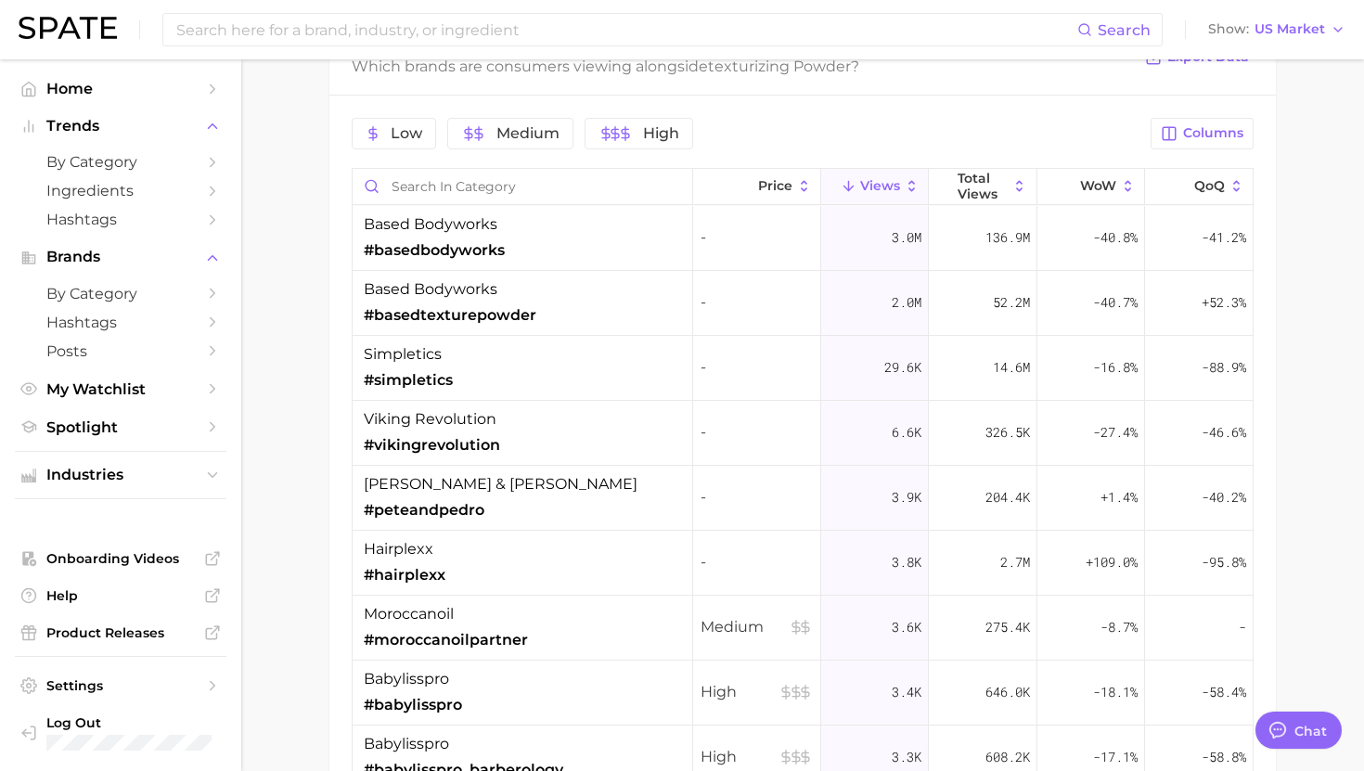
click at [511, 413] on div "viking revolution #vikingrevolution" at bounding box center [523, 433] width 341 height 65
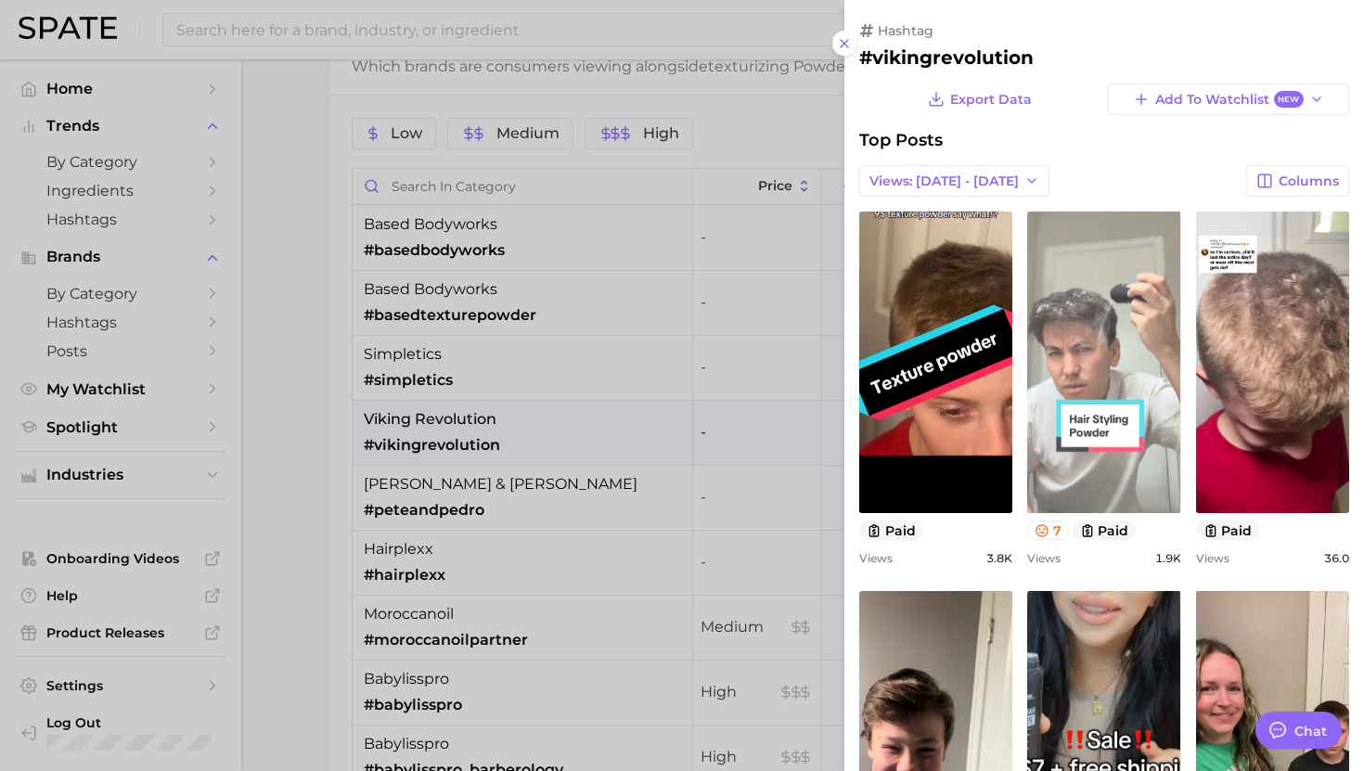
click at [1128, 415] on link "view post on TikTok" at bounding box center [1103, 363] width 153 height 302
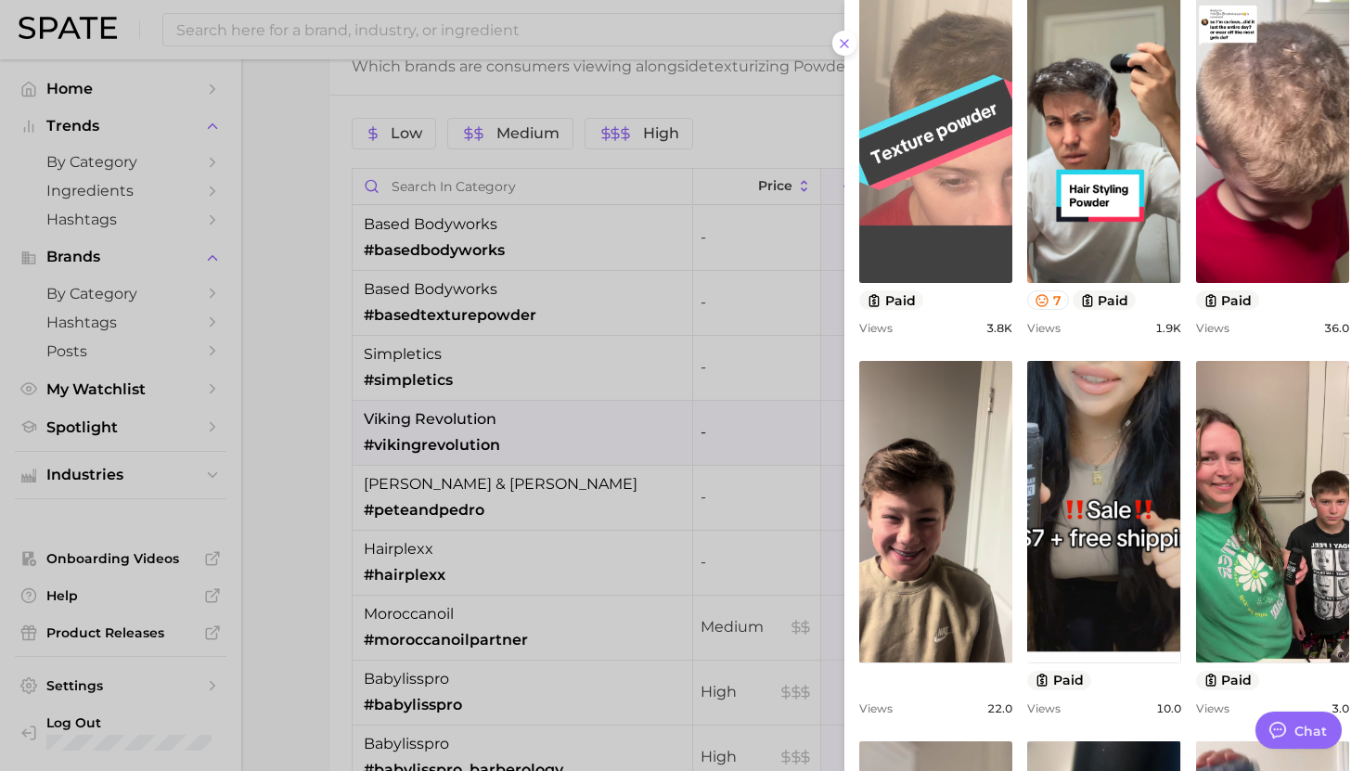
click at [967, 216] on link "view post on TikTok" at bounding box center [935, 132] width 153 height 302
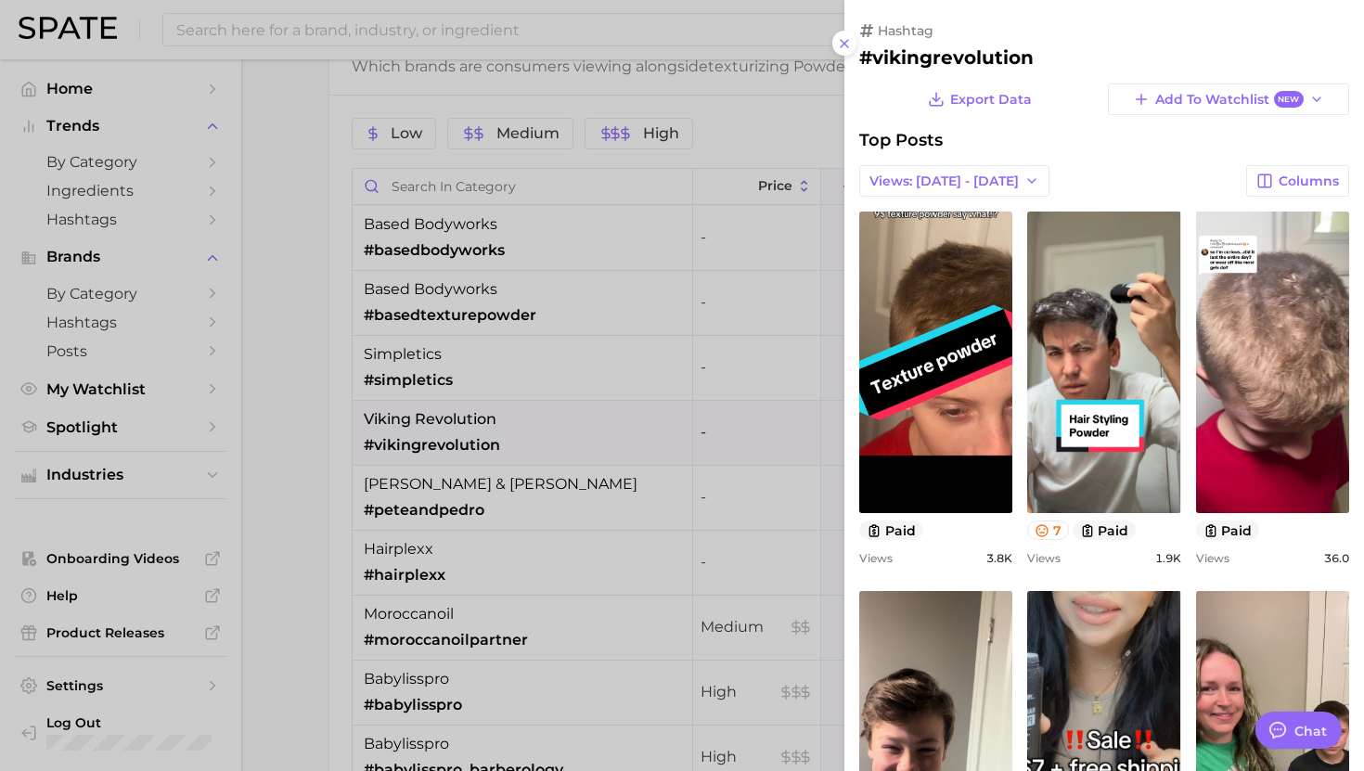
click at [637, 245] on div at bounding box center [682, 385] width 1364 height 771
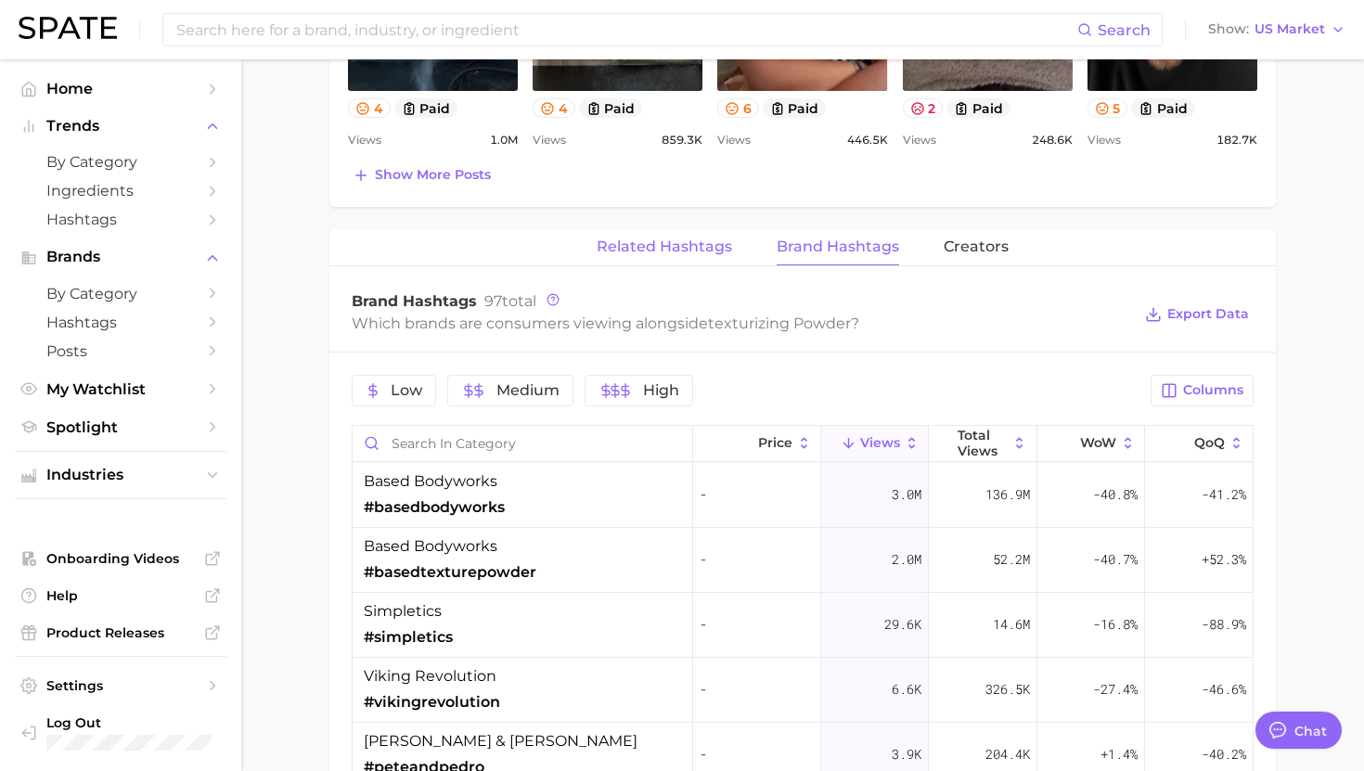
click at [655, 251] on span "Related Hashtags" at bounding box center [664, 246] width 135 height 17
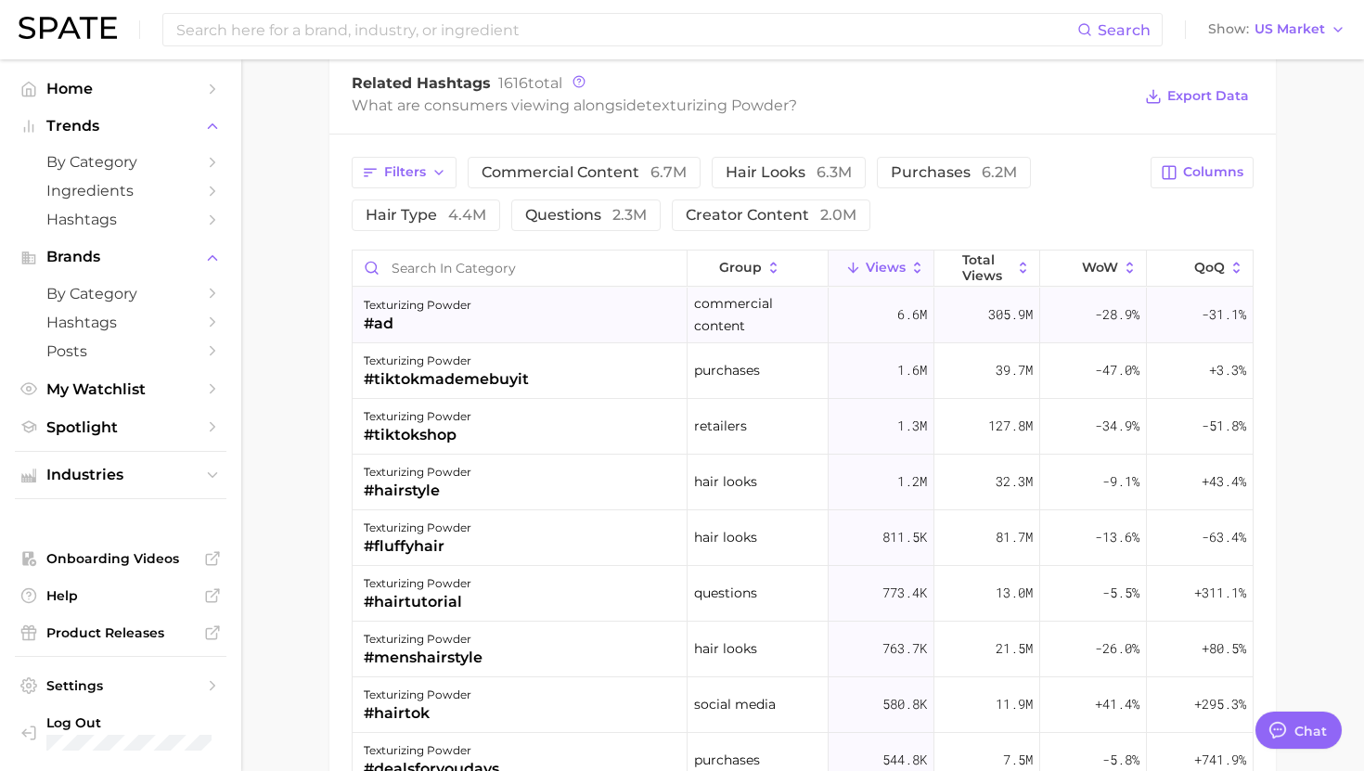
click at [506, 334] on div "texturizing powder #ad" at bounding box center [520, 316] width 335 height 56
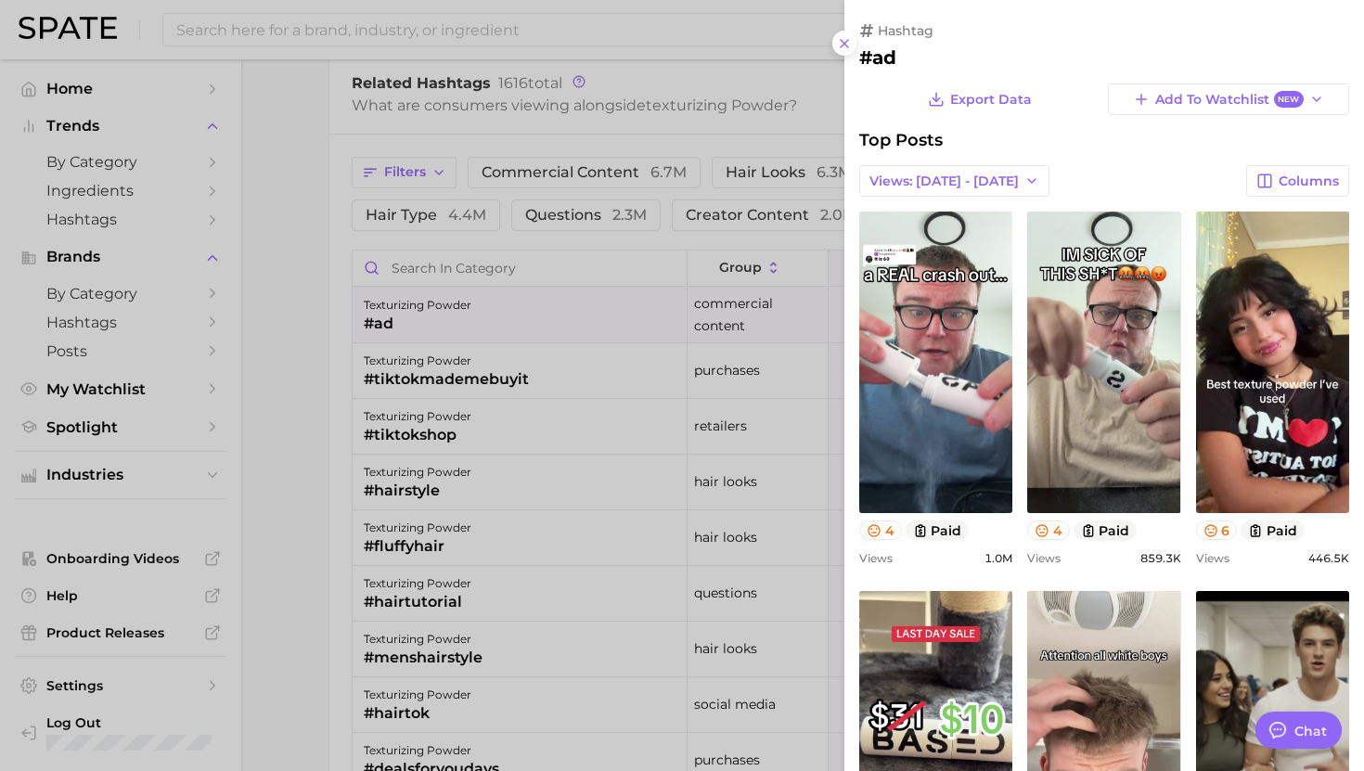
click at [506, 320] on div at bounding box center [682, 385] width 1364 height 771
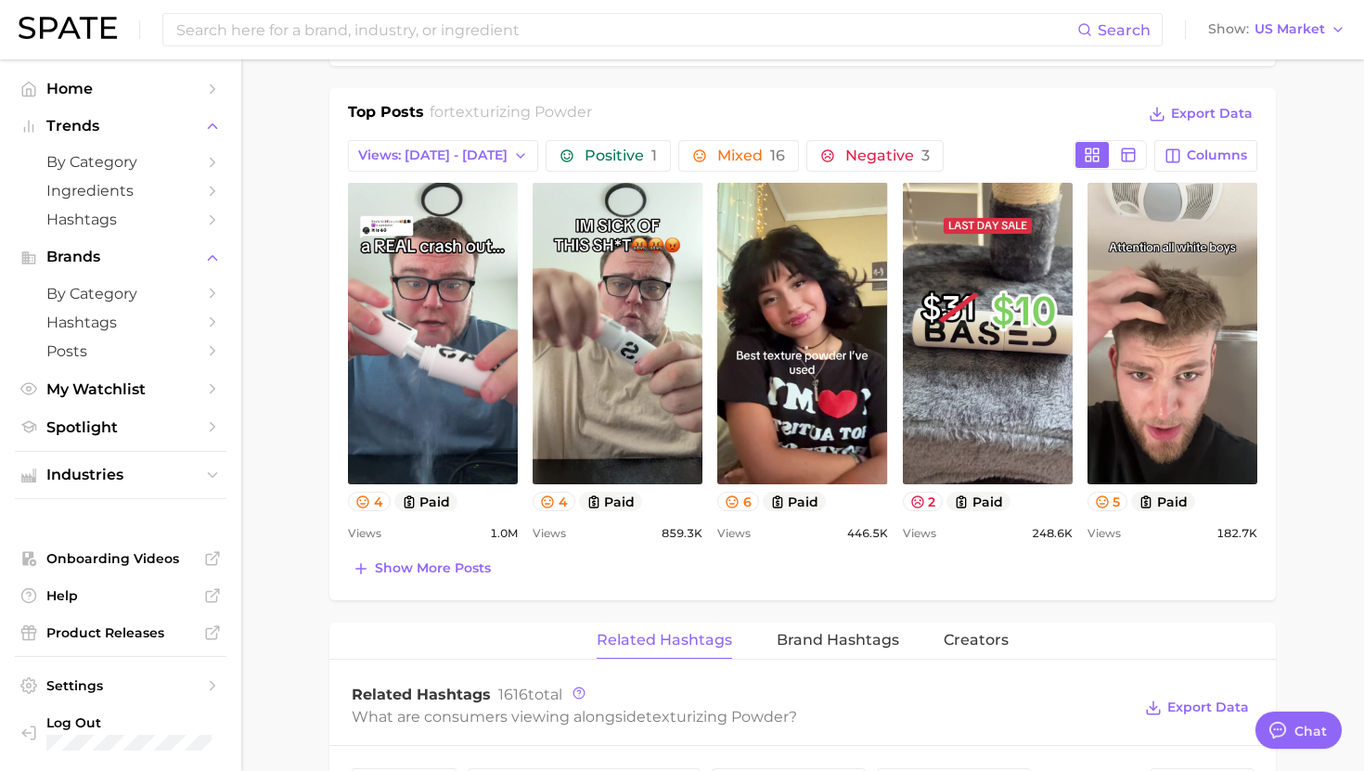
scroll to position [850, 0]
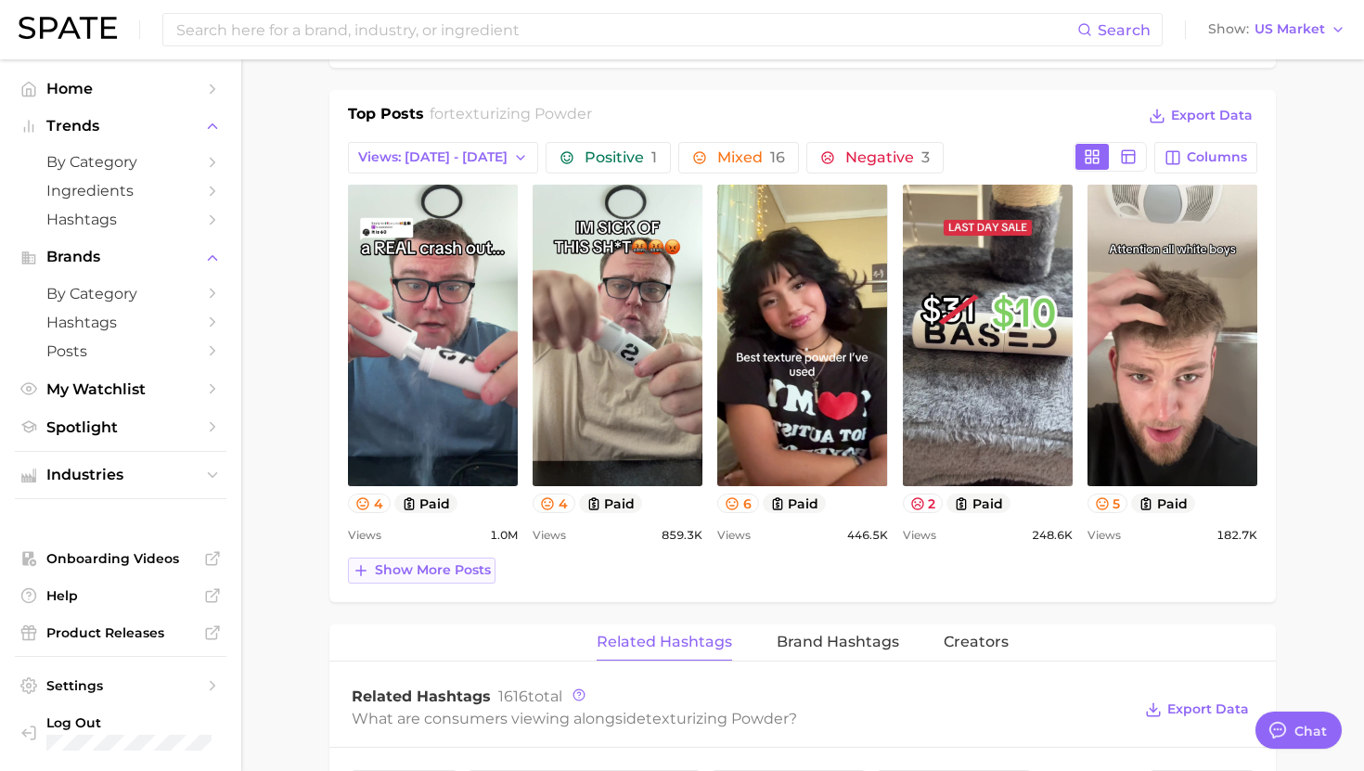
click at [435, 573] on span "Show more posts" at bounding box center [433, 570] width 116 height 16
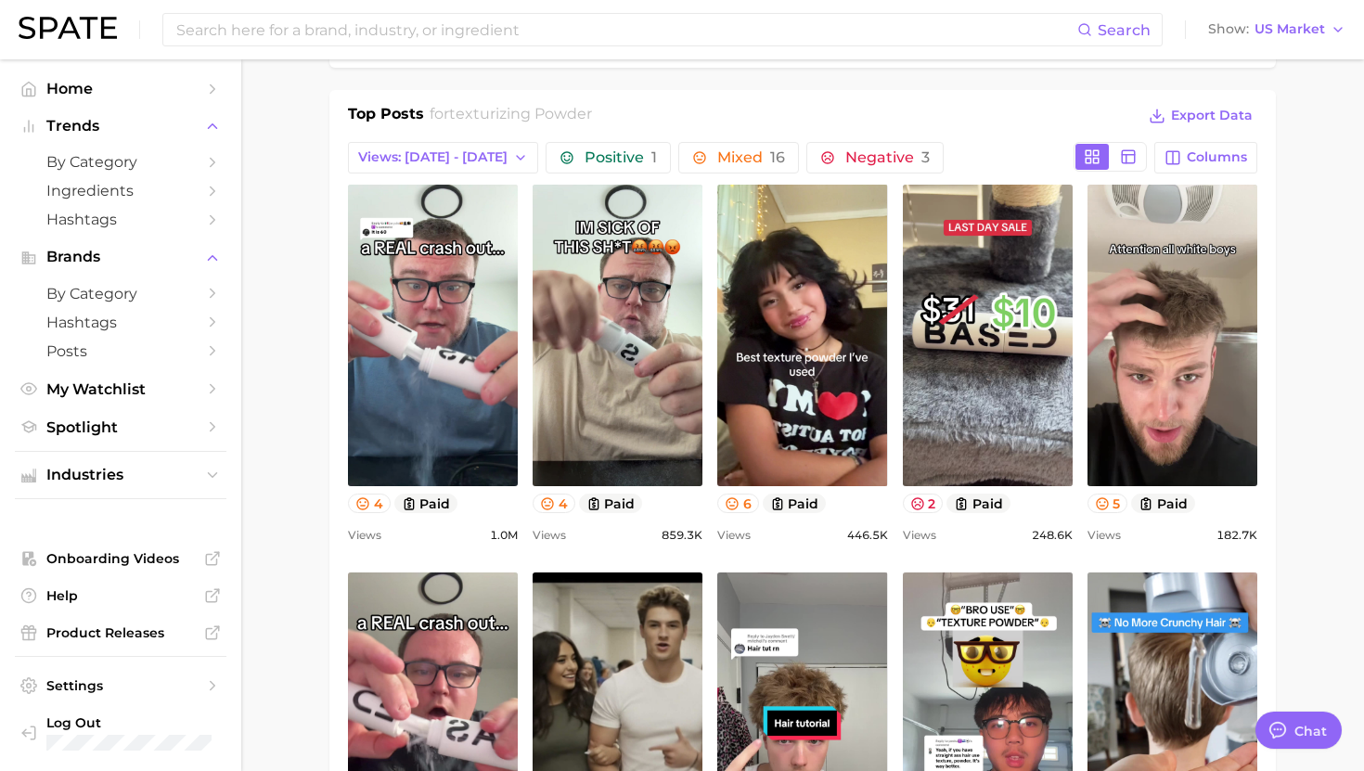
scroll to position [0, 0]
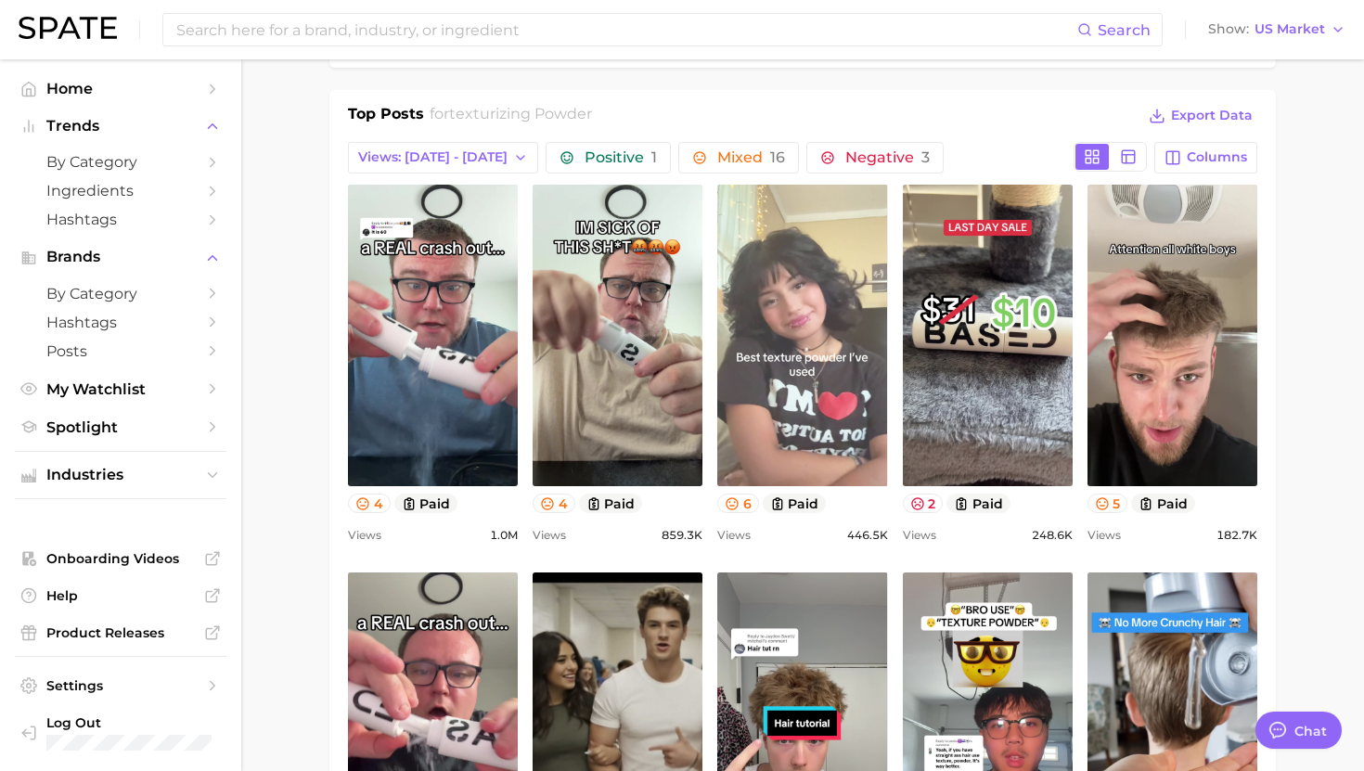
click at [780, 298] on link "view post on TikTok" at bounding box center [802, 336] width 170 height 302
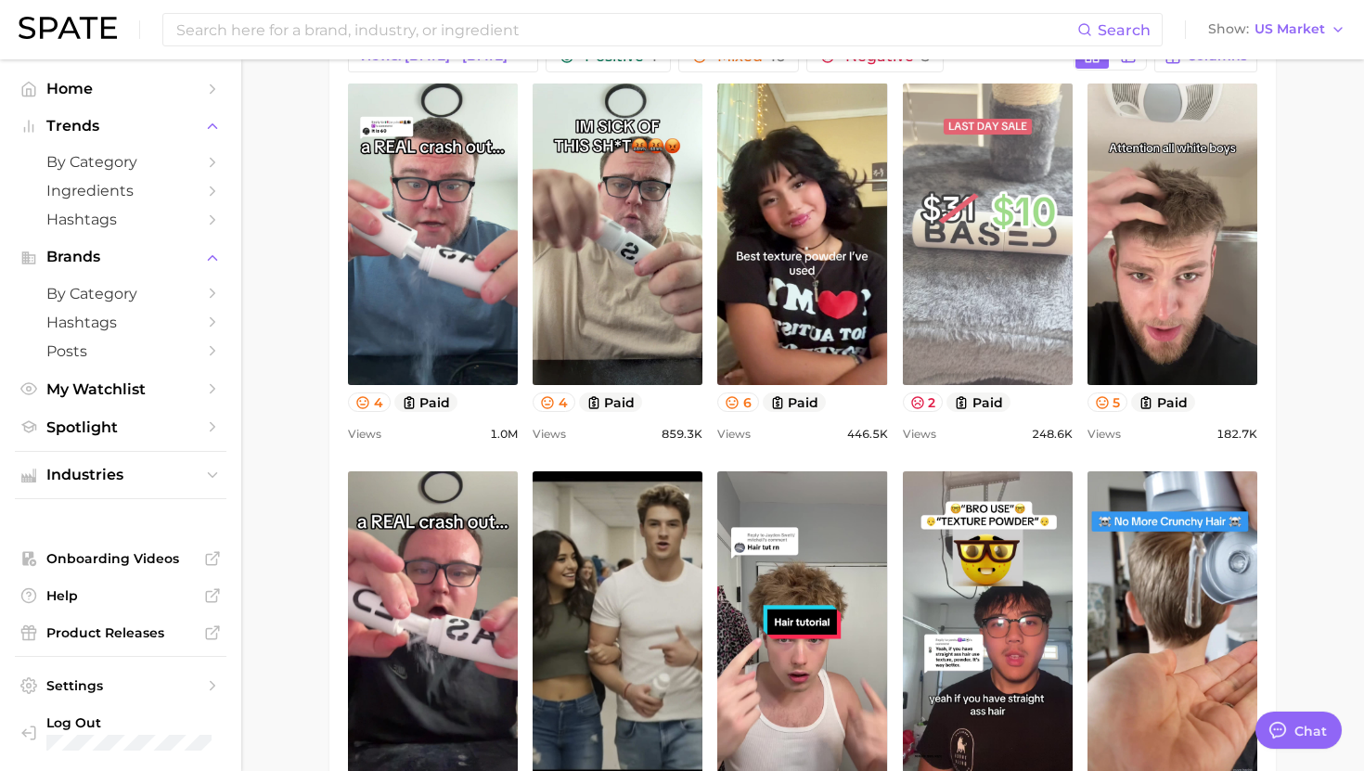
scroll to position [986, 0]
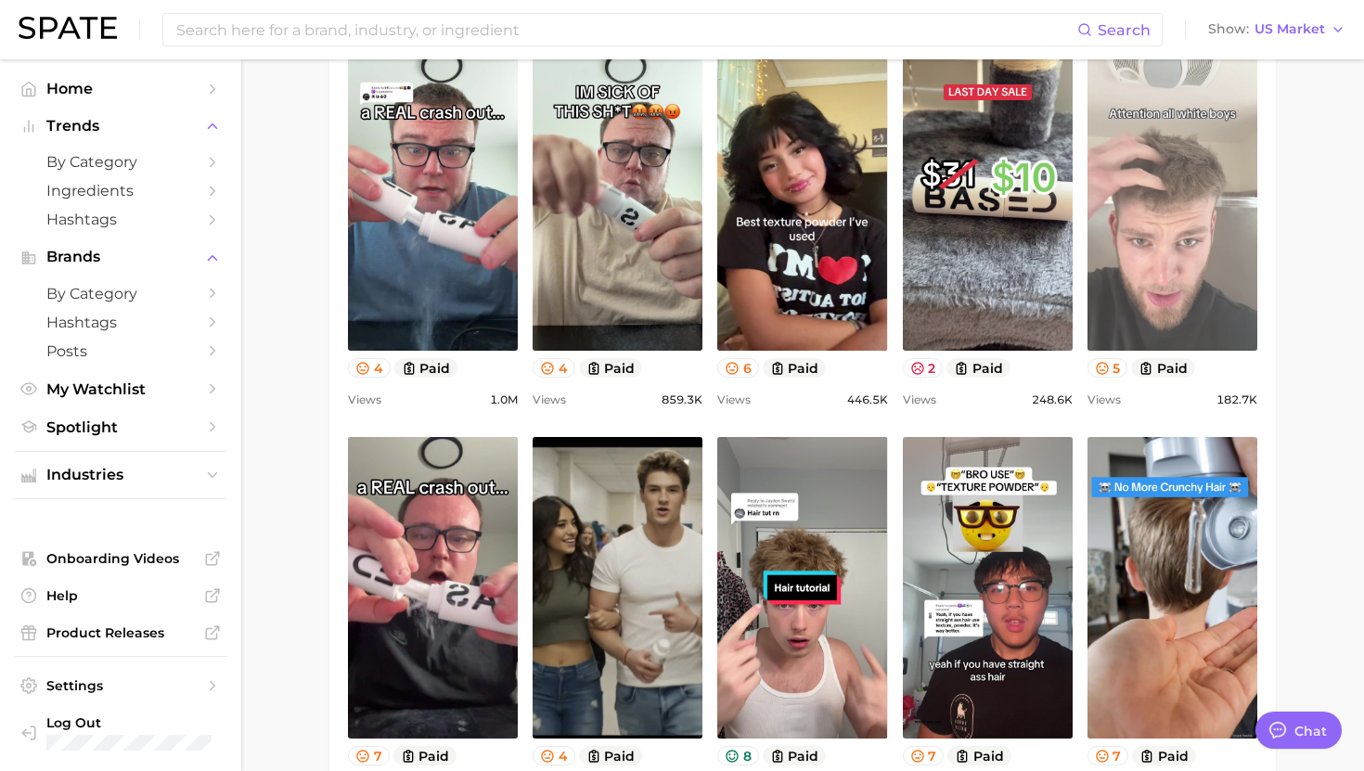
click at [1122, 213] on link "view post on TikTok" at bounding box center [1173, 200] width 170 height 302
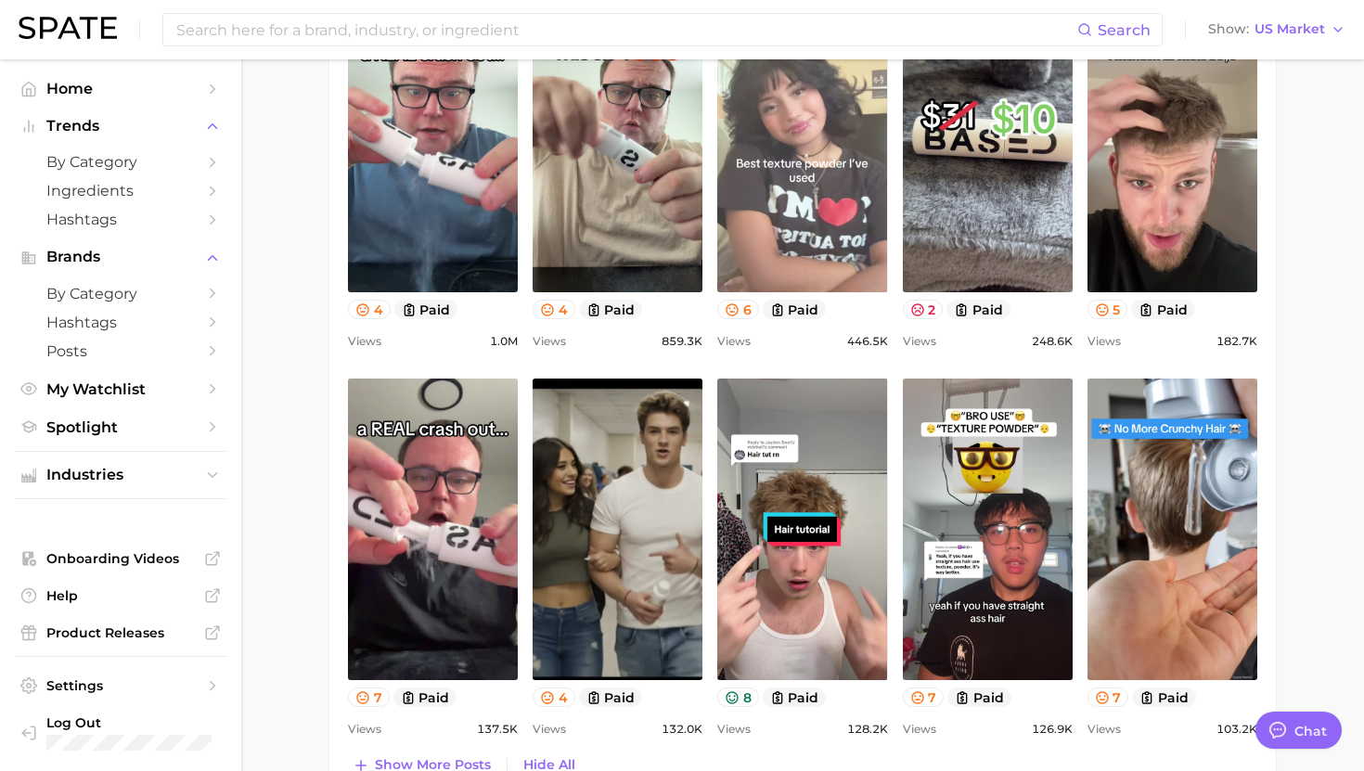
scroll to position [1045, 0]
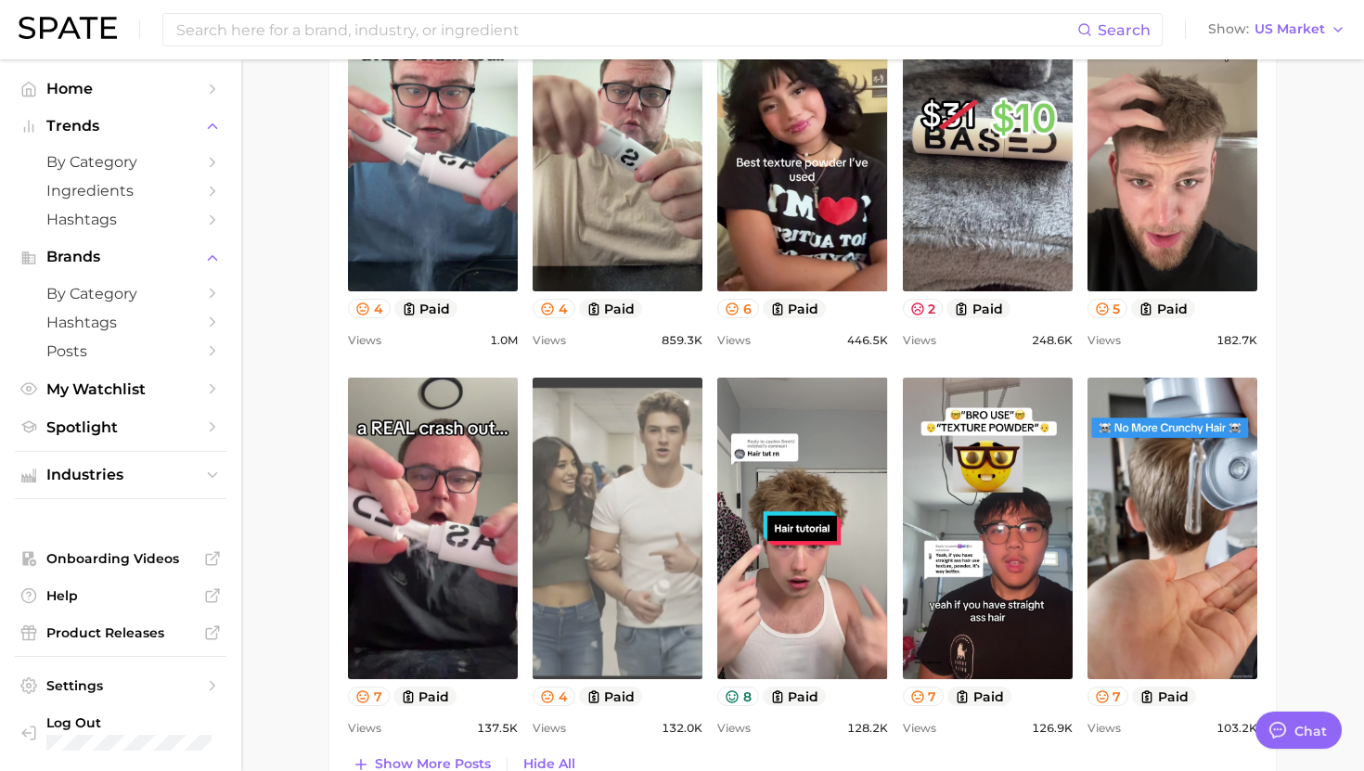
click at [625, 496] on link "view post on TikTok" at bounding box center [618, 529] width 170 height 302
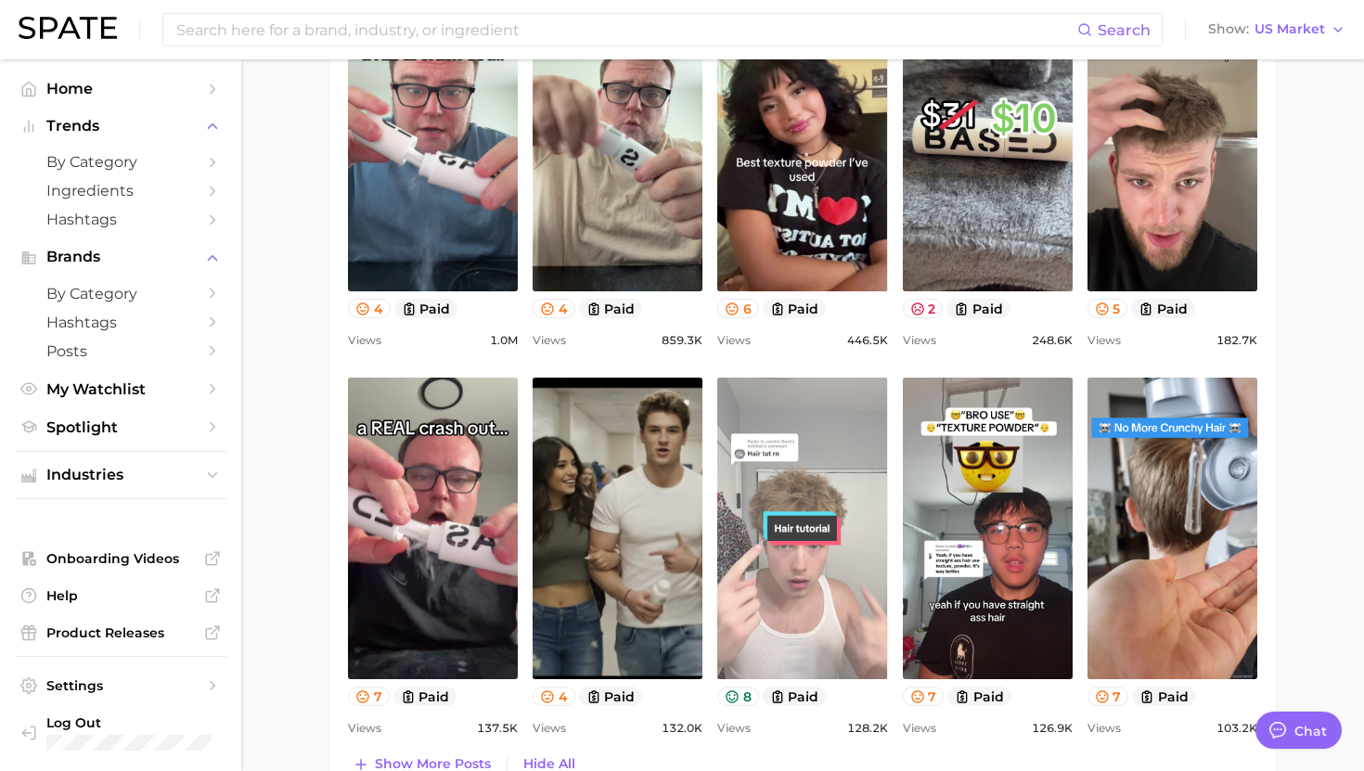
click at [840, 472] on link "view post on TikTok" at bounding box center [802, 529] width 170 height 302
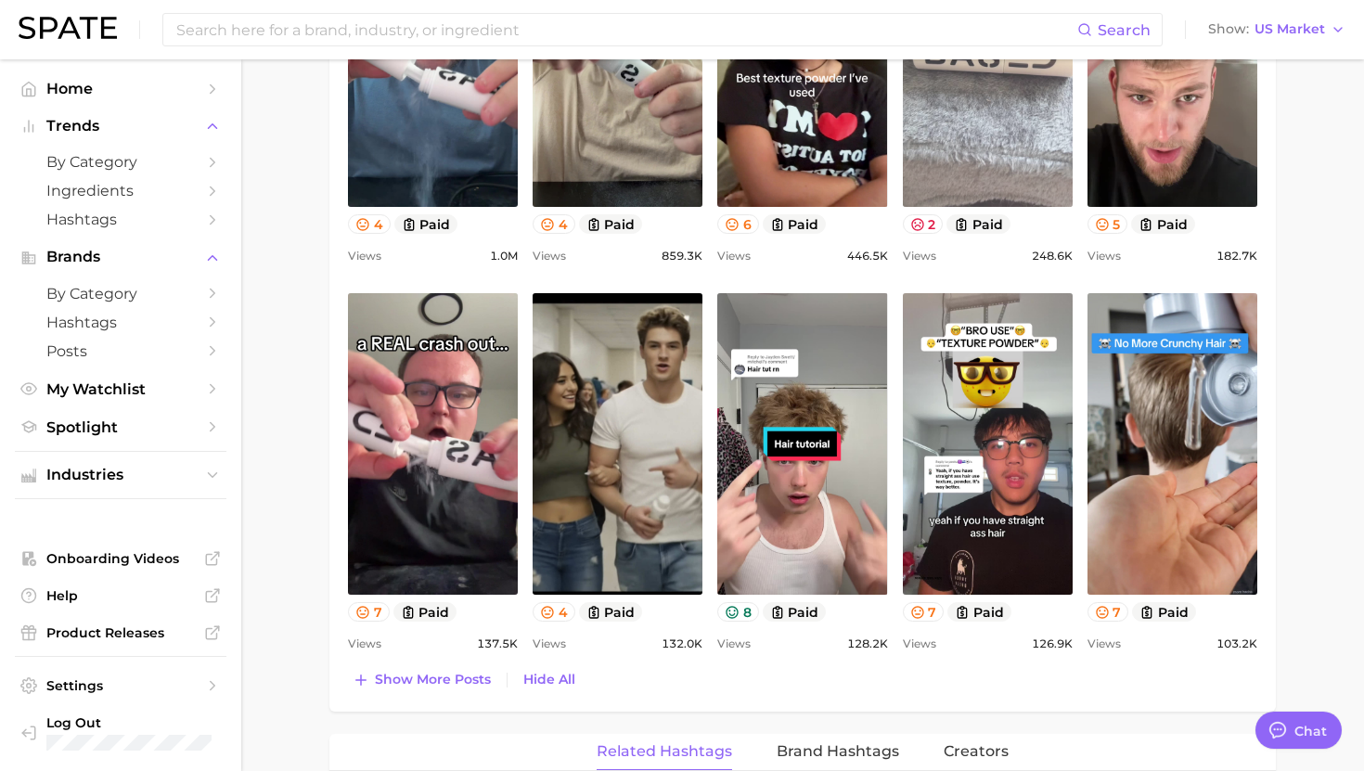
scroll to position [1131, 0]
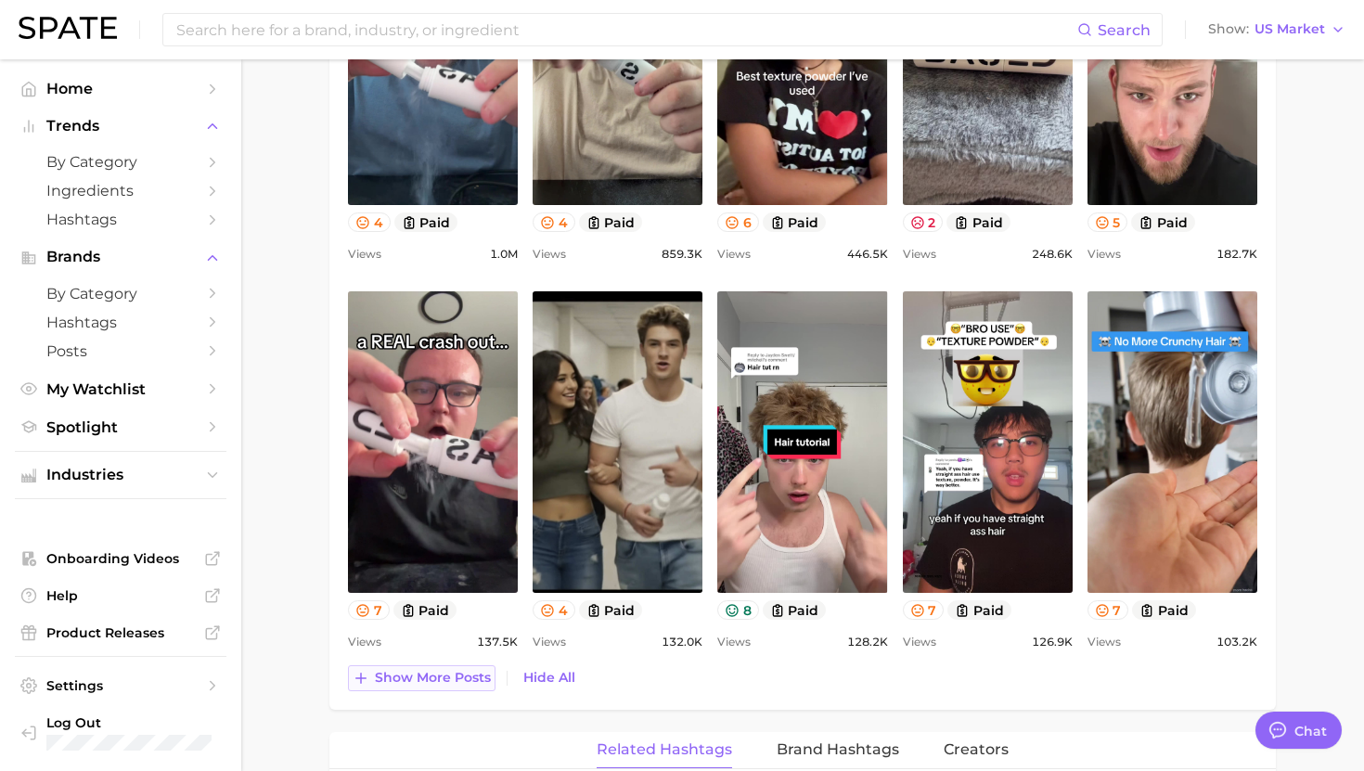
click at [431, 677] on span "Show more posts" at bounding box center [433, 678] width 116 height 16
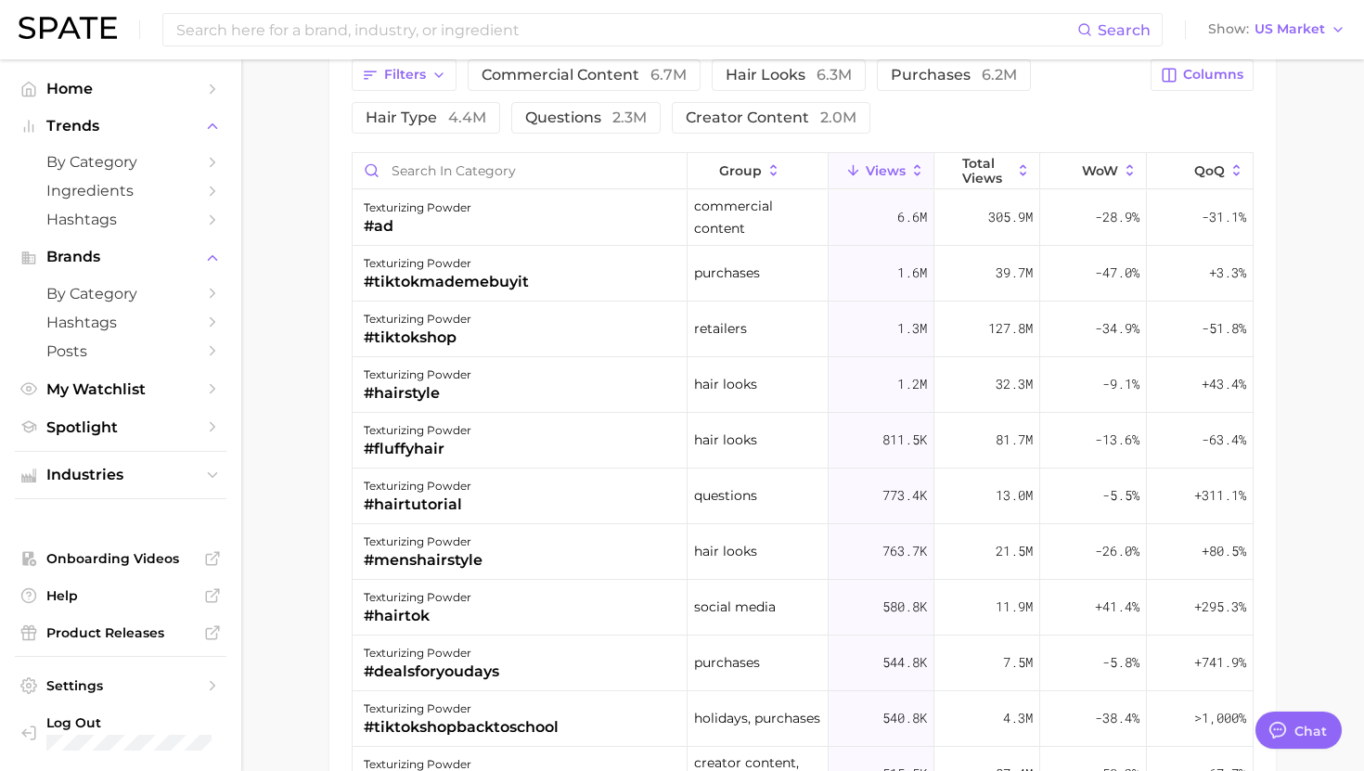
scroll to position [2345, 0]
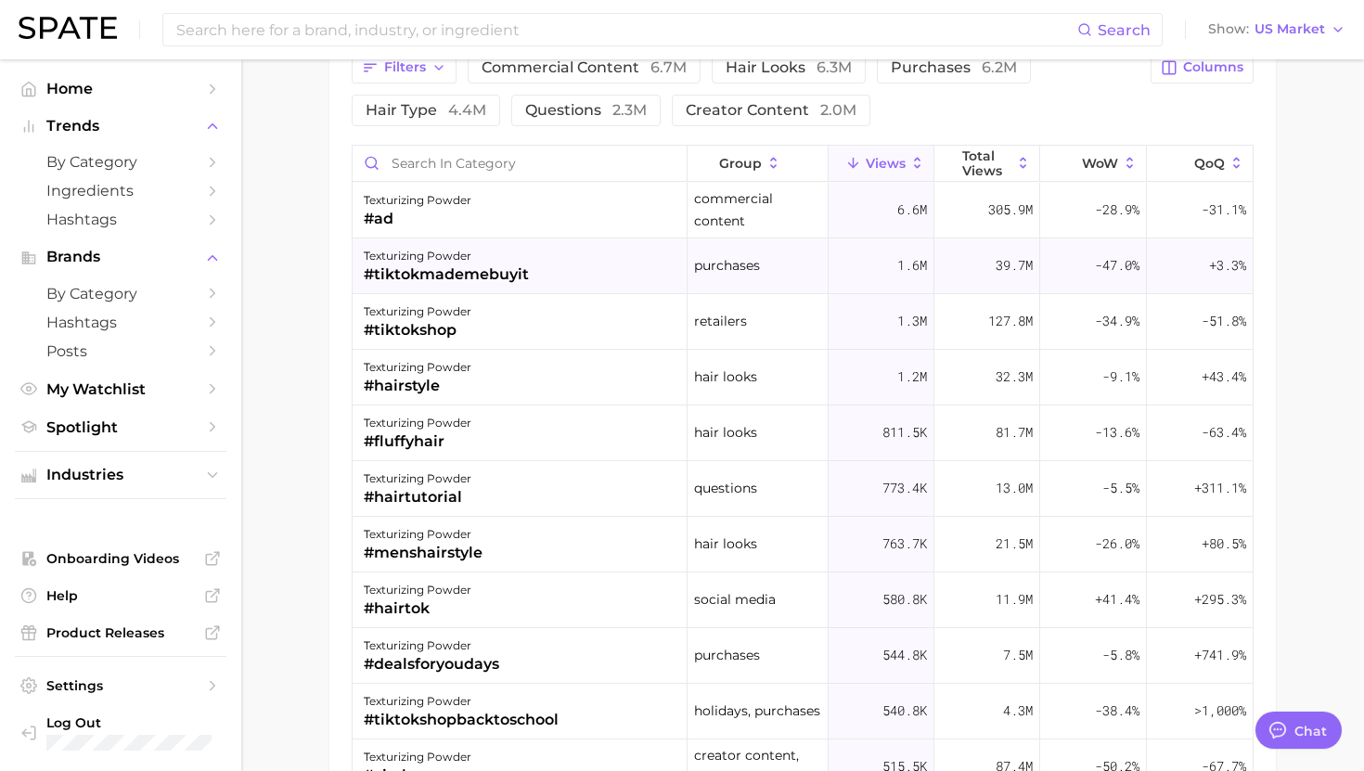
click at [441, 275] on div "#tiktokmademebuyit" at bounding box center [446, 275] width 165 height 22
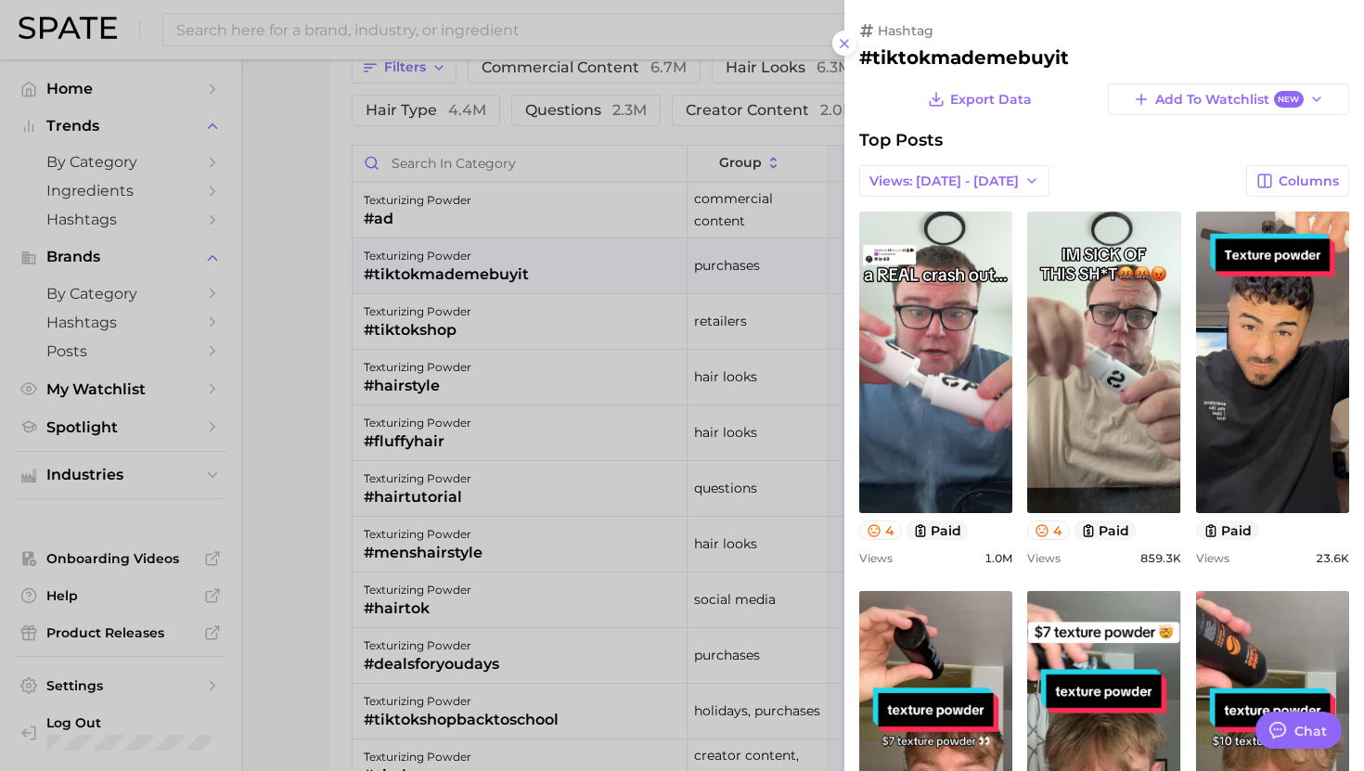
scroll to position [0, 0]
click at [456, 241] on div at bounding box center [682, 385] width 1364 height 771
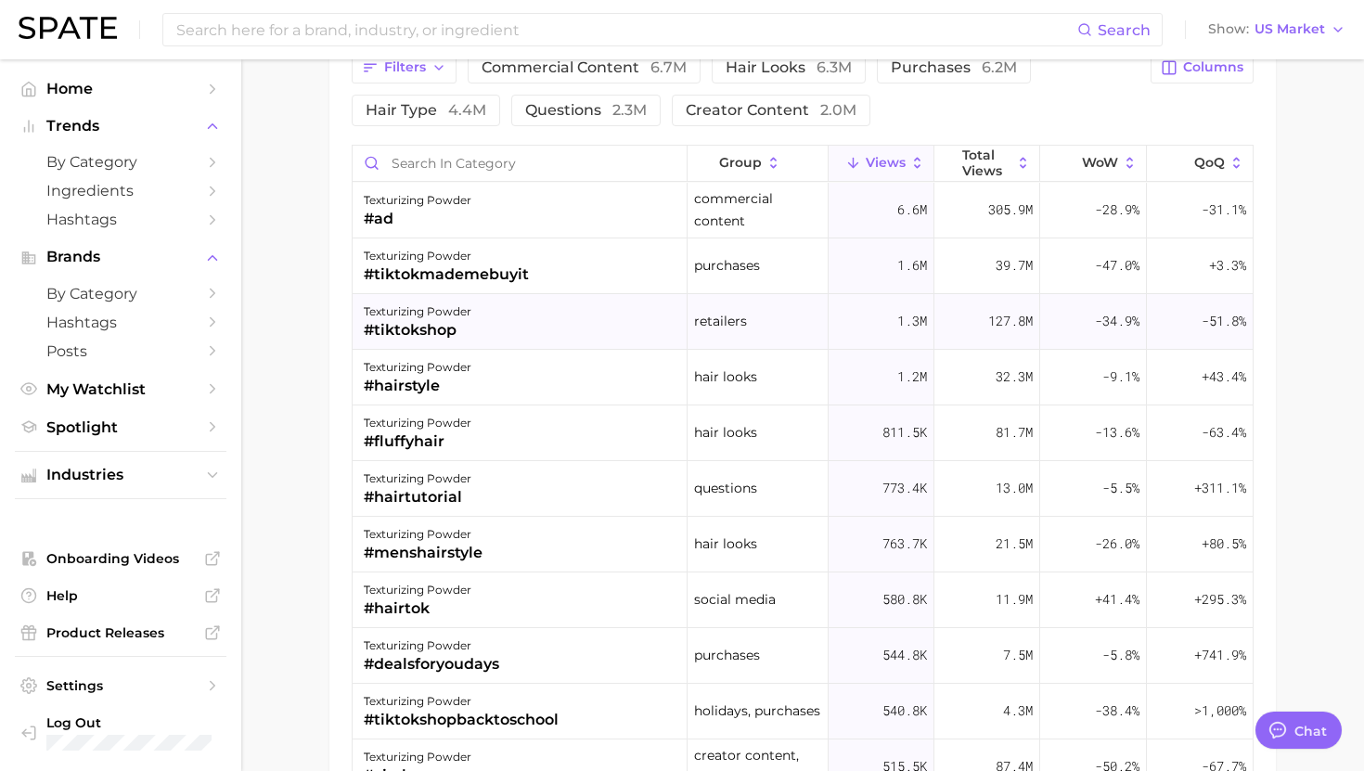
scroll to position [2341, 0]
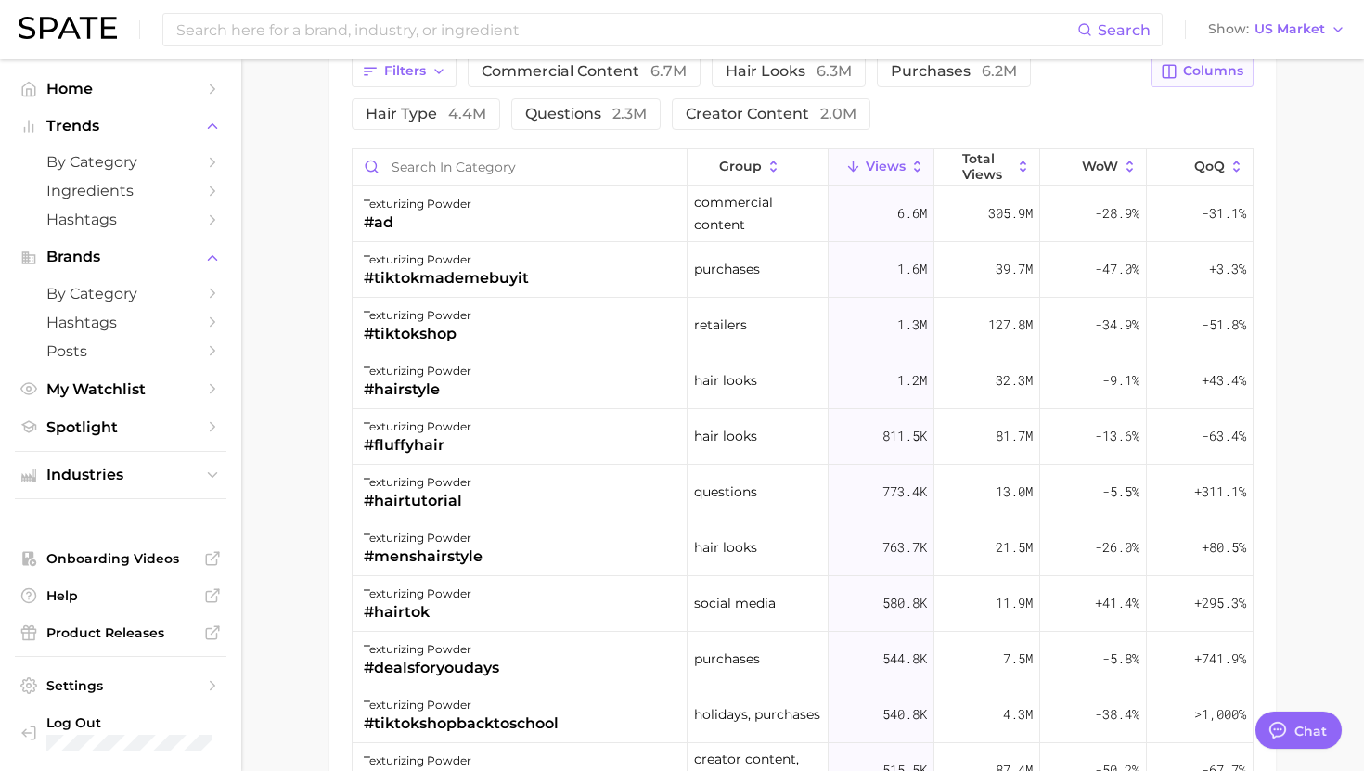
click at [1201, 77] on span "Columns" at bounding box center [1213, 71] width 60 height 16
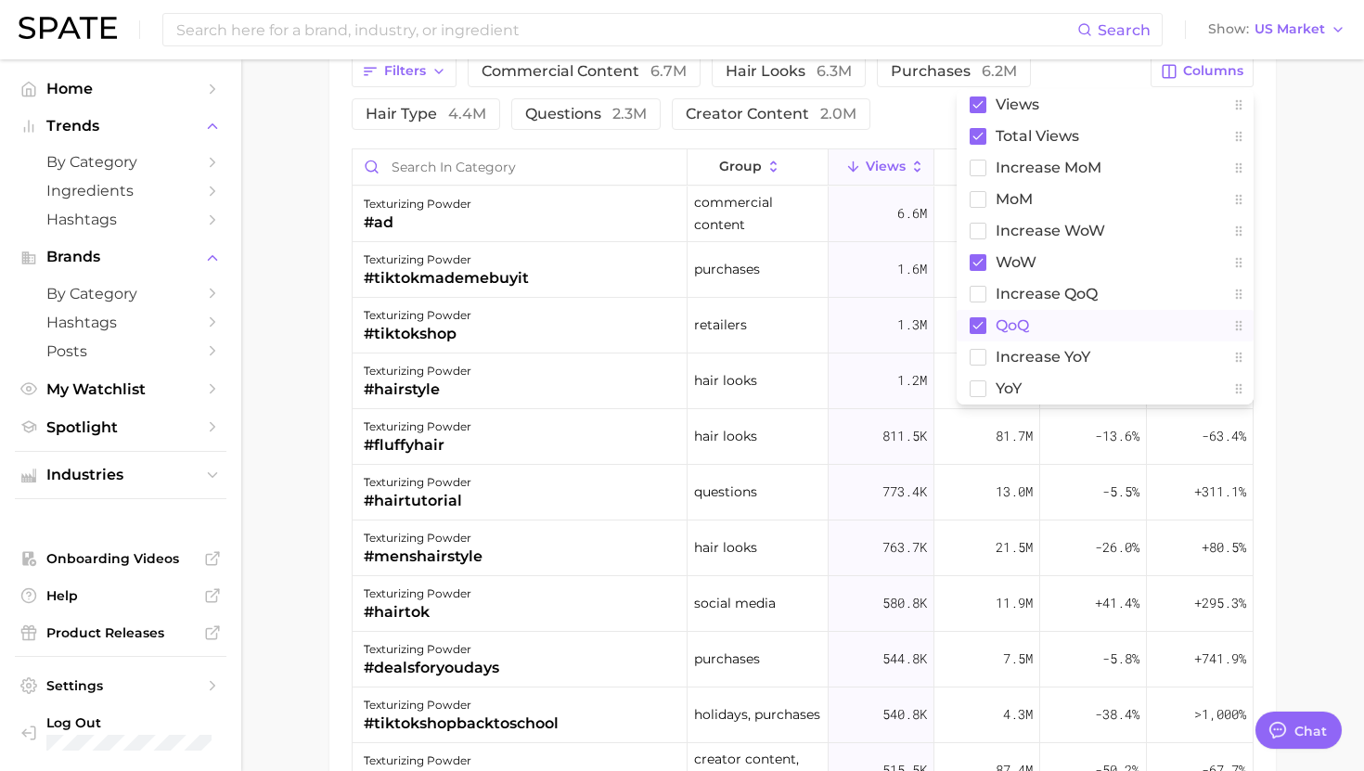
click at [1027, 314] on button "QoQ" at bounding box center [1105, 326] width 297 height 32
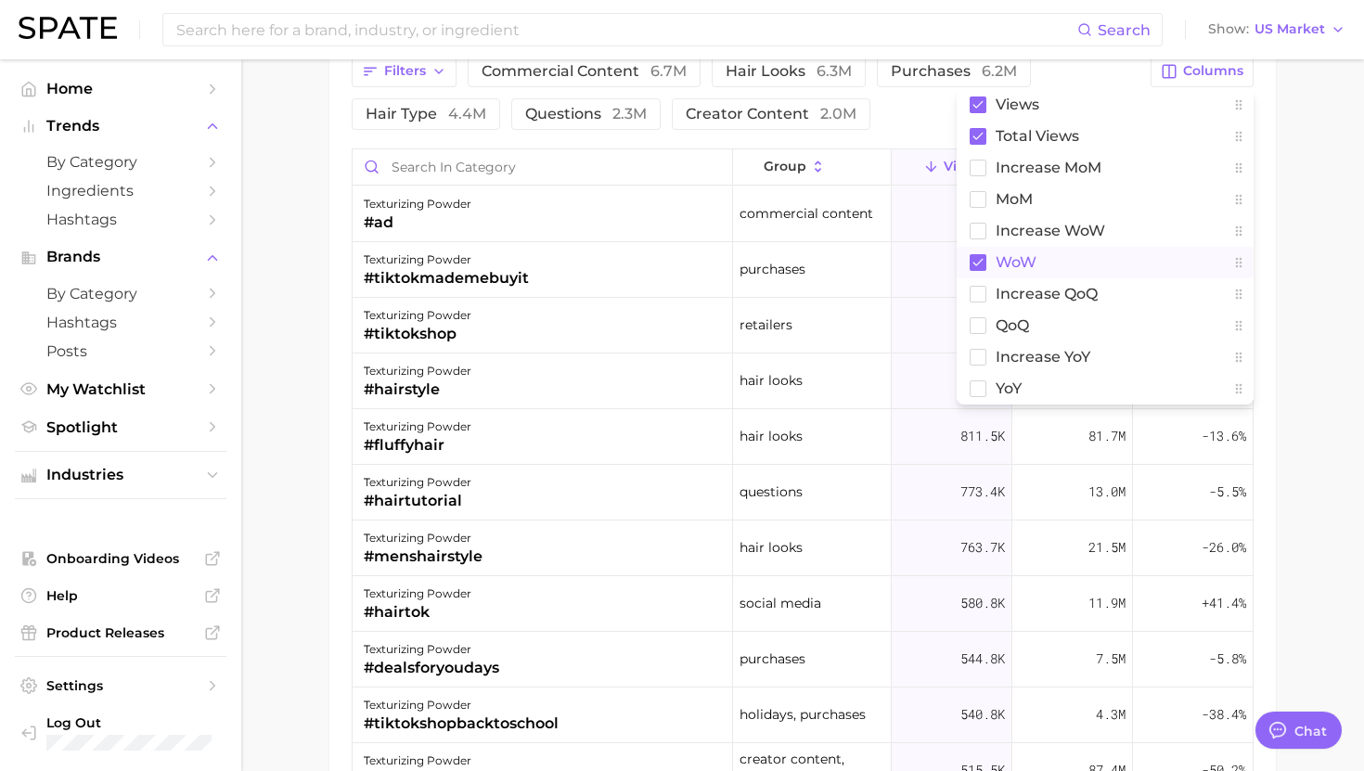
click at [1027, 255] on span "WoW" at bounding box center [1016, 262] width 41 height 16
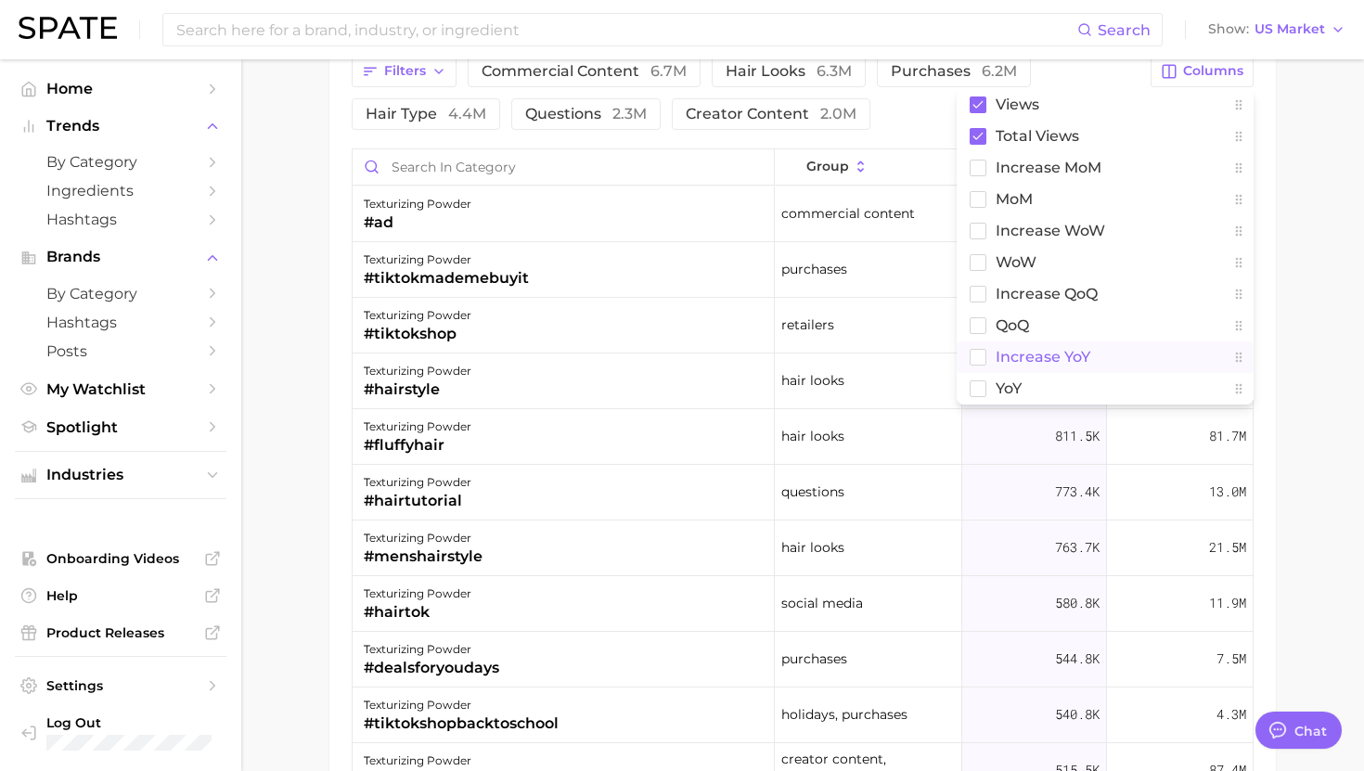
click at [1021, 351] on span "increase YoY" at bounding box center [1043, 357] width 95 height 16
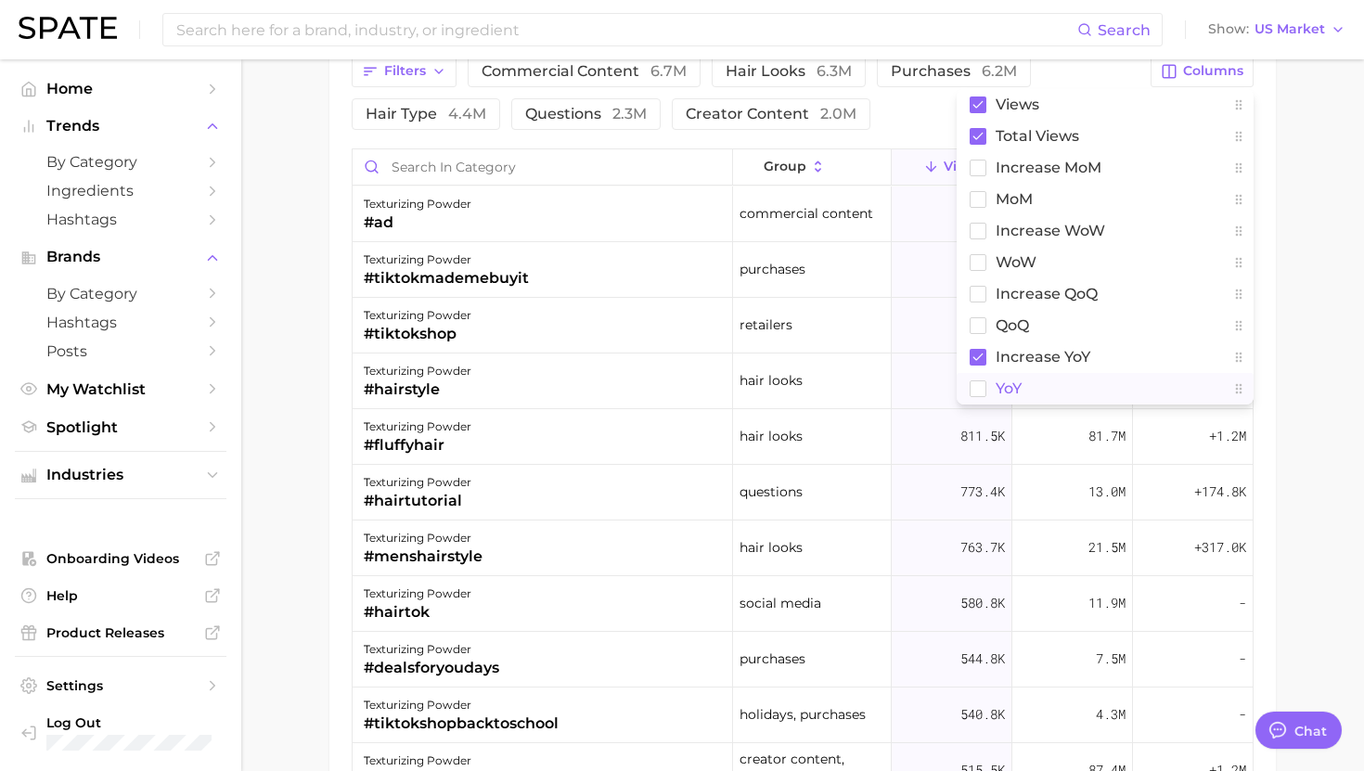
click at [1017, 385] on span "YoY" at bounding box center [1009, 388] width 26 height 16
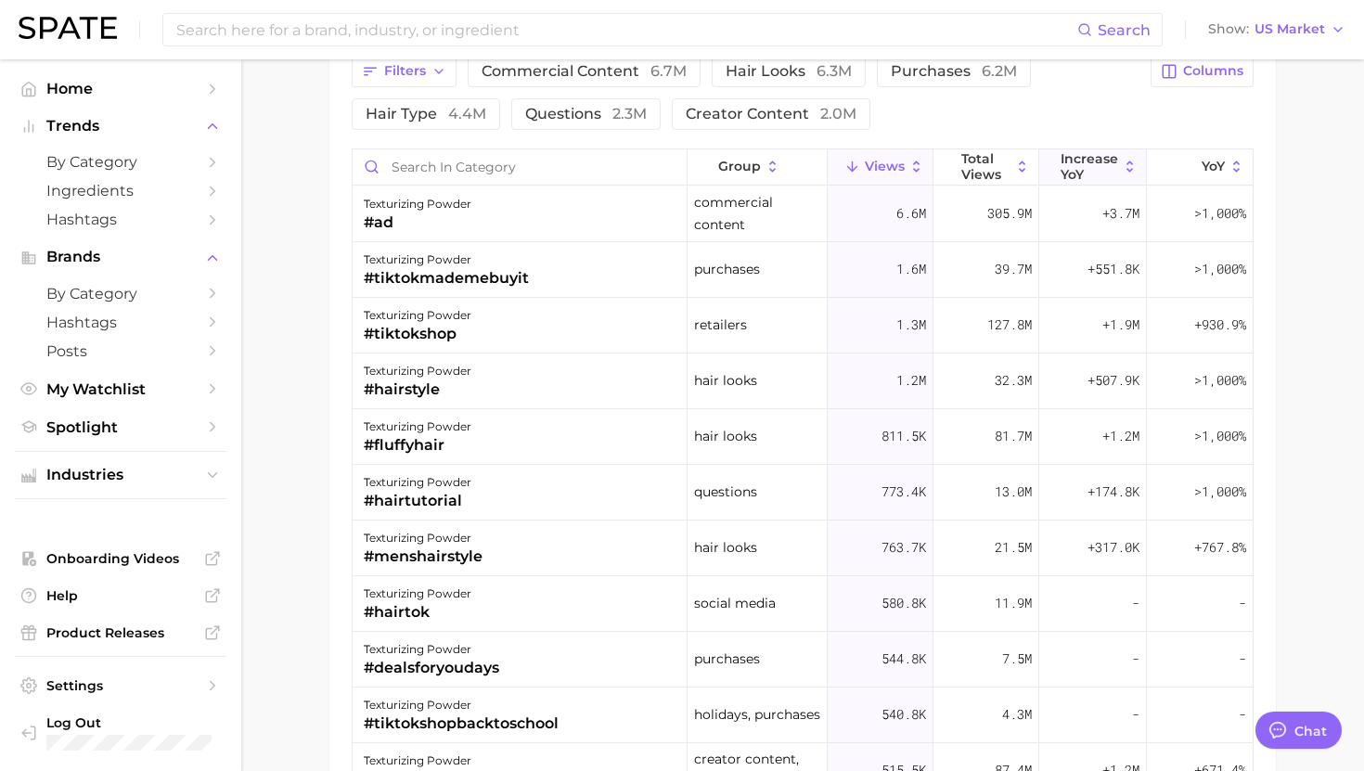
click at [1095, 167] on span "increase YoY" at bounding box center [1090, 166] width 58 height 30
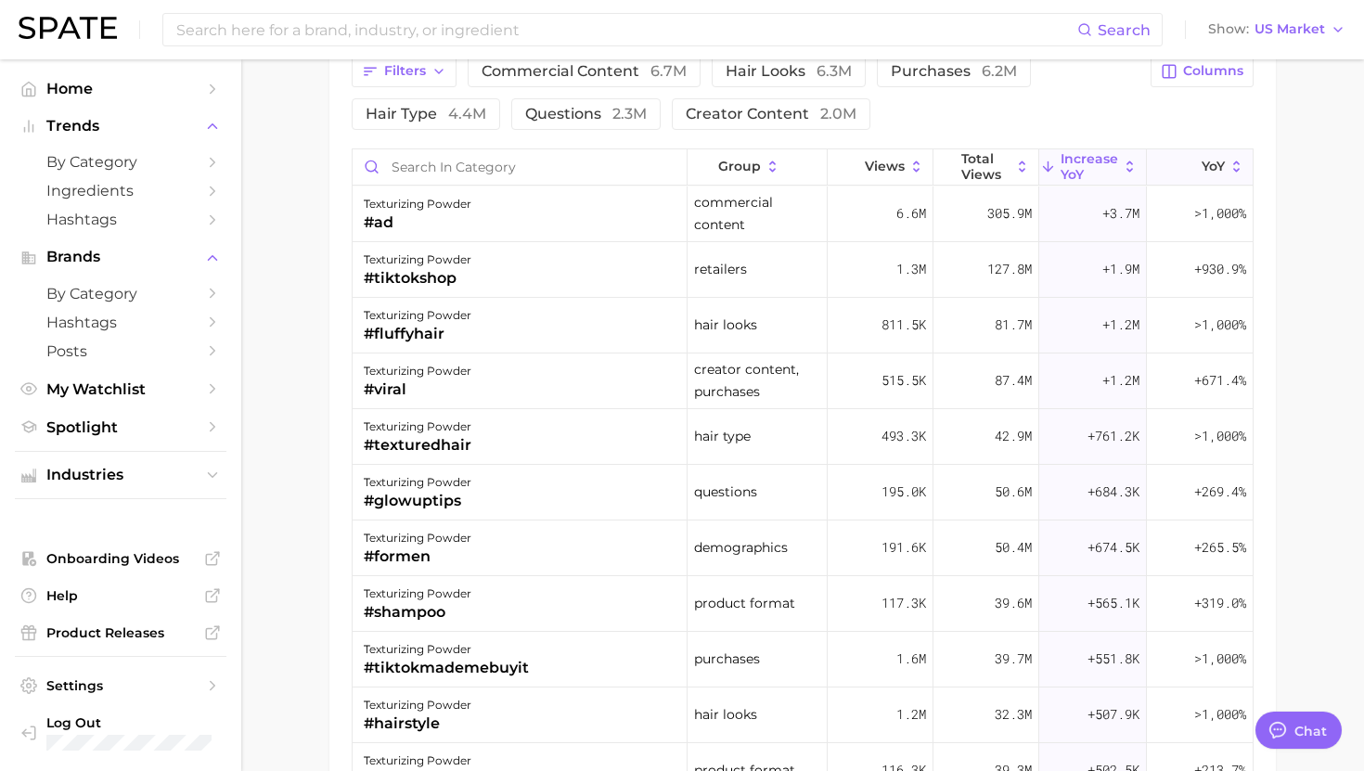
click at [1194, 166] on icon at bounding box center [1189, 167] width 17 height 17
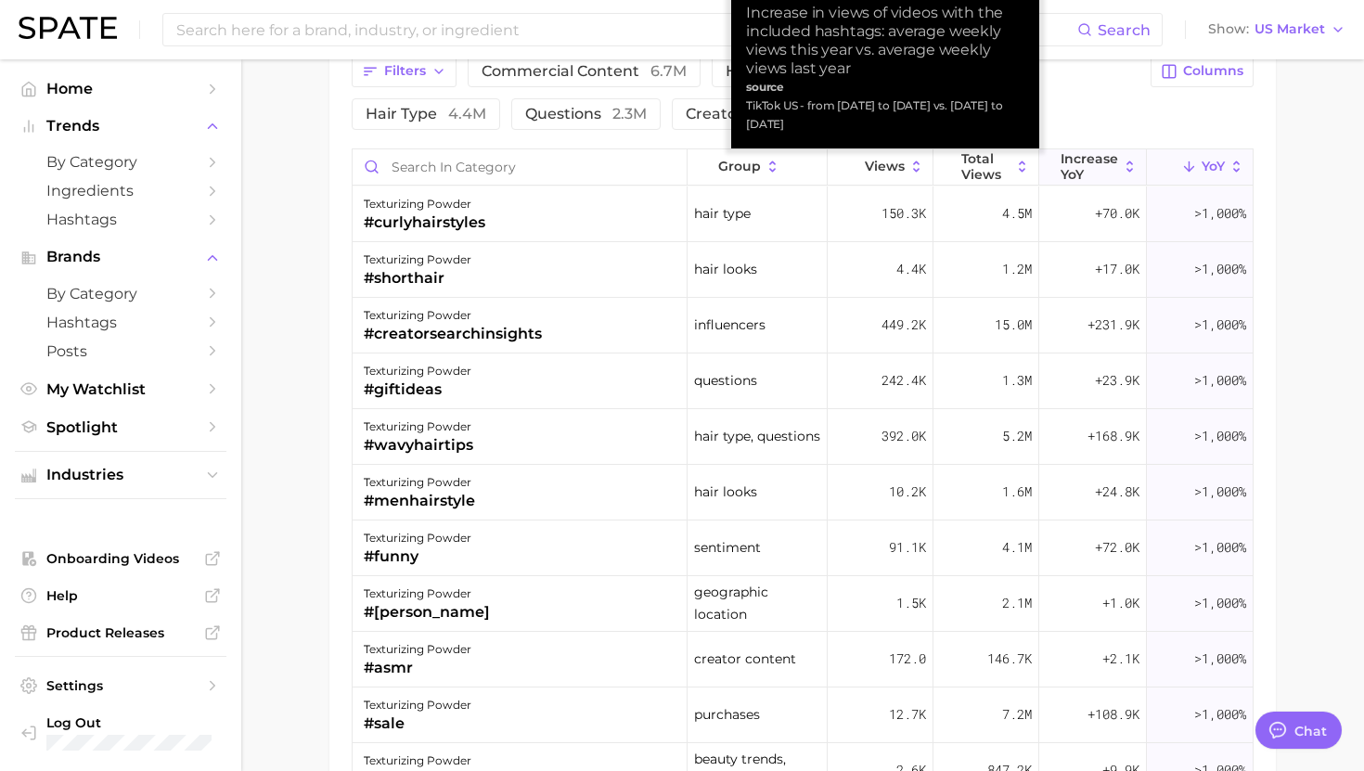
click at [1086, 161] on span "increase YoY" at bounding box center [1090, 166] width 58 height 30
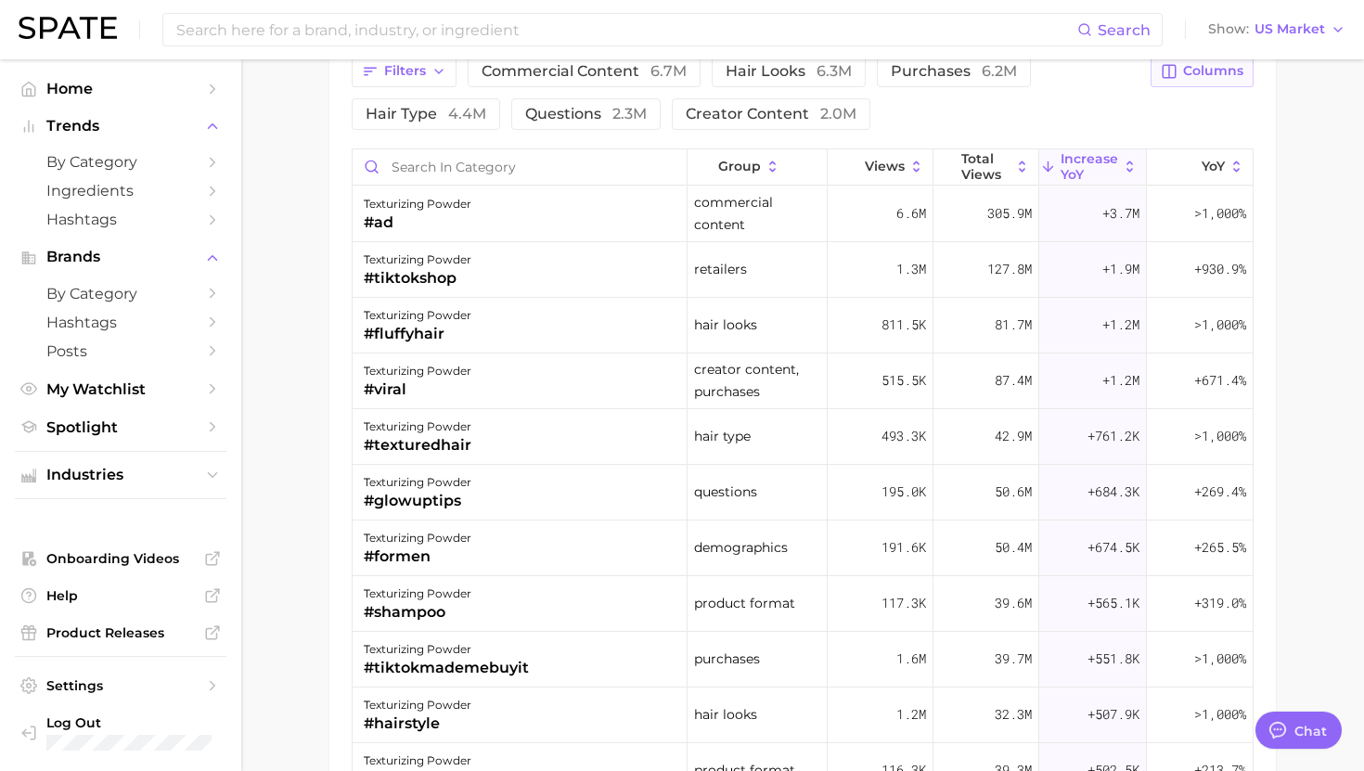
click at [1198, 66] on span "Columns" at bounding box center [1213, 71] width 60 height 16
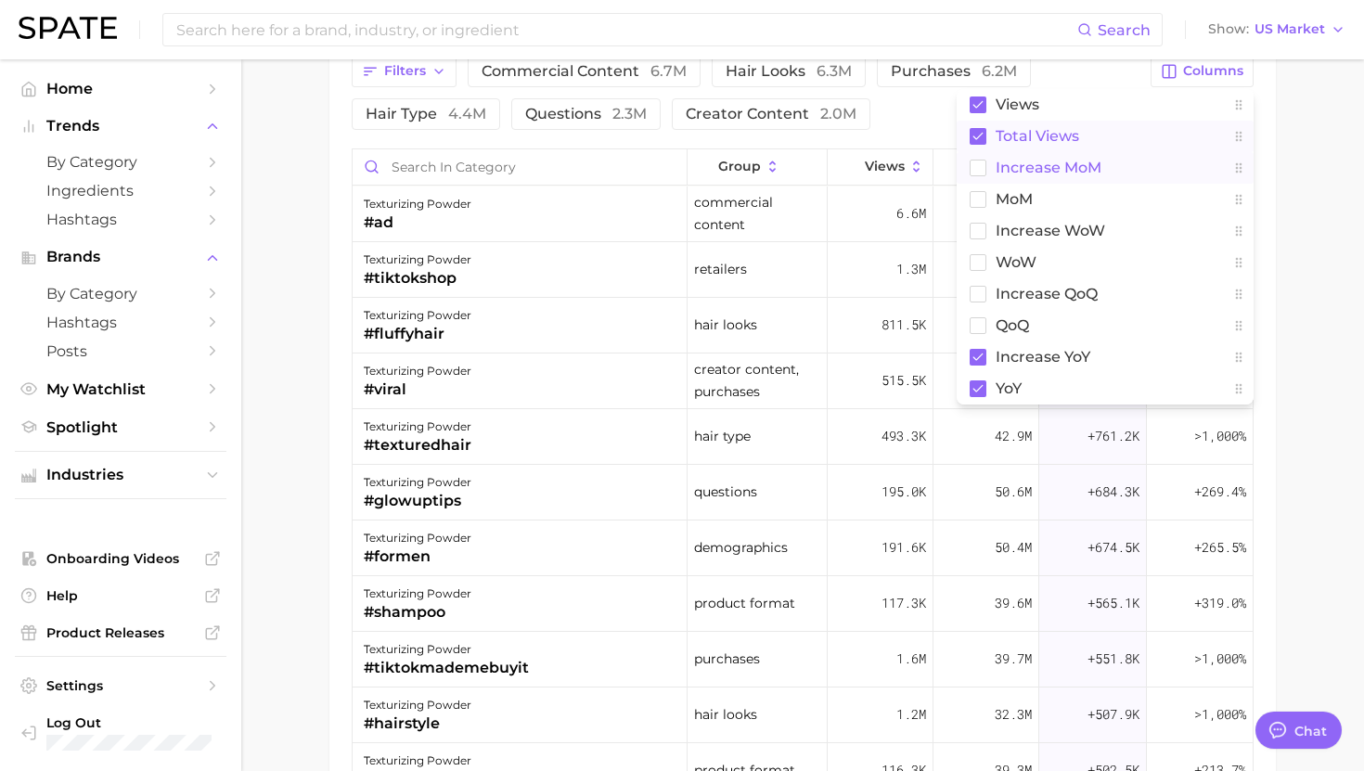
click at [1032, 140] on span "Total Views" at bounding box center [1038, 136] width 84 height 16
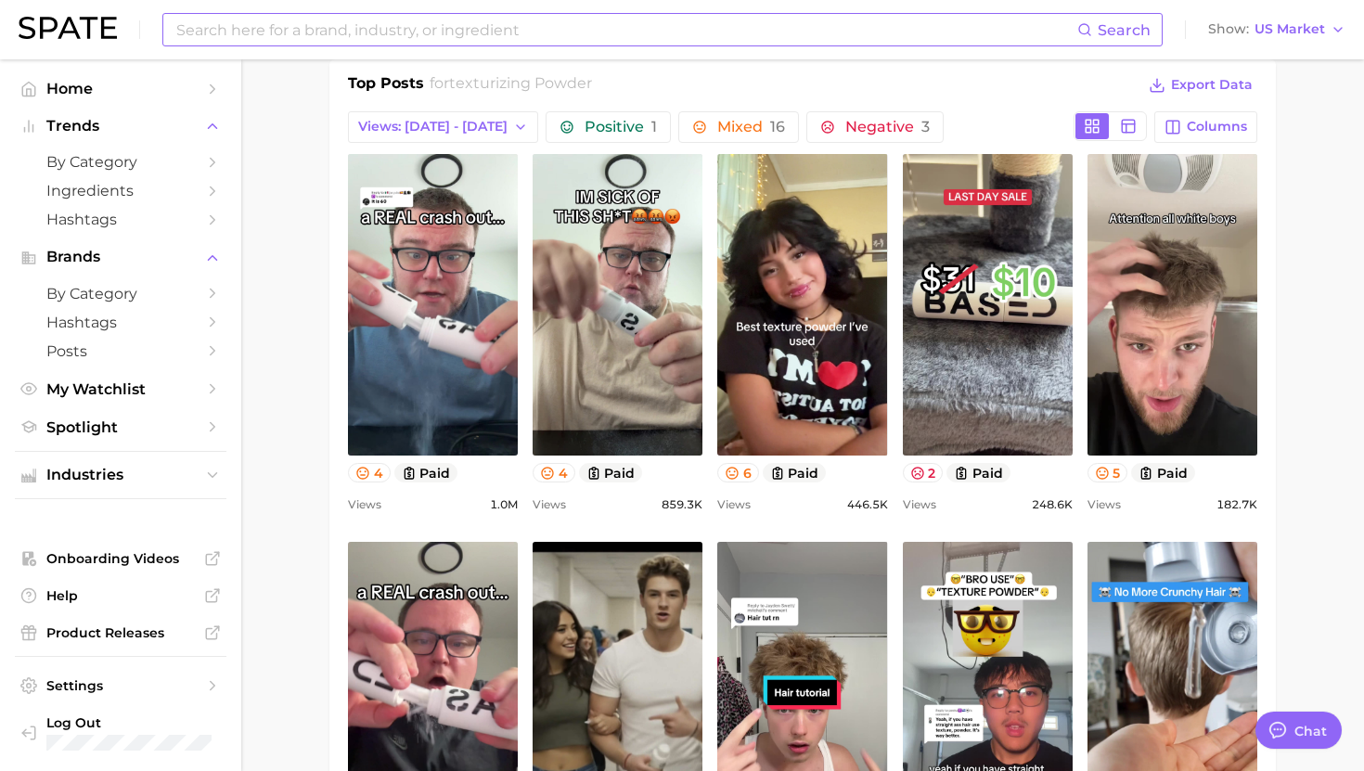
scroll to position [922, 0]
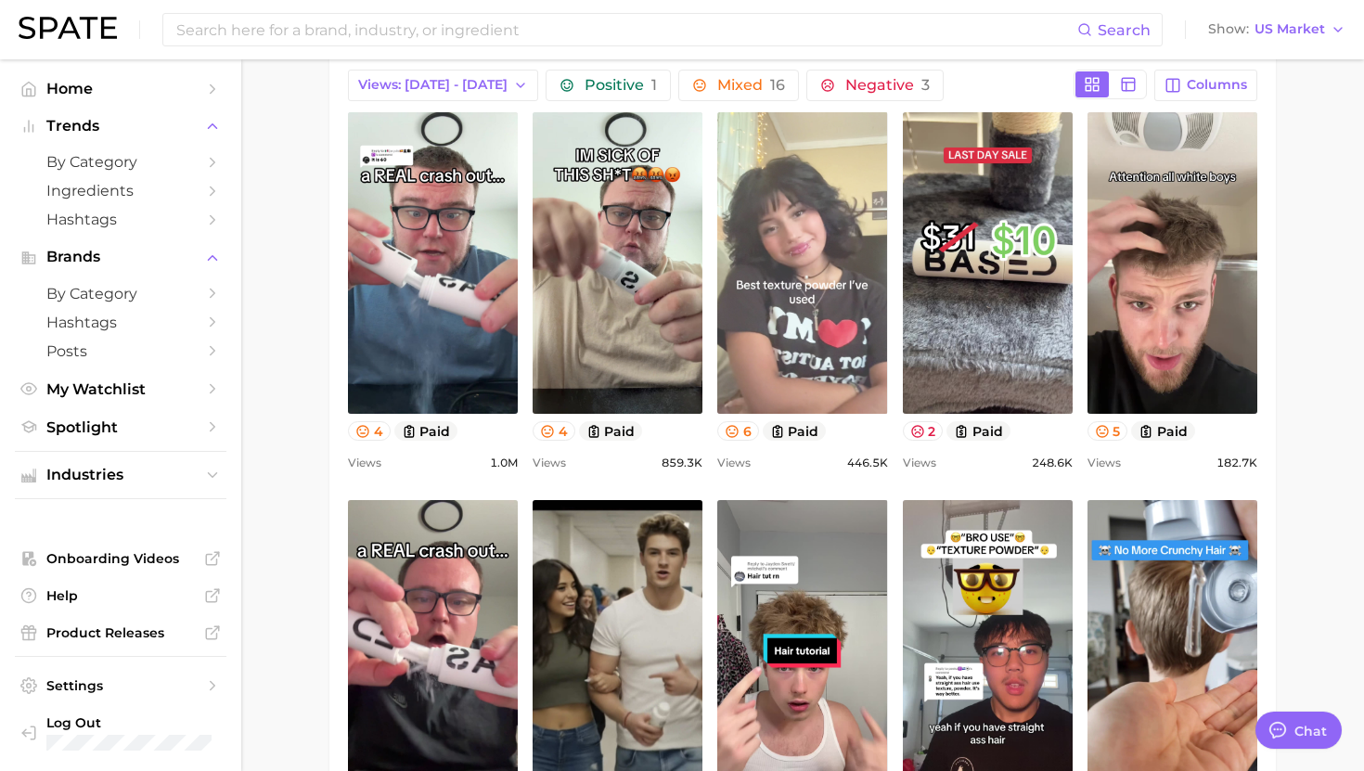
click at [812, 200] on link "view post on TikTok" at bounding box center [802, 263] width 170 height 302
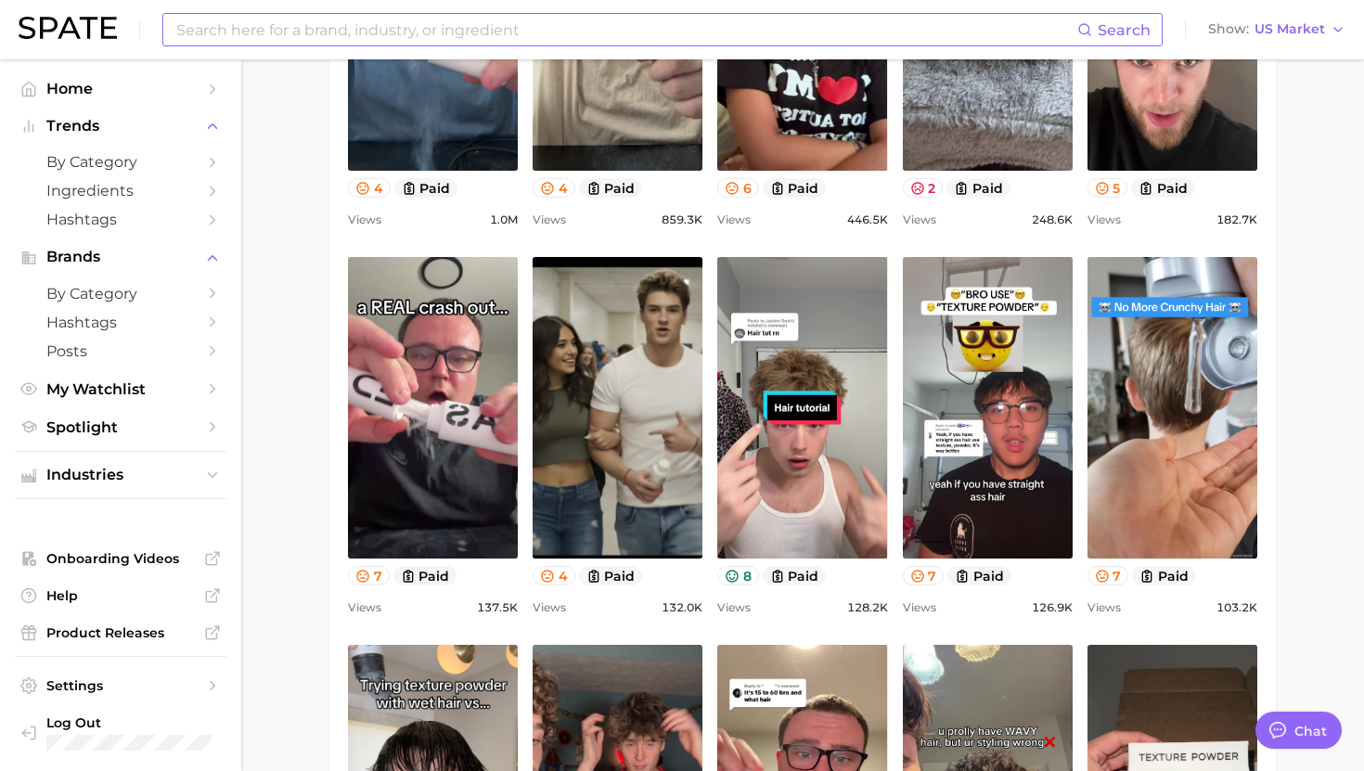
scroll to position [1169, 0]
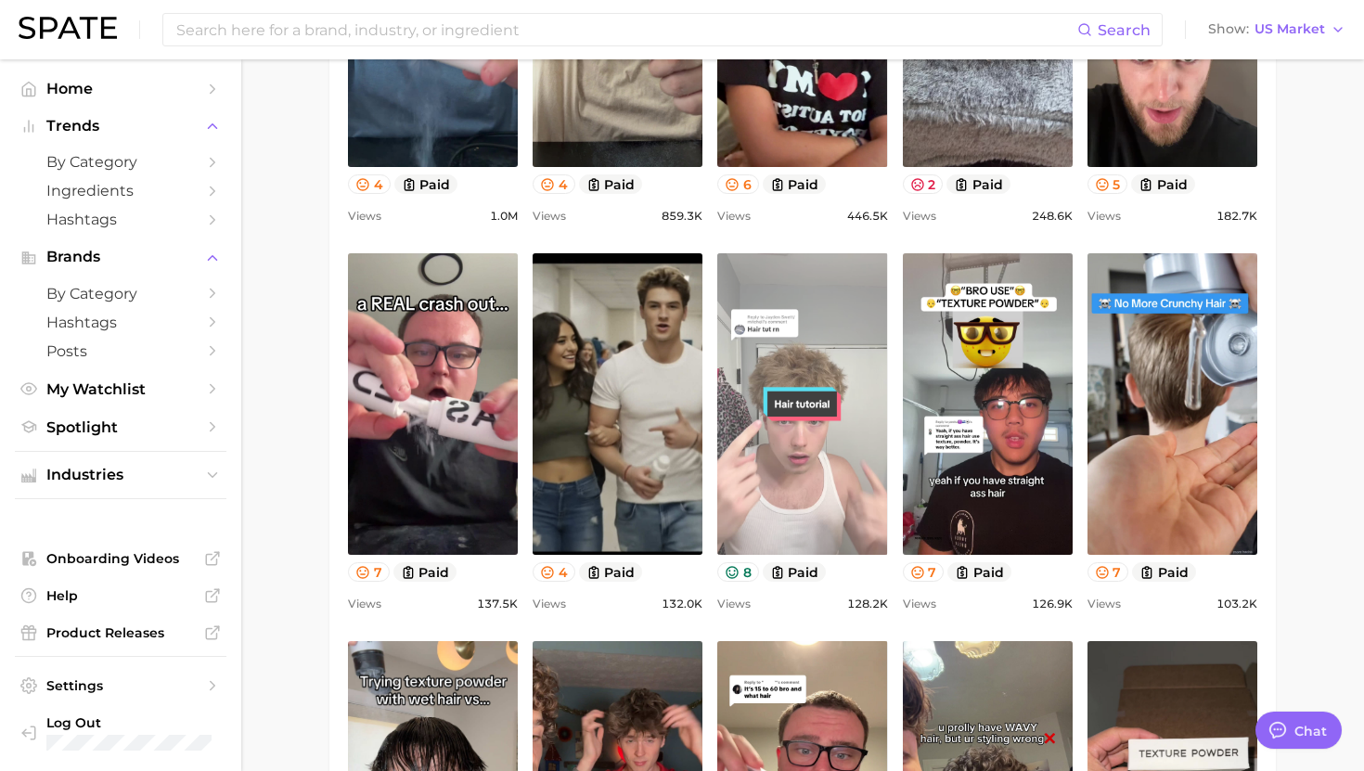
click at [773, 327] on link "view post on TikTok" at bounding box center [802, 404] width 170 height 302
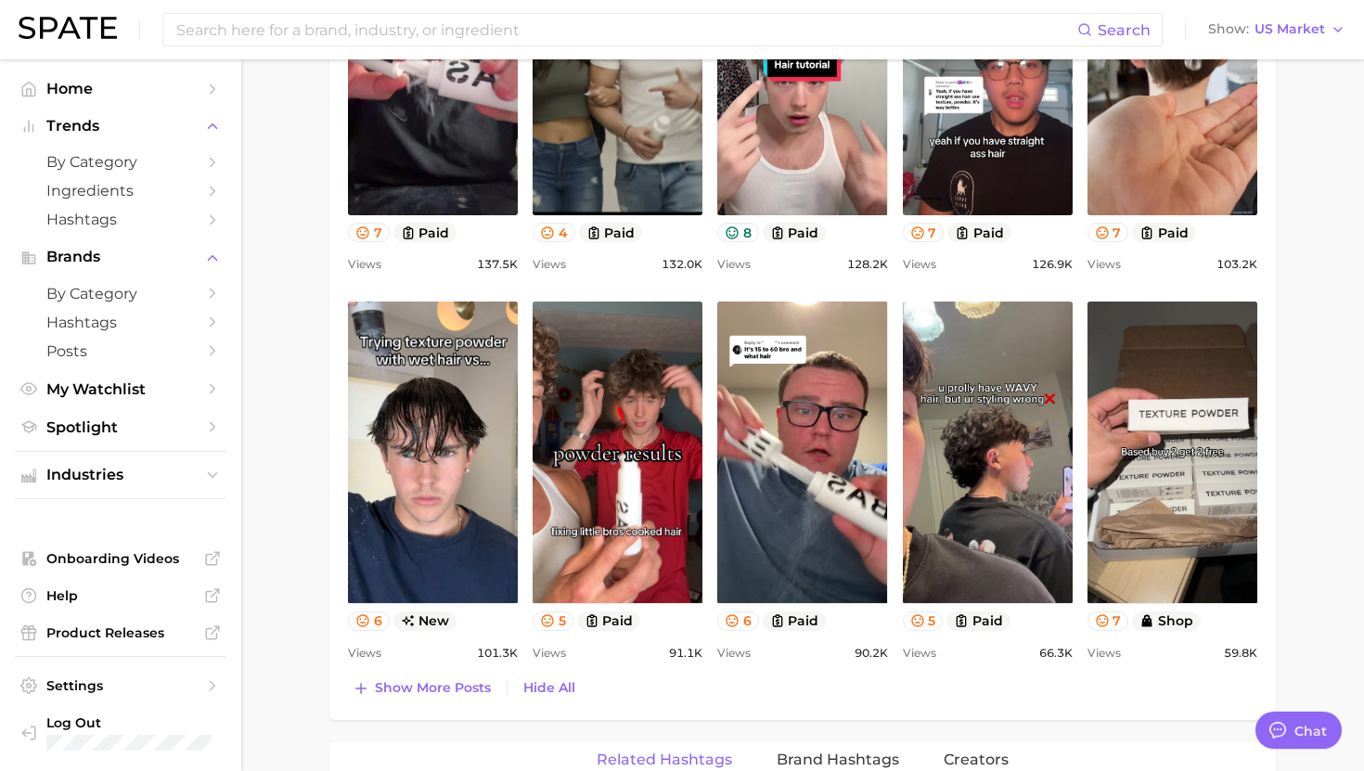
scroll to position [1511, 0]
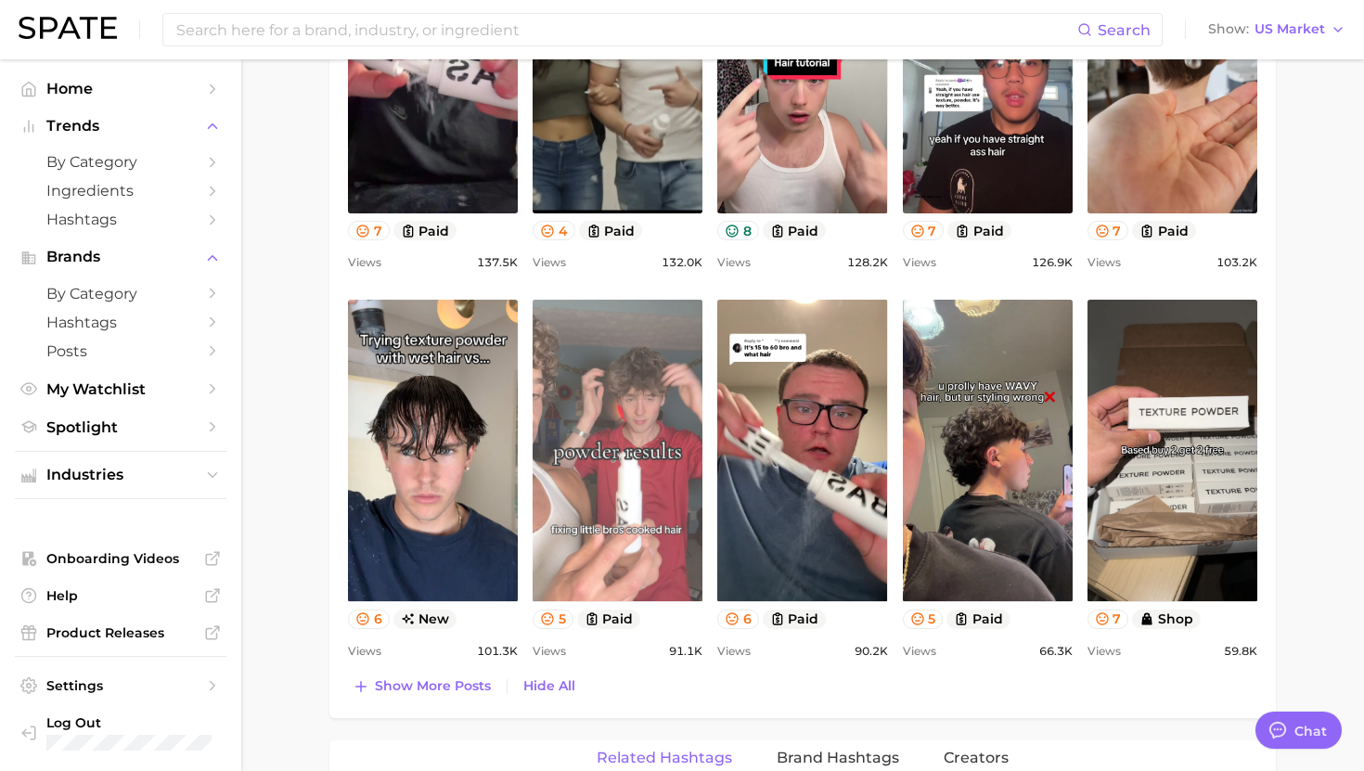
click at [571, 449] on link "view post on TikTok" at bounding box center [618, 451] width 170 height 302
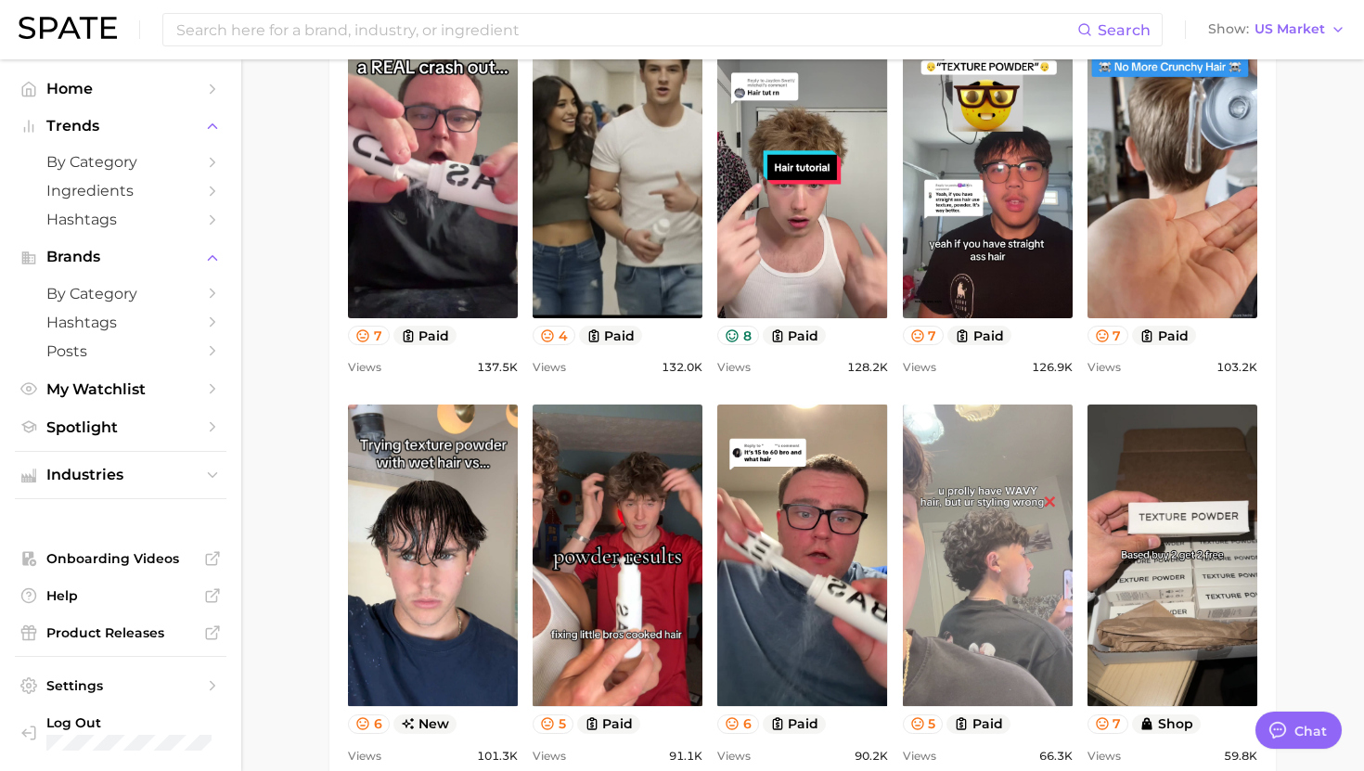
scroll to position [1389, 0]
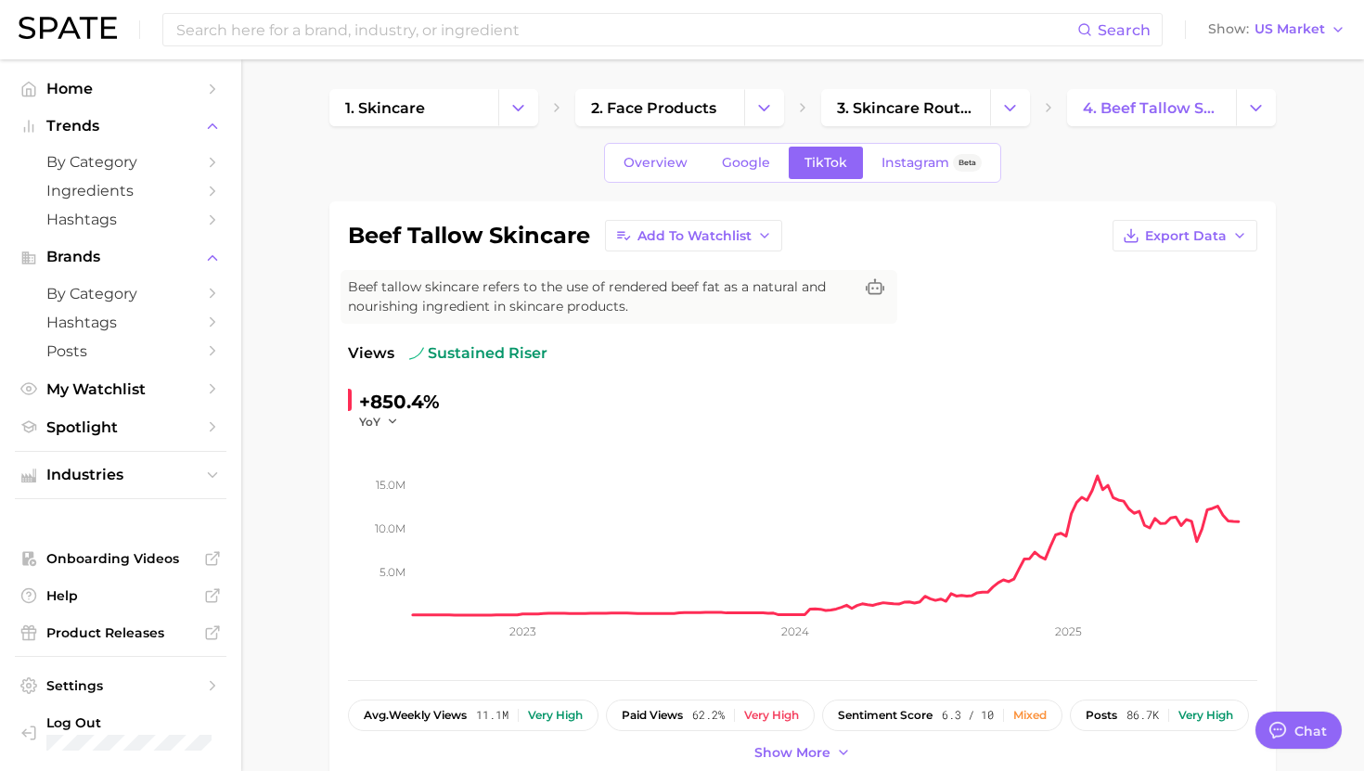
scroll to position [1863, 0]
click at [155, 161] on span "by Category" at bounding box center [120, 162] width 148 height 18
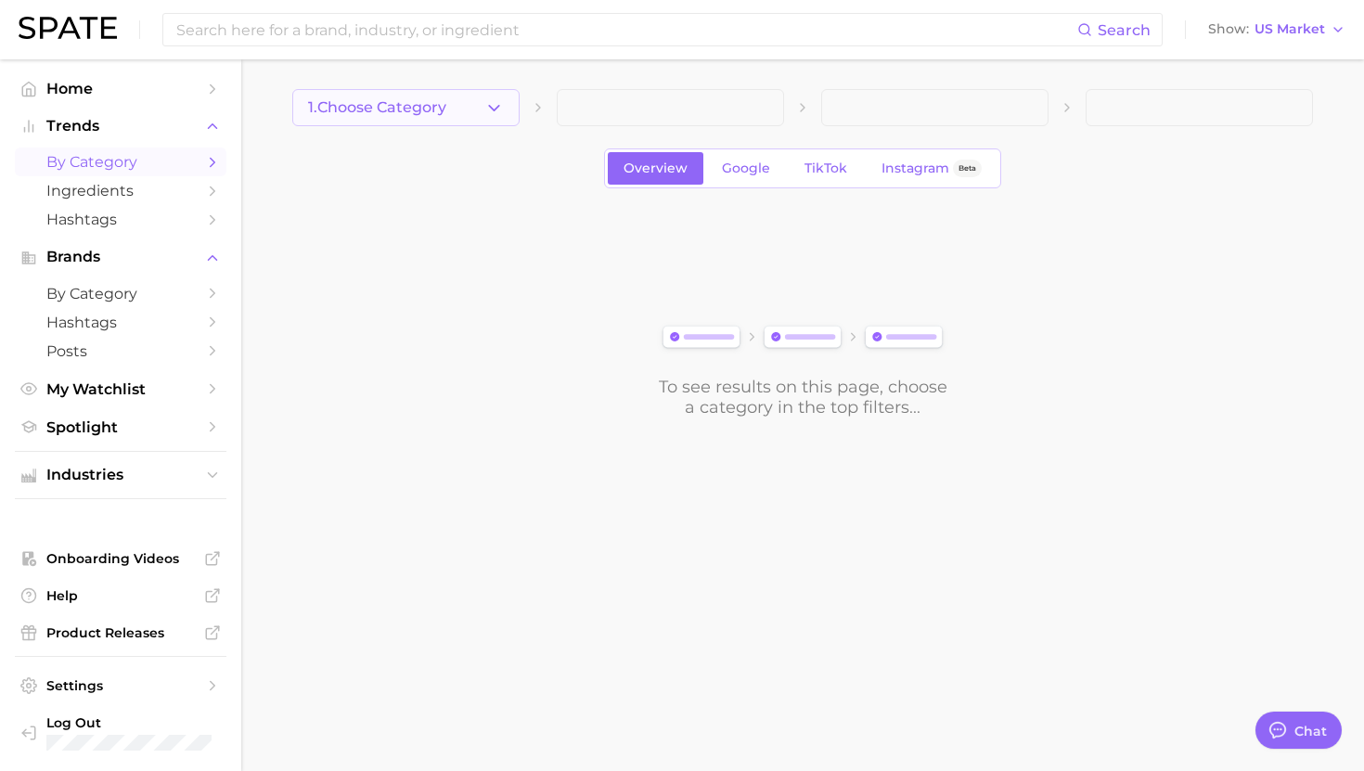
click at [452, 105] on button "1. Choose Category" at bounding box center [405, 107] width 227 height 37
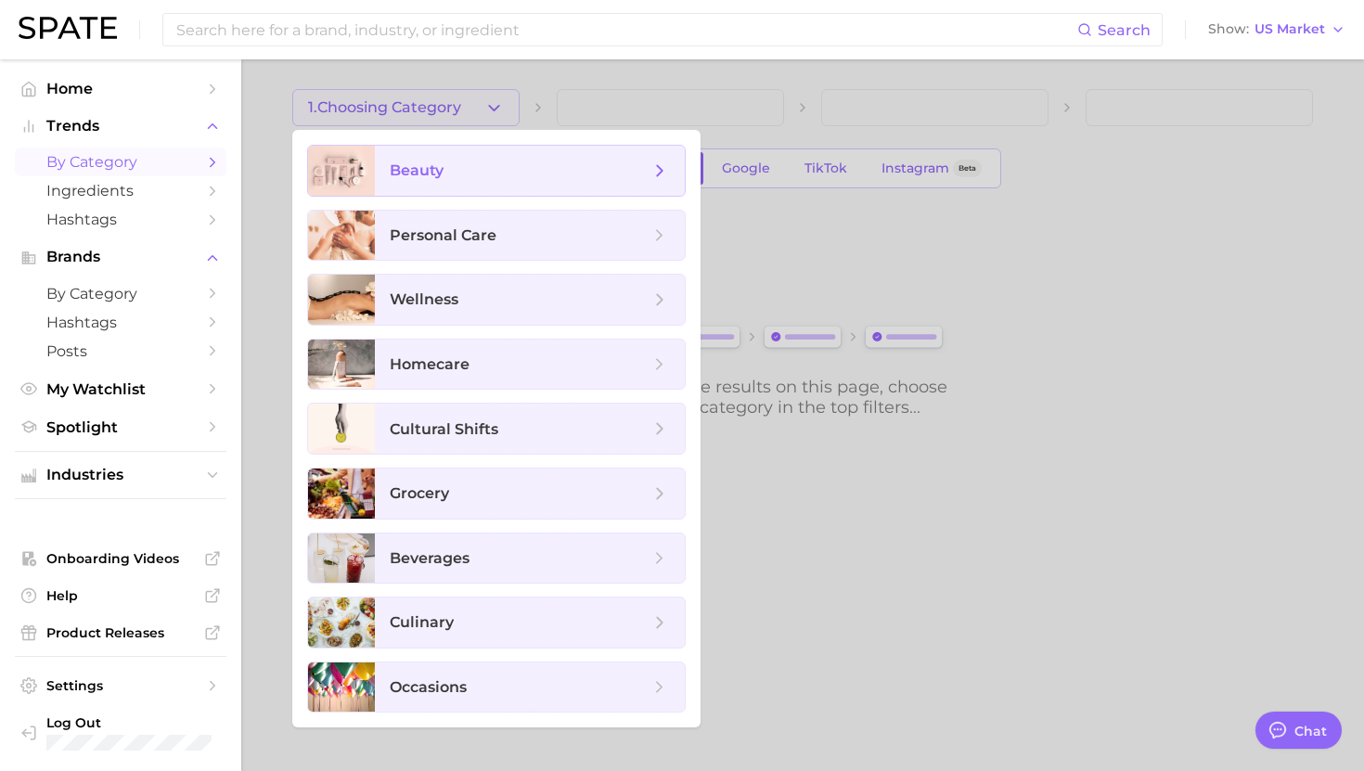
click at [458, 177] on span "beauty" at bounding box center [520, 171] width 260 height 20
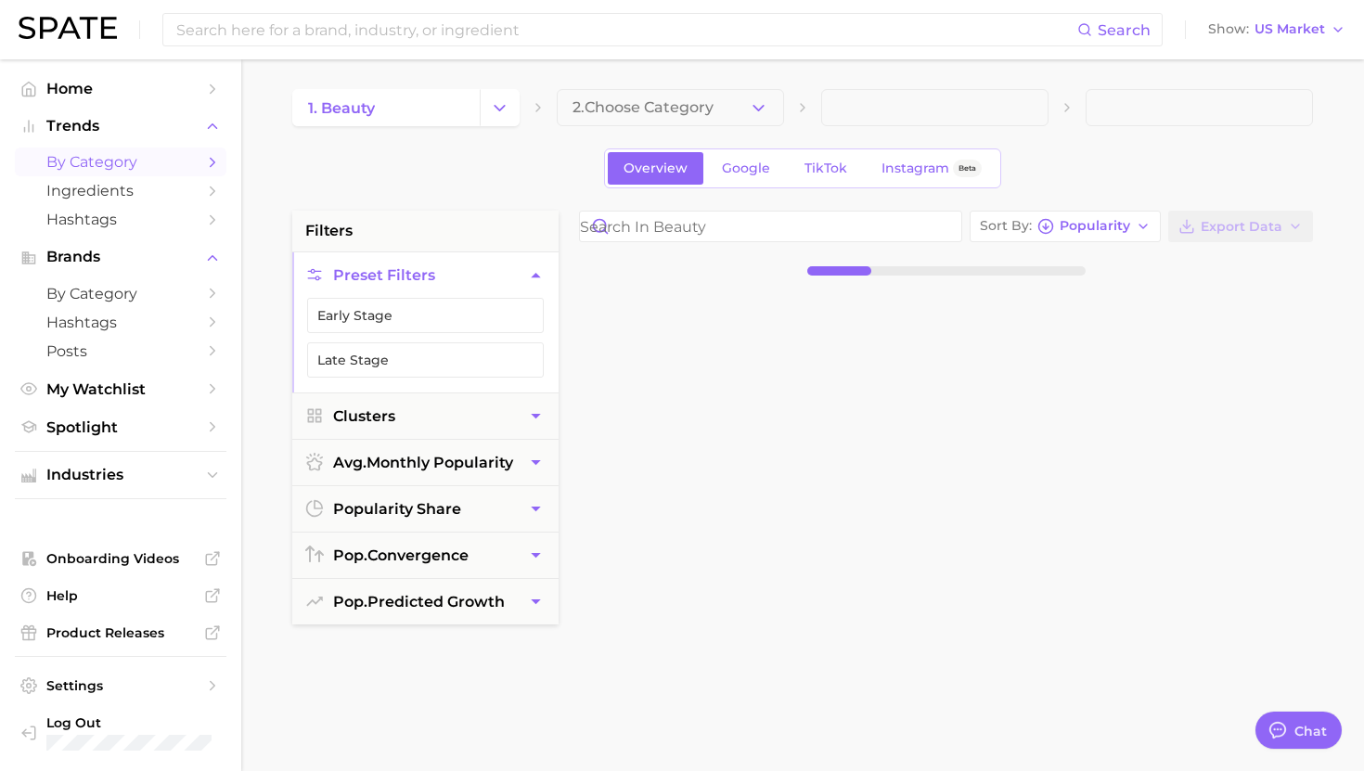
click at [673, 102] on span "2. Choose Category" at bounding box center [643, 107] width 141 height 17
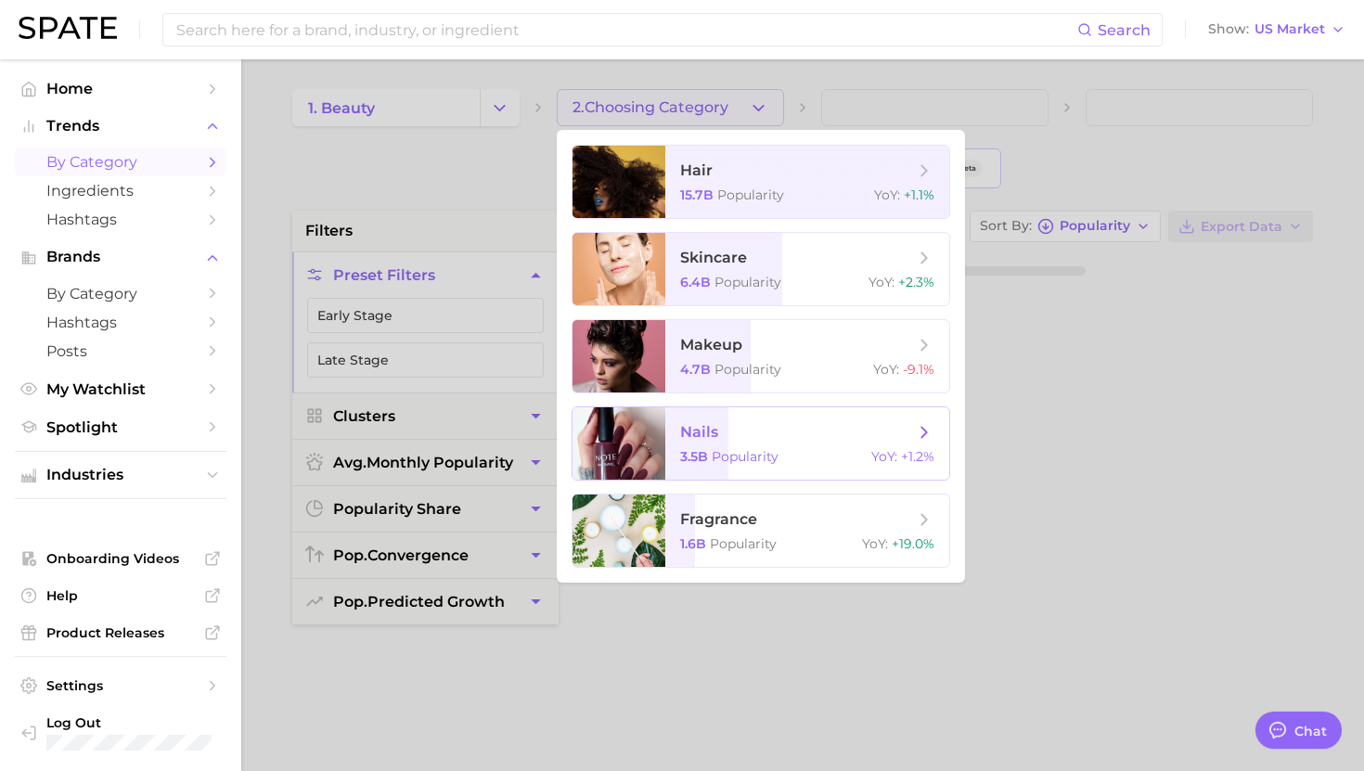
click at [694, 442] on span "nails 3.5b Popularity YoY : +1.2%" at bounding box center [807, 443] width 284 height 72
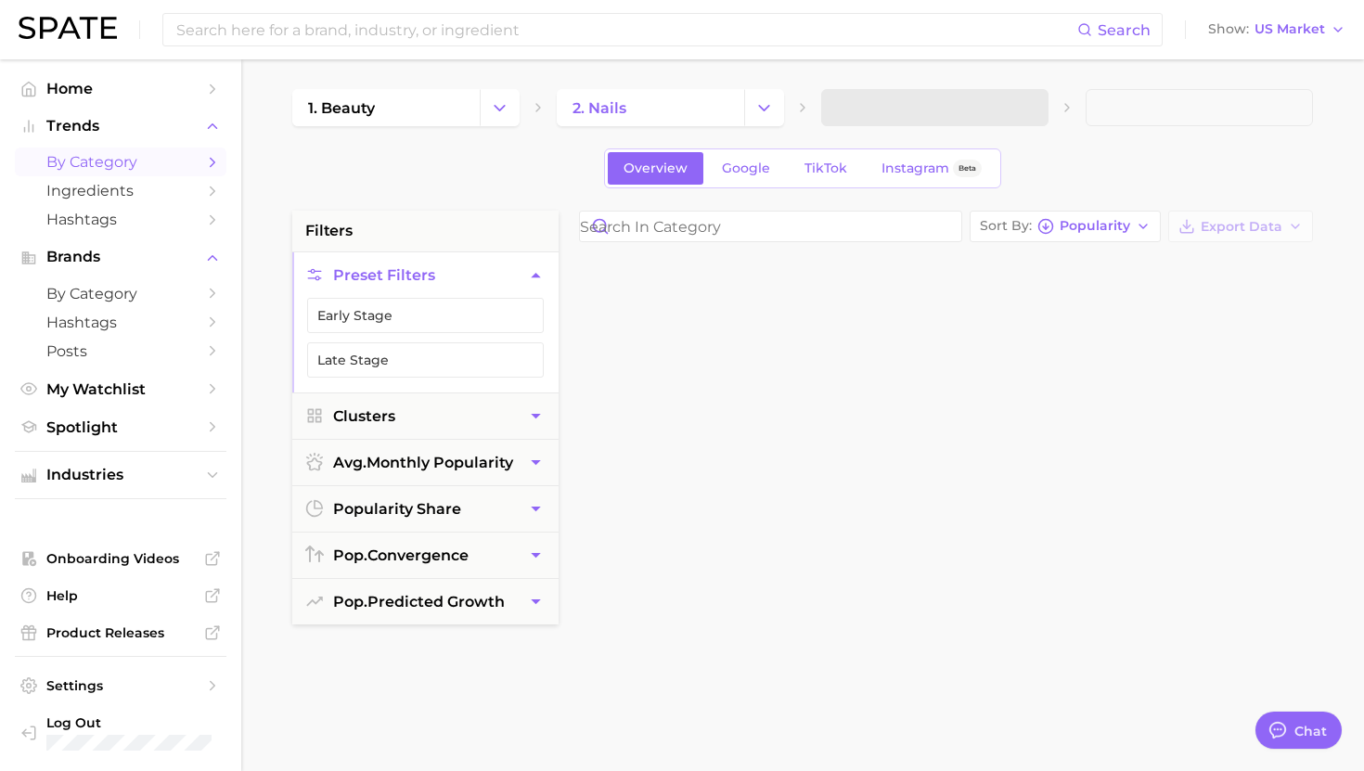
click at [863, 104] on span at bounding box center [934, 107] width 227 height 37
click at [879, 110] on span at bounding box center [934, 107] width 227 height 37
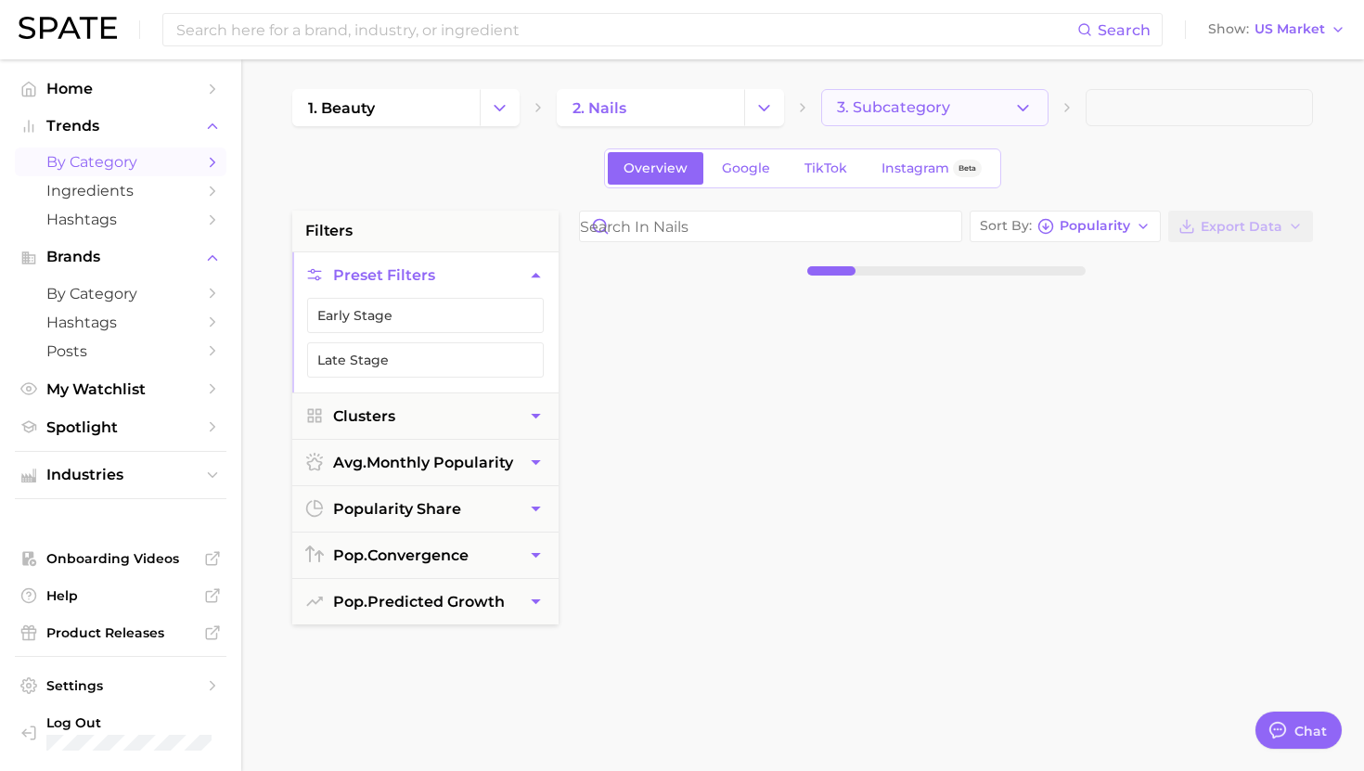
click at [883, 111] on span "3. Subcategory" at bounding box center [893, 107] width 113 height 17
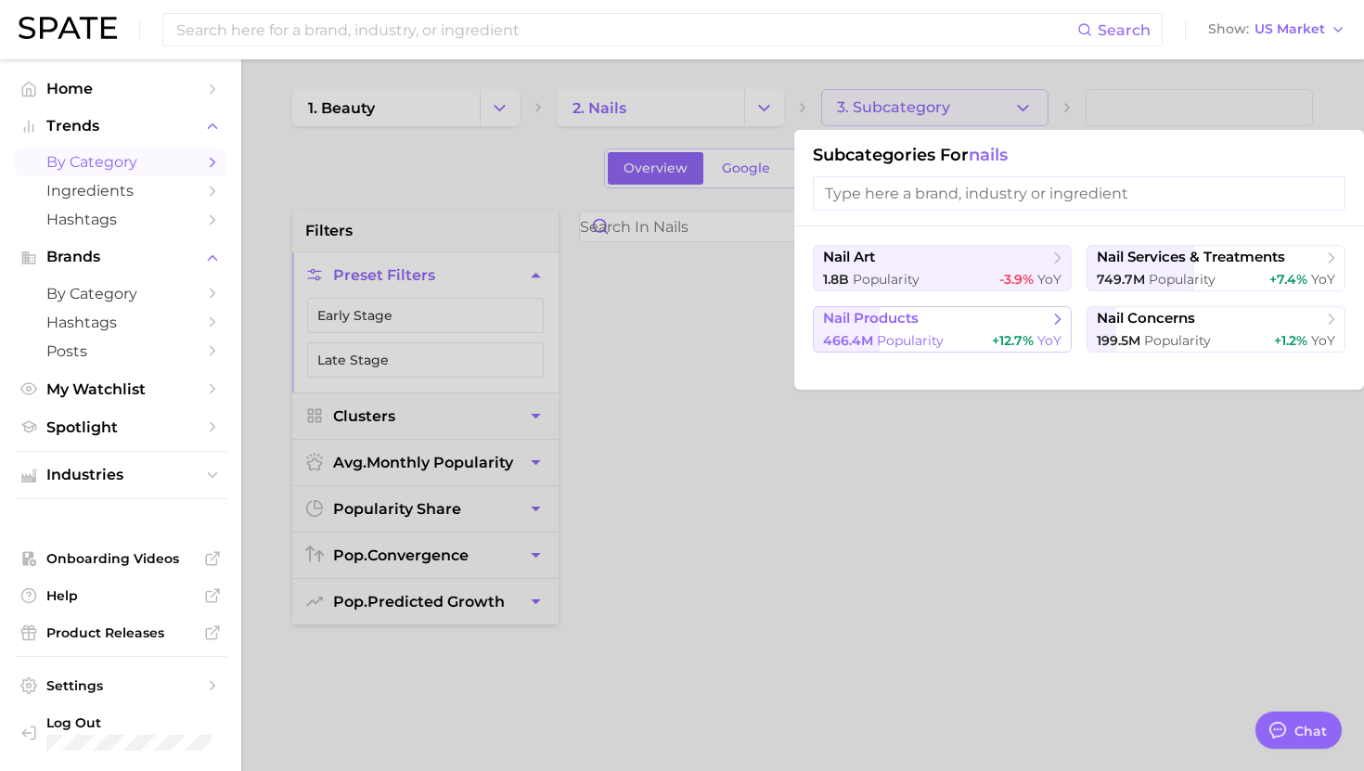
click at [968, 333] on div "466.4m Popularity +12.7% YoY" at bounding box center [942, 341] width 238 height 18
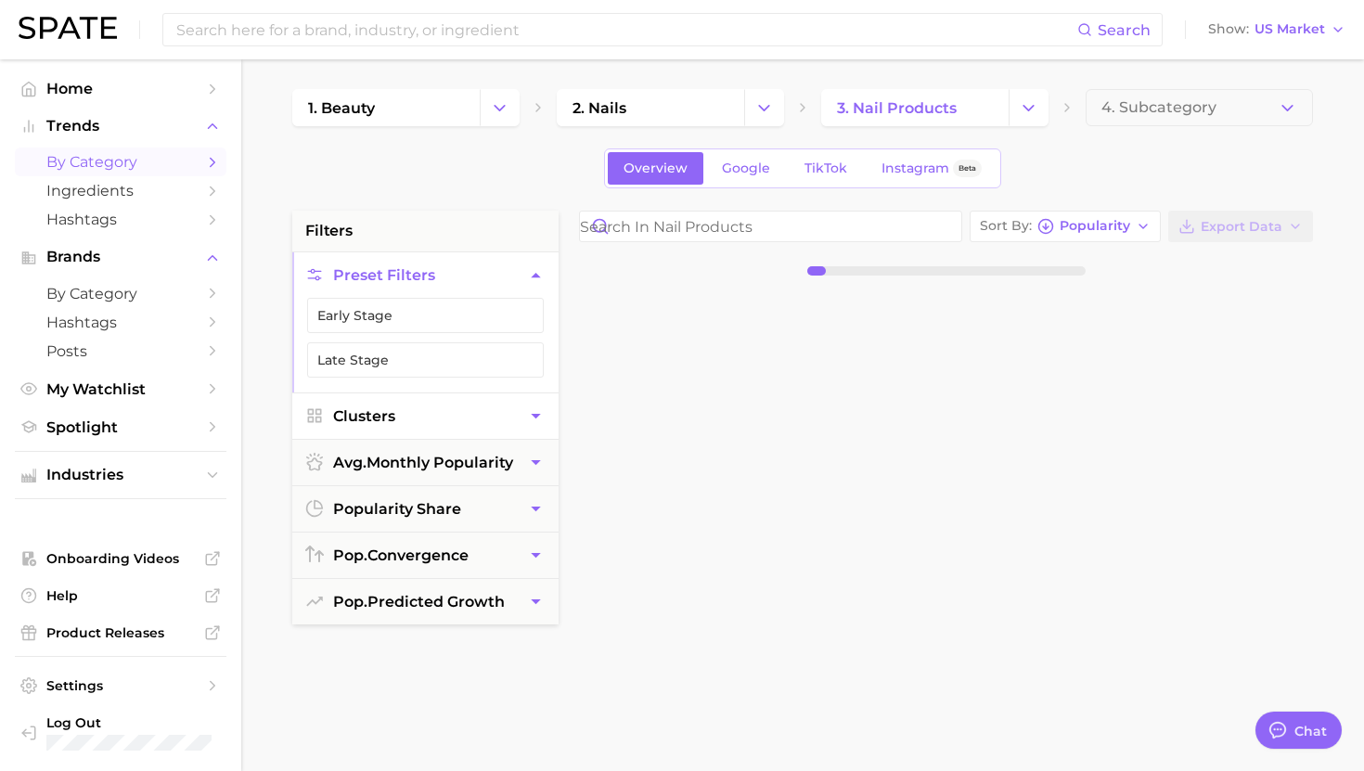
click at [437, 422] on button "Clusters" at bounding box center [425, 415] width 266 height 45
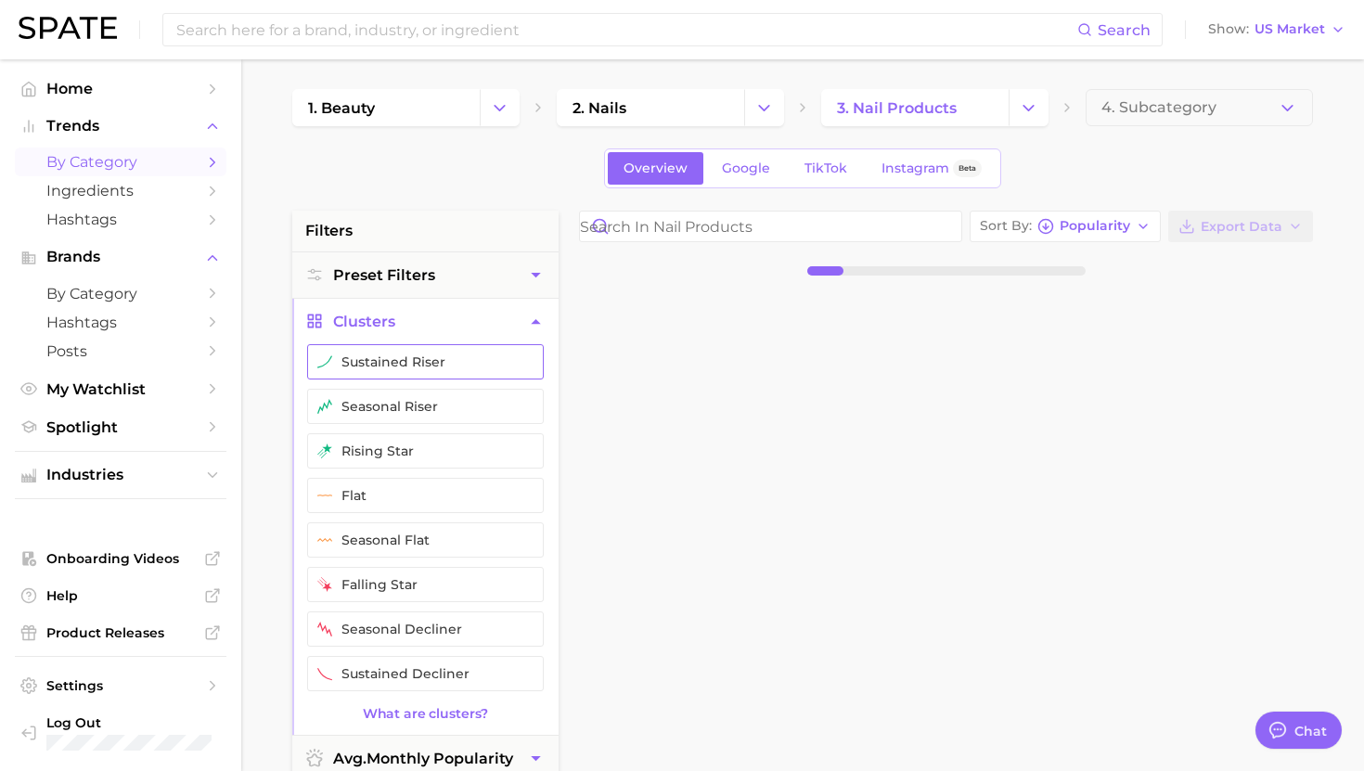
click at [410, 367] on button "sustained riser" at bounding box center [425, 361] width 237 height 35
click at [410, 411] on button "seasonal riser" at bounding box center [425, 406] width 237 height 35
click at [410, 442] on button "rising star" at bounding box center [425, 450] width 237 height 35
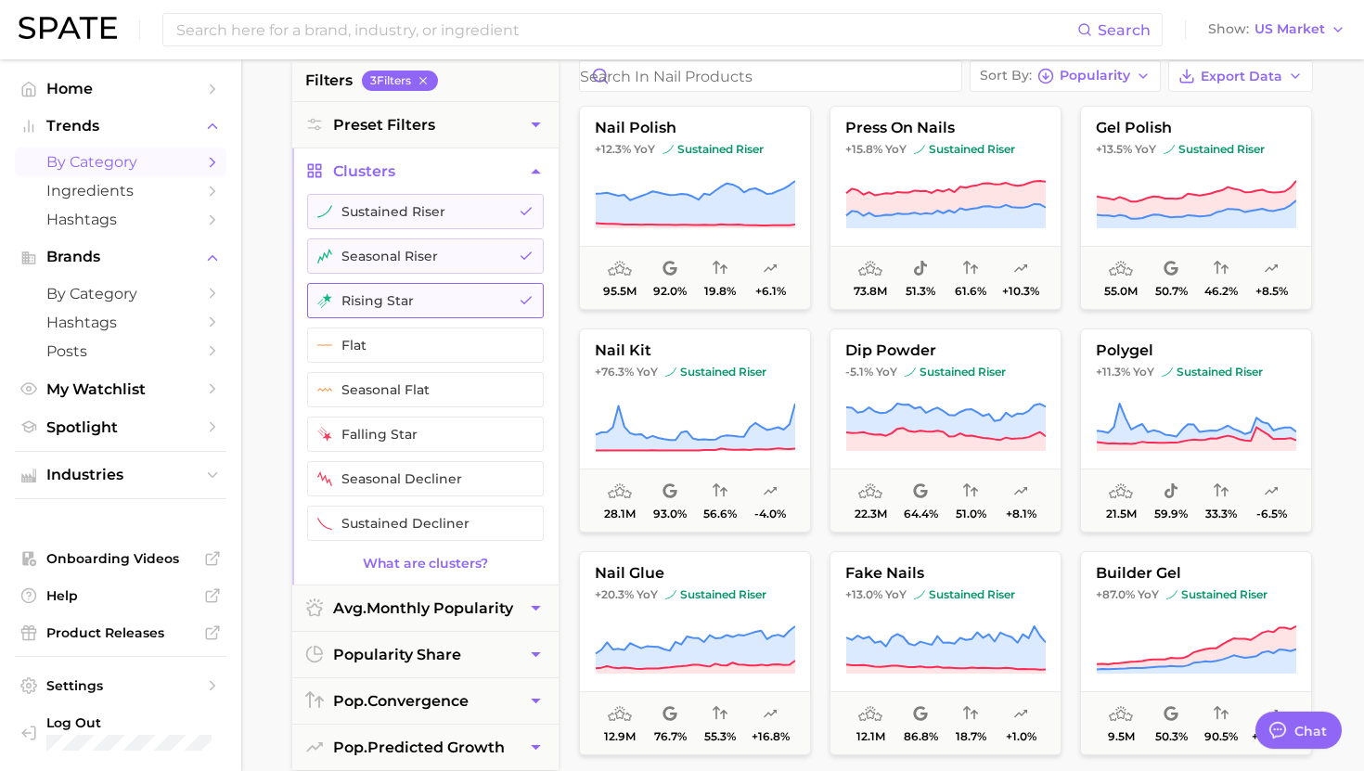
scroll to position [170, 0]
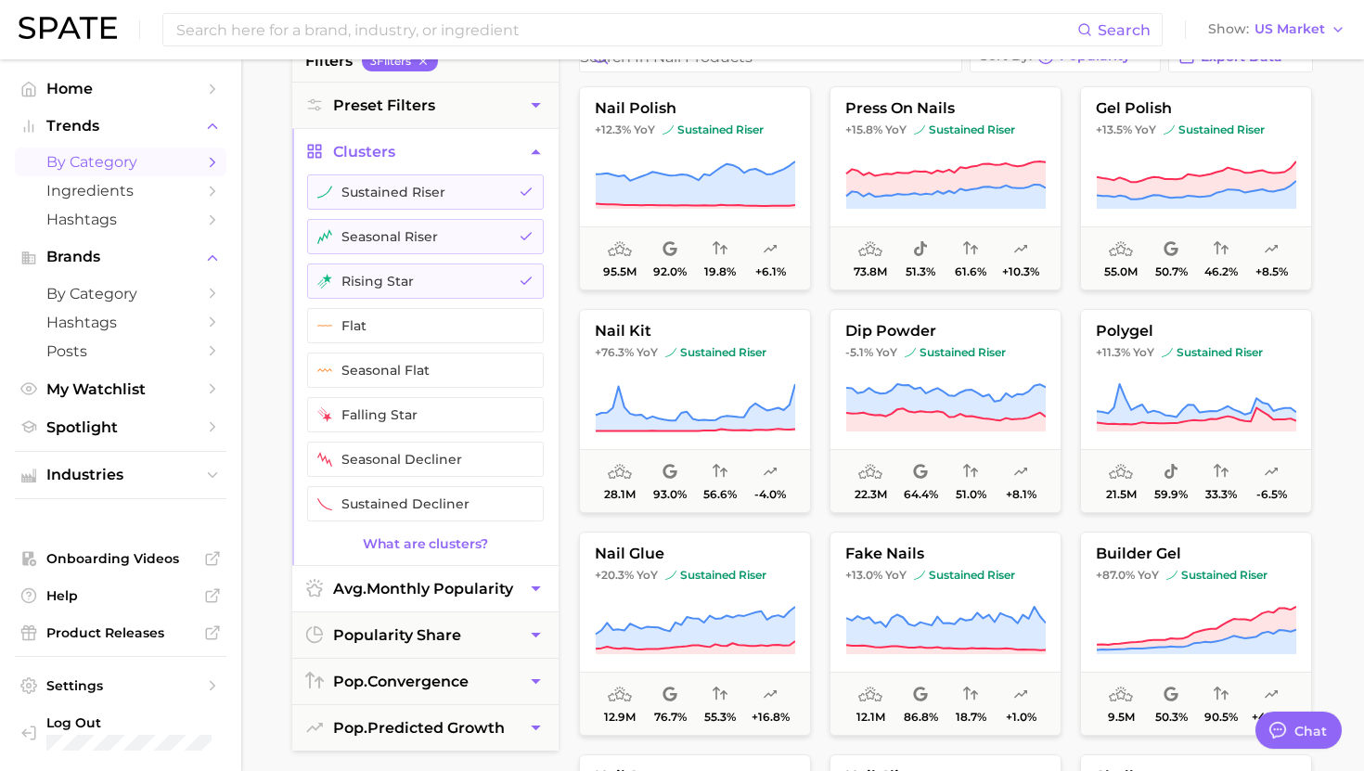
click at [386, 605] on button "avg. monthly popularity" at bounding box center [425, 588] width 266 height 45
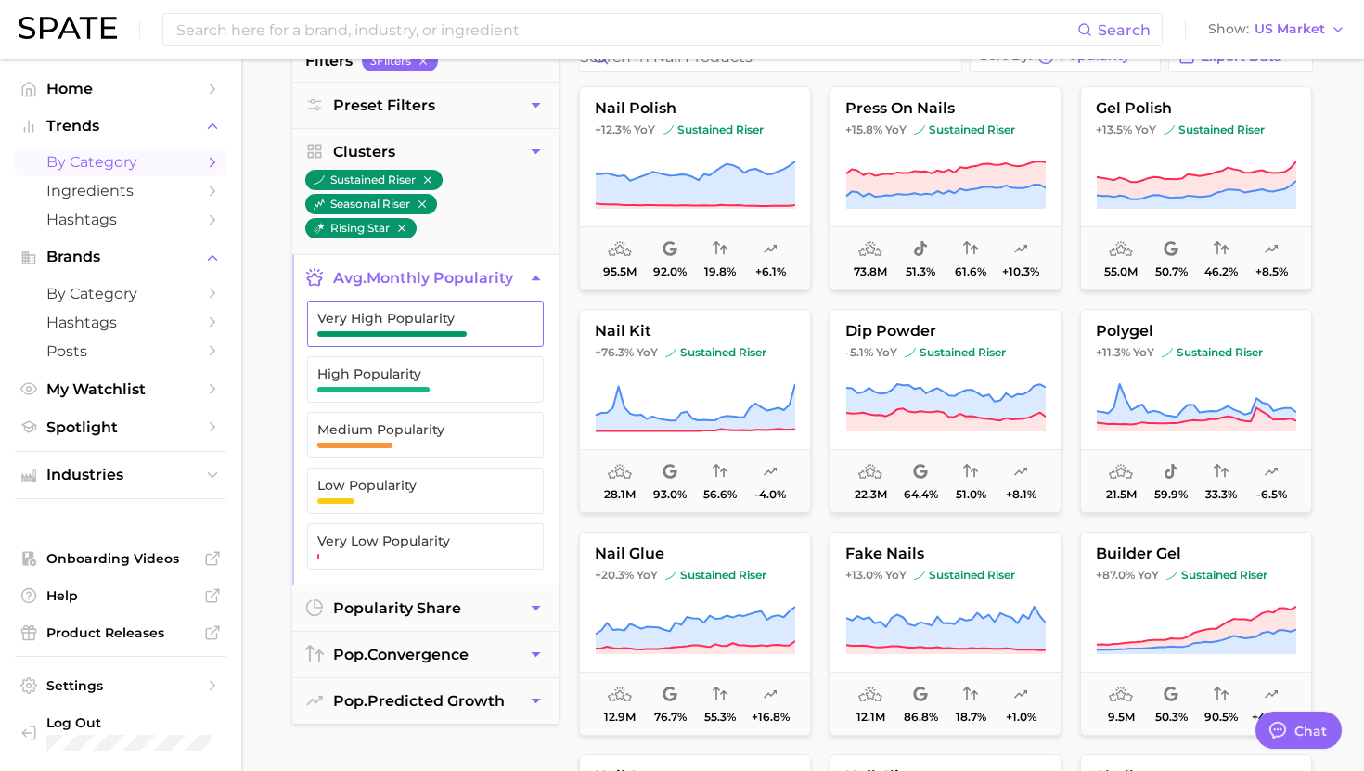
click at [425, 341] on button "Very High Popularity" at bounding box center [425, 324] width 237 height 46
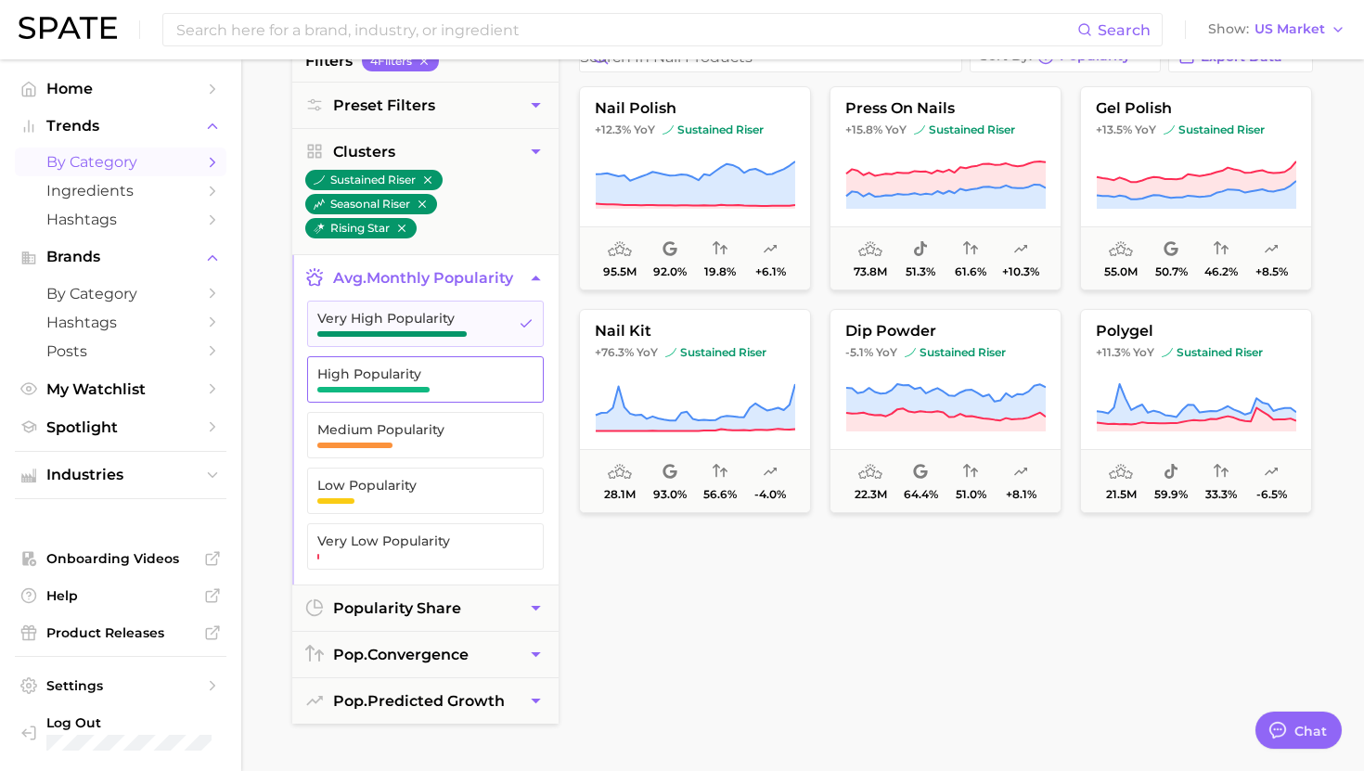
click at [421, 394] on button "High Popularity" at bounding box center [425, 379] width 237 height 46
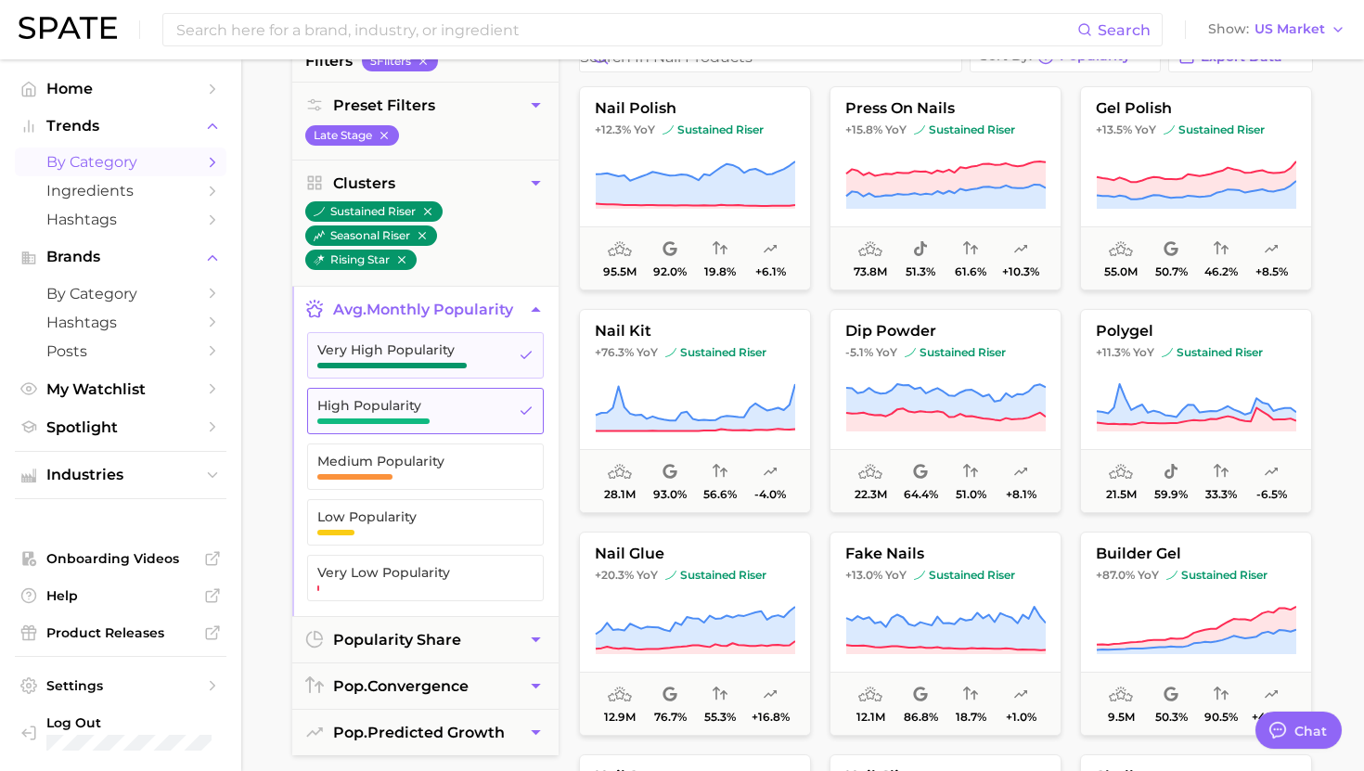
click at [420, 424] on button "High Popularity" at bounding box center [425, 411] width 237 height 46
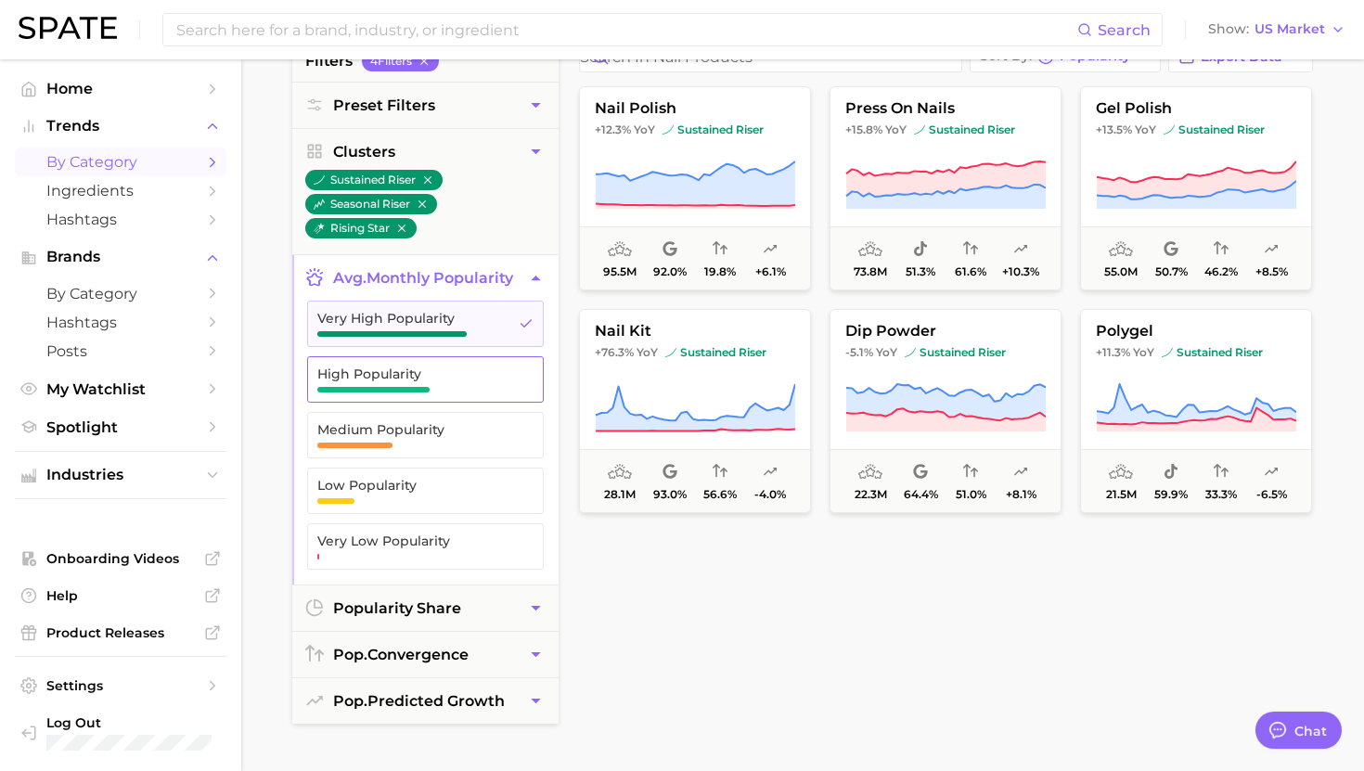
click at [420, 424] on span "Medium Popularity" at bounding box center [410, 429] width 187 height 15
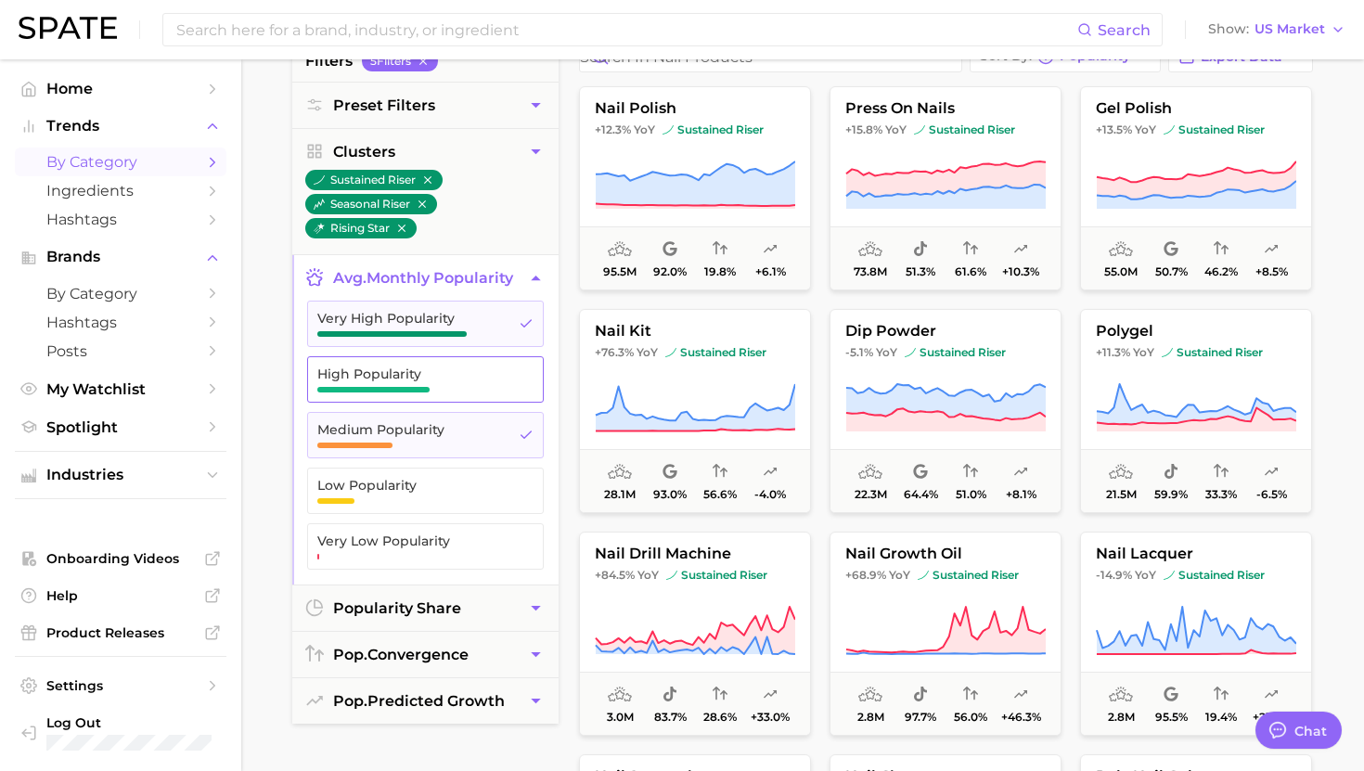
click at [420, 384] on span "High Popularity" at bounding box center [410, 380] width 187 height 26
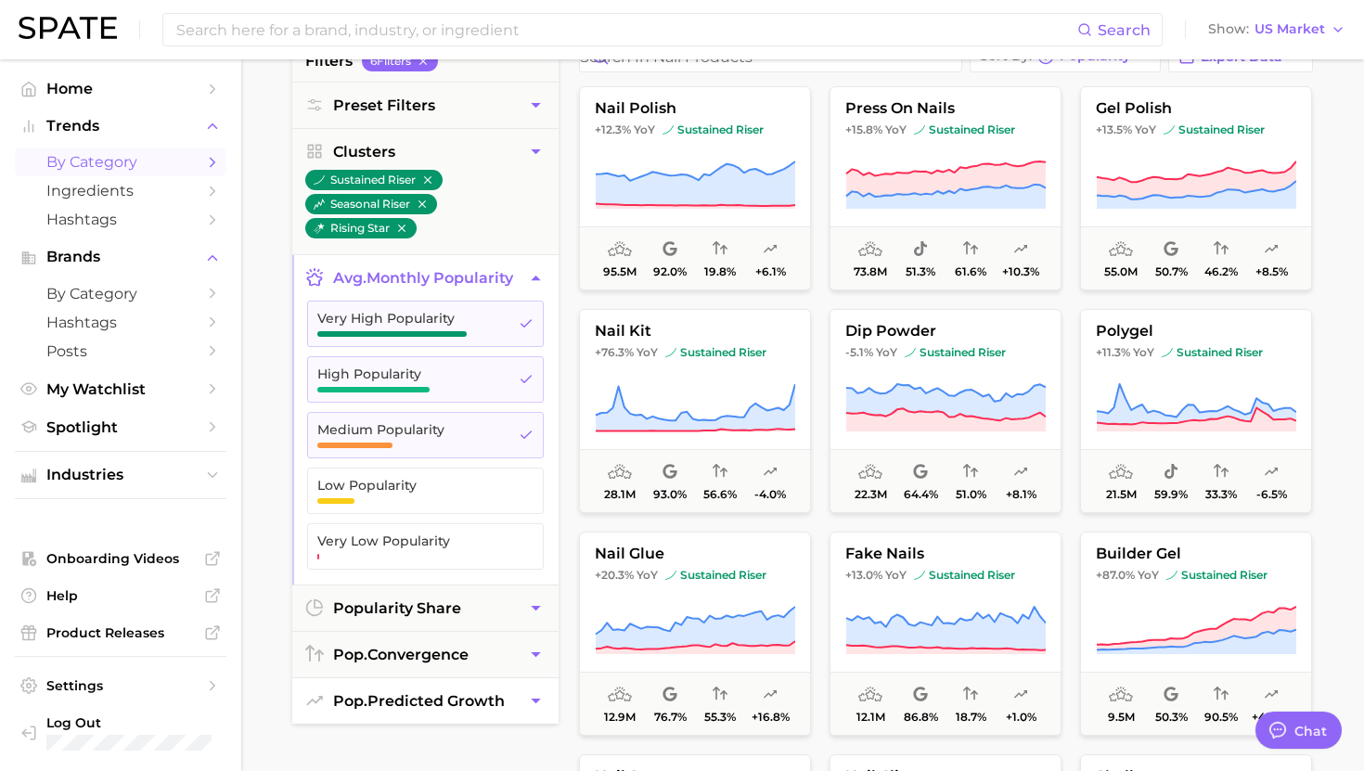
click at [409, 705] on span "pop. predicted growth" at bounding box center [419, 701] width 172 height 18
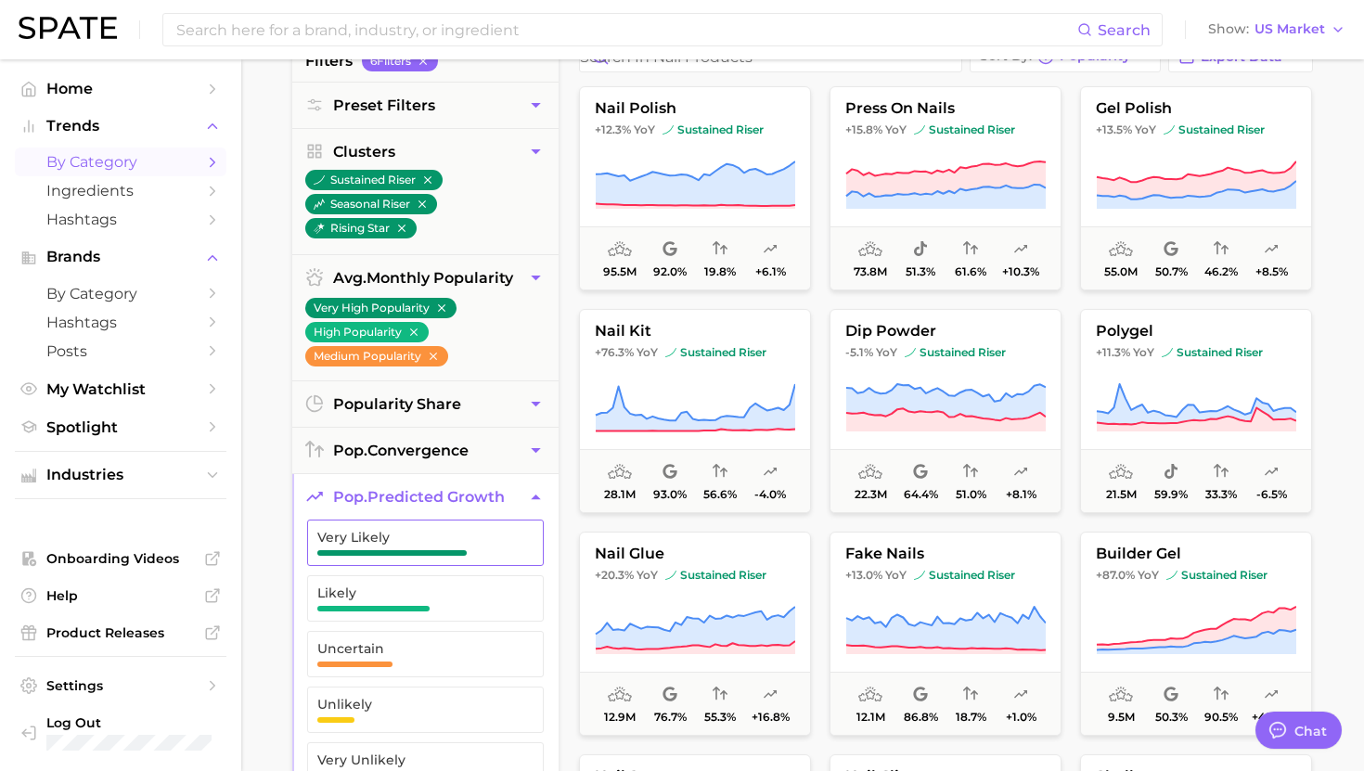
click at [428, 542] on span "Very Likely" at bounding box center [410, 537] width 187 height 15
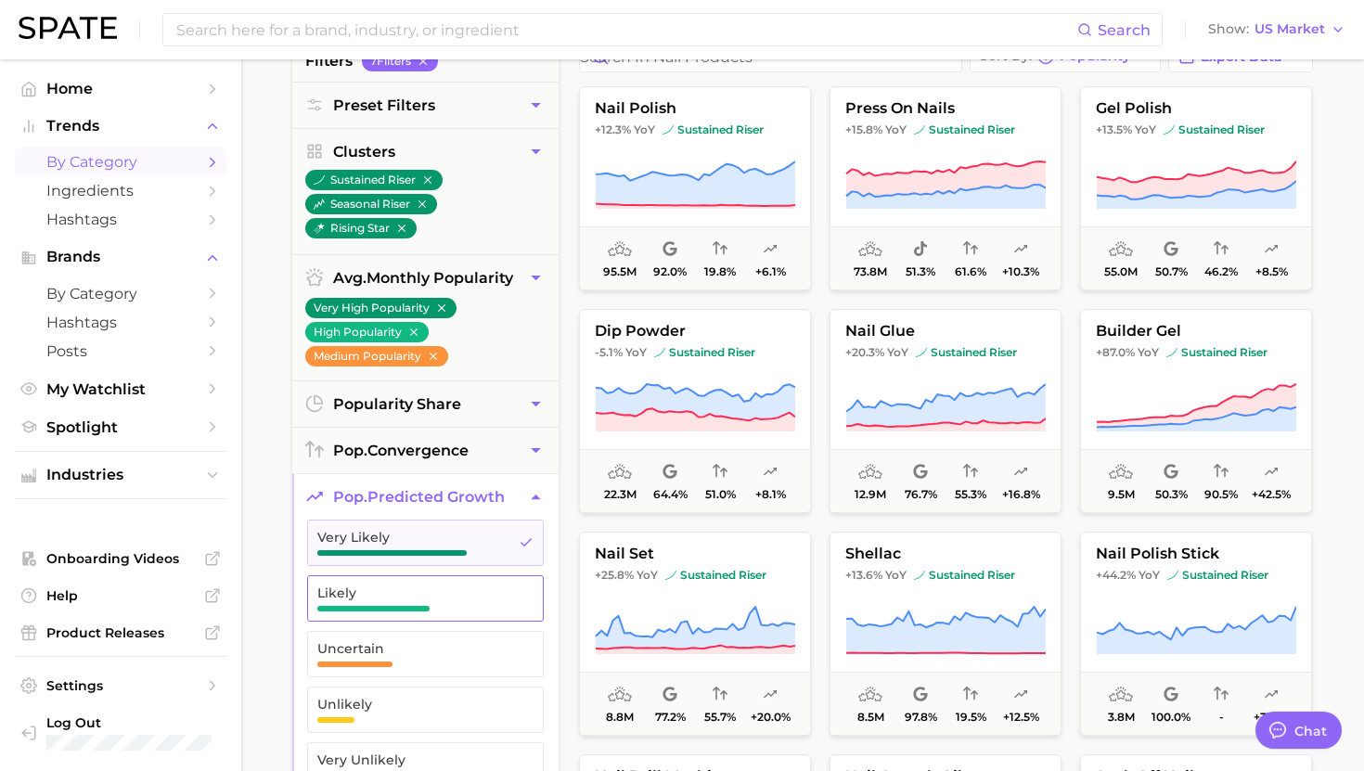
click at [420, 616] on button "Likely" at bounding box center [425, 598] width 237 height 46
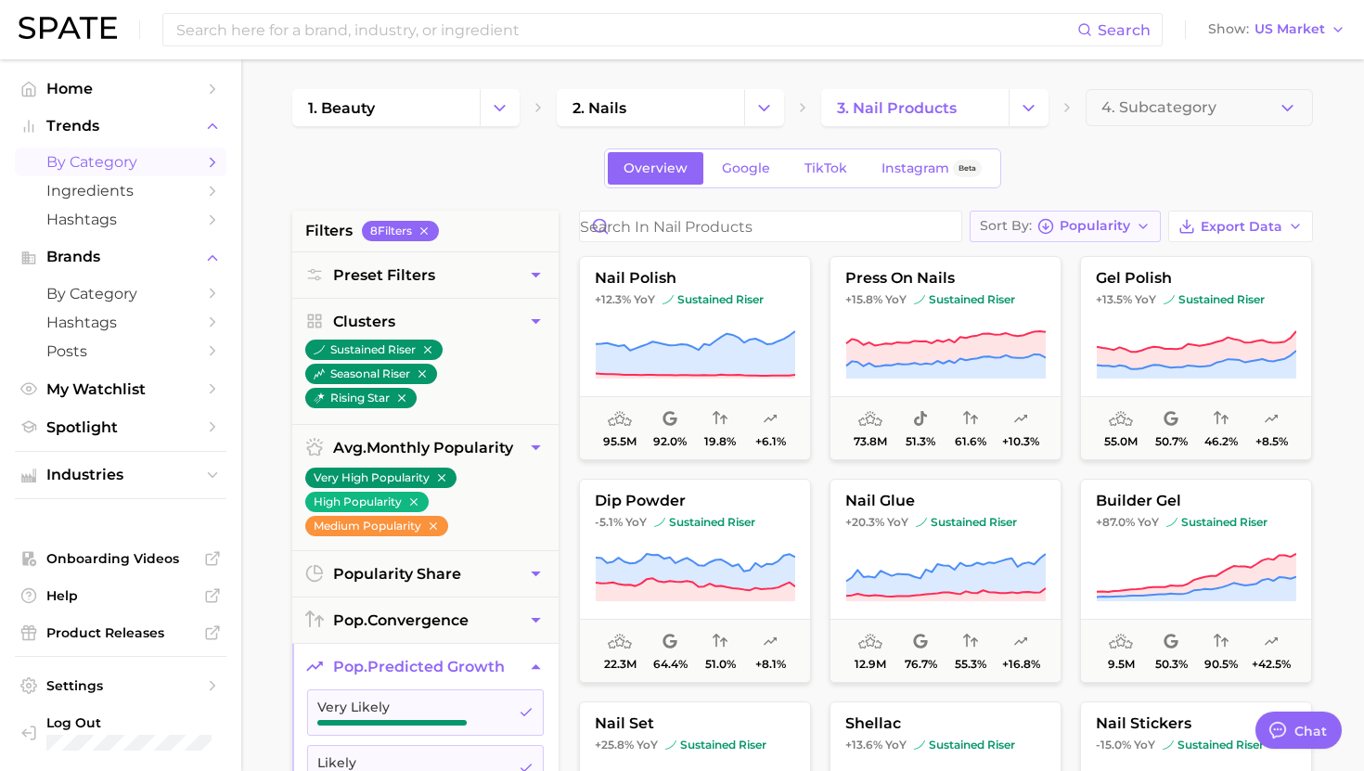
click at [1128, 223] on span "Popularity" at bounding box center [1095, 226] width 71 height 10
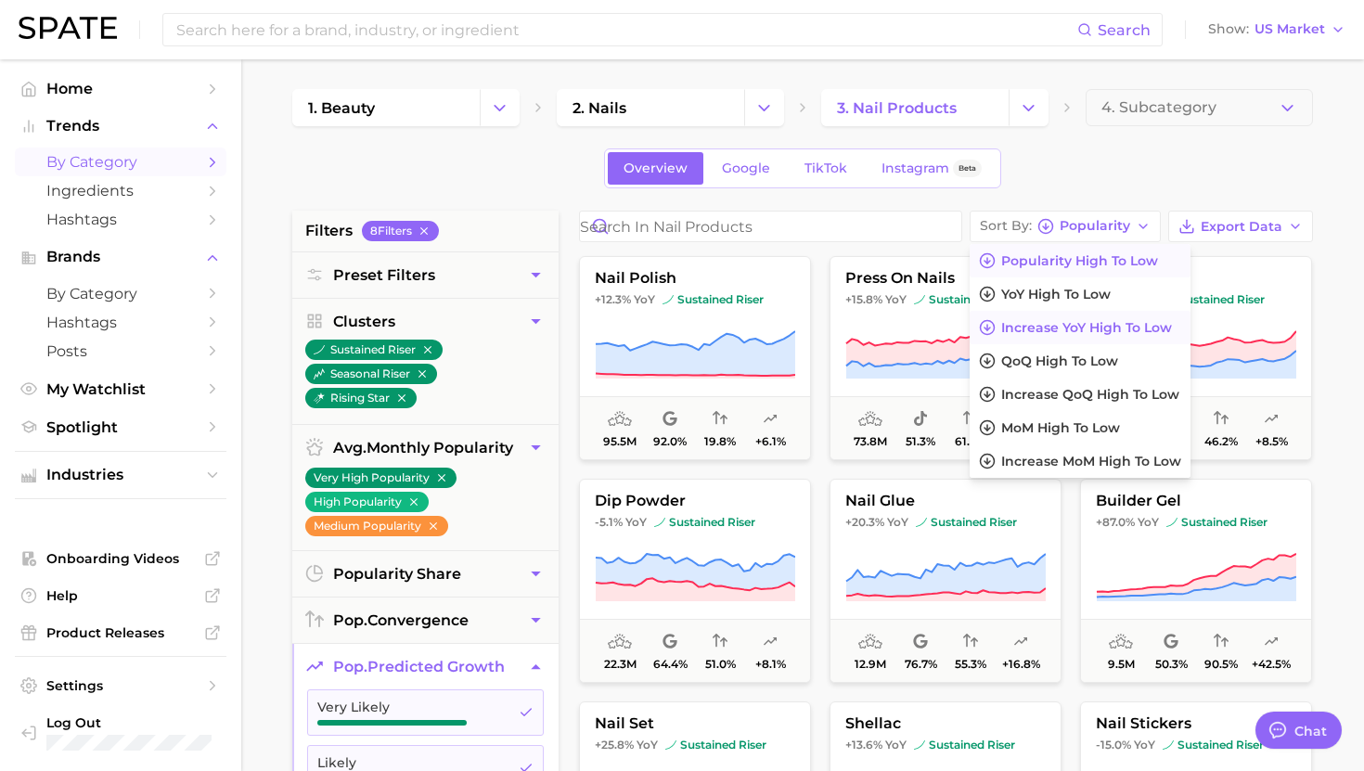
click at [1036, 328] on span "Increase YoY high to low" at bounding box center [1086, 328] width 171 height 16
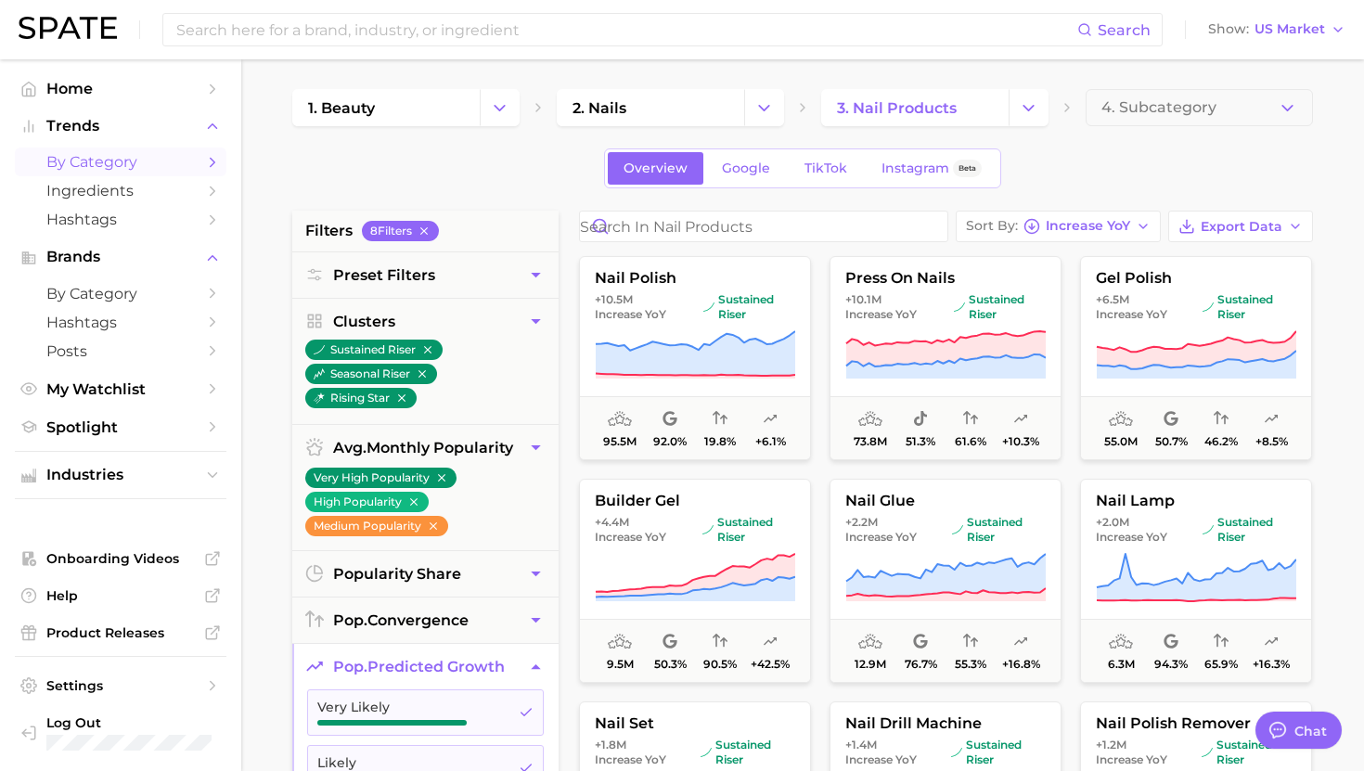
click at [1105, 147] on div "1. beauty 2. nails 3. nail products 4. Subcategory Overview Google TikTok Insta…" at bounding box center [802, 731] width 1021 height 1285
click at [1101, 225] on span "Increase YoY" at bounding box center [1088, 226] width 84 height 10
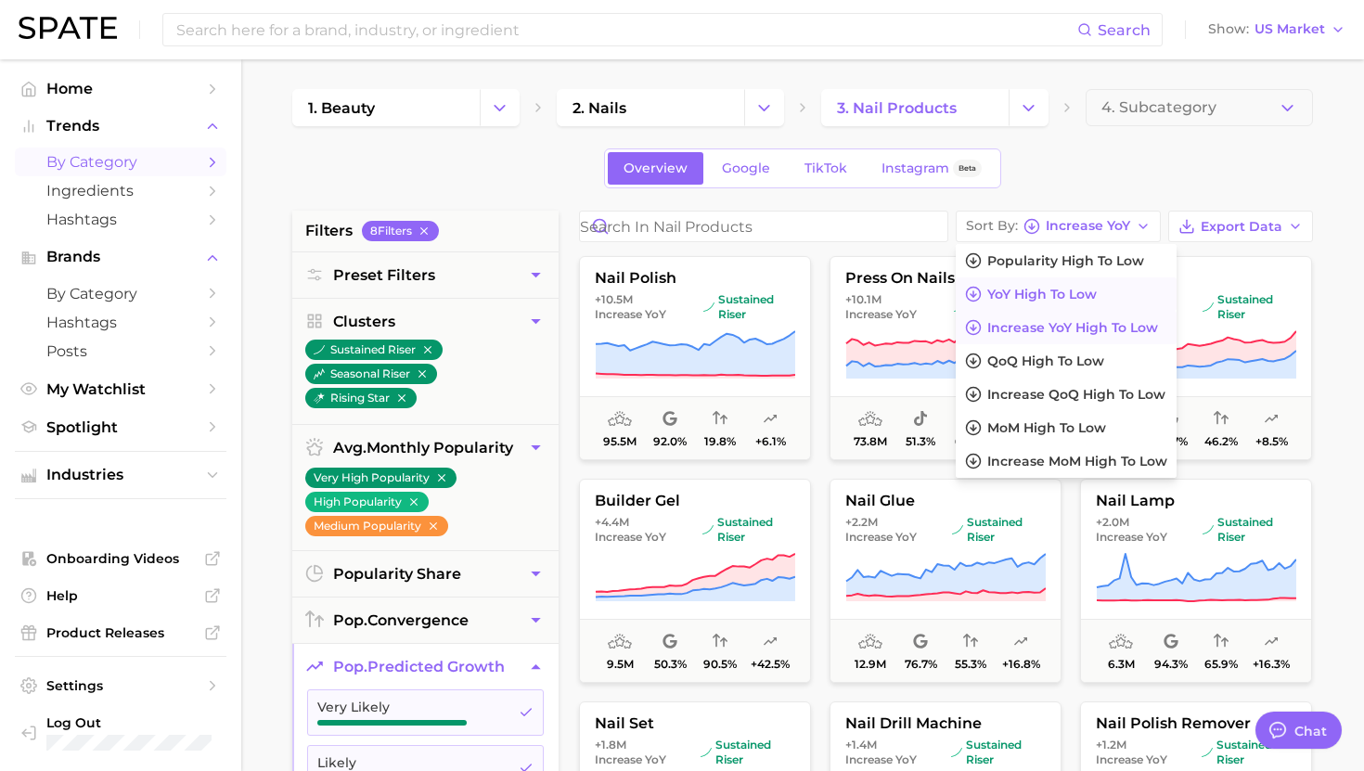
click at [1056, 294] on span "YoY high to low" at bounding box center [1042, 295] width 110 height 16
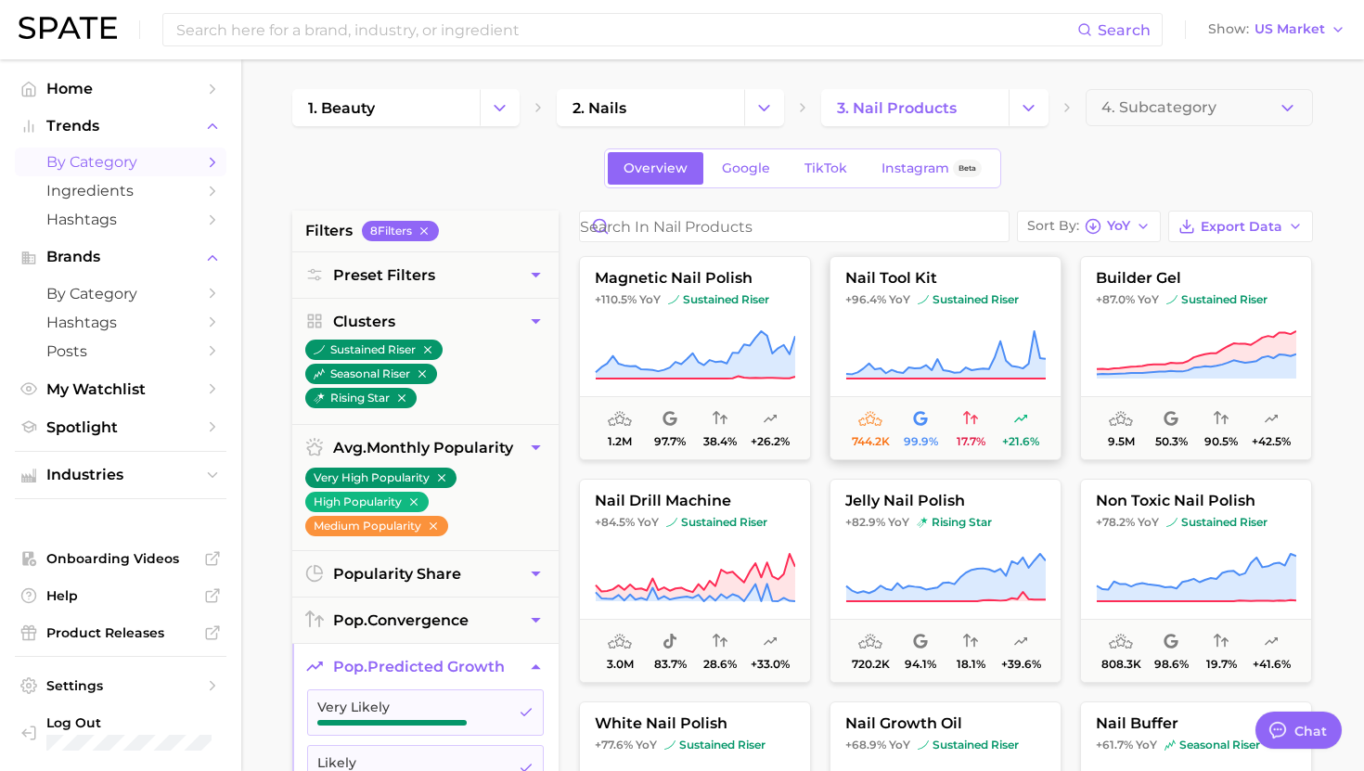
click at [947, 295] on span "sustained riser" at bounding box center [968, 299] width 101 height 15
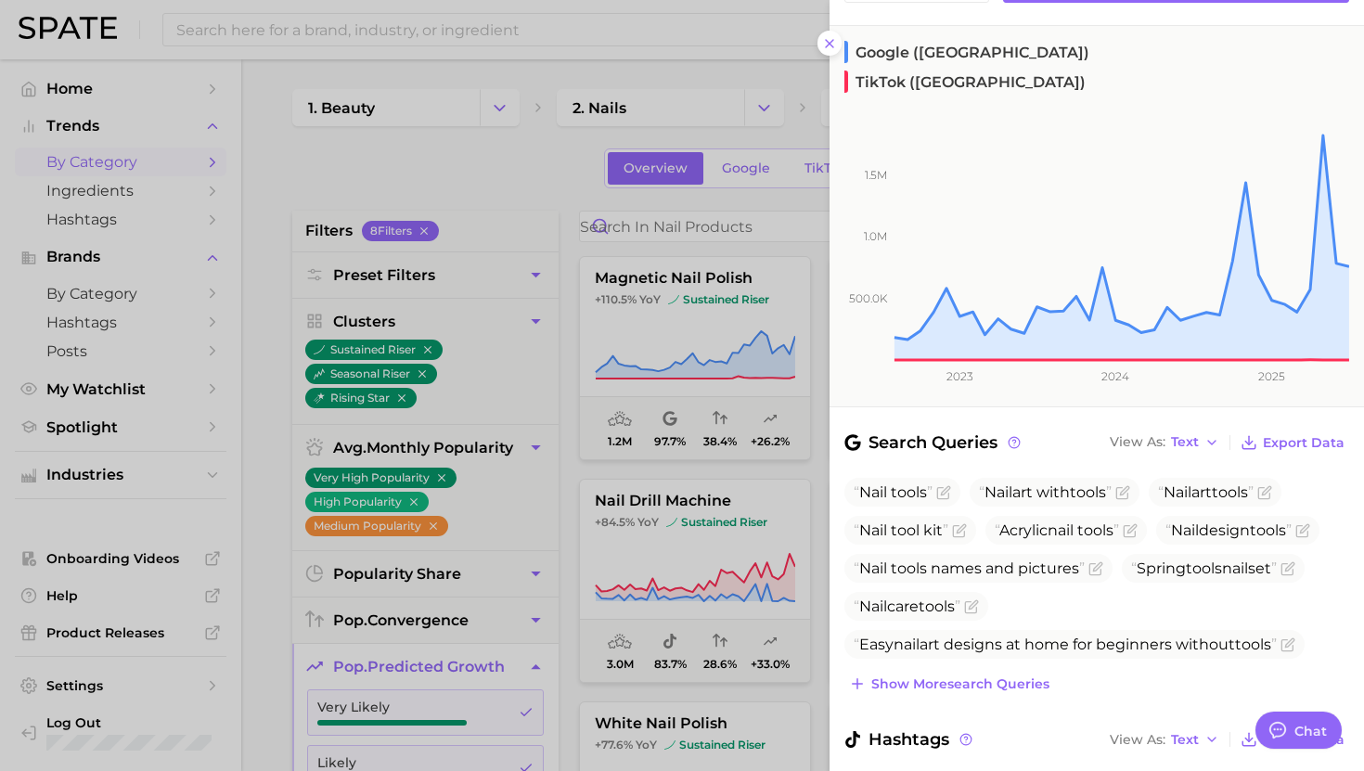
scroll to position [299, 0]
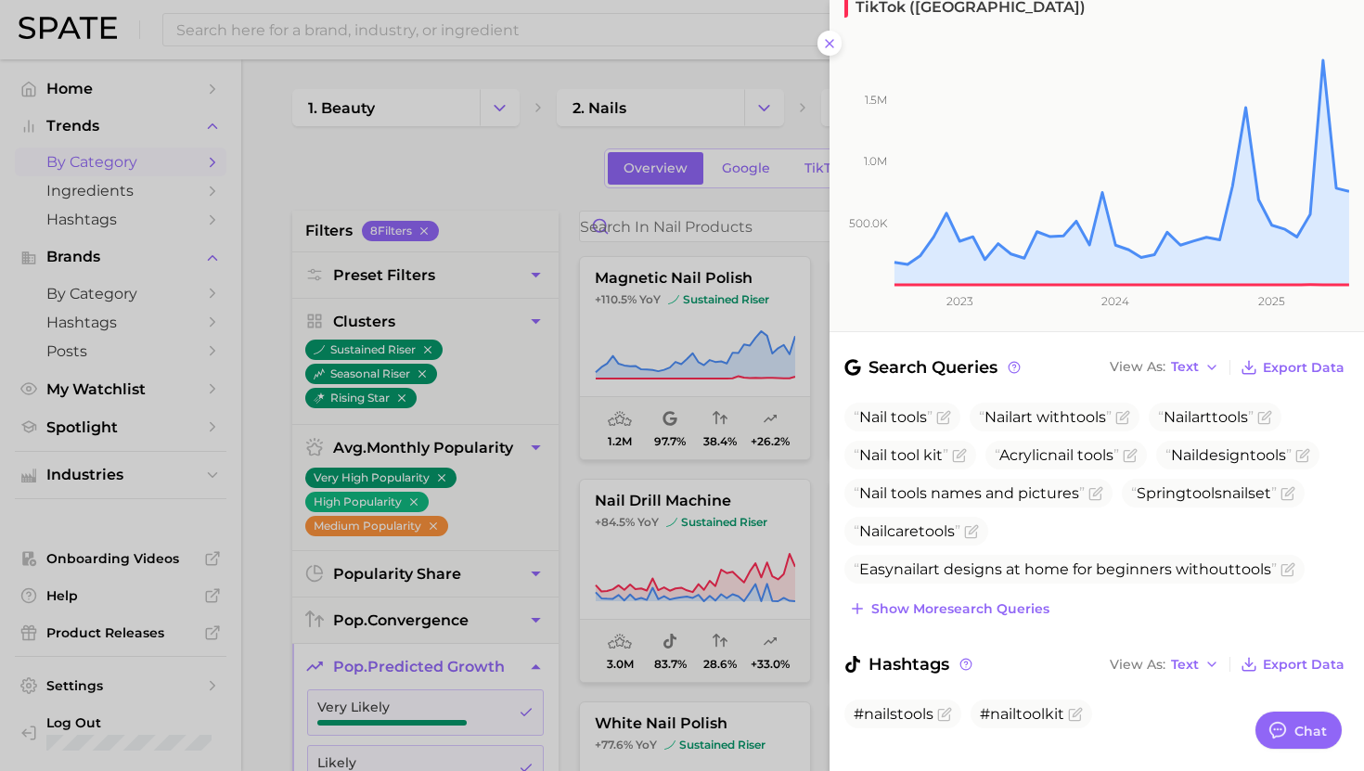
click at [681, 462] on div at bounding box center [682, 385] width 1364 height 771
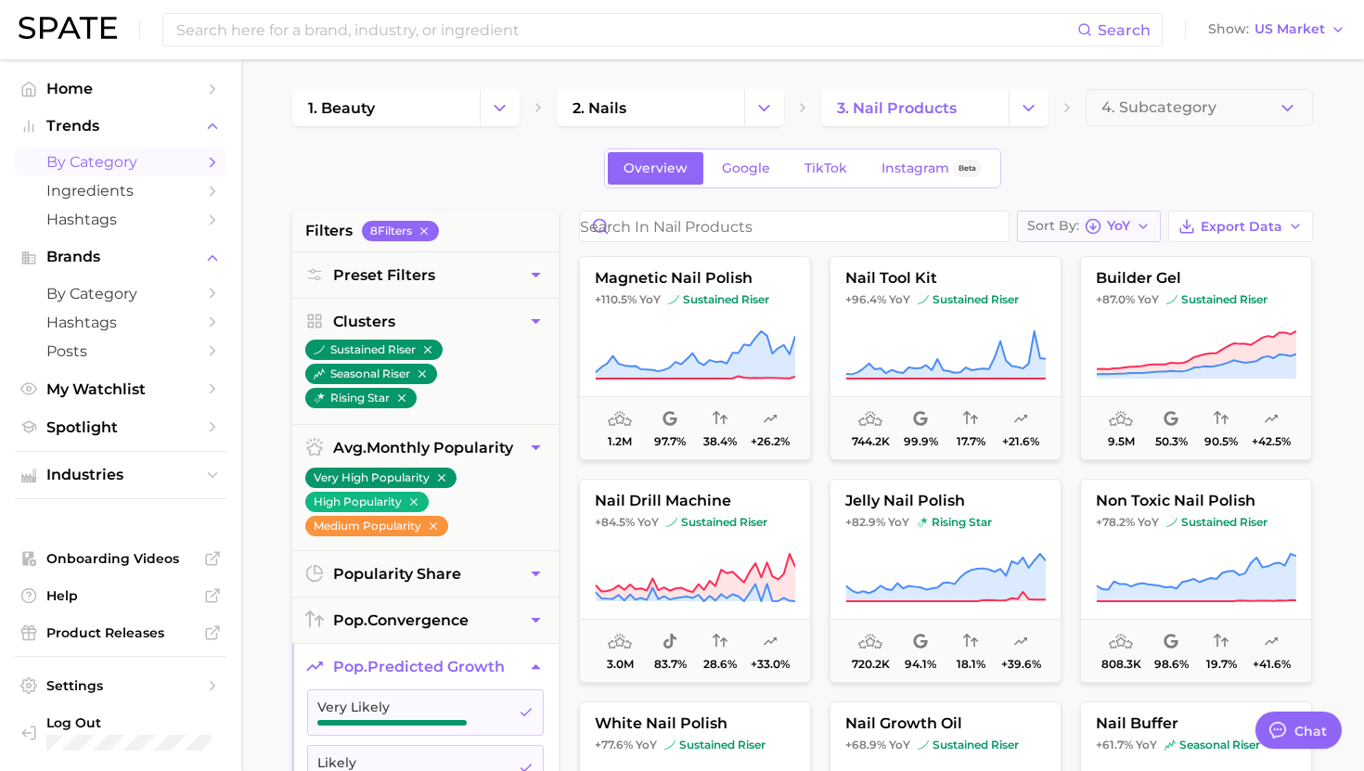
click at [1076, 230] on span "Sort By" at bounding box center [1053, 226] width 52 height 10
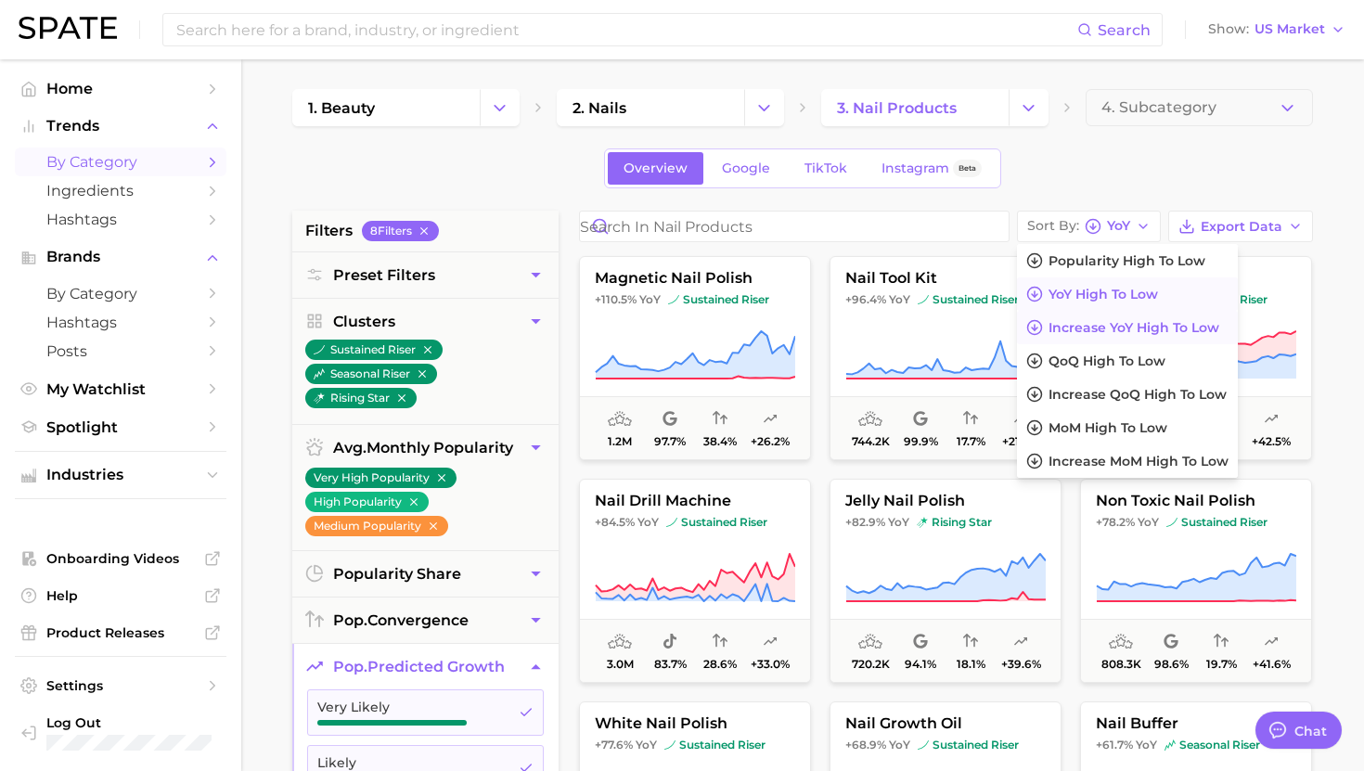
click at [1073, 323] on span "Increase YoY high to low" at bounding box center [1134, 328] width 171 height 16
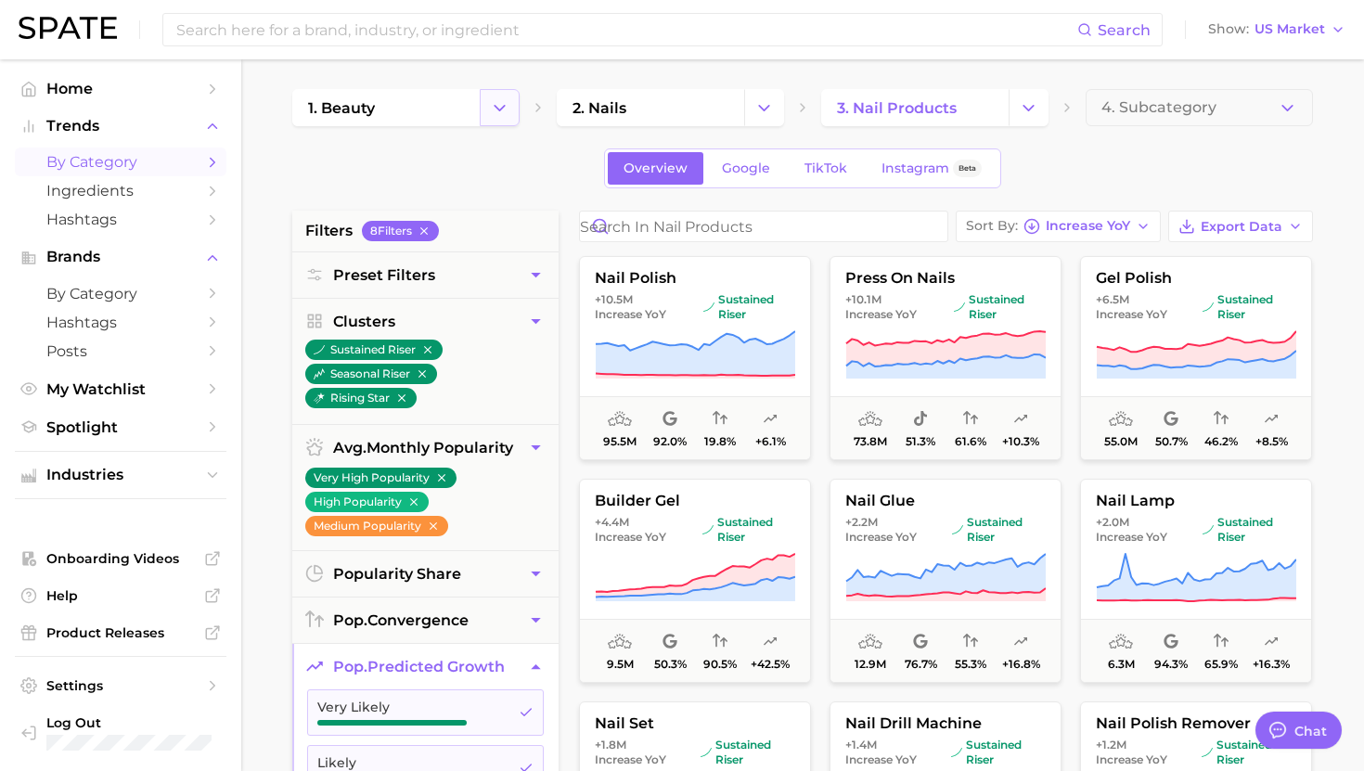
click at [508, 110] on icon "Change Category" at bounding box center [499, 107] width 19 height 19
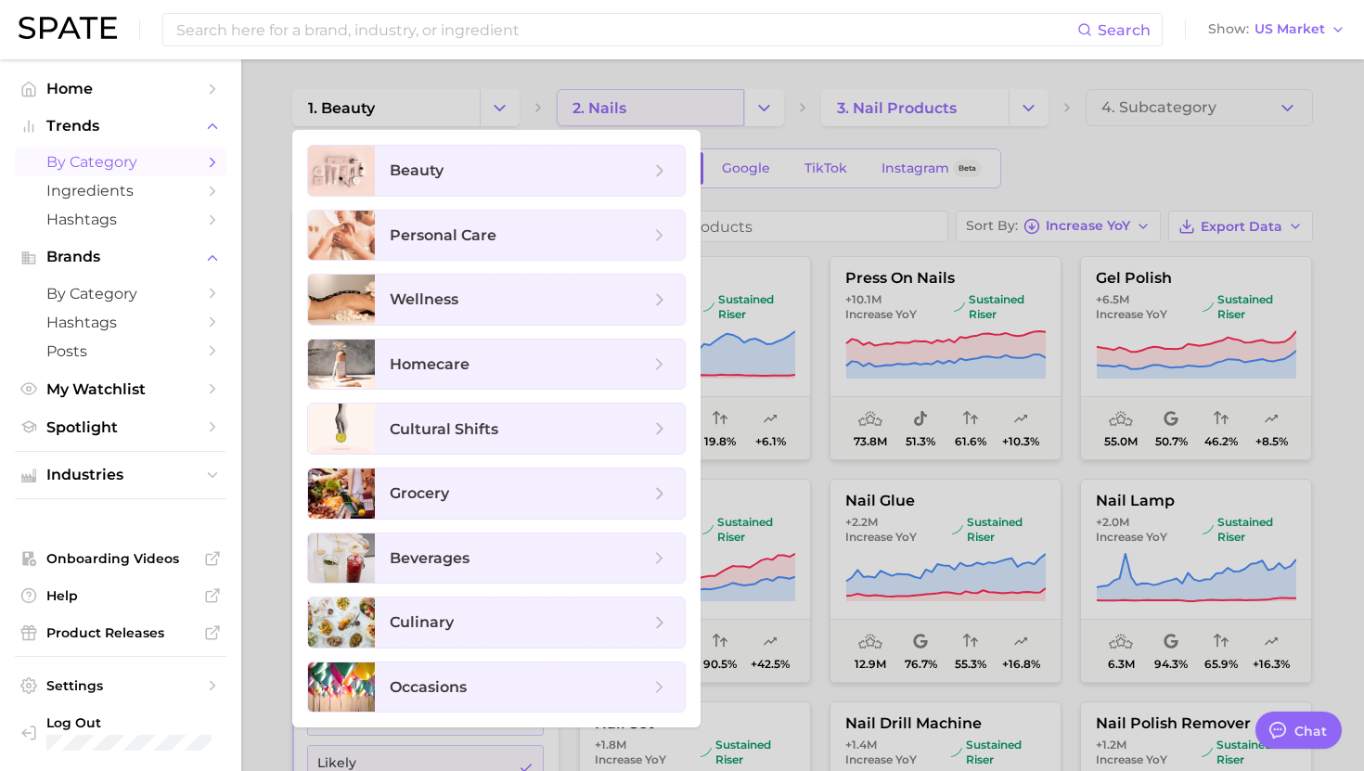
click at [640, 99] on div at bounding box center [682, 385] width 1364 height 771
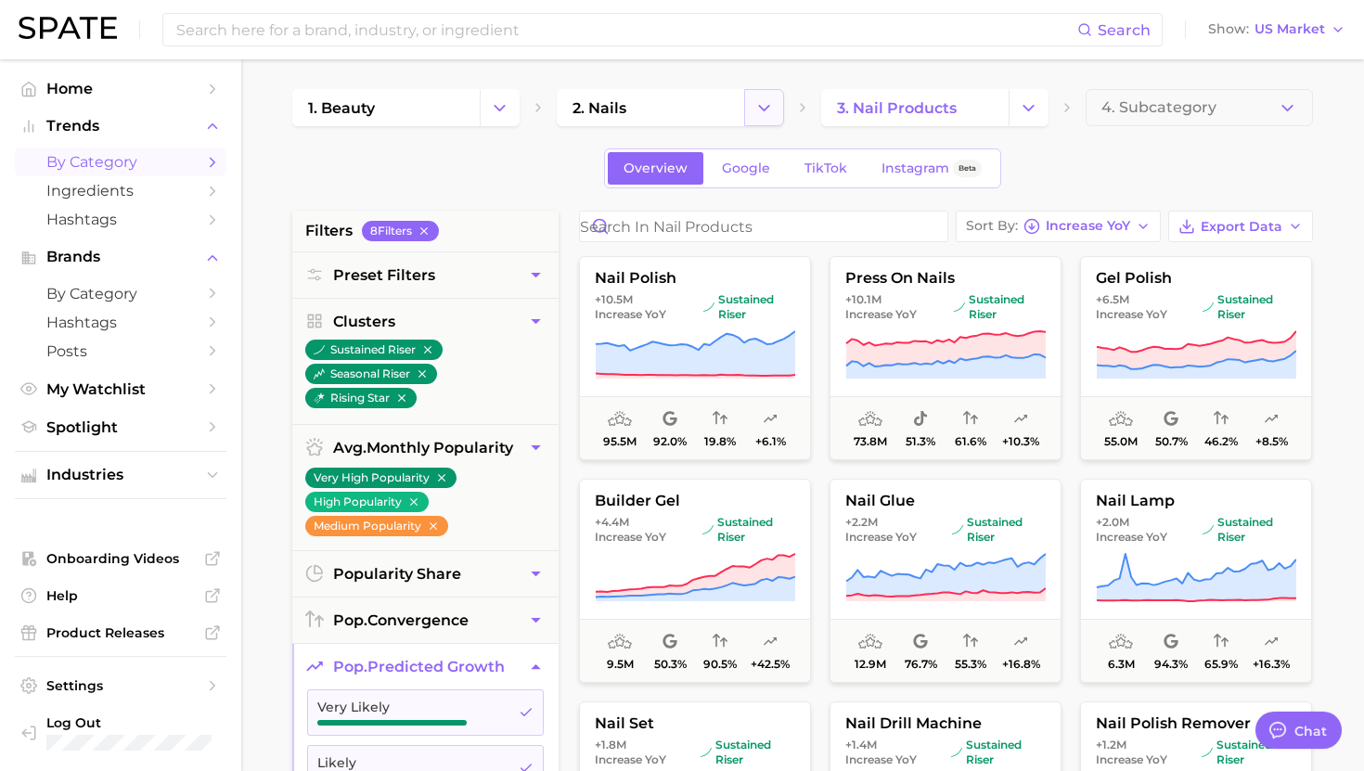
click at [766, 108] on polyline "Change Category" at bounding box center [764, 107] width 10 height 5
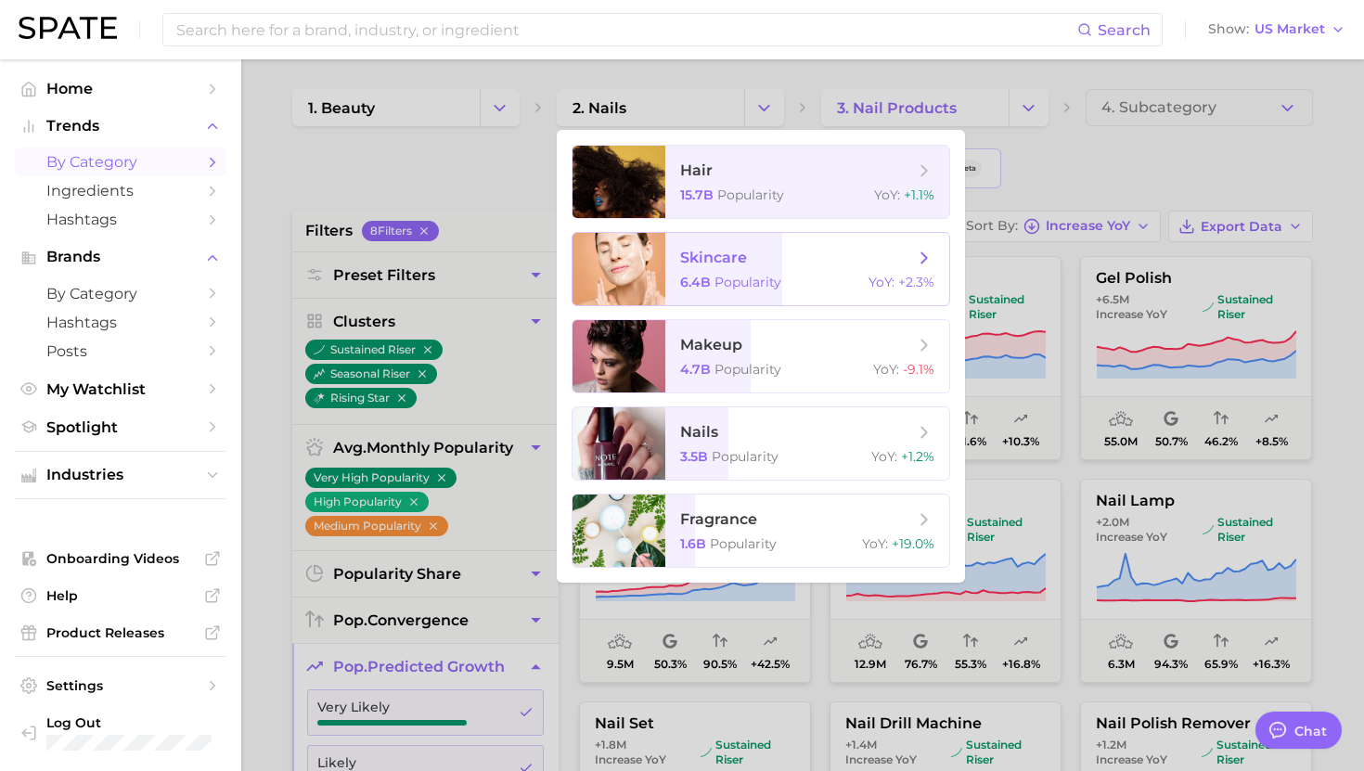
click at [741, 275] on span "Popularity" at bounding box center [748, 282] width 67 height 17
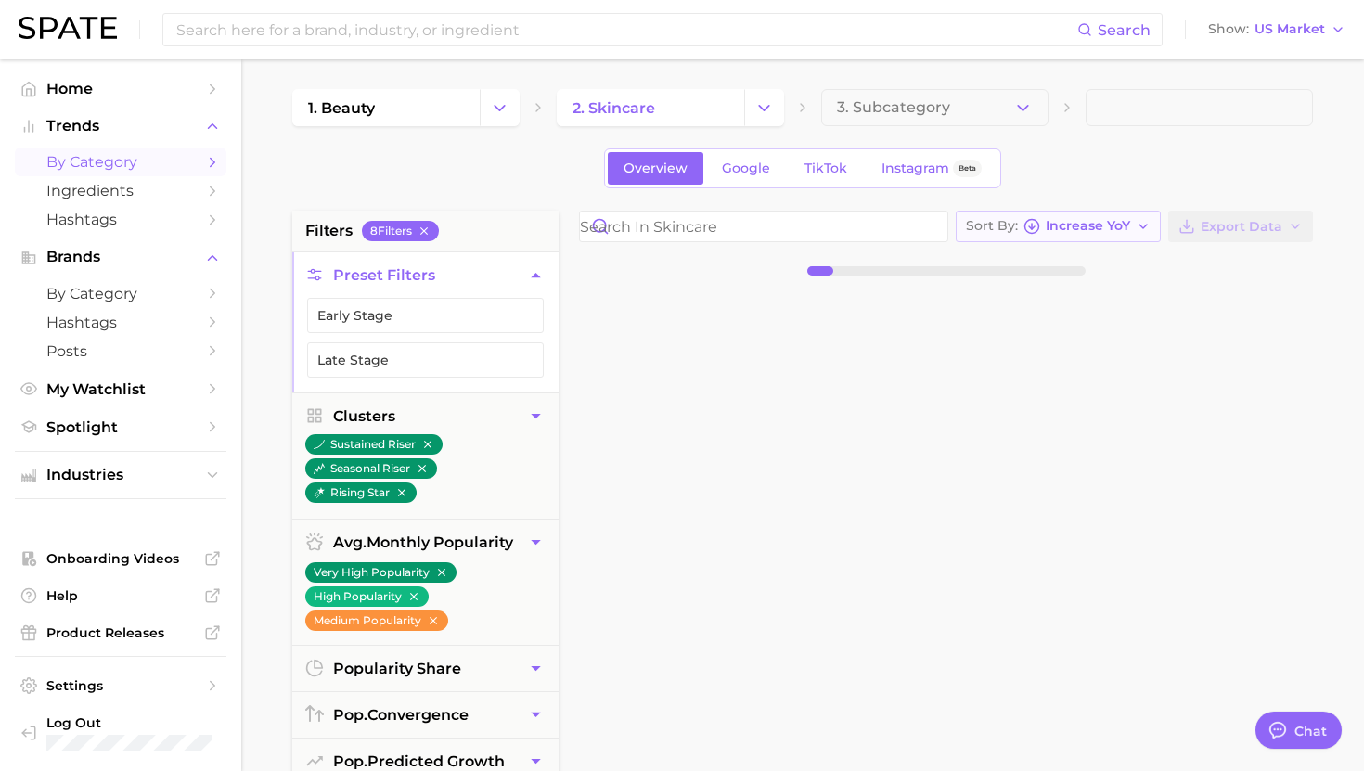
click at [1060, 231] on span "Increase YoY" at bounding box center [1088, 226] width 84 height 10
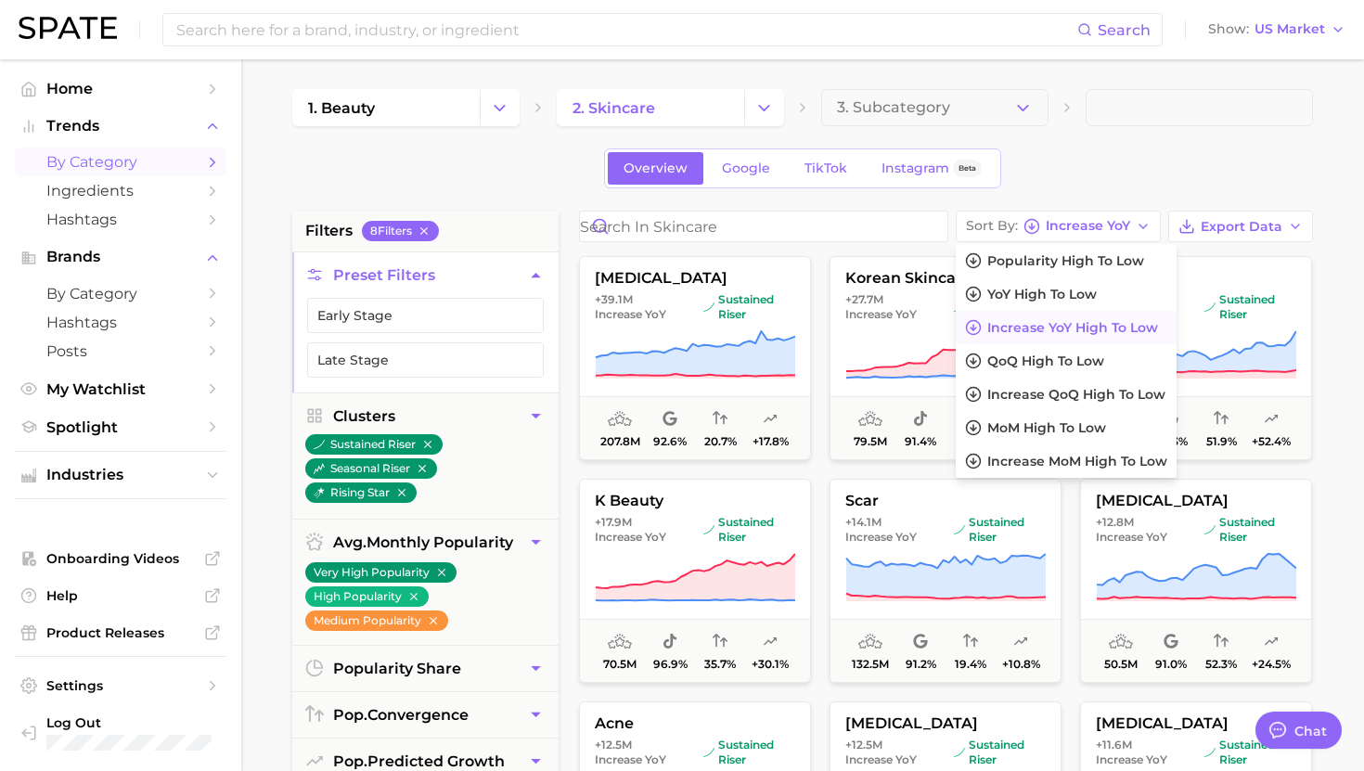
click at [1073, 179] on div "Overview Google TikTok Instagram Beta" at bounding box center [802, 168] width 1021 height 40
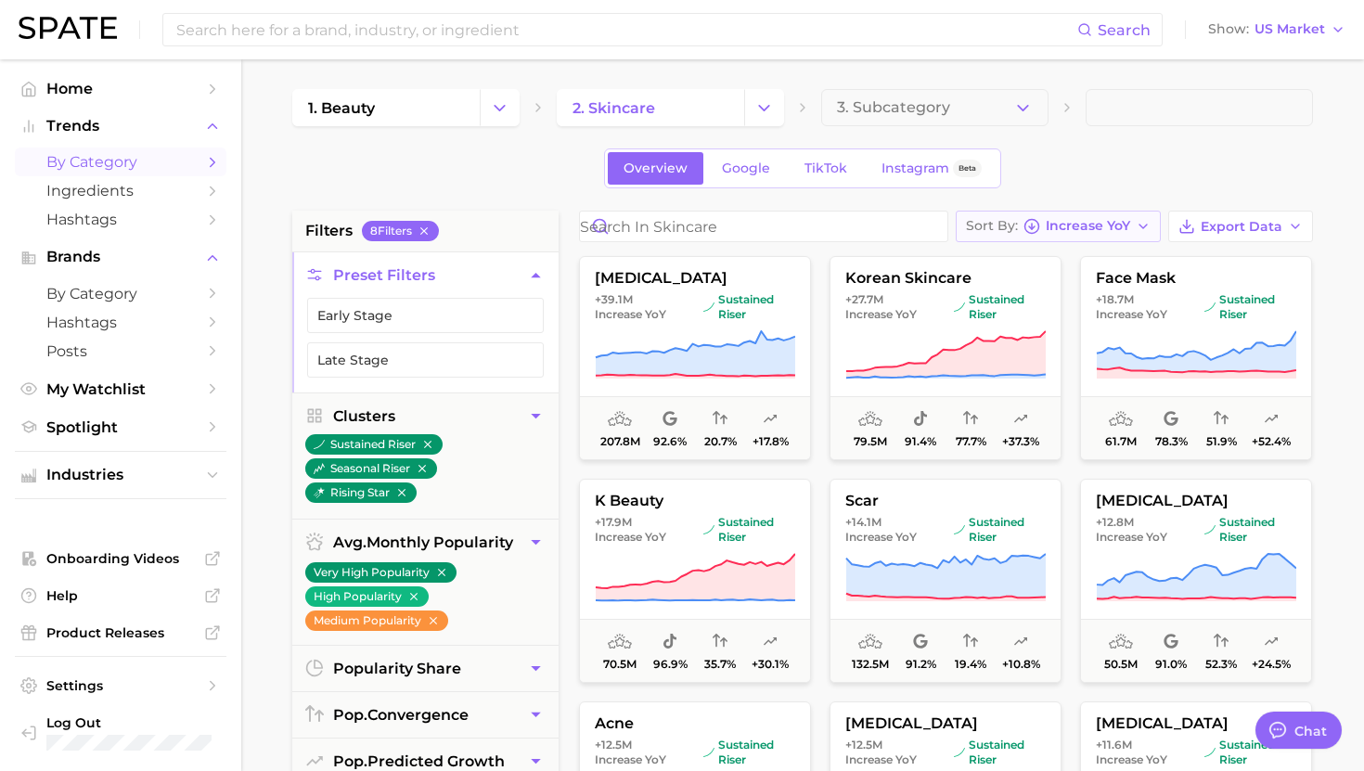
click at [1128, 231] on span "Increase YoY" at bounding box center [1088, 226] width 84 height 10
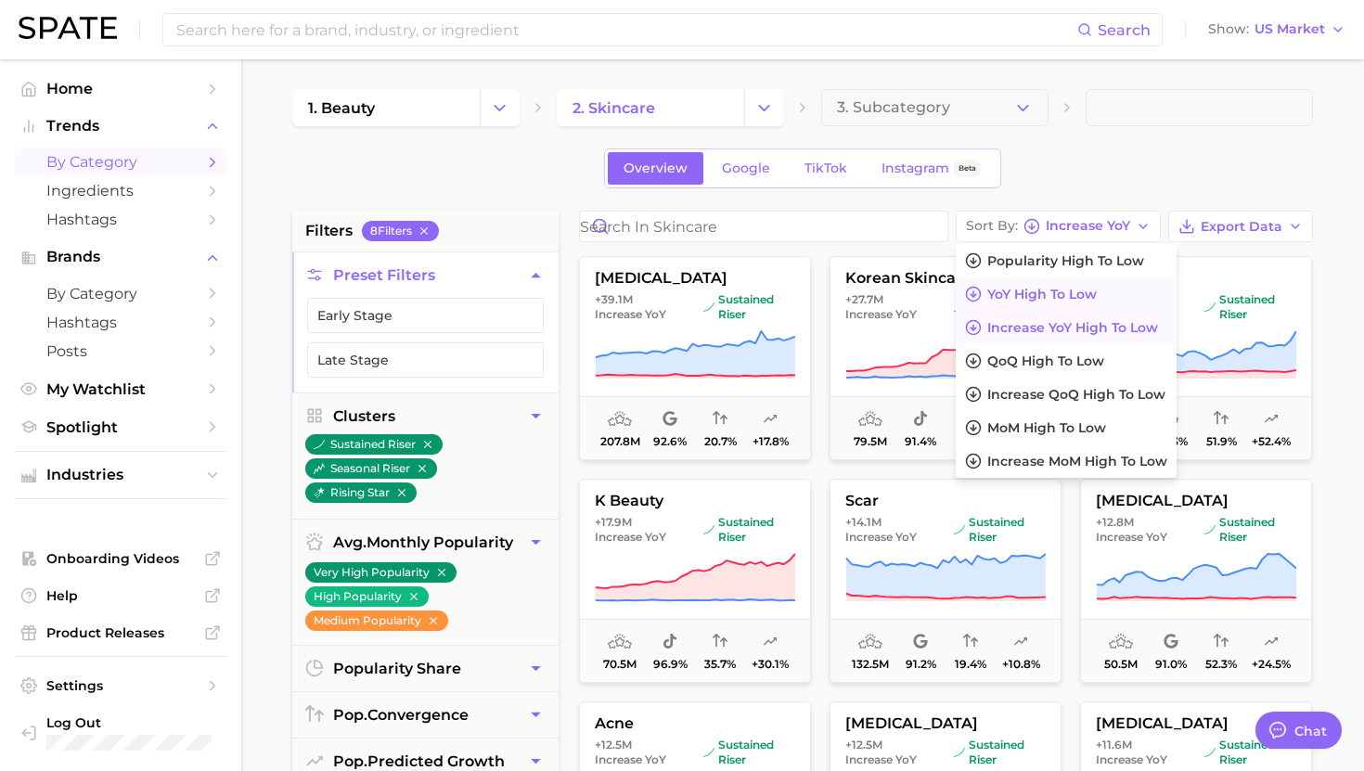
click at [1051, 302] on span "YoY high to low" at bounding box center [1042, 295] width 110 height 16
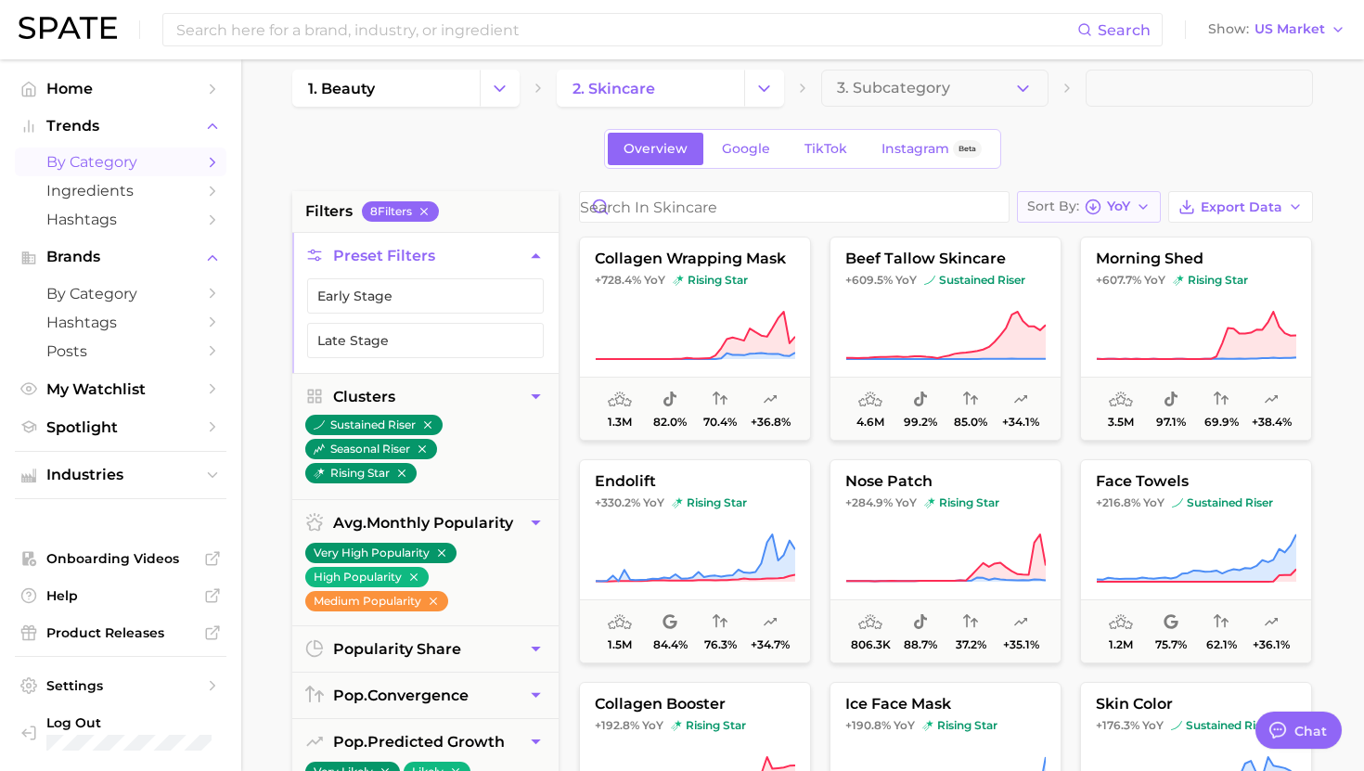
scroll to position [30, 0]
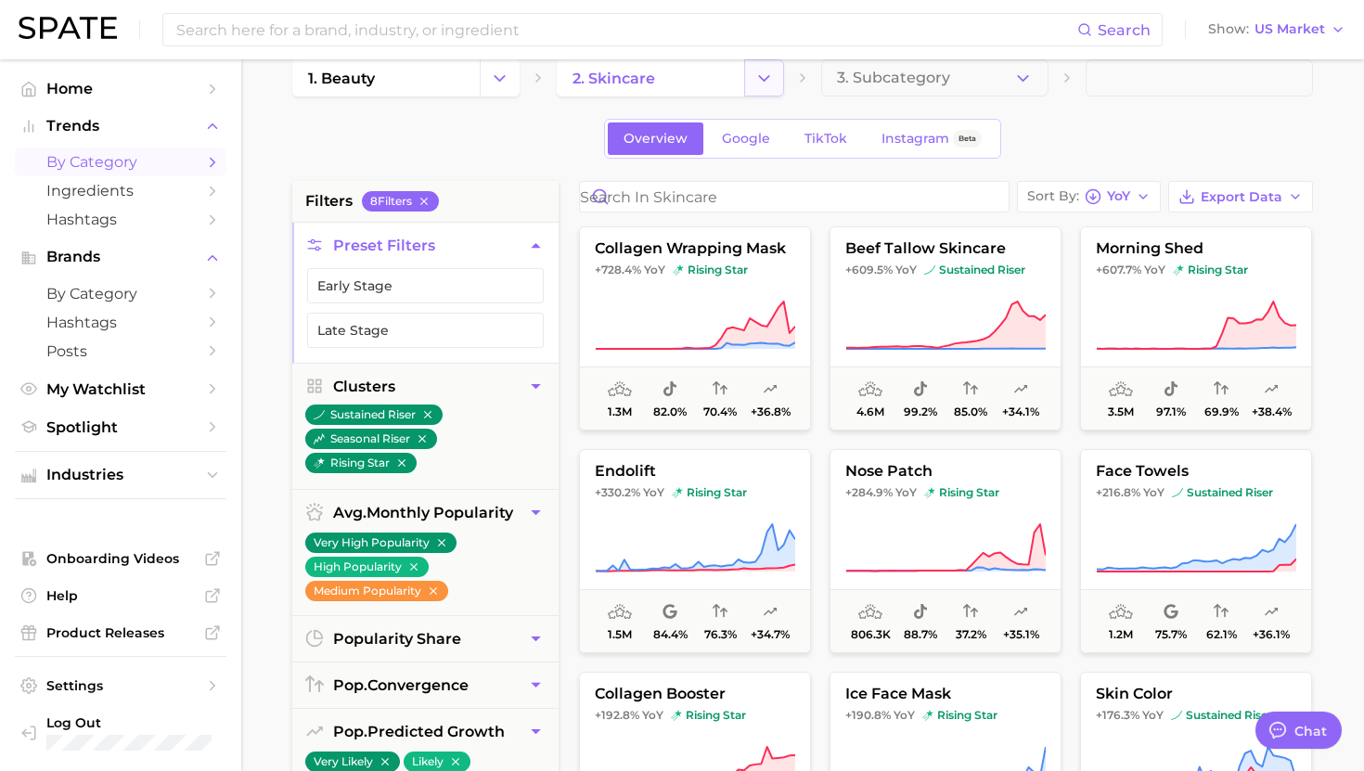
click at [773, 90] on button "Change Category" at bounding box center [764, 77] width 40 height 37
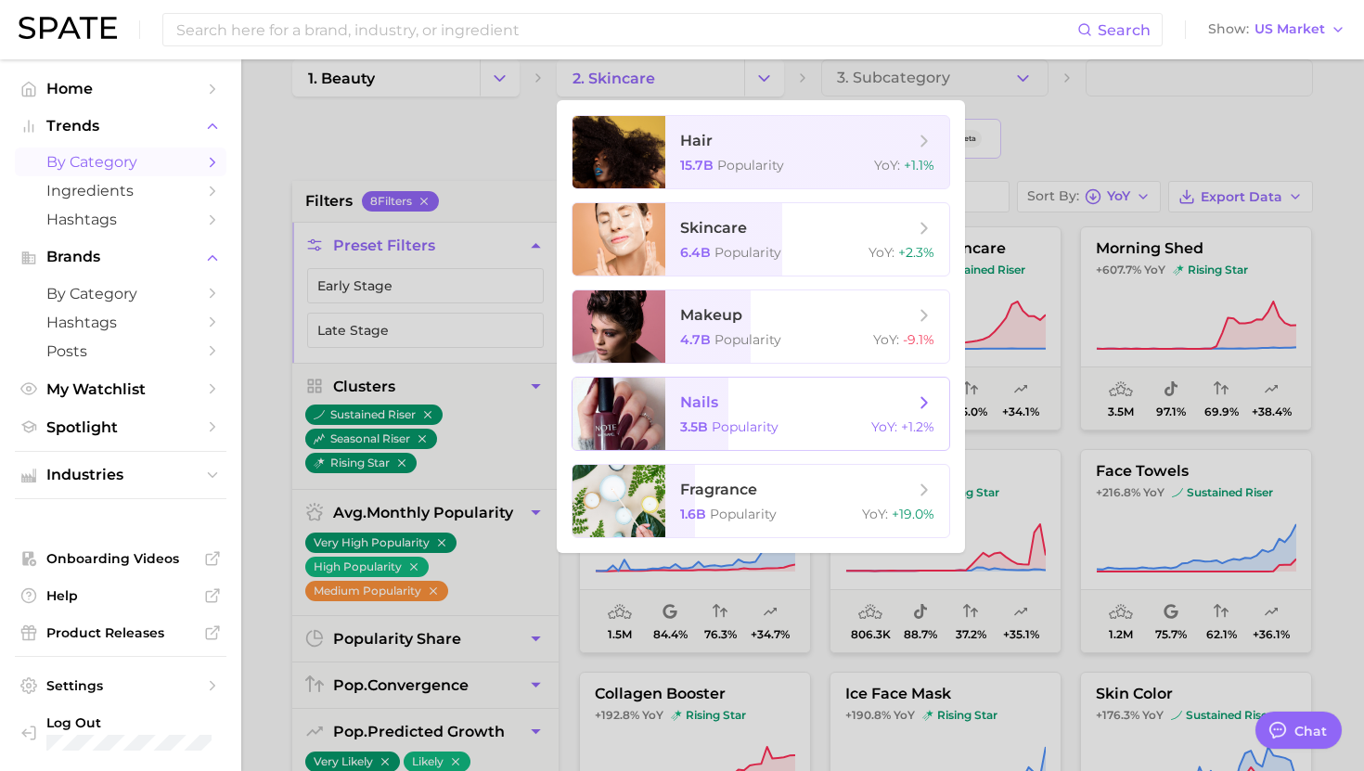
click at [747, 425] on span "Popularity" at bounding box center [745, 427] width 67 height 17
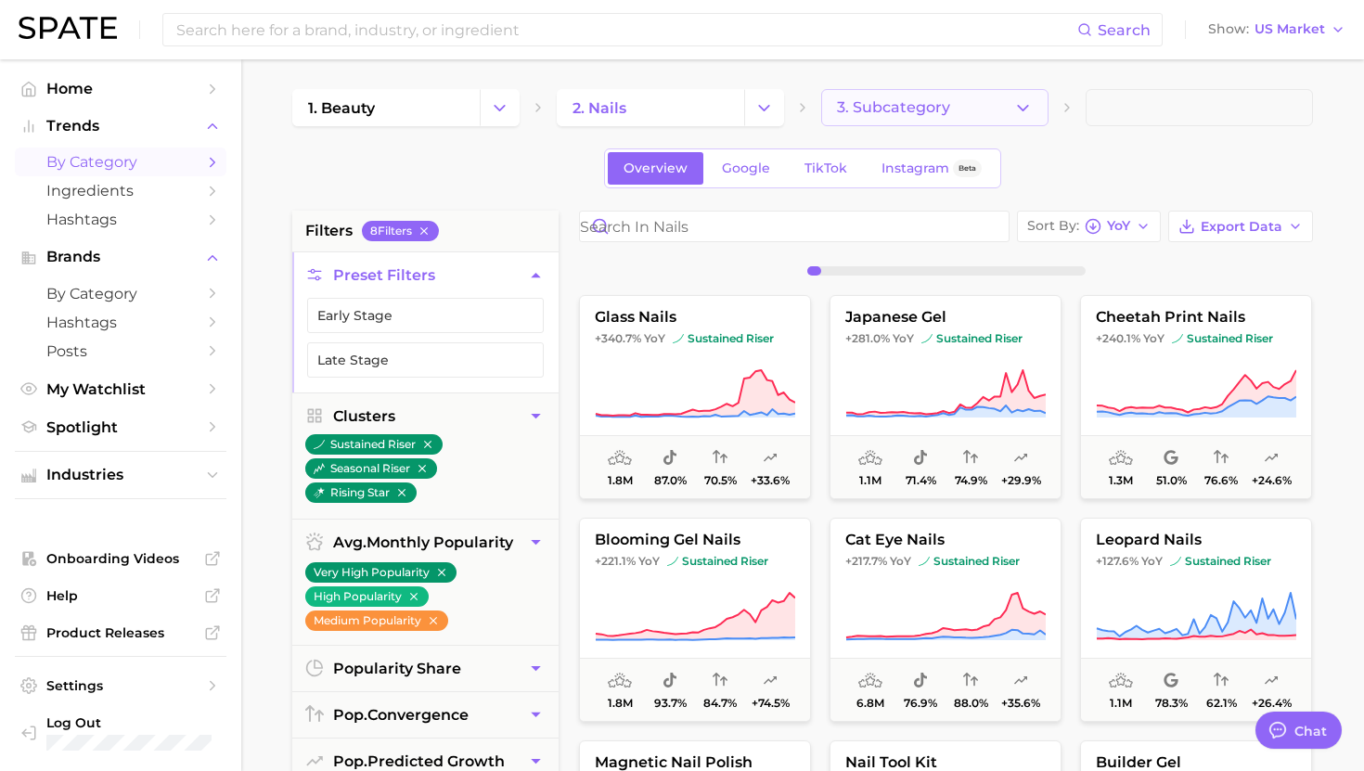
click at [932, 109] on span "3. Subcategory" at bounding box center [893, 107] width 113 height 17
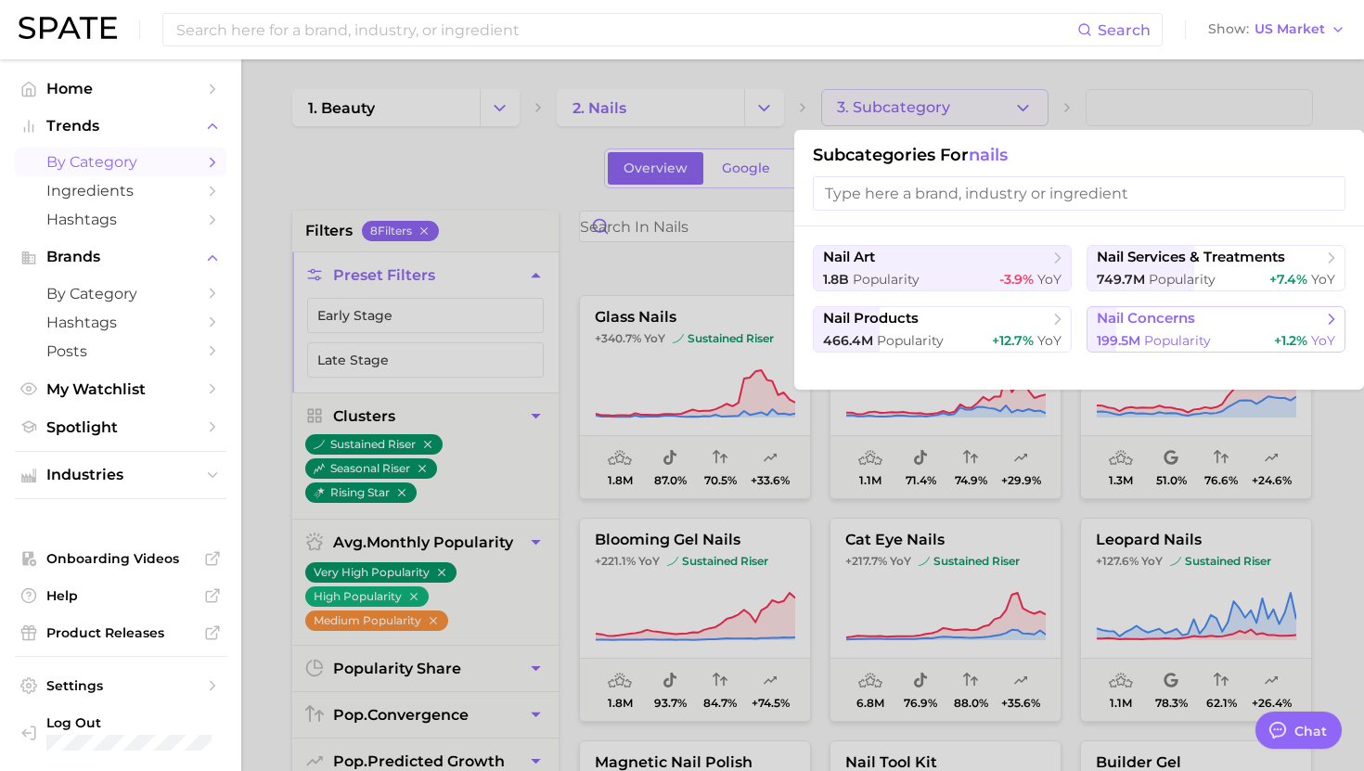
click at [1117, 328] on span "nail concerns" at bounding box center [1210, 319] width 226 height 19
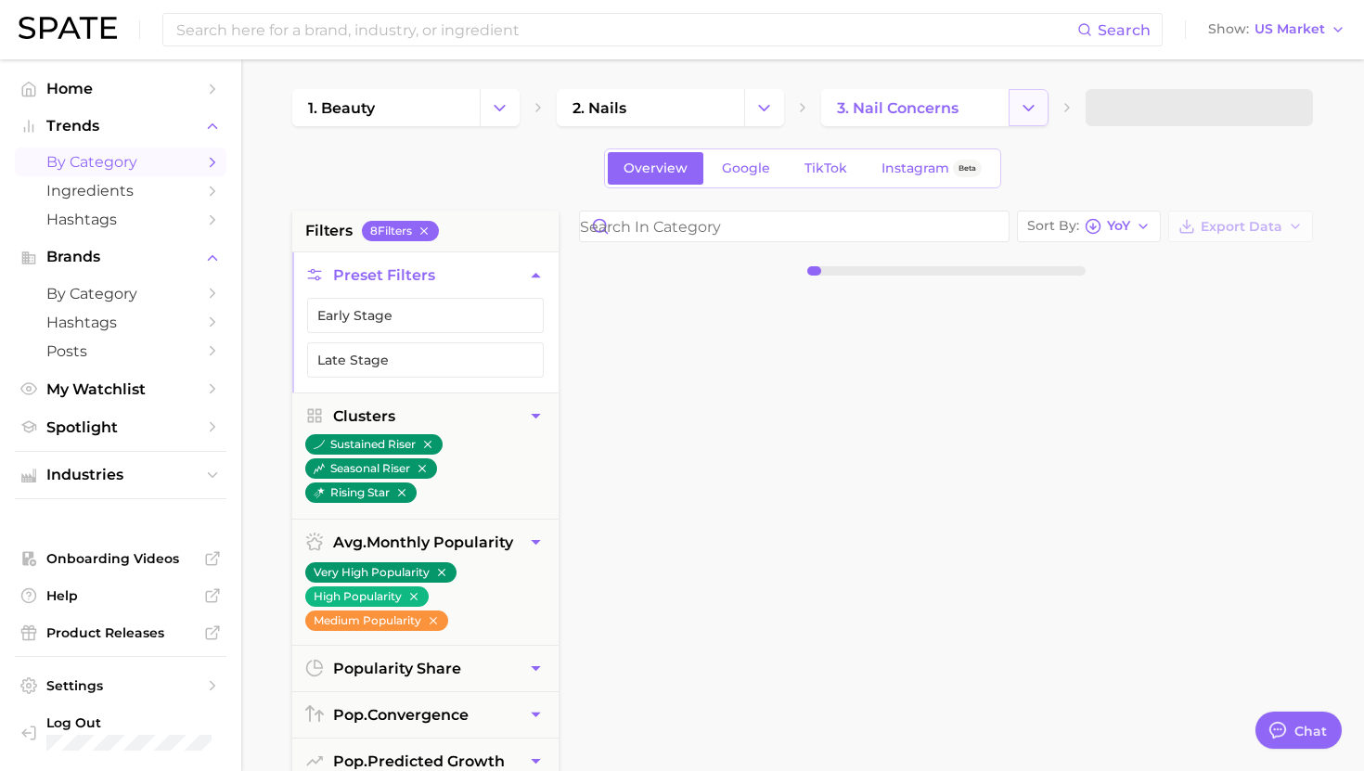
click at [1041, 102] on button "Change Category" at bounding box center [1029, 107] width 40 height 37
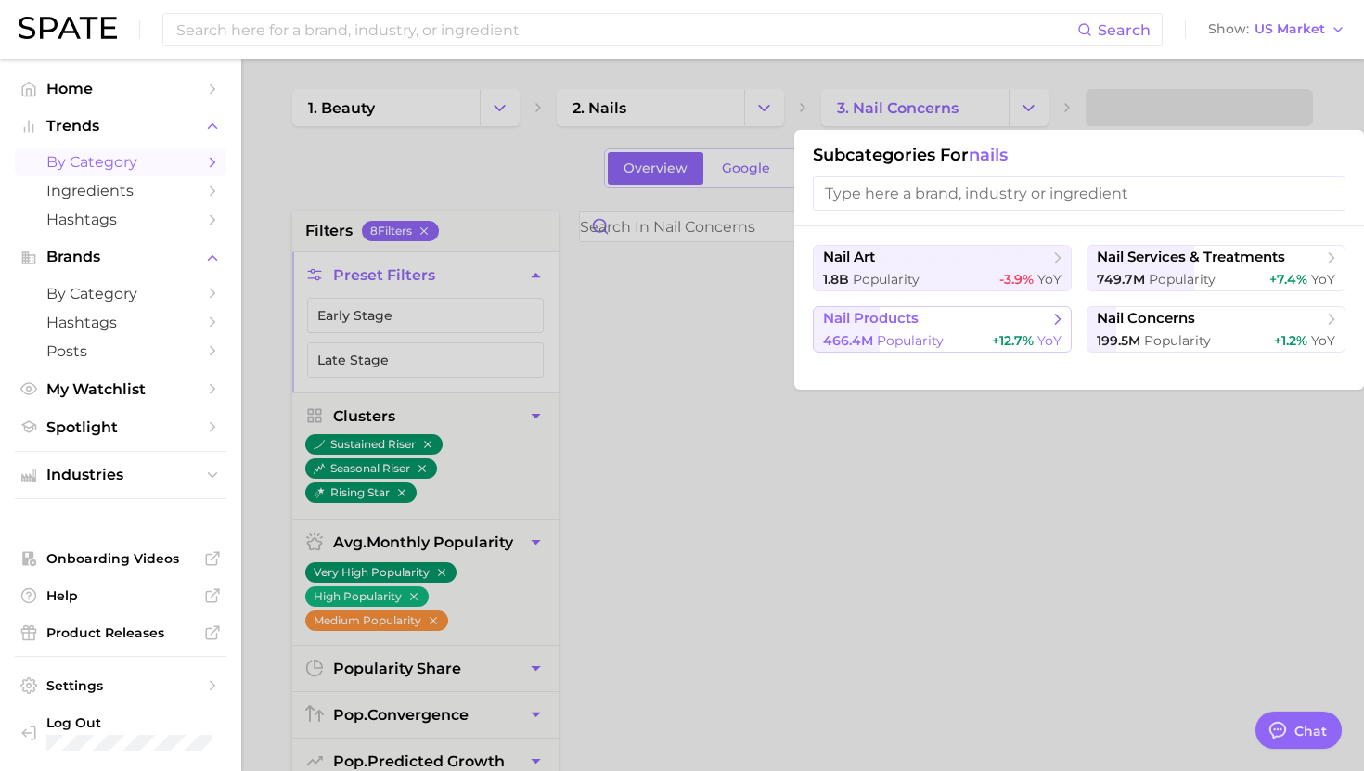
click at [954, 325] on span "nail products" at bounding box center [936, 319] width 226 height 19
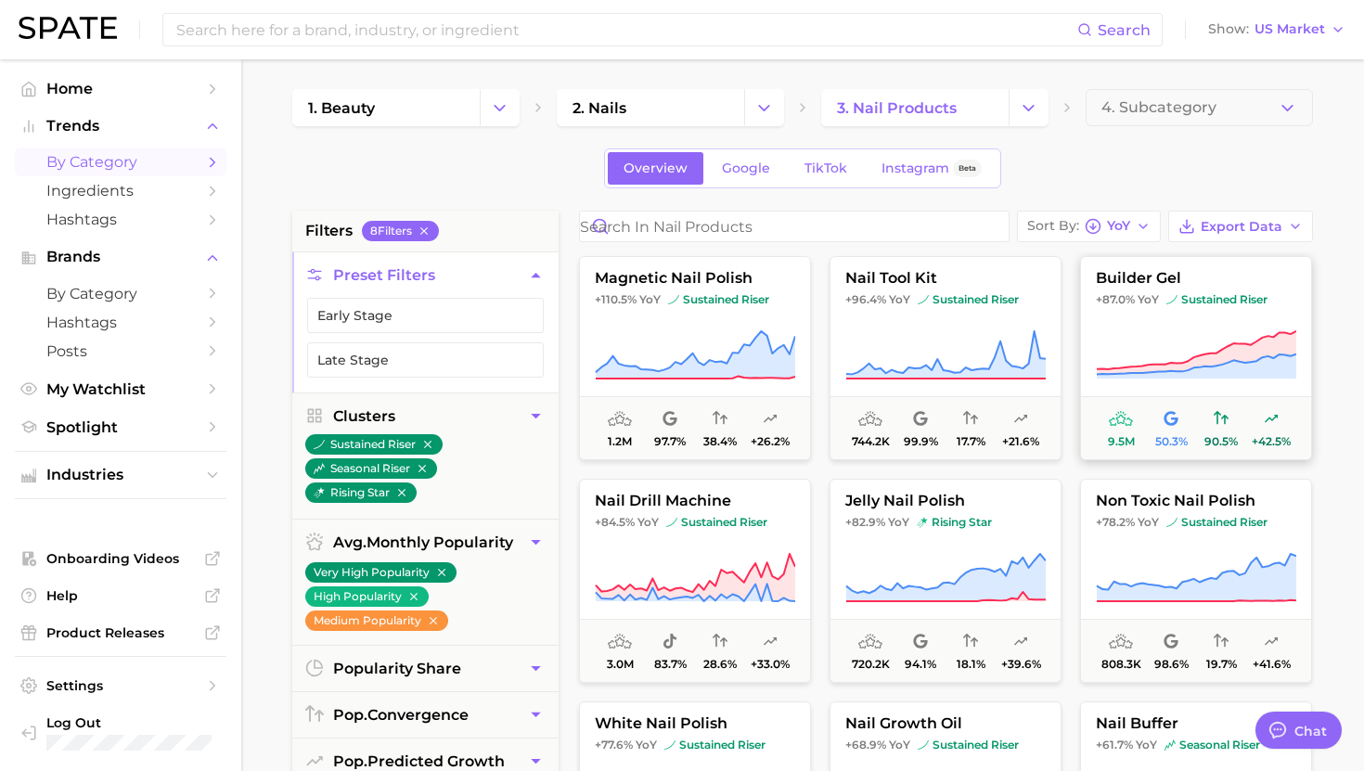
click at [1182, 332] on icon at bounding box center [1196, 355] width 200 height 52
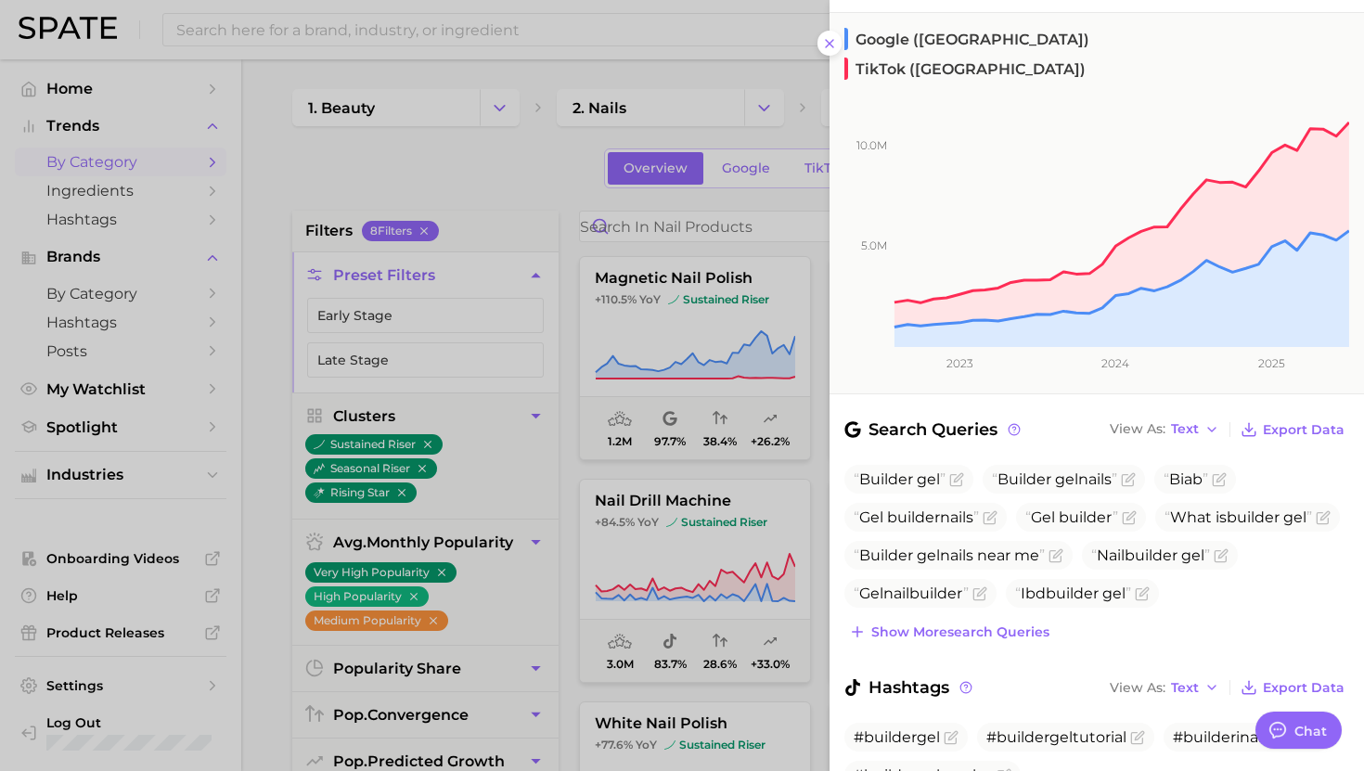
scroll to position [298, 0]
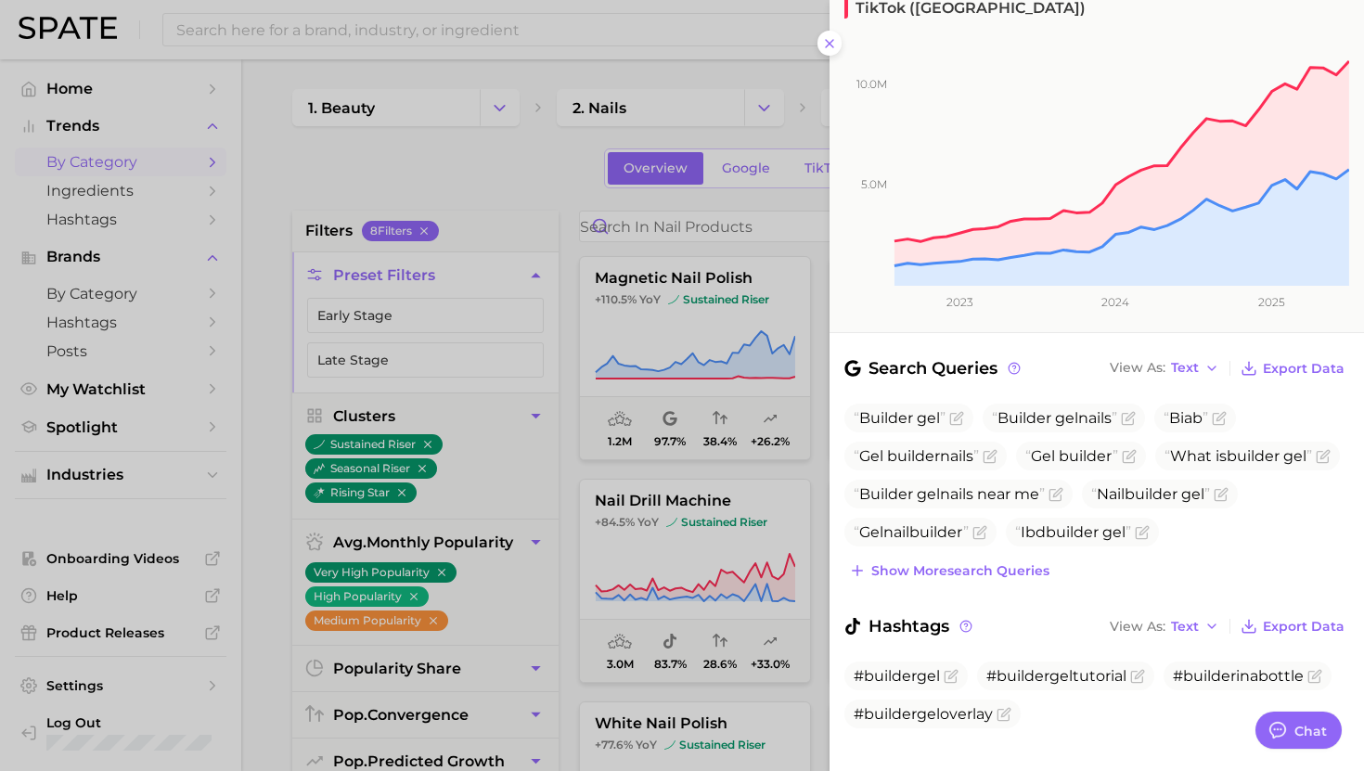
click at [761, 415] on div at bounding box center [682, 385] width 1364 height 771
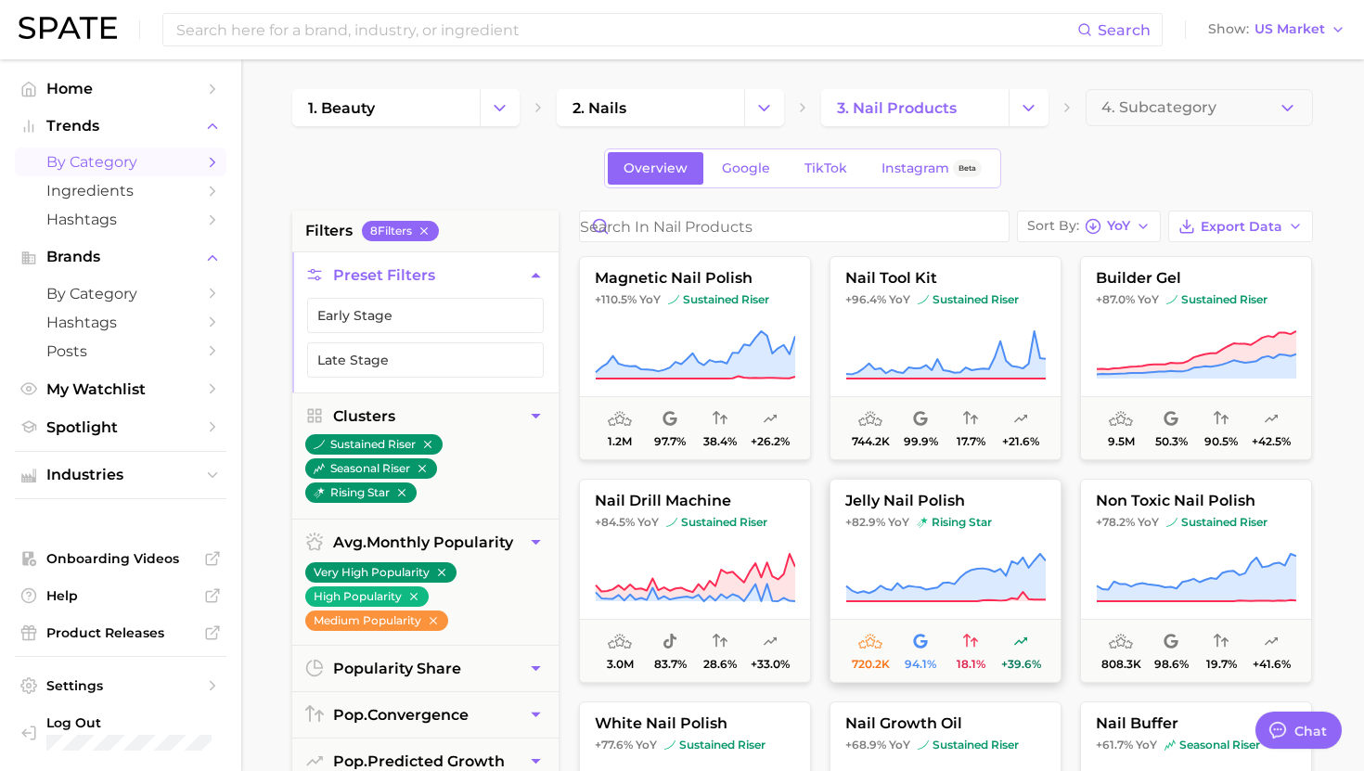
click at [897, 530] on button "jelly nail polish +82.9% YoY rising star 720.2k 94.1% 18.1% +39.6%" at bounding box center [946, 581] width 232 height 204
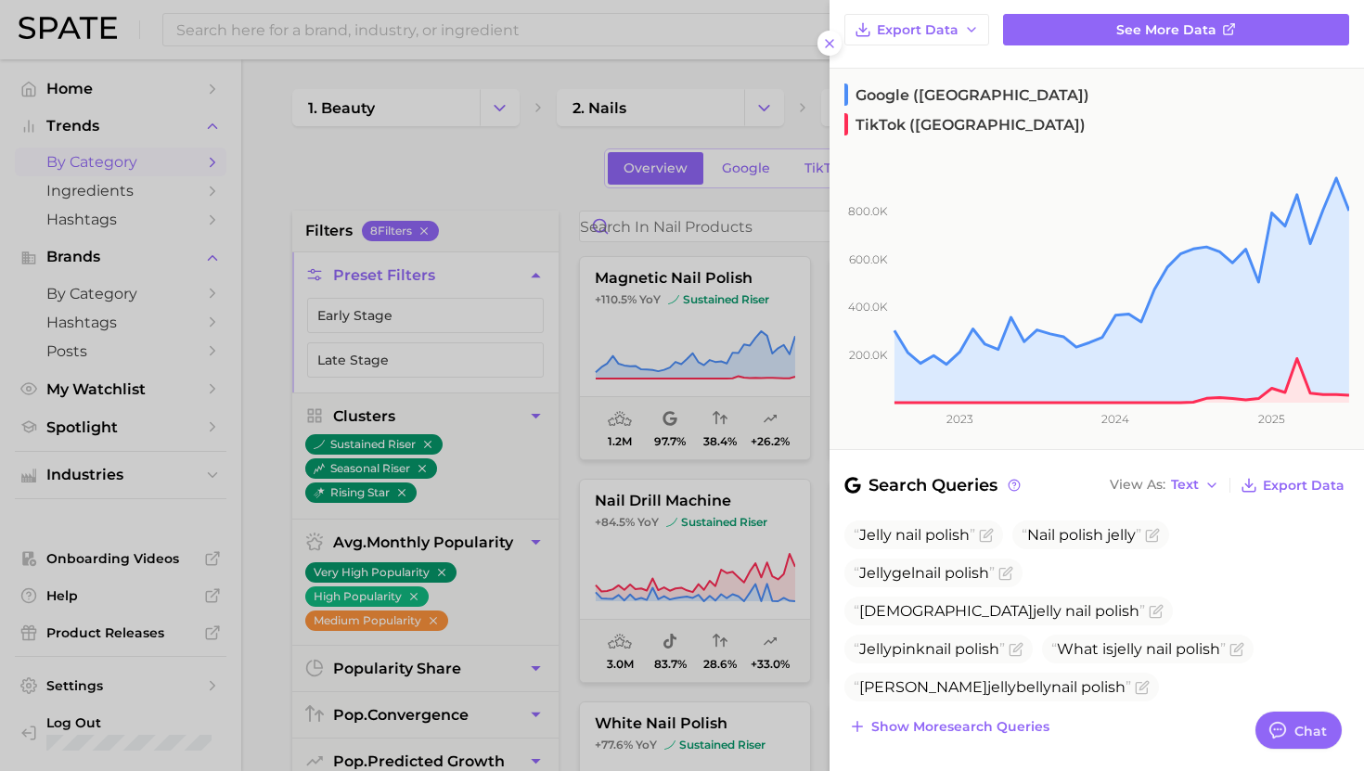
scroll to position [177, 0]
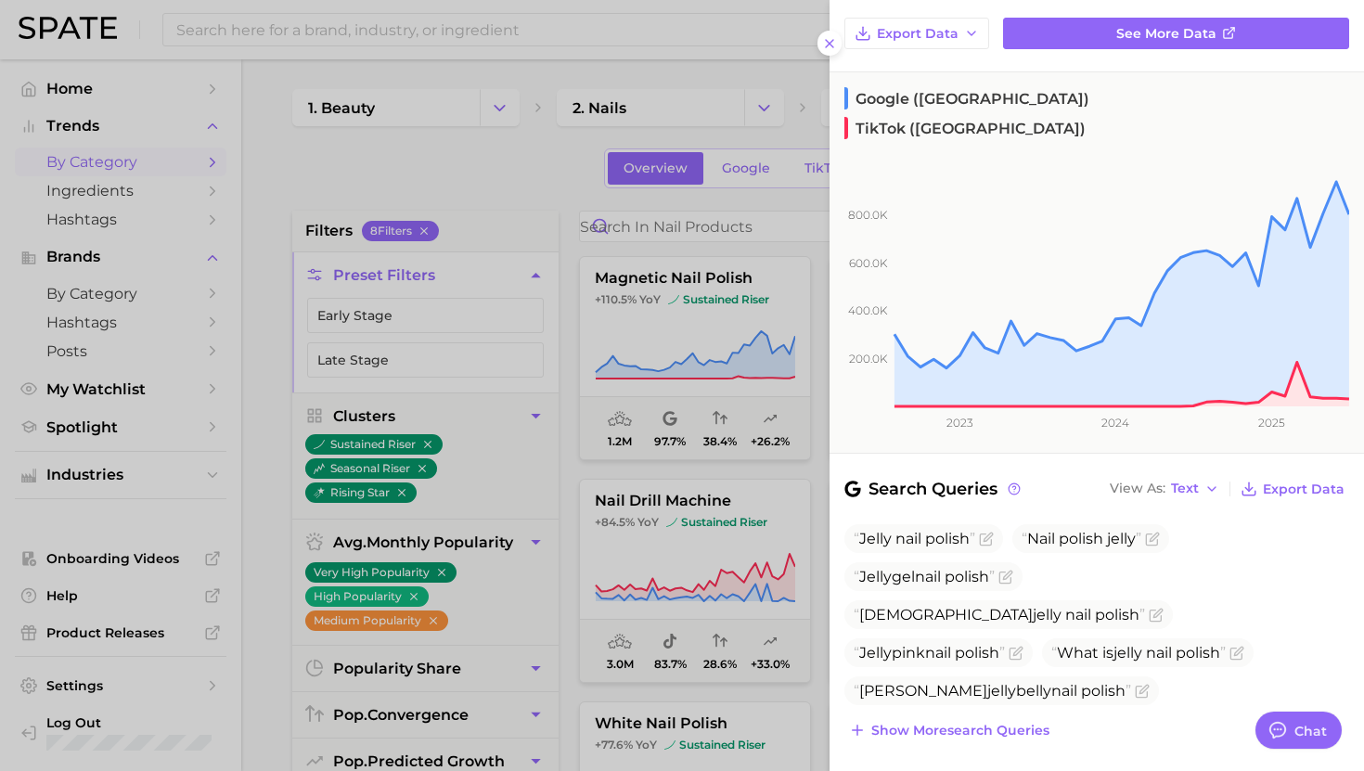
click at [728, 473] on div at bounding box center [682, 385] width 1364 height 771
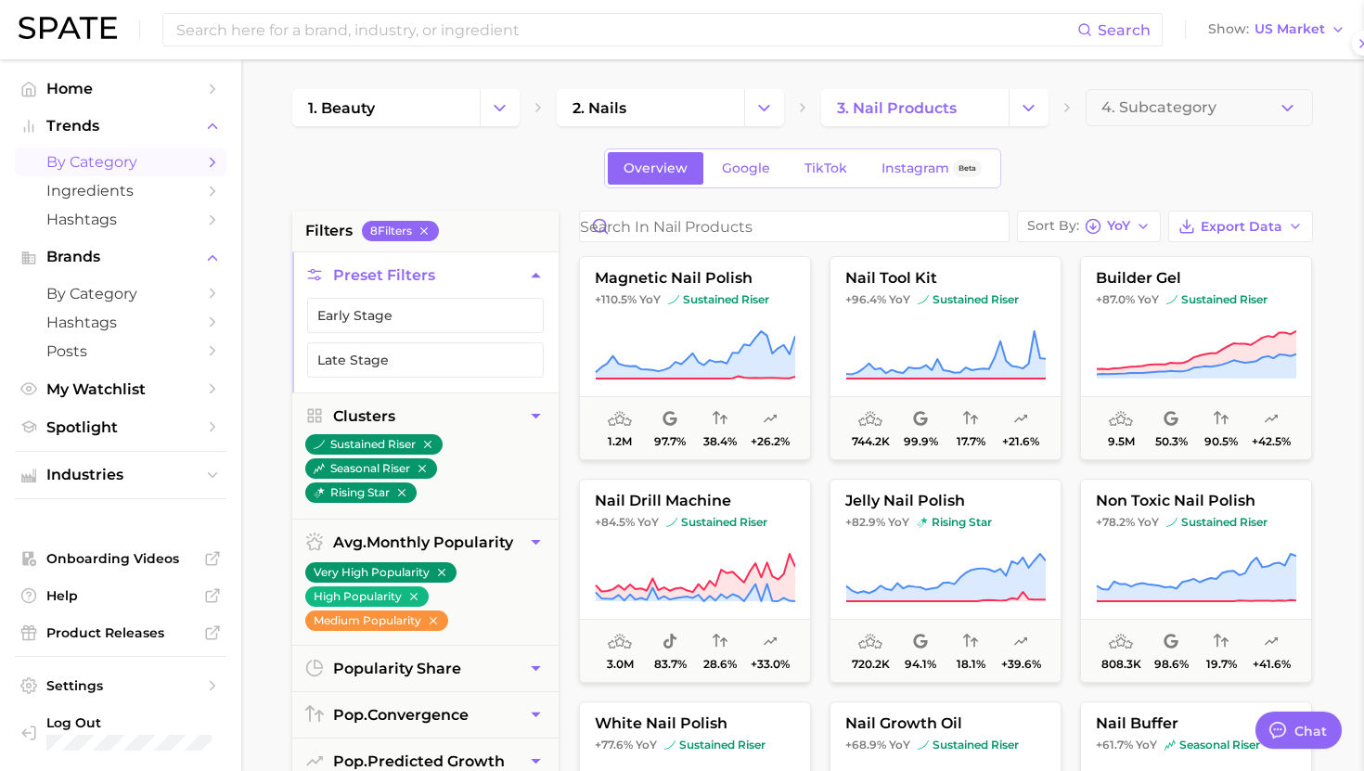
scroll to position [0, 0]
click at [1147, 334] on icon at bounding box center [1196, 355] width 200 height 52
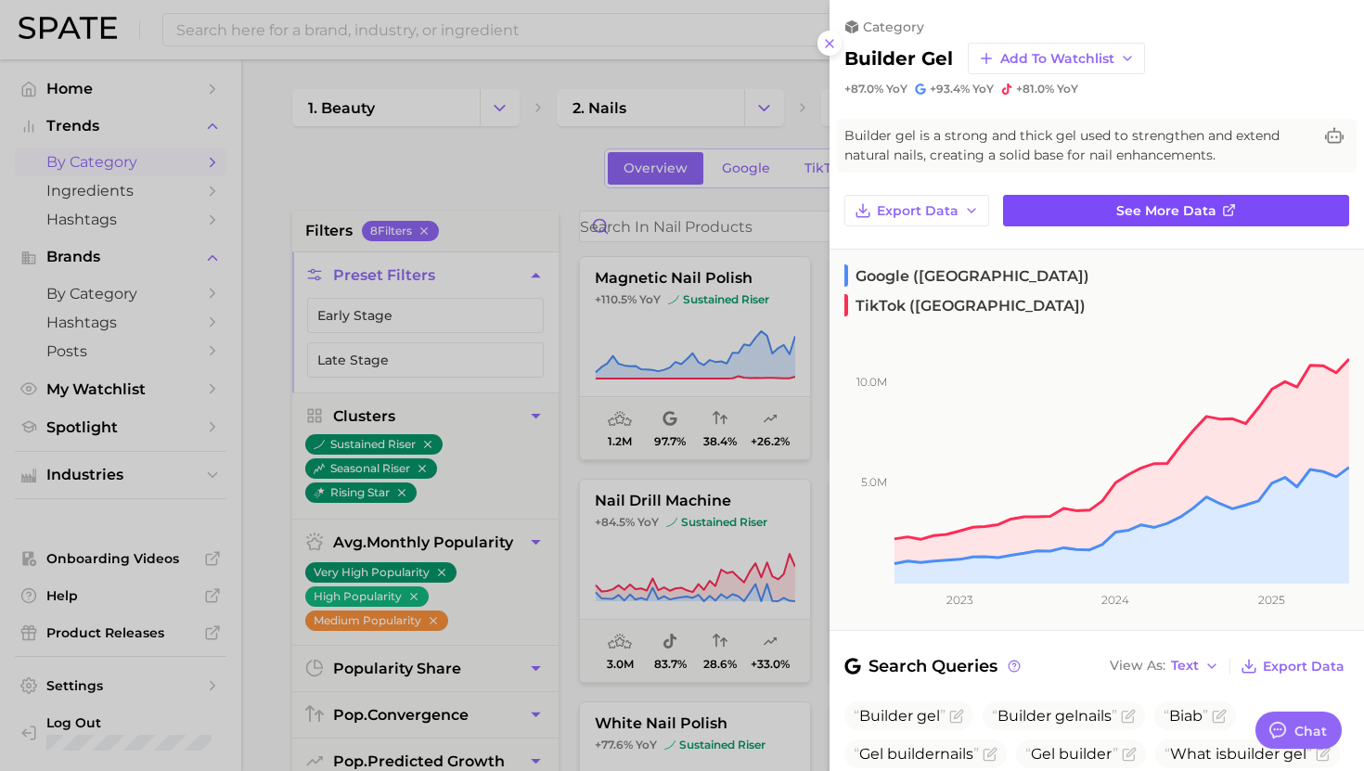
click at [1105, 213] on link "See more data" at bounding box center [1176, 211] width 346 height 32
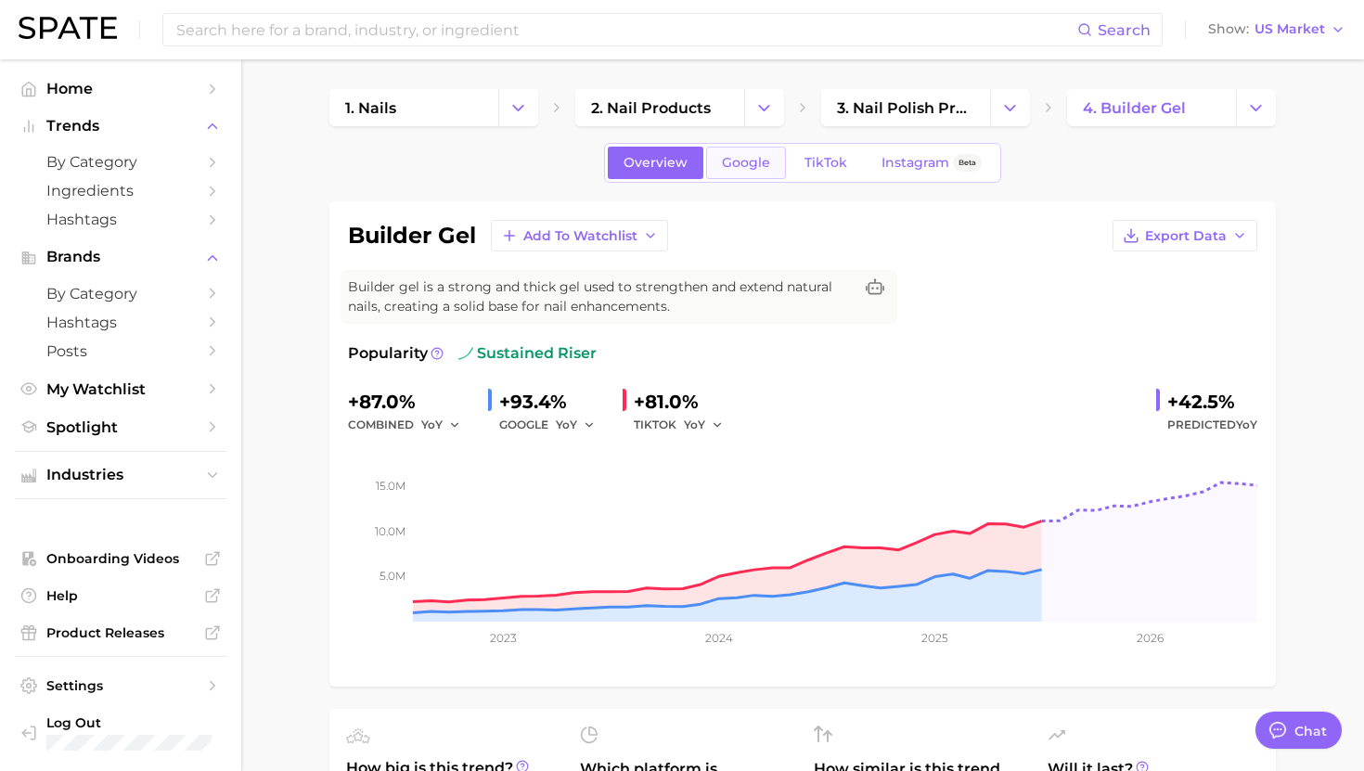
click at [743, 163] on span "Google" at bounding box center [746, 163] width 48 height 16
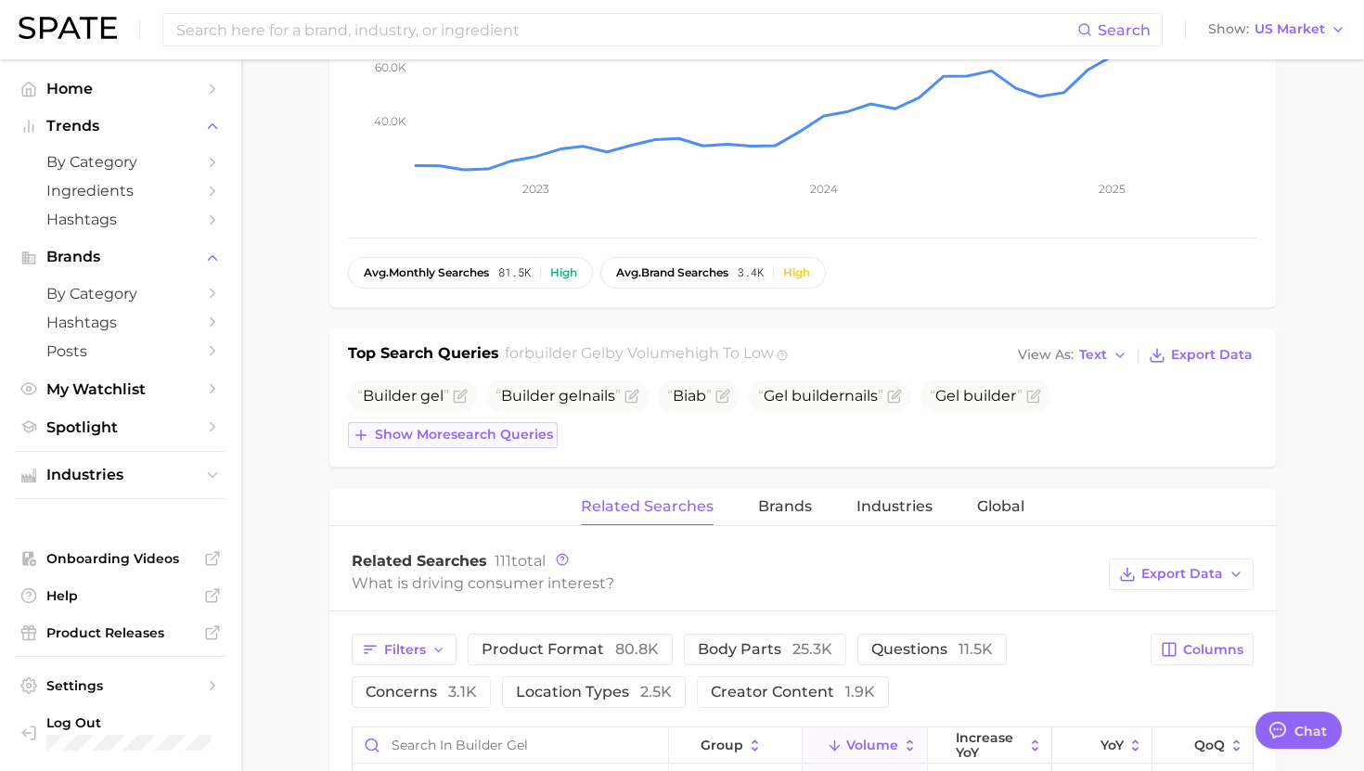
click at [498, 428] on span "Show more search queries" at bounding box center [464, 435] width 178 height 16
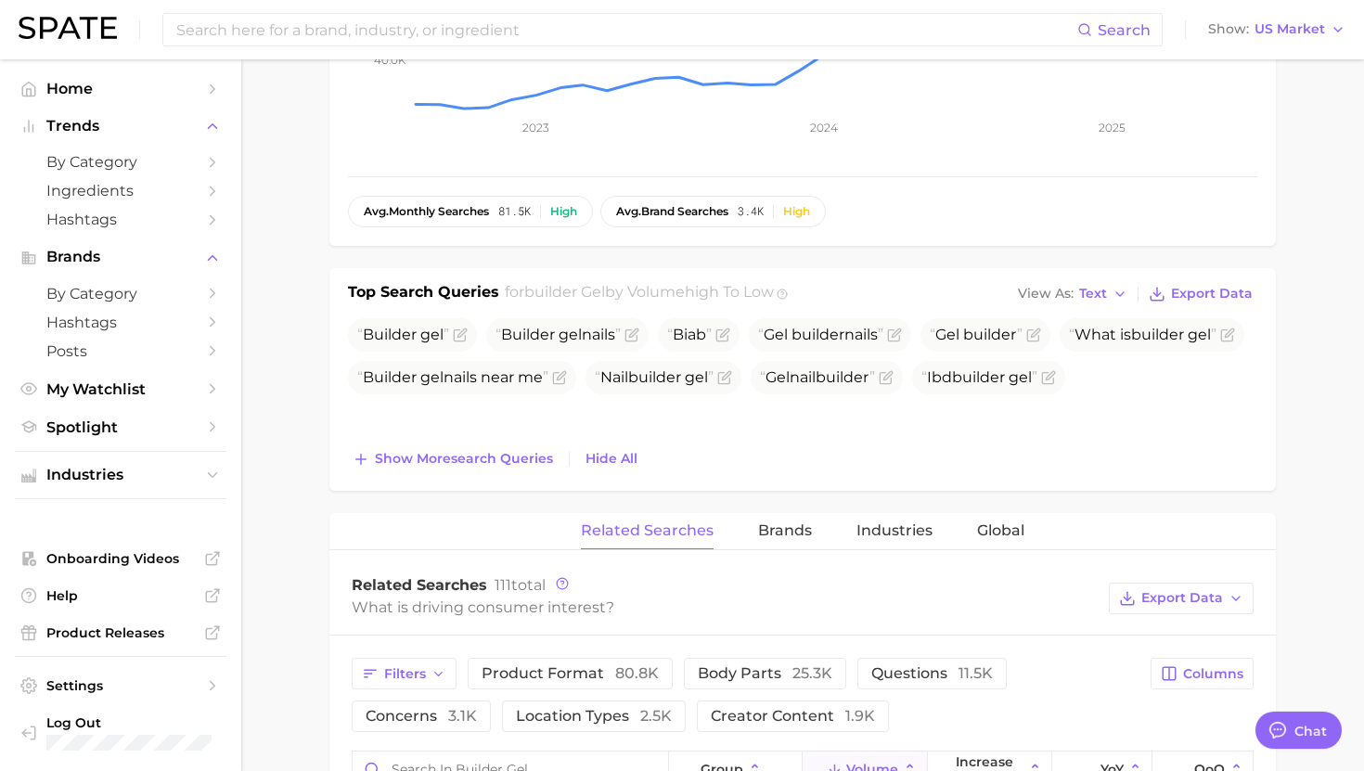
scroll to position [526, 0]
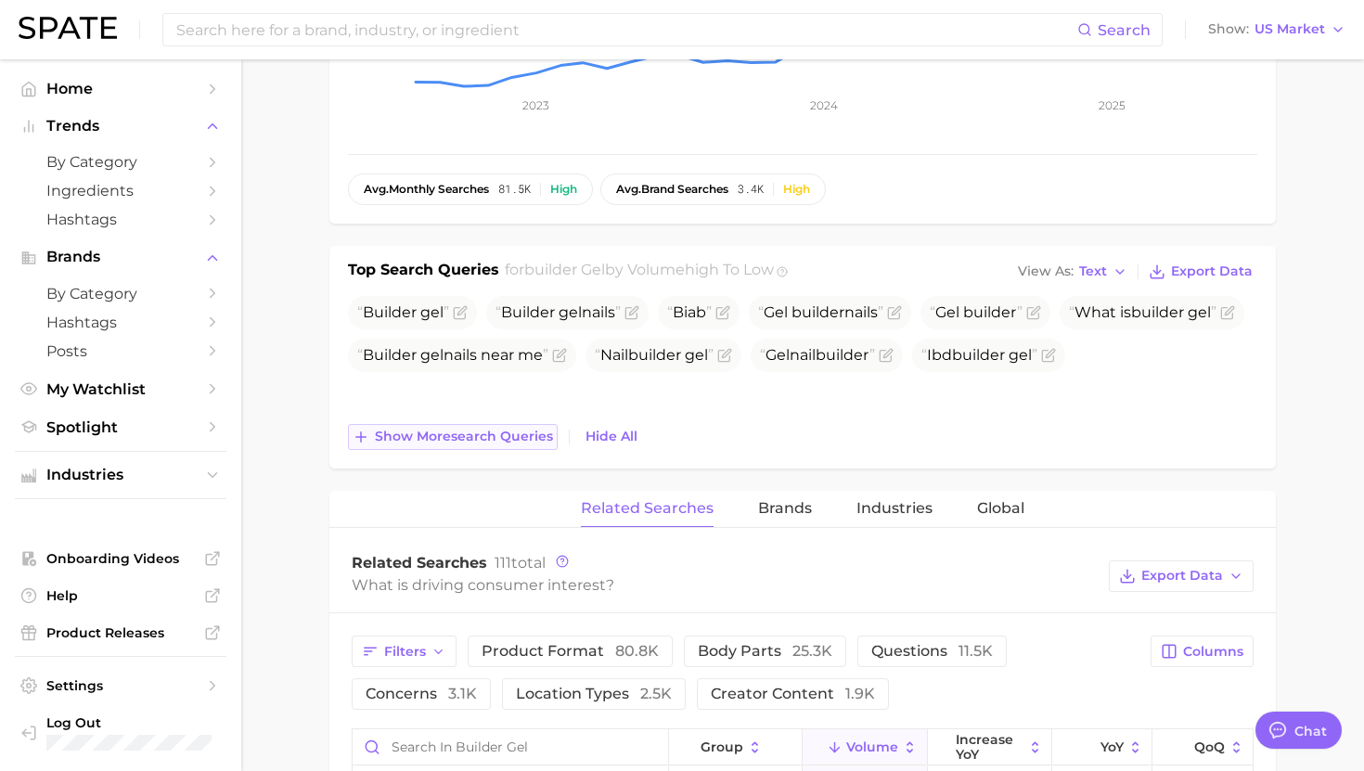
click at [471, 436] on span "Show more search queries" at bounding box center [464, 437] width 178 height 16
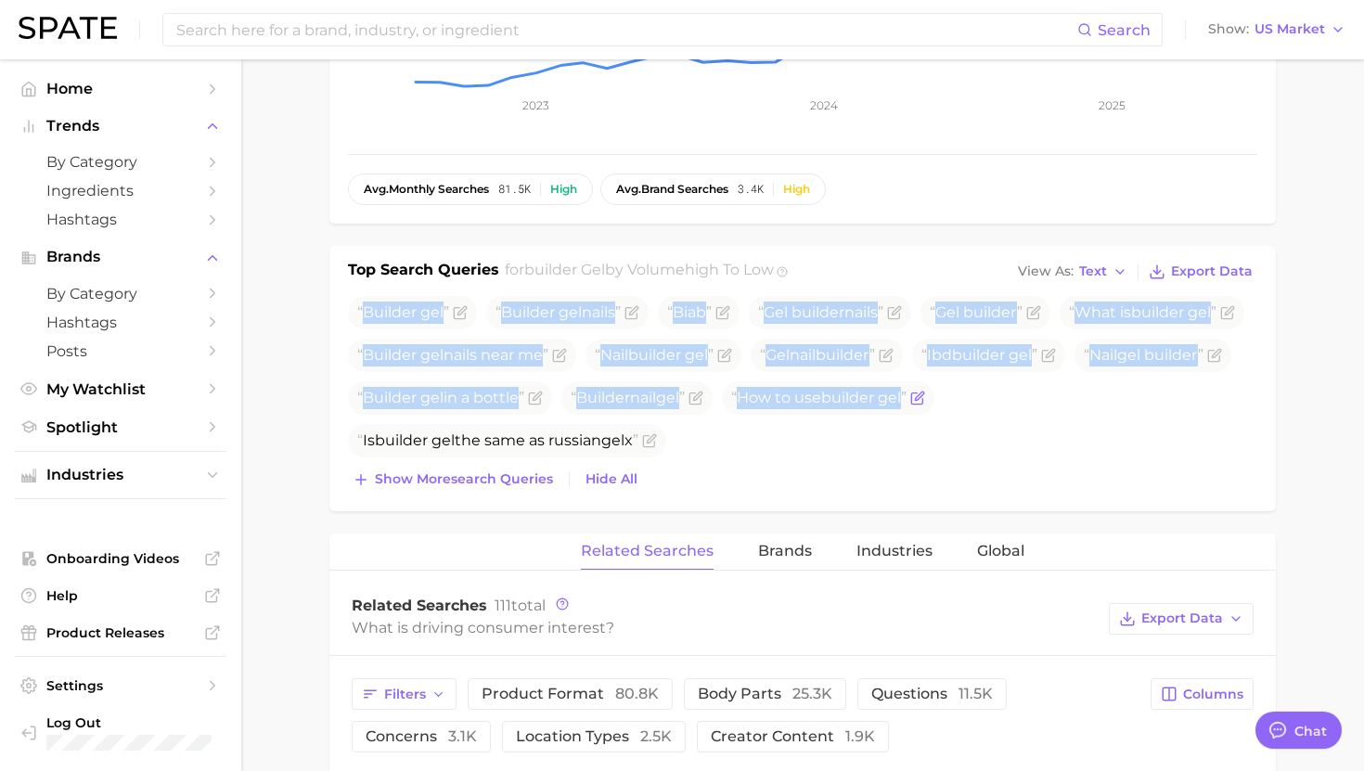
drag, startPoint x: 365, startPoint y: 312, endPoint x: 529, endPoint y: 445, distance: 211.2
click at [529, 445] on ul "Builder gel Builder gel nails Biab Gel builder nails Gel builder What is builde…" at bounding box center [802, 376] width 909 height 161
copy ul "Builder gel Builder gel nails Biab Gel builder nails Gel builder What is builde…"
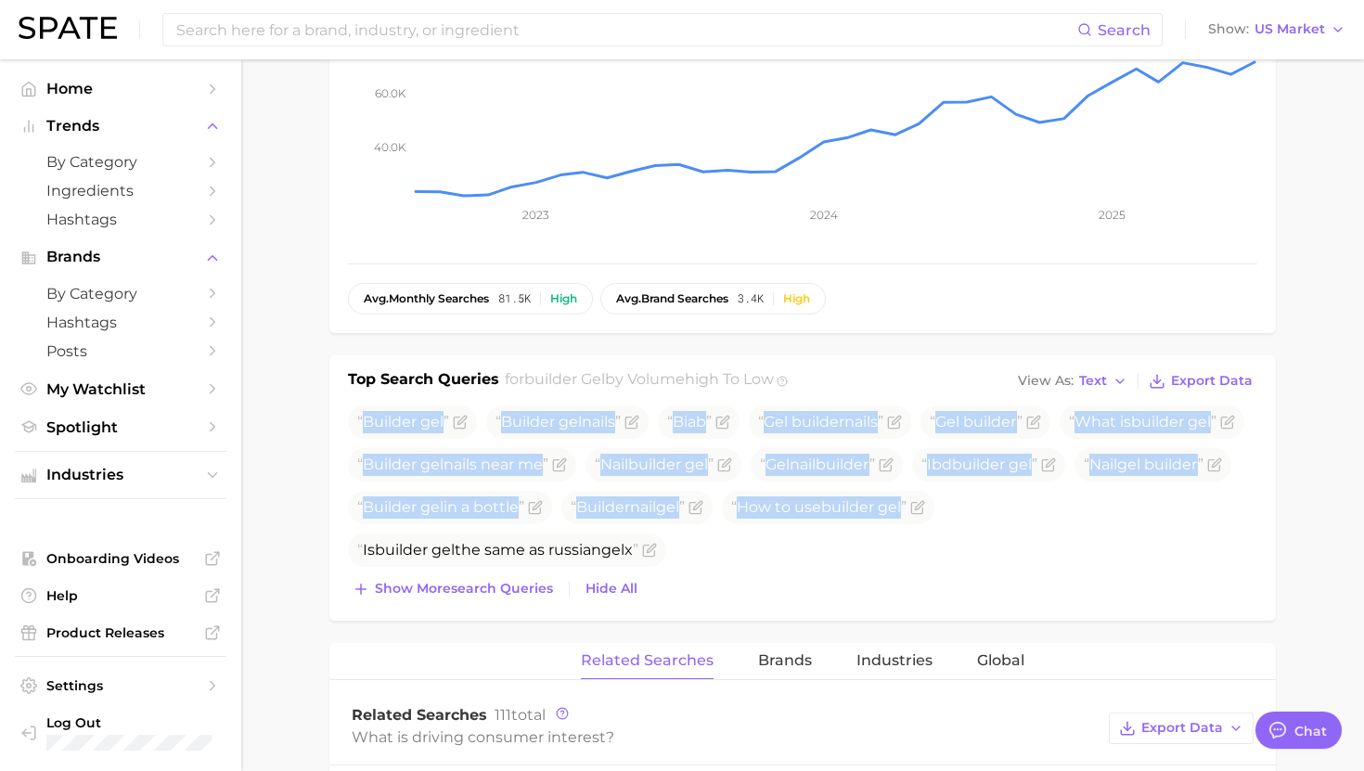
scroll to position [0, 0]
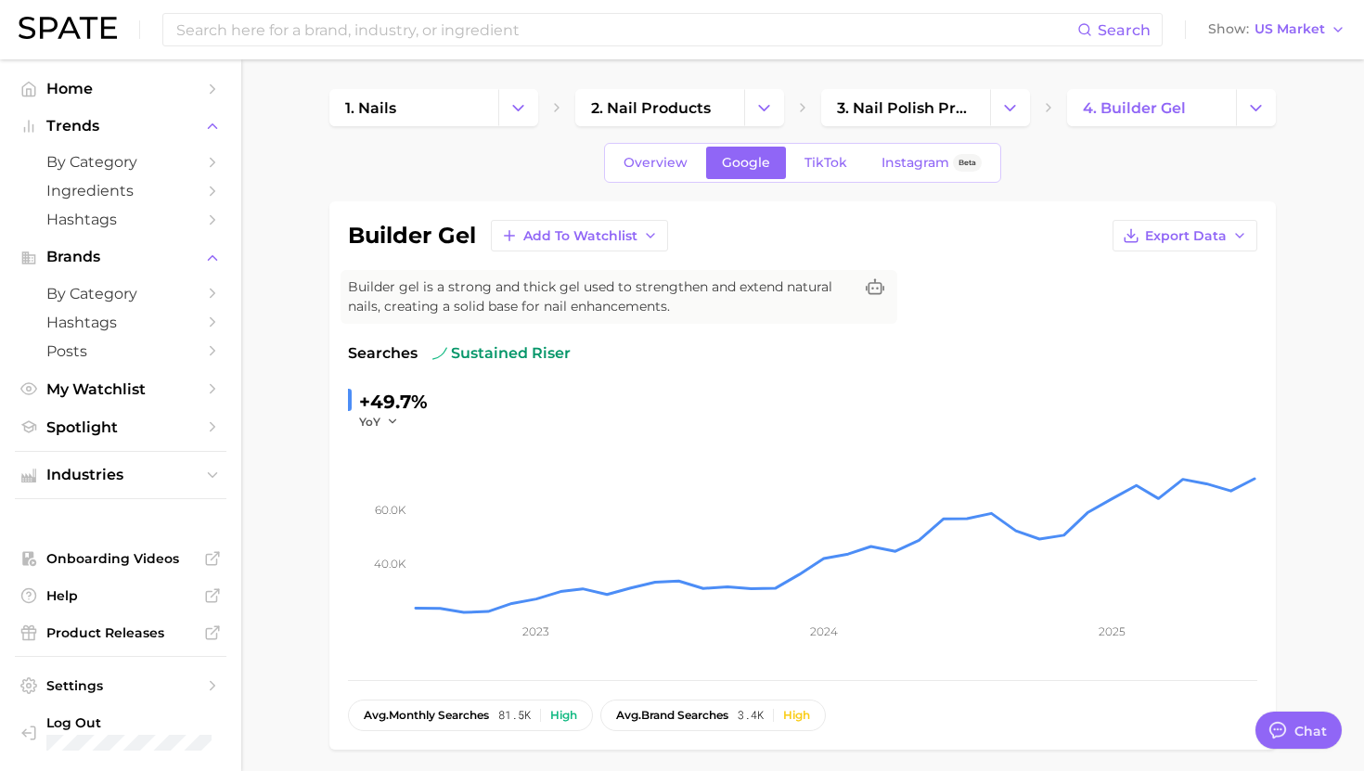
click at [837, 160] on span "TikTok" at bounding box center [826, 163] width 43 height 16
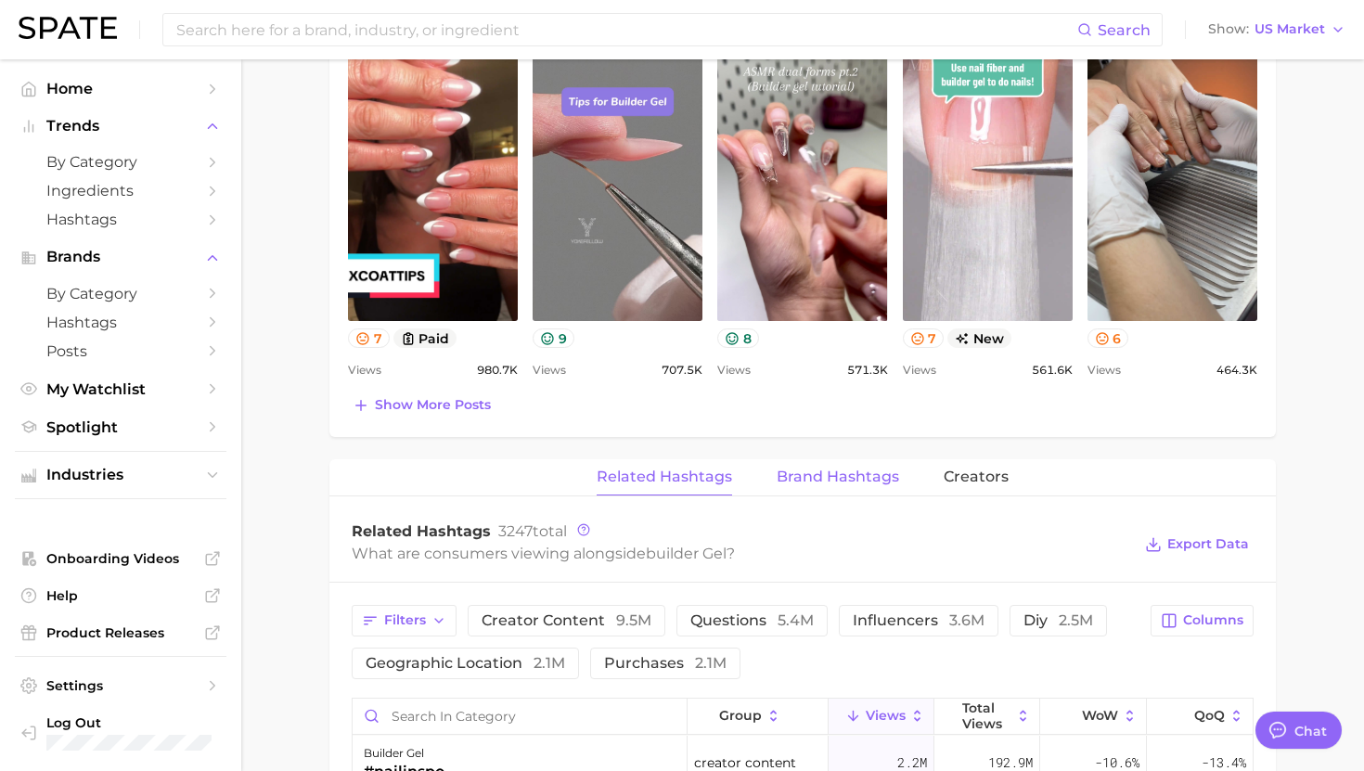
click at [816, 483] on span "Brand Hashtags" at bounding box center [838, 477] width 122 height 17
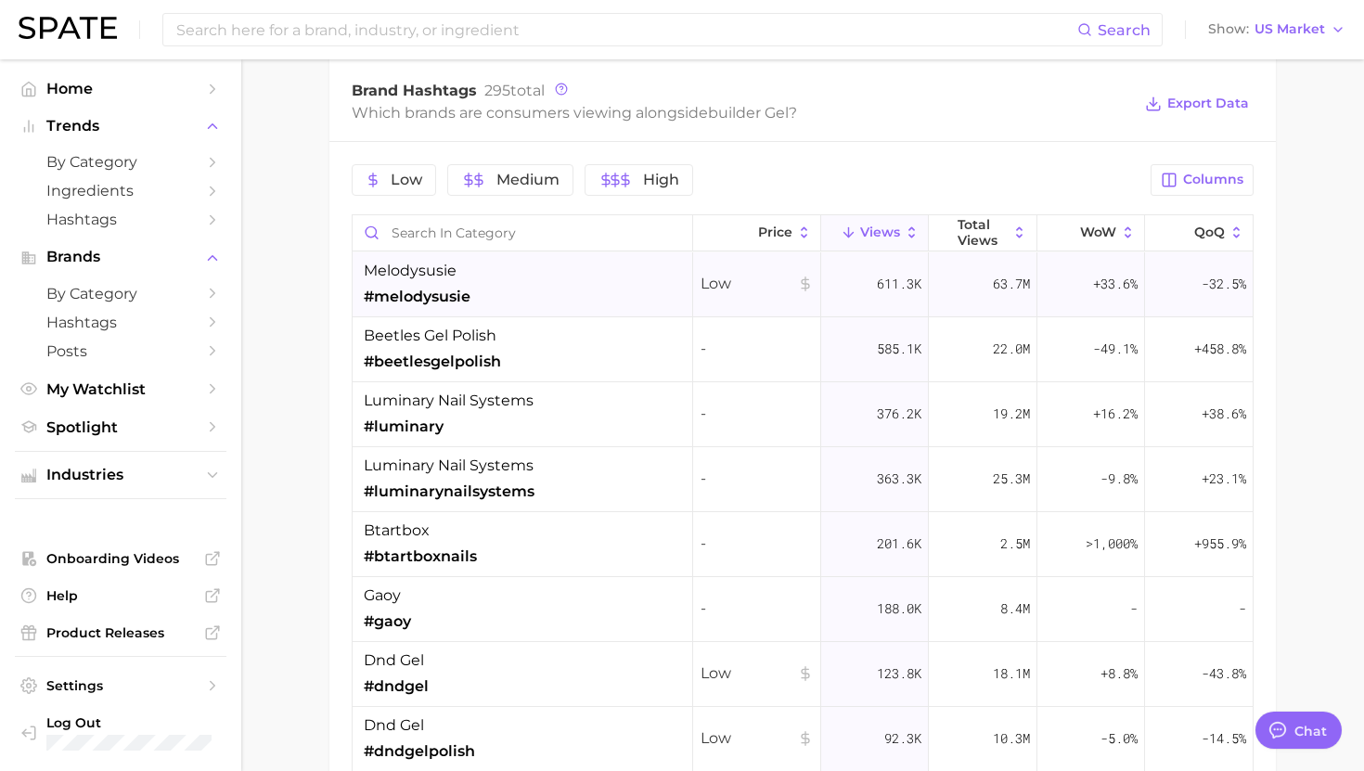
click at [490, 309] on div "melodysusie #melodysusie" at bounding box center [523, 284] width 341 height 65
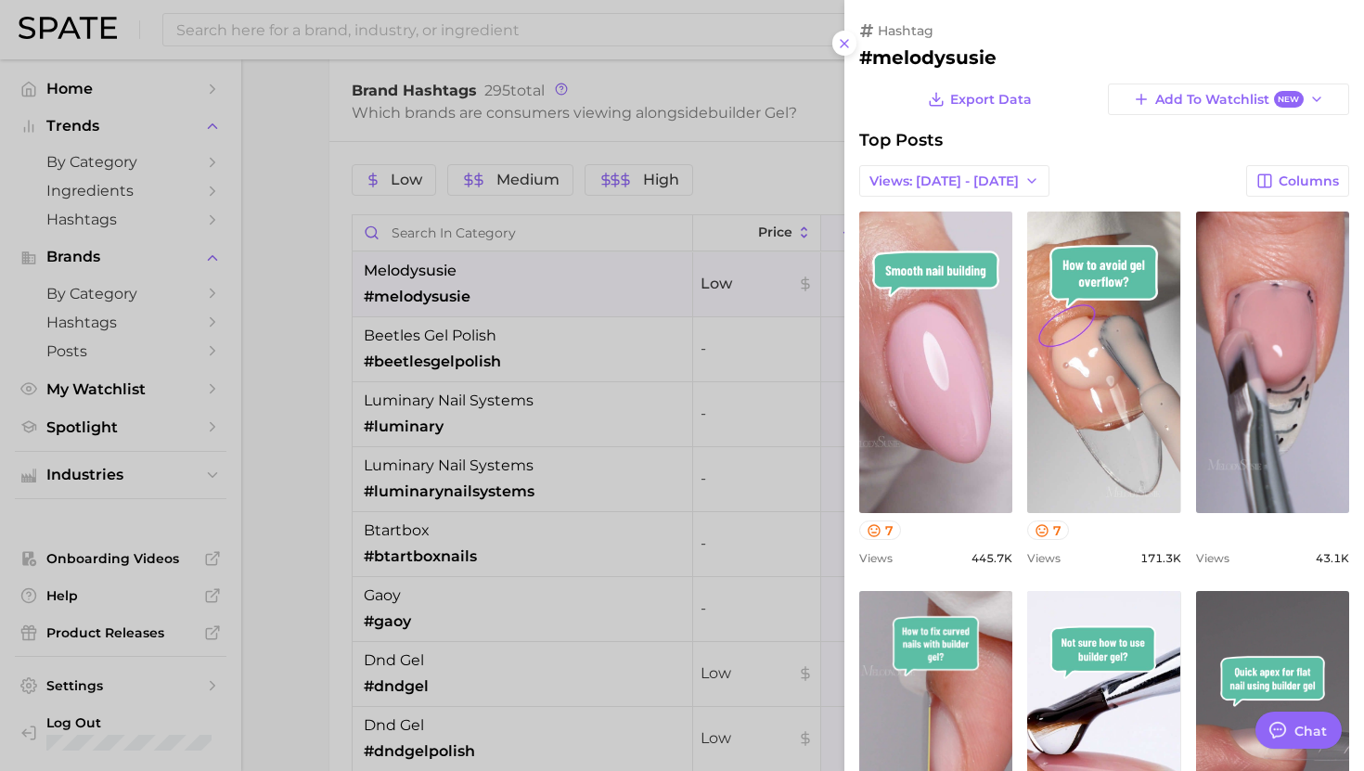
click at [957, 65] on h2 "#melodysusie" at bounding box center [1104, 57] width 490 height 22
click at [652, 366] on div at bounding box center [682, 385] width 1364 height 771
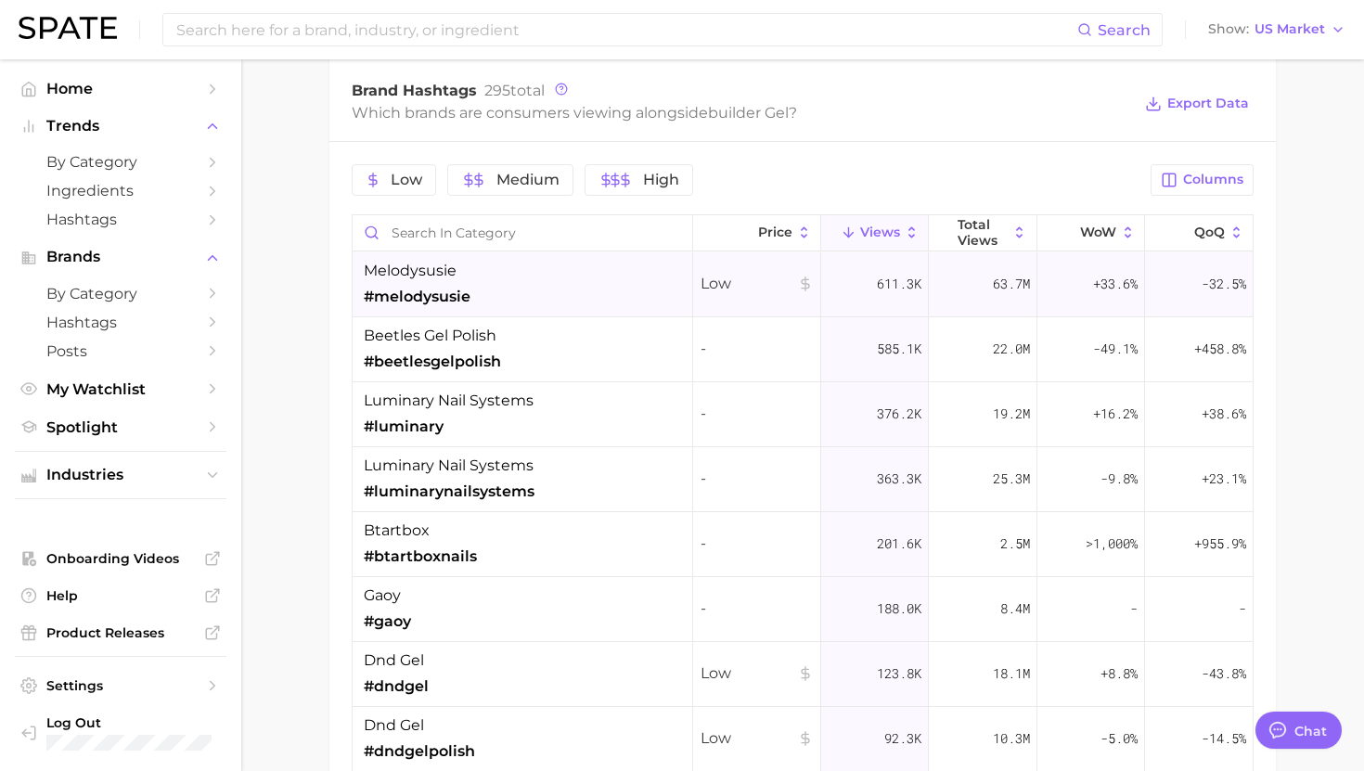
click at [594, 272] on div "melodysusie #melodysusie" at bounding box center [523, 284] width 341 height 65
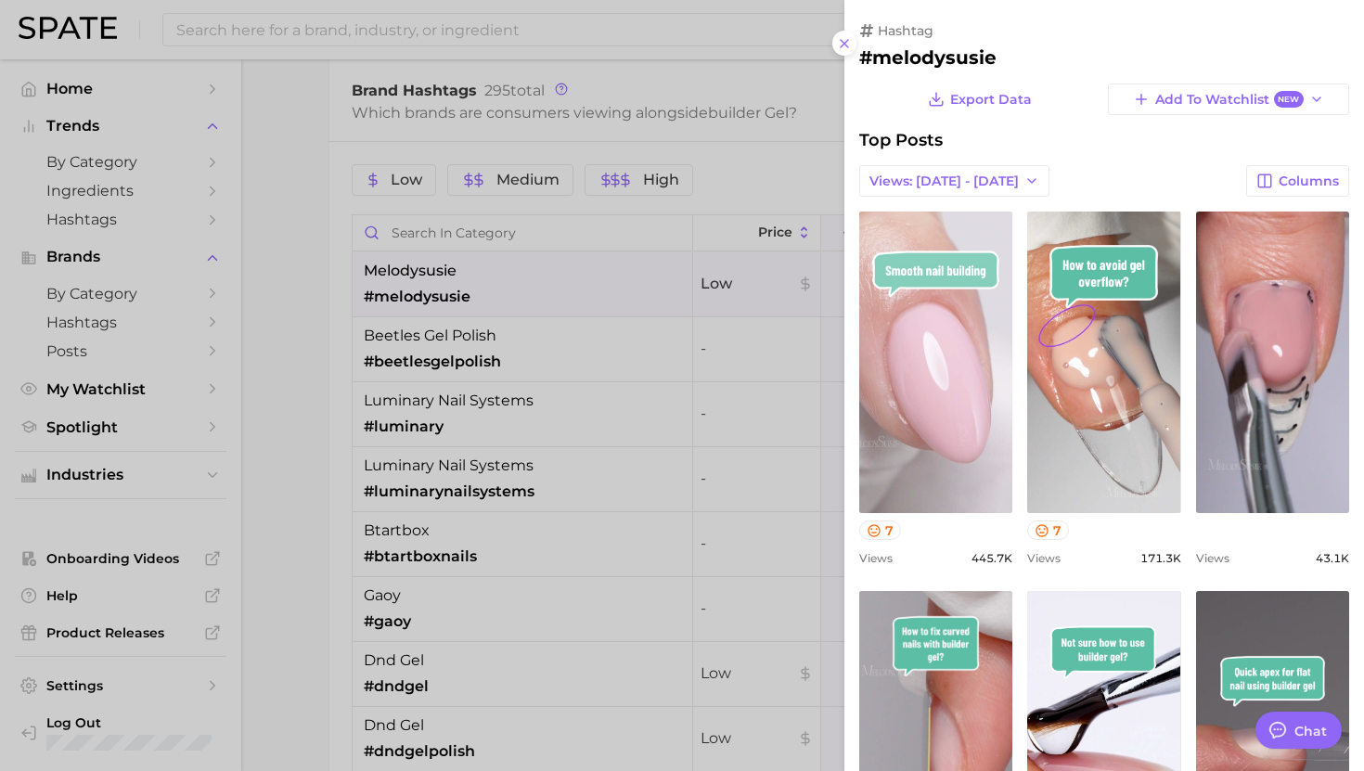
click at [939, 295] on link "view post on TikTok" at bounding box center [935, 363] width 153 height 302
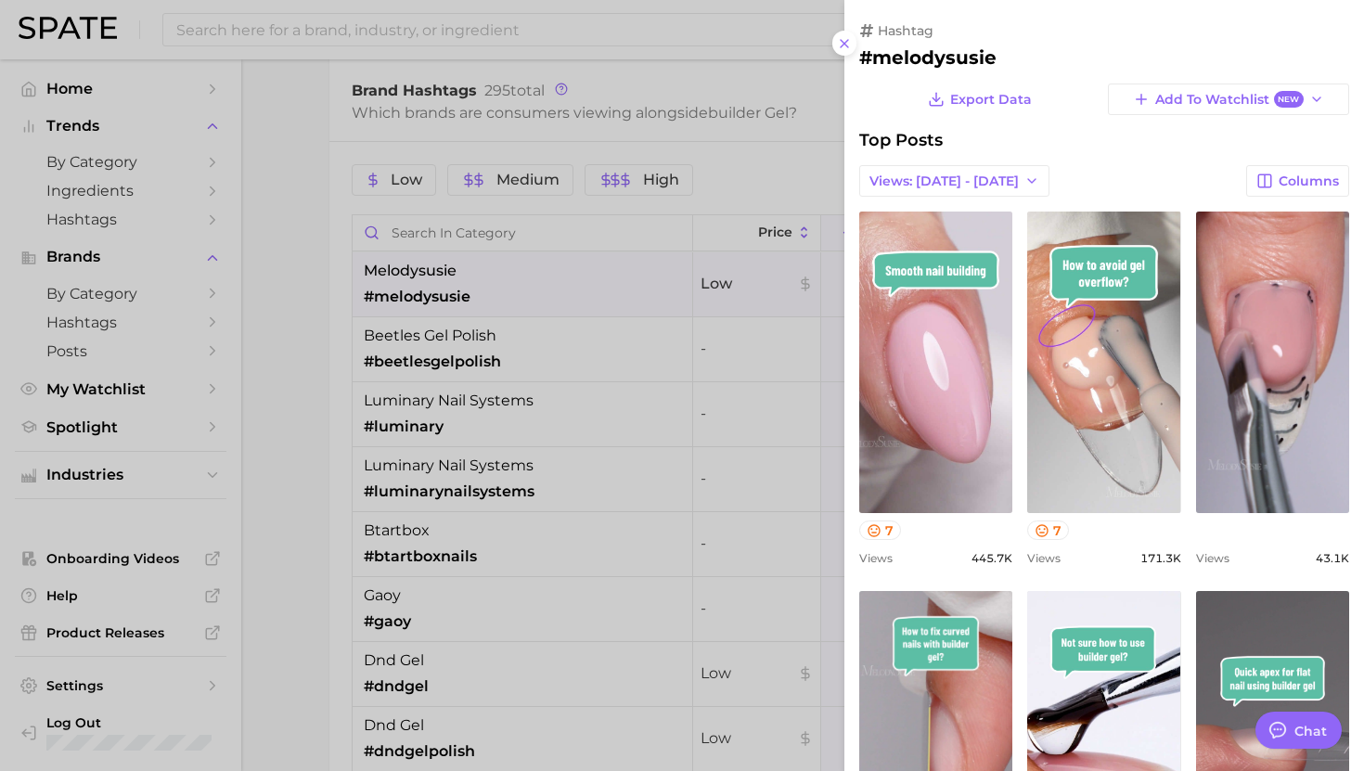
click at [547, 303] on div at bounding box center [682, 385] width 1364 height 771
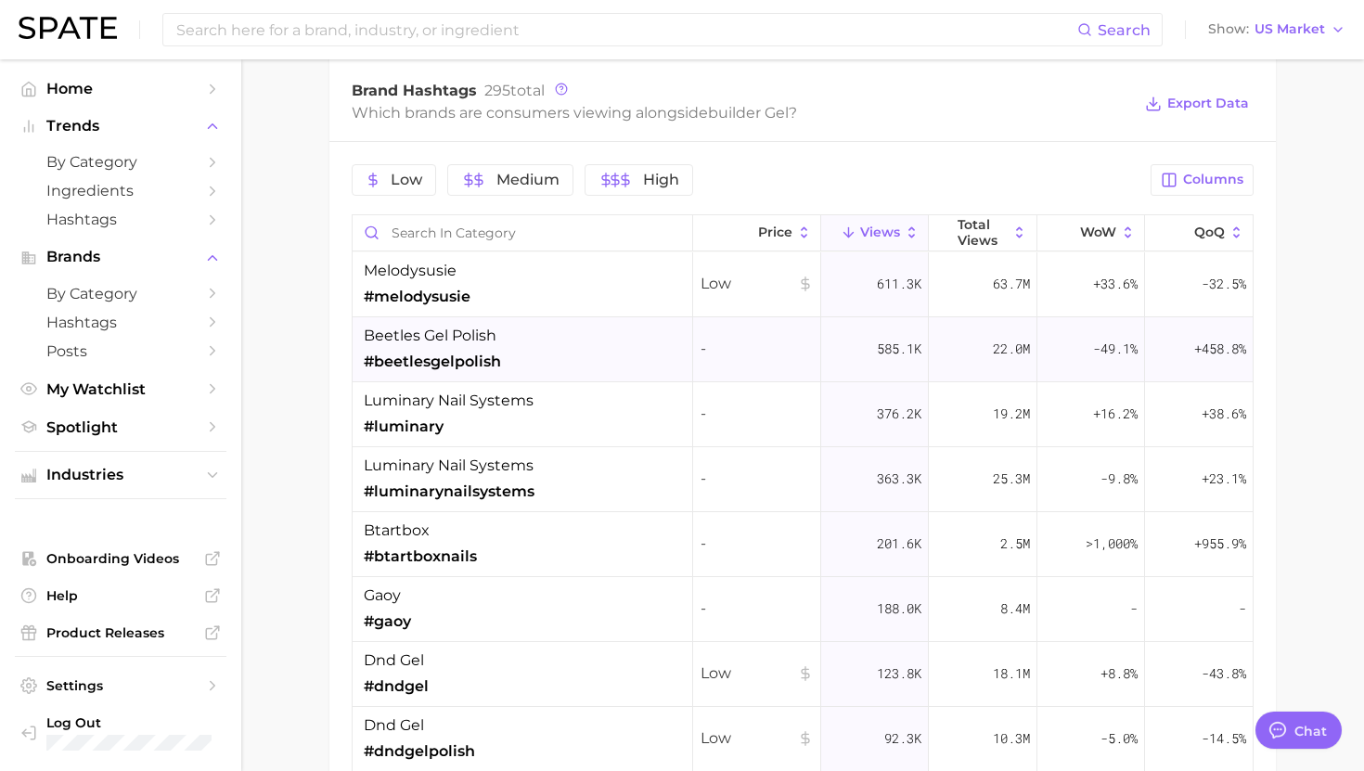
click at [459, 349] on div "beetles gel polish #beetlesgelpolish" at bounding box center [432, 349] width 137 height 48
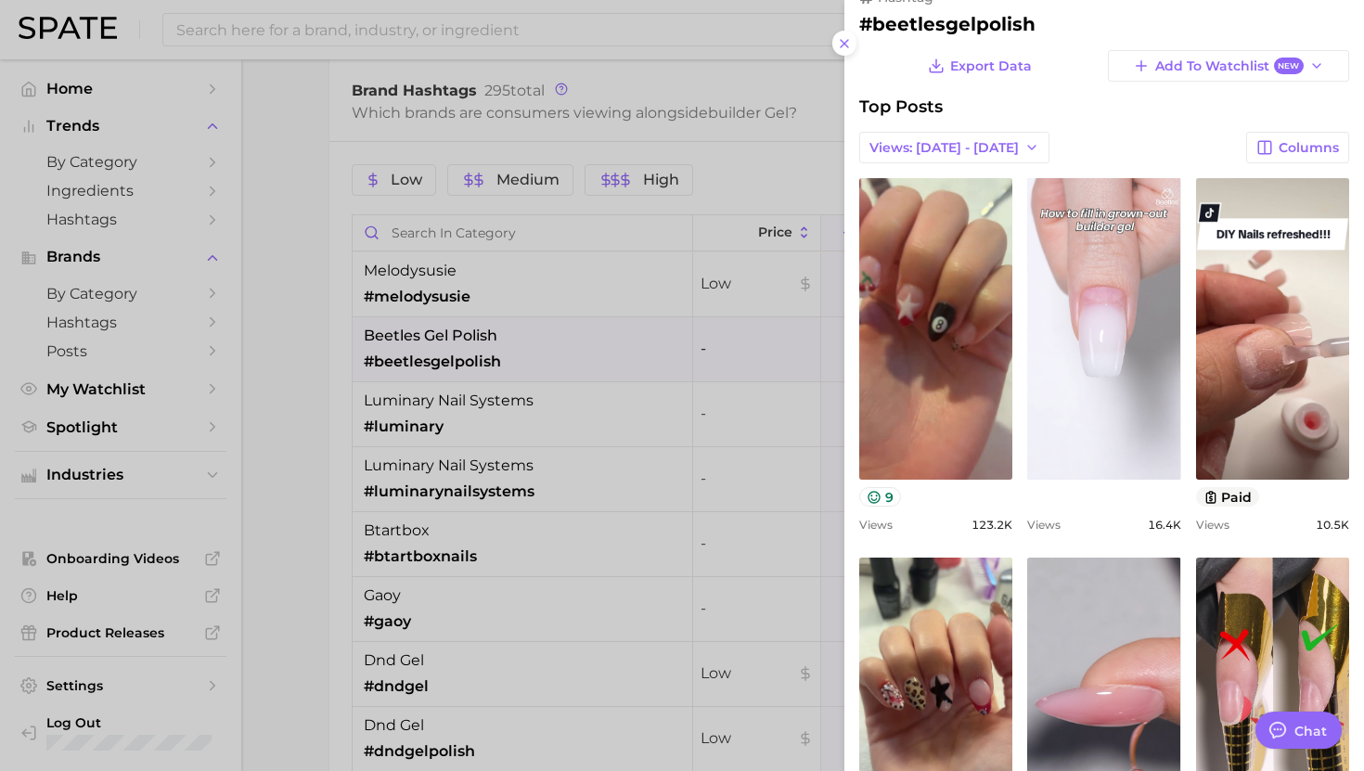
click at [1110, 344] on link "view post on TikTok" at bounding box center [1103, 329] width 153 height 302
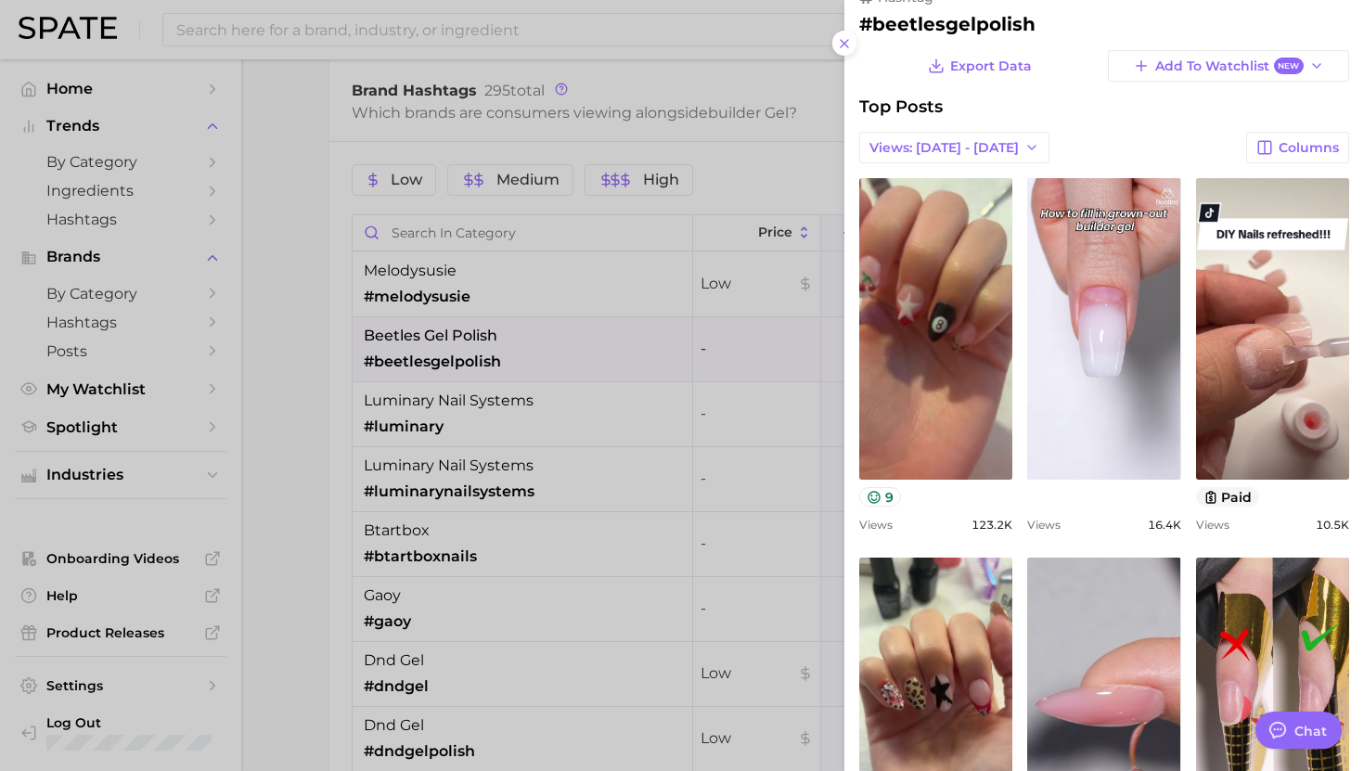
click at [1171, 101] on div "Top Posts" at bounding box center [1104, 107] width 490 height 20
click at [893, 25] on h2 "#beetlesgelpolish" at bounding box center [1104, 24] width 490 height 22
copy h2 "beetlesgelpolish"
click at [680, 266] on div at bounding box center [682, 385] width 1364 height 771
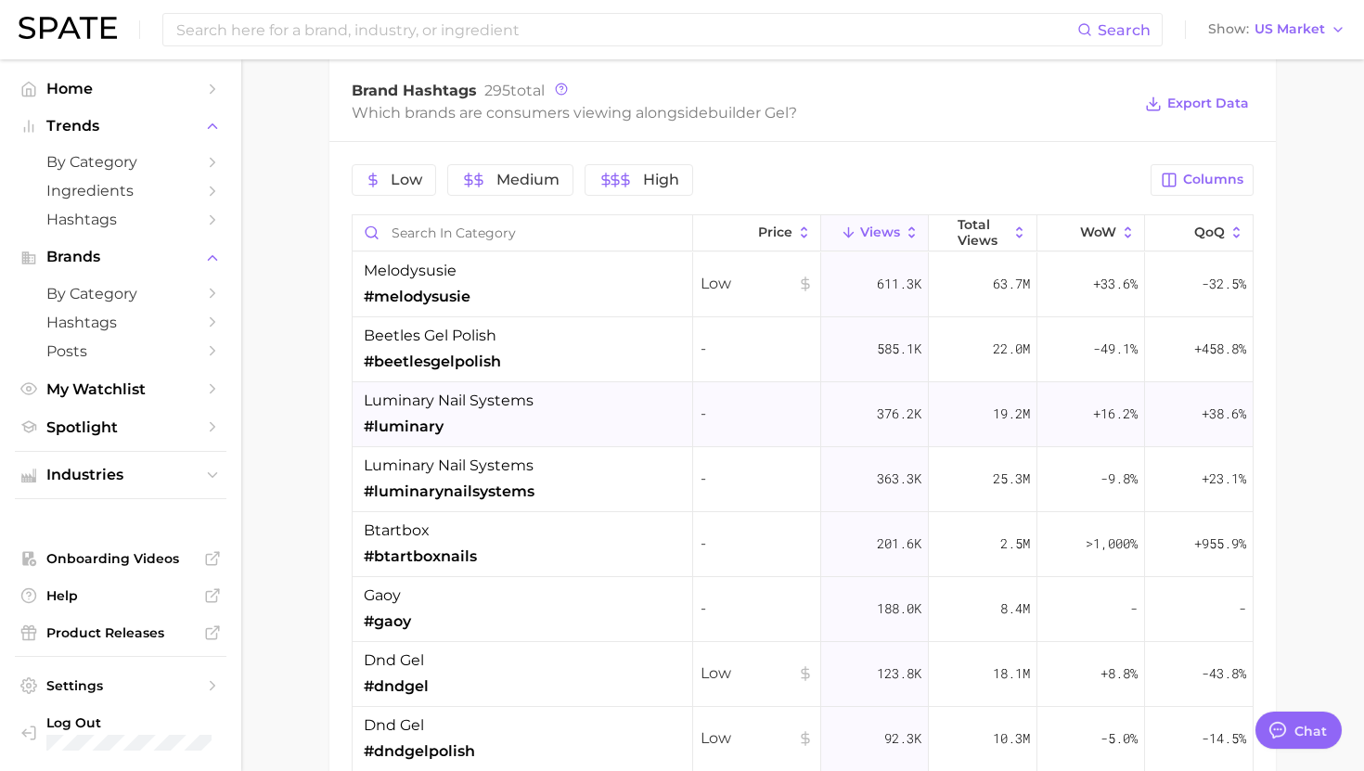
click at [523, 411] on span "luminary nail systems" at bounding box center [449, 401] width 170 height 22
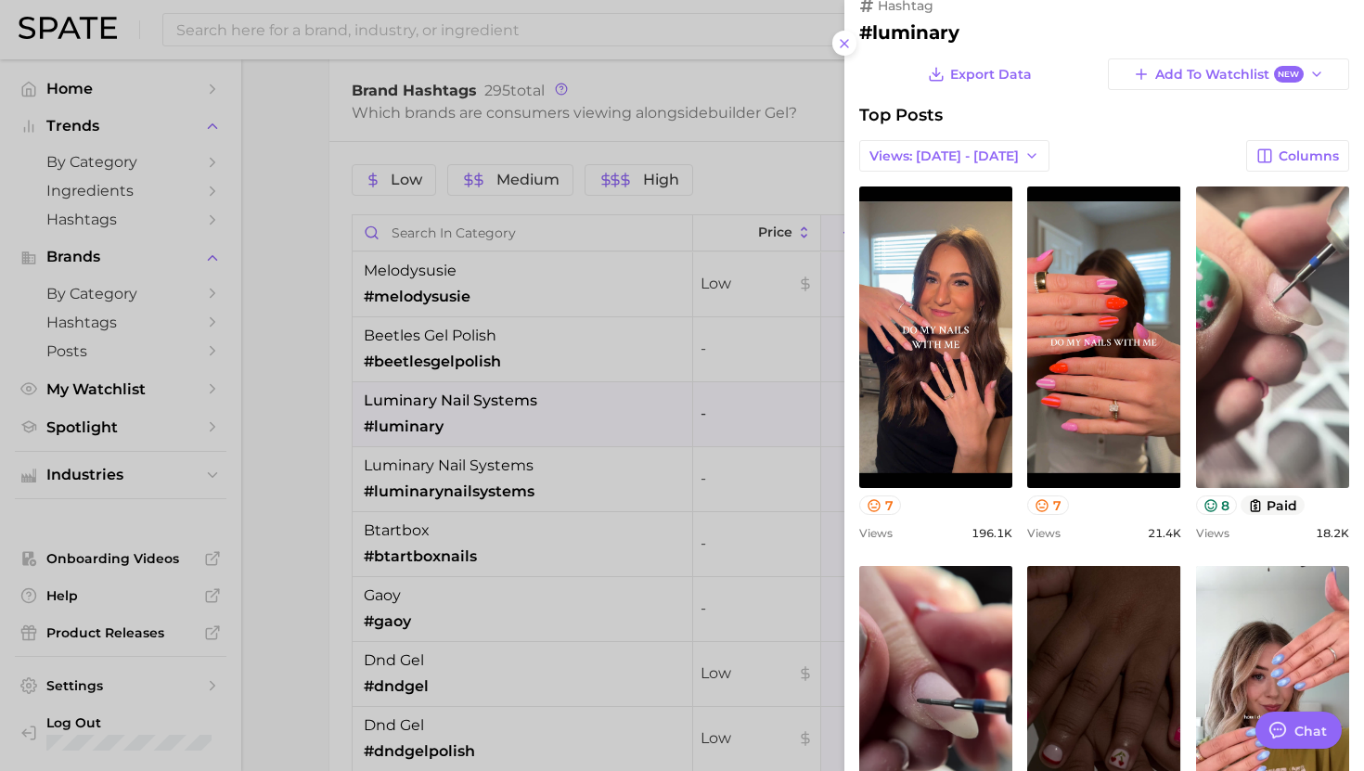
scroll to position [32, 0]
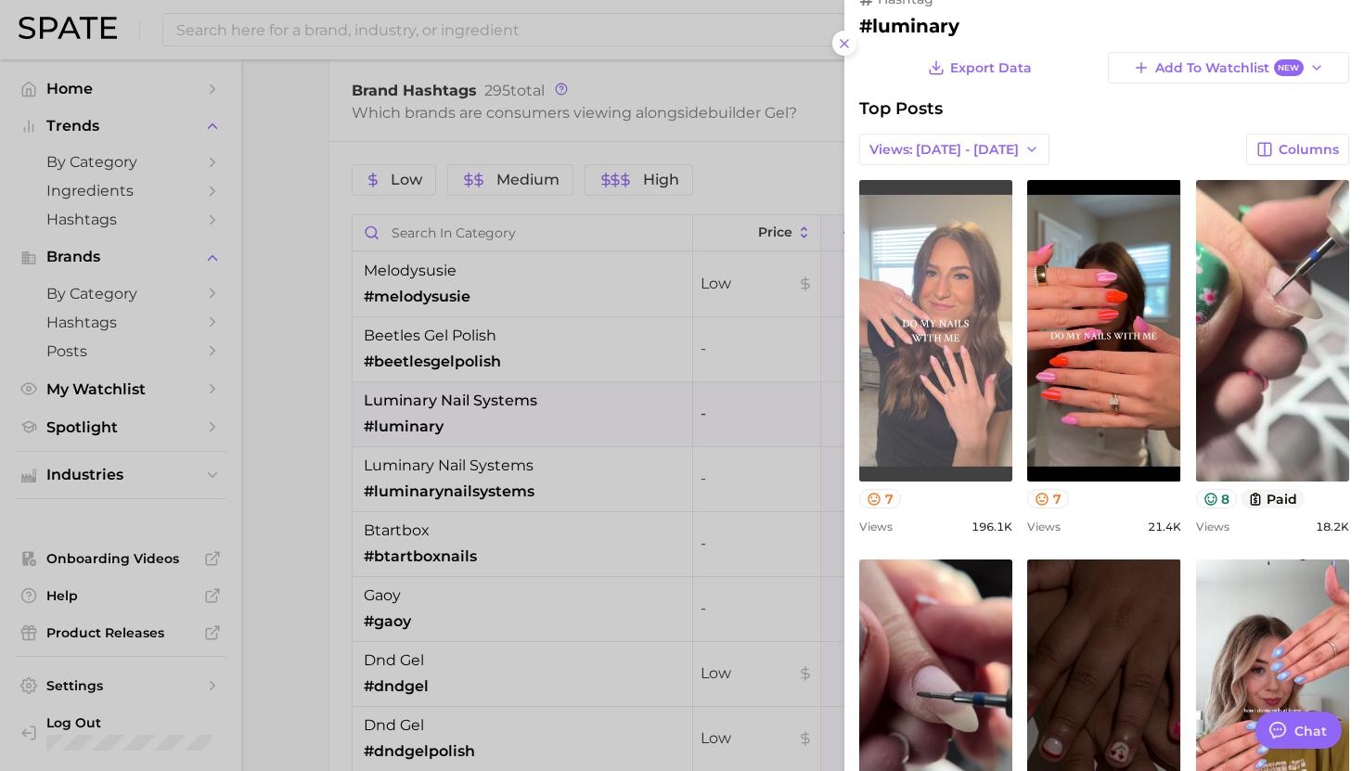
click at [938, 377] on link "view post on TikTok" at bounding box center [935, 331] width 153 height 302
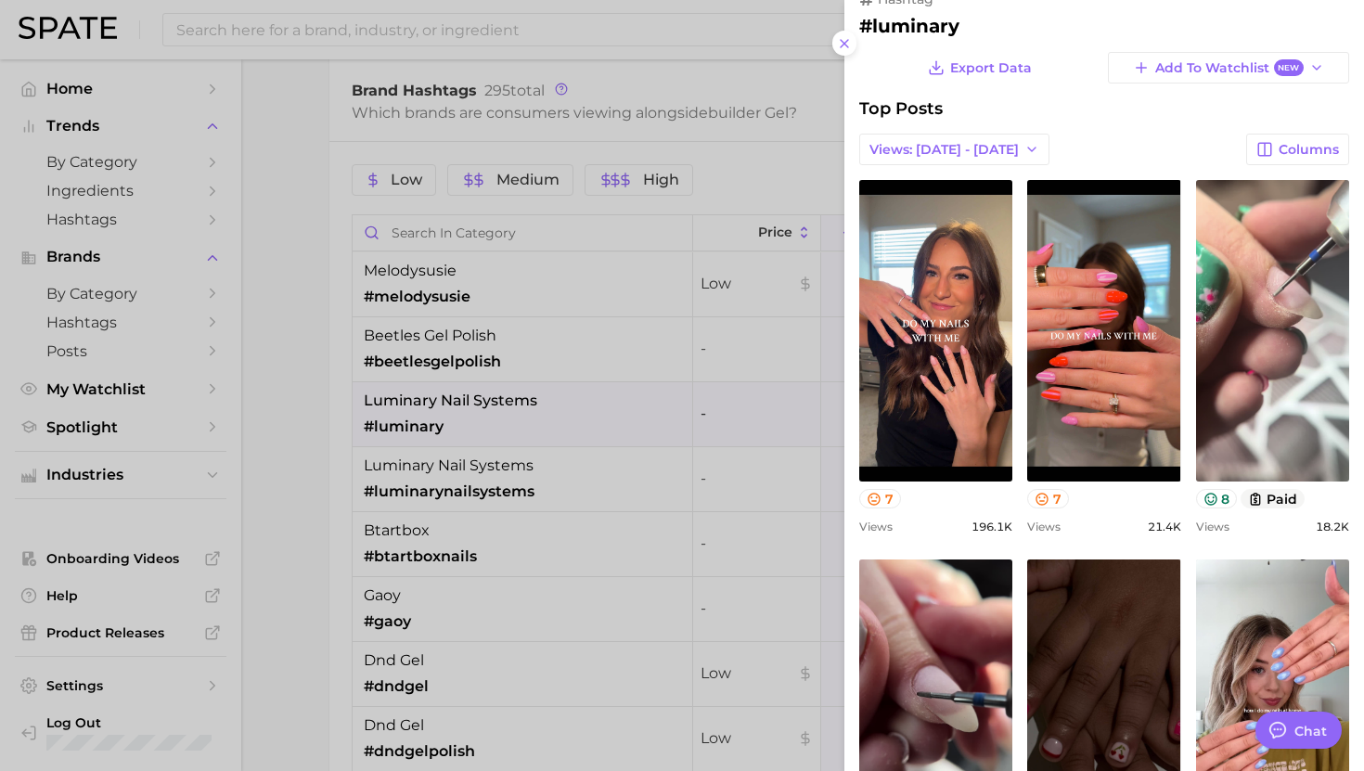
click at [1153, 113] on div "Top Posts" at bounding box center [1104, 108] width 490 height 20
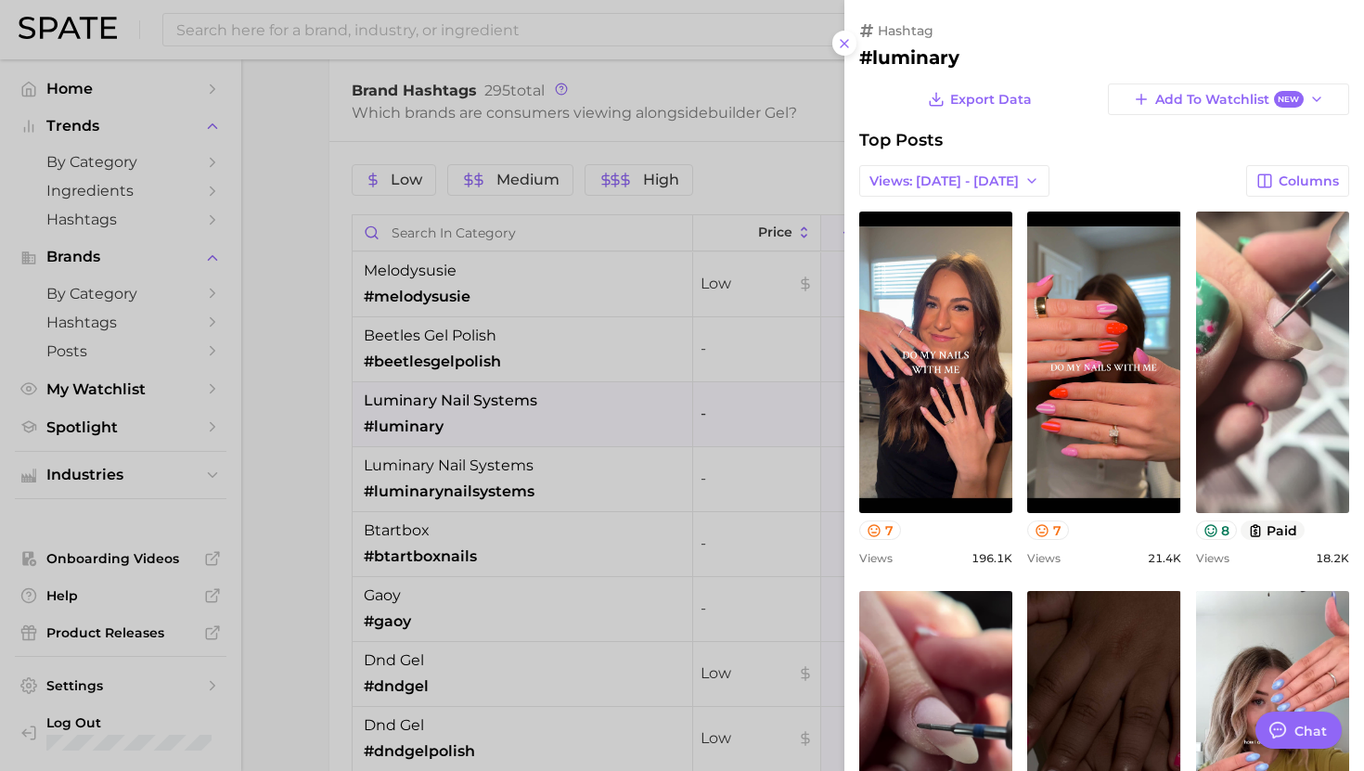
click at [910, 53] on h2 "#luminary" at bounding box center [1104, 57] width 490 height 22
click at [622, 507] on div at bounding box center [682, 385] width 1364 height 771
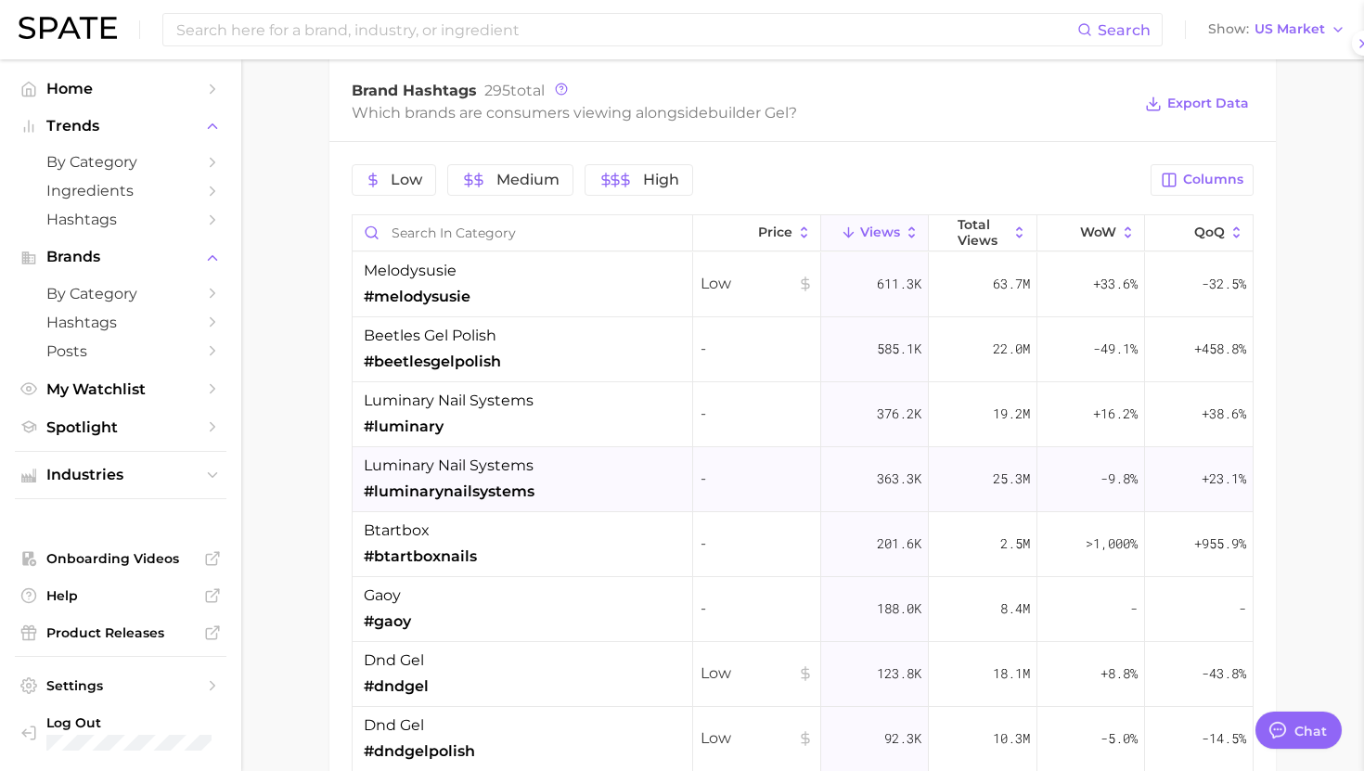
click at [561, 486] on div "luminary nail systems #luminarynailsystems" at bounding box center [523, 479] width 341 height 65
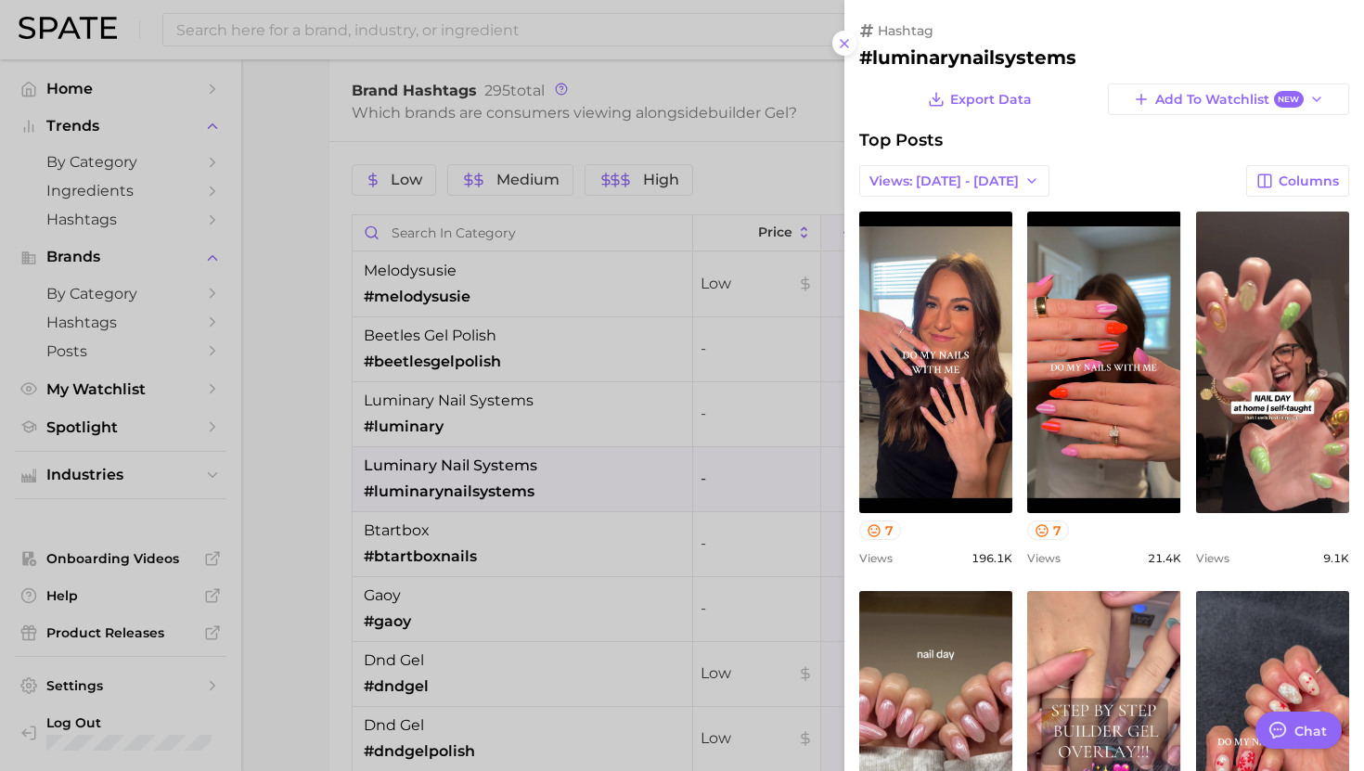
click at [507, 522] on div at bounding box center [682, 385] width 1364 height 771
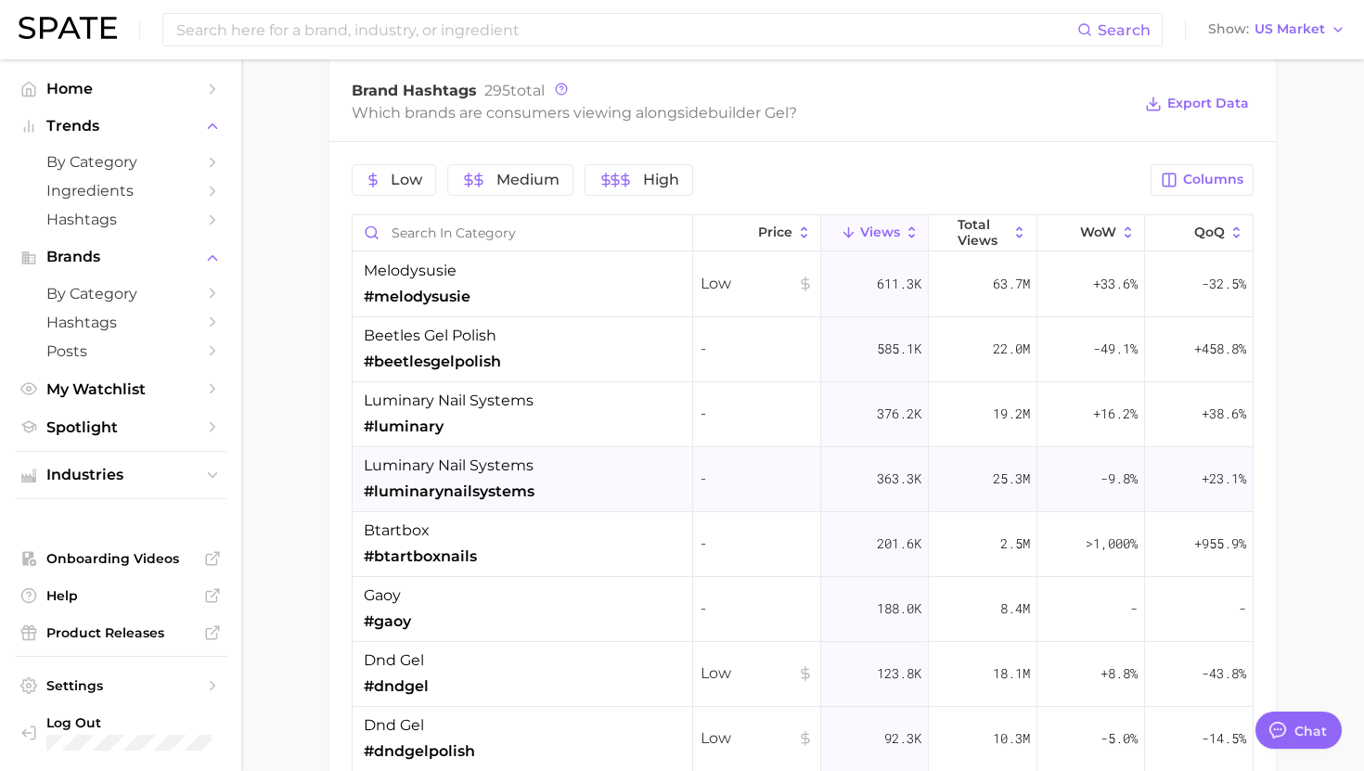
click at [497, 470] on span "luminary nail systems" at bounding box center [449, 466] width 170 height 22
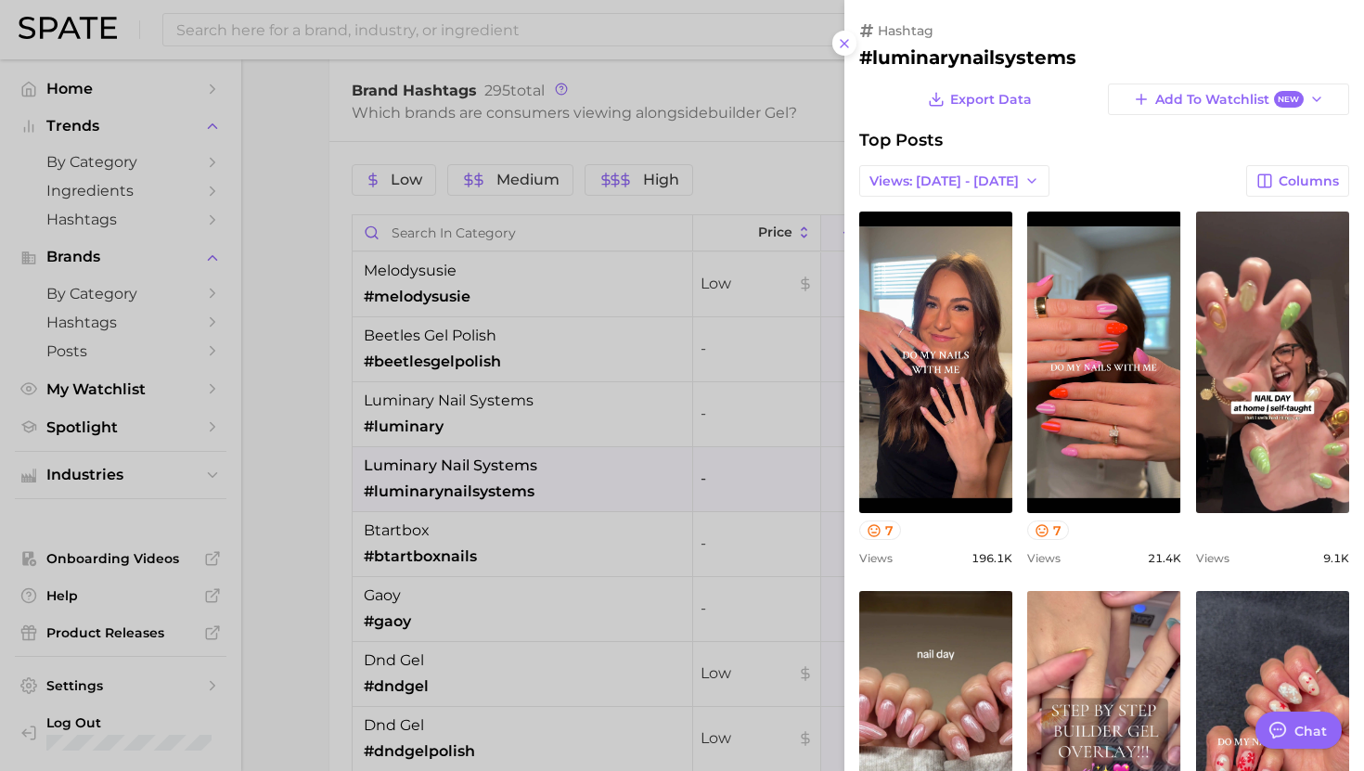
click at [938, 51] on h2 "#luminarynailsystems" at bounding box center [1104, 57] width 490 height 22
copy h2 "luminarynailsystems"
click at [552, 491] on div at bounding box center [682, 385] width 1364 height 771
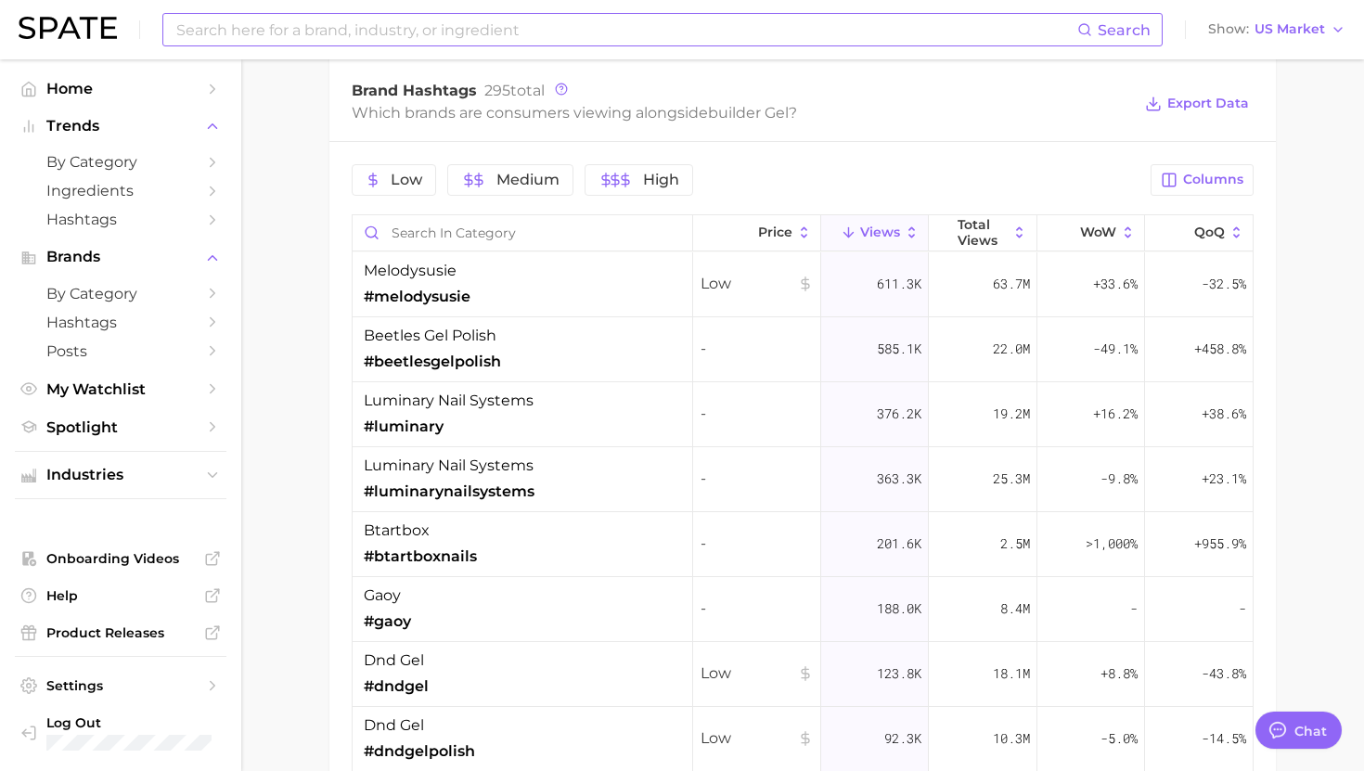
scroll to position [1121, 0]
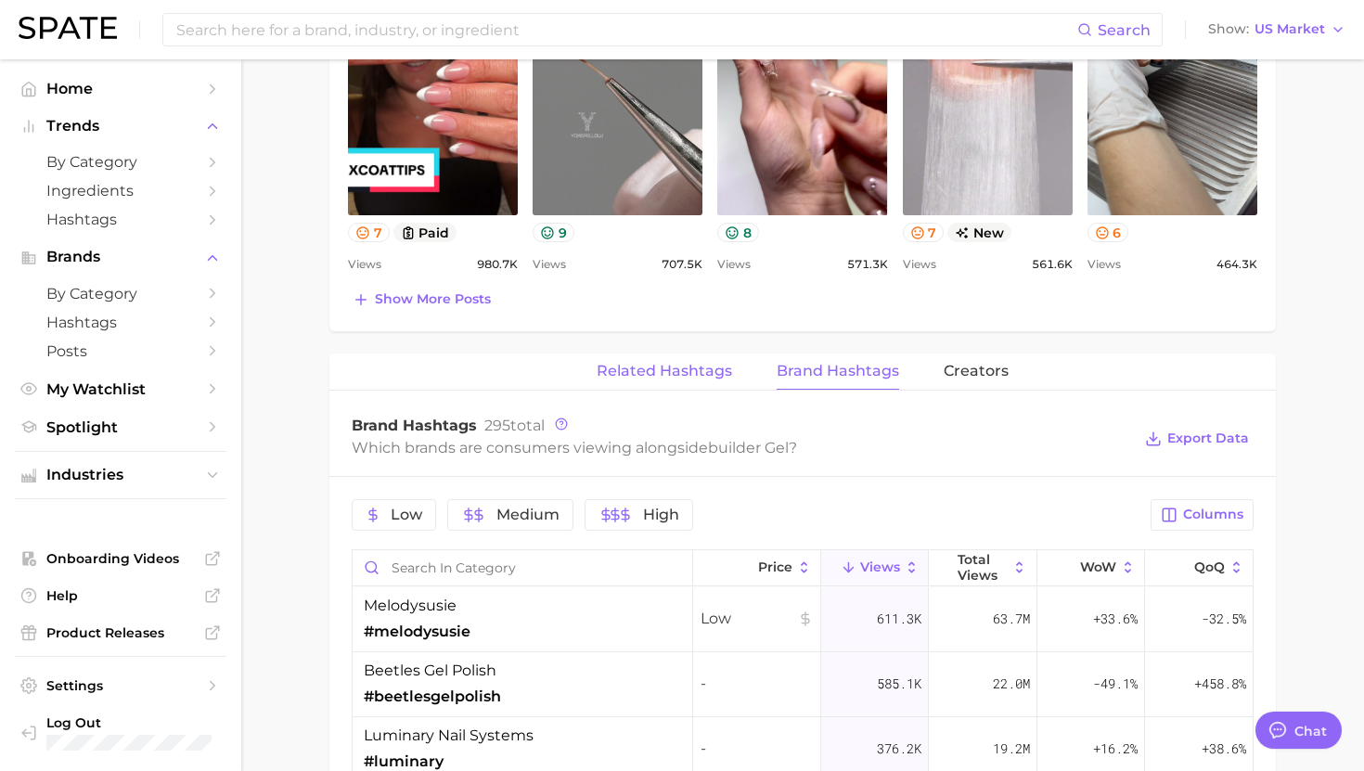
click at [684, 355] on button "Related Hashtags" at bounding box center [664, 372] width 135 height 36
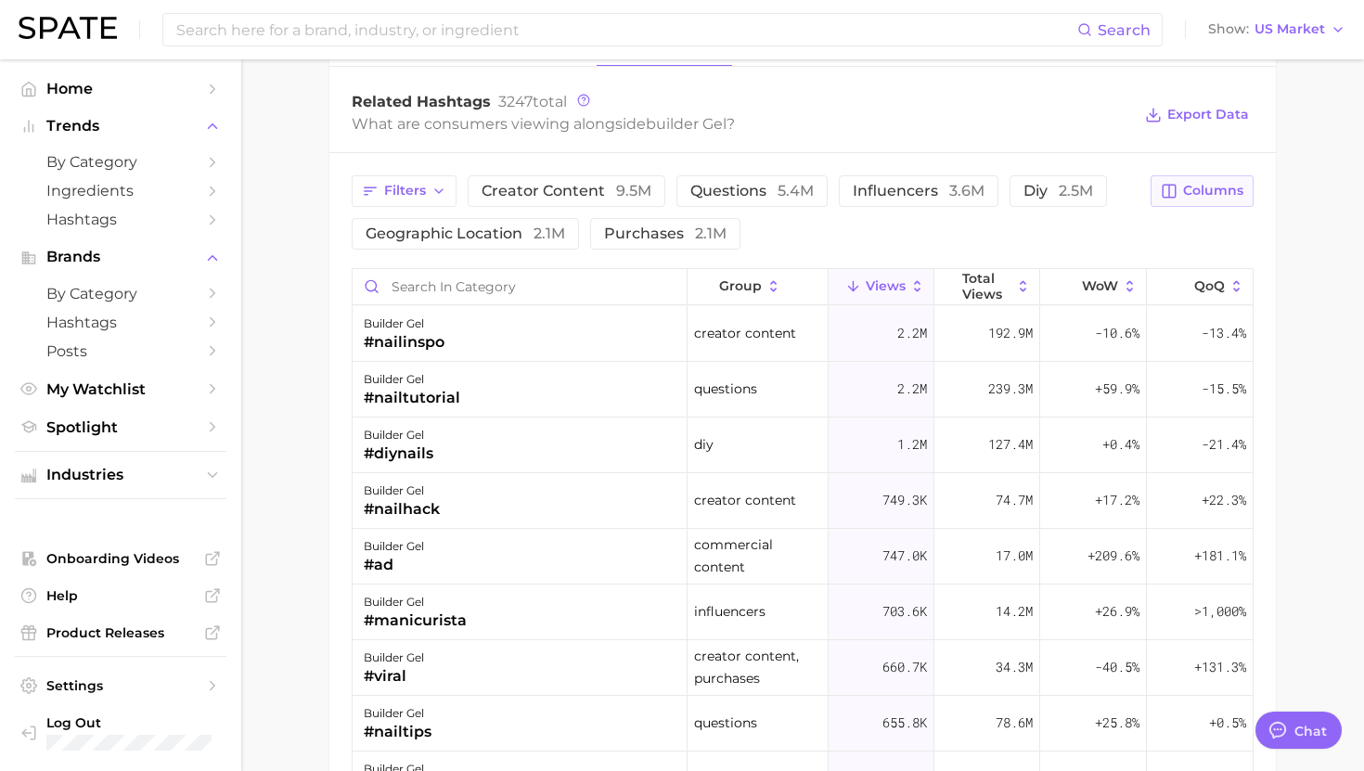
click at [1192, 186] on span "Columns" at bounding box center [1213, 191] width 60 height 16
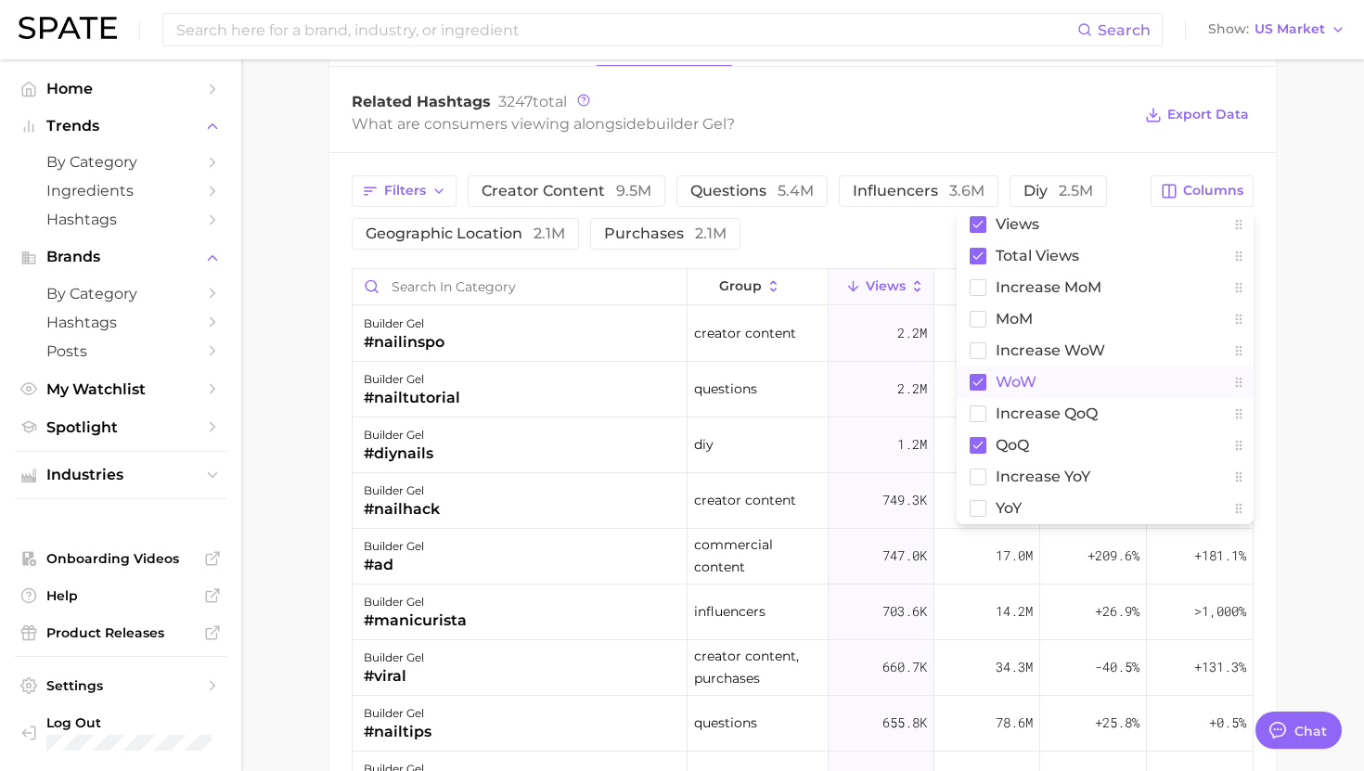
click at [1024, 387] on span "WoW" at bounding box center [1016, 382] width 41 height 16
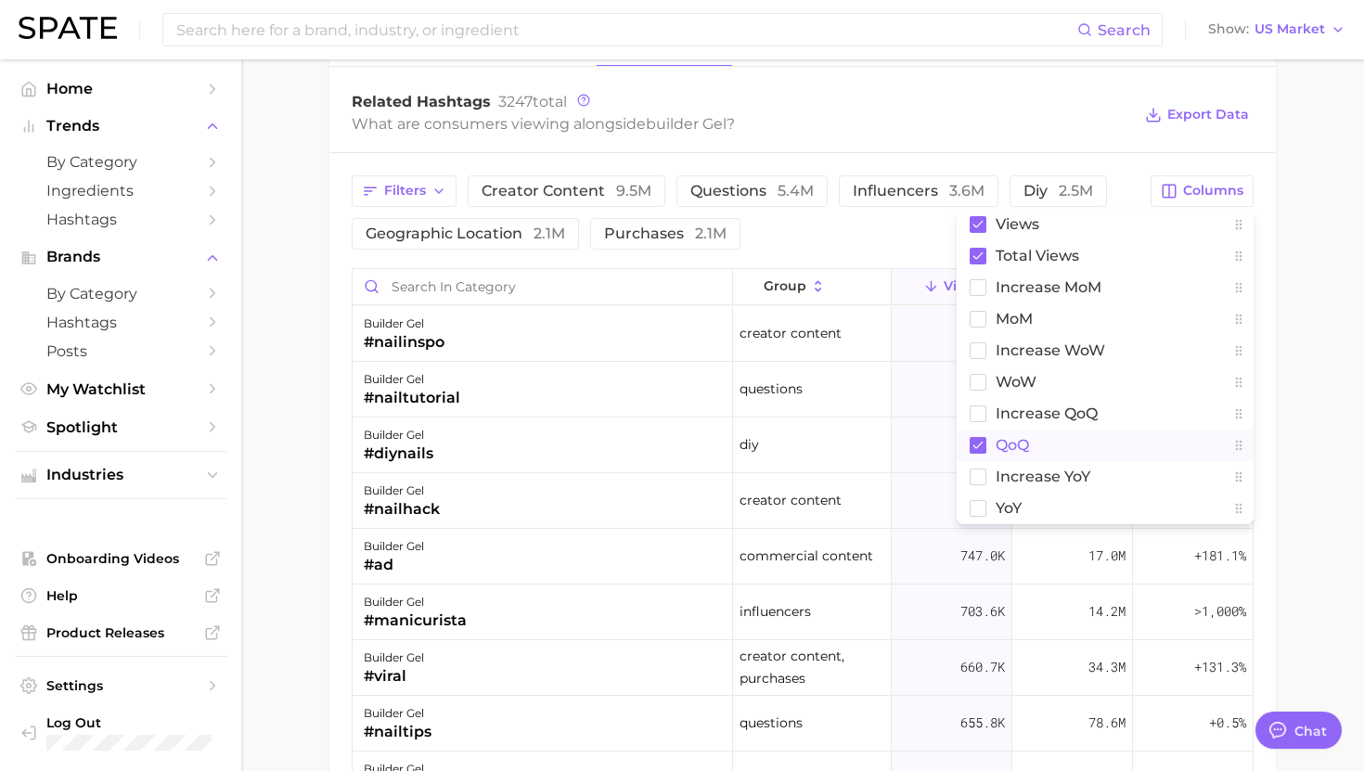
click at [1023, 451] on span "QoQ" at bounding box center [1012, 445] width 33 height 16
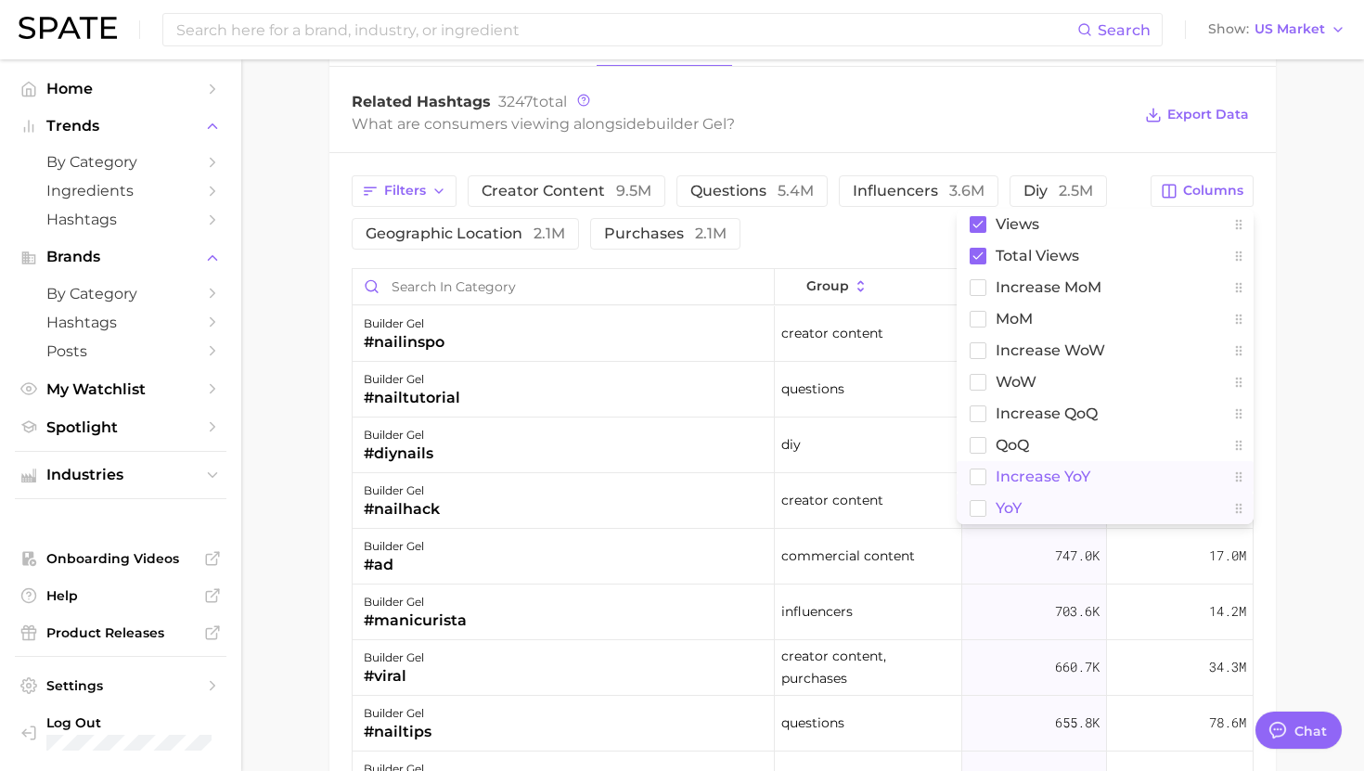
click at [1023, 487] on button "increase YoY" at bounding box center [1105, 477] width 297 height 32
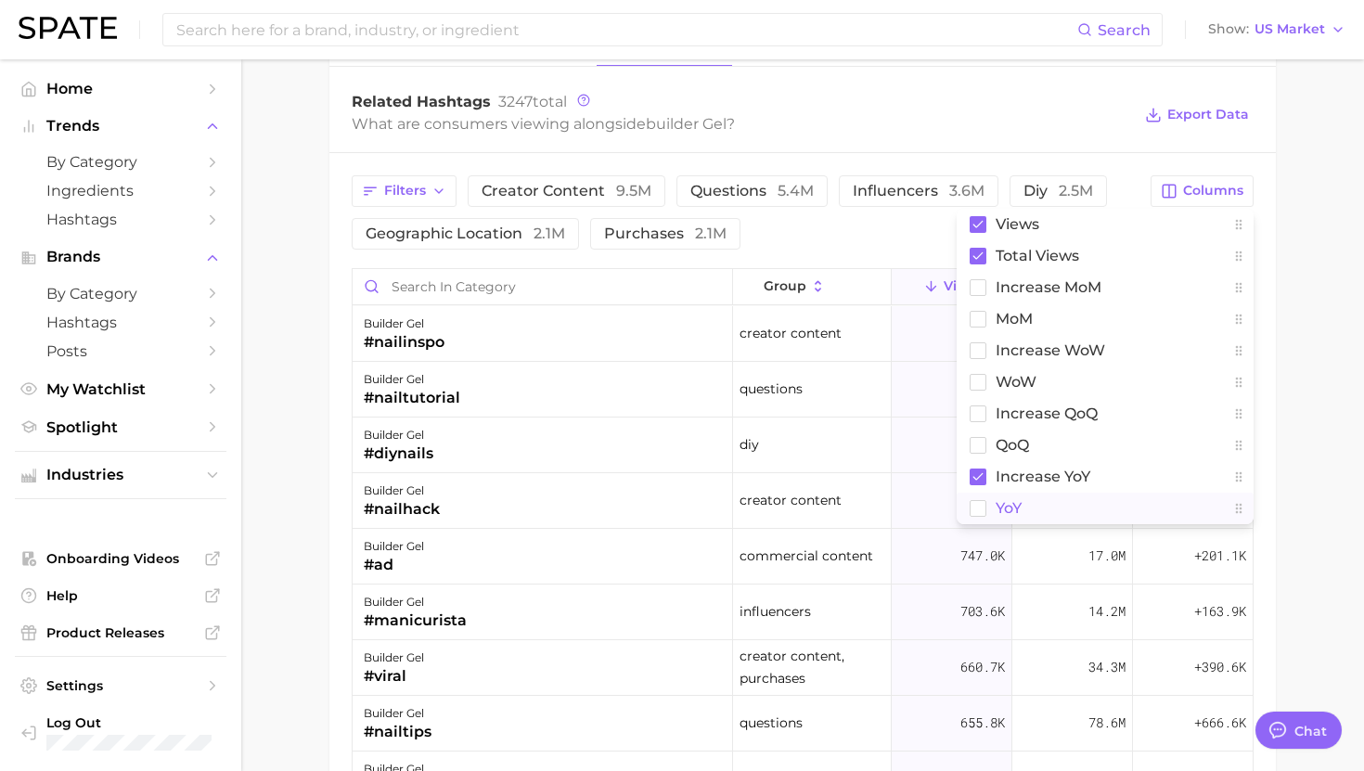
click at [1022, 500] on span "YoY" at bounding box center [1009, 508] width 26 height 16
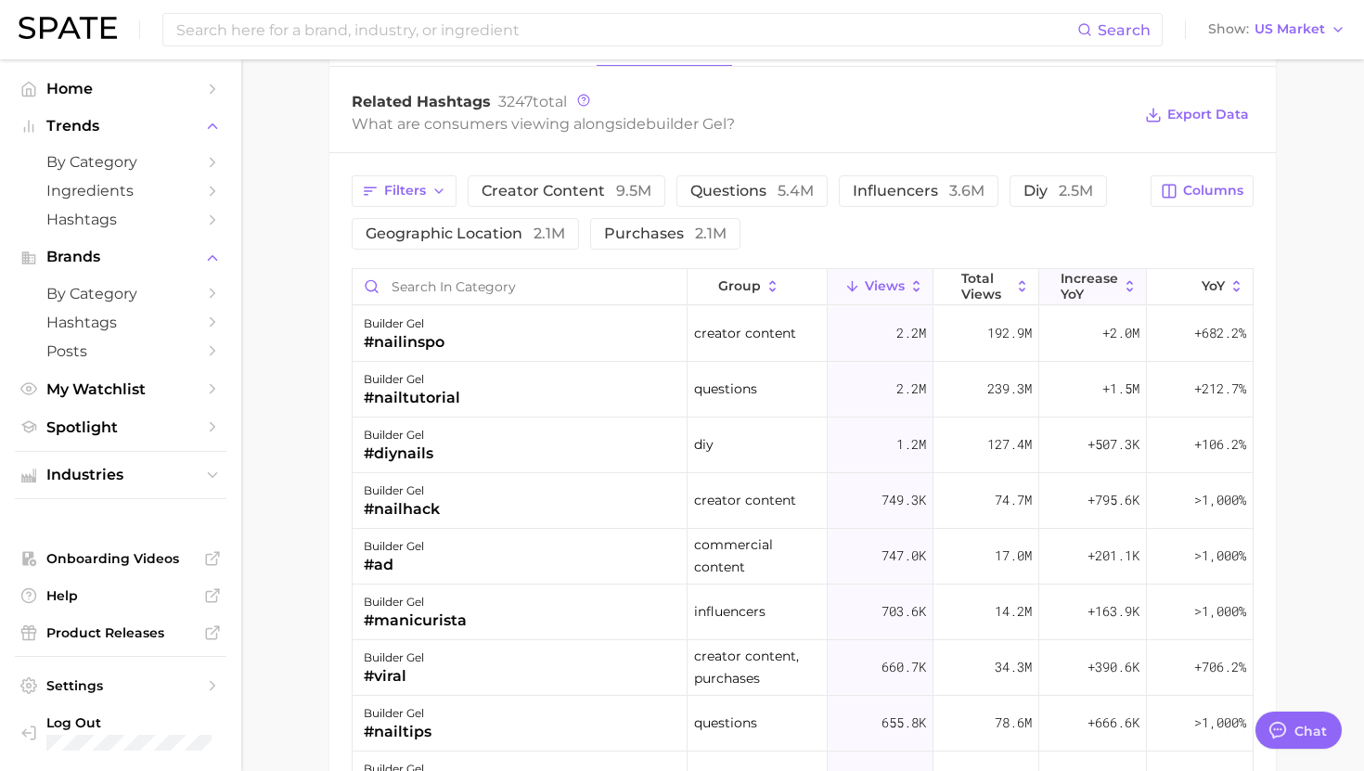
click at [1094, 301] on button "increase YoY" at bounding box center [1093, 287] width 108 height 36
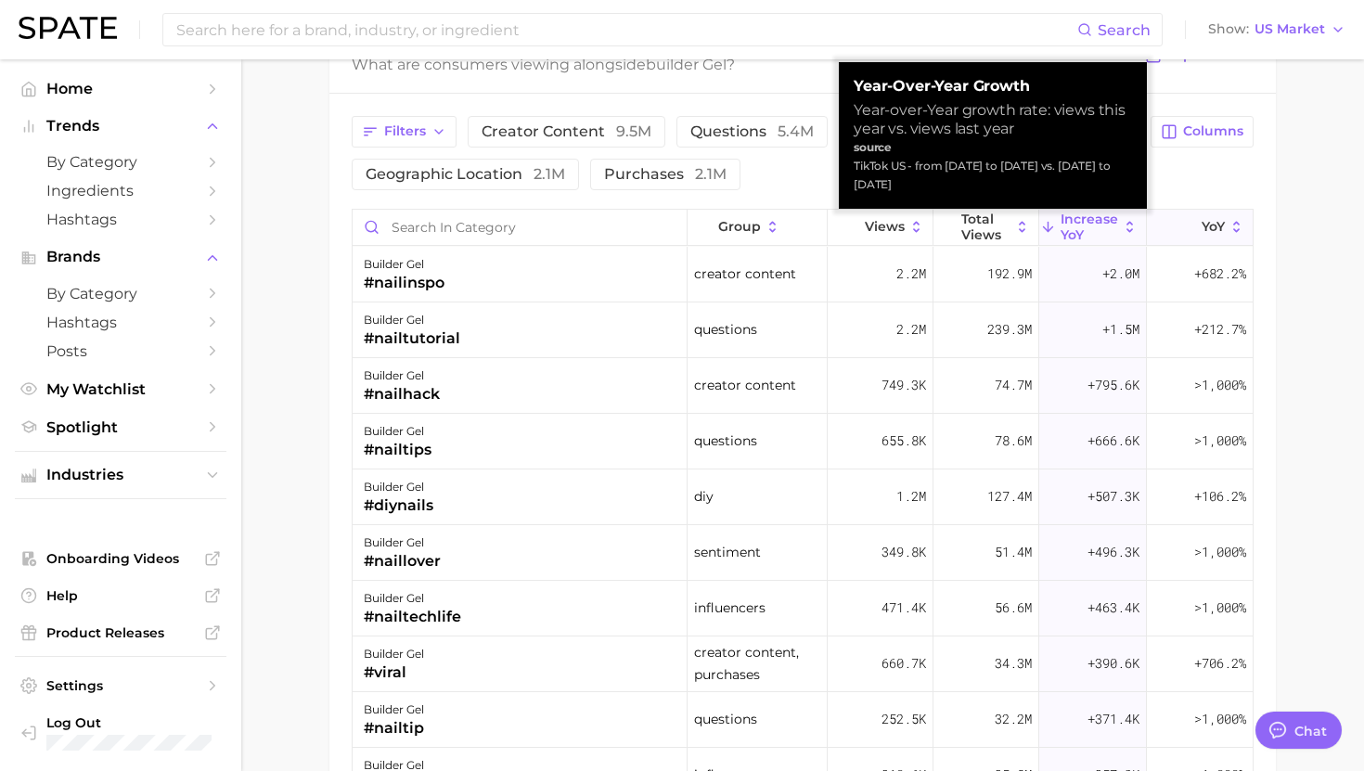
scroll to position [1502, 0]
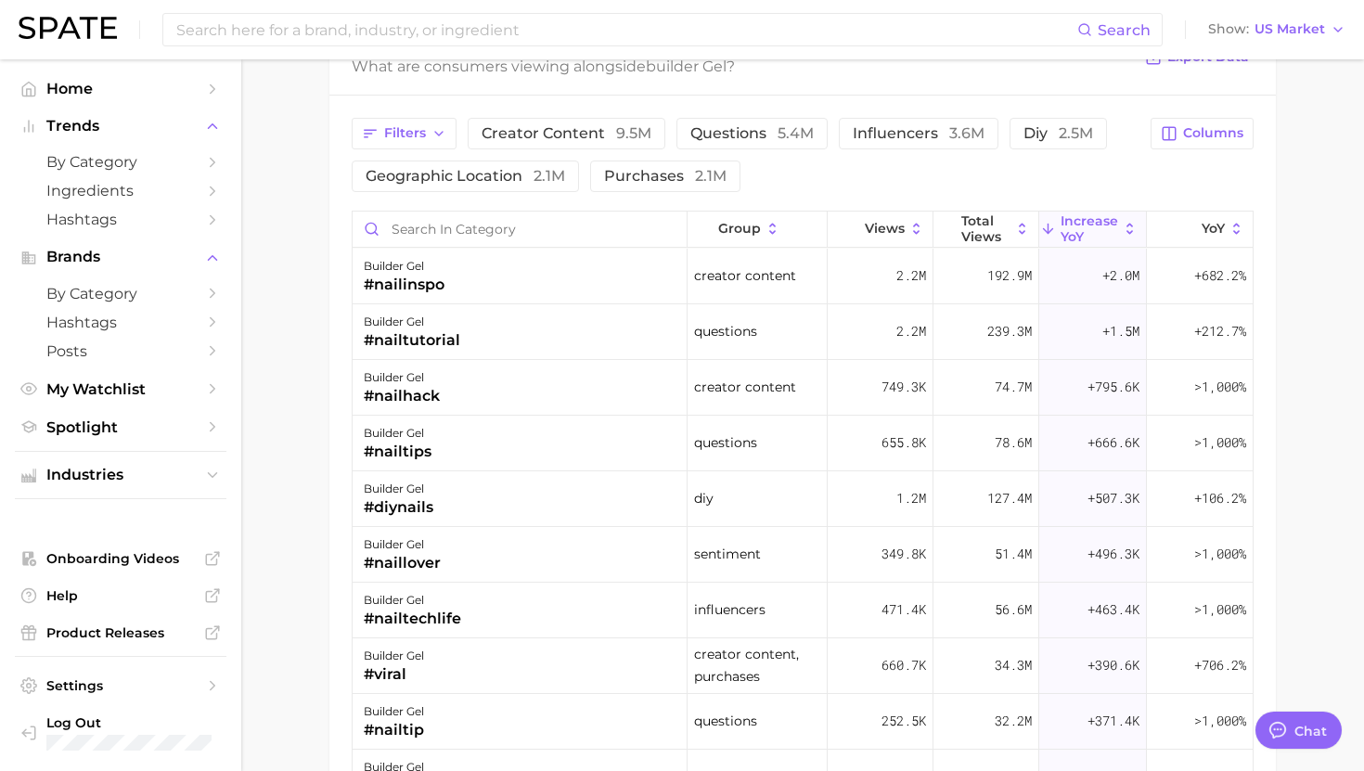
click at [1249, 197] on div "Filters creator content 9.5m questions 5.4m influencers 3.6m diy 2.5m geographi…" at bounding box center [802, 550] width 947 height 909
click at [543, 468] on div "builder gel #nailtips" at bounding box center [520, 444] width 335 height 56
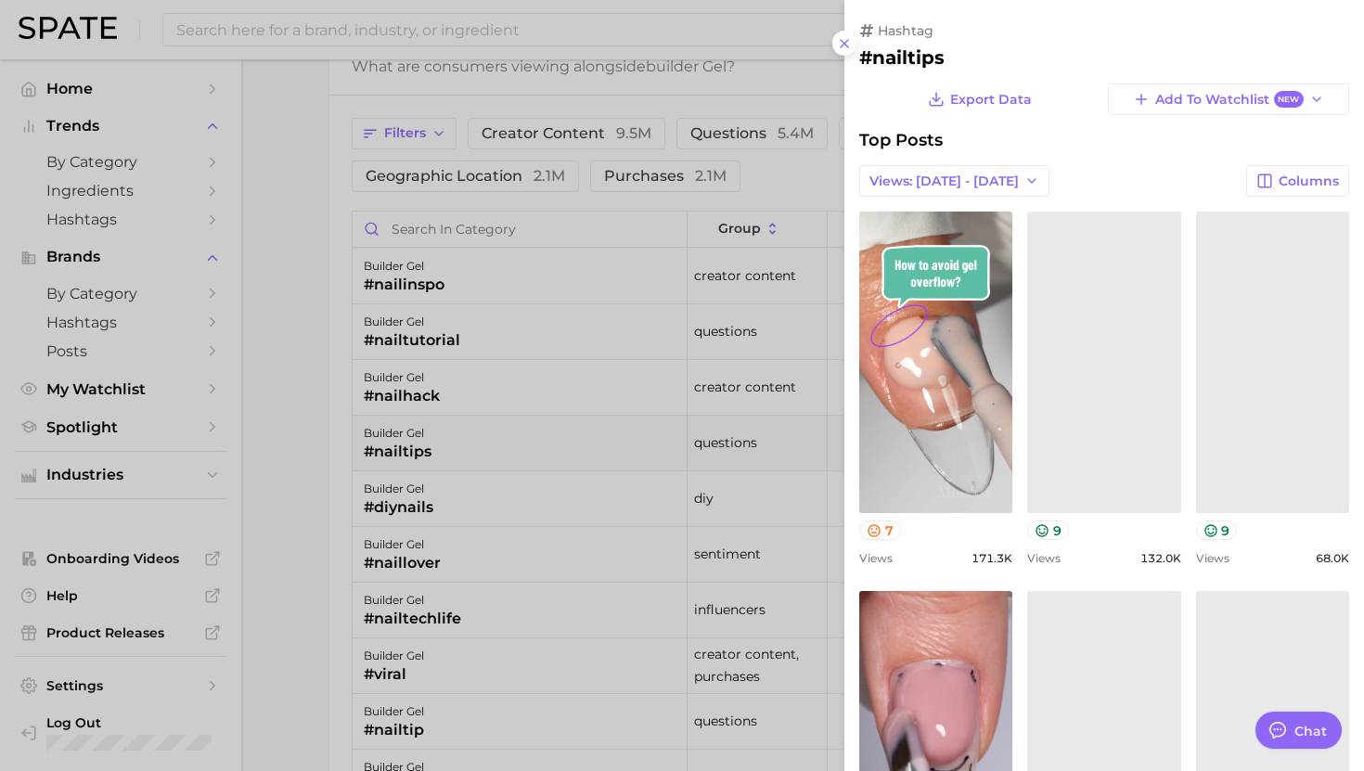
scroll to position [0, 0]
drag, startPoint x: 507, startPoint y: 313, endPoint x: 505, endPoint y: 340, distance: 27.0
click at [507, 313] on div at bounding box center [682, 385] width 1364 height 771
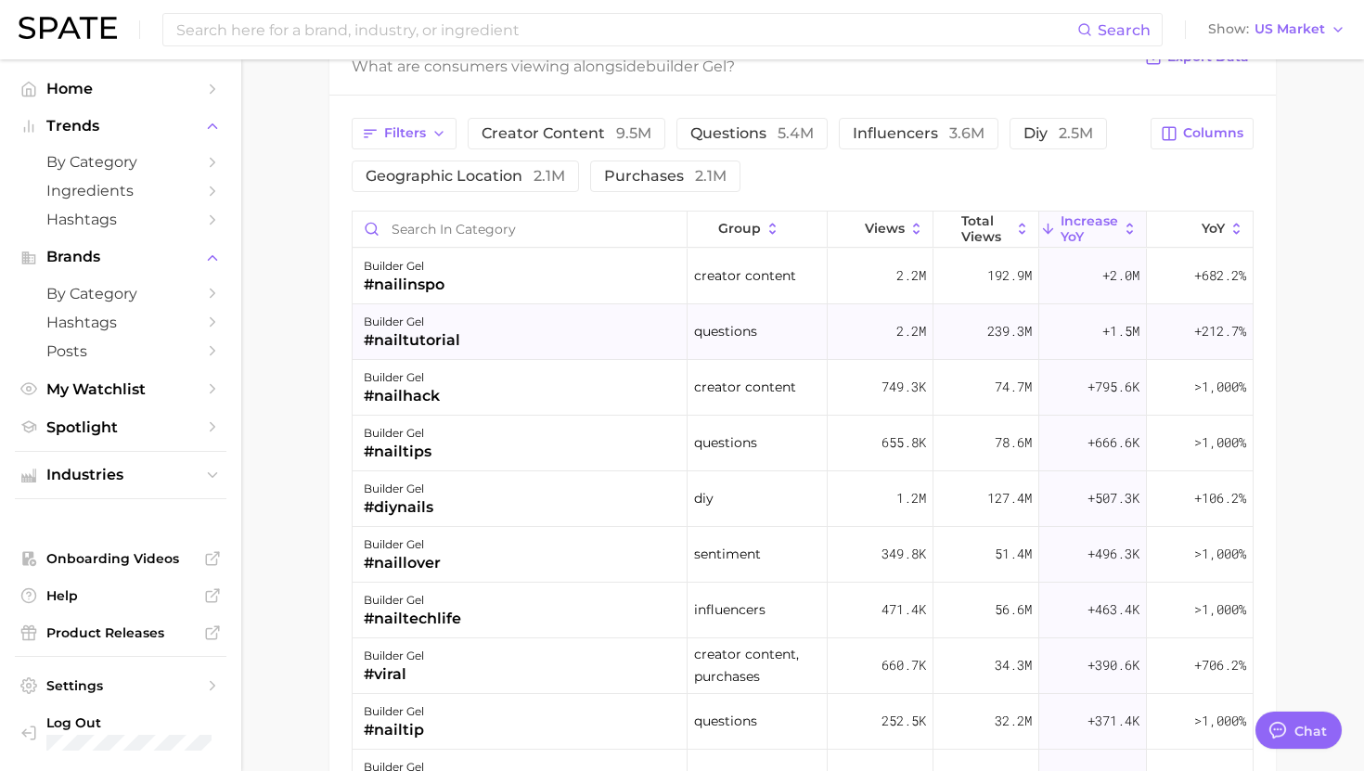
click at [497, 336] on div "builder gel #nailtutorial" at bounding box center [520, 332] width 335 height 56
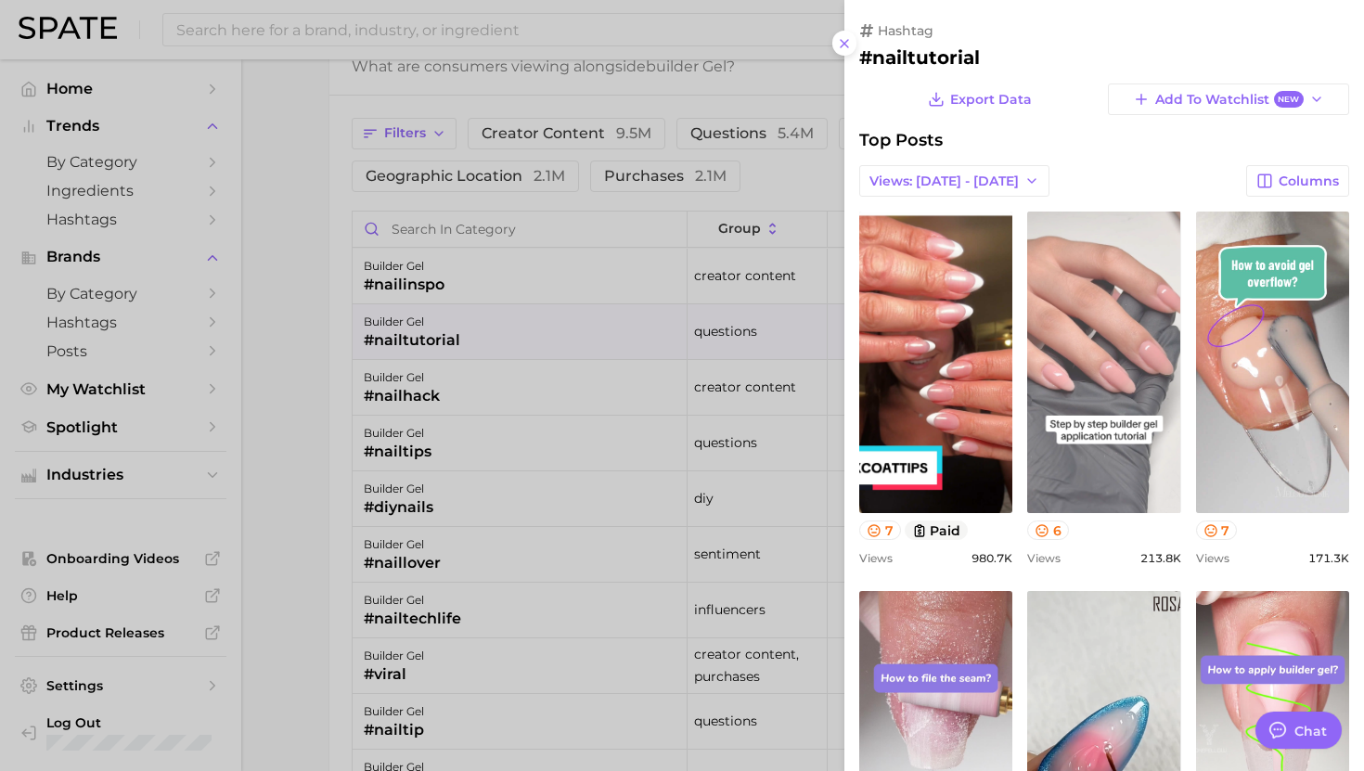
click at [1127, 307] on link "view post on TikTok" at bounding box center [1103, 363] width 153 height 302
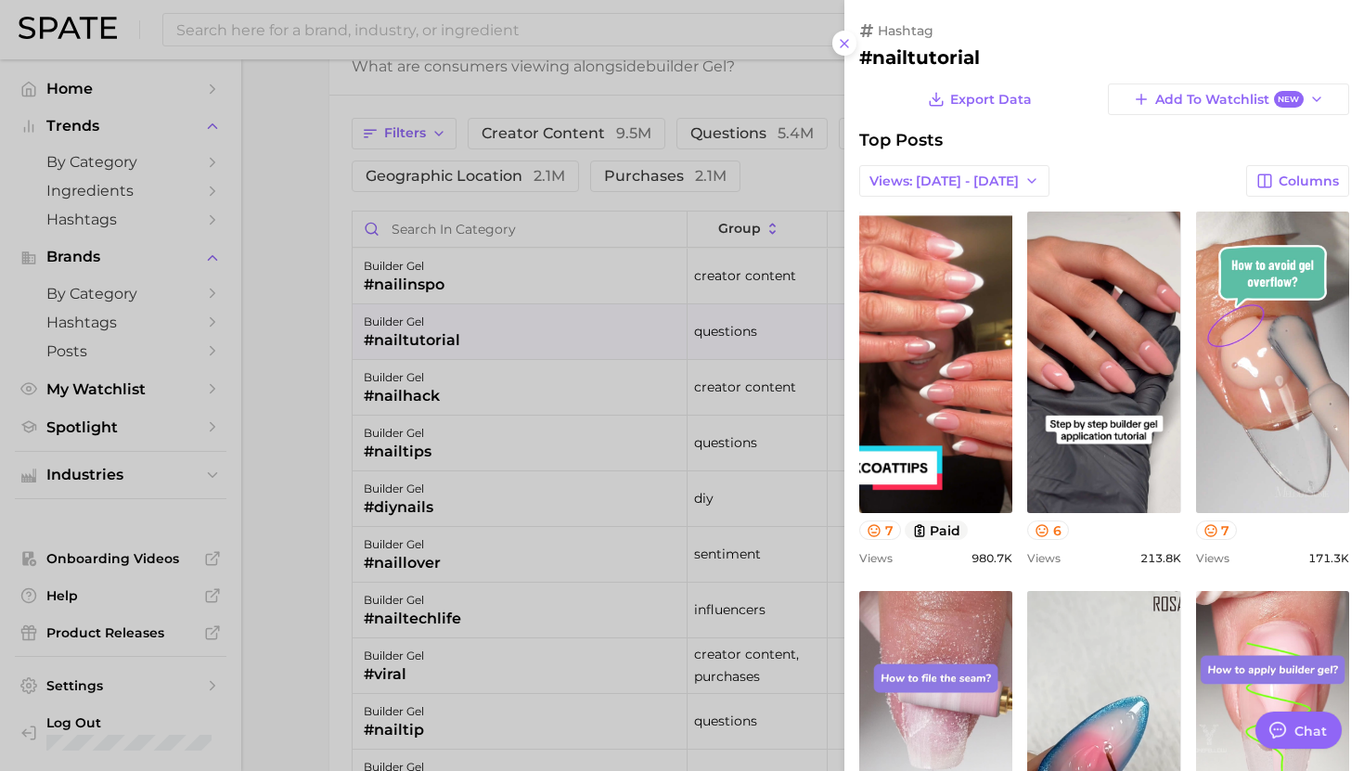
click at [659, 450] on div at bounding box center [682, 385] width 1364 height 771
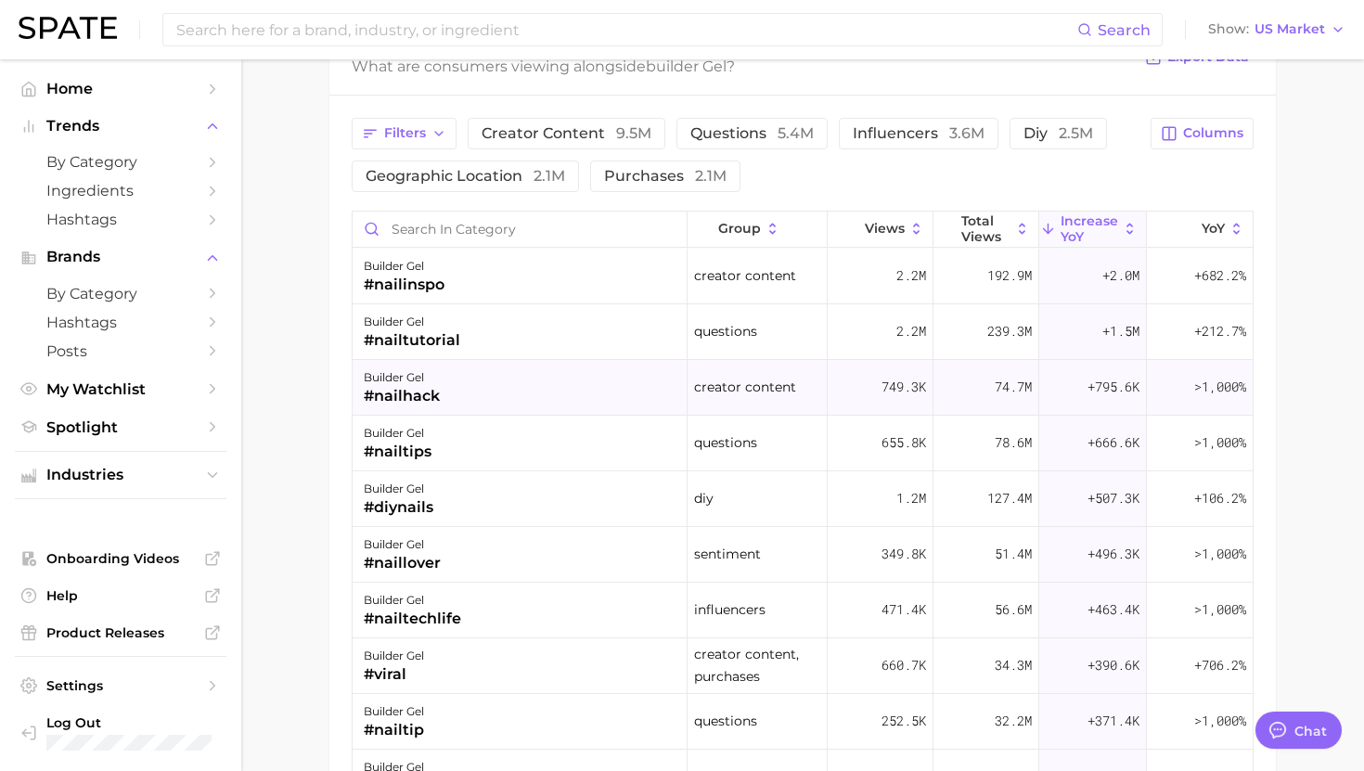
click at [535, 393] on div "builder gel #nailhack" at bounding box center [520, 388] width 335 height 56
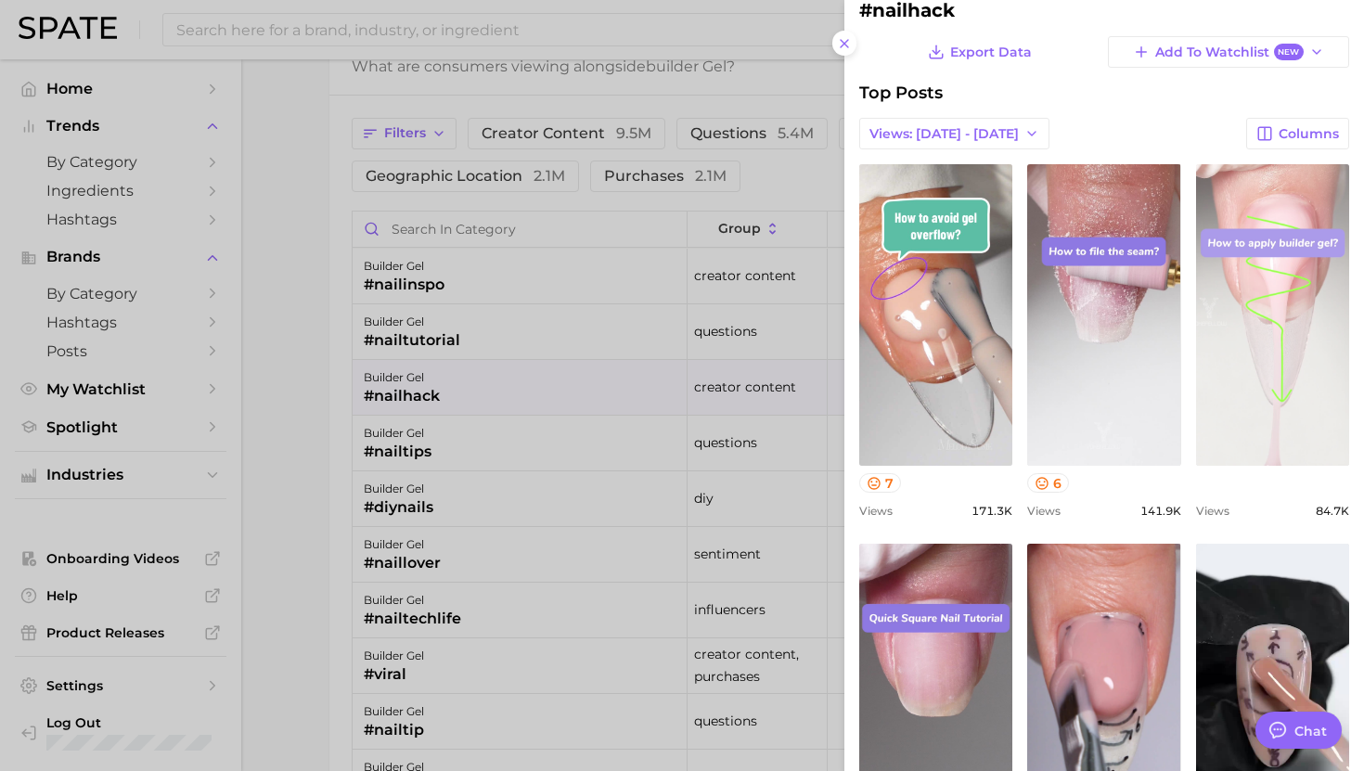
click at [1308, 362] on link "view post on TikTok" at bounding box center [1272, 315] width 153 height 302
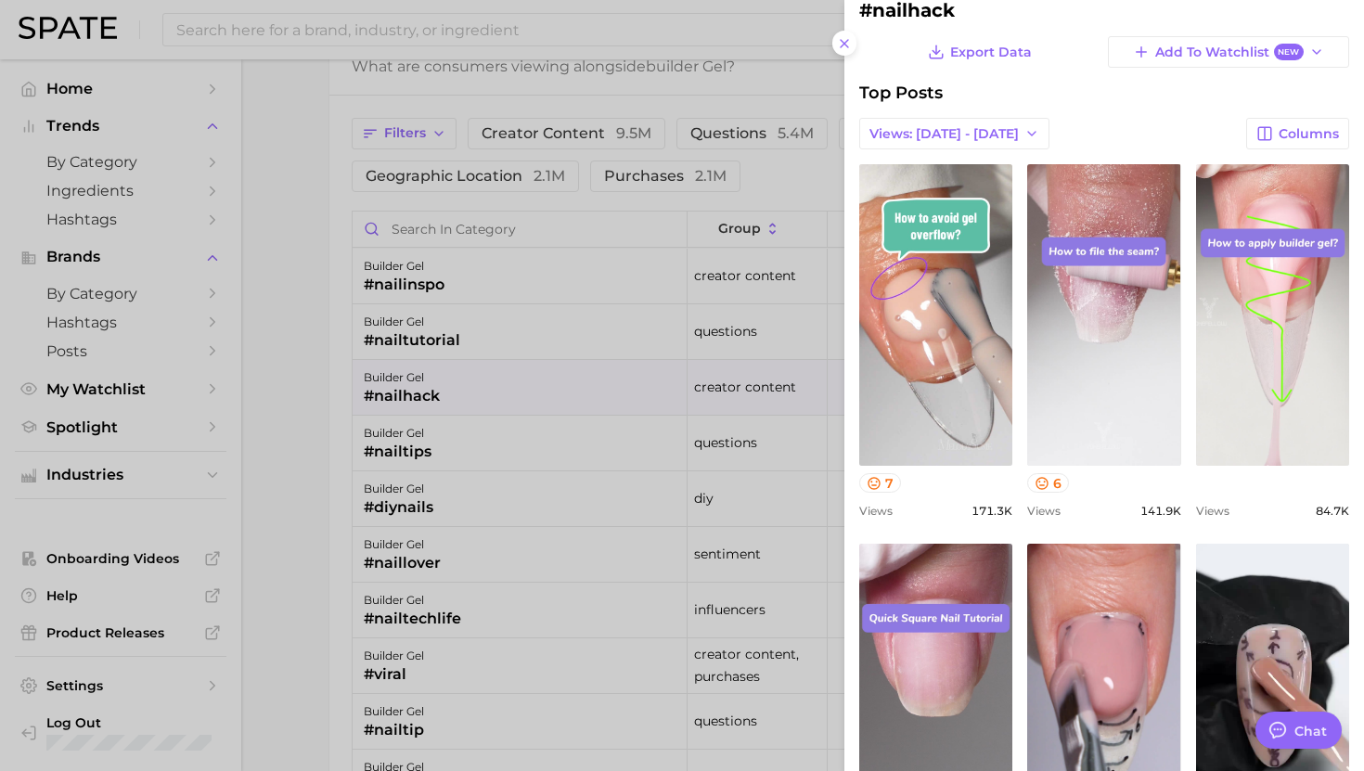
click at [672, 355] on div at bounding box center [682, 385] width 1364 height 771
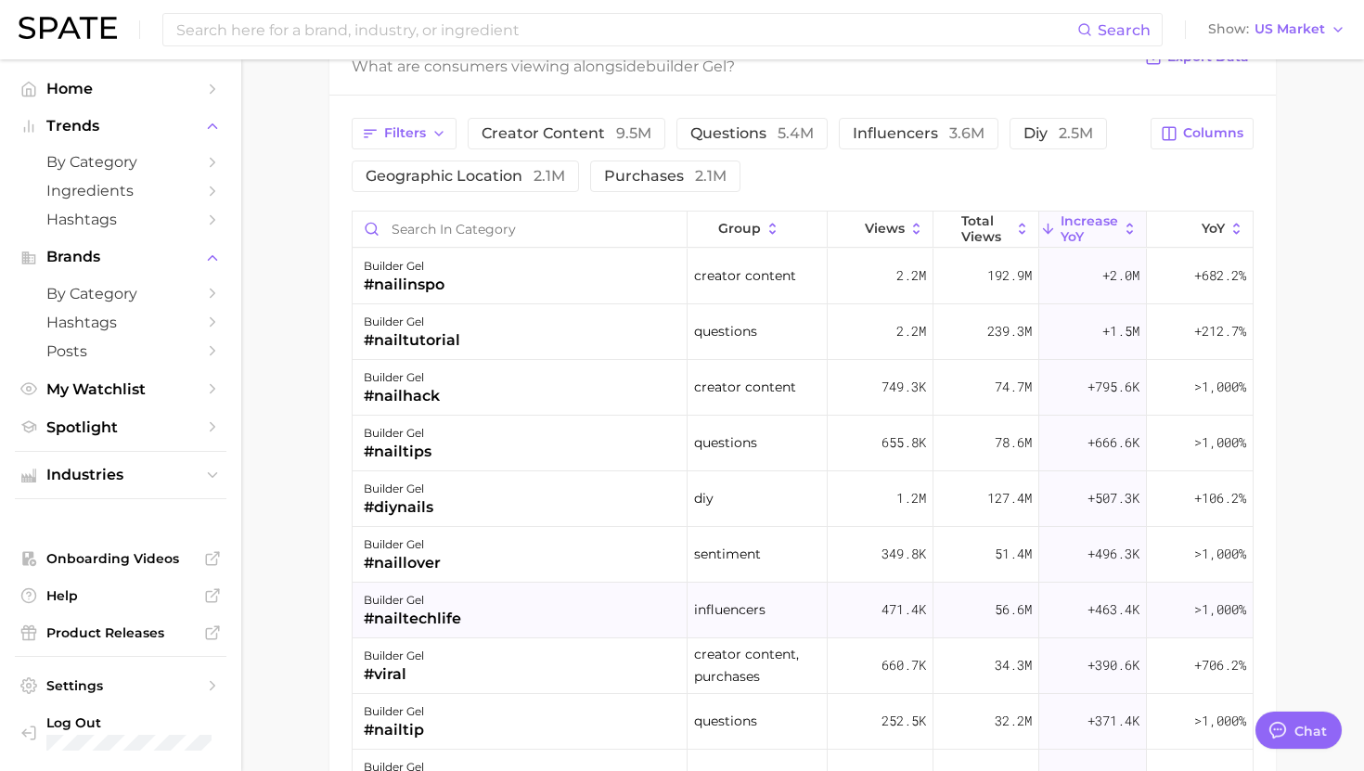
click at [495, 629] on div "builder gel #nailtechlife" at bounding box center [520, 611] width 335 height 56
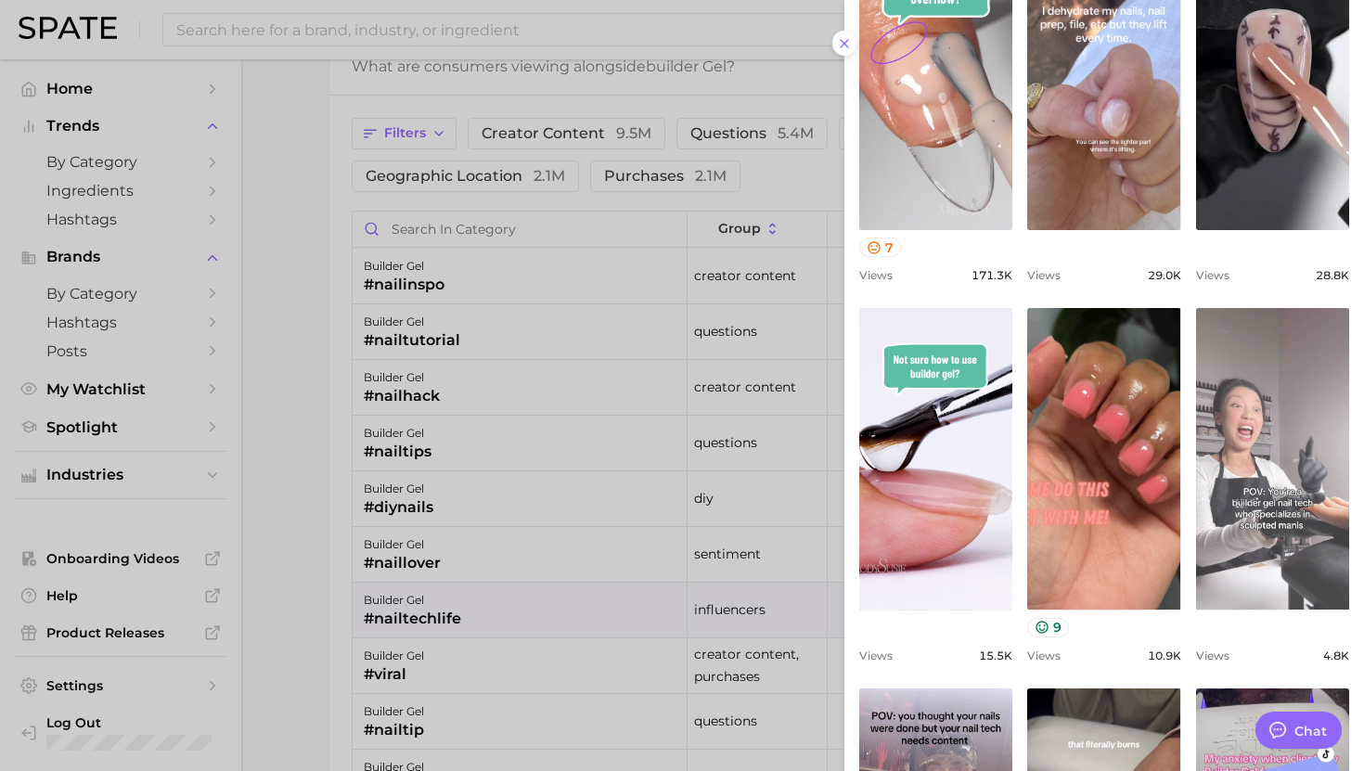
click at [1260, 401] on link "view post on TikTok" at bounding box center [1272, 459] width 153 height 302
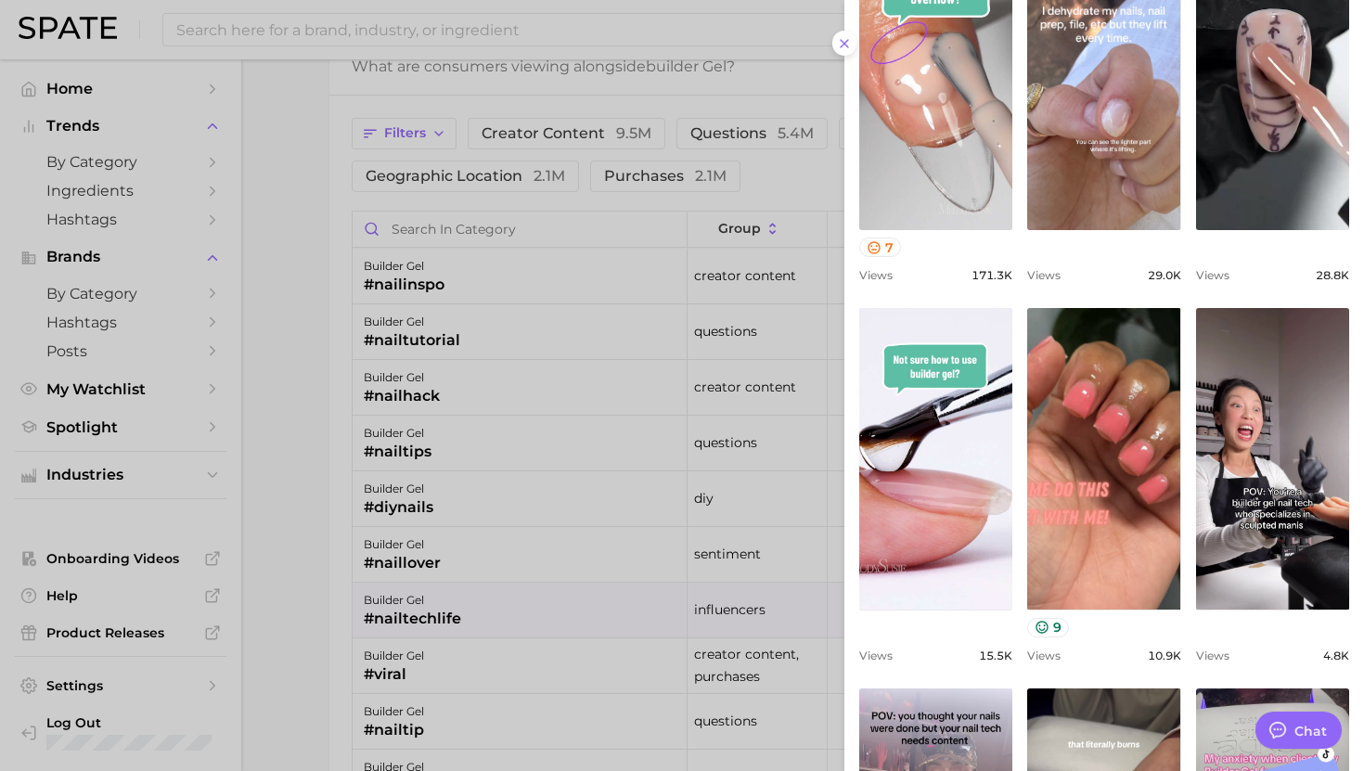
click at [567, 172] on div at bounding box center [682, 385] width 1364 height 771
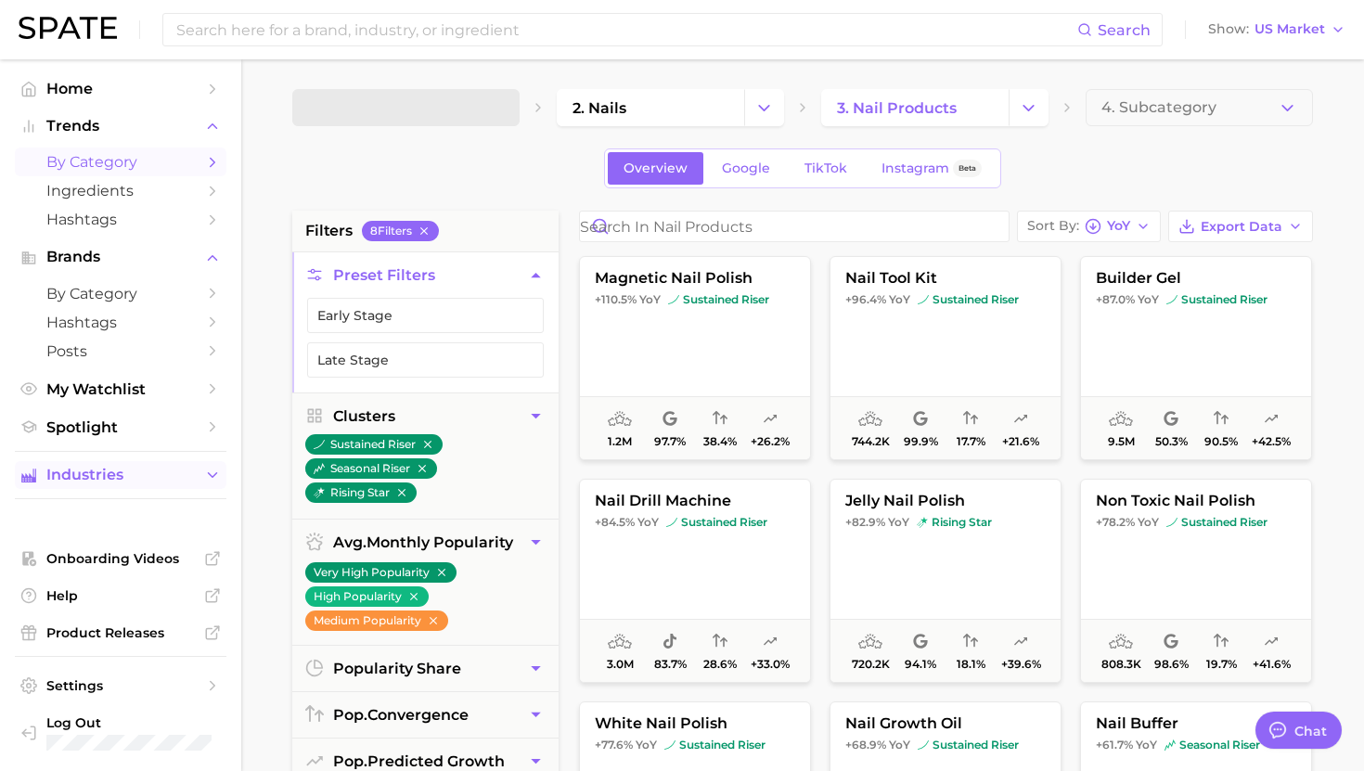
click at [88, 489] on button "Industries" at bounding box center [121, 475] width 212 height 28
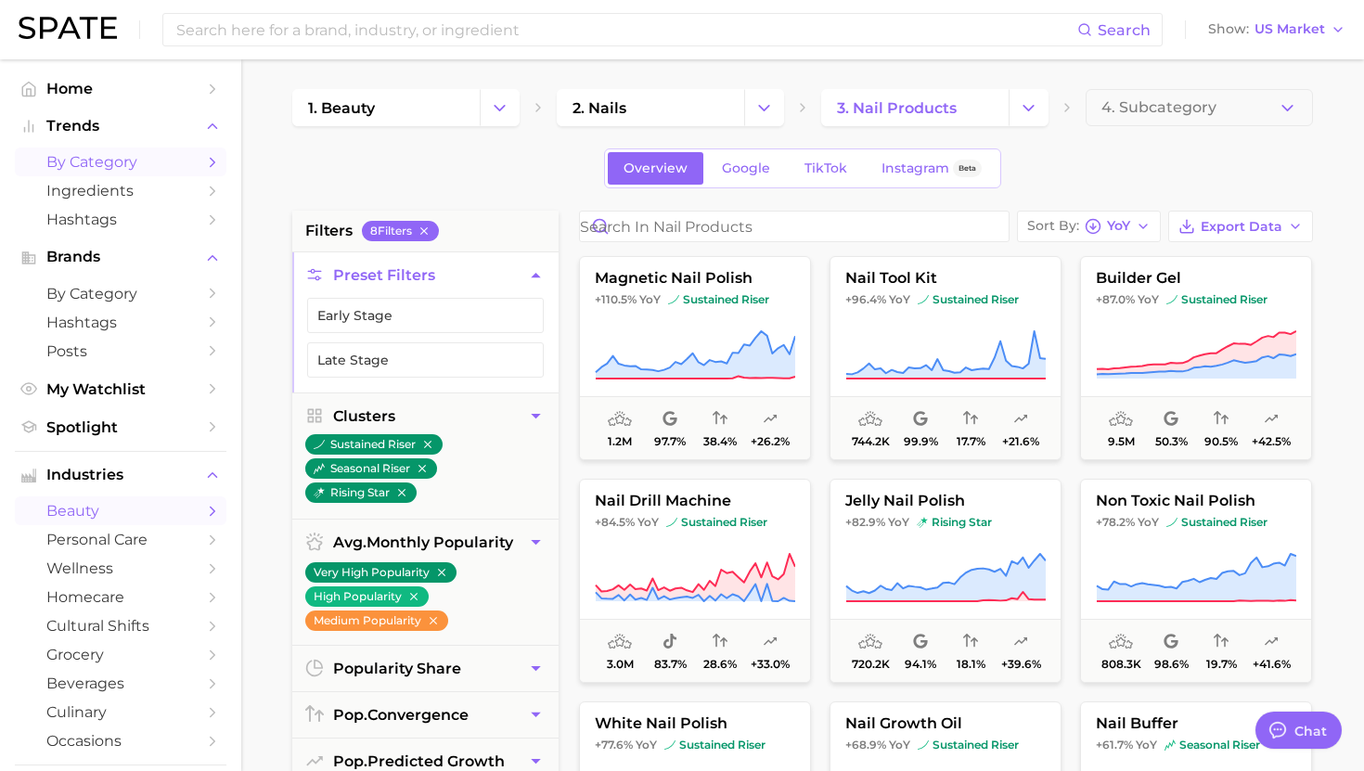
click at [121, 509] on span "beauty" at bounding box center [120, 511] width 148 height 18
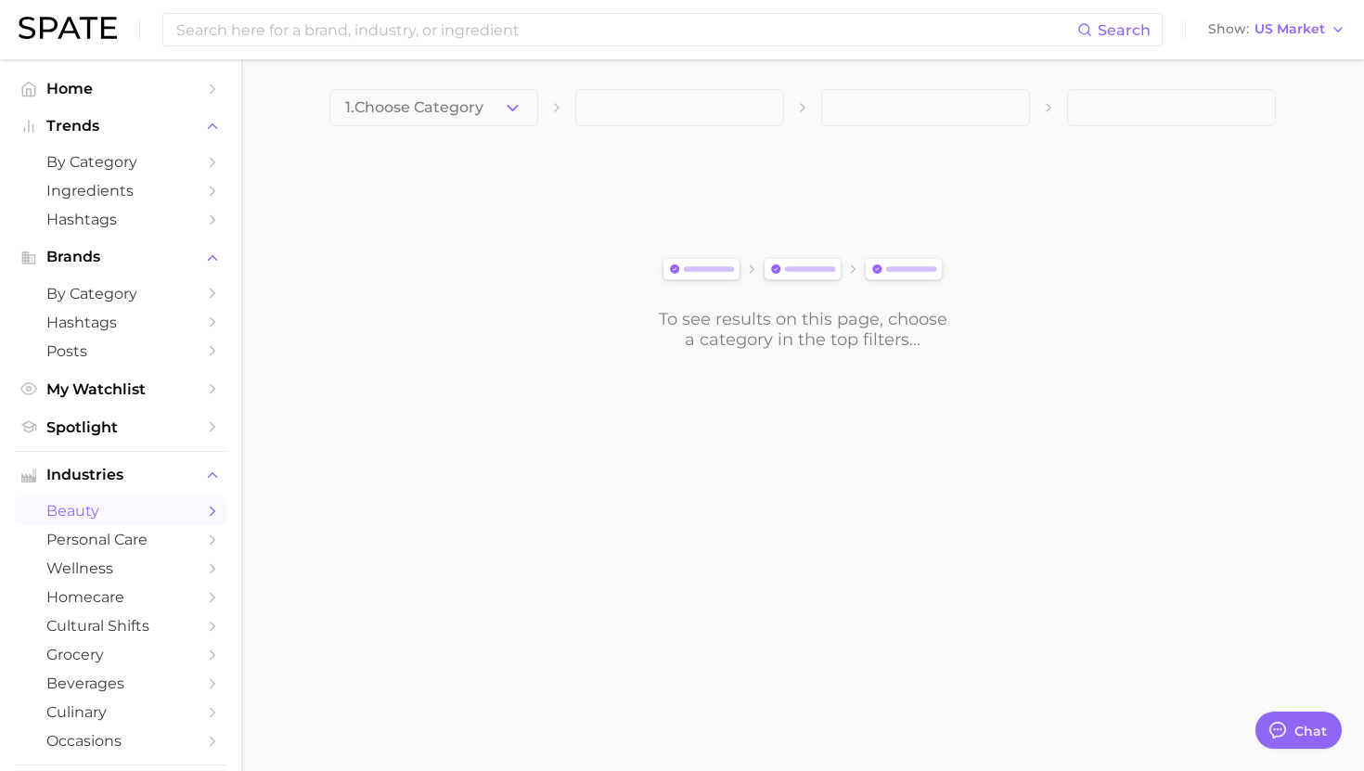
click at [414, 131] on div "1. Choose Category To see results on this page, choose a category in the top fi…" at bounding box center [802, 219] width 947 height 261
click at [419, 120] on button "1. Choose Category" at bounding box center [433, 107] width 209 height 37
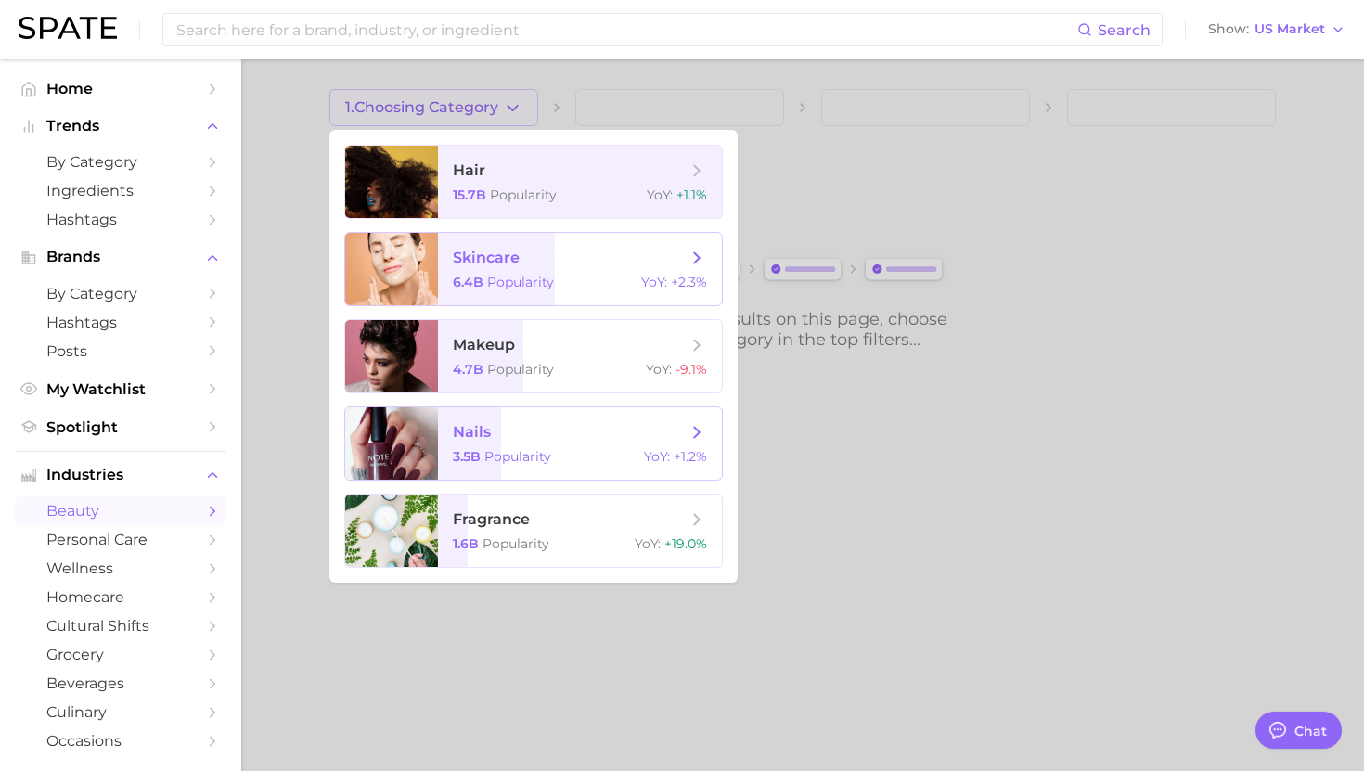
click at [517, 434] on span "nails" at bounding box center [570, 432] width 234 height 20
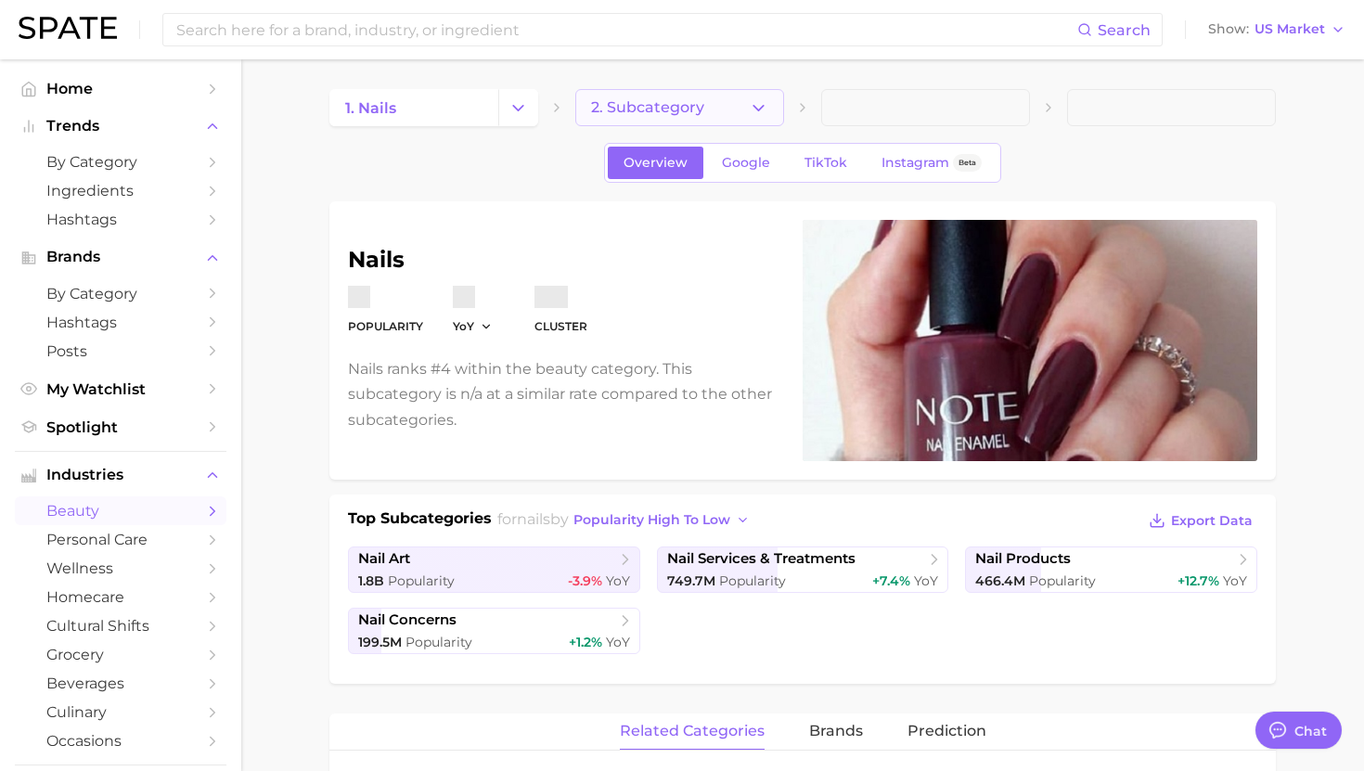
click at [662, 113] on span "2. Subcategory" at bounding box center [647, 107] width 113 height 17
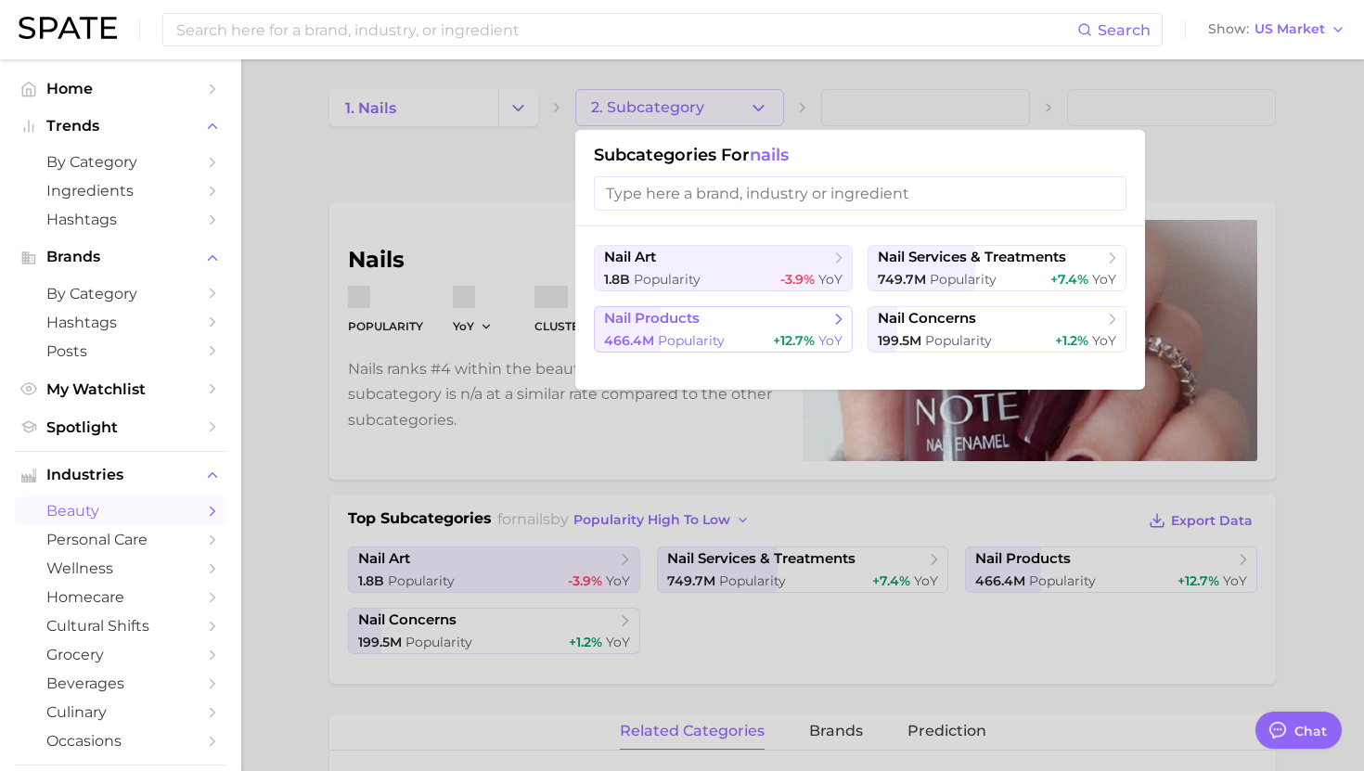
click at [744, 316] on span "nail products" at bounding box center [717, 319] width 226 height 19
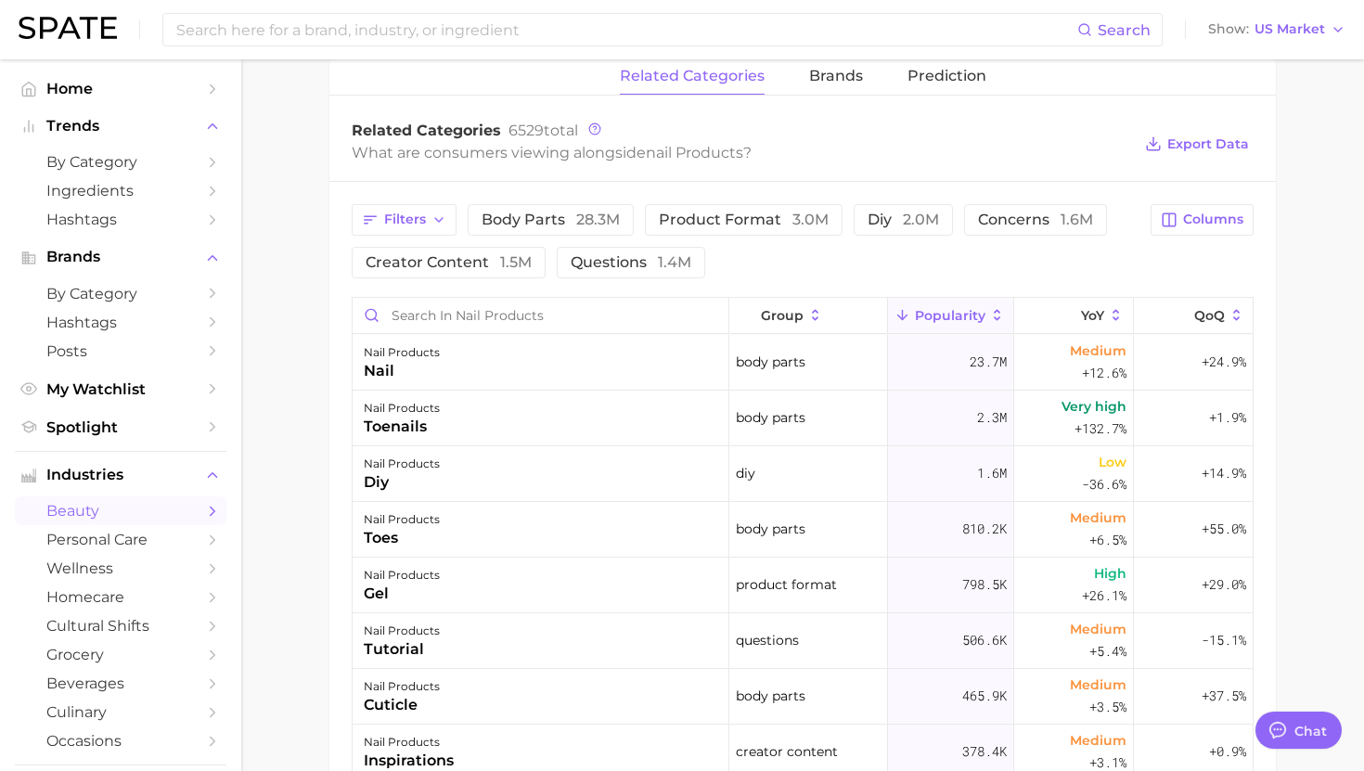
scroll to position [724, 0]
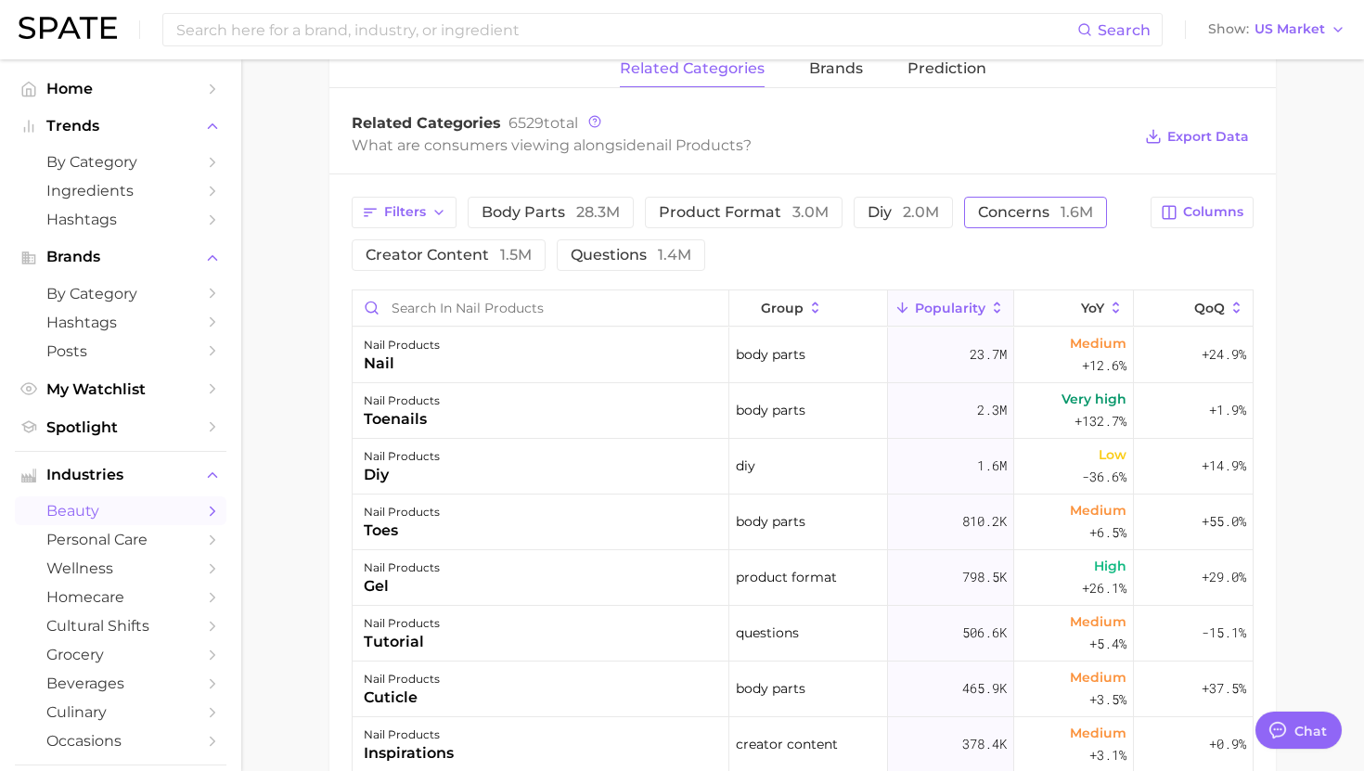
click at [970, 226] on button "concerns 1.6m" at bounding box center [1035, 213] width 143 height 32
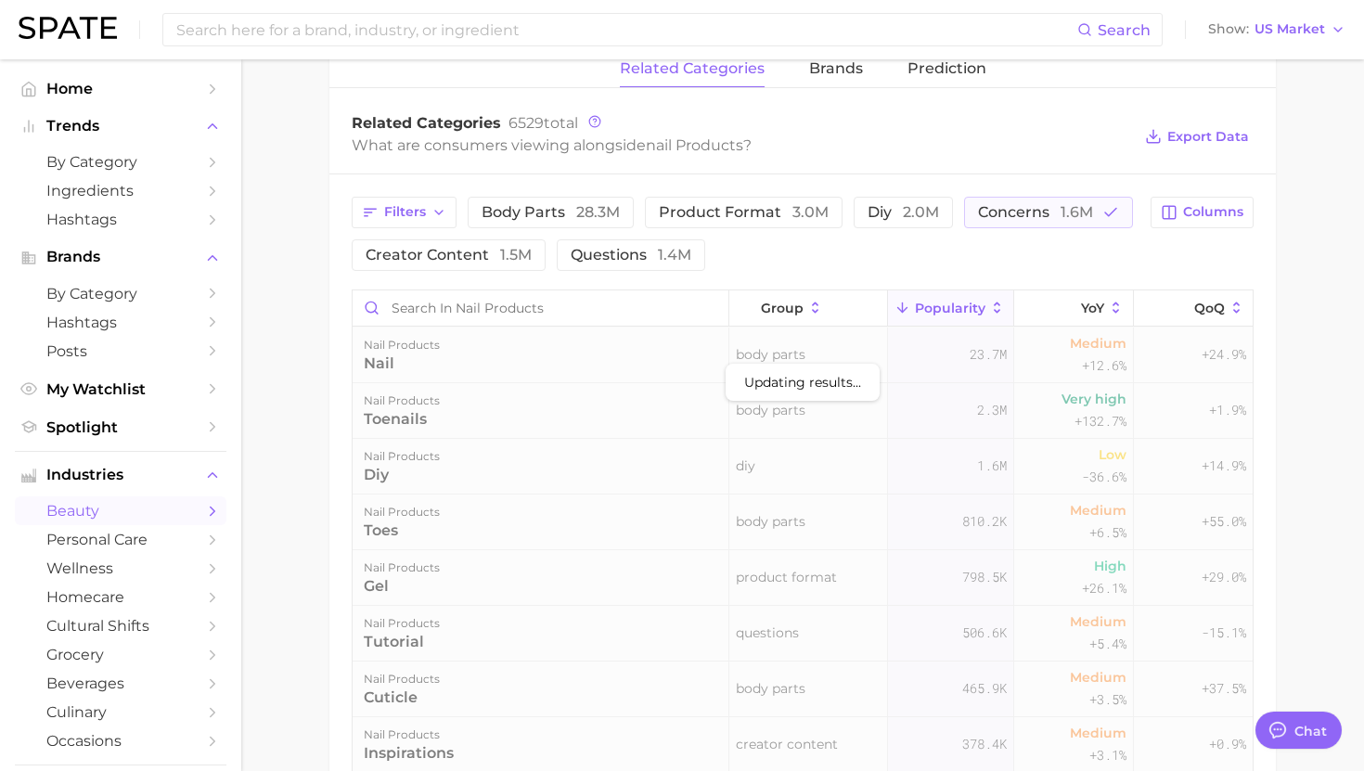
click at [1197, 192] on div "Filters body parts 28.3m product format 3.0m diy 2.0m concerns 1.6m creator con…" at bounding box center [802, 628] width 947 height 909
click at [1197, 216] on span "Columns" at bounding box center [1213, 212] width 60 height 16
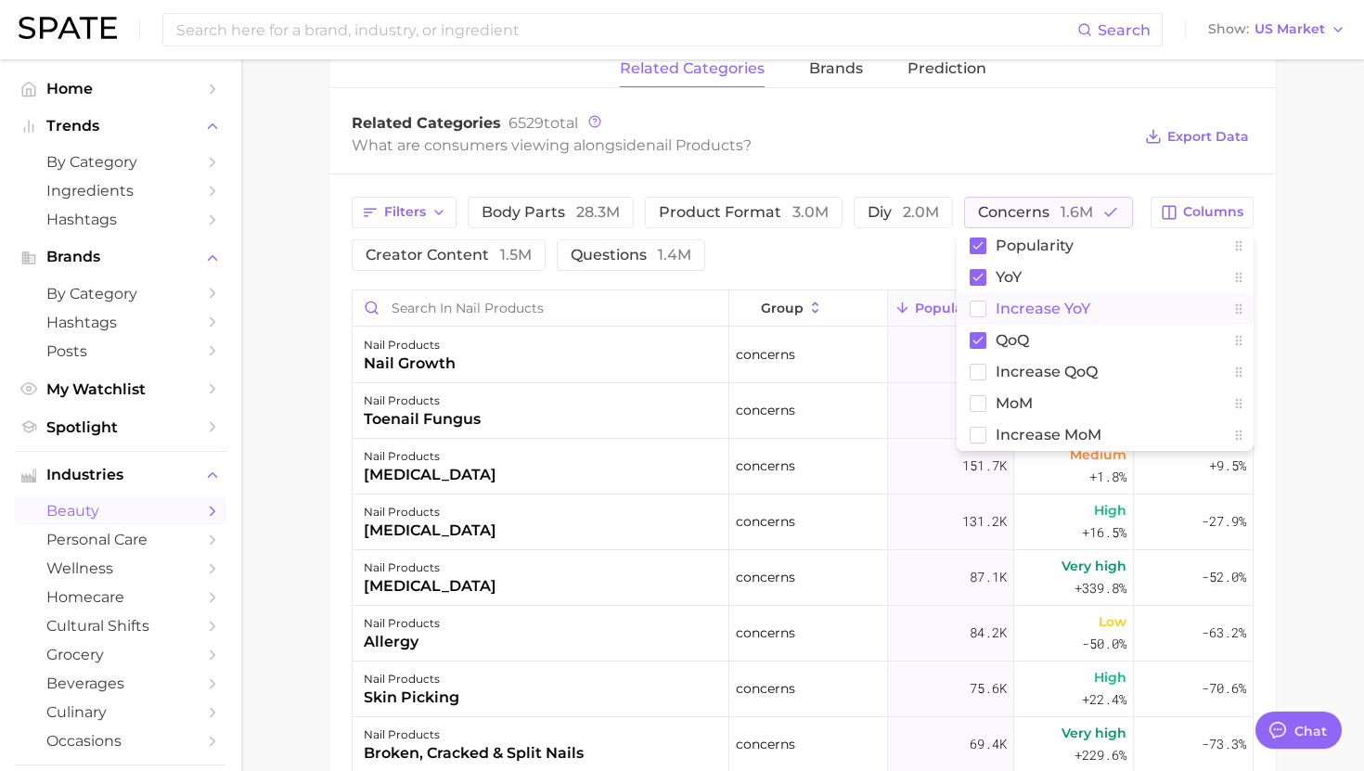
click at [1018, 303] on span "Increase YoY" at bounding box center [1043, 309] width 95 height 16
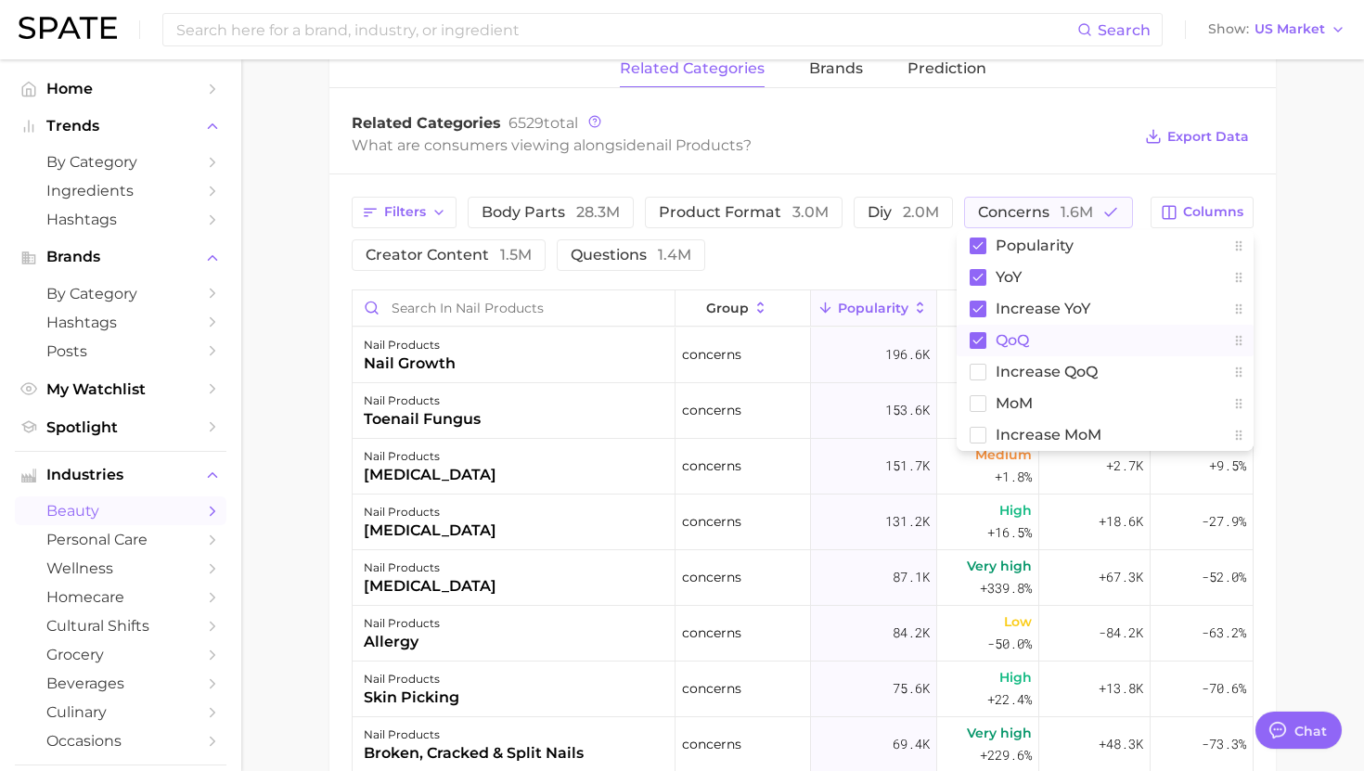
click at [1018, 332] on span "QoQ" at bounding box center [1012, 340] width 33 height 16
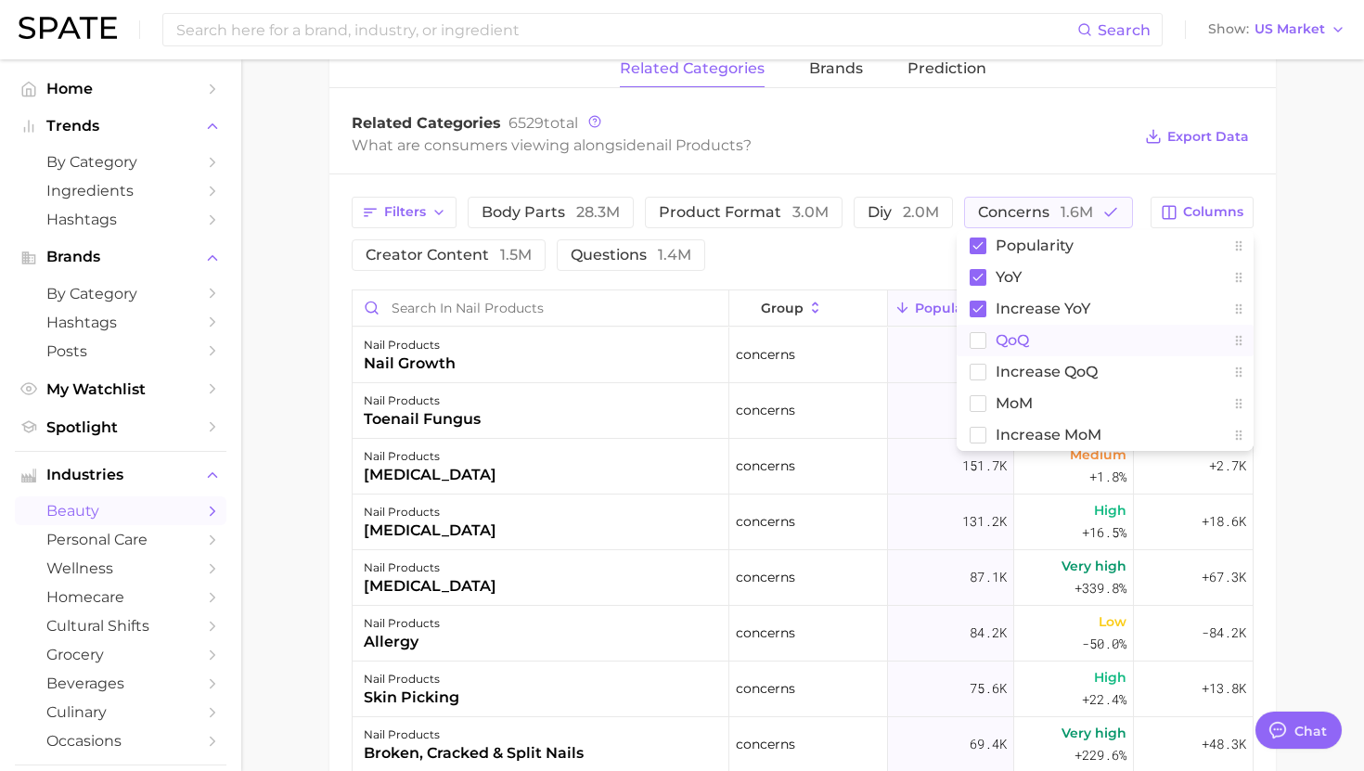
click at [1275, 326] on div "Filters body parts 28.3m product format 3.0m diy 2.0m concerns 1.6m creator con…" at bounding box center [802, 628] width 947 height 909
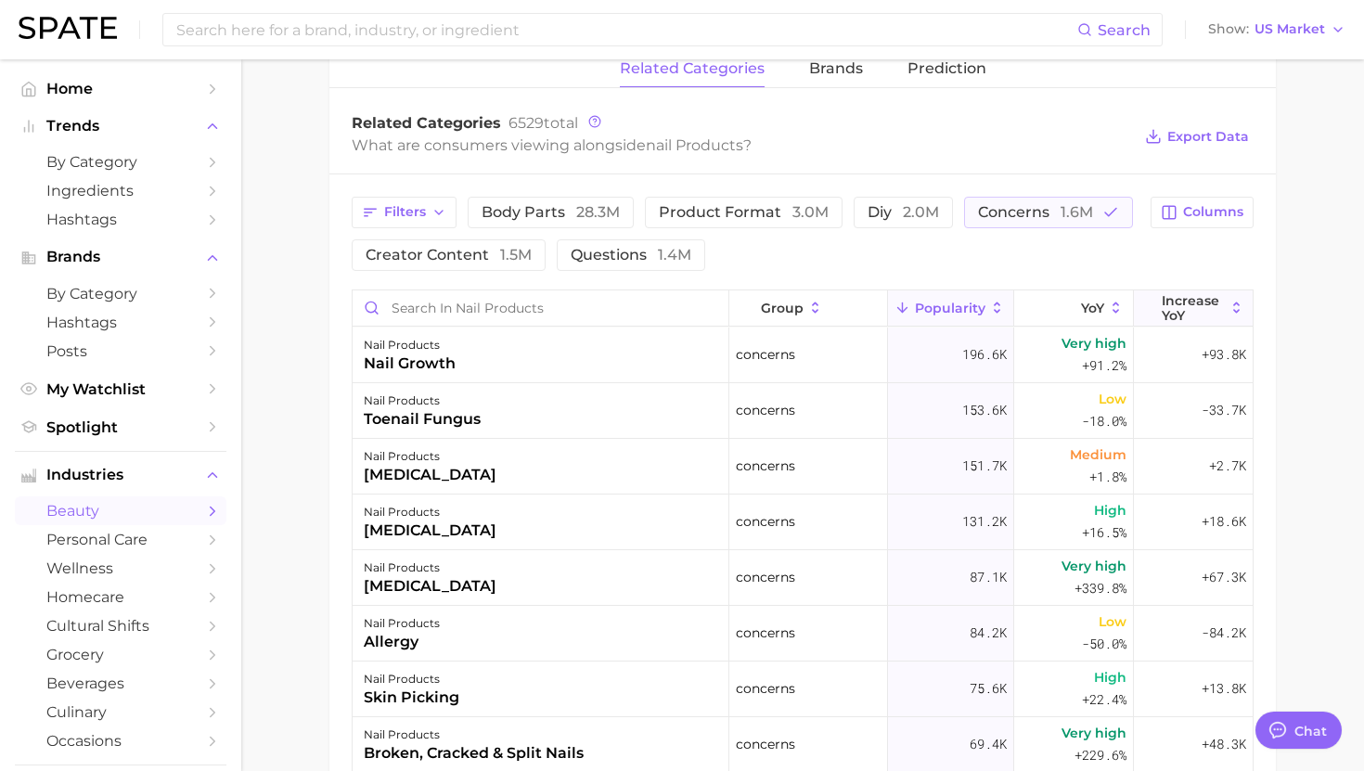
click at [1177, 295] on span "Increase YoY" at bounding box center [1193, 308] width 63 height 30
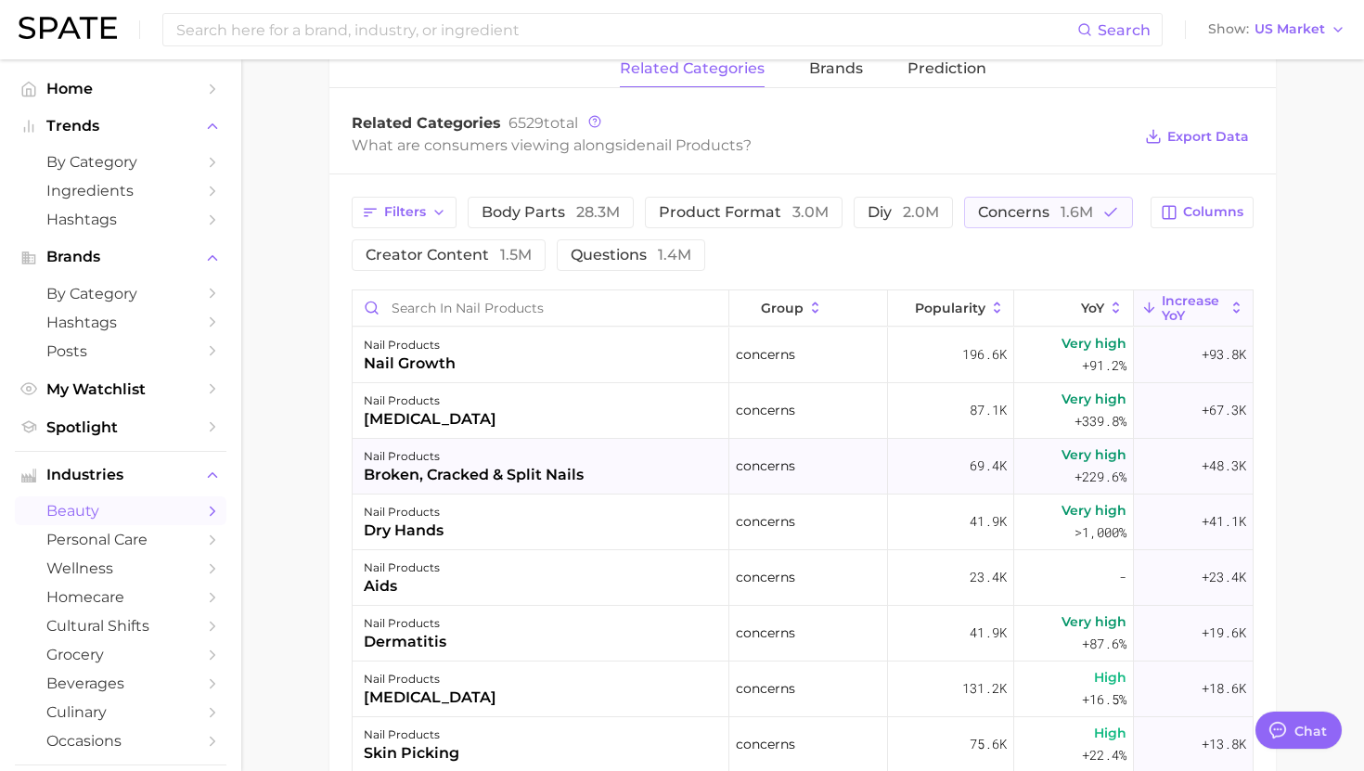
click at [576, 454] on div "nail products" at bounding box center [474, 456] width 220 height 22
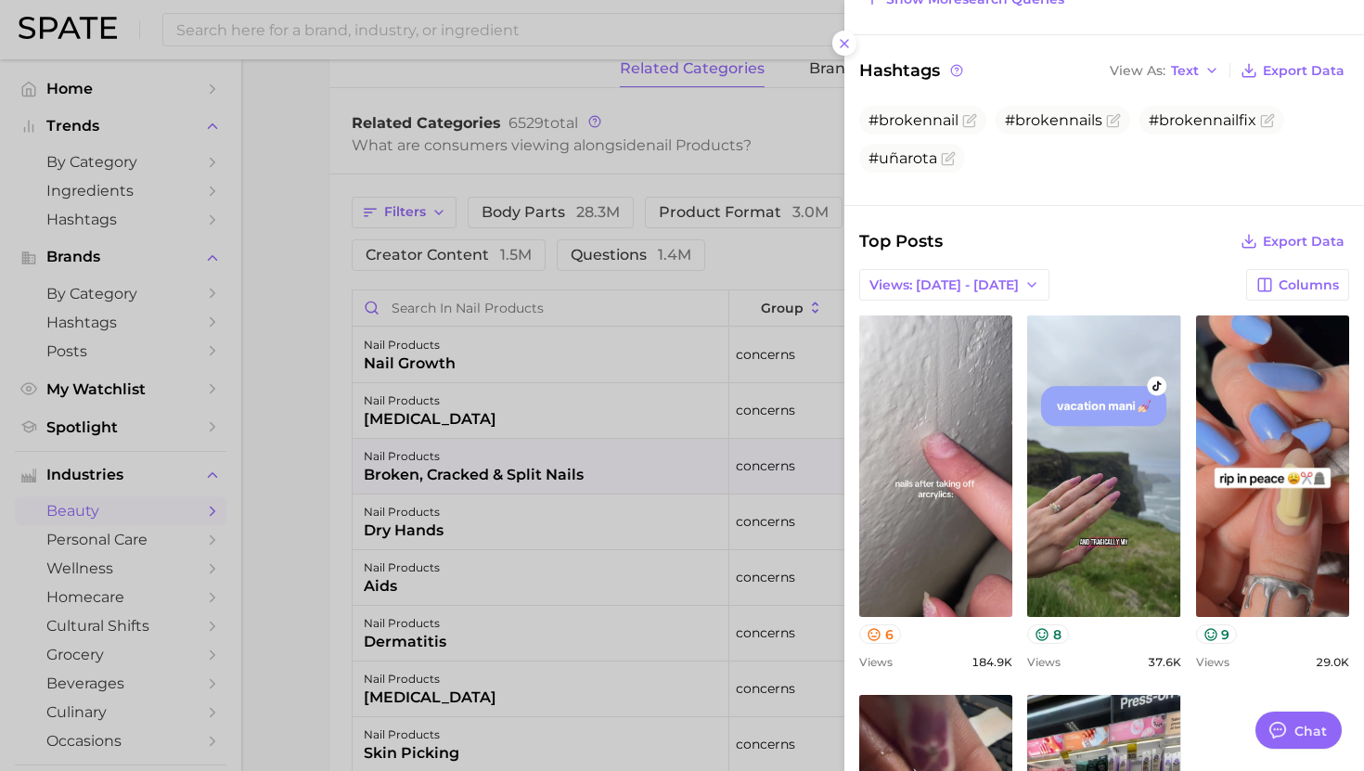
scroll to position [548, 0]
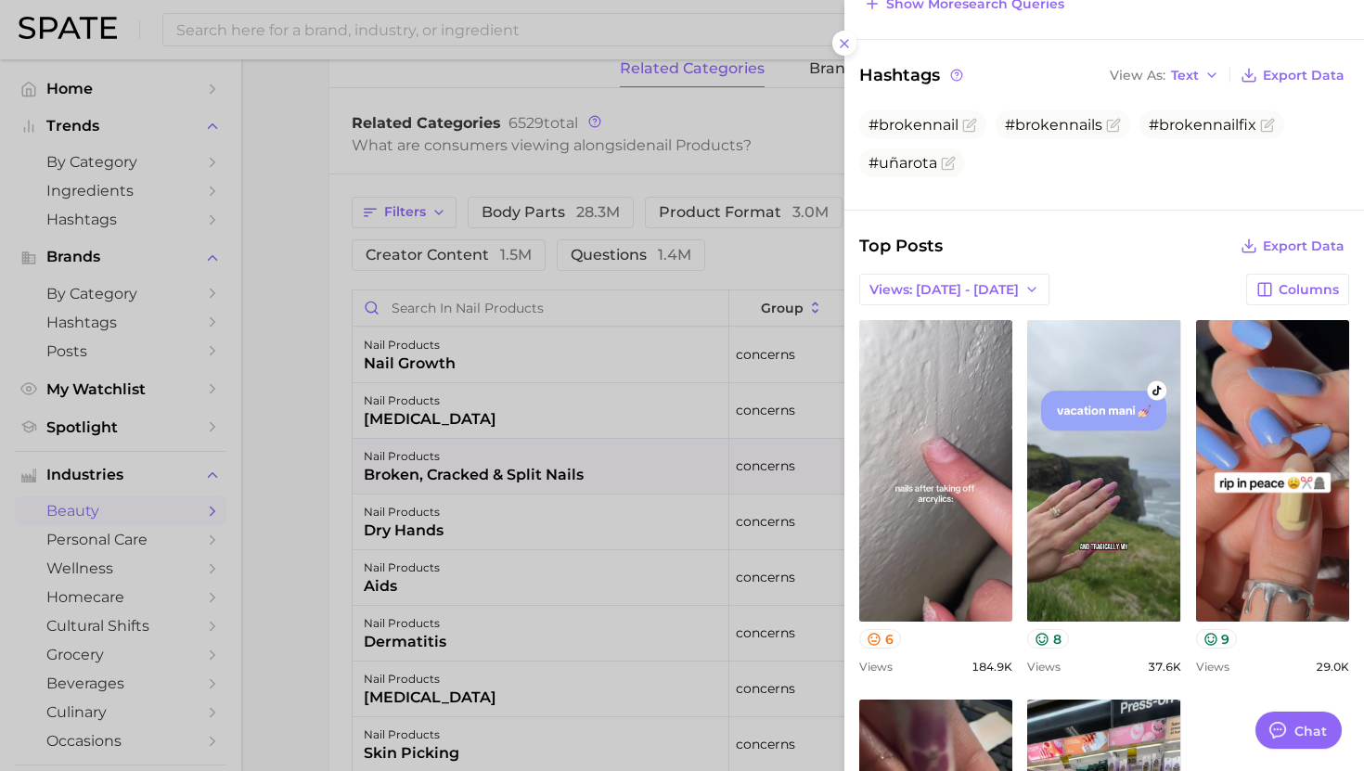
click at [525, 452] on div at bounding box center [682, 385] width 1364 height 771
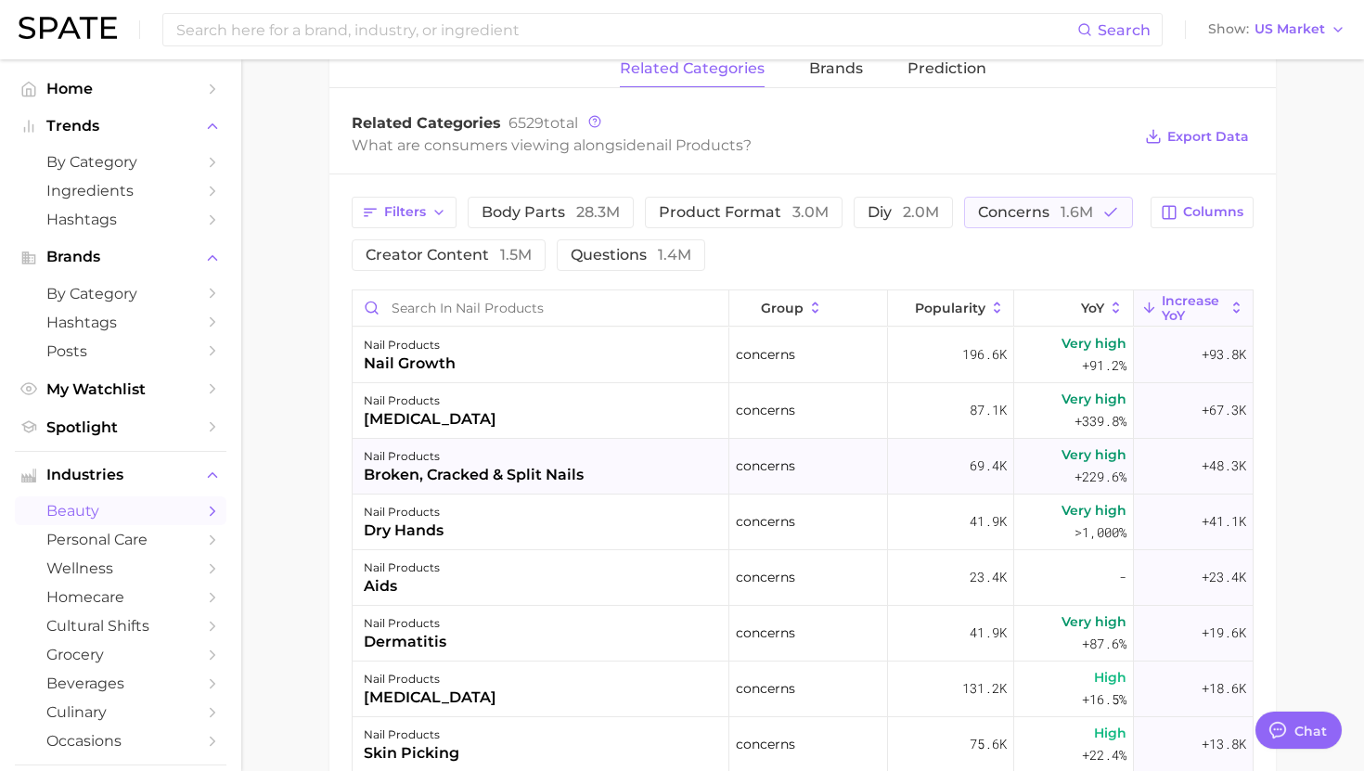
click at [492, 474] on div "broken, cracked & split nails" at bounding box center [474, 475] width 220 height 22
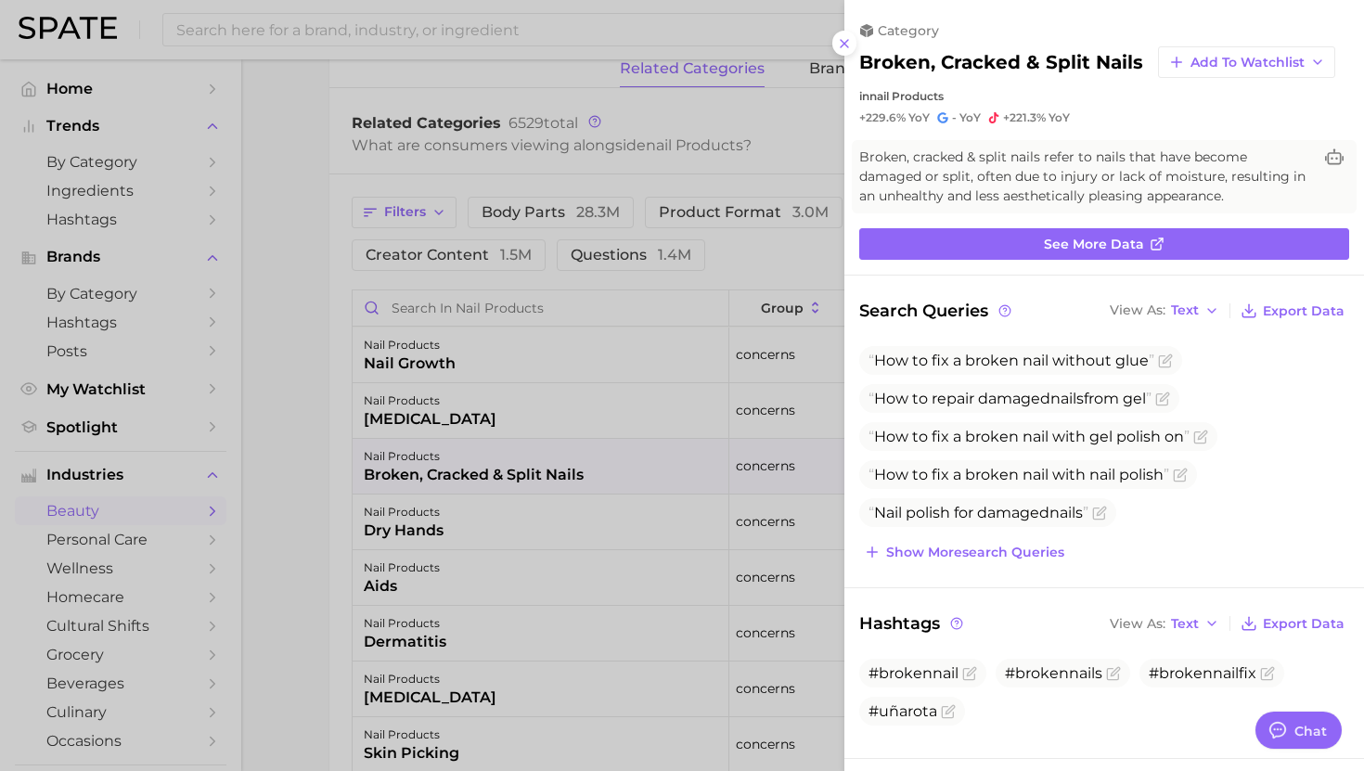
scroll to position [650, 0]
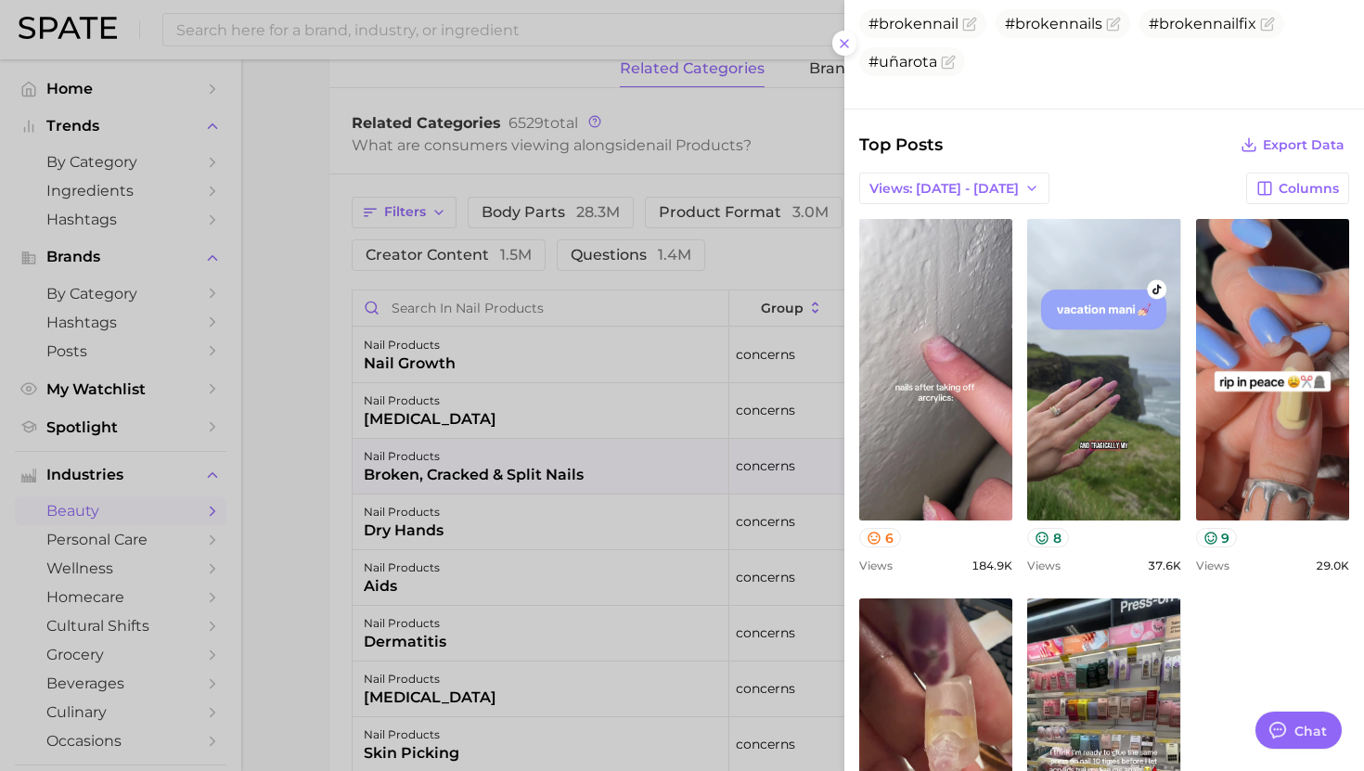
click at [638, 443] on div at bounding box center [682, 385] width 1364 height 771
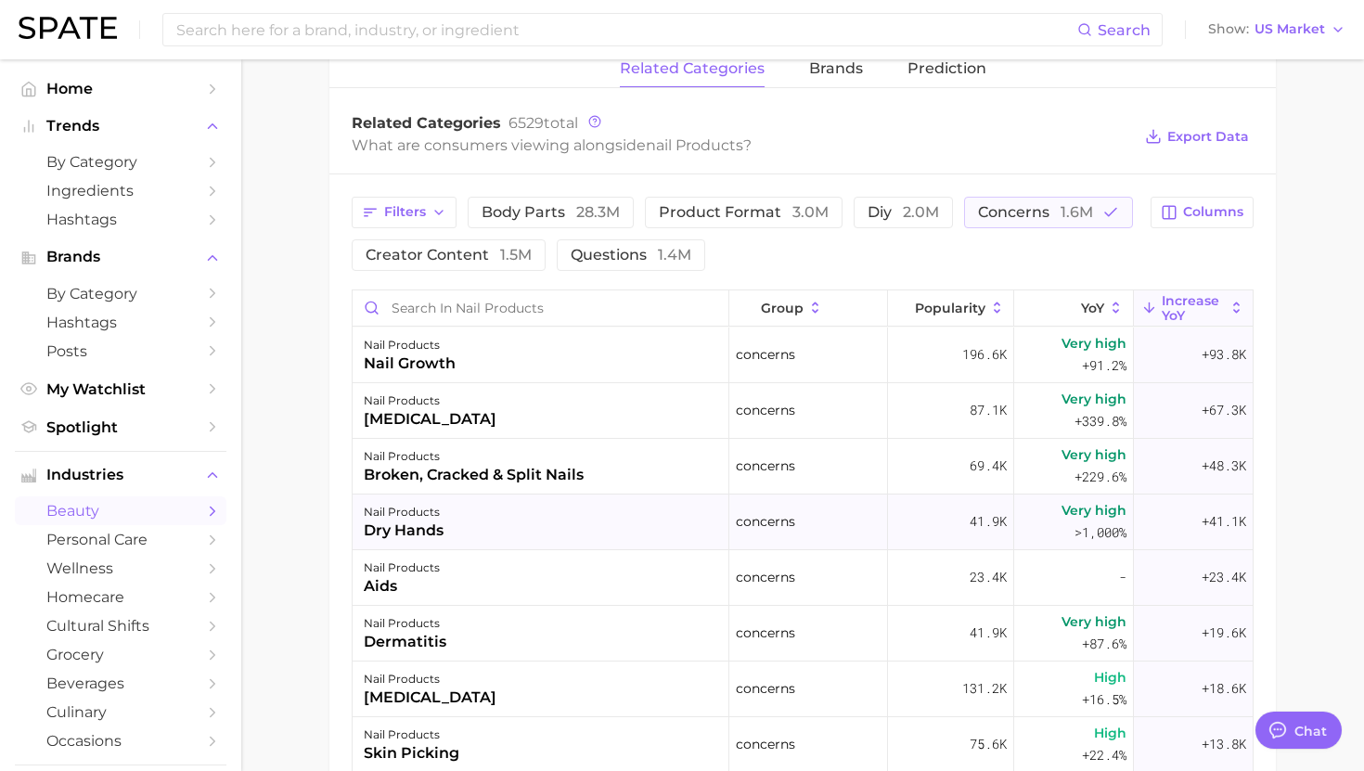
click at [594, 518] on div "nail products dry hands" at bounding box center [541, 523] width 377 height 56
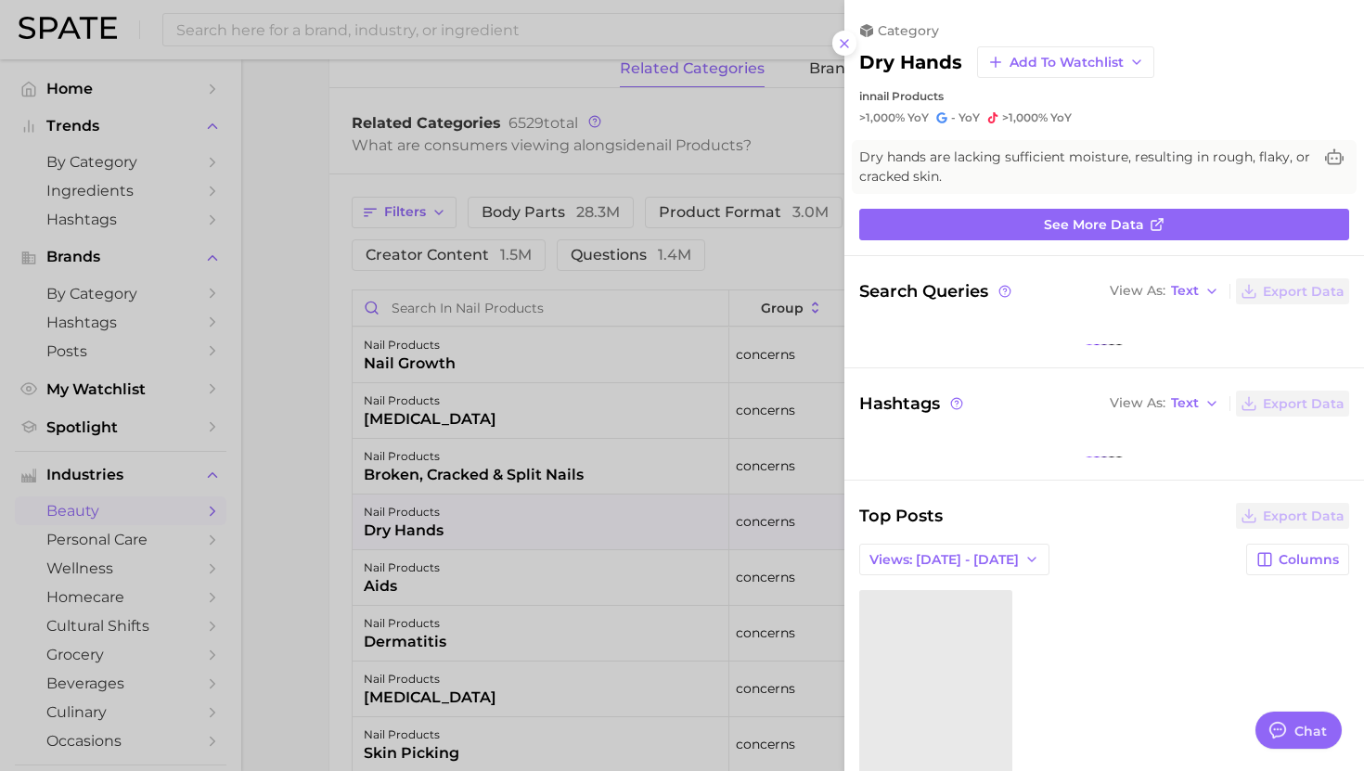
click at [594, 518] on div at bounding box center [682, 385] width 1364 height 771
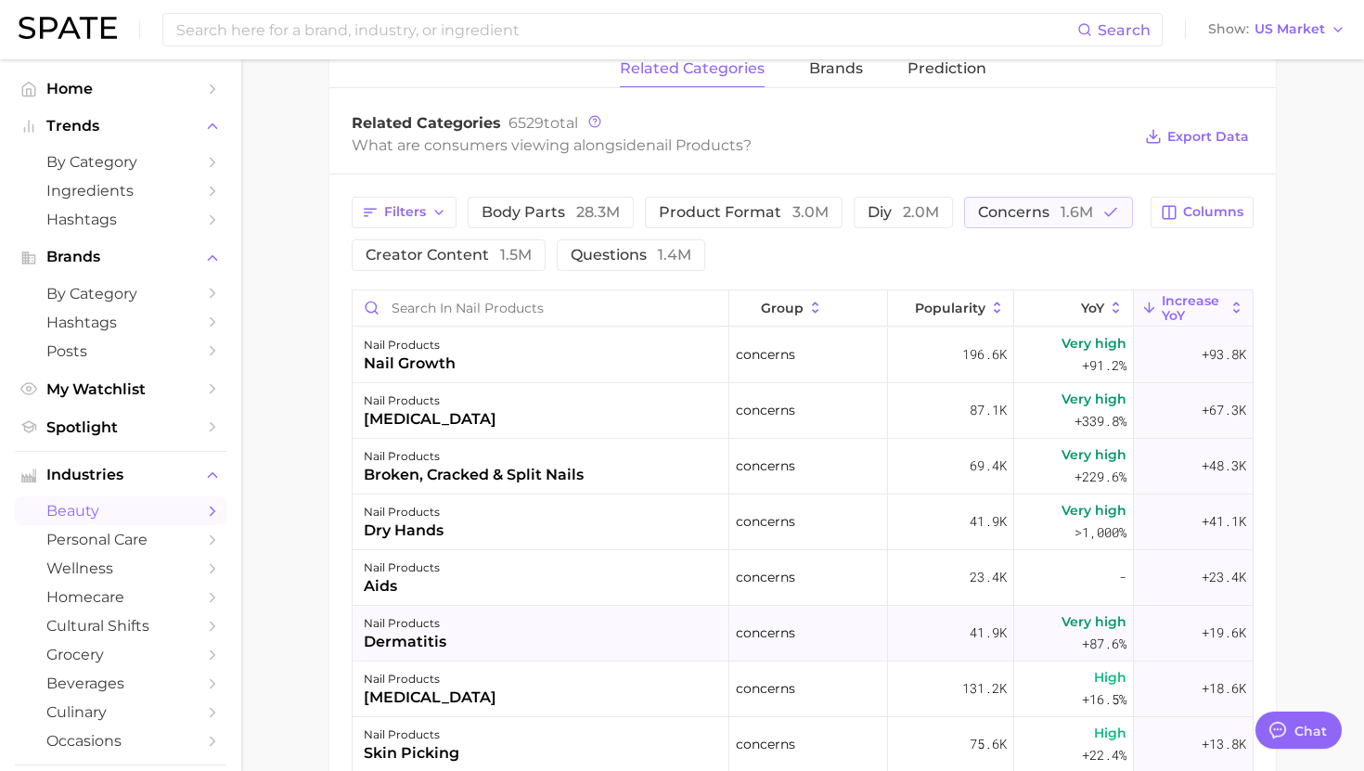
click at [575, 636] on div "nail products dermatitis" at bounding box center [541, 634] width 377 height 56
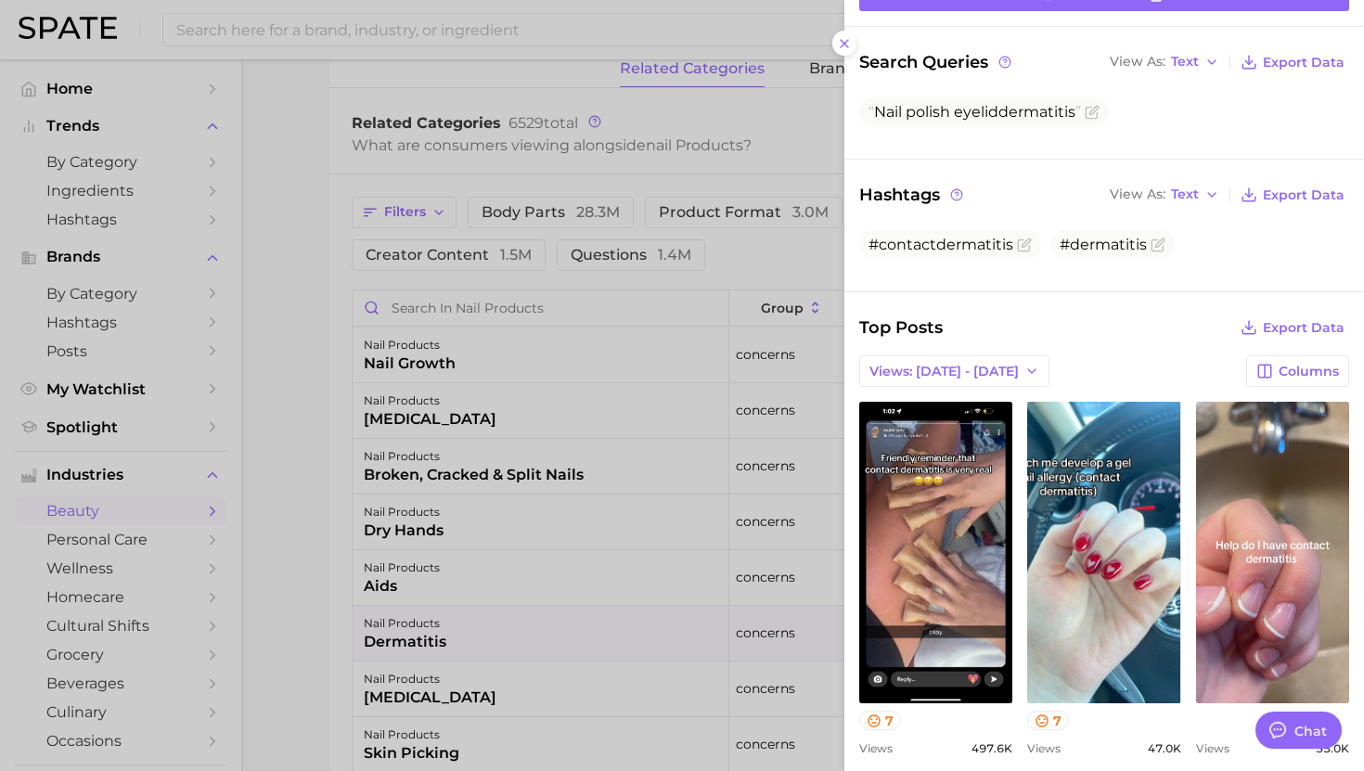
scroll to position [232, 0]
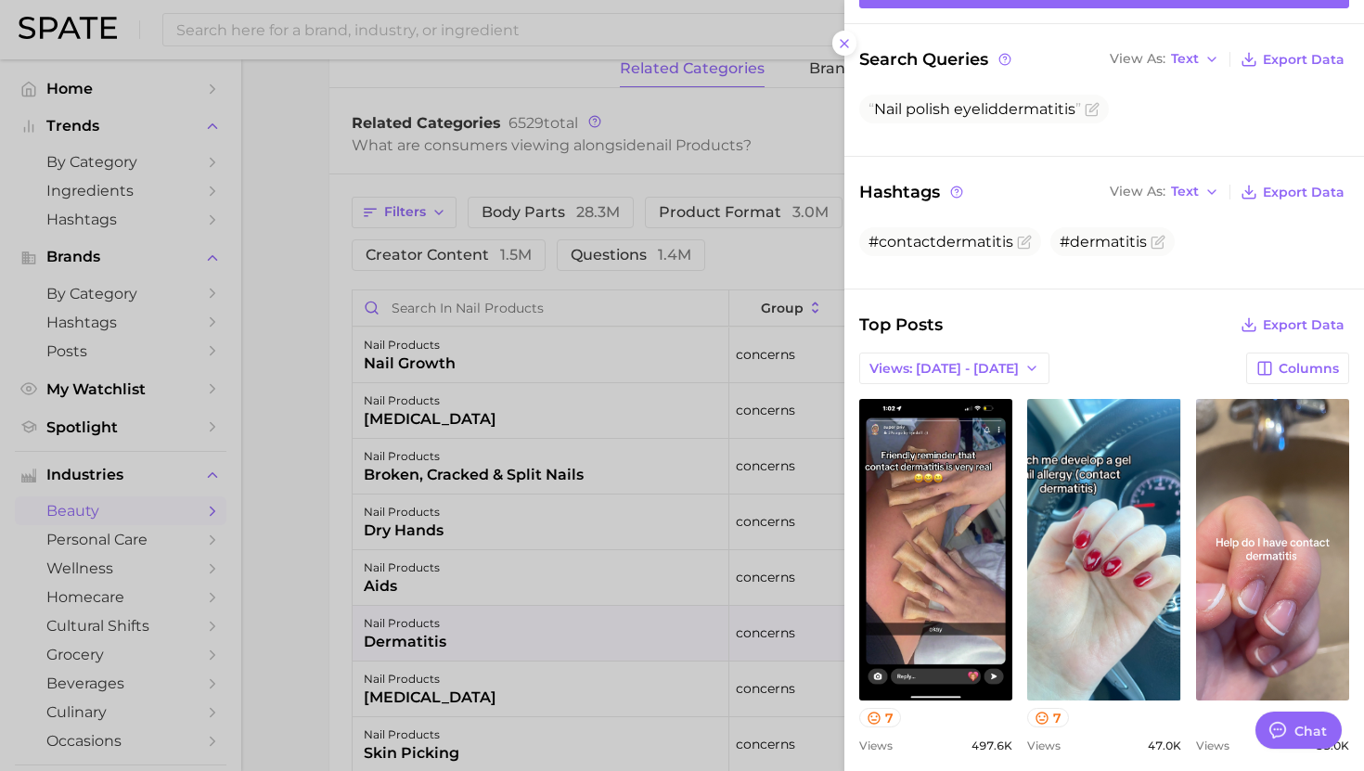
click at [592, 500] on div at bounding box center [682, 385] width 1364 height 771
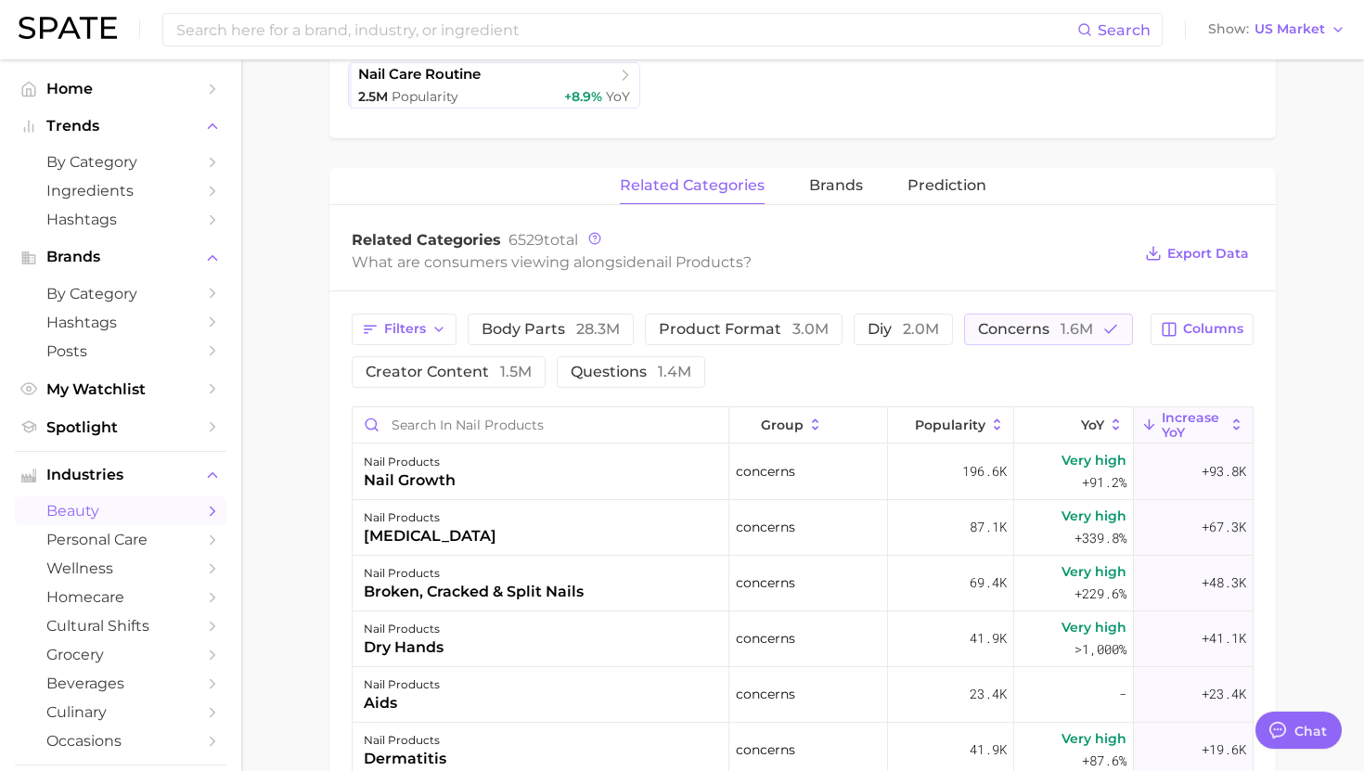
scroll to position [632, 0]
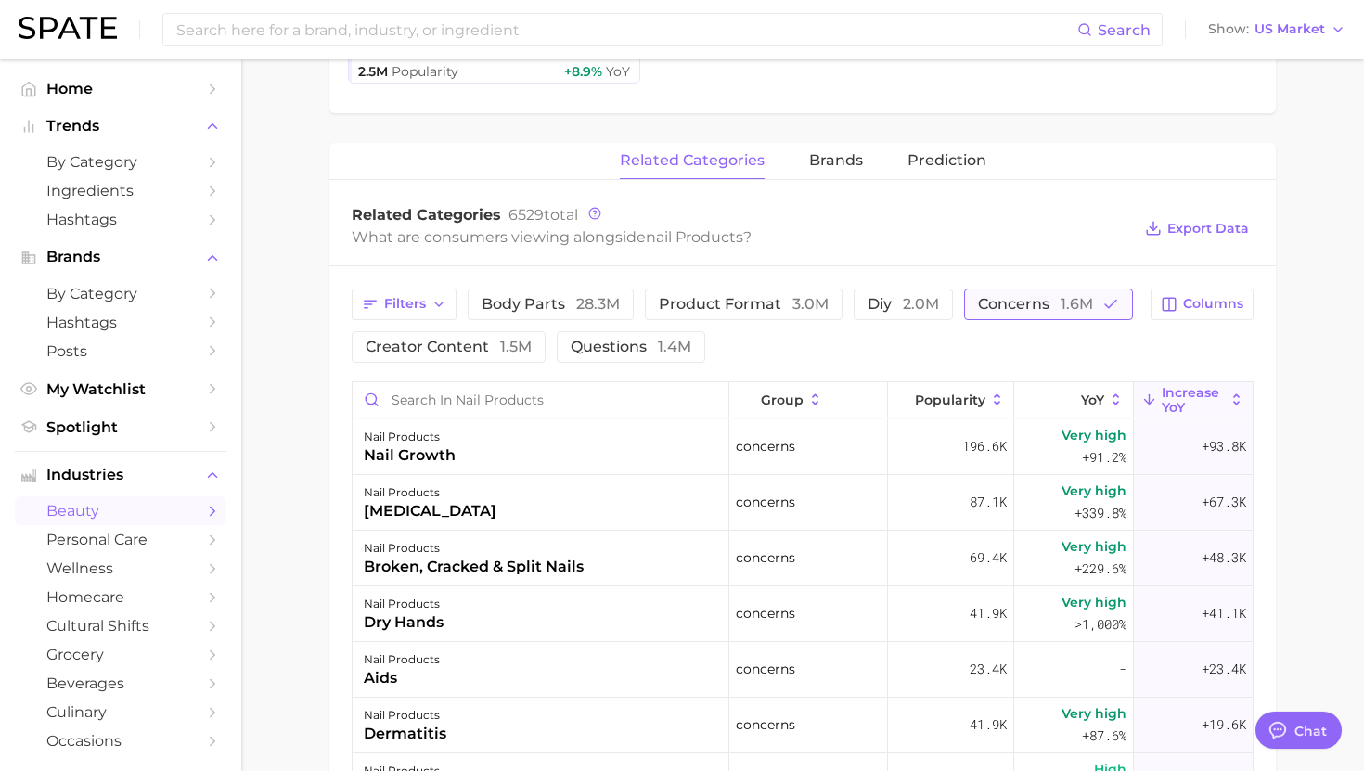
click at [1010, 308] on span "concerns 1.6m" at bounding box center [1035, 304] width 115 height 15
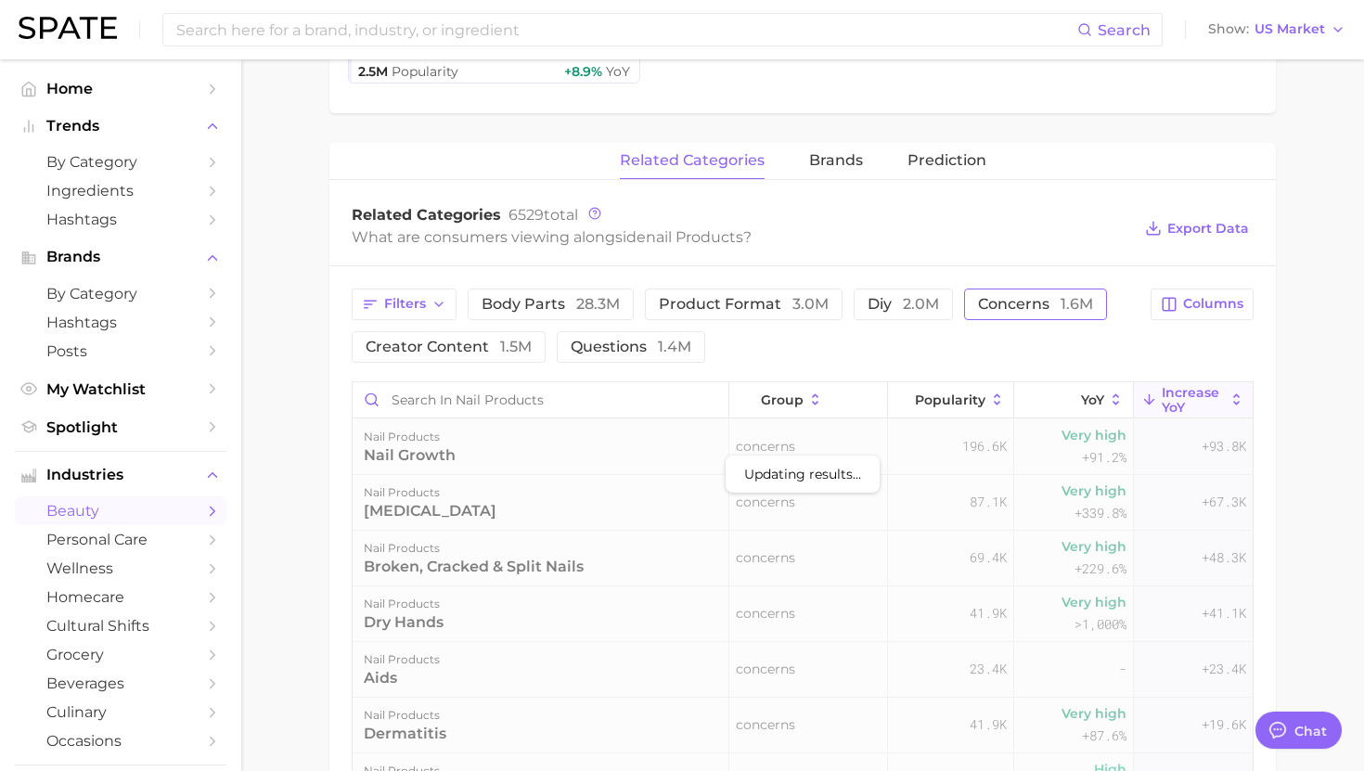
click at [1078, 318] on button "concerns 1.6m" at bounding box center [1035, 305] width 143 height 32
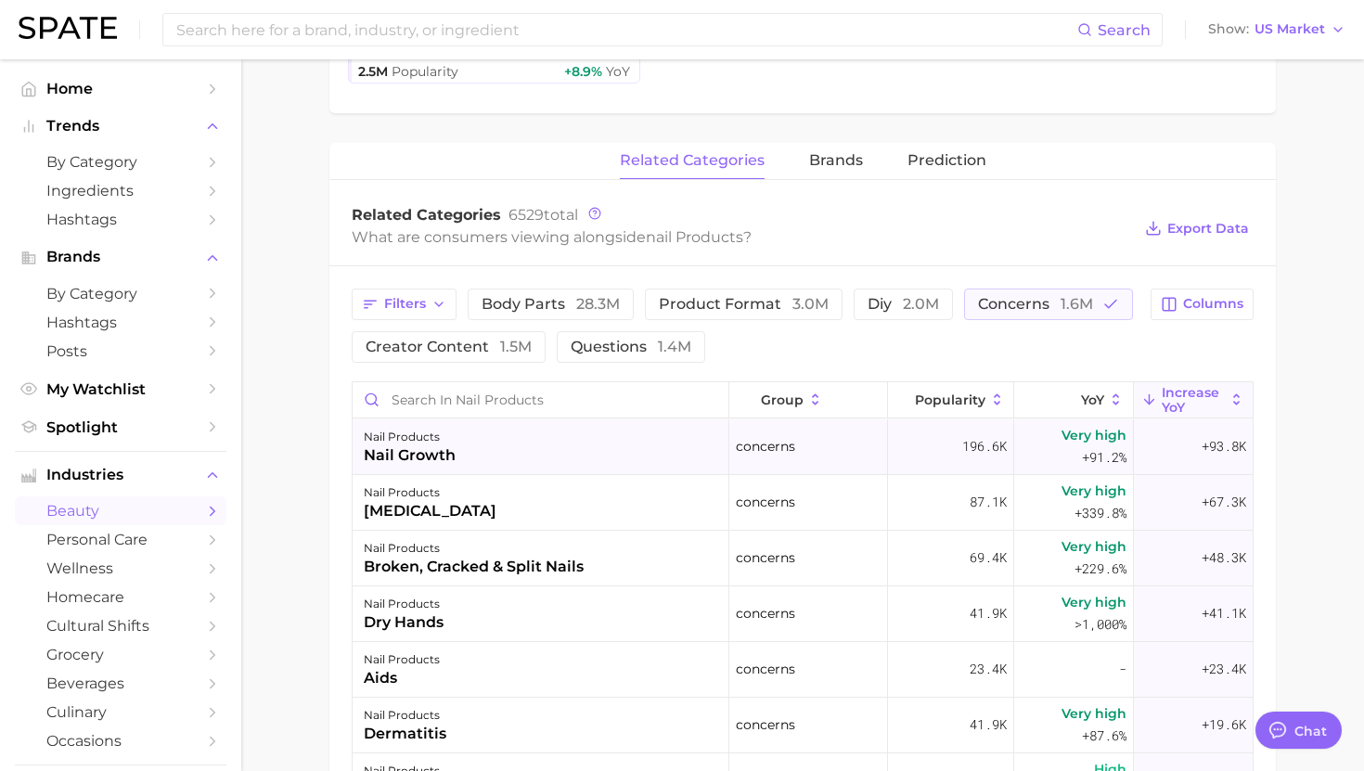
click at [569, 436] on div "nail products nail growth" at bounding box center [541, 447] width 377 height 56
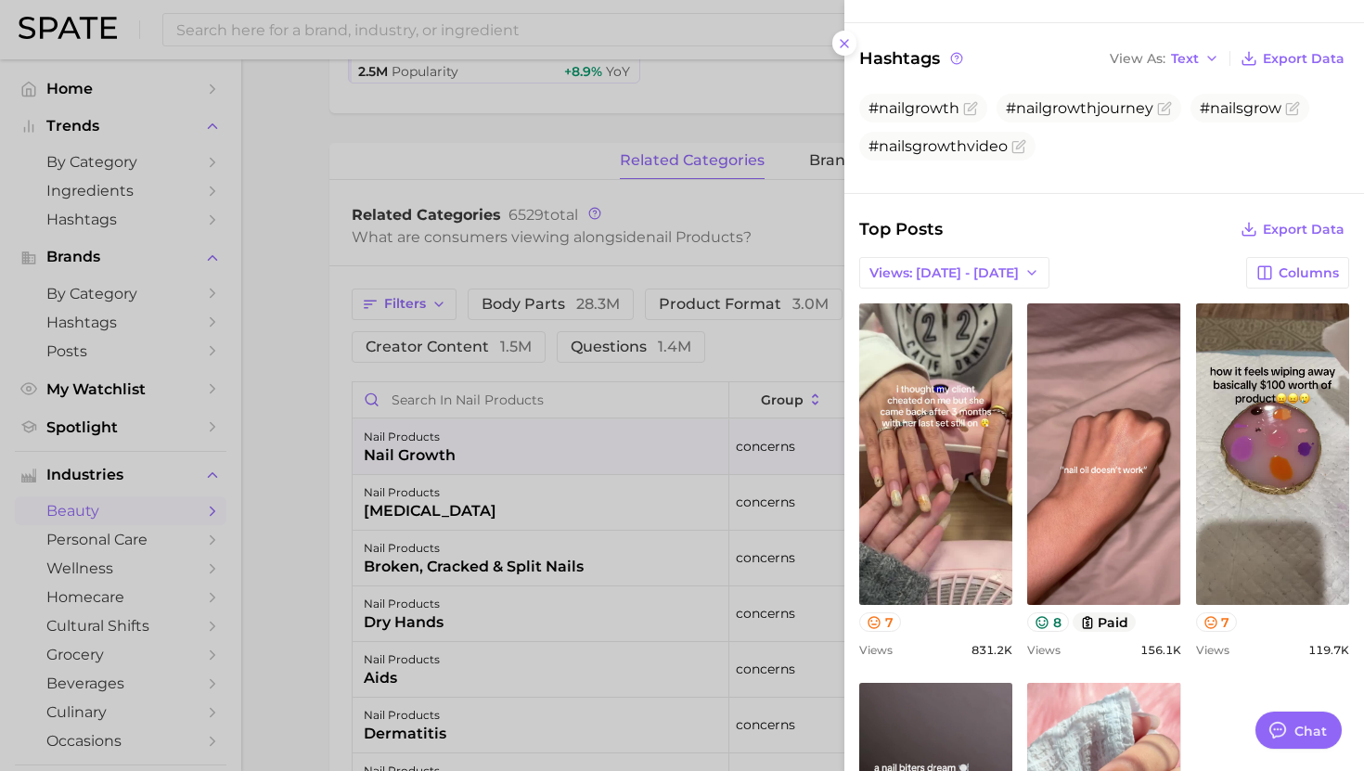
scroll to position [571, 0]
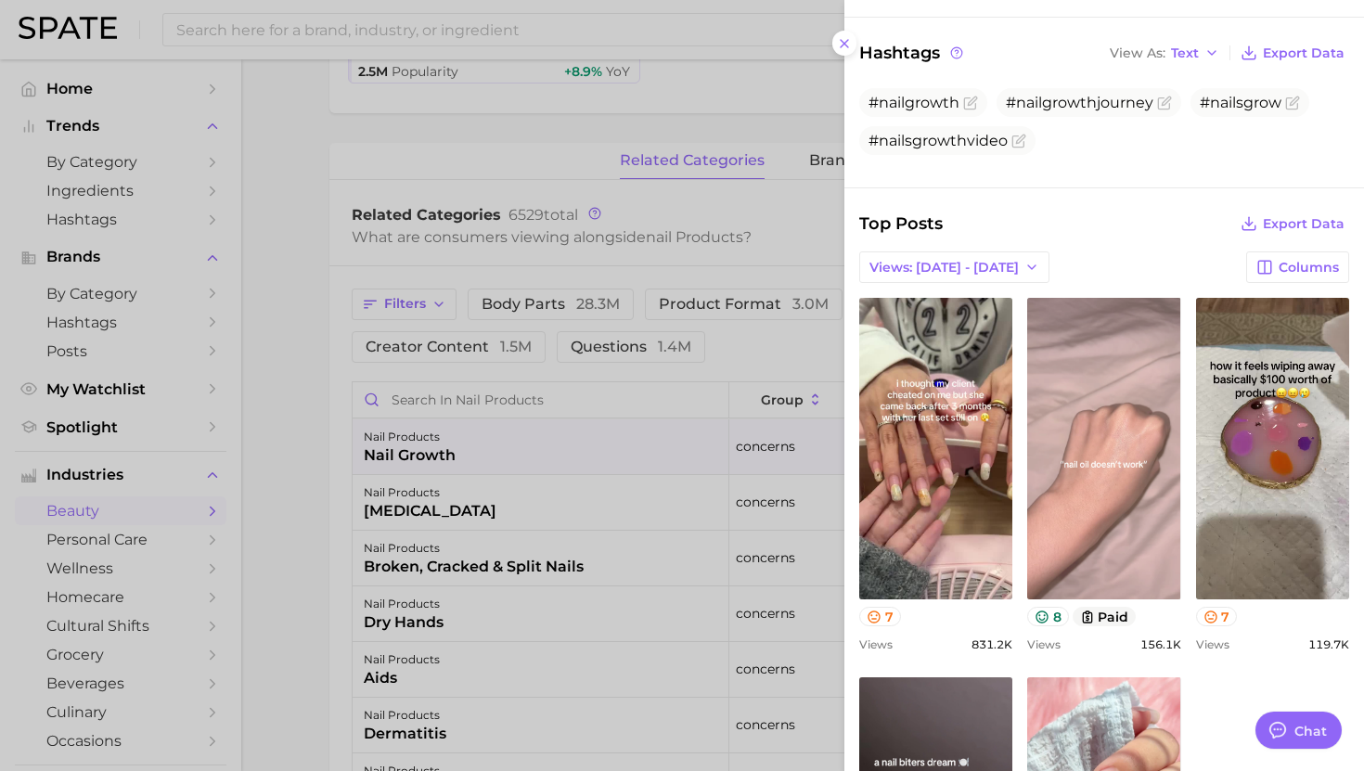
click at [1123, 516] on link "view post on TikTok" at bounding box center [1103, 449] width 153 height 302
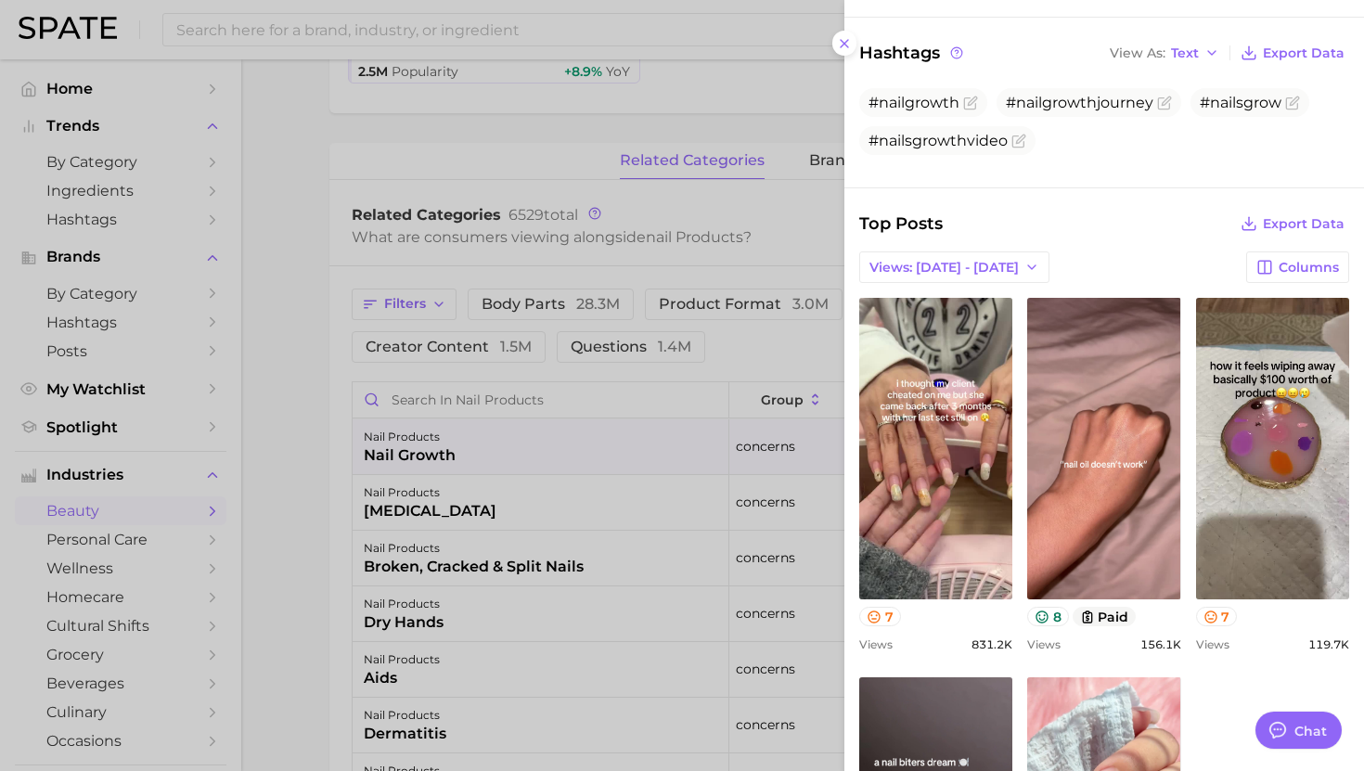
click at [716, 448] on div at bounding box center [682, 385] width 1364 height 771
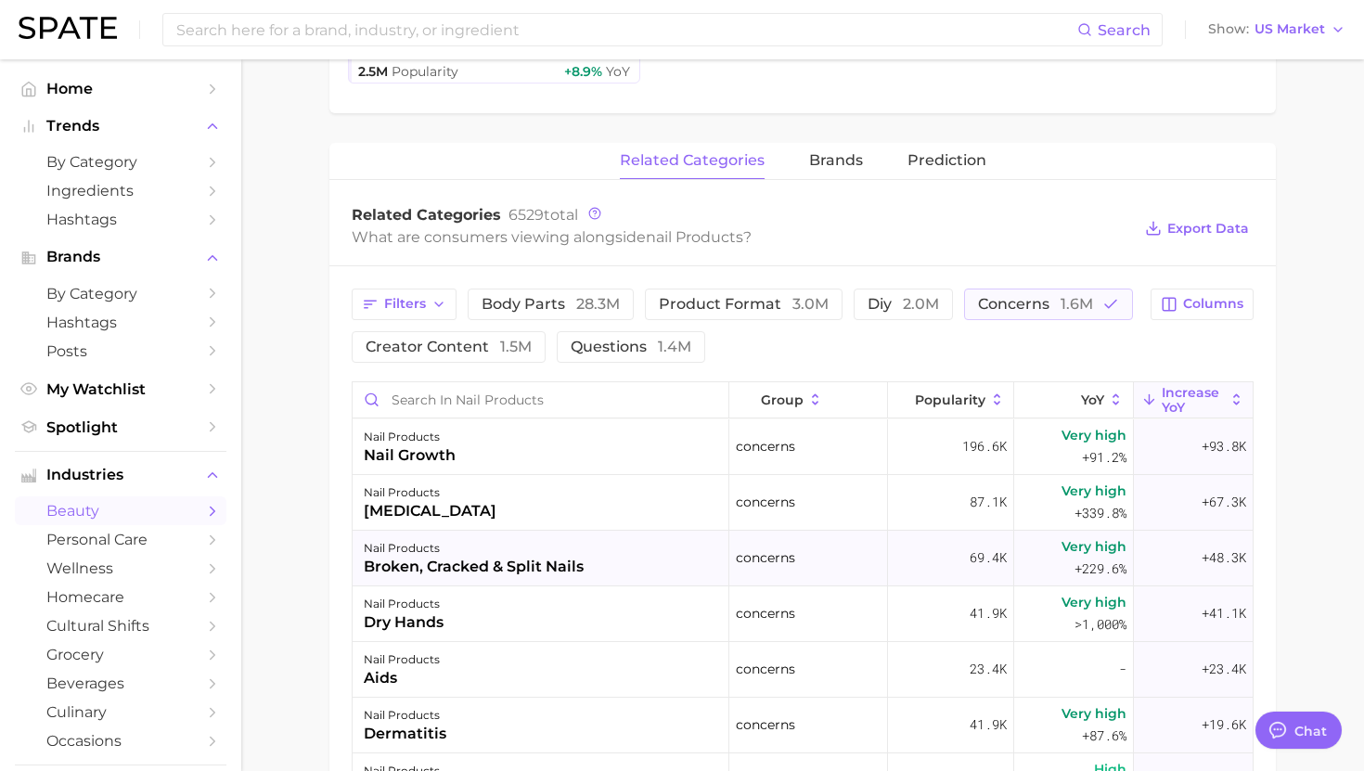
click at [575, 565] on div "broken, cracked & split nails" at bounding box center [474, 567] width 220 height 22
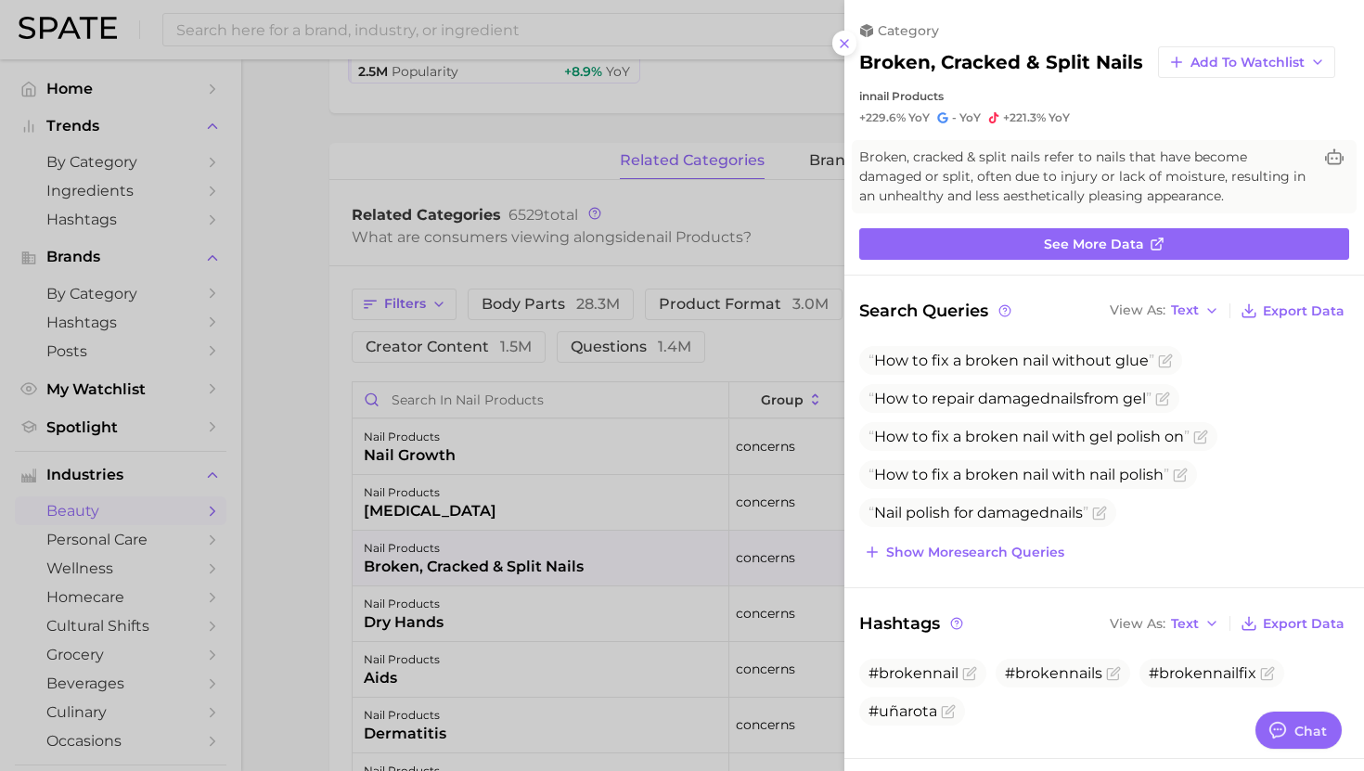
scroll to position [0, 0]
click at [955, 65] on h2 "broken, cracked & split nails" at bounding box center [1001, 62] width 284 height 22
copy div "broken, cracked & split nails Add to Watchlist"
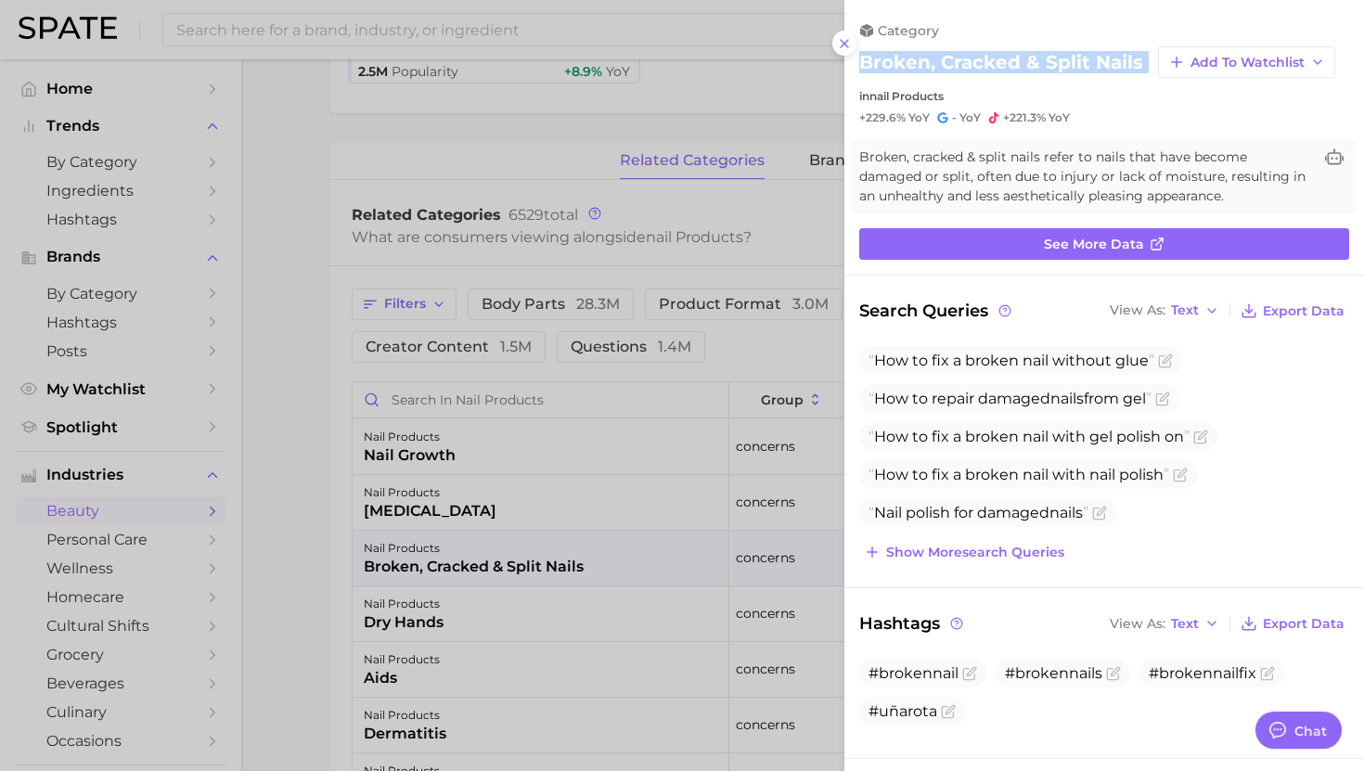
click at [691, 386] on div at bounding box center [682, 385] width 1364 height 771
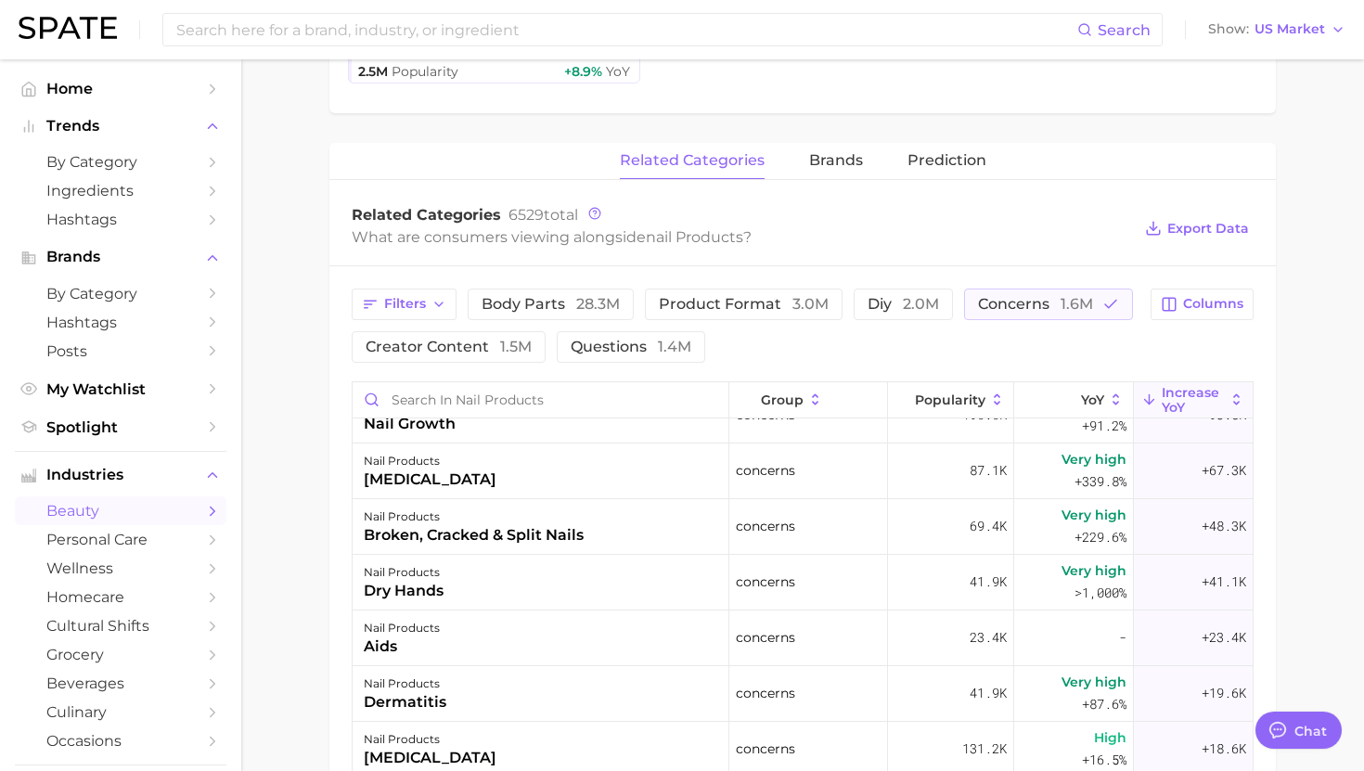
scroll to position [75, 0]
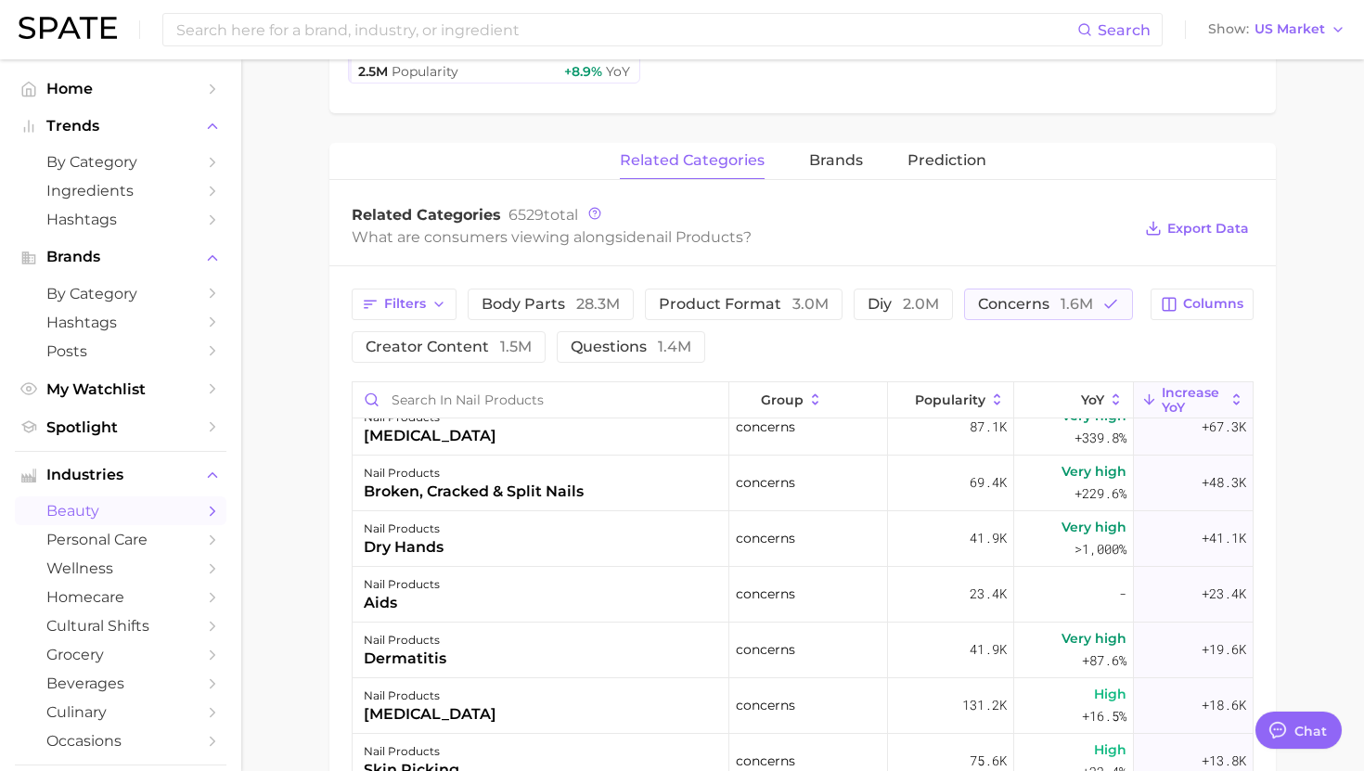
click at [960, 341] on div "Filters body parts 28.3m product format 3.0m diy 2.0m concerns 1.6m creator con…" at bounding box center [746, 326] width 788 height 74
click at [1089, 387] on button "YoY" at bounding box center [1074, 400] width 120 height 36
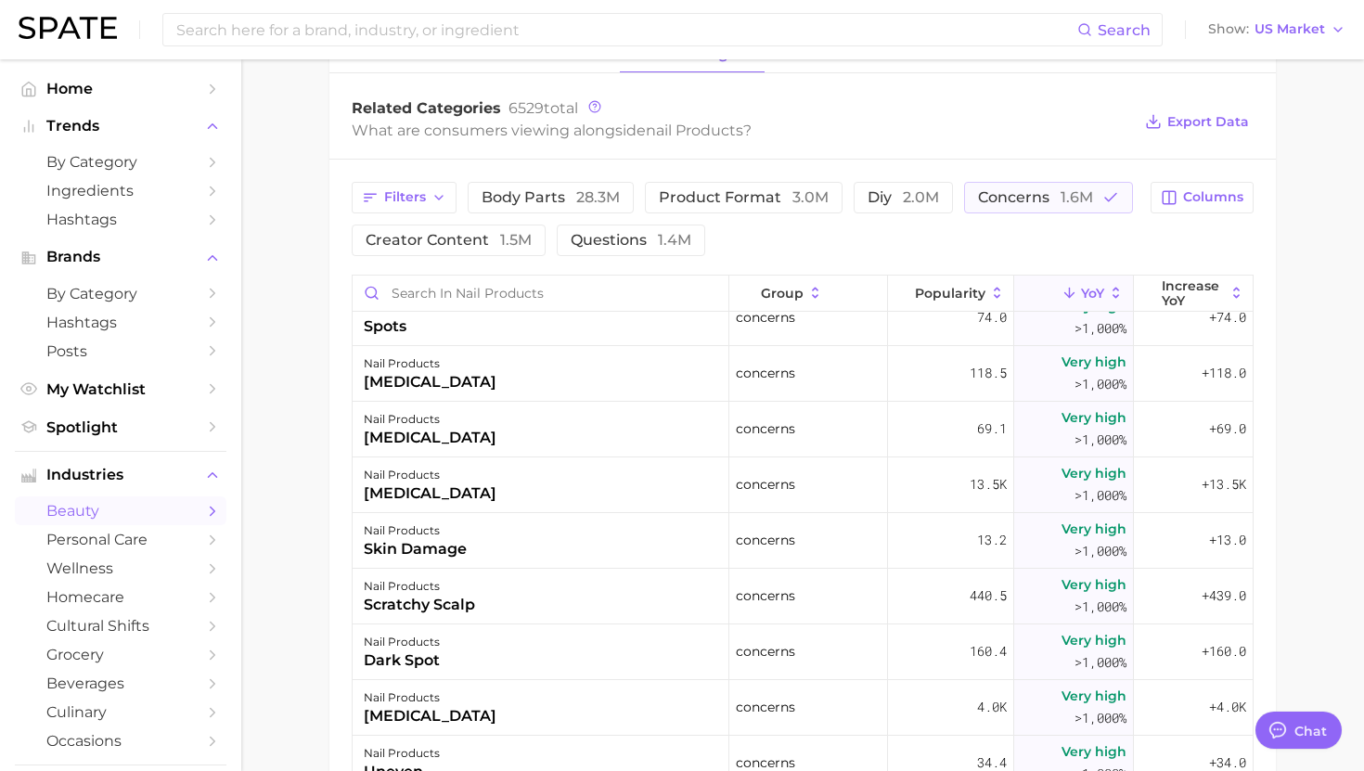
scroll to position [470, 0]
click at [647, 465] on div "nail products bunion" at bounding box center [541, 484] width 377 height 56
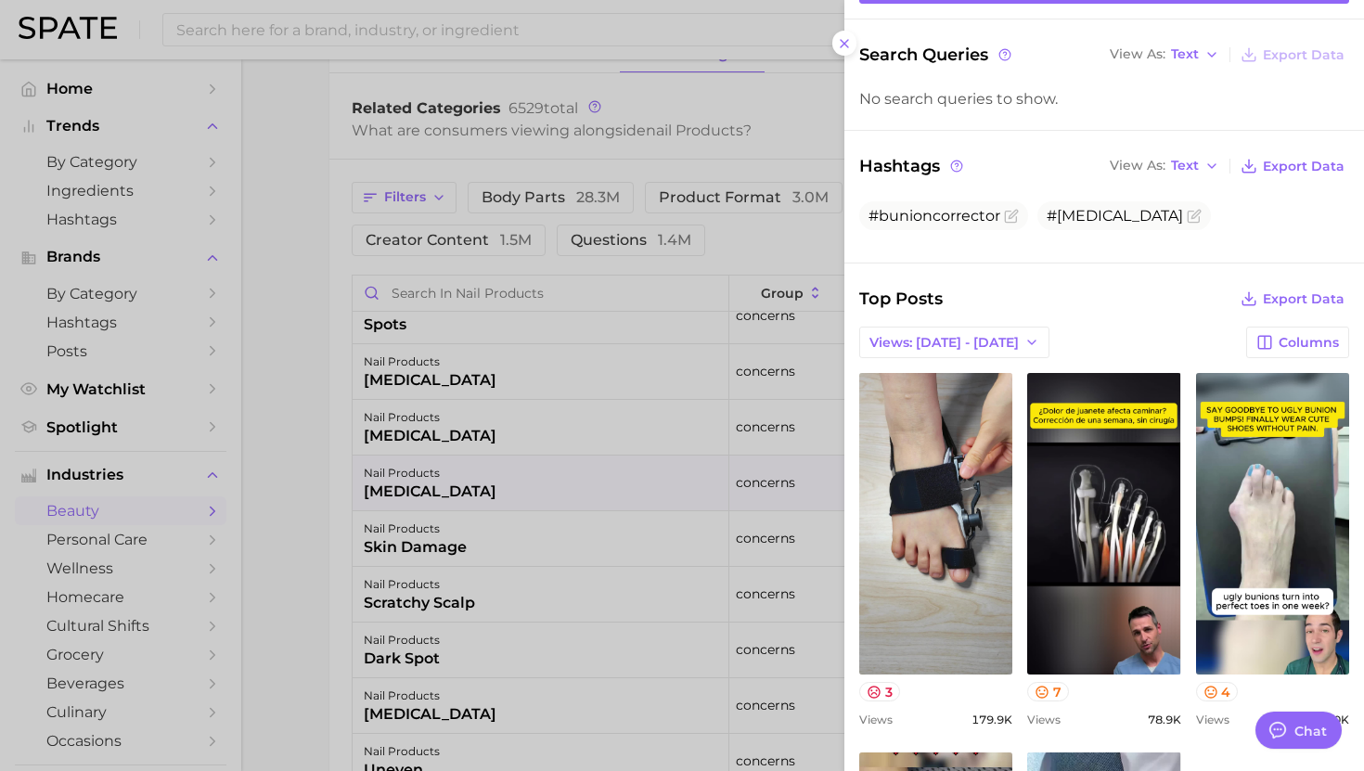
scroll to position [240, 0]
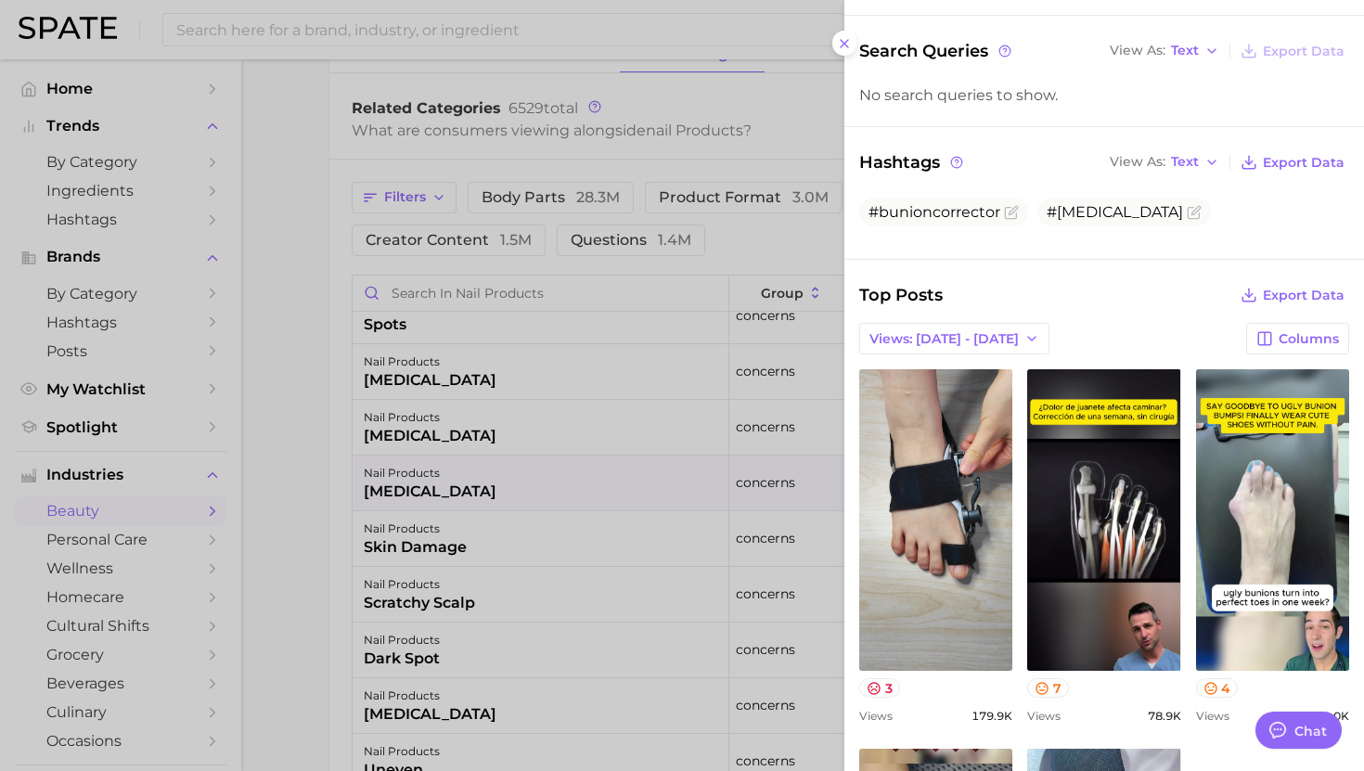
click at [597, 525] on div at bounding box center [682, 385] width 1364 height 771
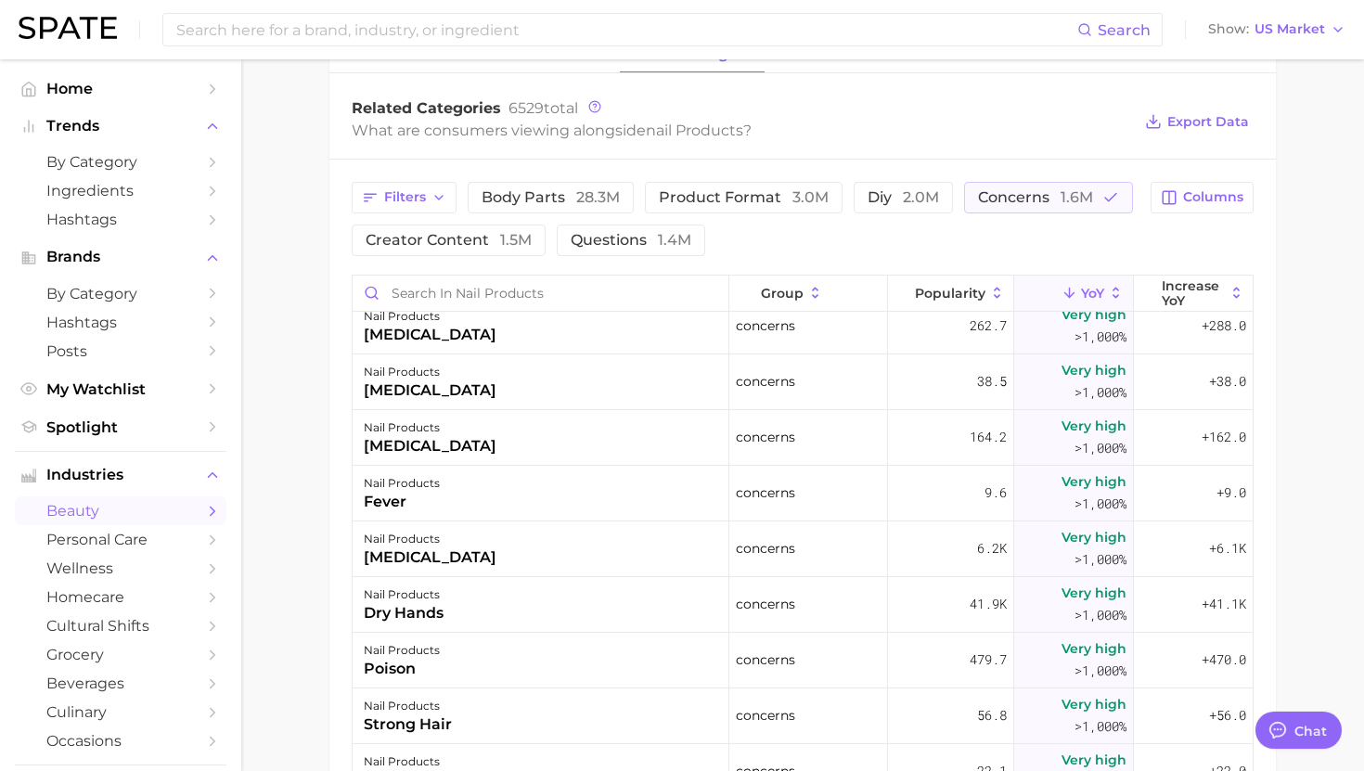
scroll to position [1078, 0]
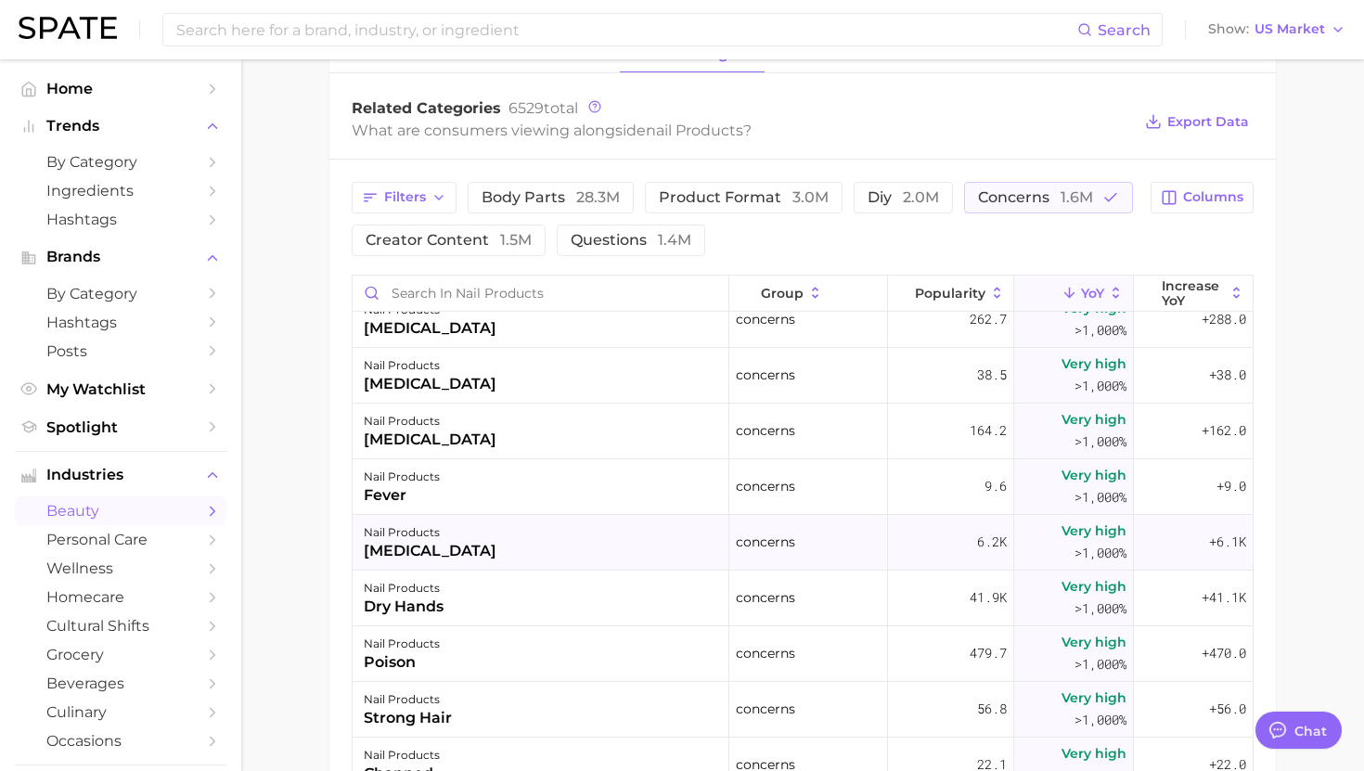
click at [581, 538] on div "nail products onycholysis" at bounding box center [541, 543] width 377 height 56
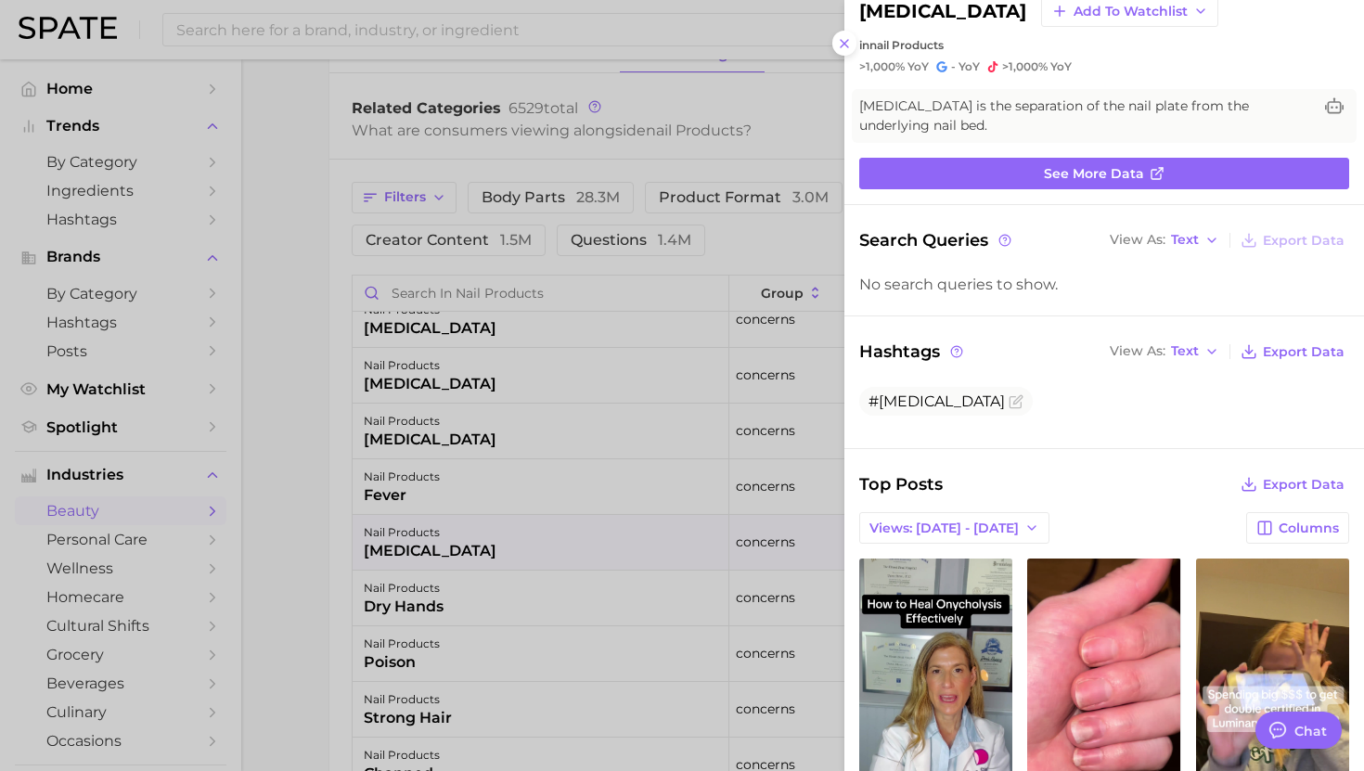
scroll to position [0, 0]
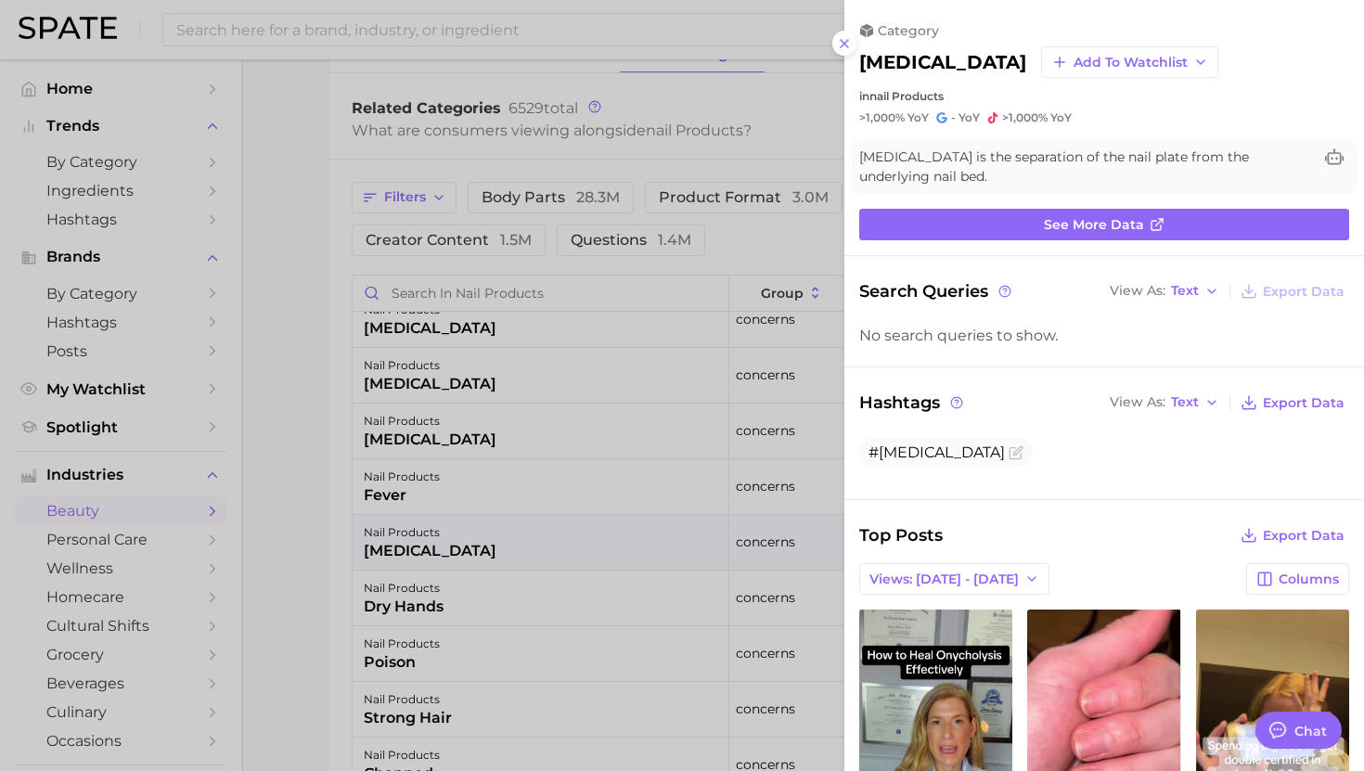
click at [932, 60] on h2 "onycholysis" at bounding box center [942, 62] width 167 height 22
copy h2 "onycholysis"
click at [626, 467] on div at bounding box center [682, 385] width 1364 height 771
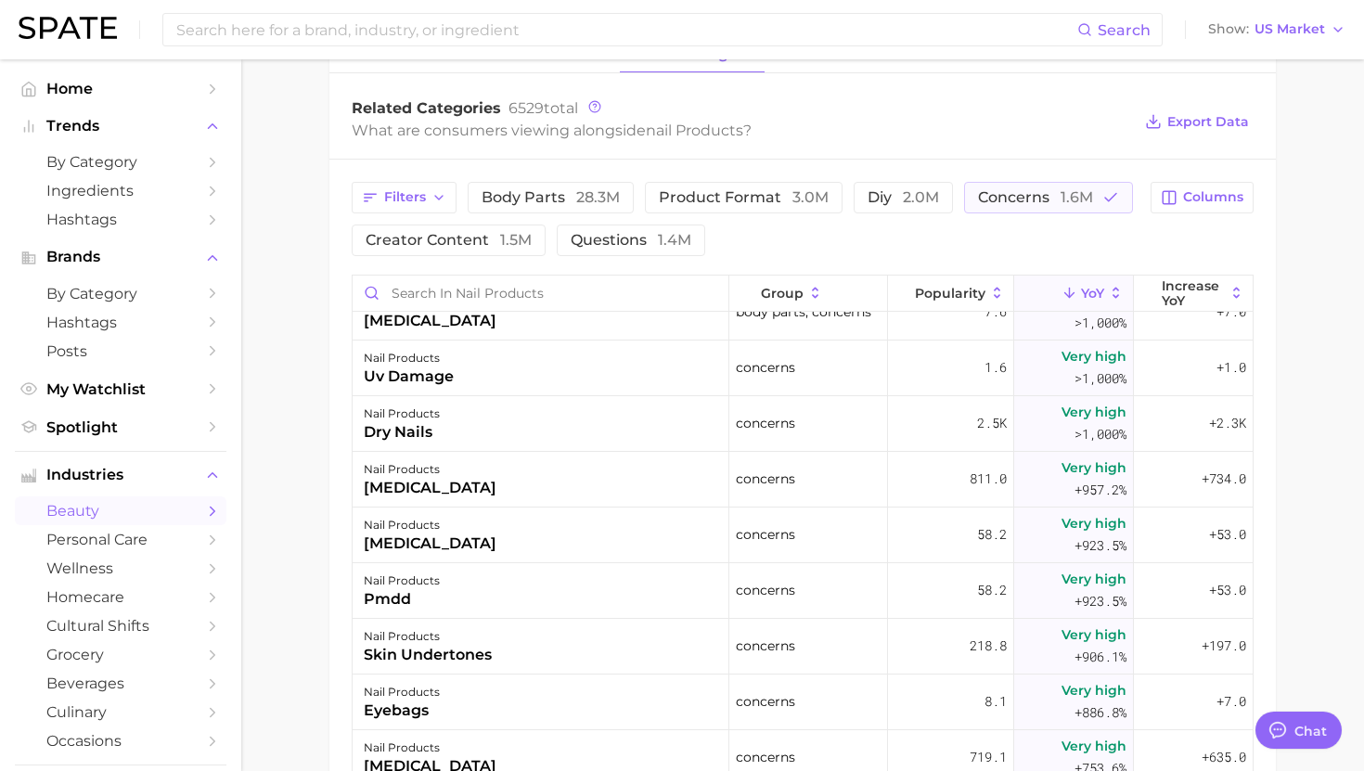
scroll to position [2312, 0]
click at [572, 417] on div "nail products dry nails" at bounding box center [541, 423] width 377 height 56
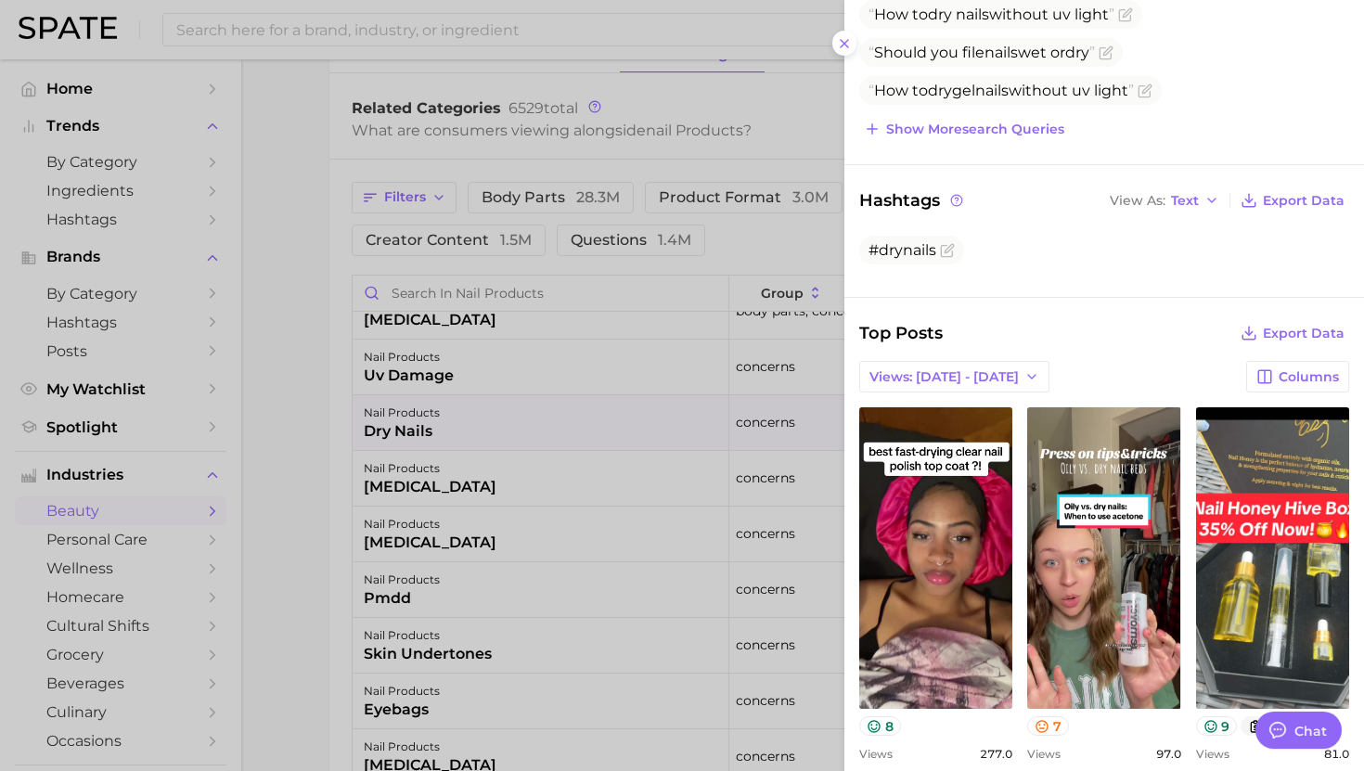
scroll to position [369, 0]
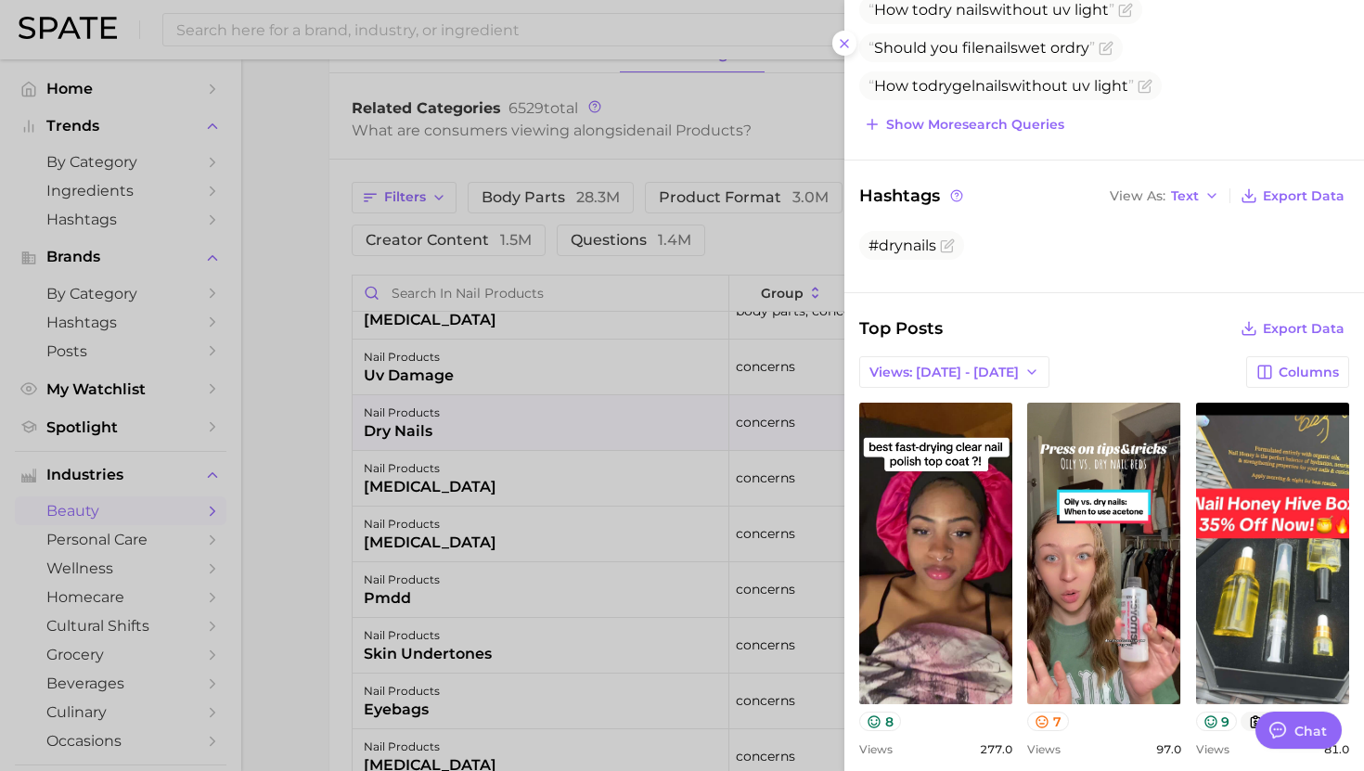
click at [607, 564] on div at bounding box center [682, 385] width 1364 height 771
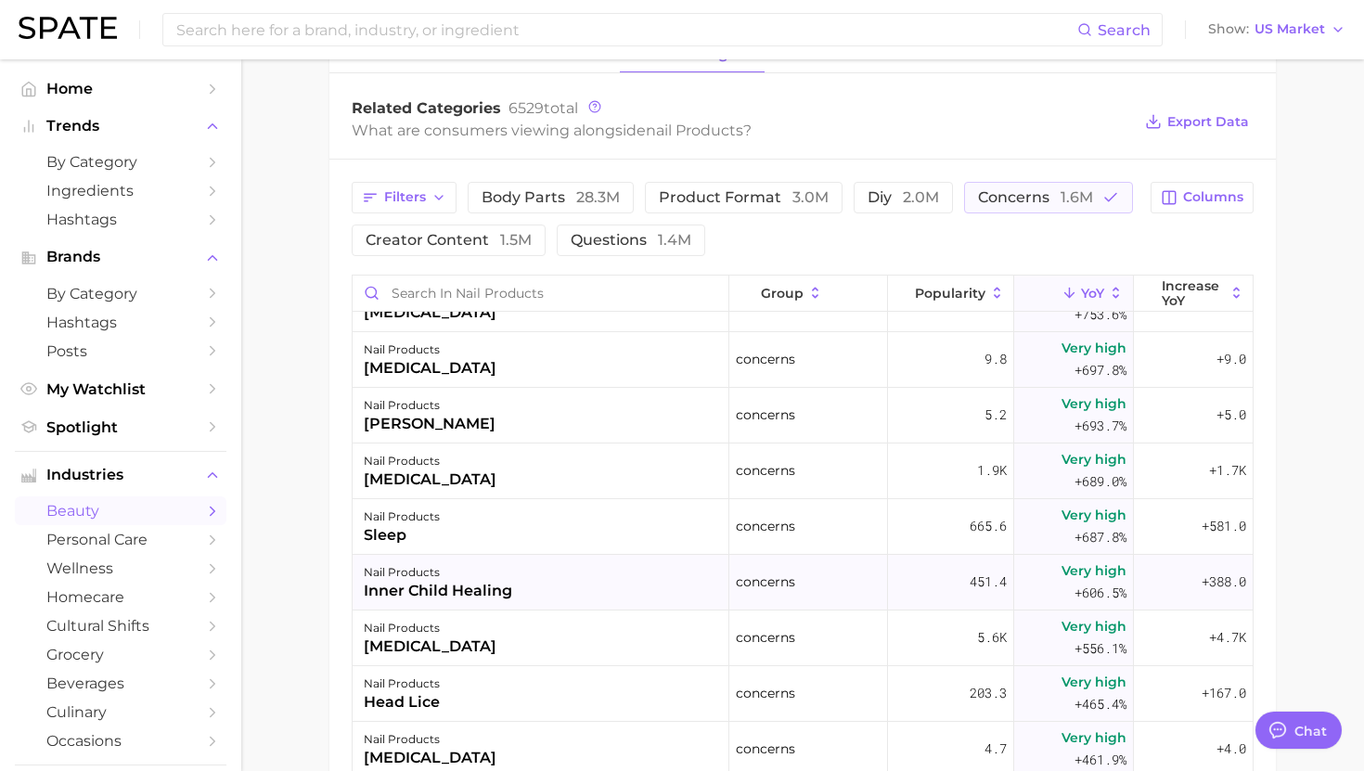
scroll to position [2784, 0]
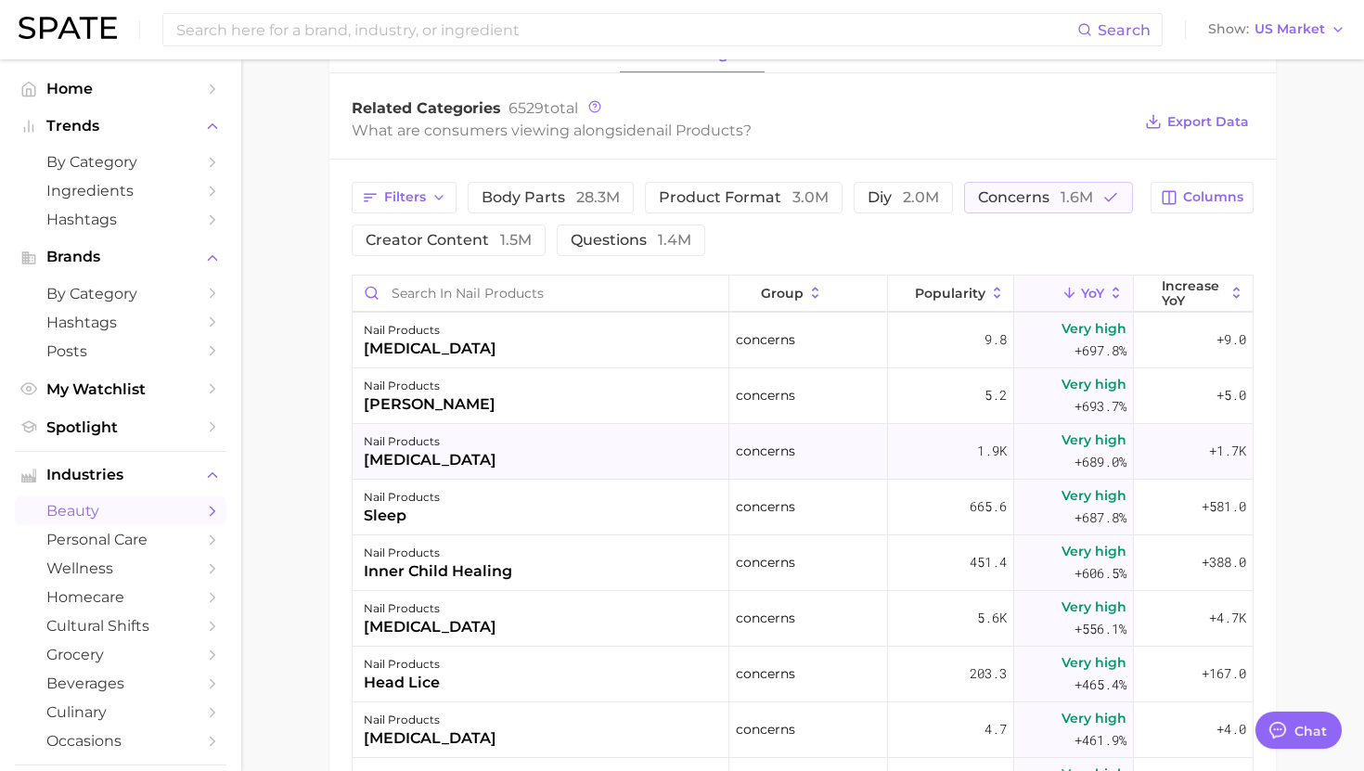
click at [571, 438] on div "nail products dyshidrotic eczema" at bounding box center [541, 452] width 377 height 56
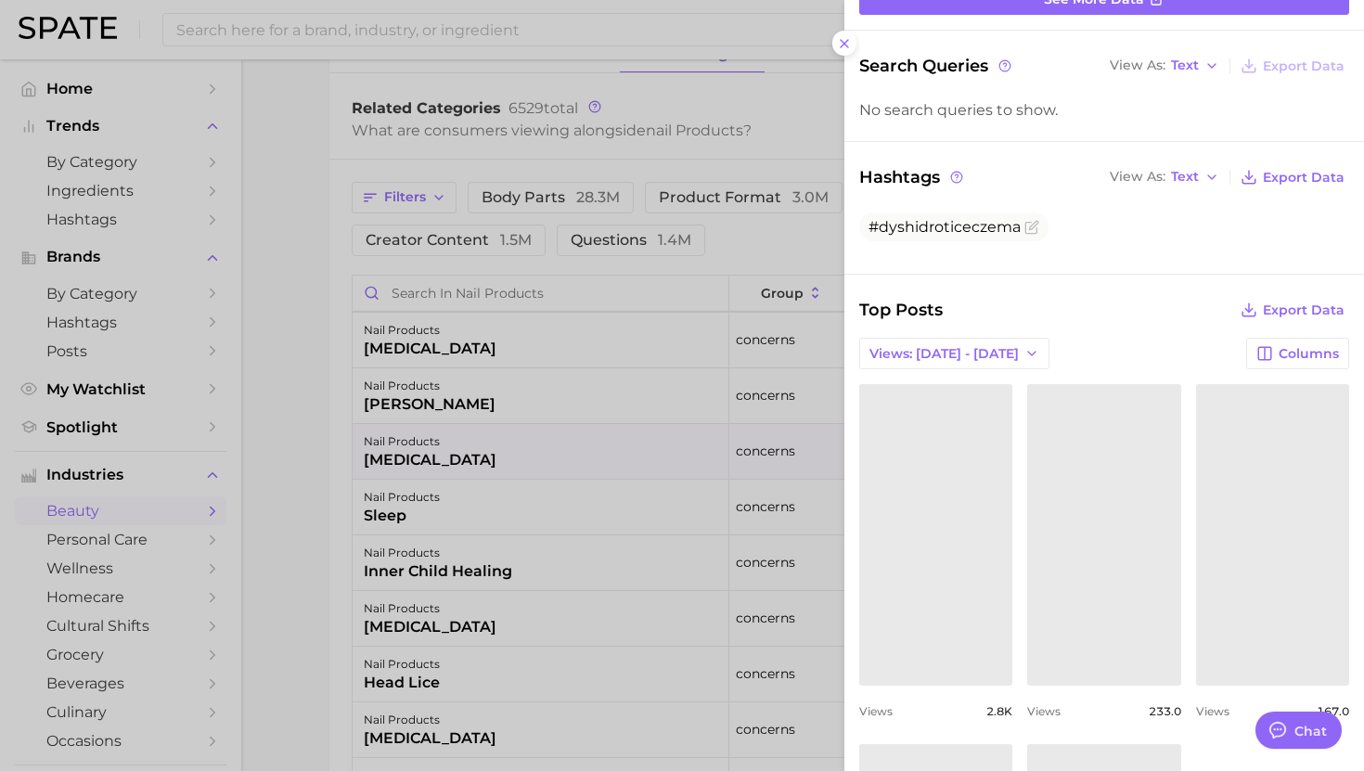
scroll to position [247, 0]
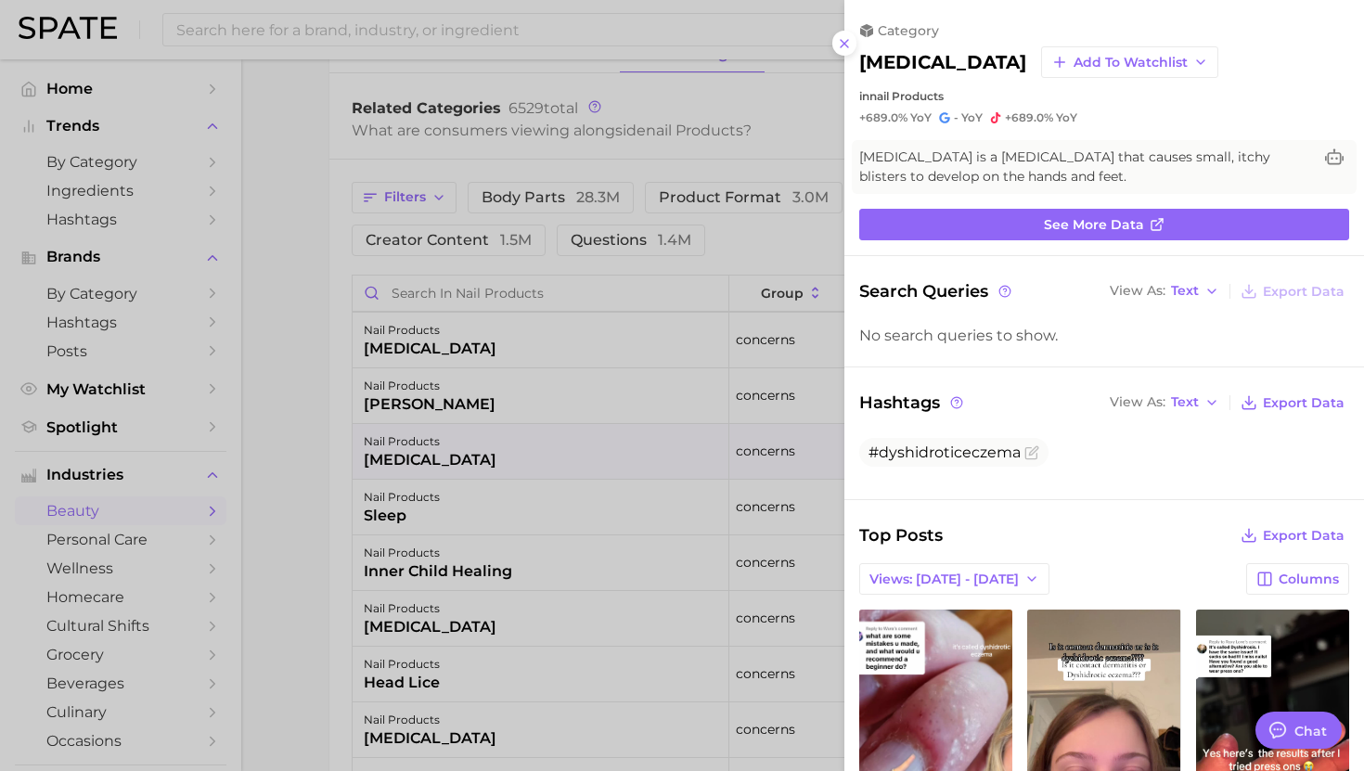
click at [909, 56] on h2 "dyshidrotic eczema" at bounding box center [942, 62] width 167 height 22
copy div "dyshidrotic eczema Add to Watchlist"
click at [736, 496] on div at bounding box center [682, 385] width 1364 height 771
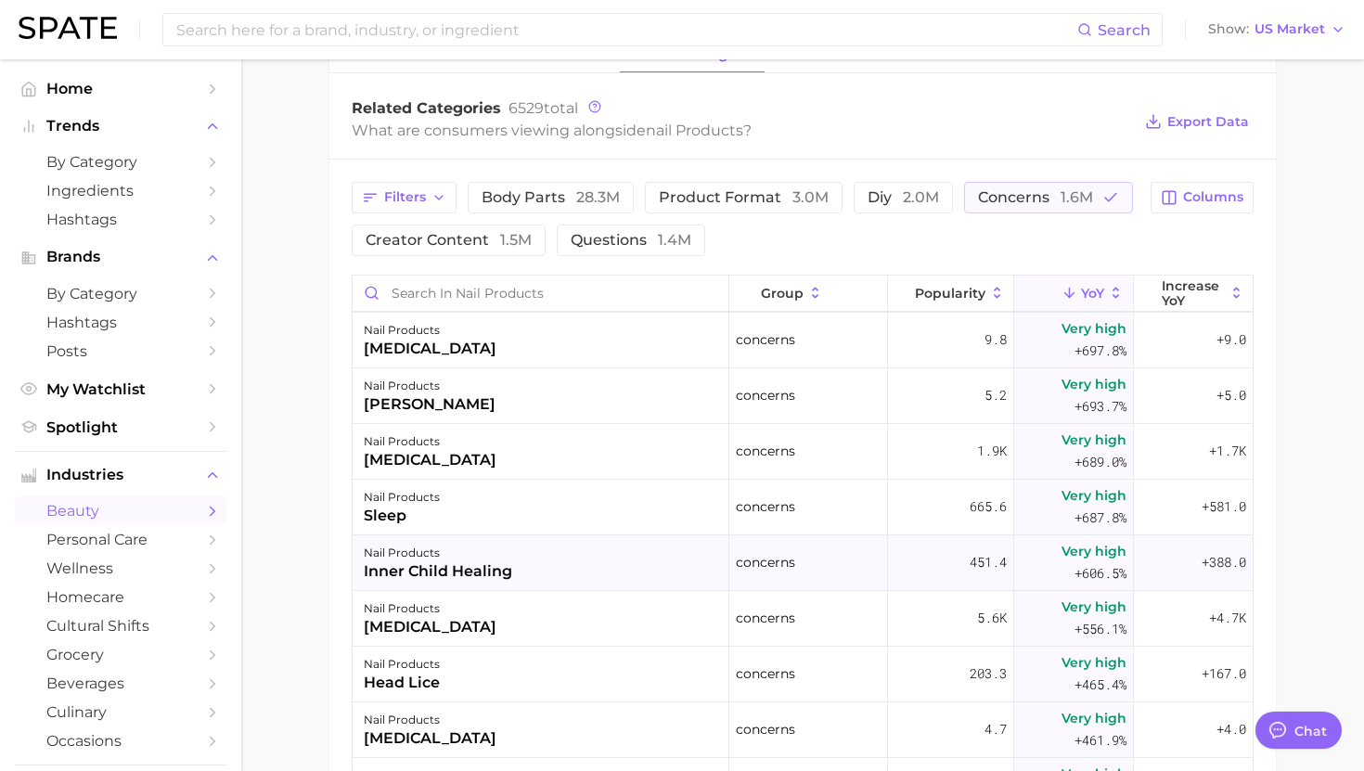
click at [590, 546] on div "nail products inner child healing" at bounding box center [541, 563] width 377 height 56
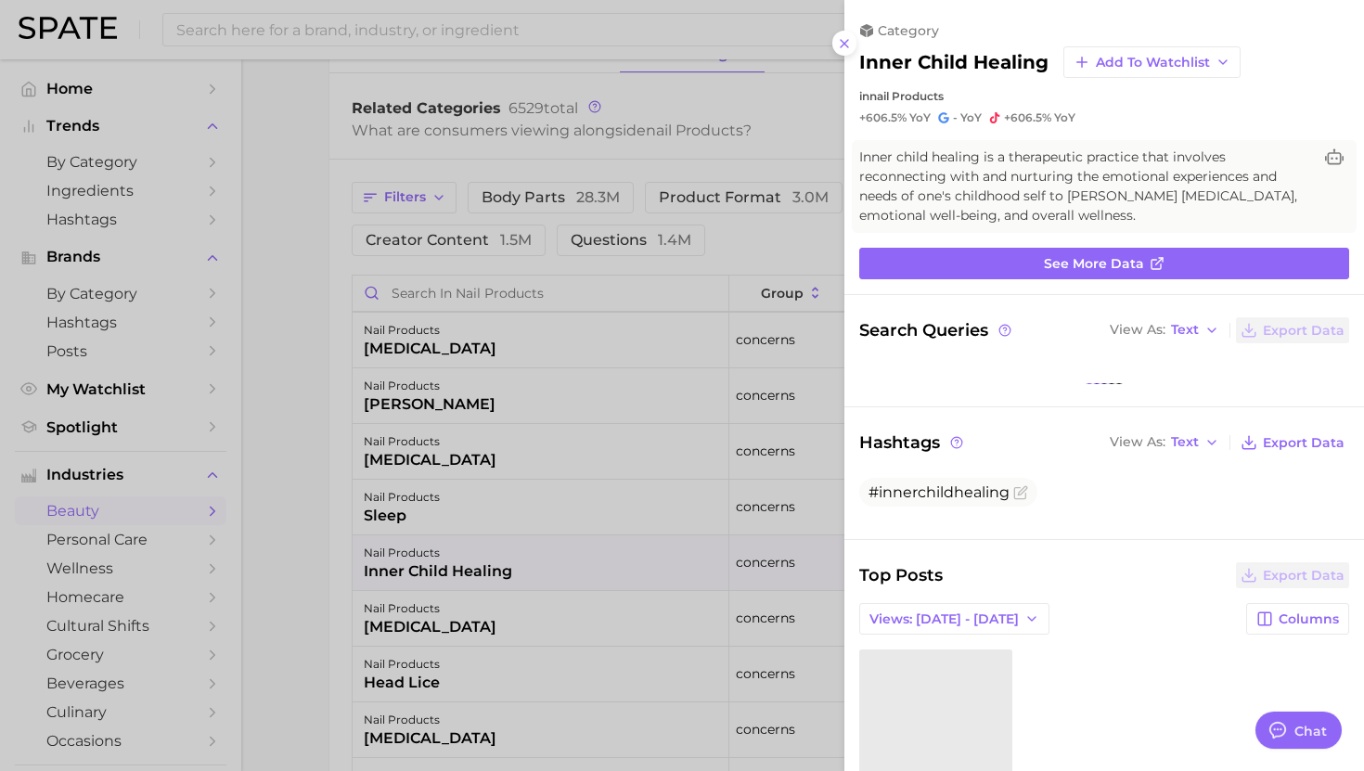
click at [588, 545] on div at bounding box center [682, 385] width 1364 height 771
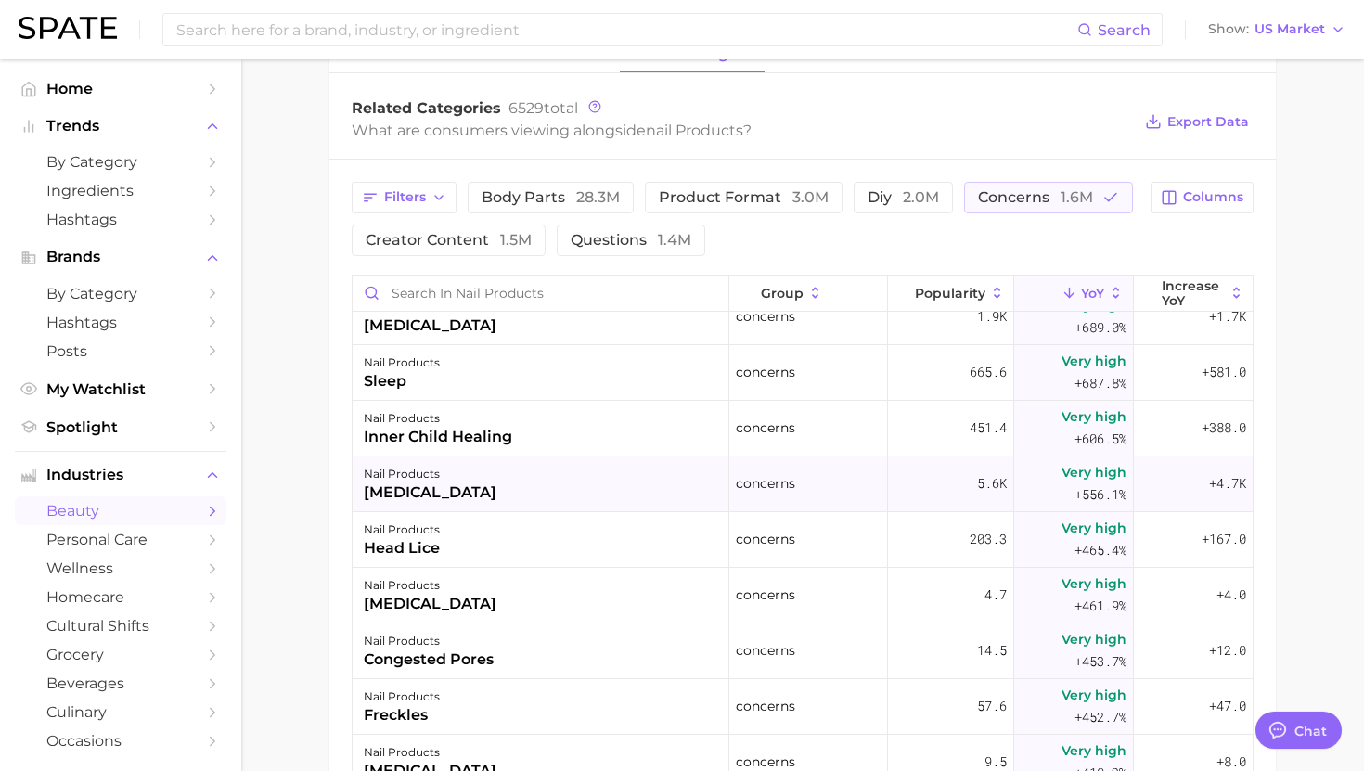
click at [581, 501] on div "nail products cellulitis" at bounding box center [541, 485] width 377 height 56
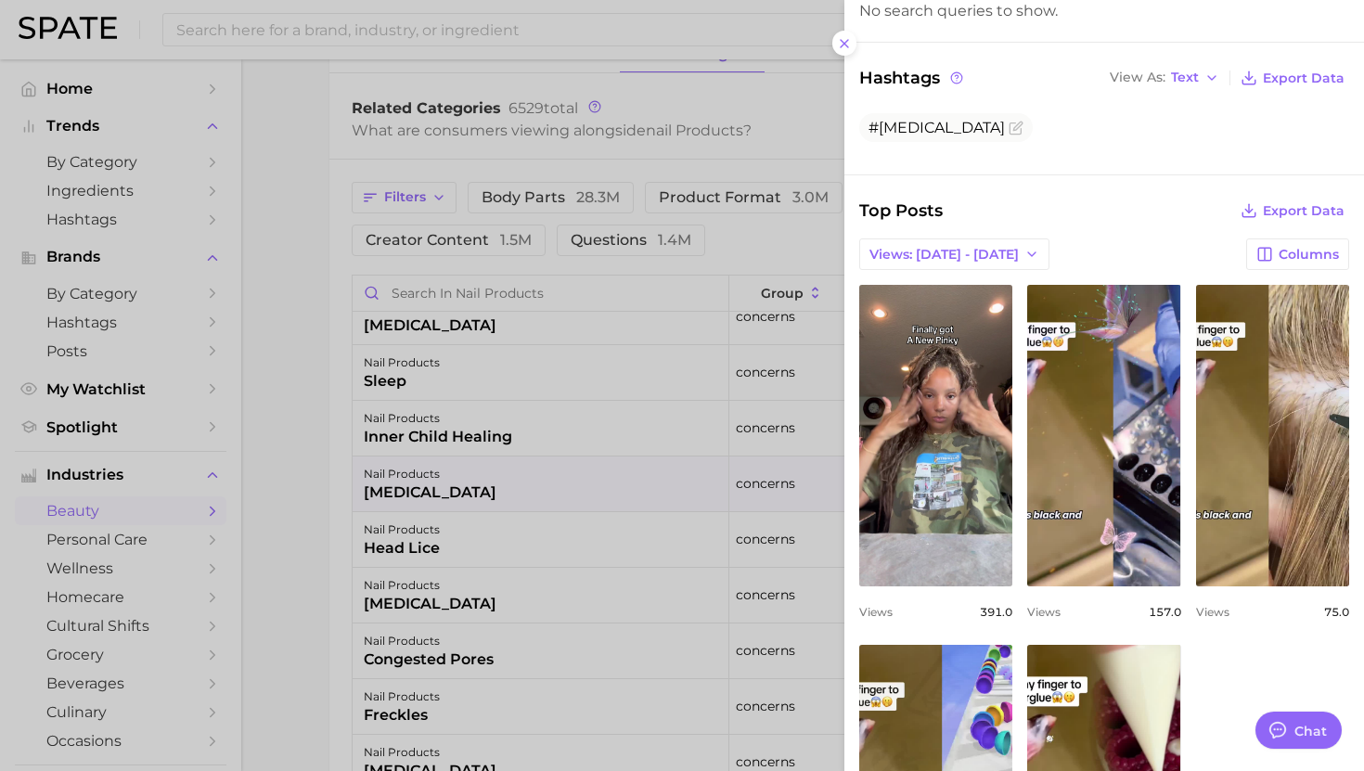
click at [509, 590] on div at bounding box center [682, 385] width 1364 height 771
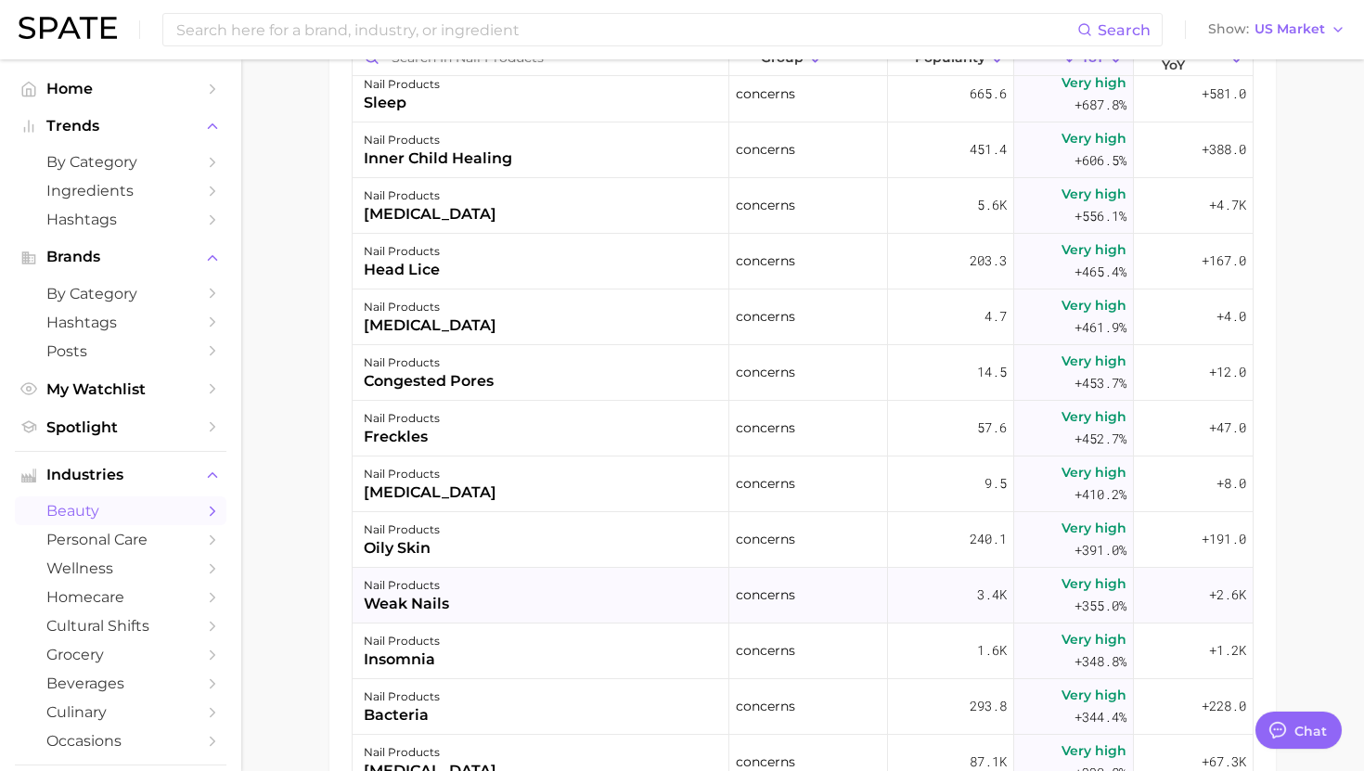
click at [509, 592] on div "nail products weak nails" at bounding box center [541, 596] width 377 height 56
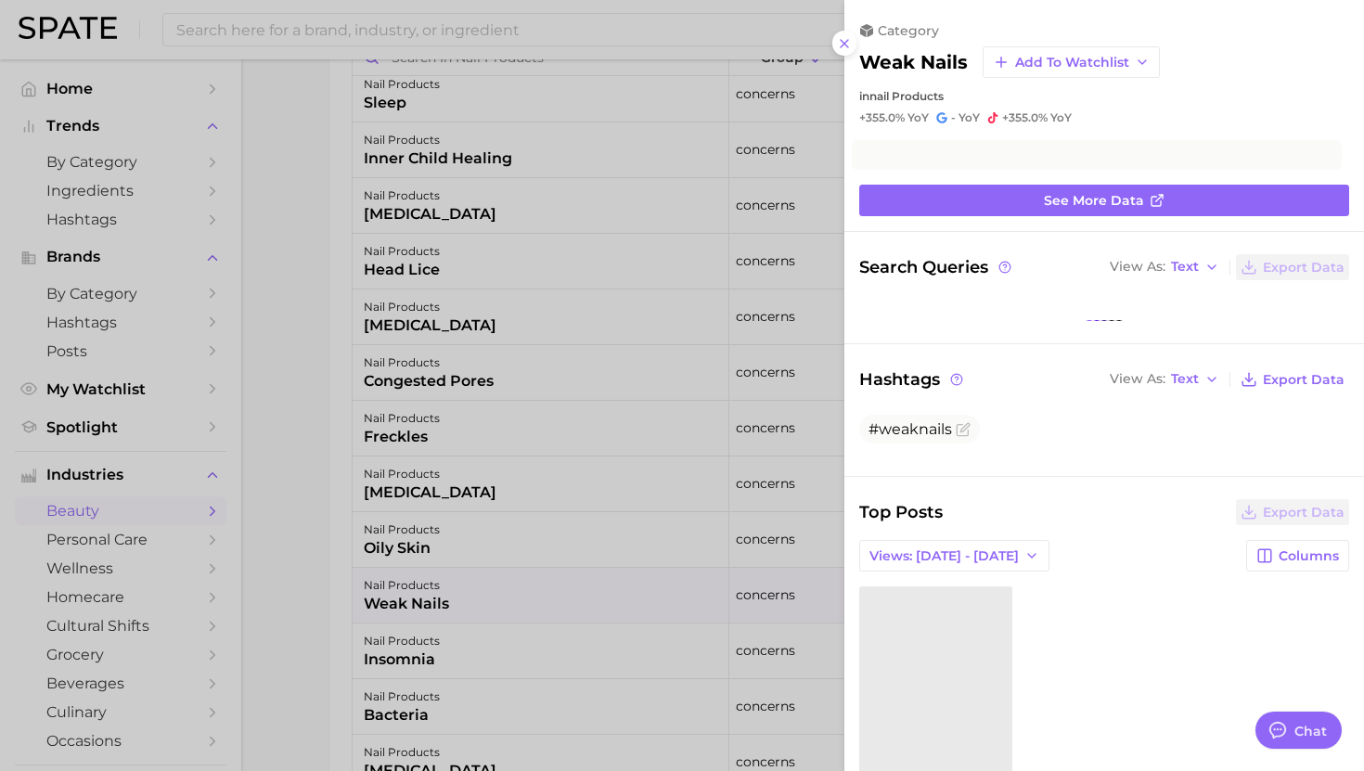
click at [509, 592] on div at bounding box center [682, 385] width 1364 height 771
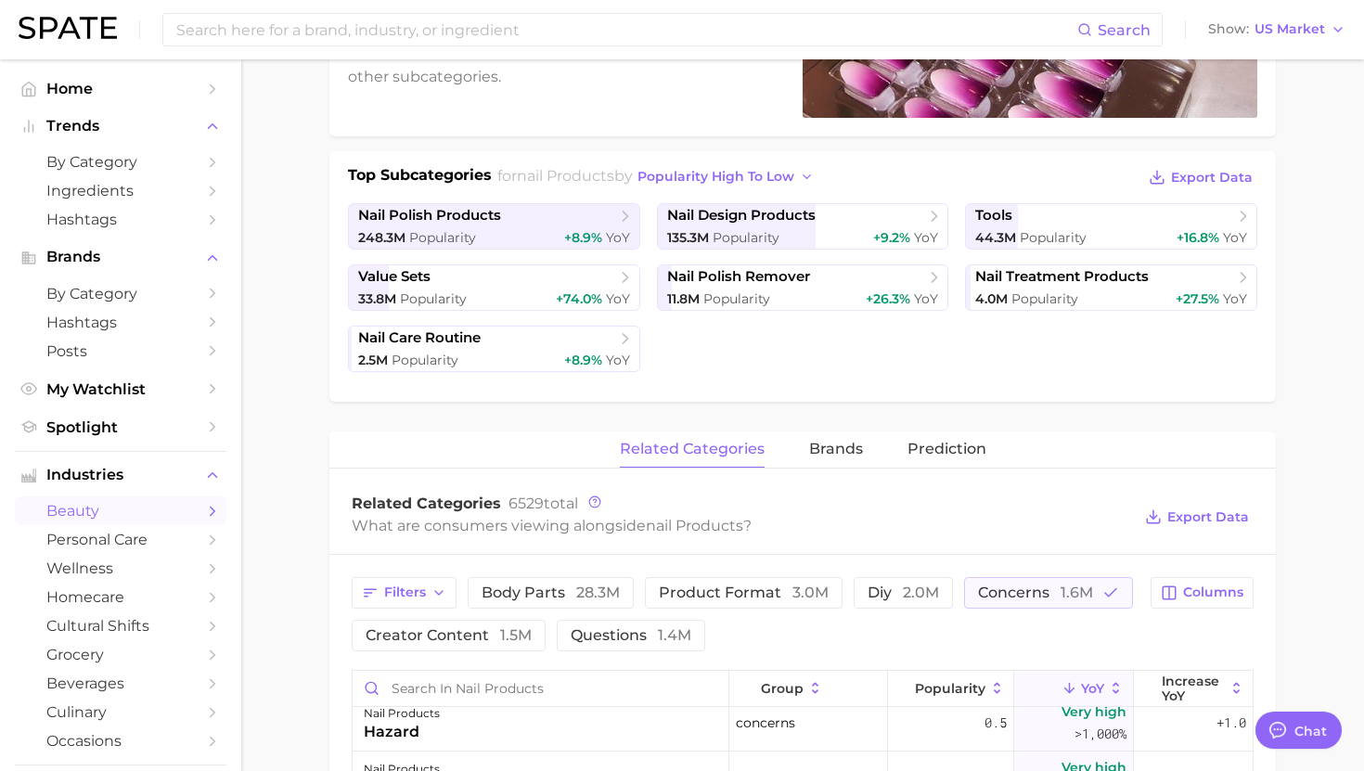
scroll to position [333, 0]
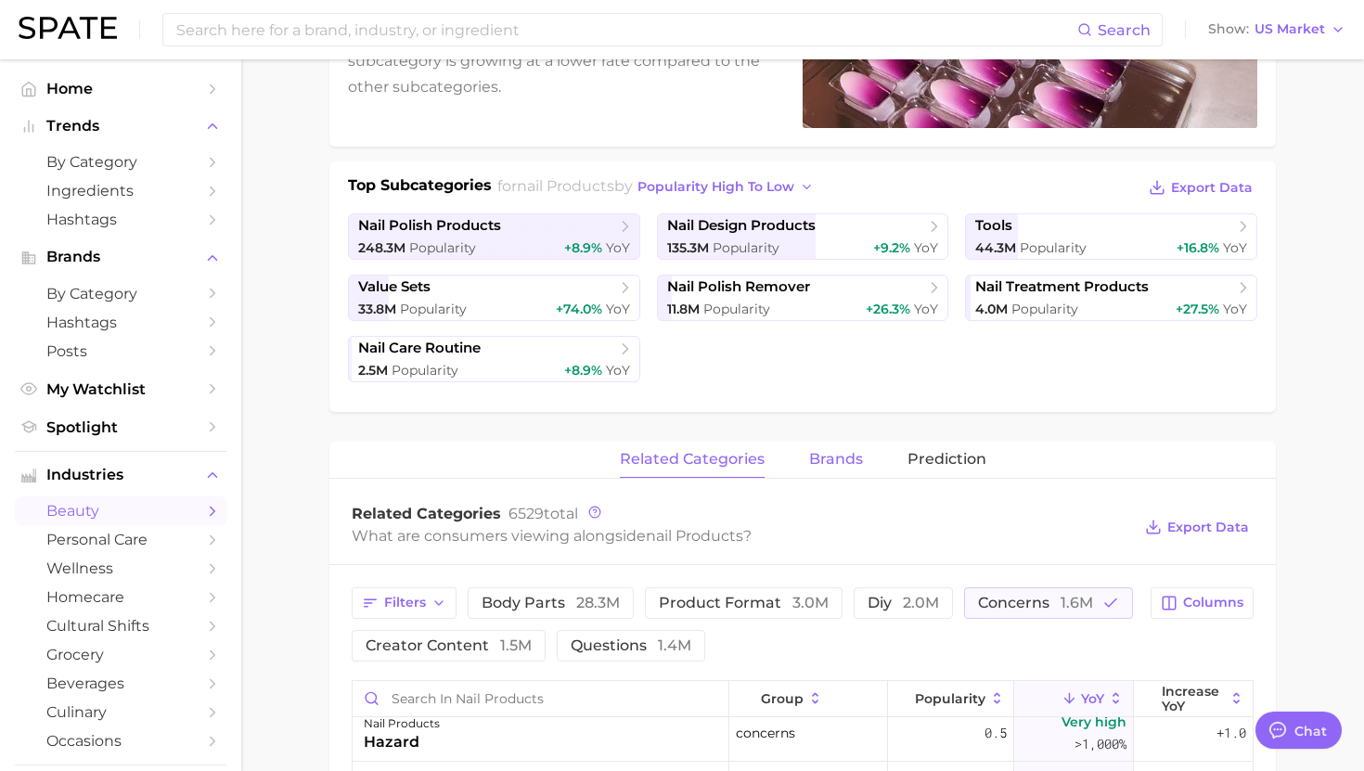
click at [824, 459] on span "brands" at bounding box center [836, 459] width 54 height 17
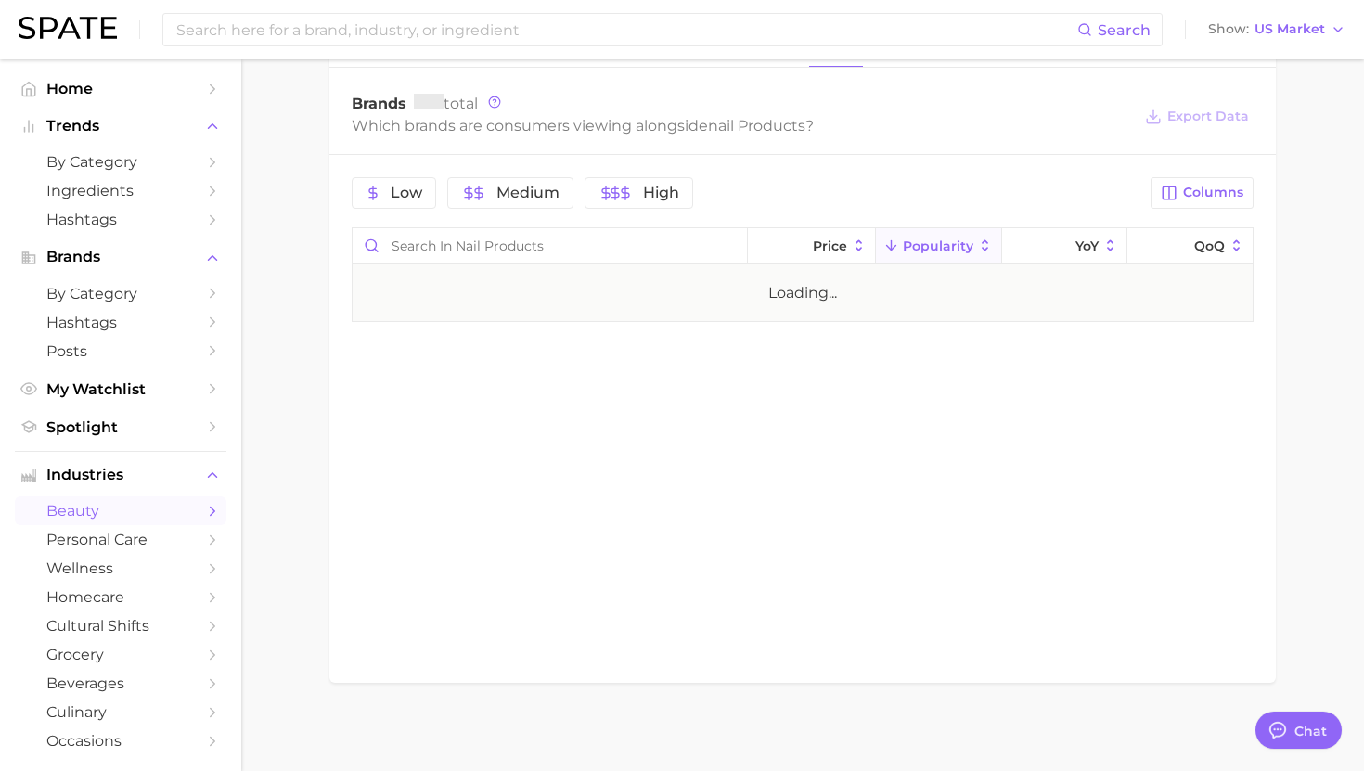
scroll to position [748, 0]
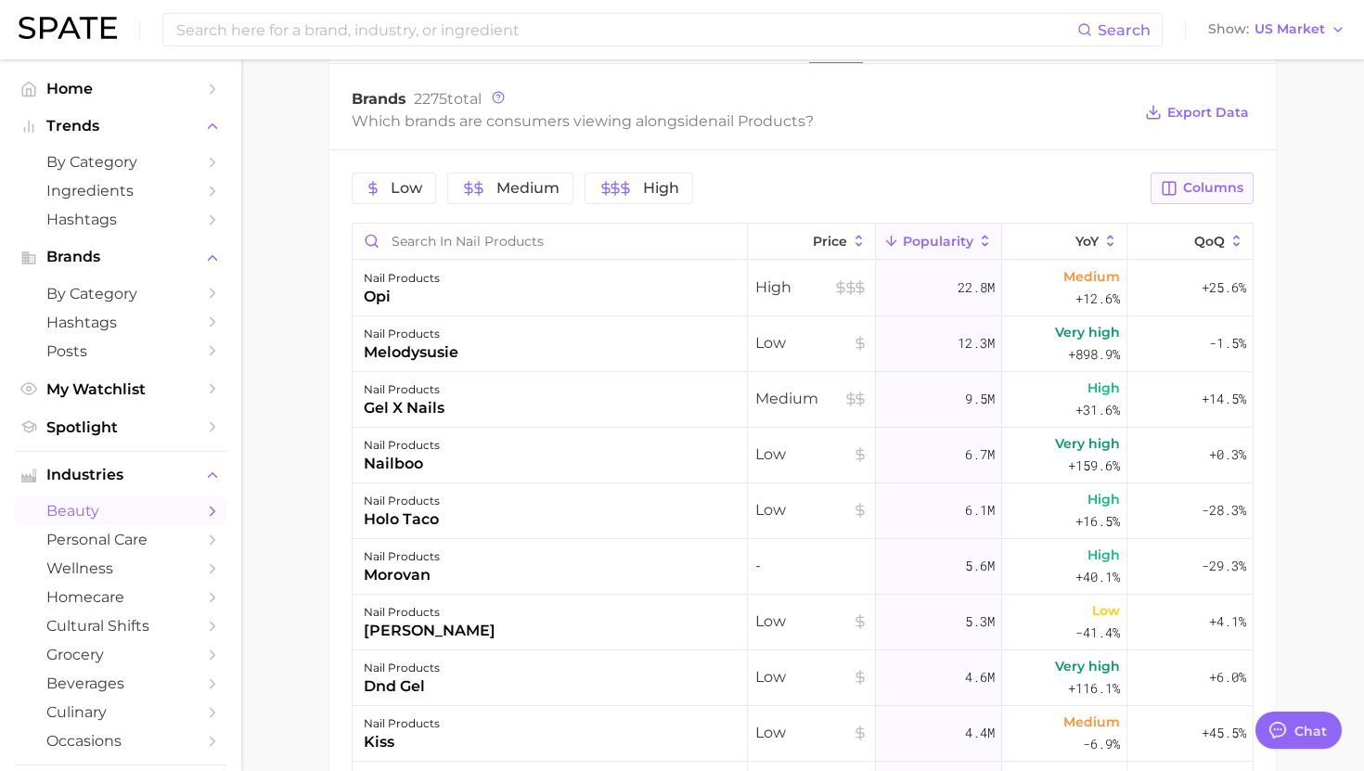
click at [1156, 198] on button "Columns" at bounding box center [1202, 189] width 103 height 32
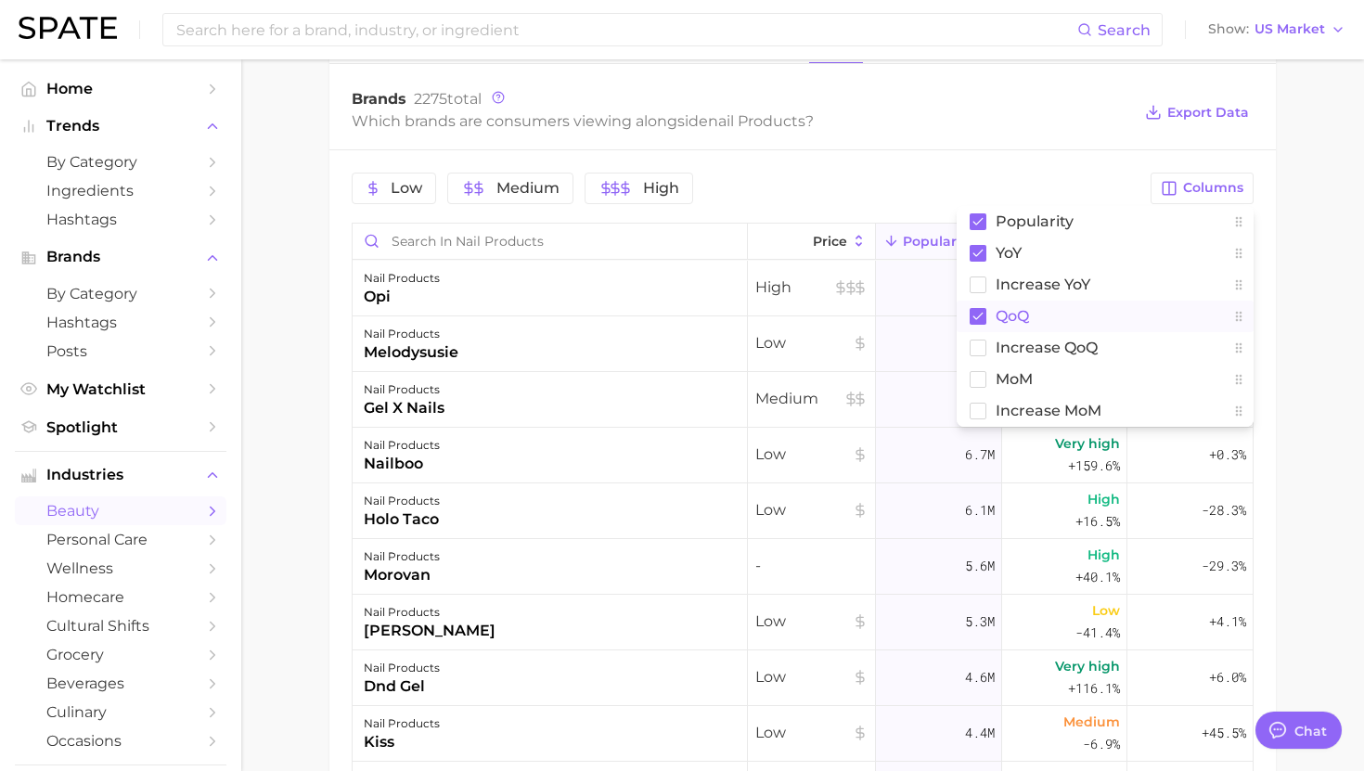
click at [1024, 314] on span "QoQ" at bounding box center [1012, 316] width 33 height 16
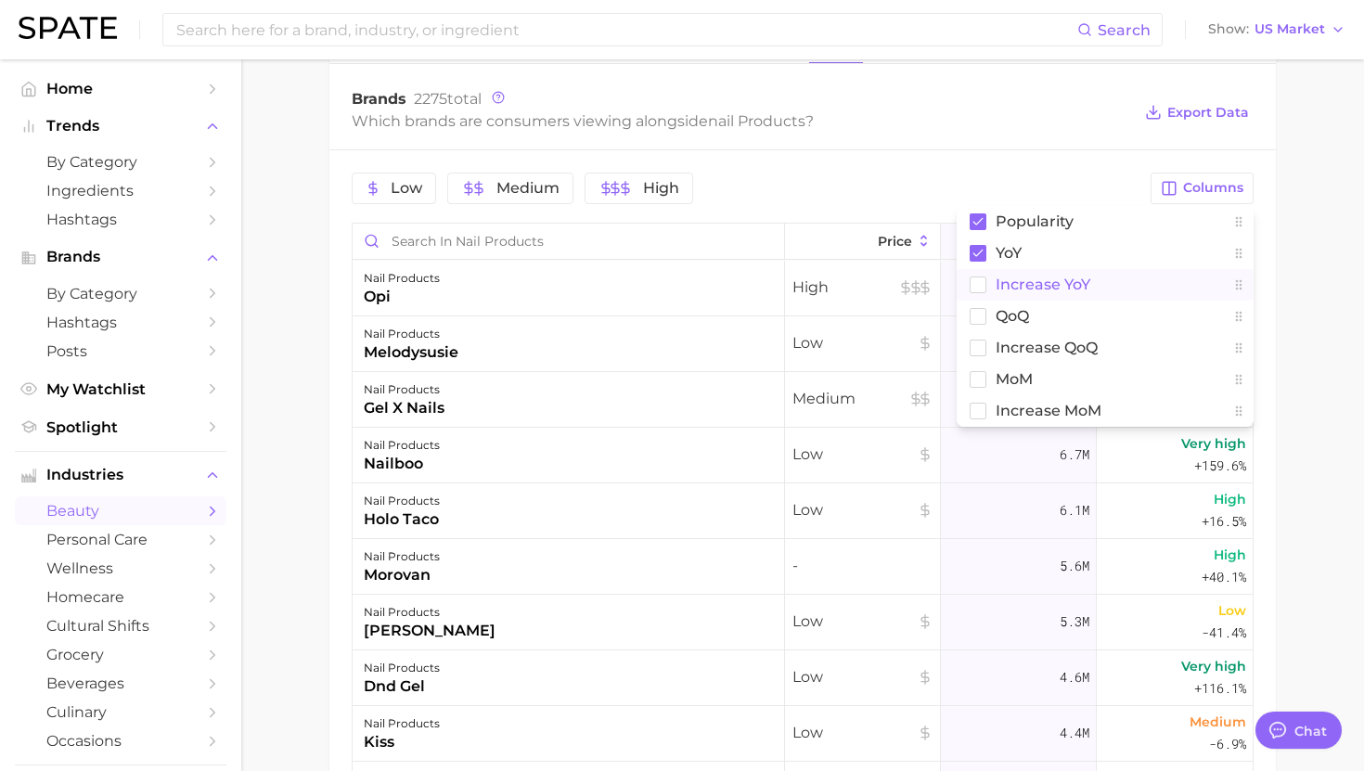
click at [1024, 290] on span "Increase YoY" at bounding box center [1043, 285] width 95 height 16
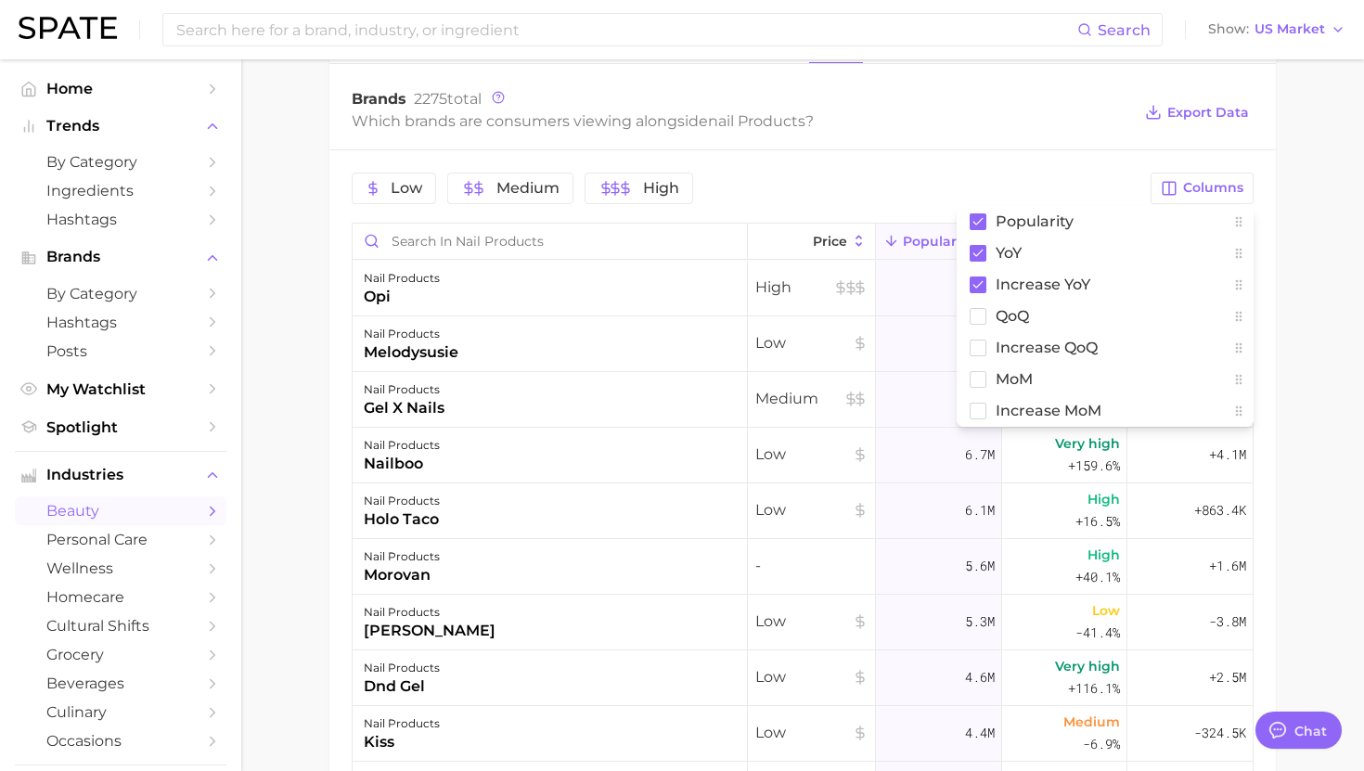
click at [1032, 155] on div "Low Medium High Columns Popularity YoY Increase YoY QoQ Increase QoQ MoM Increa…" at bounding box center [802, 583] width 947 height 866
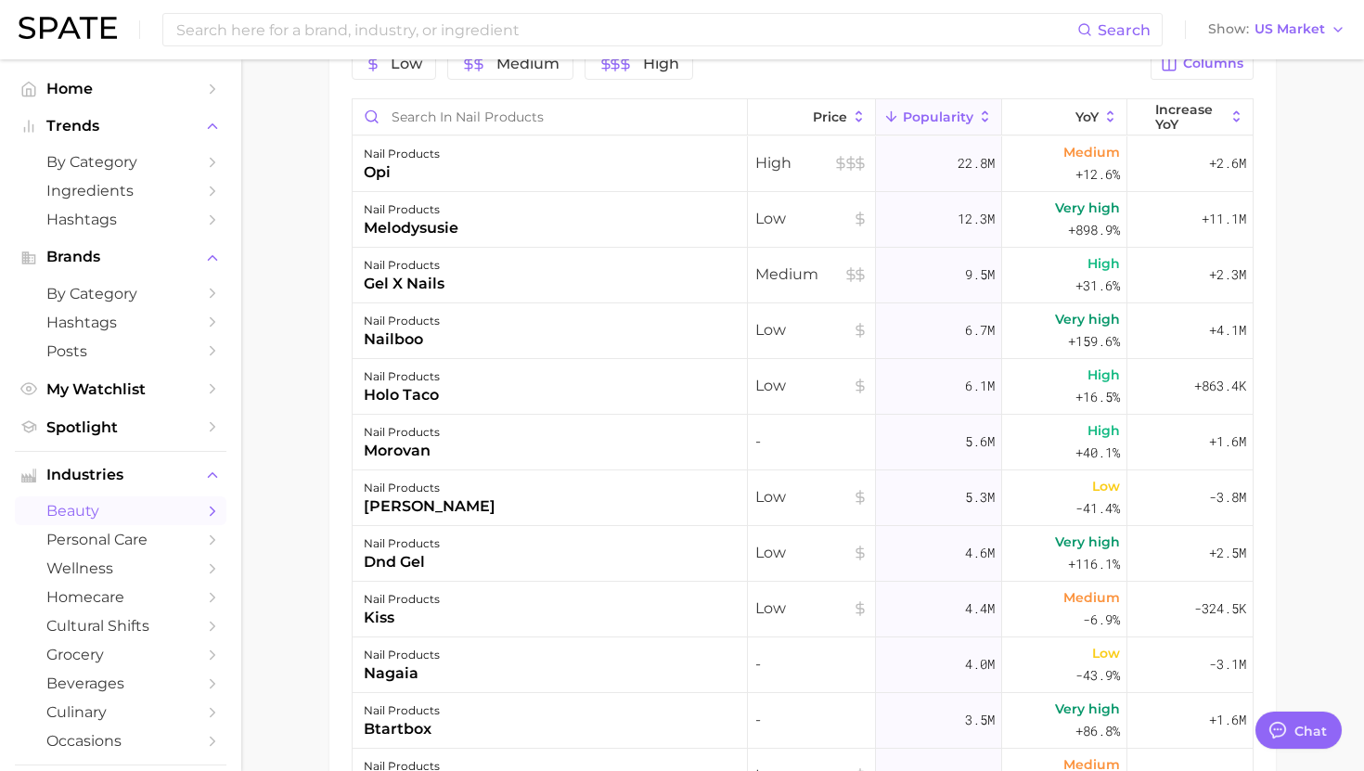
scroll to position [862, 0]
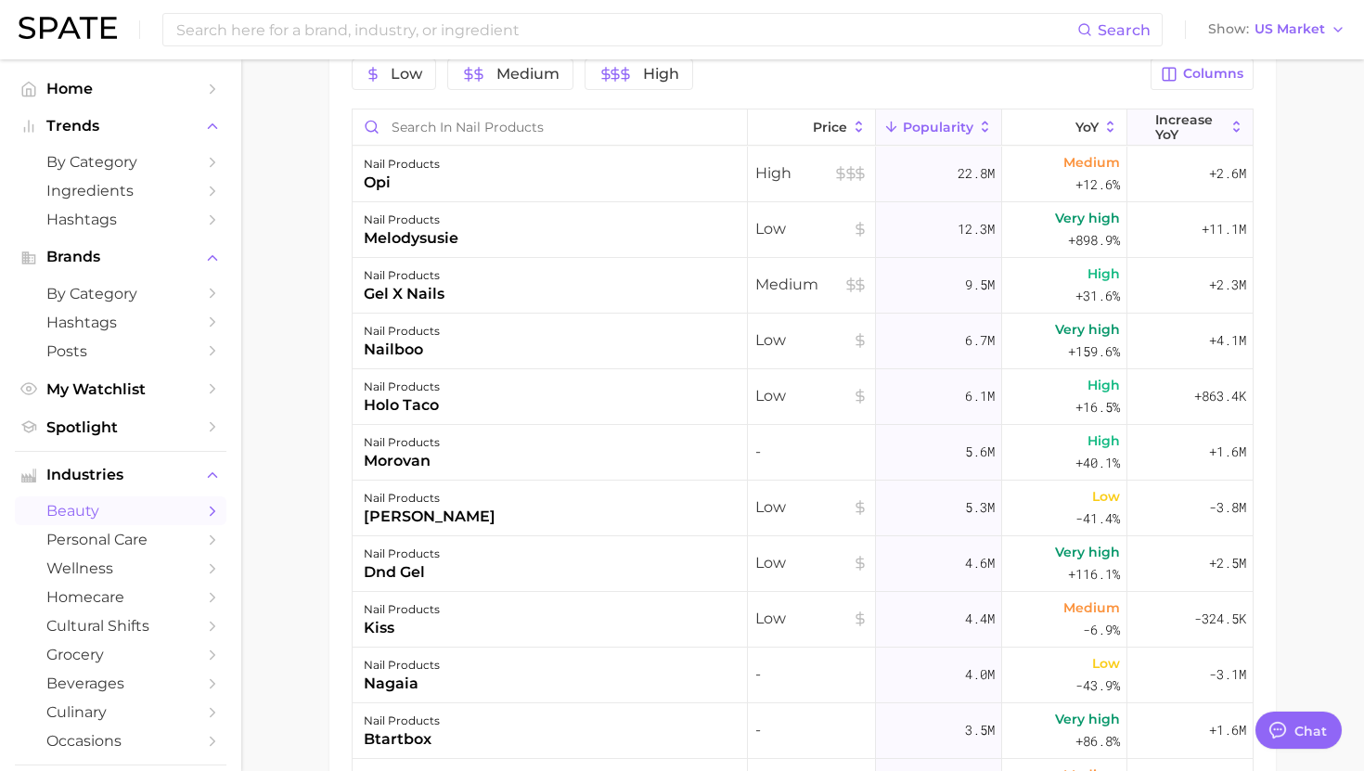
click at [1162, 126] on span "Increase YoY" at bounding box center [1189, 127] width 69 height 30
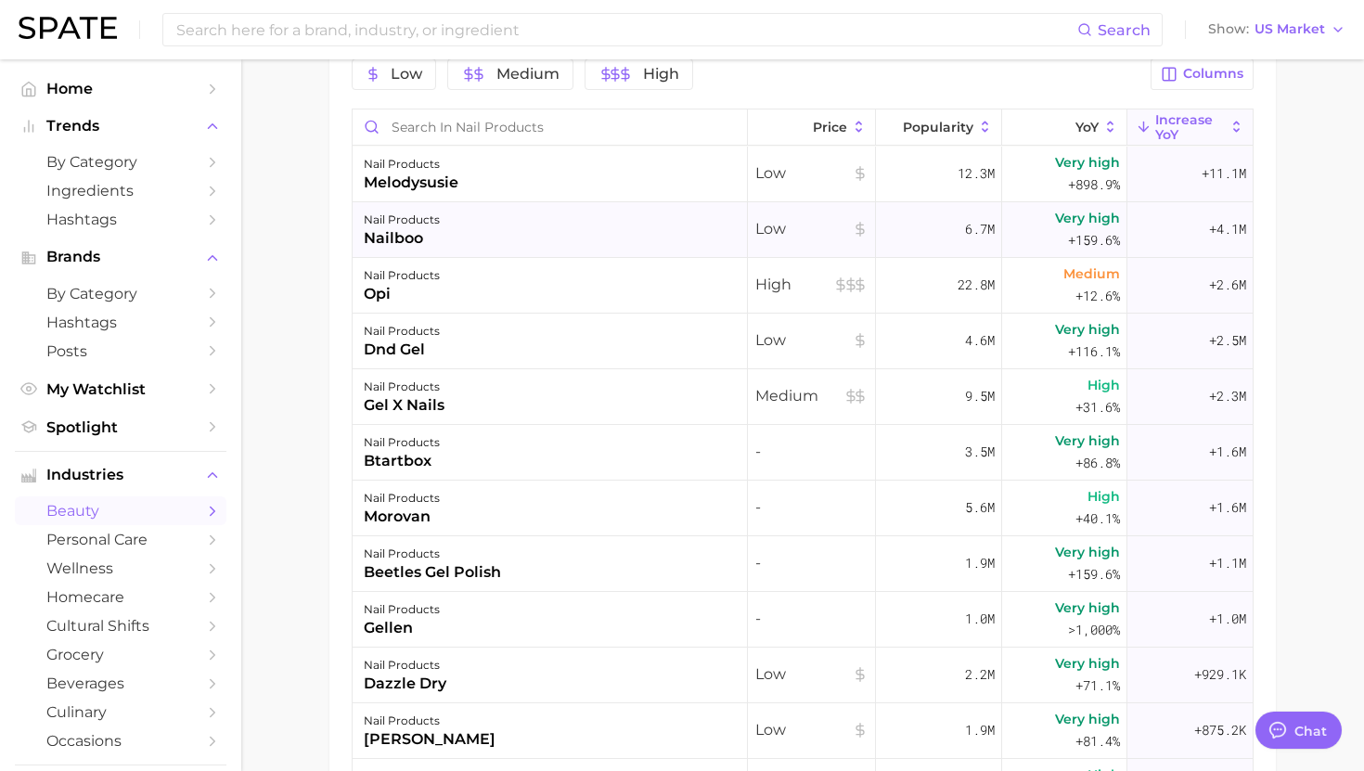
click at [637, 220] on div "nail products nailboo" at bounding box center [550, 230] width 395 height 56
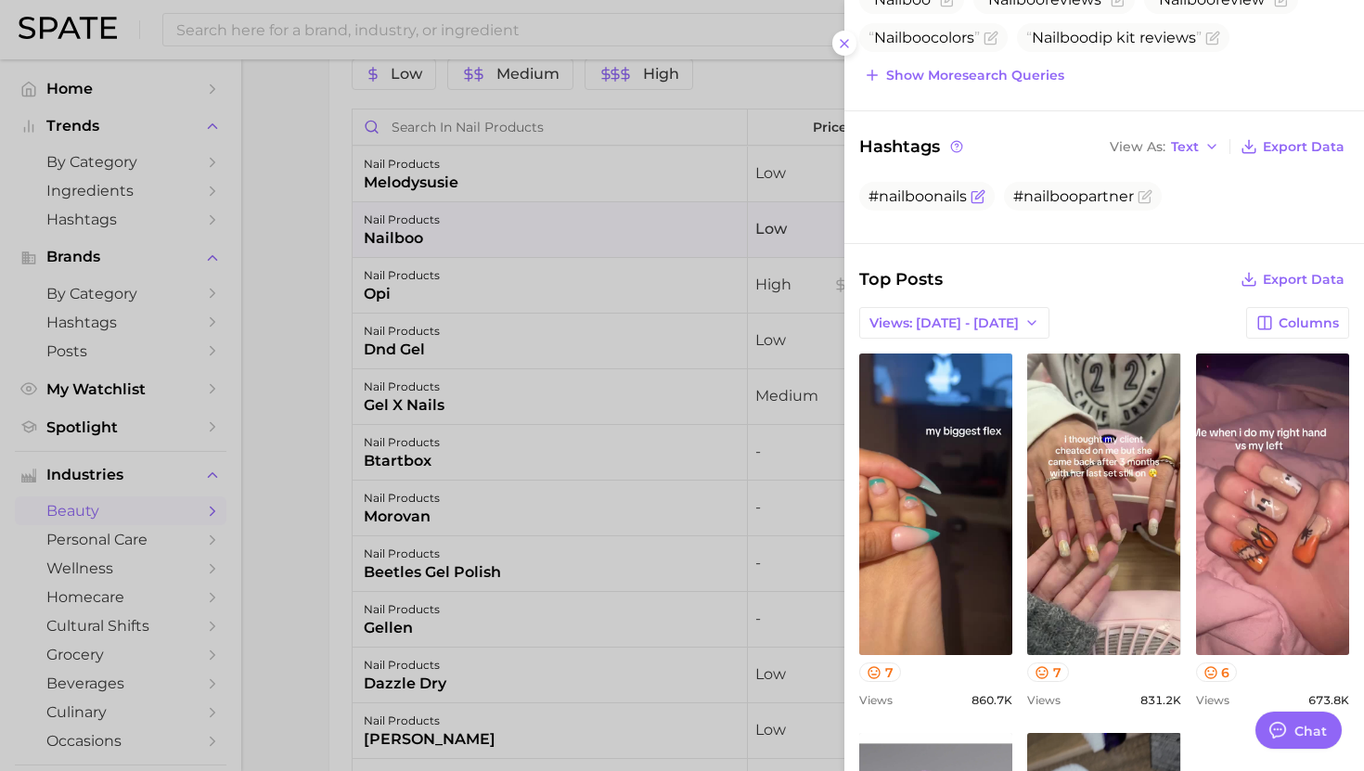
scroll to position [266, 0]
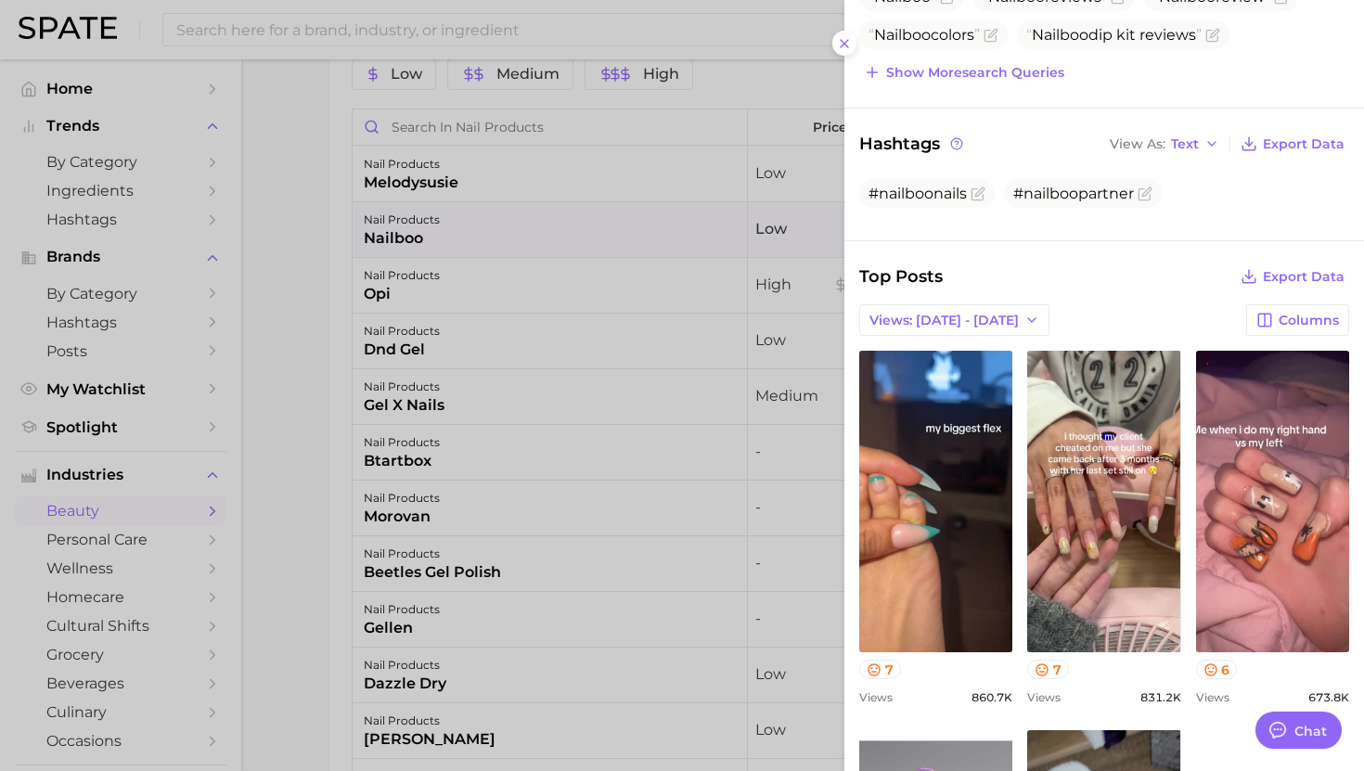
click at [669, 354] on div at bounding box center [682, 385] width 1364 height 771
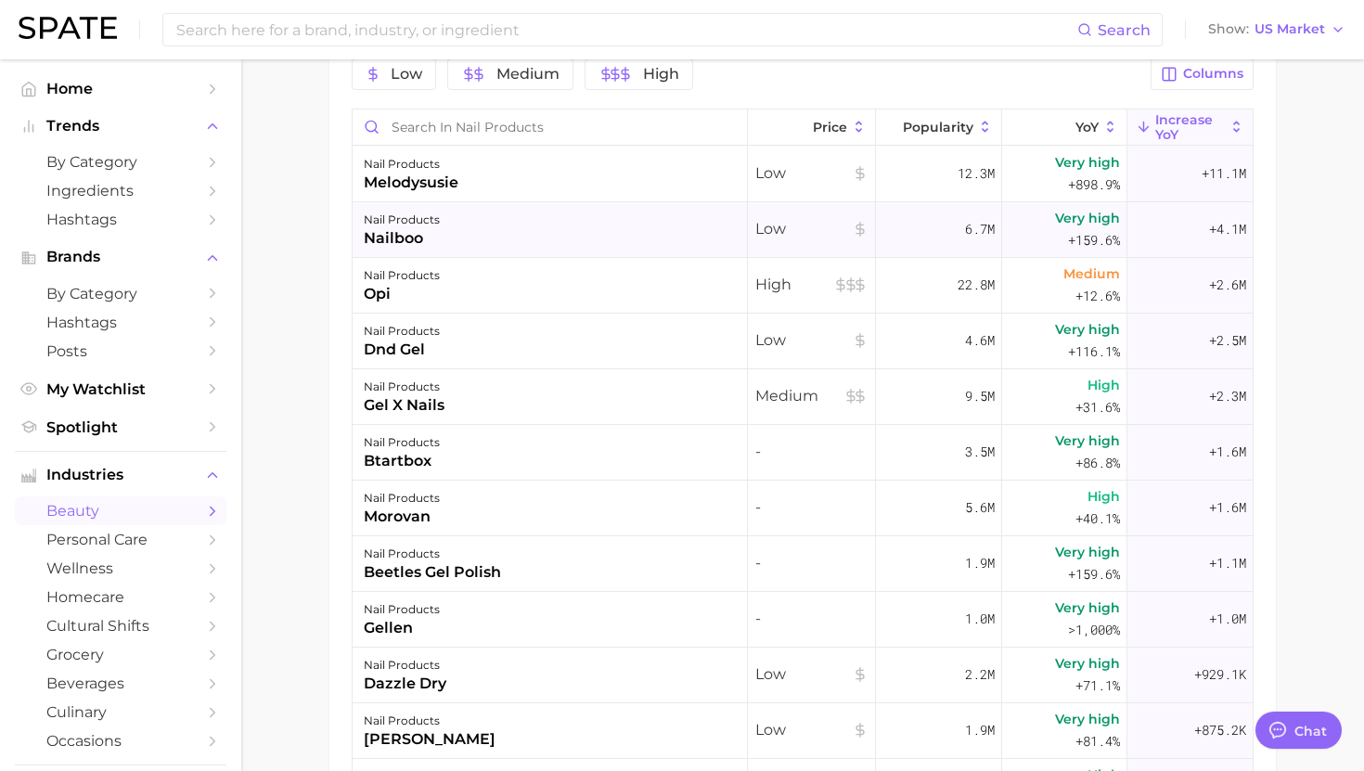
click at [612, 242] on div "nail products nailboo" at bounding box center [550, 230] width 395 height 56
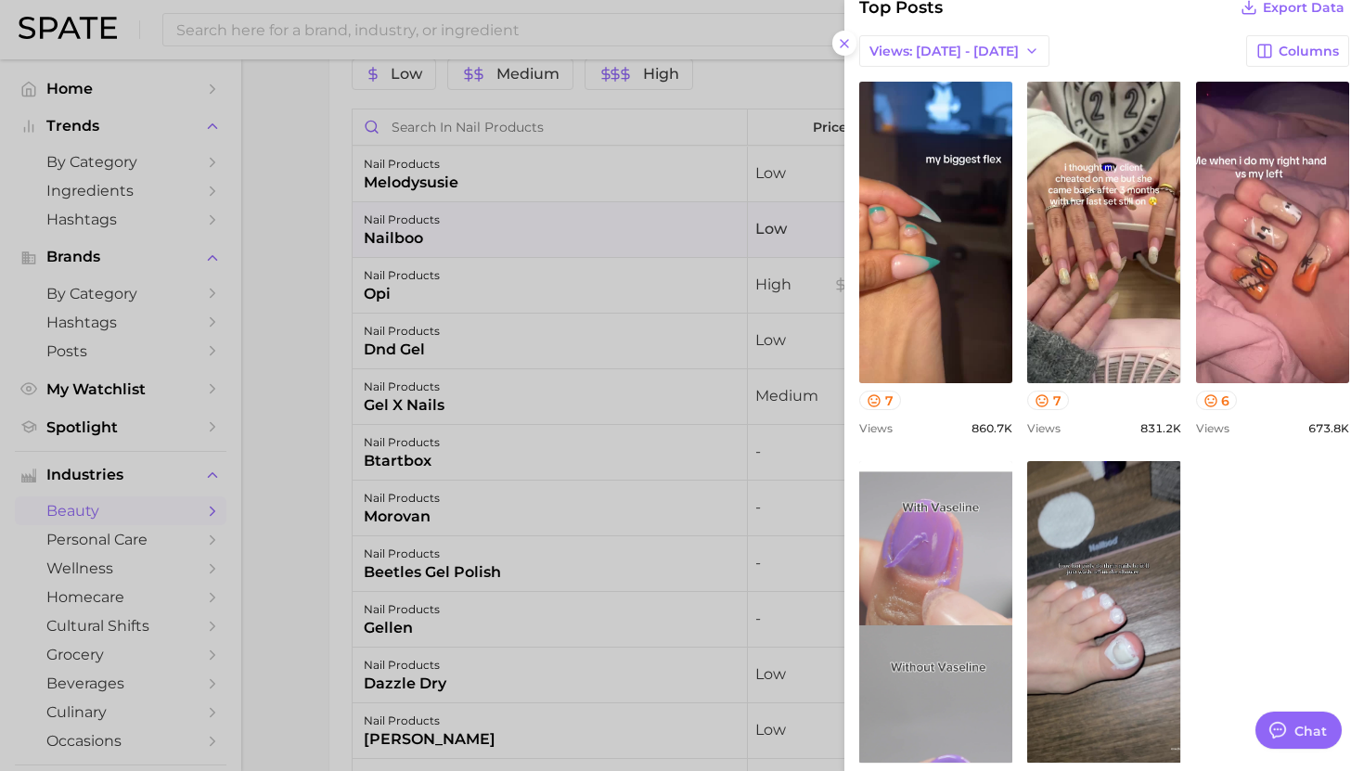
scroll to position [641, 0]
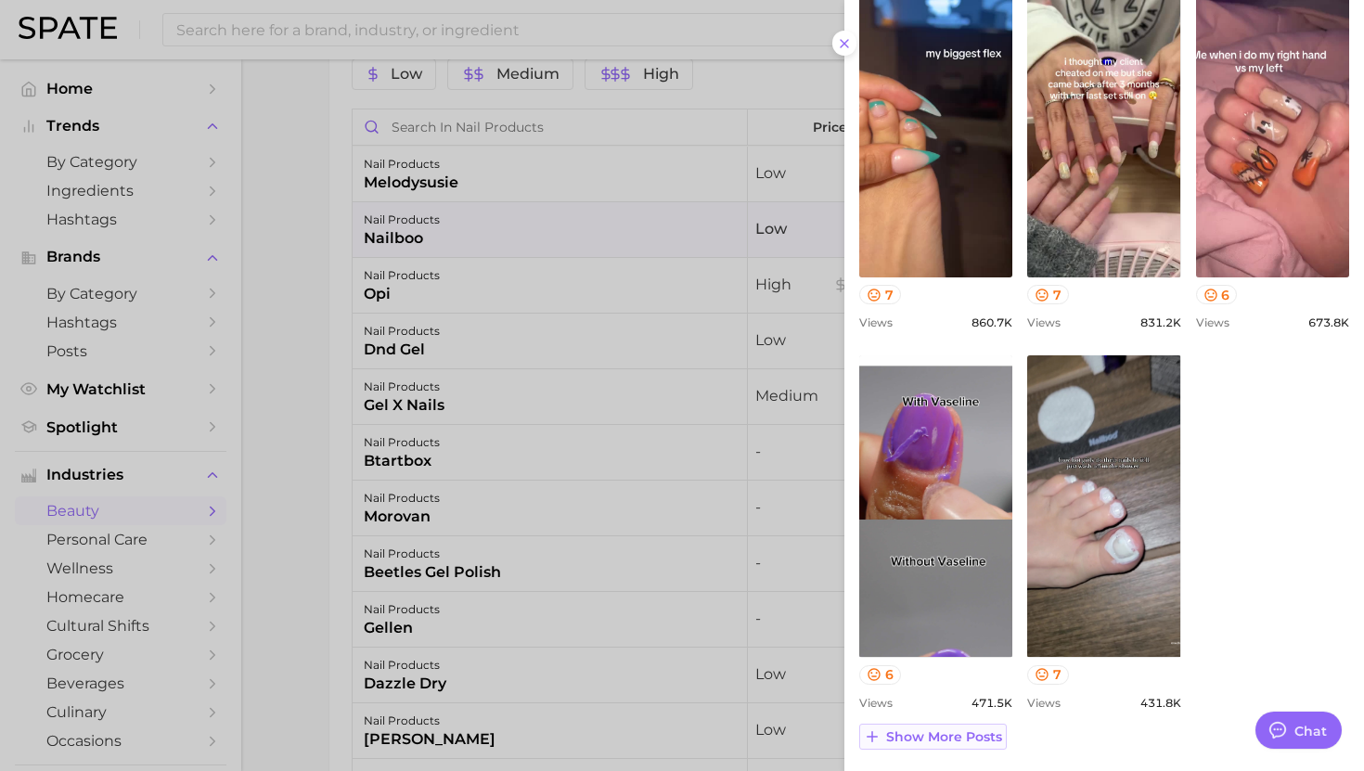
click at [913, 739] on span "Show more posts" at bounding box center [944, 737] width 116 height 16
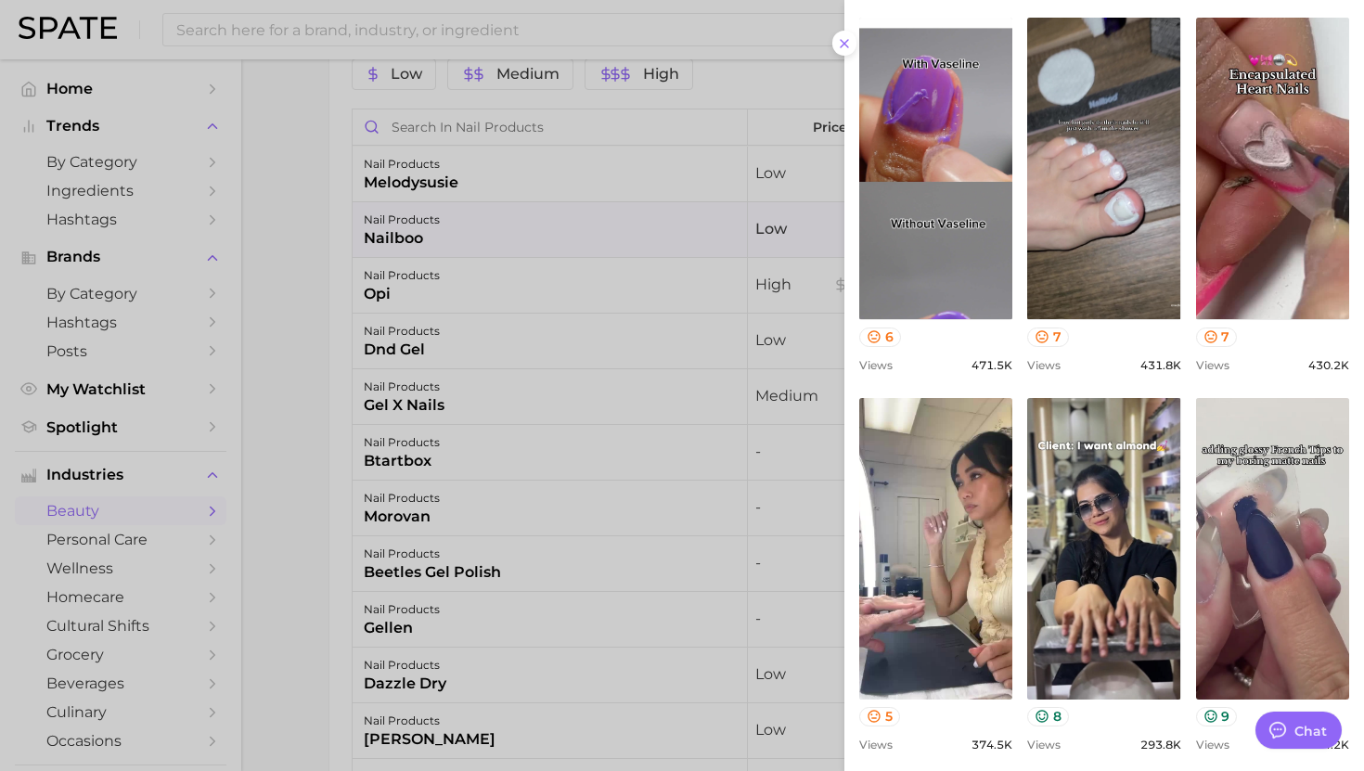
scroll to position [983, 0]
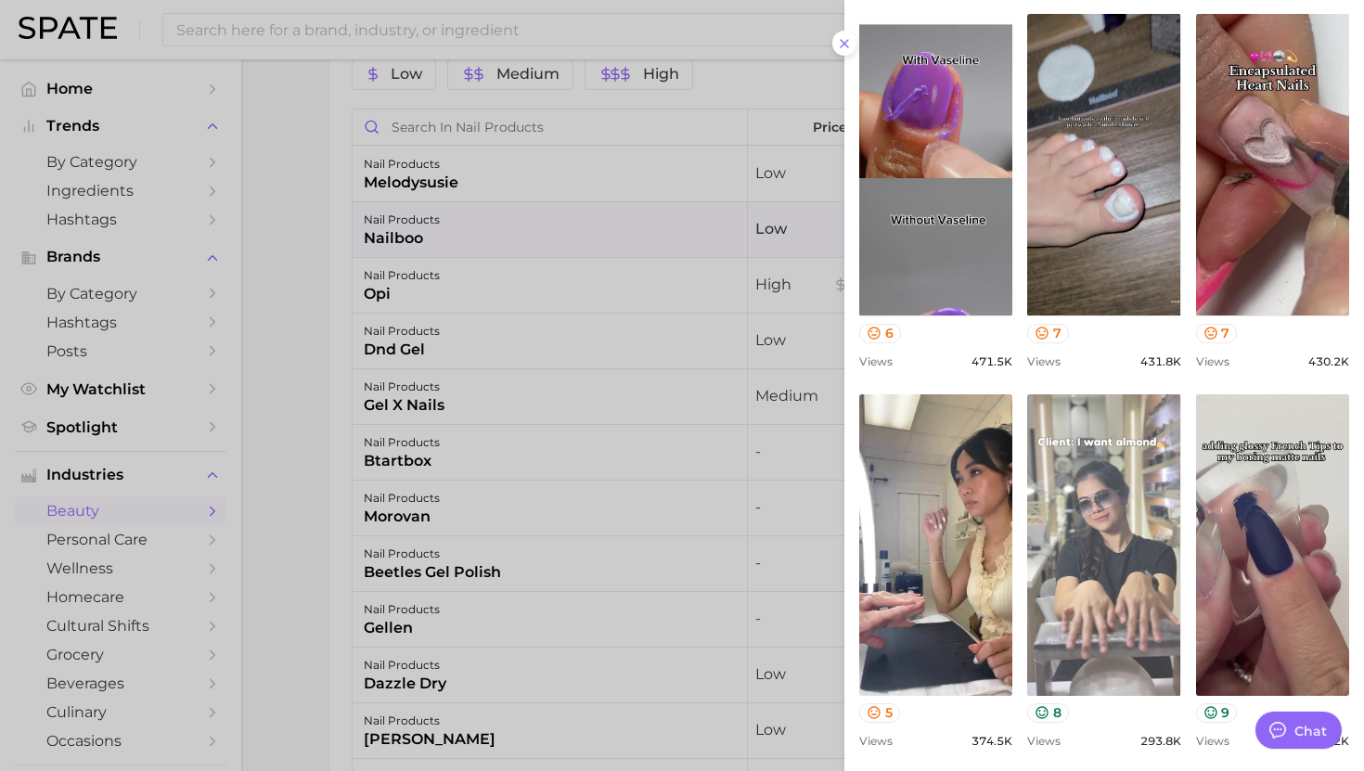
click at [1076, 549] on link "view post on TikTok" at bounding box center [1103, 545] width 153 height 302
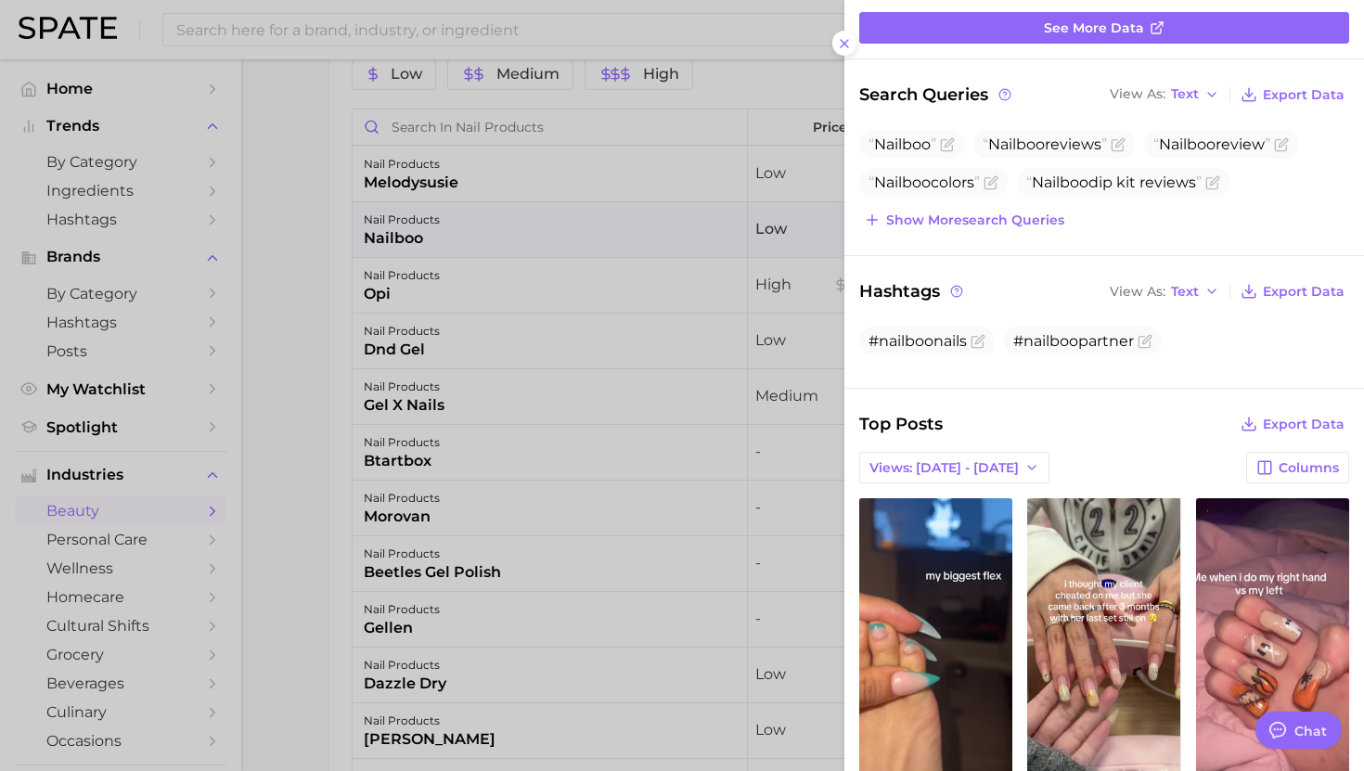
scroll to position [0, 0]
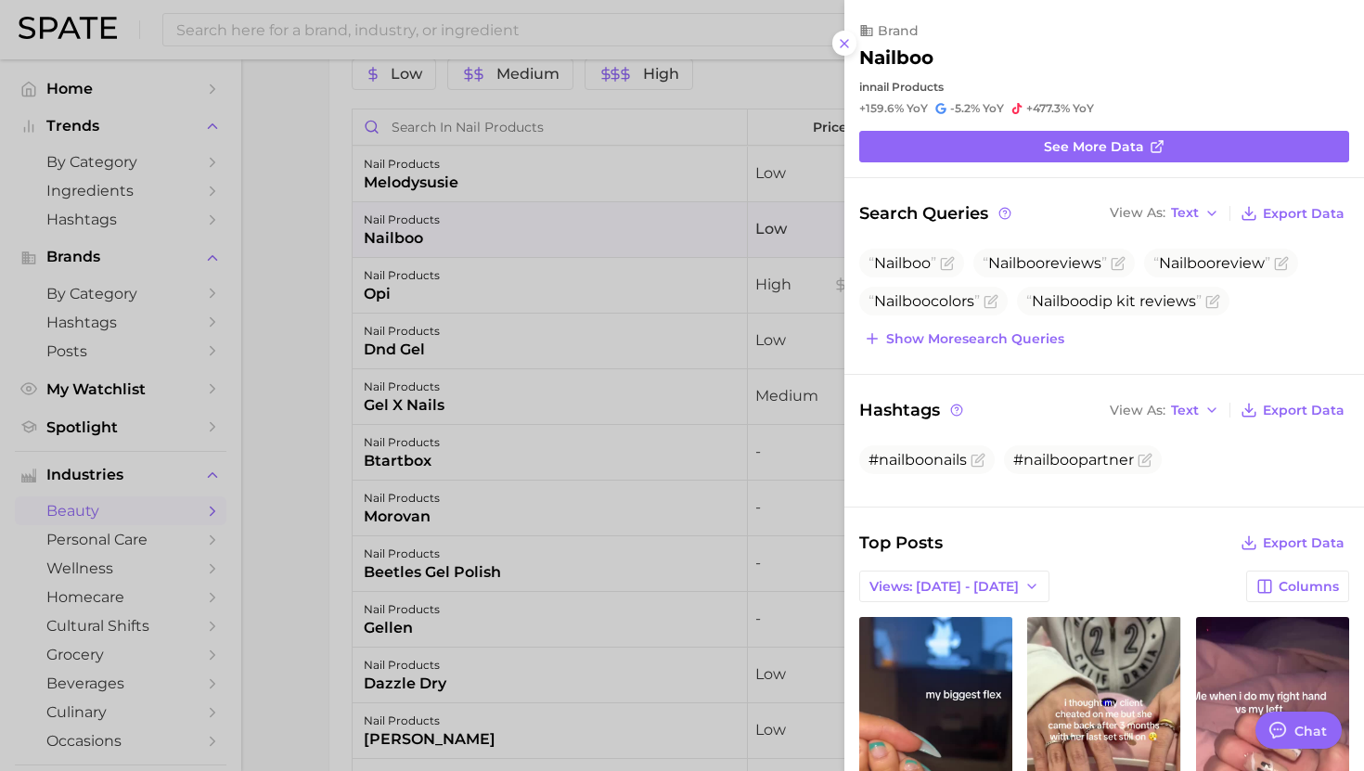
click at [631, 447] on div at bounding box center [682, 385] width 1364 height 771
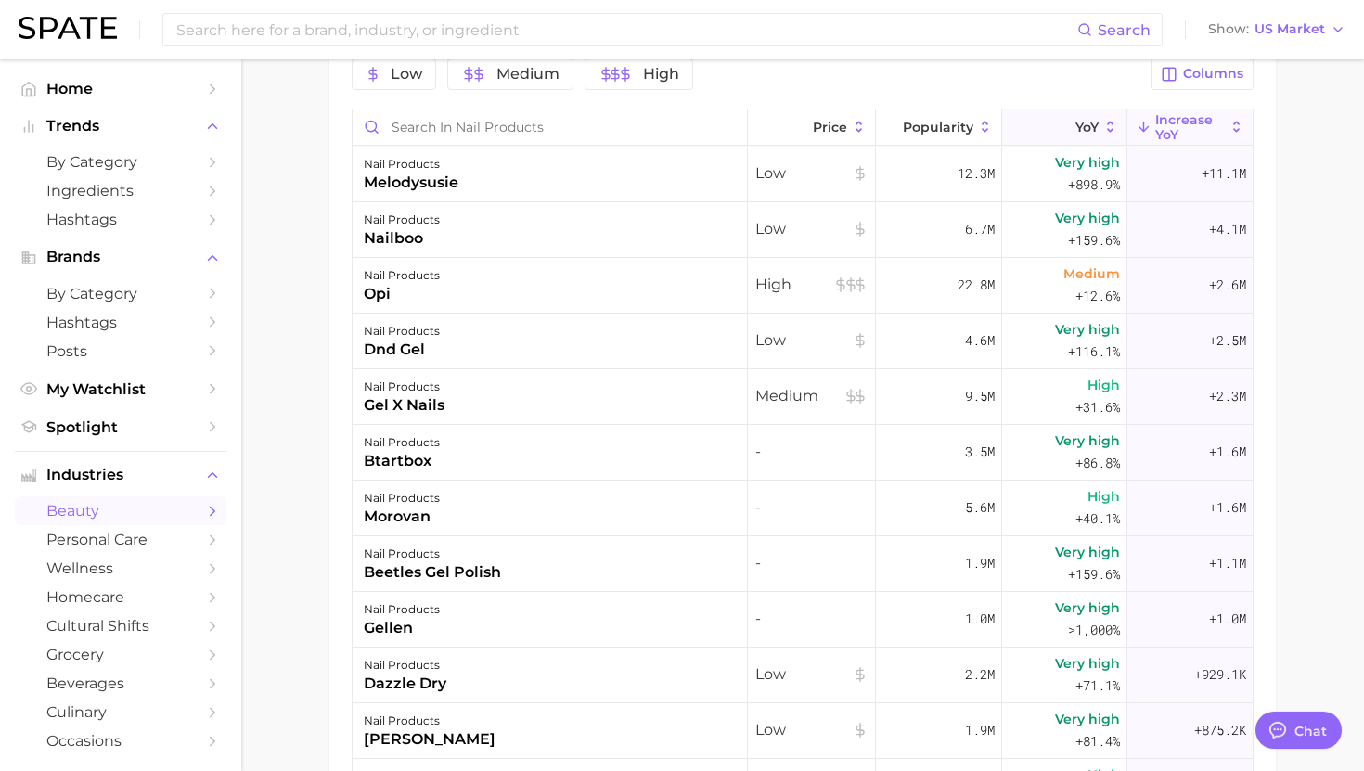
click at [1070, 122] on button "YoY" at bounding box center [1064, 128] width 125 height 36
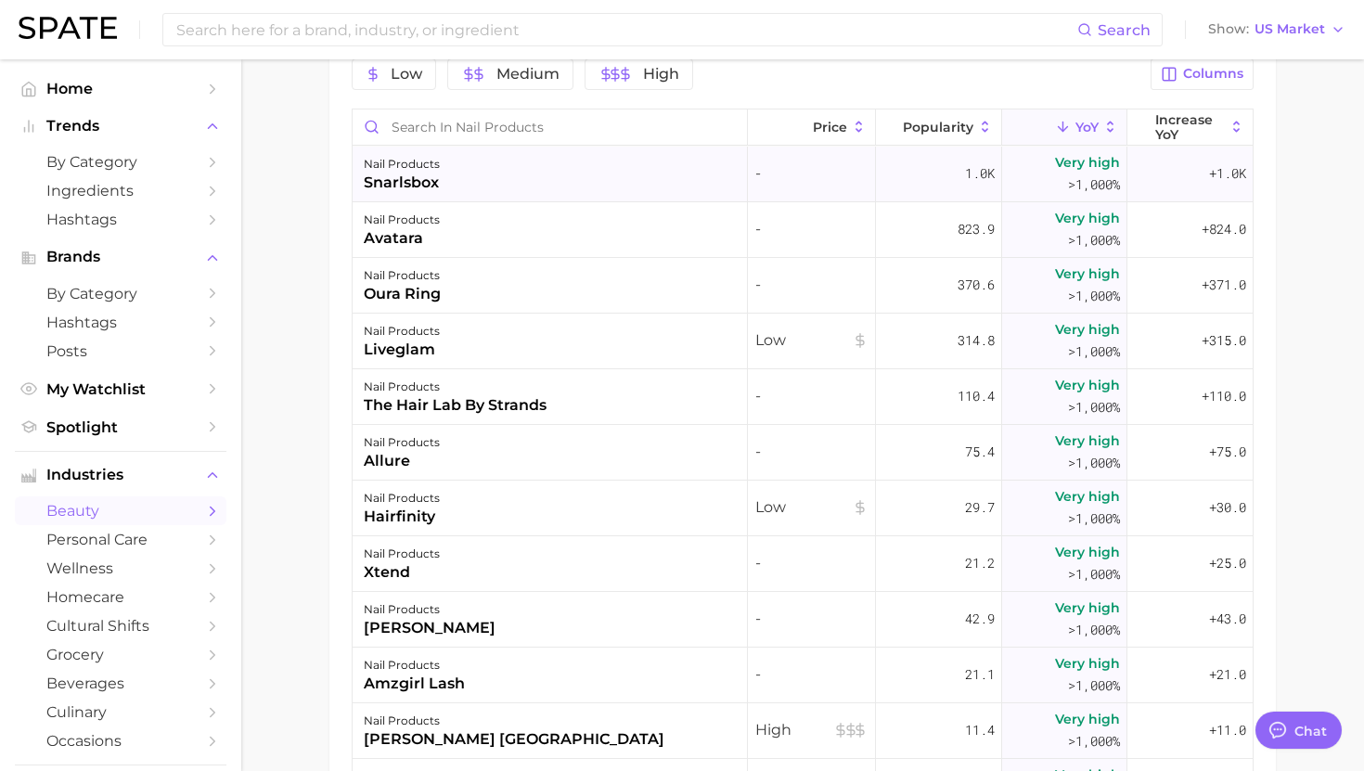
click at [659, 186] on div "nail products snarlsbox" at bounding box center [550, 175] width 395 height 56
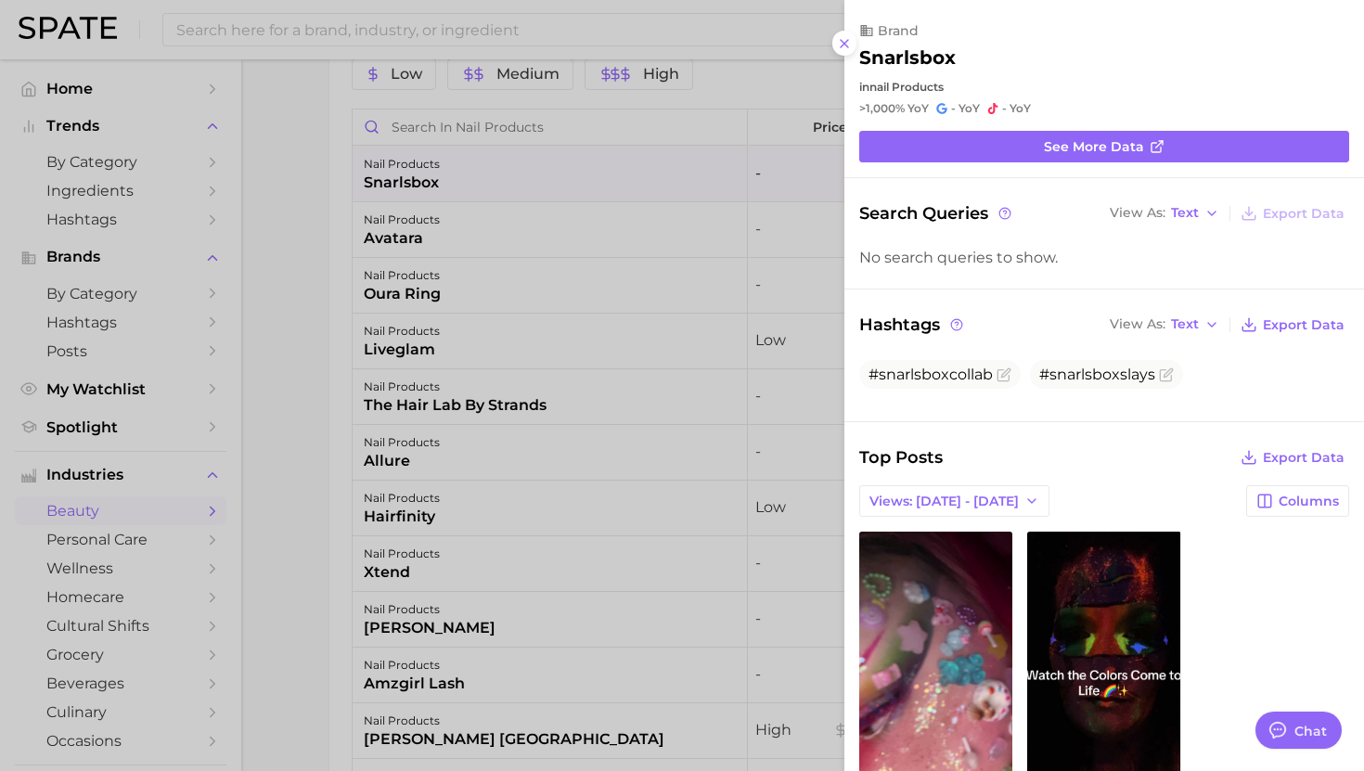
scroll to position [131, 0]
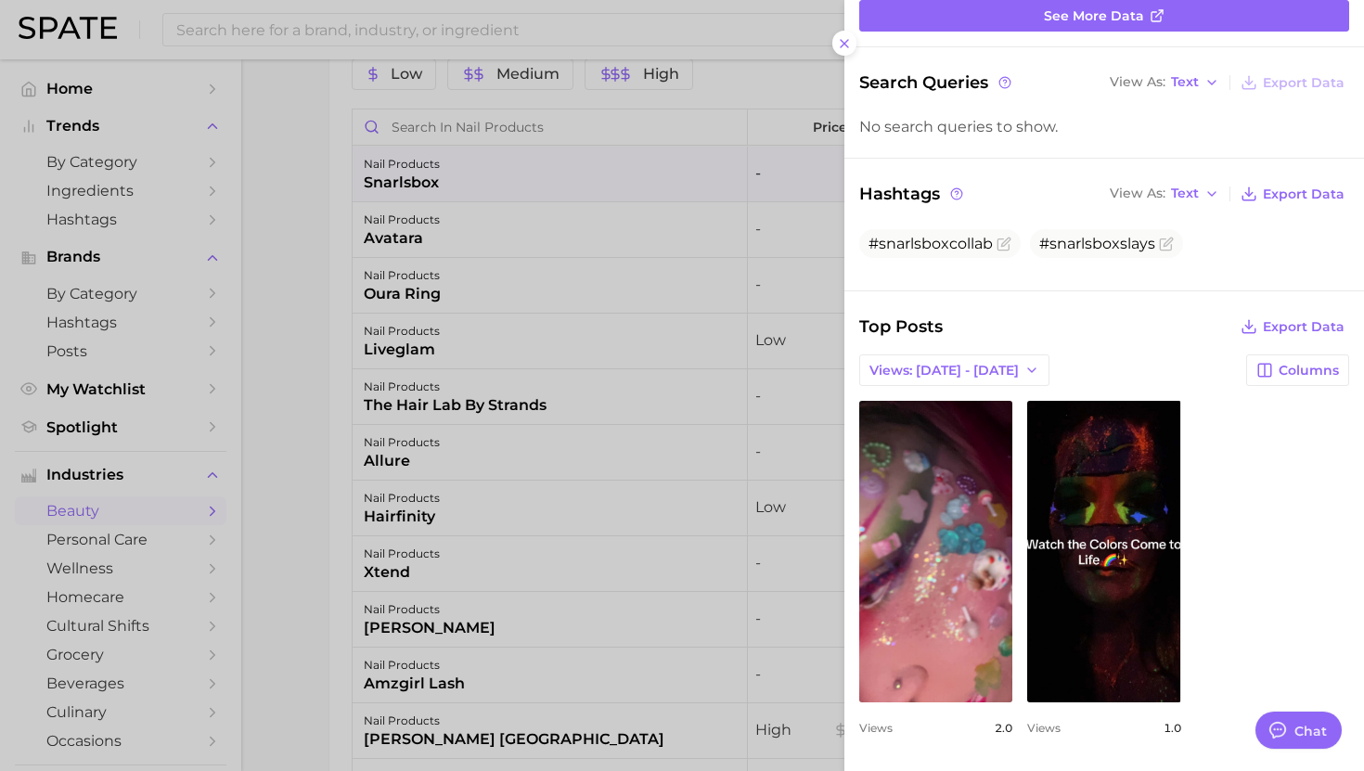
click at [565, 478] on div at bounding box center [682, 385] width 1364 height 771
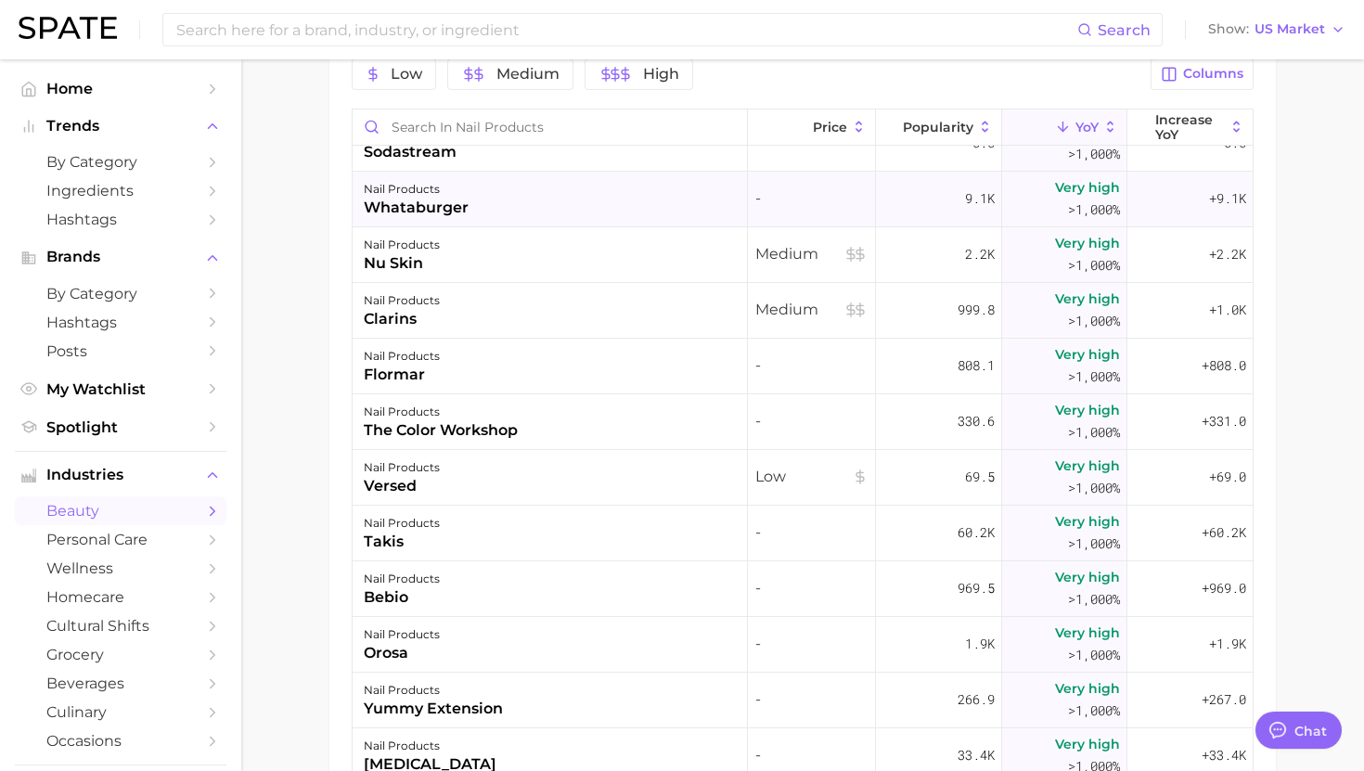
scroll to position [1652, 0]
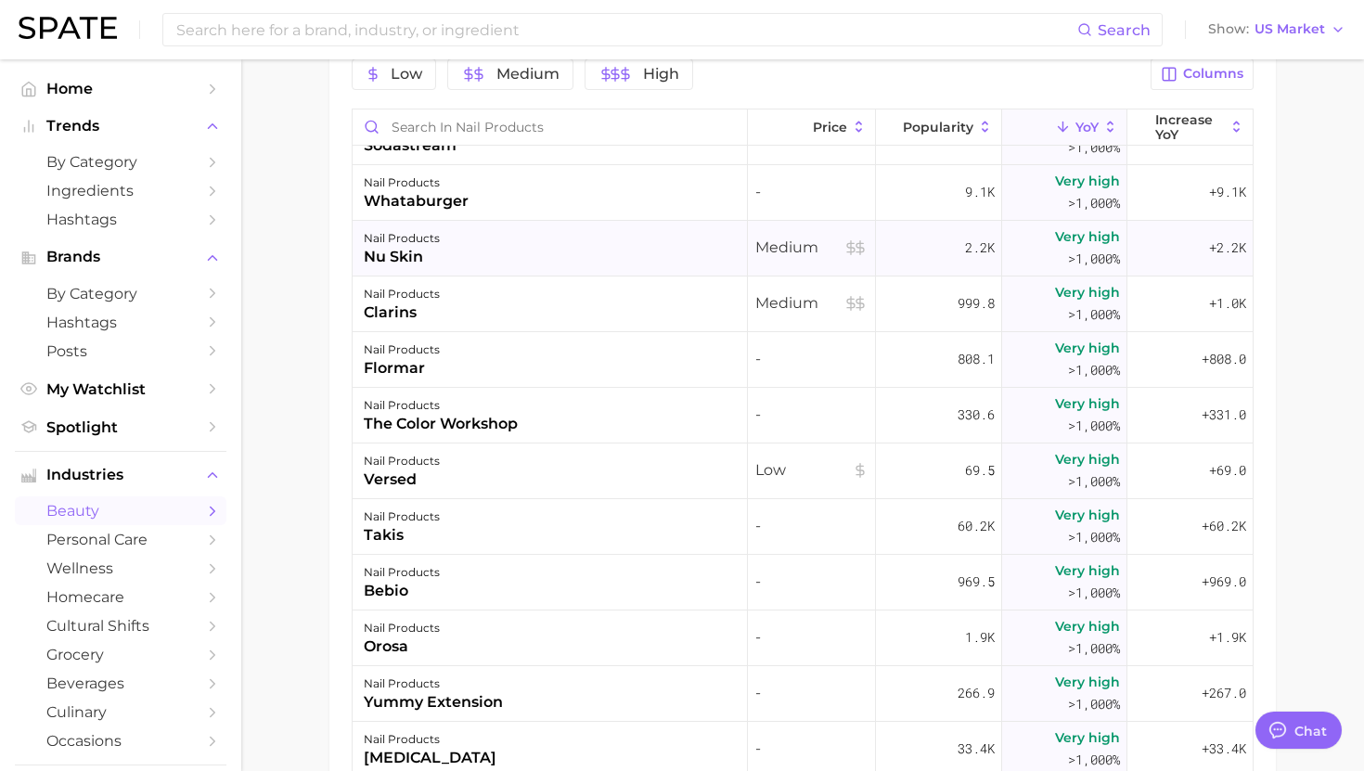
click at [570, 250] on div "nail products nu skin" at bounding box center [550, 249] width 395 height 56
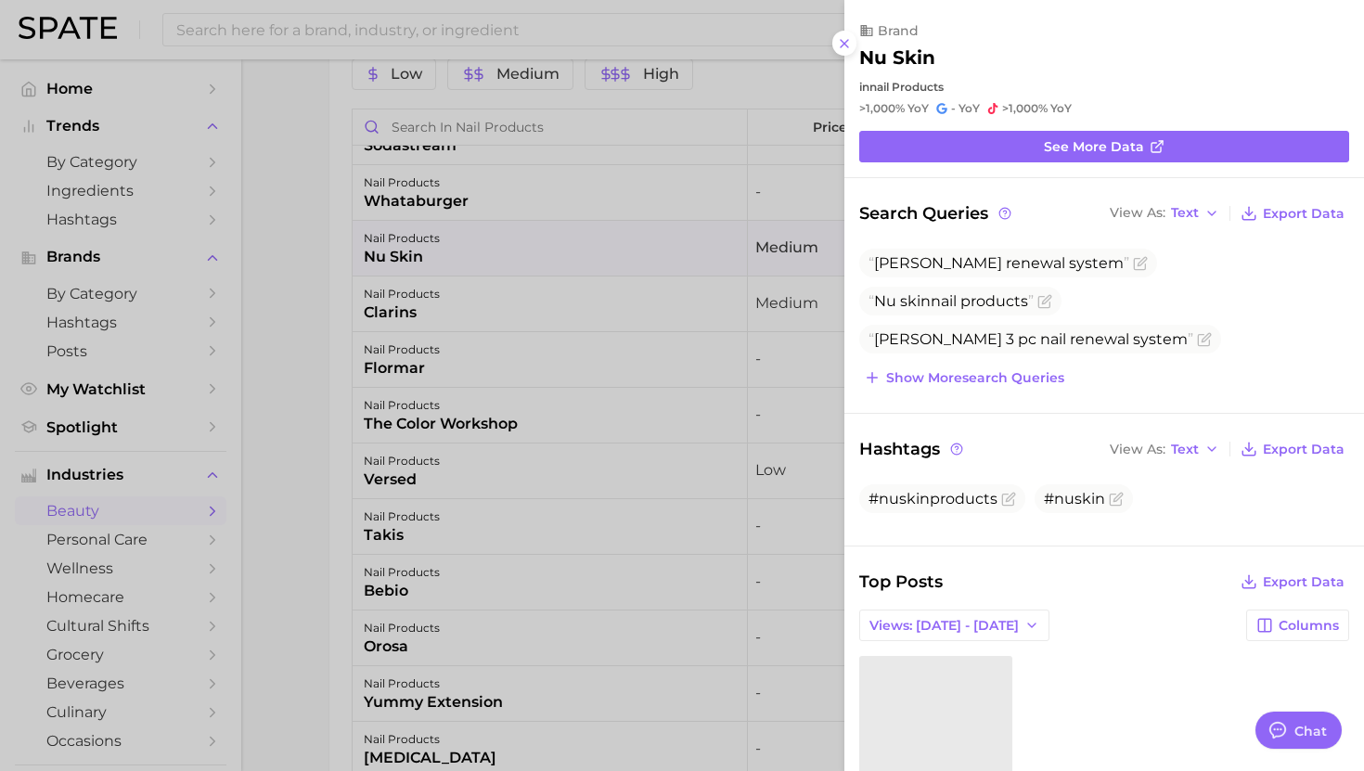
scroll to position [252, 0]
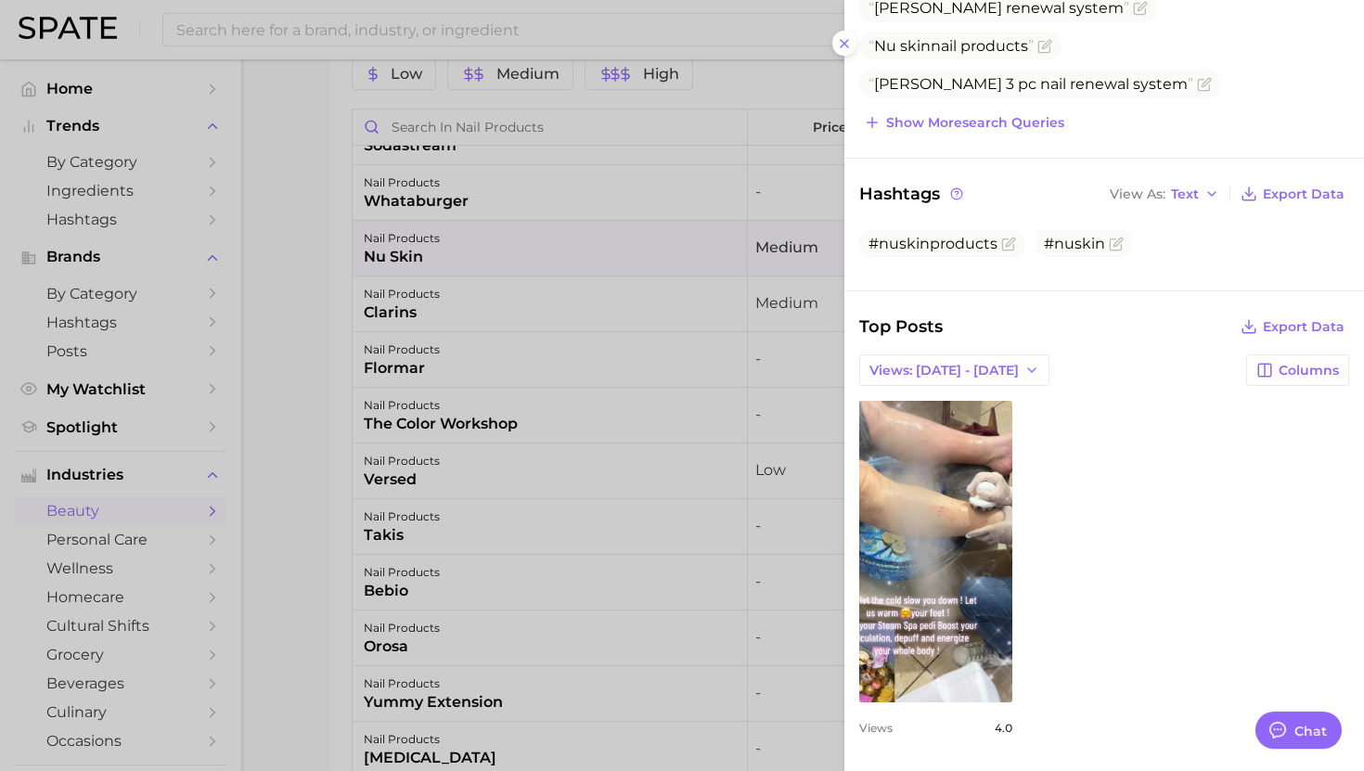
click at [601, 476] on div at bounding box center [682, 385] width 1364 height 771
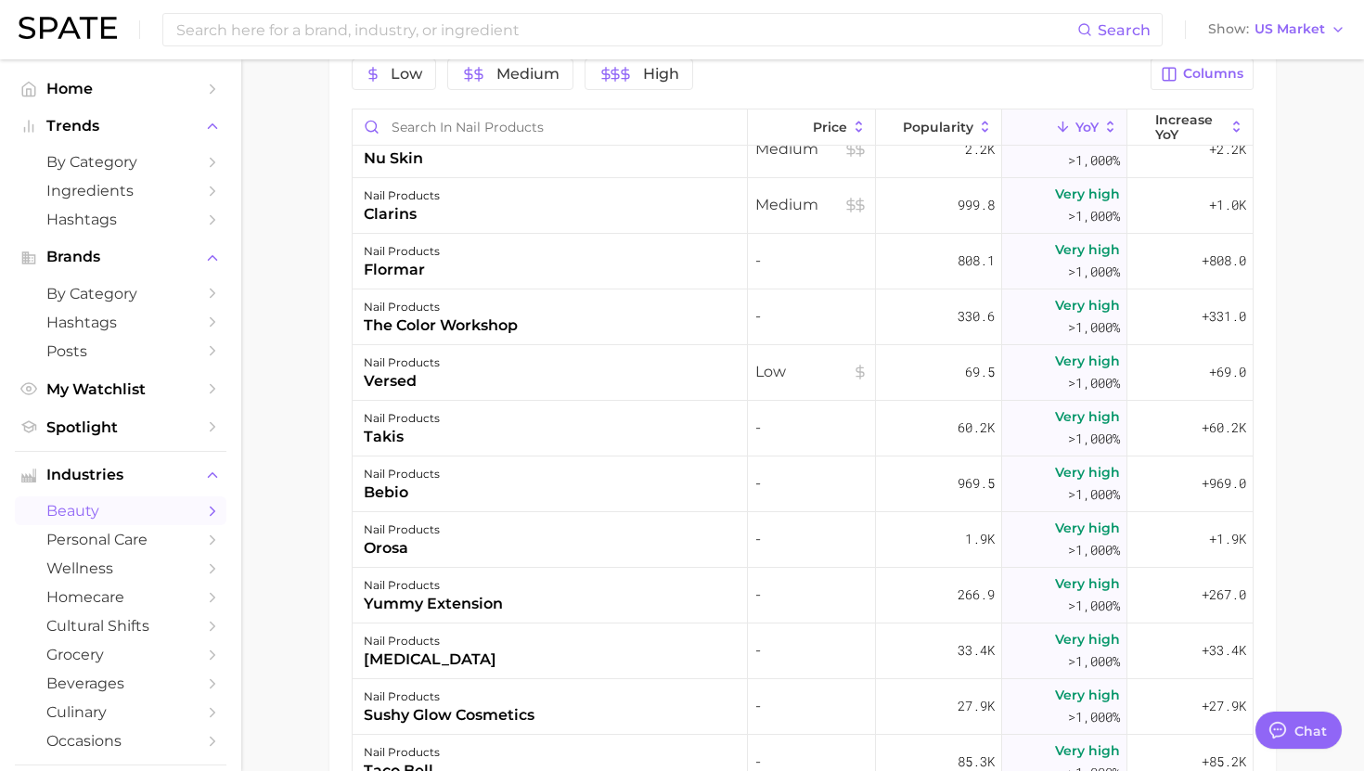
scroll to position [1754, 0]
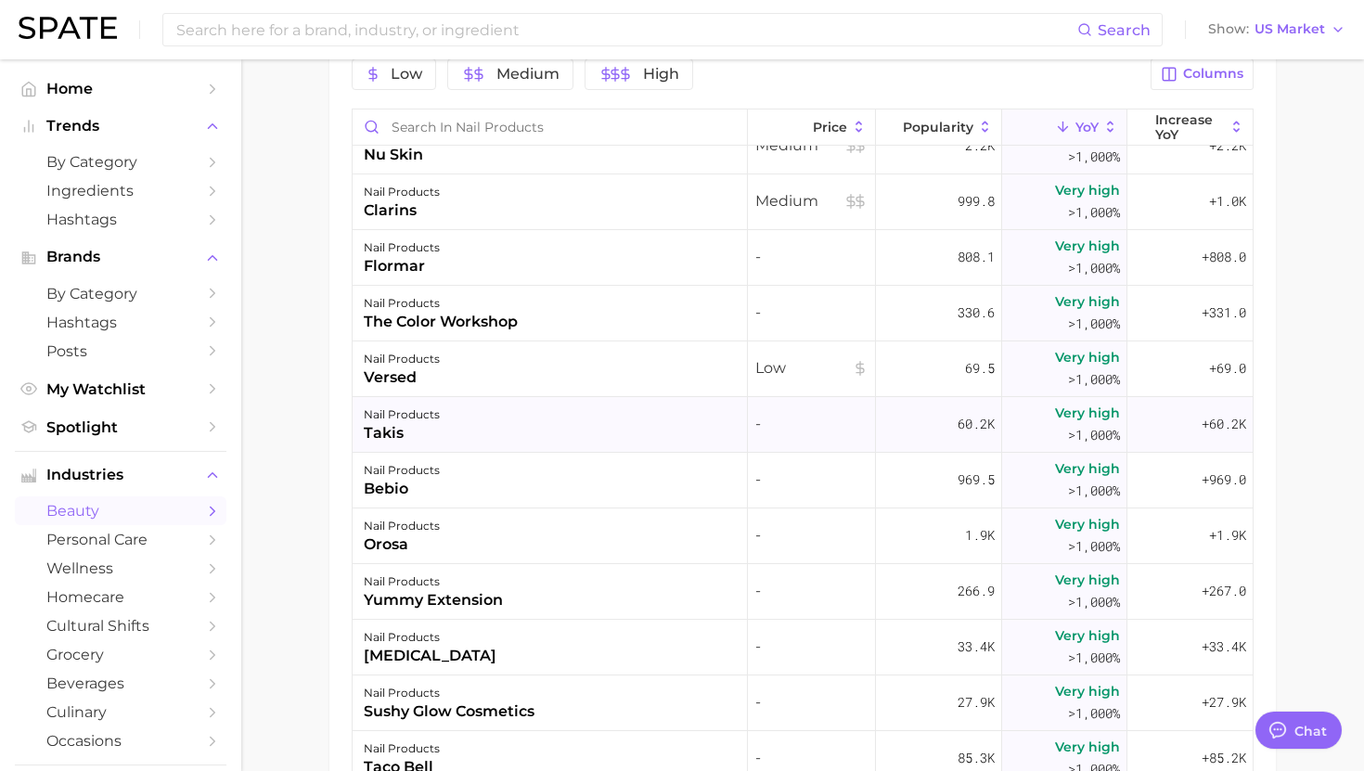
click at [604, 430] on div "nail products takis" at bounding box center [550, 425] width 395 height 56
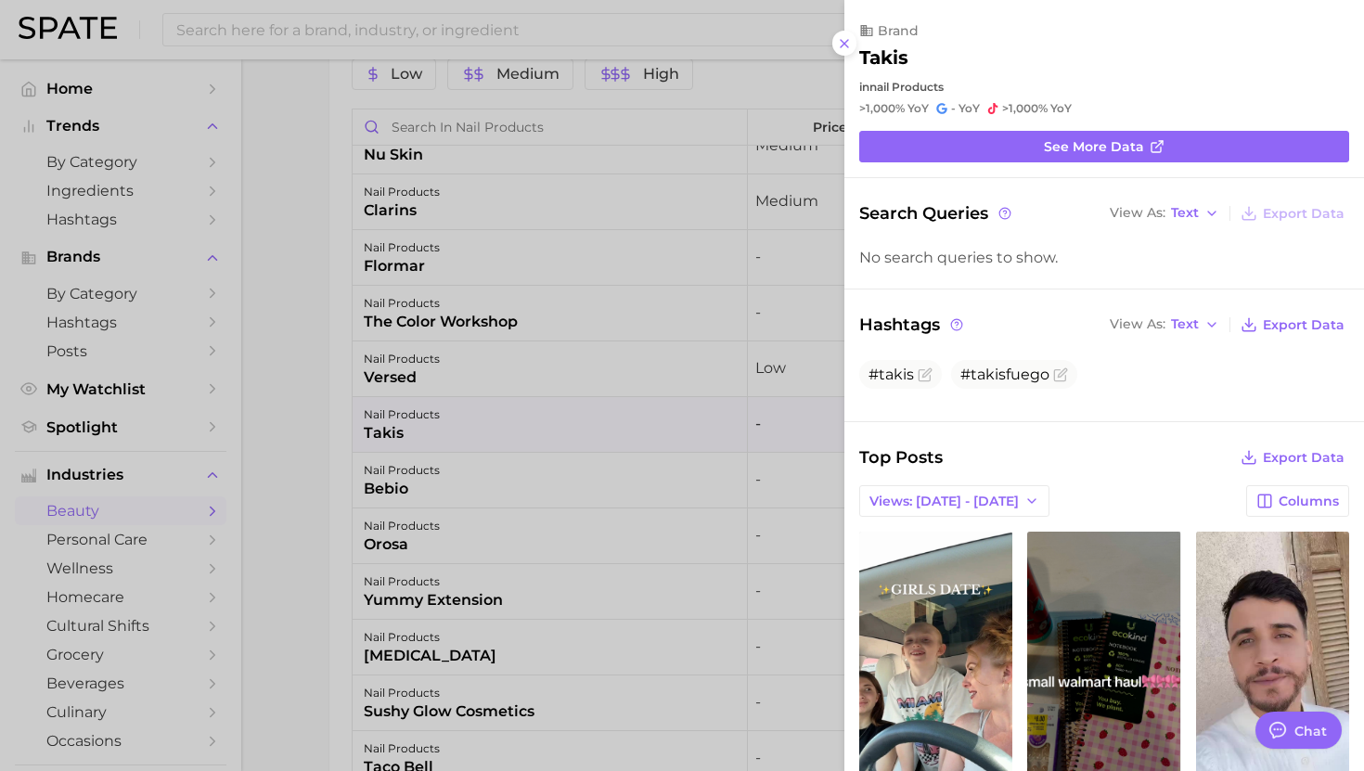
scroll to position [0, 0]
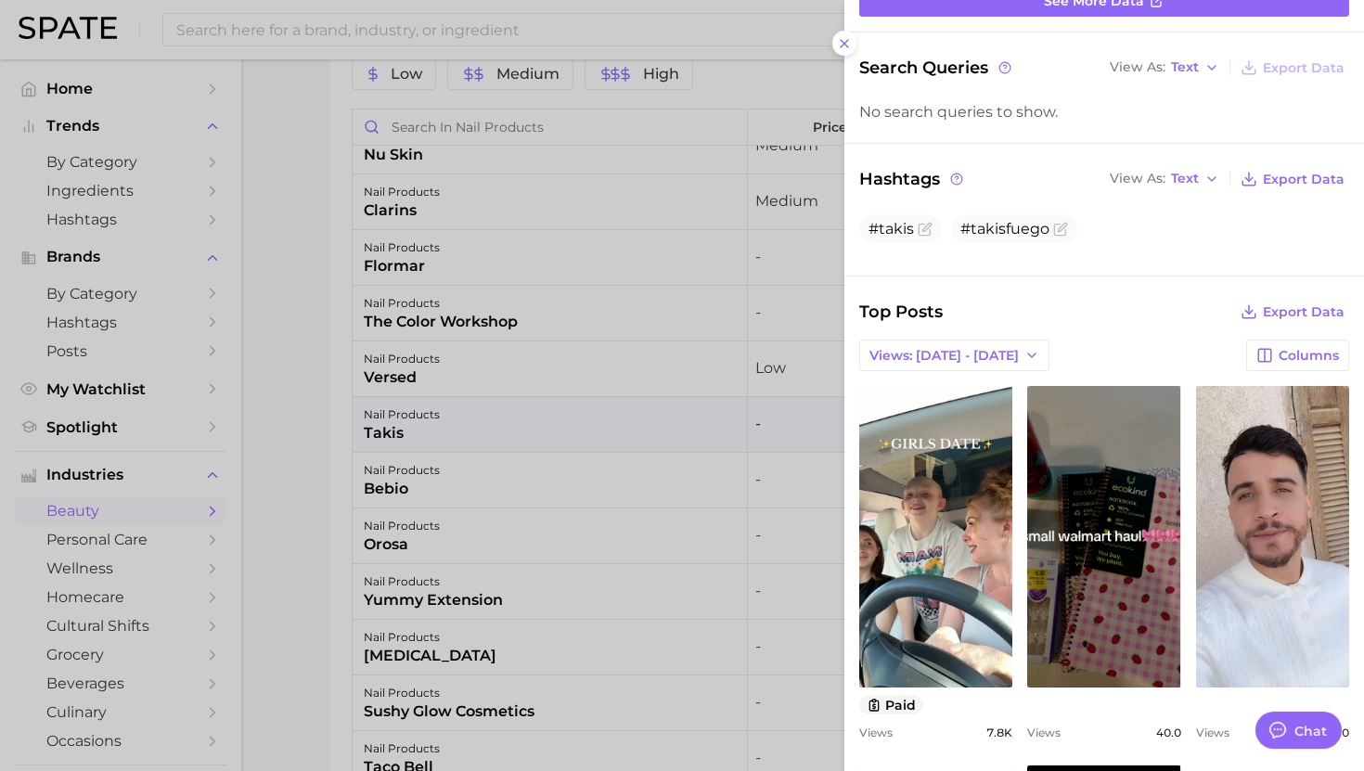
click at [627, 530] on div at bounding box center [682, 385] width 1364 height 771
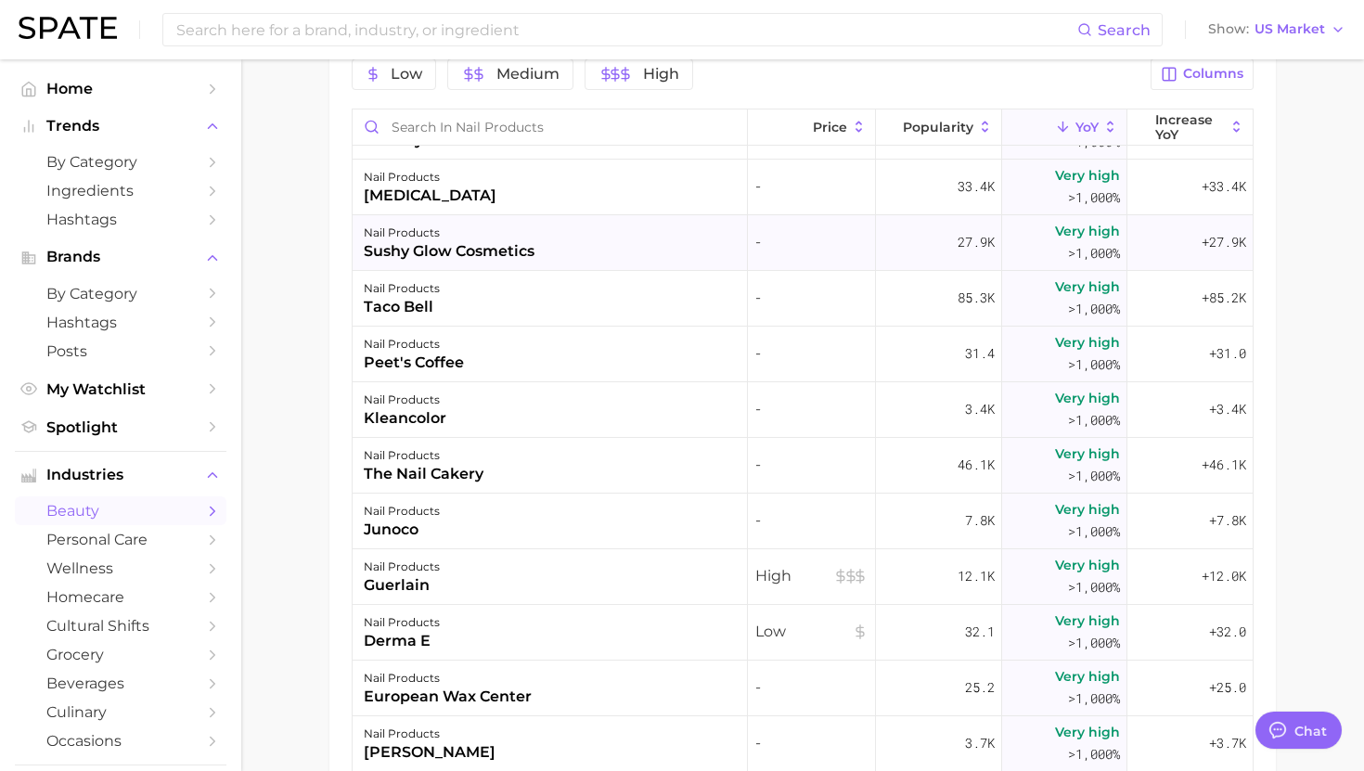
scroll to position [2222, 0]
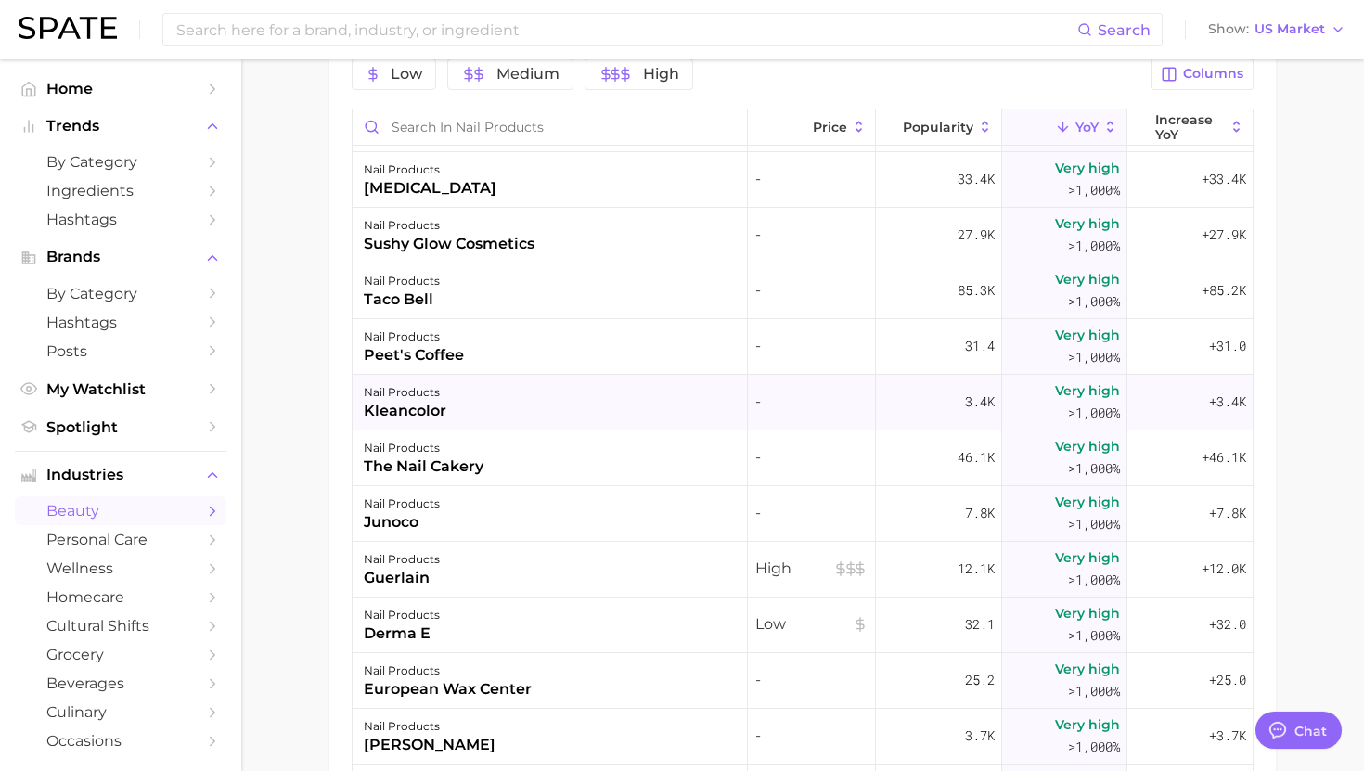
click at [608, 415] on div "nail products kleancolor" at bounding box center [550, 403] width 395 height 56
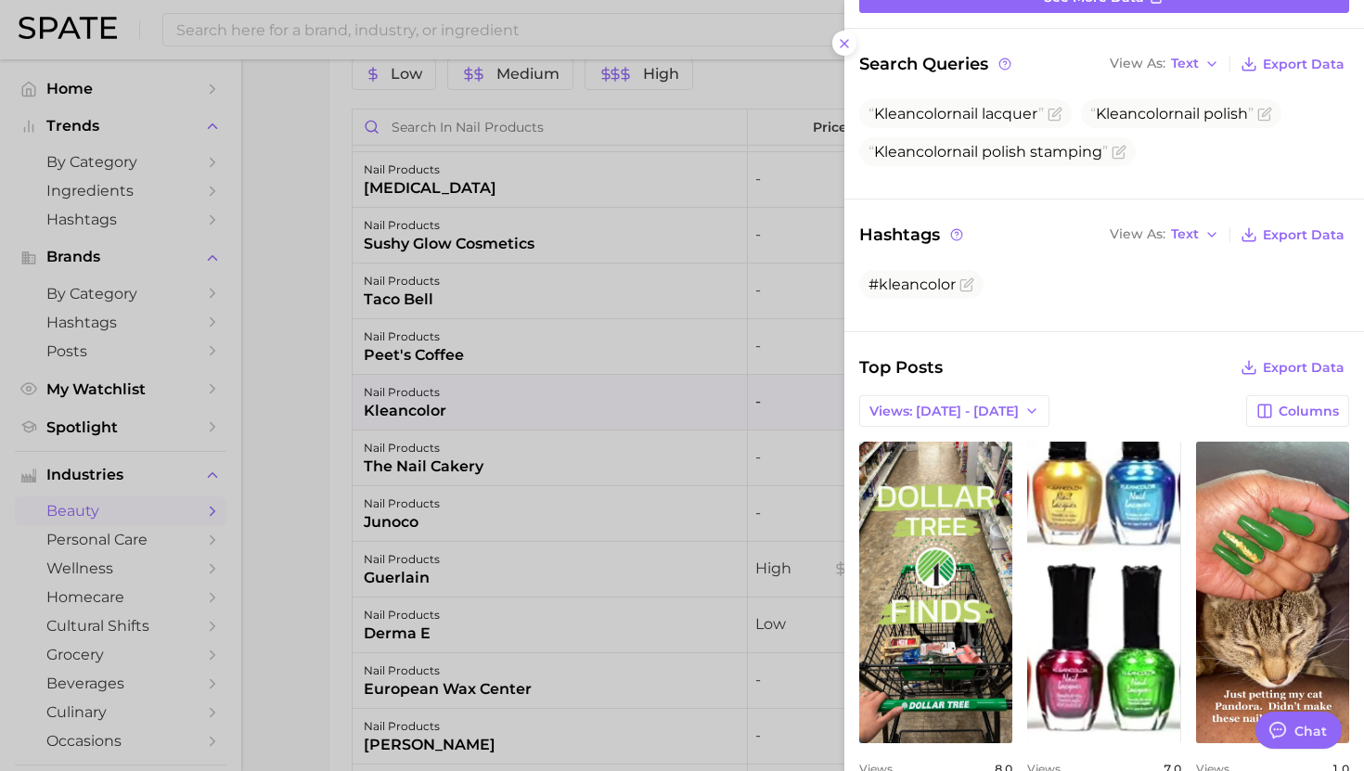
scroll to position [153, 0]
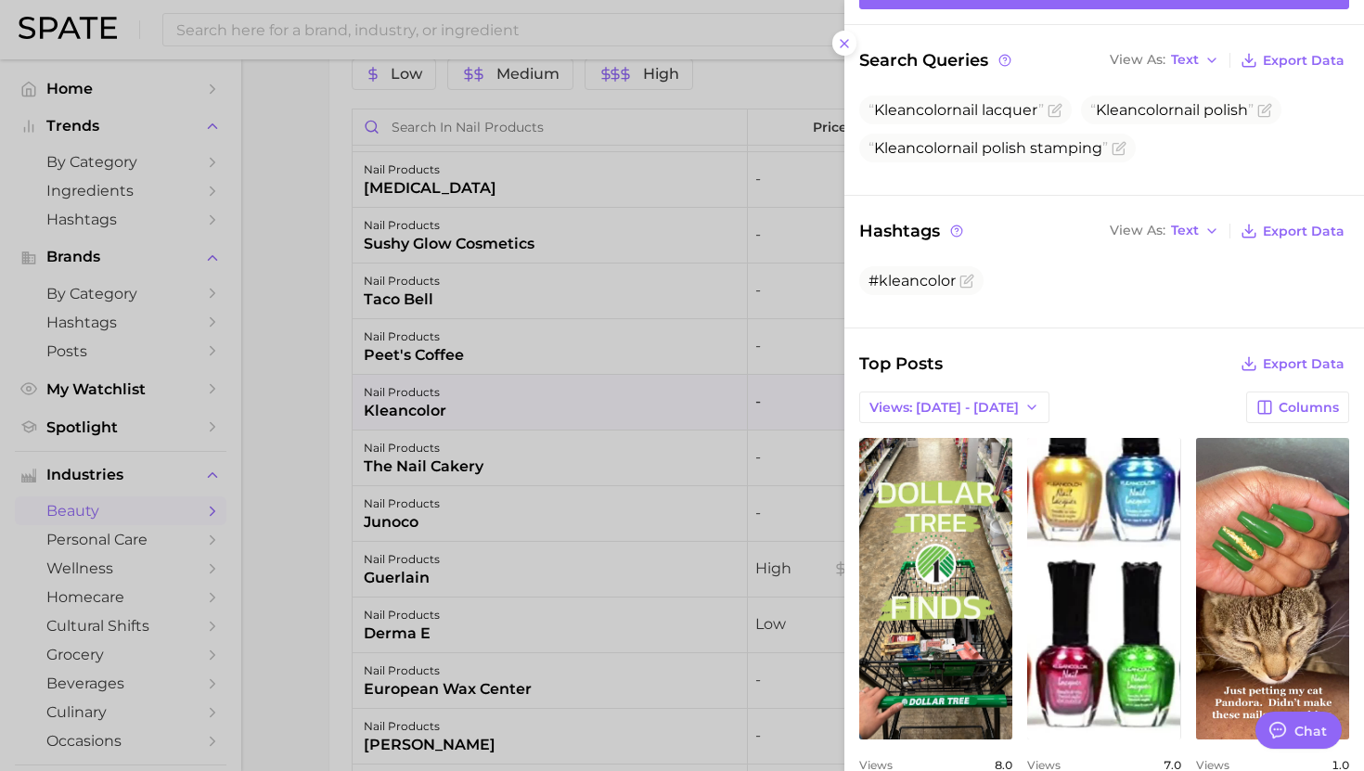
click at [539, 453] on div at bounding box center [682, 385] width 1364 height 771
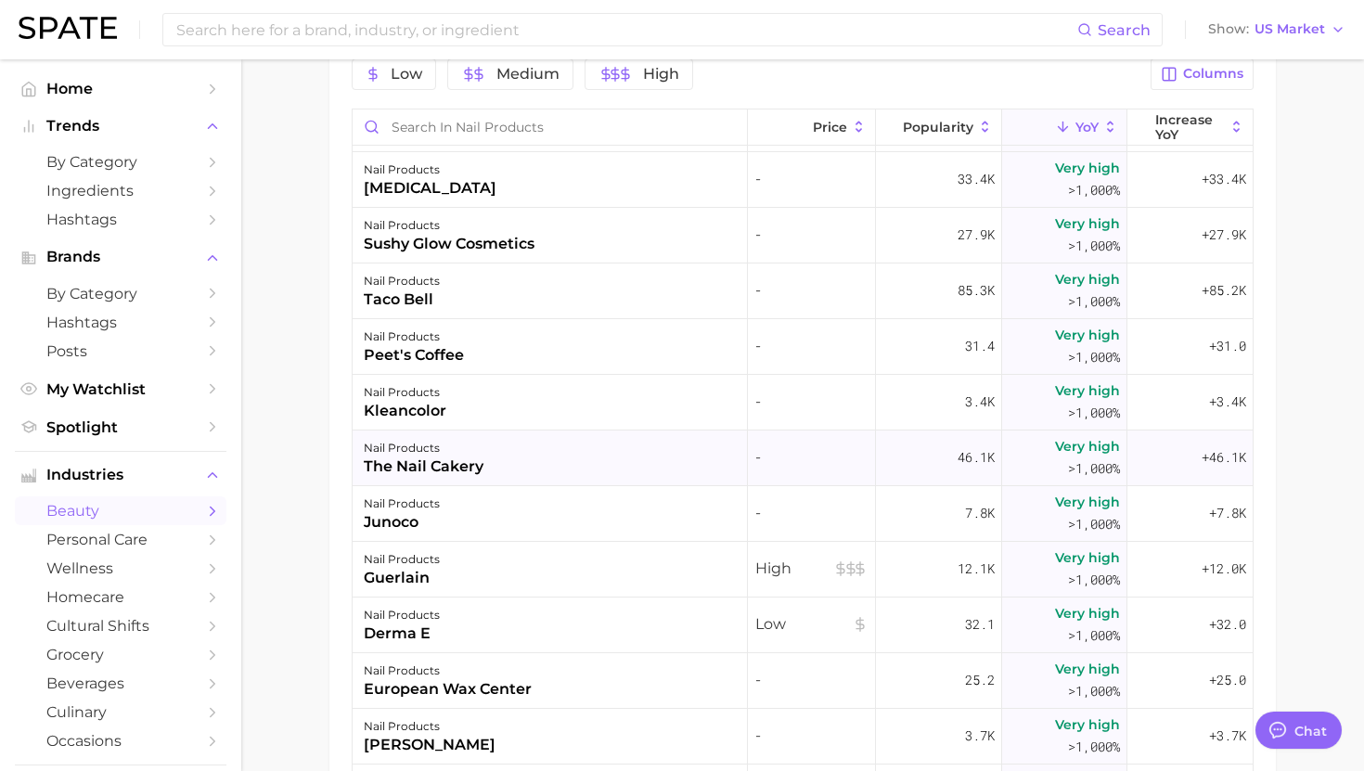
click at [492, 459] on div "nail products the nail cakery" at bounding box center [550, 459] width 395 height 56
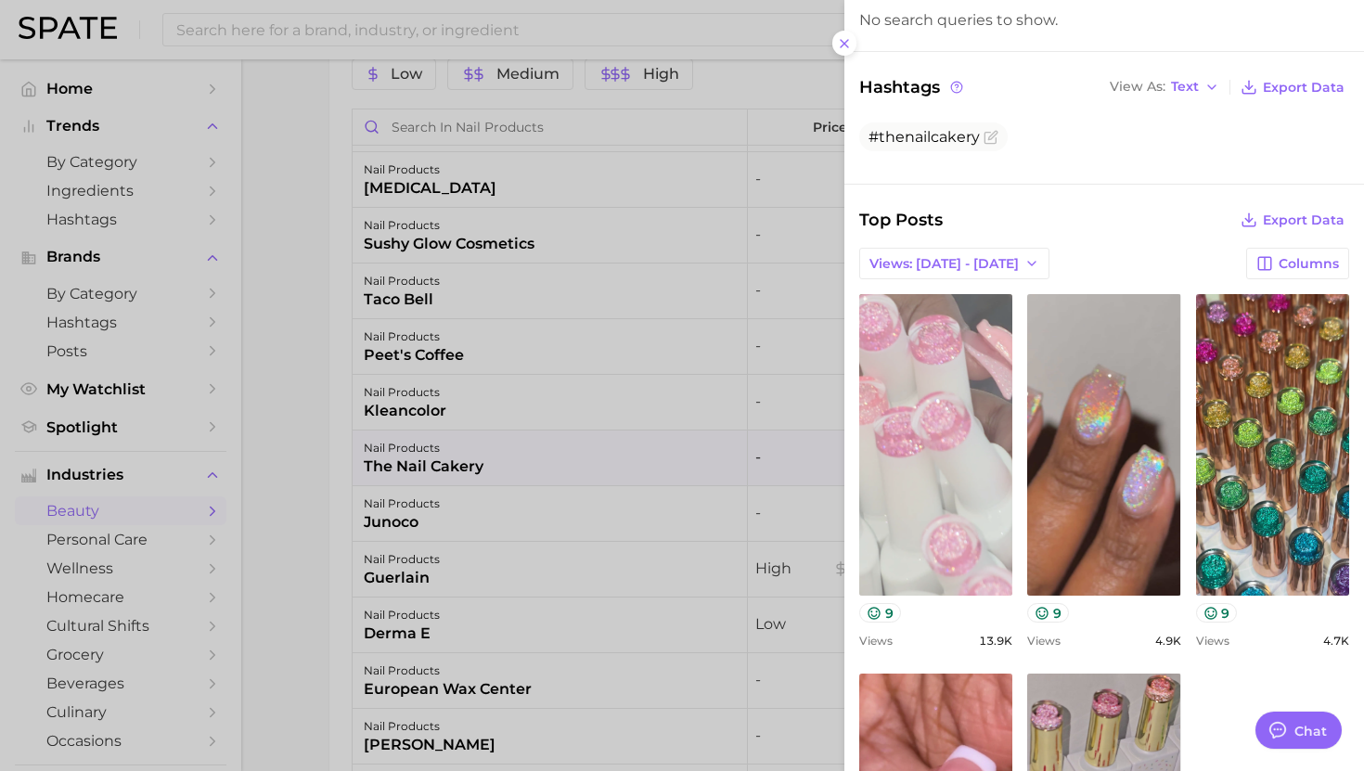
scroll to position [246, 0]
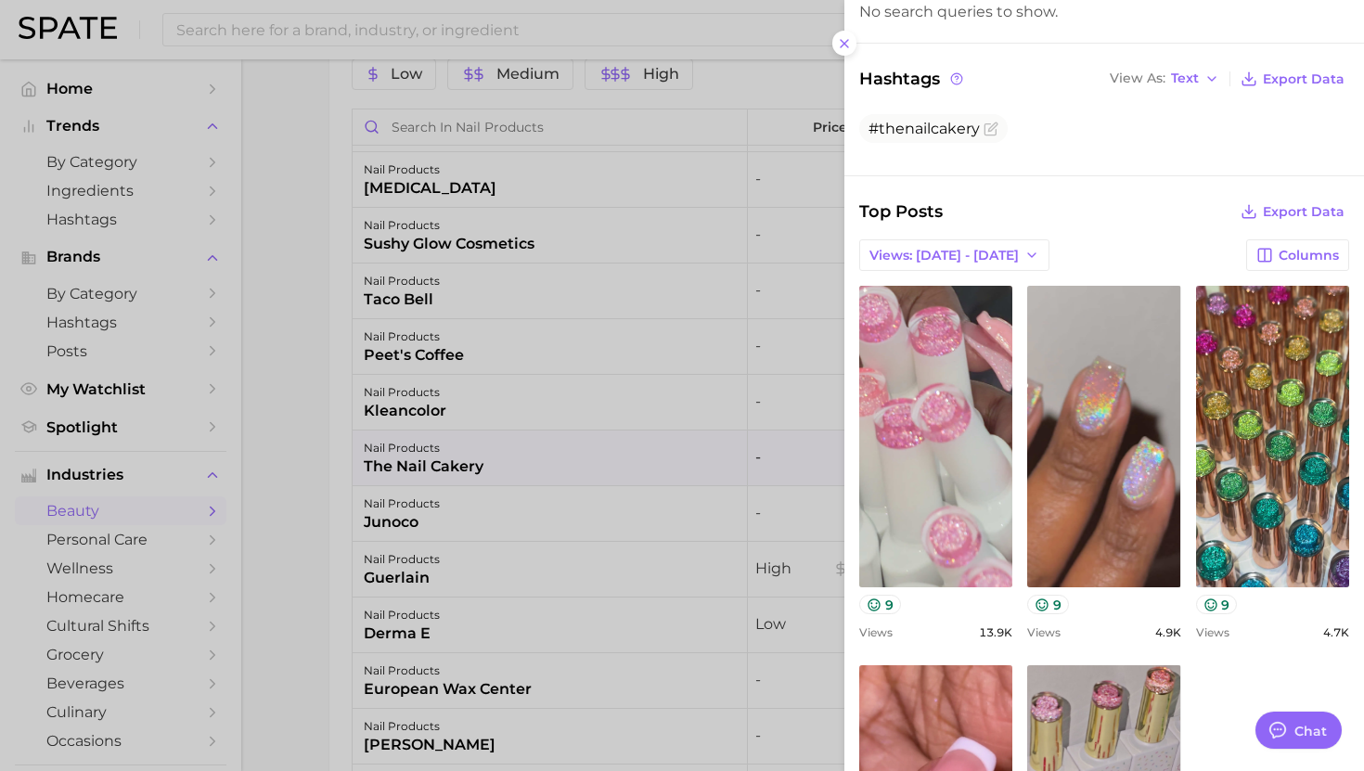
click at [466, 495] on div at bounding box center [682, 385] width 1364 height 771
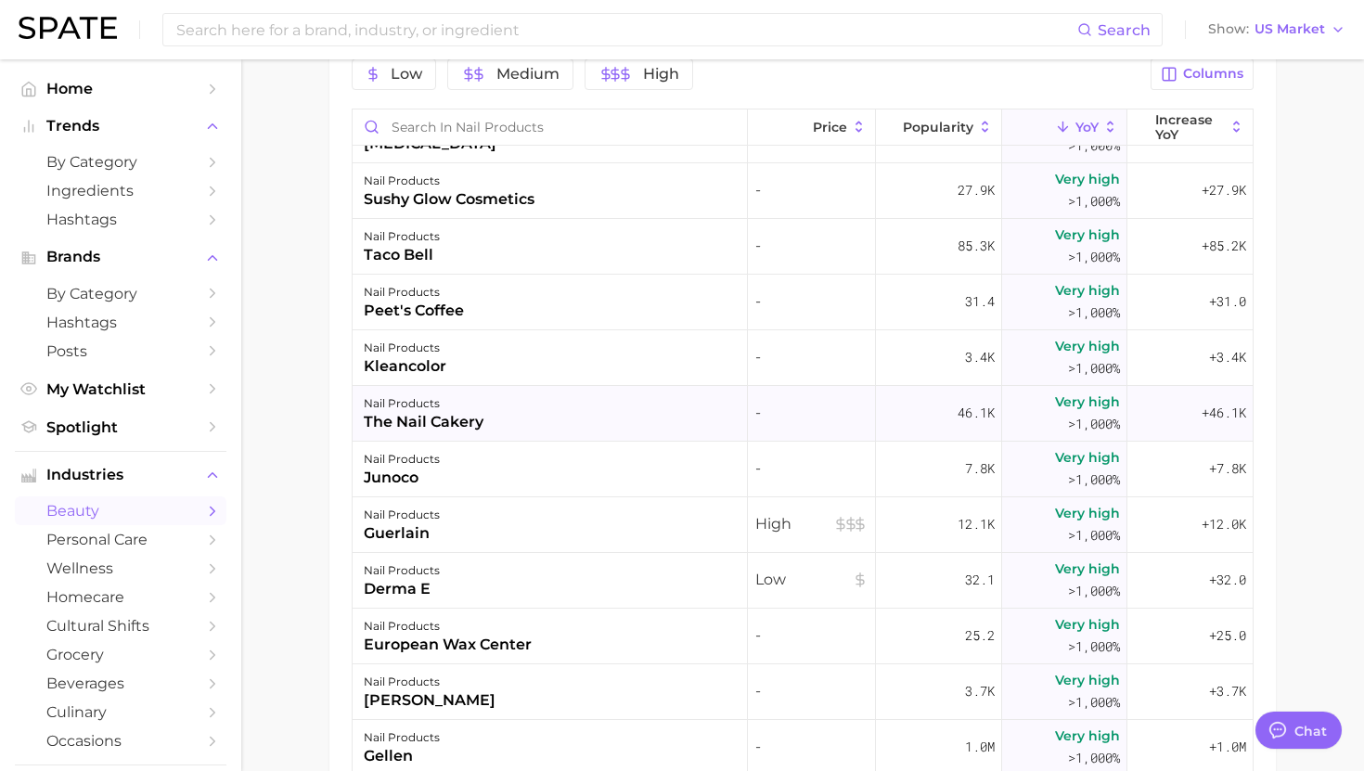
click at [490, 423] on div "nail products the nail cakery" at bounding box center [550, 414] width 395 height 56
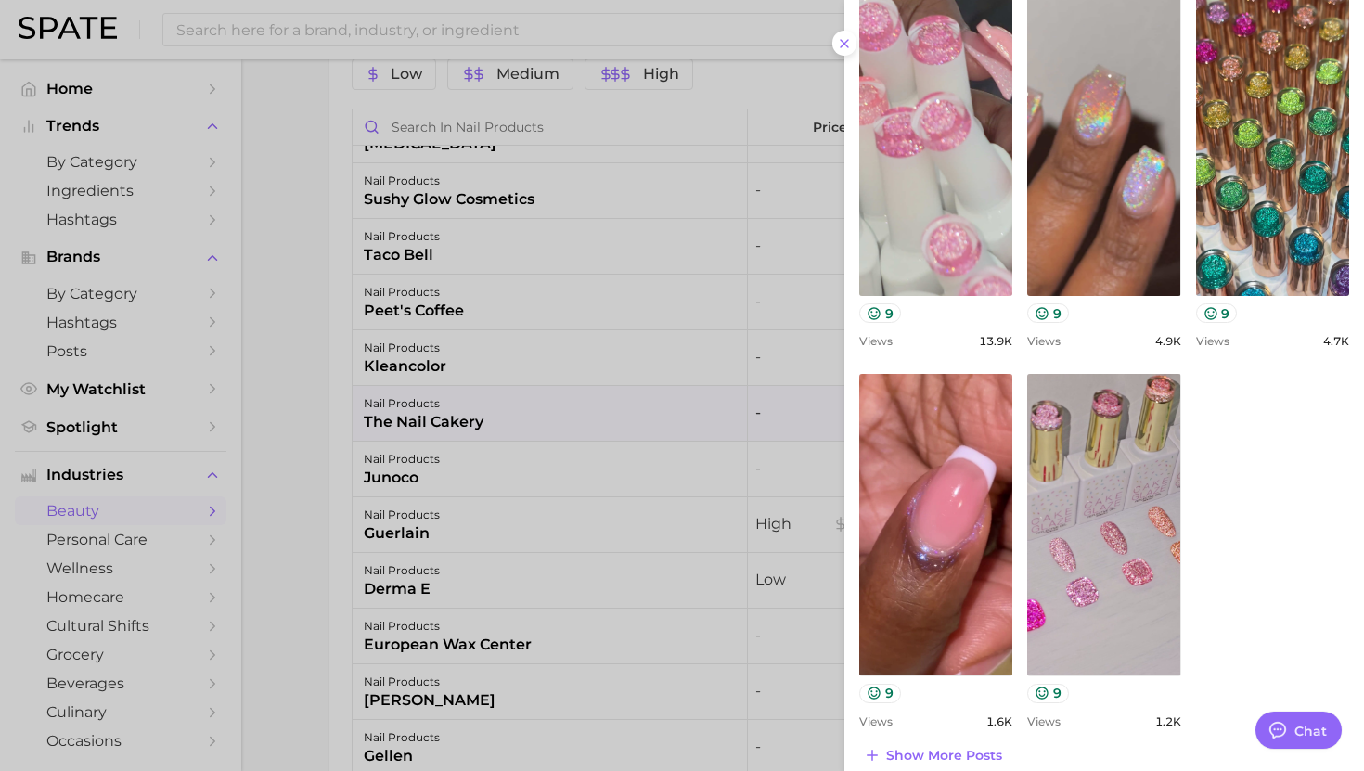
click at [949, 296] on div "view post on TikTok 9" at bounding box center [935, 158] width 153 height 329
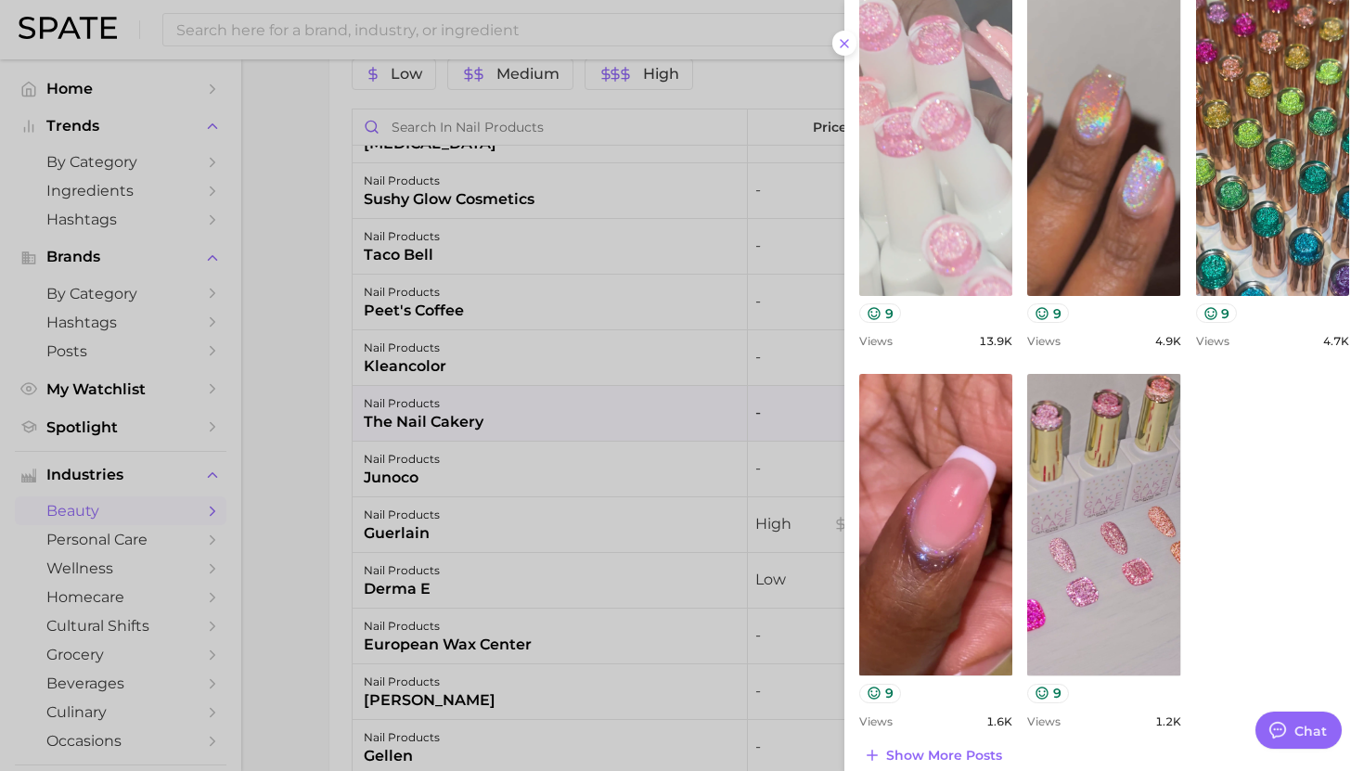
click at [946, 251] on link "view post on TikTok" at bounding box center [935, 145] width 153 height 302
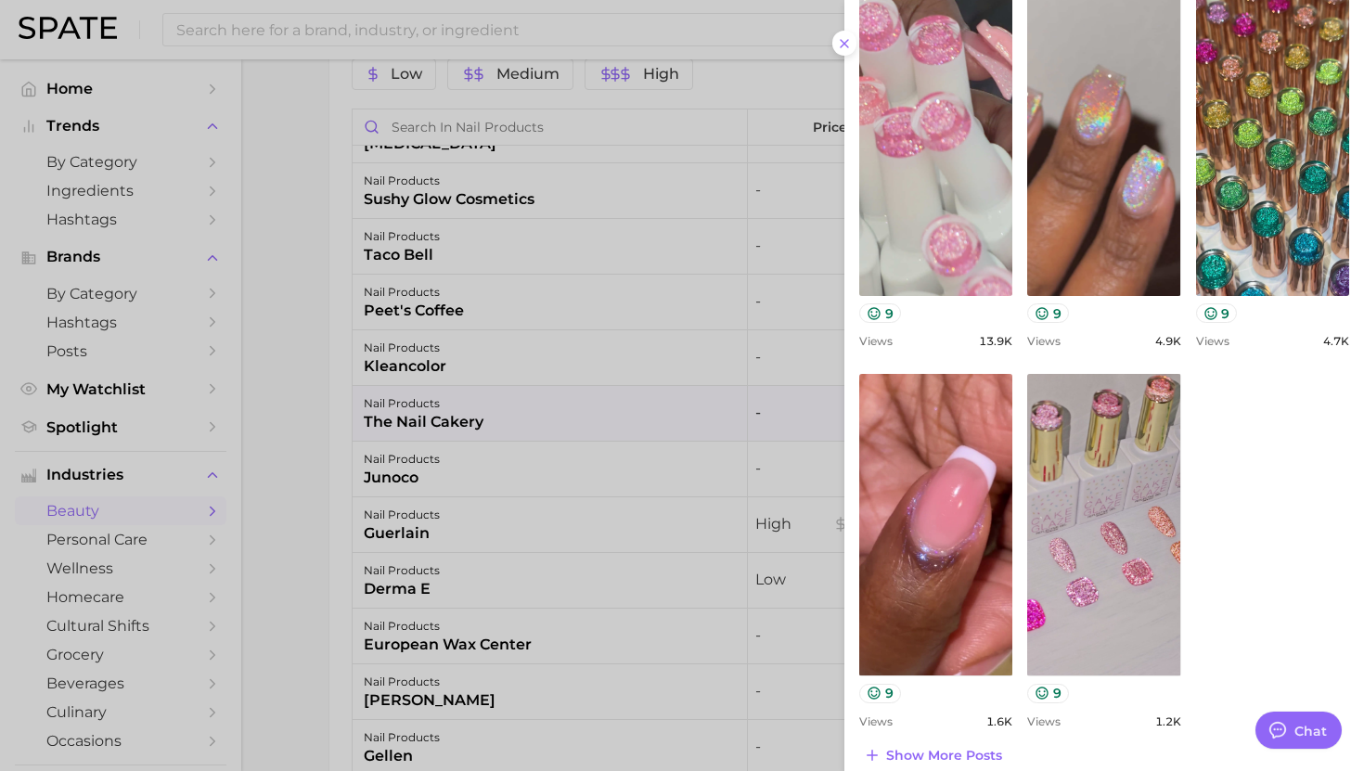
click at [650, 361] on div at bounding box center [682, 385] width 1364 height 771
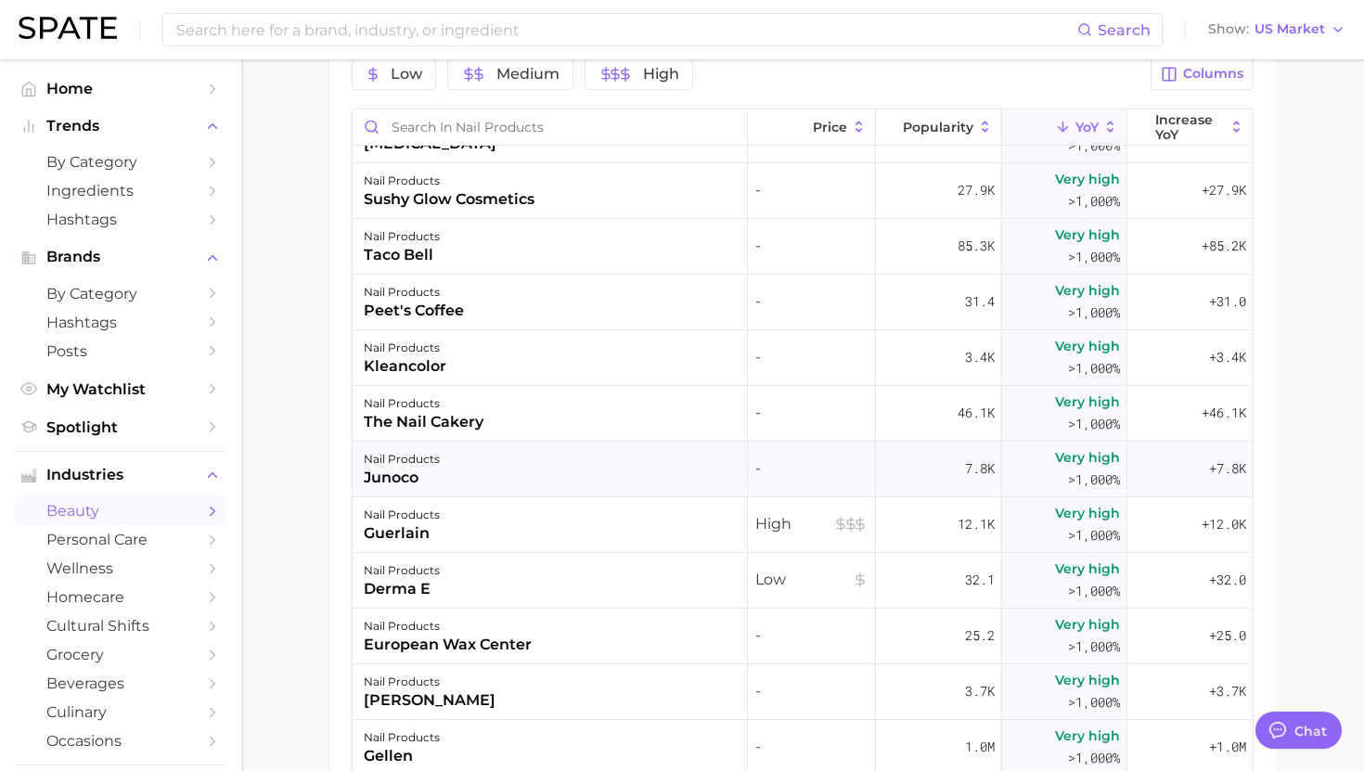
click at [529, 469] on div "nail products junoco" at bounding box center [550, 470] width 395 height 56
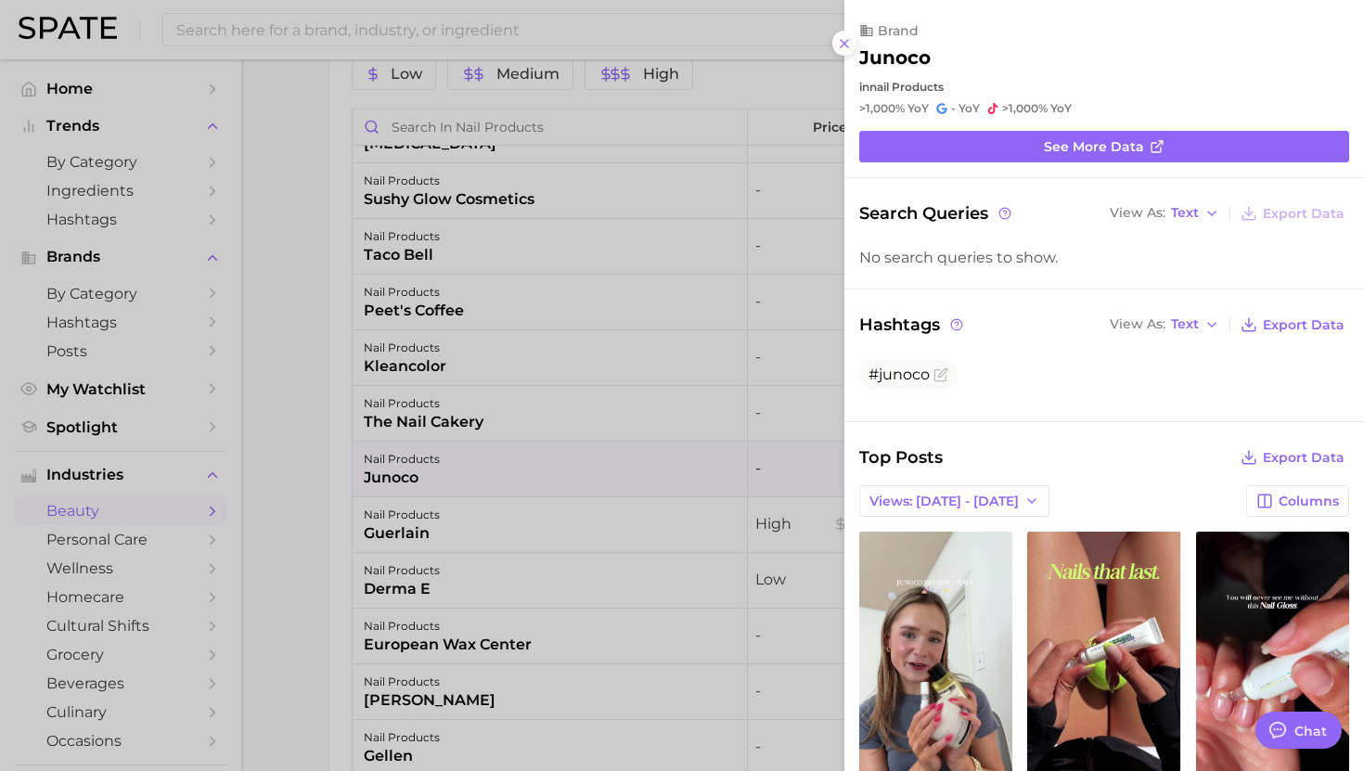
click at [581, 367] on div at bounding box center [682, 385] width 1364 height 771
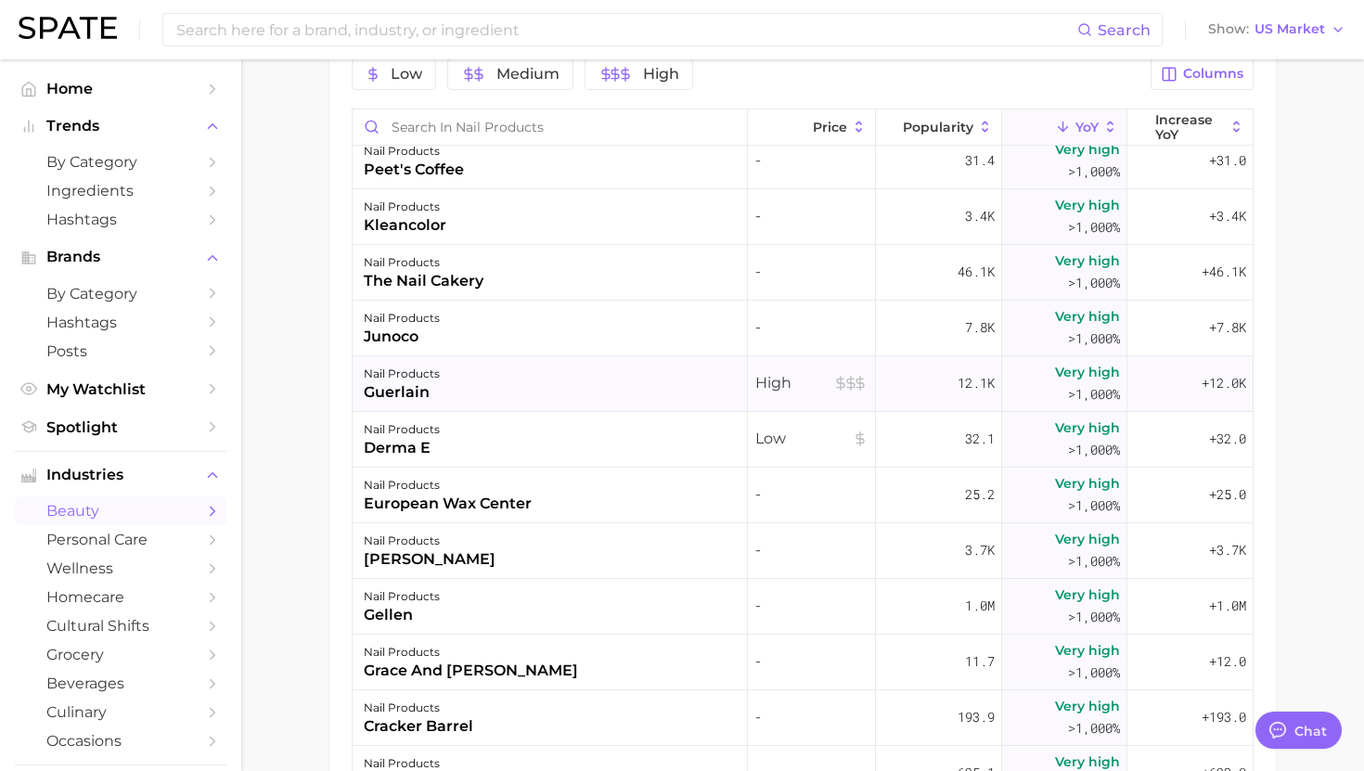
click at [563, 380] on div "nail products guerlain" at bounding box center [550, 384] width 395 height 56
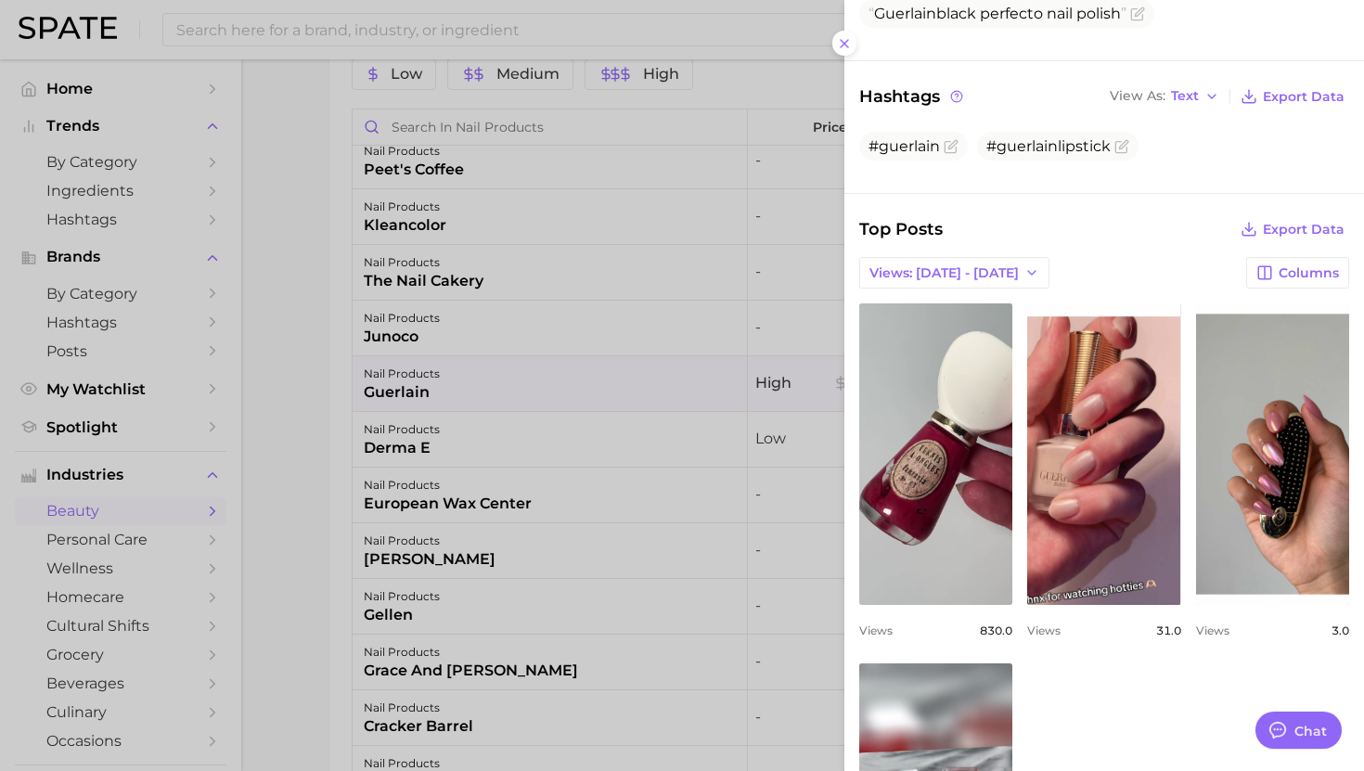
click at [576, 542] on div at bounding box center [682, 385] width 1364 height 771
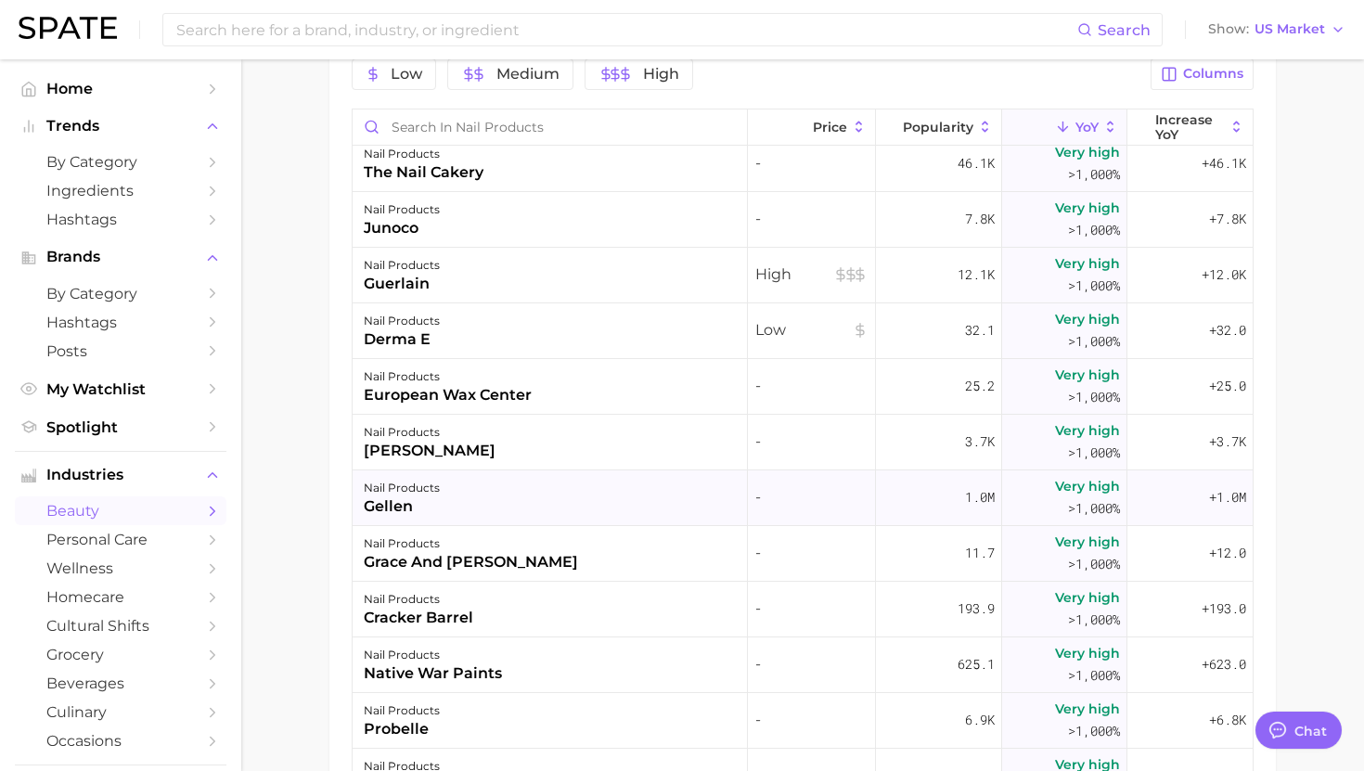
click at [573, 508] on div "nail products gellen" at bounding box center [550, 498] width 395 height 56
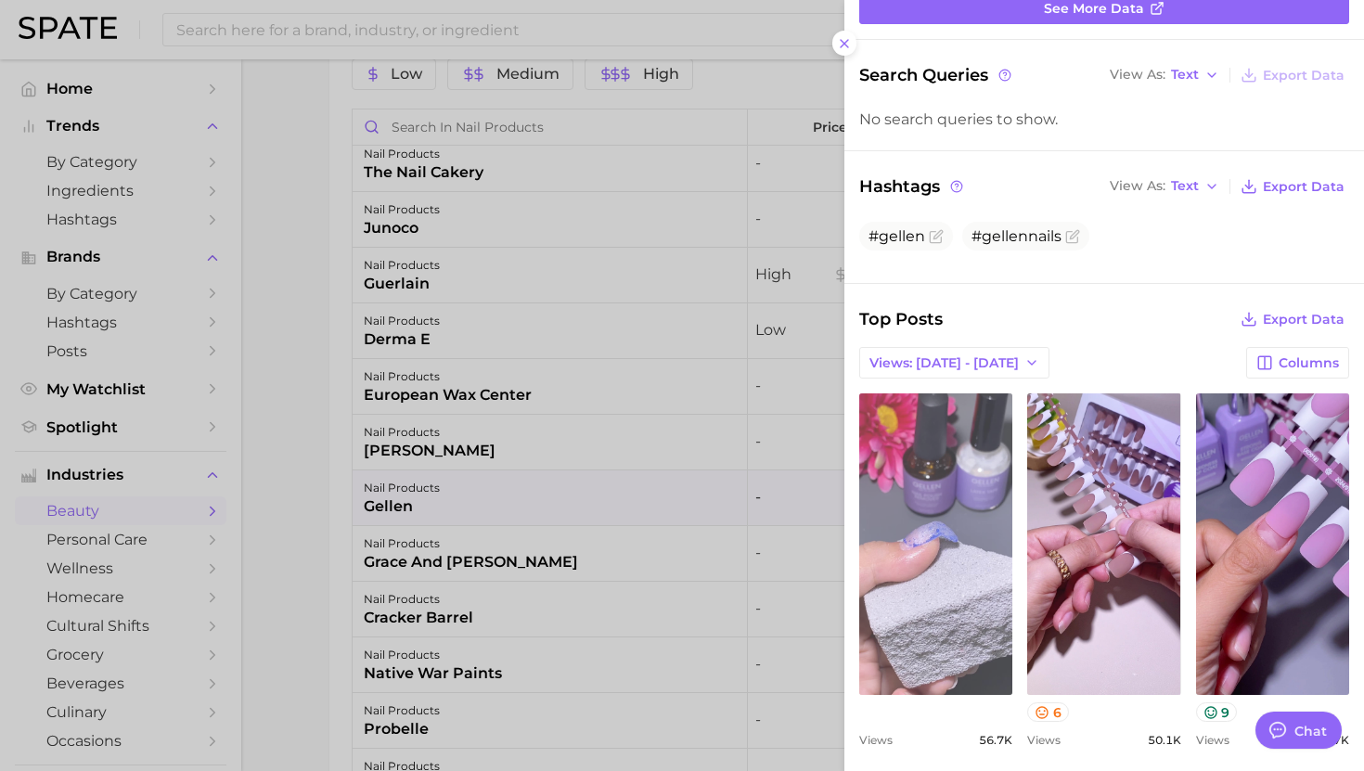
click at [968, 508] on link "view post on TikTok" at bounding box center [935, 544] width 153 height 302
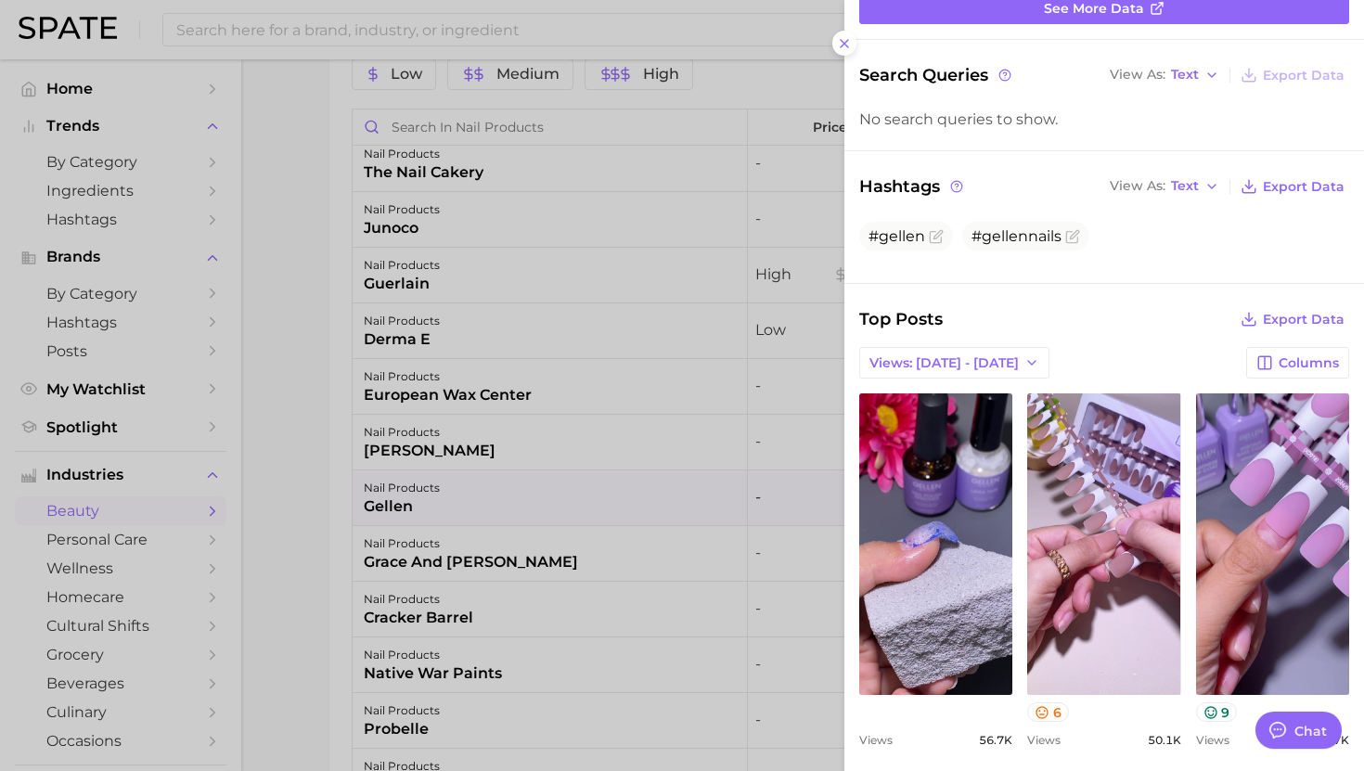
click at [550, 481] on div at bounding box center [682, 385] width 1364 height 771
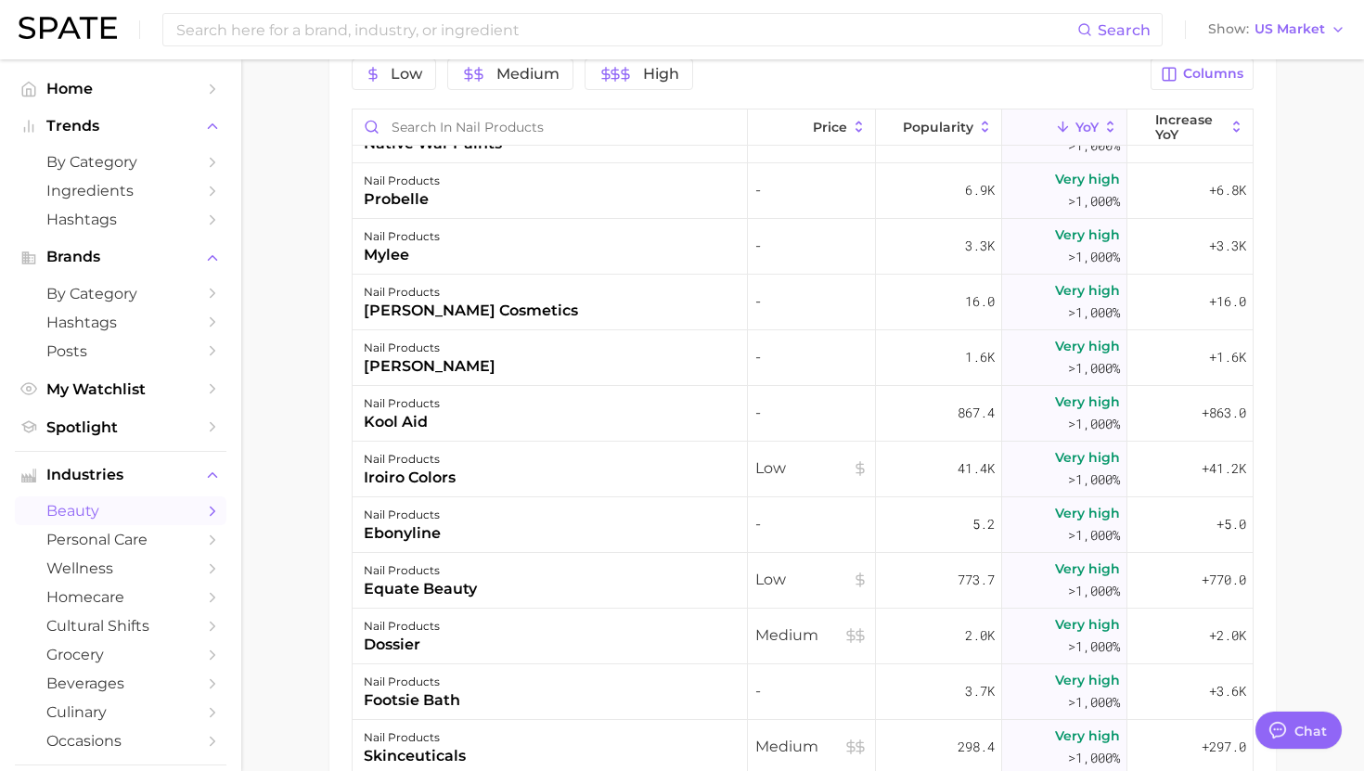
scroll to position [3050, 0]
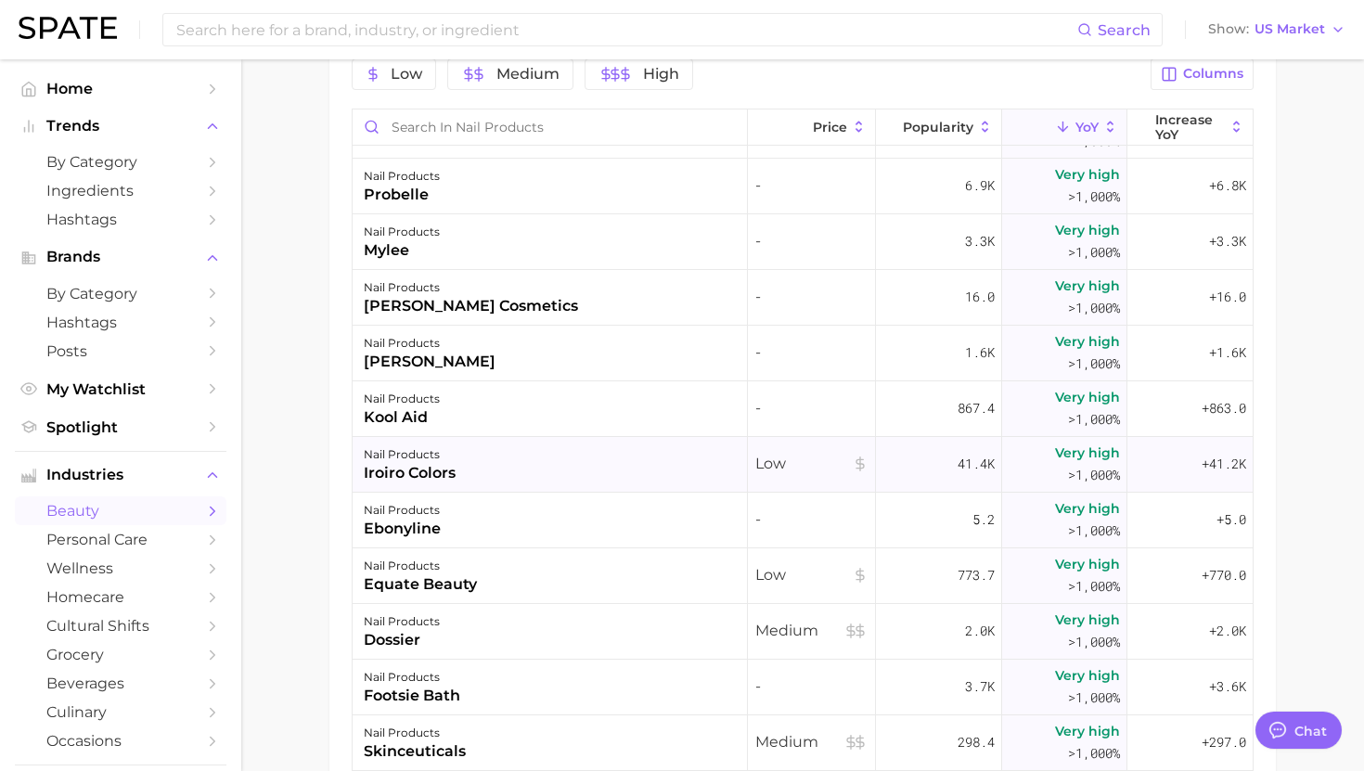
click at [549, 461] on div "nail products iroiro colors" at bounding box center [550, 465] width 395 height 56
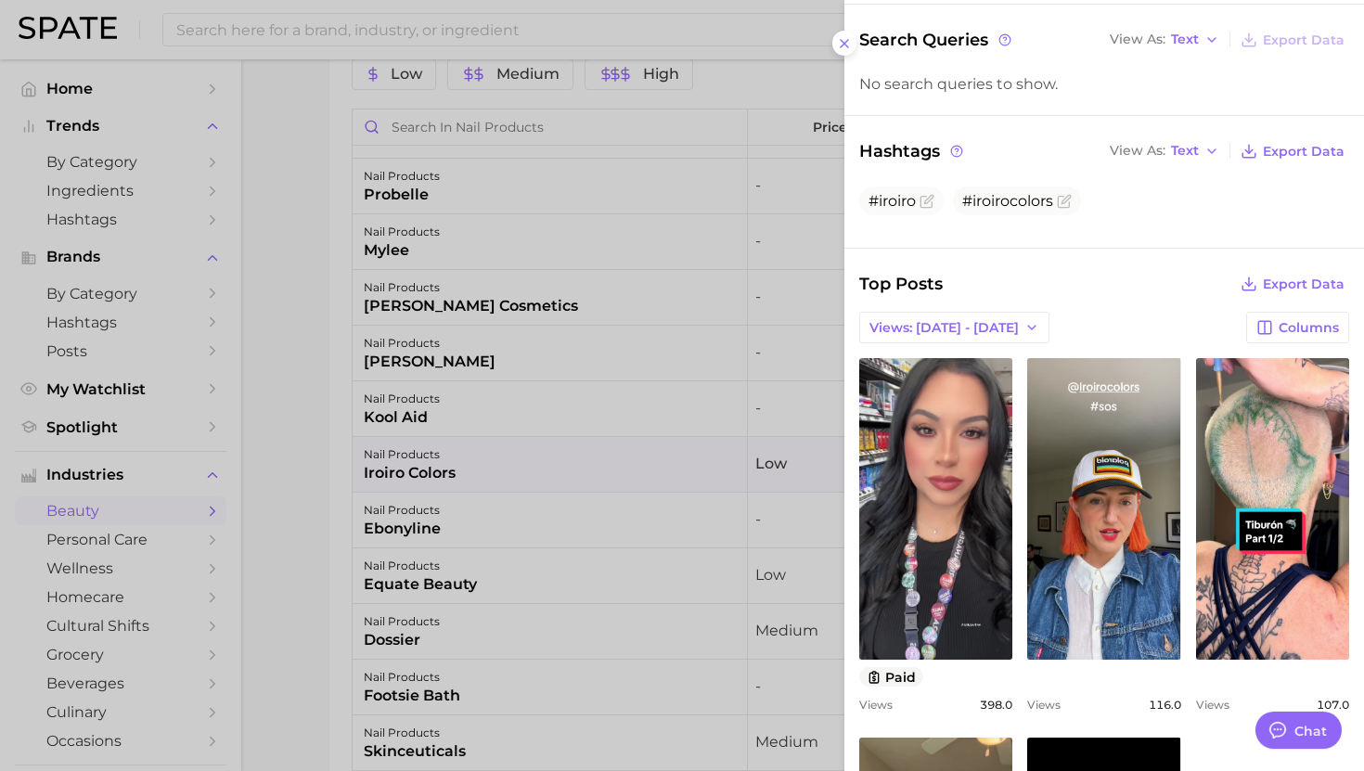
scroll to position [241, 0]
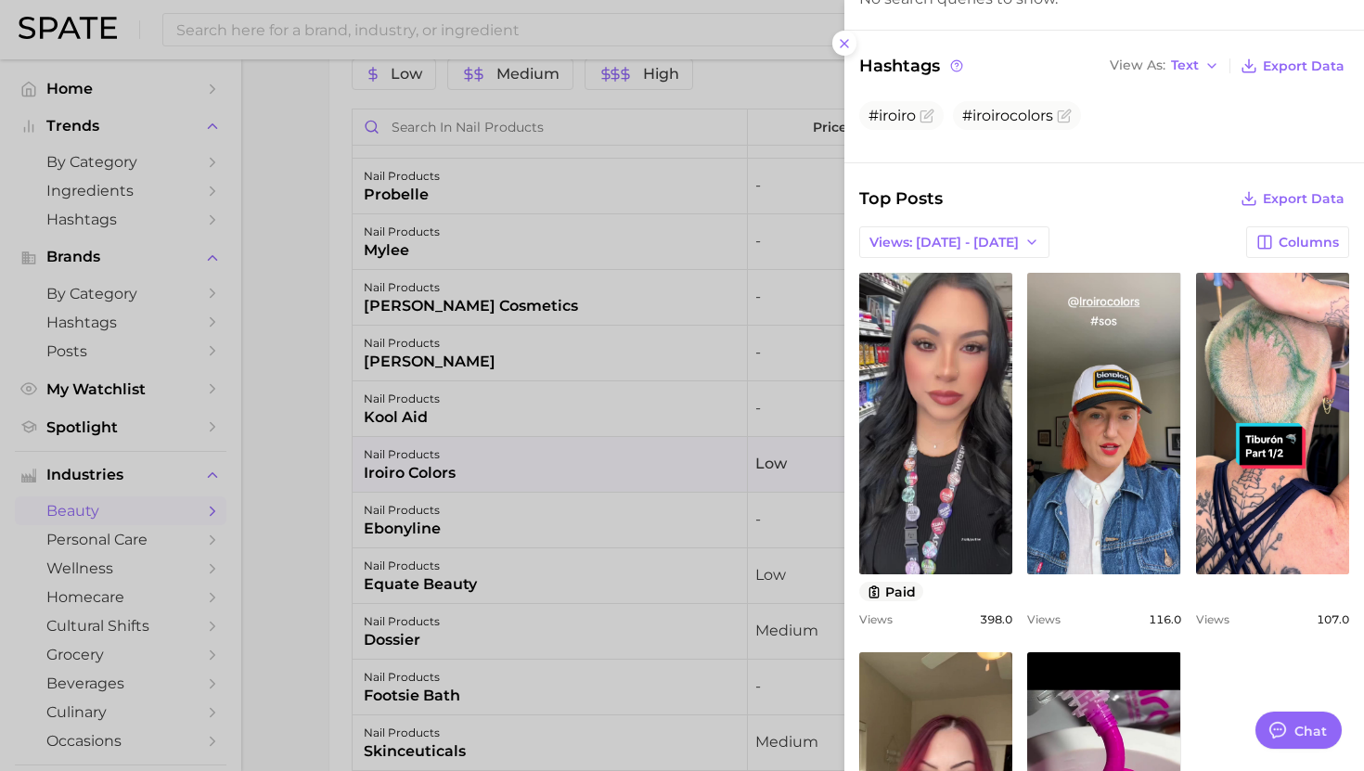
click at [601, 484] on div at bounding box center [682, 385] width 1364 height 771
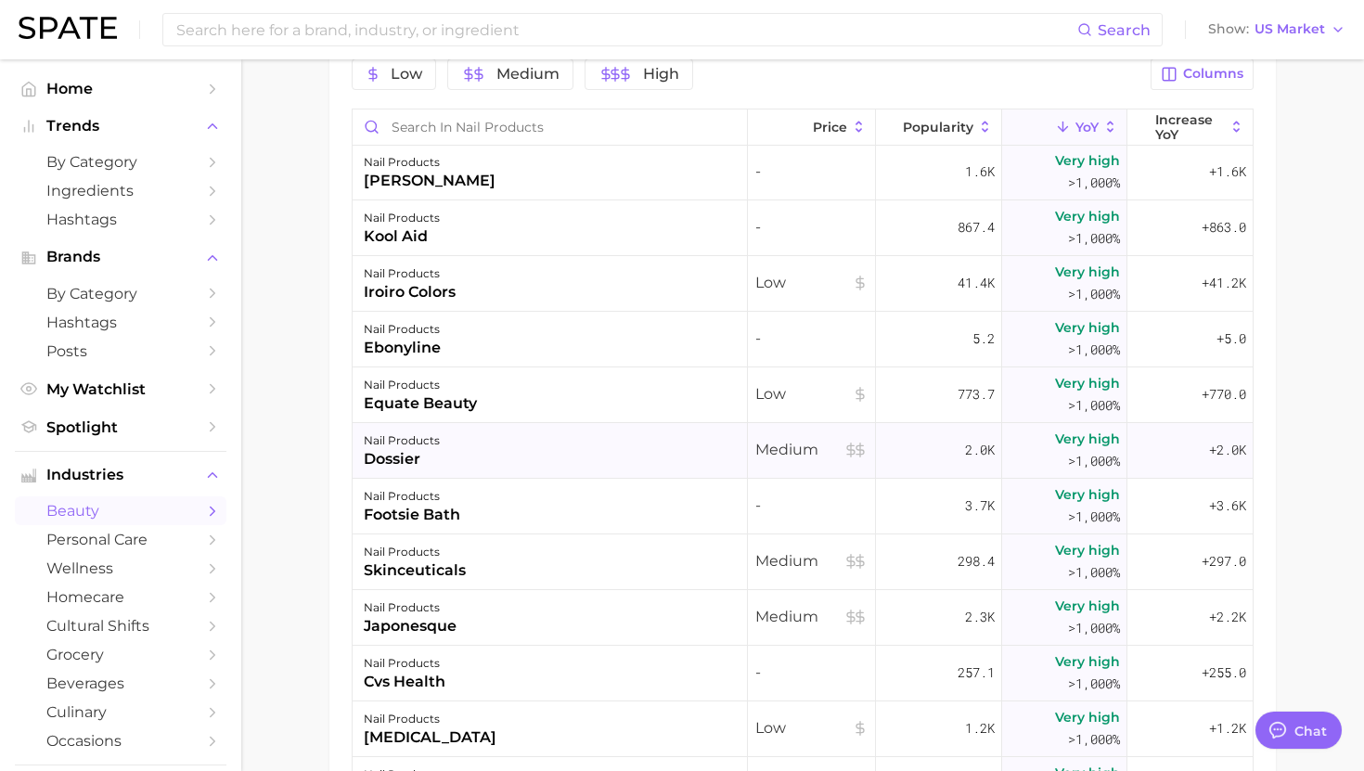
click at [589, 441] on div "nail products dossier" at bounding box center [550, 451] width 395 height 56
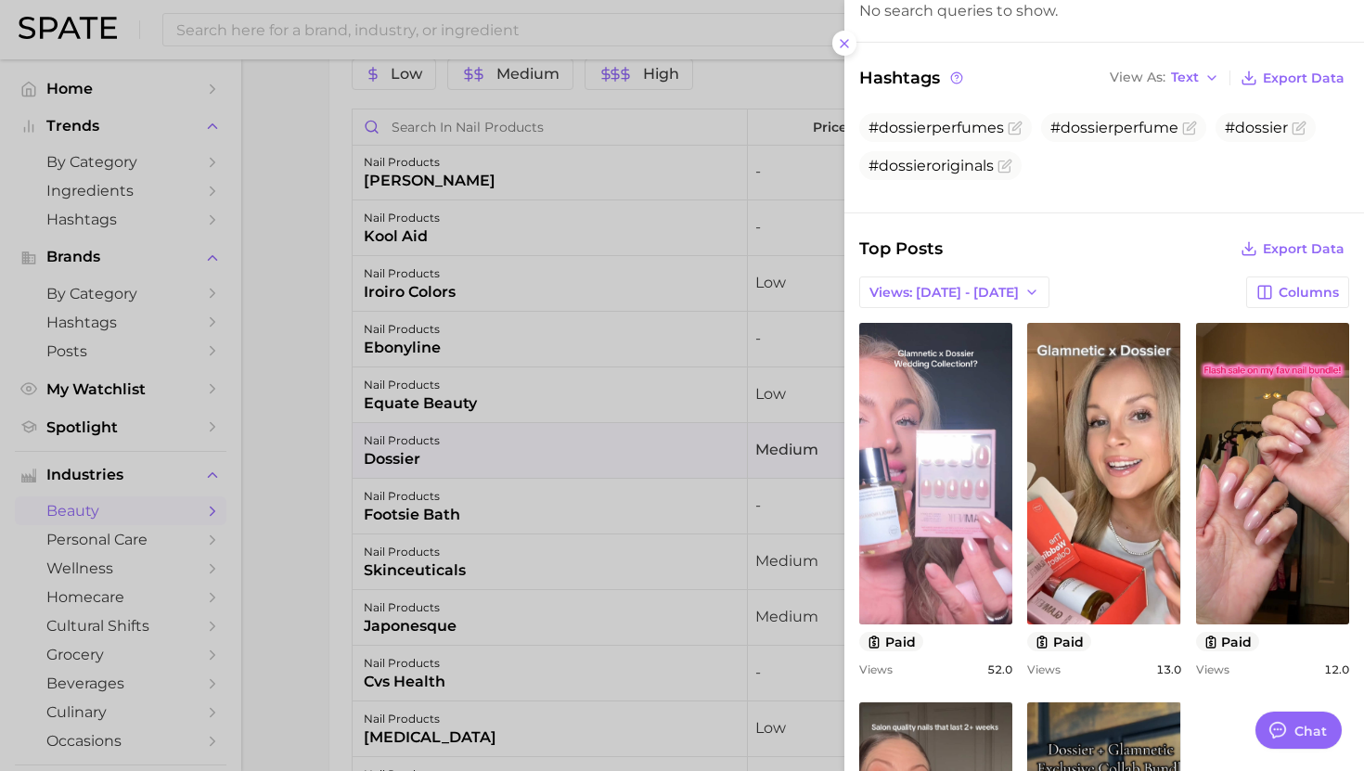
click at [489, 609] on div at bounding box center [682, 385] width 1364 height 771
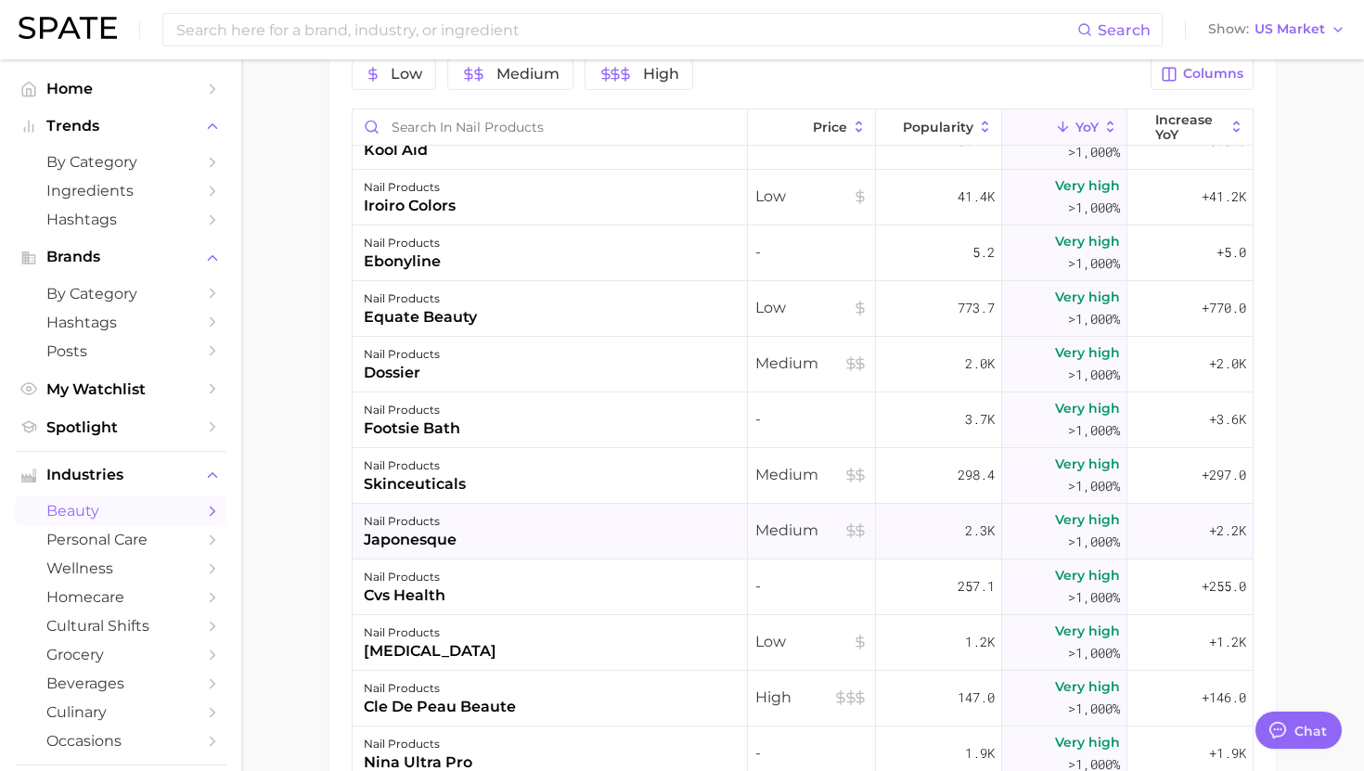
click at [526, 523] on div "nail products japonesque" at bounding box center [550, 532] width 395 height 56
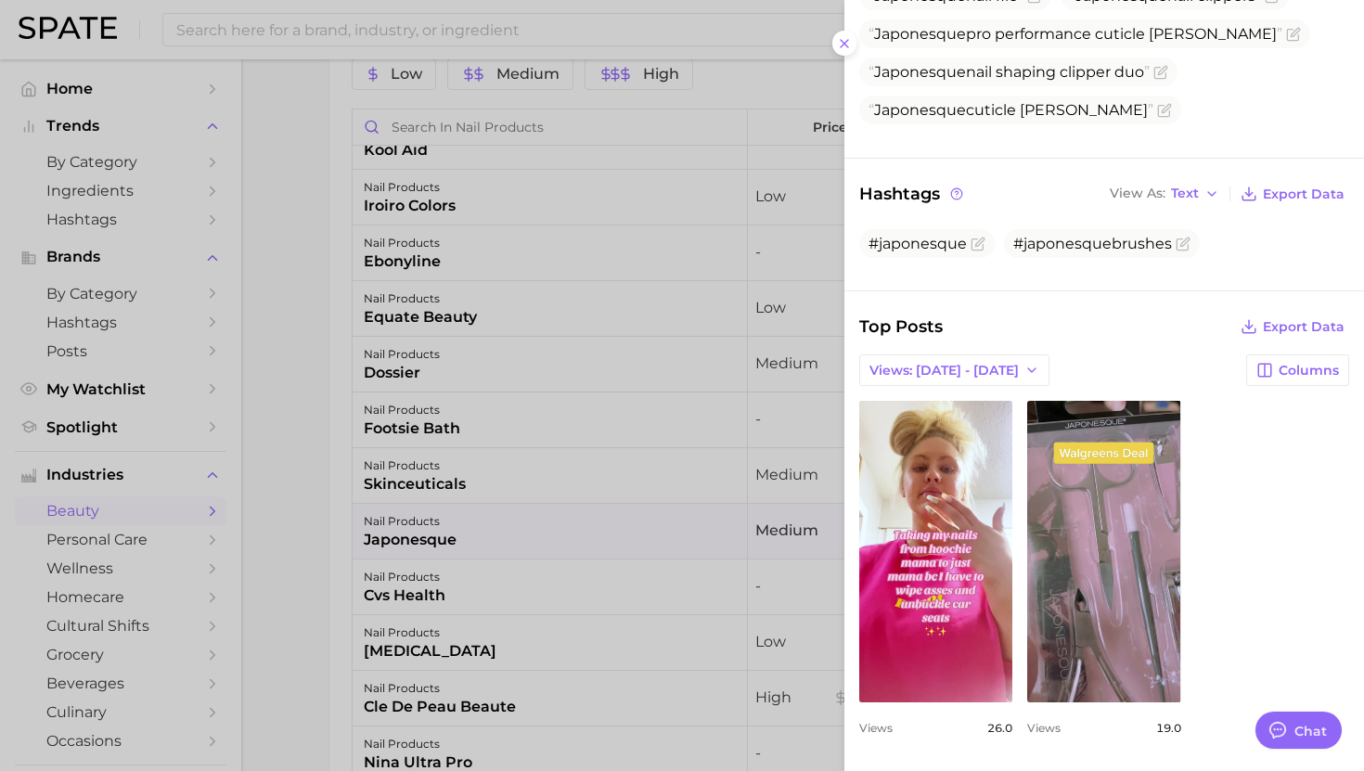
click at [448, 599] on div at bounding box center [682, 385] width 1364 height 771
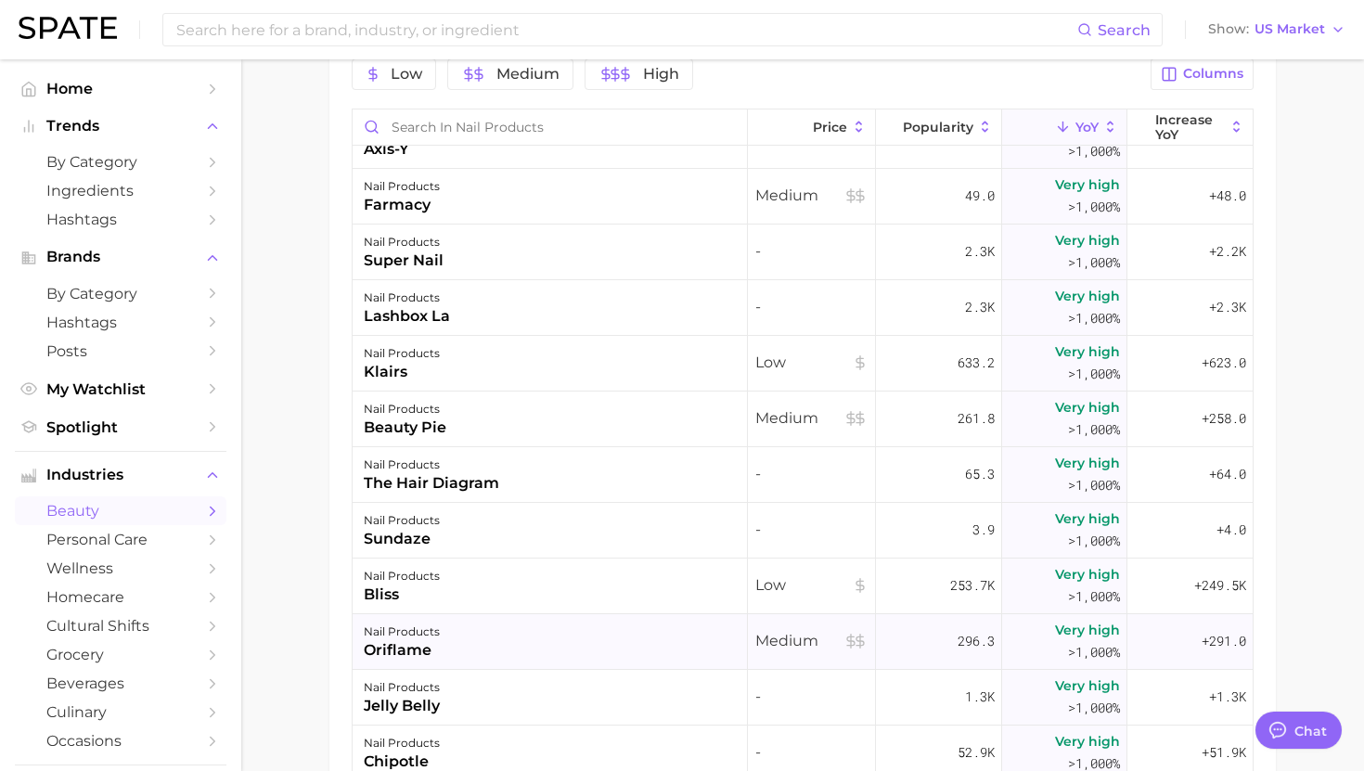
click at [520, 616] on div "nail products oriflame" at bounding box center [550, 642] width 395 height 56
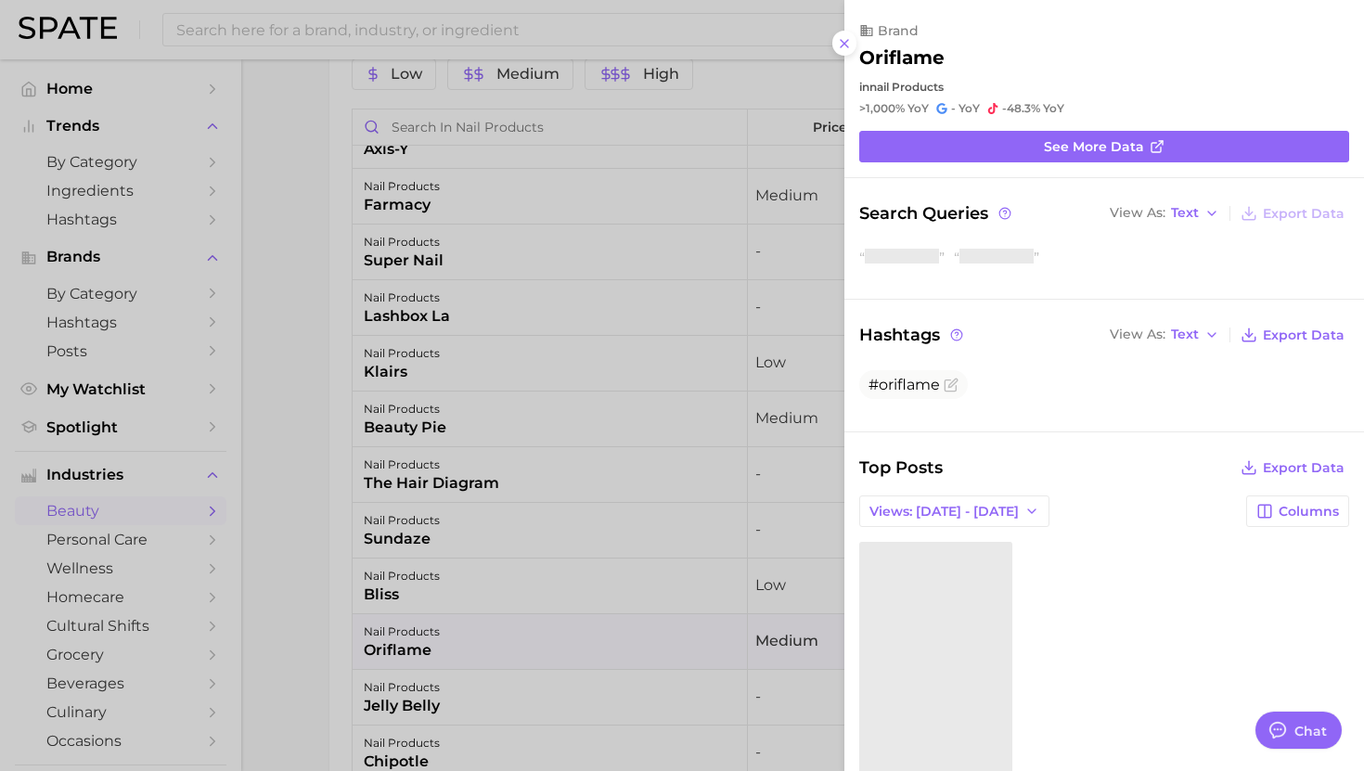
click at [520, 616] on div at bounding box center [682, 385] width 1364 height 771
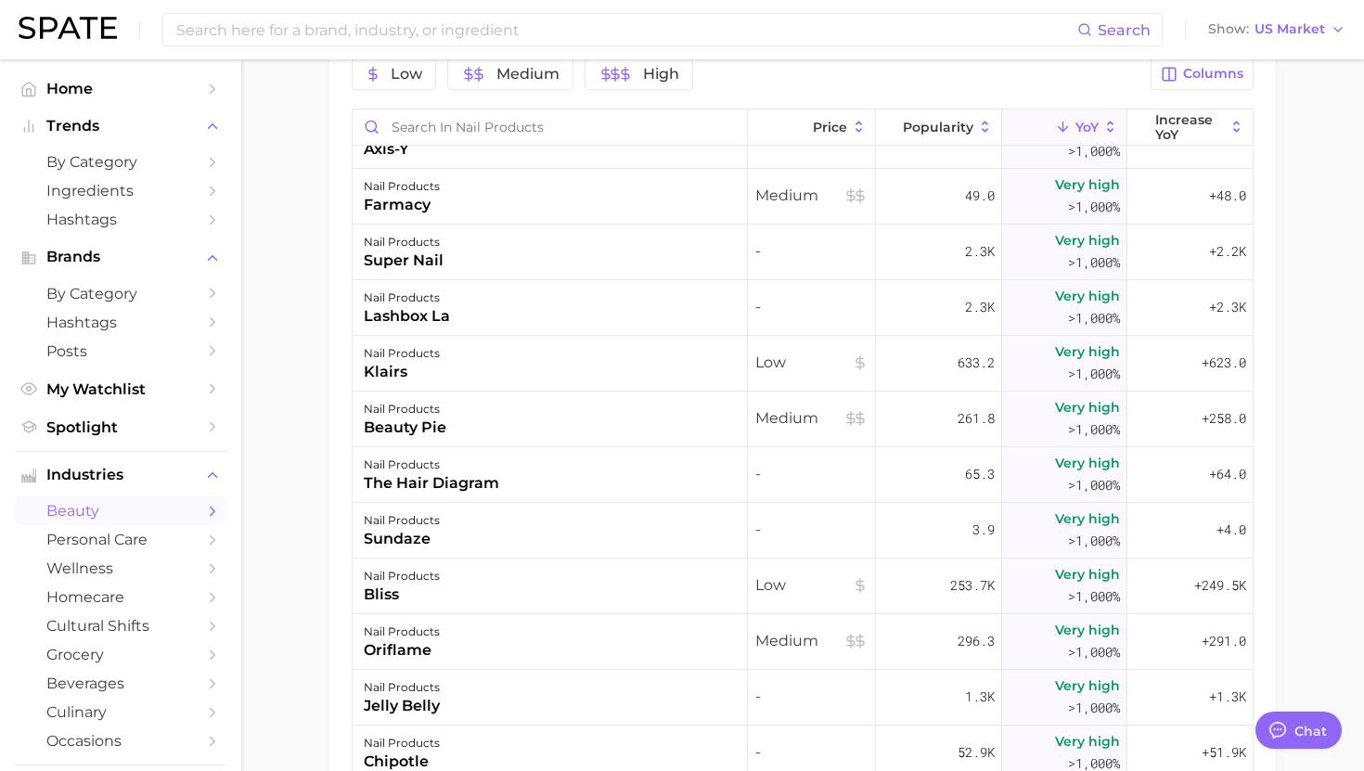
click at [520, 597] on div "nail products bliss" at bounding box center [550, 587] width 395 height 56
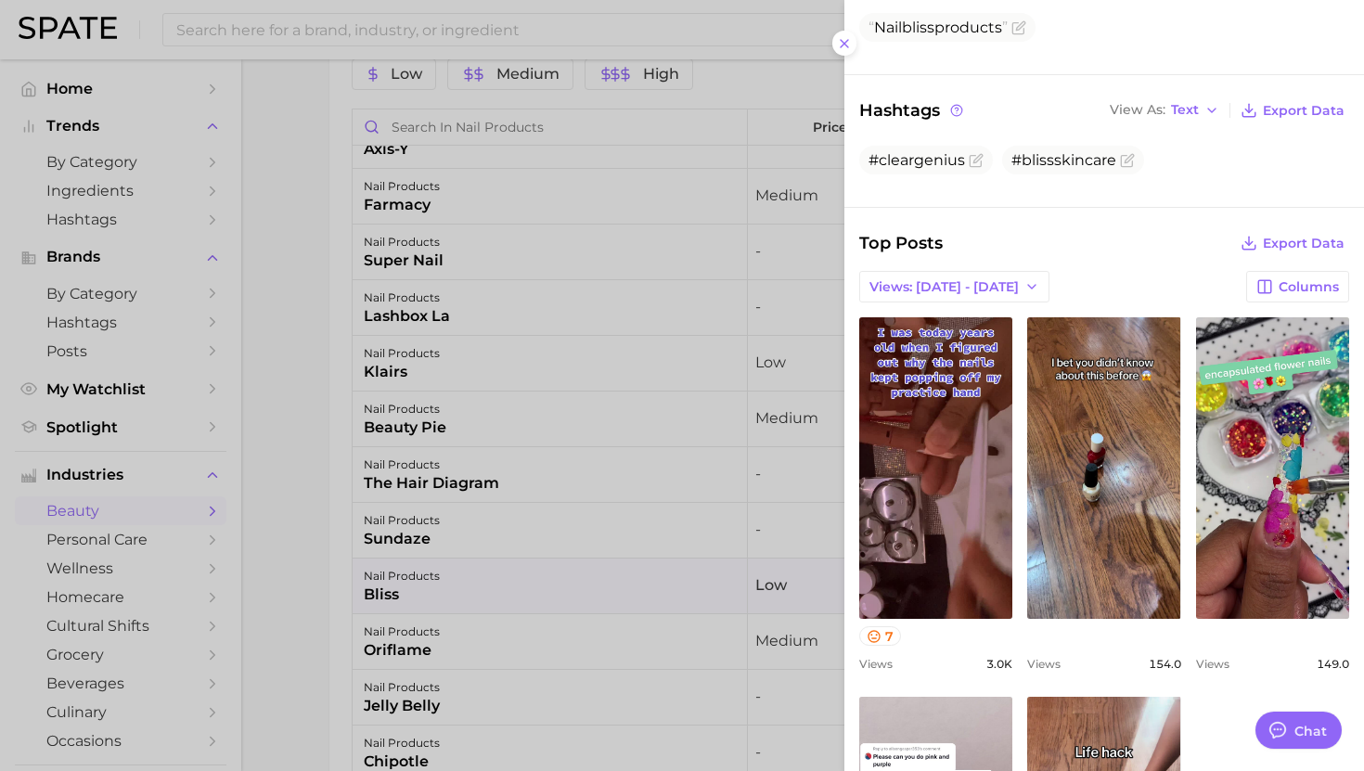
click at [580, 599] on div at bounding box center [682, 385] width 1364 height 771
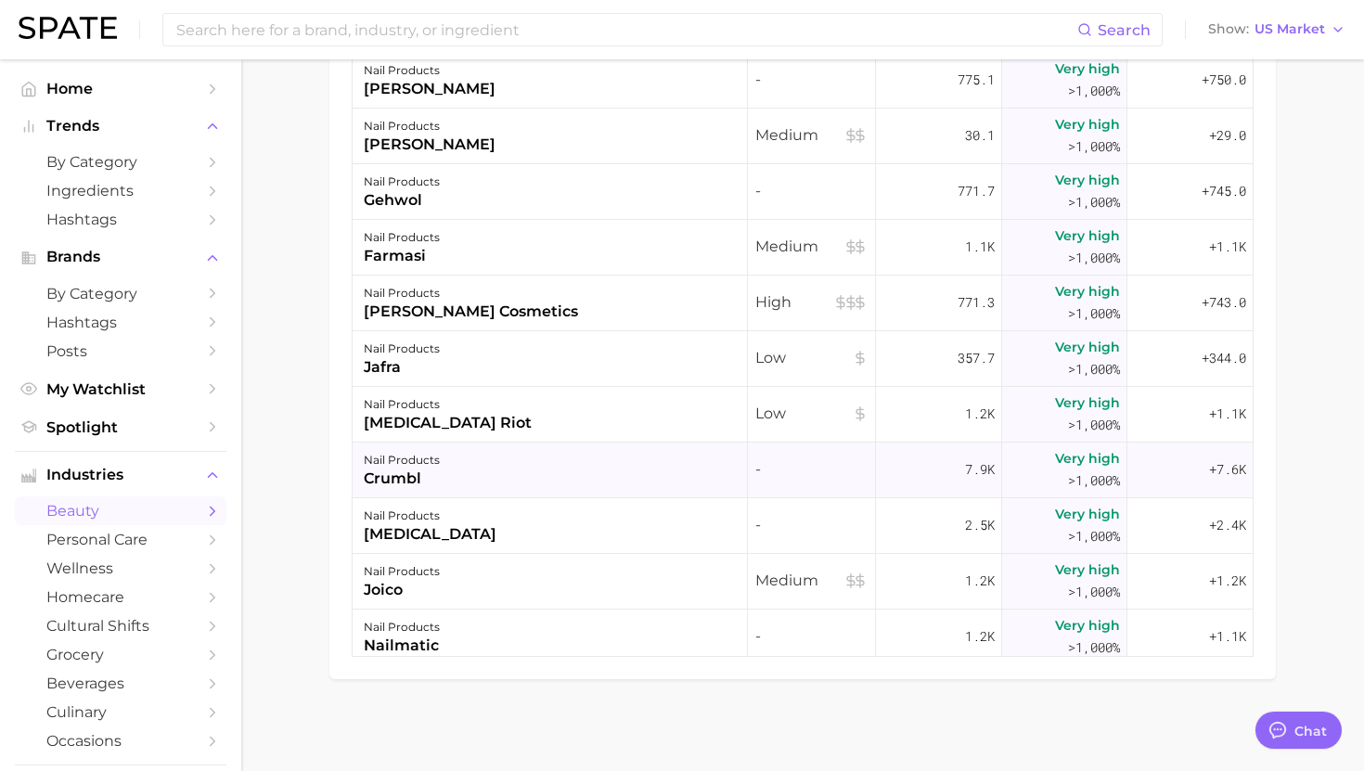
click at [570, 473] on div "nail products crumbl" at bounding box center [550, 471] width 395 height 56
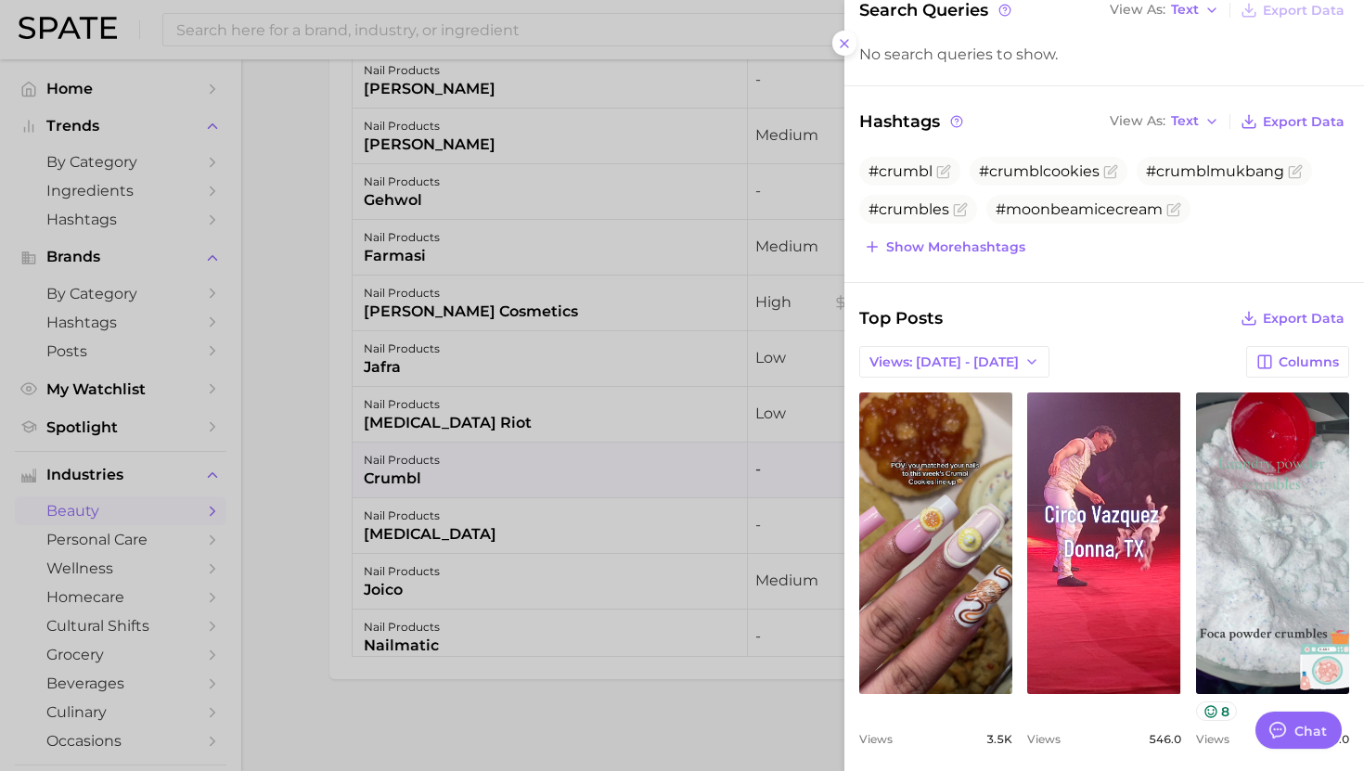
click at [537, 535] on div at bounding box center [682, 385] width 1364 height 771
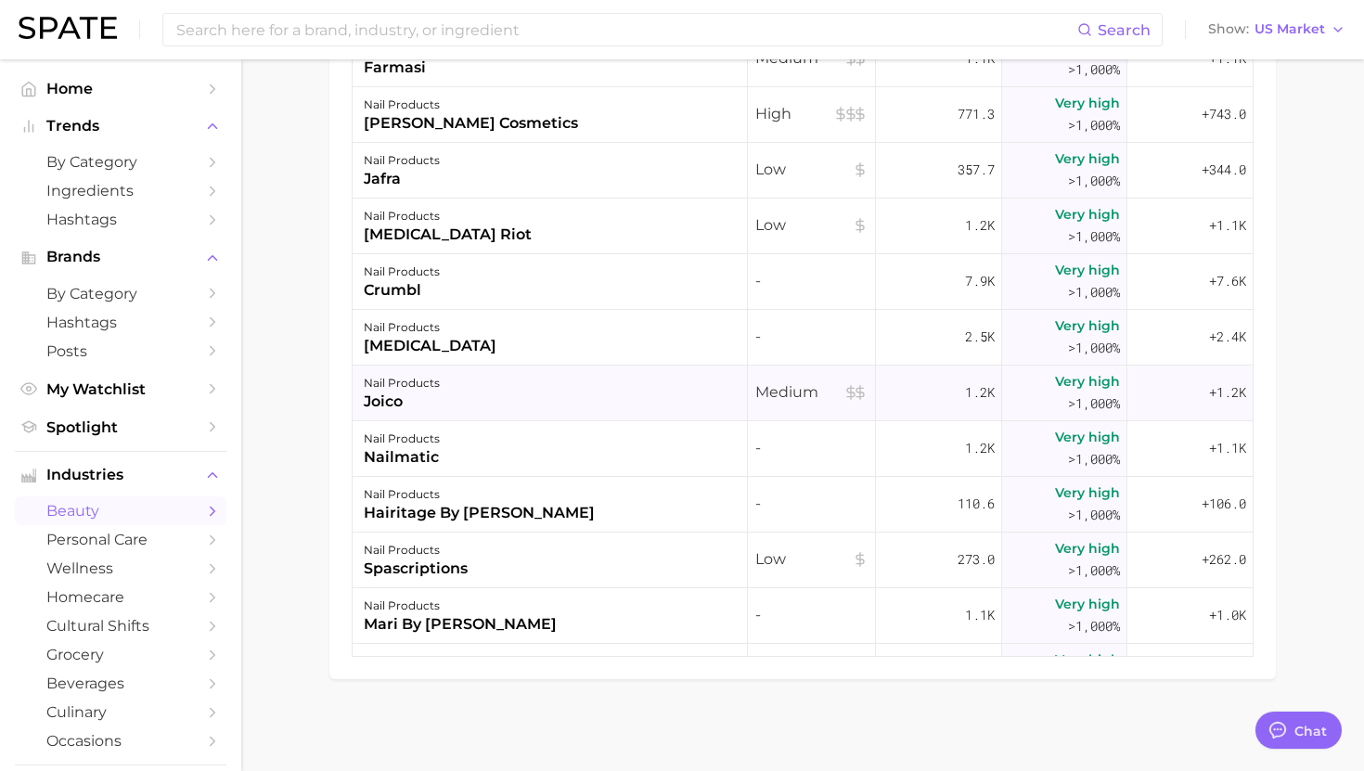
click at [554, 398] on div "nail products joico" at bounding box center [550, 394] width 395 height 56
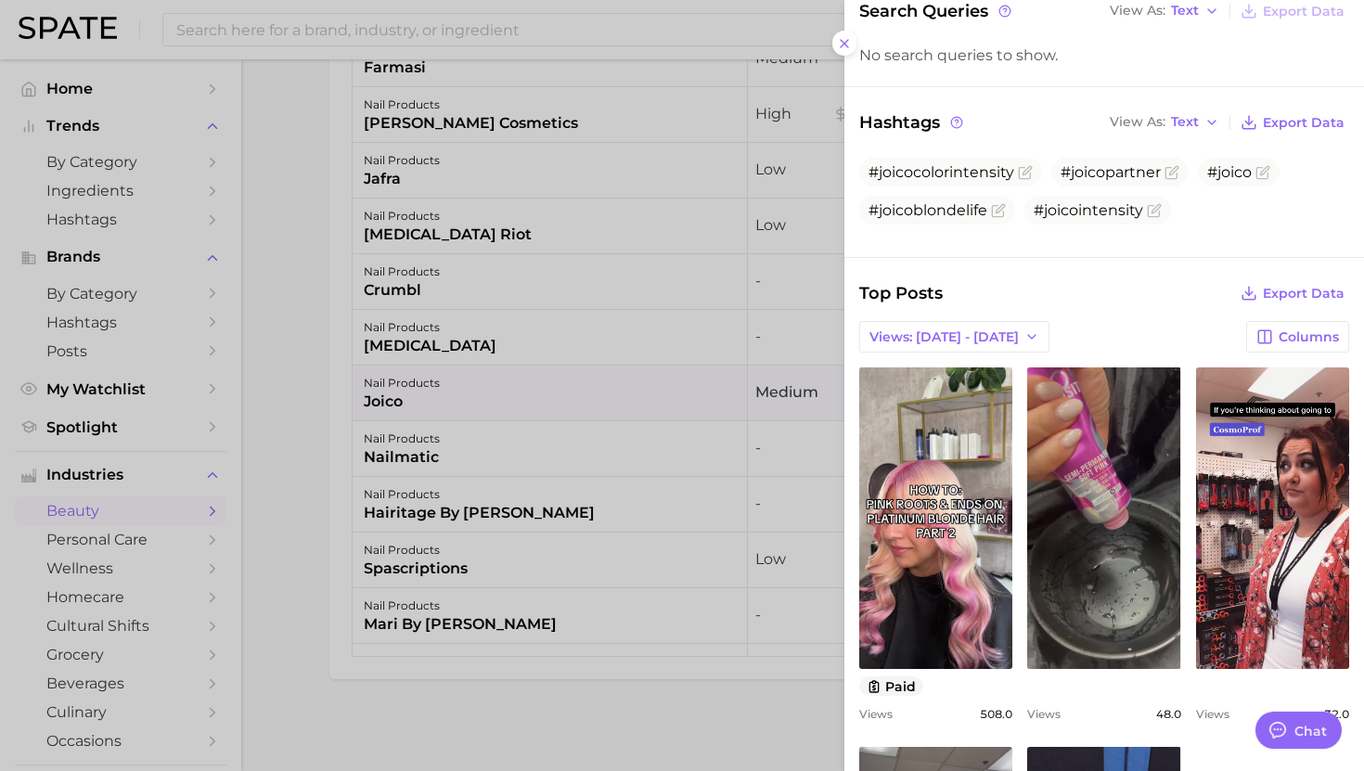
click at [509, 452] on div at bounding box center [682, 385] width 1364 height 771
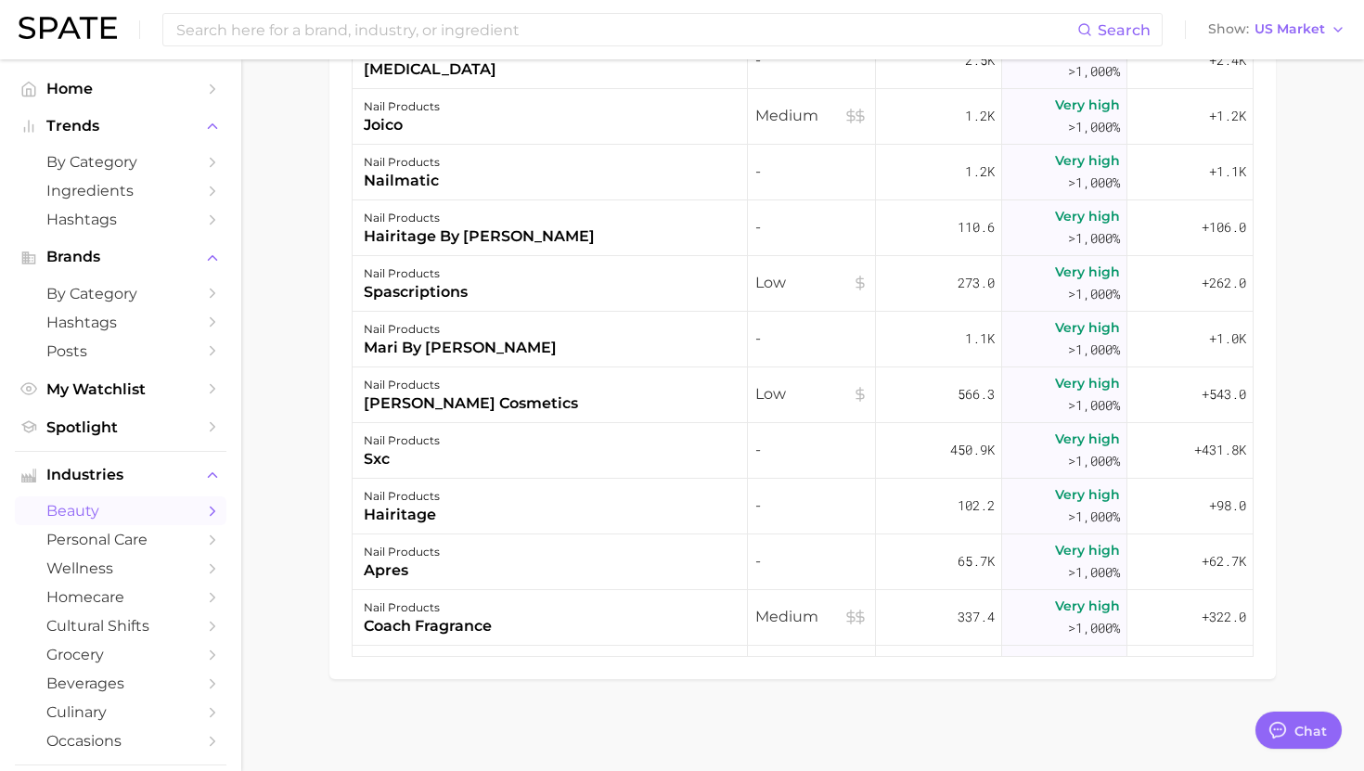
click at [510, 452] on div "nail products sxc" at bounding box center [550, 451] width 395 height 56
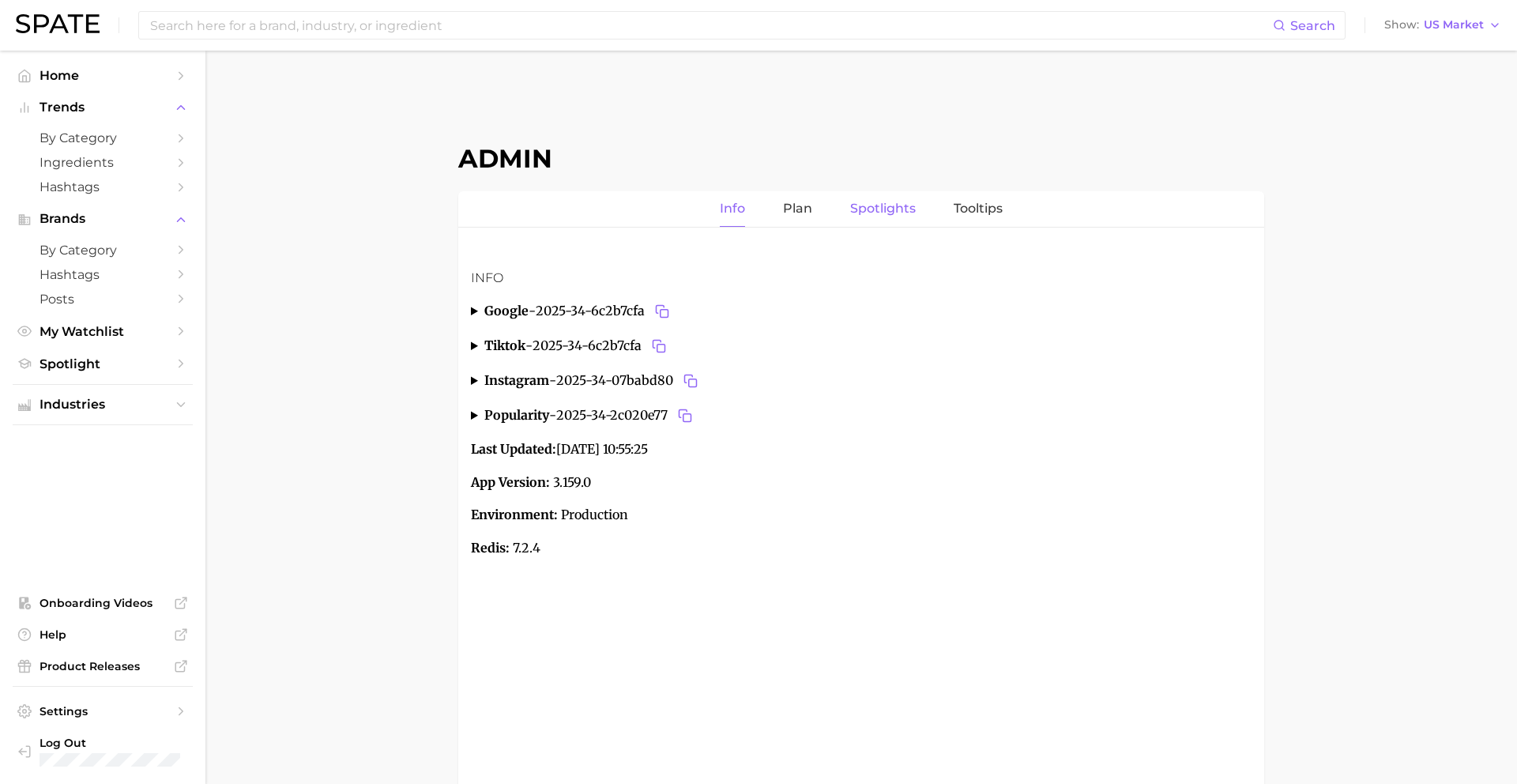
click at [868, 208] on link "Spotlights" at bounding box center [883, 209] width 66 height 36
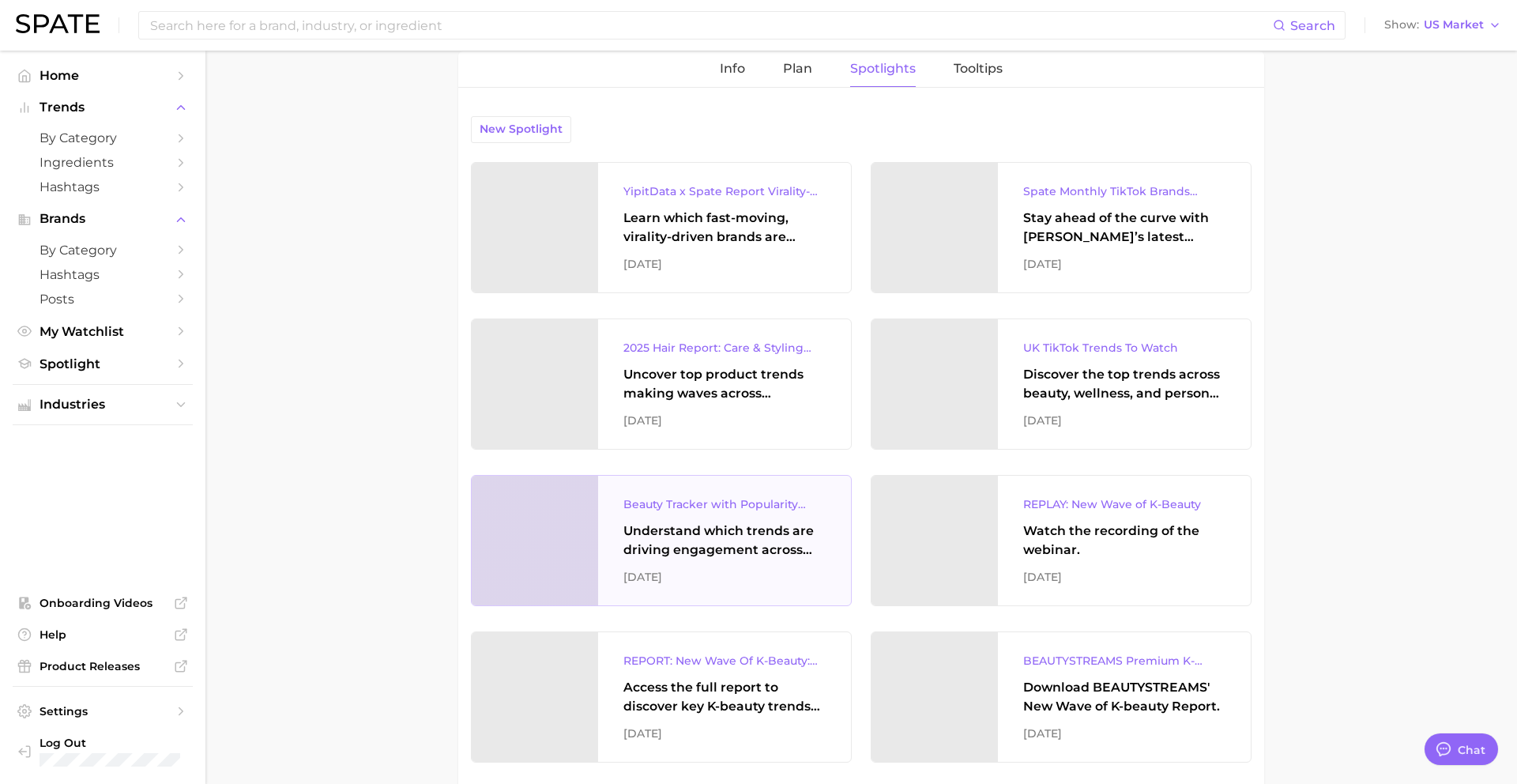
scroll to position [148, 0]
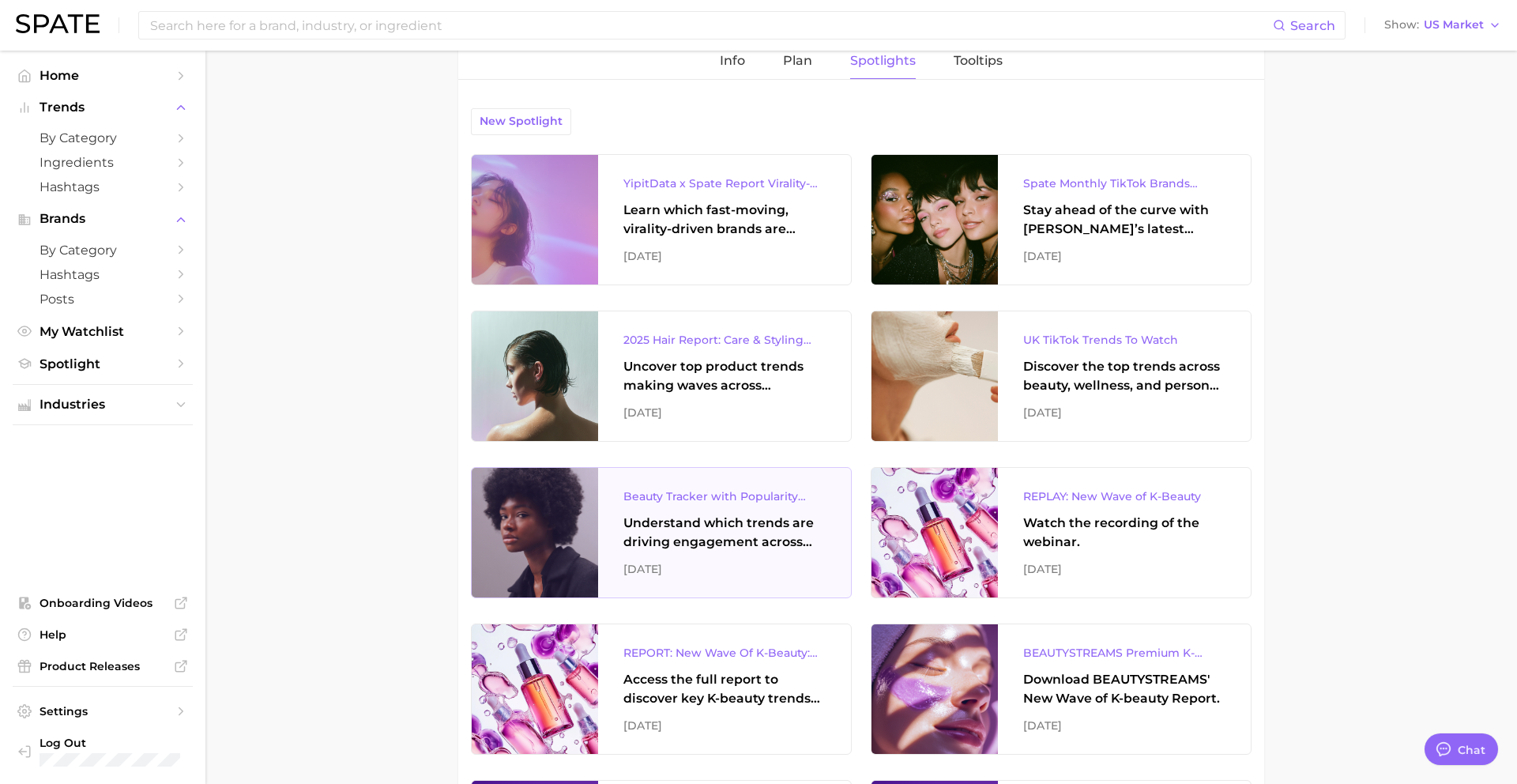
click at [703, 516] on div "Understand which trends are driving engagement across platforms in the skin, ha…" at bounding box center [724, 532] width 203 height 38
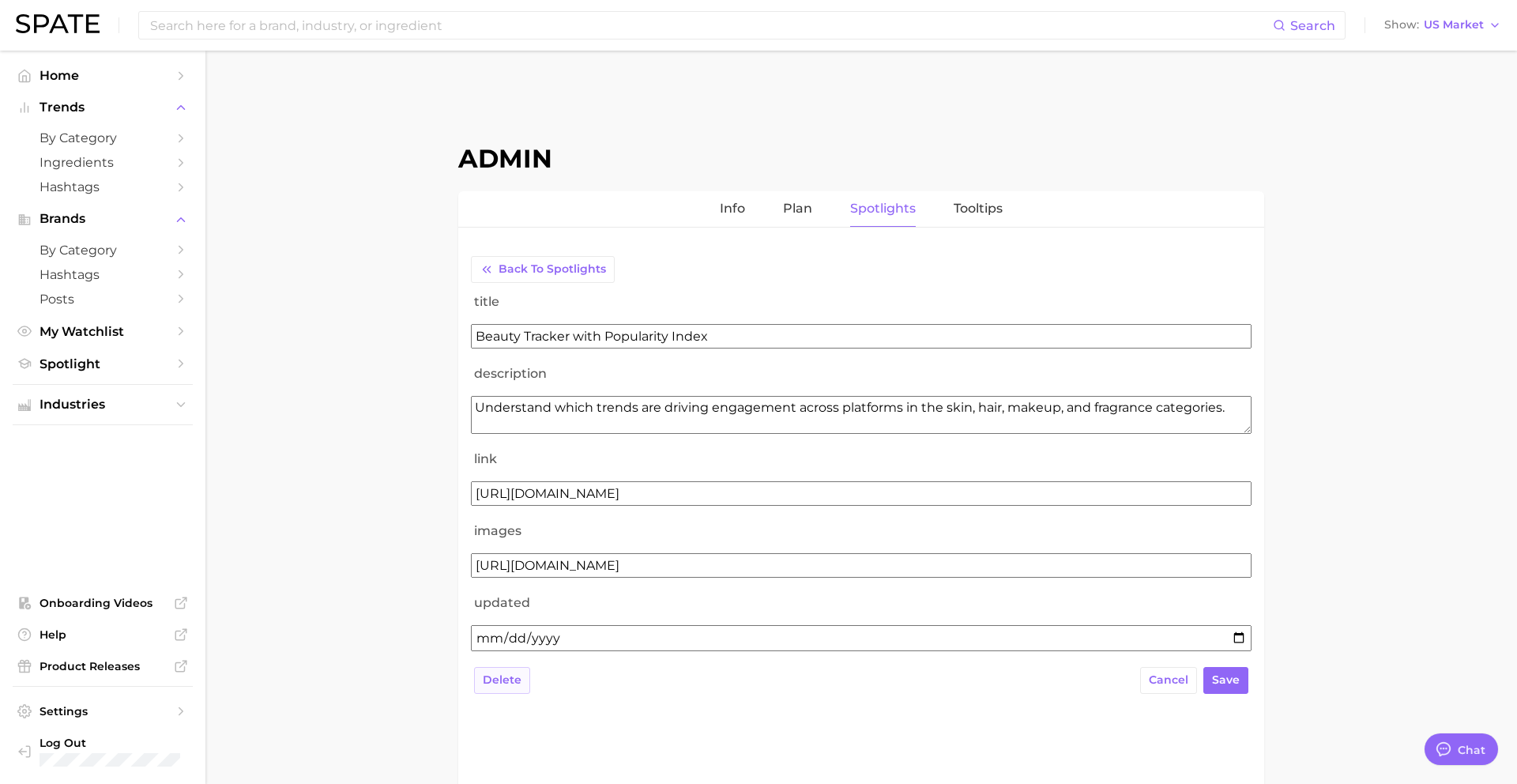
click at [507, 683] on span "delete" at bounding box center [501, 680] width 38 height 14
